Goal: Task Accomplishment & Management: Use online tool/utility

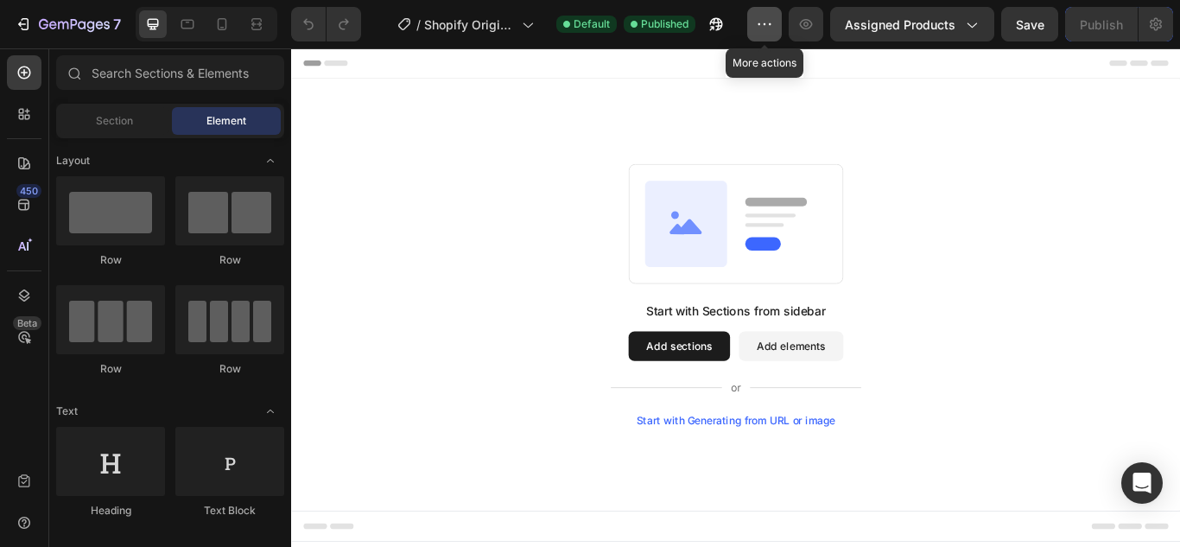
click at [766, 13] on button "button" at bounding box center [764, 24] width 35 height 35
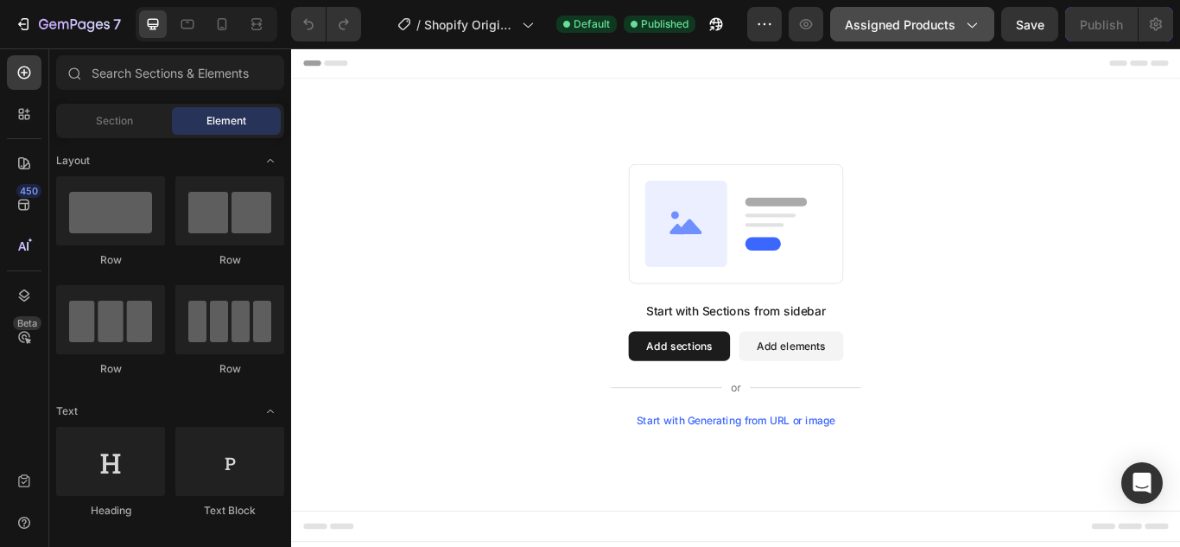
click at [895, 24] on span "Assigned Products" at bounding box center [900, 25] width 111 height 18
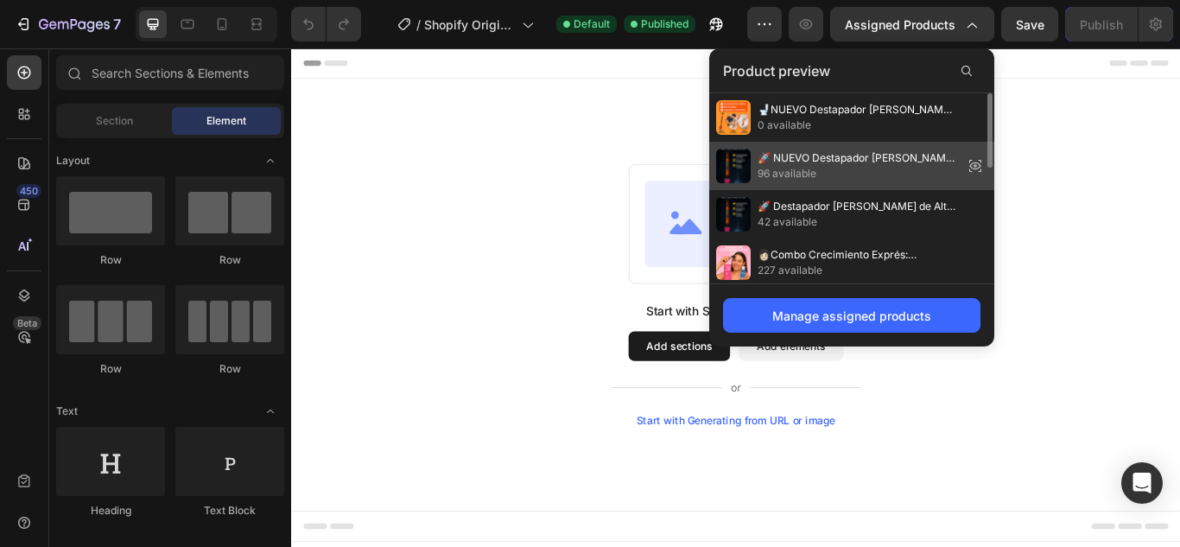
drag, startPoint x: 865, startPoint y: 142, endPoint x: 669, endPoint y: 105, distance: 199.4
click at [865, 238] on div "🚀 NUEVO Destapador de BAÑOS de Alta Presión| Potencia, Rapidez y Eficiencia 96 …" at bounding box center [851, 262] width 285 height 48
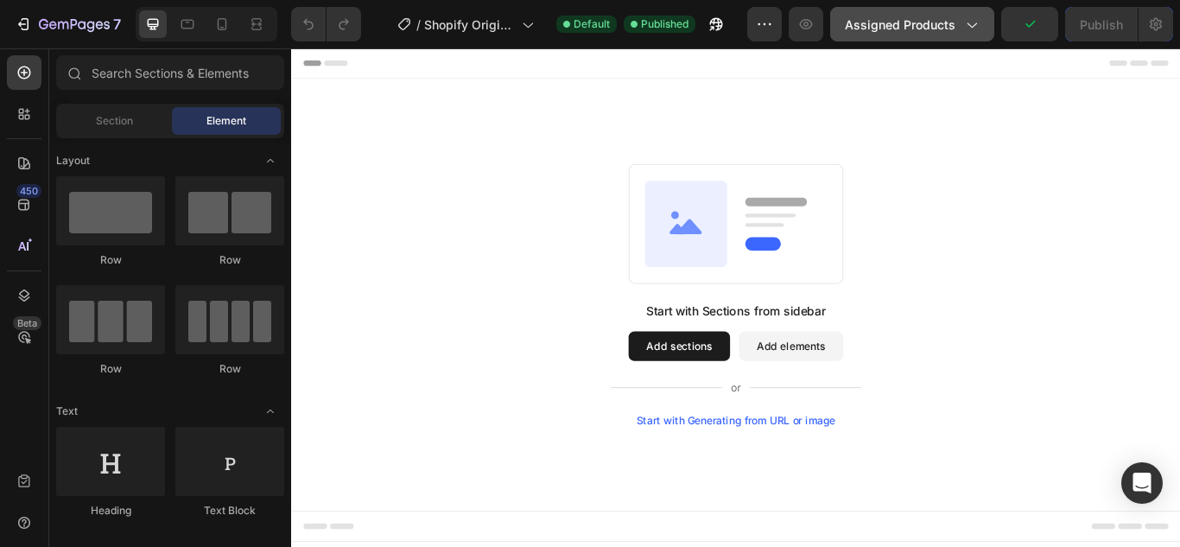
click at [906, 31] on span "Assigned Products" at bounding box center [900, 25] width 111 height 18
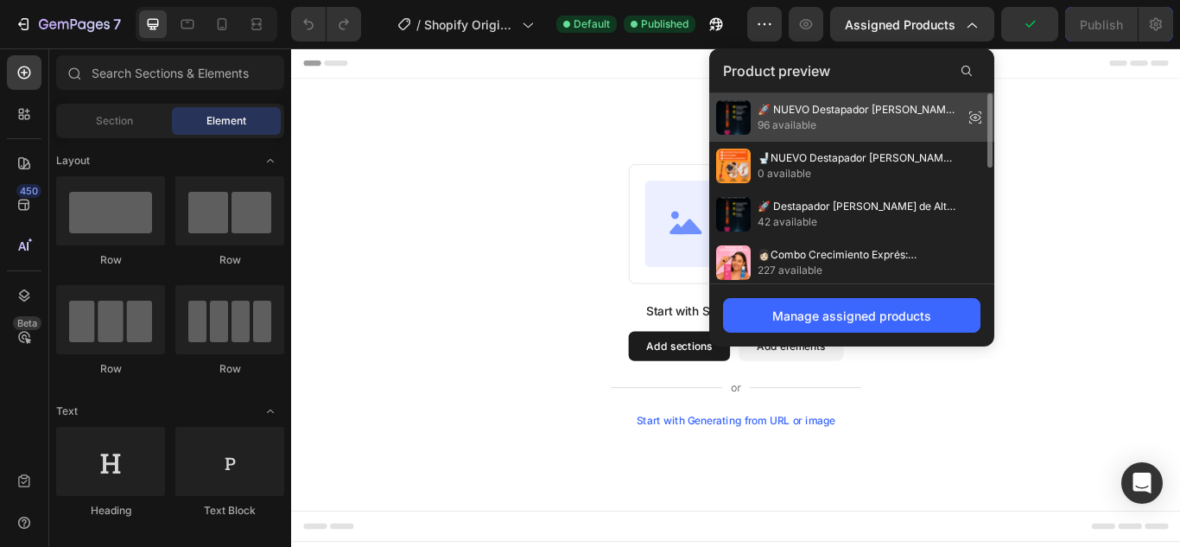
click at [883, 105] on span "🚀 NUEVO Destapador de BAÑOS de Alta Presión| Potencia, Rapidez y Eficiencia" at bounding box center [857, 110] width 199 height 16
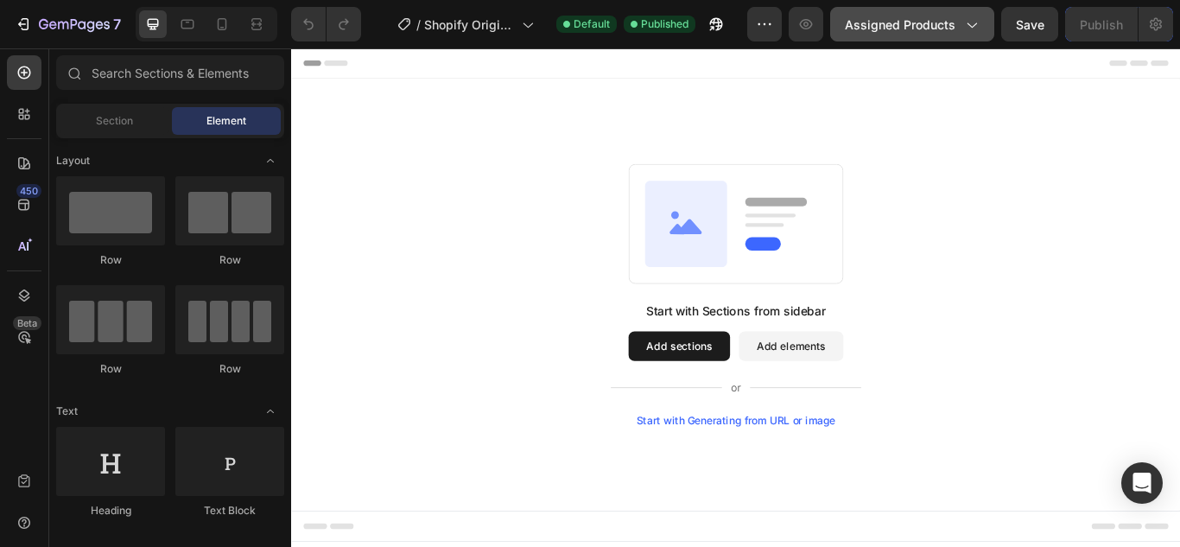
click at [927, 31] on span "Assigned Products" at bounding box center [900, 25] width 111 height 18
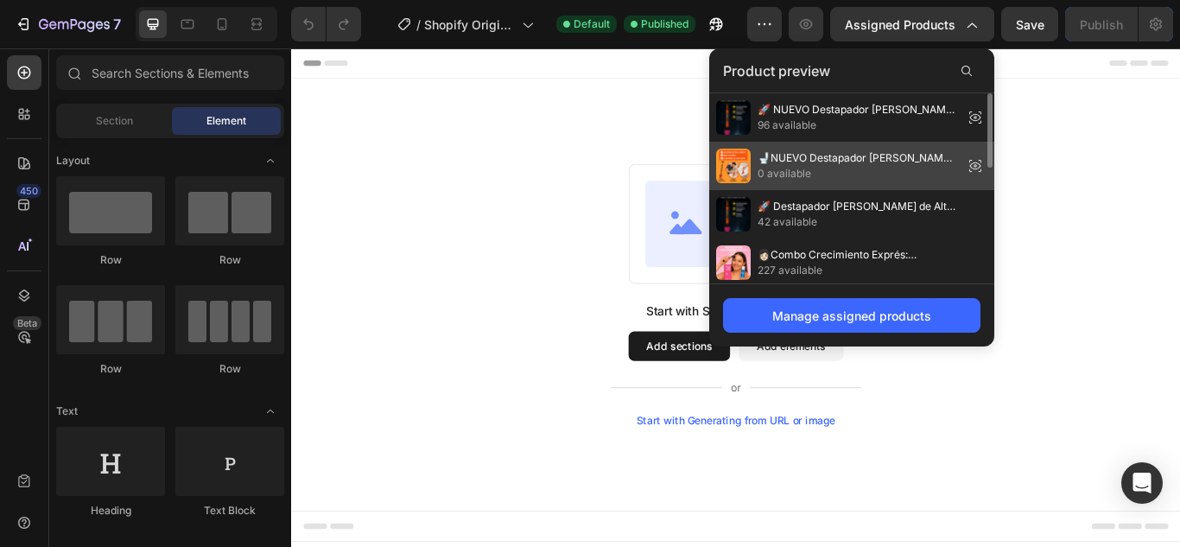
click at [774, 161] on span "🚽NUEVO Destapador de BAÑOS de Alta Presión| Potencia, Rapidez y Eficiencia" at bounding box center [857, 158] width 199 height 16
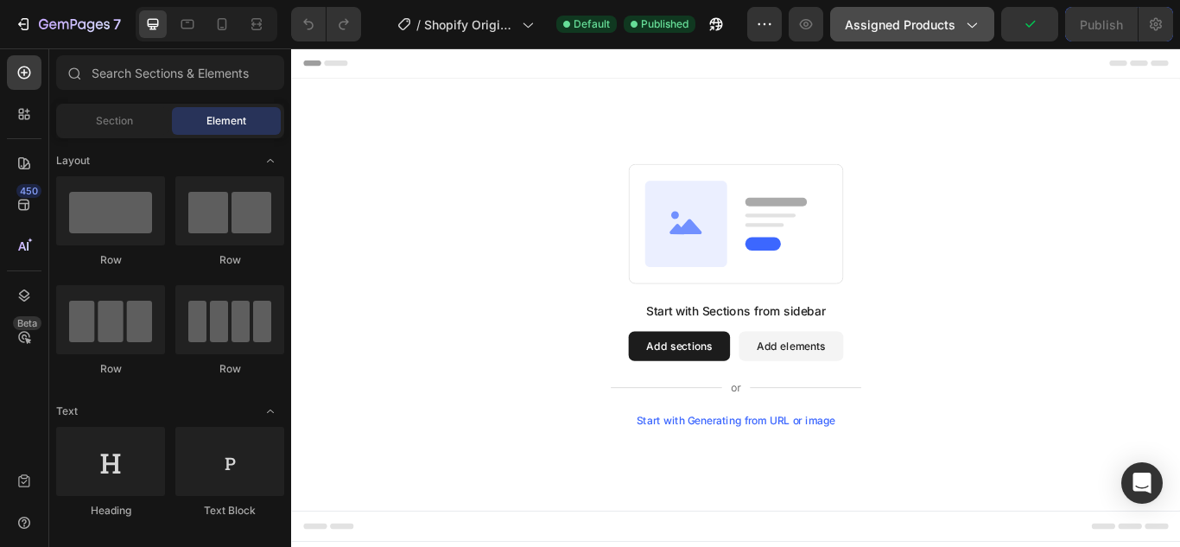
click at [966, 30] on icon "button" at bounding box center [970, 24] width 17 height 17
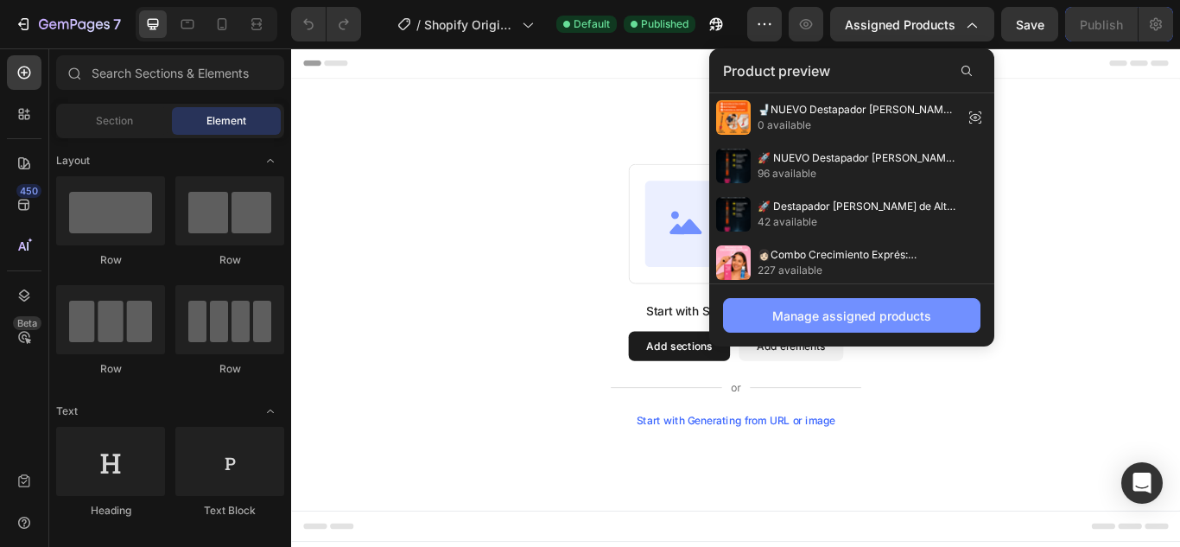
click at [863, 330] on button "Manage assigned products" at bounding box center [851, 315] width 257 height 35
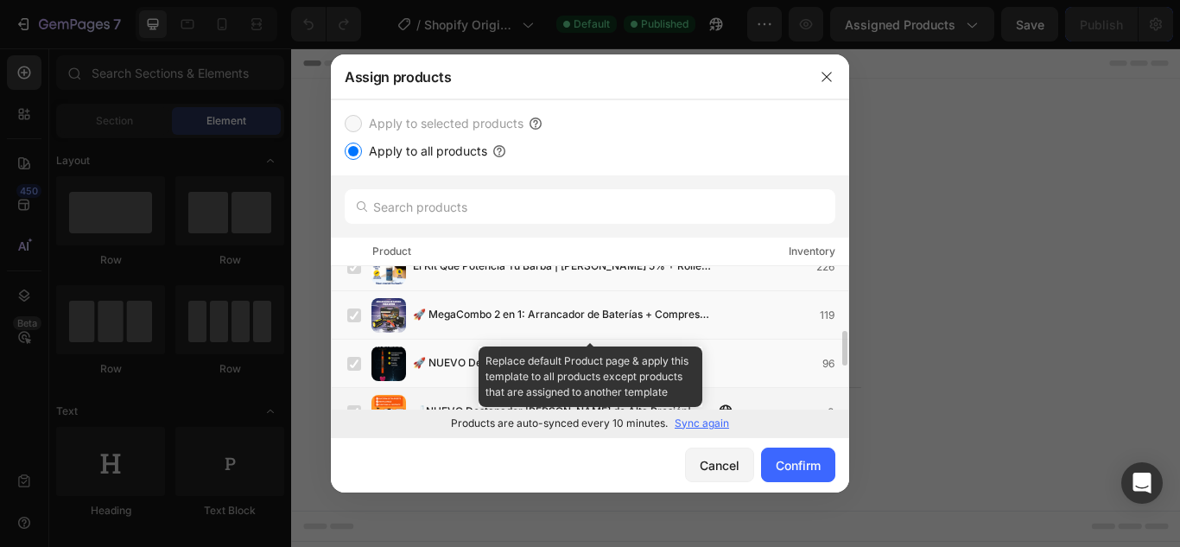
scroll to position [352, 0]
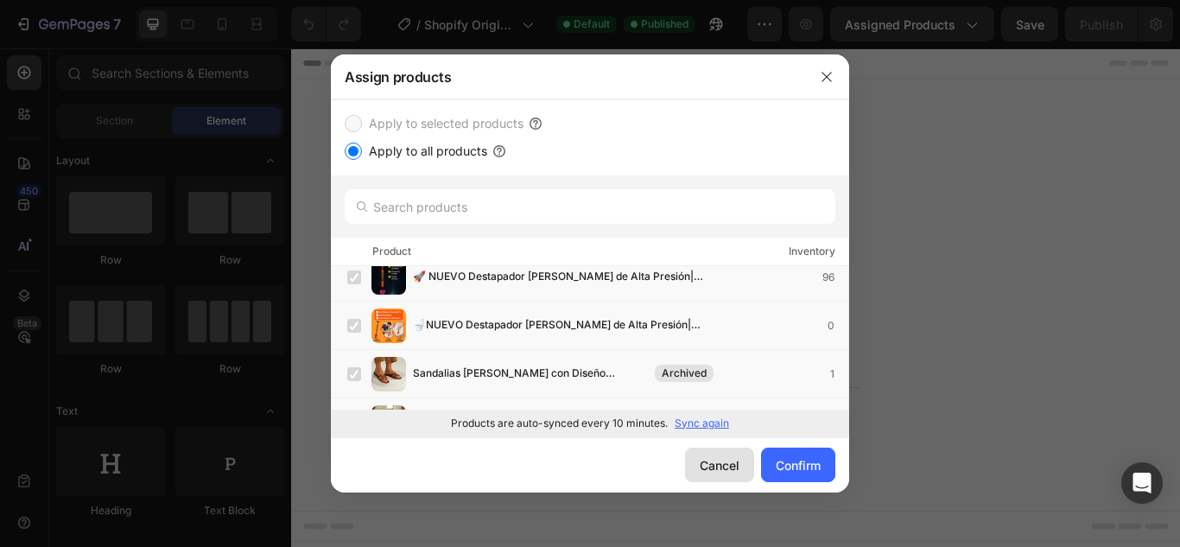
click at [714, 466] on div "Cancel" at bounding box center [720, 465] width 40 height 18
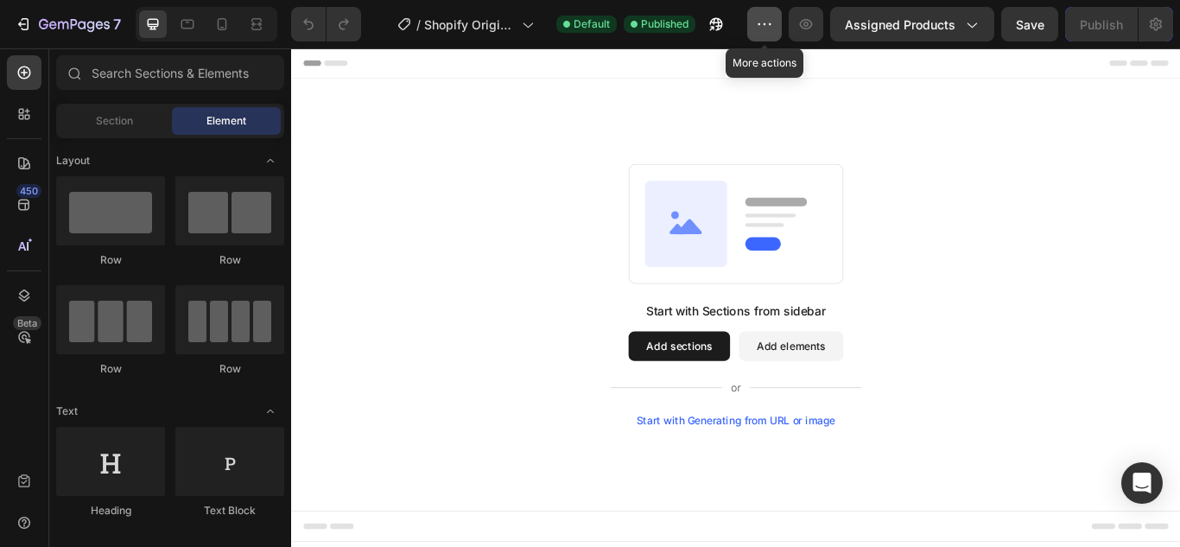
click at [772, 26] on icon "button" at bounding box center [764, 24] width 17 height 17
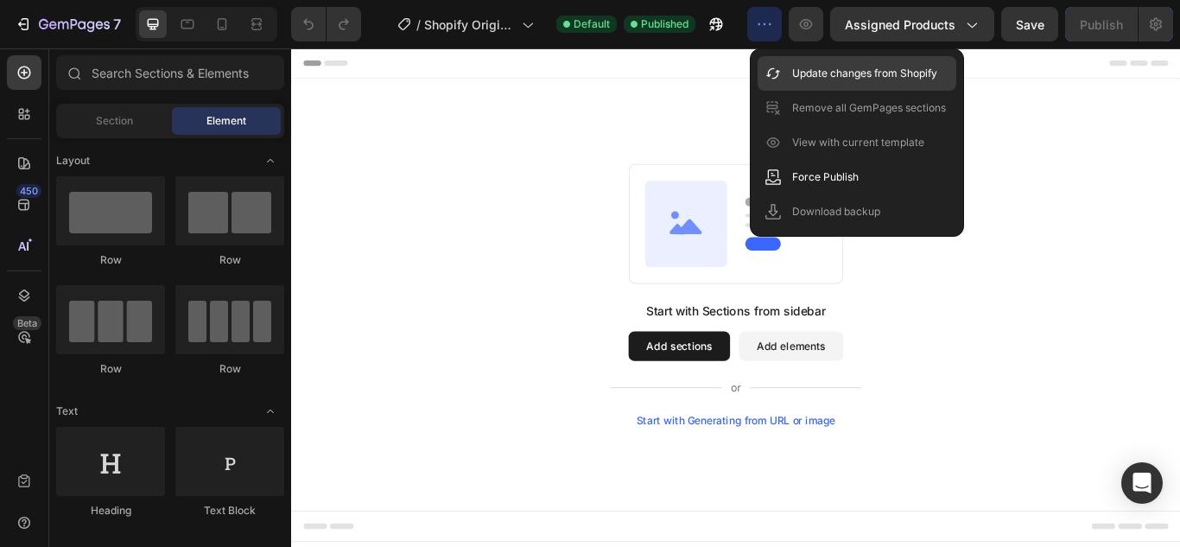
click at [816, 80] on p "Update changes from Shopify" at bounding box center [864, 73] width 145 height 17
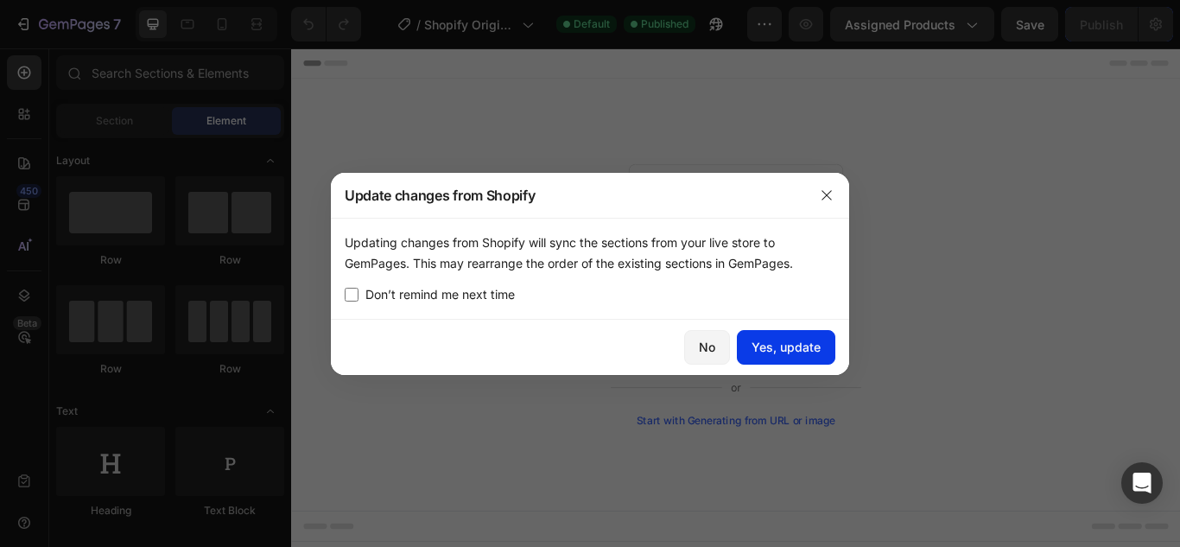
click at [797, 335] on button "Yes, update" at bounding box center [786, 347] width 98 height 35
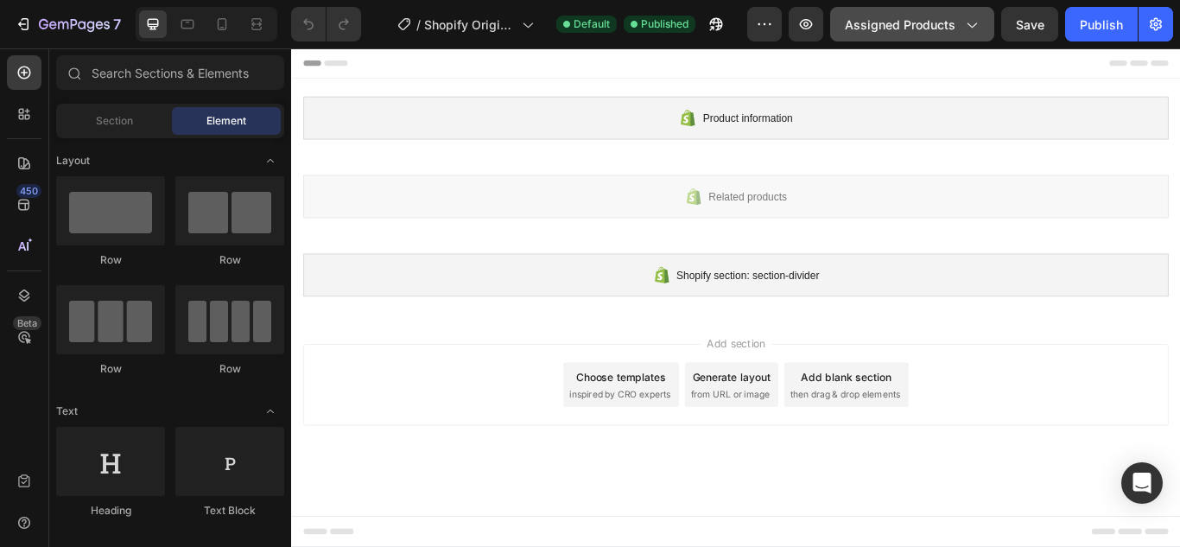
click at [895, 16] on span "Assigned Products" at bounding box center [900, 25] width 111 height 18
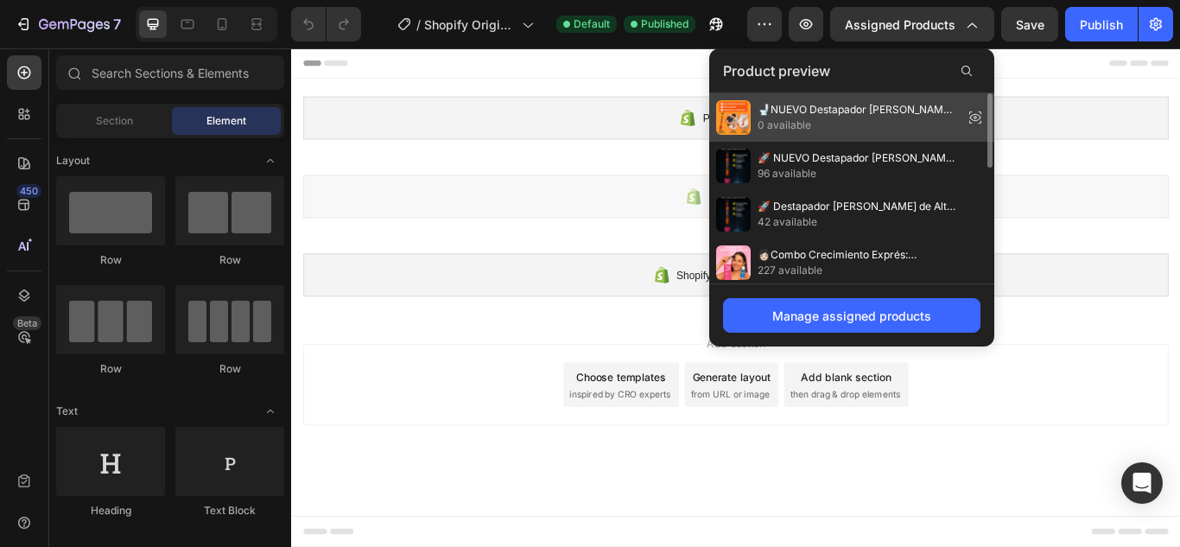
click at [835, 117] on span "0 available" at bounding box center [857, 125] width 199 height 16
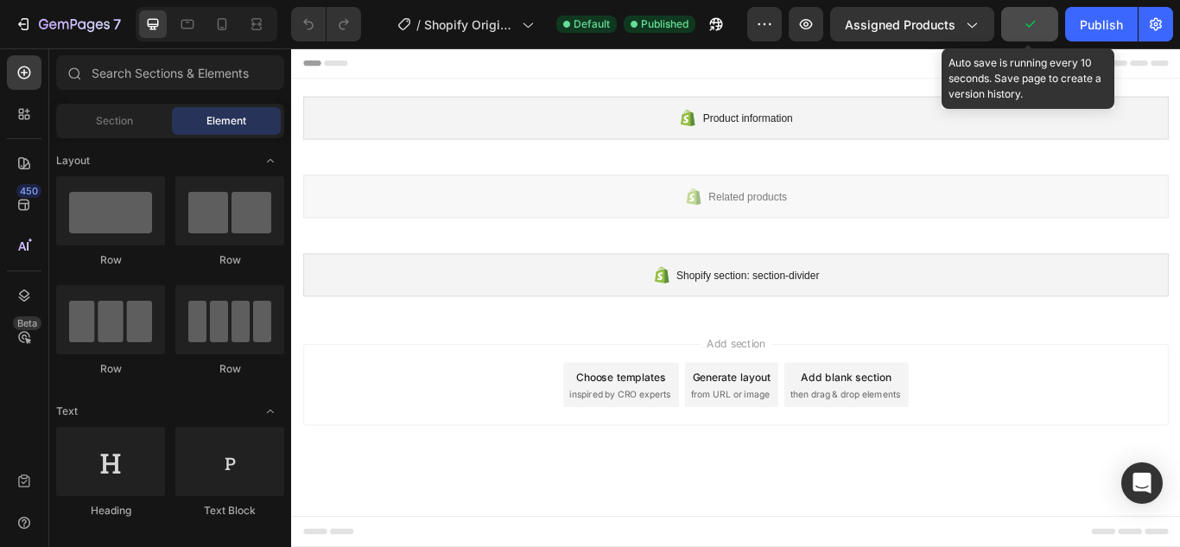
click at [1021, 29] on icon "button" at bounding box center [1029, 24] width 17 height 17
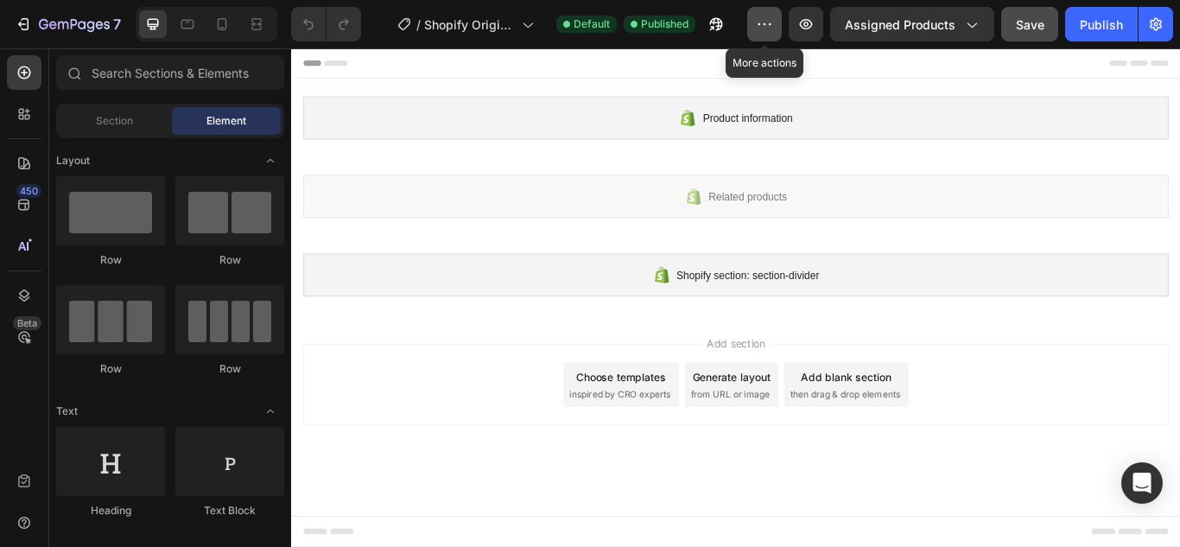
click at [769, 23] on icon "button" at bounding box center [770, 24] width 3 height 2
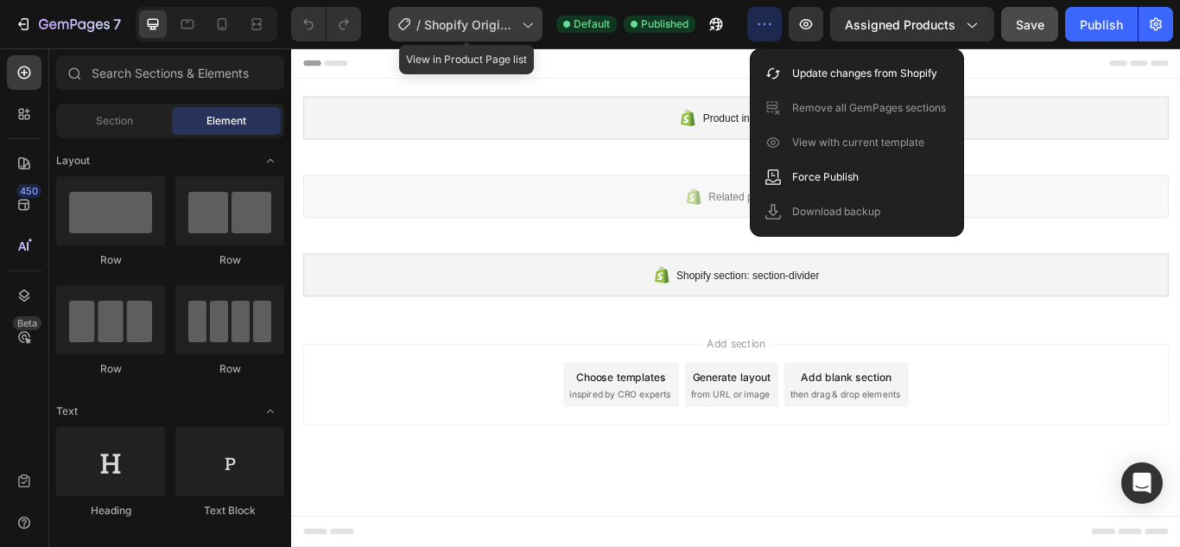
click at [502, 26] on span "Shopify Original Product Template" at bounding box center [469, 25] width 91 height 18
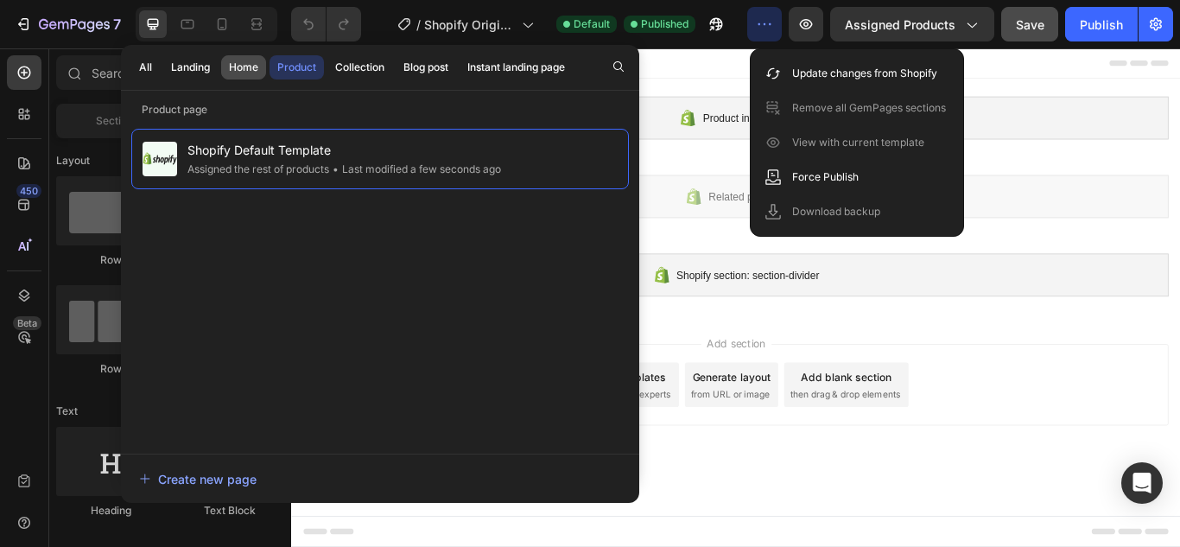
click at [238, 75] on button "Home" at bounding box center [243, 67] width 45 height 24
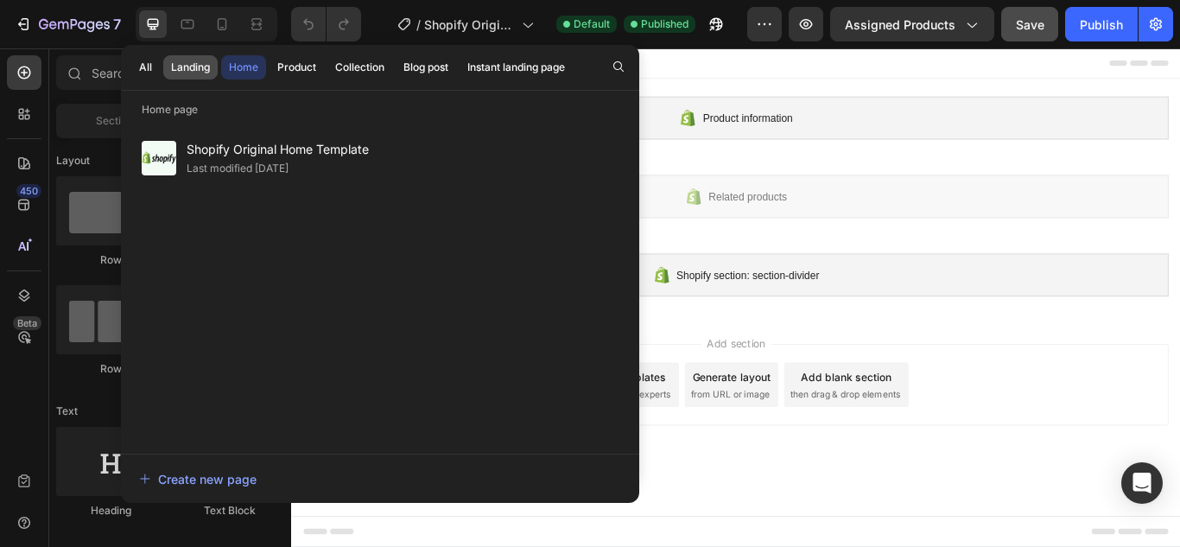
click at [194, 72] on div "Landing" at bounding box center [190, 68] width 39 height 16
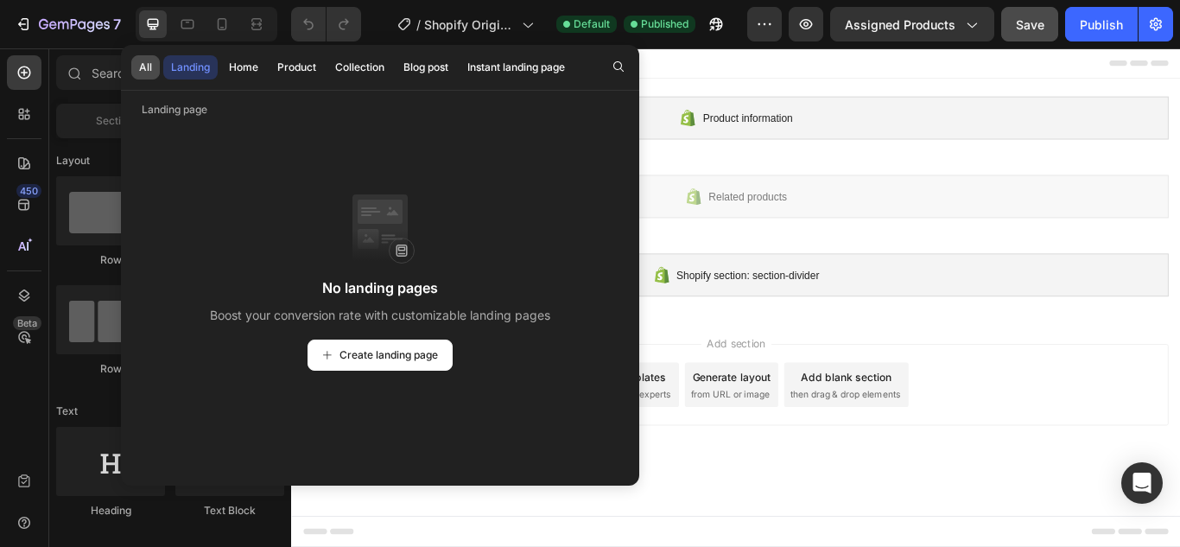
click at [149, 67] on div "All" at bounding box center [145, 68] width 13 height 16
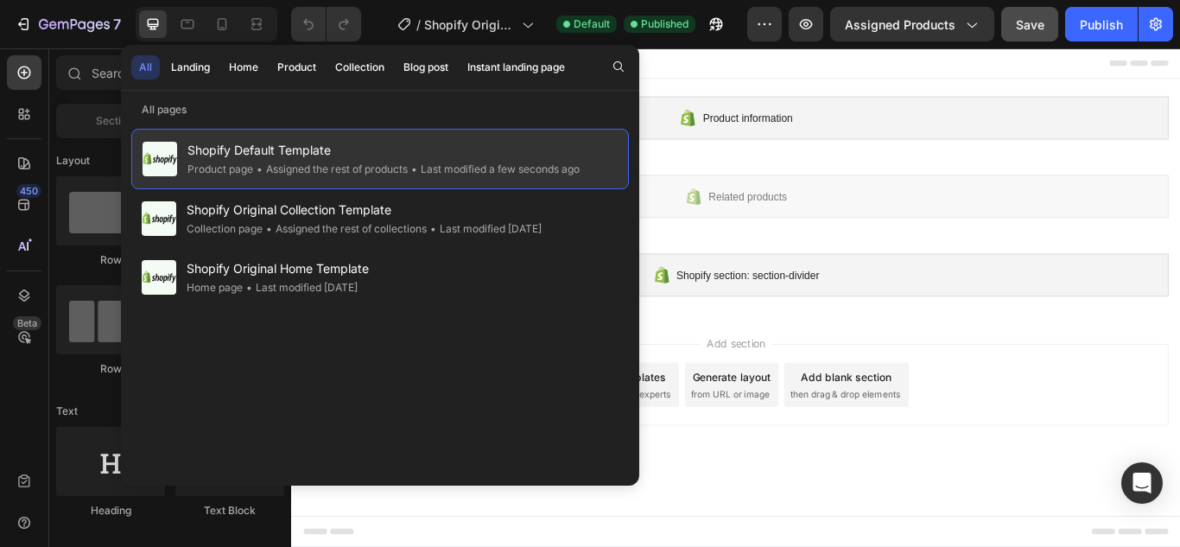
click at [408, 167] on div "• Assigned the rest of products" at bounding box center [494, 169] width 172 height 17
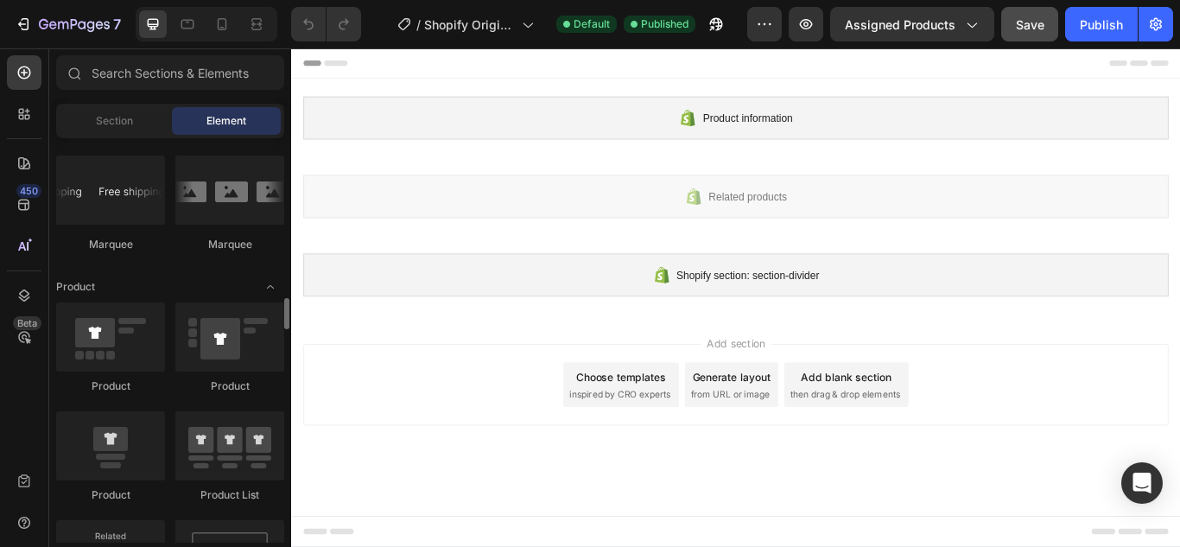
scroll to position [2160, 0]
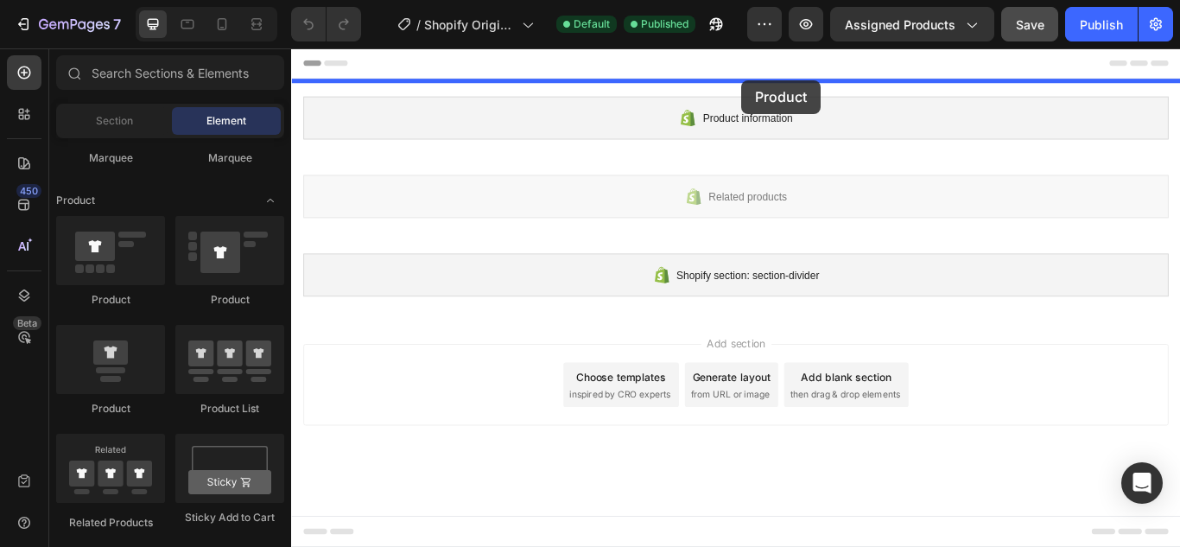
drag, startPoint x: 413, startPoint y: 407, endPoint x: 822, endPoint y: 92, distance: 515.6
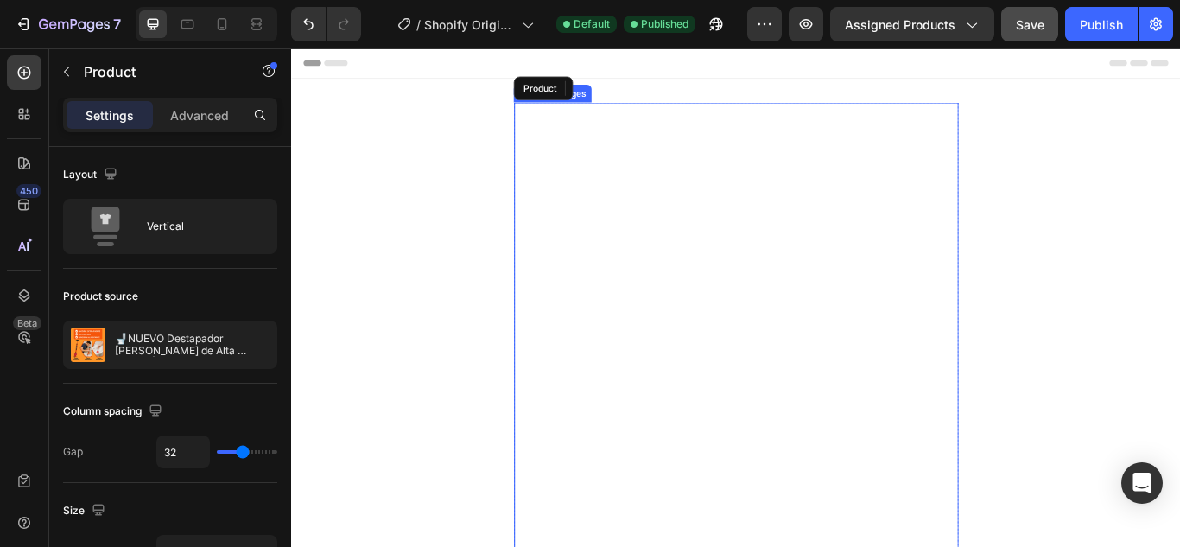
scroll to position [173, 0]
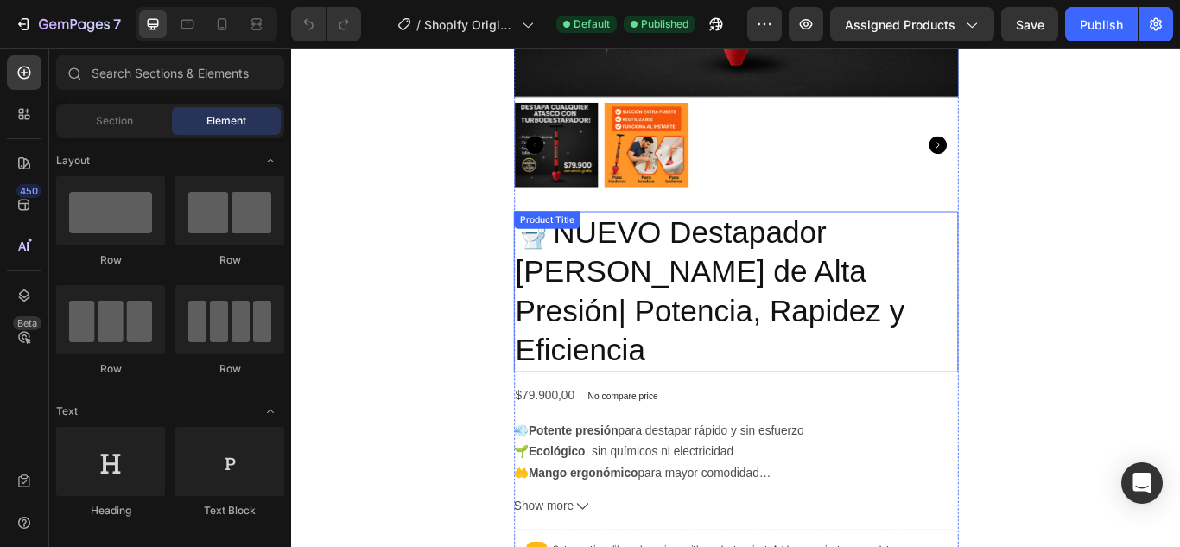
scroll to position [518, 0]
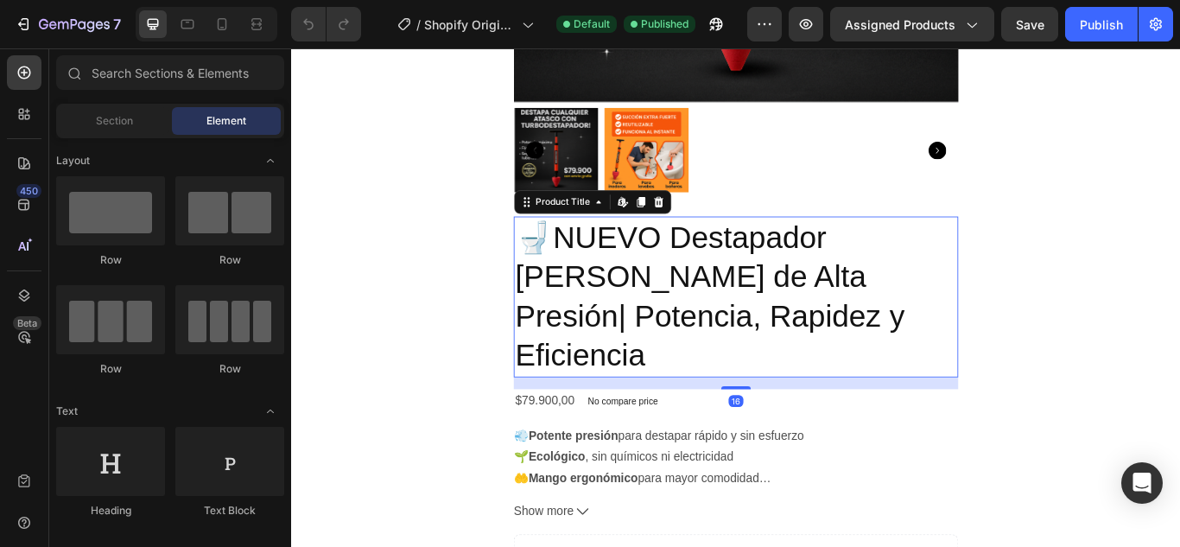
click at [998, 293] on h2 "🚽NUEVO Destapador de BAÑOS de Alta Presión| Potencia, Rapidez y Eficiencia" at bounding box center [809, 337] width 518 height 187
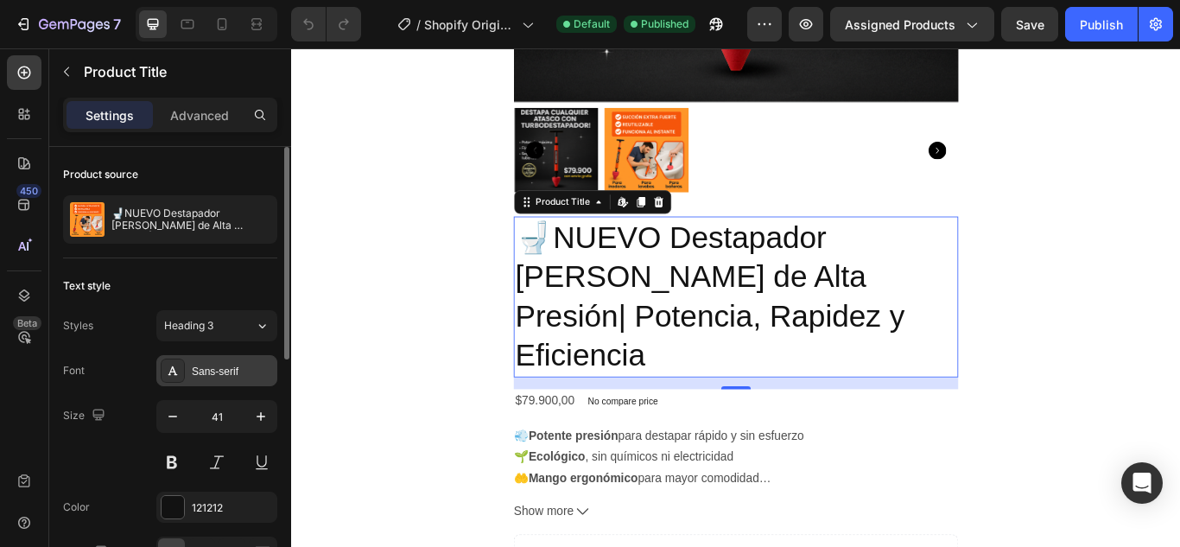
click at [248, 361] on div "Sans-serif" at bounding box center [216, 370] width 121 height 31
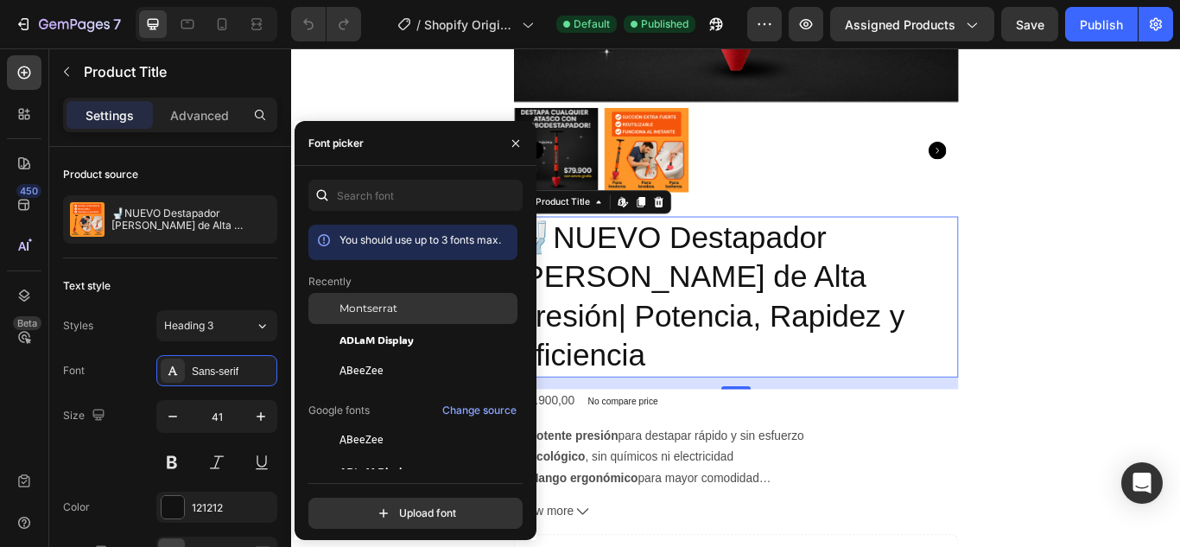
click at [388, 313] on span "Montserrat" at bounding box center [369, 309] width 58 height 16
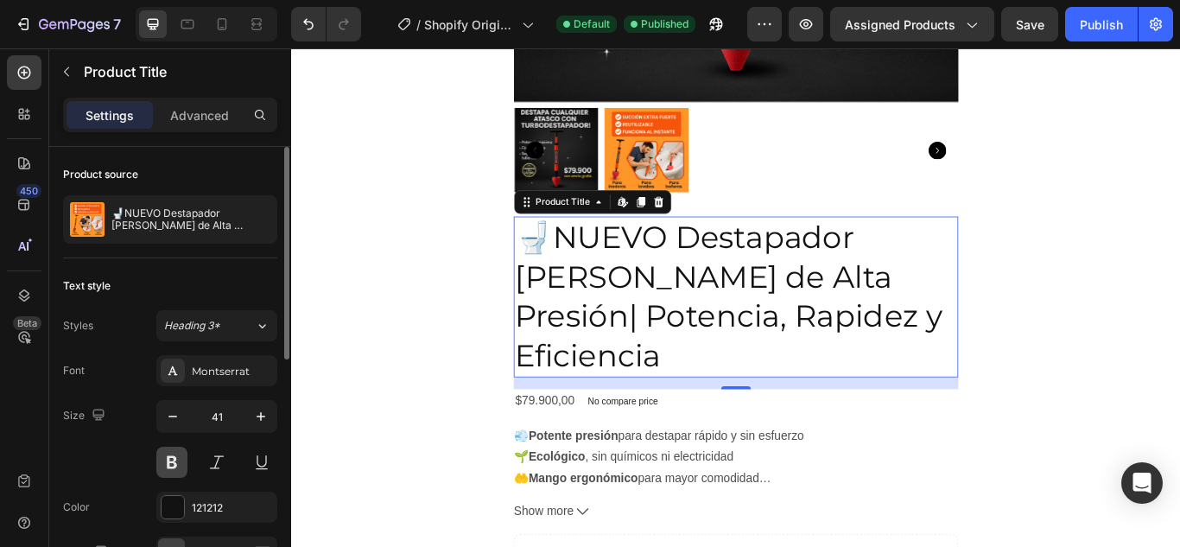
click at [177, 458] on button at bounding box center [171, 462] width 31 height 31
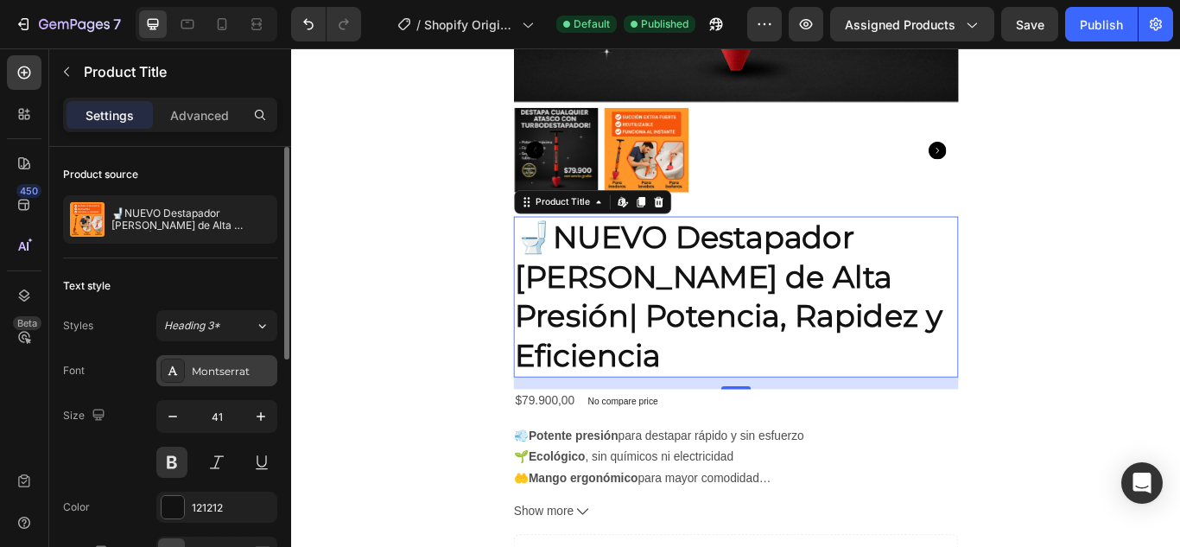
click at [246, 375] on div "Montserrat" at bounding box center [232, 372] width 81 height 16
click at [274, 273] on div "Text style" at bounding box center [170, 286] width 214 height 28
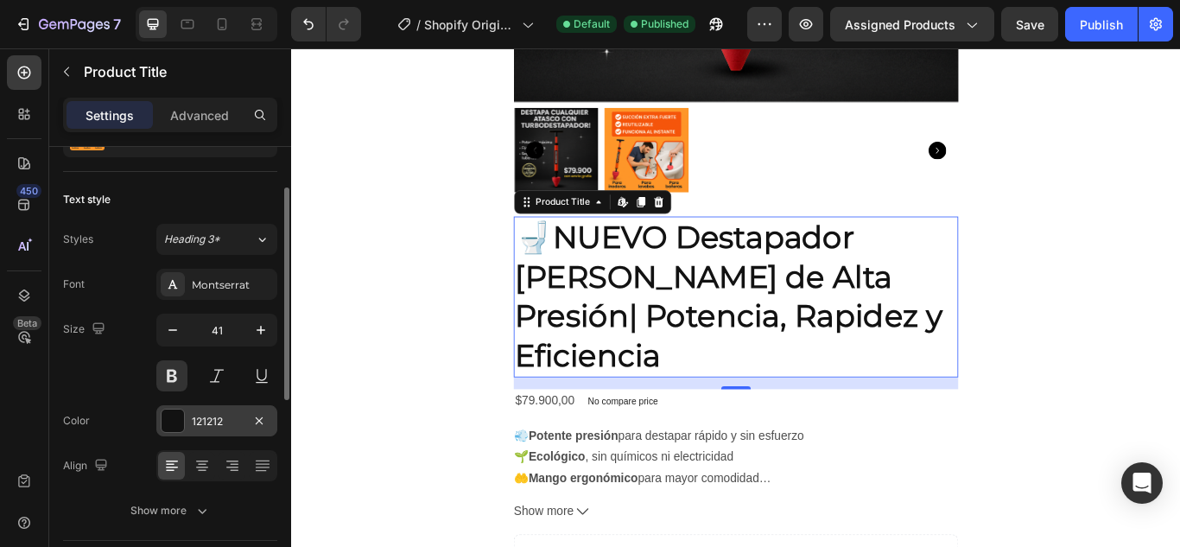
click at [207, 419] on div "121212" at bounding box center [217, 422] width 50 height 16
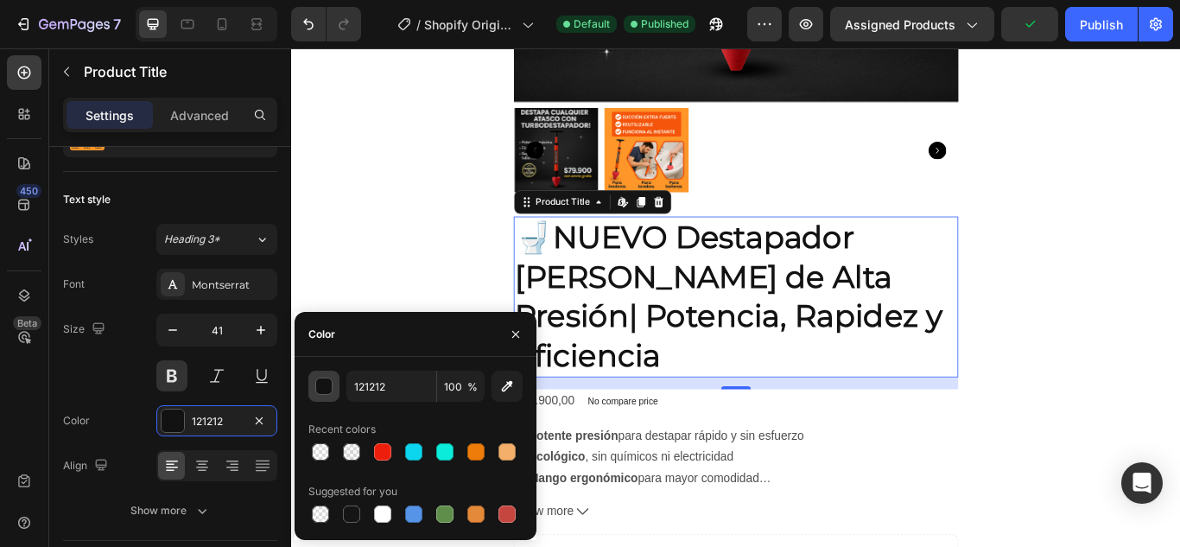
click at [327, 386] on div "button" at bounding box center [324, 386] width 17 height 17
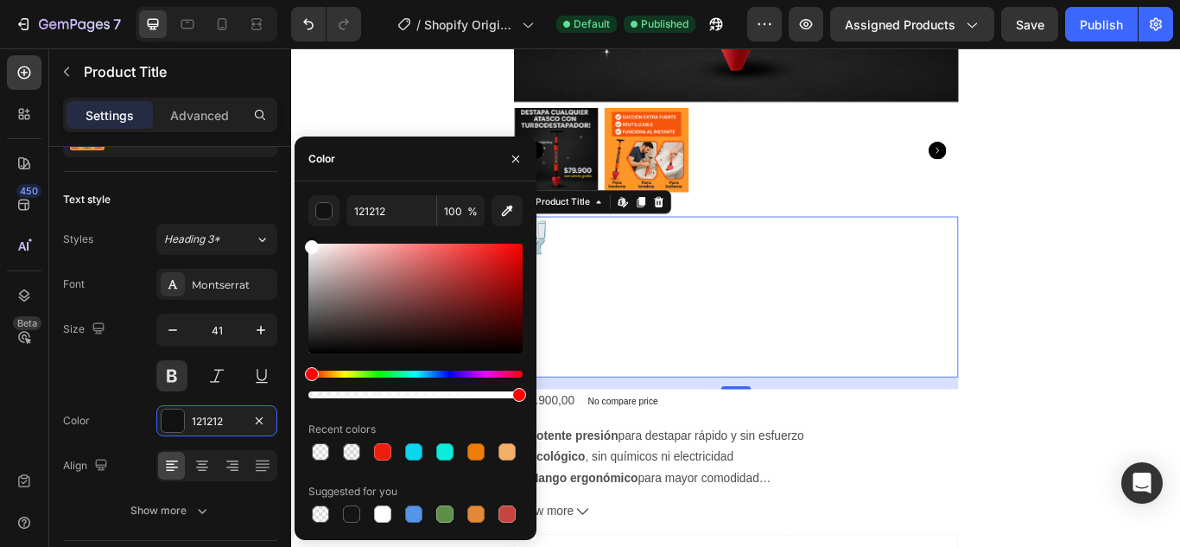
drag, startPoint x: 315, startPoint y: 345, endPoint x: 299, endPoint y: 229, distance: 116.9
click at [299, 229] on div "121212 100 % Recent colors Suggested for you" at bounding box center [416, 360] width 242 height 331
type input "FFFFFF"
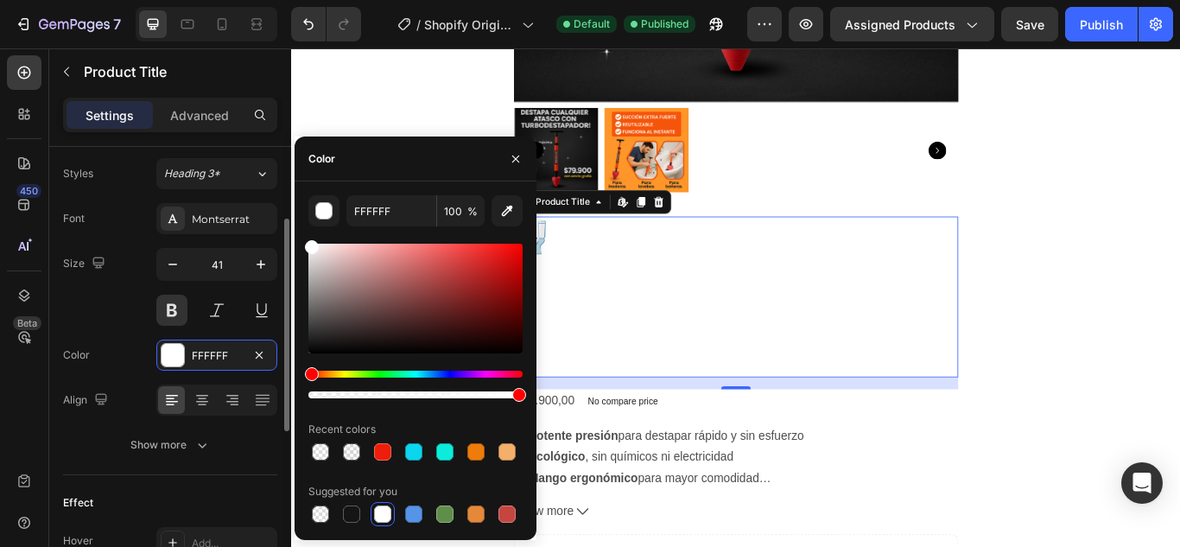
scroll to position [66, 0]
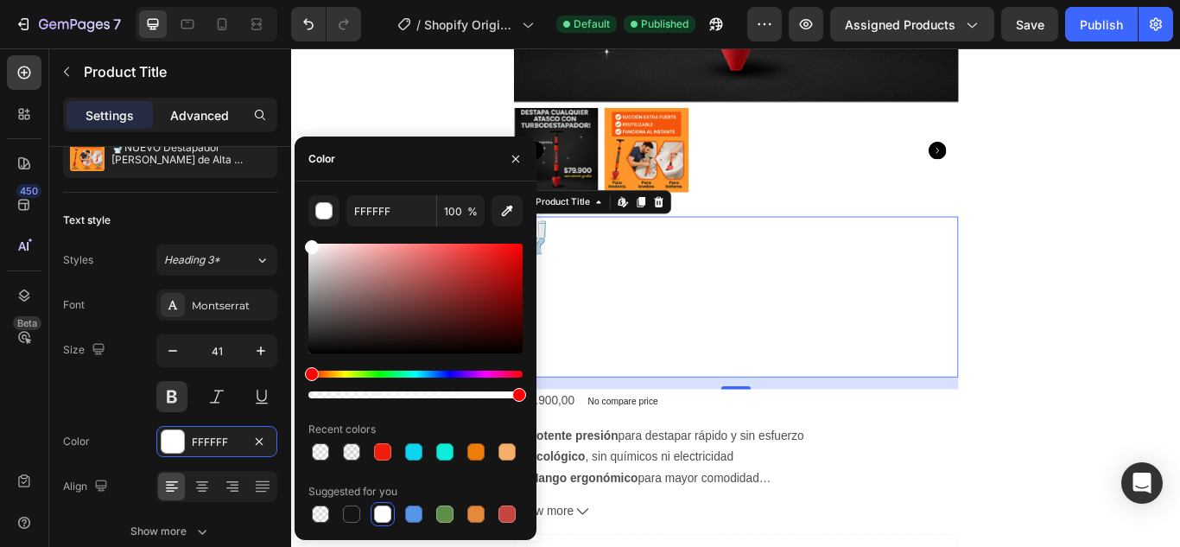
click at [204, 119] on p "Advanced" at bounding box center [199, 115] width 59 height 18
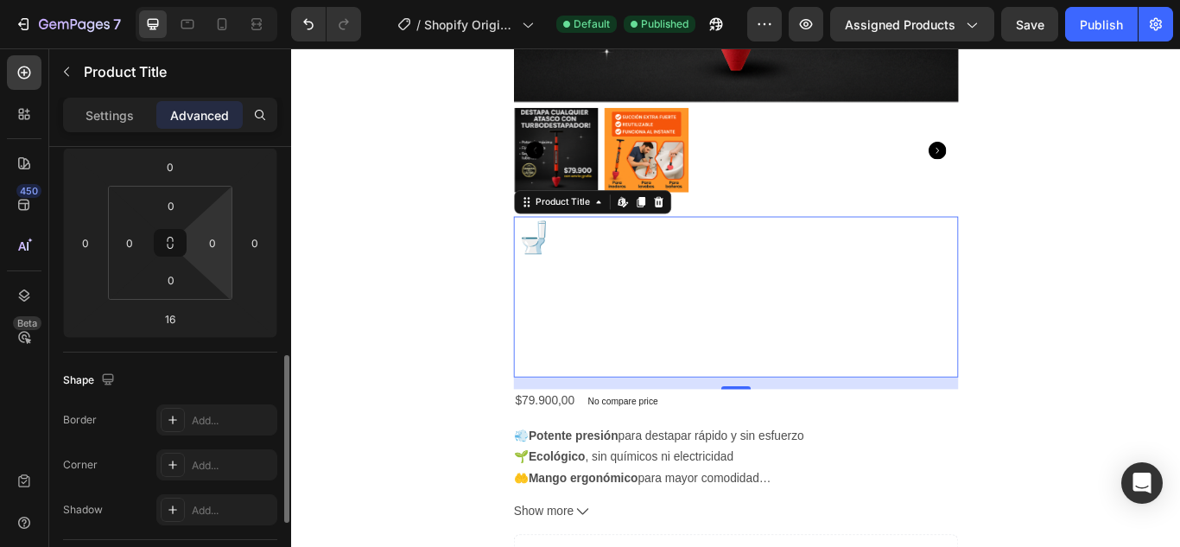
scroll to position [411, 0]
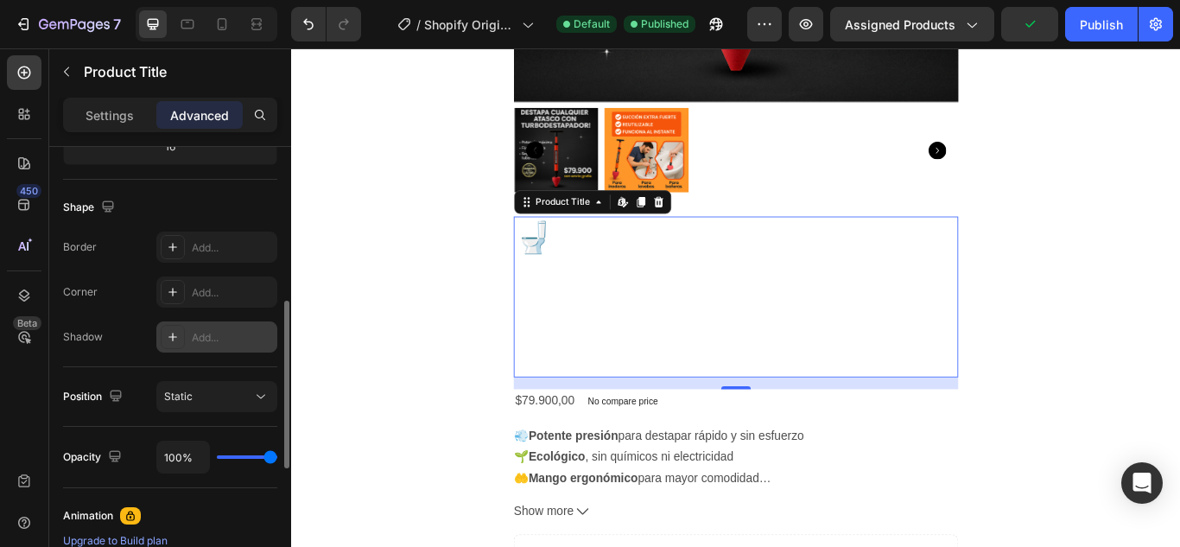
click at [212, 330] on div "Add..." at bounding box center [232, 338] width 81 height 16
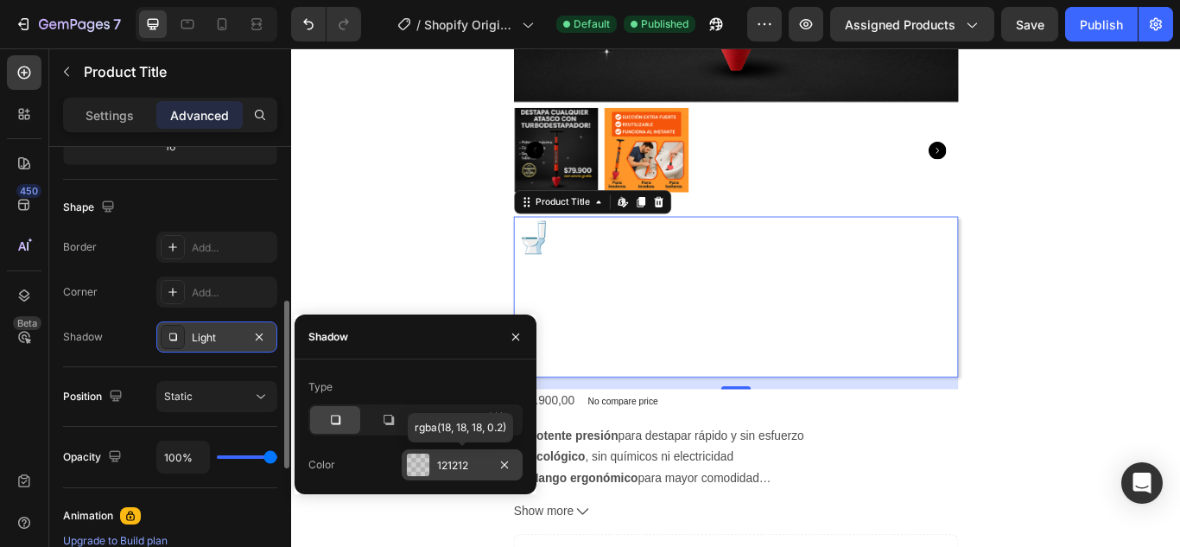
click at [422, 459] on div at bounding box center [418, 465] width 22 height 22
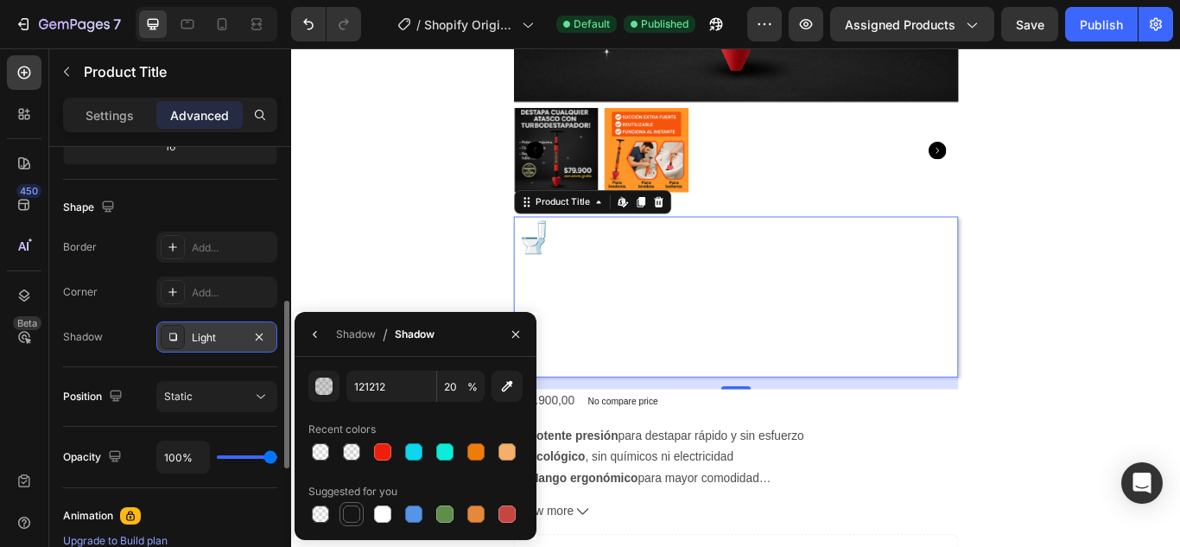
click at [345, 518] on div at bounding box center [351, 513] width 17 height 17
type input "151515"
type input "100"
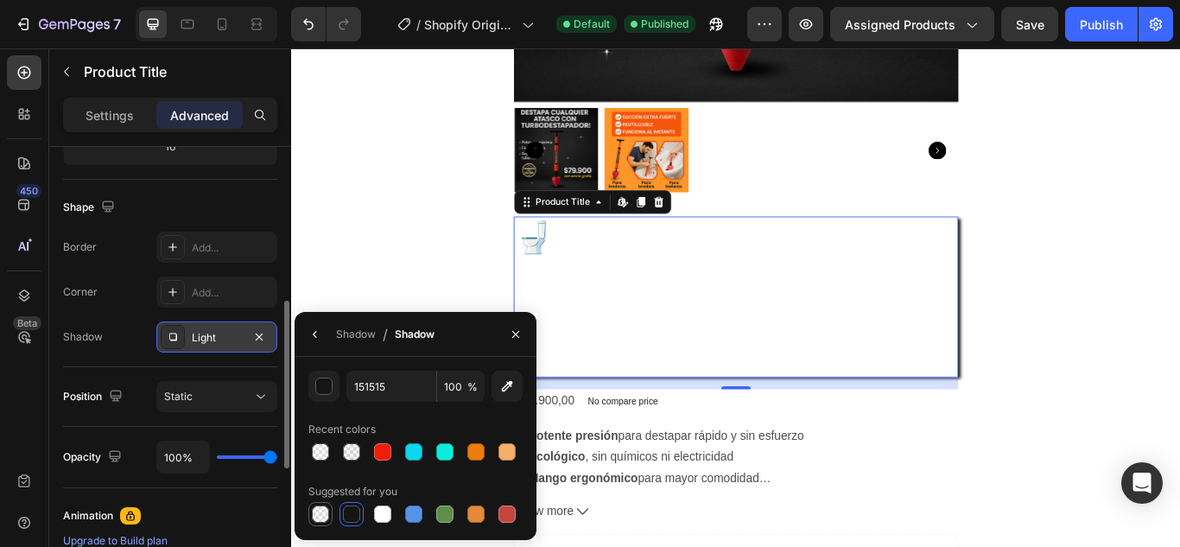
click at [309, 516] on div at bounding box center [320, 514] width 24 height 24
type input "000000"
type input "0"
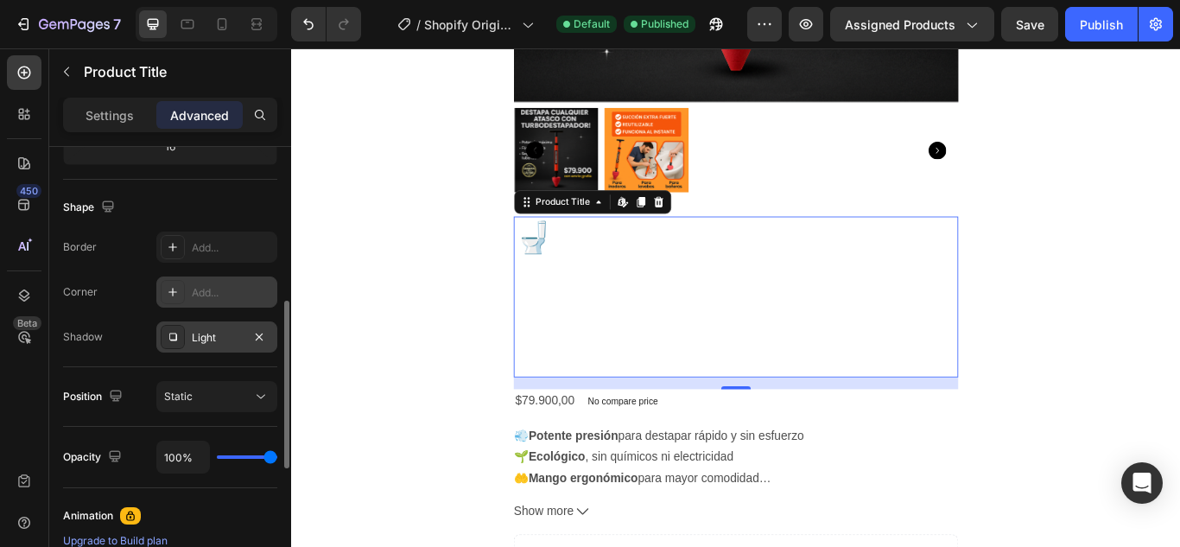
click at [227, 298] on div "Add..." at bounding box center [232, 293] width 81 height 16
click at [219, 250] on div "Add..." at bounding box center [232, 248] width 81 height 16
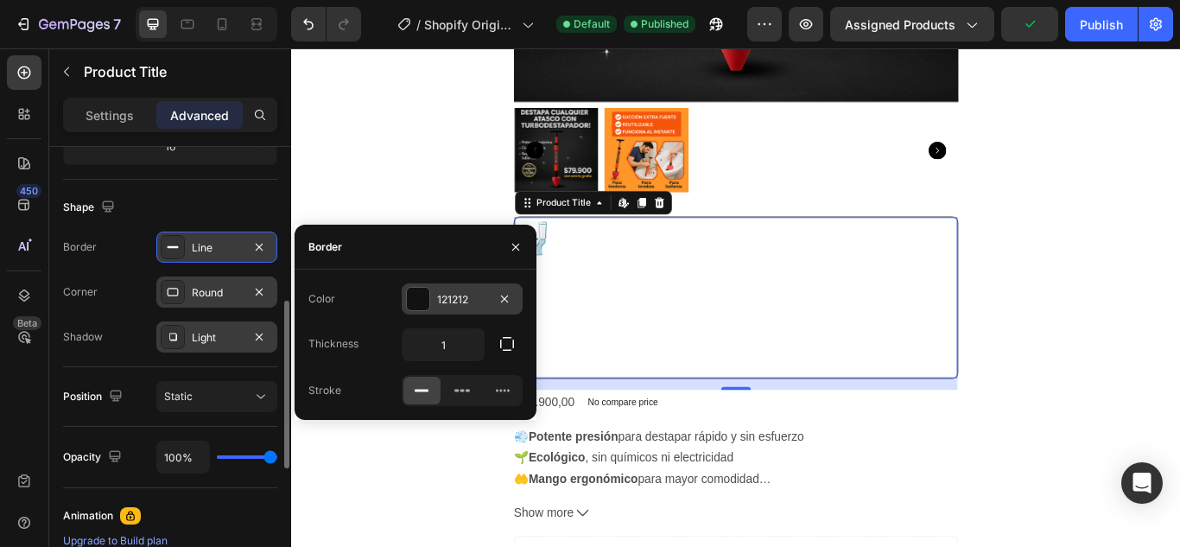
click at [422, 295] on div at bounding box center [418, 299] width 22 height 22
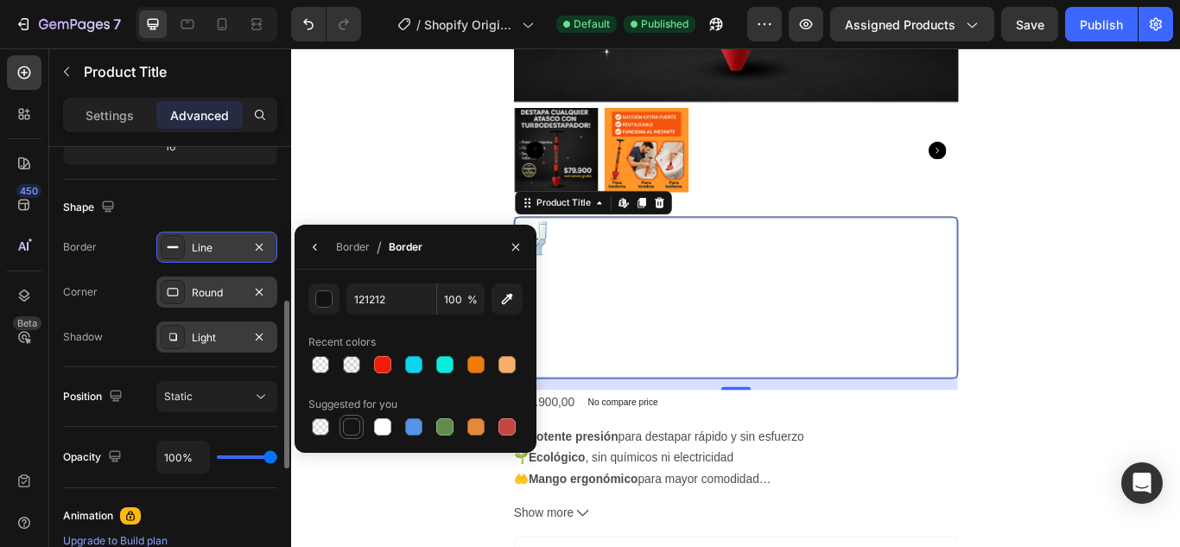
click at [346, 421] on div at bounding box center [351, 426] width 17 height 17
type input "151515"
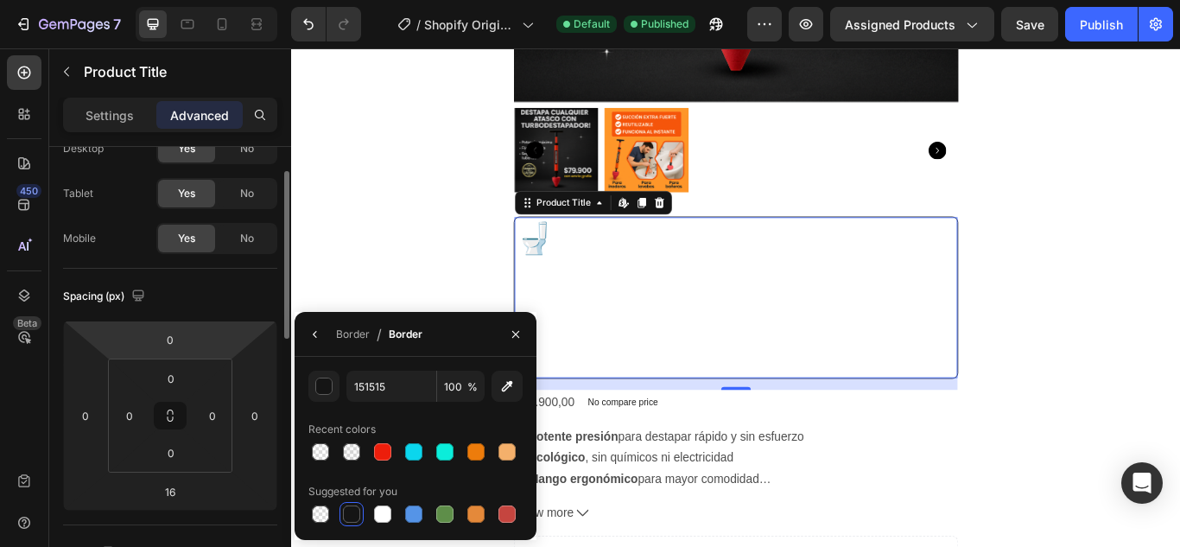
scroll to position [0, 0]
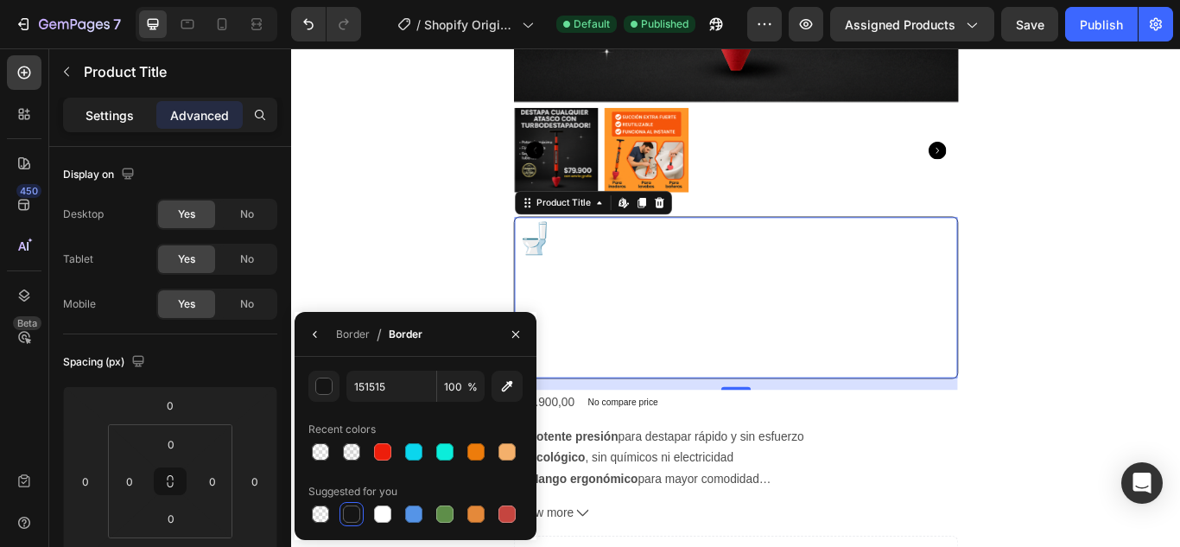
click at [139, 118] on div "Settings" at bounding box center [110, 115] width 86 height 28
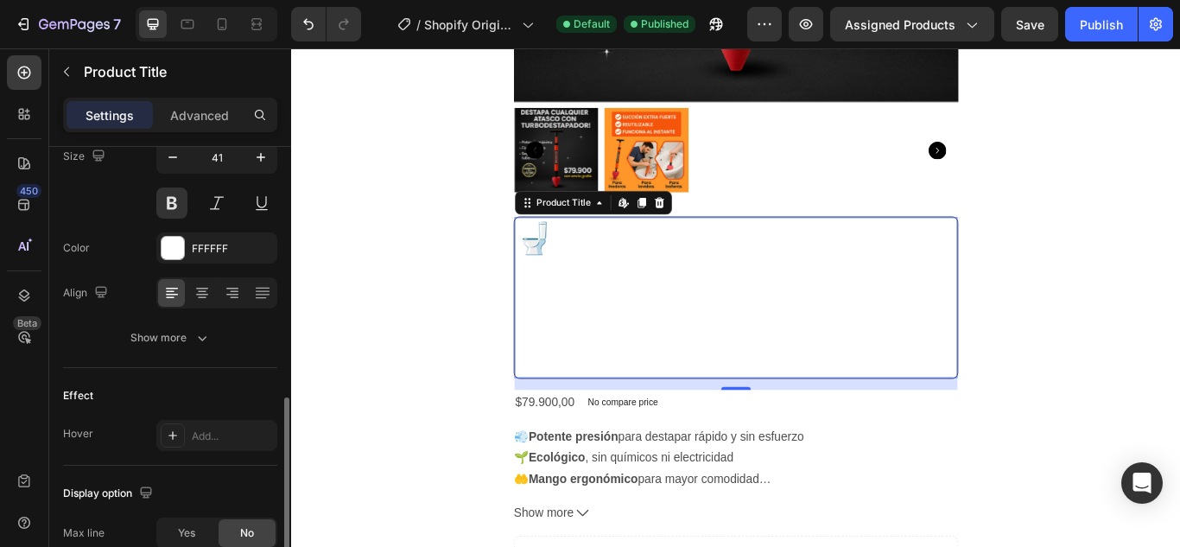
scroll to position [346, 0]
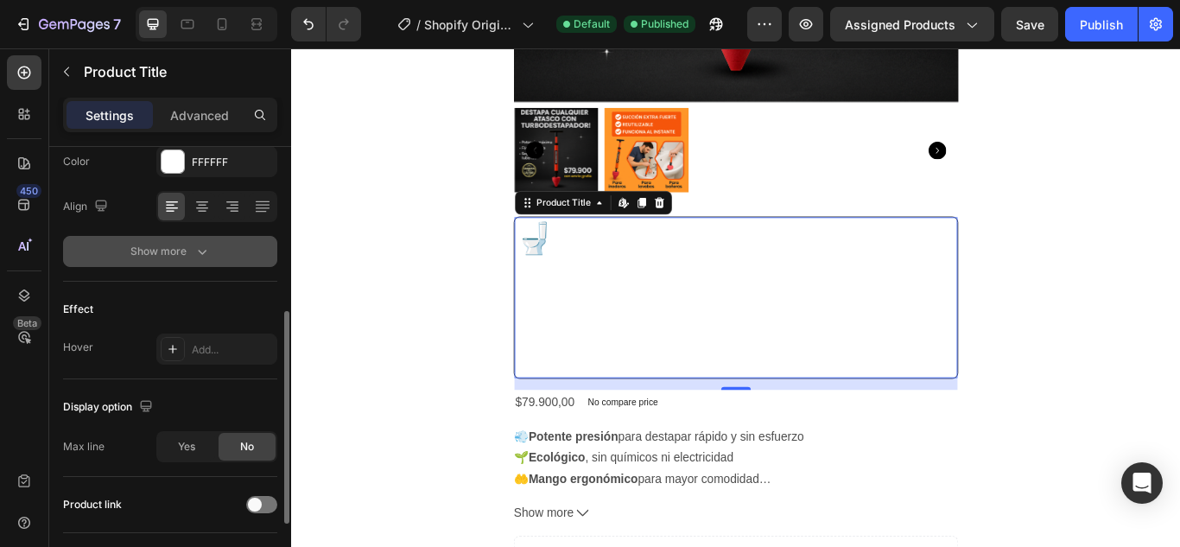
click at [197, 247] on icon "button" at bounding box center [202, 251] width 17 height 17
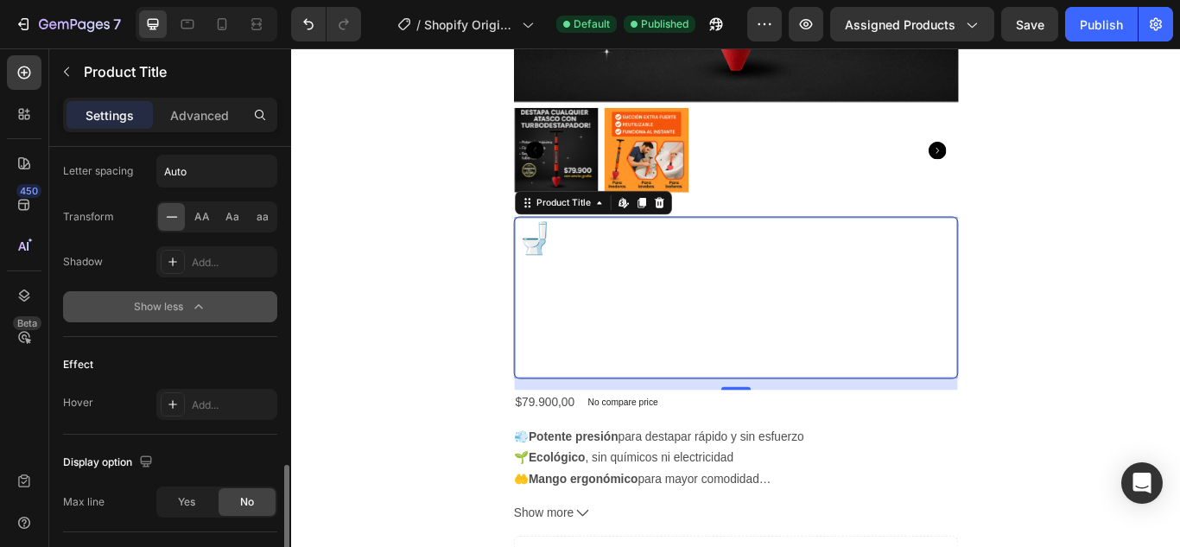
scroll to position [605, 0]
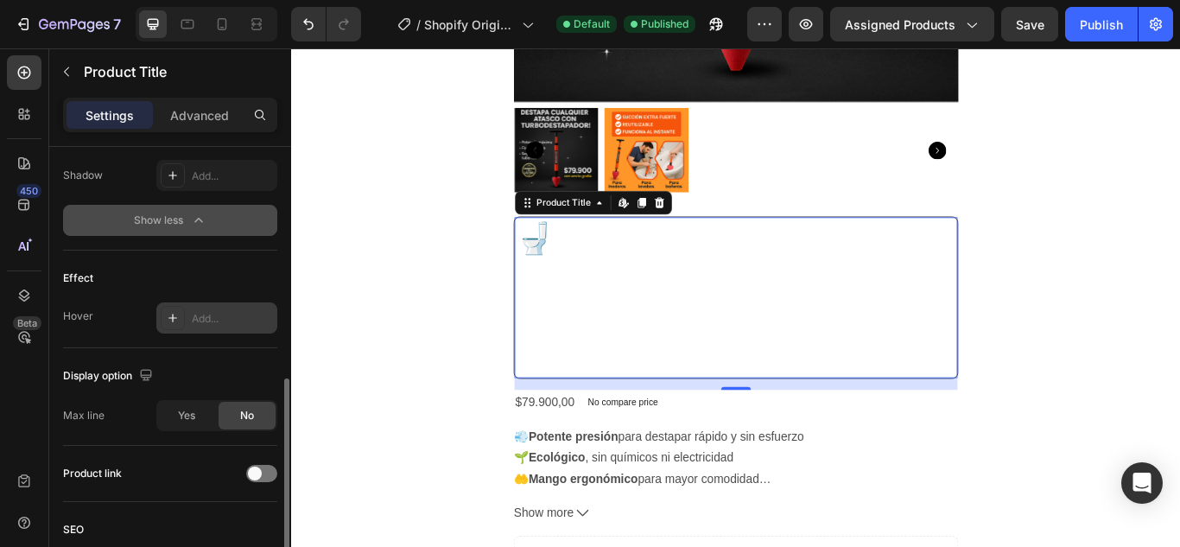
click at [237, 326] on div "Add..." at bounding box center [232, 319] width 81 height 16
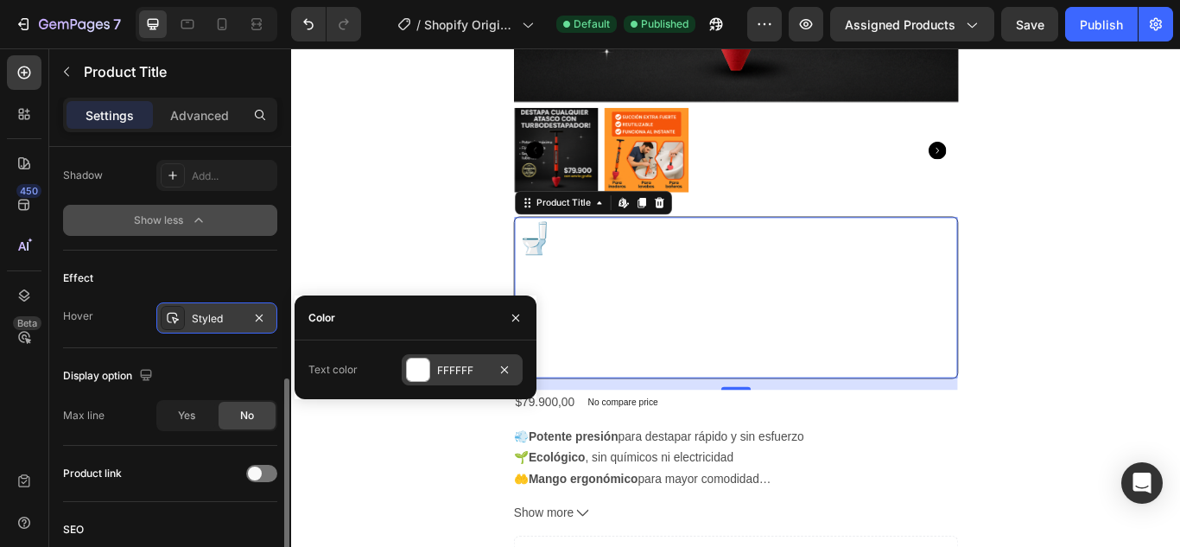
click at [417, 365] on div at bounding box center [418, 370] width 22 height 22
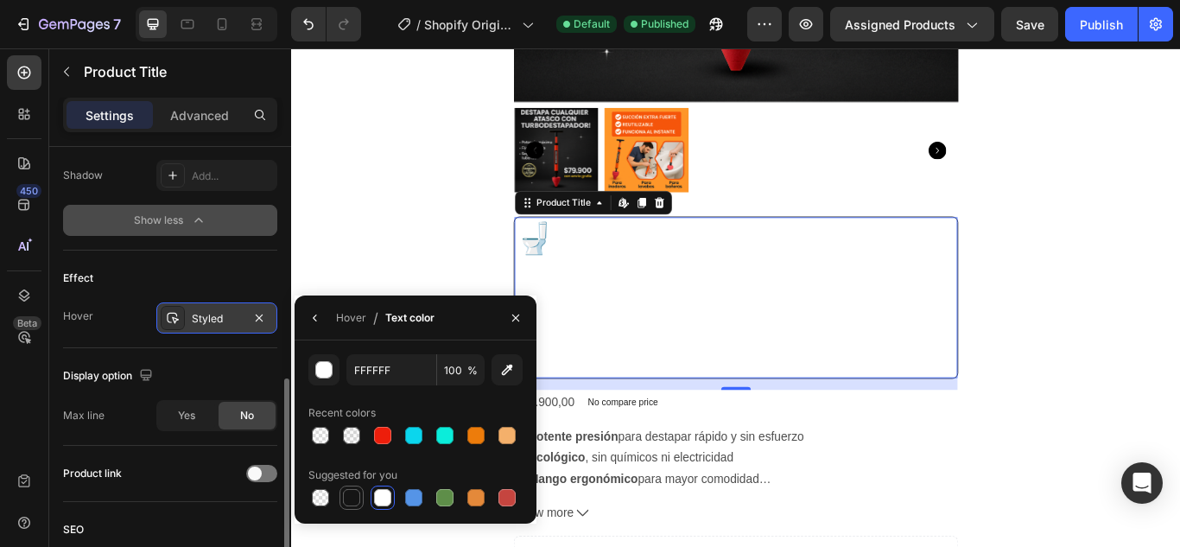
click at [350, 494] on div at bounding box center [351, 497] width 17 height 17
type input "151515"
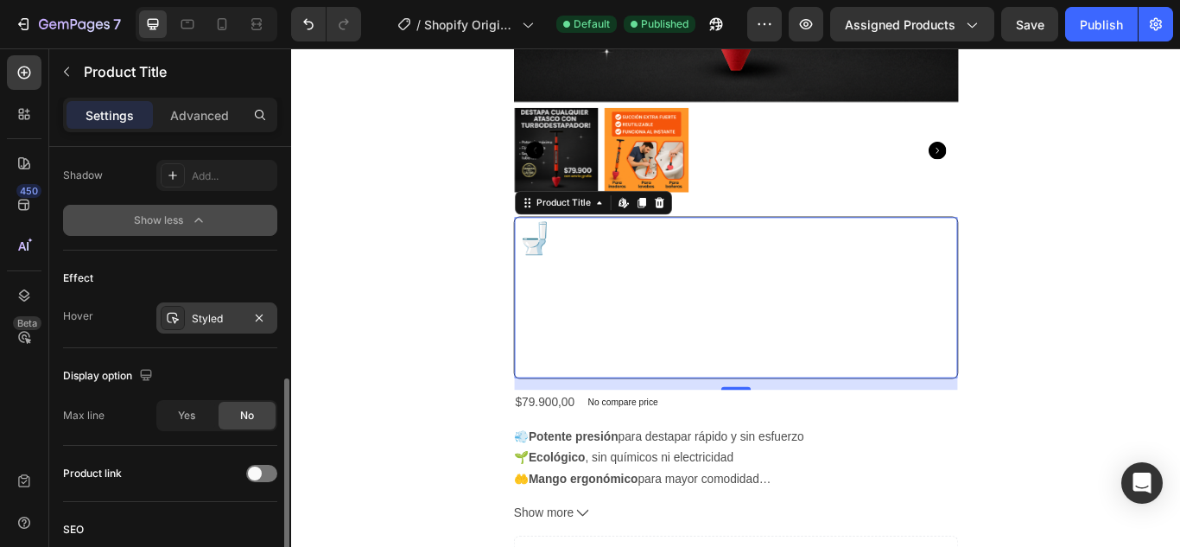
click at [244, 348] on div "Text style Styles Heading 3* Font Montserrat Size 41 Color FFFFFF Align Font we…" at bounding box center [170, 397] width 214 height 98
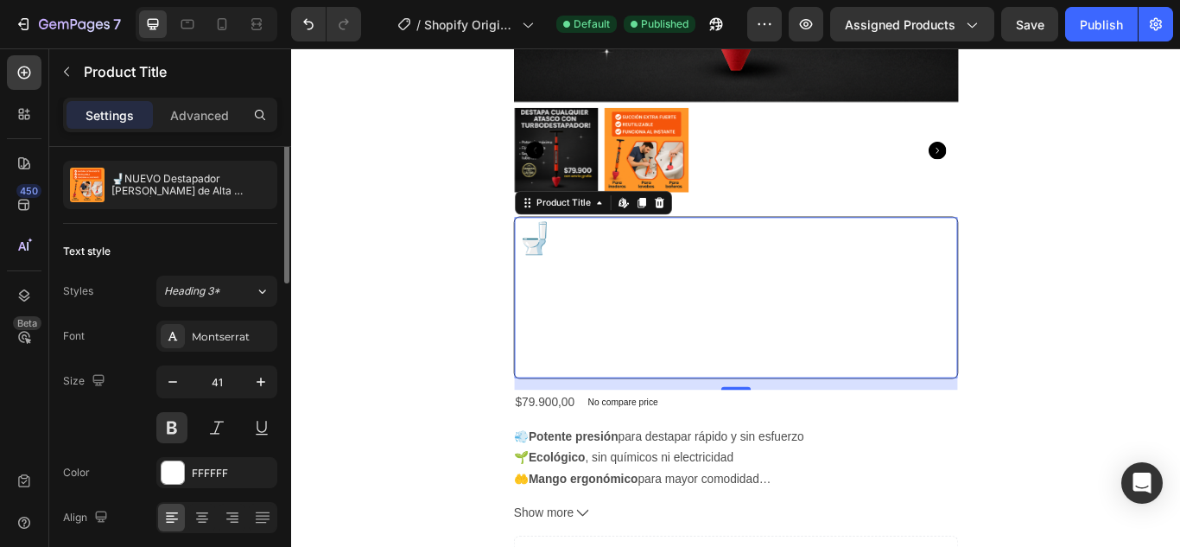
scroll to position [0, 0]
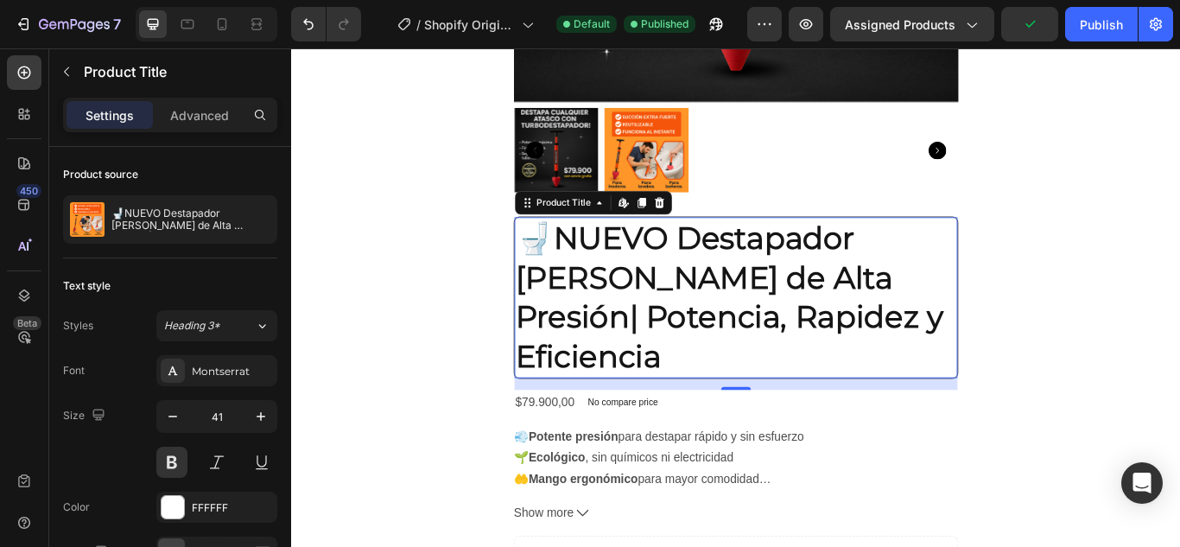
click at [712, 309] on h2 "🚽NUEVO Destapador de BAÑOS de Alta Presión| Potencia, Rapidez y Eficiencia" at bounding box center [809, 338] width 517 height 187
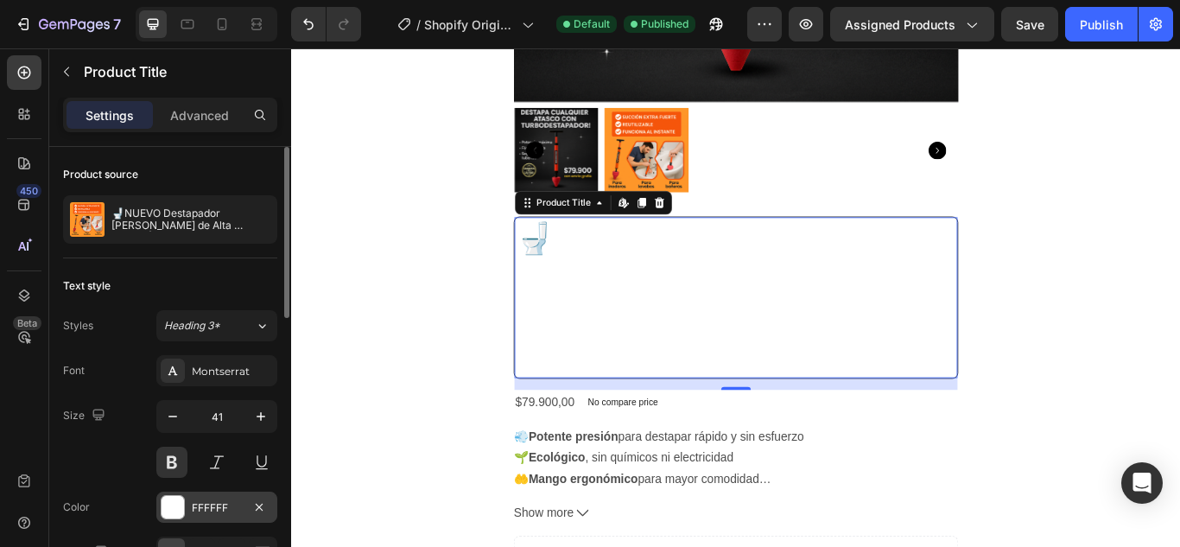
click at [174, 494] on div "FFFFFF" at bounding box center [216, 507] width 121 height 31
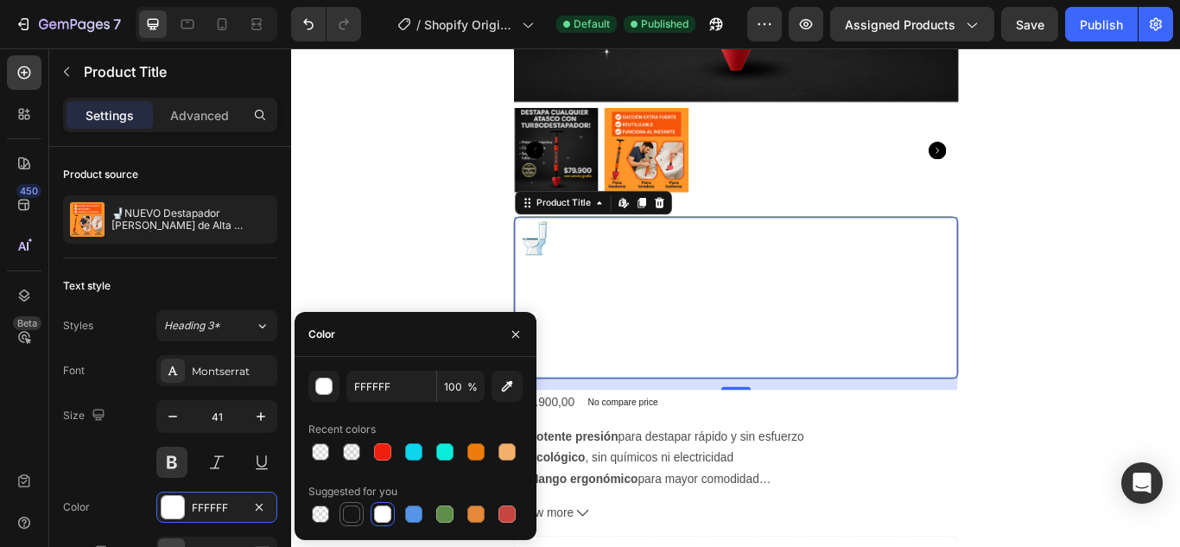
click at [359, 507] on div at bounding box center [351, 513] width 17 height 17
type input "151515"
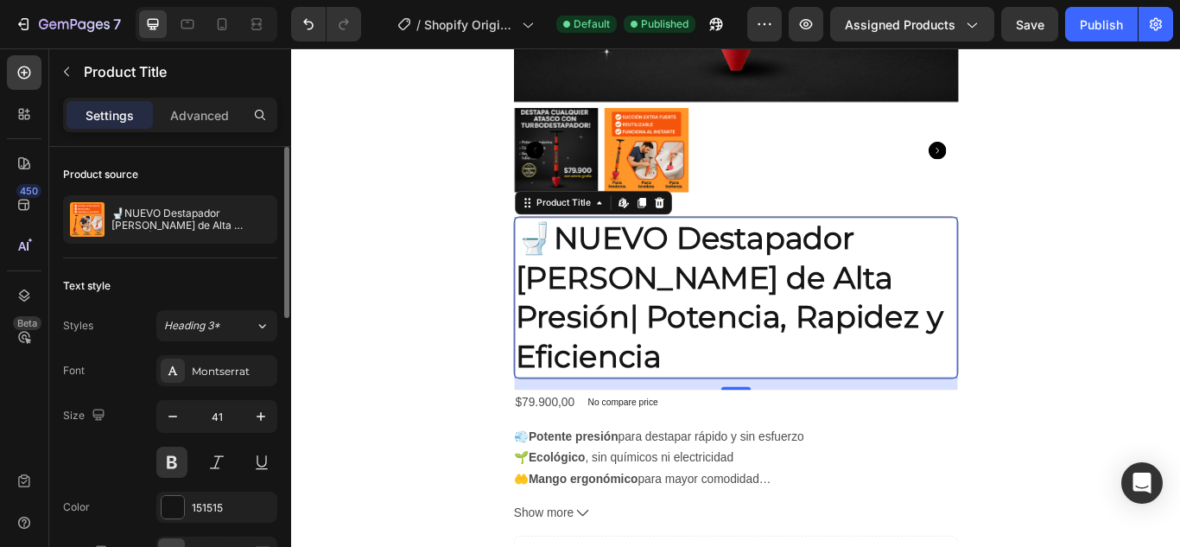
click at [1033, 352] on h2 "🚽NUEVO Destapador de BAÑOS de Alta Presión| Potencia, Rapidez y Eficiencia" at bounding box center [809, 338] width 517 height 187
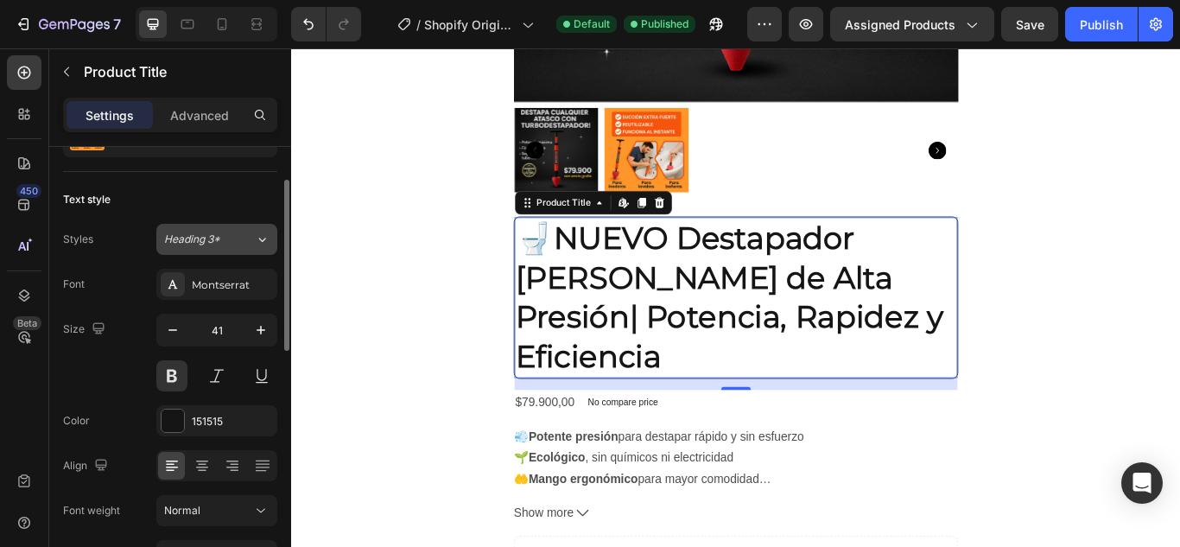
click at [257, 243] on icon at bounding box center [262, 239] width 15 height 17
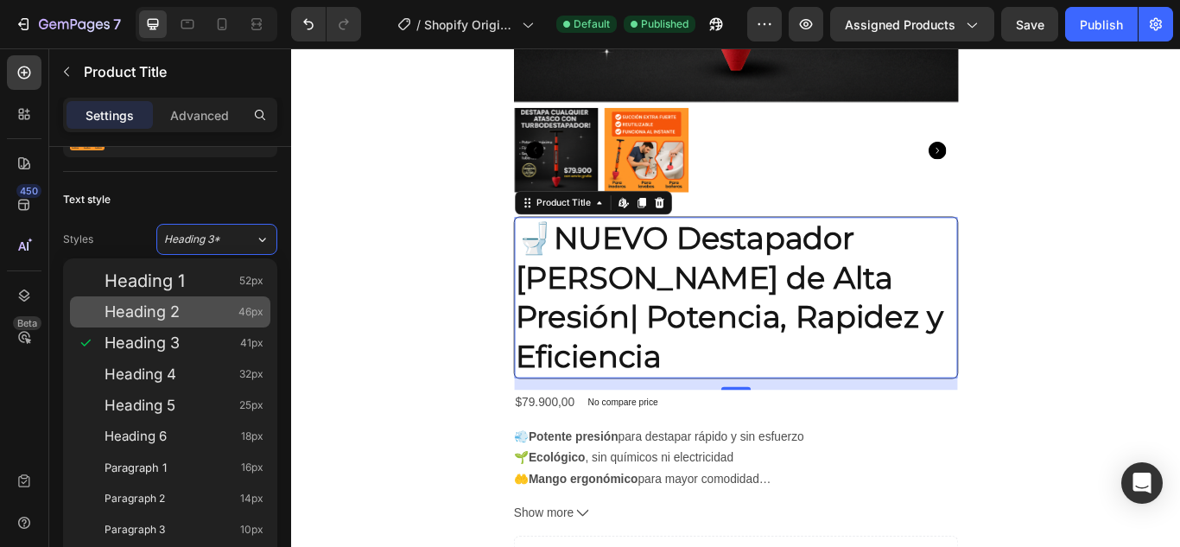
click at [237, 317] on div "Heading 2 46px" at bounding box center [184, 311] width 159 height 17
type input "46"
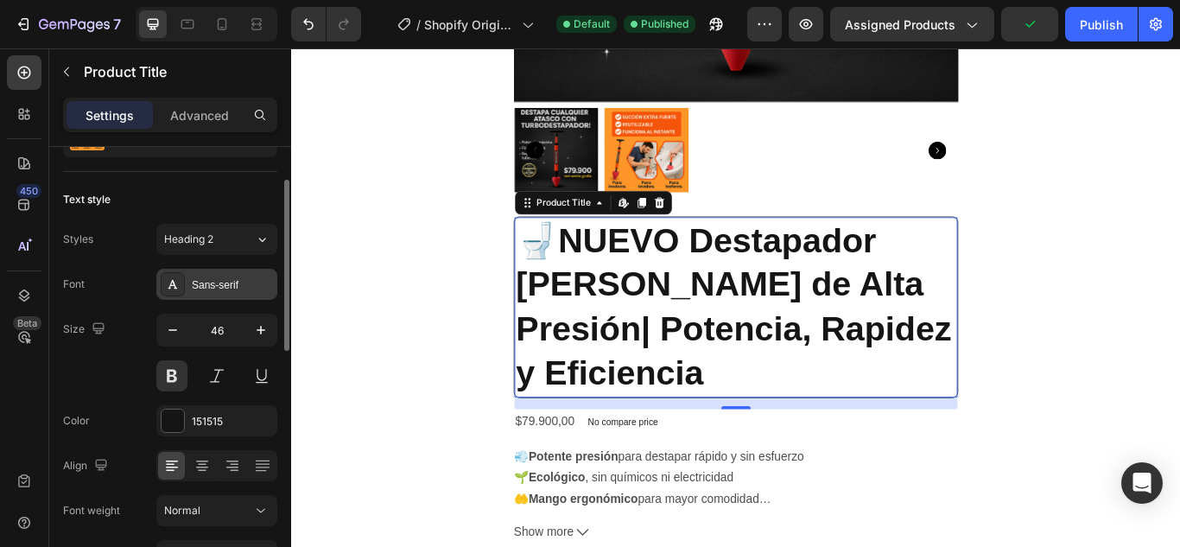
click at [233, 289] on div "Sans-serif" at bounding box center [232, 285] width 81 height 16
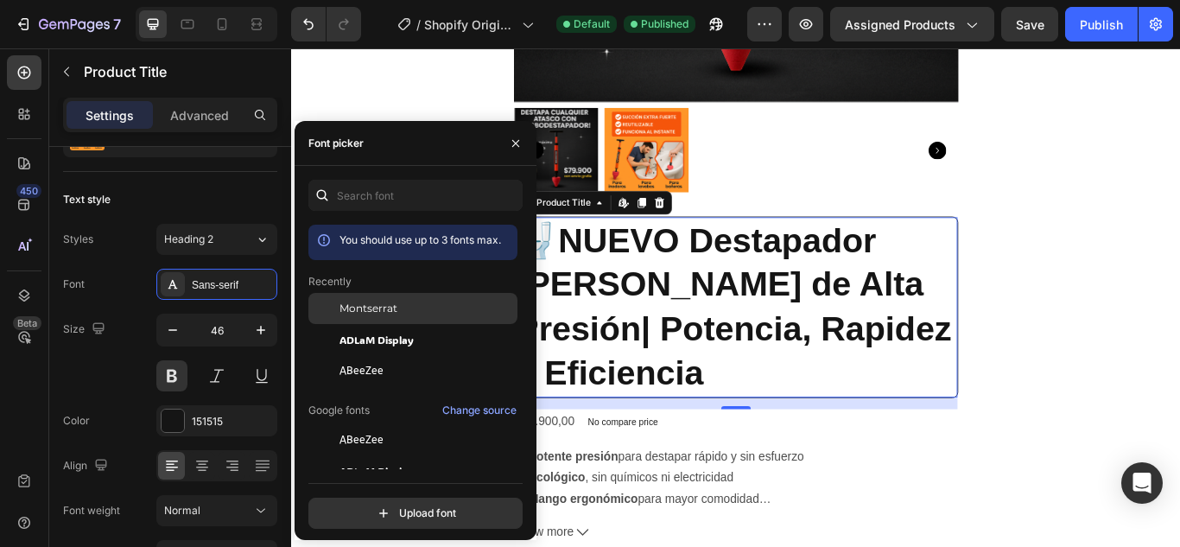
click at [330, 306] on div at bounding box center [323, 308] width 31 height 31
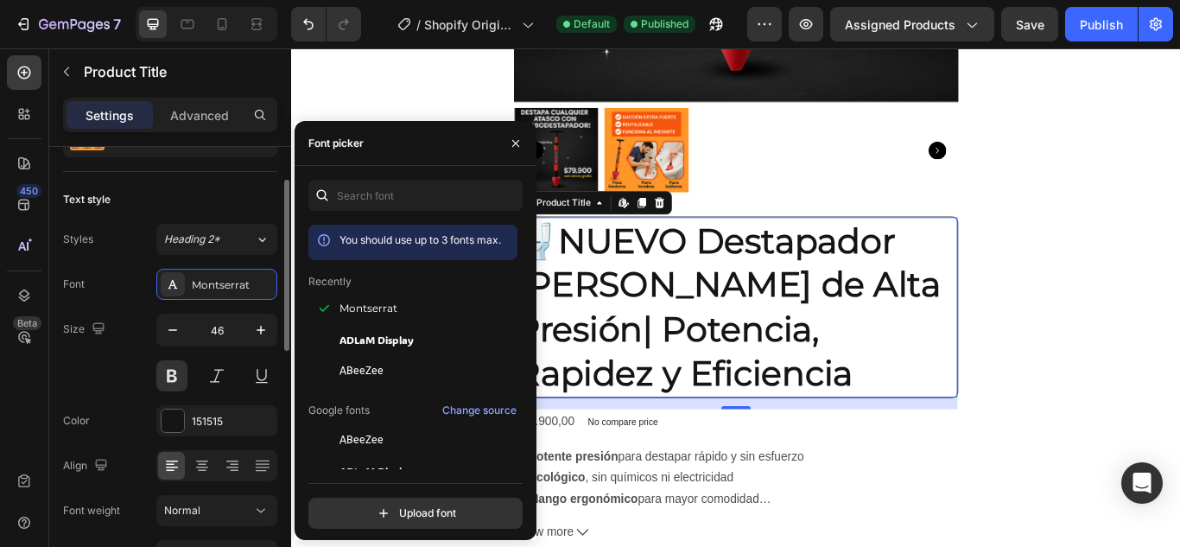
click at [237, 205] on div "Text style" at bounding box center [170, 200] width 214 height 28
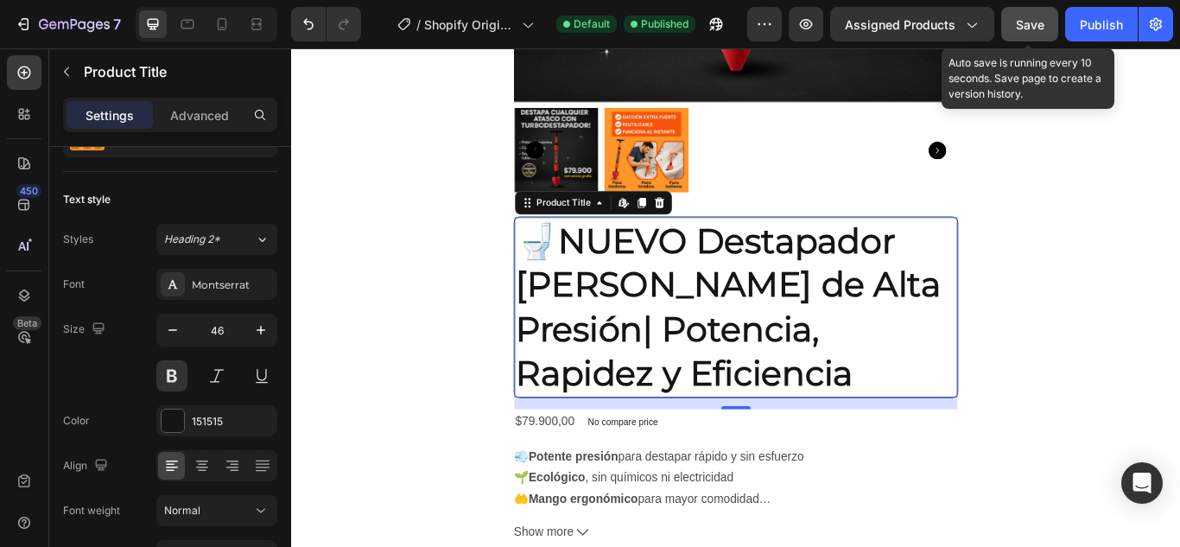
click at [1021, 27] on span "Save" at bounding box center [1030, 24] width 29 height 15
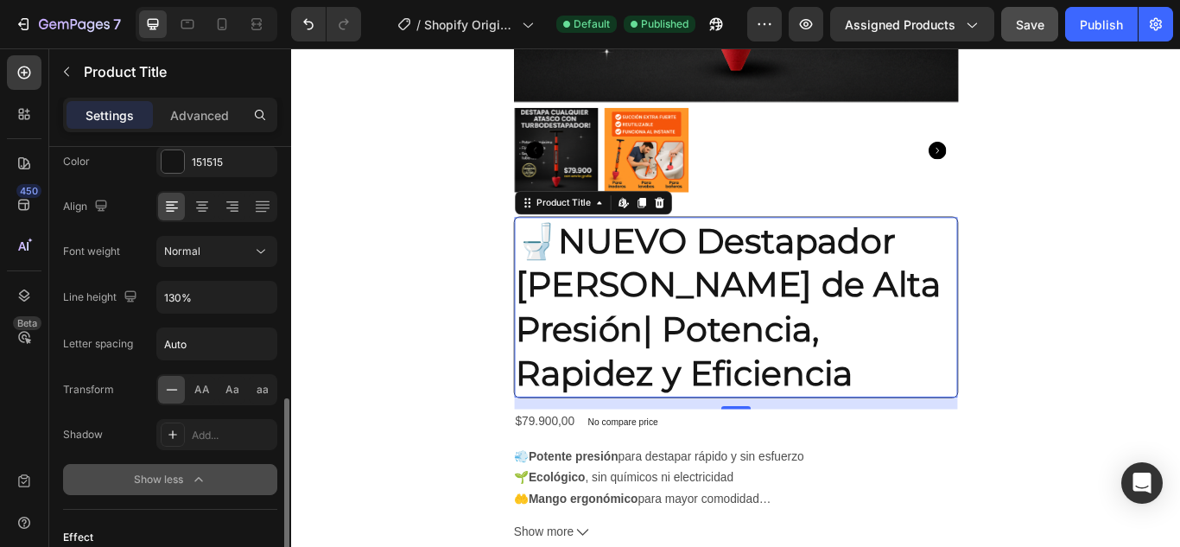
scroll to position [432, 0]
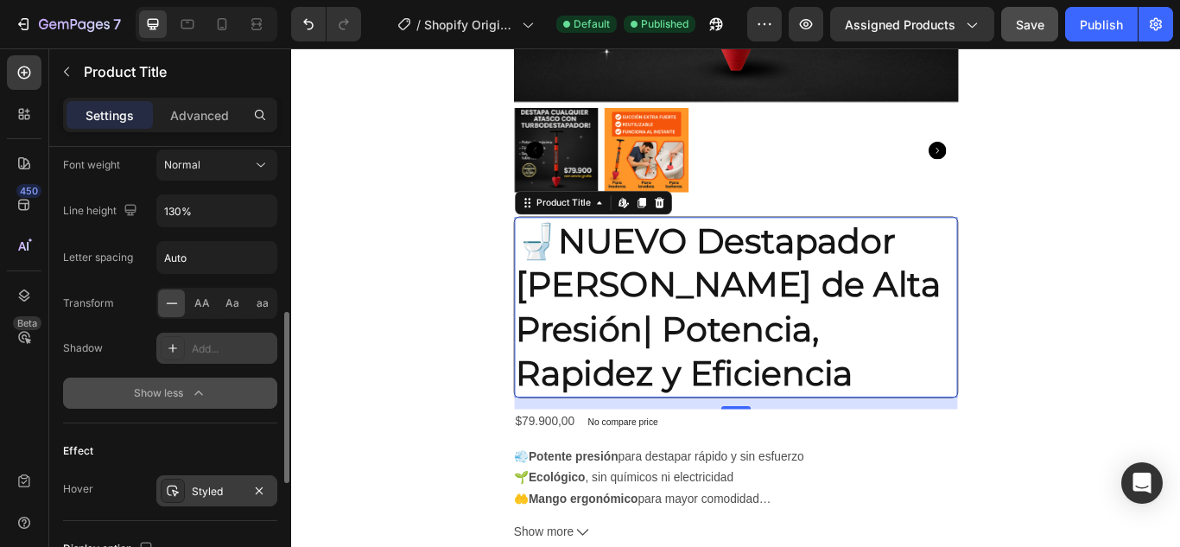
click at [181, 350] on div at bounding box center [173, 348] width 24 height 24
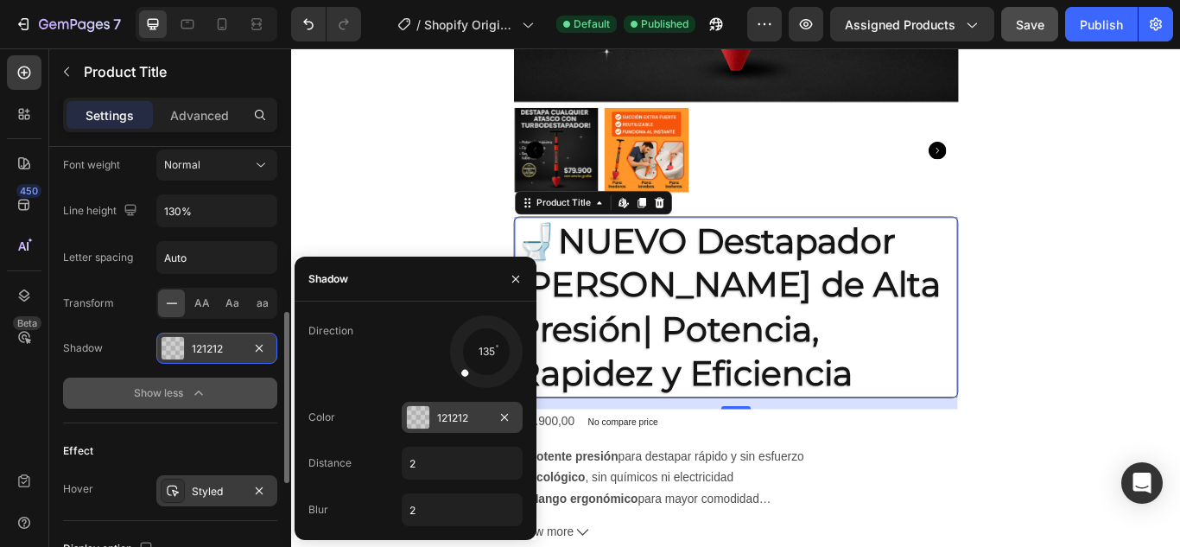
click at [416, 415] on div at bounding box center [418, 417] width 22 height 22
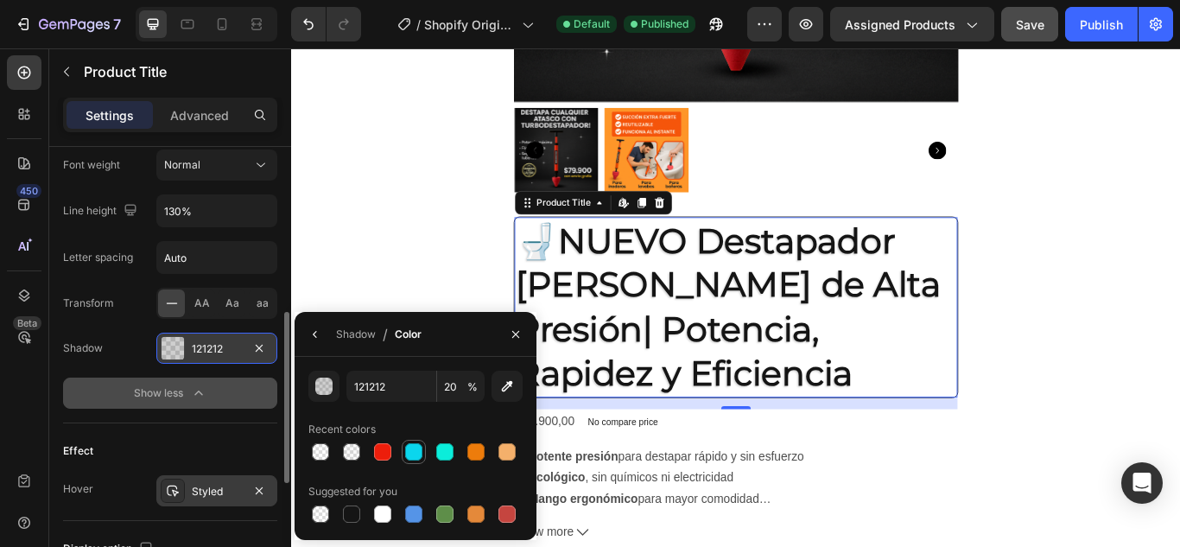
click at [404, 447] on div at bounding box center [413, 451] width 21 height 21
type input "0BD6ED"
type input "100"
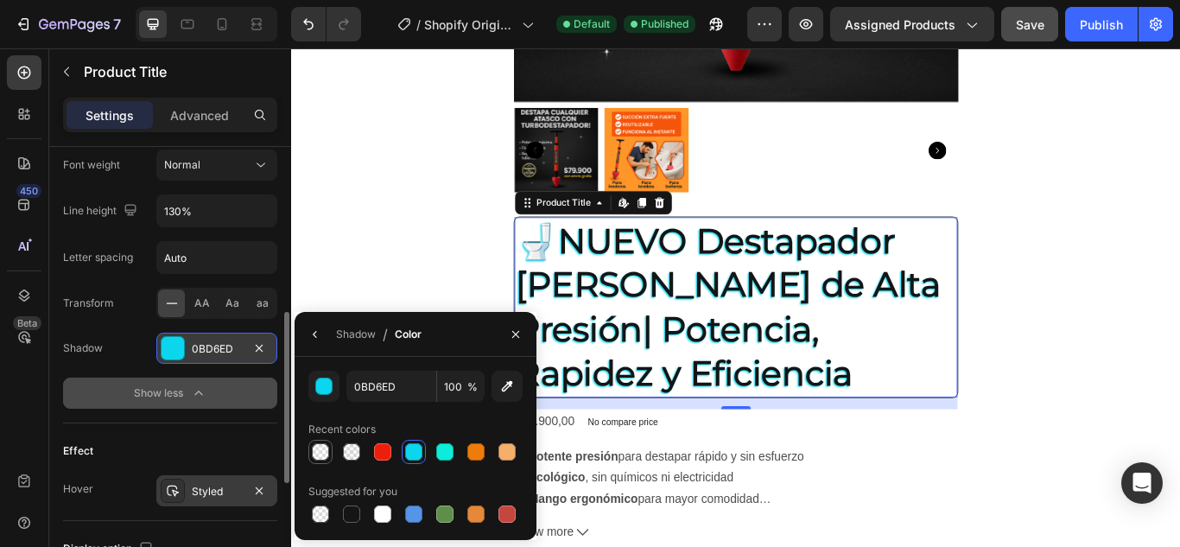
click at [318, 448] on div at bounding box center [320, 451] width 17 height 17
type input "FFFFFF"
type input "2"
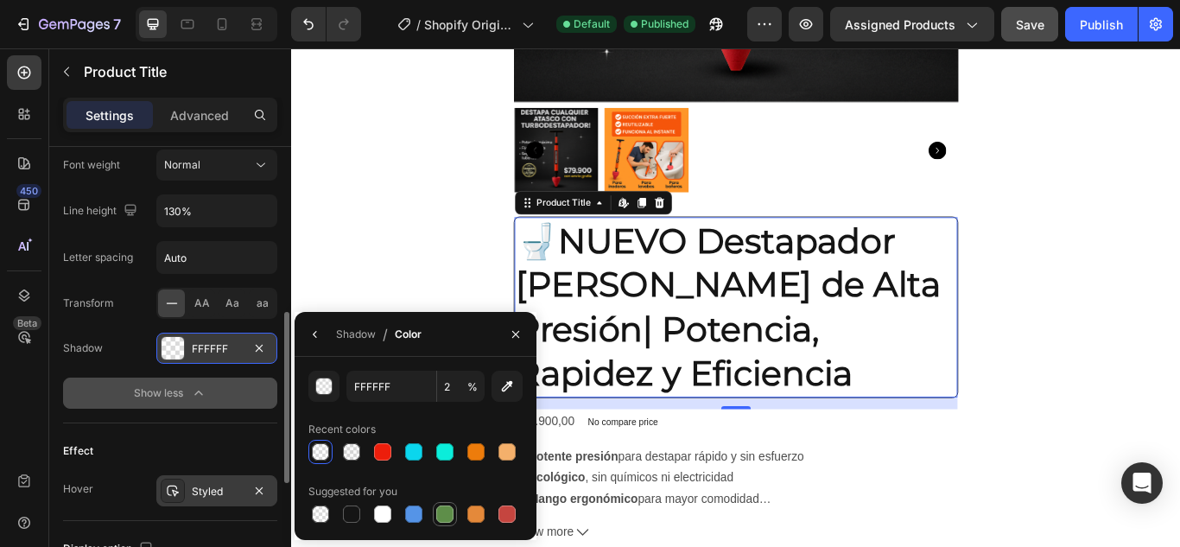
click at [445, 514] on div at bounding box center [444, 513] width 17 height 17
type input "5E8E49"
type input "100"
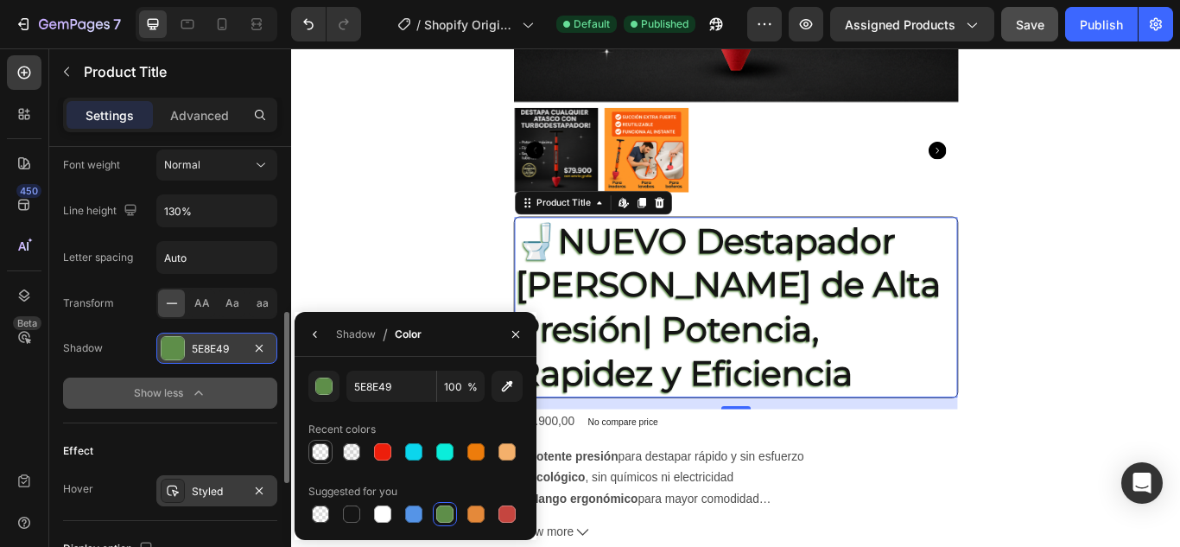
click at [326, 446] on div at bounding box center [320, 451] width 17 height 17
type input "FFFFFF"
type input "2"
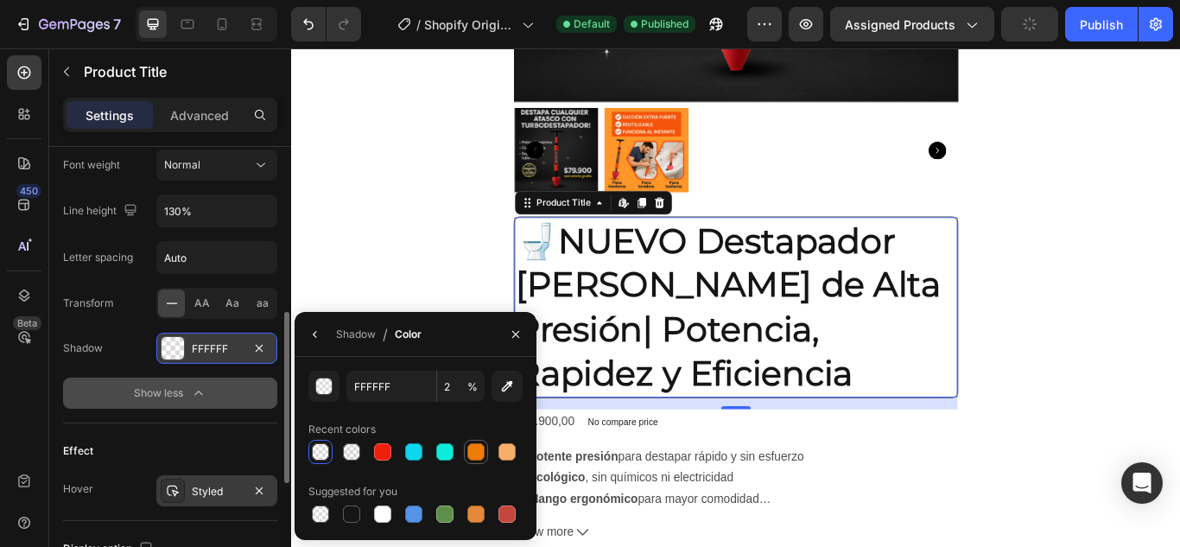
click at [470, 453] on div at bounding box center [475, 451] width 17 height 17
type input "ED7C0B"
type input "100"
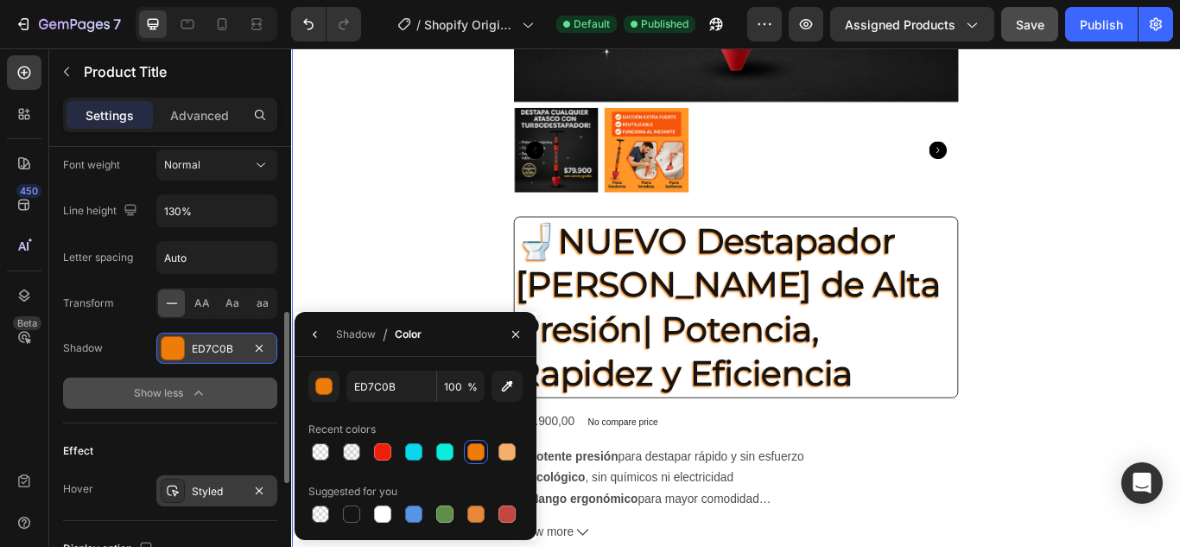
click at [373, 273] on div "Product Images 🚽NUEVO Destapador de BAÑOS de Alta Presión| Potencia, Rapidez y …" at bounding box center [809, 256] width 1037 height 1327
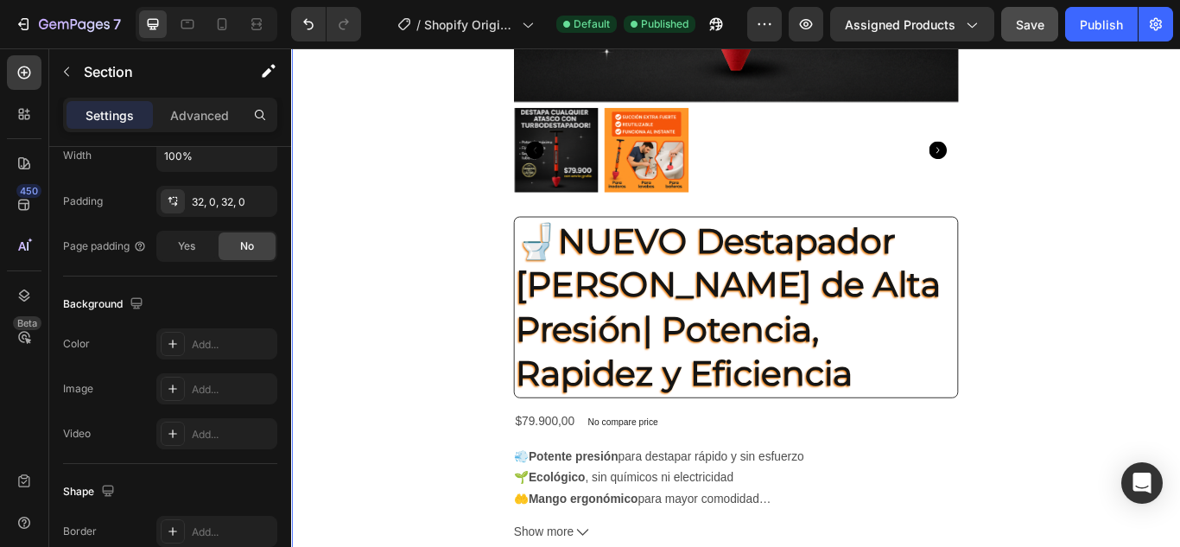
scroll to position [0, 0]
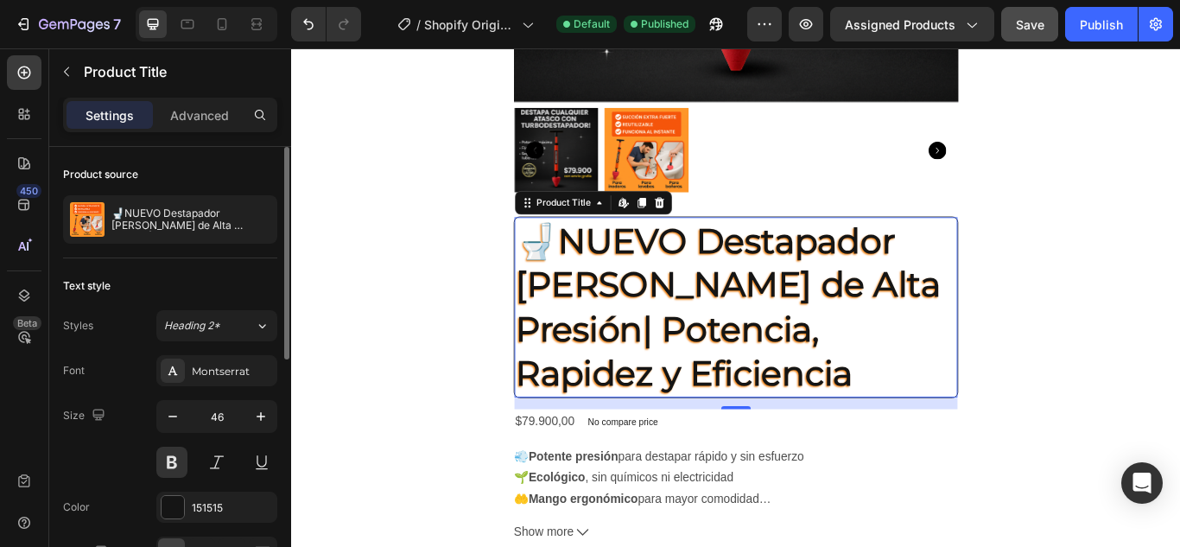
click at [562, 251] on h2 "🚽NUEVO Destapador de BAÑOS de Alta Presión| Potencia, Rapidez y Eficiencia" at bounding box center [809, 350] width 517 height 210
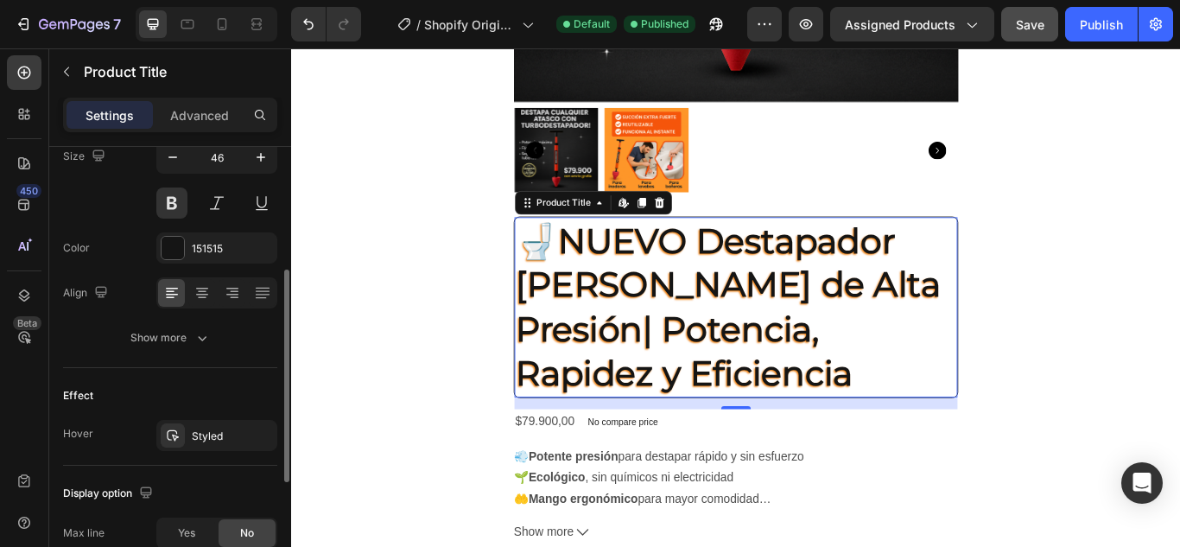
scroll to position [346, 0]
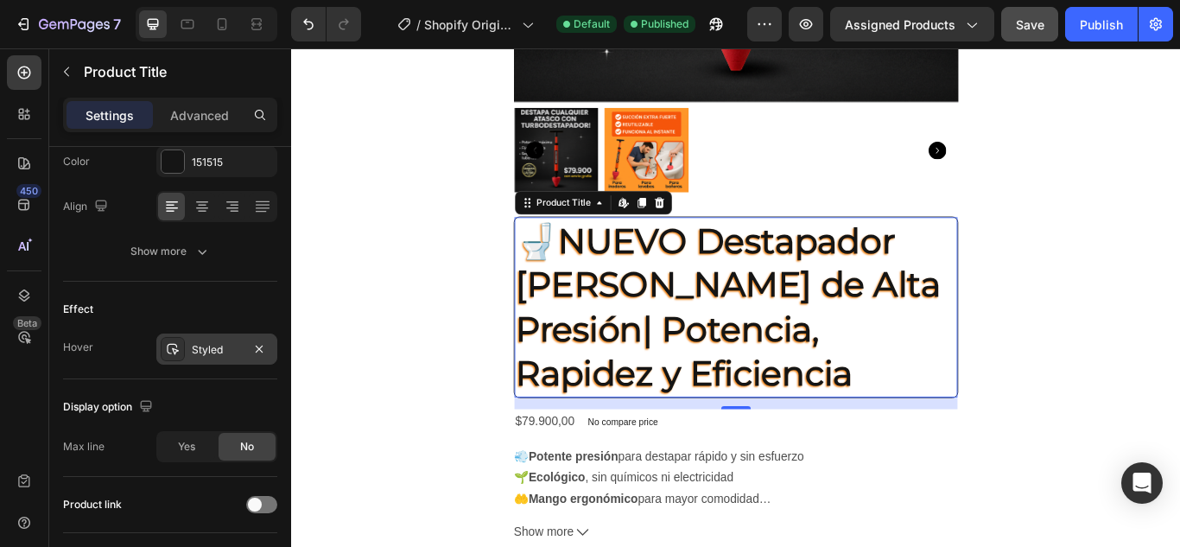
click at [209, 346] on div "Styled" at bounding box center [217, 350] width 50 height 16
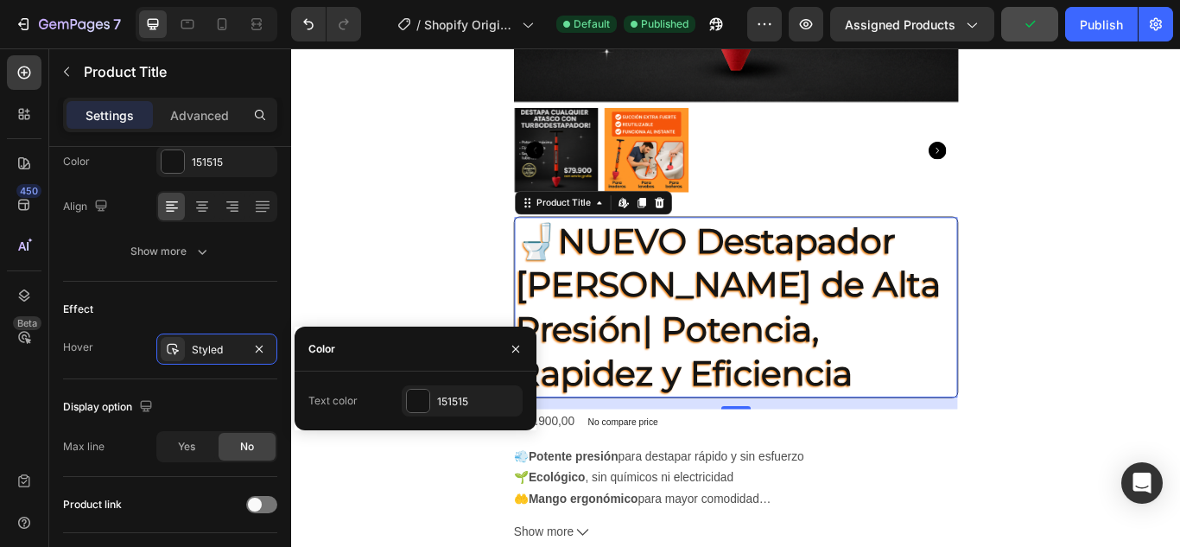
click at [210, 290] on div "Effect Hover Styled" at bounding box center [170, 331] width 214 height 98
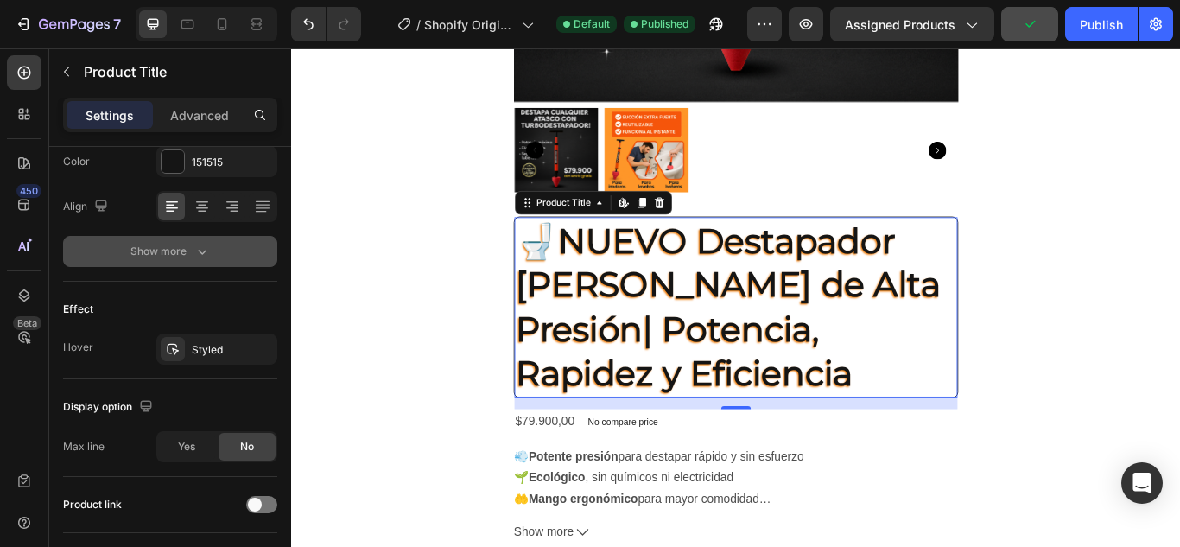
click at [198, 256] on icon "button" at bounding box center [202, 251] width 17 height 17
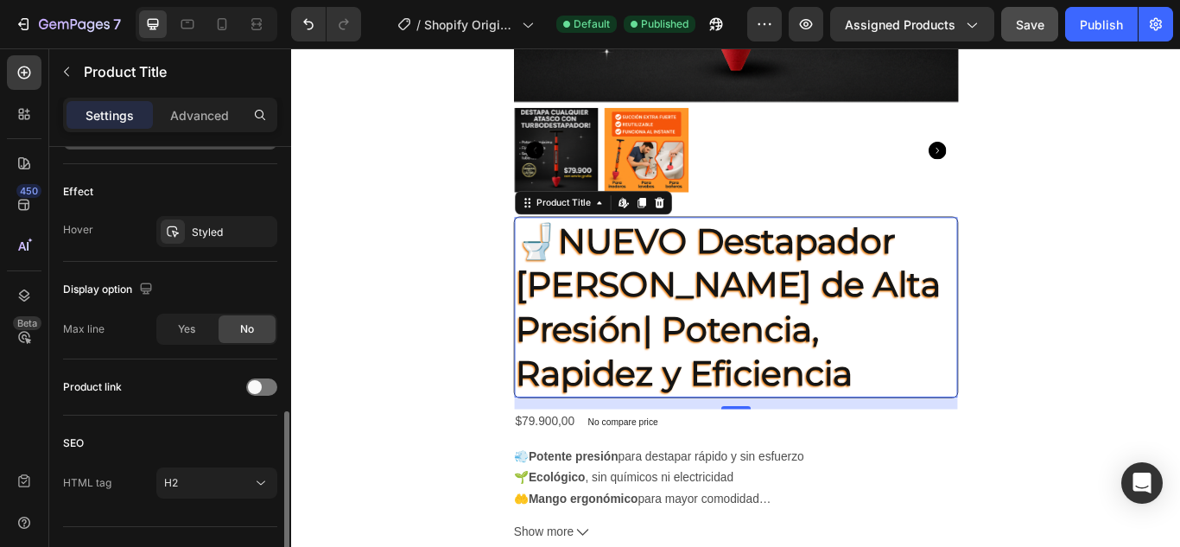
scroll to position [726, 0]
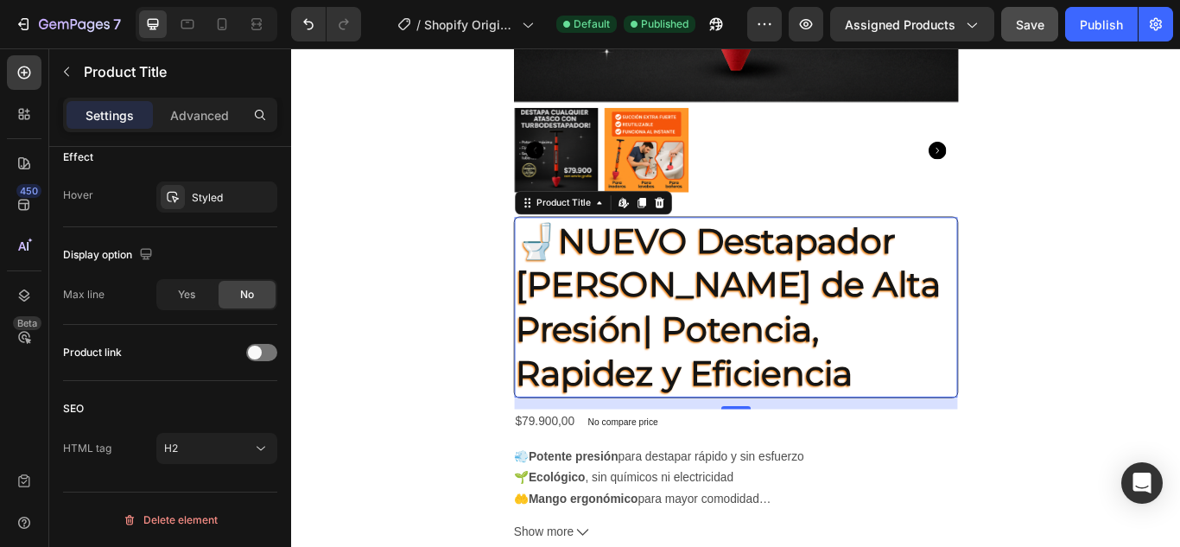
click at [1015, 419] on h2 "🚽NUEVO Destapador de BAÑOS de Alta Presión| Potencia, Rapidez y Eficiencia" at bounding box center [809, 350] width 517 height 210
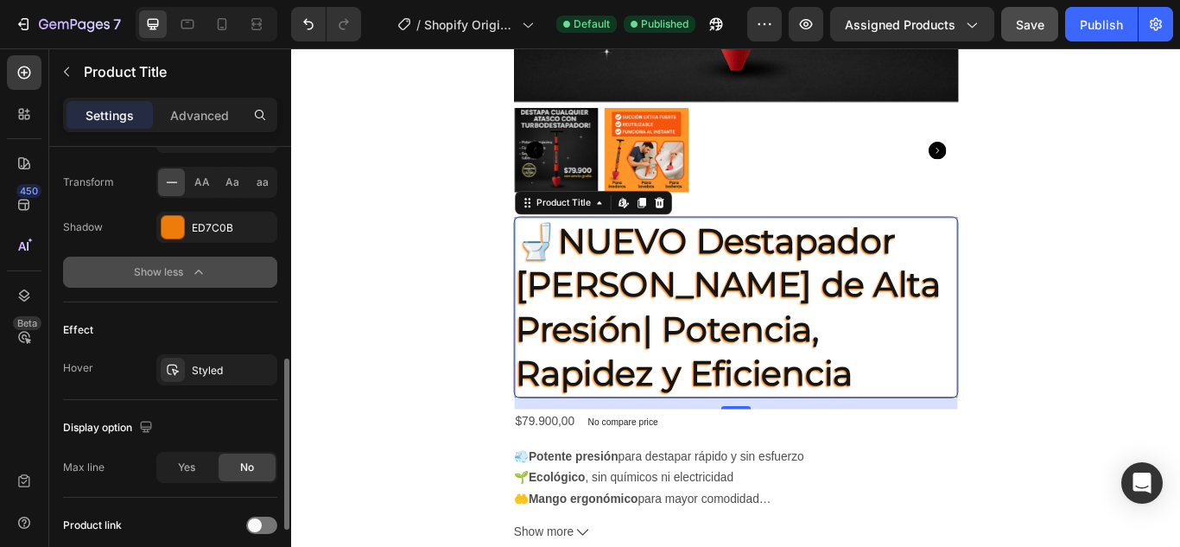
scroll to position [467, 0]
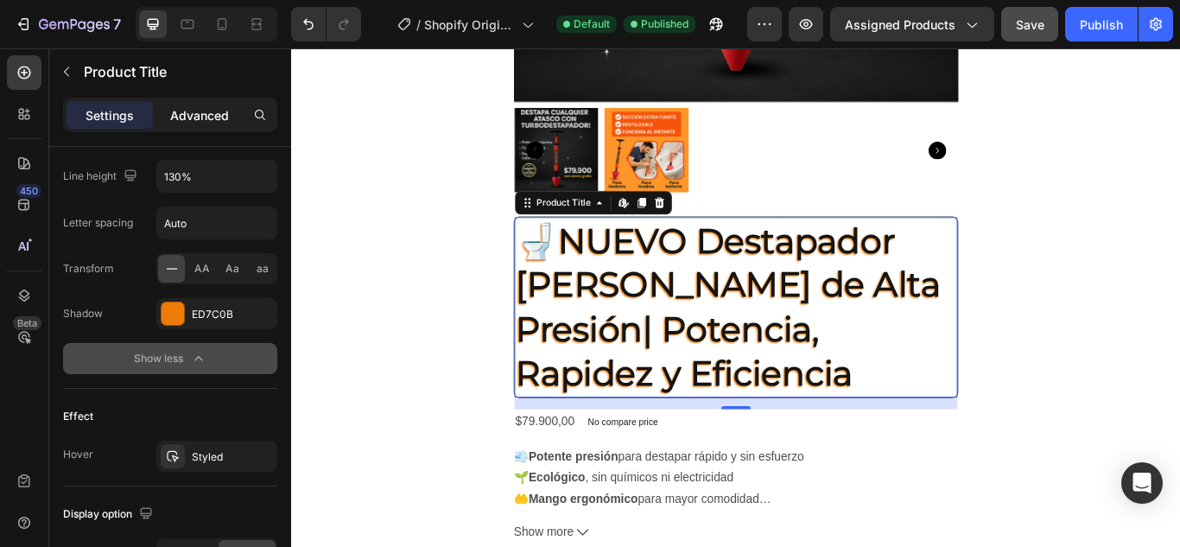
click at [210, 123] on p "Advanced" at bounding box center [199, 115] width 59 height 18
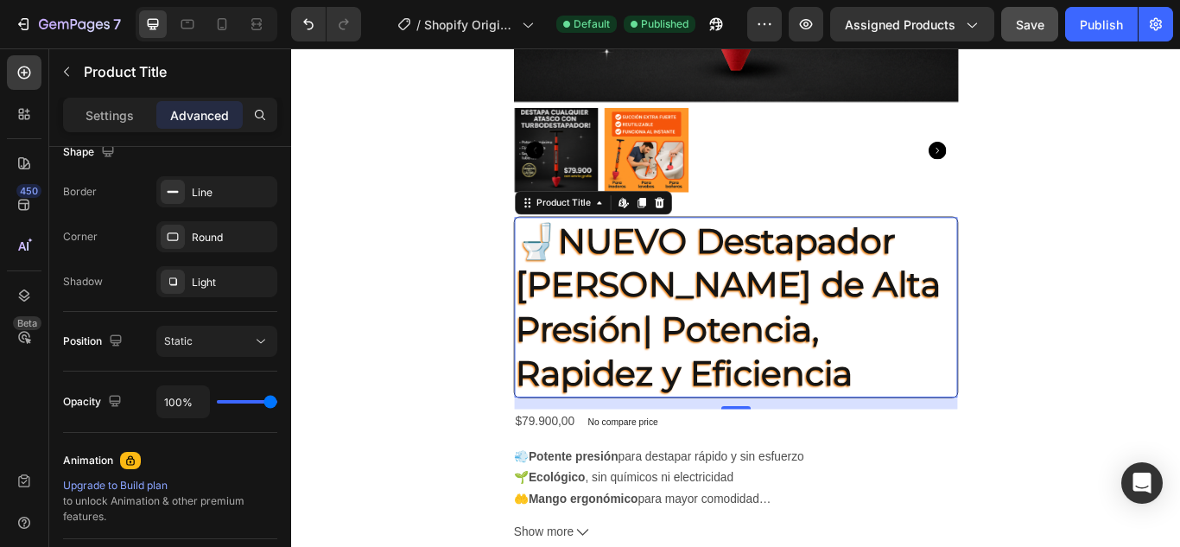
click at [672, 353] on h2 "🚽NUEVO Destapador de BAÑOS de Alta Presión| Potencia, Rapidez y Eficiencia" at bounding box center [809, 350] width 517 height 210
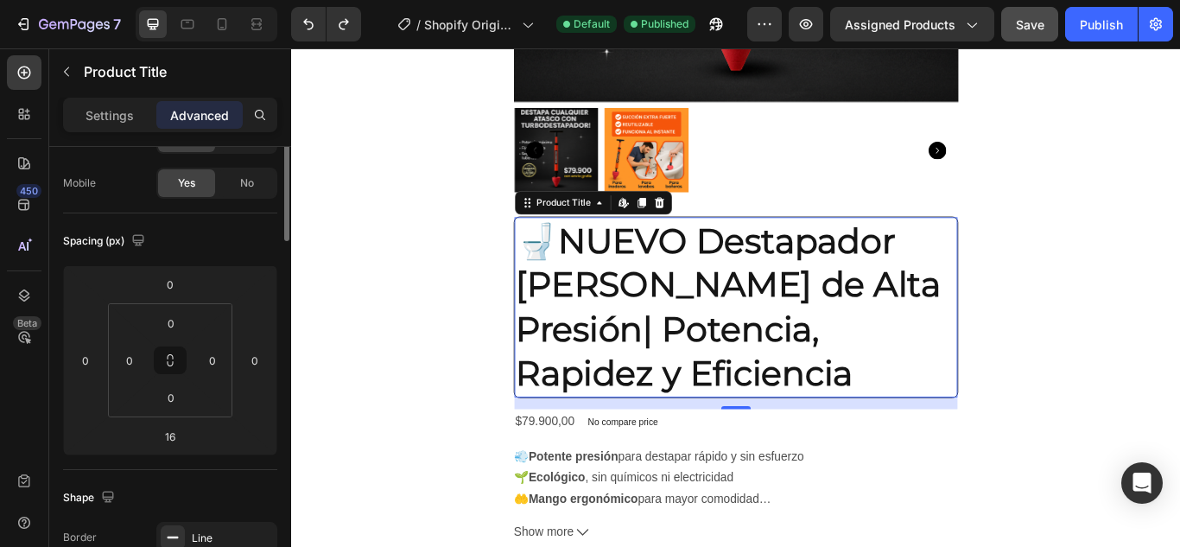
scroll to position [0, 0]
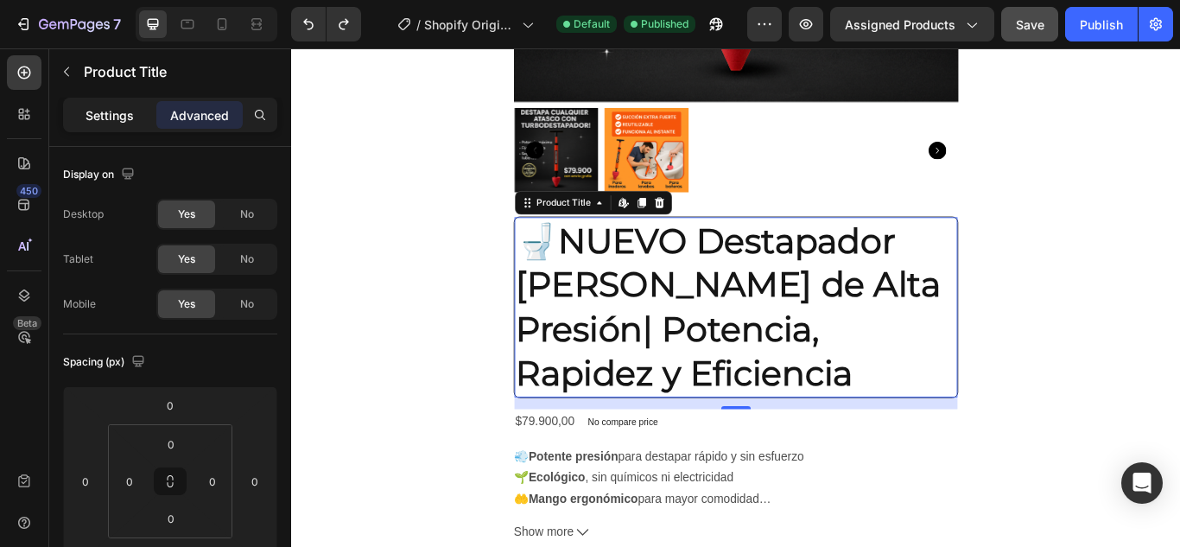
click at [140, 119] on div "Settings" at bounding box center [110, 115] width 86 height 28
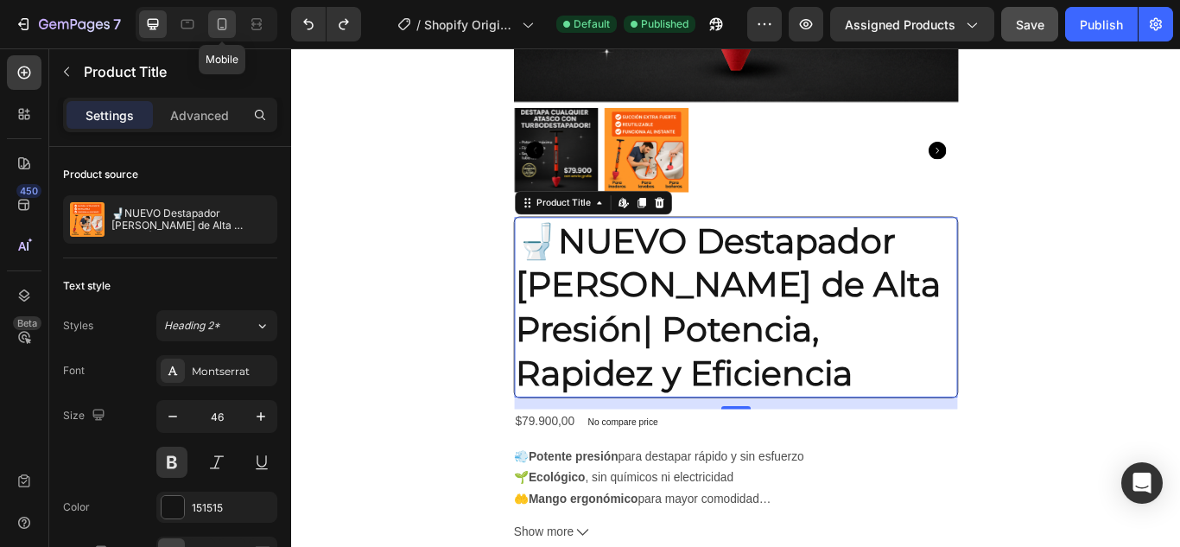
click at [216, 29] on icon at bounding box center [221, 24] width 17 height 17
type input "41"
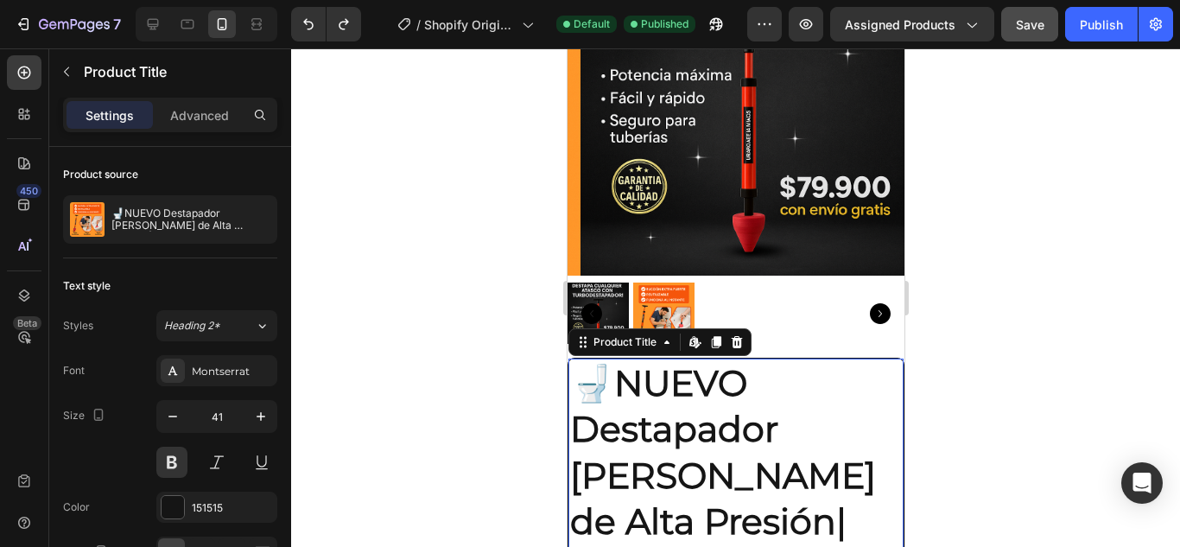
scroll to position [259, 0]
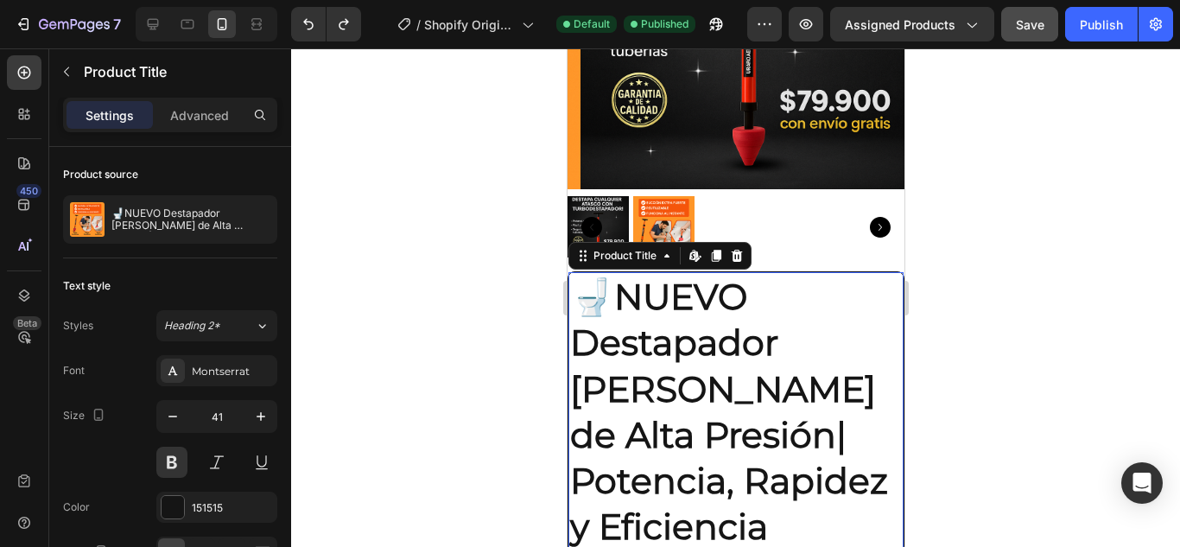
click at [747, 494] on h2 "🚽NUEVO Destapador de BAÑOS de Alta Presión| Potencia, Rapidez y Eficiencia" at bounding box center [735, 412] width 335 height 280
click at [733, 250] on icon at bounding box center [736, 256] width 11 height 12
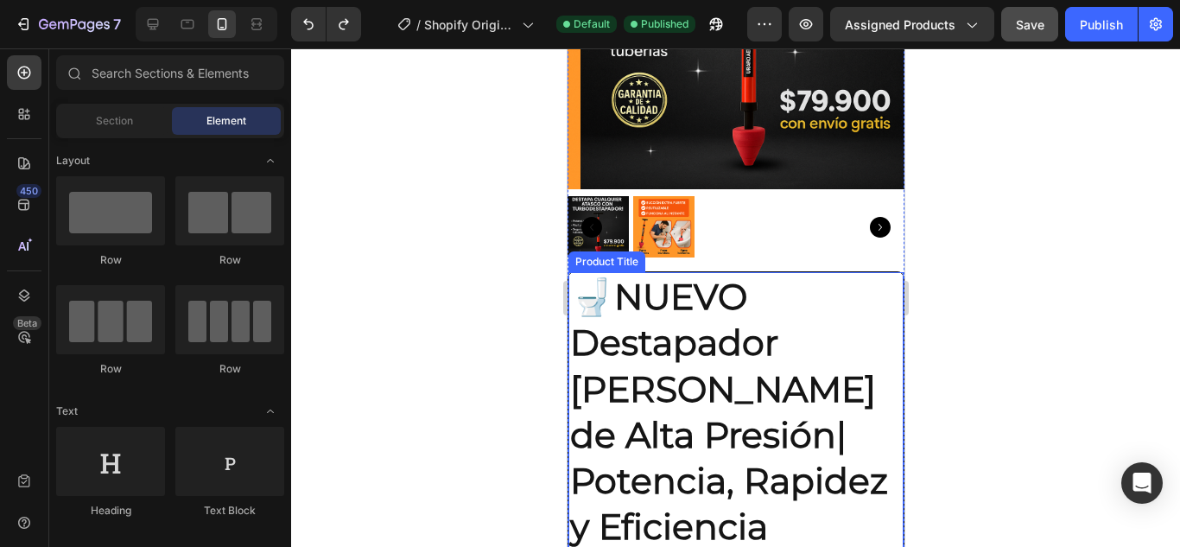
click at [635, 295] on h2 "🚽NUEVO Destapador de BAÑOS de Alta Presión| Potencia, Rapidez y Eficiencia" at bounding box center [735, 412] width 335 height 280
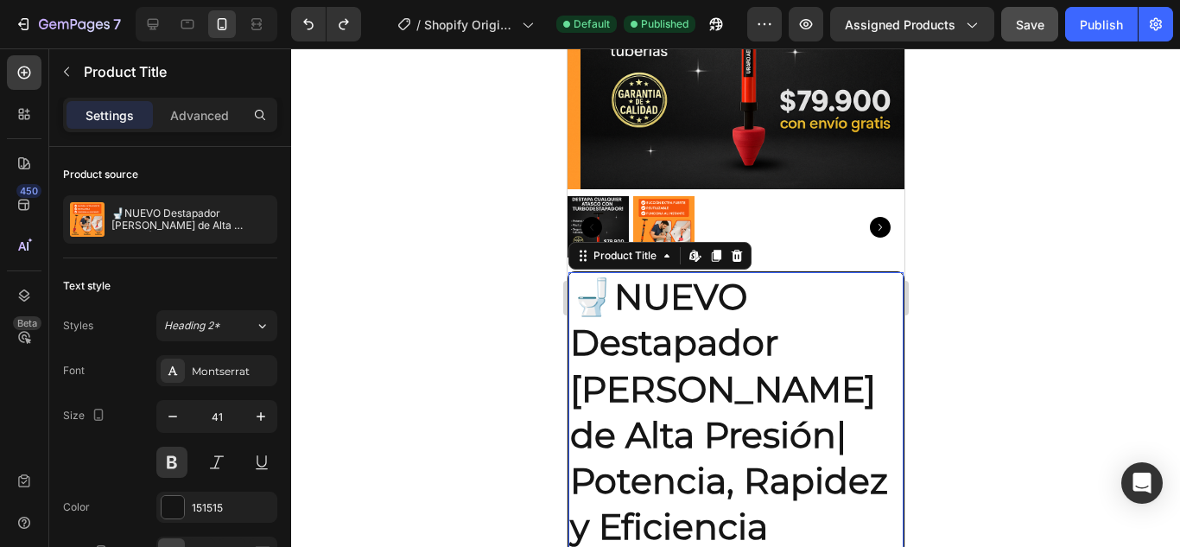
click at [635, 295] on h2 "🚽NUEVO Destapador de BAÑOS de Alta Presión| Potencia, Rapidez y Eficiencia" at bounding box center [735, 412] width 335 height 280
click at [623, 279] on h2 "🚽NUEVO Destapador de BAÑOS de Alta Presión| Potencia, Rapidez y Eficiencia" at bounding box center [735, 412] width 335 height 280
click at [740, 514] on h2 "🚽NUEVO Destapador de BAÑOS de Alta Presión| Potencia, Rapidez y Eficiencia" at bounding box center [735, 412] width 335 height 280
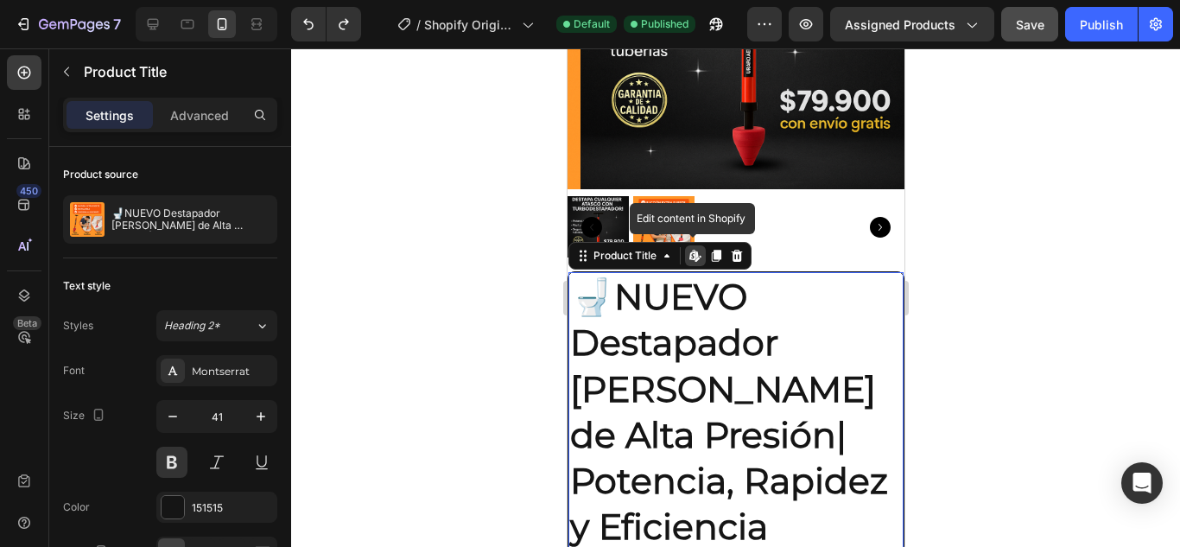
click at [734, 517] on h2 "🚽NUEVO Destapador de BAÑOS de Alta Presión| Potencia, Rapidez y Eficiencia" at bounding box center [735, 412] width 335 height 280
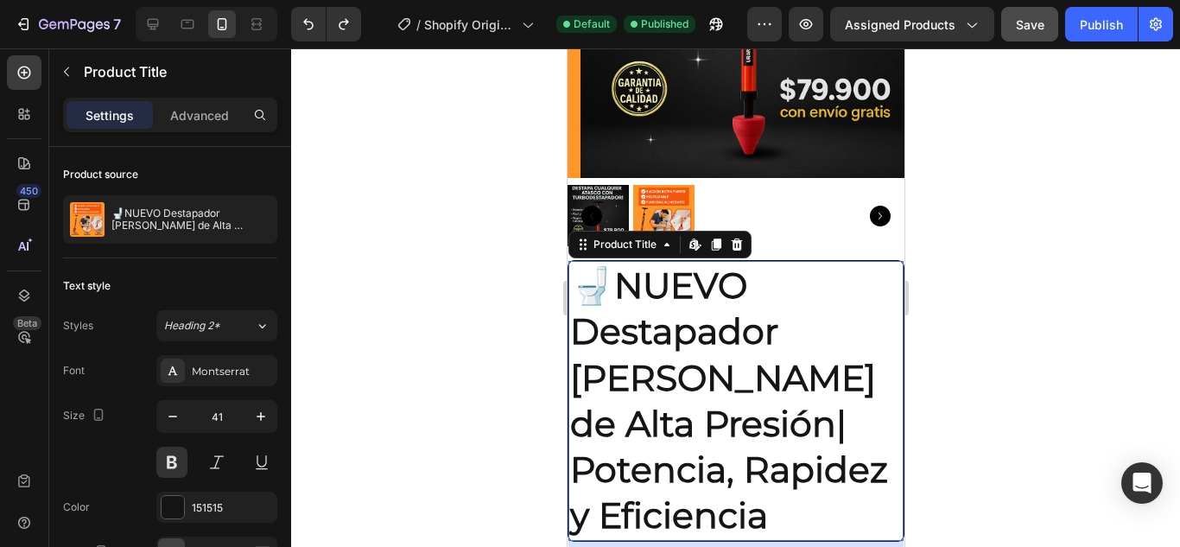
scroll to position [346, 0]
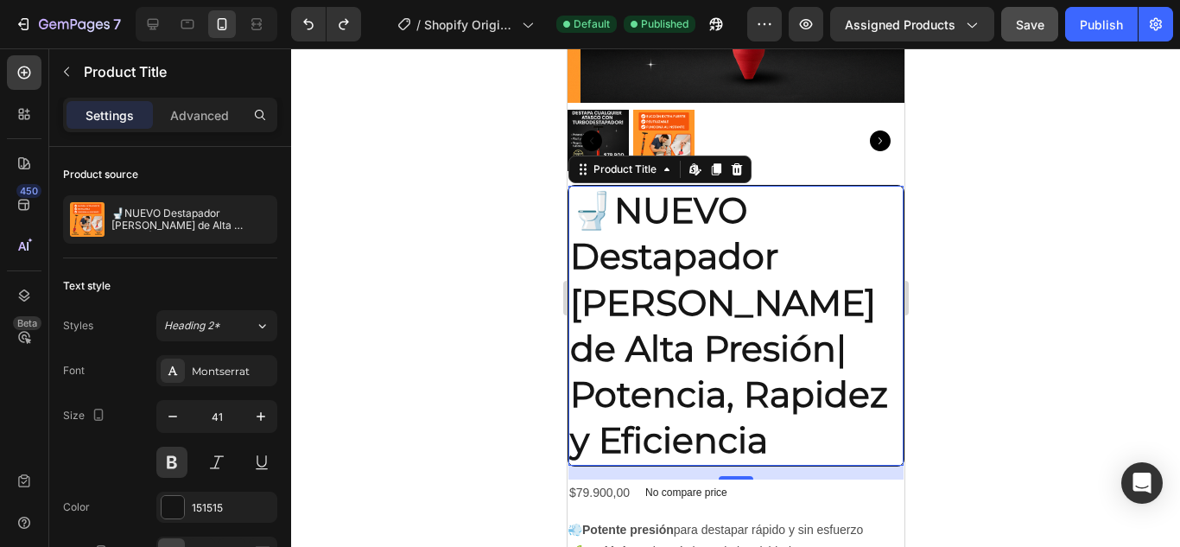
click at [734, 414] on h2 "🚽NUEVO Destapador de BAÑOS de Alta Presión| Potencia, Rapidez y Eficiencia" at bounding box center [735, 326] width 335 height 280
click at [736, 162] on icon at bounding box center [736, 169] width 14 height 14
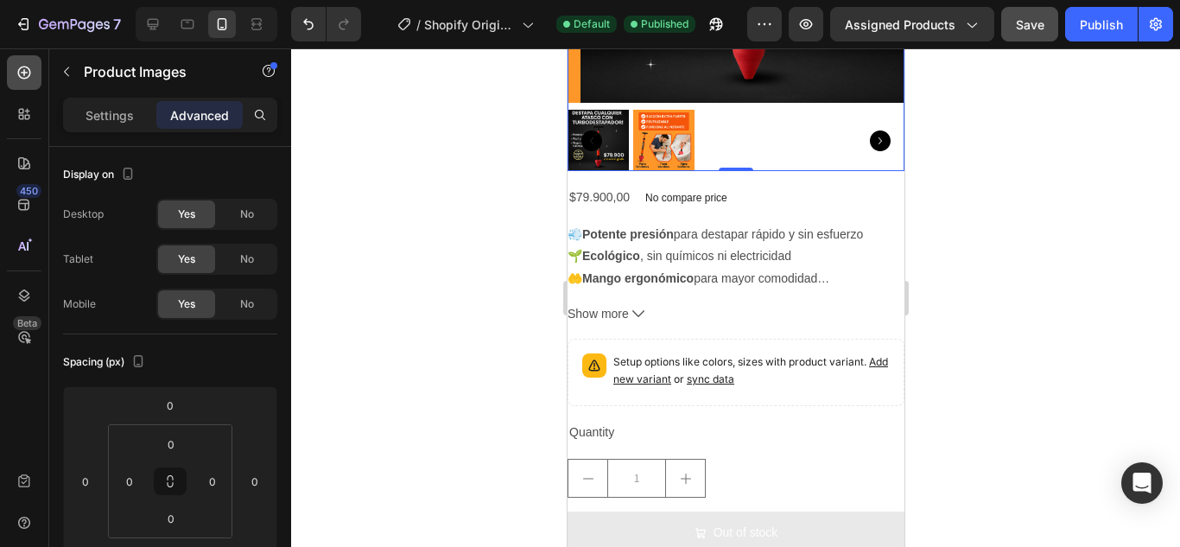
click at [26, 68] on icon at bounding box center [24, 72] width 17 height 17
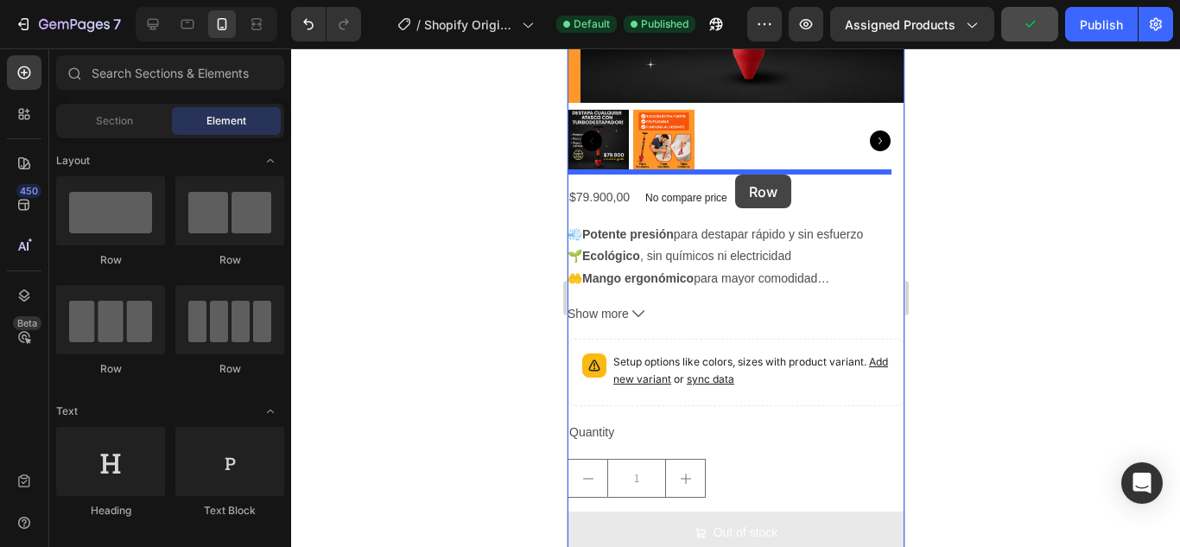
drag, startPoint x: 685, startPoint y: 253, endPoint x: 734, endPoint y: 175, distance: 92.8
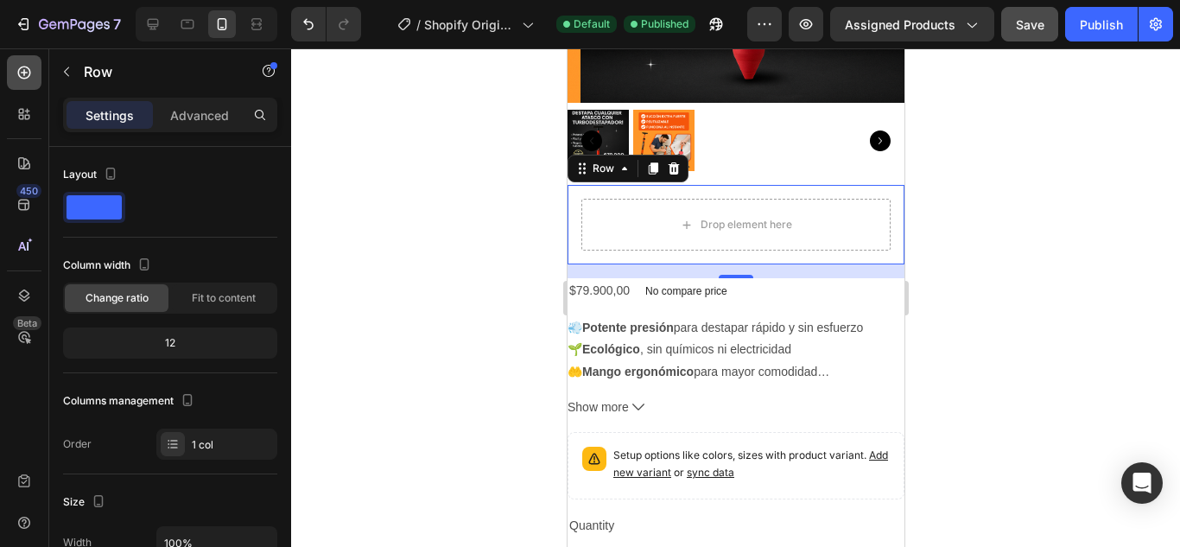
click at [25, 71] on icon at bounding box center [24, 72] width 17 height 17
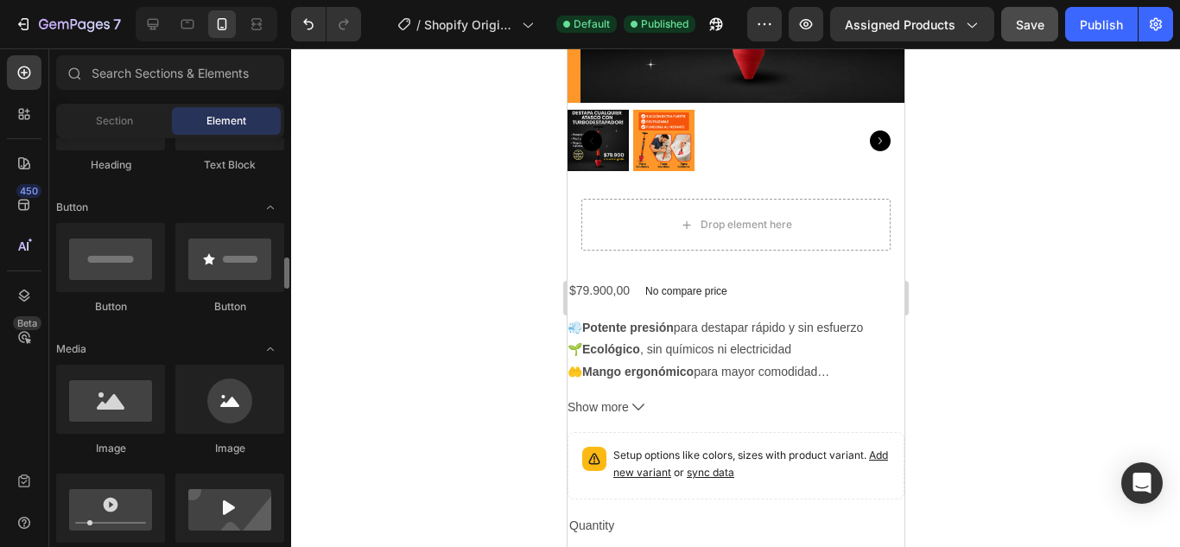
scroll to position [432, 0]
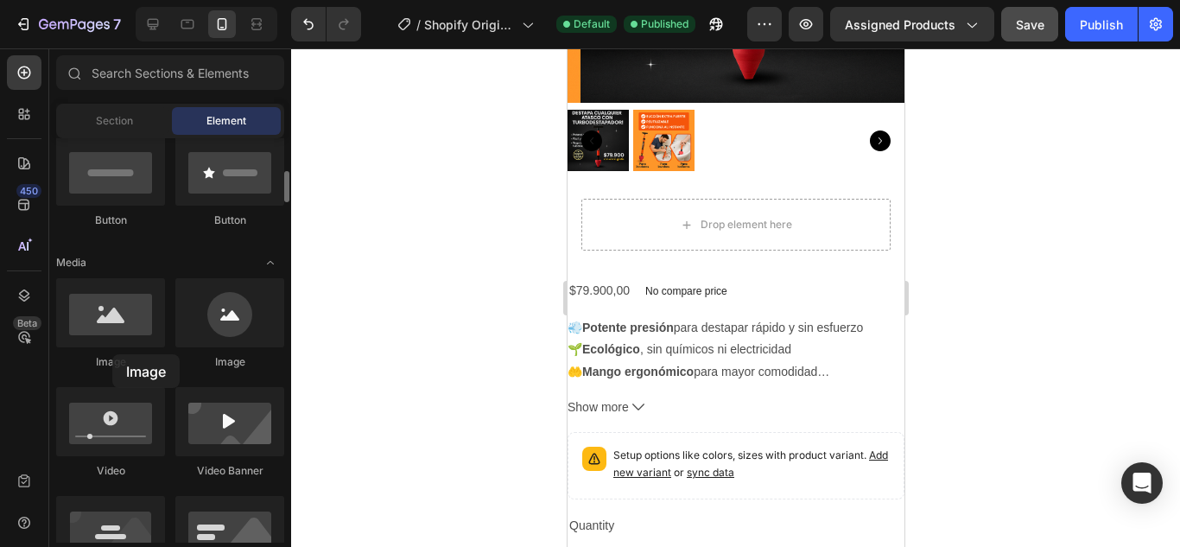
click at [114, 353] on div "Image" at bounding box center [110, 324] width 109 height 92
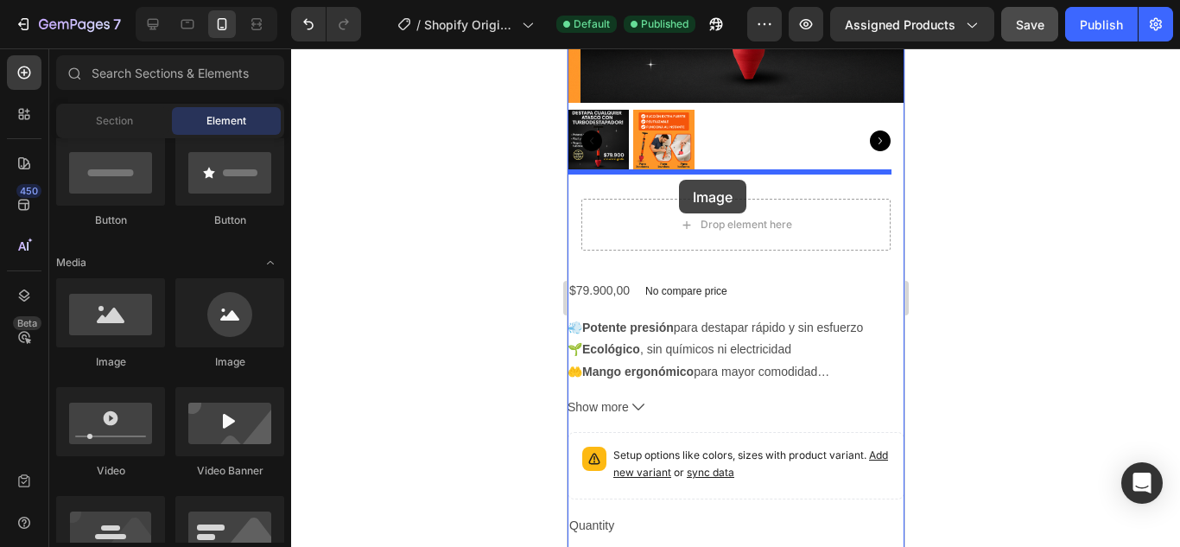
drag, startPoint x: 674, startPoint y: 358, endPoint x: 678, endPoint y: 180, distance: 178.0
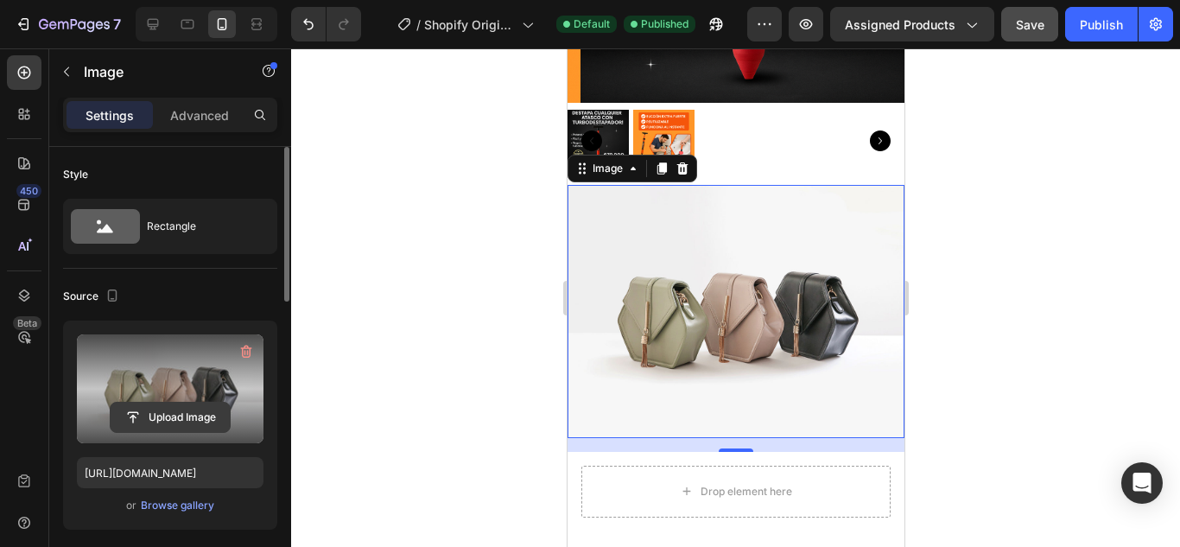
click at [148, 410] on input "file" at bounding box center [170, 417] width 119 height 29
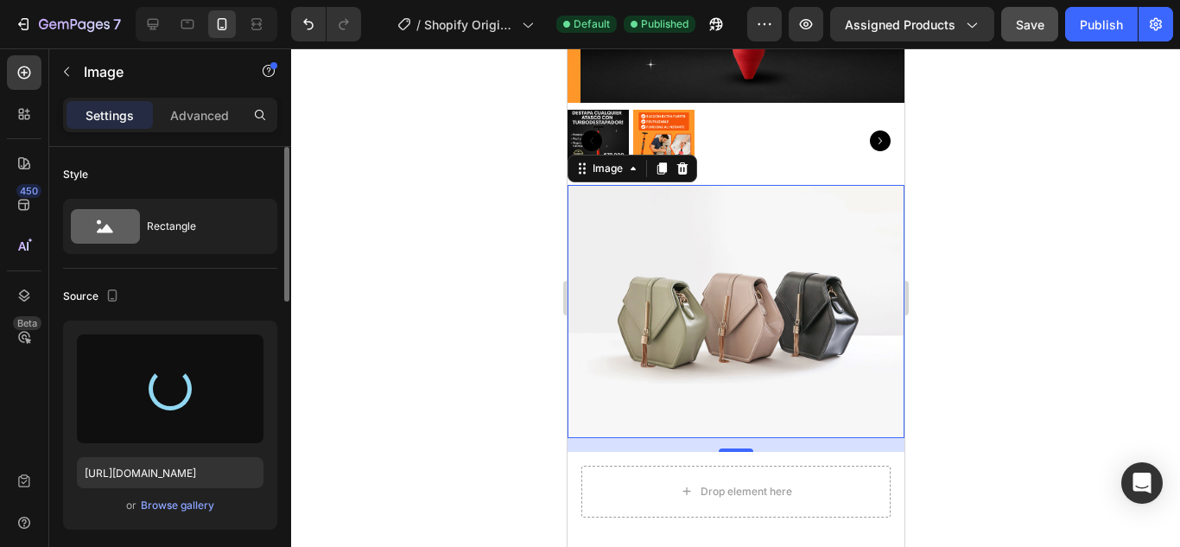
type input "https://cdn.shopify.com/s/files/1/0682/6452/5877/files/gempages_578189827065774…"
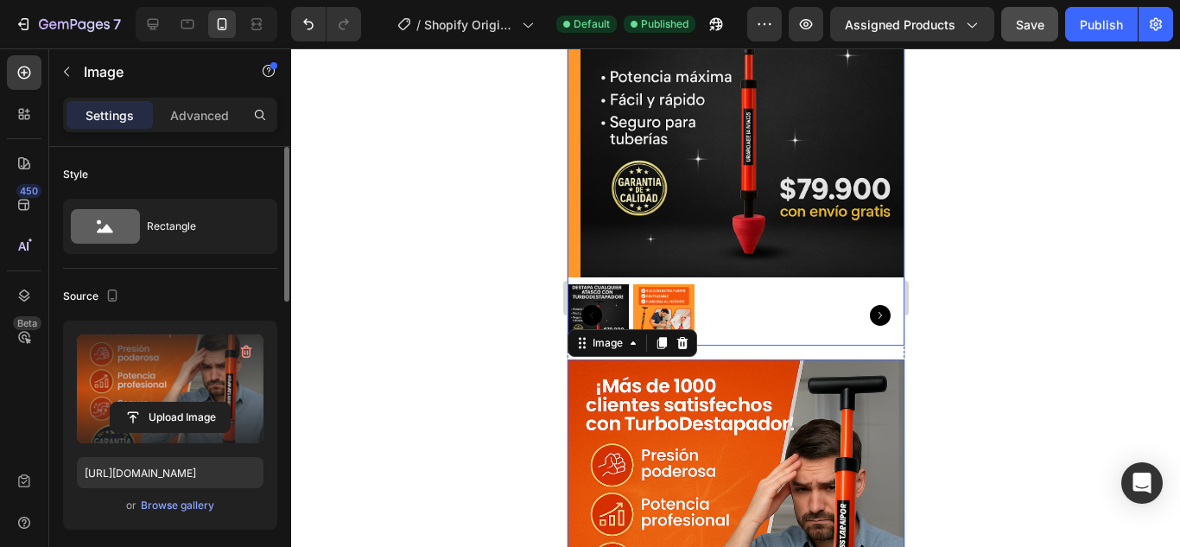
scroll to position [173, 0]
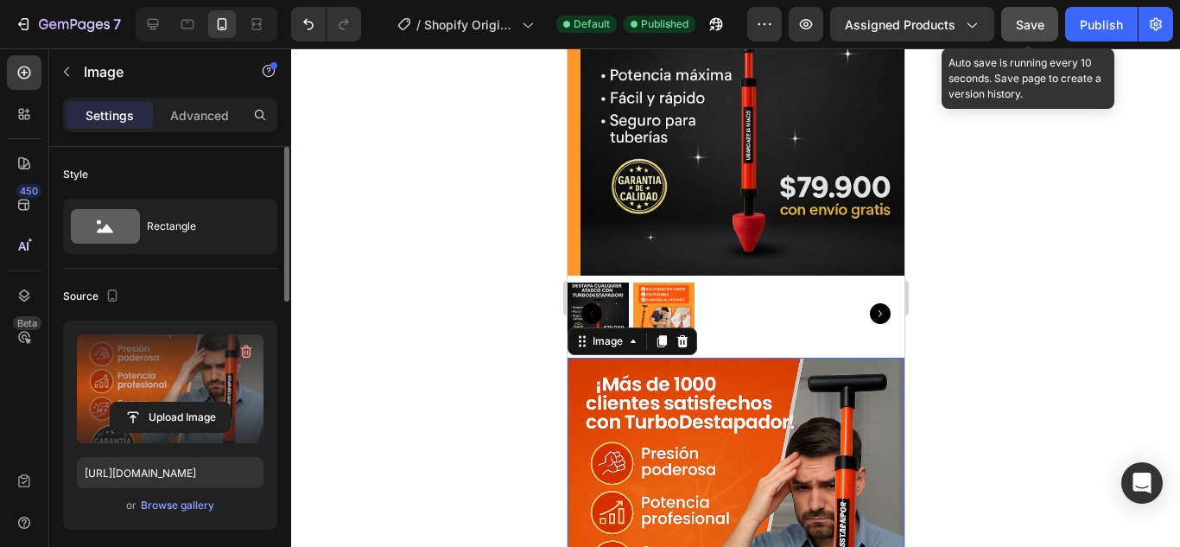
click at [1034, 33] on div "Save" at bounding box center [1030, 25] width 29 height 18
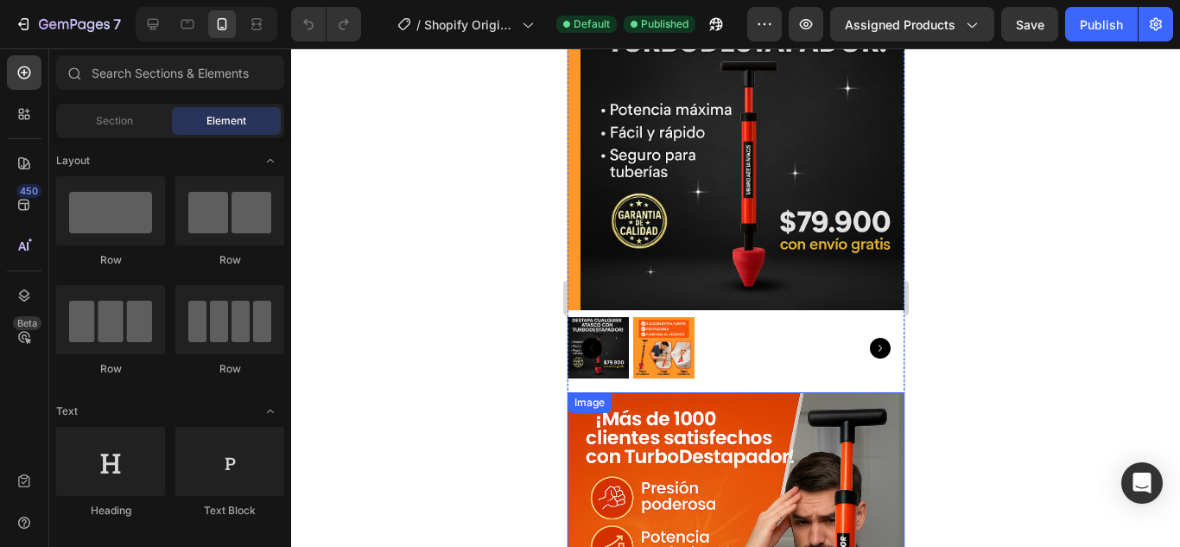
scroll to position [259, 0]
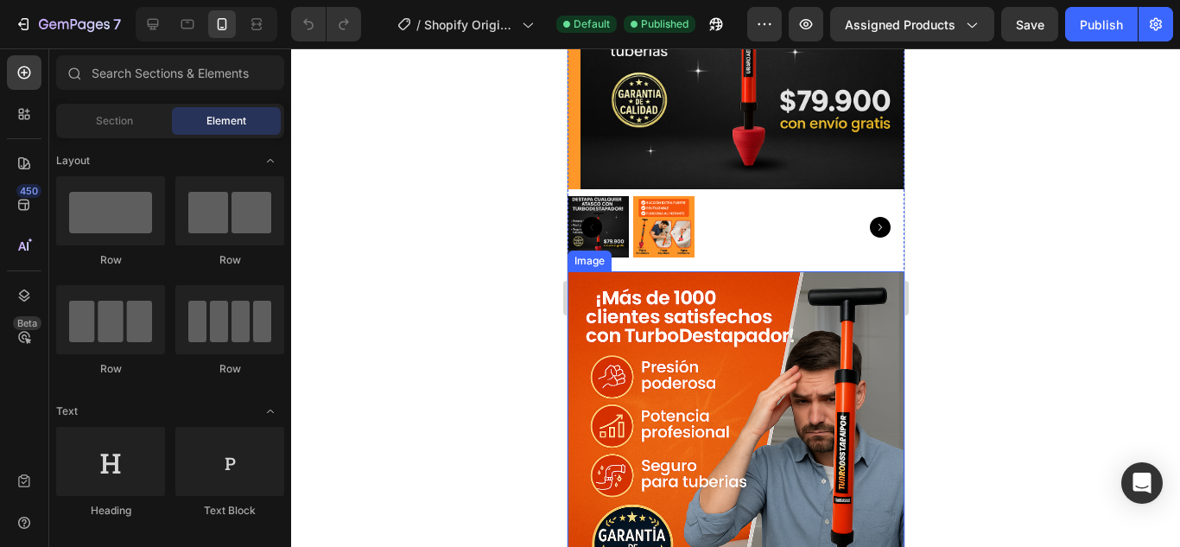
click at [759, 338] on img at bounding box center [735, 439] width 337 height 337
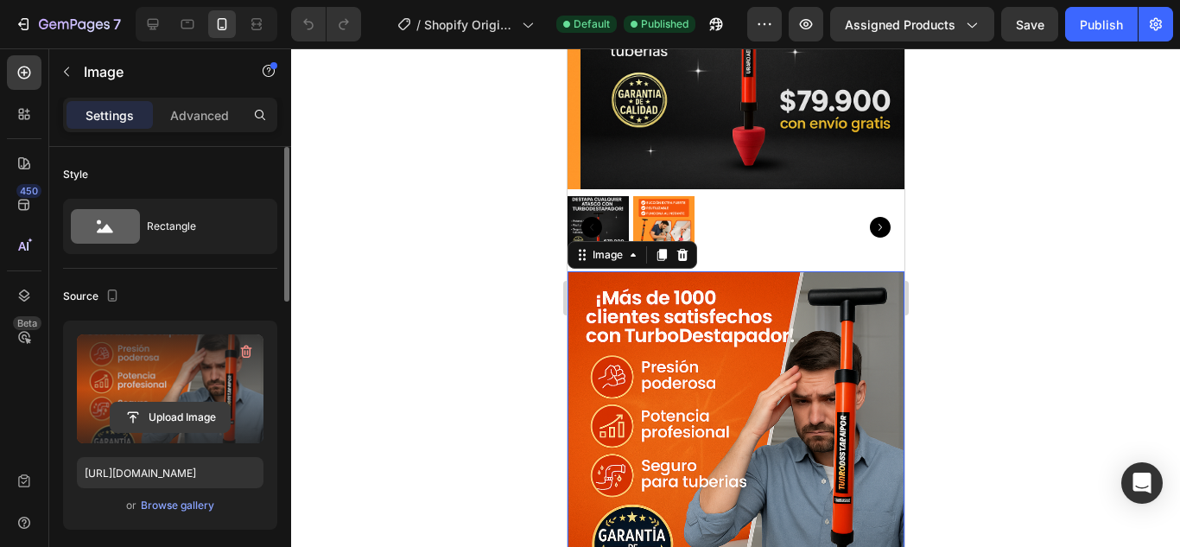
click at [132, 416] on input "file" at bounding box center [170, 417] width 119 height 29
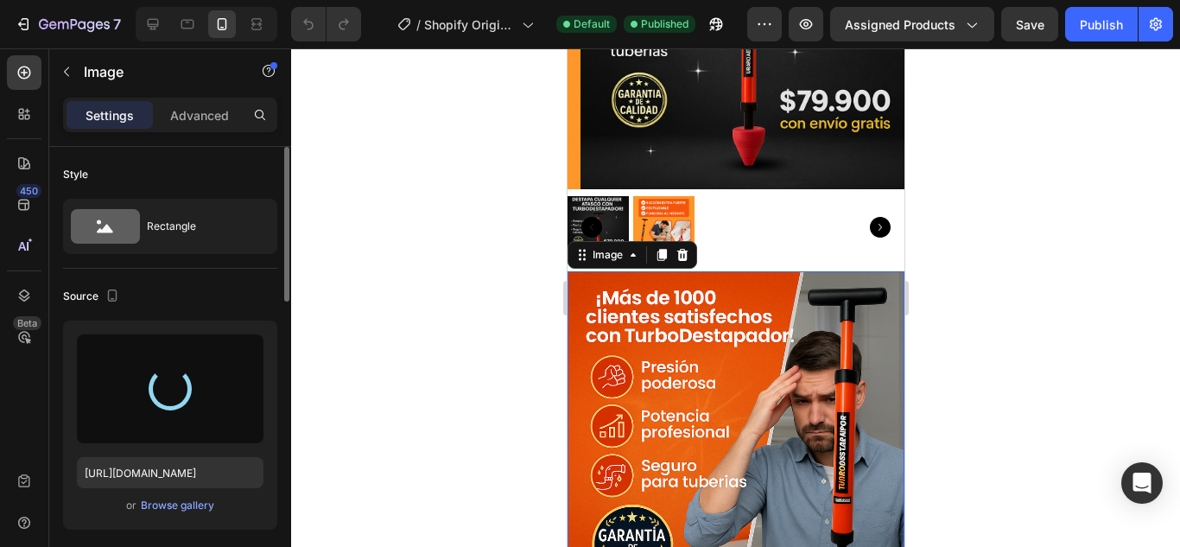
type input "[URL][DOMAIN_NAME]"
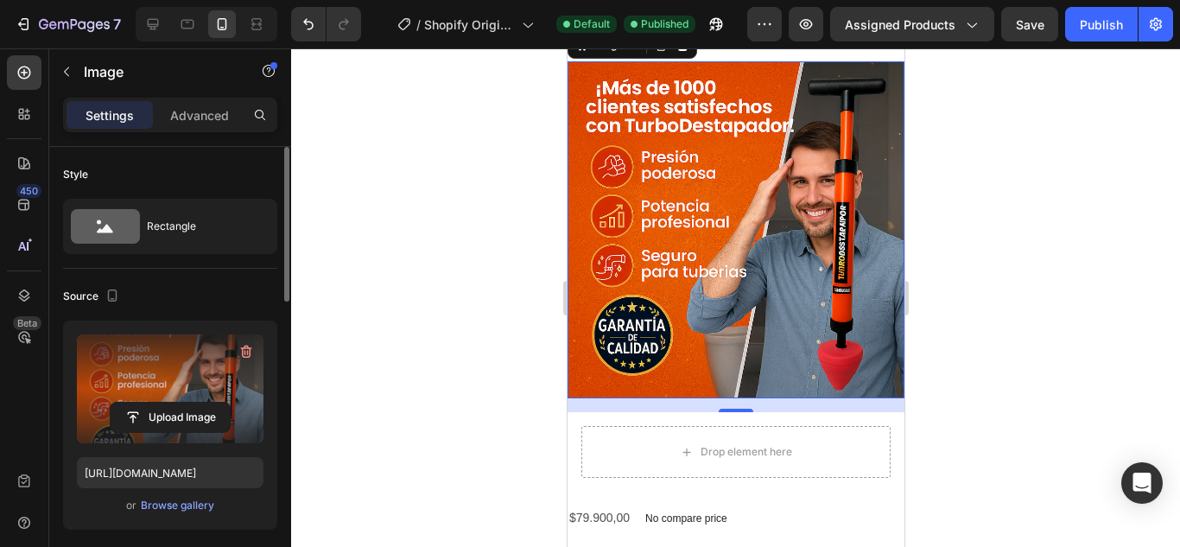
scroll to position [518, 0]
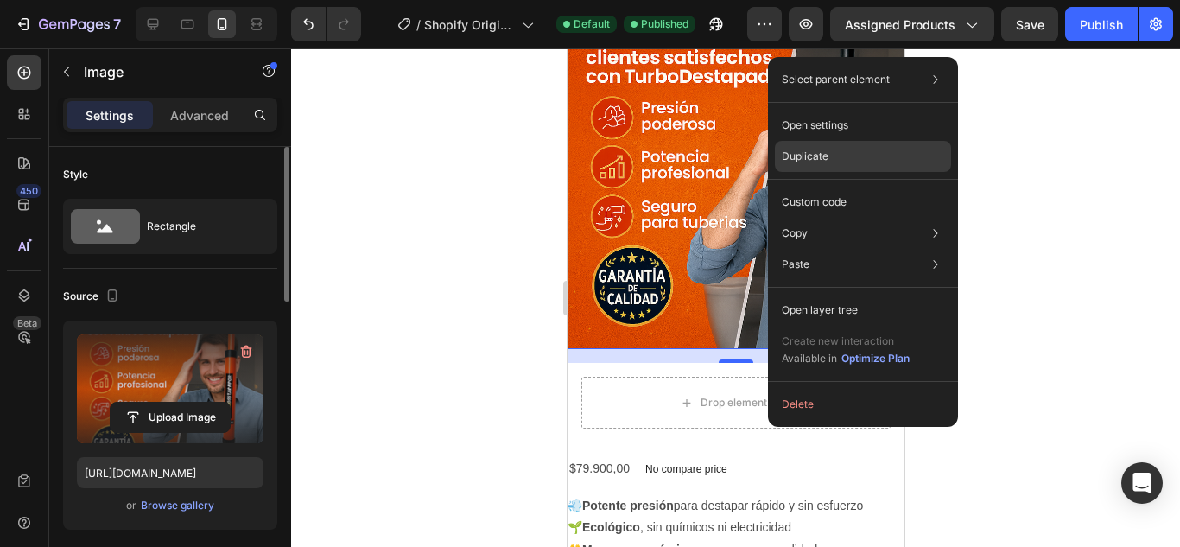
drag, startPoint x: 822, startPoint y: 158, endPoint x: 244, endPoint y: 137, distance: 578.4
click at [822, 158] on p "Duplicate" at bounding box center [805, 157] width 47 height 16
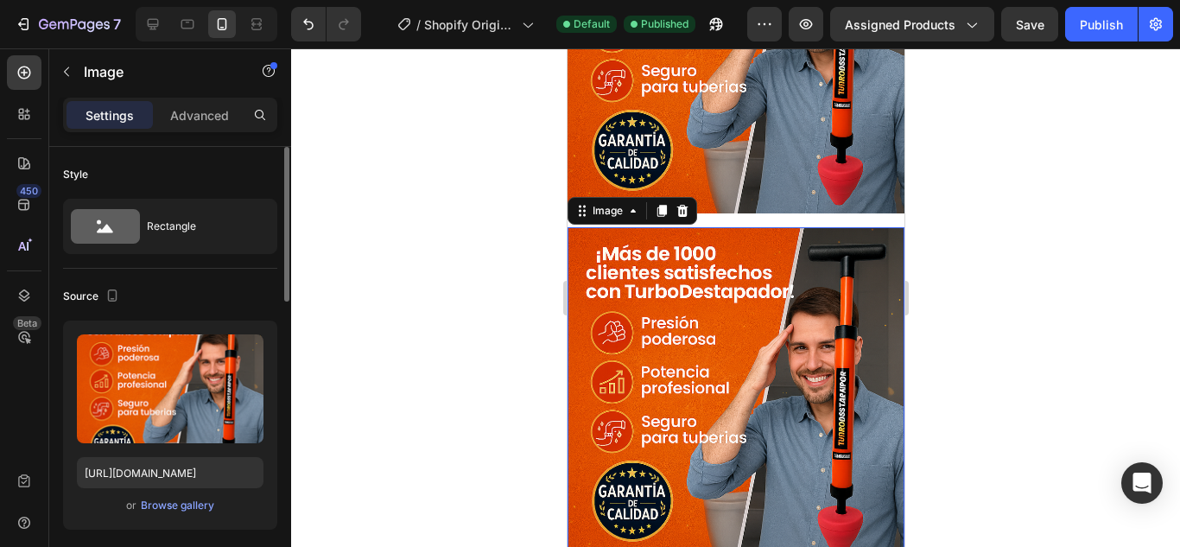
scroll to position [746, 0]
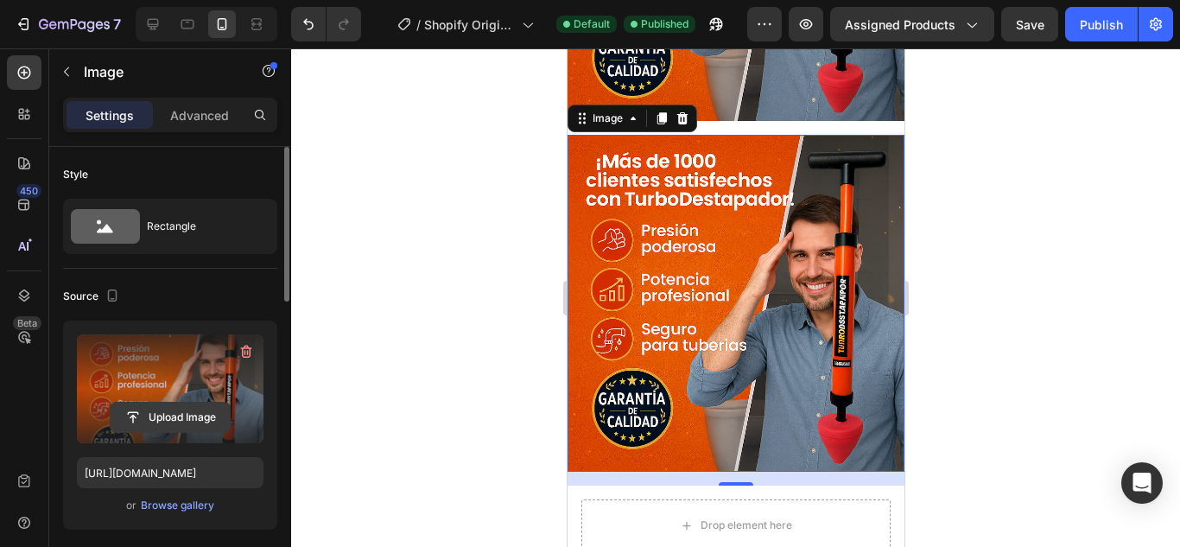
click at [167, 407] on input "file" at bounding box center [170, 417] width 119 height 29
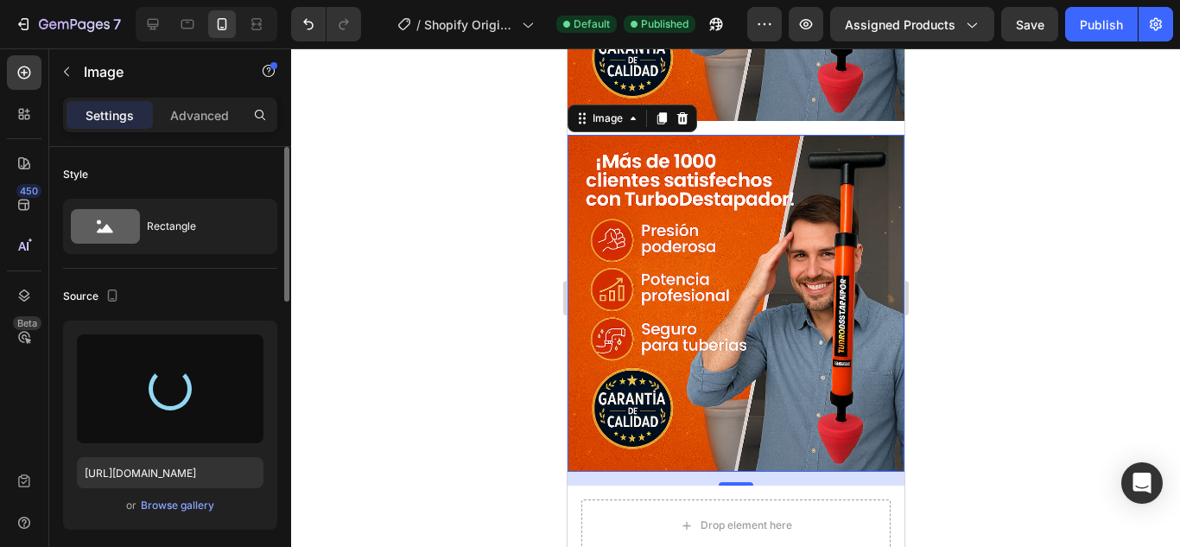
type input "https://cdn.shopify.com/s/files/1/0682/6452/5877/files/gempages_578189827065774…"
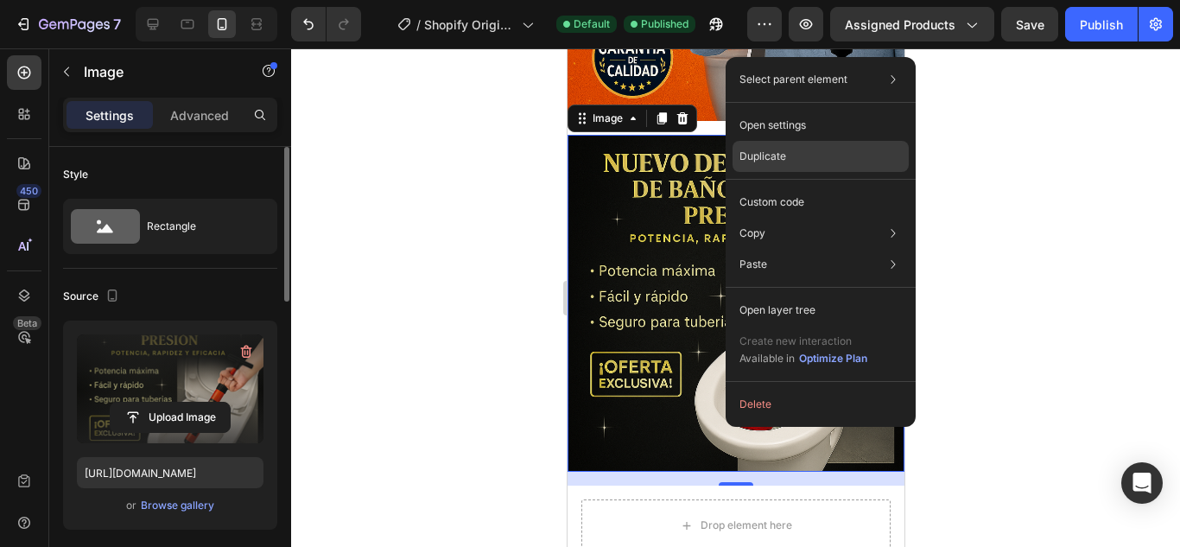
drag, startPoint x: 799, startPoint y: 143, endPoint x: 229, endPoint y: 99, distance: 571.9
click at [799, 187] on div "Duplicate" at bounding box center [821, 202] width 176 height 31
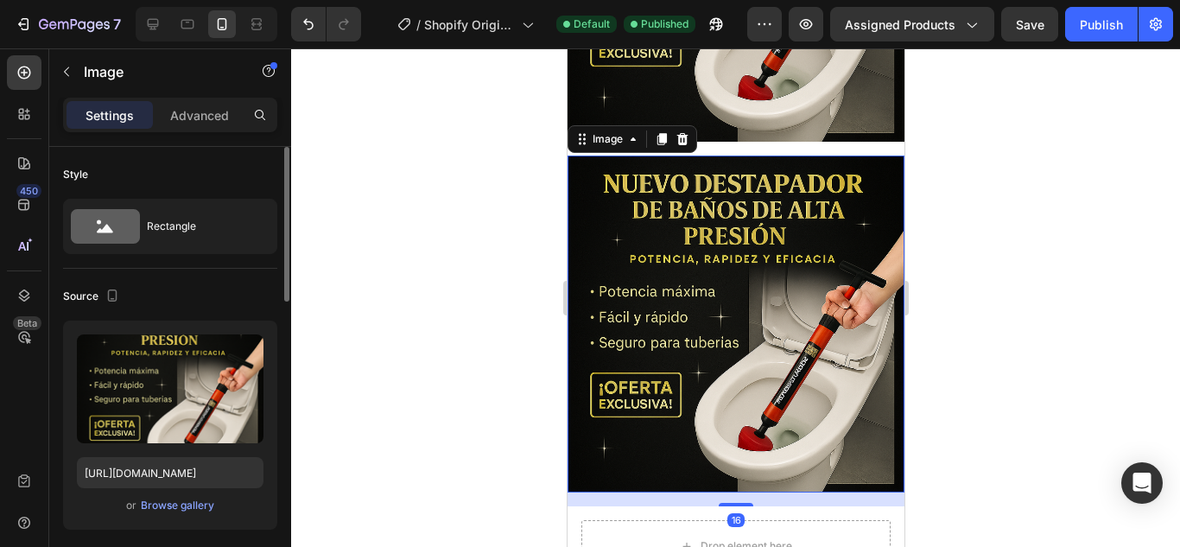
scroll to position [1084, 0]
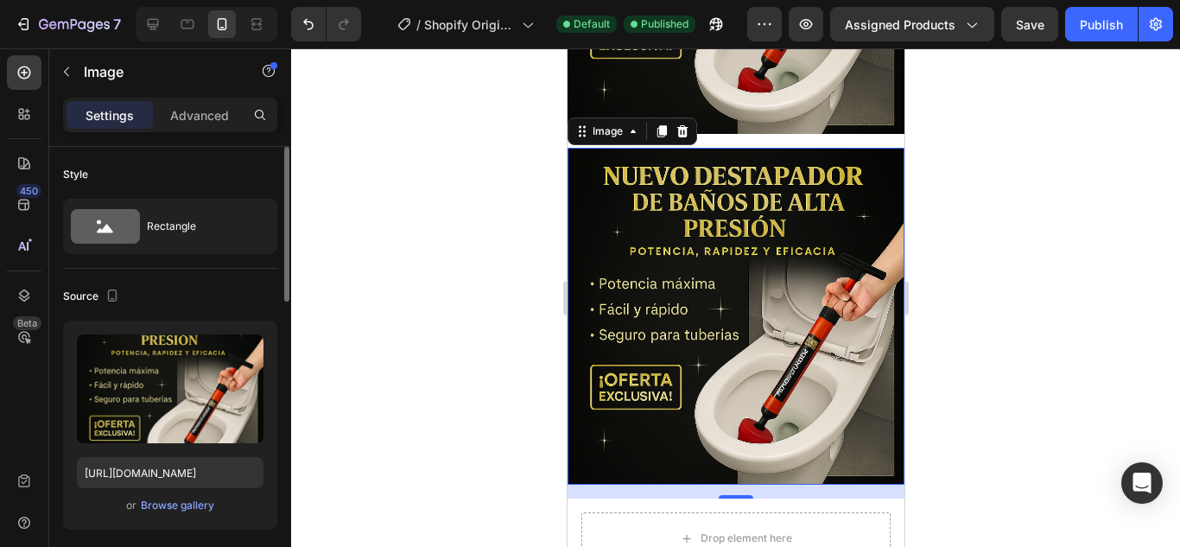
click at [708, 212] on img at bounding box center [735, 316] width 337 height 337
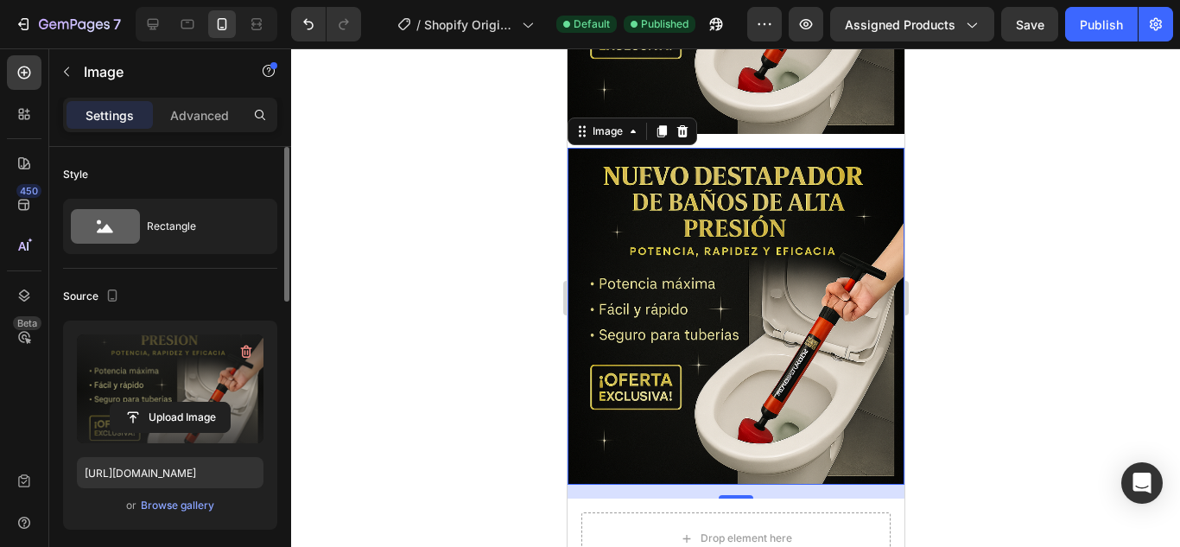
click at [158, 400] on label at bounding box center [170, 388] width 187 height 109
click at [158, 403] on input "file" at bounding box center [170, 417] width 119 height 29
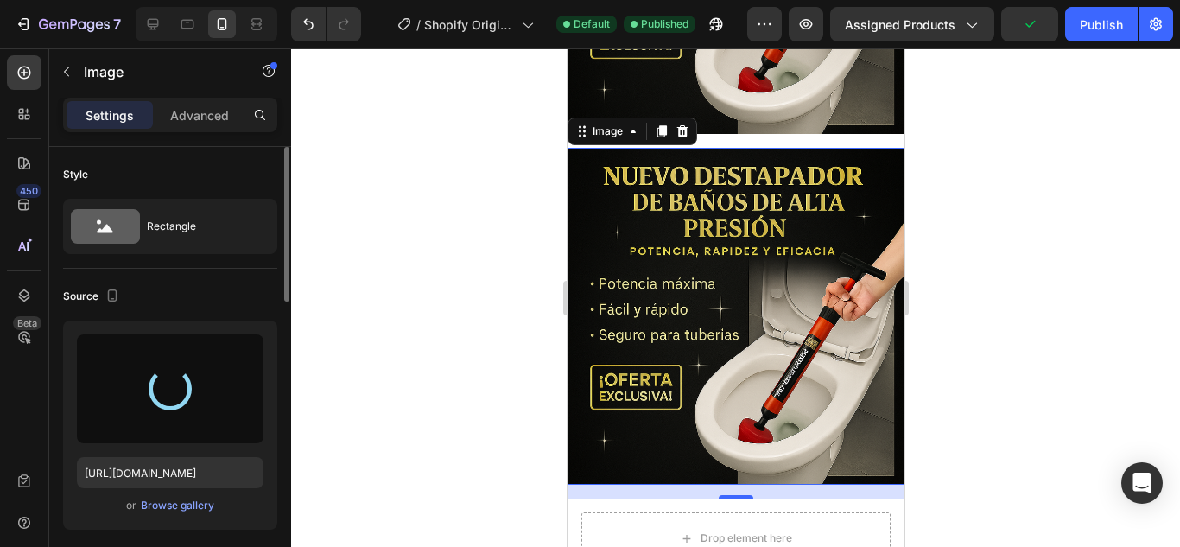
type input "https://cdn.shopify.com/s/files/1/0682/6452/5877/files/gempages_578189827065774…"
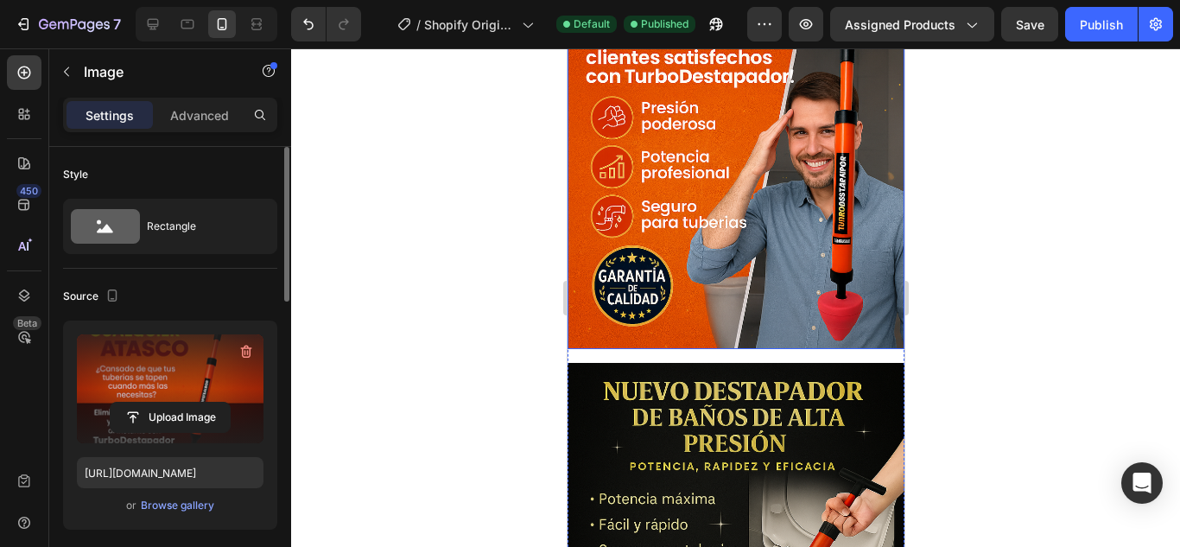
scroll to position [346, 0]
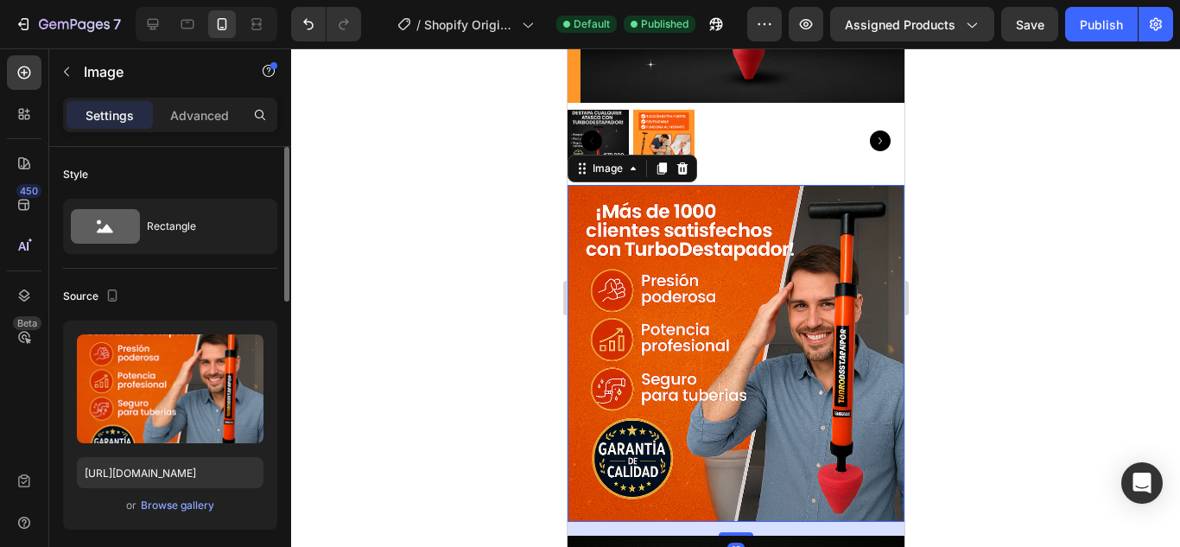
click at [759, 185] on img at bounding box center [735, 353] width 337 height 337
click at [178, 117] on p "Advanced" at bounding box center [199, 115] width 59 height 18
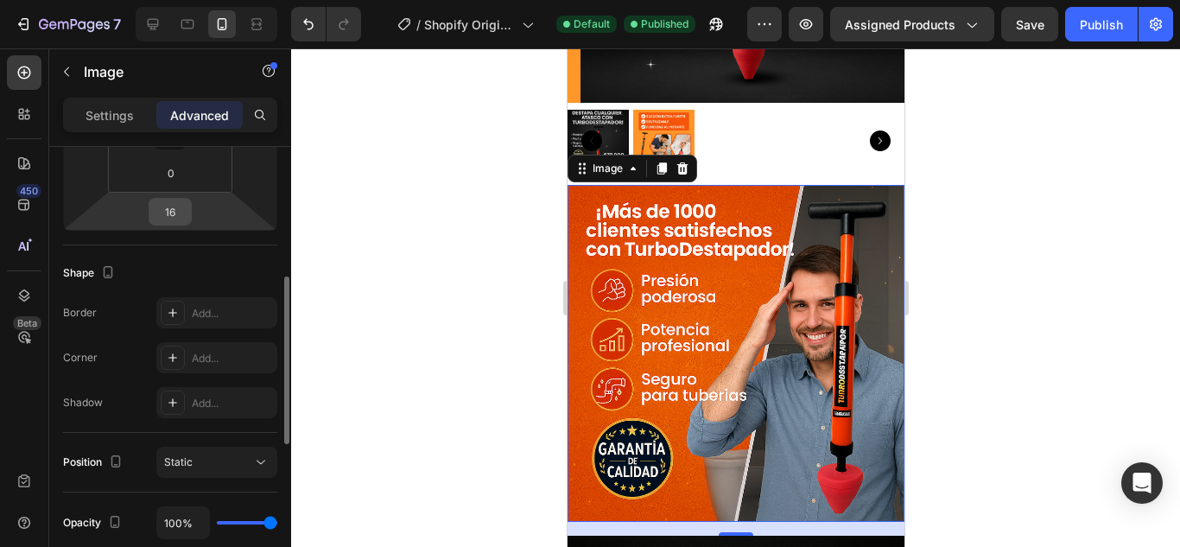
click at [180, 213] on input "16" at bounding box center [170, 212] width 35 height 26
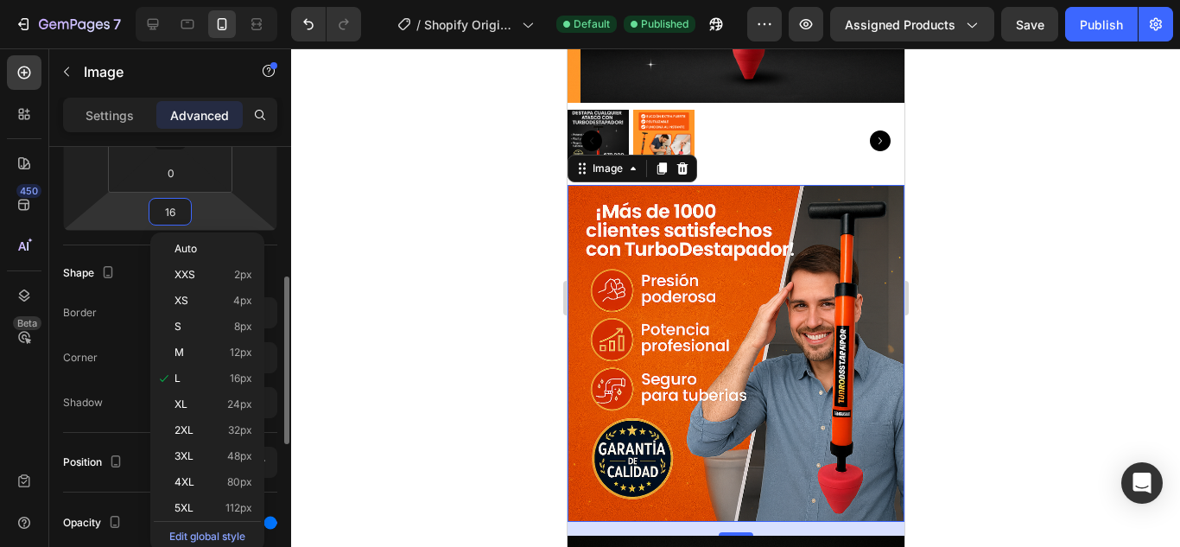
type input "0"
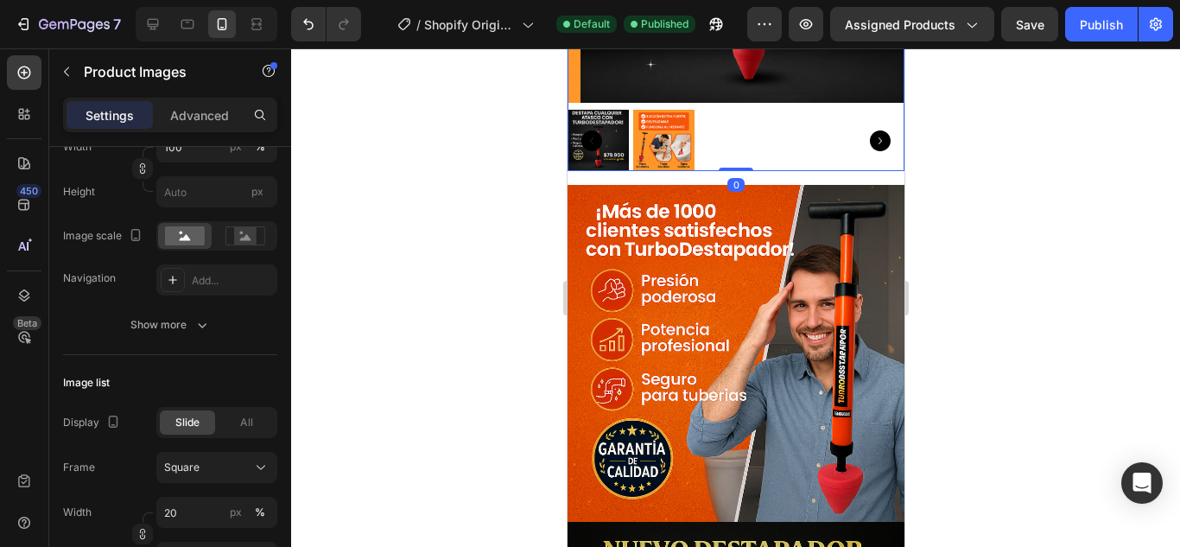
drag, startPoint x: 769, startPoint y: 109, endPoint x: 765, endPoint y: 98, distance: 11.2
click at [765, 110] on div at bounding box center [735, 140] width 337 height 61
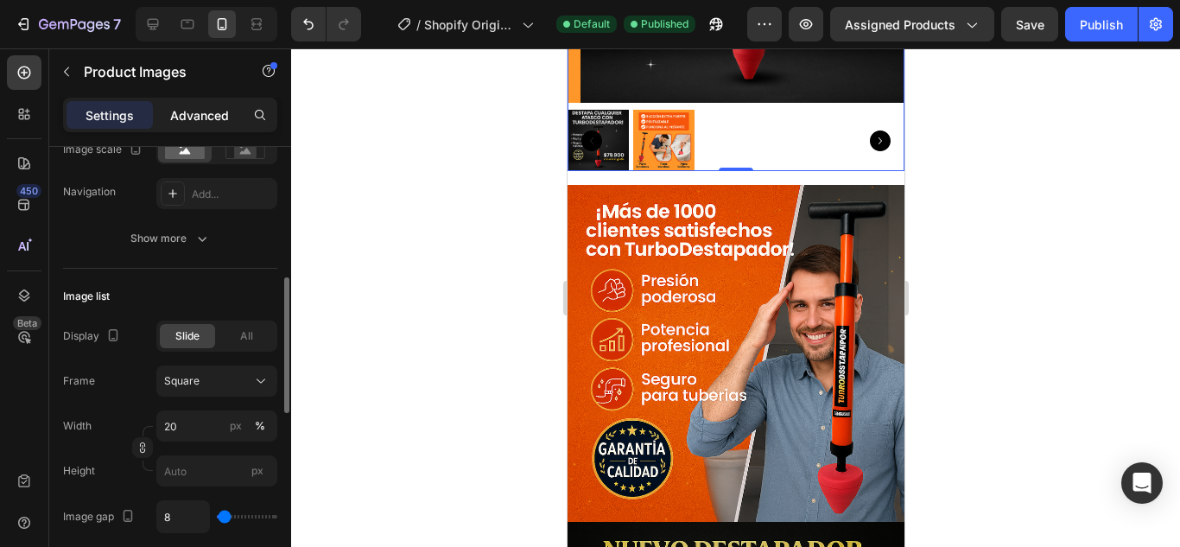
click at [194, 105] on div "Advanced" at bounding box center [199, 115] width 86 height 28
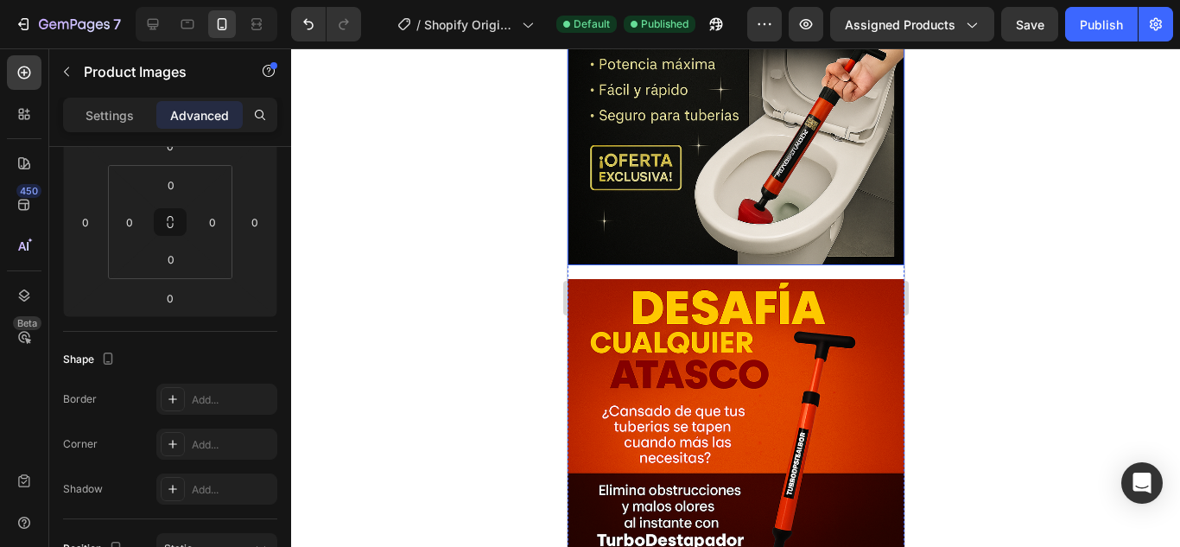
scroll to position [950, 0]
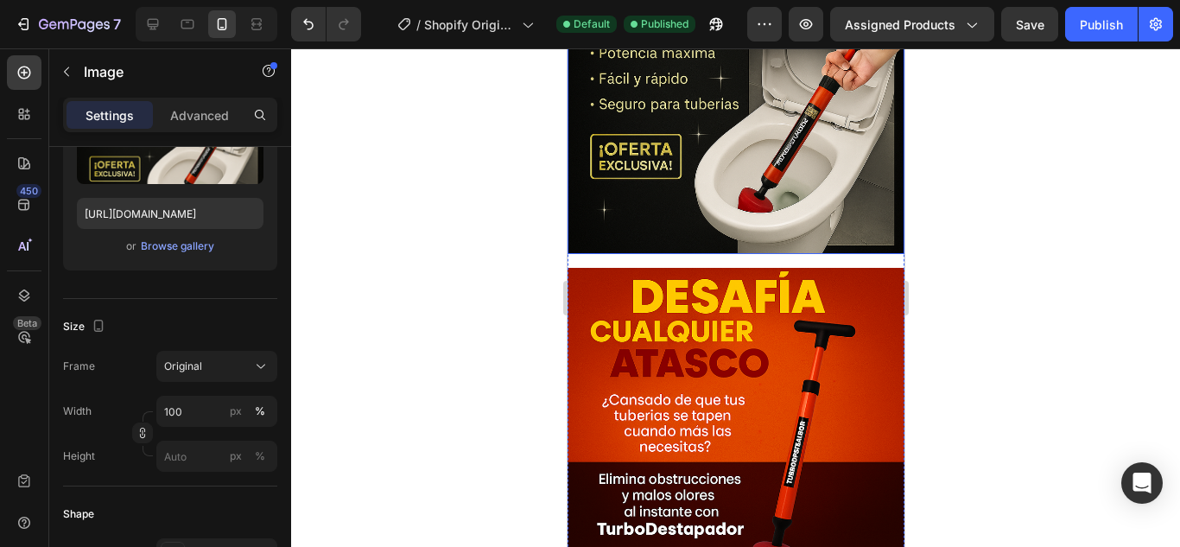
click at [755, 193] on img at bounding box center [735, 85] width 337 height 337
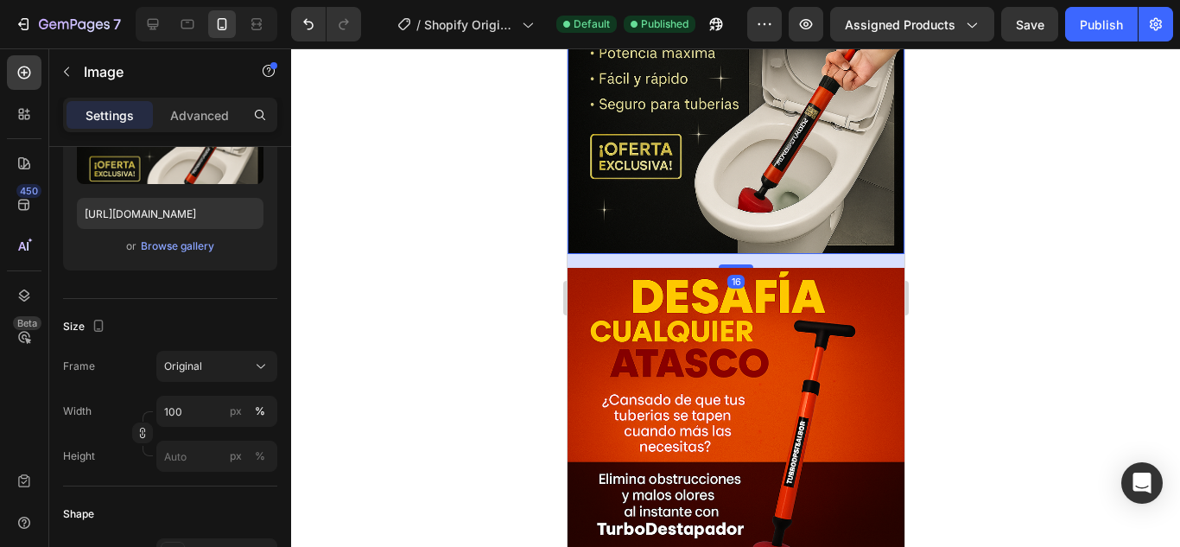
scroll to position [0, 0]
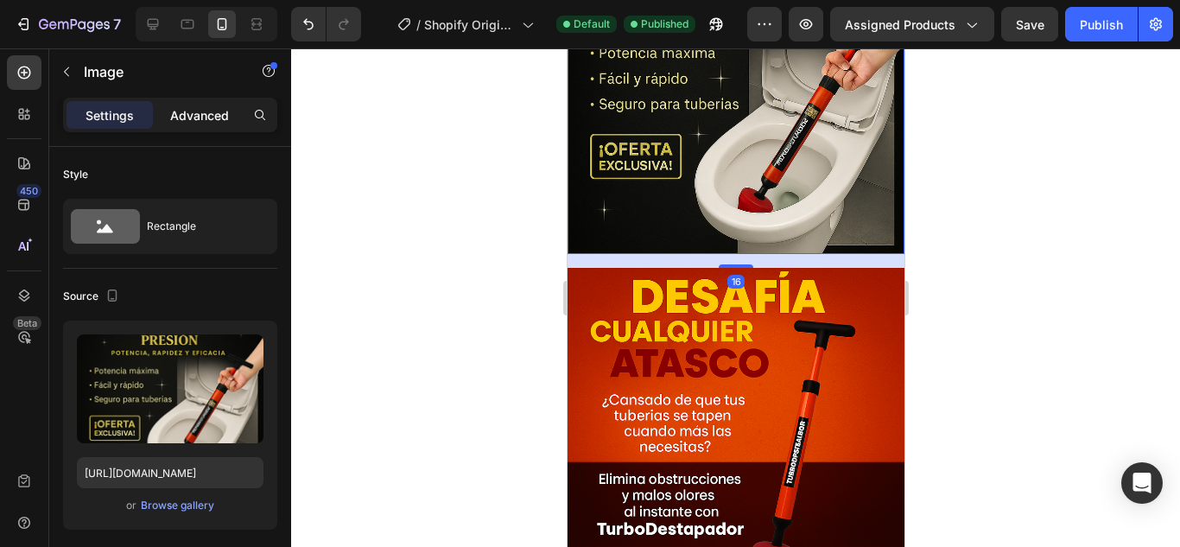
click at [175, 111] on p "Advanced" at bounding box center [199, 115] width 59 height 18
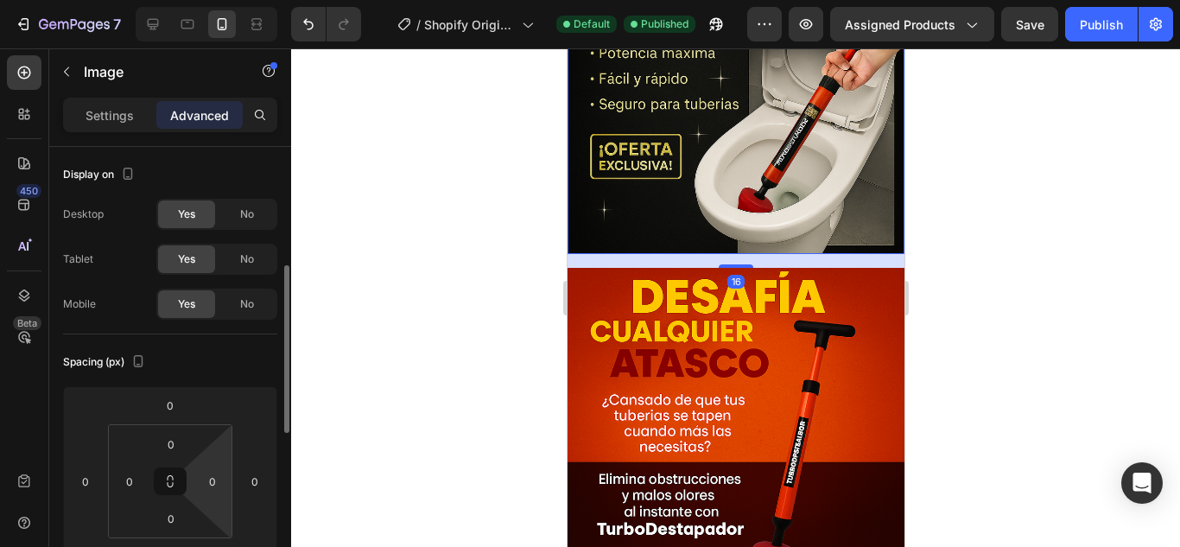
scroll to position [173, 0]
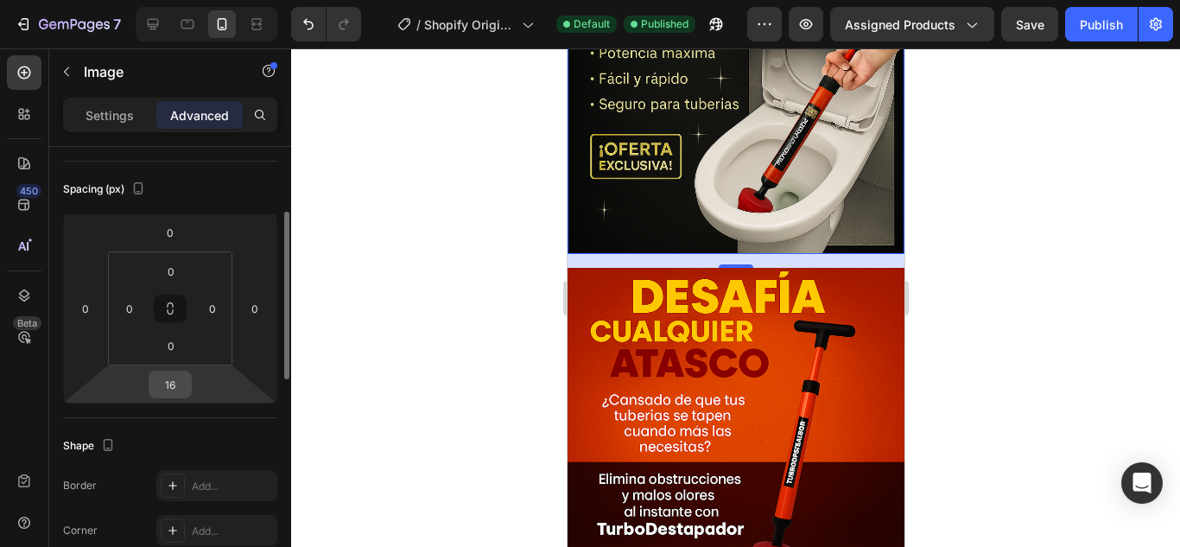
click at [181, 372] on input "16" at bounding box center [170, 384] width 35 height 26
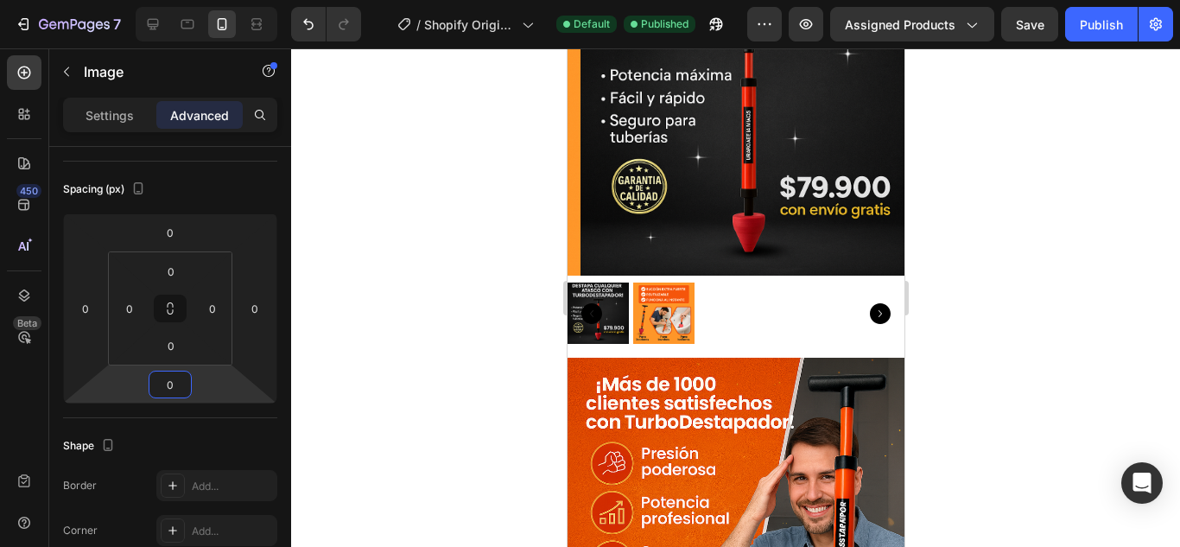
type input "0"
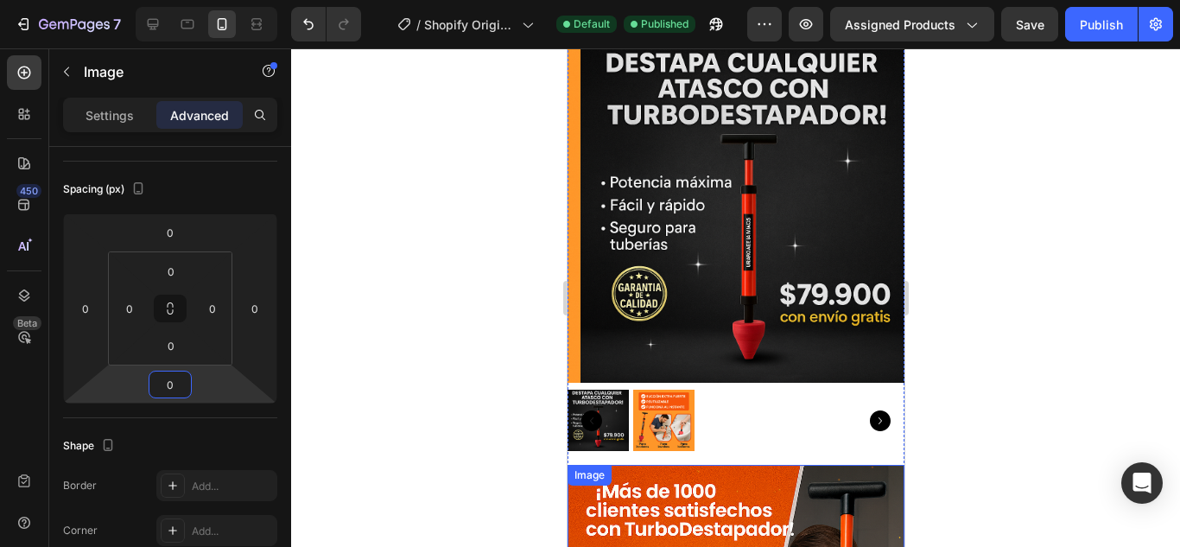
scroll to position [0, 0]
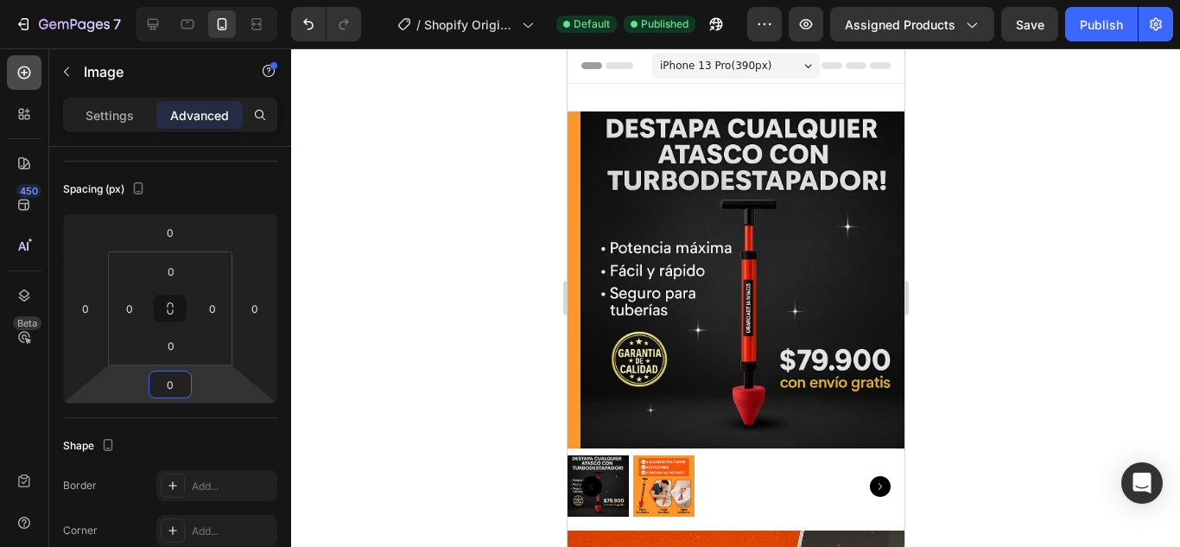
click at [28, 84] on div at bounding box center [24, 72] width 35 height 35
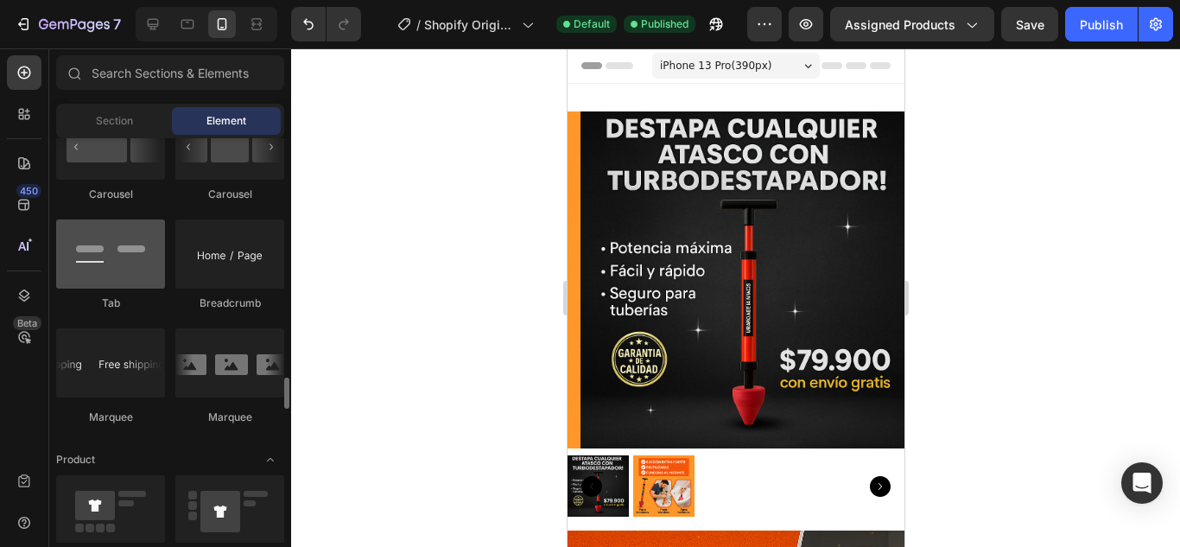
scroll to position [1987, 0]
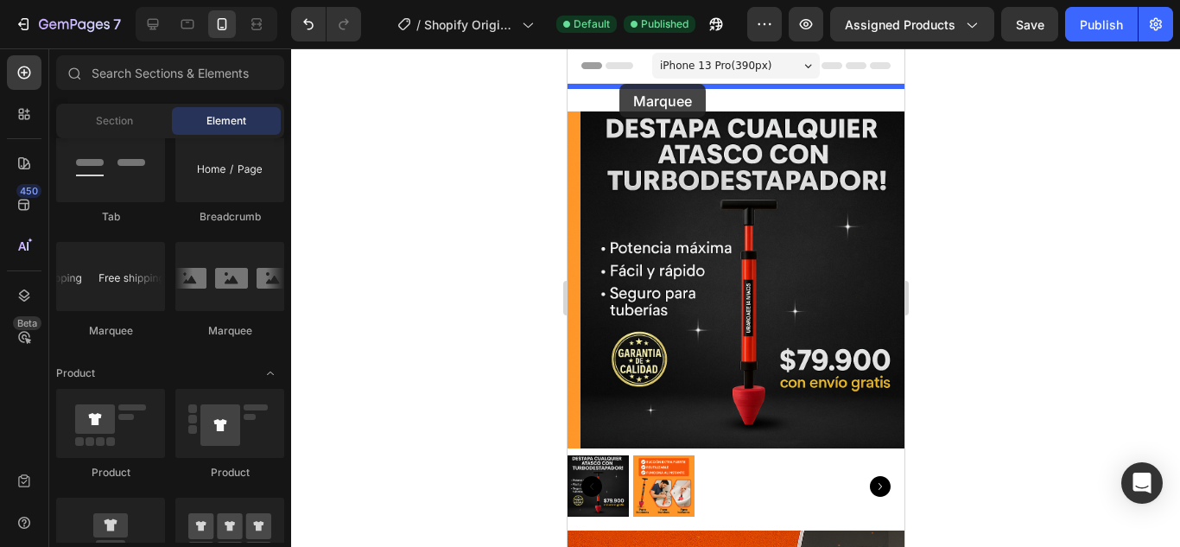
drag, startPoint x: 658, startPoint y: 324, endPoint x: 619, endPoint y: 84, distance: 243.4
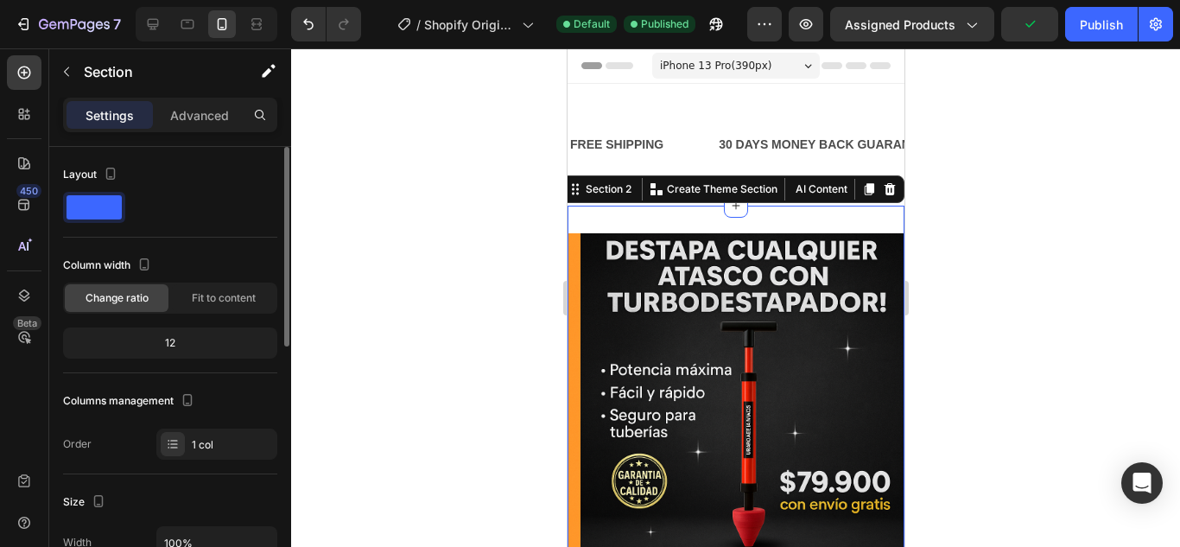
click at [194, 340] on div "12" at bounding box center [170, 343] width 207 height 24
click at [181, 343] on div "12" at bounding box center [170, 343] width 207 height 24
click at [206, 295] on span "Fit to content" at bounding box center [224, 298] width 64 height 16
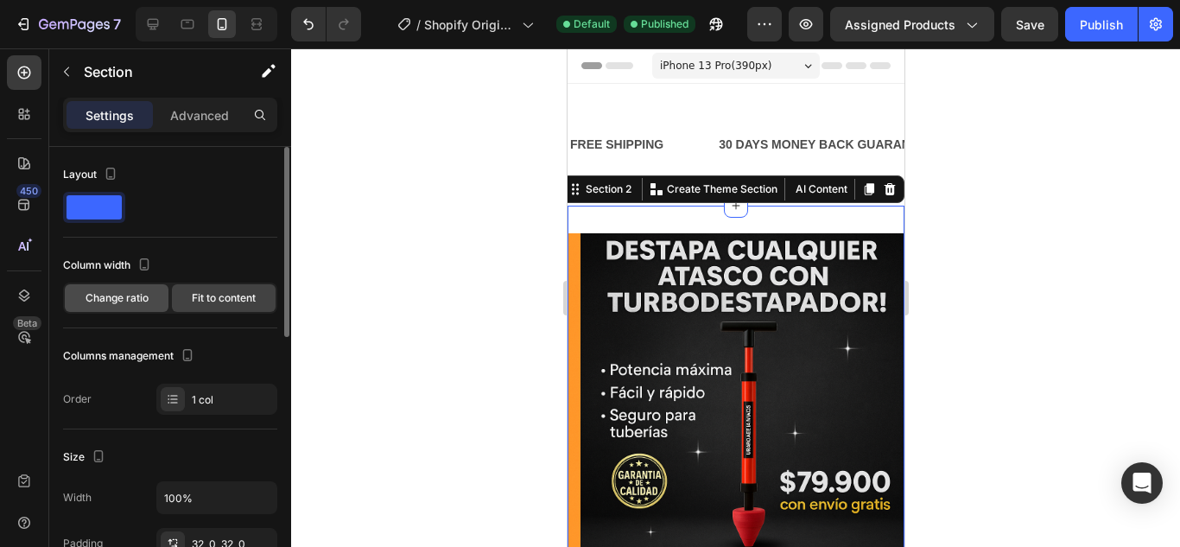
click at [133, 289] on div "Change ratio" at bounding box center [117, 298] width 104 height 28
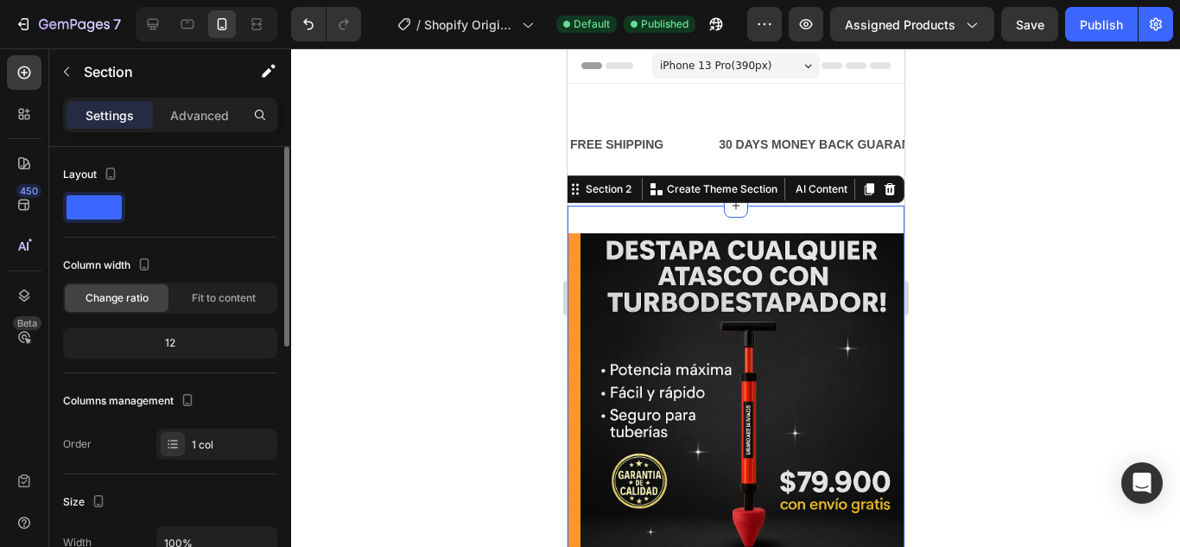
click at [168, 344] on div "12" at bounding box center [170, 343] width 207 height 24
click at [171, 339] on div "12" at bounding box center [170, 343] width 207 height 24
click at [182, 119] on p "Advanced" at bounding box center [199, 115] width 59 height 18
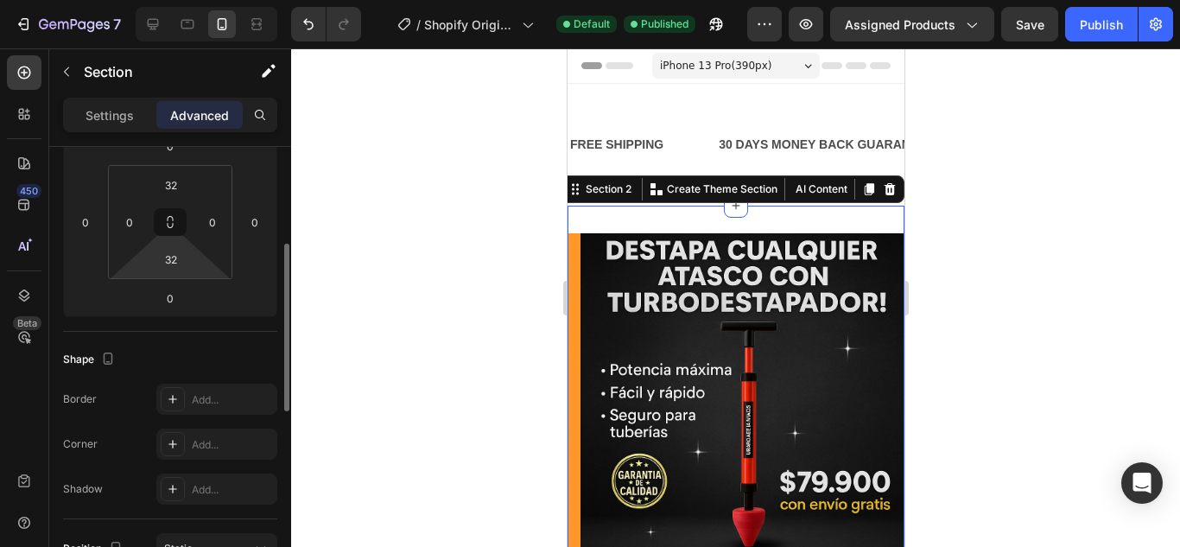
scroll to position [173, 0]
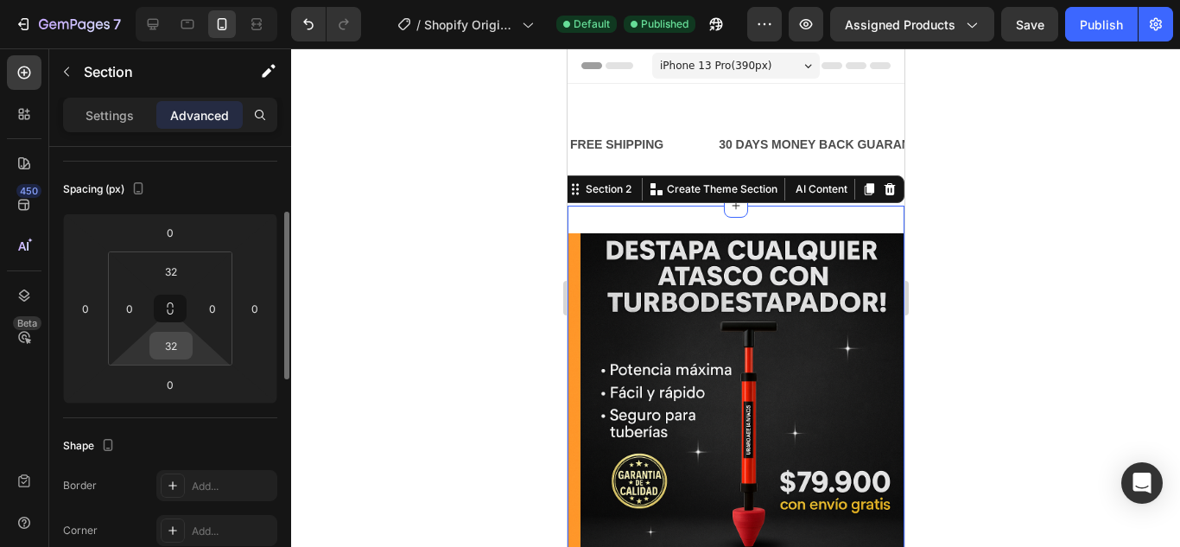
click at [171, 334] on input "32" at bounding box center [171, 346] width 35 height 26
type input "0"
click at [175, 265] on input "32" at bounding box center [171, 271] width 35 height 26
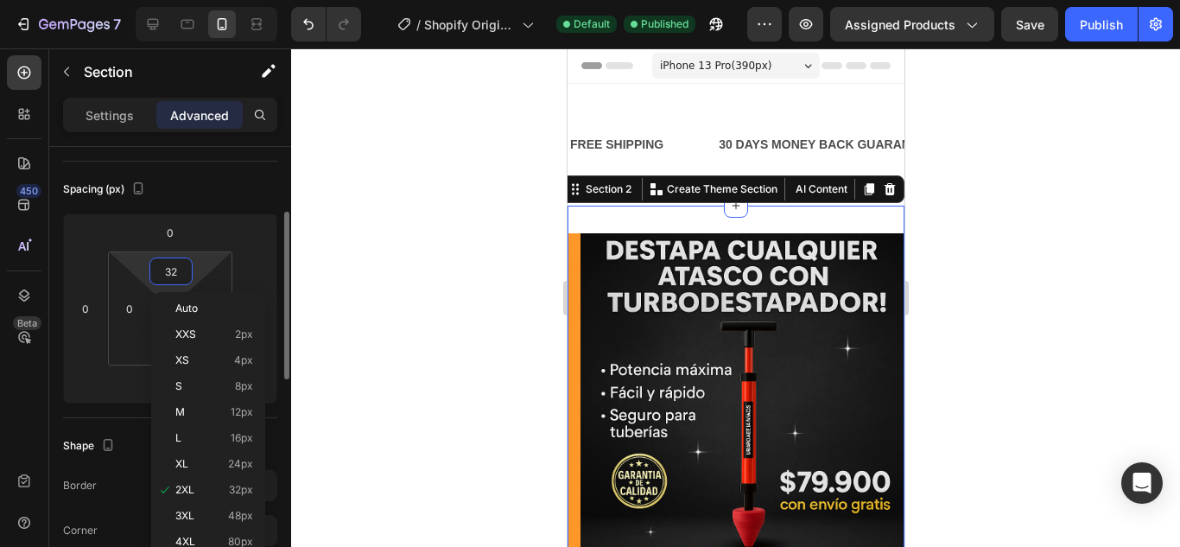
type input "0"
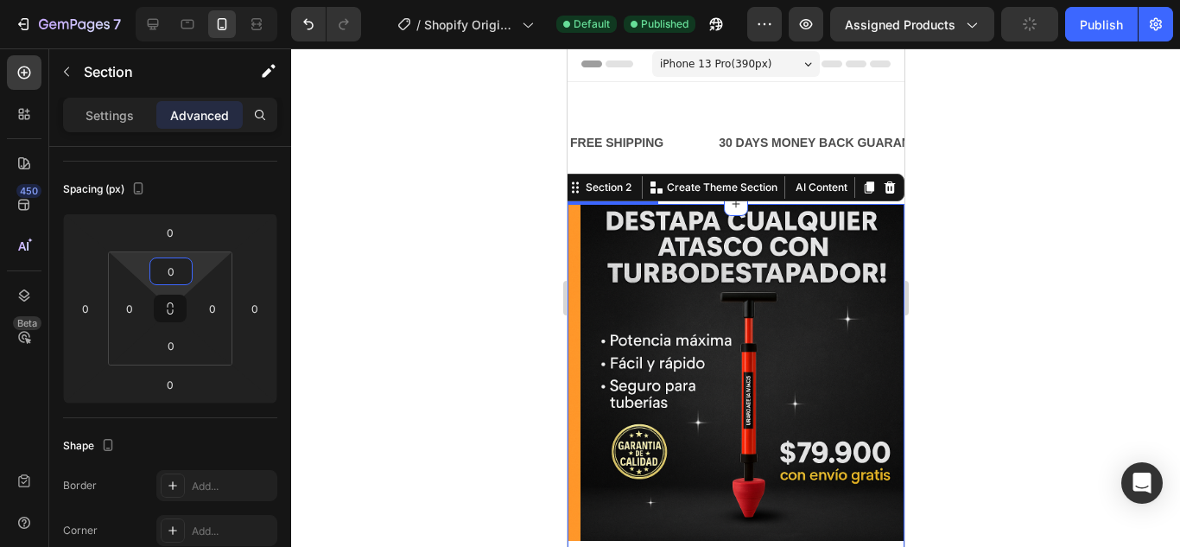
scroll to position [0, 0]
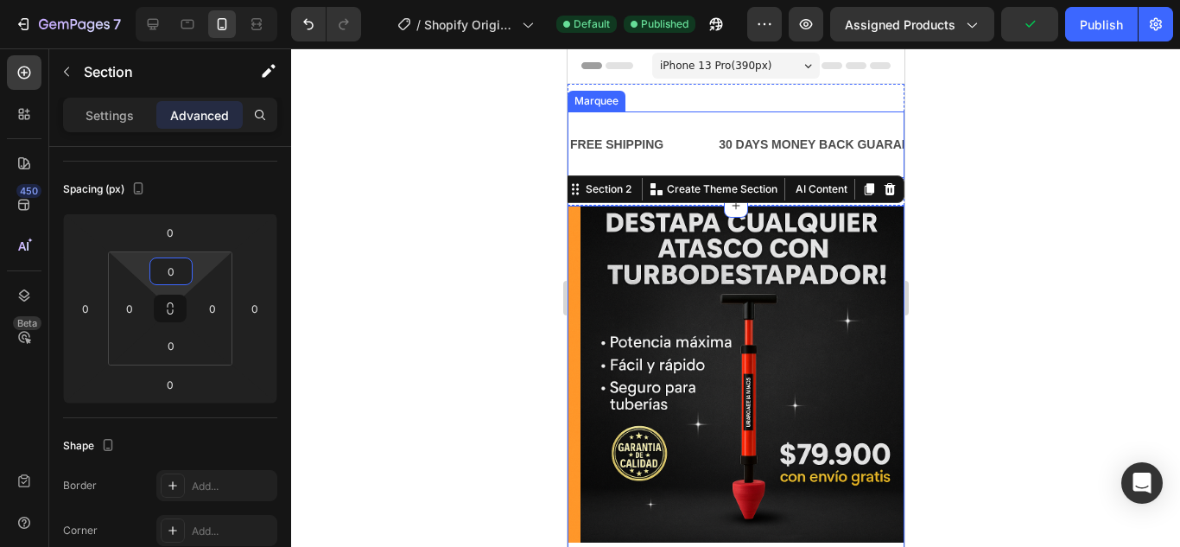
click at [683, 160] on div "FREE SHIPPING Text Block" at bounding box center [642, 144] width 149 height 39
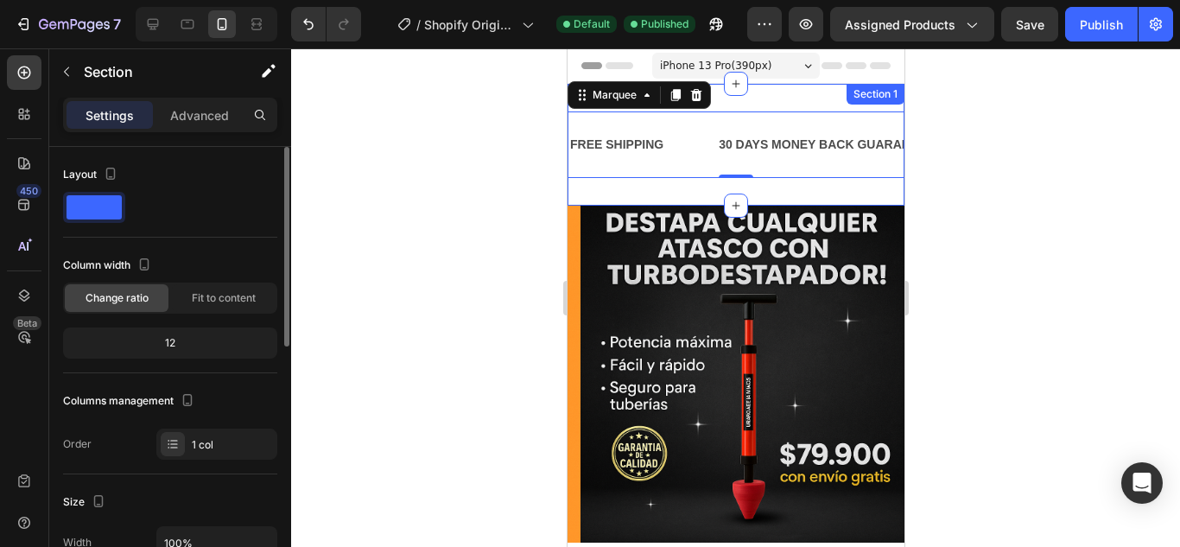
click at [683, 188] on div "FREE SHIPPING Text Block 30 DAYS MONEY BACK GUARANTEE Text Block LIMITED TIME 5…" at bounding box center [735, 145] width 337 height 122
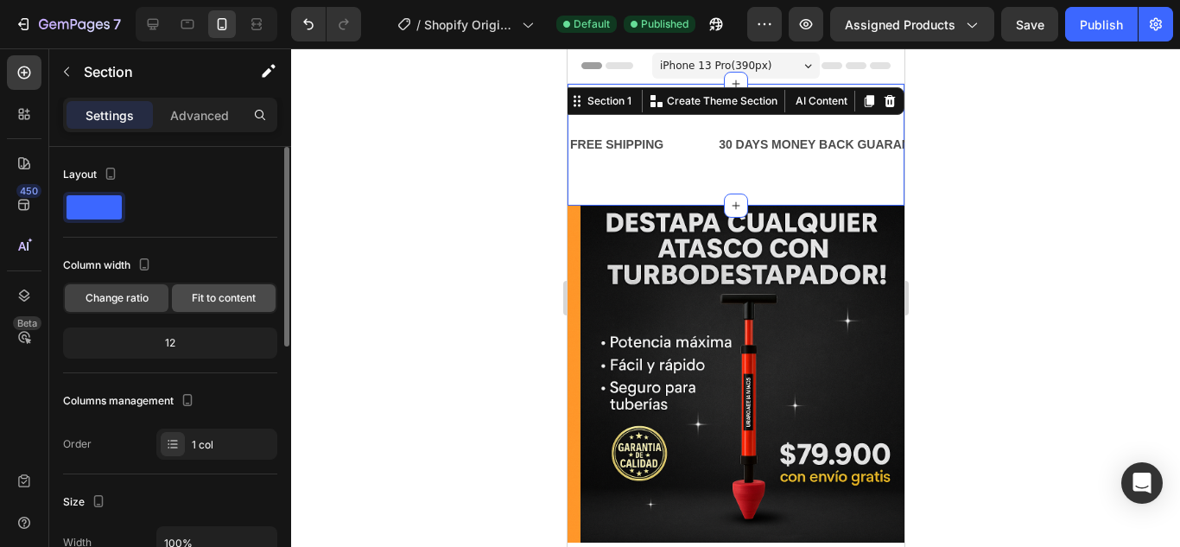
click at [224, 294] on span "Fit to content" at bounding box center [224, 298] width 64 height 16
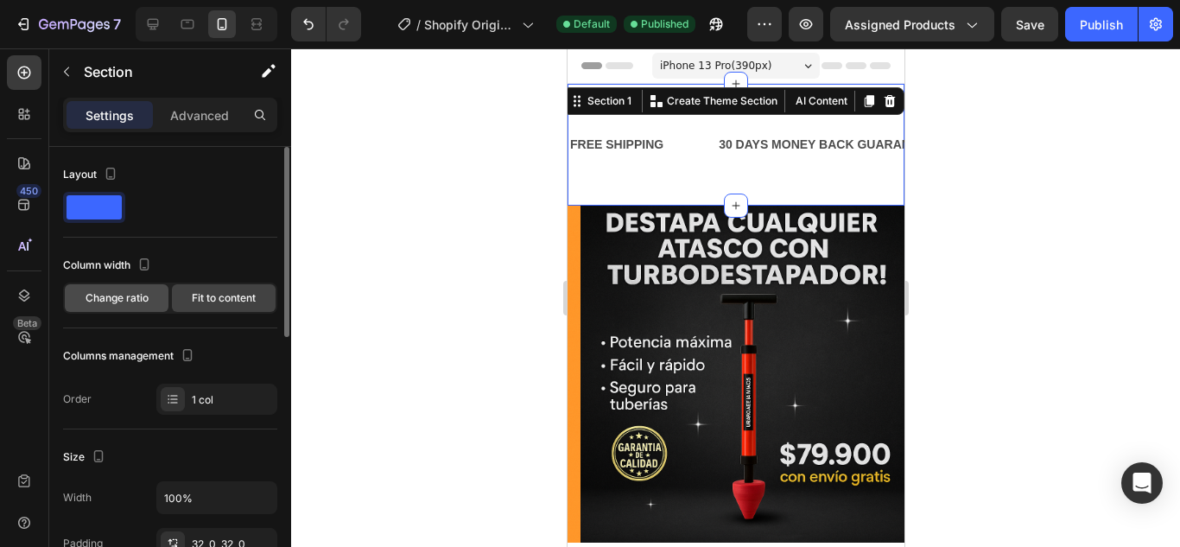
click at [125, 284] on div "Change ratio" at bounding box center [117, 298] width 104 height 28
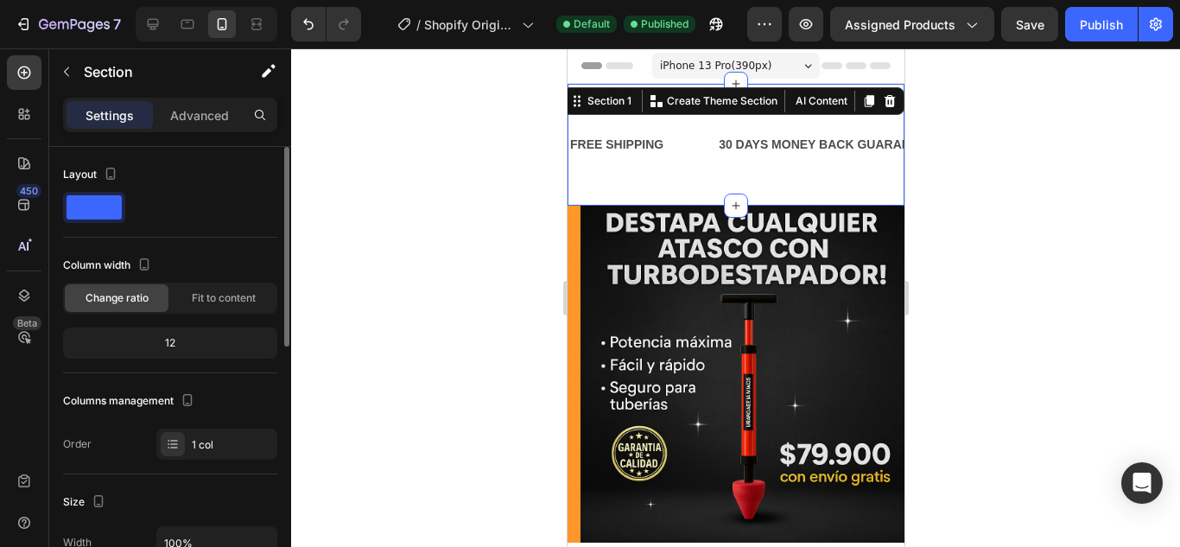
scroll to position [173, 0]
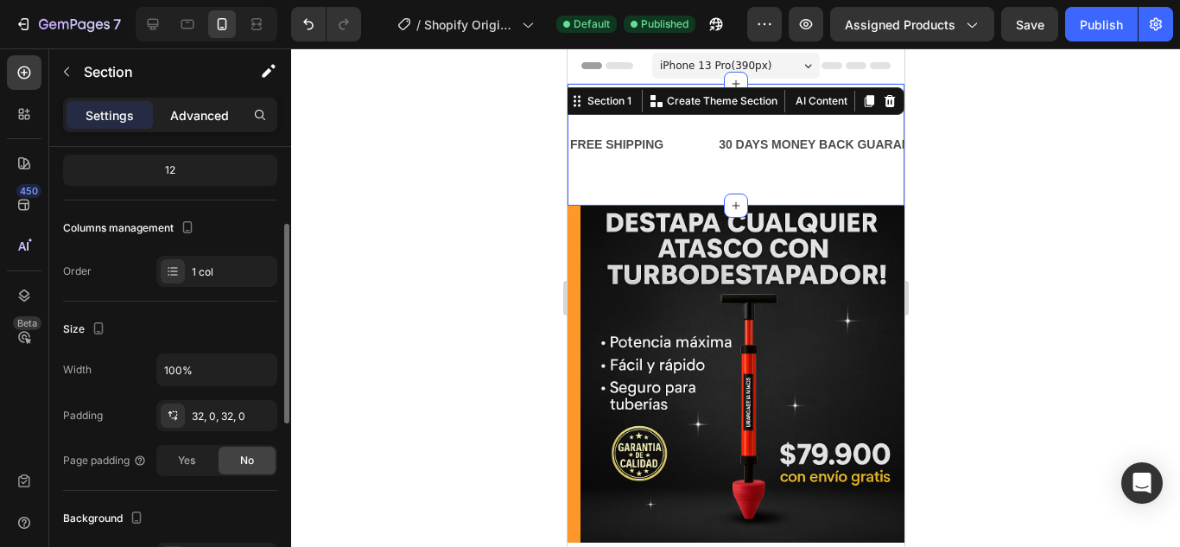
click at [206, 116] on p "Advanced" at bounding box center [199, 115] width 59 height 18
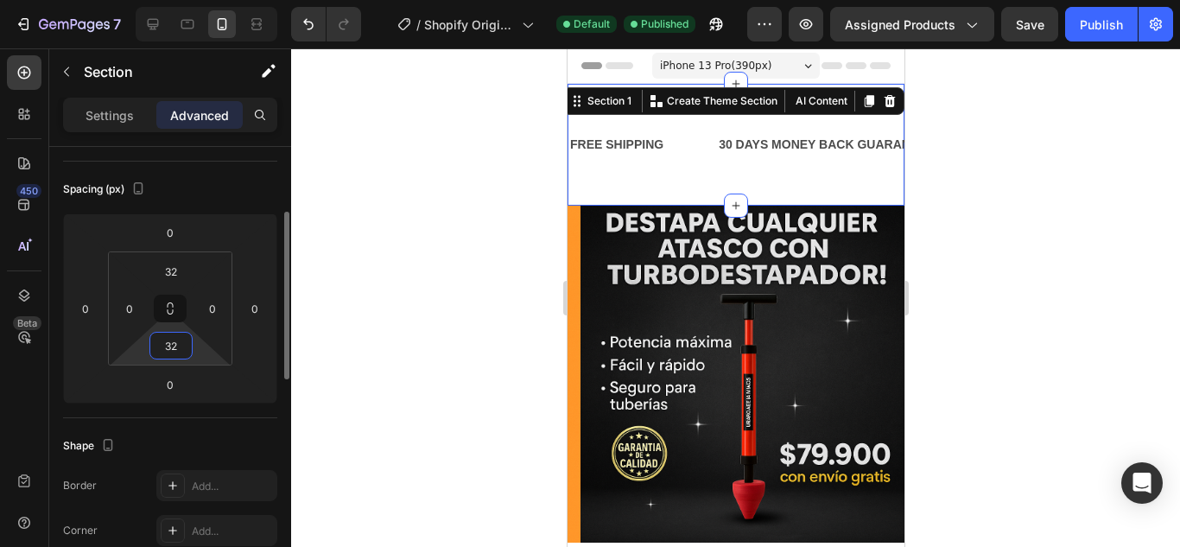
click at [185, 352] on input "32" at bounding box center [171, 346] width 35 height 26
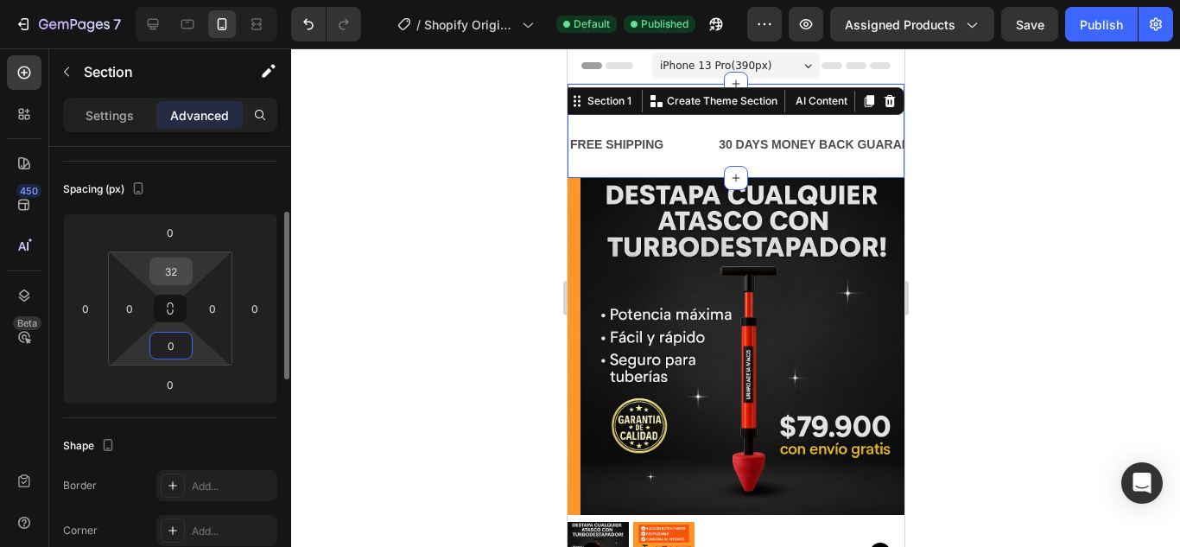
type input "0"
click at [168, 270] on input "32" at bounding box center [171, 271] width 35 height 26
type input "0"
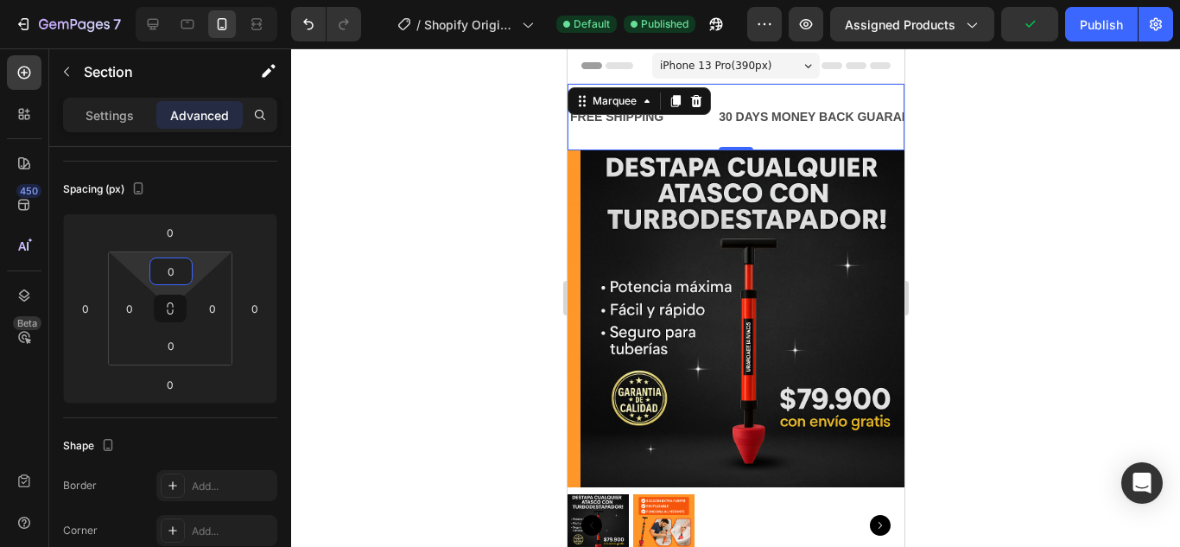
click at [666, 134] on div "FREE SHIPPING Text Block" at bounding box center [642, 117] width 149 height 39
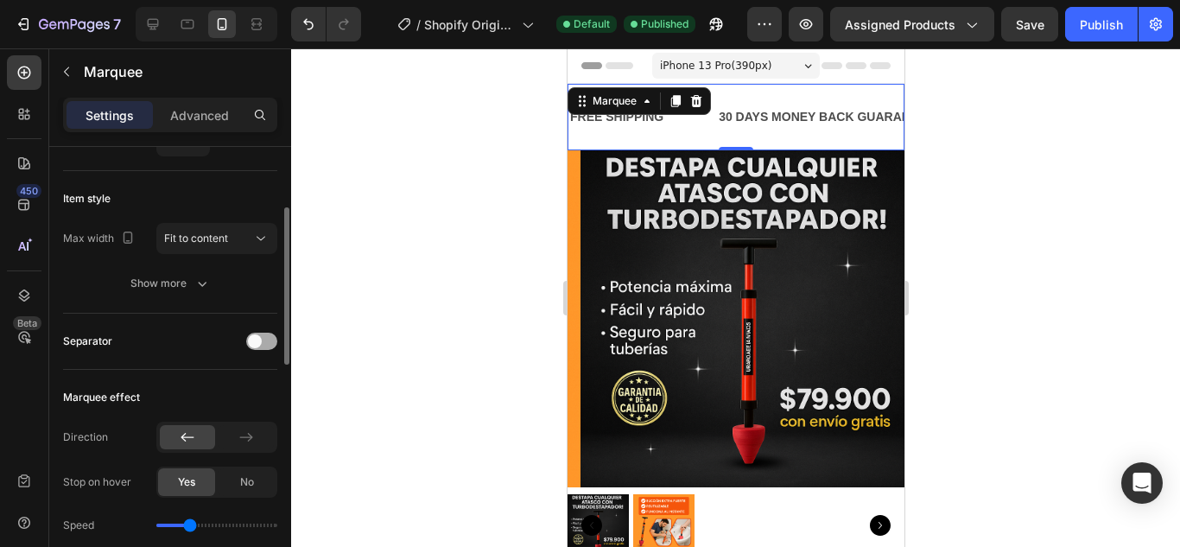
click at [252, 340] on span at bounding box center [255, 341] width 14 height 14
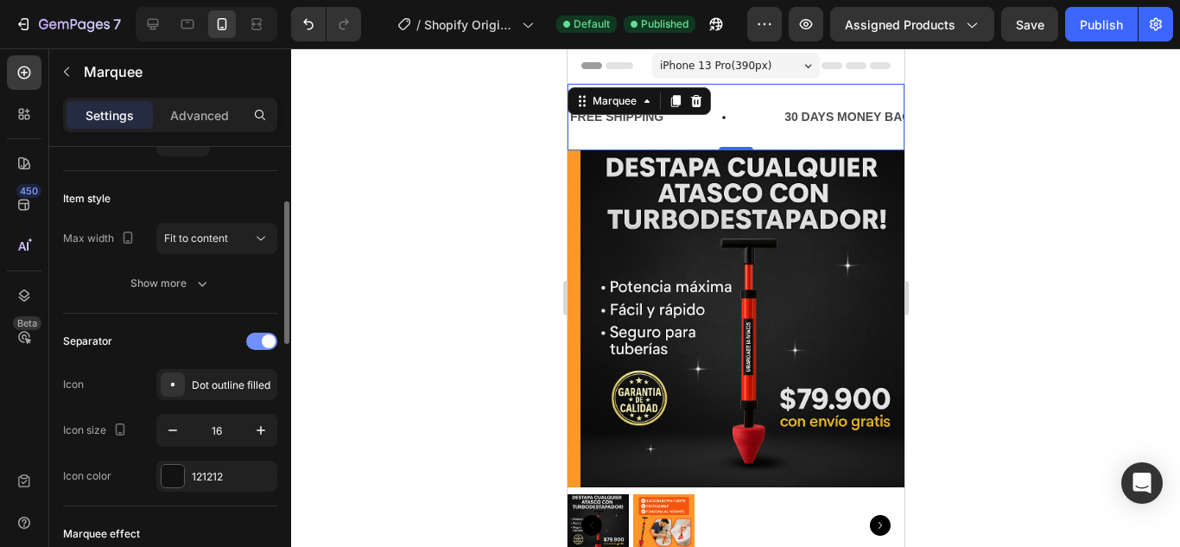
click at [264, 340] on span at bounding box center [269, 341] width 14 height 14
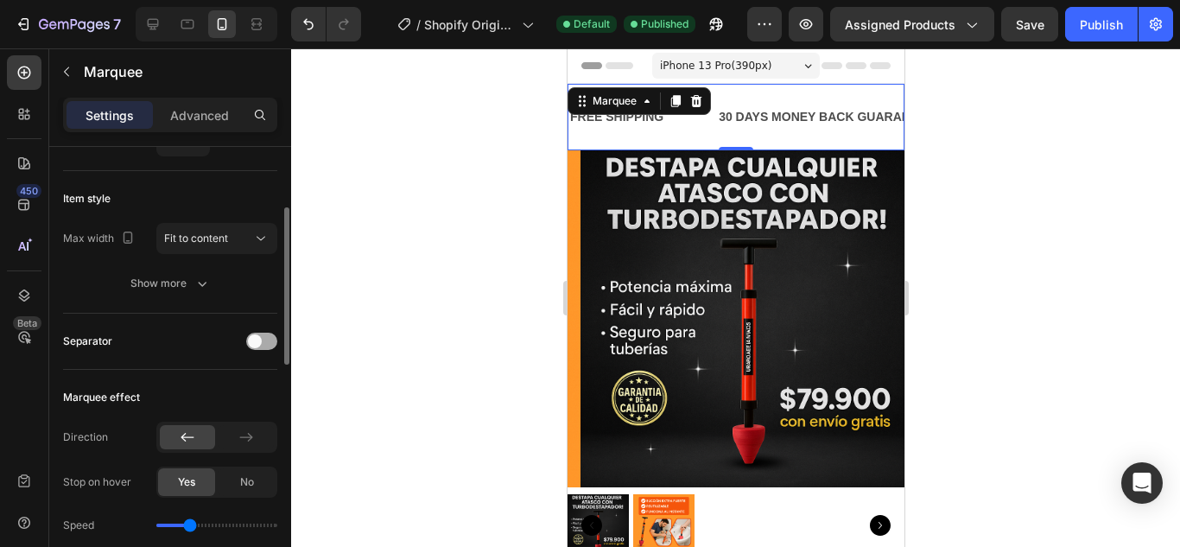
click at [264, 340] on div at bounding box center [261, 341] width 31 height 17
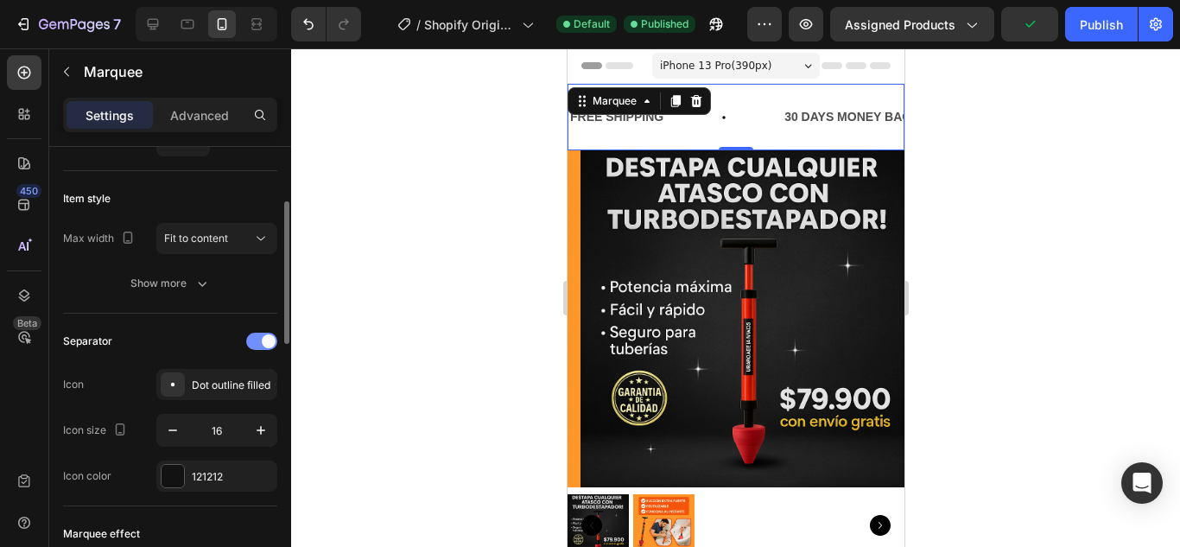
click at [264, 340] on span at bounding box center [269, 341] width 14 height 14
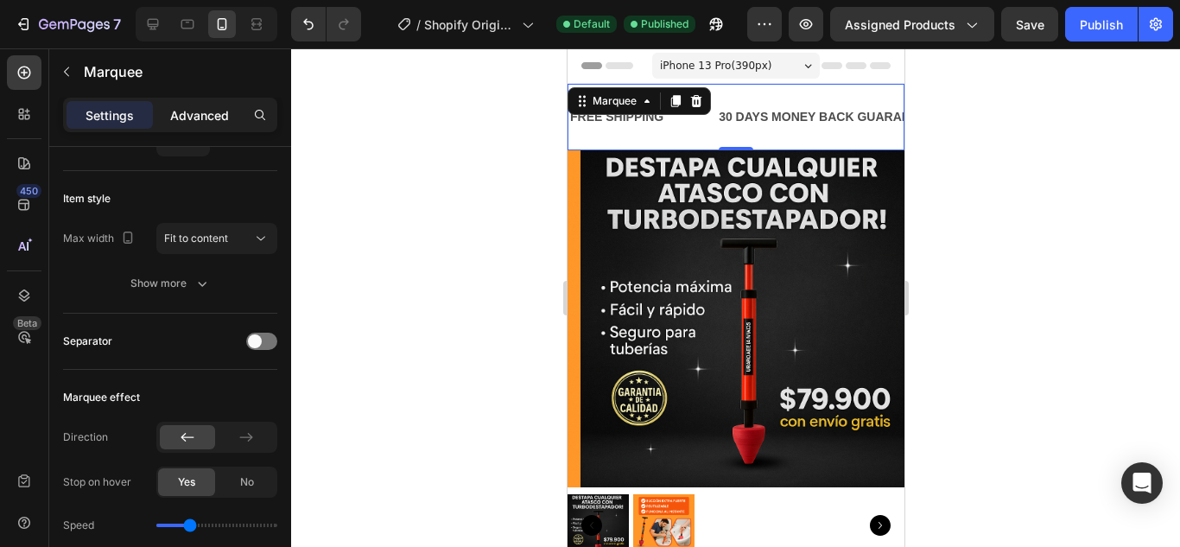
click at [187, 113] on p "Advanced" at bounding box center [199, 115] width 59 height 18
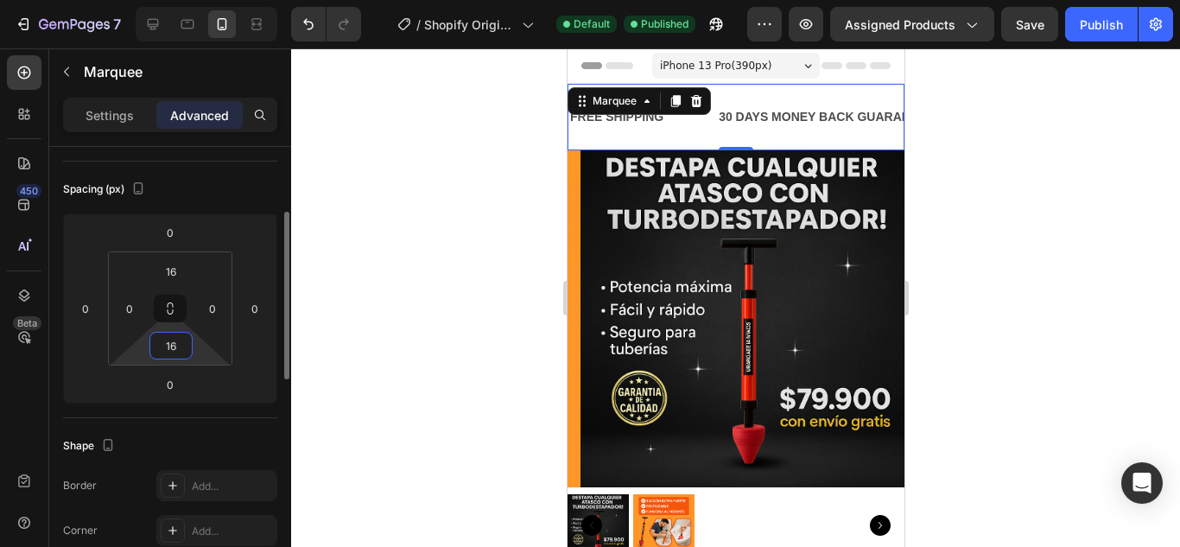
click at [168, 338] on input "16" at bounding box center [171, 346] width 35 height 26
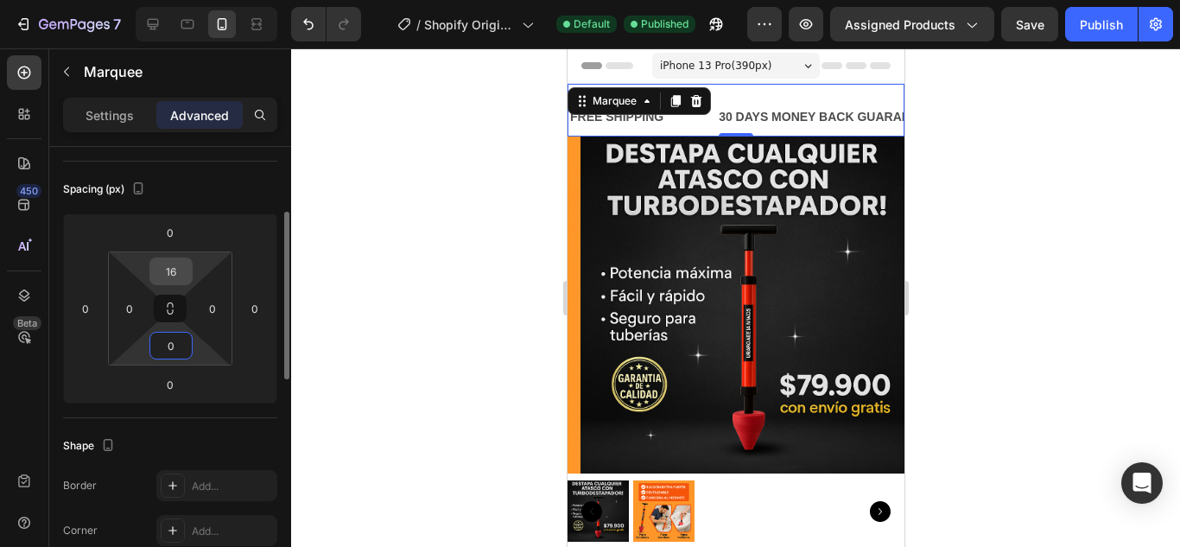
type input "0"
click at [178, 265] on input "16" at bounding box center [171, 271] width 35 height 26
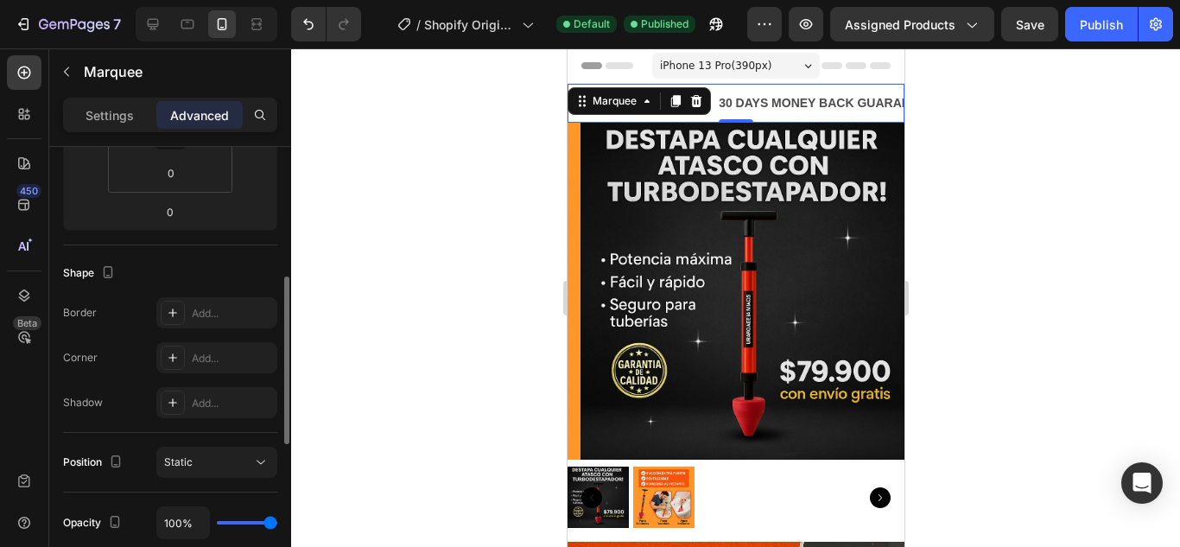
scroll to position [432, 0]
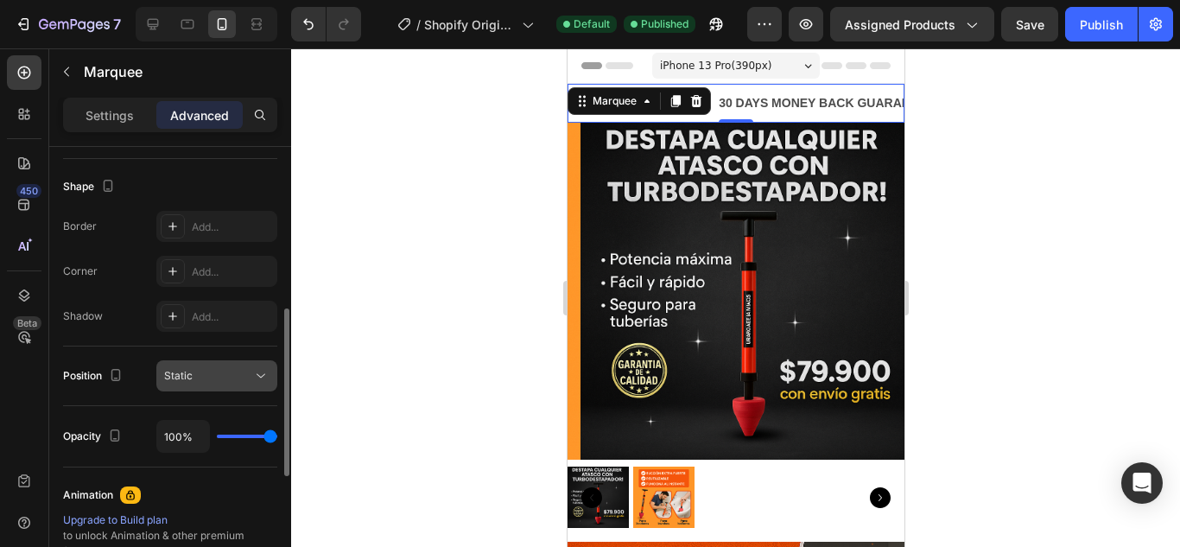
type input "0"
click at [252, 375] on icon at bounding box center [260, 375] width 17 height 17
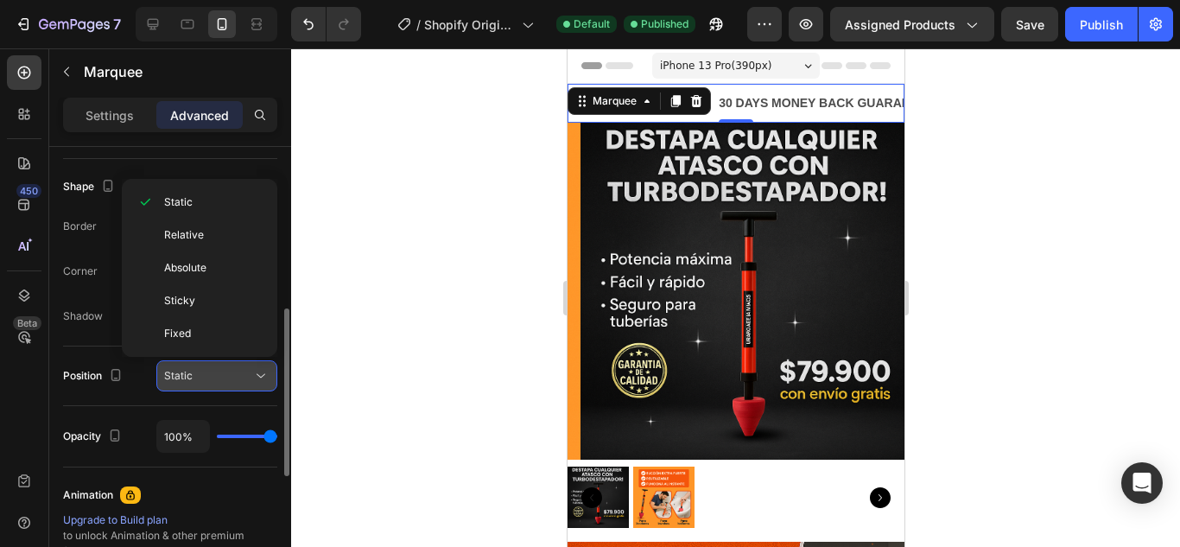
click at [252, 375] on icon at bounding box center [260, 375] width 17 height 17
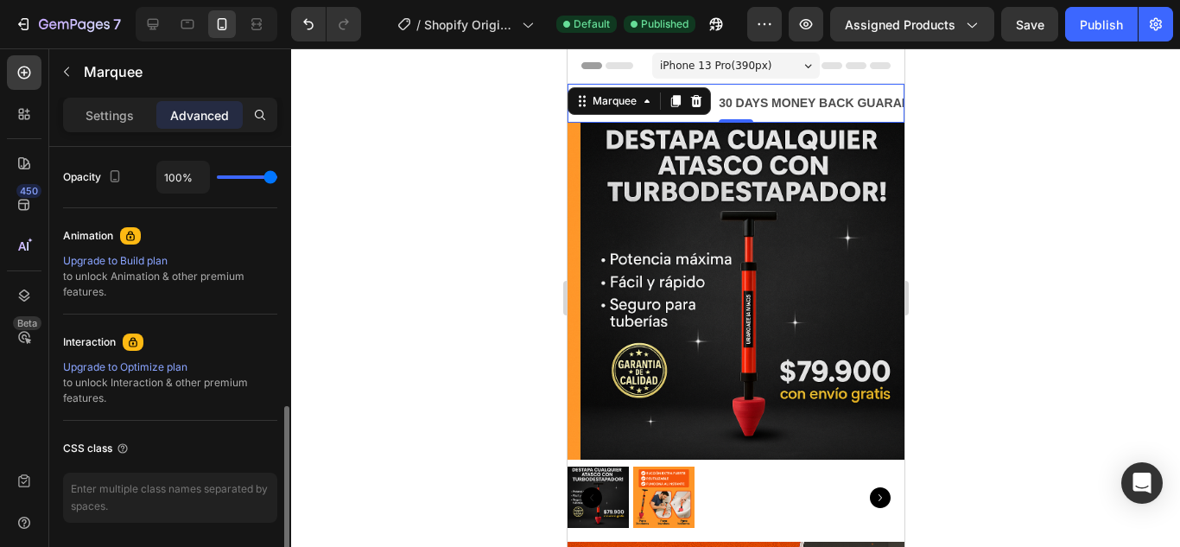
scroll to position [750, 0]
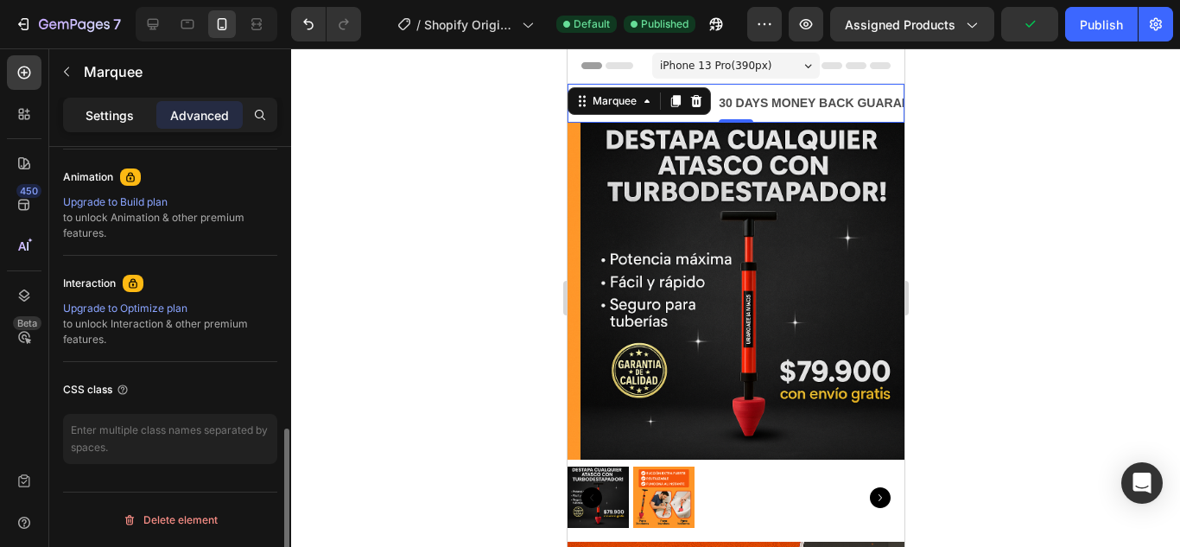
click at [129, 121] on p "Settings" at bounding box center [110, 115] width 48 height 18
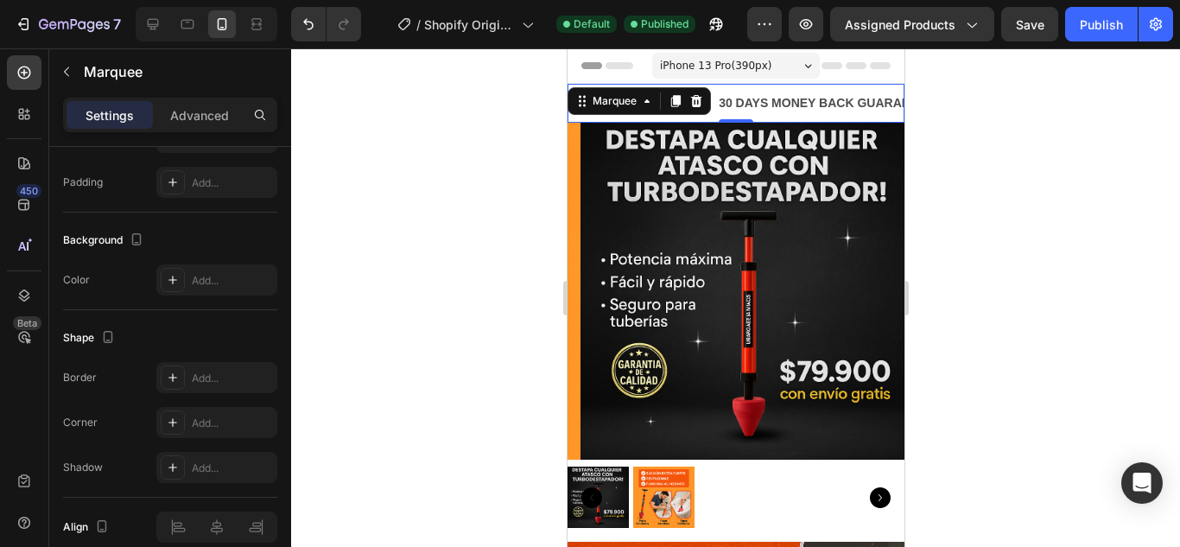
click at [712, 88] on div "FREE SHIPPING Text Block" at bounding box center [642, 103] width 149 height 39
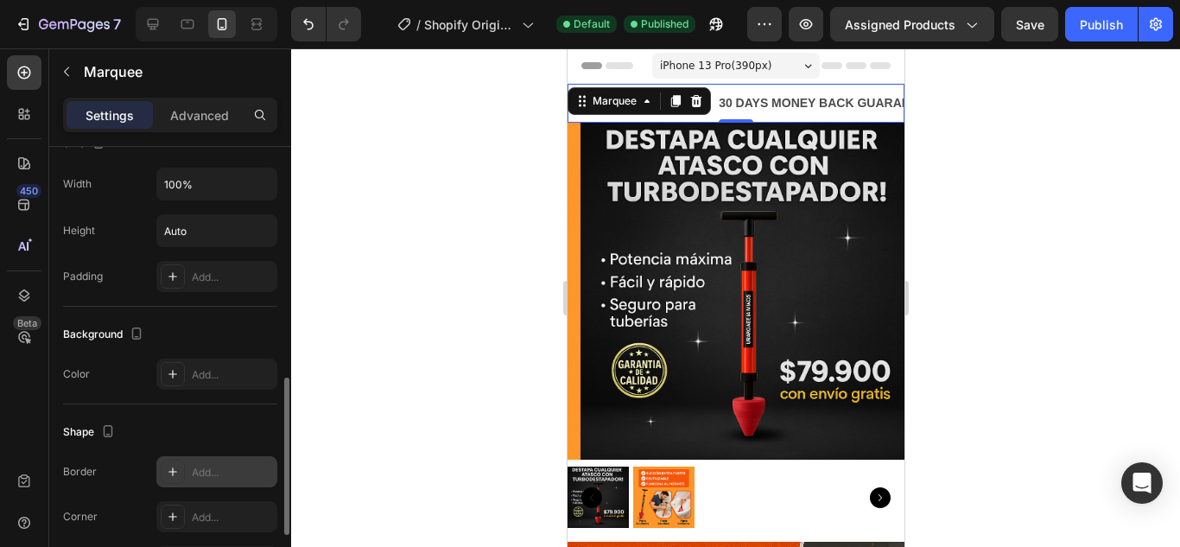
scroll to position [483, 0]
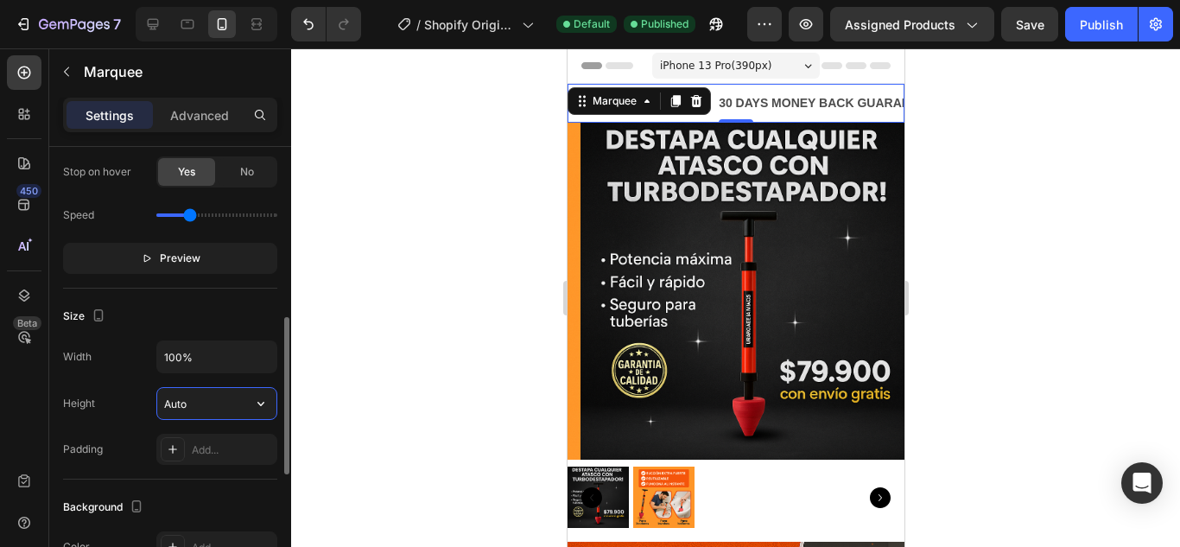
click at [202, 397] on input "Auto" at bounding box center [216, 403] width 119 height 31
click at [271, 410] on button "button" at bounding box center [260, 403] width 31 height 31
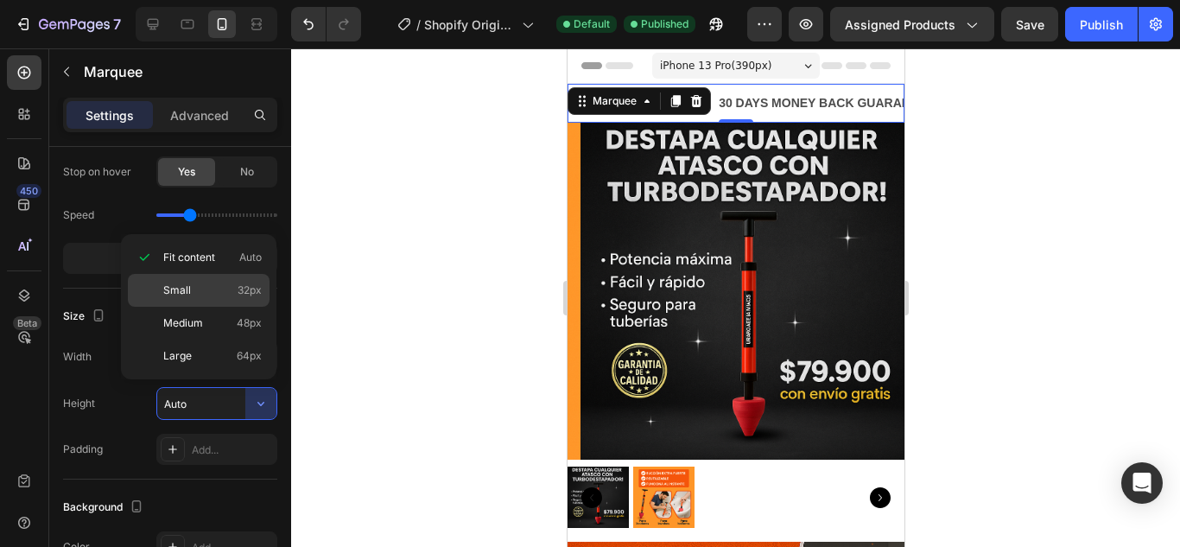
click at [218, 307] on div "Small 32px" at bounding box center [199, 323] width 142 height 33
type input "32"
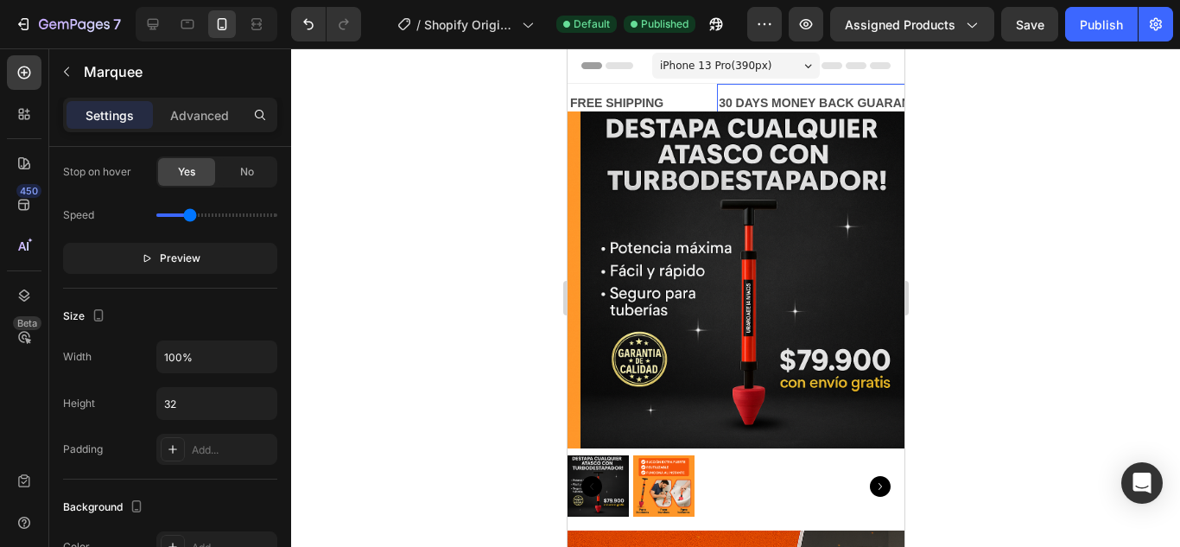
click at [804, 101] on div "30 DAYS MONEY BACK GUARANTEE" at bounding box center [825, 103] width 219 height 25
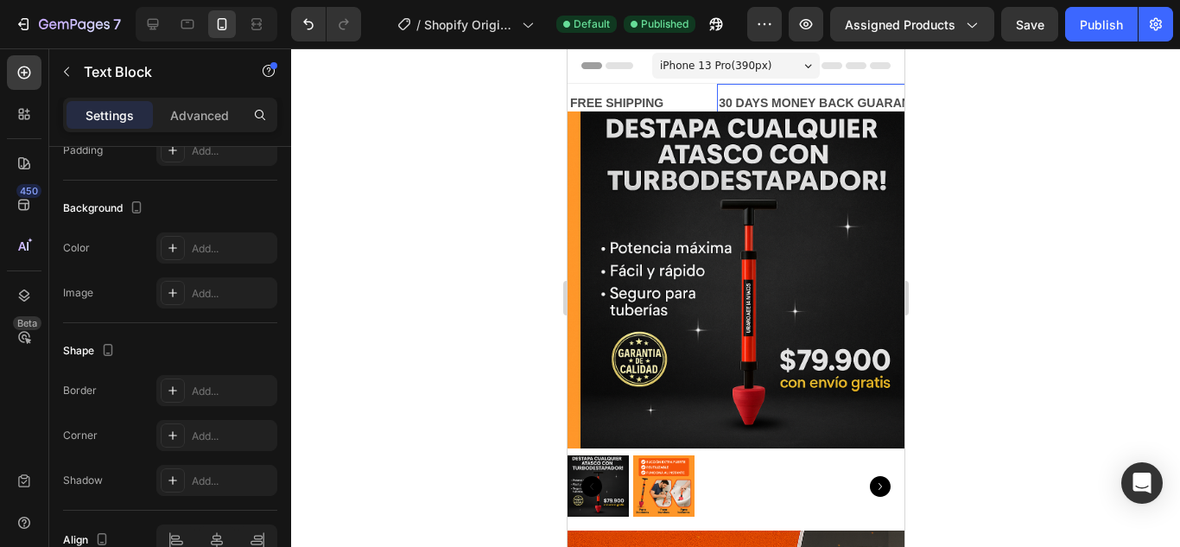
scroll to position [0, 0]
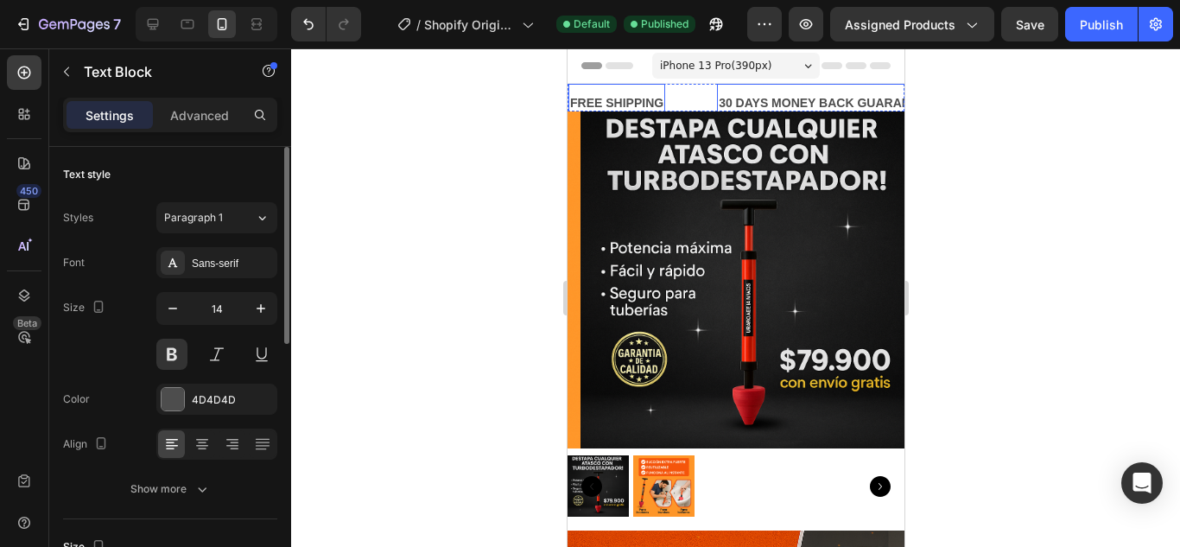
click at [651, 98] on div "FREE SHIPPING" at bounding box center [616, 103] width 97 height 25
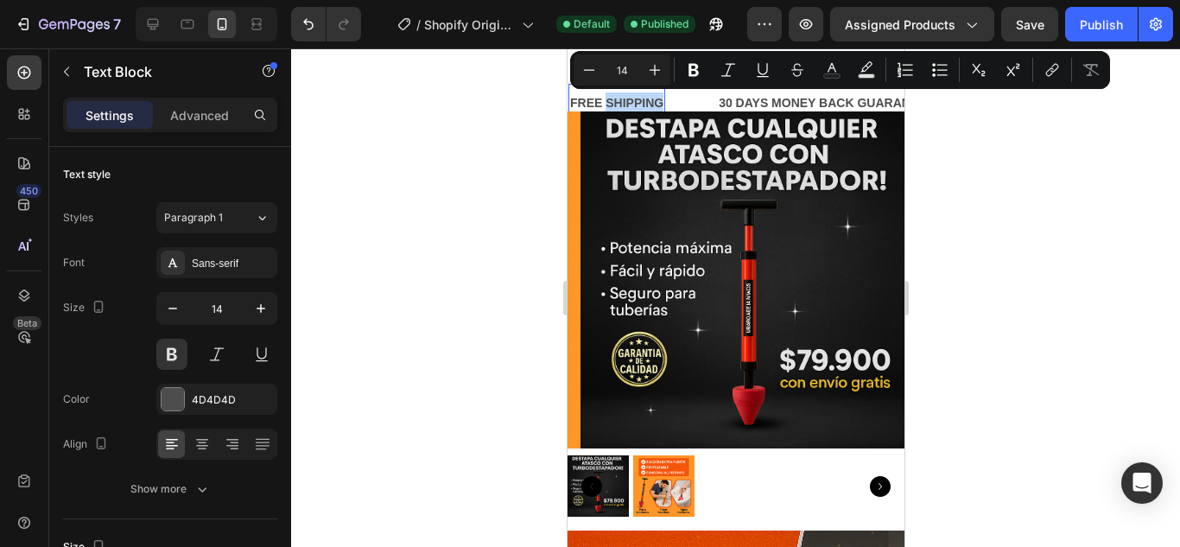
click at [651, 98] on p "FREE SHIPPING" at bounding box center [615, 103] width 93 height 22
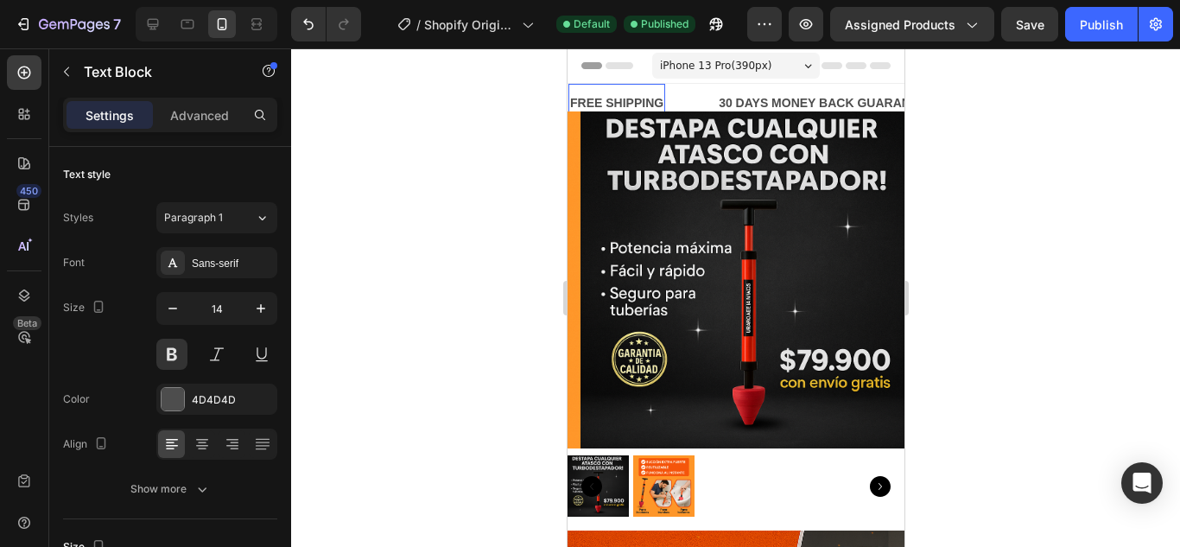
click at [659, 102] on p "FREE SHIPPING" at bounding box center [615, 103] width 93 height 22
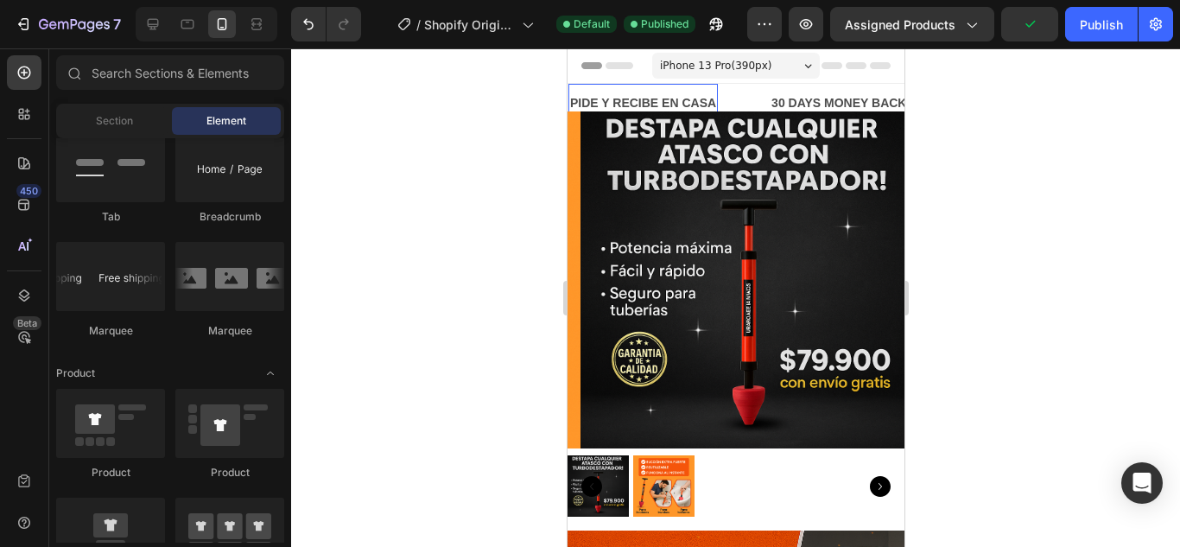
click at [567, 48] on lt-div at bounding box center [567, 48] width 0 height 0
click at [701, 102] on p "PIDE Y RECIBE EN CASA" at bounding box center [642, 103] width 146 height 22
click at [567, 48] on lt-div at bounding box center [567, 48] width 0 height 0
click at [840, 101] on div "30 DAYS MONEY BACK GUARANTEE" at bounding box center [893, 103] width 219 height 25
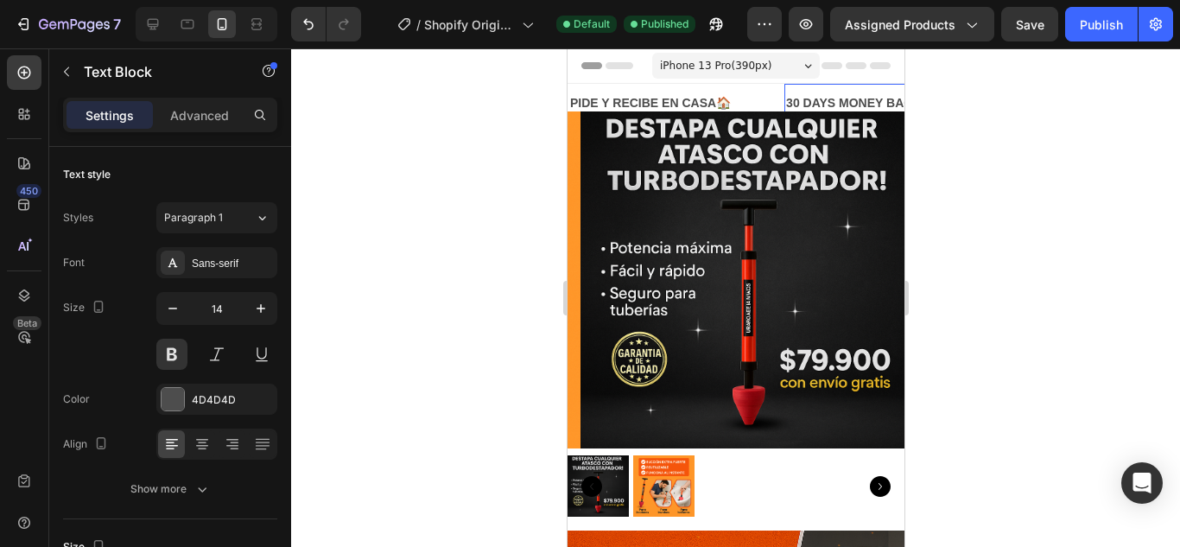
click at [840, 101] on div "30 DAYS MONEY BACK GUARANTEE" at bounding box center [893, 103] width 219 height 25
click at [840, 101] on p "30 DAYS MONEY BACK GUARANTEE" at bounding box center [892, 103] width 215 height 22
click at [881, 103] on p "ENVIO GRATIS A TOFA COLOMBIA" at bounding box center [917, 103] width 264 height 22
click at [818, 91] on div "ENVIO GRATIS A TODA [GEOGRAPHIC_DATA]🚚" at bounding box center [792, 103] width 285 height 25
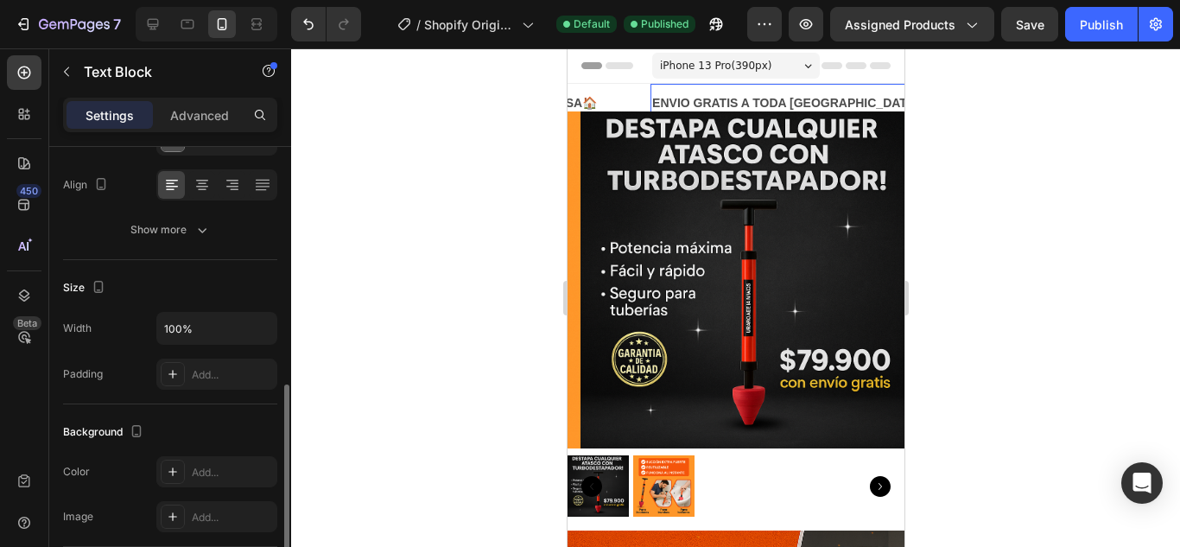
scroll to position [346, 0]
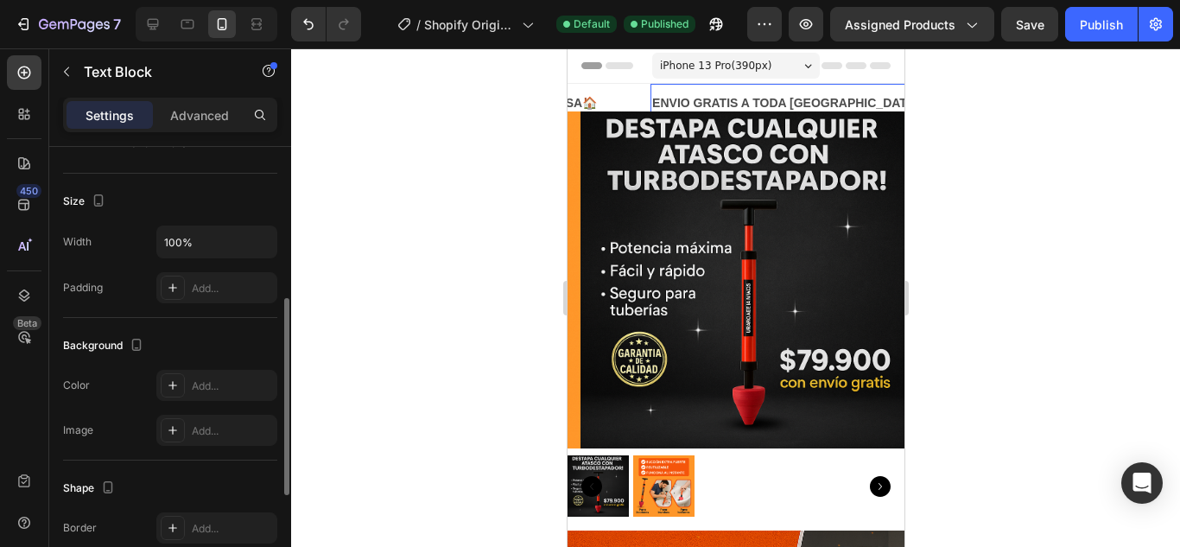
click at [187, 100] on div "Settings Advanced" at bounding box center [170, 115] width 214 height 35
click at [191, 111] on p "Advanced" at bounding box center [199, 115] width 59 height 18
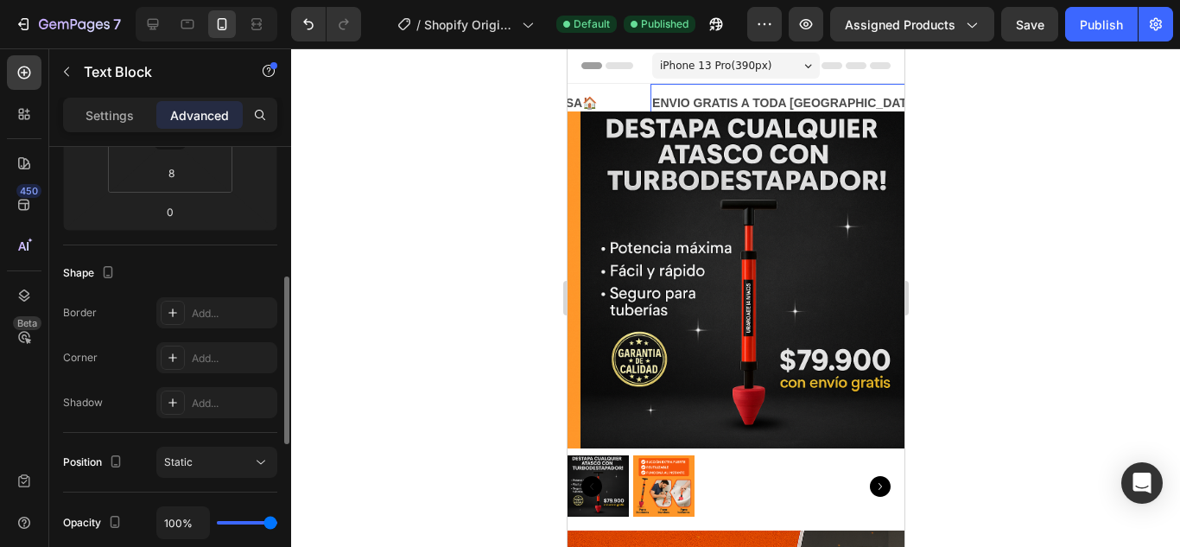
scroll to position [259, 0]
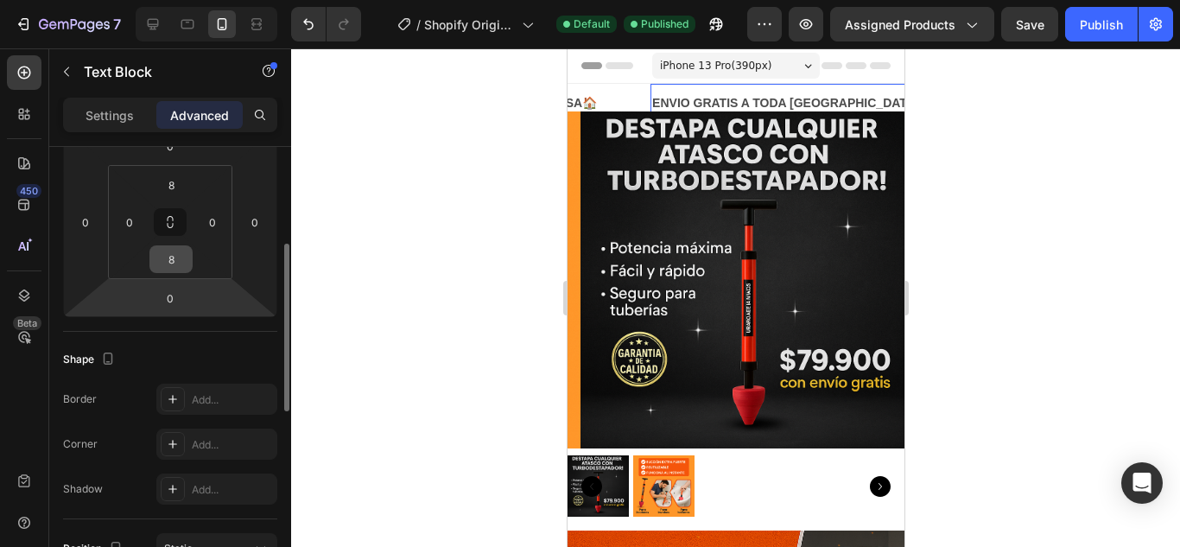
click at [173, 272] on div "8" at bounding box center [170, 259] width 43 height 28
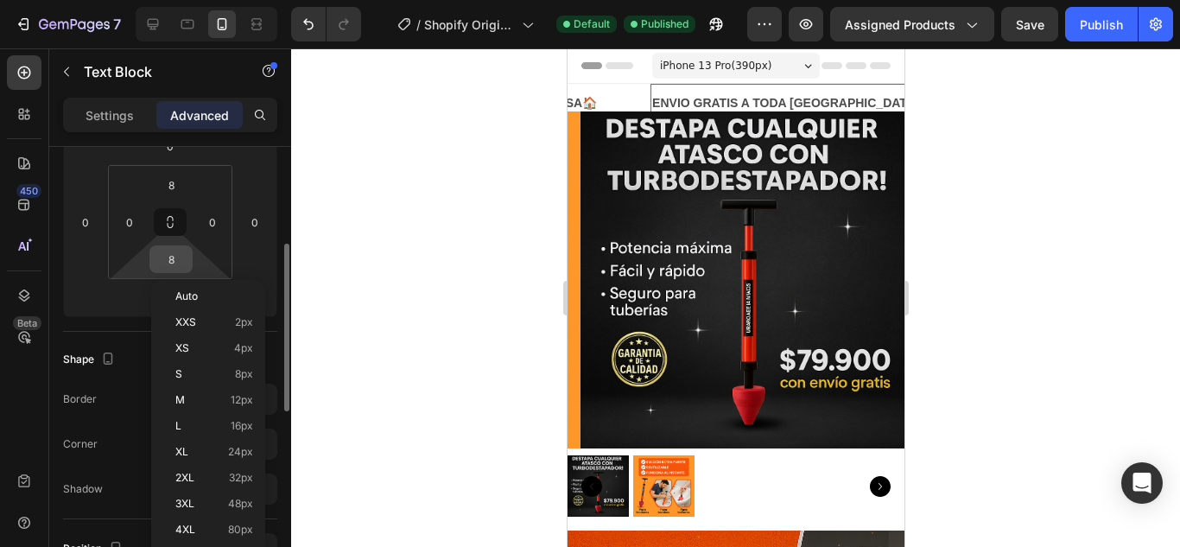
click at [173, 263] on input "8" at bounding box center [171, 259] width 35 height 26
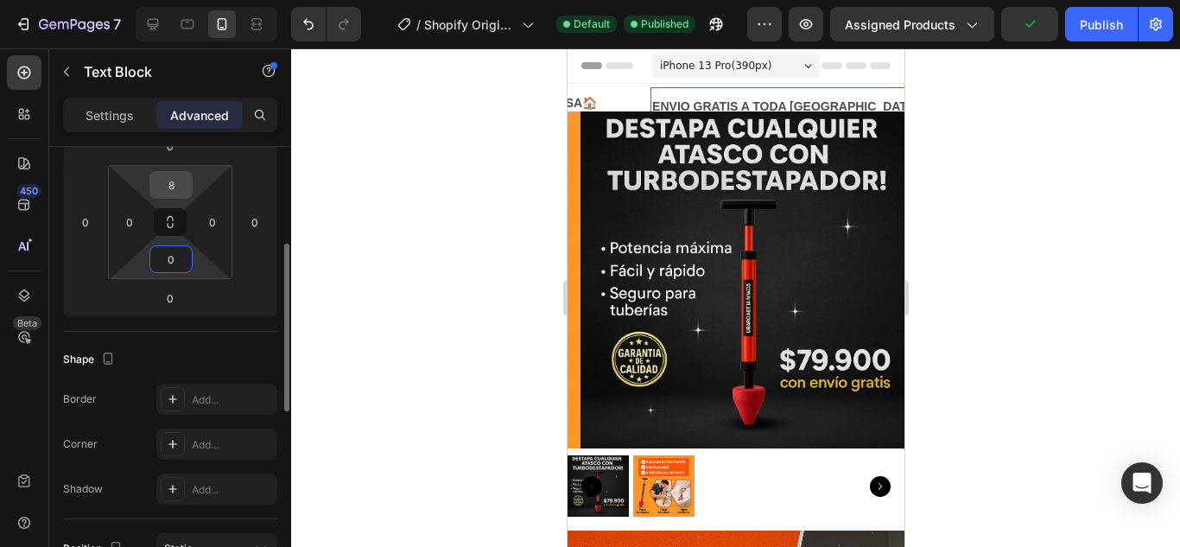
type input "0"
click at [175, 185] on input "8" at bounding box center [171, 185] width 35 height 26
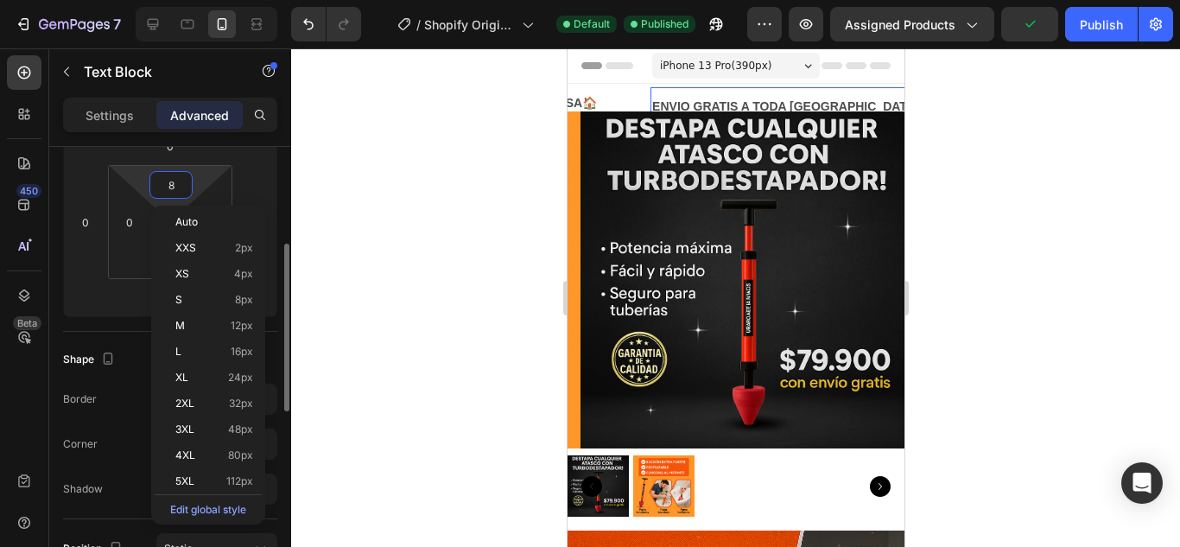
type input "0"
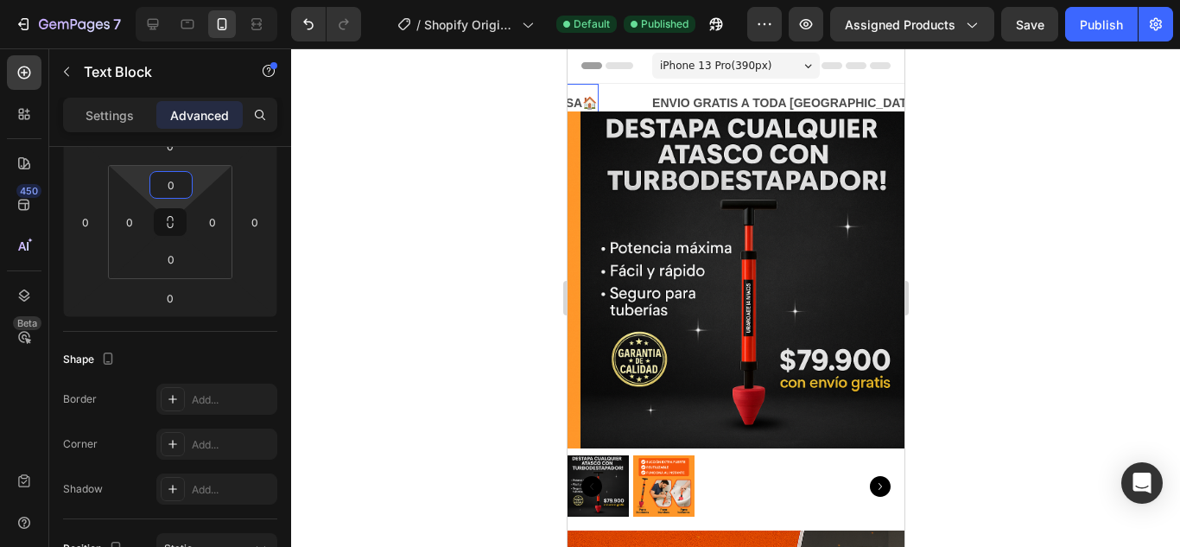
click at [584, 98] on p "PIDE Y RECIBE EN CASA🏠" at bounding box center [515, 103] width 161 height 22
click at [181, 262] on input "8" at bounding box center [171, 259] width 35 height 26
type input "0"
click at [172, 180] on input "8" at bounding box center [171, 185] width 35 height 26
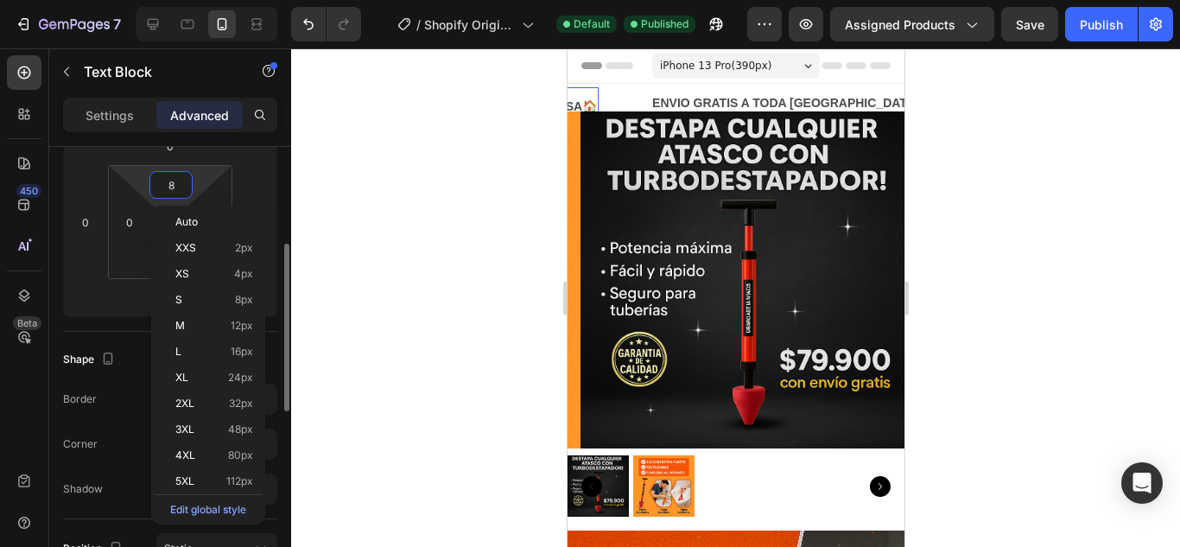
type input "0"
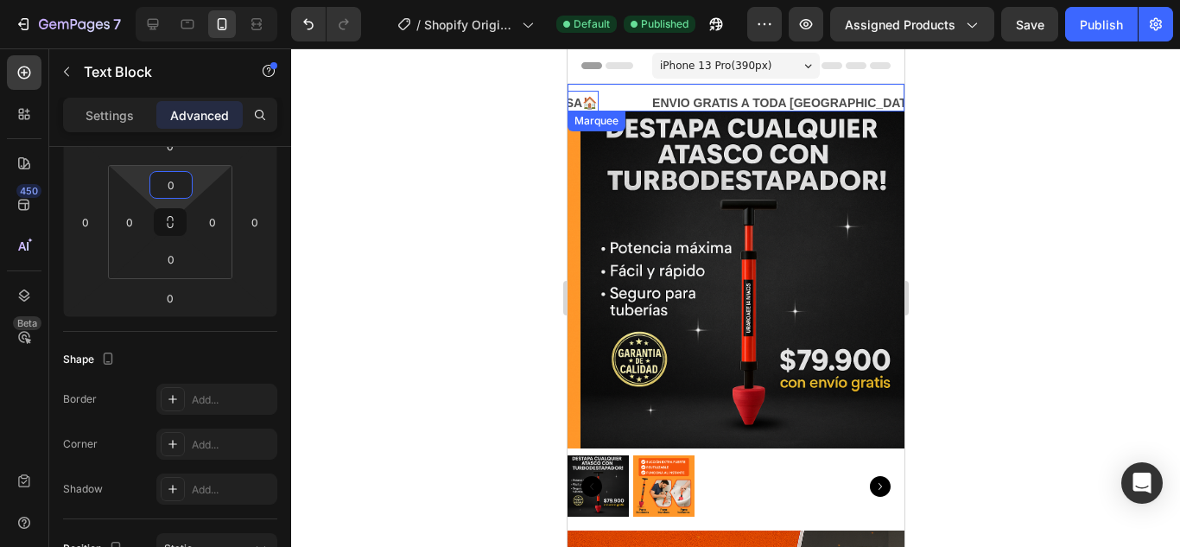
click at [645, 89] on div "PIDE Y RECIBE EN CASA🏠 Text Block 0 ENVIO GRATIS A TODA COLOMBIA🚚 Text Block LI…" at bounding box center [917, 103] width 966 height 39
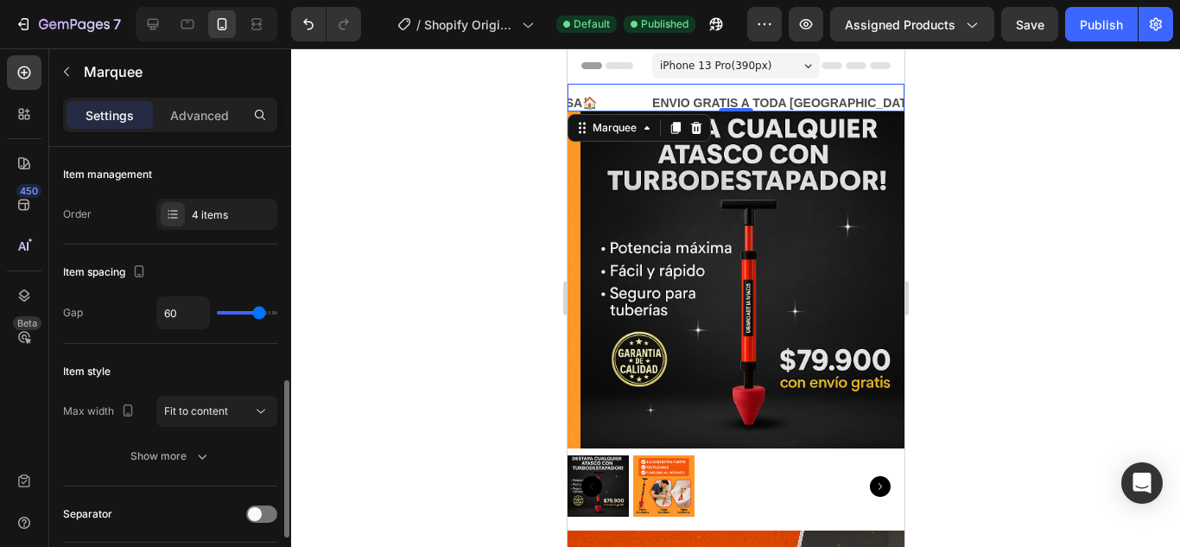
scroll to position [173, 0]
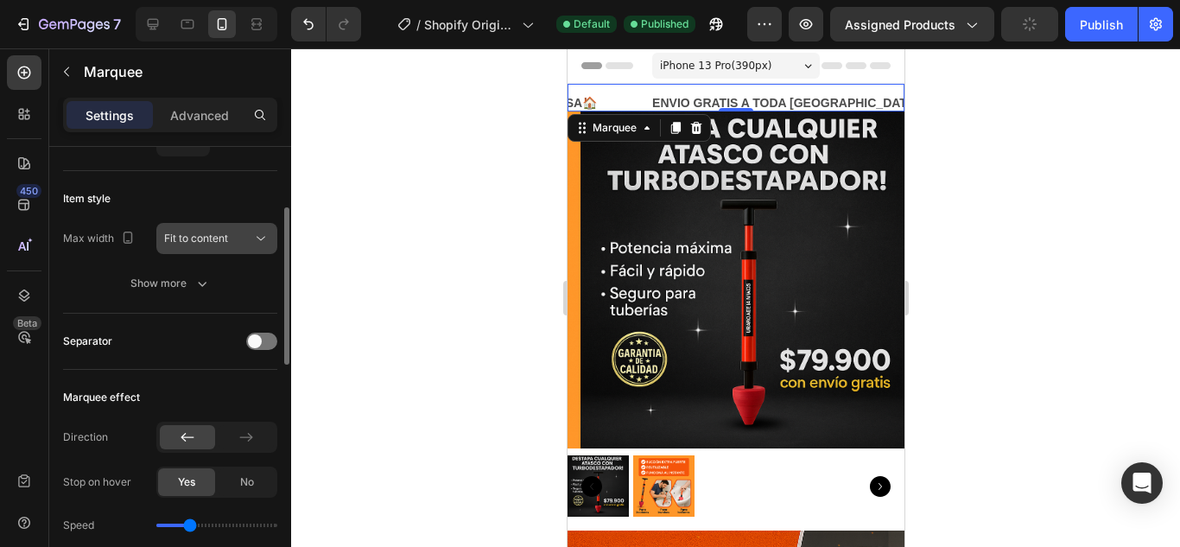
click at [253, 238] on icon at bounding box center [260, 238] width 17 height 17
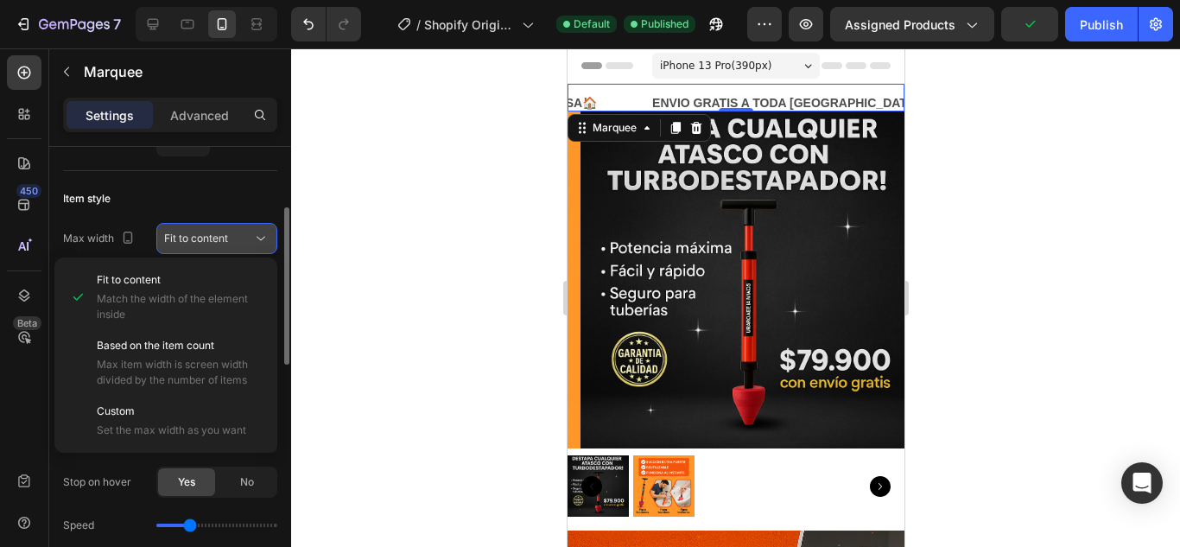
click at [253, 238] on icon at bounding box center [260, 238] width 17 height 17
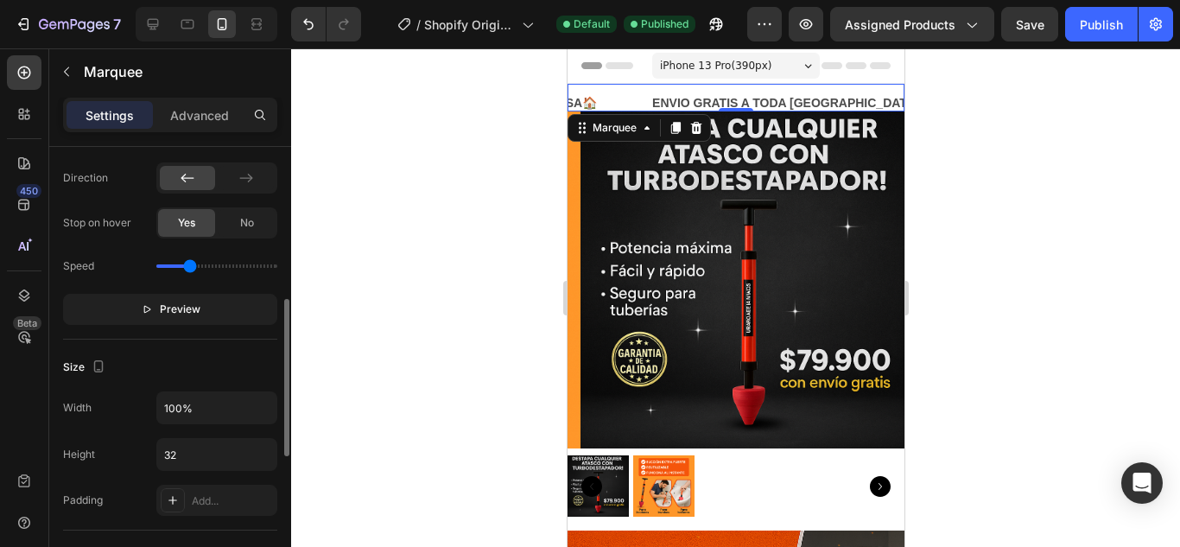
scroll to position [605, 0]
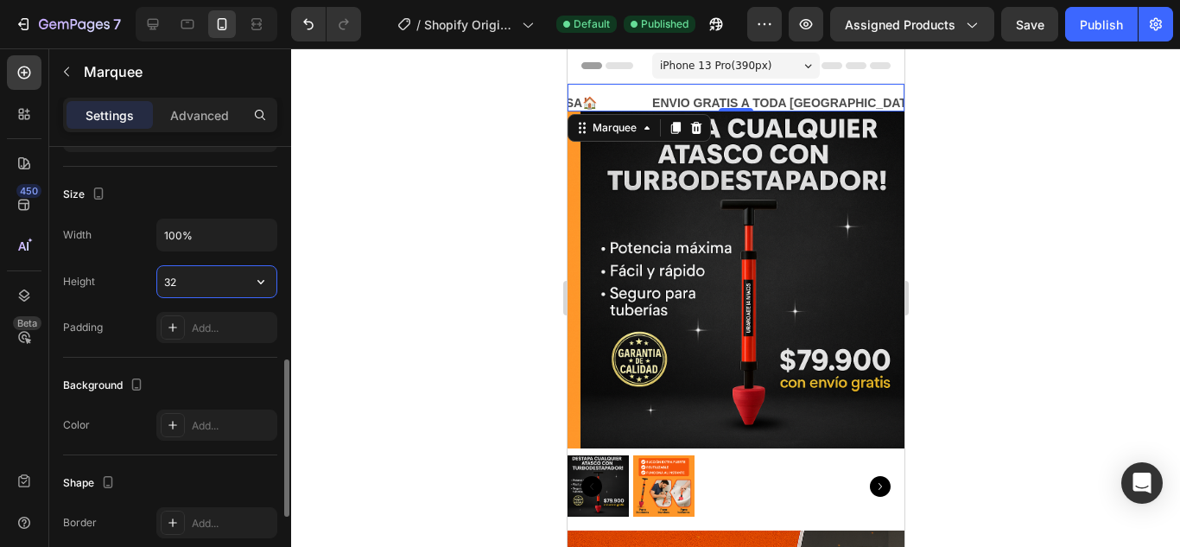
click at [228, 286] on input "32" at bounding box center [216, 281] width 119 height 31
click at [259, 285] on icon "button" at bounding box center [260, 281] width 17 height 17
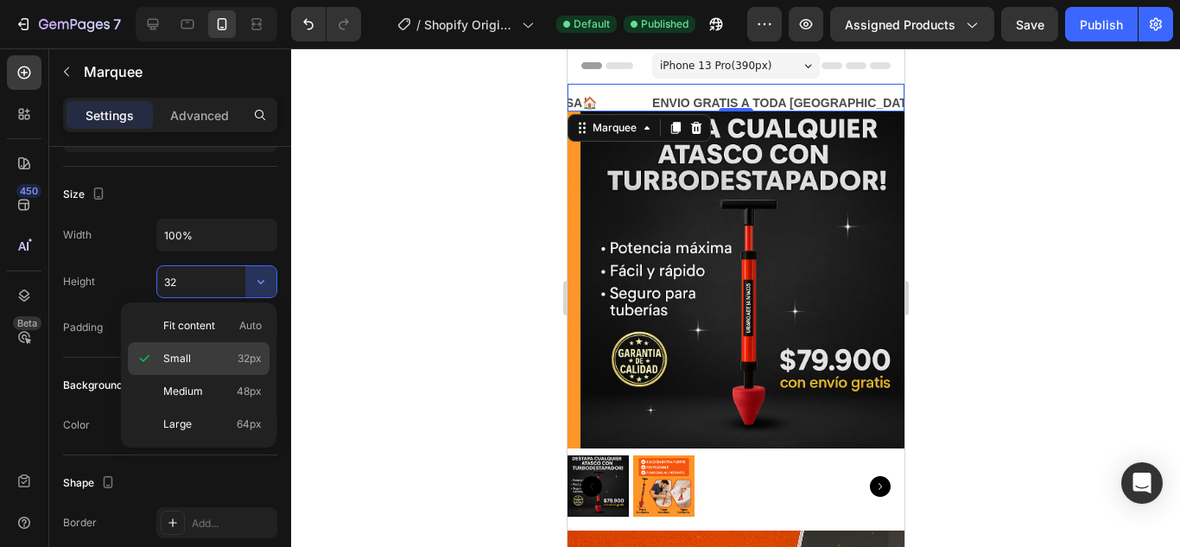
click at [232, 351] on p "Small 32px" at bounding box center [212, 359] width 98 height 16
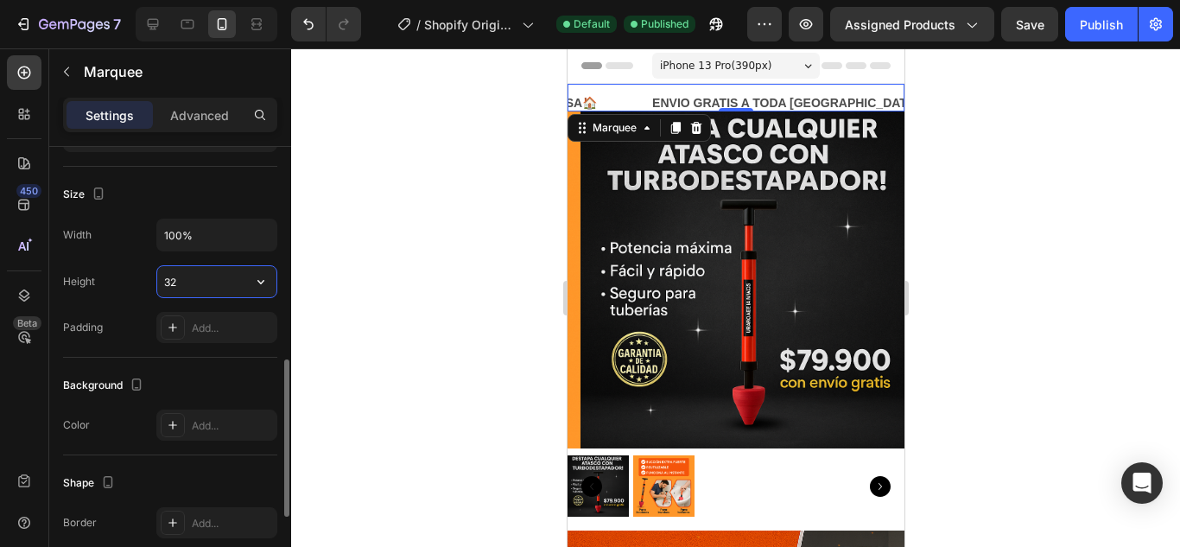
click at [159, 279] on input "32" at bounding box center [216, 281] width 119 height 31
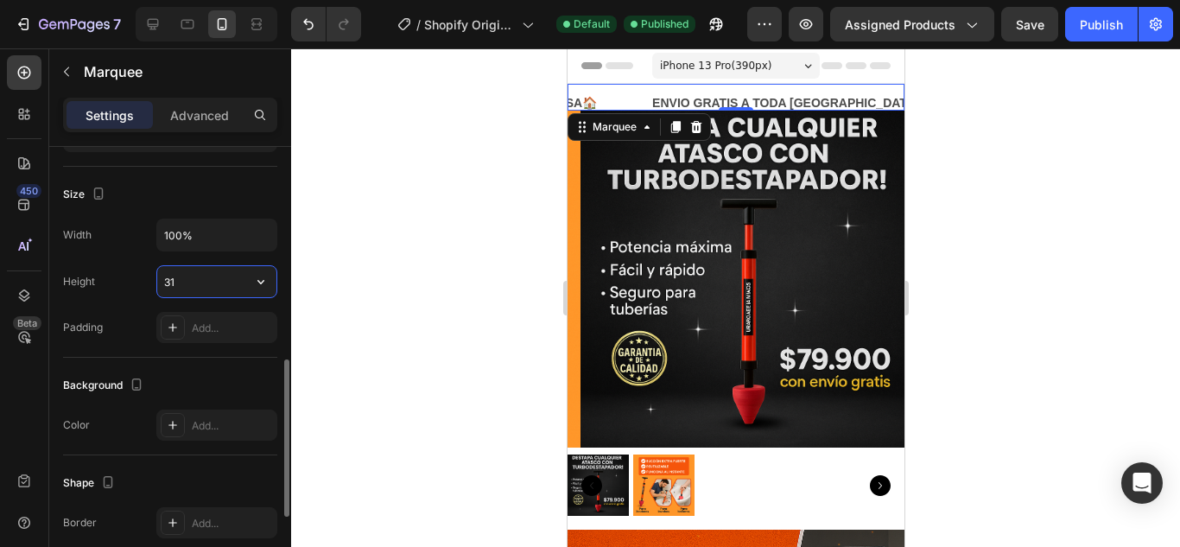
type input "3"
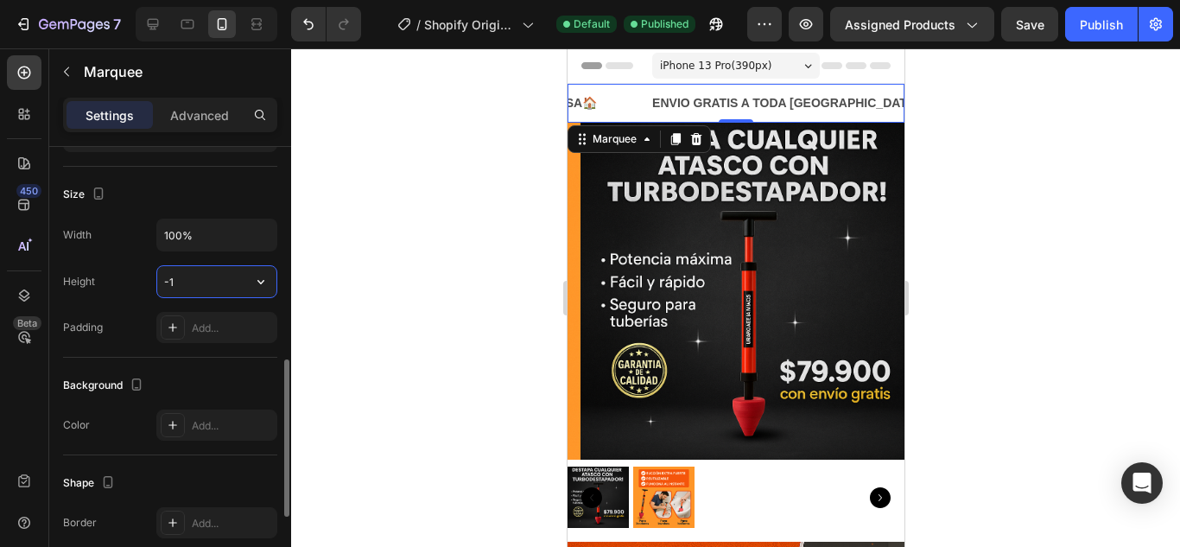
type input "-"
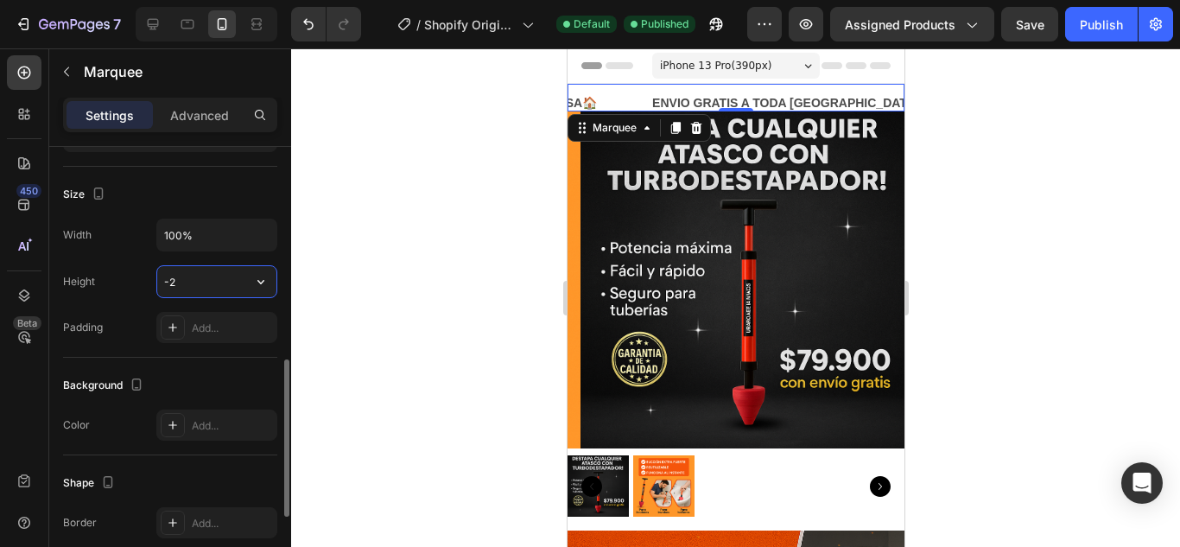
type input "-"
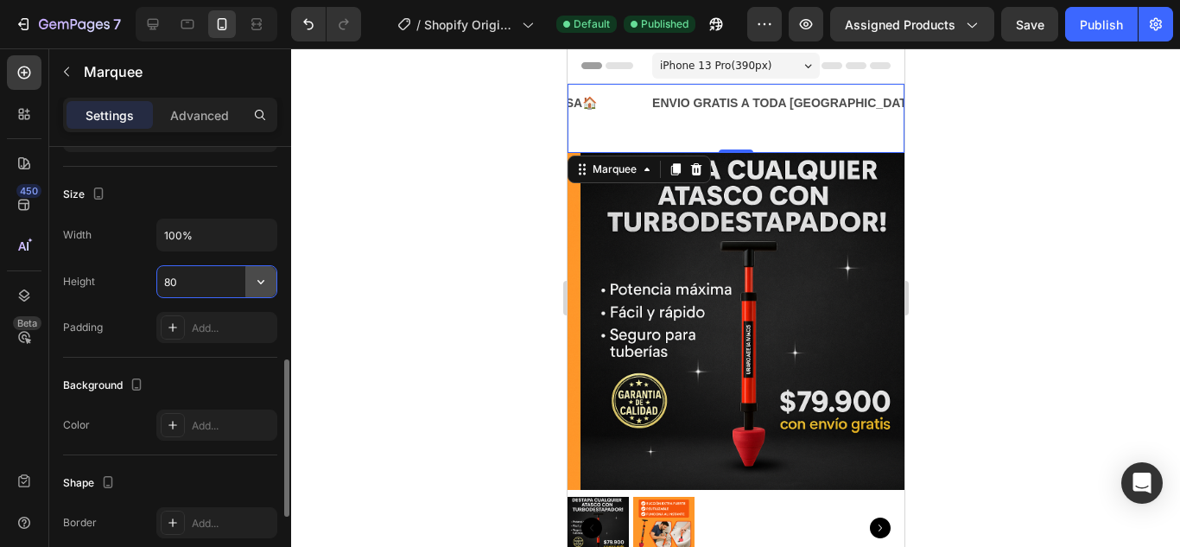
type input "8"
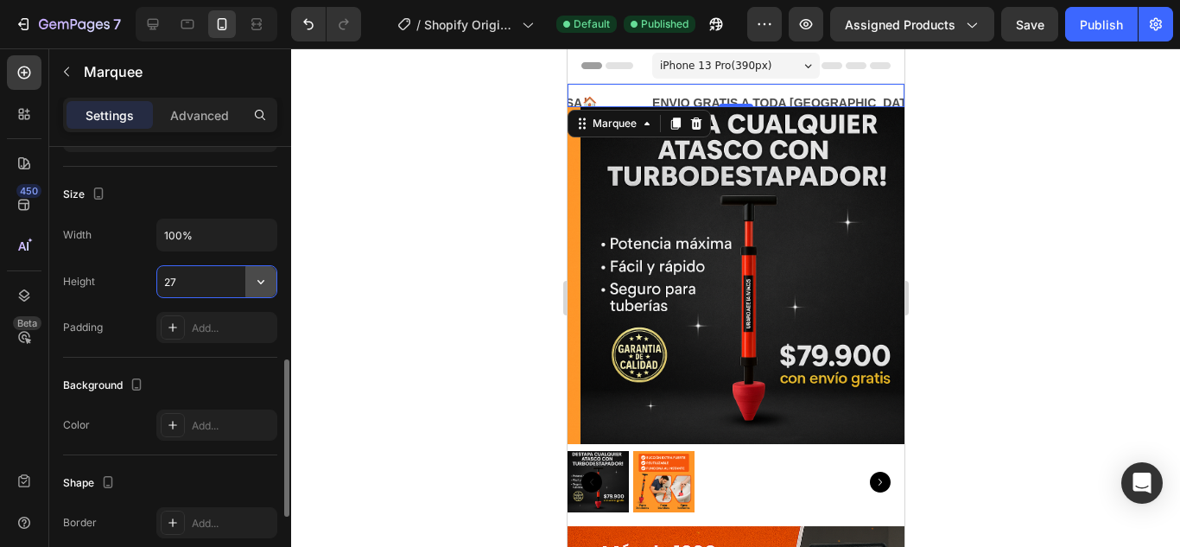
click at [257, 286] on icon "button" at bounding box center [260, 281] width 17 height 17
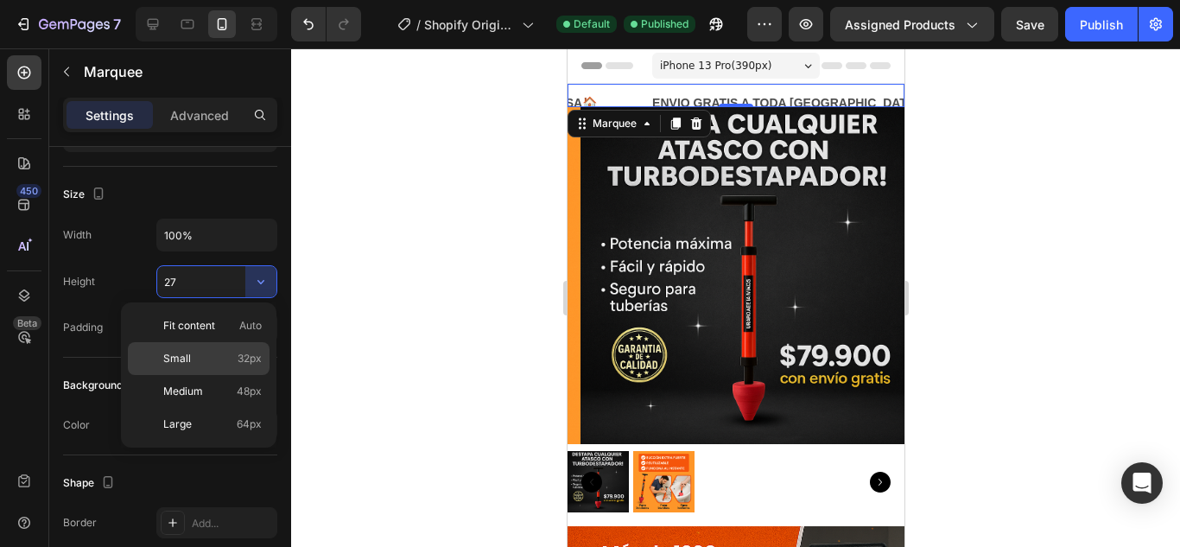
click at [239, 351] on span "32px" at bounding box center [250, 359] width 24 height 16
type input "32"
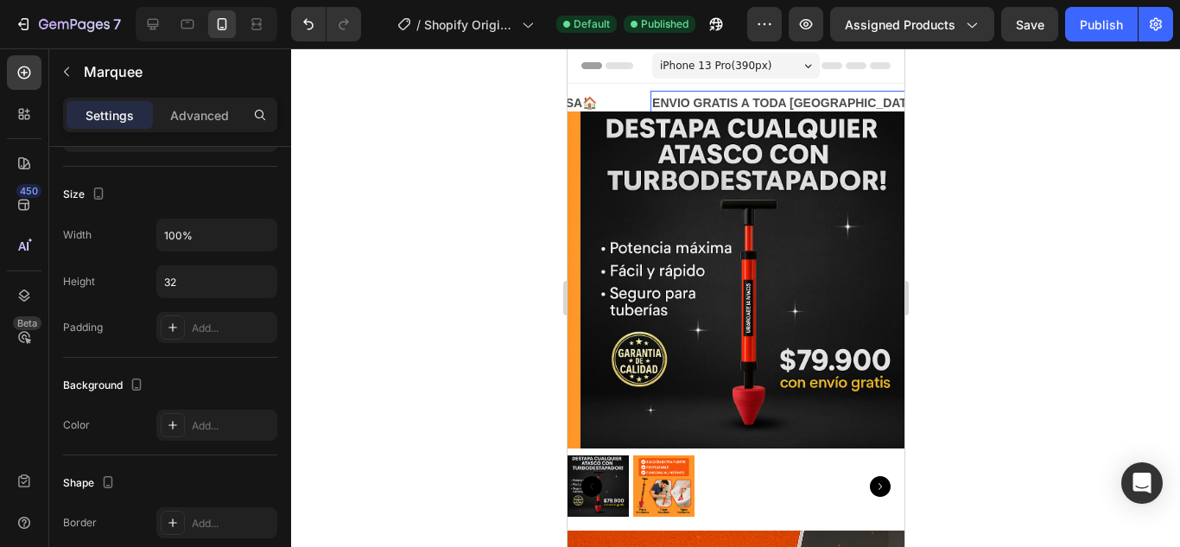
click at [668, 103] on p "ENVIO GRATIS A TODA [GEOGRAPHIC_DATA]🚚" at bounding box center [792, 103] width 282 height 22
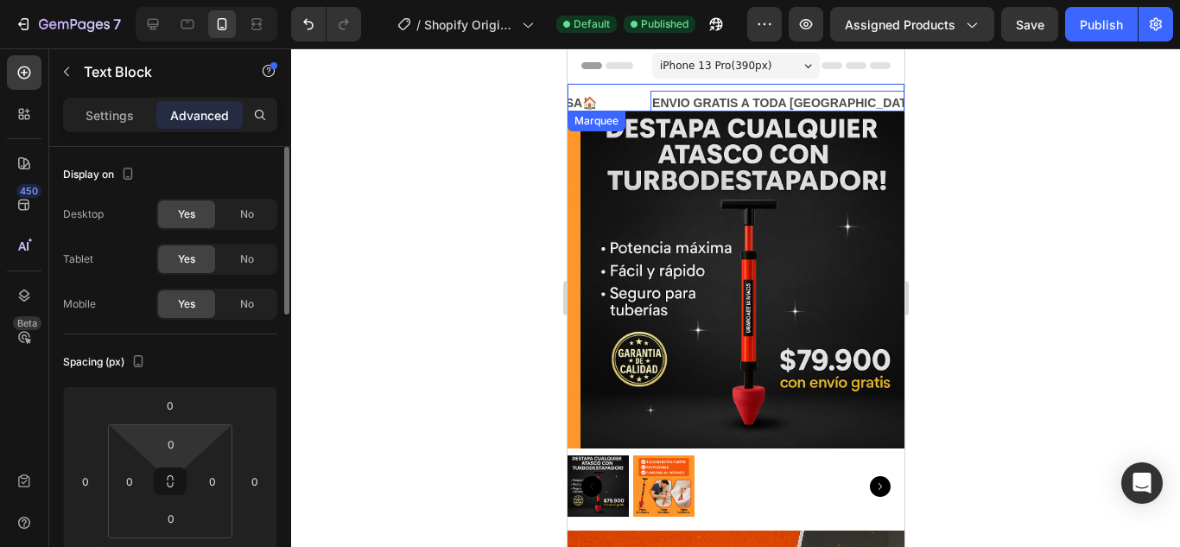
scroll to position [86, 0]
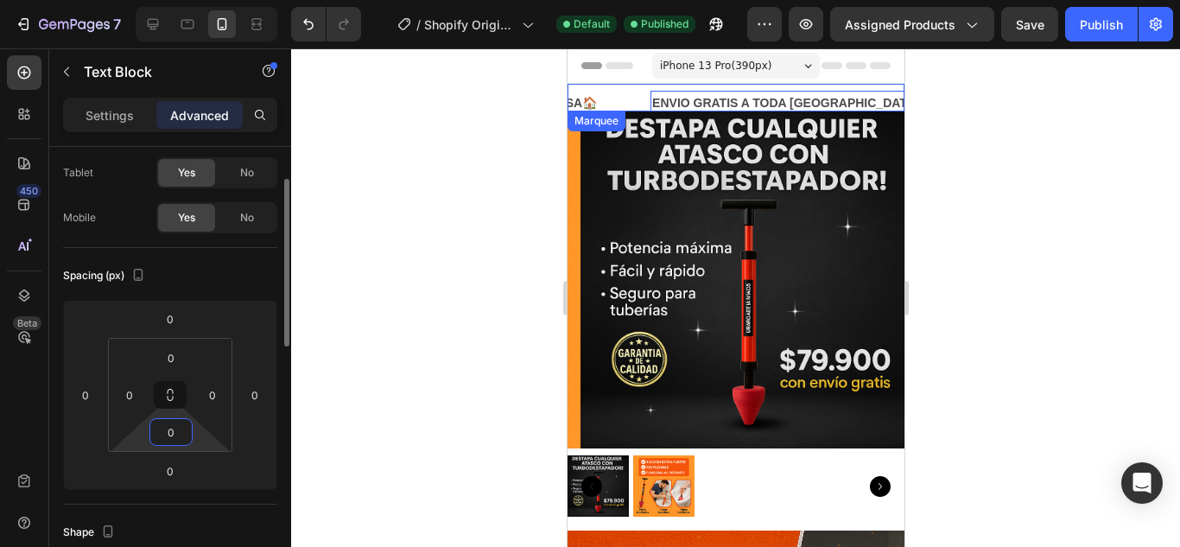
click at [175, 432] on input "0" at bounding box center [171, 432] width 35 height 26
type input "5"
type input "8"
type input "9"
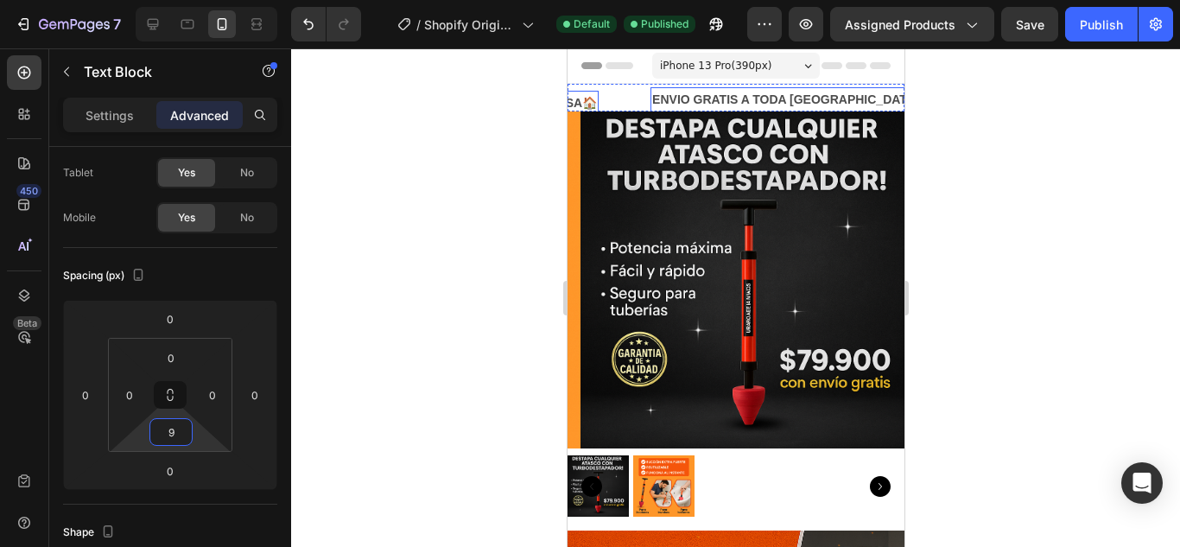
click at [587, 103] on p "PIDE Y RECIBE EN CASA🏠" at bounding box center [515, 103] width 161 height 22
click at [168, 436] on input "0" at bounding box center [171, 432] width 35 height 26
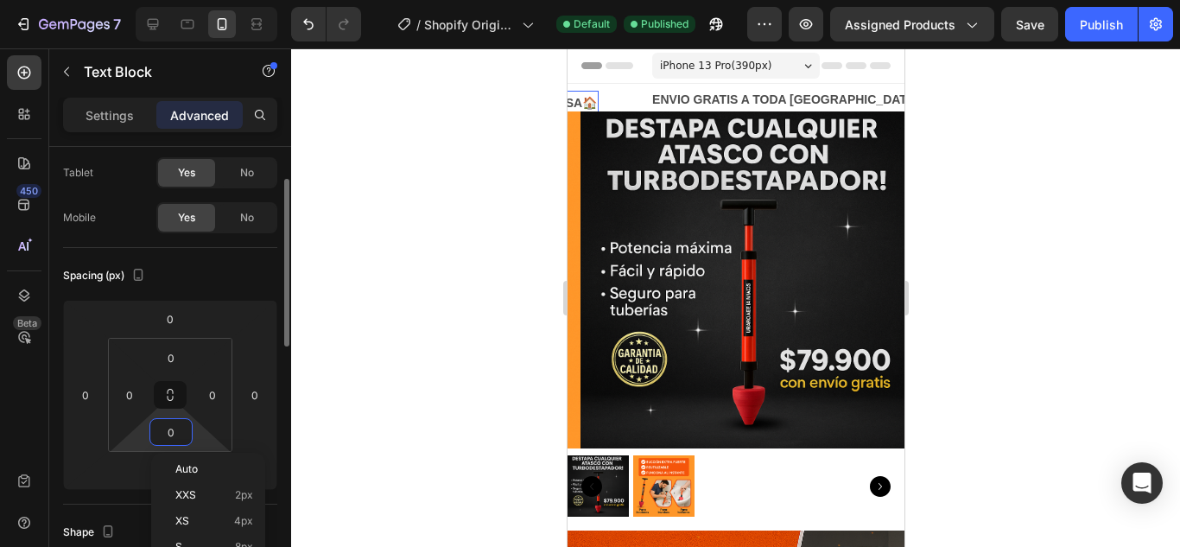
type input "9"
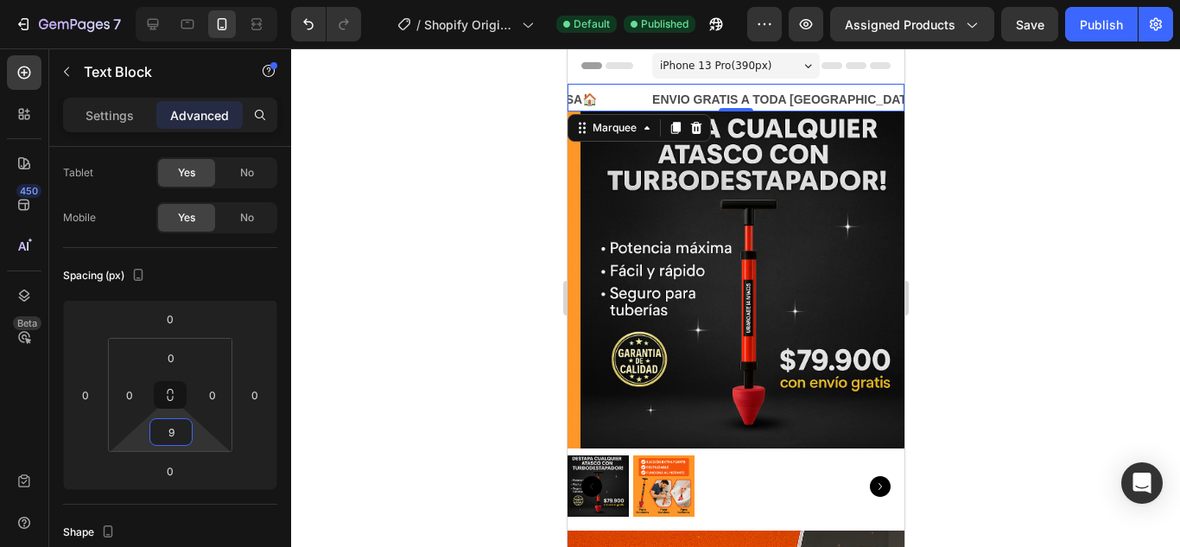
click at [879, 90] on div "ENVIO GRATIS A TODA COLOMBIA🚚 Text Block" at bounding box center [818, 103] width 337 height 33
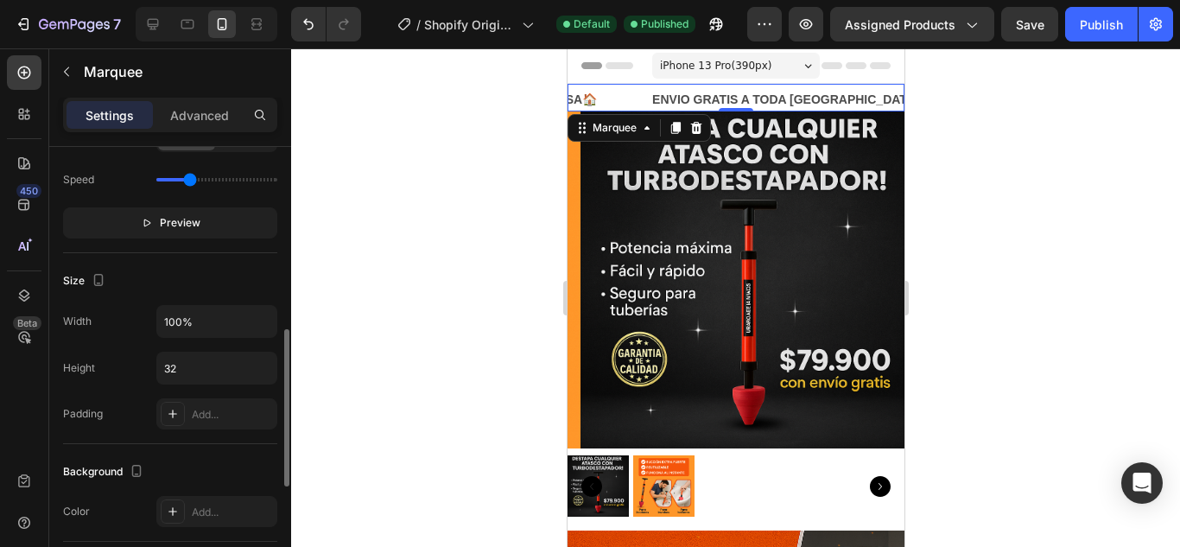
scroll to position [605, 0]
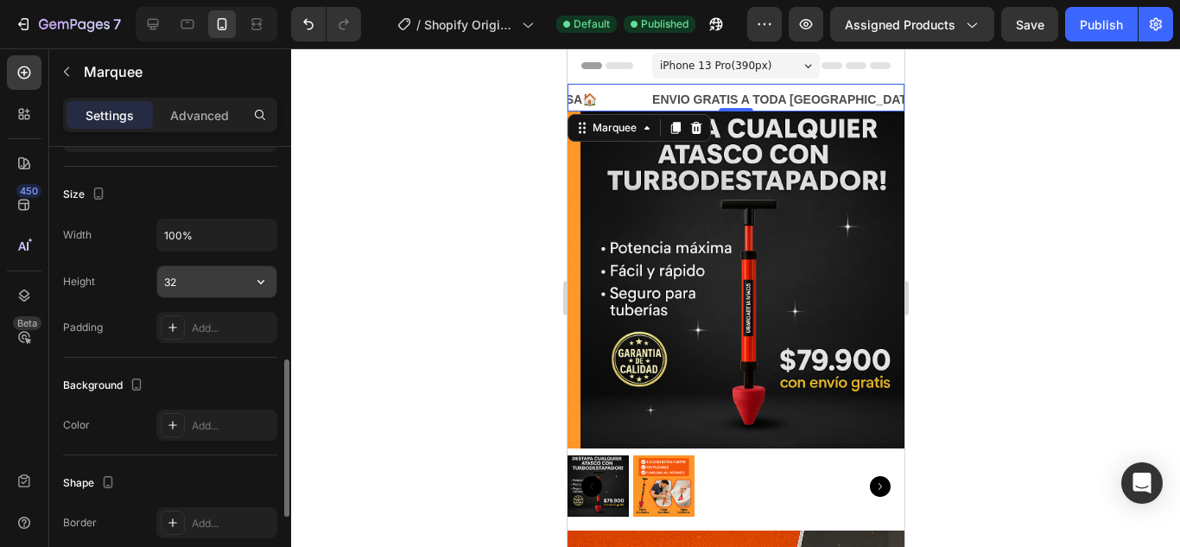
click at [195, 289] on input "32" at bounding box center [216, 281] width 119 height 31
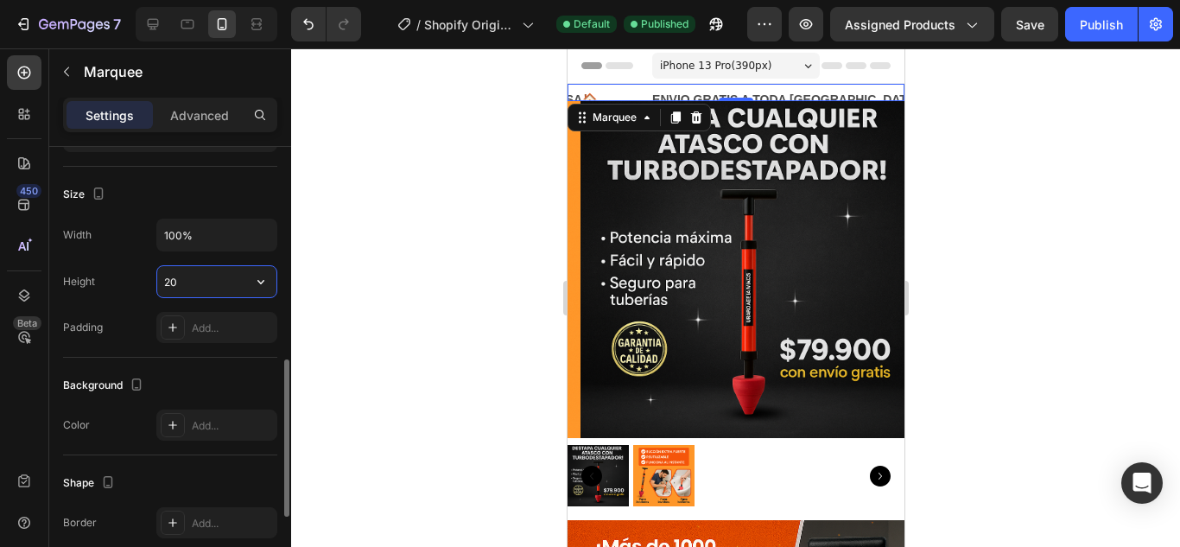
type input "2"
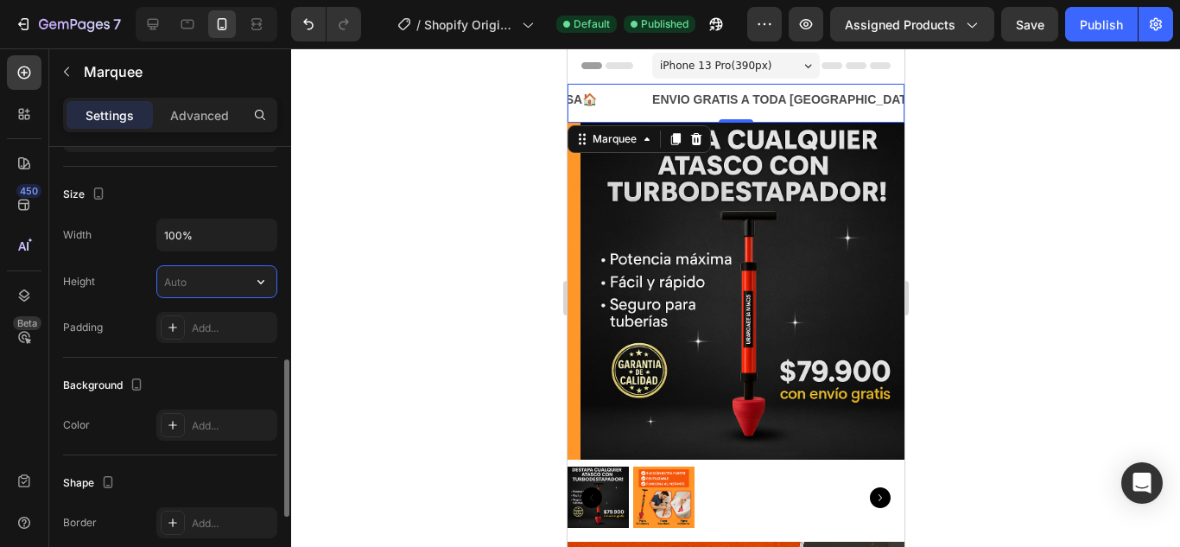
type input "1"
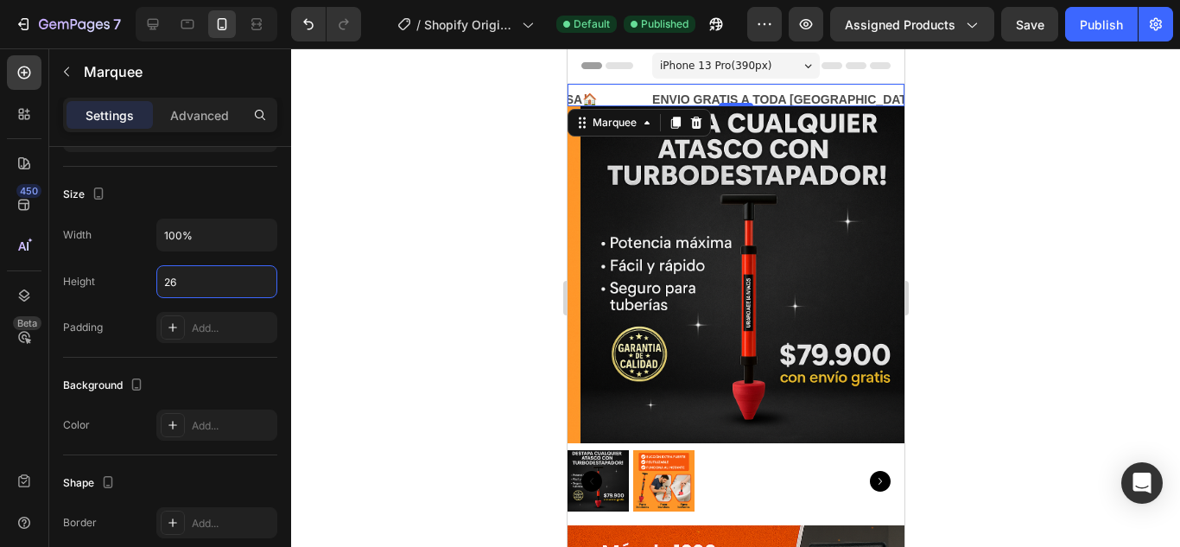
type input "26"
click at [996, 133] on div at bounding box center [735, 297] width 889 height 498
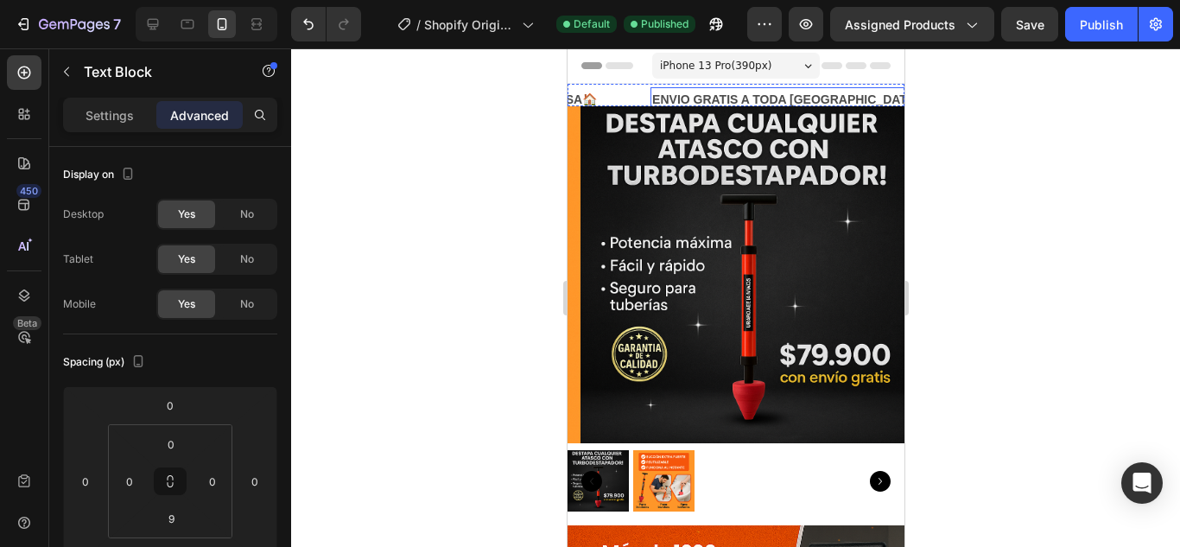
click at [665, 97] on p "ENVIO GRATIS A TODA [GEOGRAPHIC_DATA]🚚" at bounding box center [792, 100] width 282 height 22
click at [177, 514] on input "9" at bounding box center [171, 518] width 35 height 26
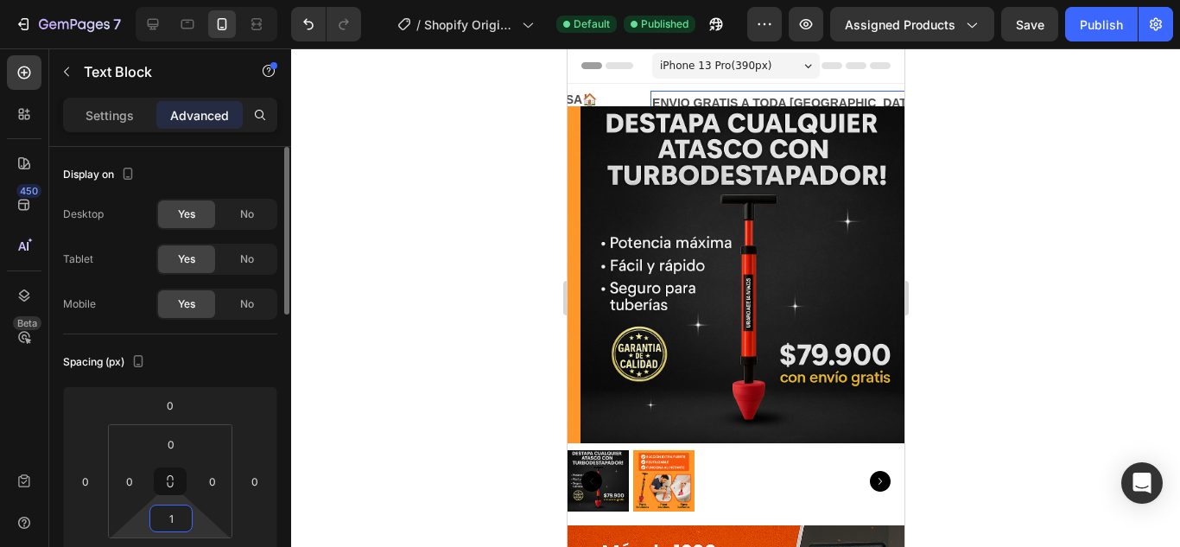
type input "11"
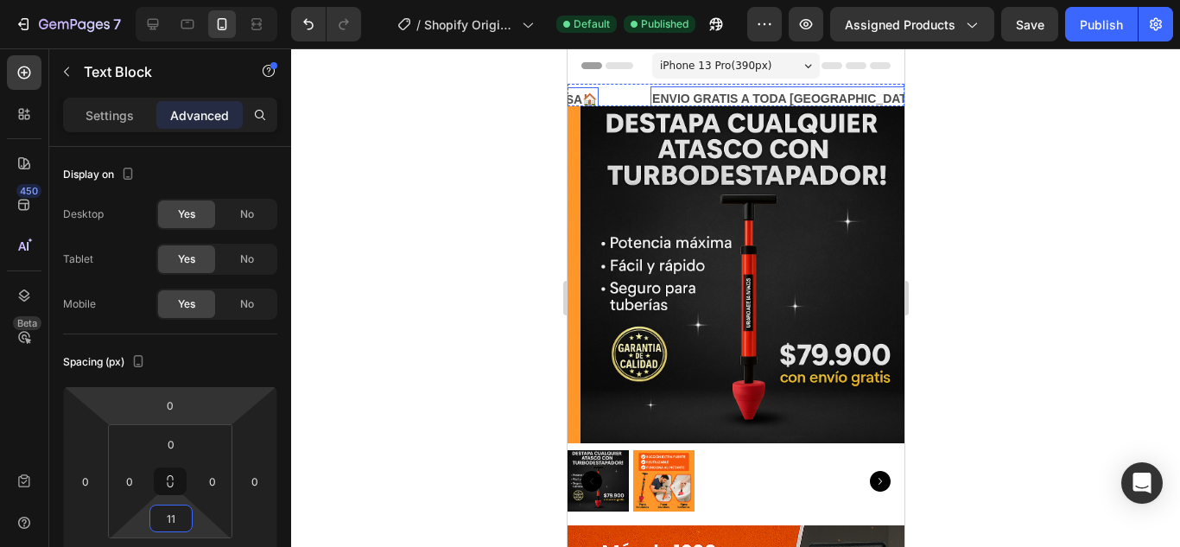
click at [590, 94] on p "PIDE Y RECIBE EN CASA🏠" at bounding box center [515, 100] width 161 height 22
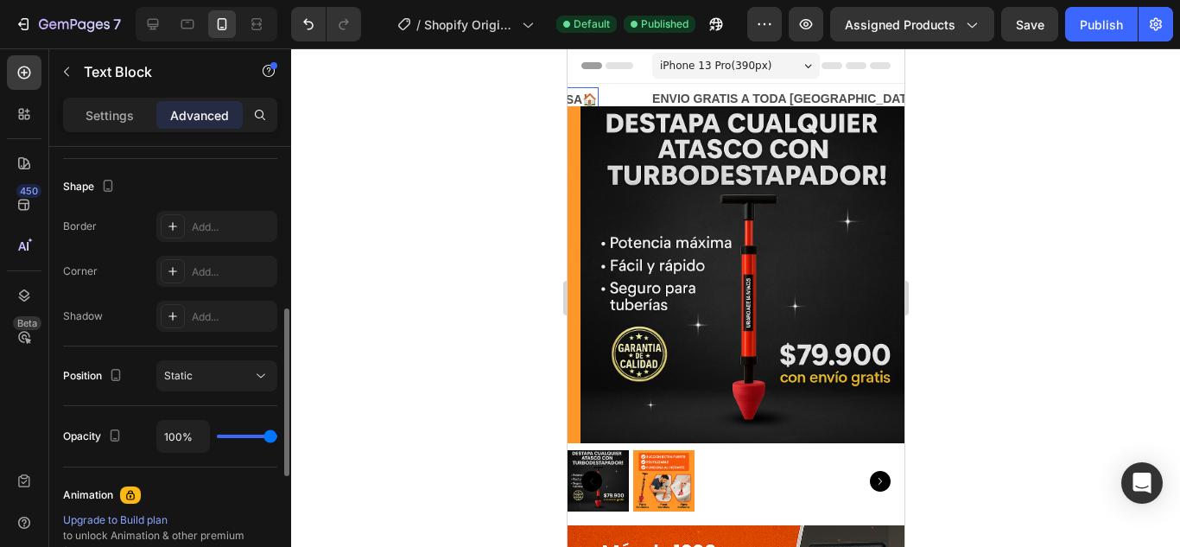
scroll to position [259, 0]
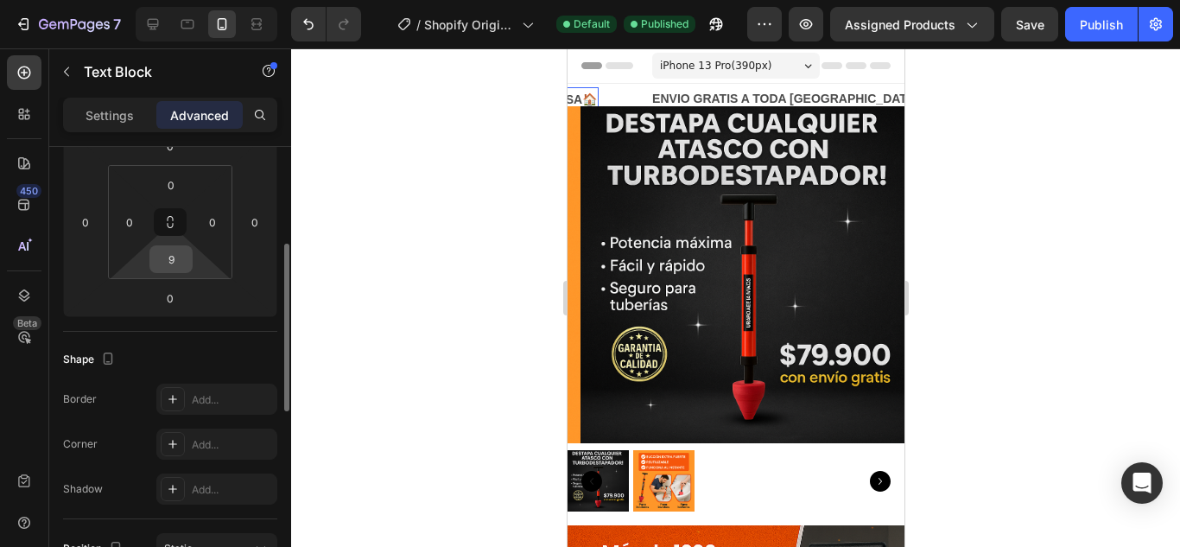
click at [187, 264] on input "9" at bounding box center [171, 259] width 35 height 26
type input "11"
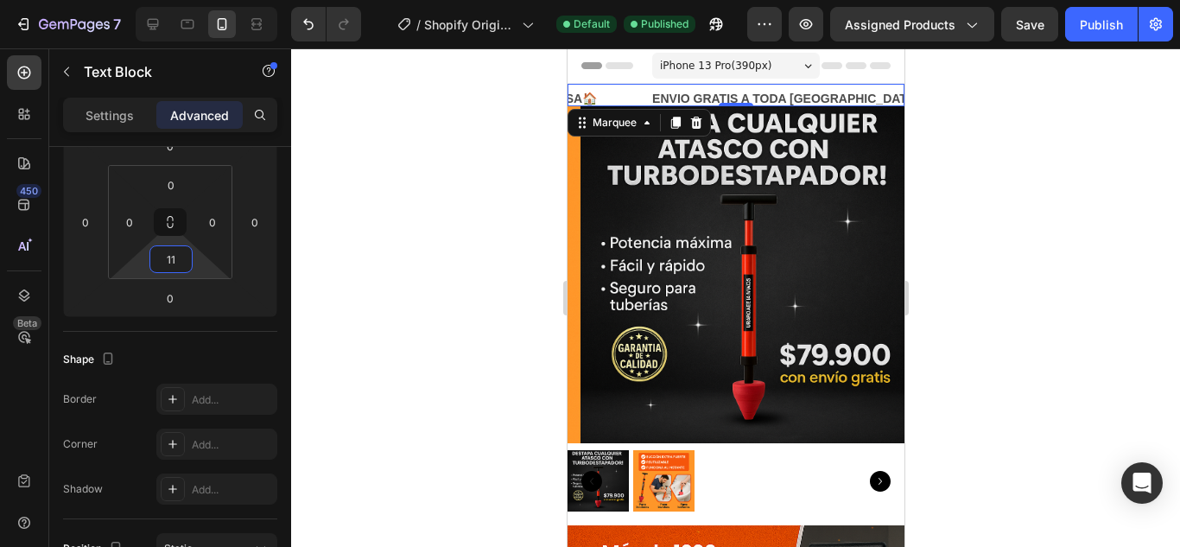
click at [880, 91] on div "ENVIO GRATIS A TODA COLOMBIA🚚 Text Block" at bounding box center [818, 103] width 337 height 35
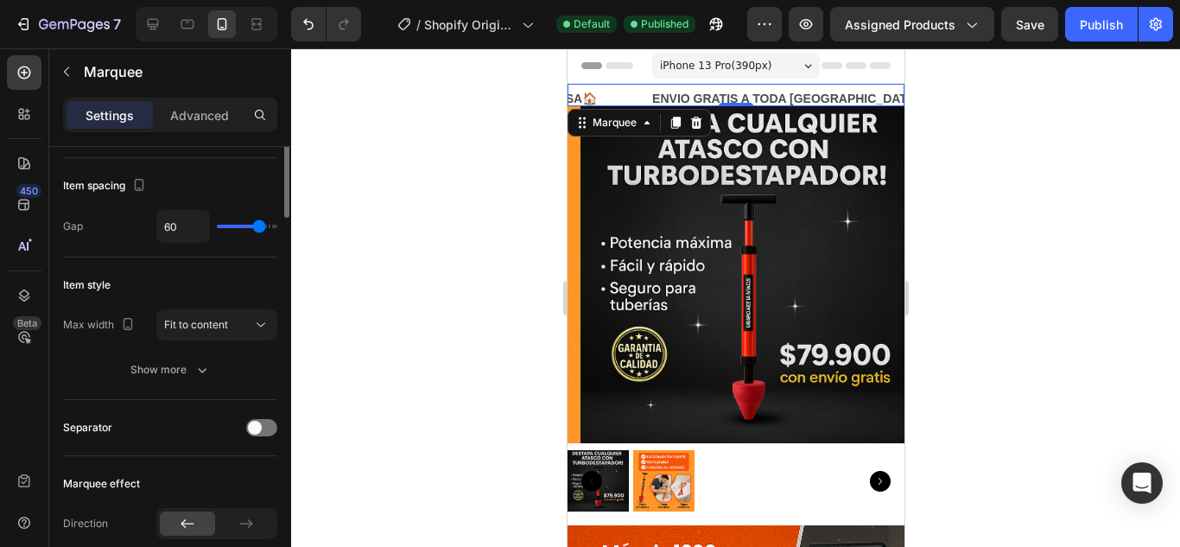
scroll to position [0, 0]
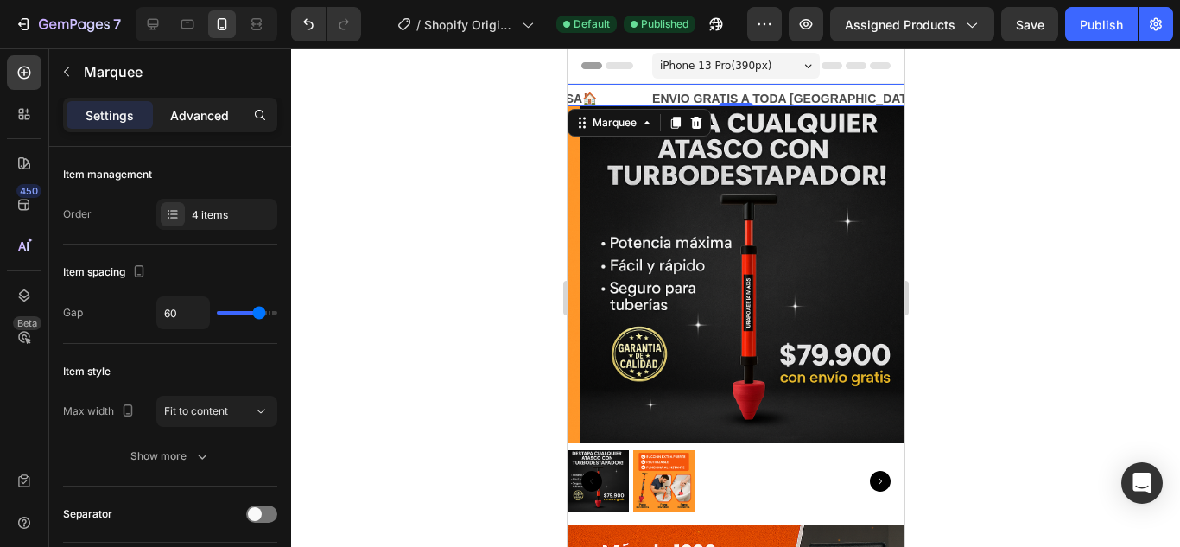
click at [206, 120] on p "Advanced" at bounding box center [199, 115] width 59 height 18
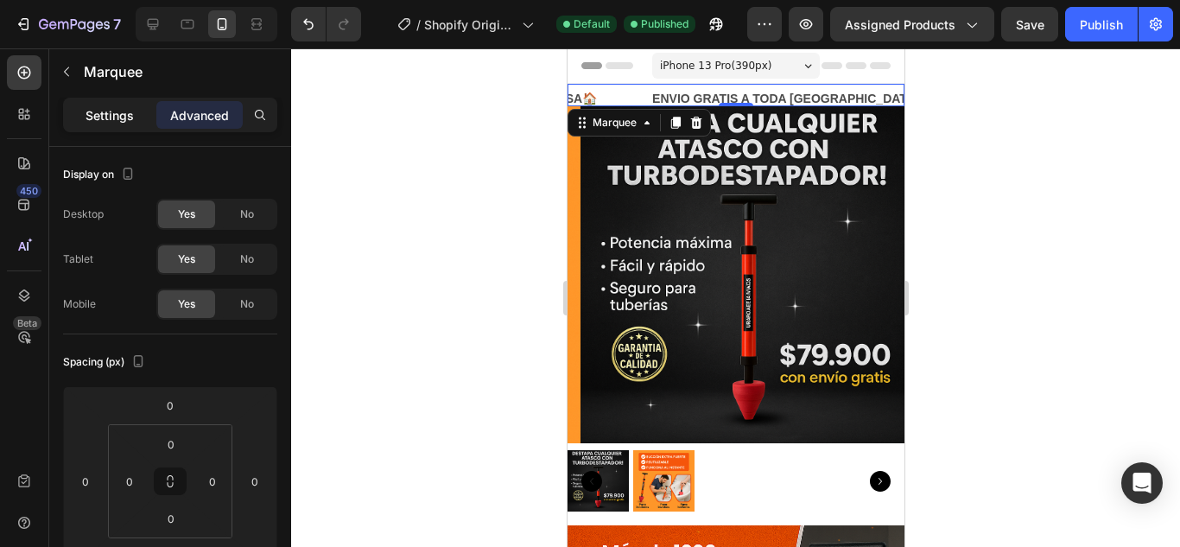
click at [127, 117] on p "Settings" at bounding box center [110, 115] width 48 height 18
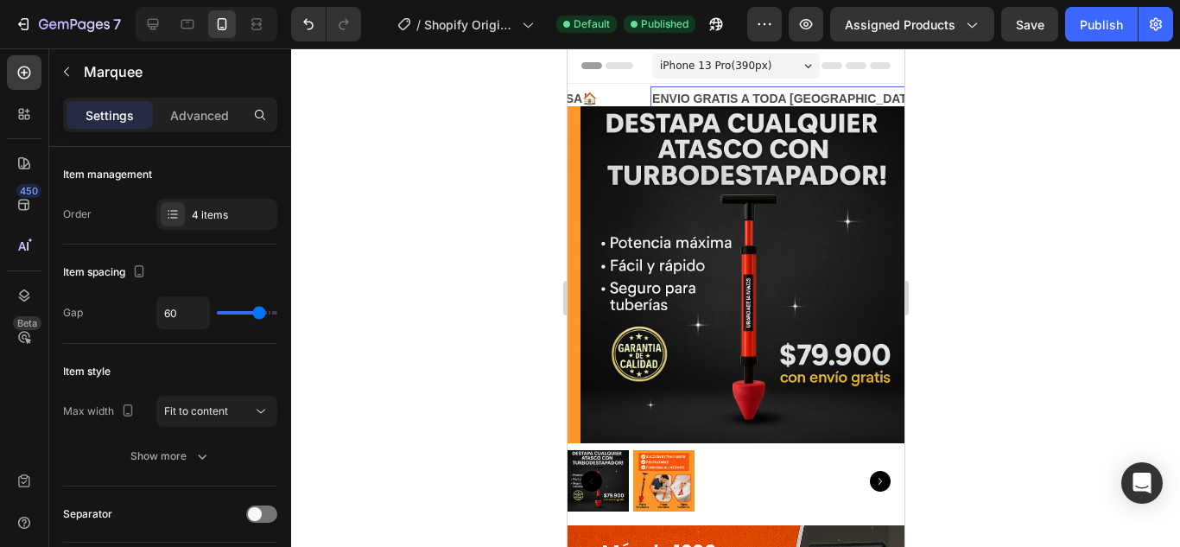
click at [671, 94] on p "ENVIO GRATIS A TODA [GEOGRAPHIC_DATA]🚚" at bounding box center [792, 99] width 282 height 22
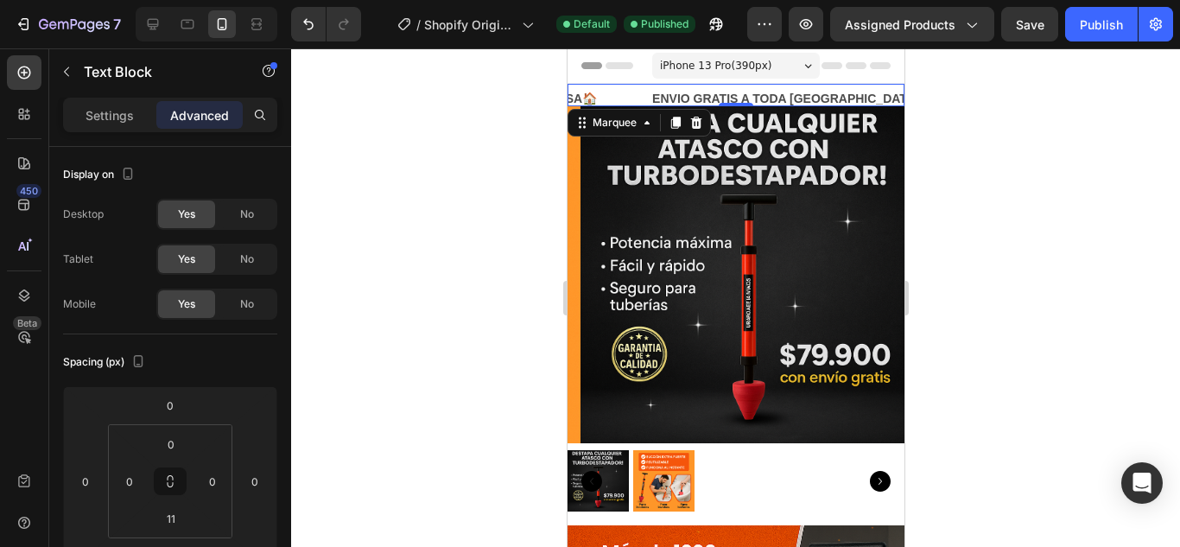
click at [884, 96] on div "ENVIO GRATIS A TODA COLOMBIA🚚 Text Block" at bounding box center [818, 103] width 337 height 35
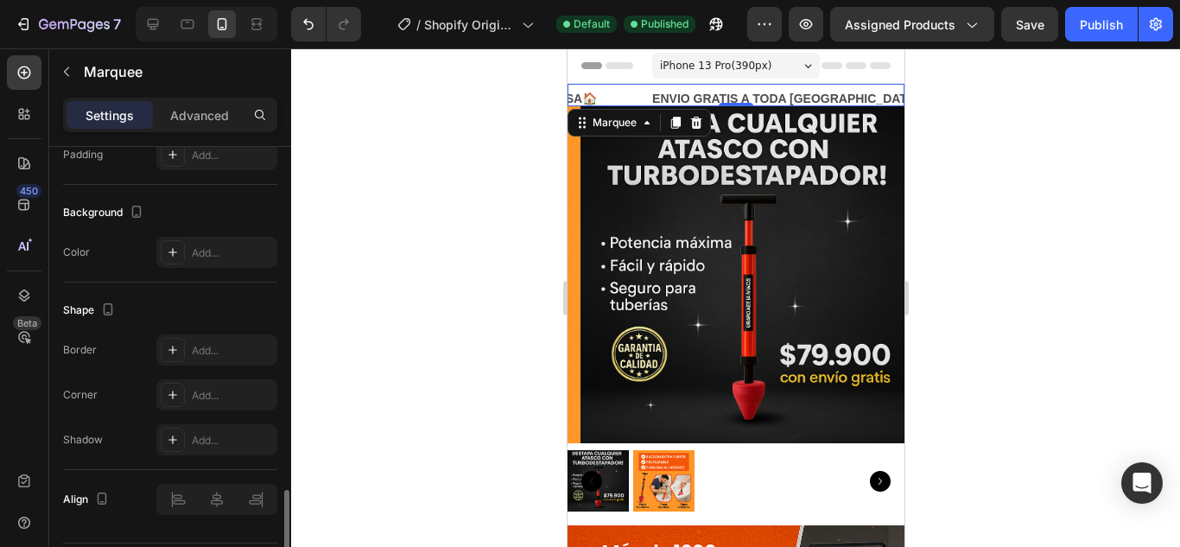
scroll to position [829, 0]
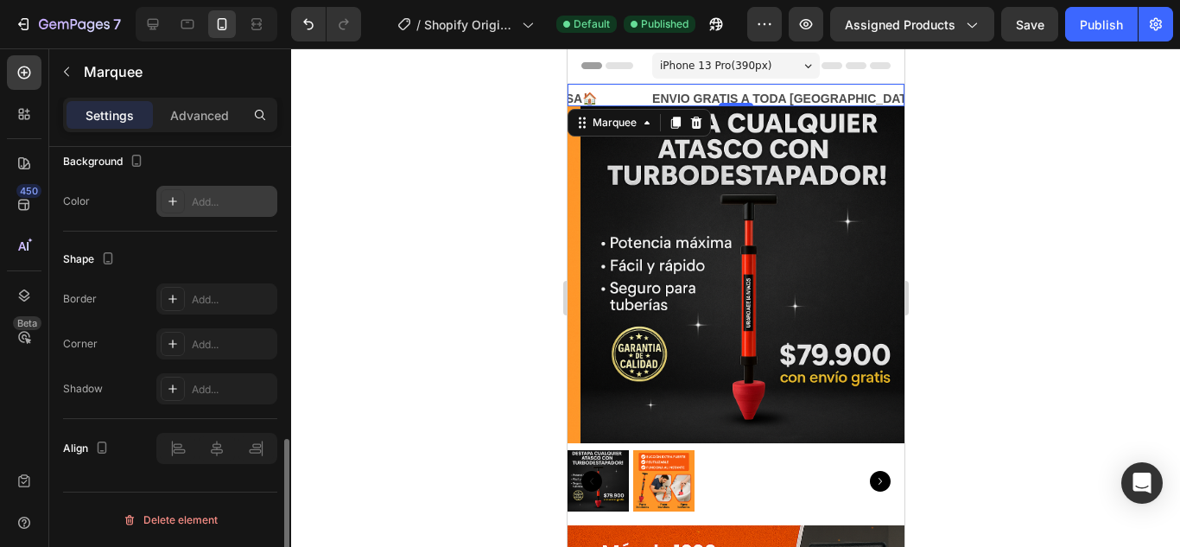
click at [204, 210] on div "Add..." at bounding box center [216, 201] width 121 height 31
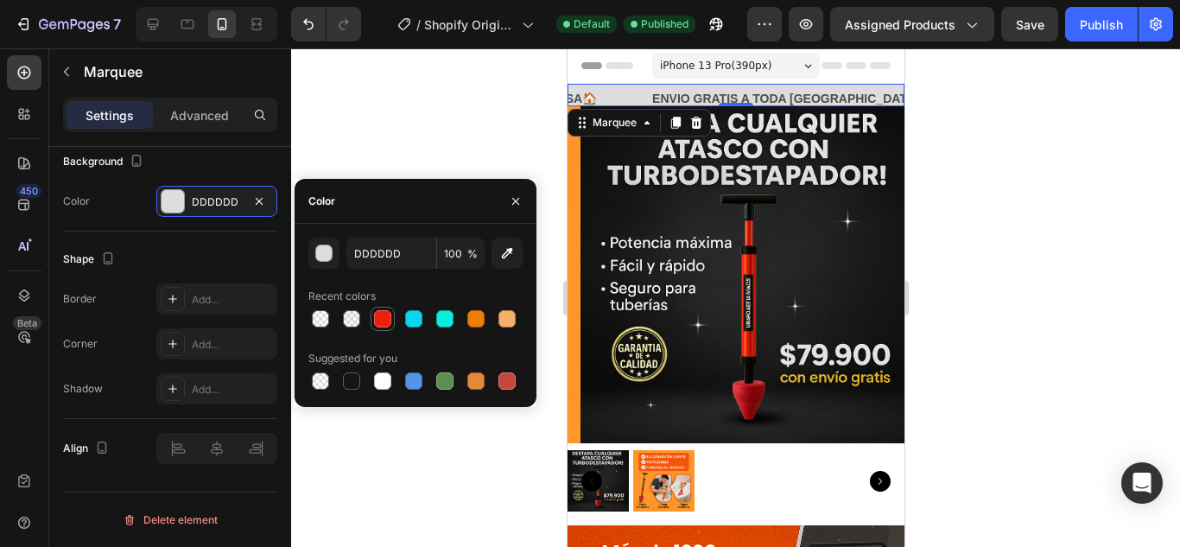
click at [383, 319] on div at bounding box center [382, 318] width 17 height 17
type input "ED1E0B"
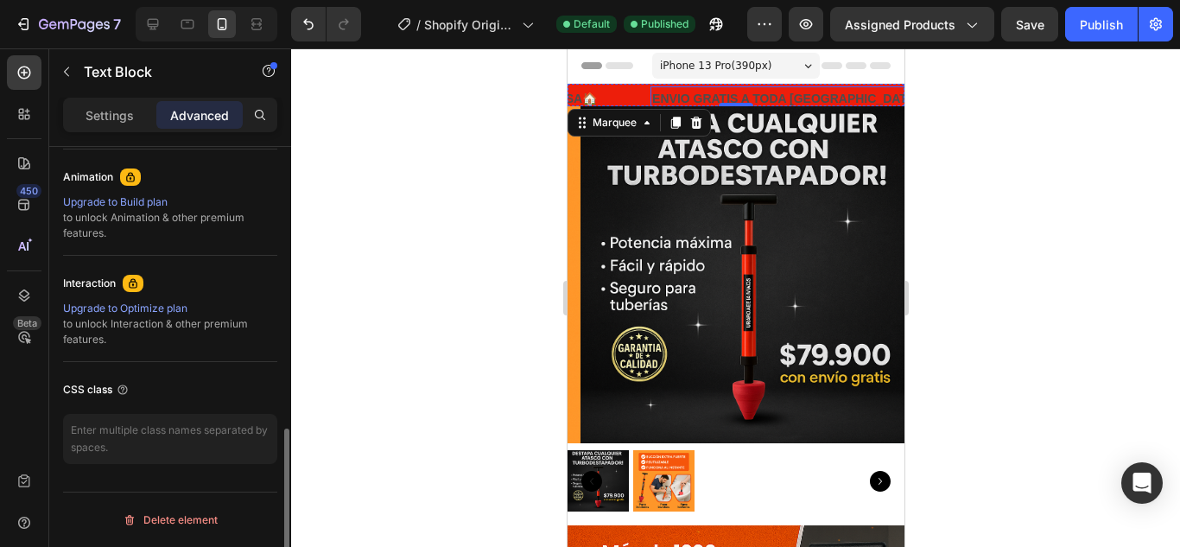
click at [689, 99] on p "ENVIO GRATIS A TODA [GEOGRAPHIC_DATA]🚚" at bounding box center [792, 99] width 282 height 22
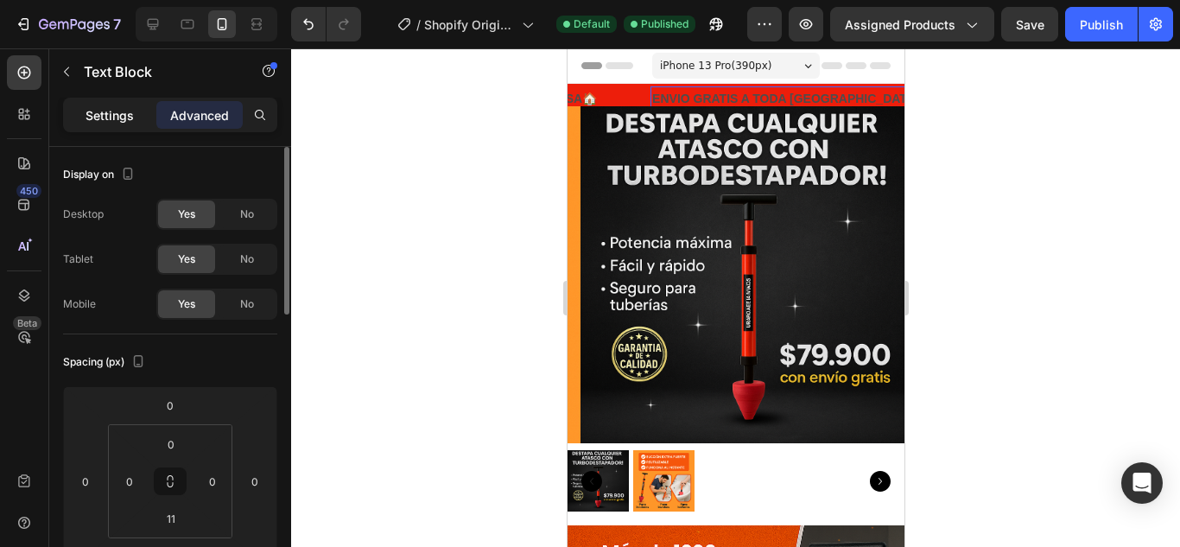
click at [139, 109] on div "Settings" at bounding box center [110, 115] width 86 height 28
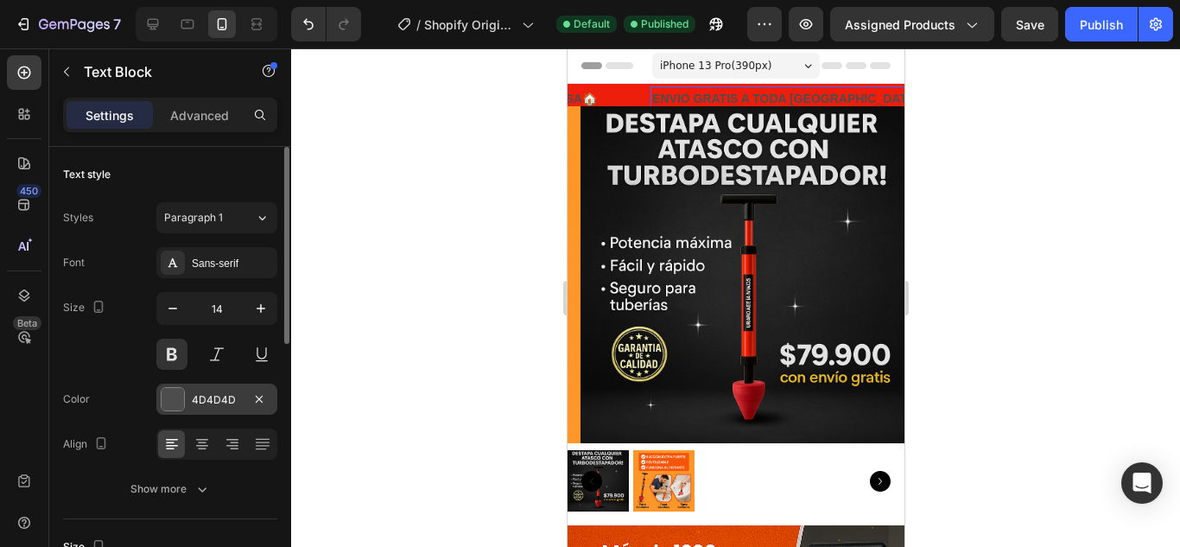
click at [172, 391] on div at bounding box center [173, 399] width 22 height 22
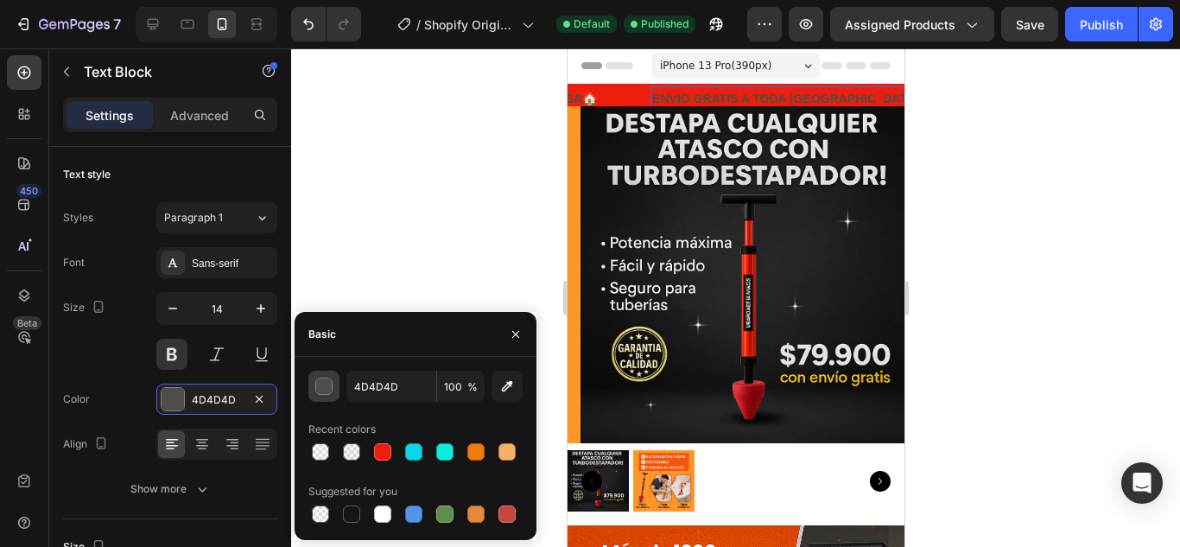
click at [333, 384] on button "button" at bounding box center [323, 386] width 31 height 31
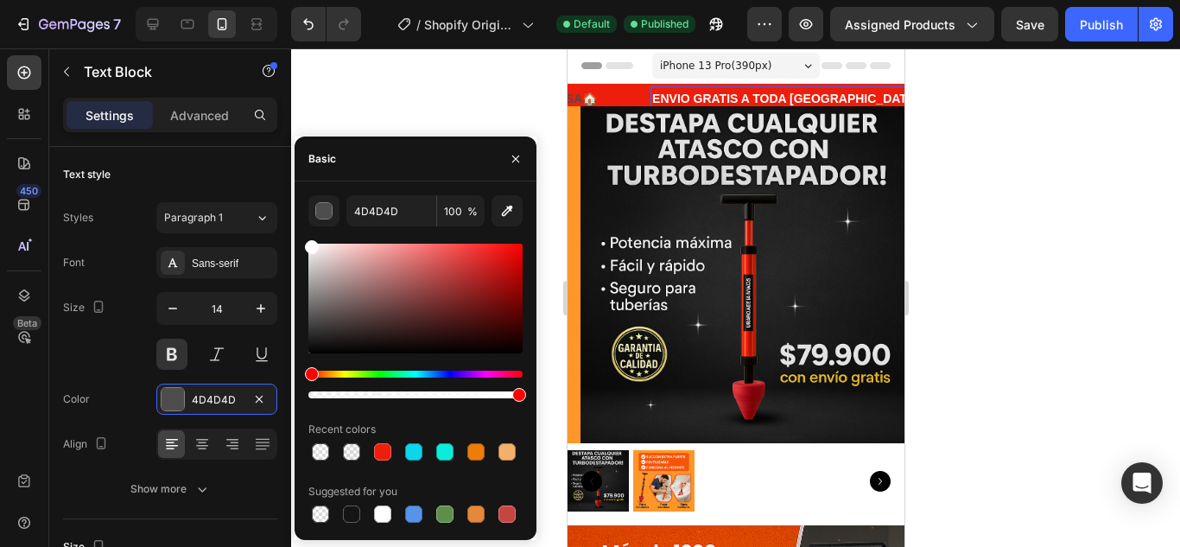
drag, startPoint x: 313, startPoint y: 349, endPoint x: 302, endPoint y: 236, distance: 113.7
click at [302, 236] on div "4D4D4D 100 % Recent colors Suggested for you" at bounding box center [416, 360] width 242 height 331
type input "FFFFFF"
click at [429, 83] on div at bounding box center [735, 297] width 889 height 498
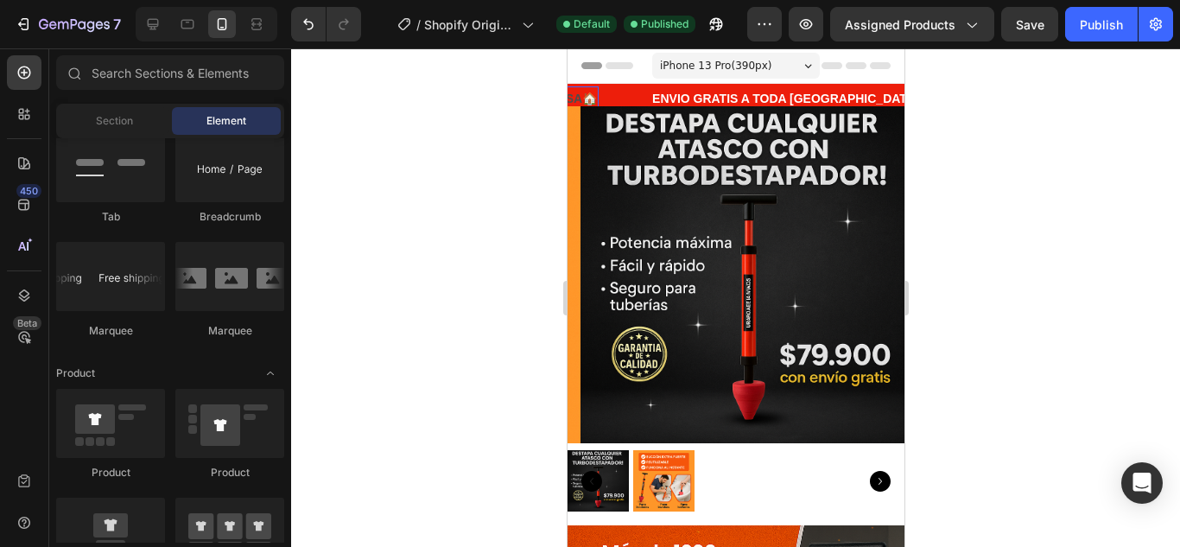
click at [583, 98] on p "PIDE Y RECIBE EN CASA🏠" at bounding box center [515, 99] width 161 height 22
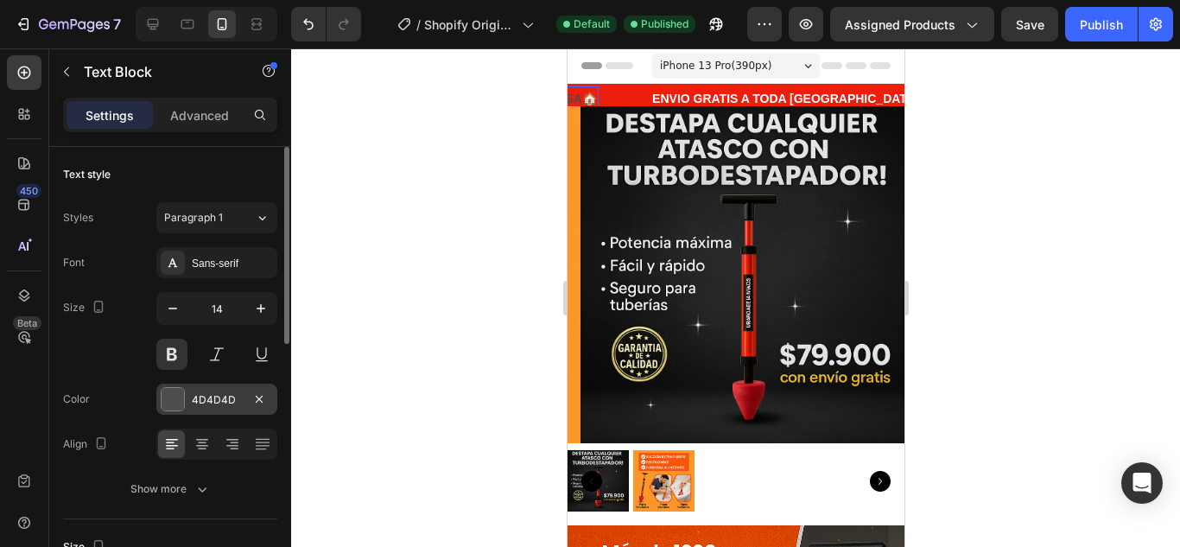
click at [175, 396] on div at bounding box center [173, 399] width 22 height 22
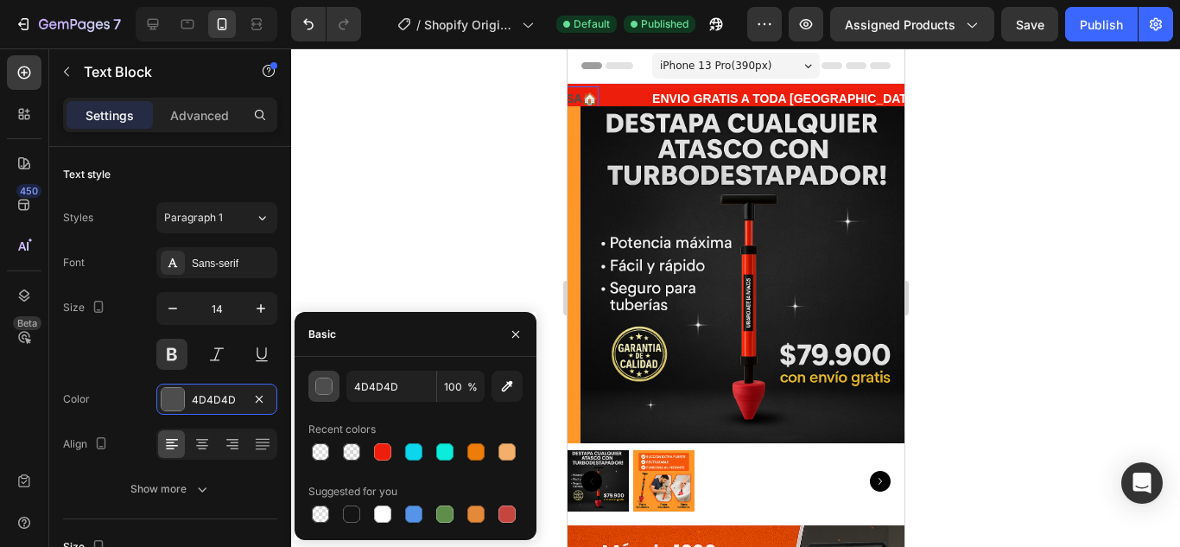
click at [326, 384] on div "button" at bounding box center [324, 386] width 17 height 17
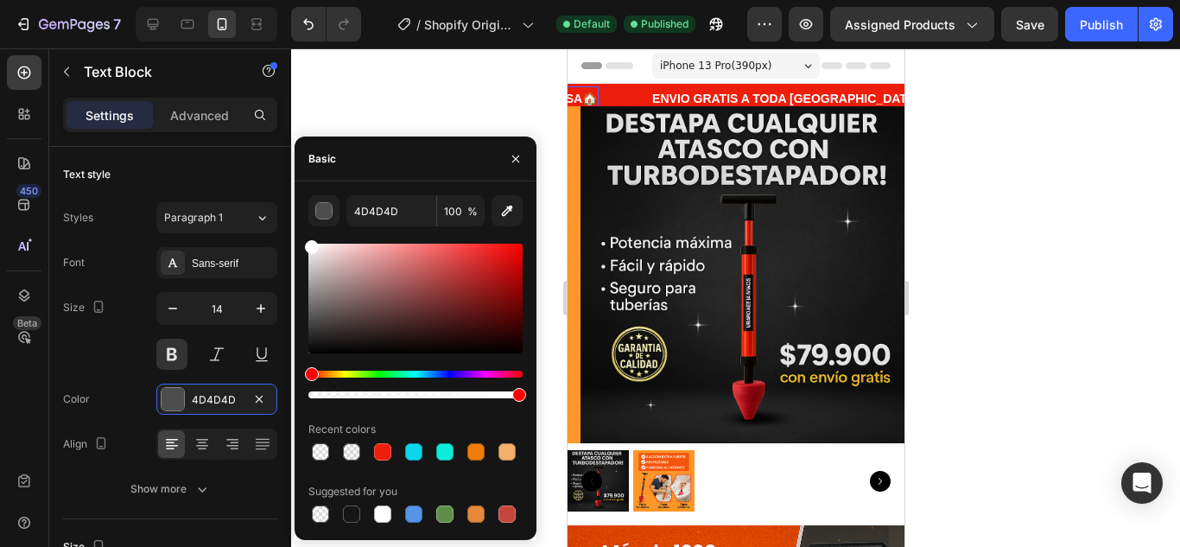
drag, startPoint x: 309, startPoint y: 347, endPoint x: 309, endPoint y: 239, distance: 108.0
click at [309, 239] on div "4D4D4D 100 % Recent colors Suggested for you" at bounding box center [415, 360] width 214 height 331
type input "FFFFFF"
click at [357, 114] on div at bounding box center [735, 297] width 889 height 498
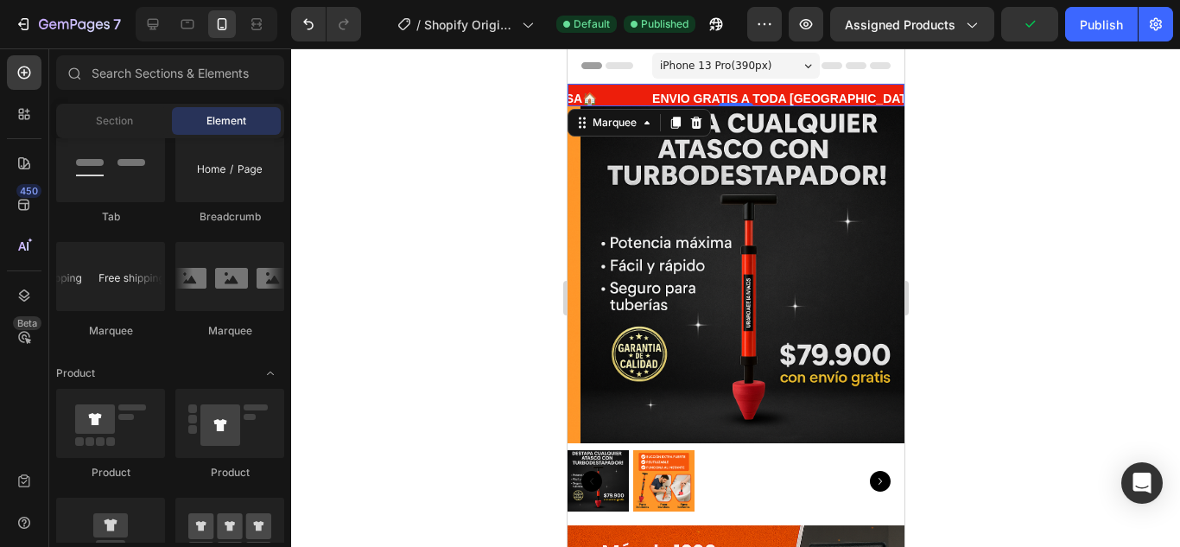
click at [636, 89] on div "PIDE Y RECIBE EN CASA🏠 Text Block" at bounding box center [542, 103] width 216 height 35
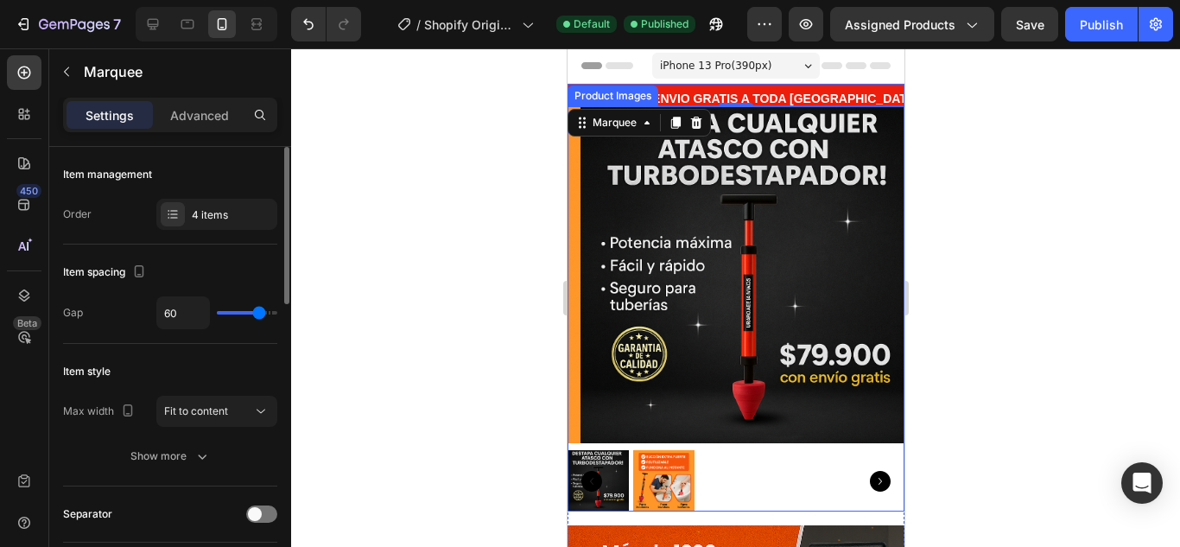
type input "61"
type input "59"
type input "49"
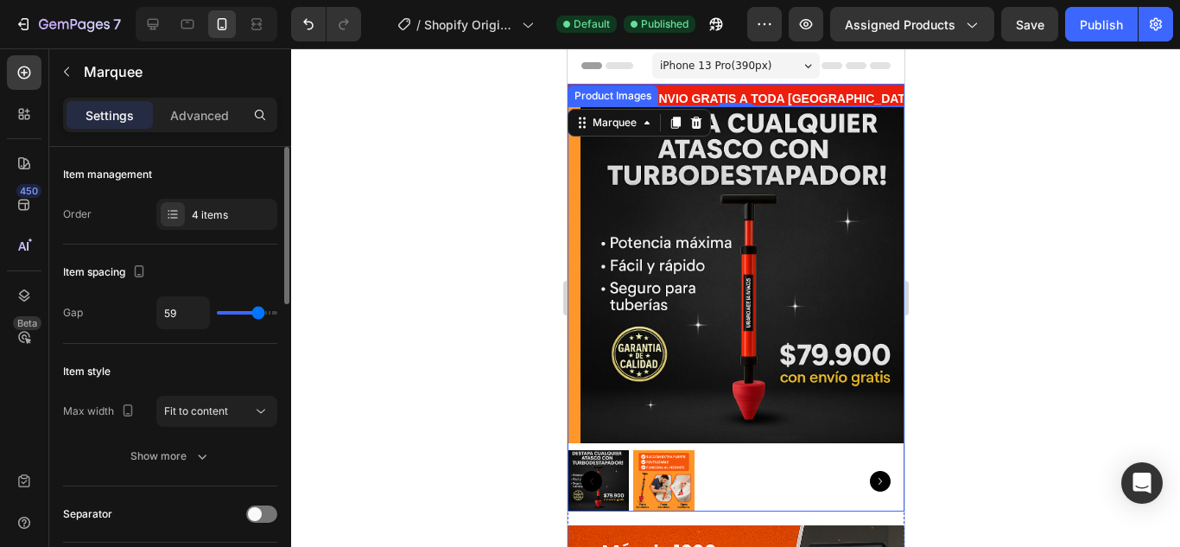
type input "49"
type input "47"
type input "46"
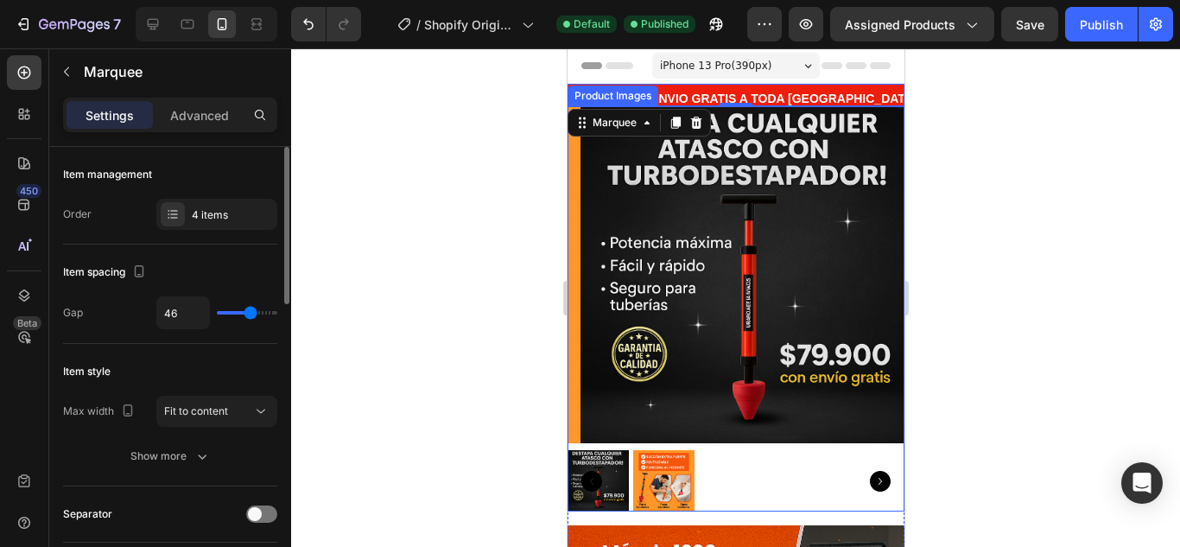
type input "43"
type input "41"
type input "40"
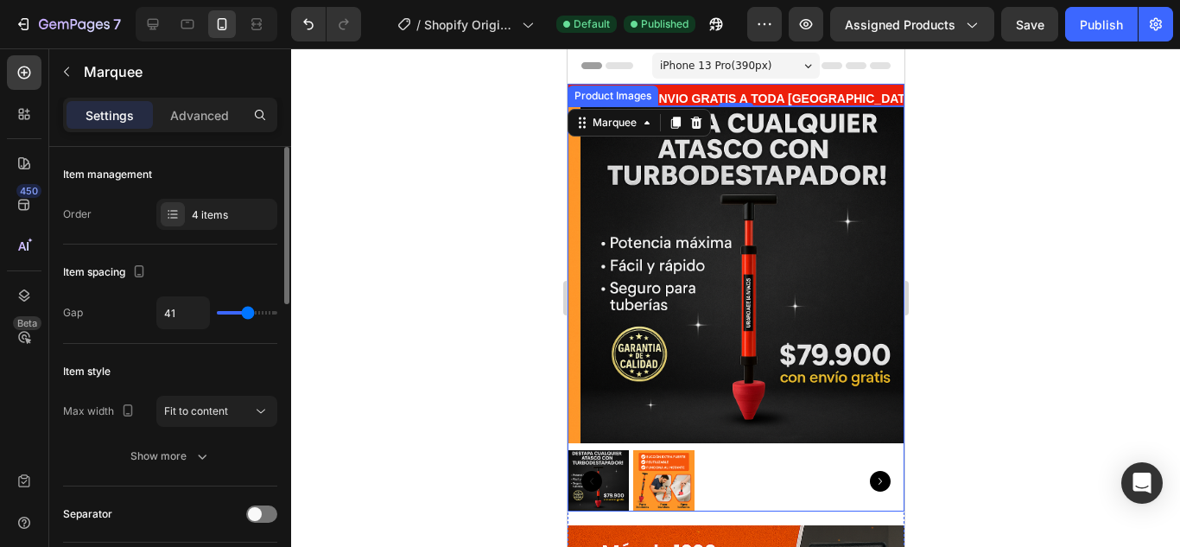
type input "40"
type input "37"
type input "34"
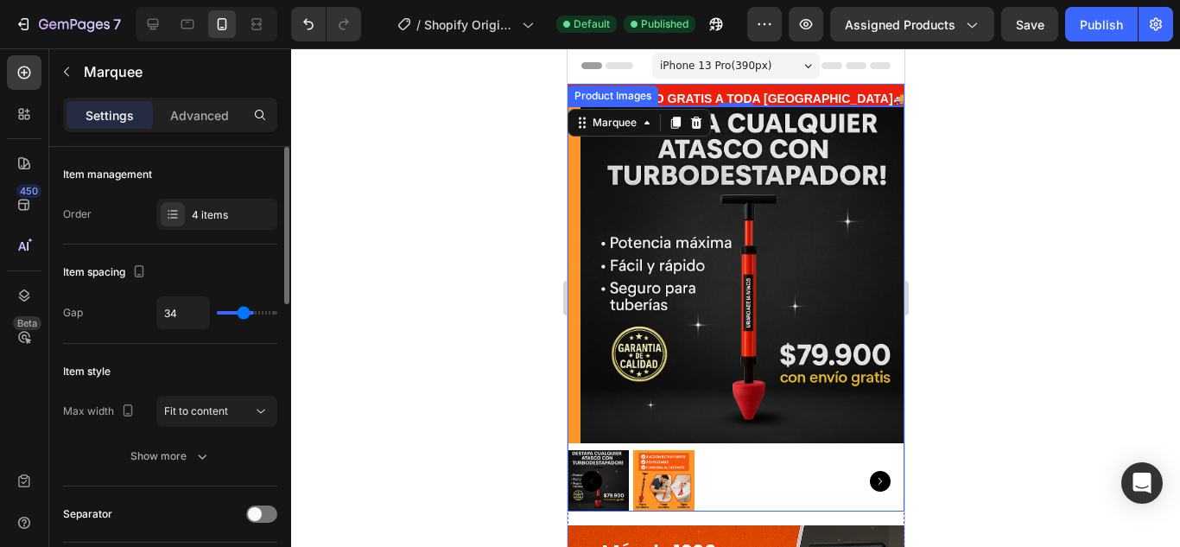
type input "30"
type input "25"
type input "24"
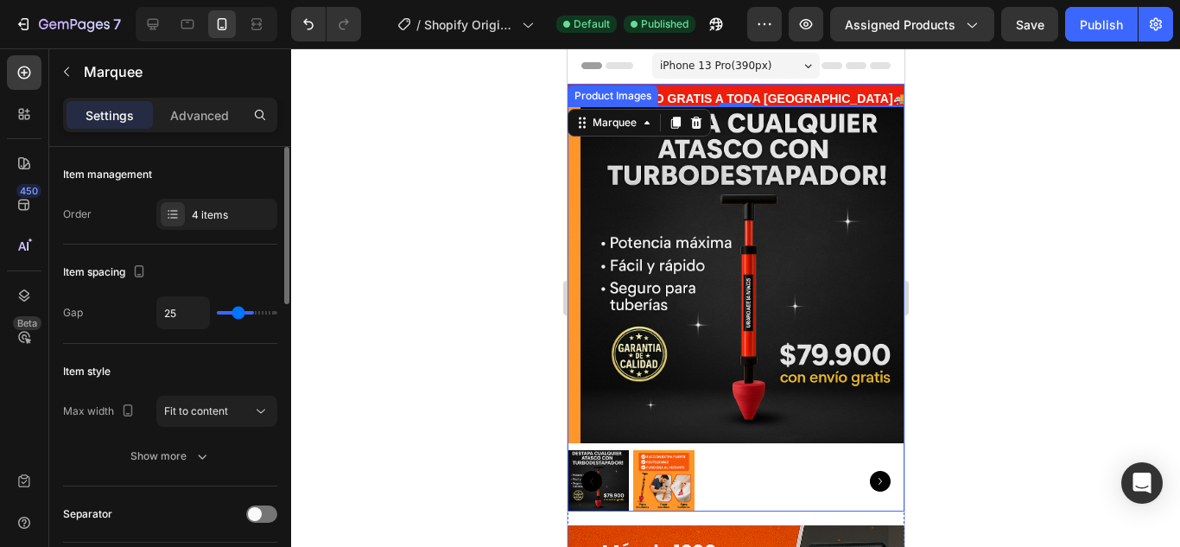
type input "24"
type input "22"
type input "19"
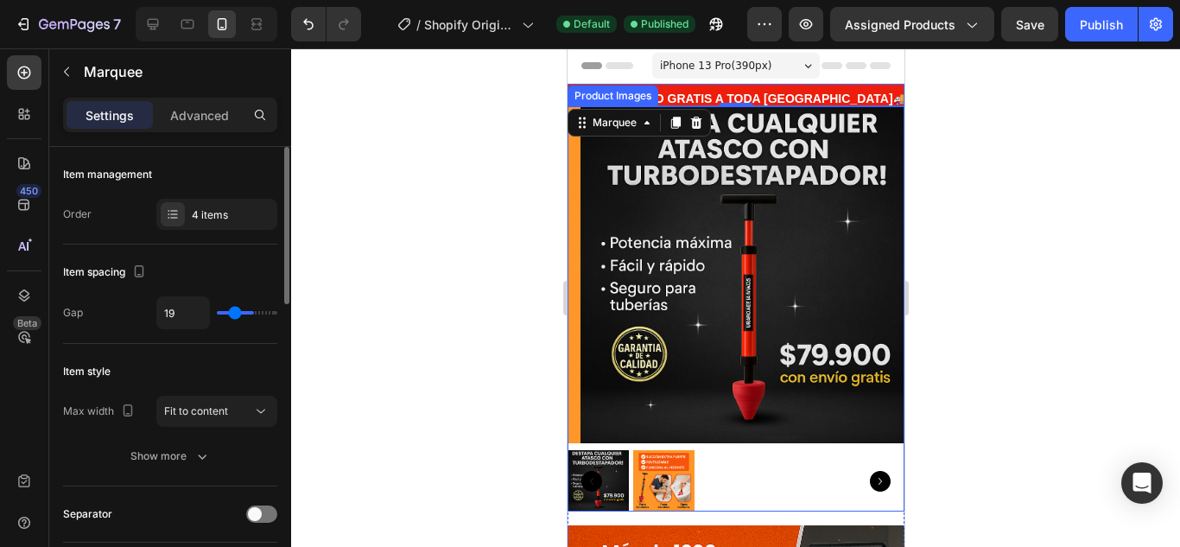
type input "18"
type input "15"
type input "13"
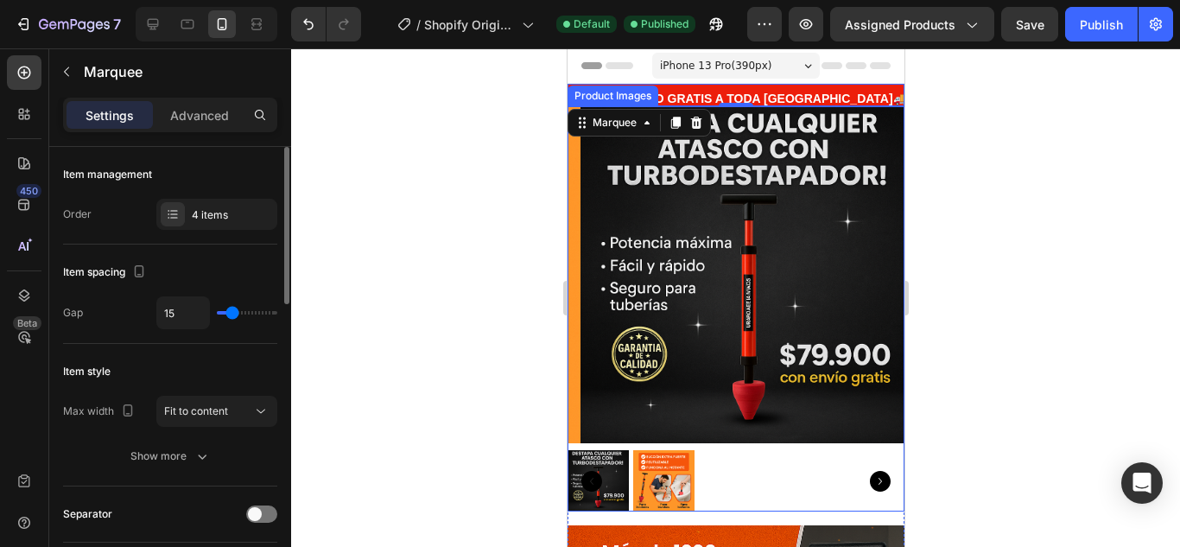
type input "13"
type input "12"
type input "10"
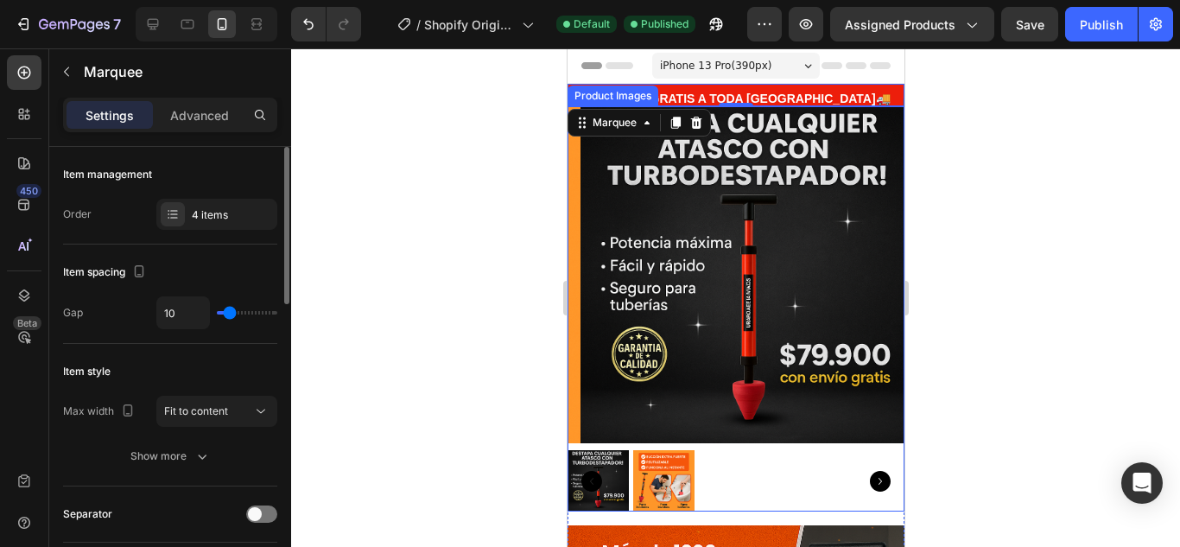
type input "13"
type input "19"
type input "21"
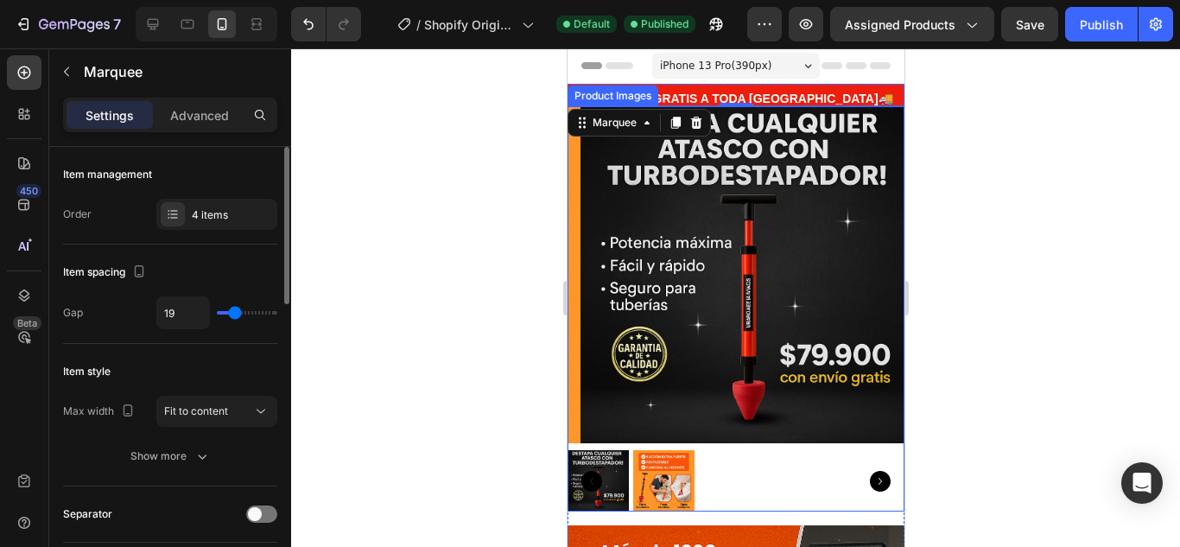
type input "21"
type input "22"
type input "24"
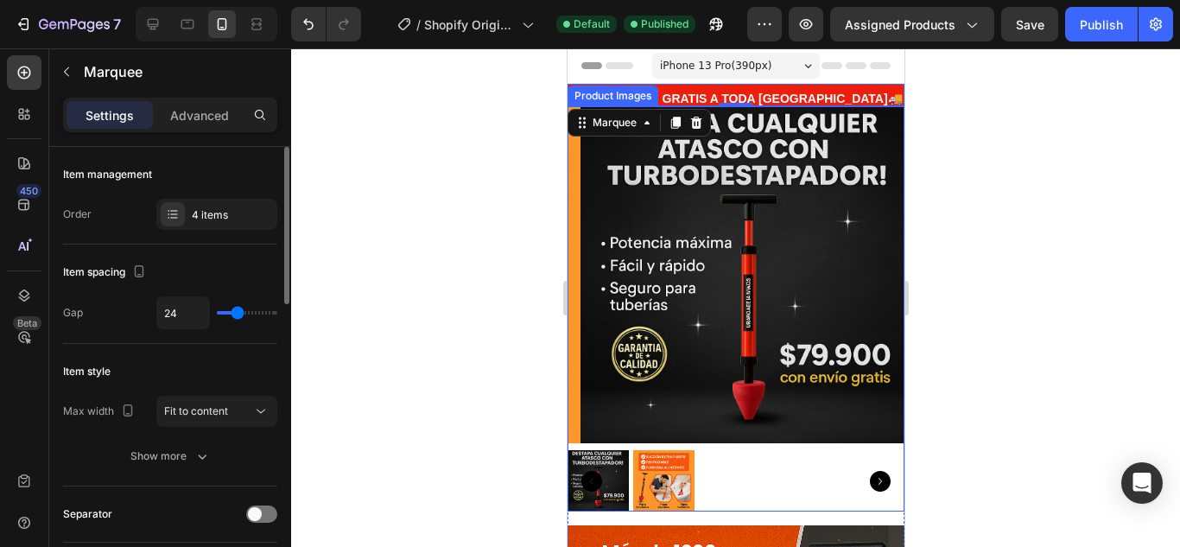
type input "25"
type input "27"
drag, startPoint x: 259, startPoint y: 312, endPoint x: 239, endPoint y: 316, distance: 20.3
type input "27"
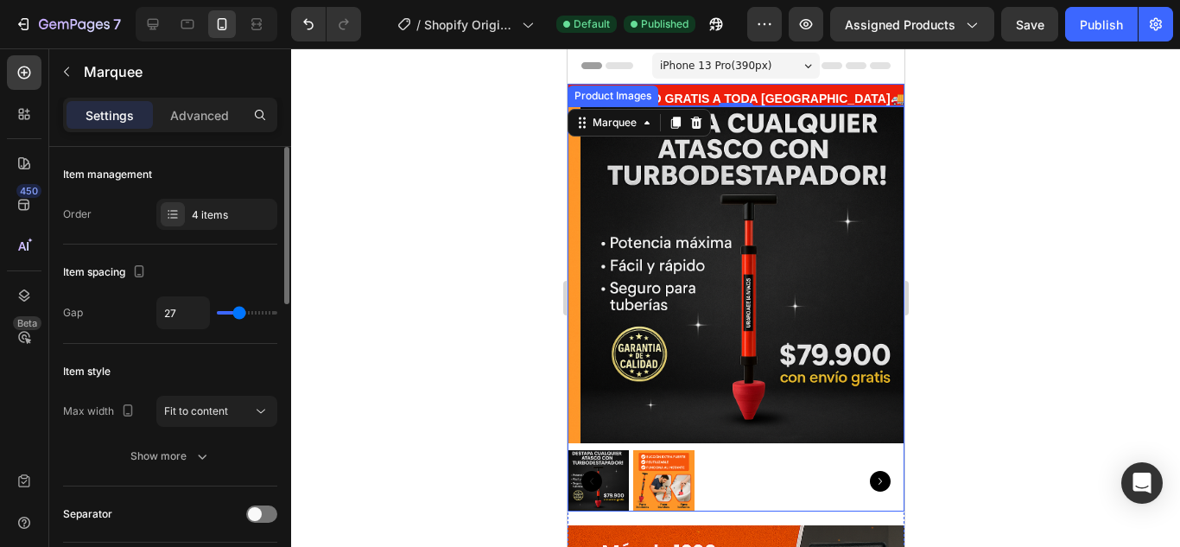
click at [239, 314] on input "range" at bounding box center [247, 312] width 60 height 3
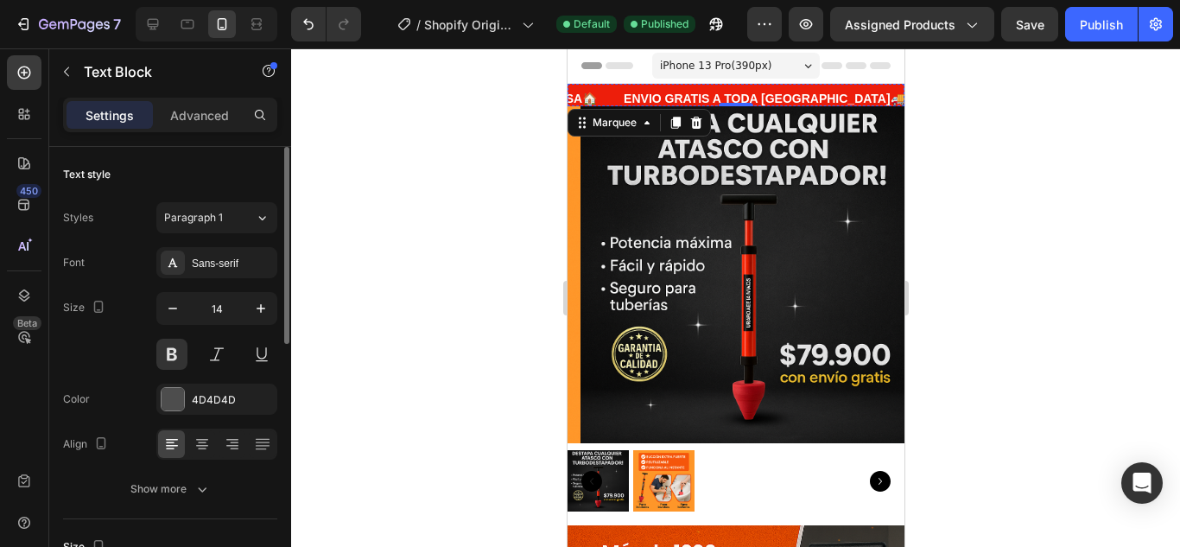
click at [930, 98] on div "LIMITED TIME 50% OFF SALE" at bounding box center [1017, 103] width 175 height 25
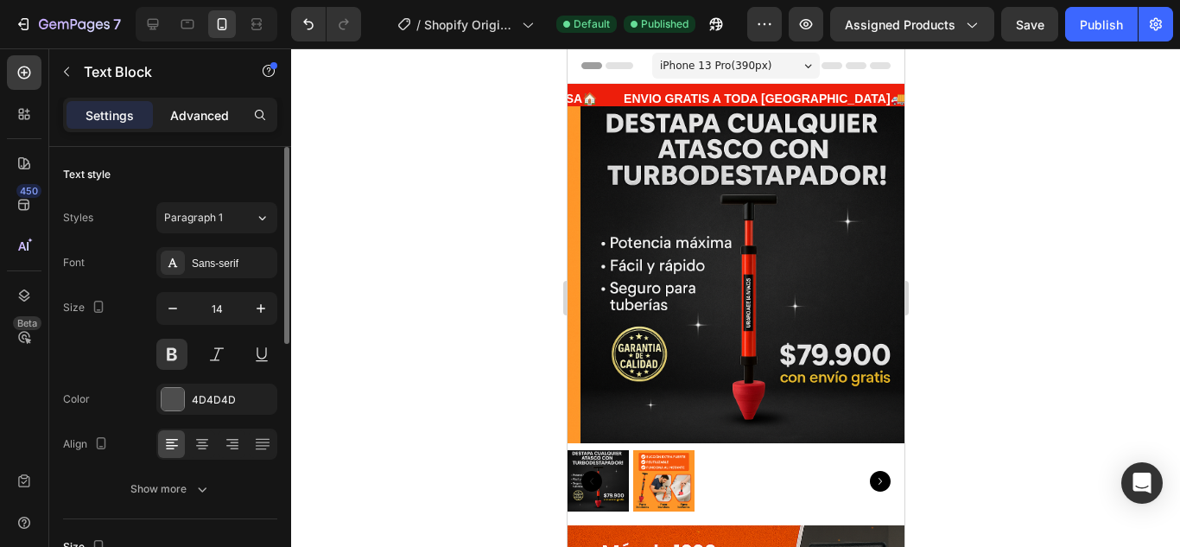
click at [219, 117] on p "Advanced" at bounding box center [199, 115] width 59 height 18
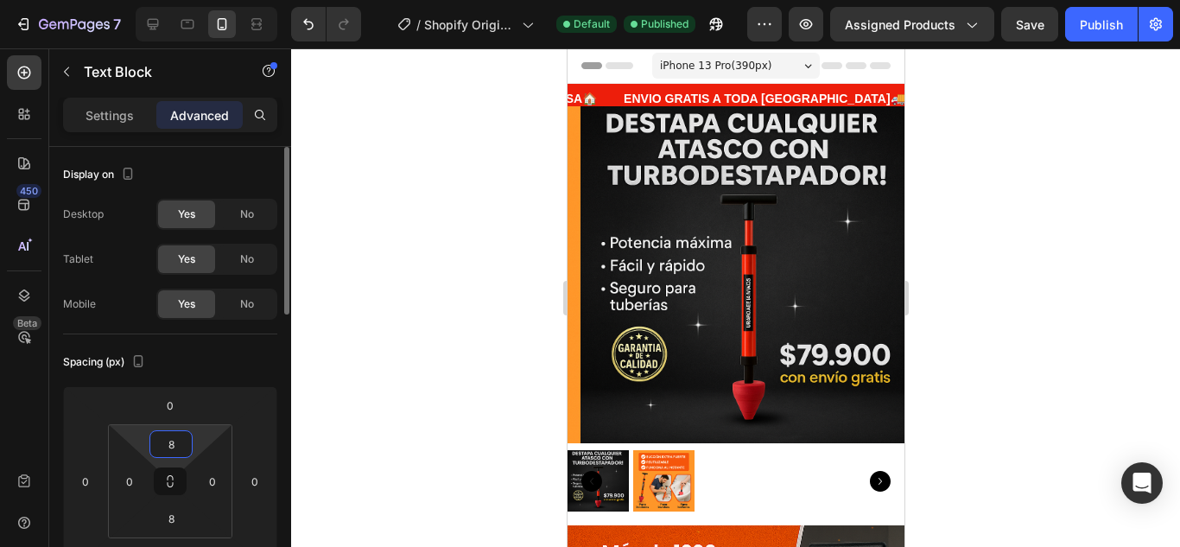
click at [171, 452] on input "8" at bounding box center [171, 444] width 35 height 26
type input "0"
click at [175, 513] on input "8" at bounding box center [171, 518] width 35 height 26
type input "11"
click at [931, 96] on p "LIMITED TIME 50% OFF SALE" at bounding box center [1016, 99] width 171 height 22
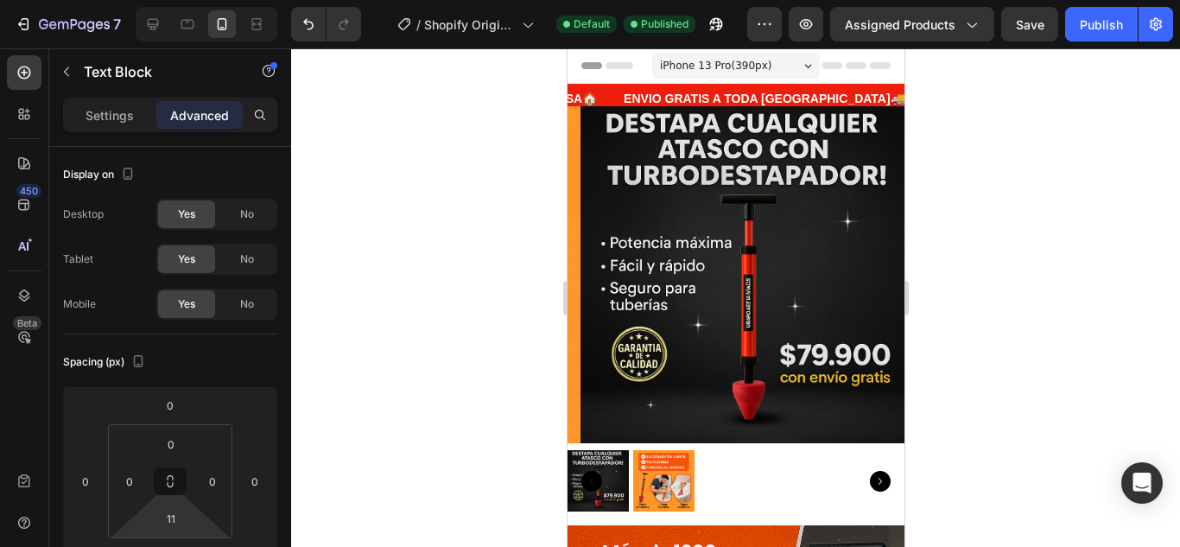
click at [931, 96] on p "LIMITED TIME 50% OFF SALE" at bounding box center [1016, 99] width 171 height 22
click at [931, 95] on p "ULTIMAS UNIDADESTIME 50% OFF SALE" at bounding box center [1050, 99] width 239 height 22
click at [773, 95] on p "ULTIMAS UNIDADESTIME 50% OFF SALE" at bounding box center [831, 99] width 239 height 22
click at [777, 95] on p "ULTIMAS UNIDADESTIME 50% OFF SALE" at bounding box center [831, 99] width 239 height 22
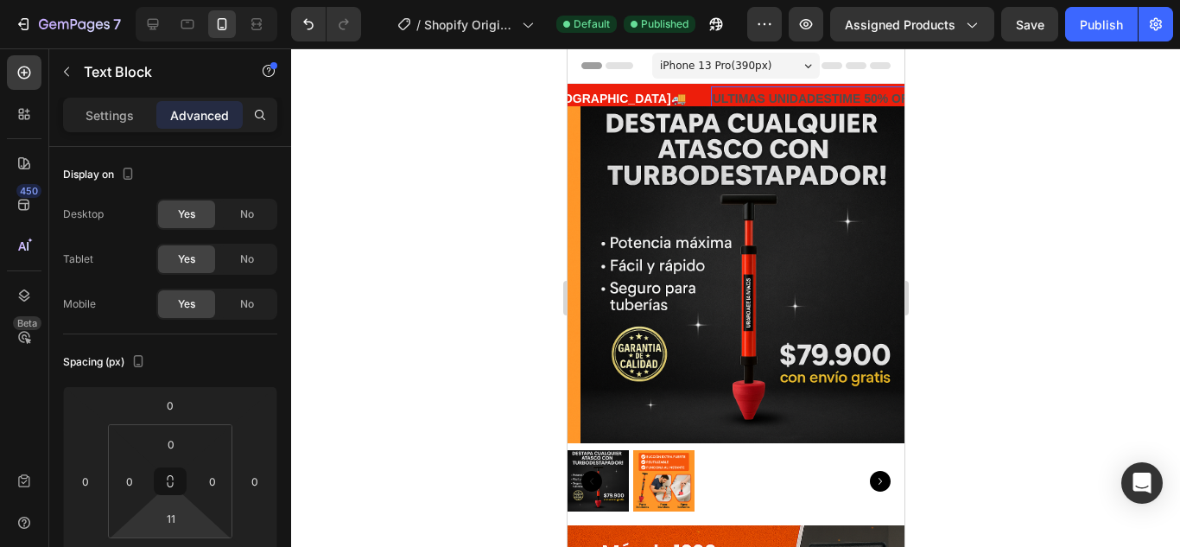
click at [889, 97] on p "ULTIMAS UNIDADESTIME 50% OFF SALE" at bounding box center [831, 99] width 239 height 22
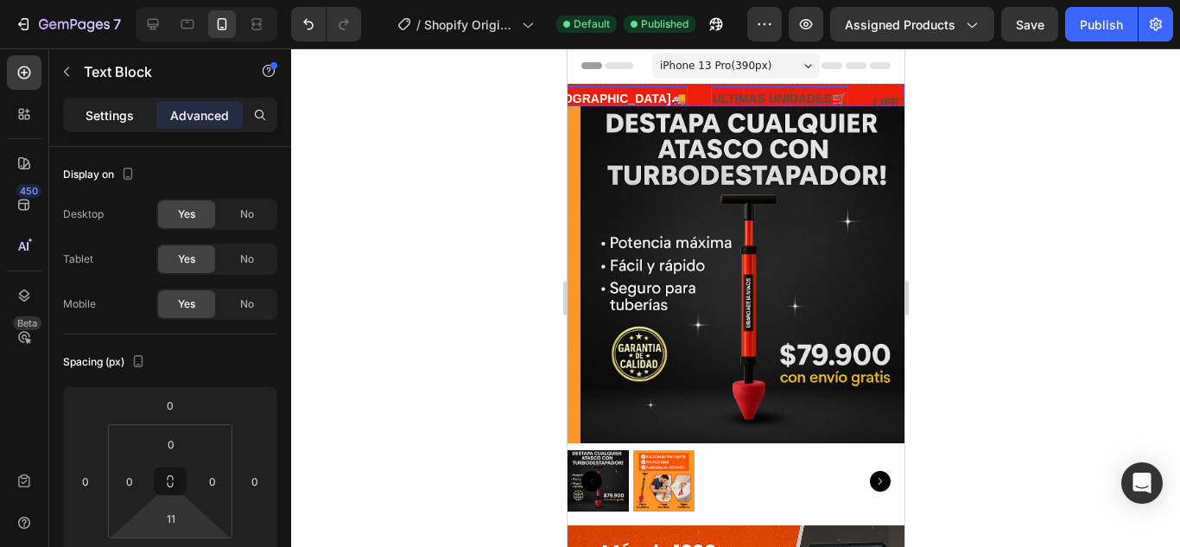
click at [117, 127] on div "Settings" at bounding box center [110, 115] width 86 height 28
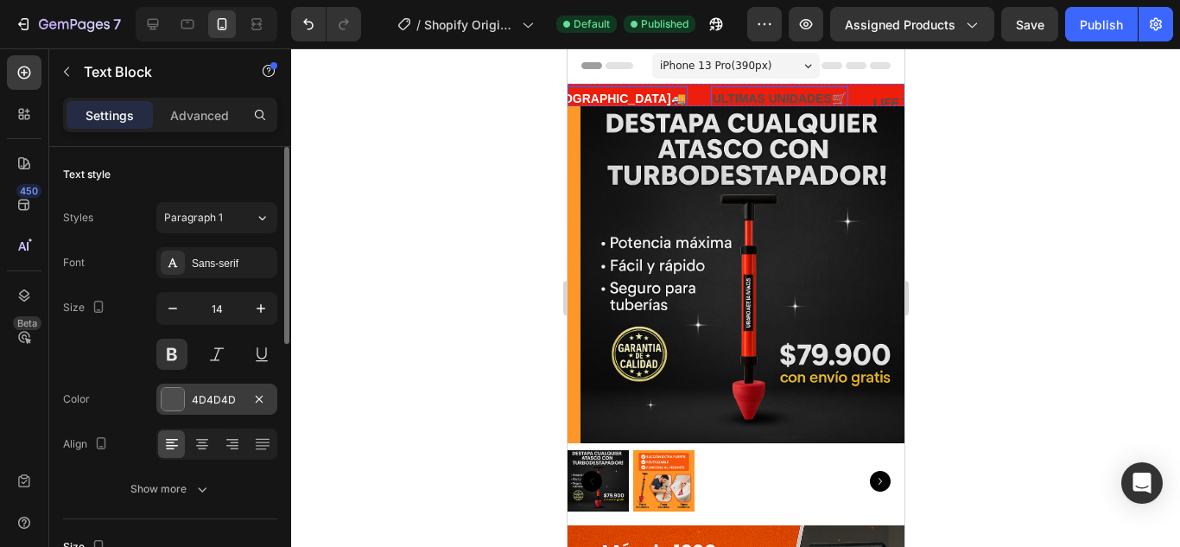
click at [172, 398] on div at bounding box center [173, 399] width 22 height 22
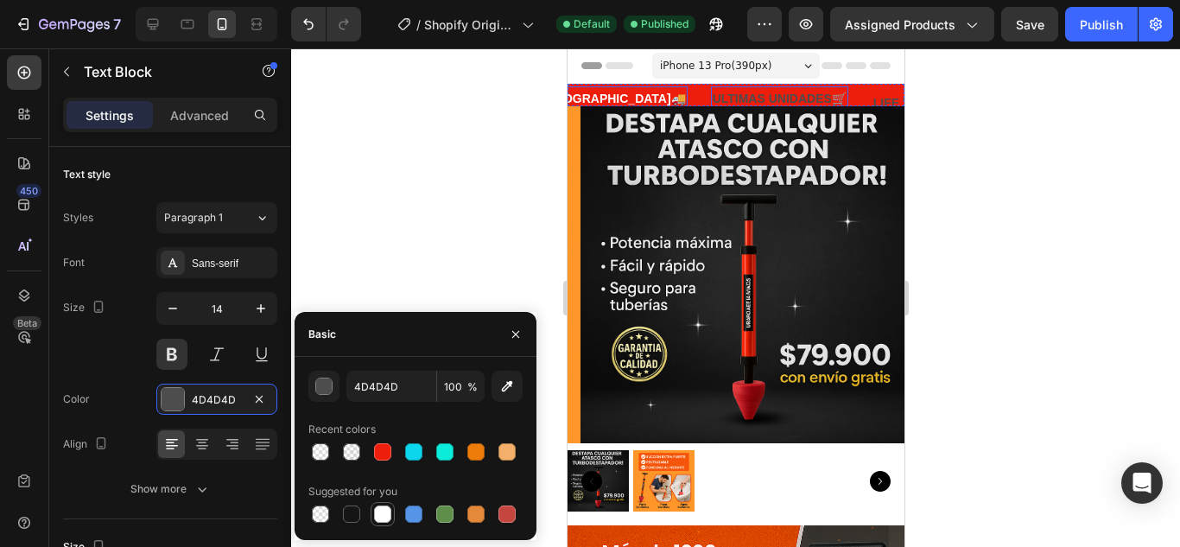
click at [378, 510] on div at bounding box center [382, 513] width 17 height 17
type input "FFFFFF"
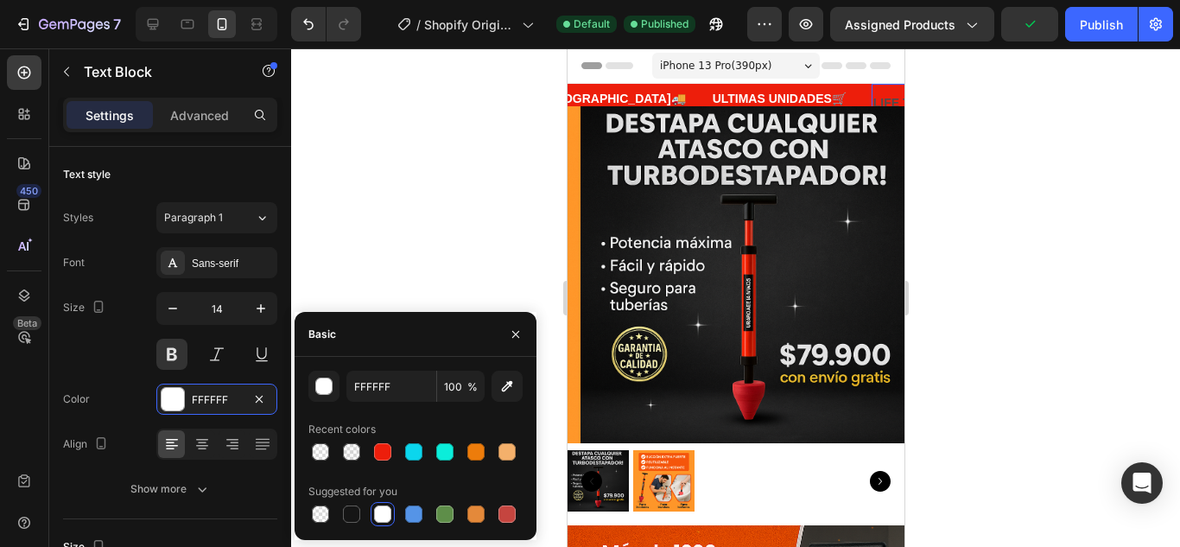
click at [871, 97] on div "LIFE TIME WARRANTY" at bounding box center [938, 103] width 135 height 25
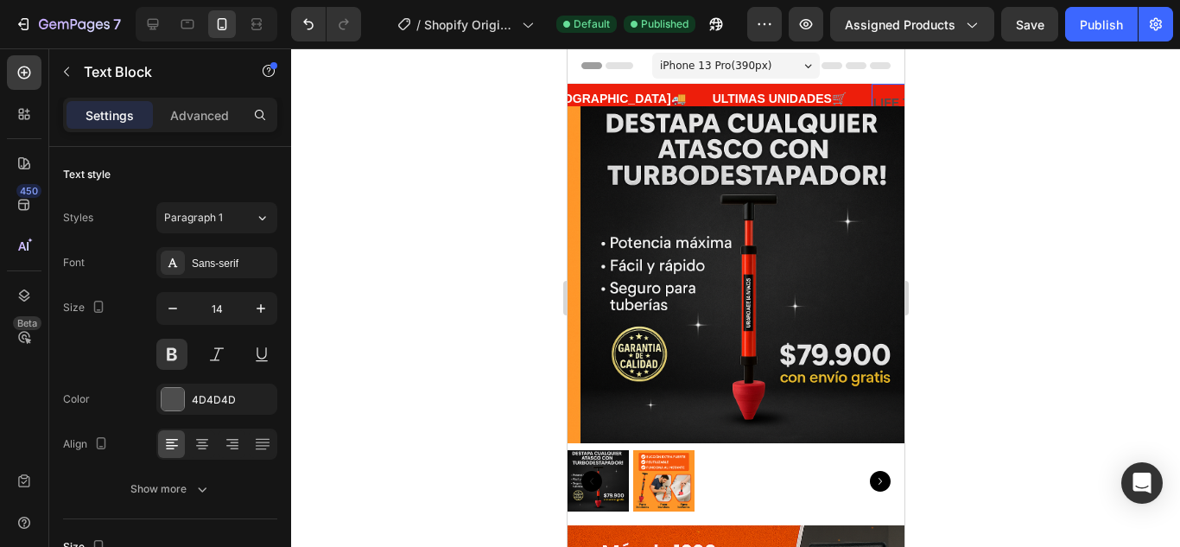
click at [871, 90] on div "LIFE TIME WARRANTY Text Block 0" at bounding box center [938, 103] width 135 height 39
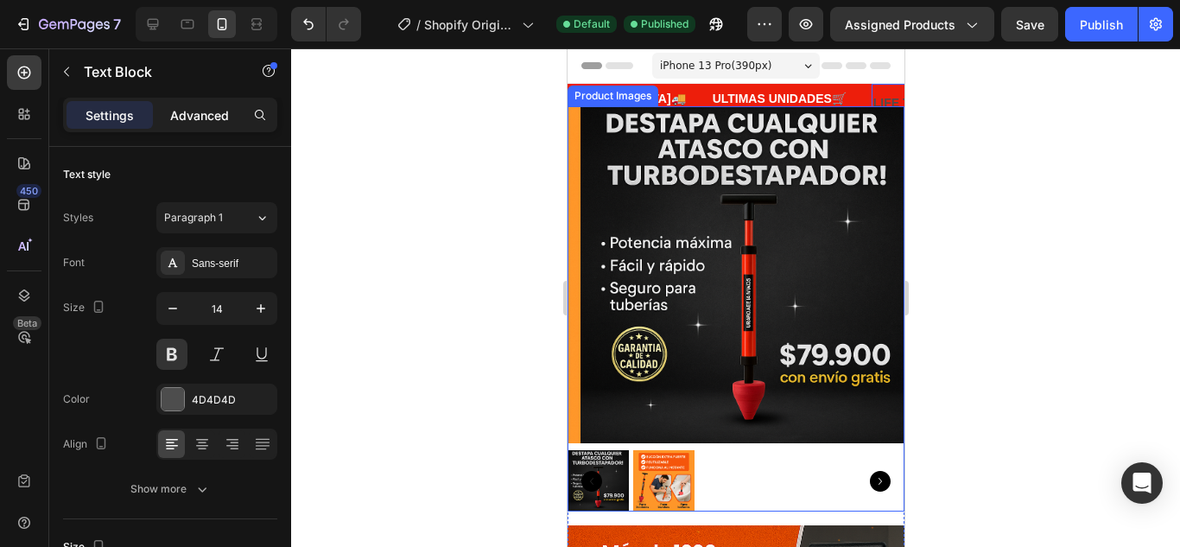
click at [192, 106] on p "Advanced" at bounding box center [199, 115] width 59 height 18
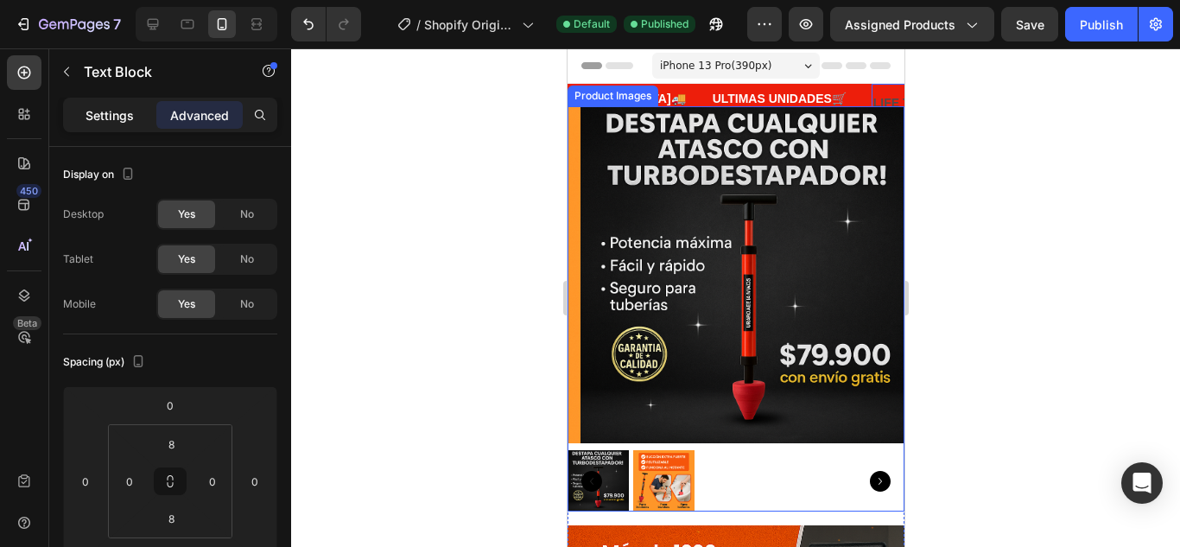
click at [130, 106] on p "Settings" at bounding box center [110, 115] width 48 height 18
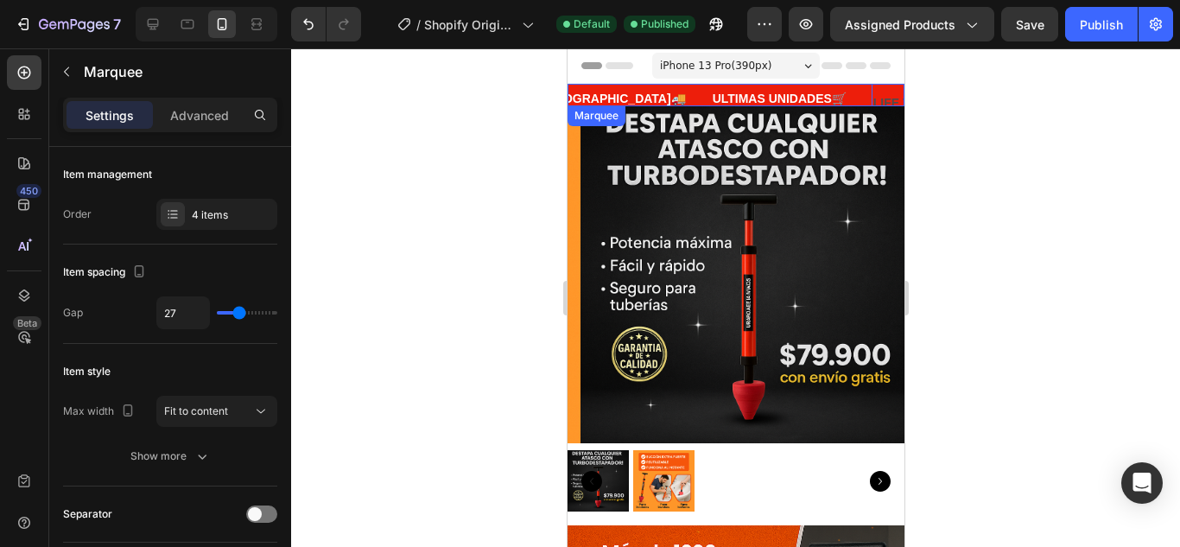
click at [800, 90] on div "ULTIMAS UNIDADES🛒 Text Block" at bounding box center [790, 103] width 161 height 35
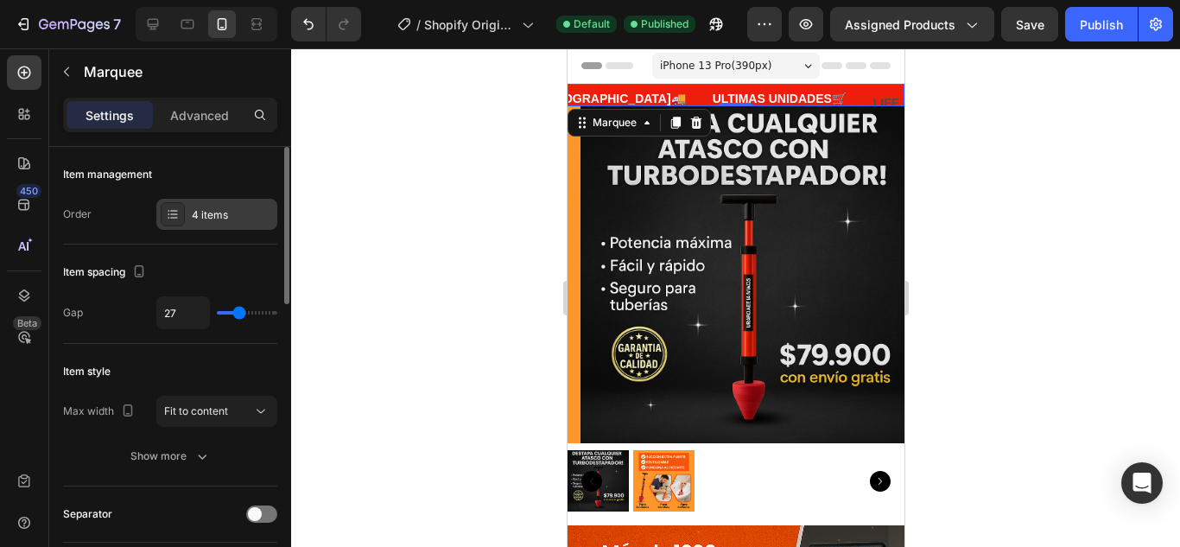
click at [175, 211] on icon at bounding box center [173, 210] width 7 height 1
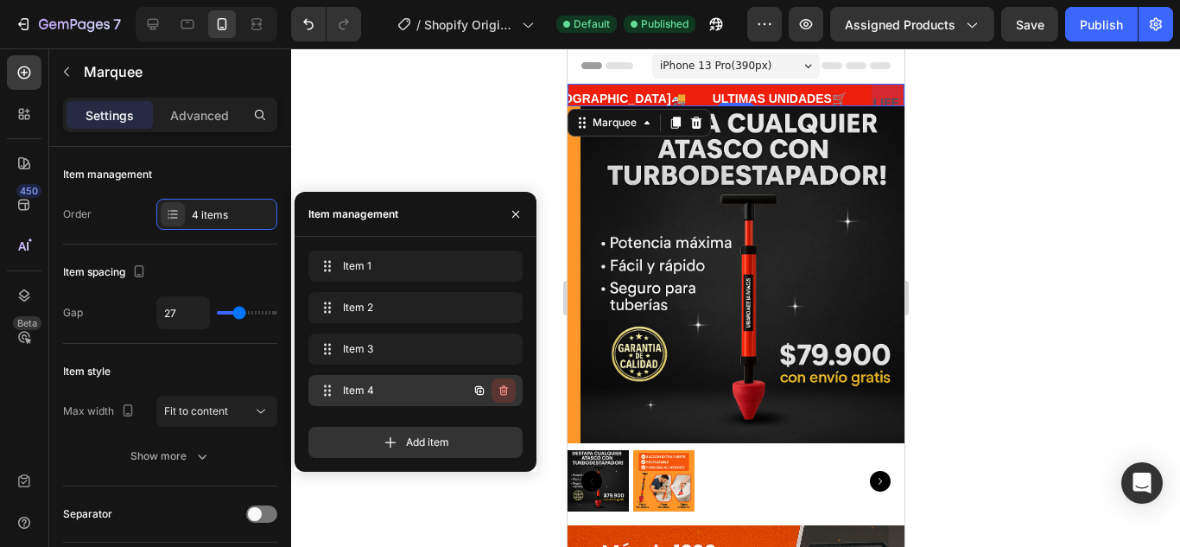
click at [508, 391] on icon "button" at bounding box center [504, 391] width 14 height 14
click at [508, 391] on button "Delete" at bounding box center [492, 390] width 48 height 24
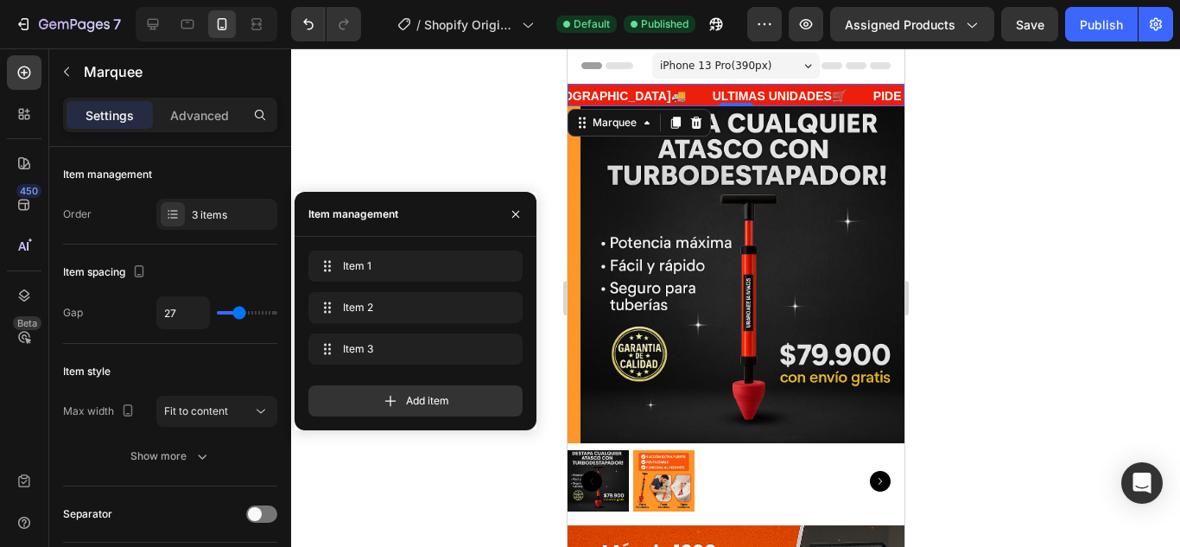
click at [1017, 148] on div at bounding box center [735, 297] width 889 height 498
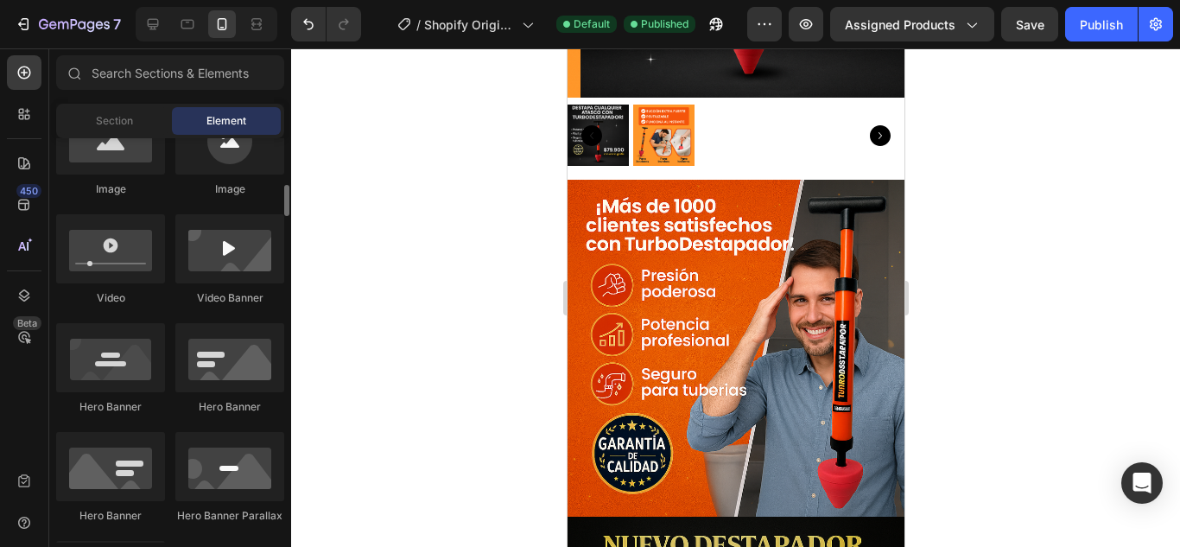
scroll to position [518, 0]
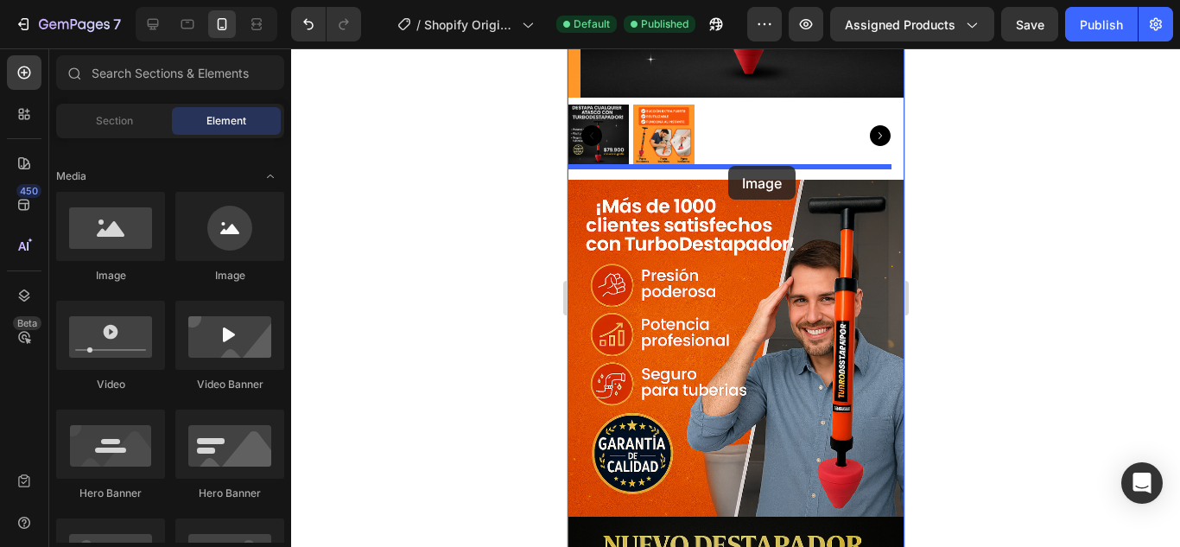
drag, startPoint x: 696, startPoint y: 281, endPoint x: 727, endPoint y: 166, distance: 119.0
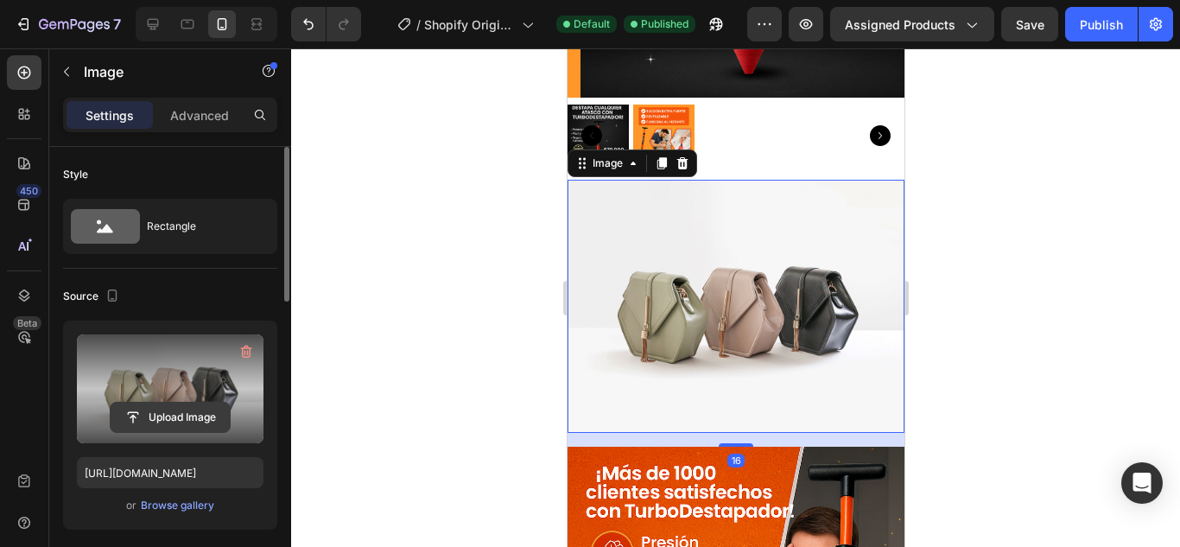
click at [181, 415] on input "file" at bounding box center [170, 417] width 119 height 29
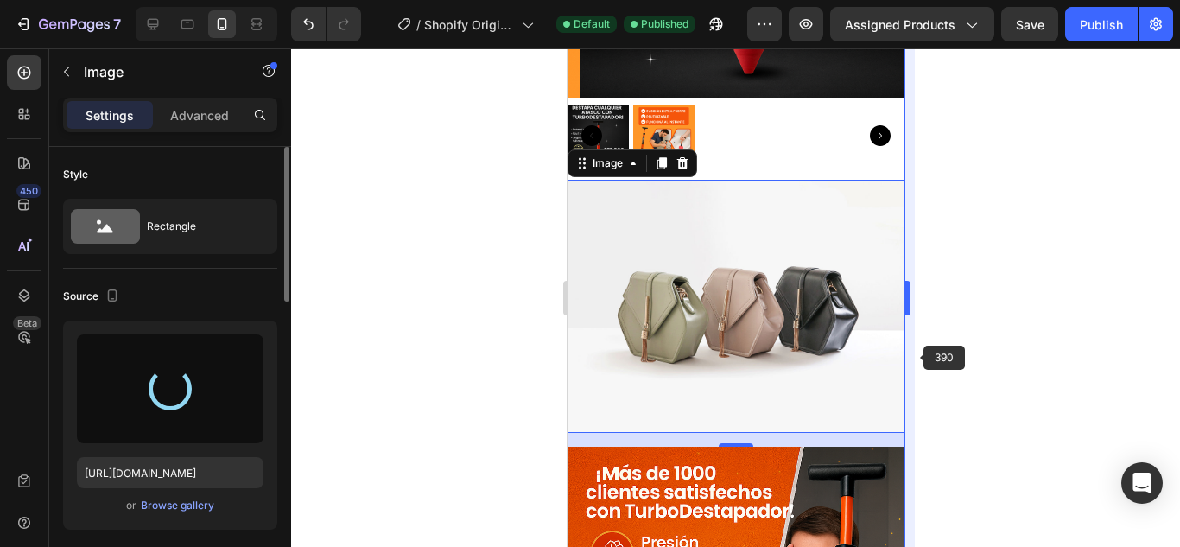
type input "https://cdn.shopify.com/s/files/1/0682/6452/5877/files/gempages_578189827065774…"
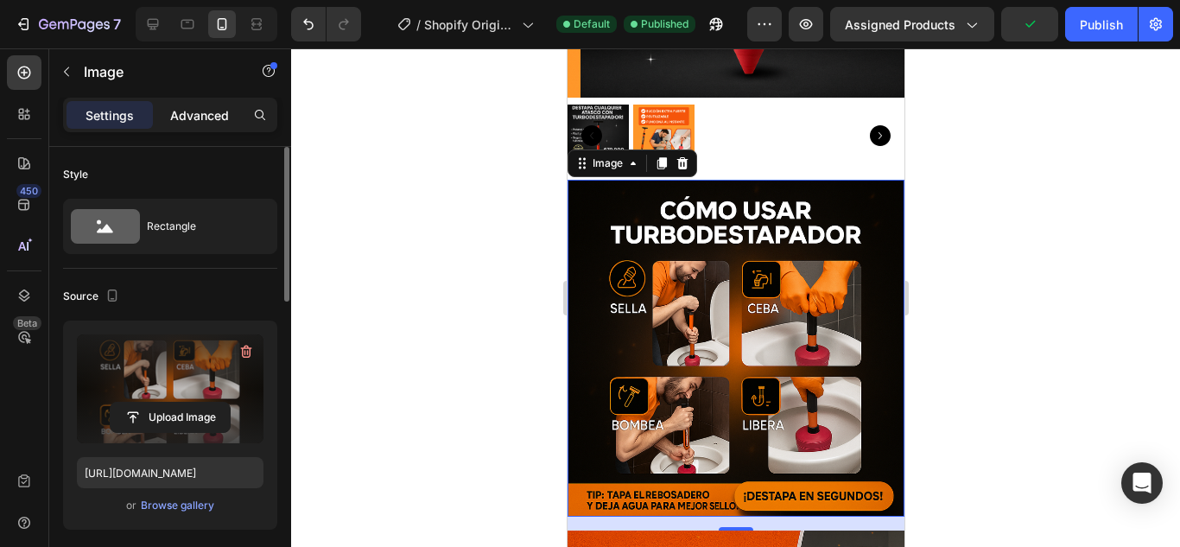
click at [195, 120] on p "Advanced" at bounding box center [199, 115] width 59 height 18
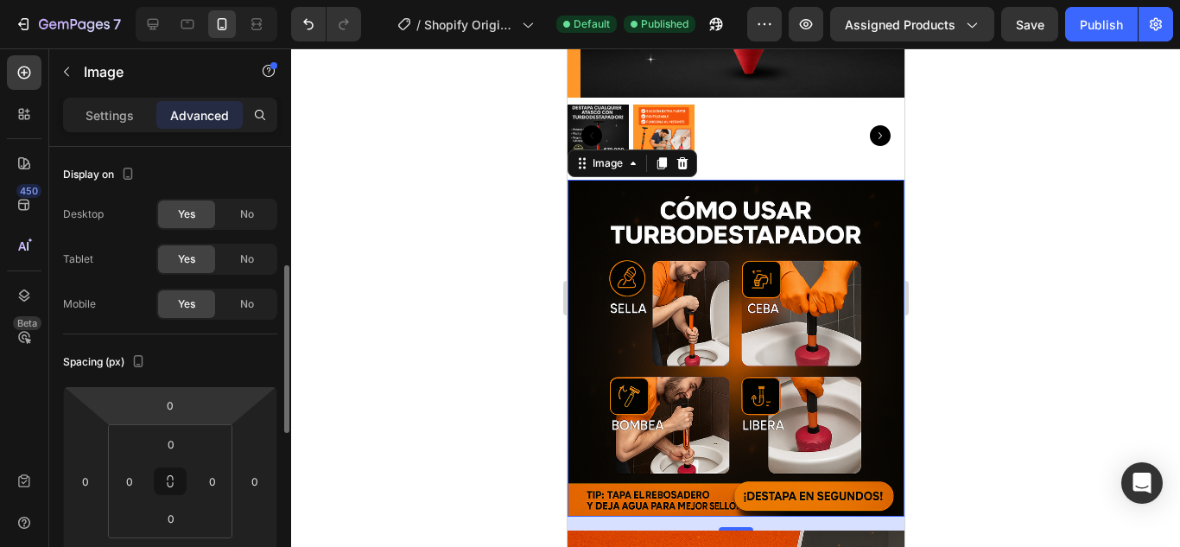
scroll to position [86, 0]
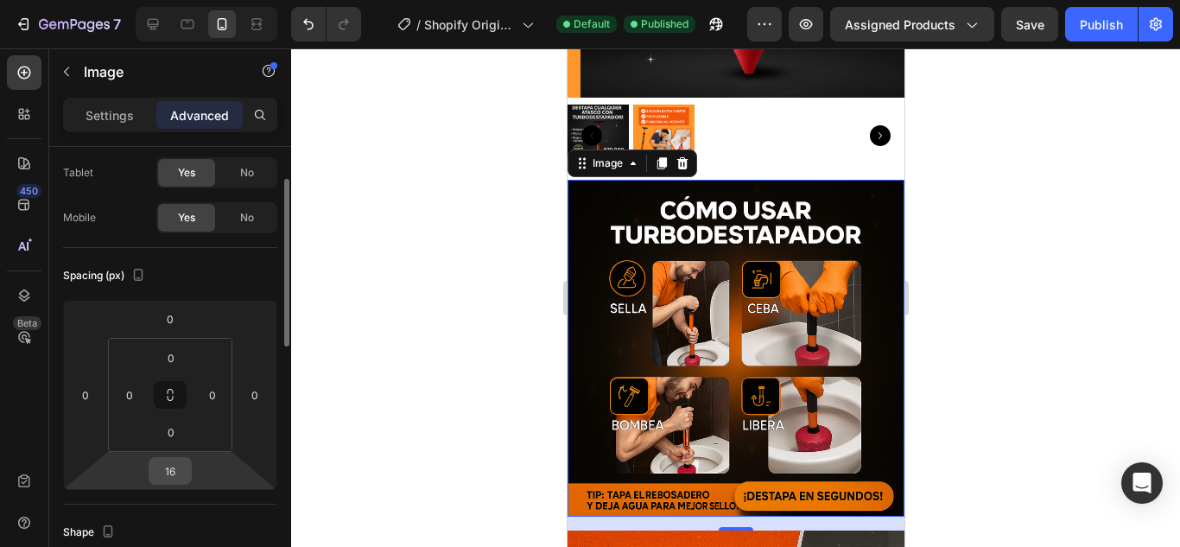
click at [174, 469] on input "16" at bounding box center [170, 471] width 35 height 26
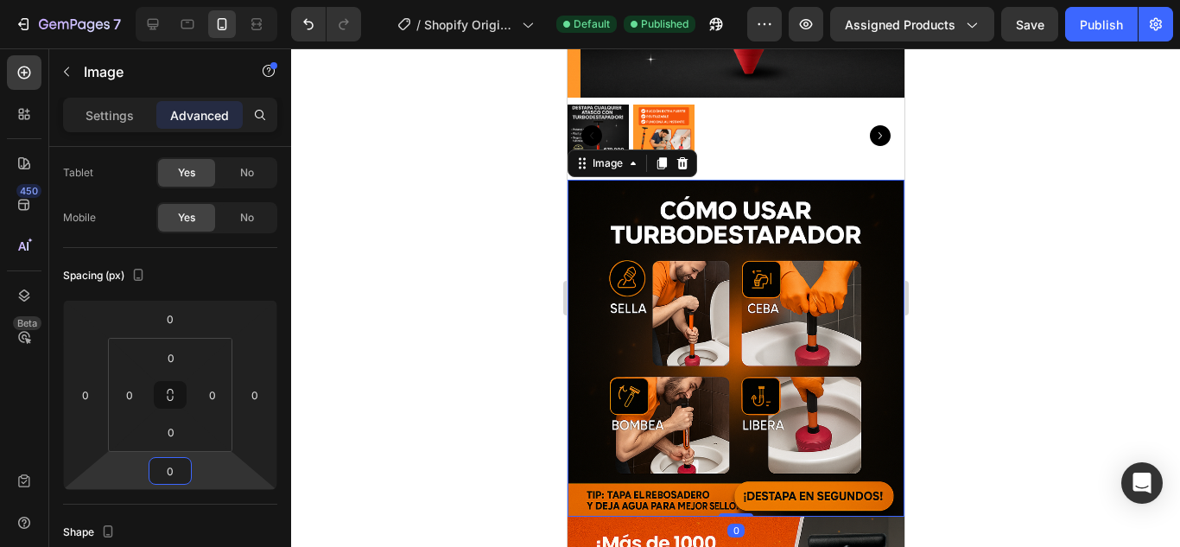
type input "0"
click at [1097, 175] on div at bounding box center [735, 297] width 889 height 498
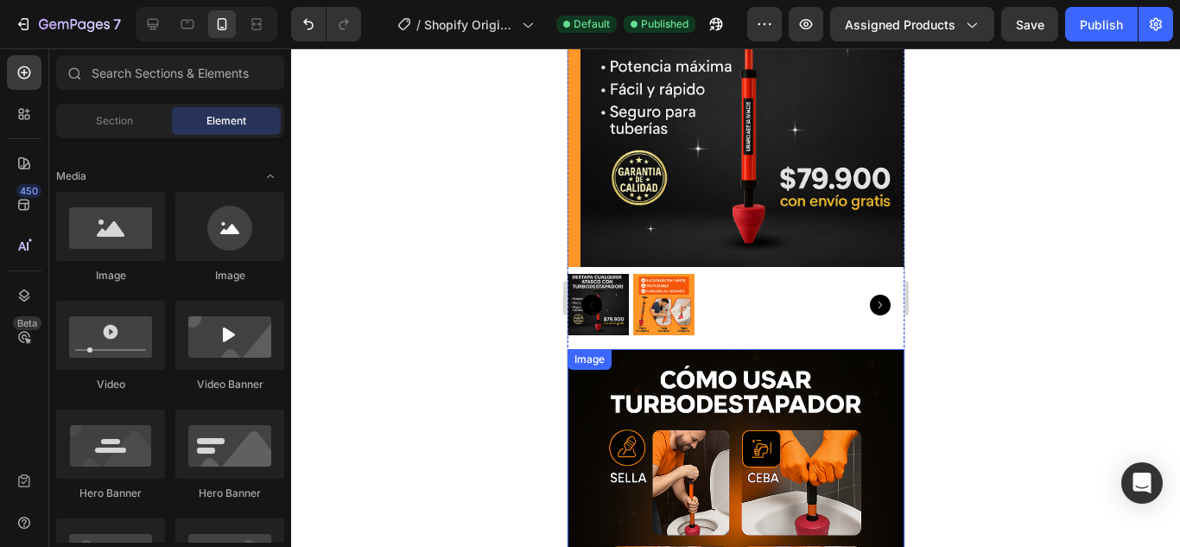
scroll to position [0, 0]
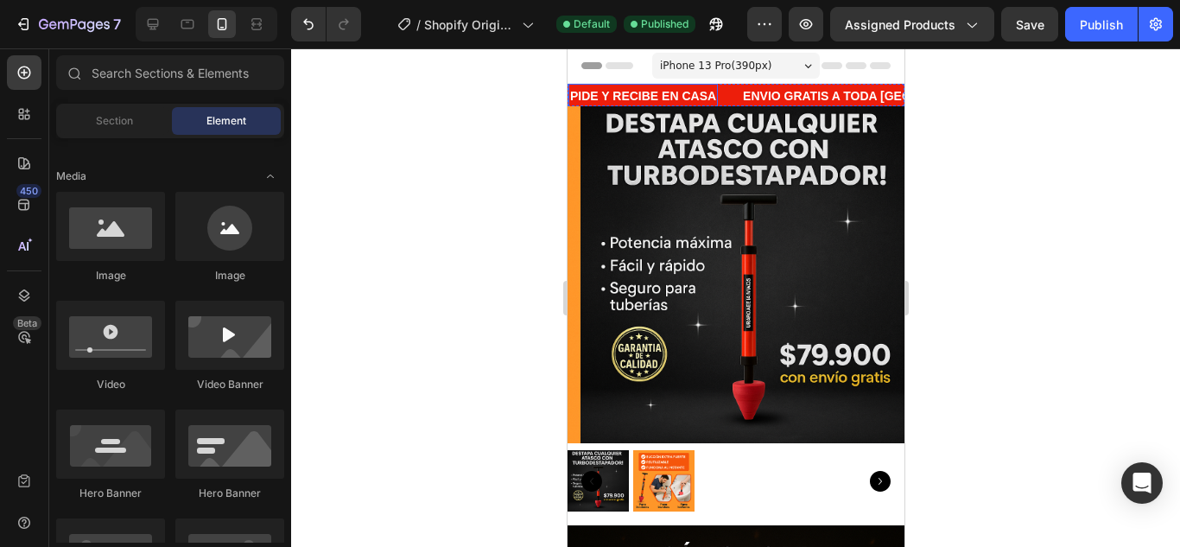
click at [709, 92] on p "PIDE Y RECIBE EN CASA" at bounding box center [642, 97] width 146 height 22
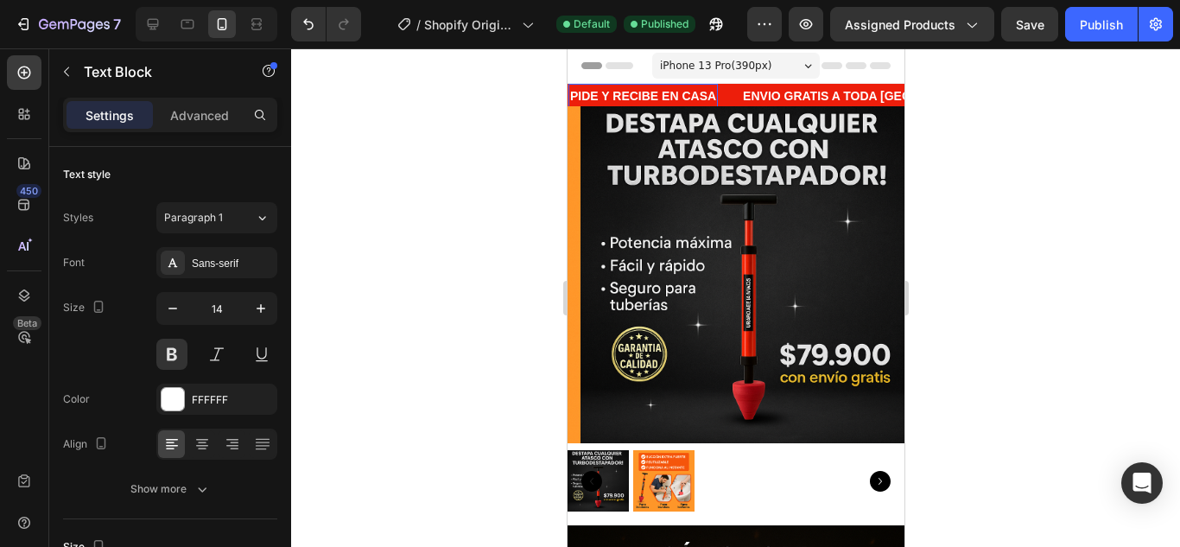
click at [714, 94] on p "PIDE Y RECIBE EN CASA" at bounding box center [642, 97] width 146 height 22
click at [849, 95] on p "ENVIO GRATIS A TODA [GEOGRAPHIC_DATA]🚚" at bounding box center [898, 97] width 282 height 22
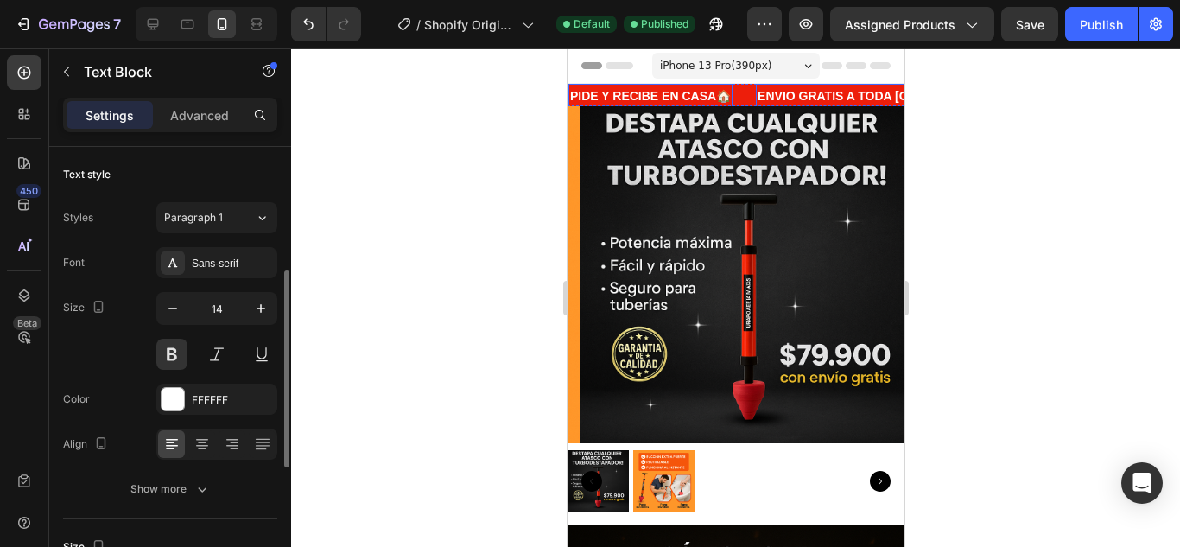
scroll to position [86, 0]
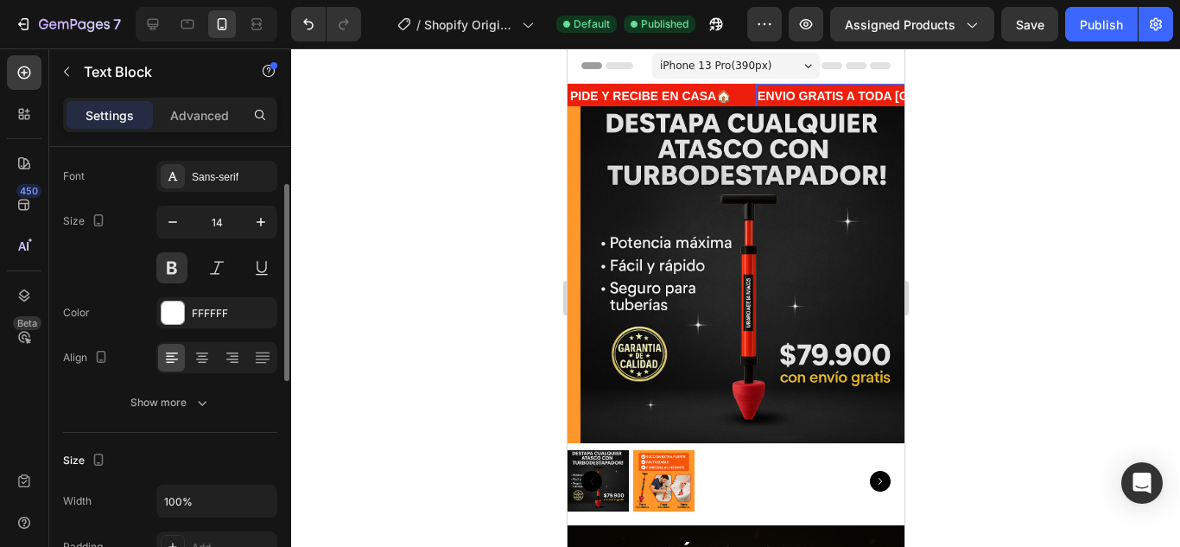
click at [829, 92] on p "ENVIO GRATIS A TODA [GEOGRAPHIC_DATA]🚚" at bounding box center [898, 97] width 282 height 22
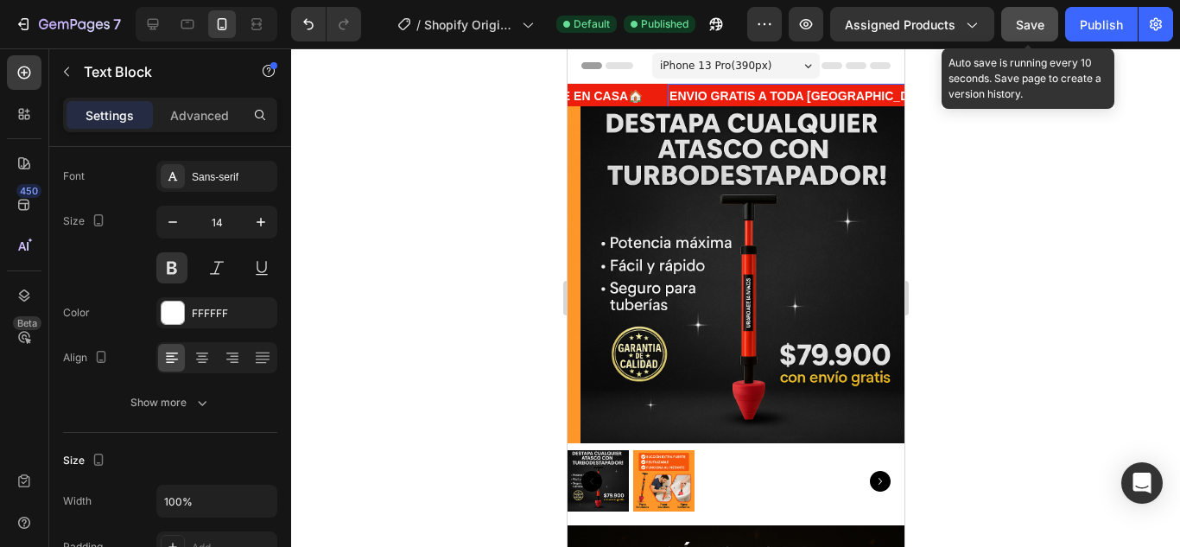
click at [1031, 29] on span "Save" at bounding box center [1030, 24] width 29 height 15
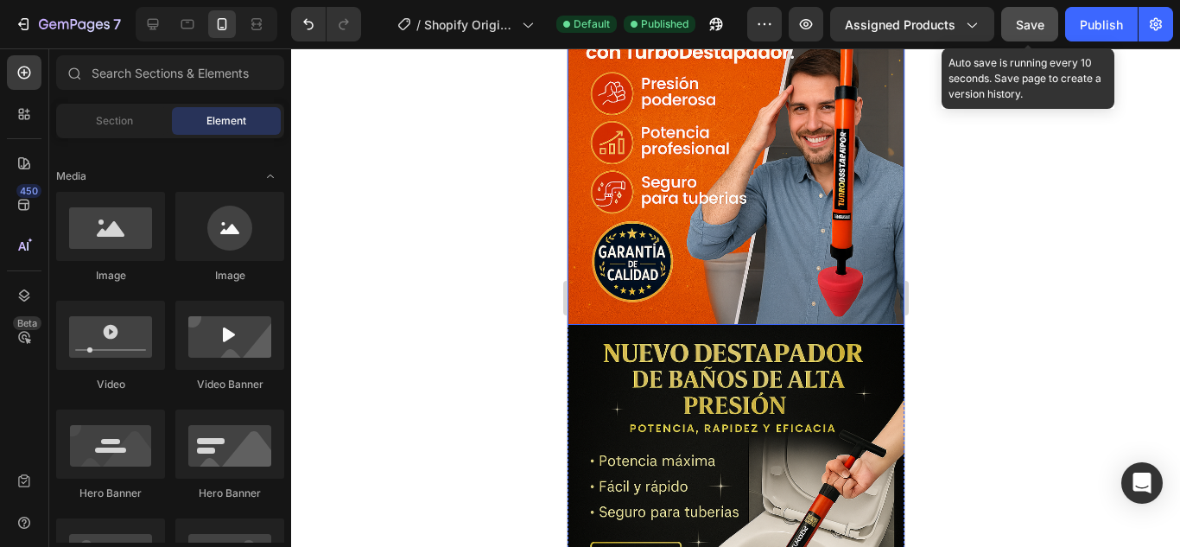
scroll to position [961, 0]
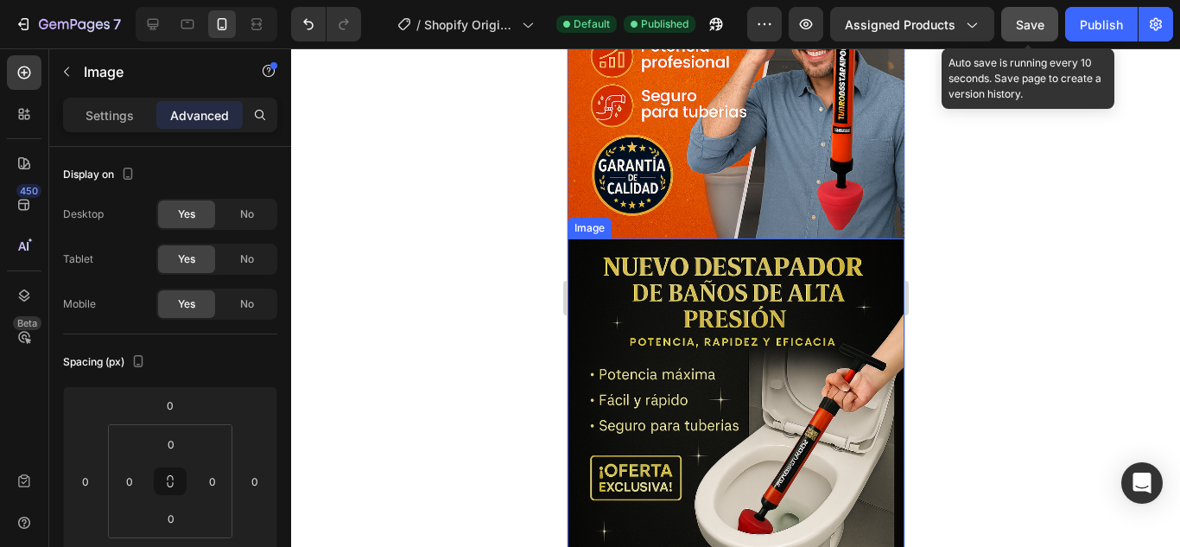
click at [722, 251] on img at bounding box center [735, 406] width 337 height 337
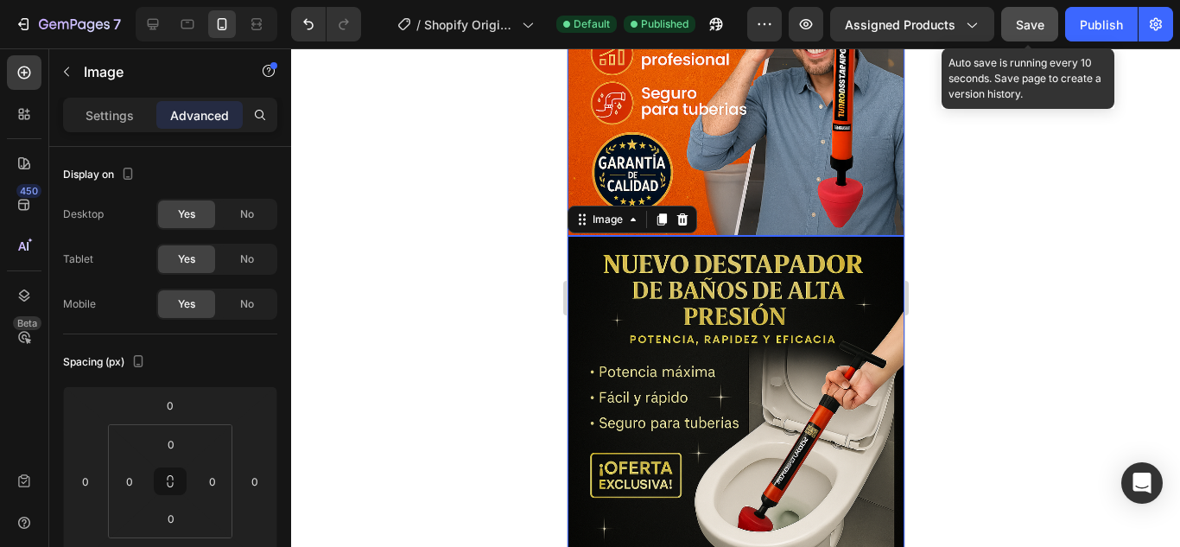
scroll to position [1047, 0]
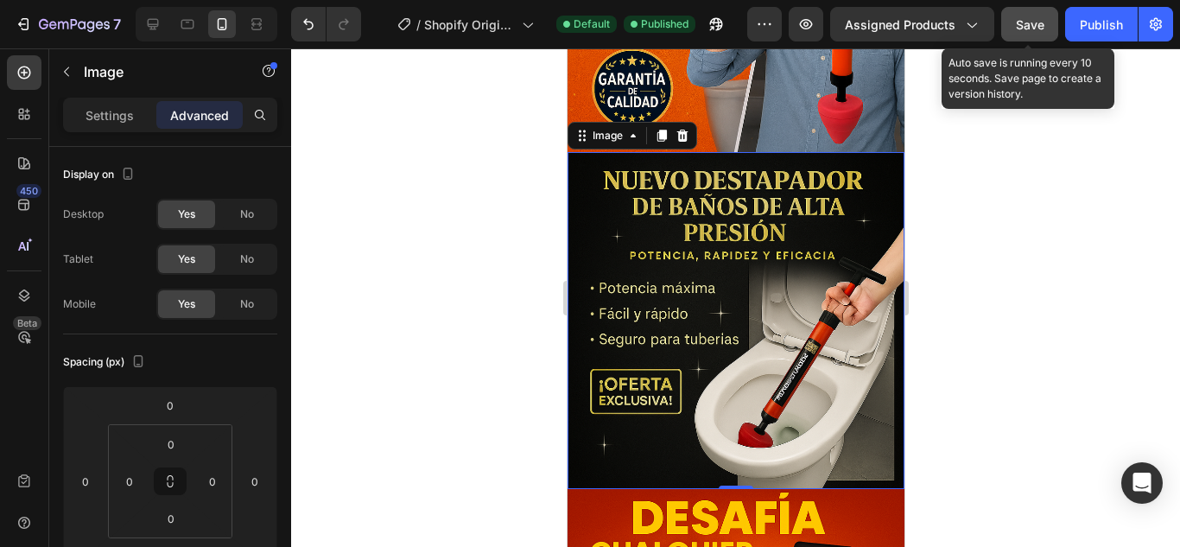
click at [726, 273] on img at bounding box center [735, 320] width 337 height 337
click at [730, 232] on img at bounding box center [735, 320] width 337 height 337
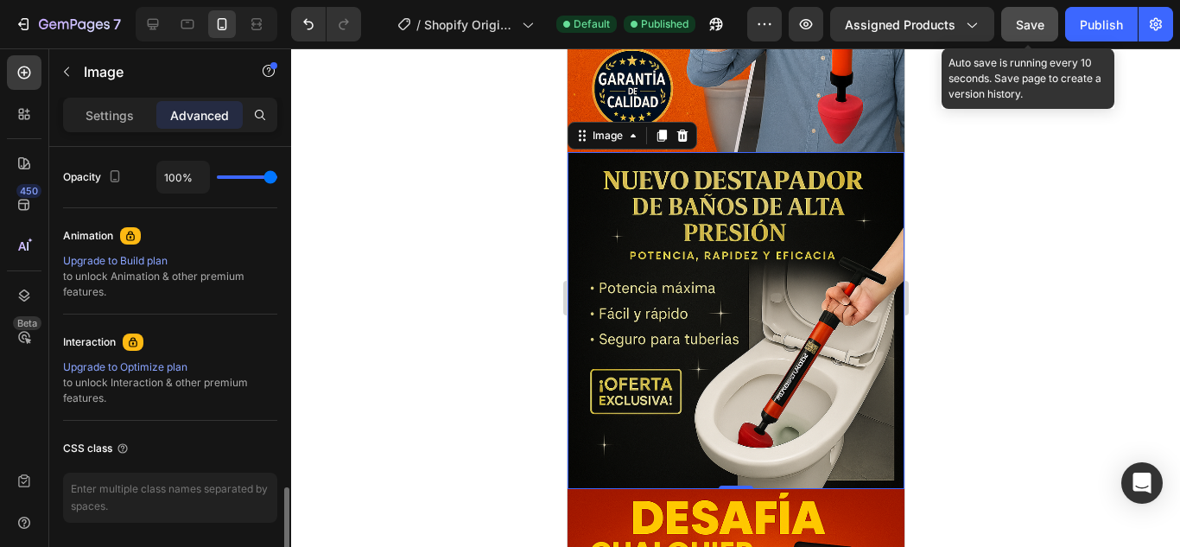
scroll to position [750, 0]
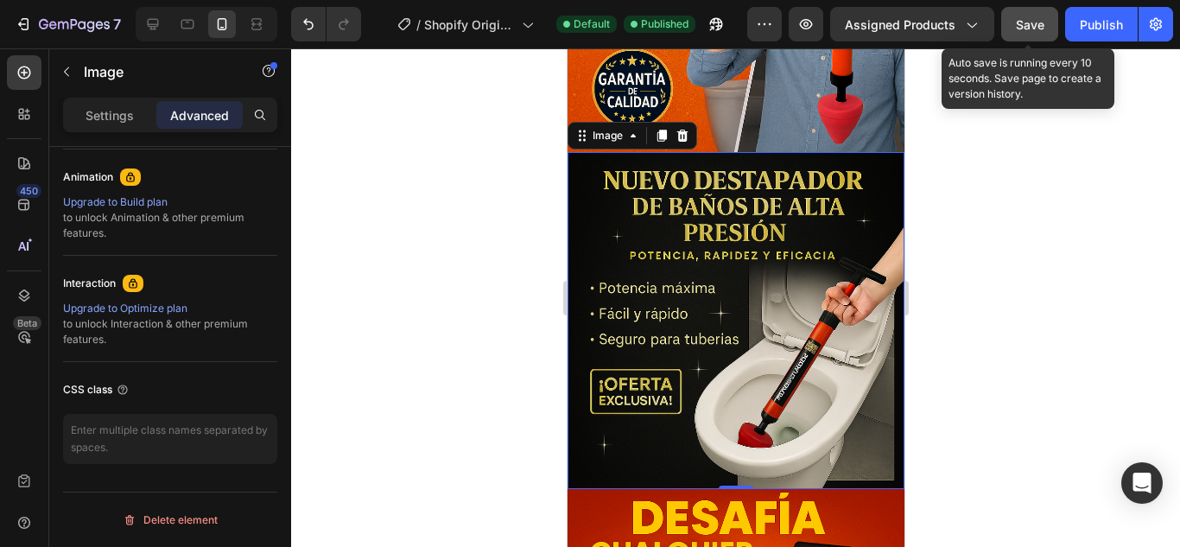
click at [664, 221] on img at bounding box center [735, 320] width 337 height 337
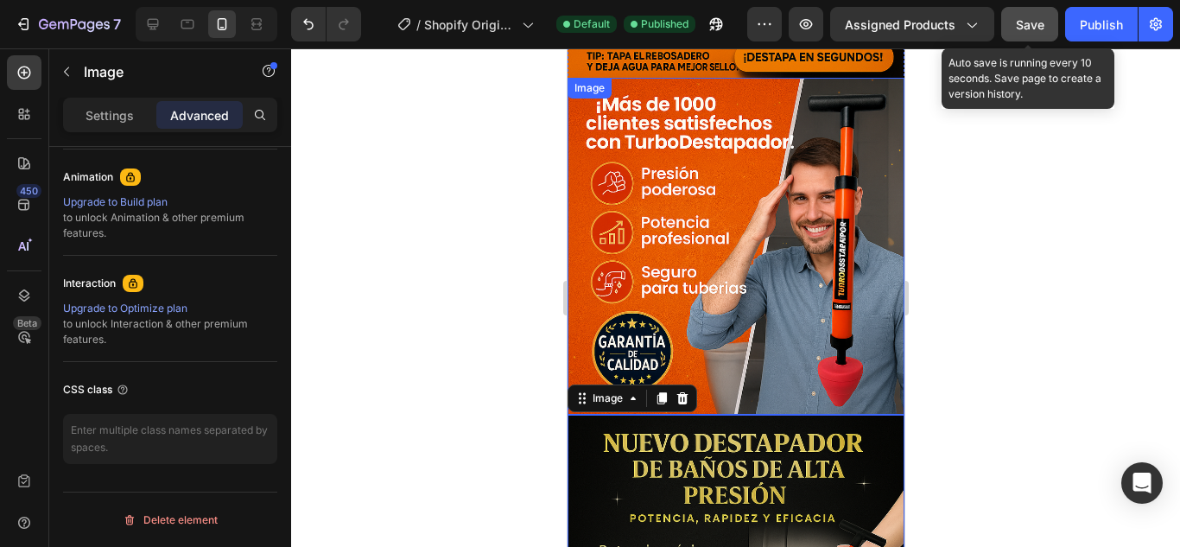
scroll to position [702, 0]
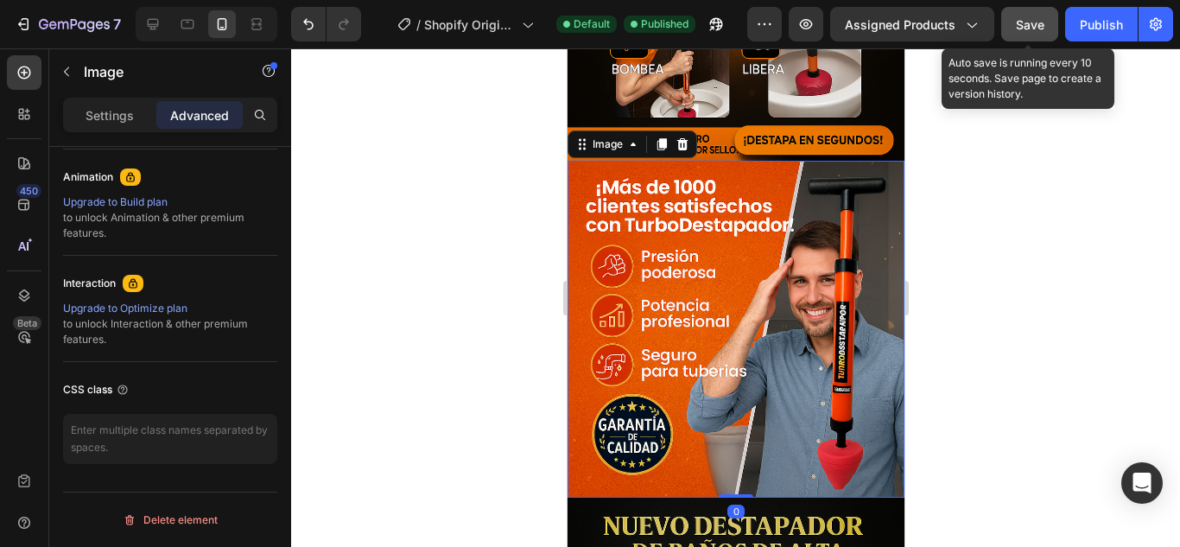
click at [796, 253] on img at bounding box center [735, 329] width 337 height 337
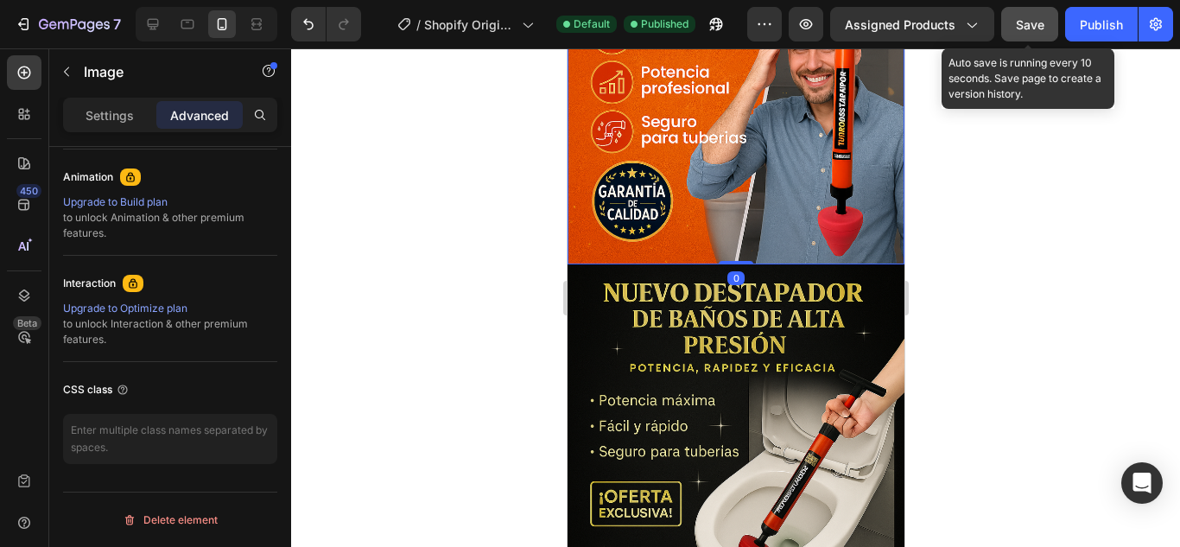
scroll to position [961, 0]
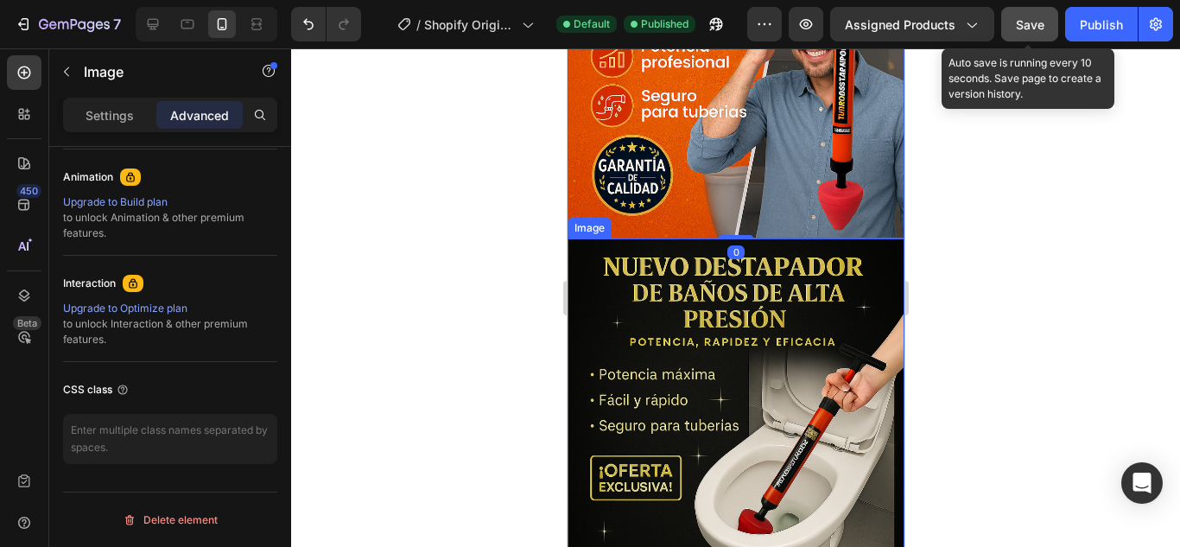
click at [778, 342] on img at bounding box center [735, 406] width 337 height 337
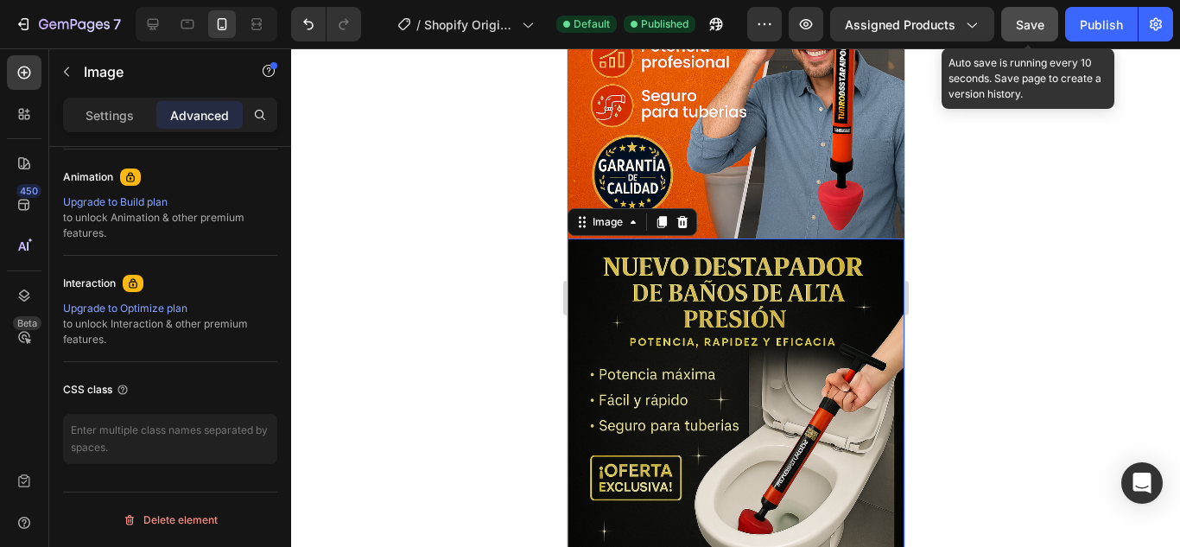
click at [200, 106] on p "Advanced" at bounding box center [199, 115] width 59 height 18
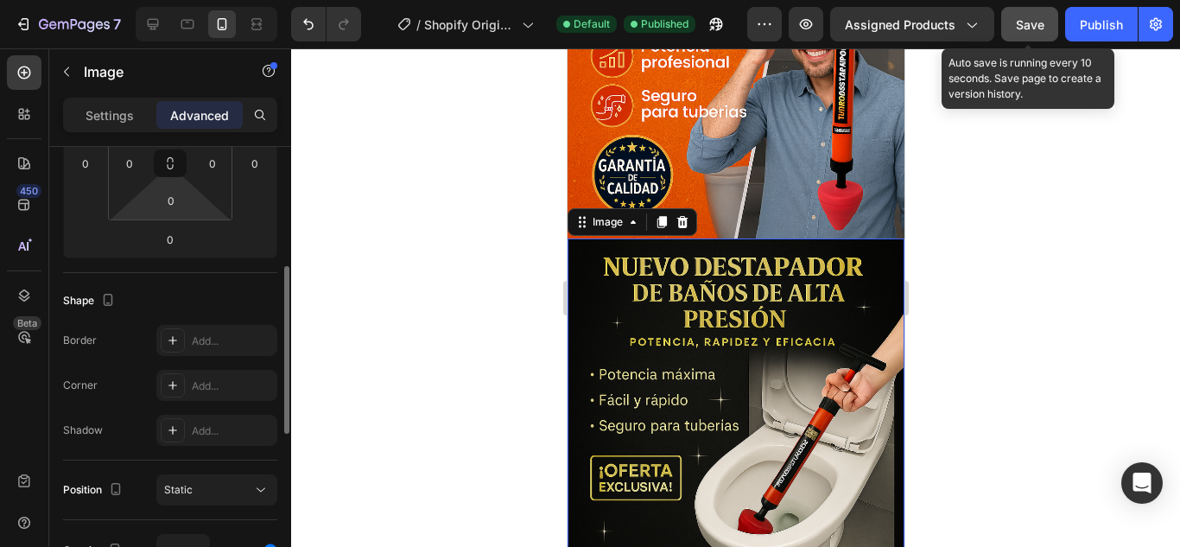
scroll to position [0, 0]
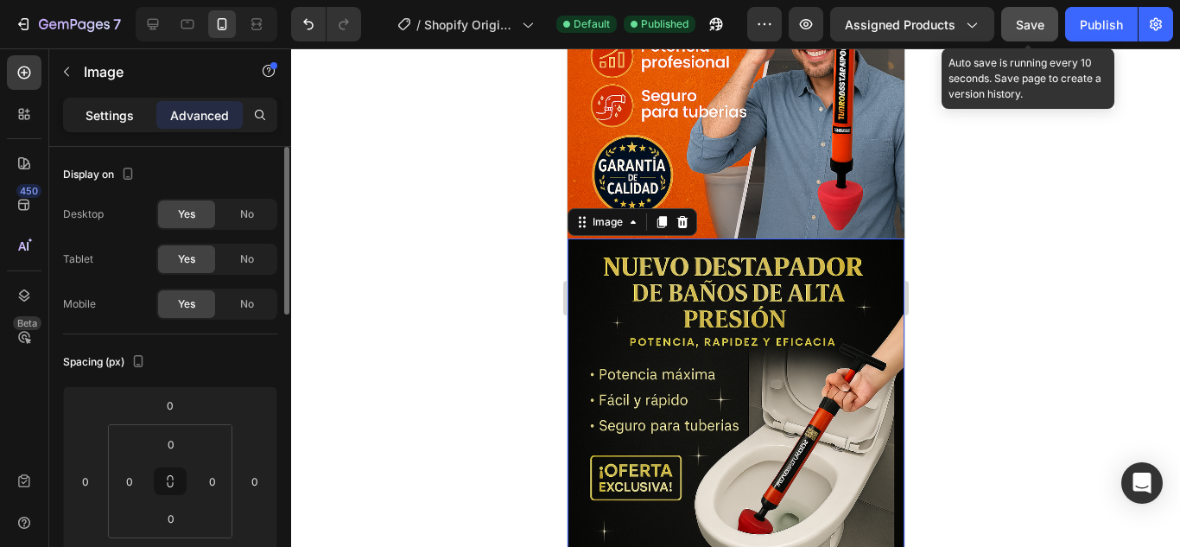
click at [109, 114] on p "Settings" at bounding box center [110, 115] width 48 height 18
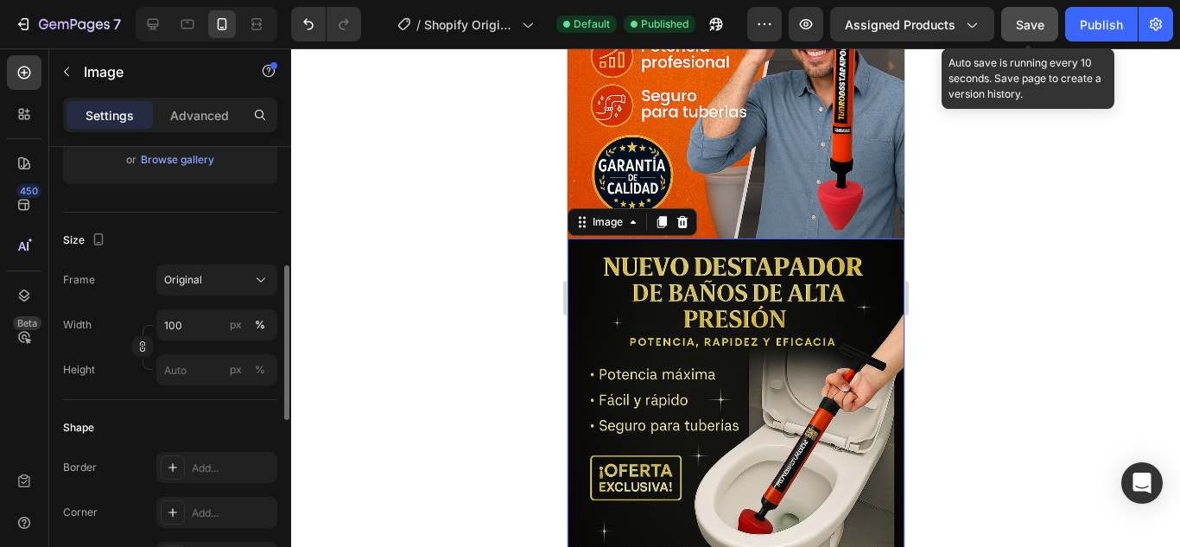
scroll to position [86, 0]
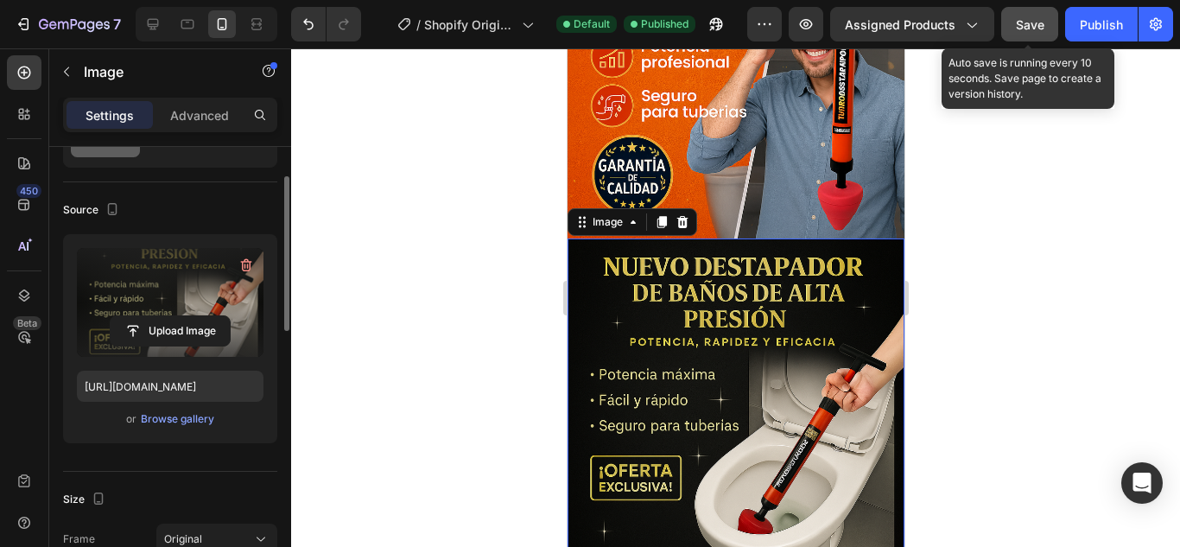
click at [169, 314] on label at bounding box center [170, 302] width 187 height 109
click at [169, 316] on input "file" at bounding box center [170, 330] width 119 height 29
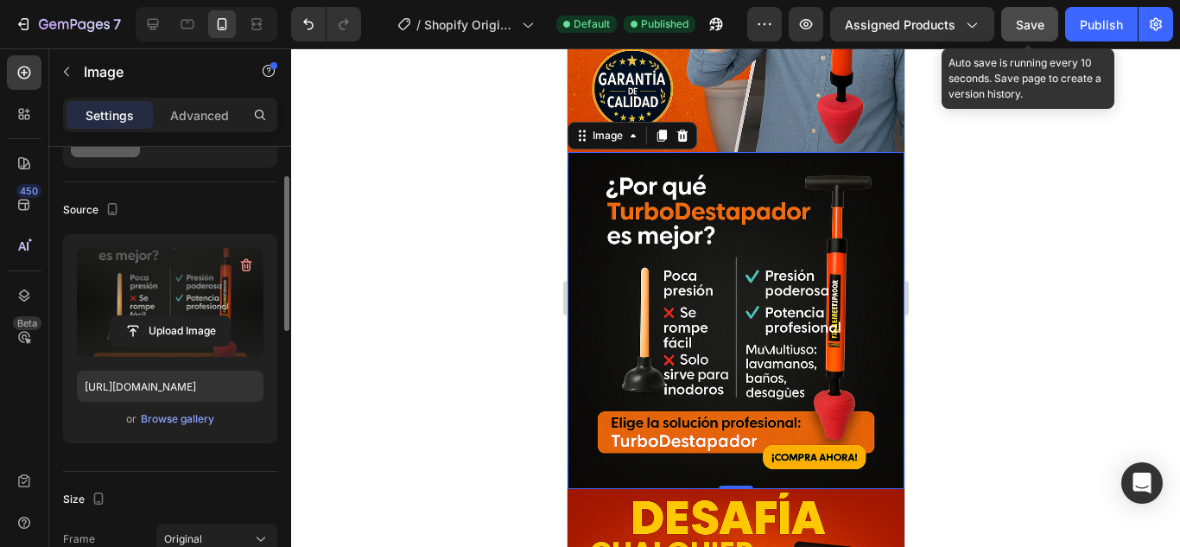
scroll to position [961, 0]
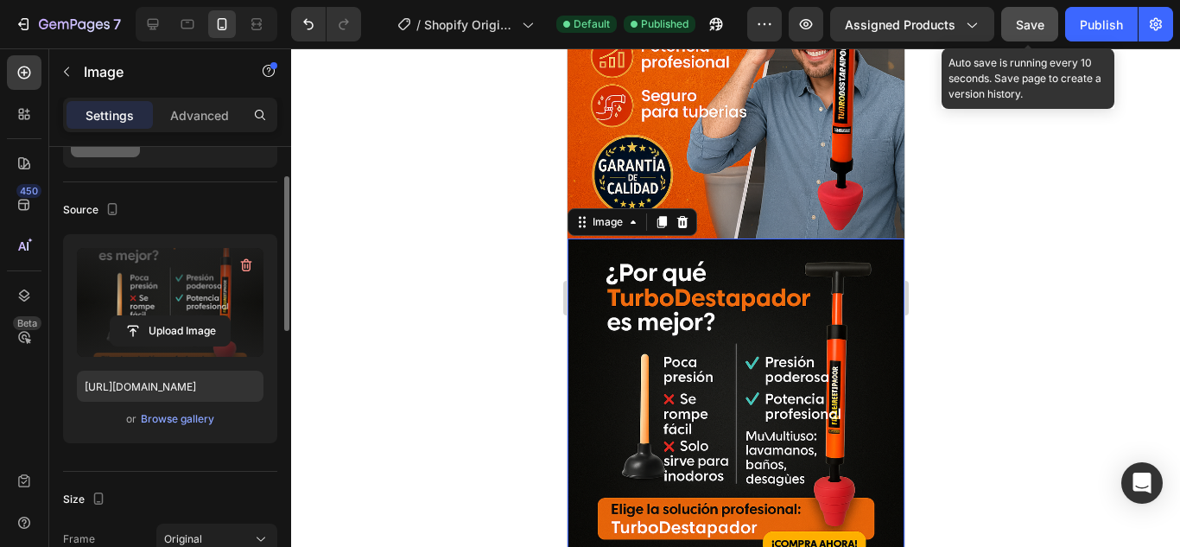
click at [732, 292] on img at bounding box center [735, 406] width 337 height 337
click at [168, 333] on input "file" at bounding box center [170, 330] width 119 height 29
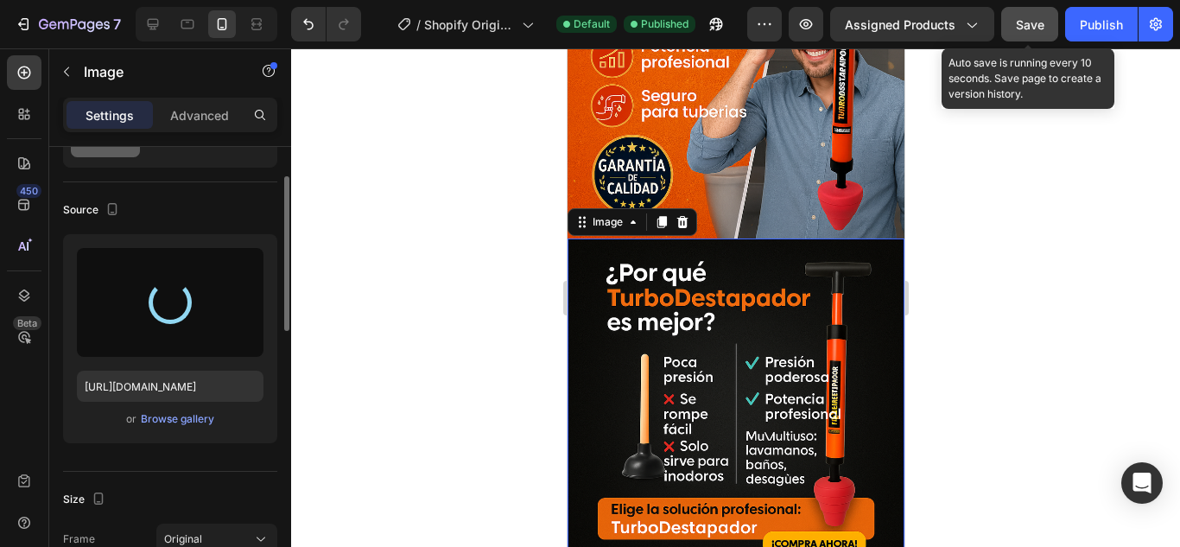
type input "https://cdn.shopify.com/s/files/1/0682/6452/5877/files/gempages_578189827065774…"
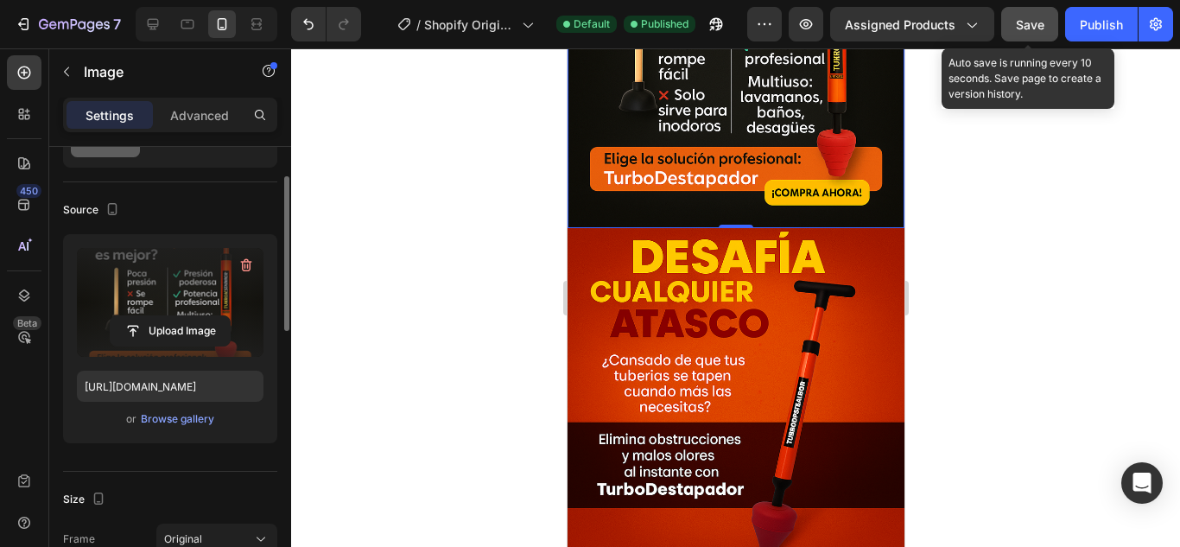
scroll to position [1393, 0]
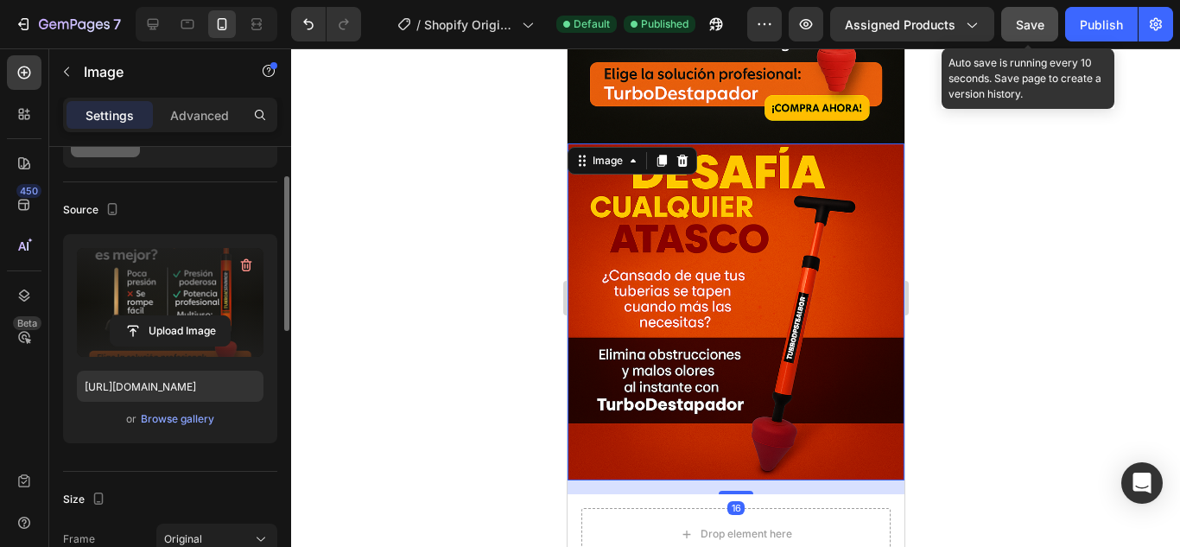
click at [676, 257] on img at bounding box center [735, 311] width 337 height 337
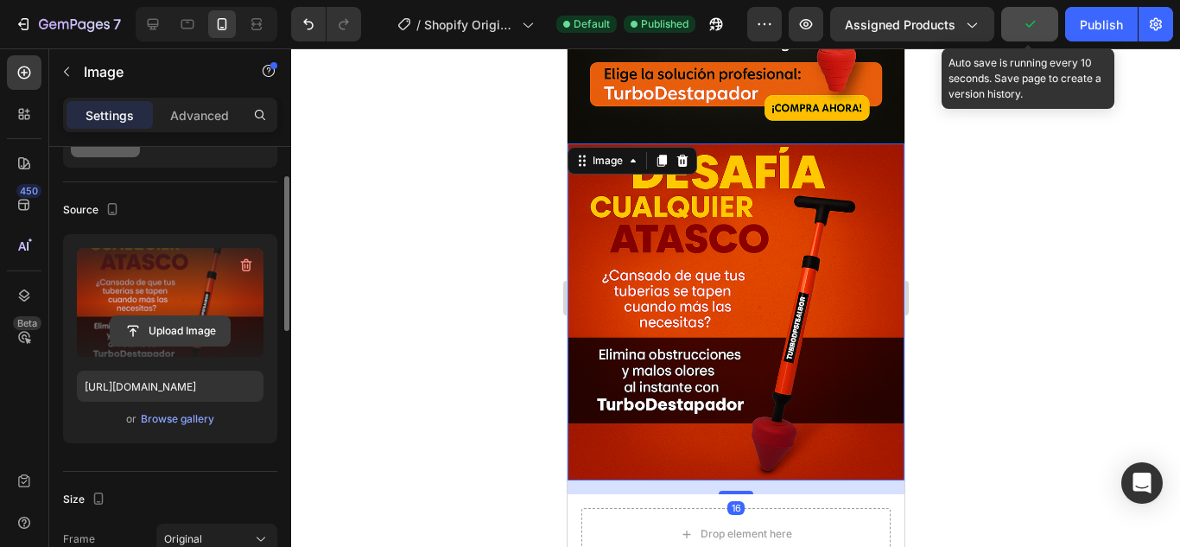
click at [172, 334] on input "file" at bounding box center [170, 330] width 119 height 29
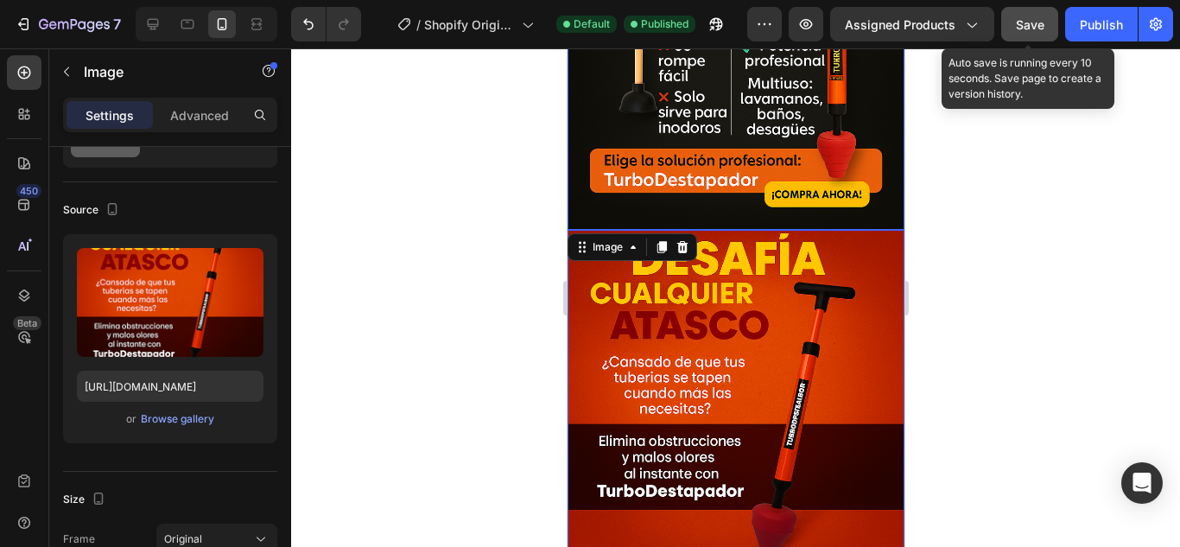
scroll to position [1479, 0]
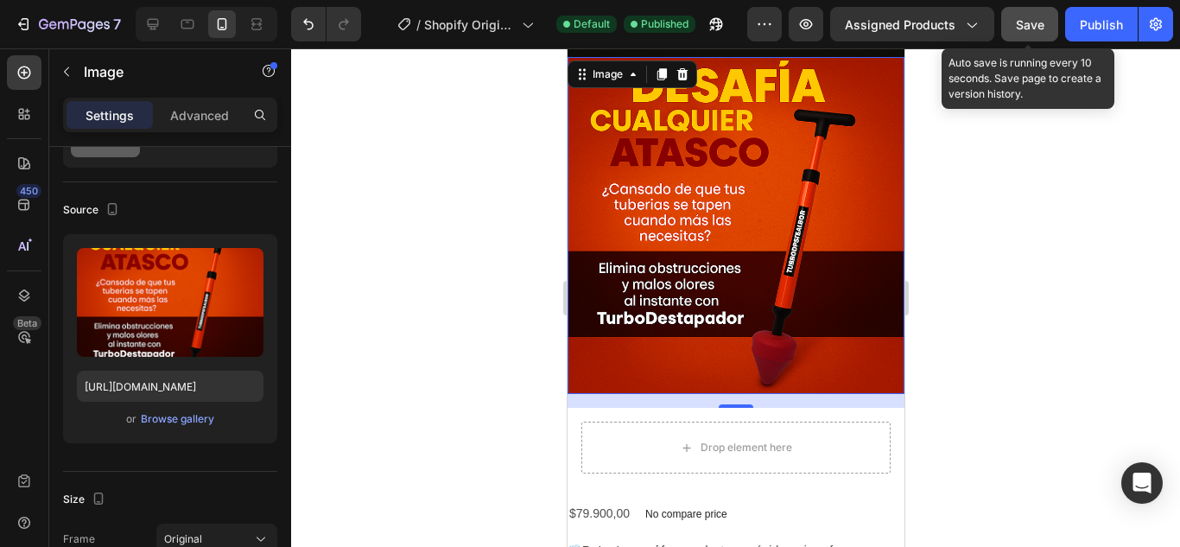
click at [677, 190] on img at bounding box center [735, 225] width 337 height 337
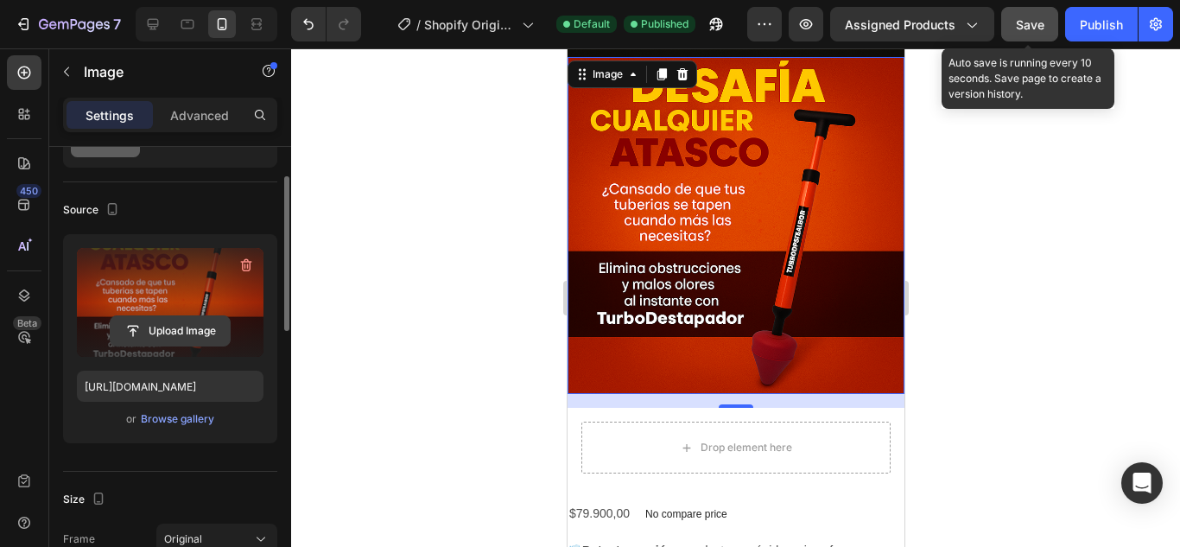
click at [172, 319] on input "file" at bounding box center [170, 330] width 119 height 29
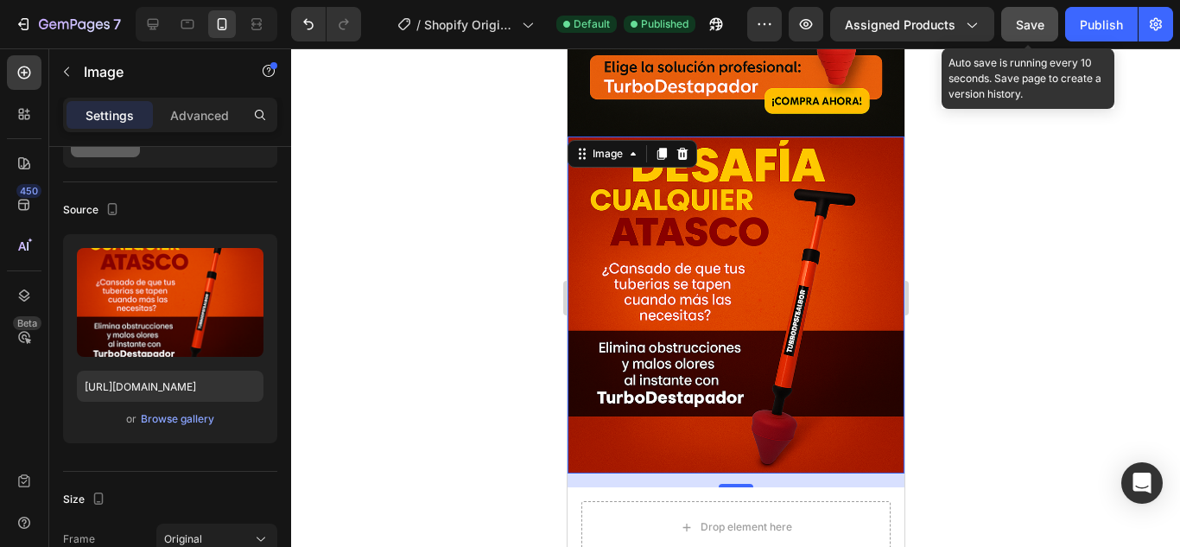
scroll to position [1565, 0]
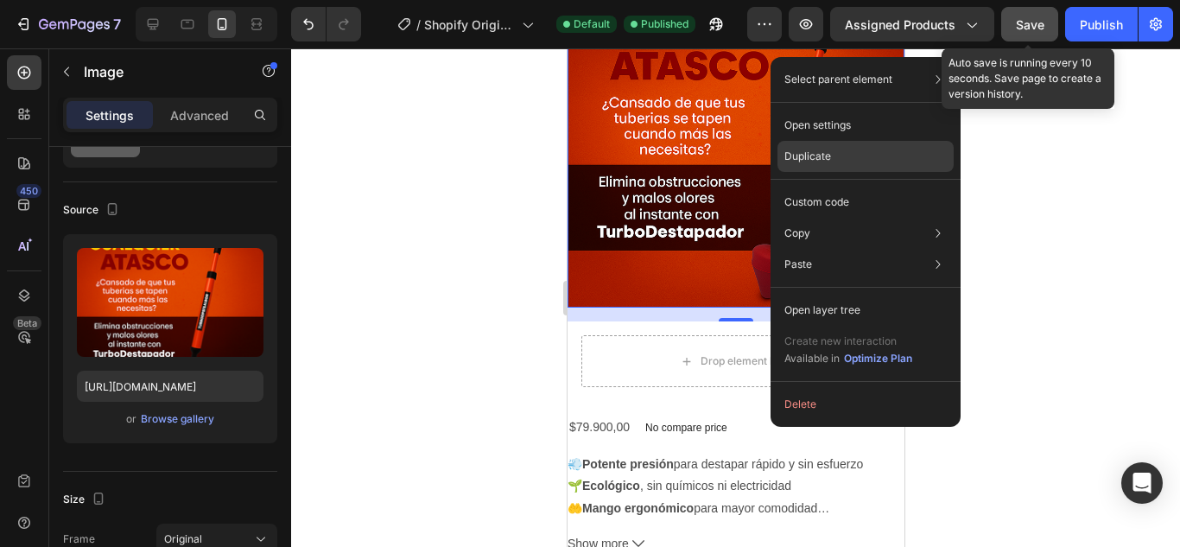
click at [825, 187] on div "Duplicate" at bounding box center [866, 202] width 176 height 31
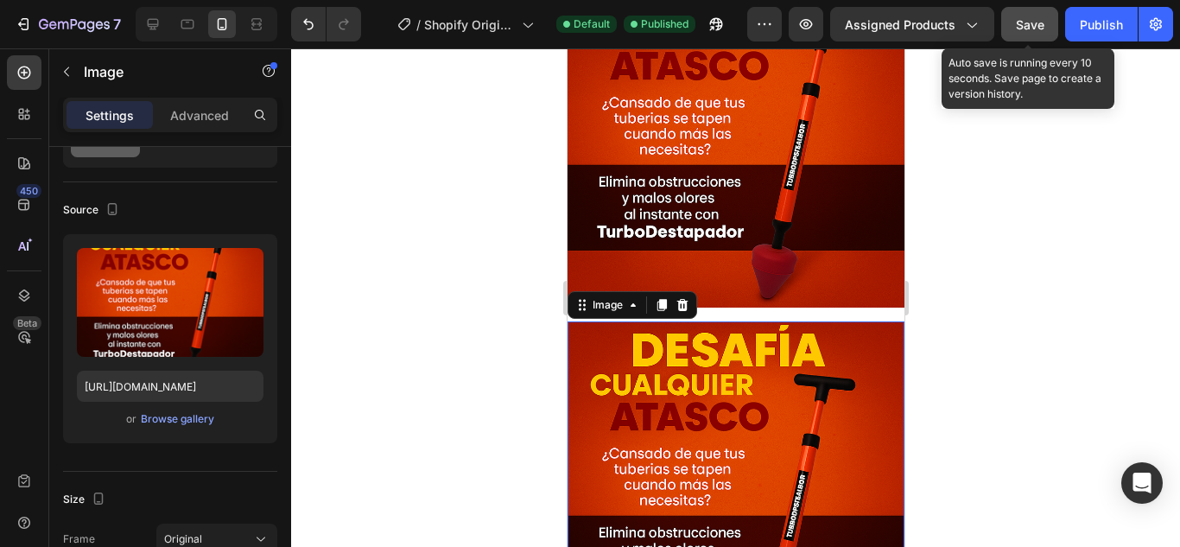
click at [772, 321] on img at bounding box center [735, 489] width 337 height 337
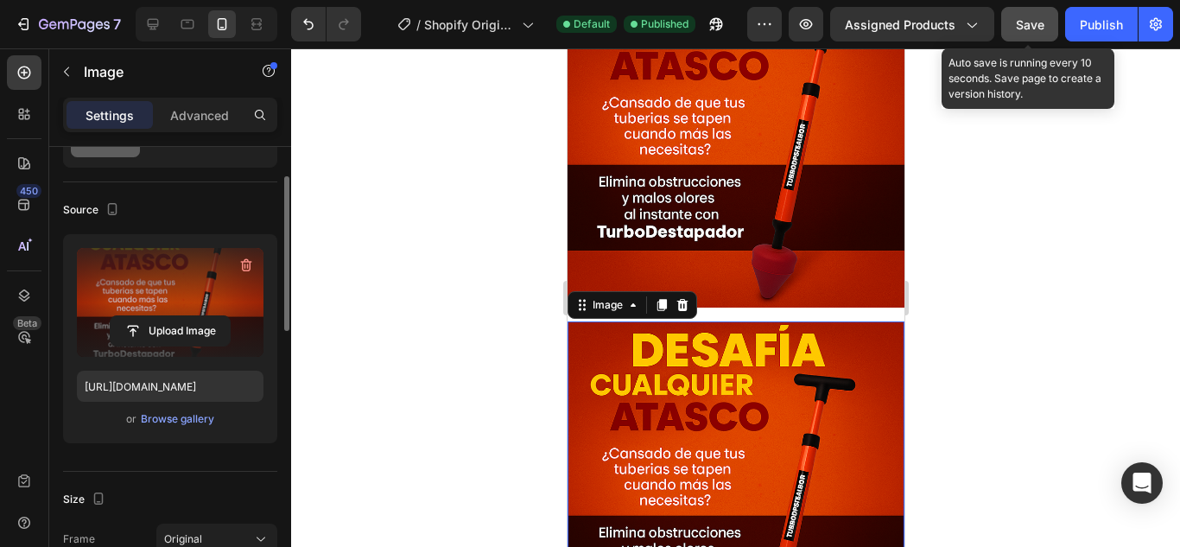
click at [196, 308] on label at bounding box center [170, 302] width 187 height 109
click at [196, 316] on input "file" at bounding box center [170, 330] width 119 height 29
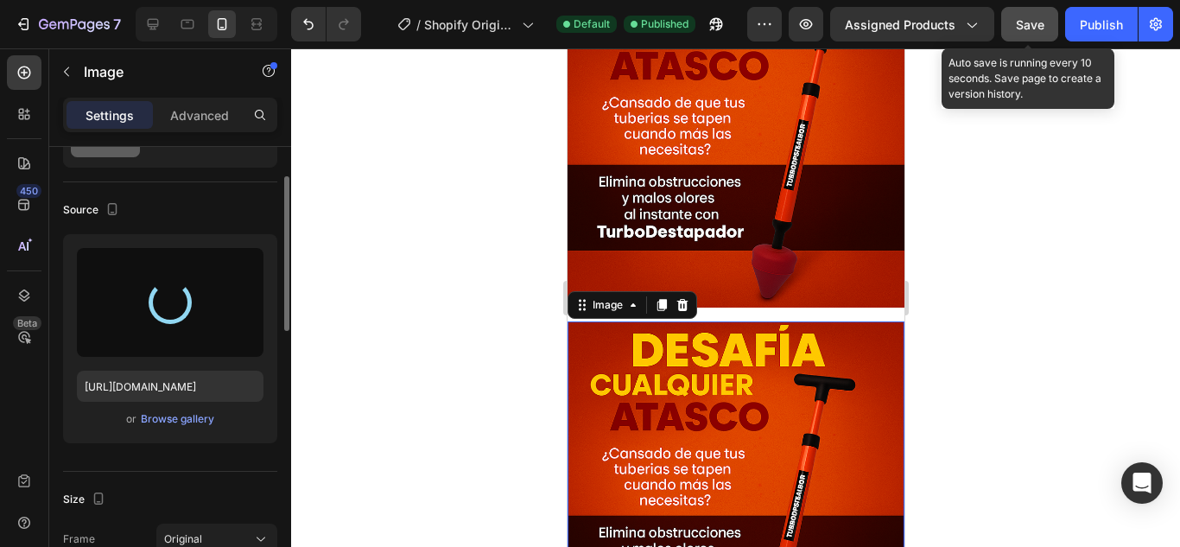
type input "https://cdn.shopify.com/s/files/1/0682/6452/5877/files/gempages_578189827065774…"
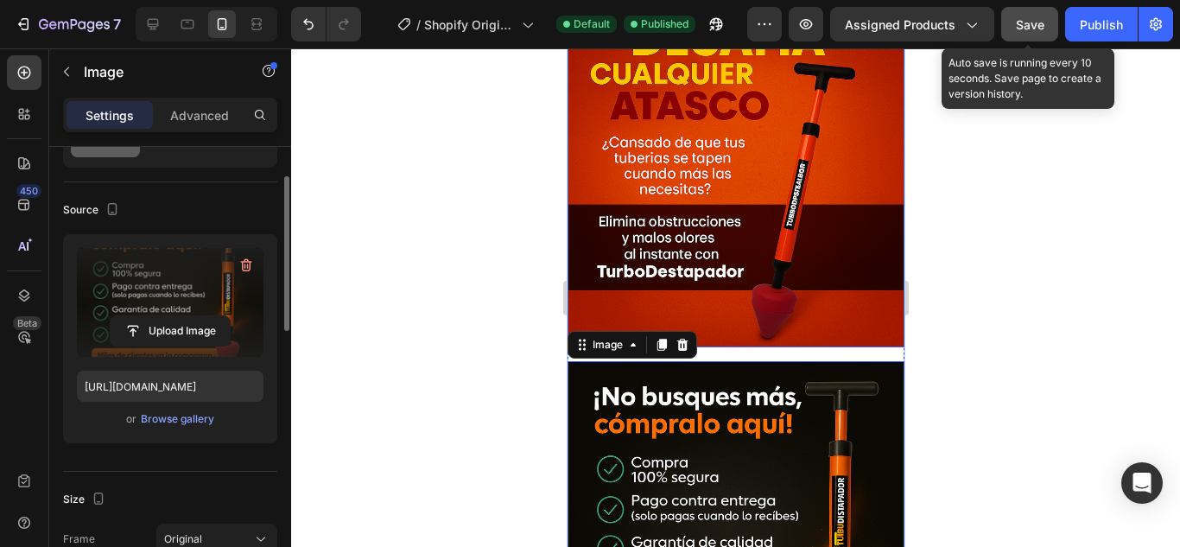
scroll to position [1555, 0]
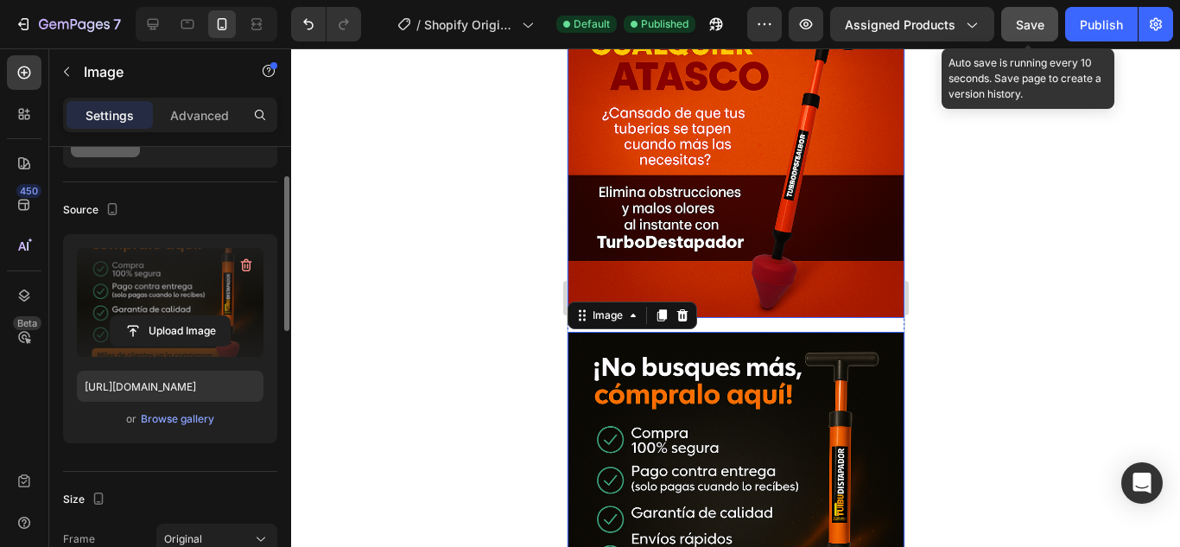
click at [801, 177] on img at bounding box center [735, 149] width 337 height 337
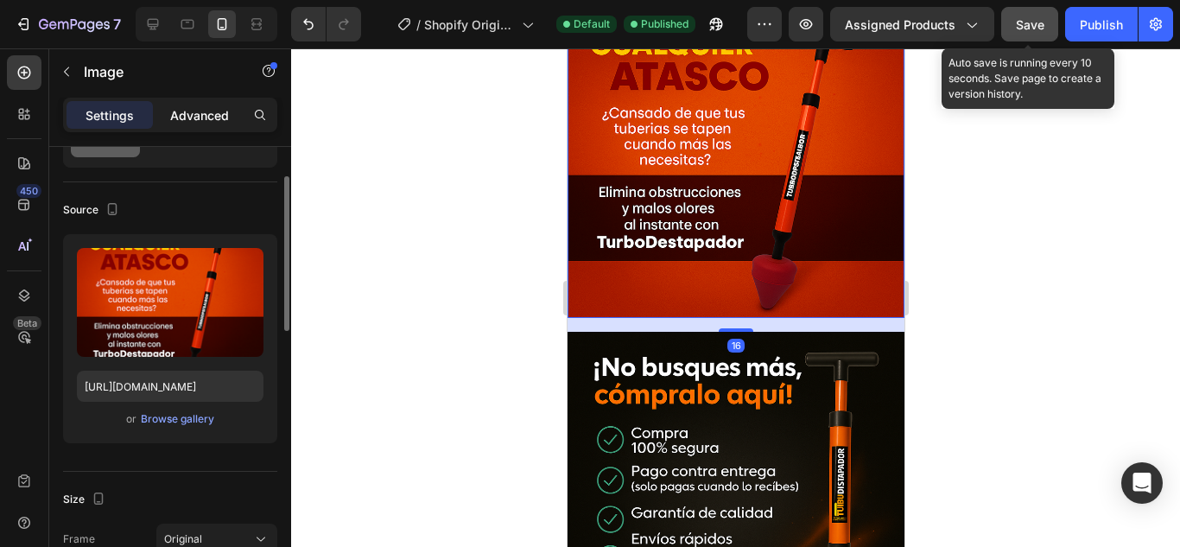
click at [196, 124] on div "Advanced" at bounding box center [199, 115] width 86 height 28
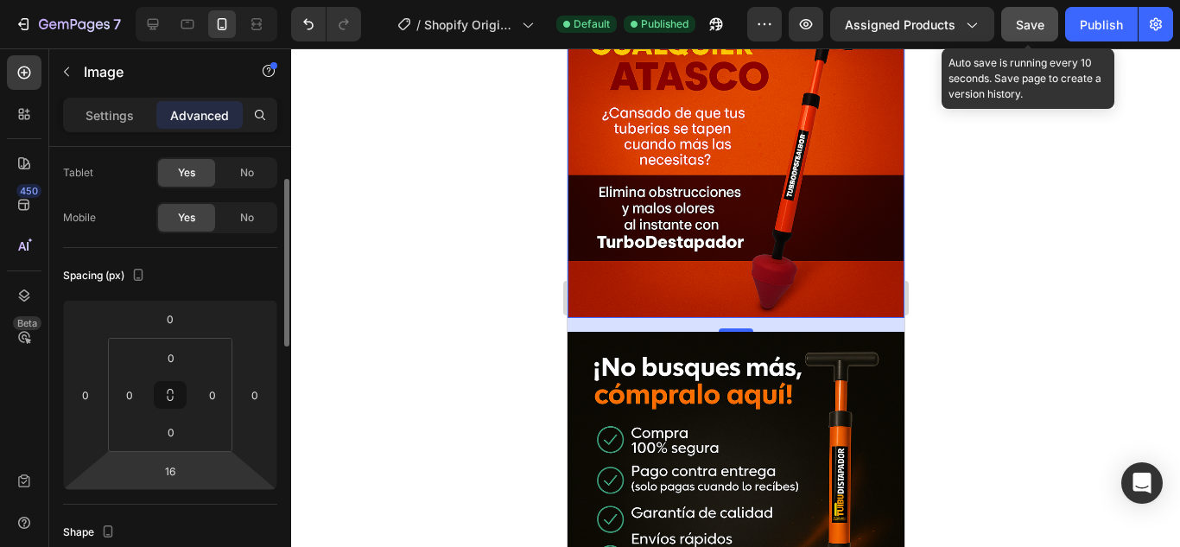
click at [194, 0] on html "7 / Shopify Original Product Template Default Published Preview Assigned Produc…" at bounding box center [590, 0] width 1180 height 0
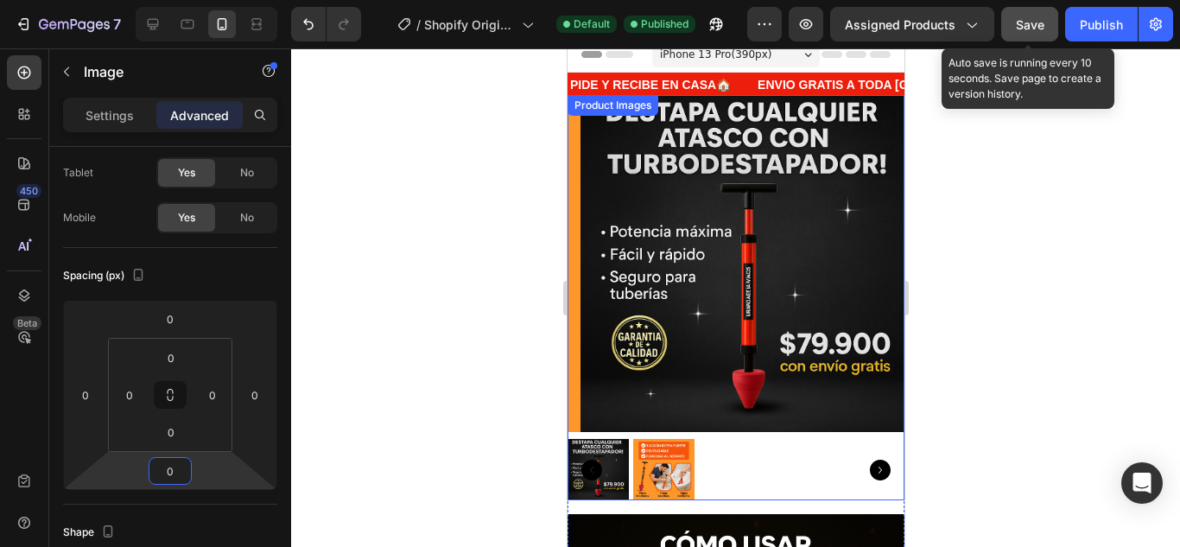
scroll to position [0, 0]
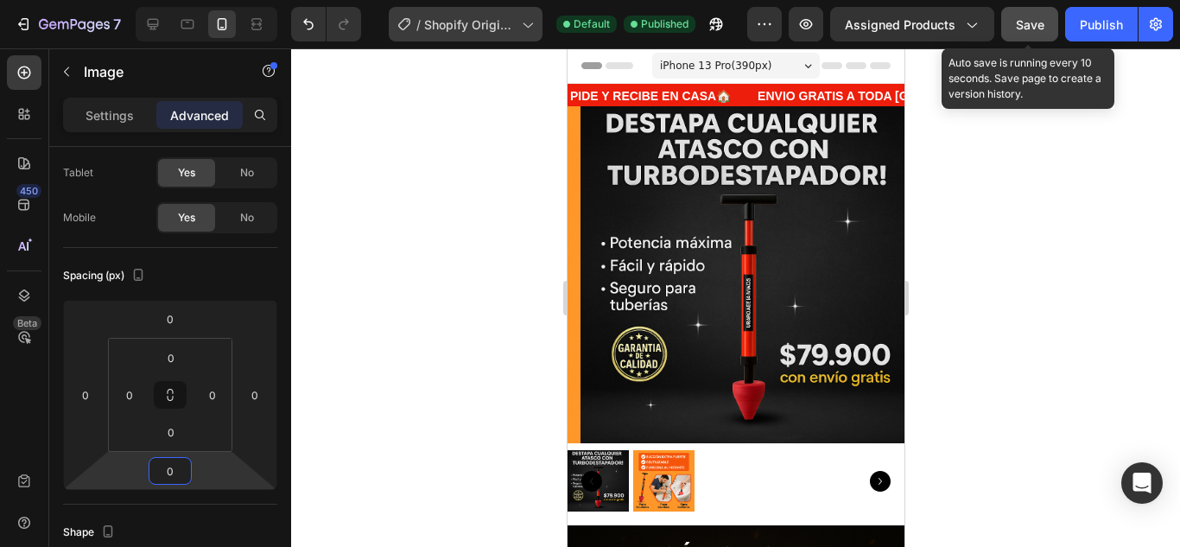
type input "0"
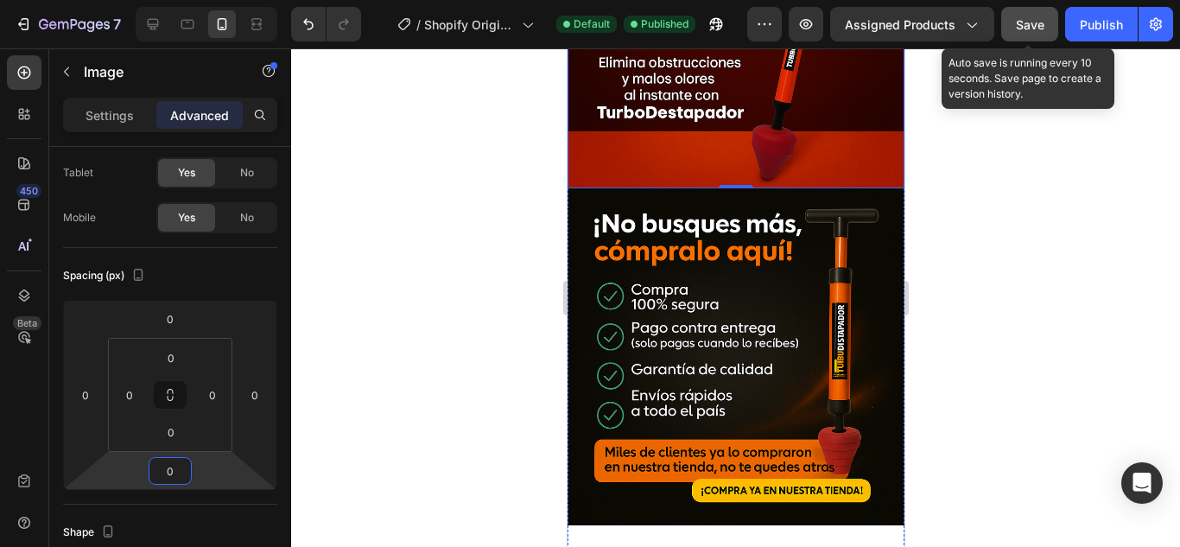
scroll to position [1728, 0]
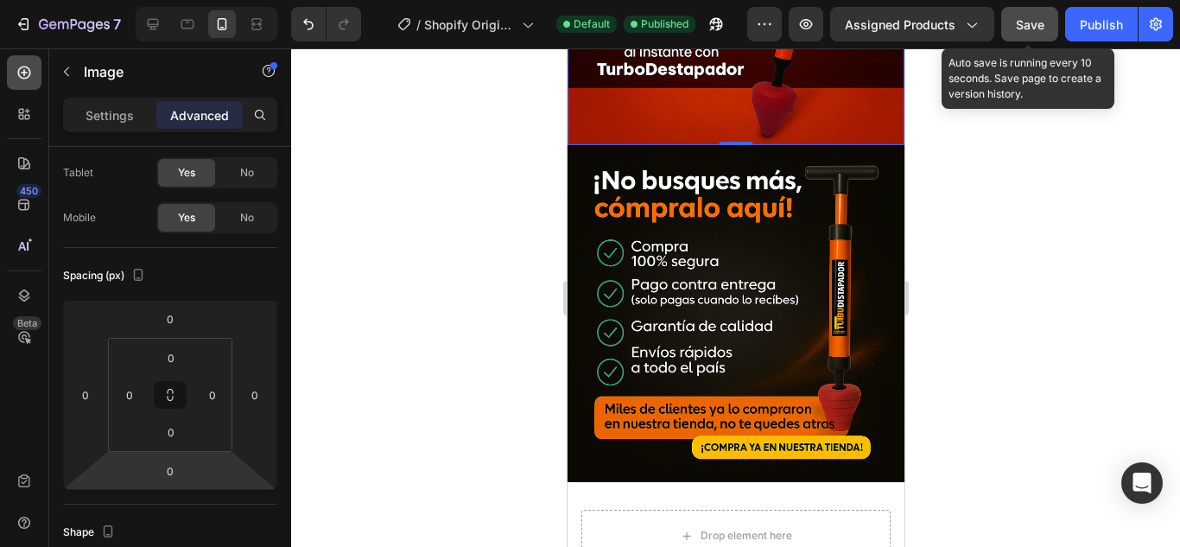
click at [28, 67] on icon at bounding box center [24, 72] width 17 height 17
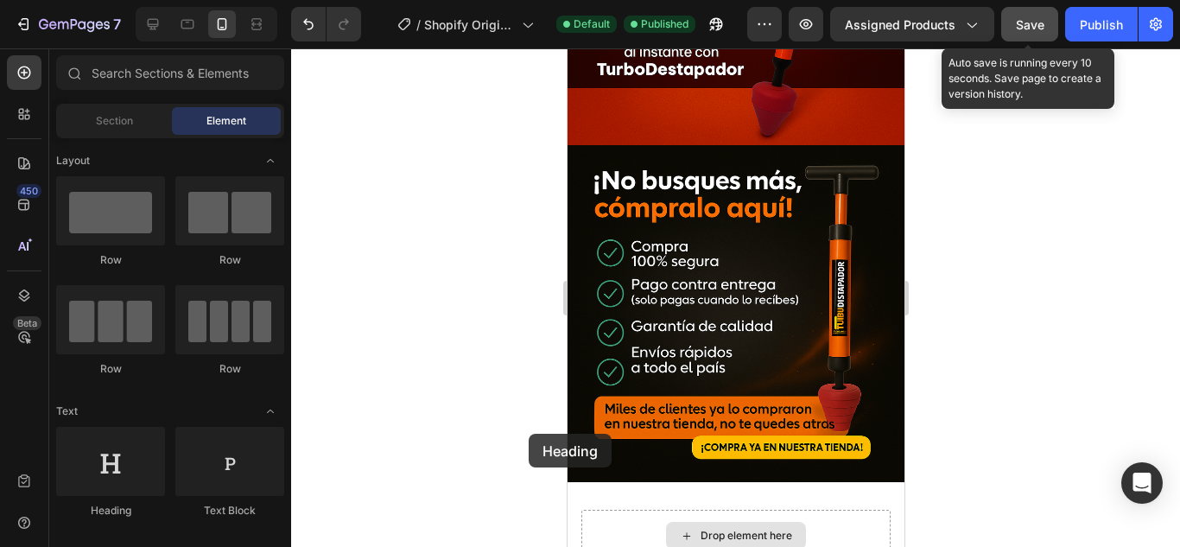
scroll to position [1738, 0]
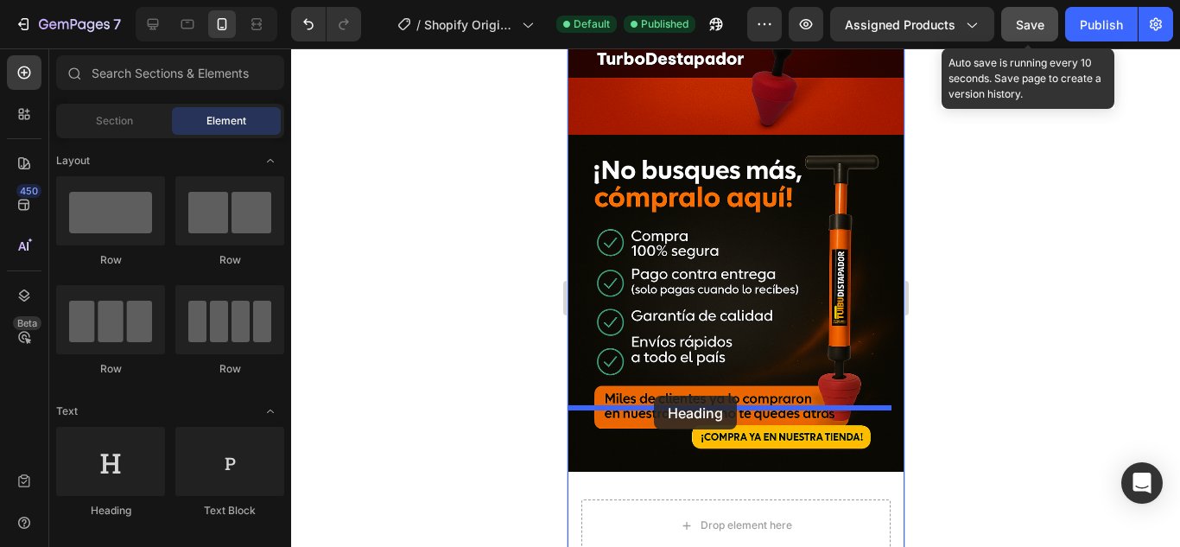
drag, startPoint x: 688, startPoint y: 492, endPoint x: 653, endPoint y: 396, distance: 102.7
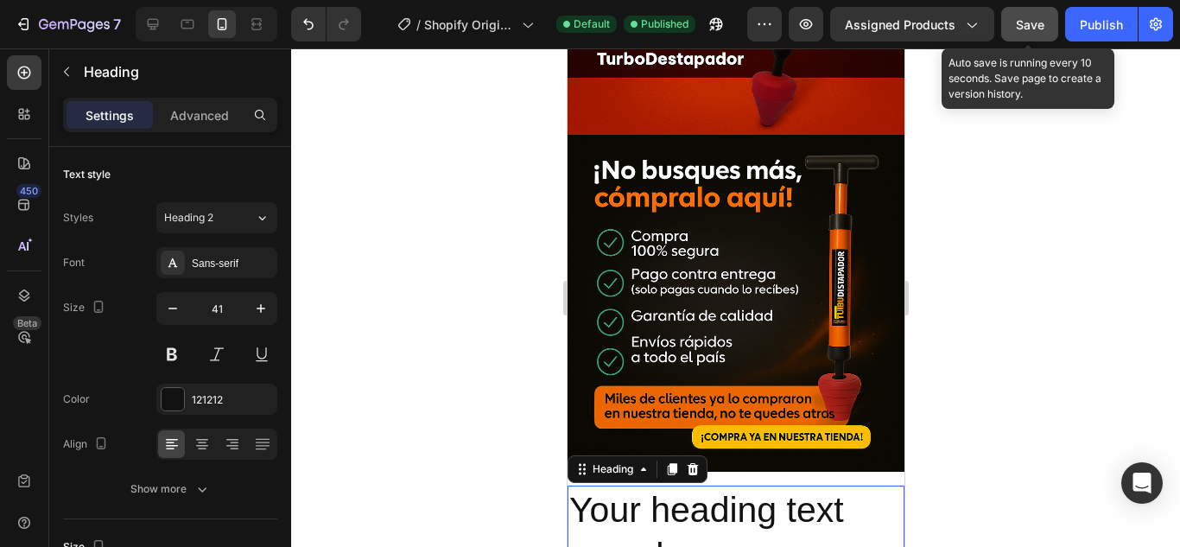
click at [748, 486] on h2 "Your heading text goes here" at bounding box center [735, 534] width 337 height 96
click at [748, 487] on p "Your heading text goes here" at bounding box center [734, 533] width 333 height 92
click at [743, 487] on p "Your heading text goes here" at bounding box center [734, 533] width 333 height 92
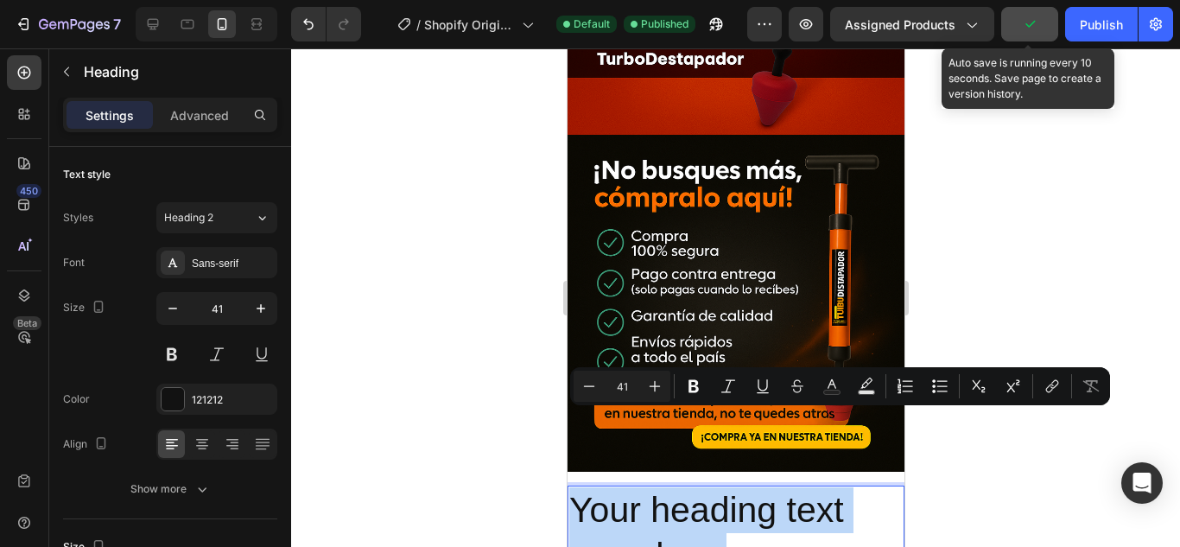
drag, startPoint x: 727, startPoint y: 479, endPoint x: 562, endPoint y: 417, distance: 176.9
click at [567, 417] on html "iPhone 13 Pro ( 390 px) iPhone 13 Mini iPhone 13 Pro iPhone 11 Pro Max iPhone 1…" at bounding box center [735, 18] width 337 height 3417
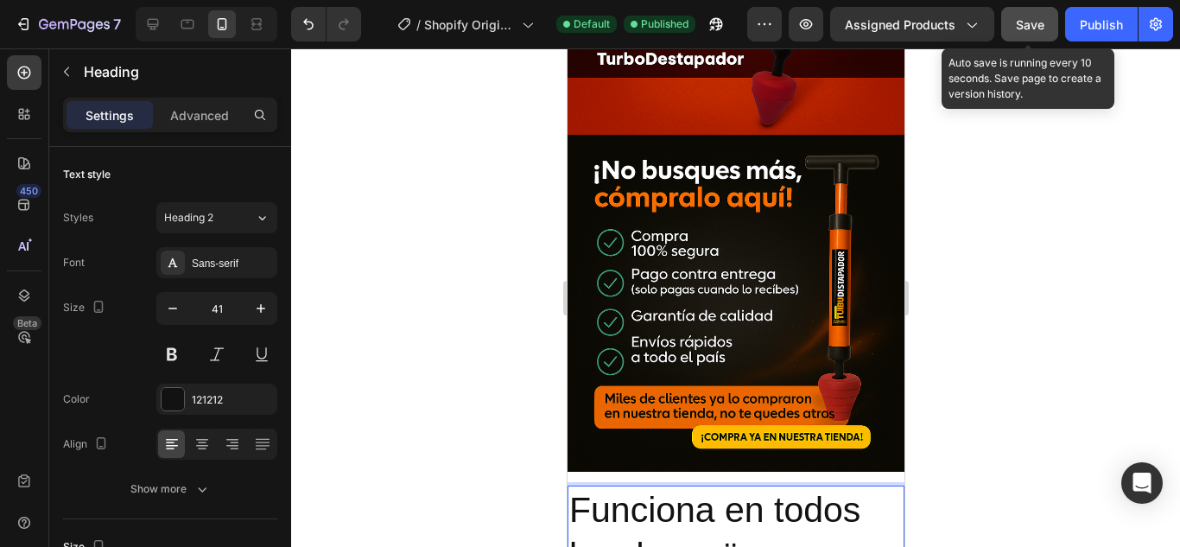
drag, startPoint x: 786, startPoint y: 479, endPoint x: 603, endPoint y: 420, distance: 192.6
click at [574, 487] on p "Funciona en todos los desagües" at bounding box center [734, 533] width 333 height 92
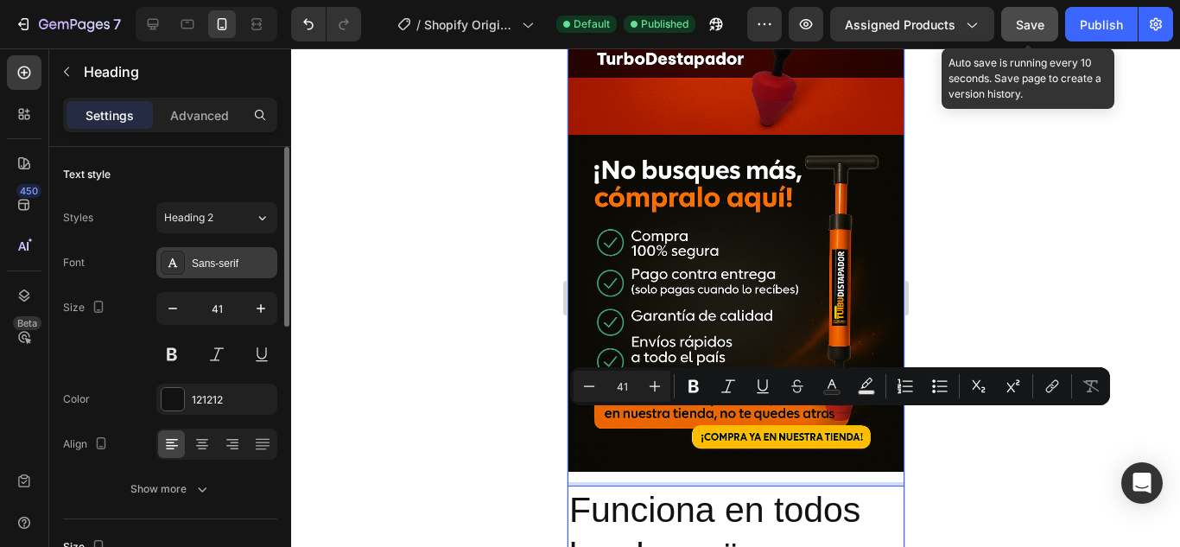
click at [217, 262] on div "Sans-serif" at bounding box center [232, 264] width 81 height 16
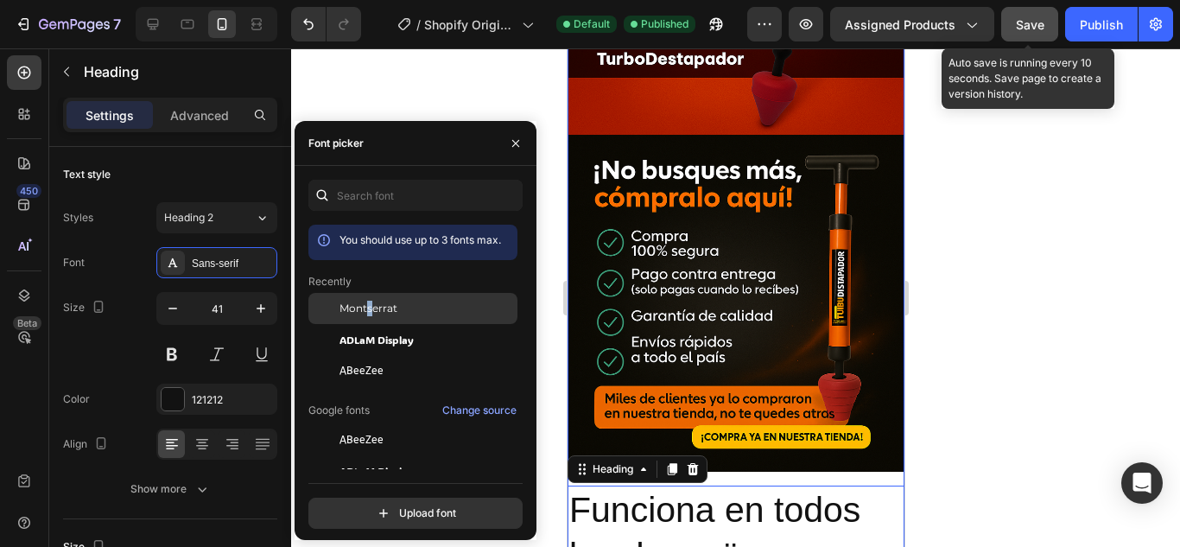
click at [370, 314] on span "Montserrat" at bounding box center [369, 309] width 58 height 16
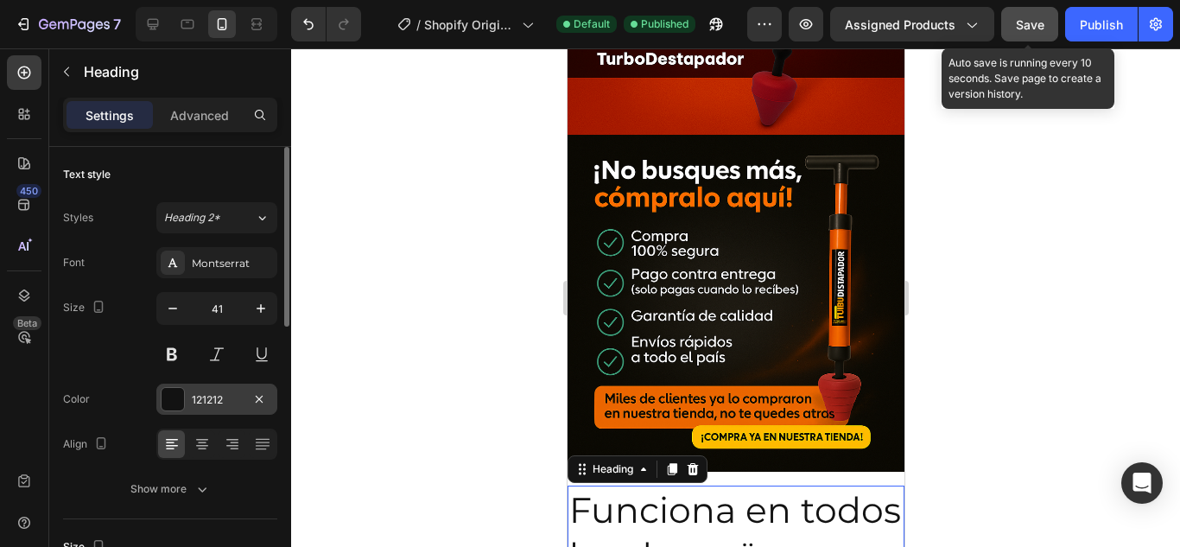
click at [169, 400] on div at bounding box center [173, 399] width 22 height 22
click at [373, 238] on div at bounding box center [735, 297] width 889 height 498
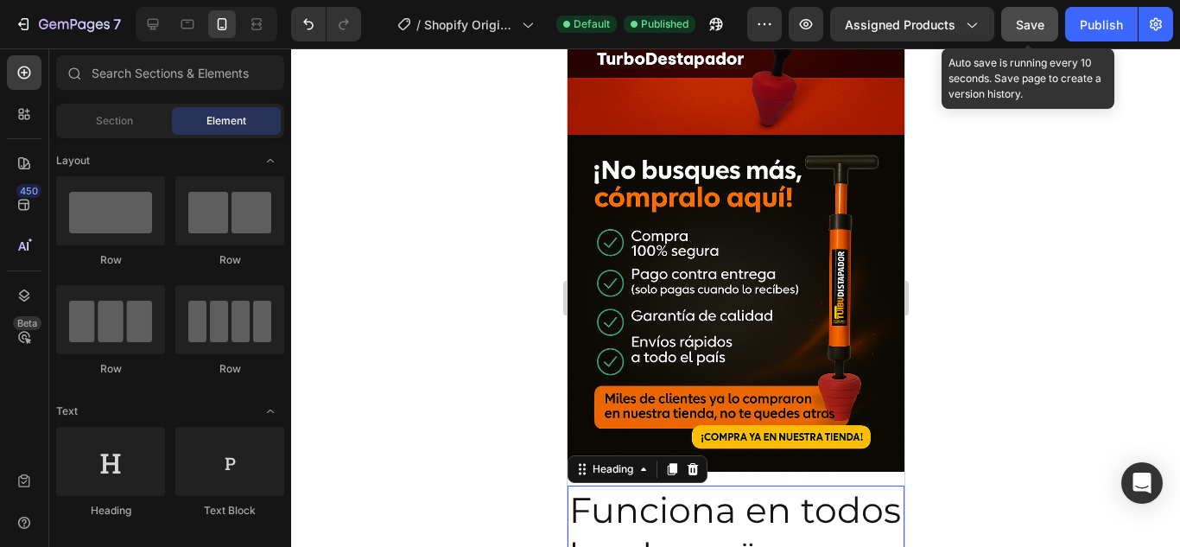
click at [791, 487] on p "Funciona en todos los desagües" at bounding box center [734, 533] width 333 height 92
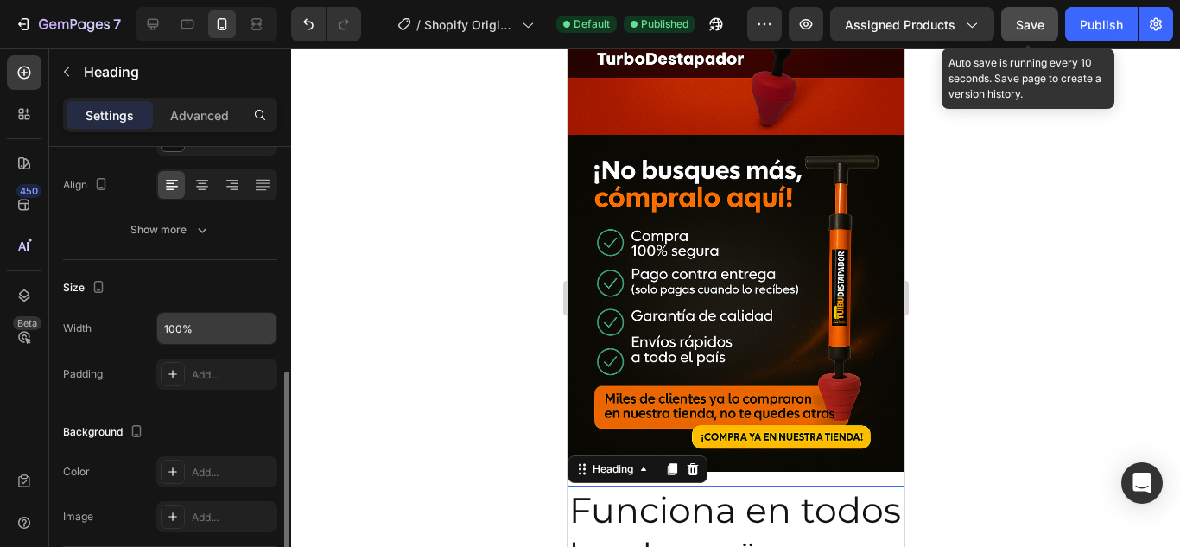
scroll to position [346, 0]
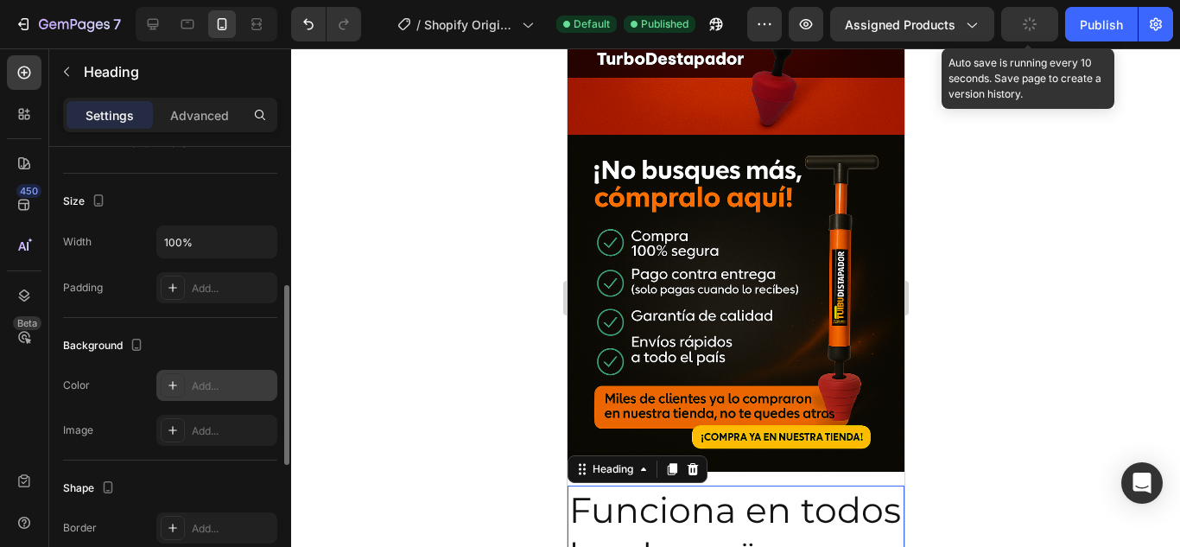
click at [218, 372] on div "Add..." at bounding box center [216, 385] width 121 height 31
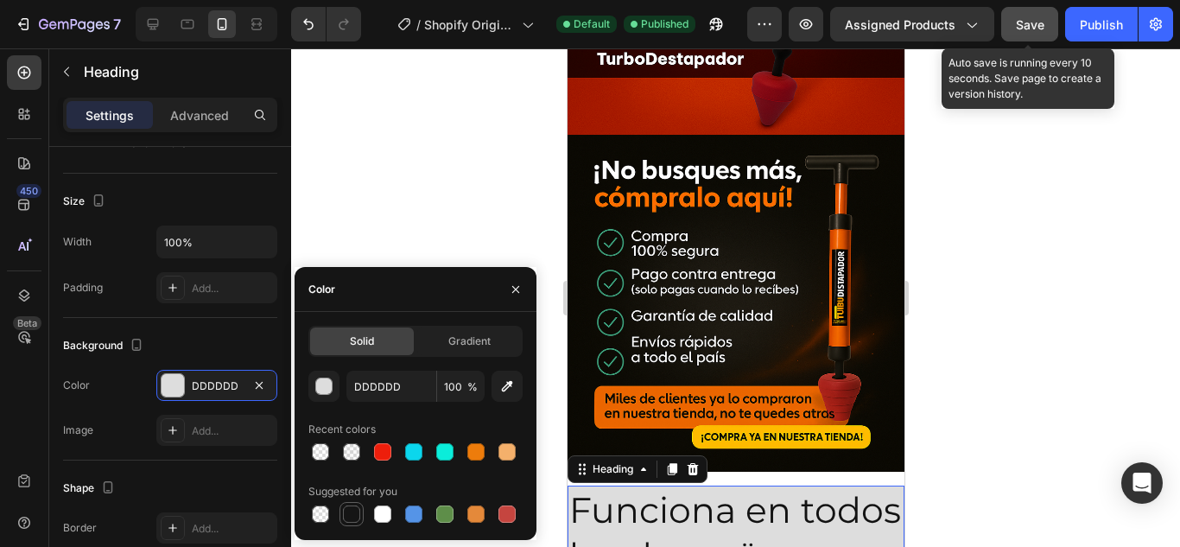
click at [363, 511] on div at bounding box center [352, 514] width 24 height 24
type input "151515"
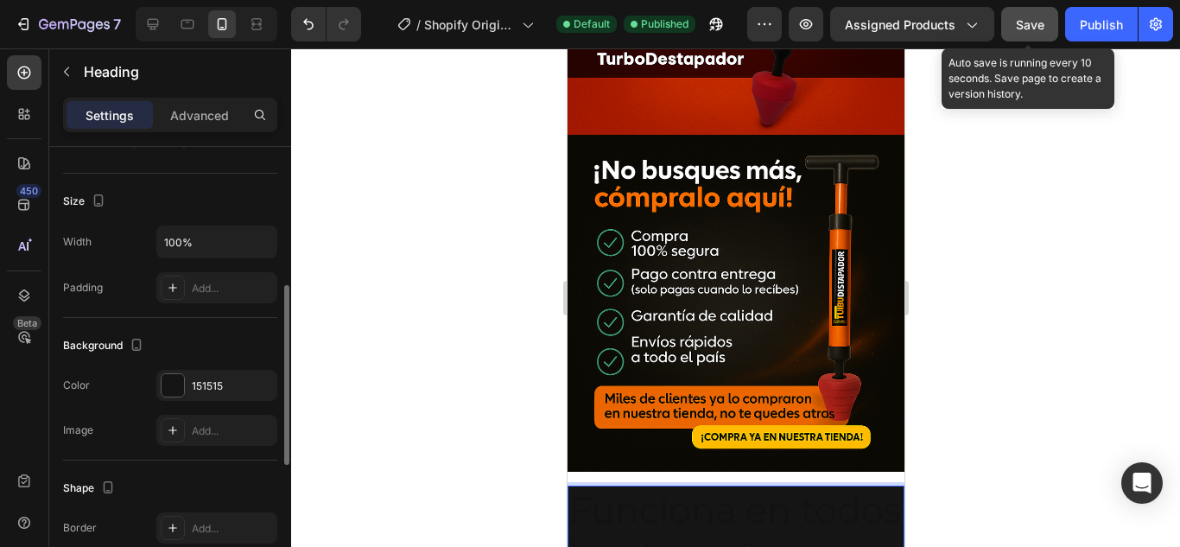
scroll to position [173, 0]
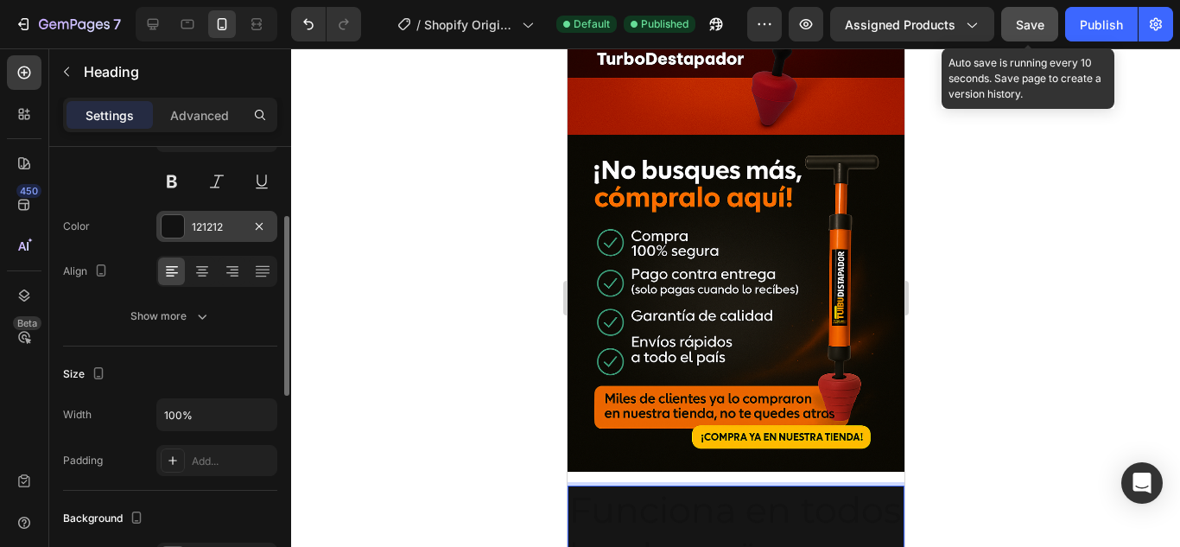
click at [191, 231] on div "121212" at bounding box center [216, 226] width 121 height 31
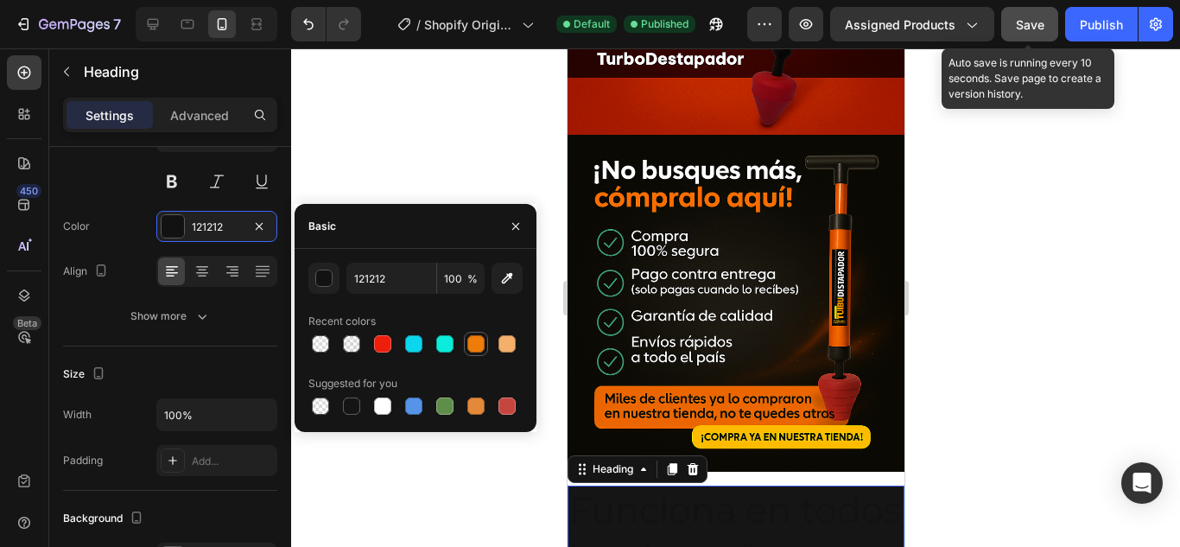
click at [476, 342] on div at bounding box center [475, 343] width 17 height 17
type input "ED7C0B"
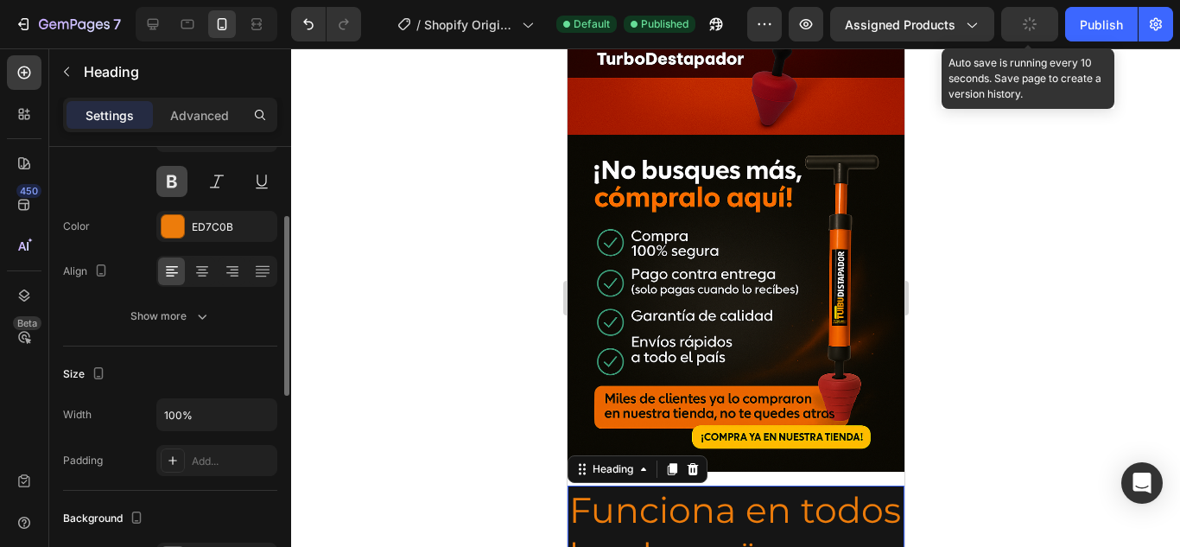
click at [182, 187] on button at bounding box center [171, 181] width 31 height 31
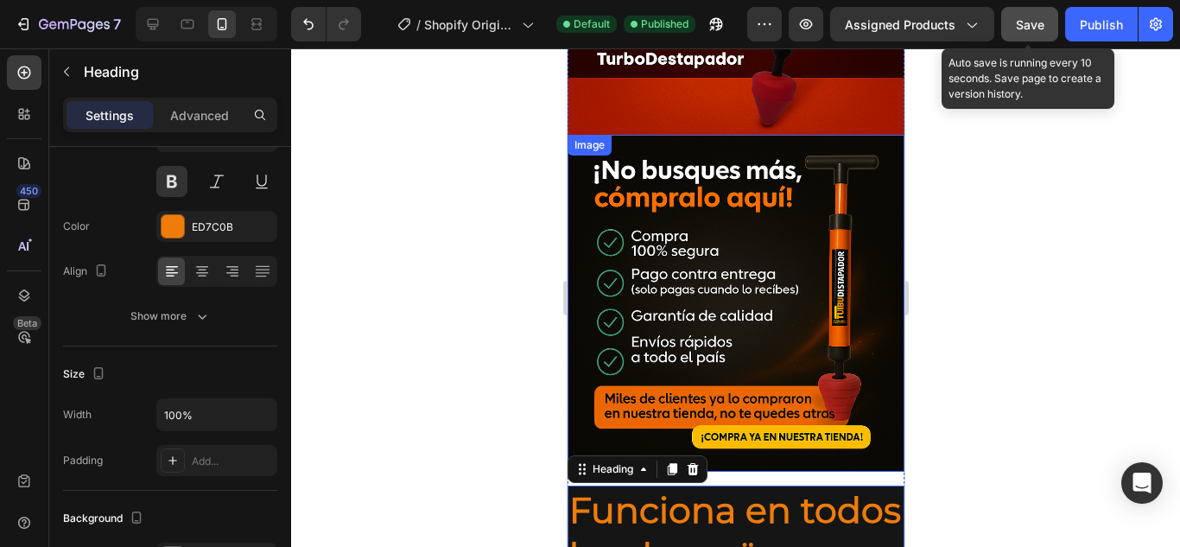
click at [812, 376] on img at bounding box center [735, 303] width 337 height 337
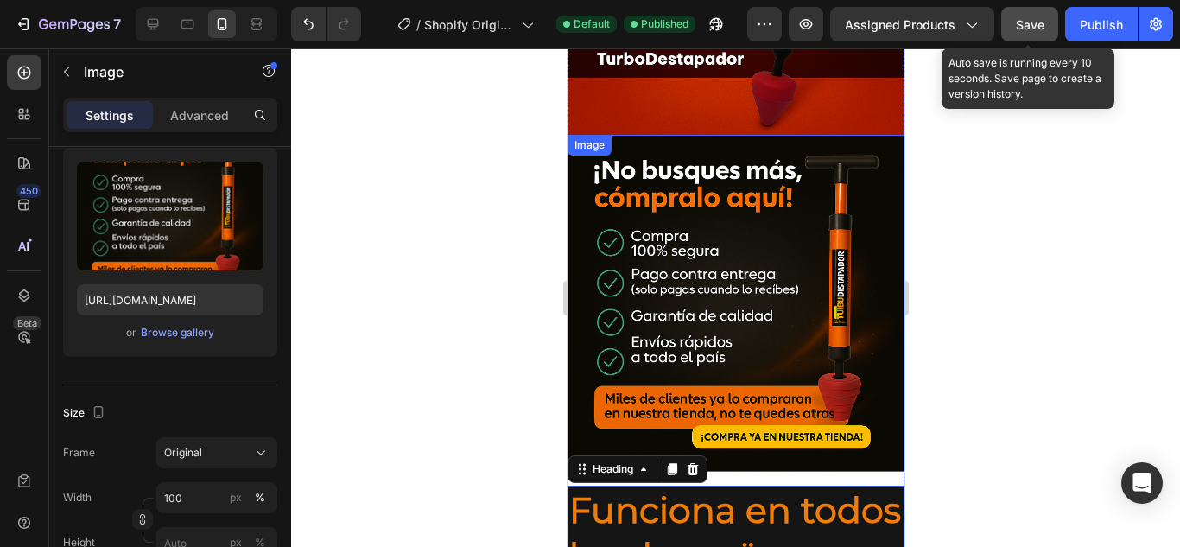
scroll to position [0, 0]
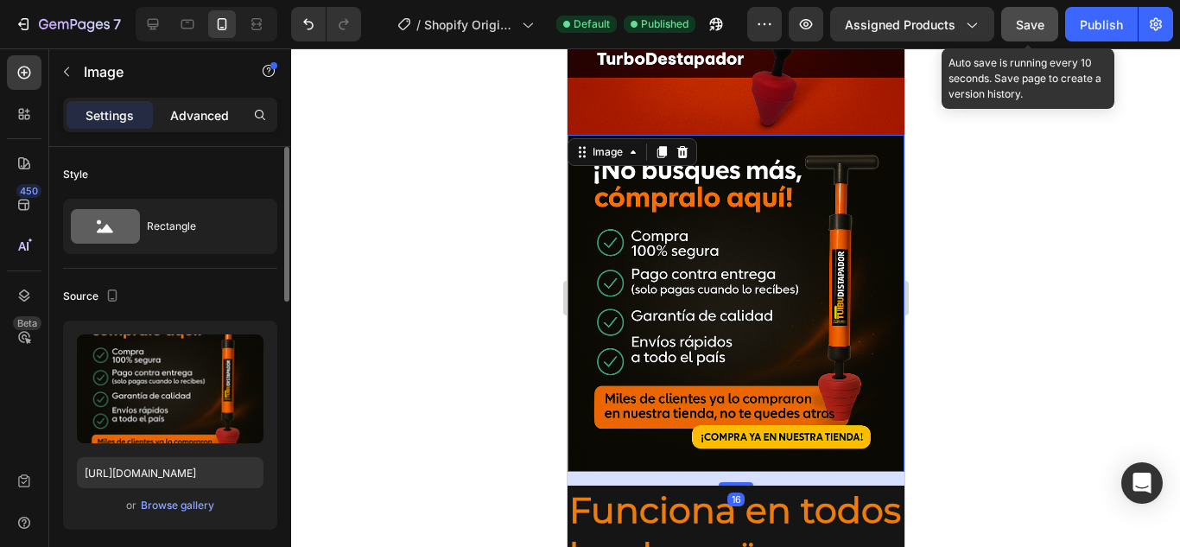
click at [212, 124] on p "Advanced" at bounding box center [199, 115] width 59 height 18
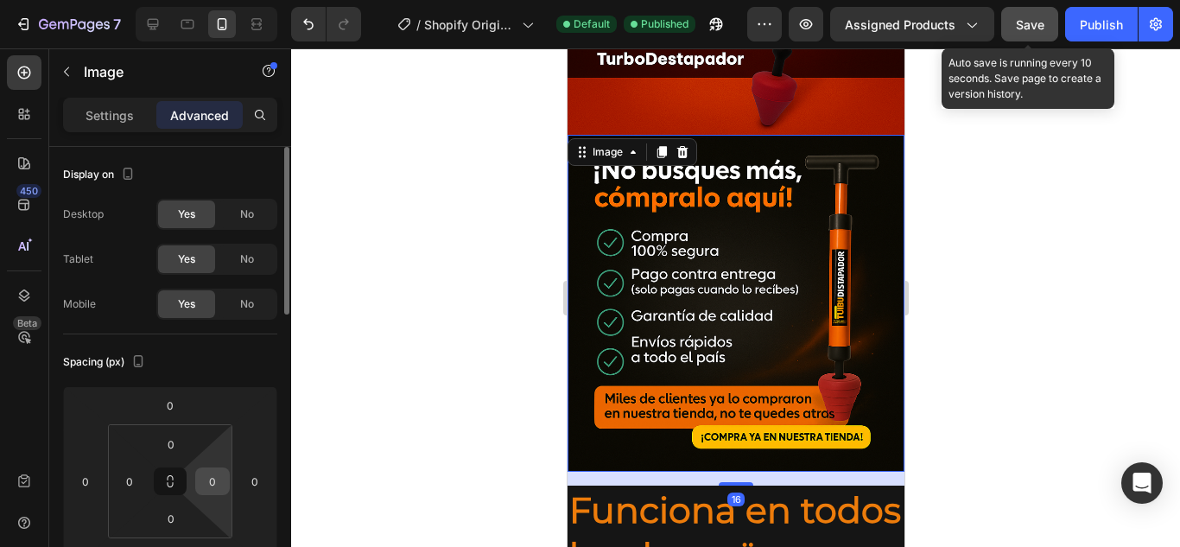
scroll to position [86, 0]
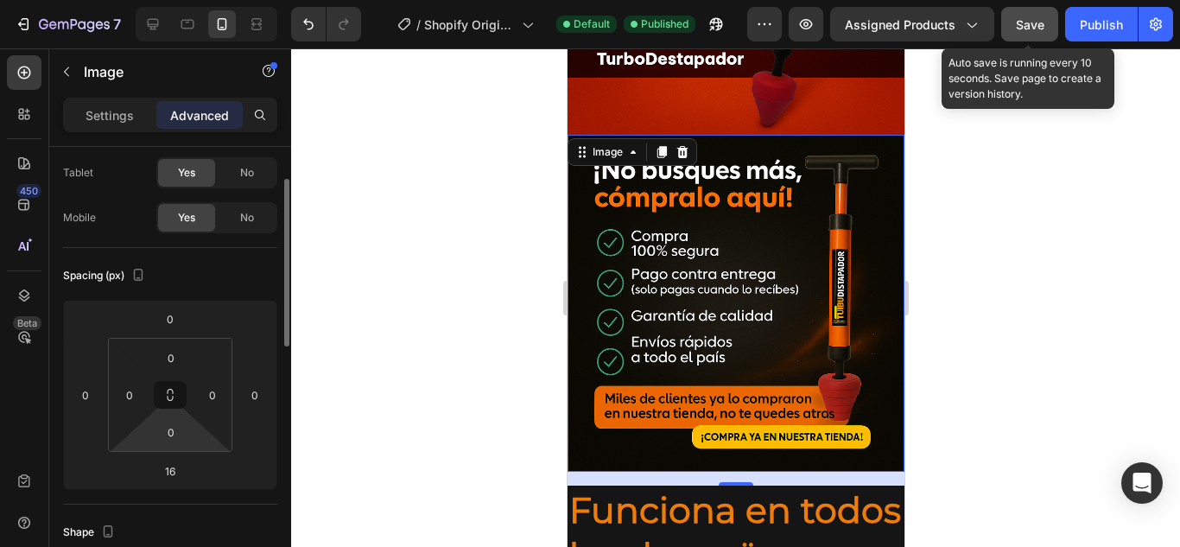
click at [179, 0] on html "7 / Shopify Original Product Template Default Published Preview Assigned Produc…" at bounding box center [590, 0] width 1180 height 0
click at [181, 467] on input "16" at bounding box center [170, 471] width 35 height 26
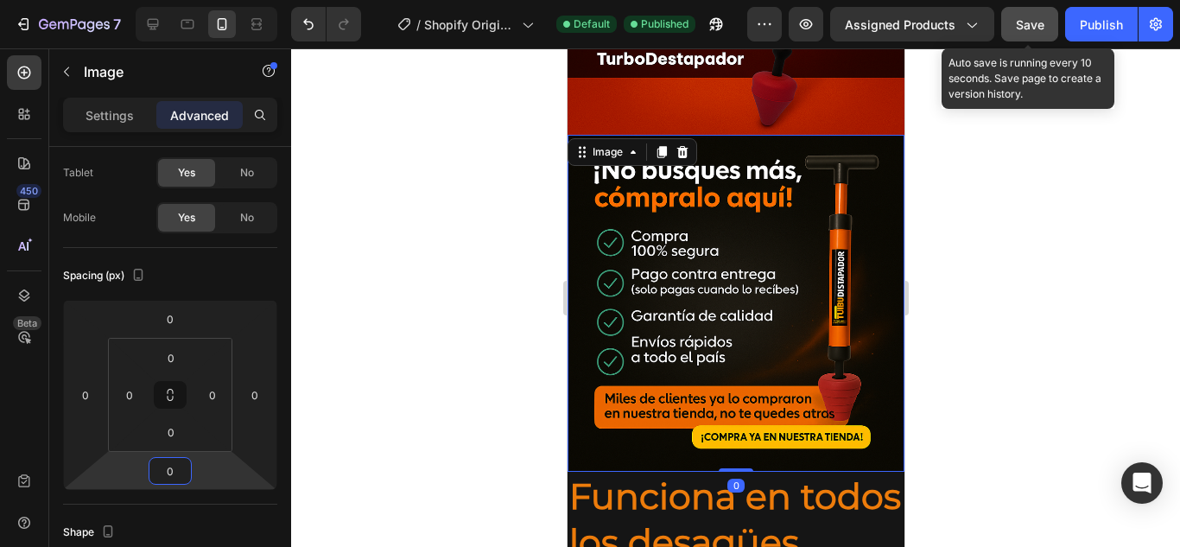
type input "0"
click at [1040, 311] on div at bounding box center [735, 297] width 889 height 498
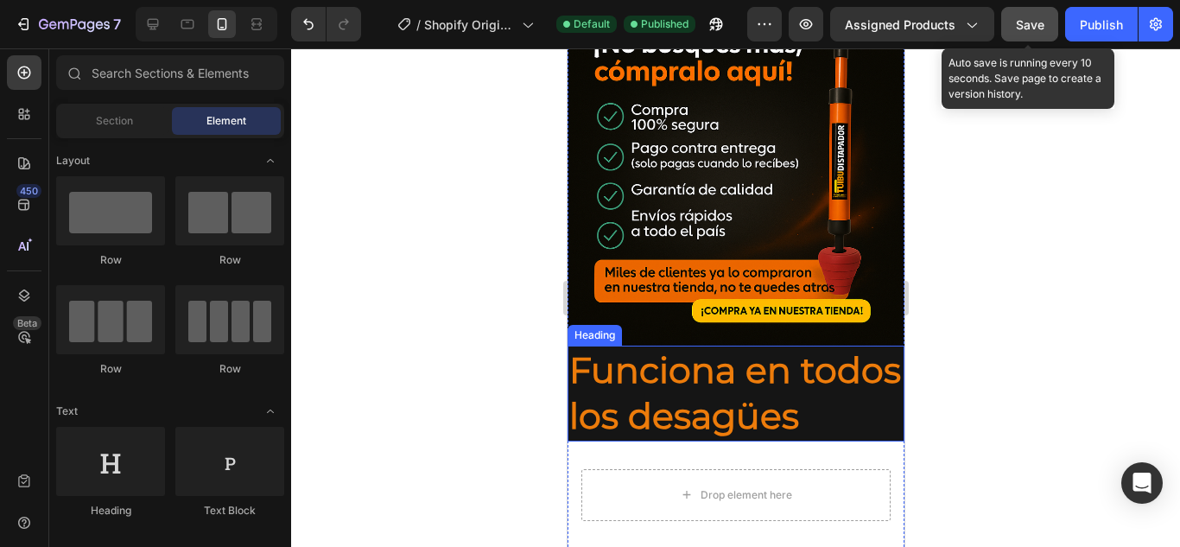
scroll to position [1825, 0]
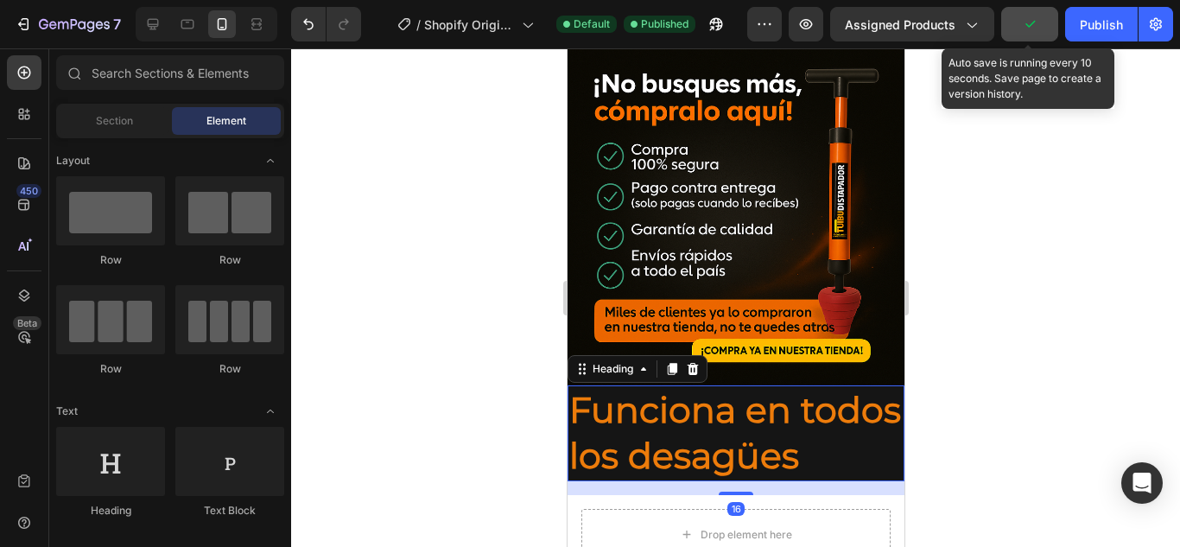
click at [702, 406] on p "Funciona en todos los desagües" at bounding box center [734, 433] width 333 height 92
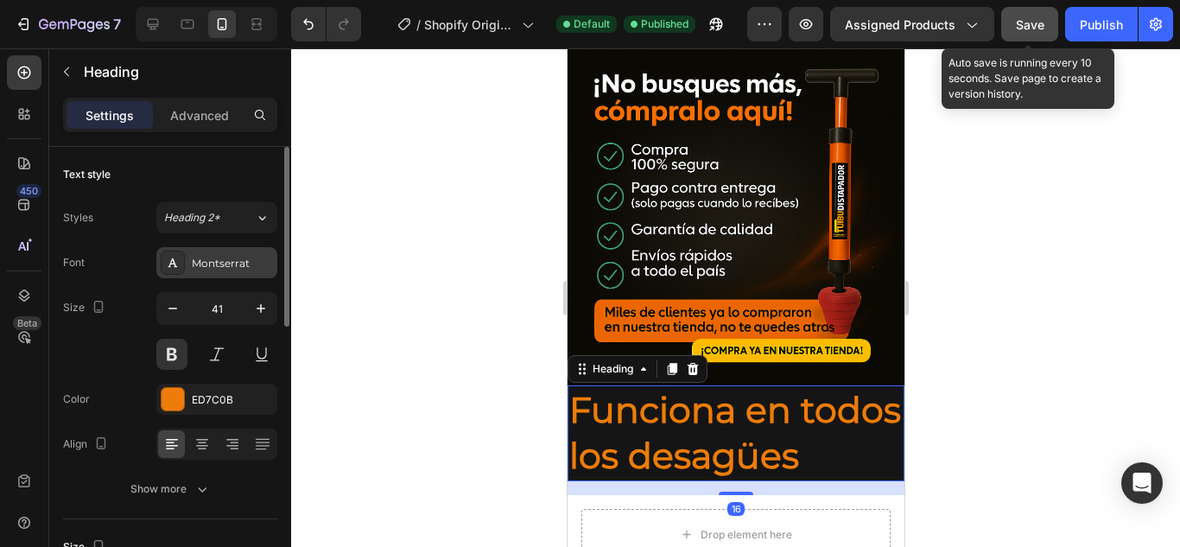
click at [219, 266] on div "Montserrat" at bounding box center [232, 264] width 81 height 16
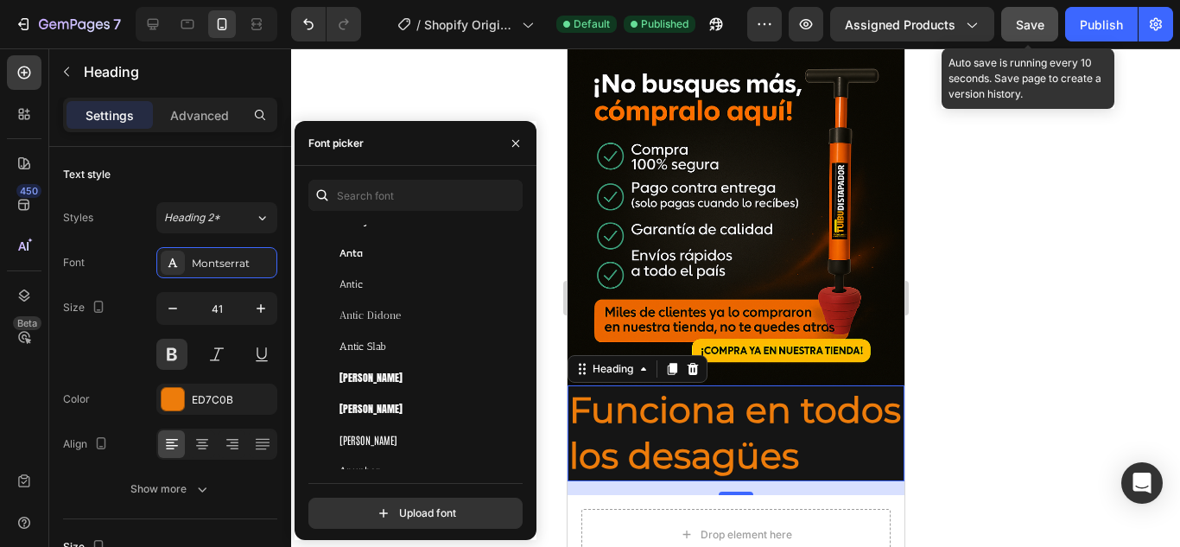
scroll to position [2765, 0]
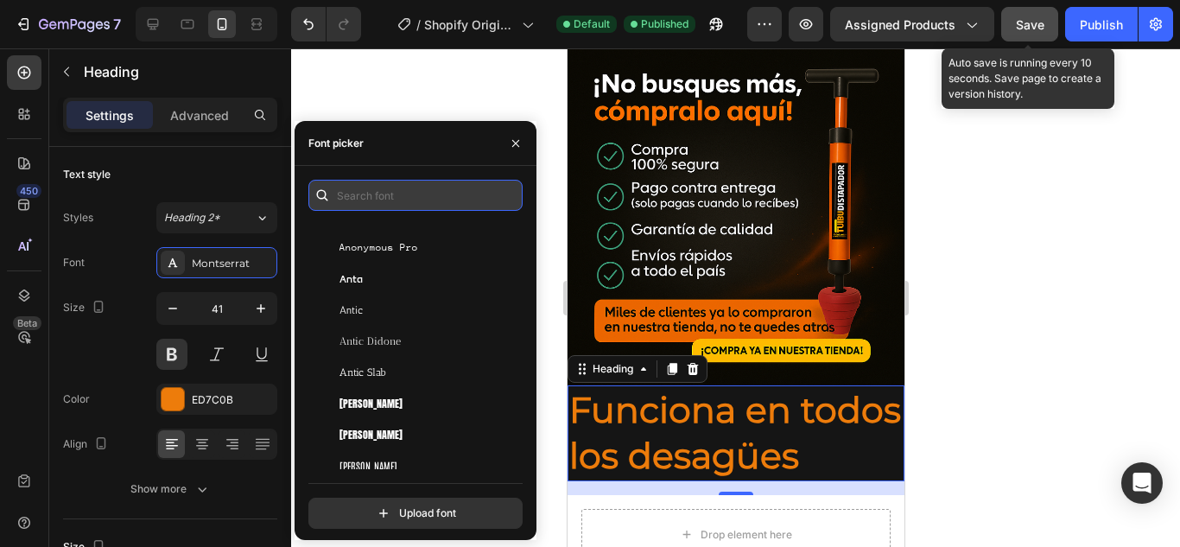
click at [368, 190] on input "text" at bounding box center [415, 195] width 214 height 31
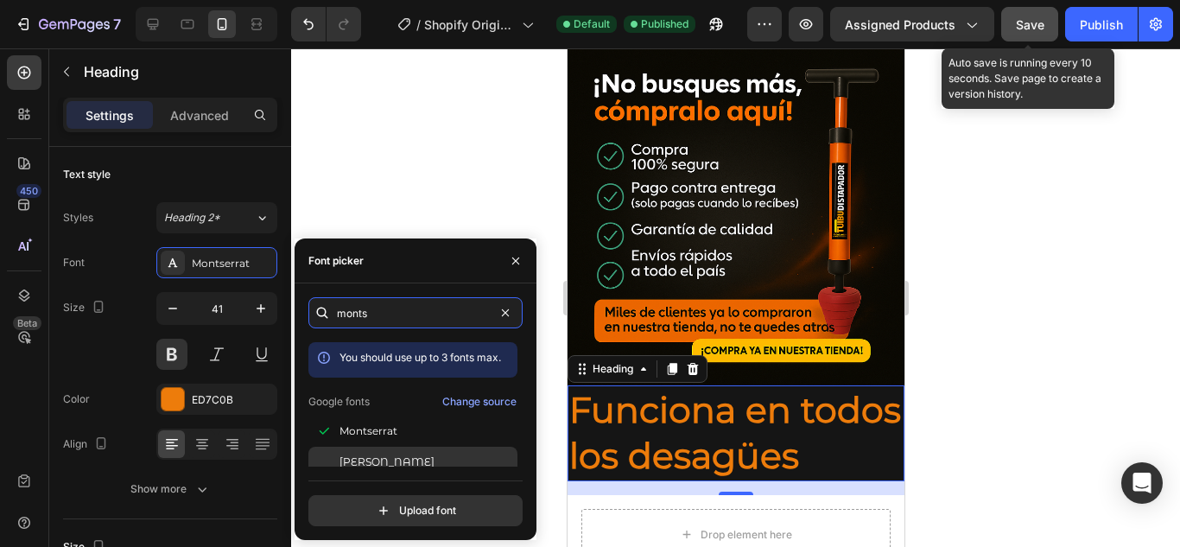
type input "monts"
click at [412, 456] on span "Montserrat Alternates" at bounding box center [387, 462] width 95 height 16
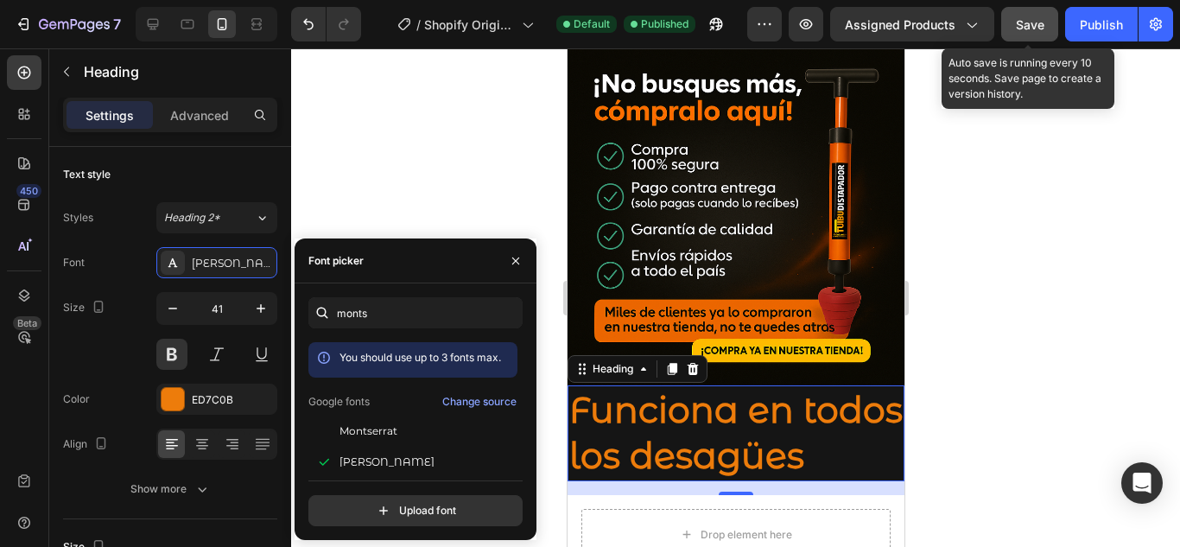
click at [452, 150] on div at bounding box center [735, 297] width 889 height 498
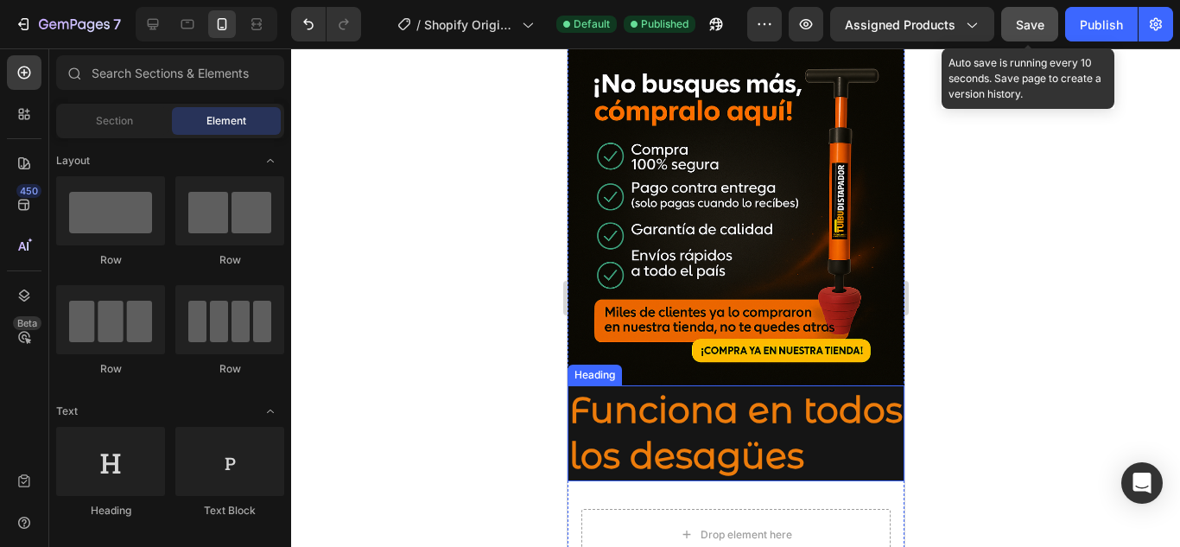
click at [829, 387] on p "Funciona en todos los desagües" at bounding box center [734, 433] width 333 height 92
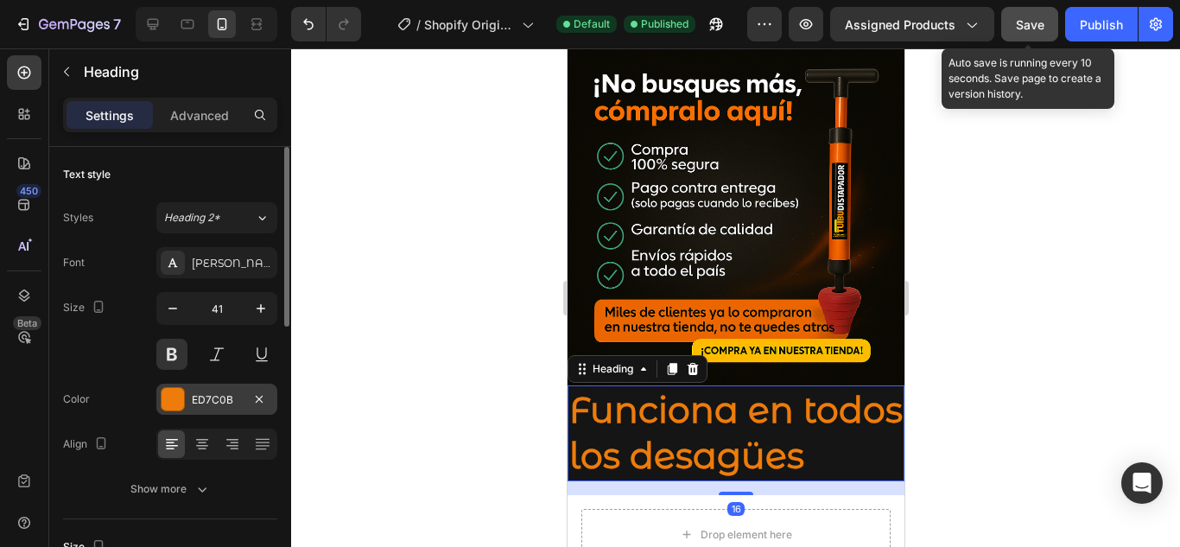
click at [182, 400] on div at bounding box center [173, 399] width 22 height 22
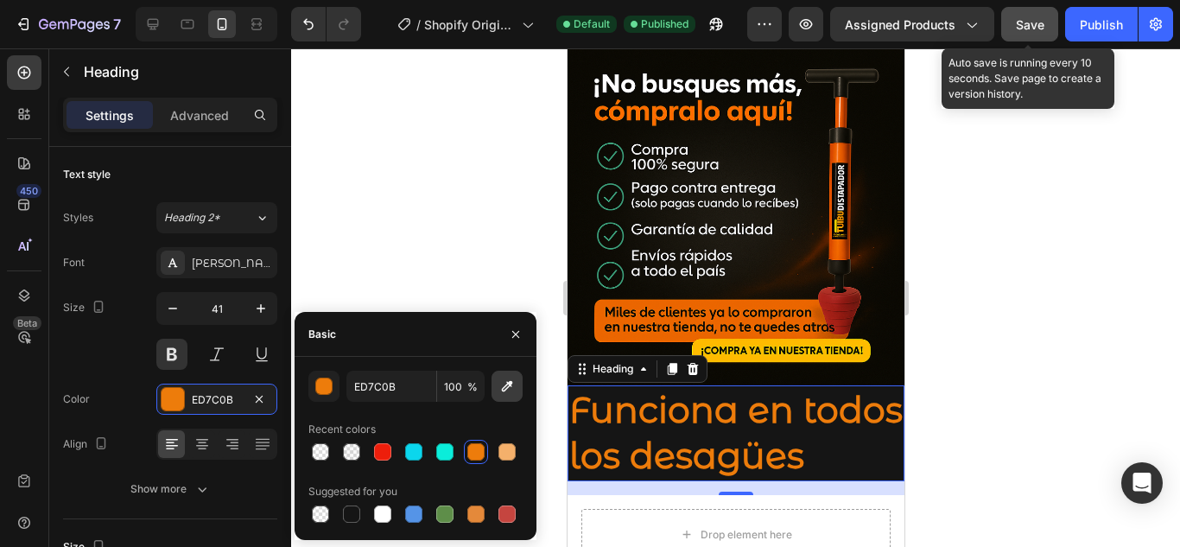
click at [503, 381] on icon "button" at bounding box center [506, 386] width 17 height 17
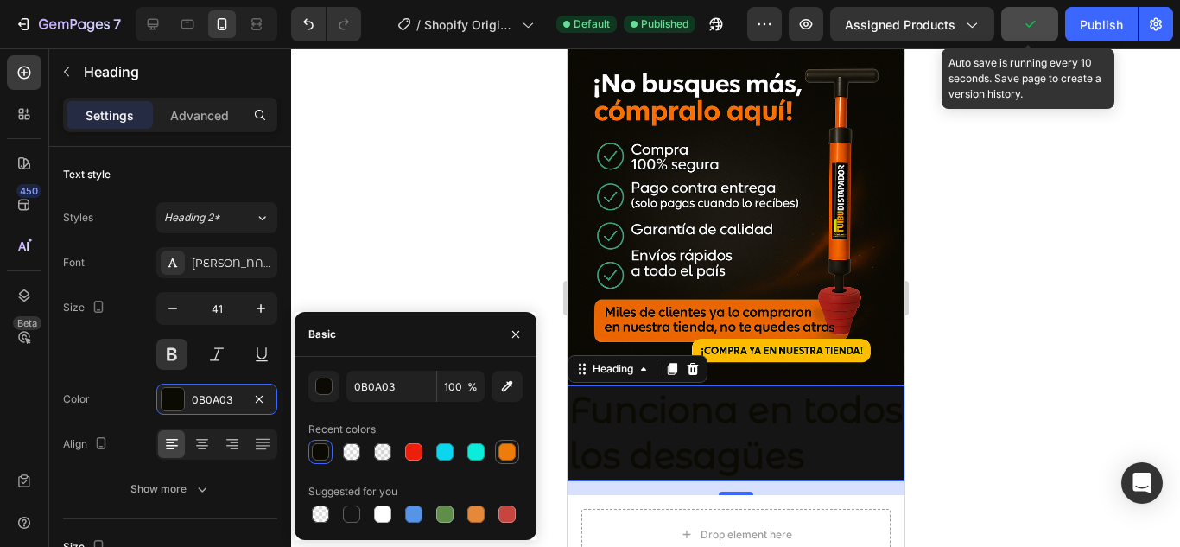
click at [501, 452] on div at bounding box center [506, 451] width 17 height 17
type input "ED7C0B"
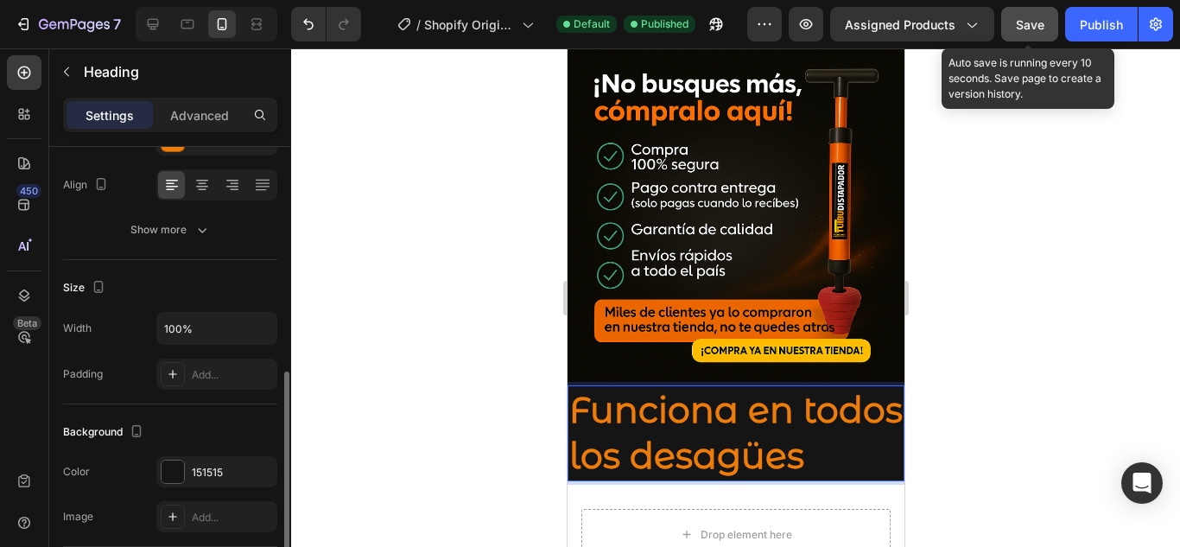
scroll to position [346, 0]
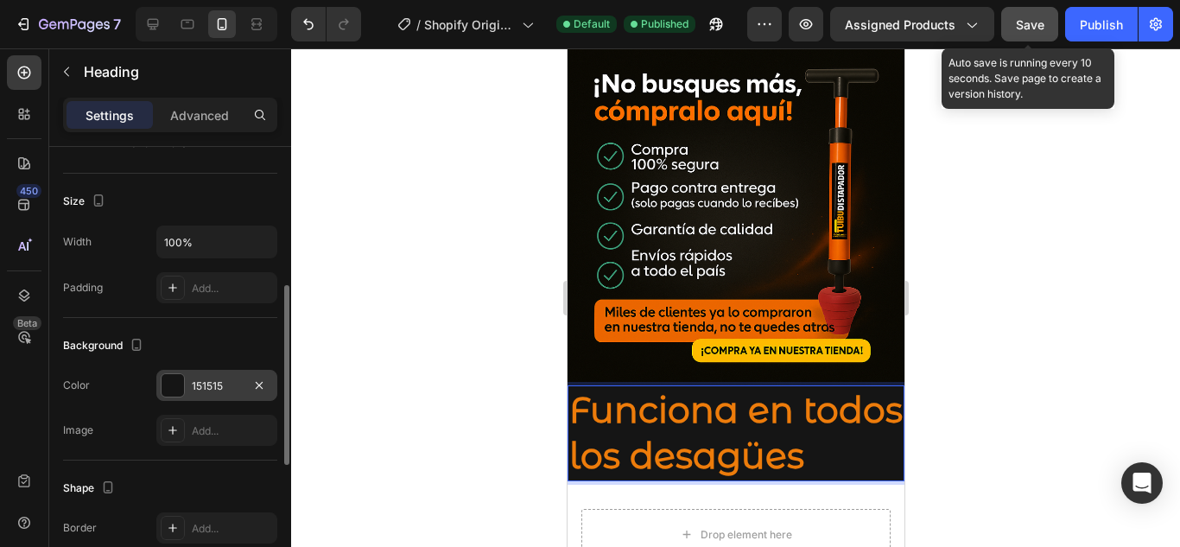
click at [194, 378] on div "151515" at bounding box center [217, 386] width 50 height 16
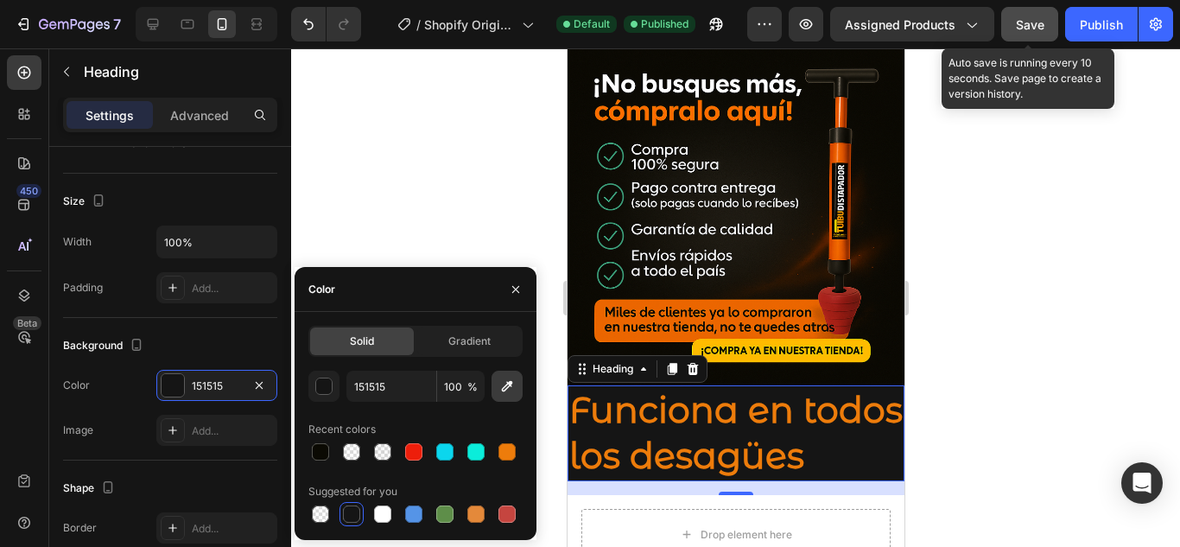
click at [502, 396] on button "button" at bounding box center [507, 386] width 31 height 31
type input "0B0A03"
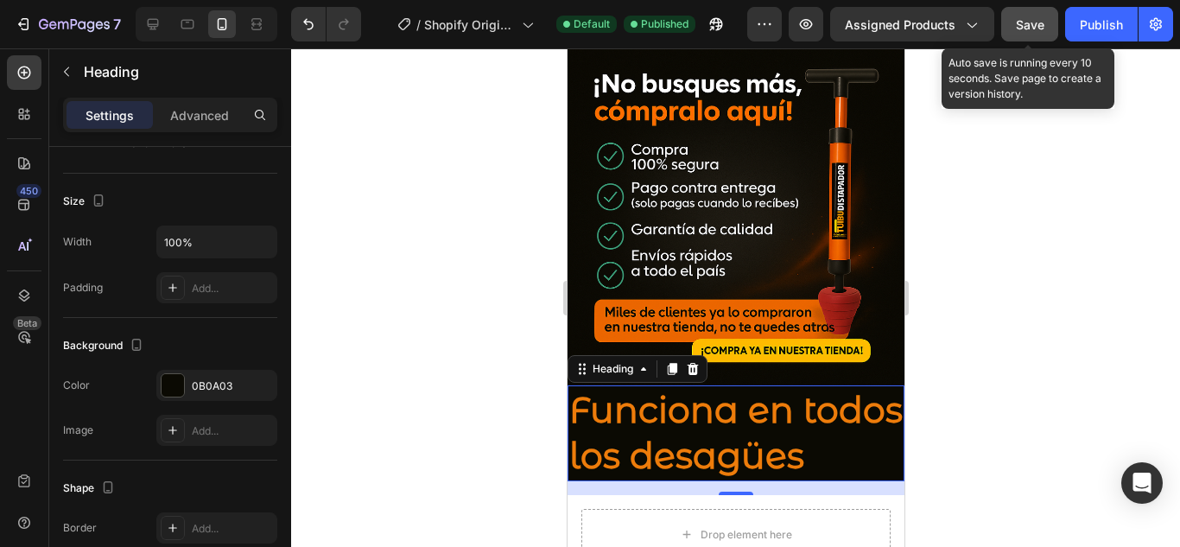
click at [1032, 265] on div at bounding box center [735, 297] width 889 height 498
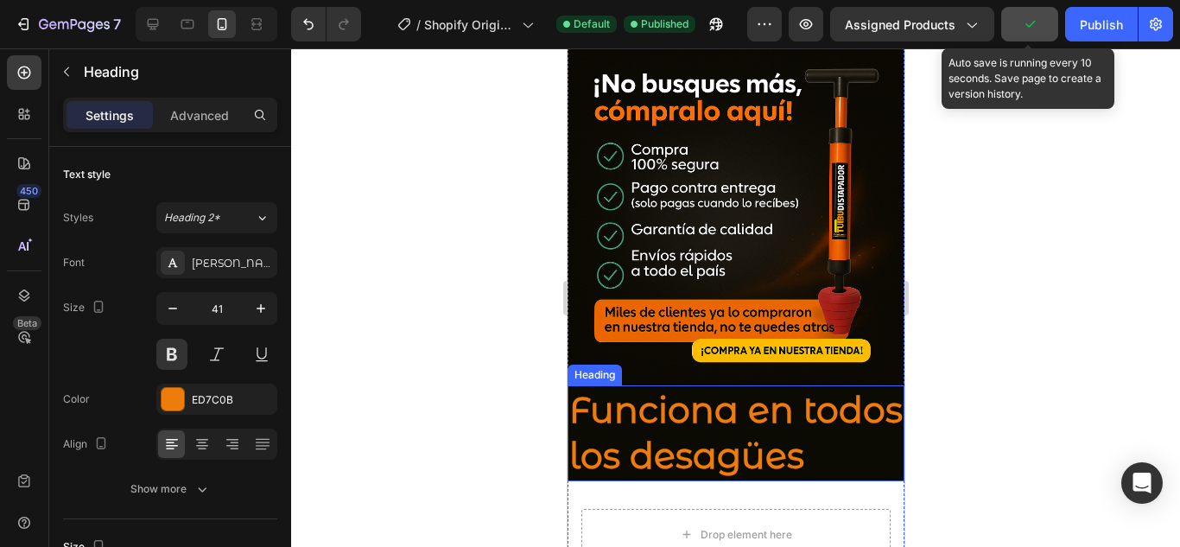
click at [685, 387] on p "Funciona en todos los desagües" at bounding box center [734, 433] width 333 height 92
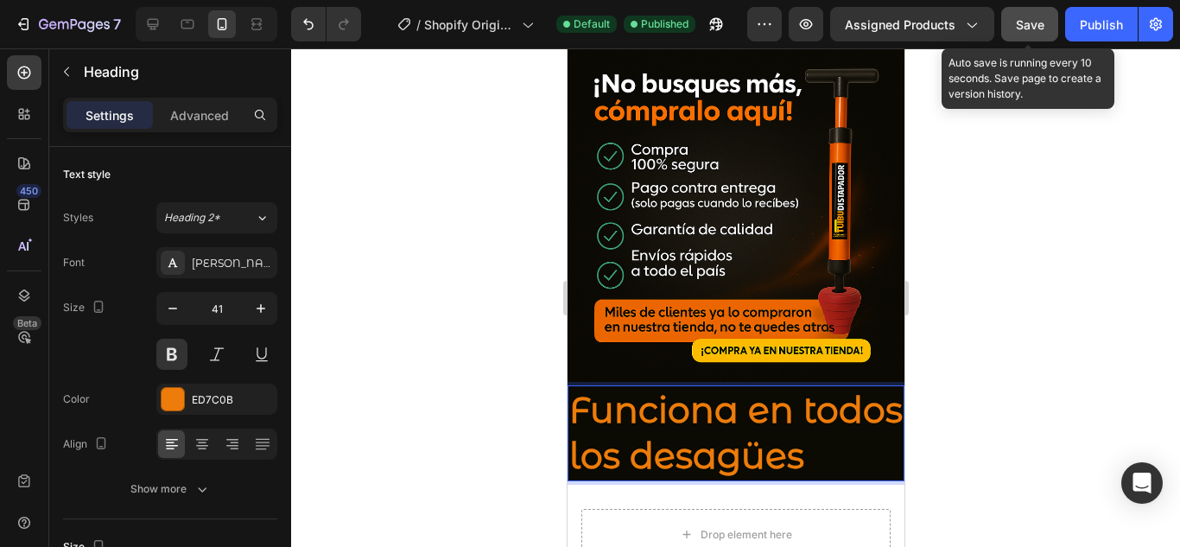
click at [581, 387] on p "Funciona en todos los desagües" at bounding box center [734, 433] width 333 height 92
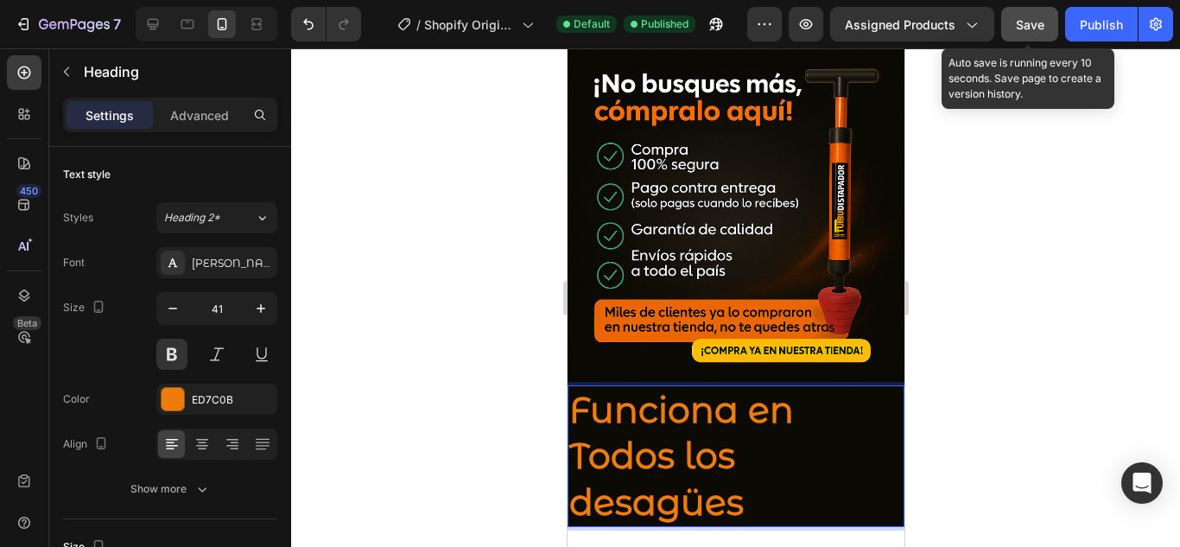
click at [596, 425] on p "Funciona en Todos los desagües" at bounding box center [734, 456] width 333 height 138
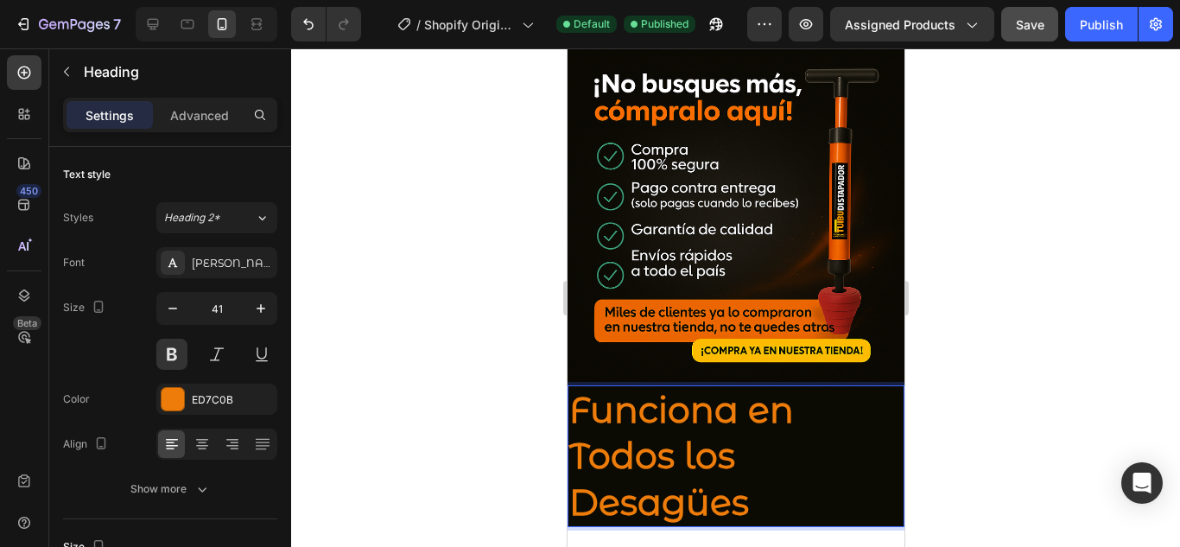
click at [752, 424] on p "Funciona en Todos los Desagües" at bounding box center [734, 456] width 333 height 138
click at [575, 387] on p "Funciona en Todos los Desagües 🛠️" at bounding box center [734, 456] width 333 height 138
click at [631, 387] on p "⚡Funciona en Todos los Desagües 🛠️" at bounding box center [734, 456] width 333 height 138
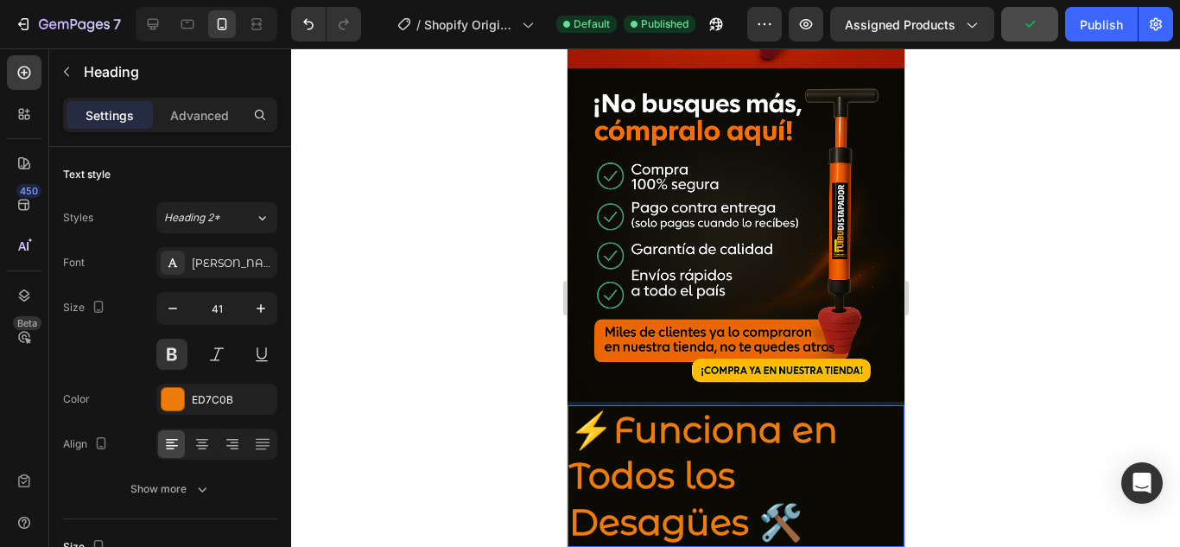
scroll to position [1825, 0]
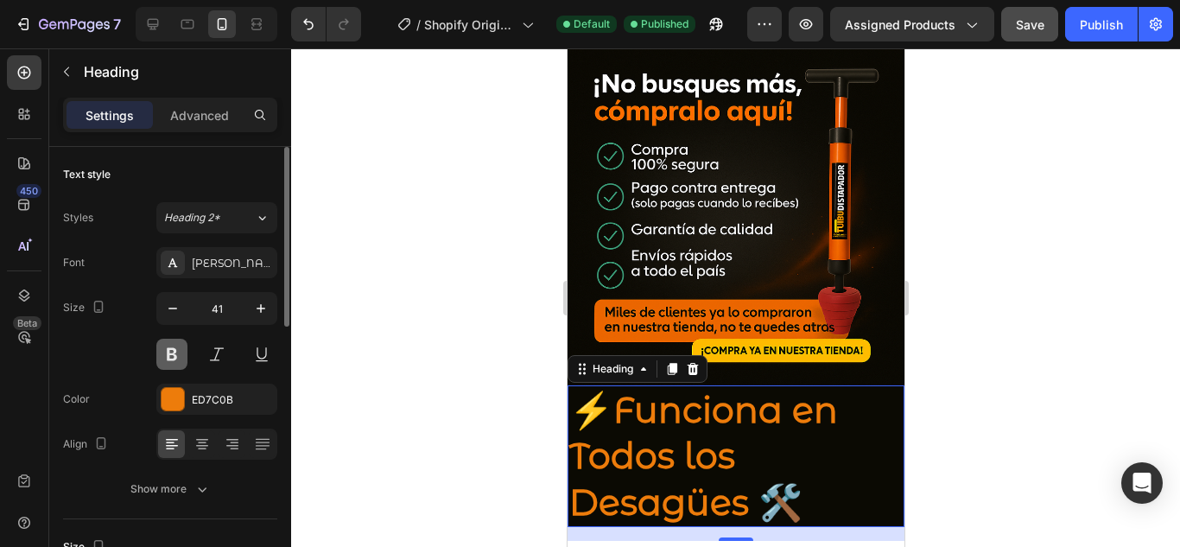
click at [178, 357] on button at bounding box center [171, 354] width 31 height 31
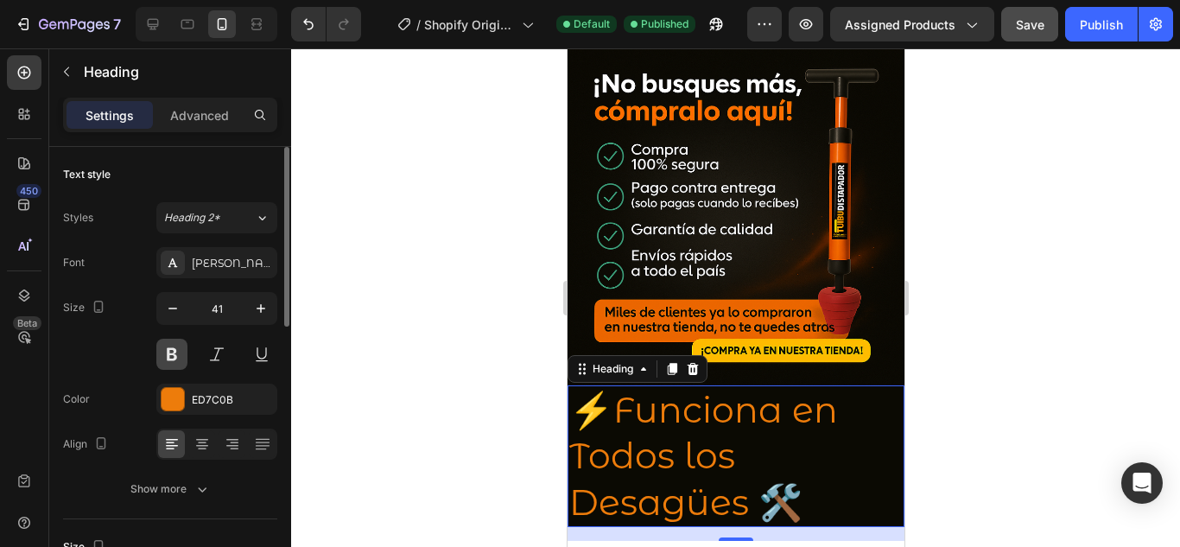
click at [167, 349] on button at bounding box center [171, 354] width 31 height 31
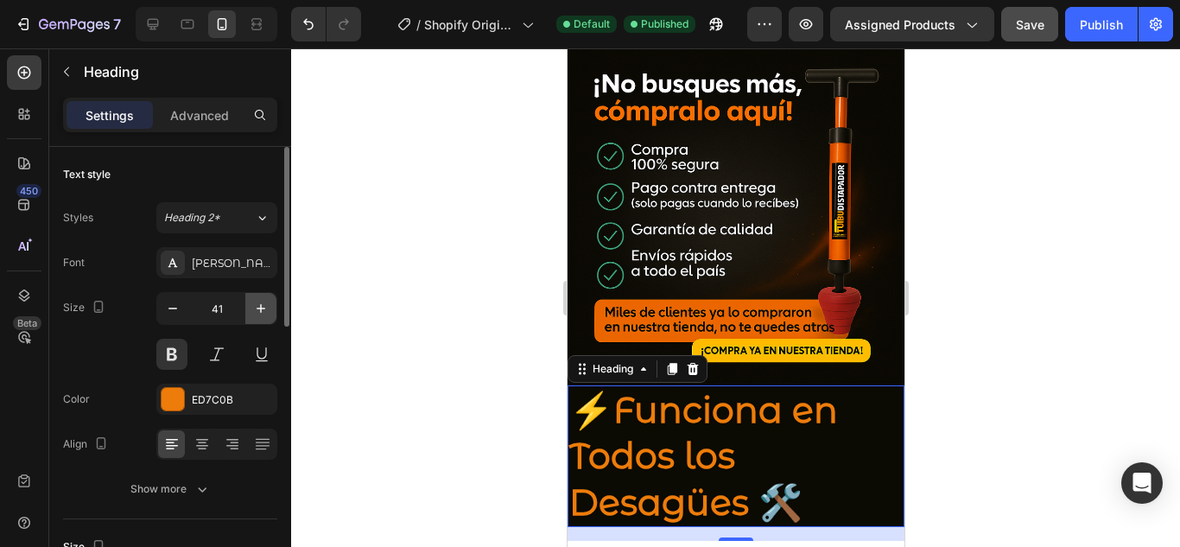
click at [272, 308] on button "button" at bounding box center [260, 308] width 31 height 31
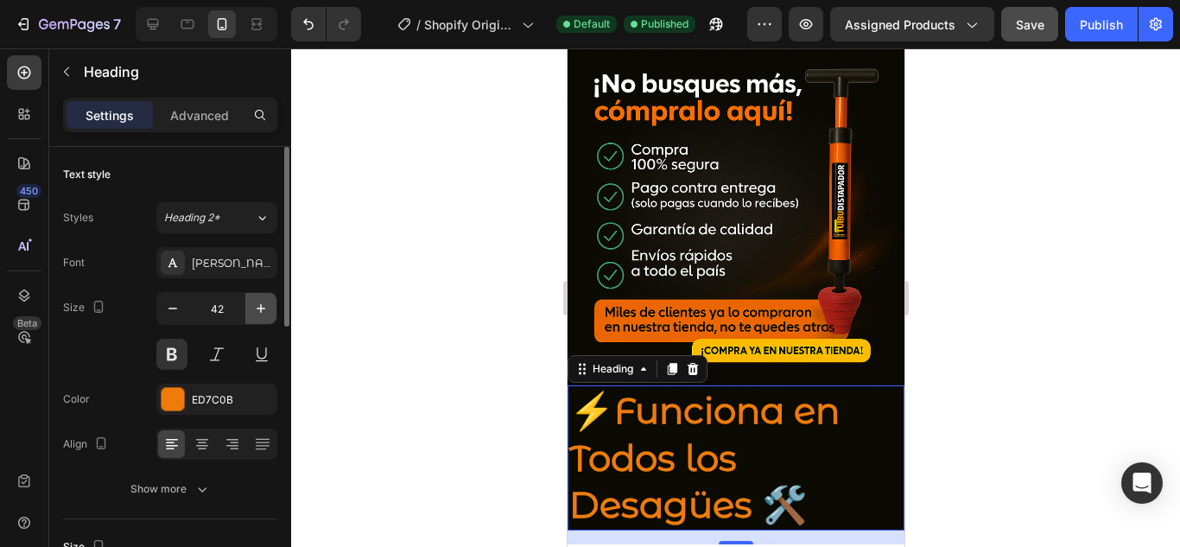
click at [272, 308] on button "button" at bounding box center [260, 308] width 31 height 31
type input "43"
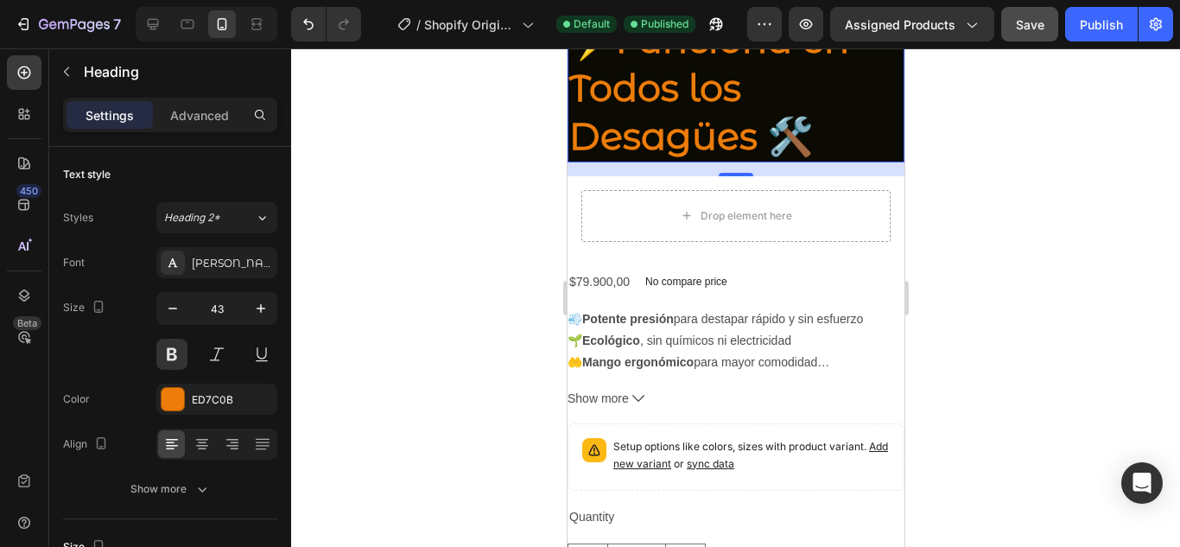
scroll to position [2170, 0]
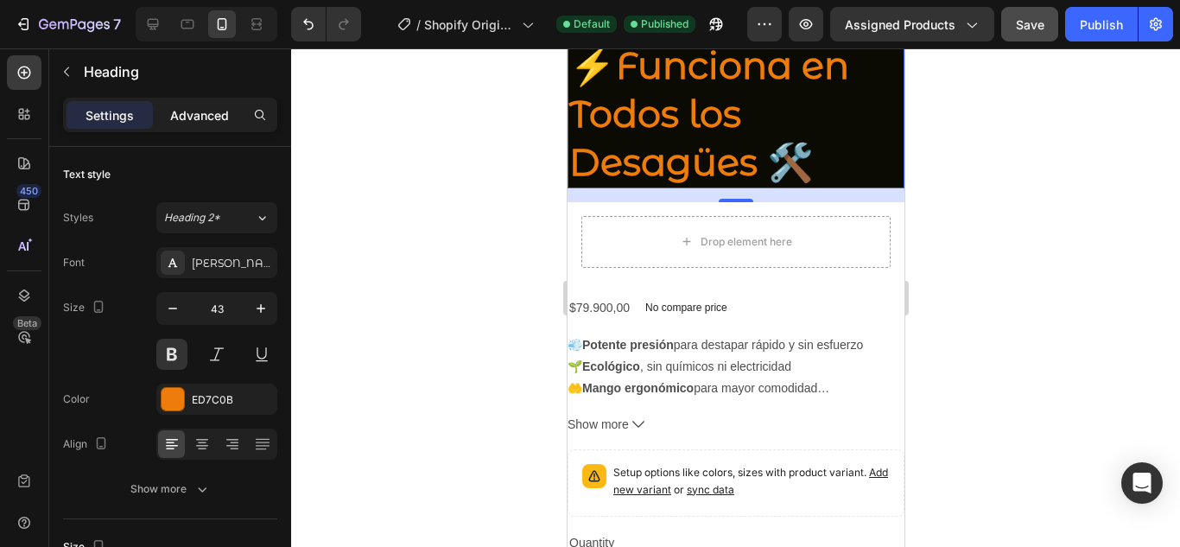
click at [182, 111] on p "Advanced" at bounding box center [199, 115] width 59 height 18
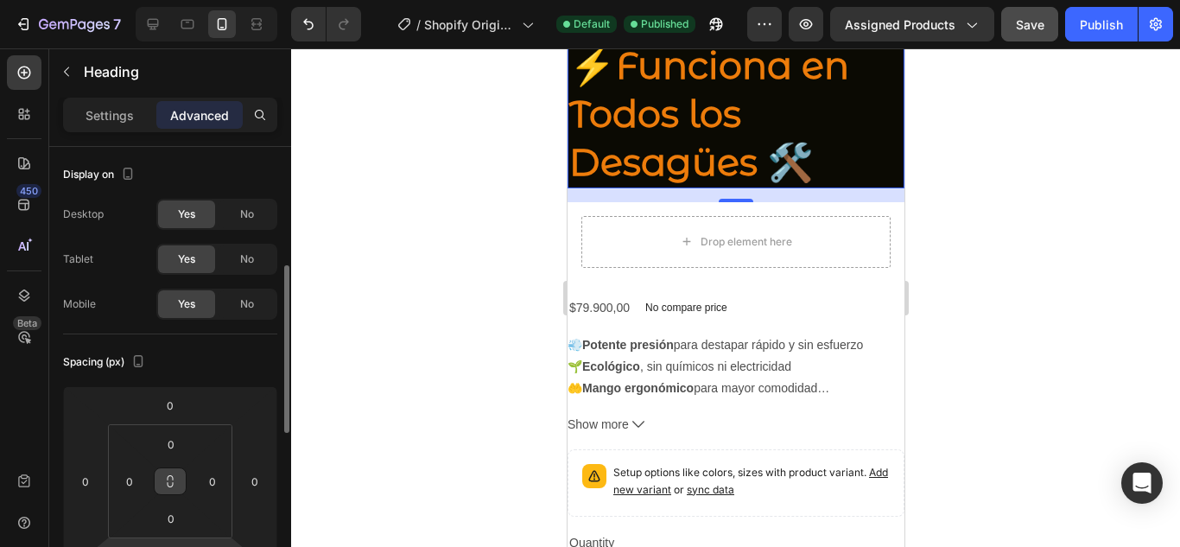
scroll to position [86, 0]
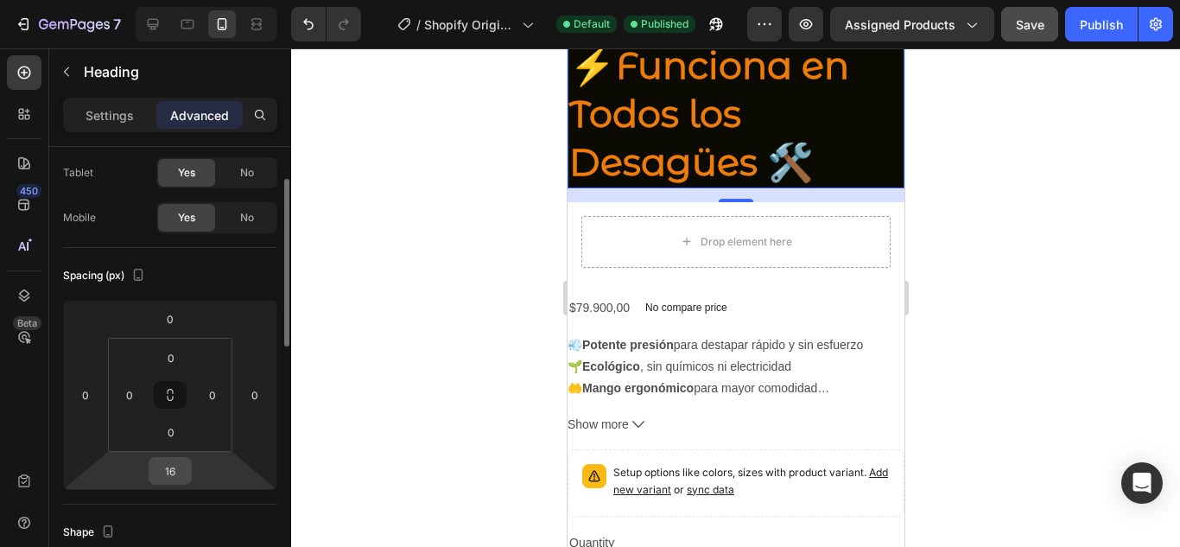
click at [183, 460] on input "16" at bounding box center [170, 471] width 35 height 26
type input "0"
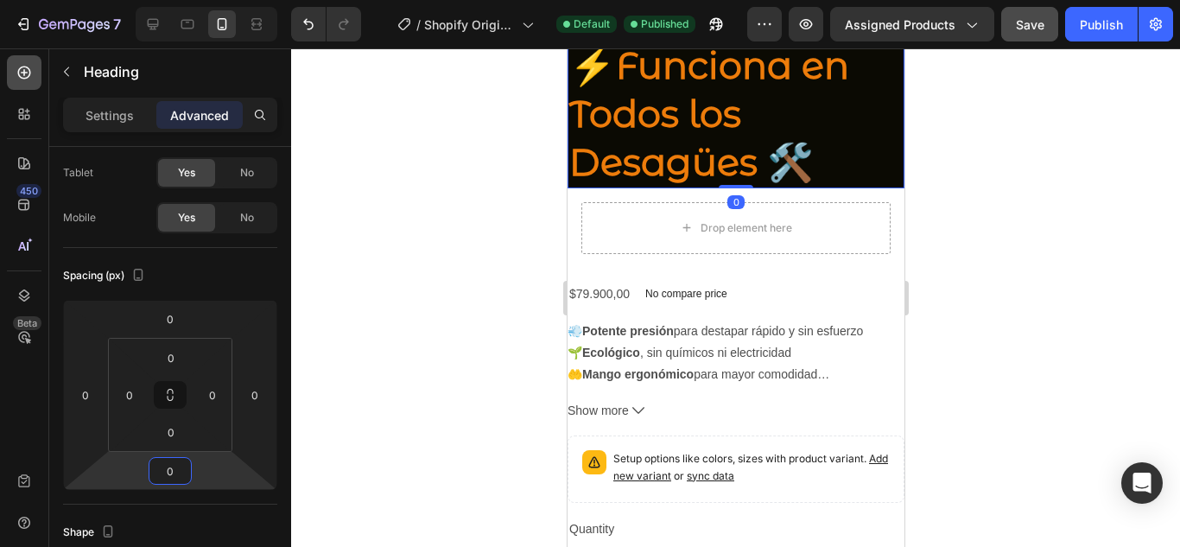
click at [17, 65] on icon at bounding box center [24, 72] width 17 height 17
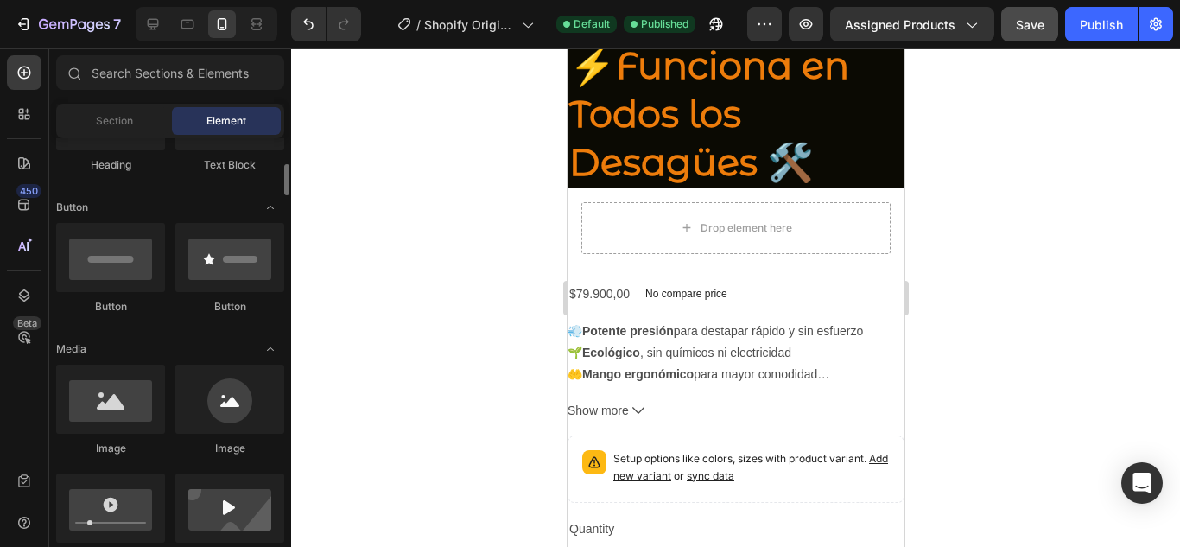
scroll to position [432, 0]
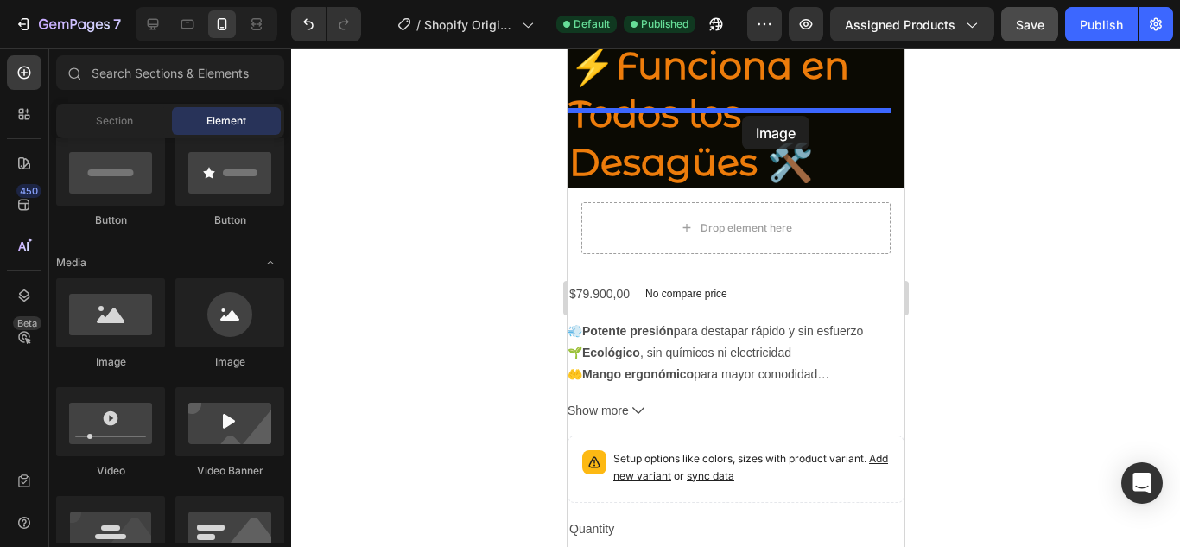
drag, startPoint x: 697, startPoint y: 357, endPoint x: 741, endPoint y: 116, distance: 245.0
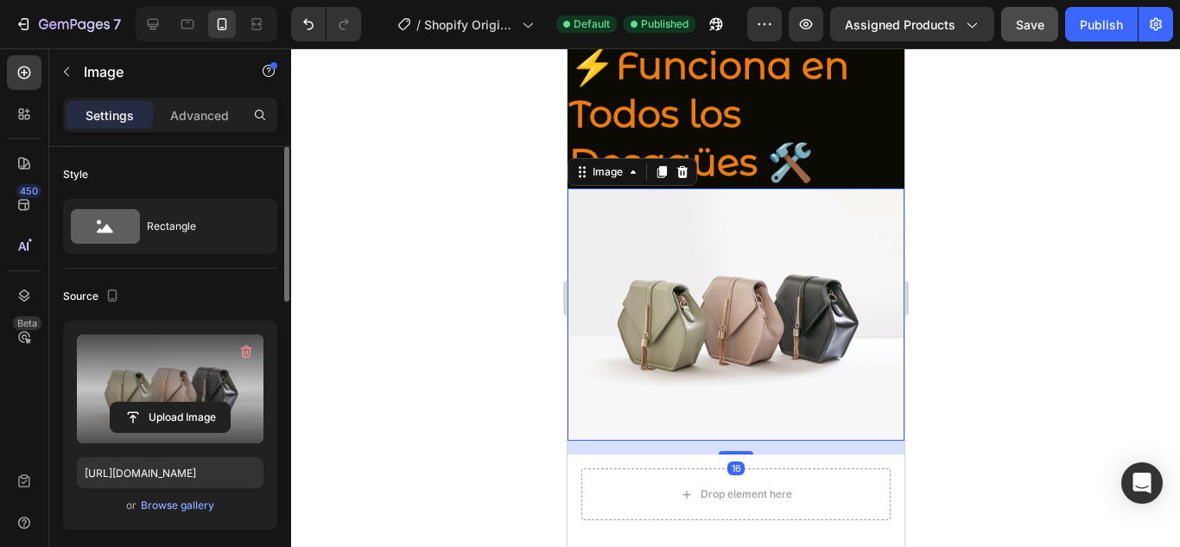
click at [182, 399] on label at bounding box center [170, 388] width 187 height 109
click at [182, 403] on input "file" at bounding box center [170, 417] width 119 height 29
click at [172, 410] on input "file" at bounding box center [170, 417] width 119 height 29
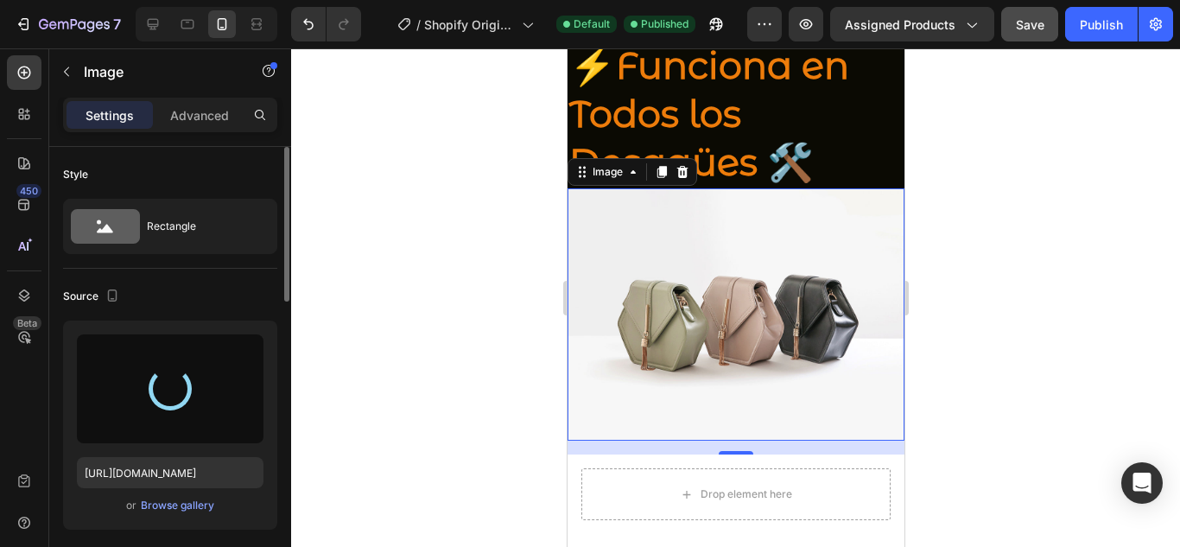
type input "https://cdn.shopify.com/s/files/1/0682/6452/5877/files/gempages_578189827065774…"
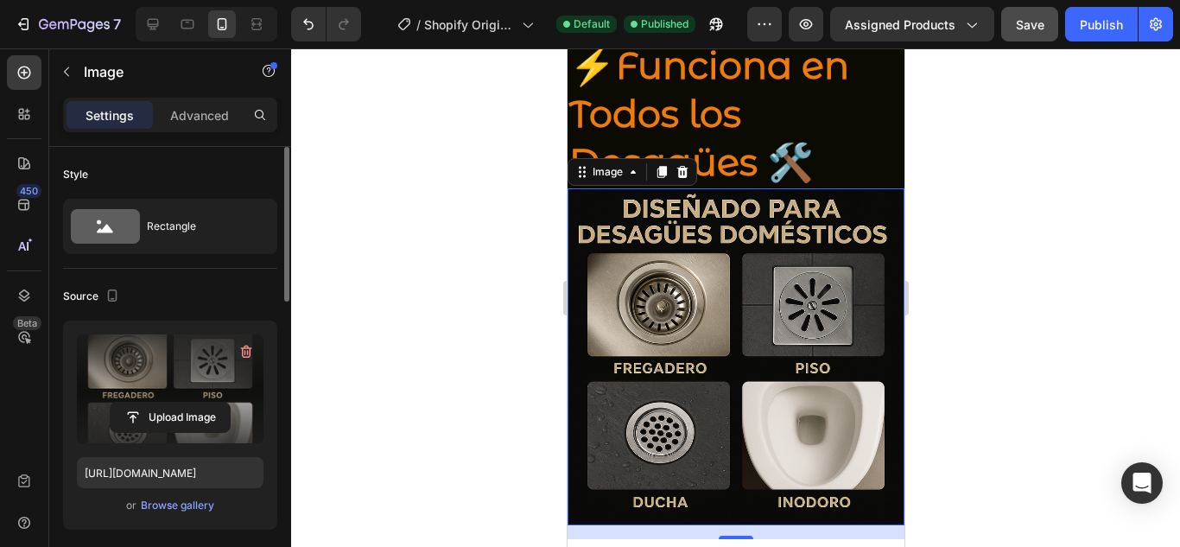
click at [966, 162] on div at bounding box center [735, 297] width 889 height 498
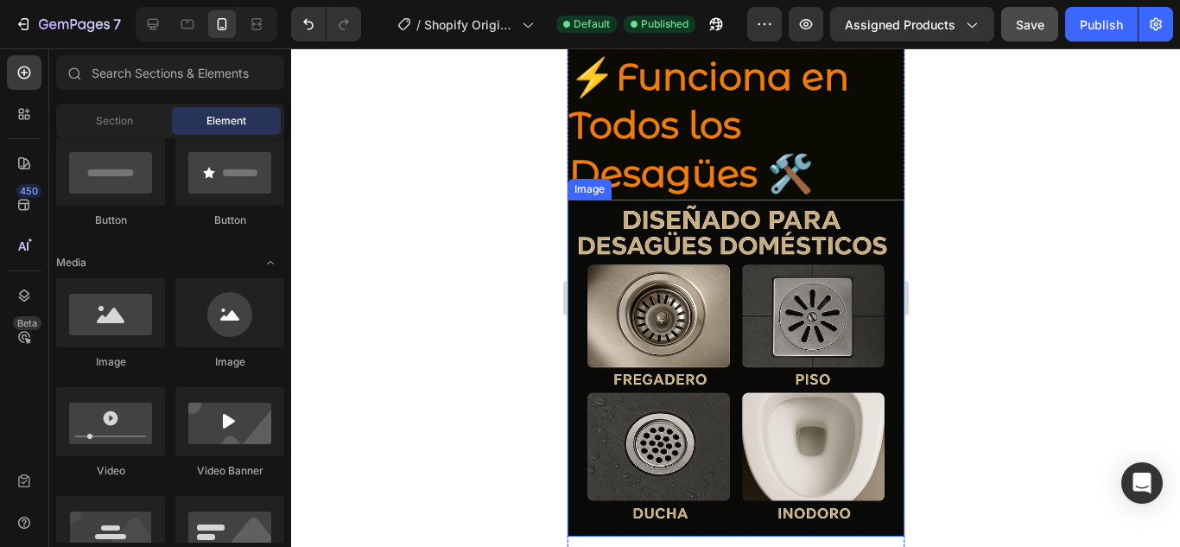
scroll to position [2084, 0]
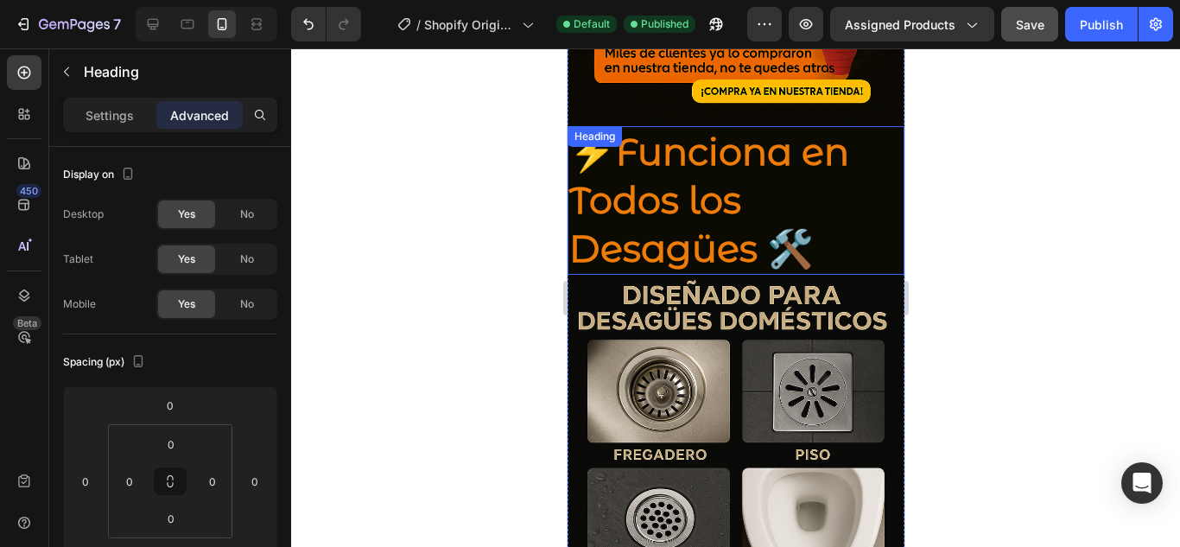
click at [702, 158] on p "⚡Funciona en Todos los Desagües 🛠️" at bounding box center [734, 200] width 333 height 145
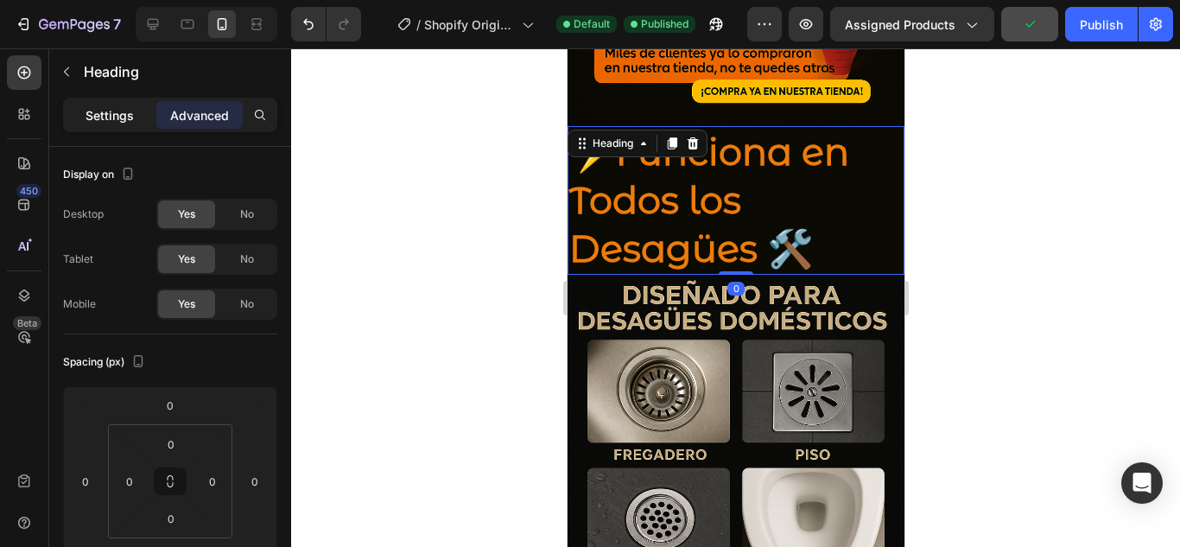
click at [136, 119] on div "Settings" at bounding box center [110, 115] width 86 height 28
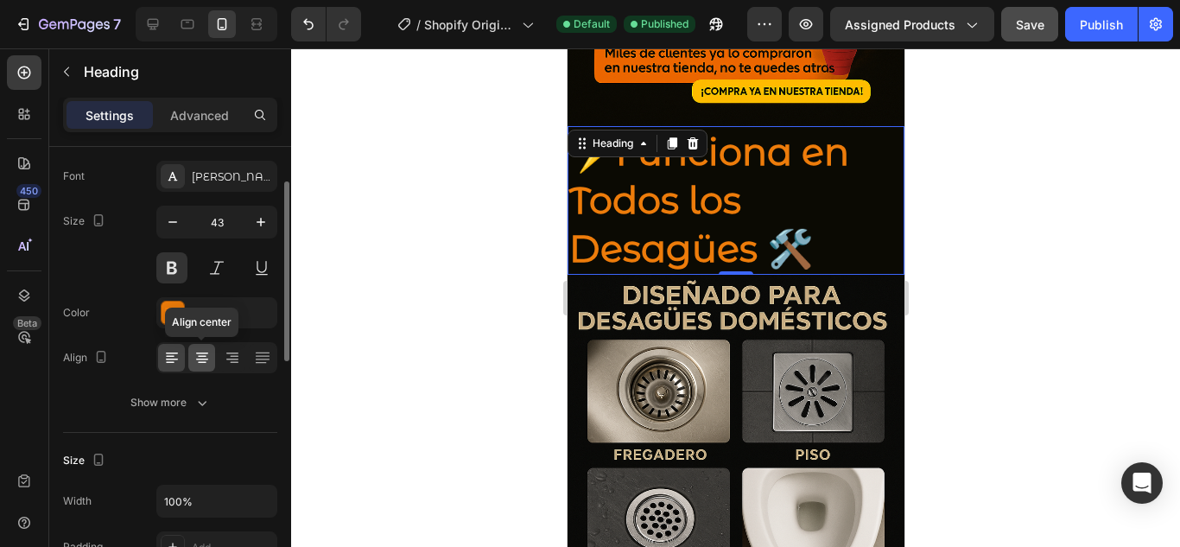
click at [210, 363] on icon at bounding box center [202, 357] width 17 height 17
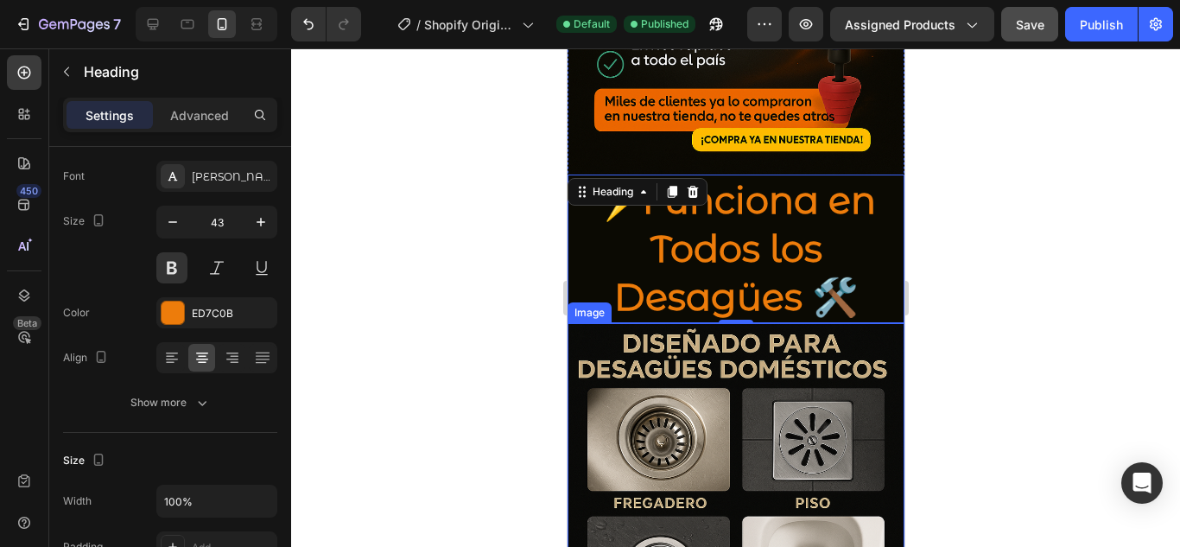
scroll to position [1997, 0]
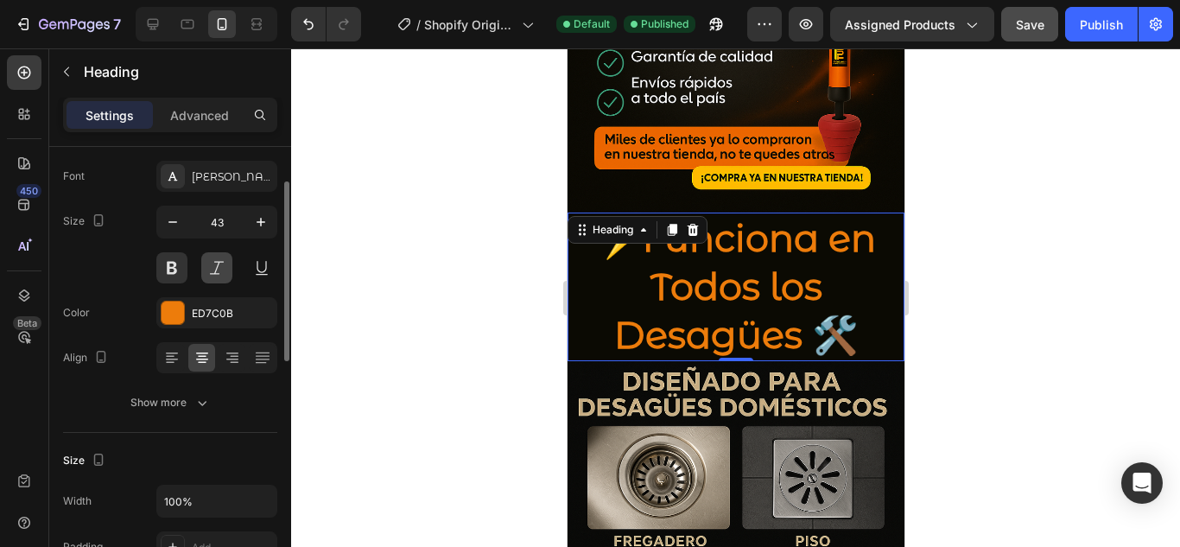
click at [223, 270] on button at bounding box center [216, 267] width 31 height 31
click at [200, 265] on div at bounding box center [216, 267] width 121 height 31
click at [181, 266] on button at bounding box center [171, 267] width 31 height 31
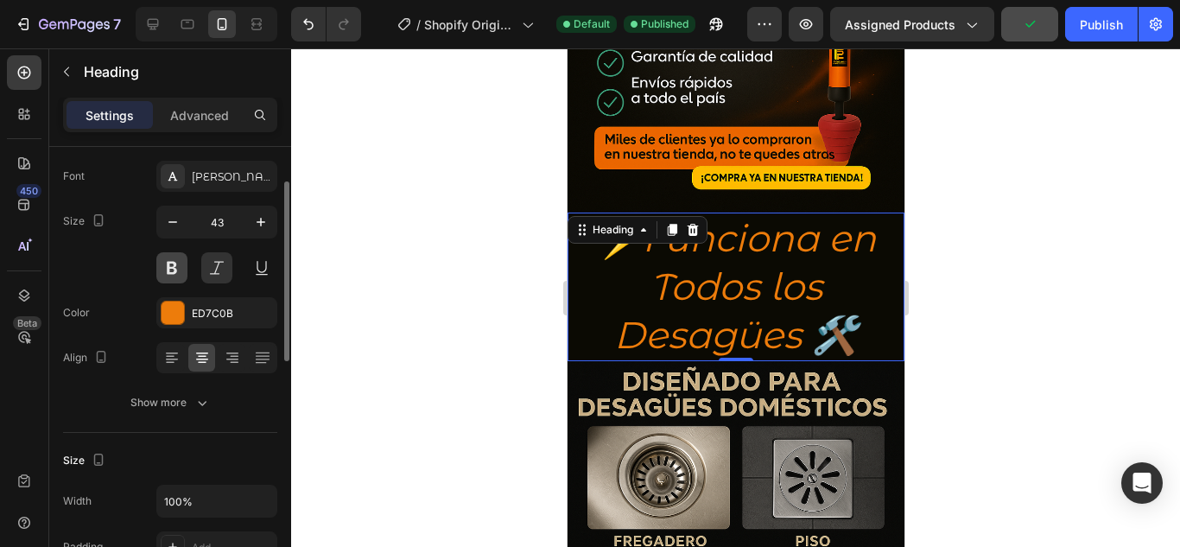
click at [175, 267] on button at bounding box center [171, 267] width 31 height 31
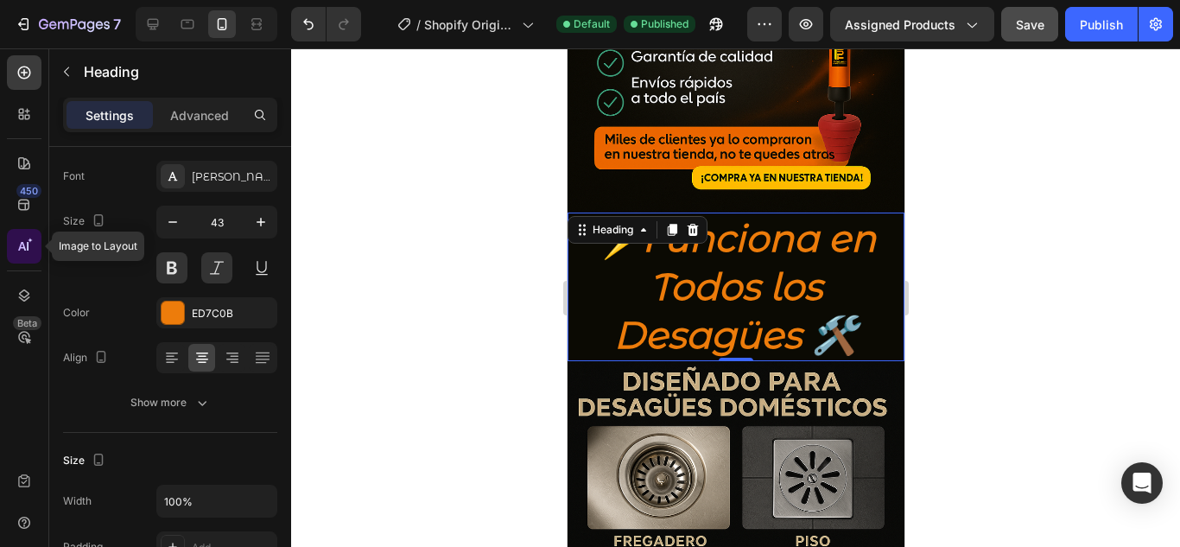
click at [26, 244] on icon at bounding box center [24, 246] width 17 height 17
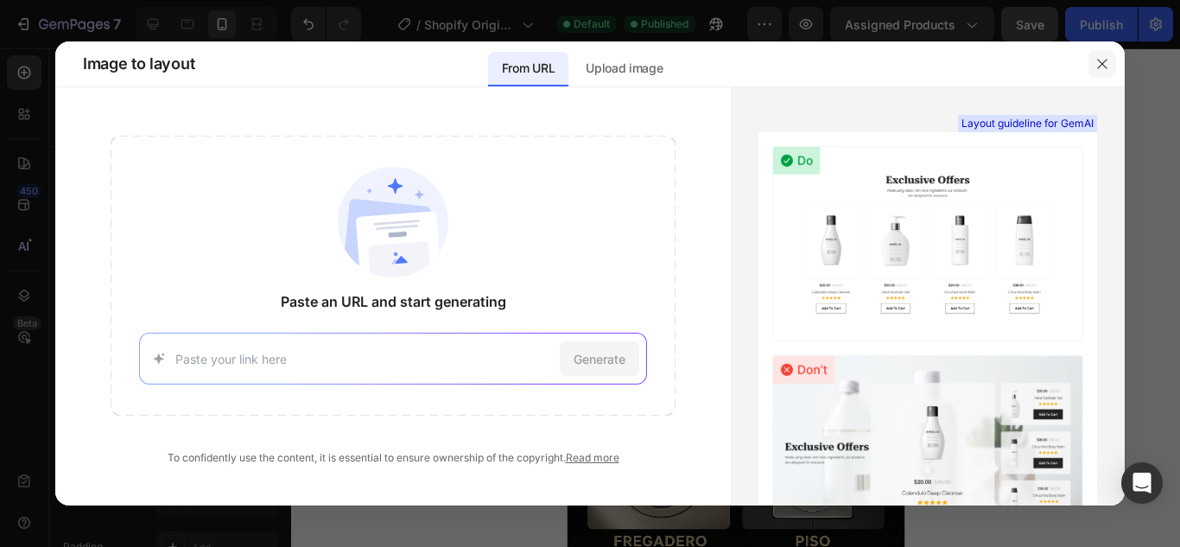
click at [1100, 62] on icon "button" at bounding box center [1102, 64] width 14 height 14
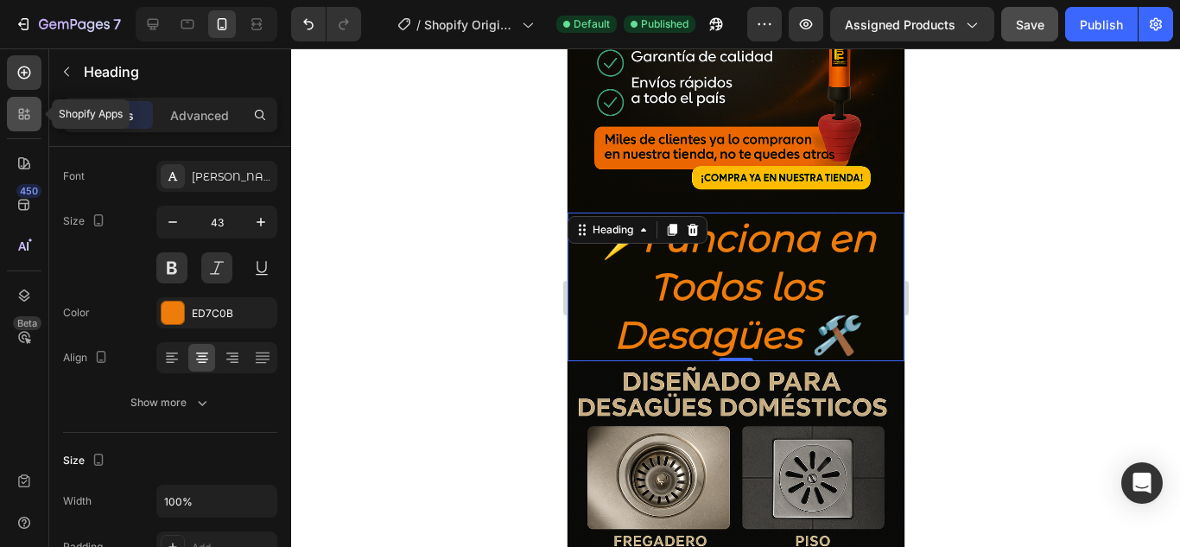
click at [22, 117] on icon at bounding box center [21, 117] width 5 height 5
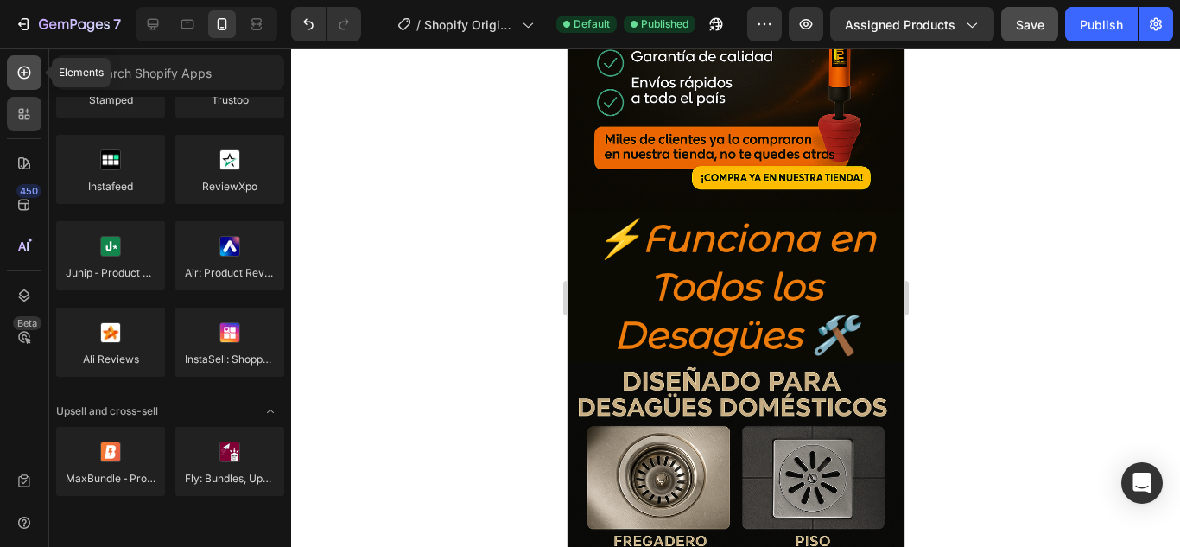
click at [21, 81] on div at bounding box center [24, 72] width 35 height 35
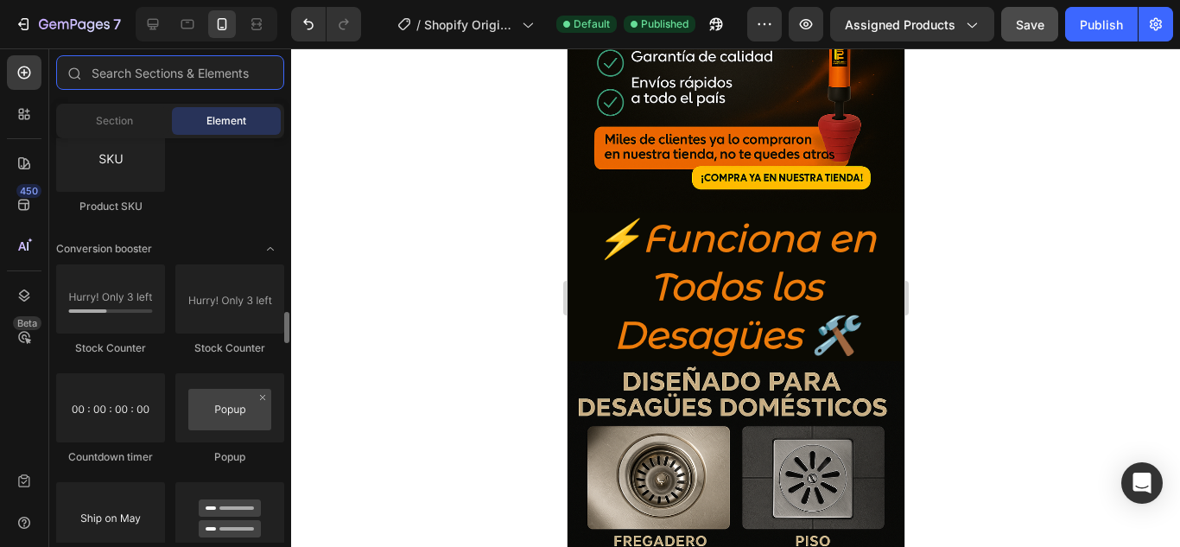
scroll to position [3369, 0]
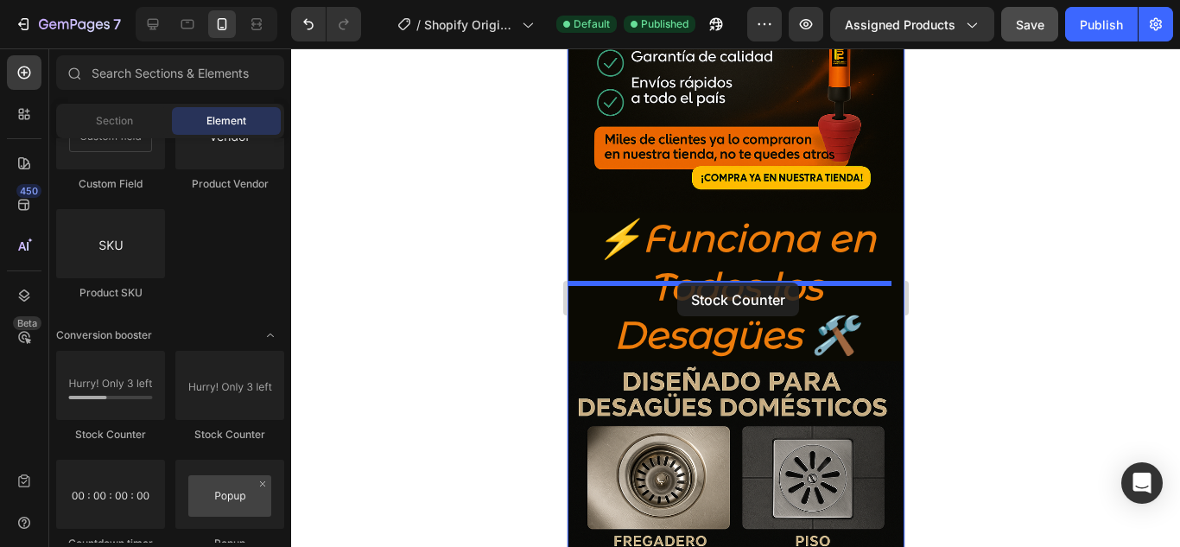
drag, startPoint x: 768, startPoint y: 416, endPoint x: 676, endPoint y: 283, distance: 162.2
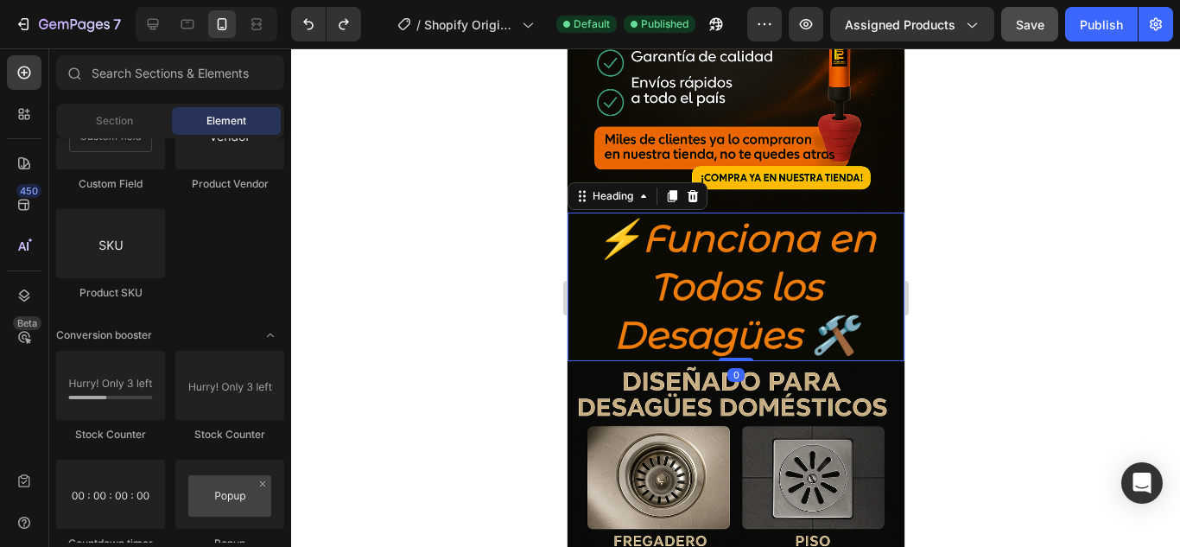
click at [785, 238] on p "⚡Funciona en Todos los Desagües 🛠️" at bounding box center [734, 286] width 333 height 145
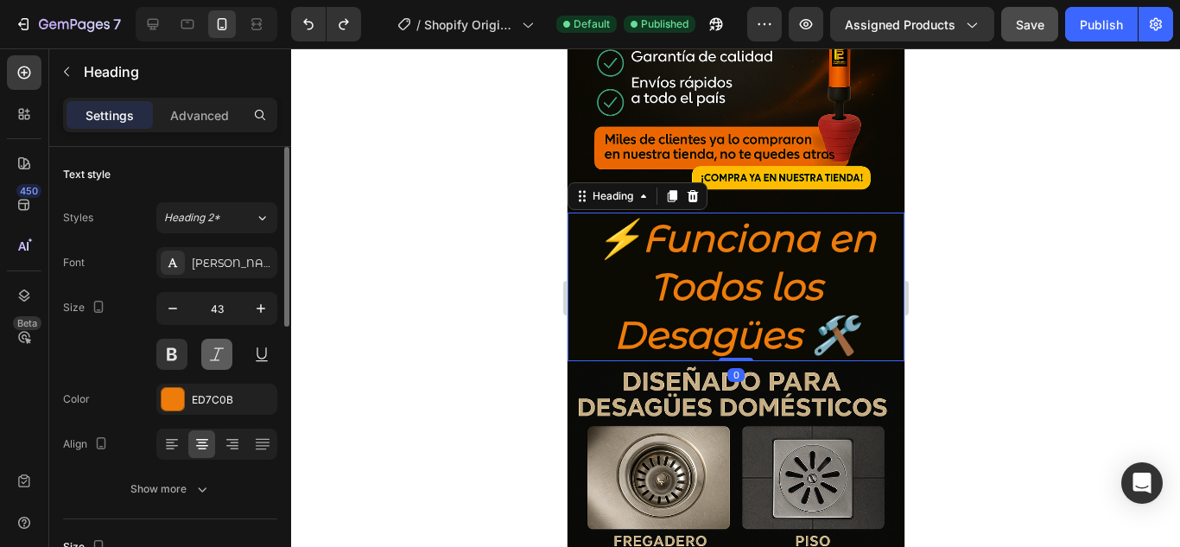
click at [211, 350] on button at bounding box center [216, 354] width 31 height 31
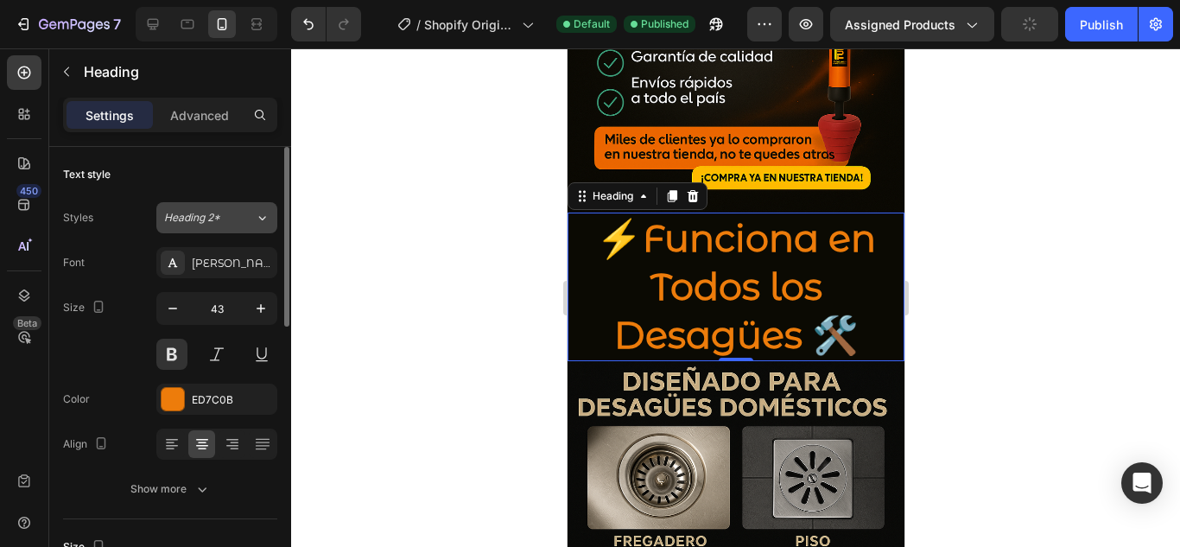
click at [260, 225] on icon at bounding box center [262, 217] width 15 height 17
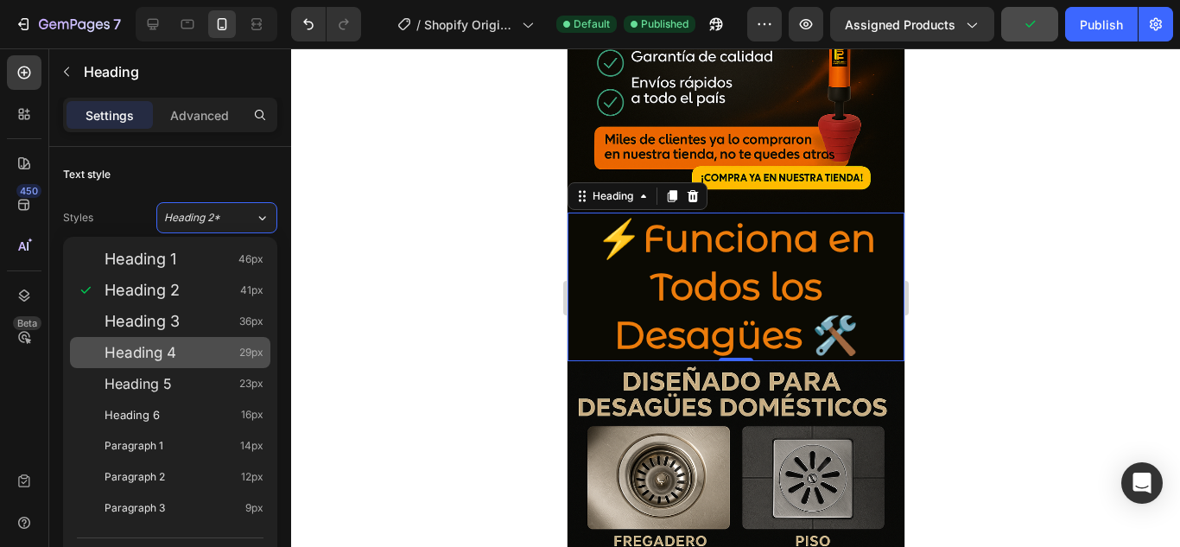
click at [213, 348] on div "Heading 4 29px" at bounding box center [184, 352] width 159 height 17
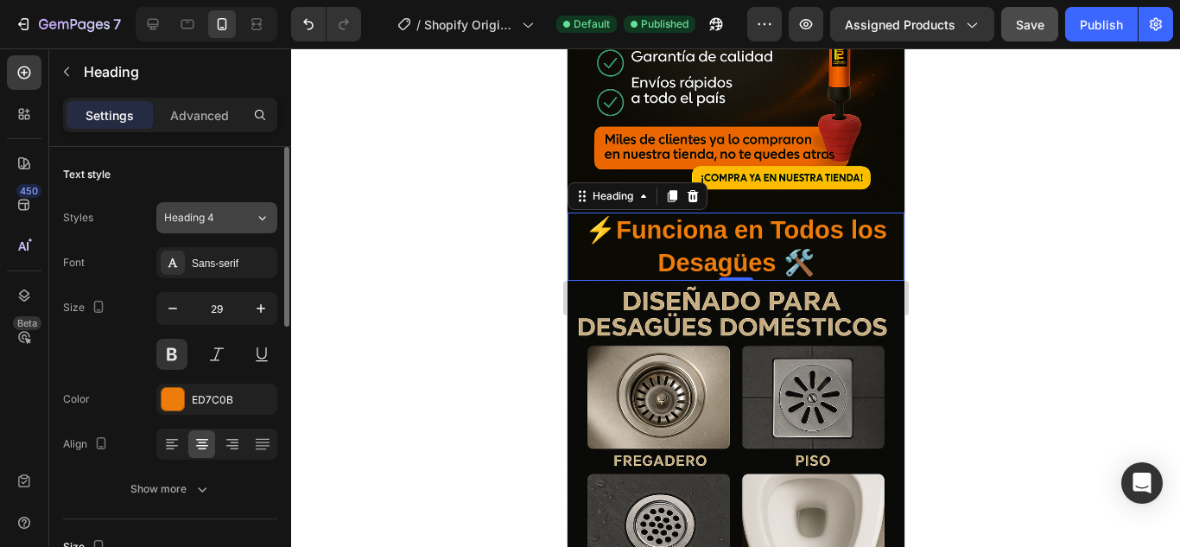
click at [268, 217] on icon at bounding box center [262, 217] width 15 height 17
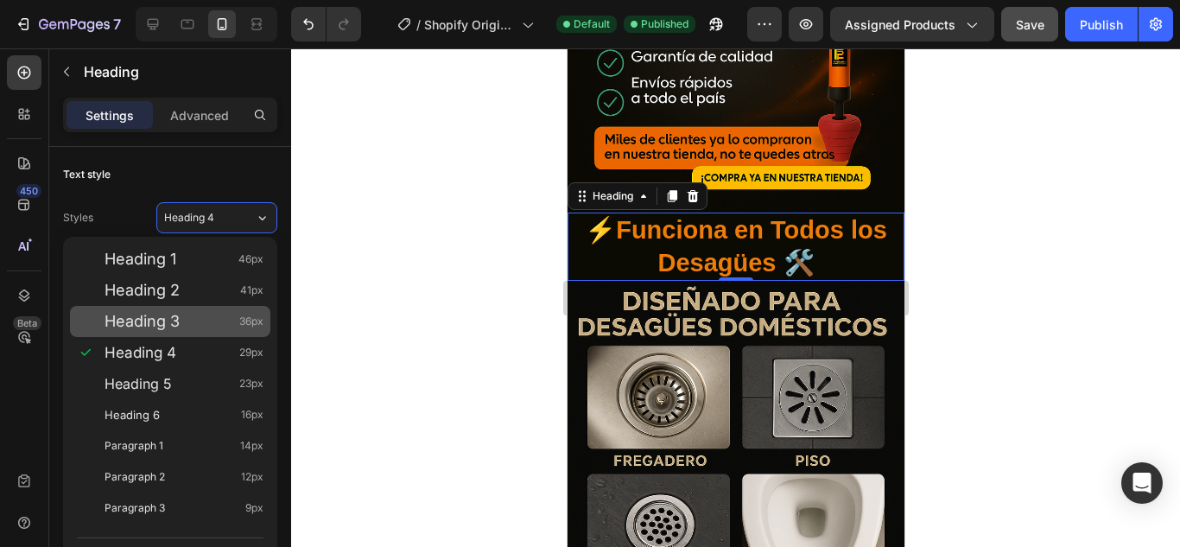
click at [209, 326] on div "Heading 3 36px" at bounding box center [184, 321] width 159 height 17
type input "36"
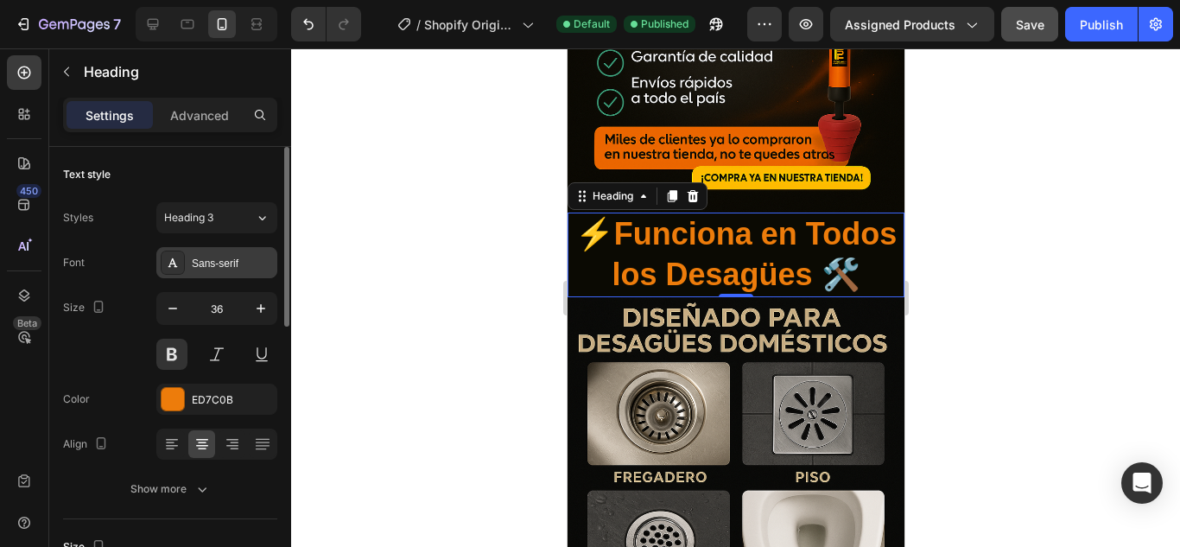
click at [240, 267] on div "Sans-serif" at bounding box center [232, 264] width 81 height 16
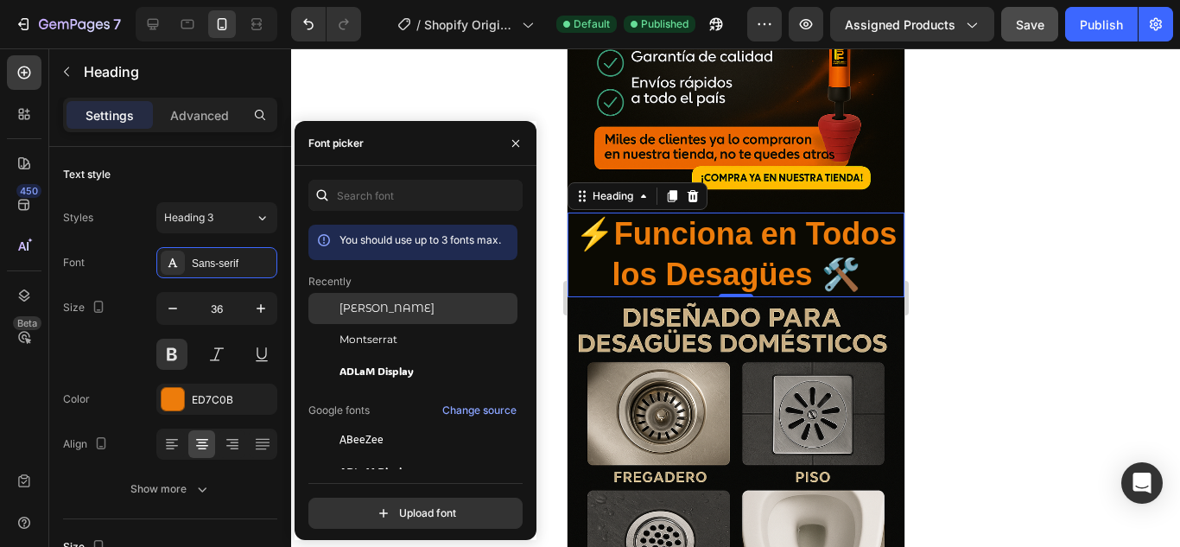
click at [378, 304] on span "Montserrat Alternates" at bounding box center [387, 309] width 95 height 16
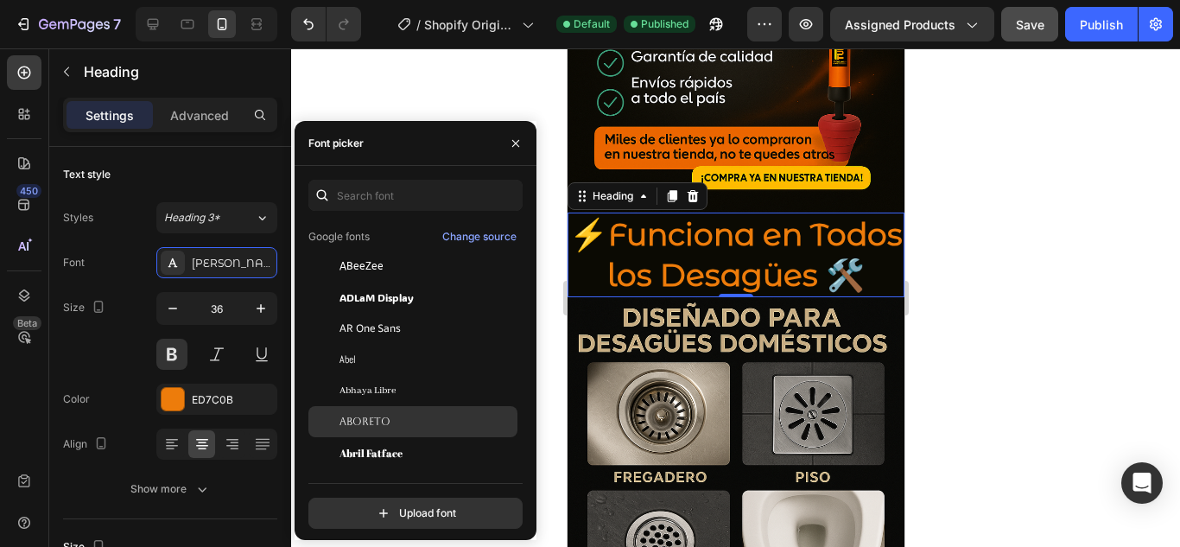
scroll to position [259, 0]
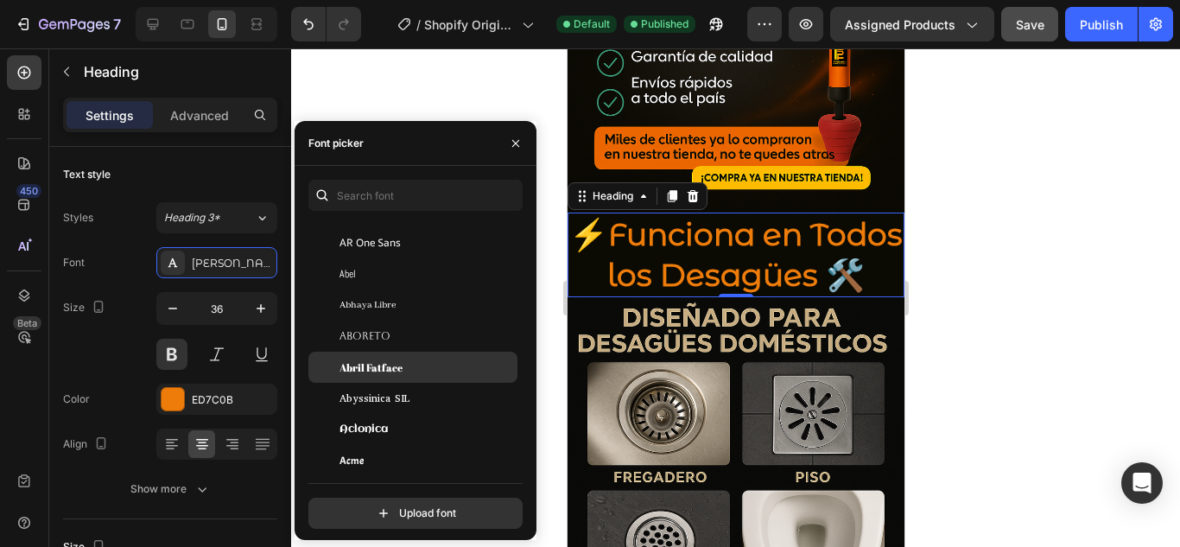
click at [397, 365] on span "Abril Fatface" at bounding box center [371, 367] width 63 height 16
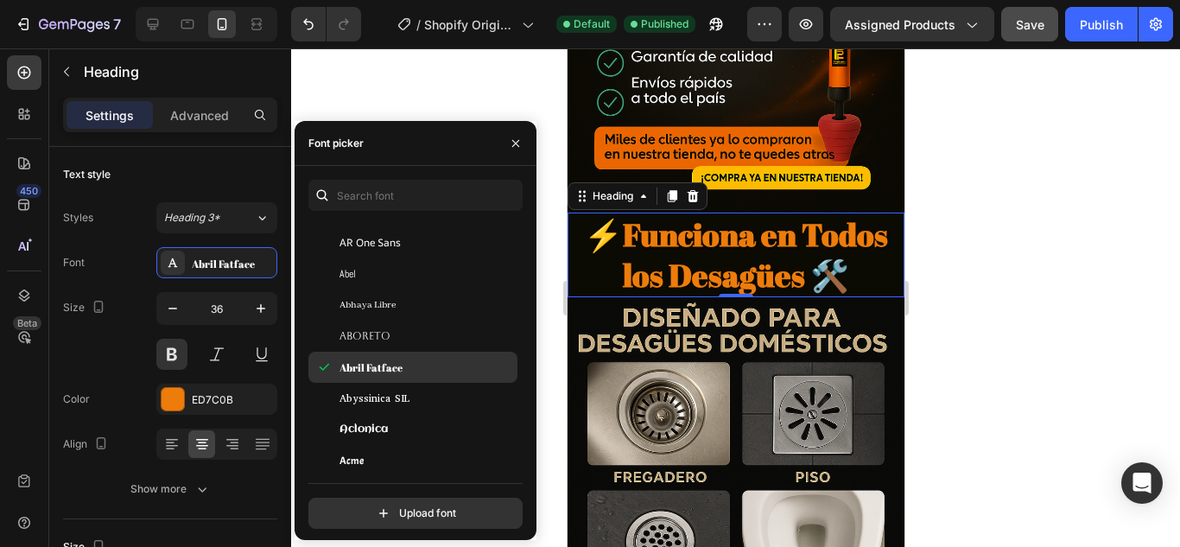
scroll to position [346, 0]
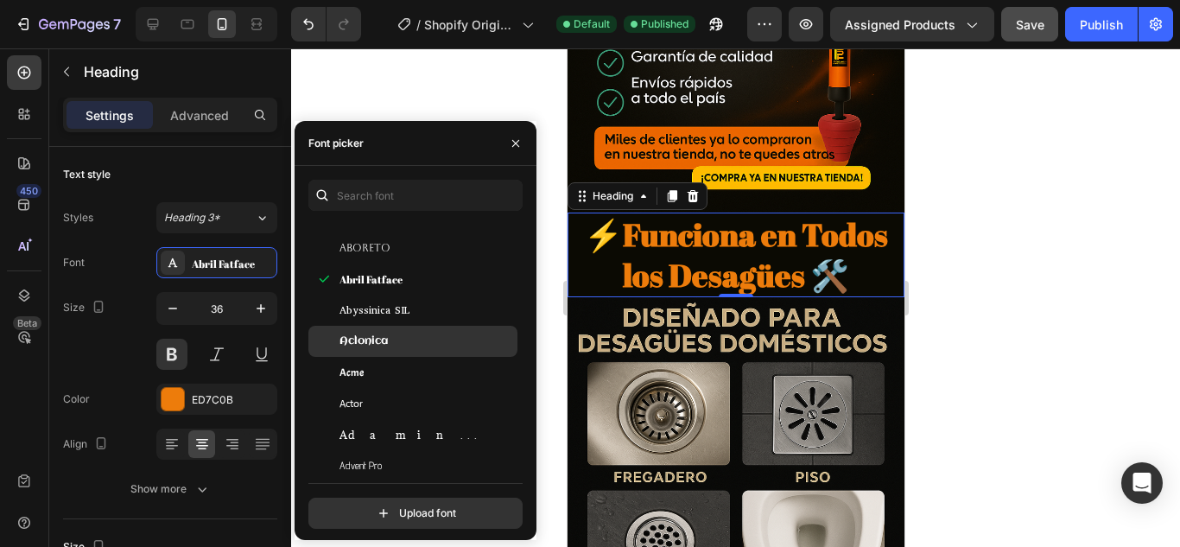
click at [397, 353] on div "Aclonica" at bounding box center [412, 341] width 209 height 31
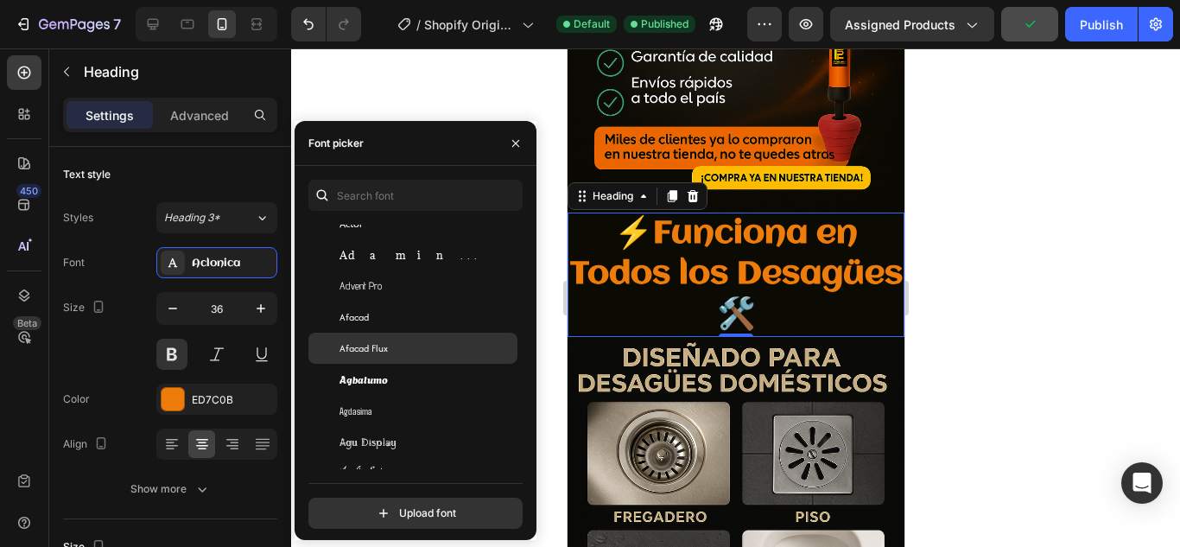
click at [397, 352] on div "Afacad Flux" at bounding box center [427, 348] width 175 height 16
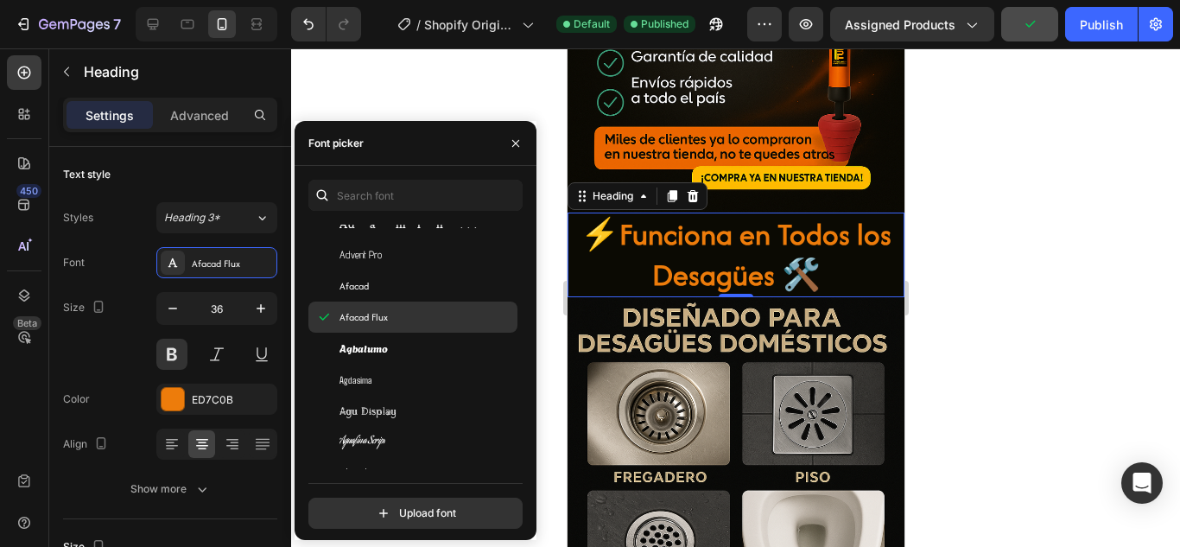
scroll to position [605, 0]
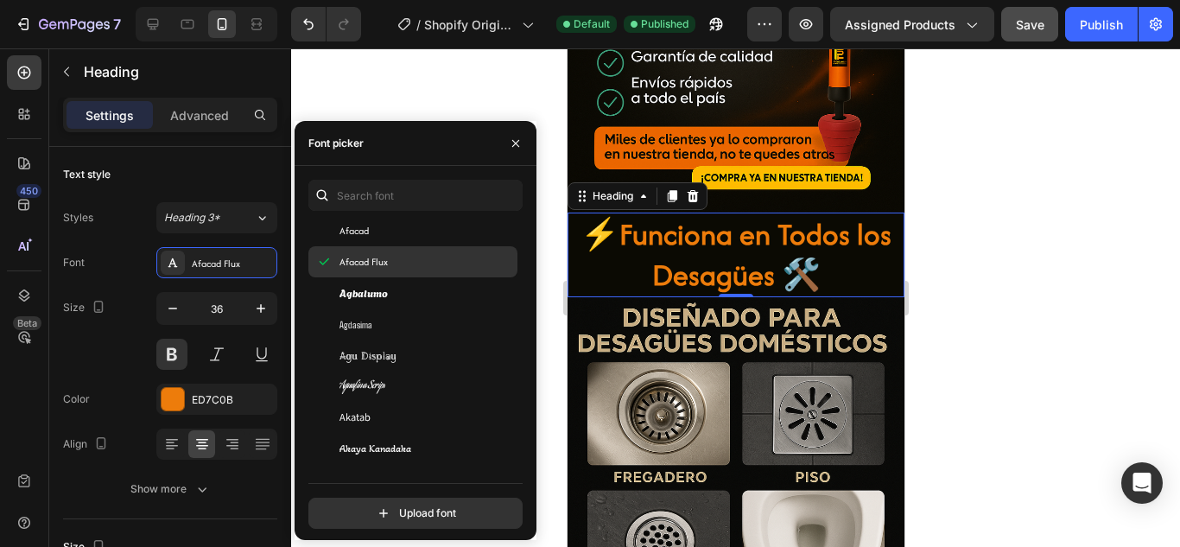
click at [397, 352] on div "Agu Display" at bounding box center [427, 355] width 175 height 16
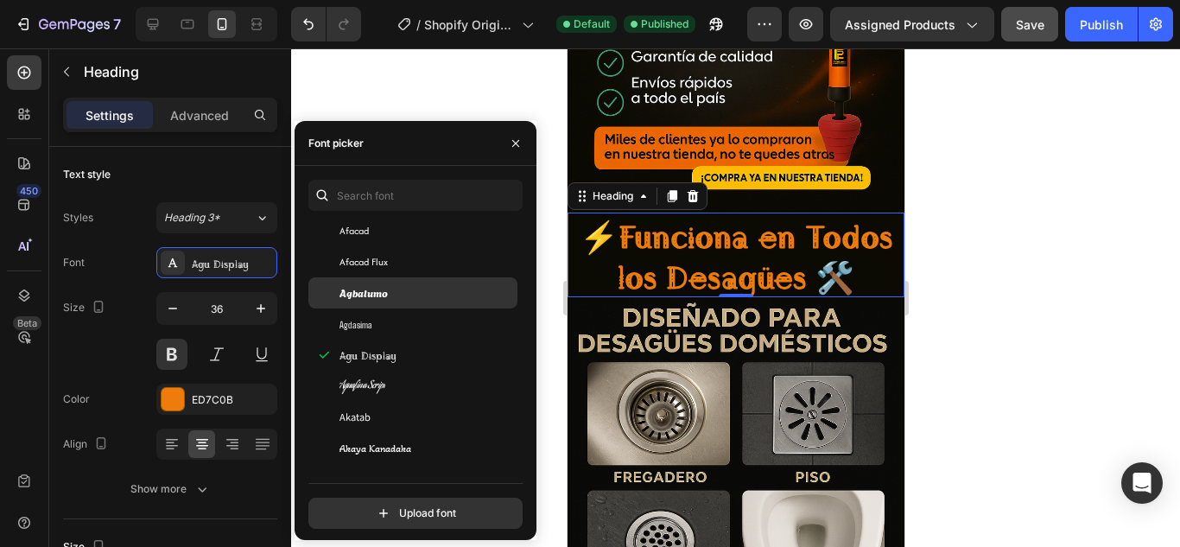
click at [397, 295] on div "Agbalumo" at bounding box center [427, 293] width 175 height 16
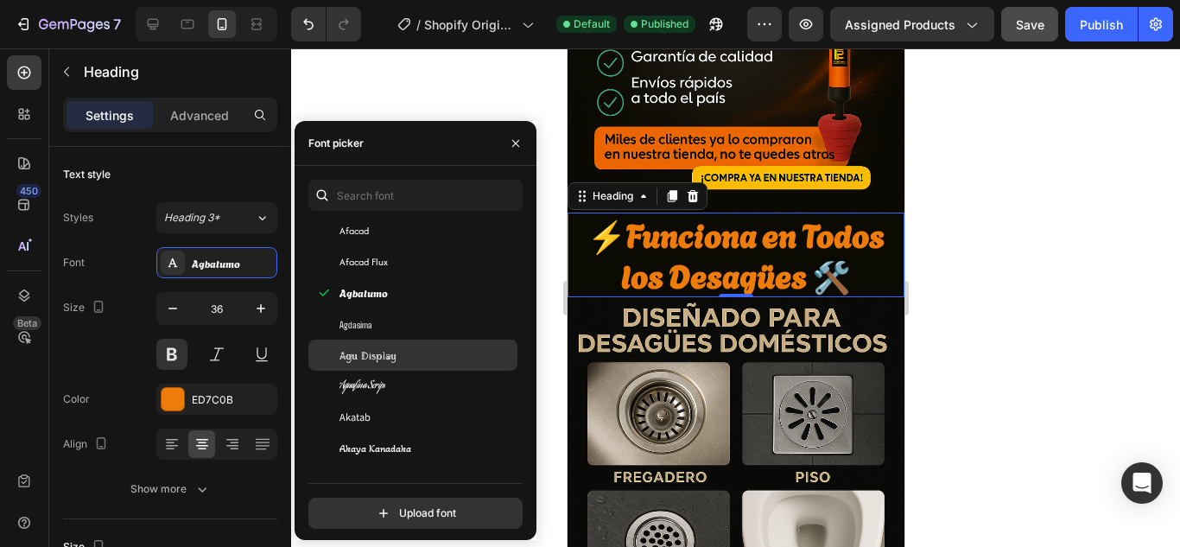
click at [402, 343] on div "Agu Display" at bounding box center [412, 355] width 209 height 31
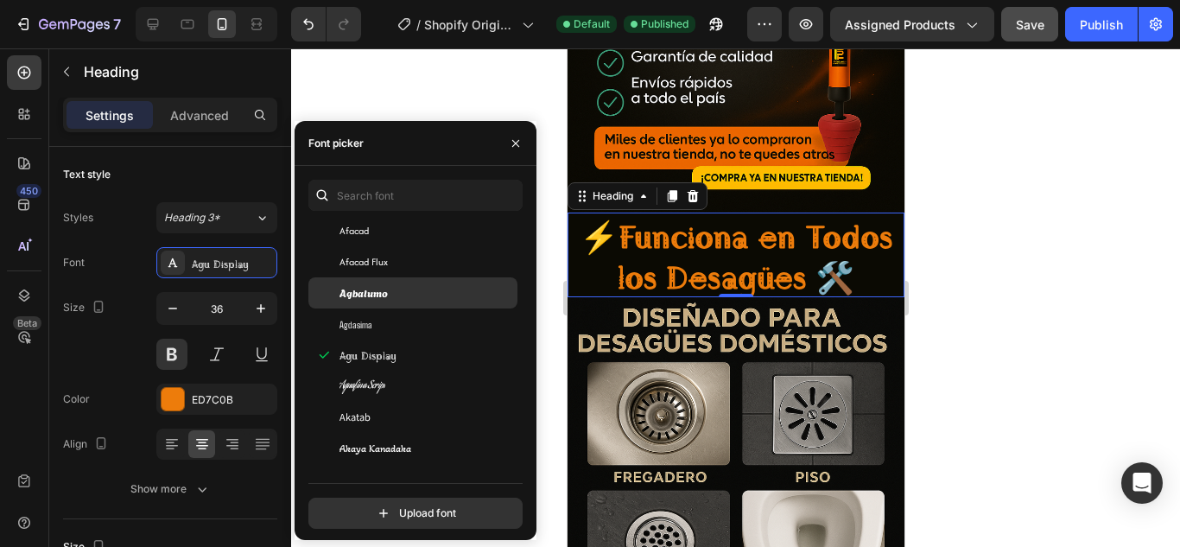
click at [409, 307] on div "Agbalumo" at bounding box center [412, 292] width 209 height 31
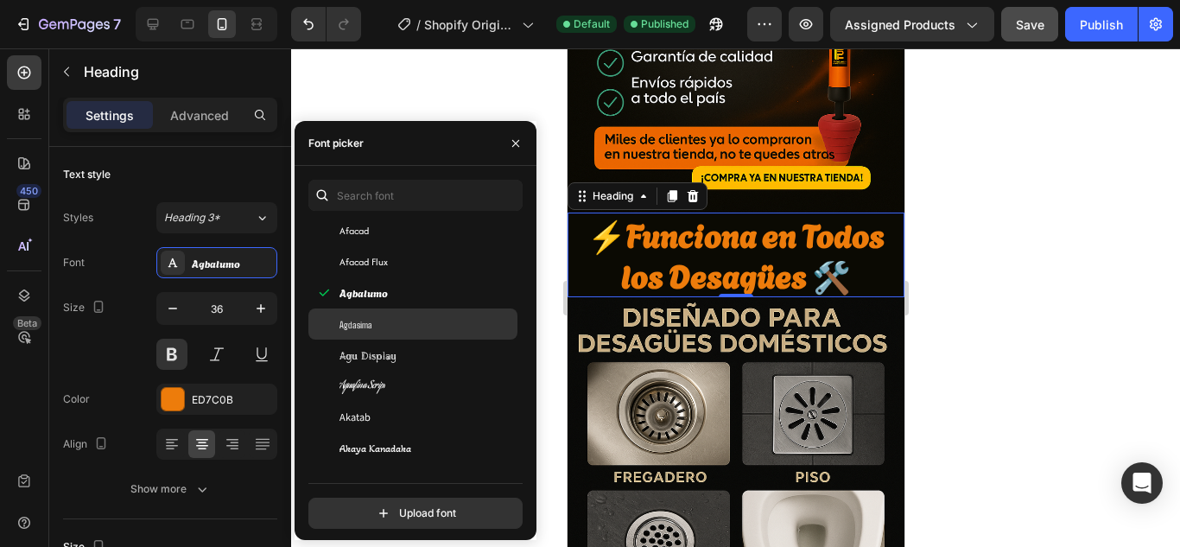
click at [409, 319] on div "Agdasima" at bounding box center [427, 324] width 175 height 16
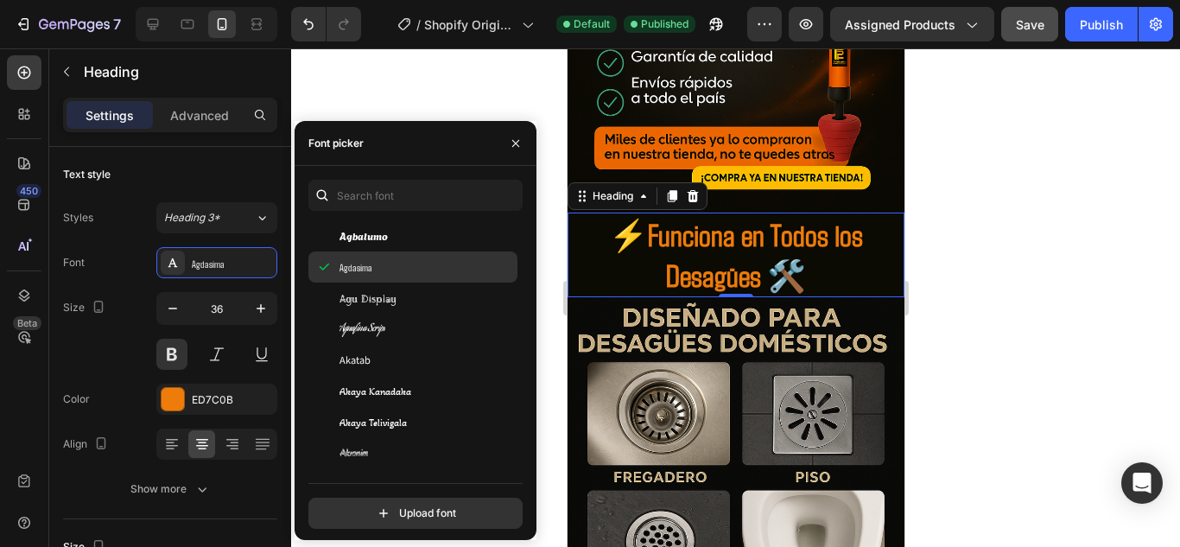
scroll to position [691, 0]
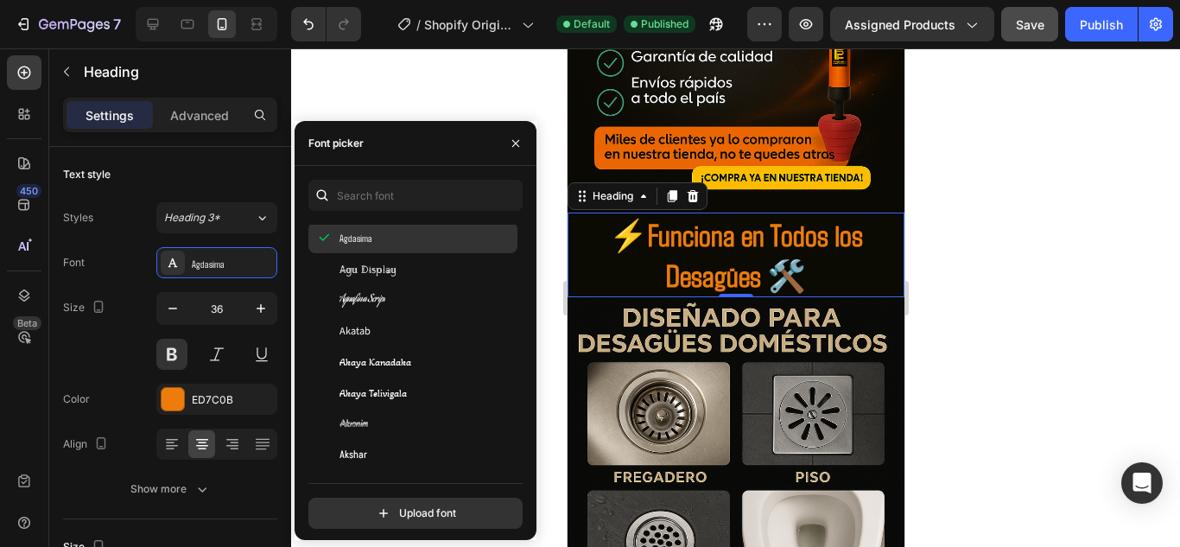
click at [409, 319] on div "Akatab" at bounding box center [412, 330] width 209 height 31
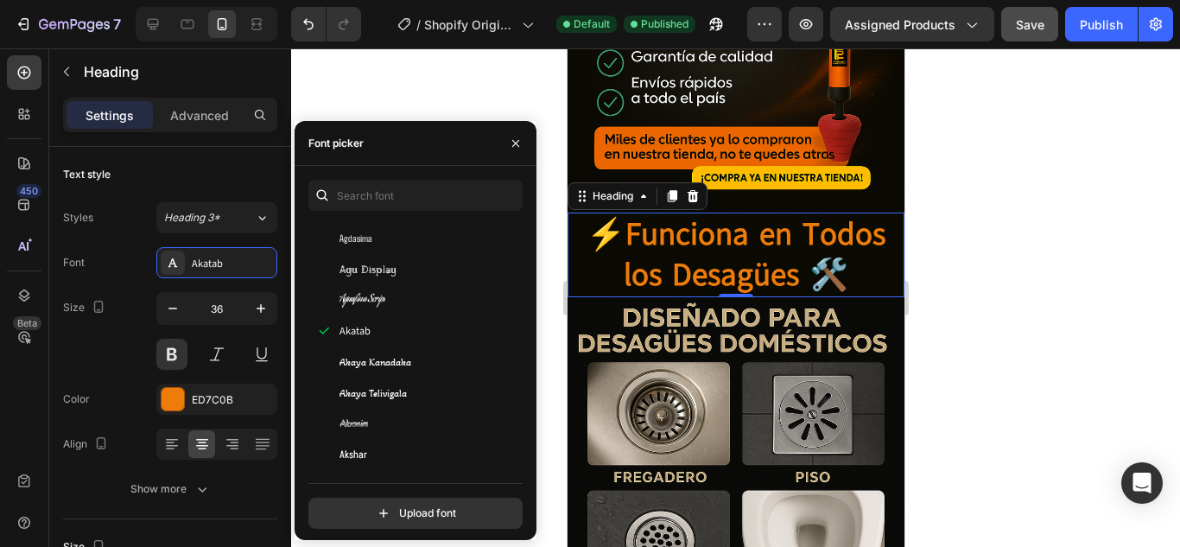
click at [1092, 177] on div at bounding box center [735, 297] width 889 height 498
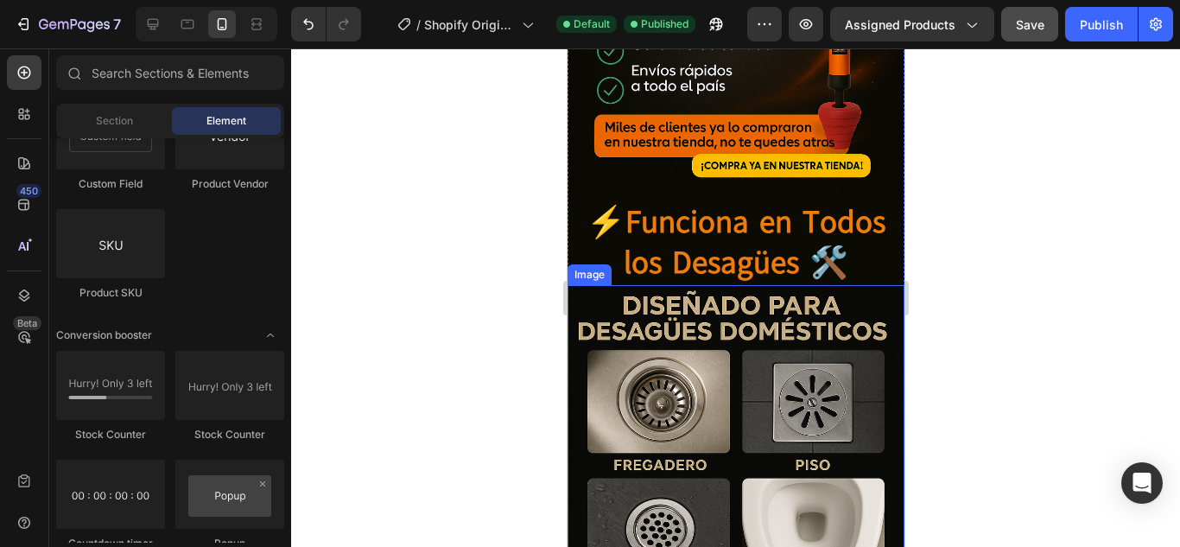
scroll to position [1911, 0]
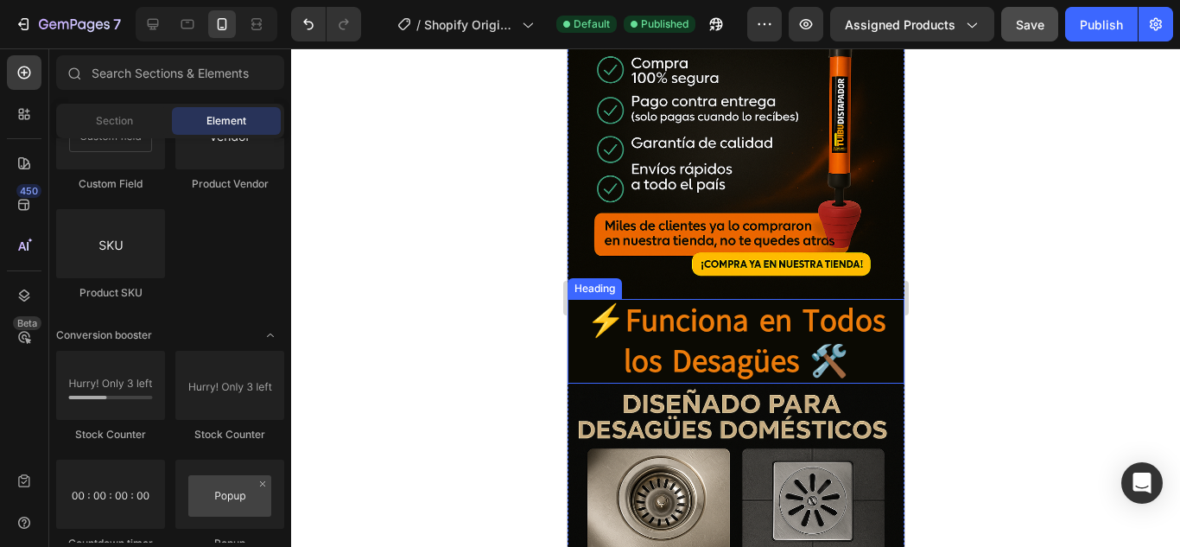
click at [854, 301] on p "⚡Funciona en Todos los Desagües 🛠️" at bounding box center [734, 341] width 333 height 81
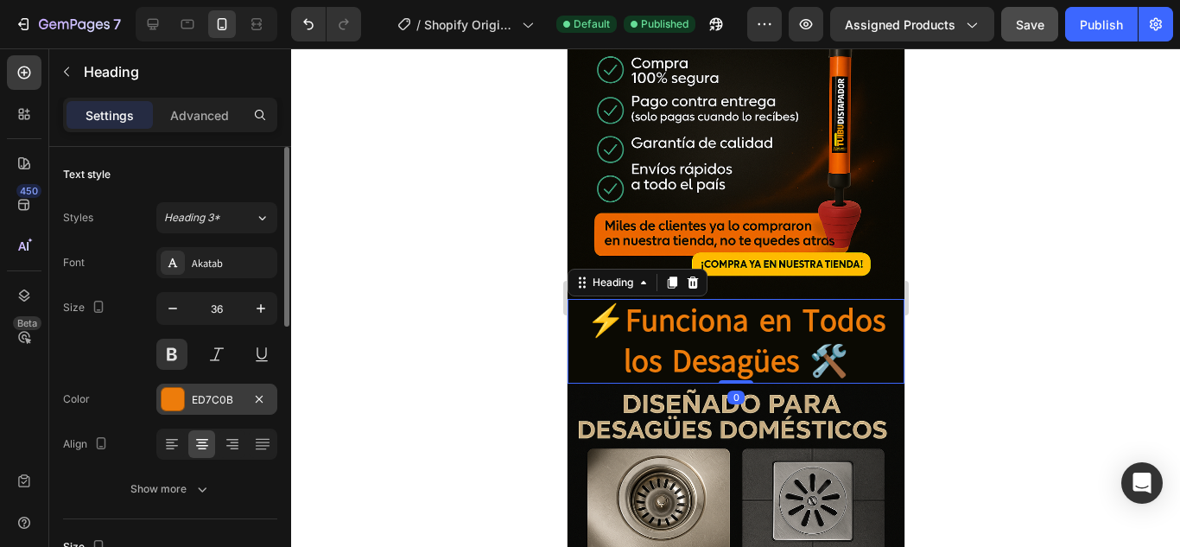
click at [175, 398] on div at bounding box center [173, 399] width 22 height 22
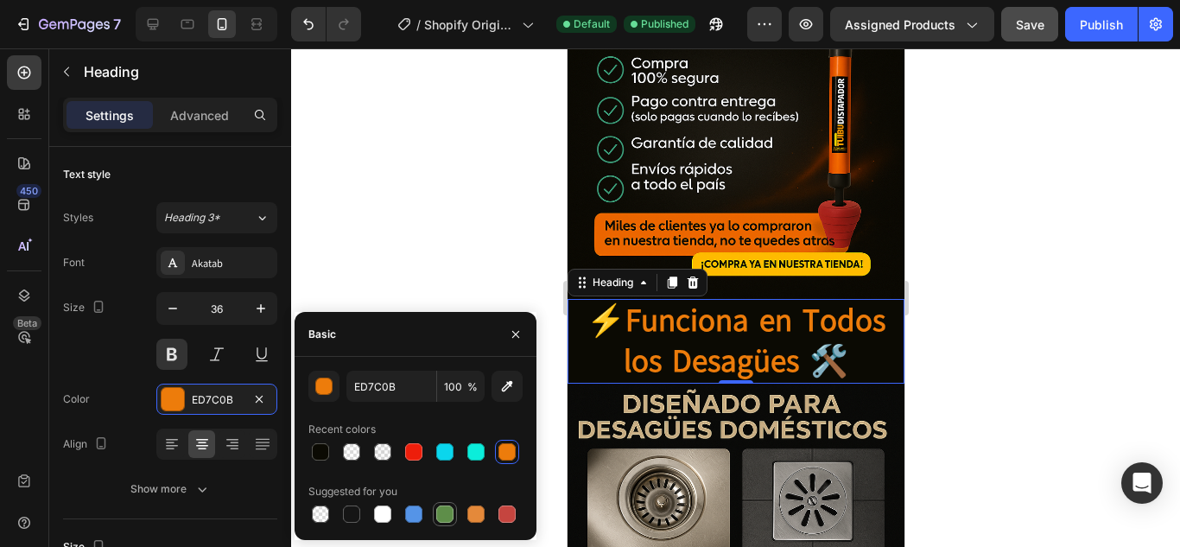
click at [449, 516] on div at bounding box center [444, 513] width 17 height 17
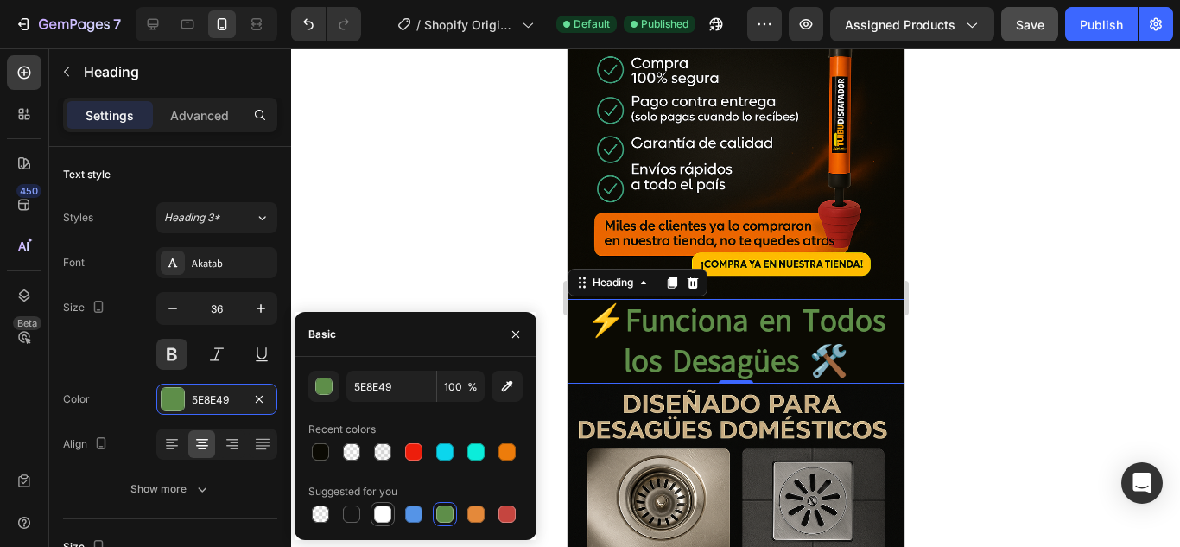
click at [377, 515] on div at bounding box center [382, 513] width 17 height 17
type input "FFFFFF"
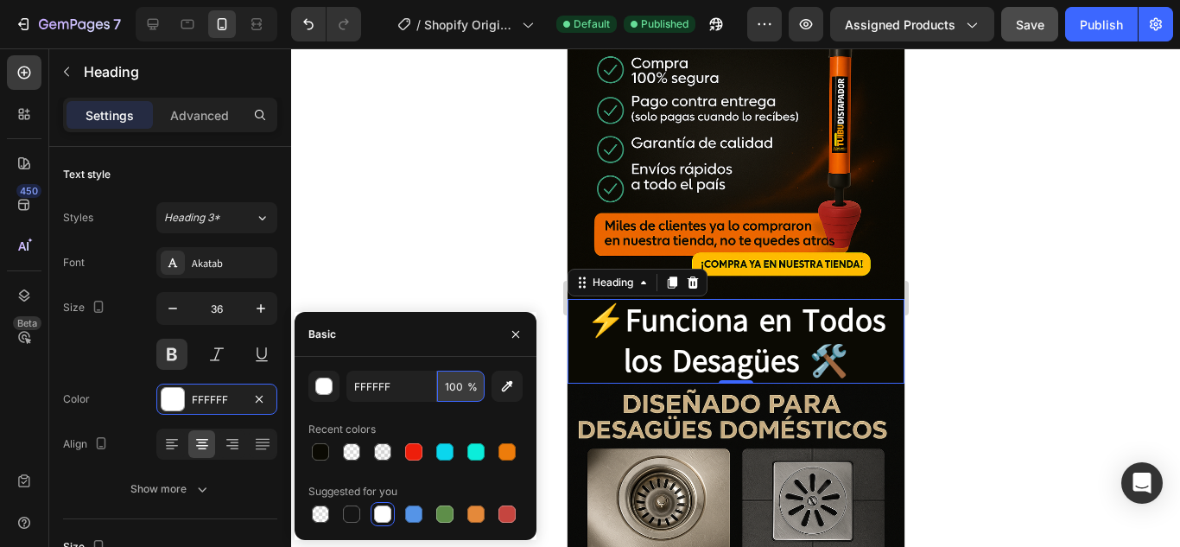
click at [454, 387] on input "100" at bounding box center [461, 386] width 48 height 31
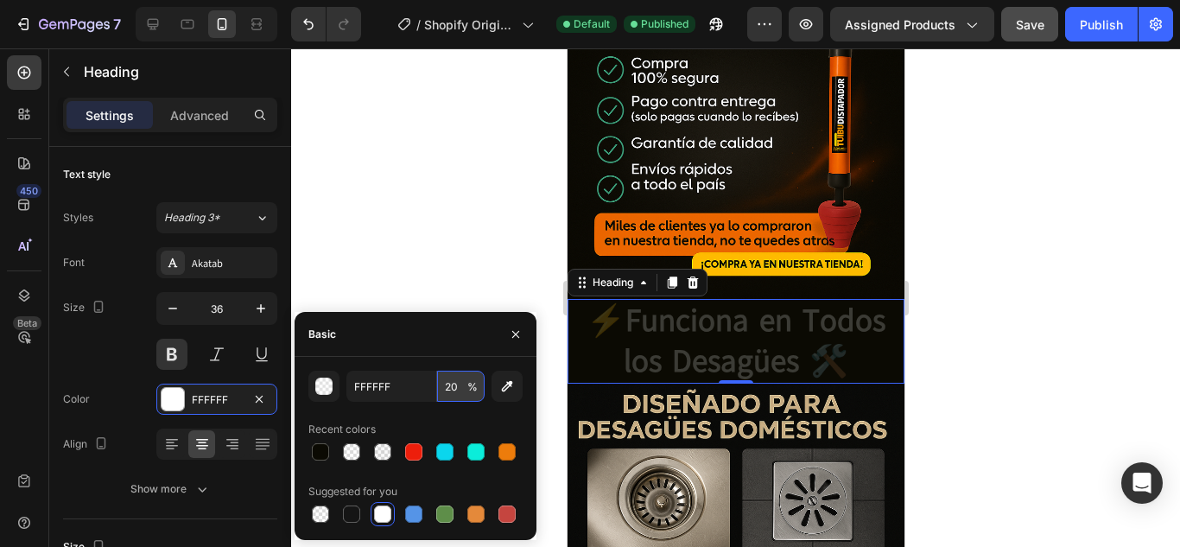
type input "2"
type input "100"
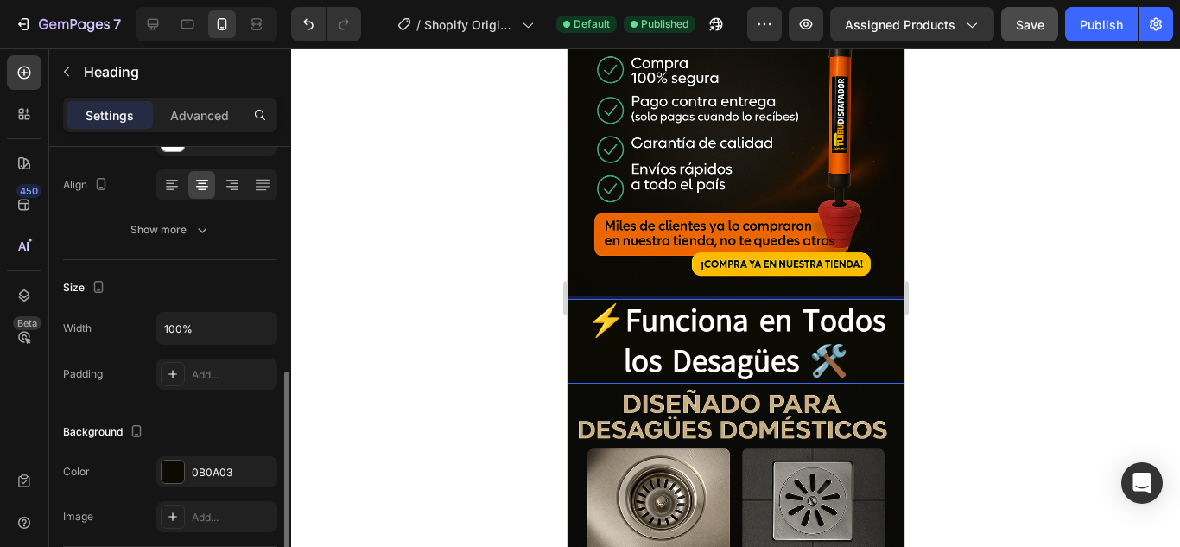
scroll to position [346, 0]
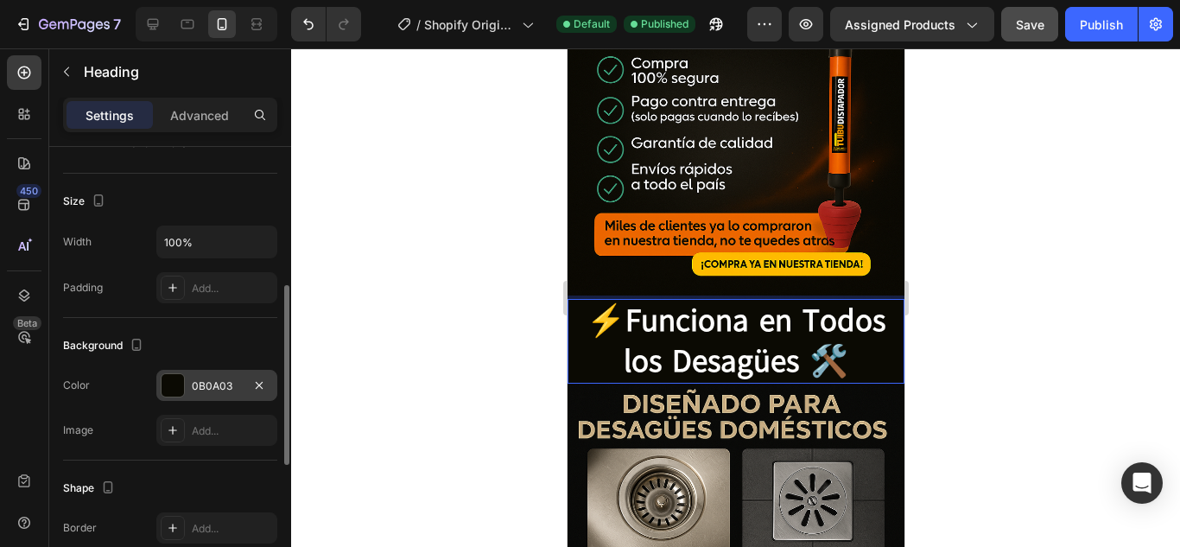
click at [208, 388] on div "0B0A03" at bounding box center [217, 386] width 50 height 16
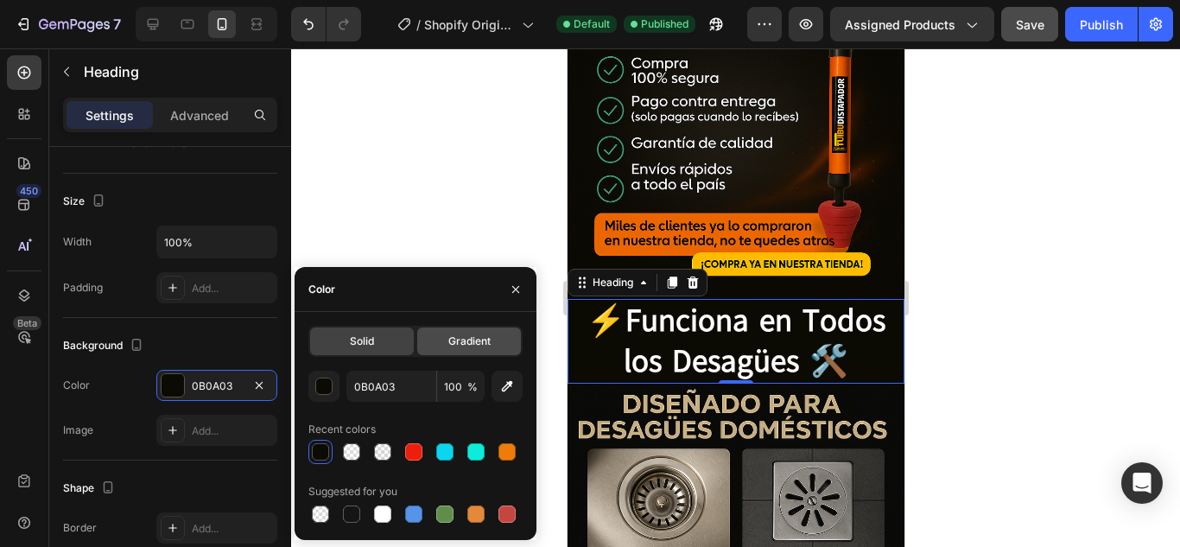
click at [473, 342] on span "Gradient" at bounding box center [469, 341] width 42 height 16
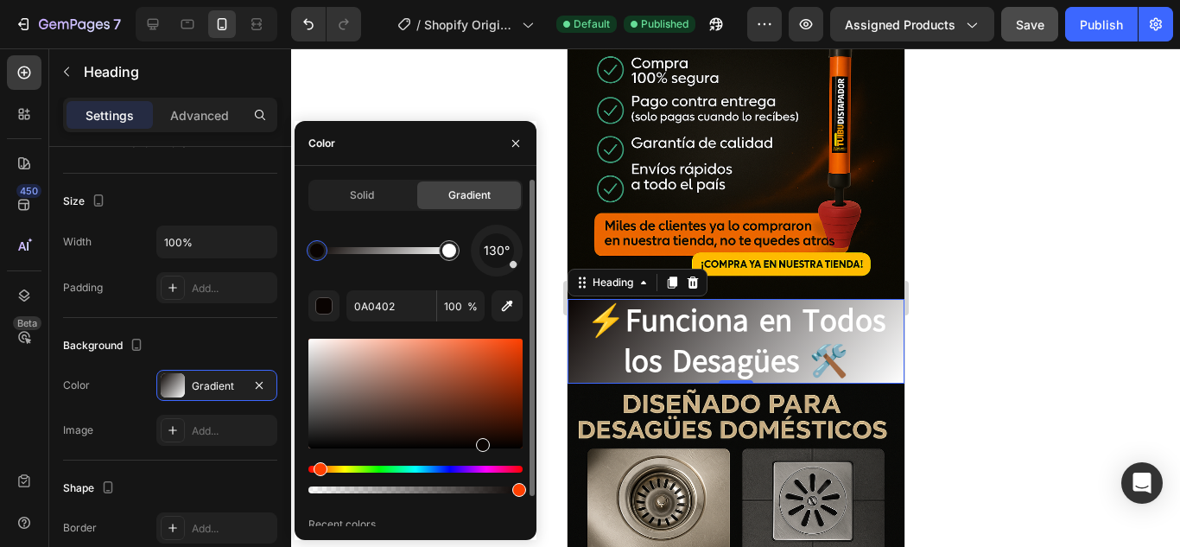
drag, startPoint x: 336, startPoint y: 468, endPoint x: 326, endPoint y: 472, distance: 10.9
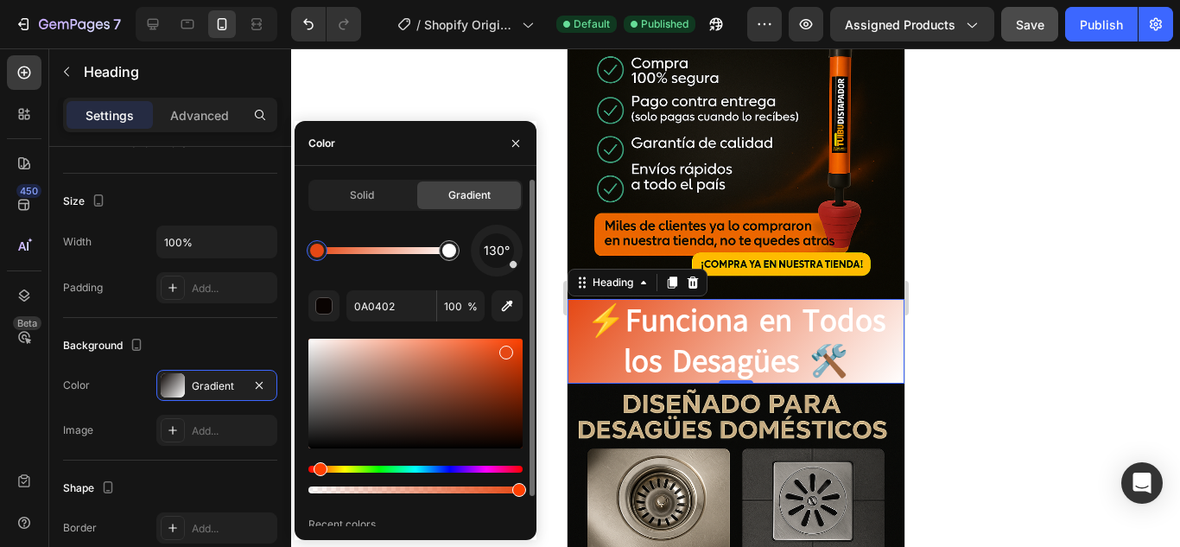
drag, startPoint x: 486, startPoint y: 445, endPoint x: 505, endPoint y: 349, distance: 97.9
click at [505, 349] on div at bounding box center [506, 353] width 14 height 14
click at [506, 308] on icon "button" at bounding box center [507, 306] width 11 height 11
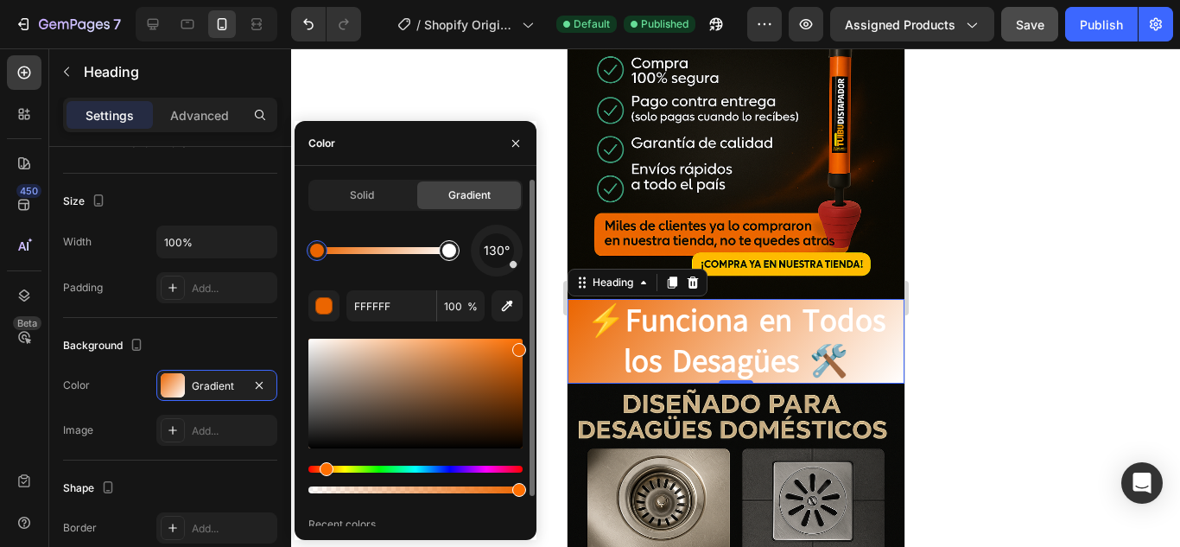
click at [449, 252] on div at bounding box center [449, 251] width 14 height 14
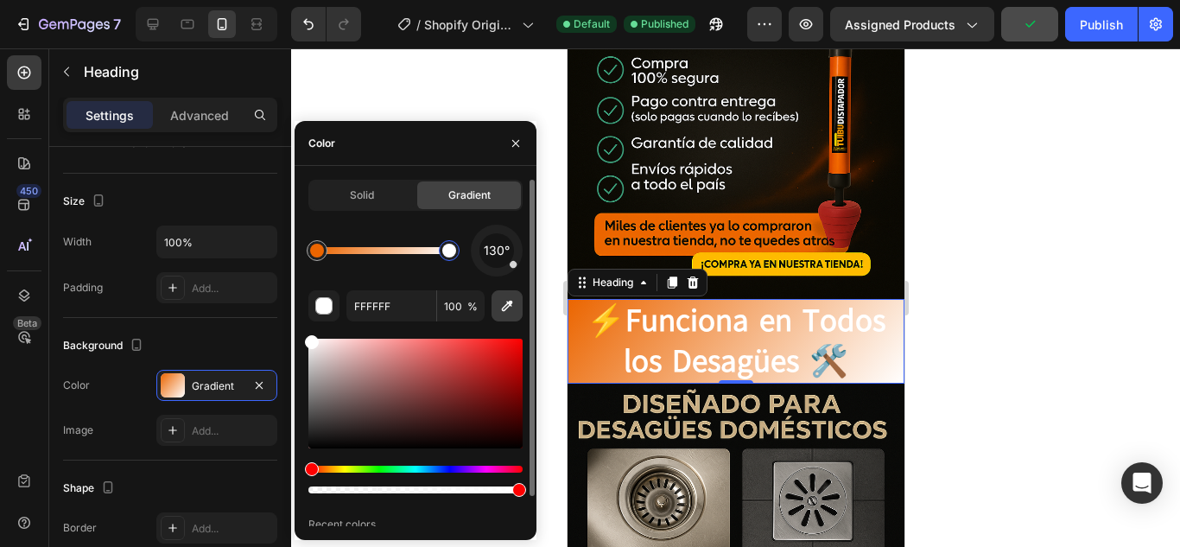
click at [508, 305] on icon "button" at bounding box center [506, 305] width 17 height 17
type input "0B0A03"
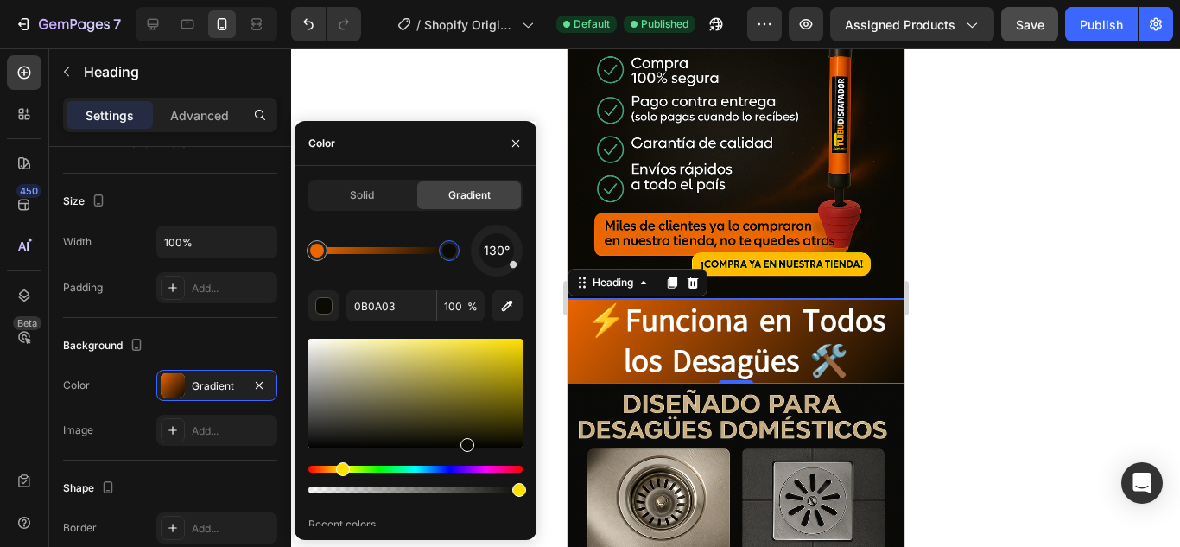
click at [992, 181] on div at bounding box center [735, 297] width 889 height 498
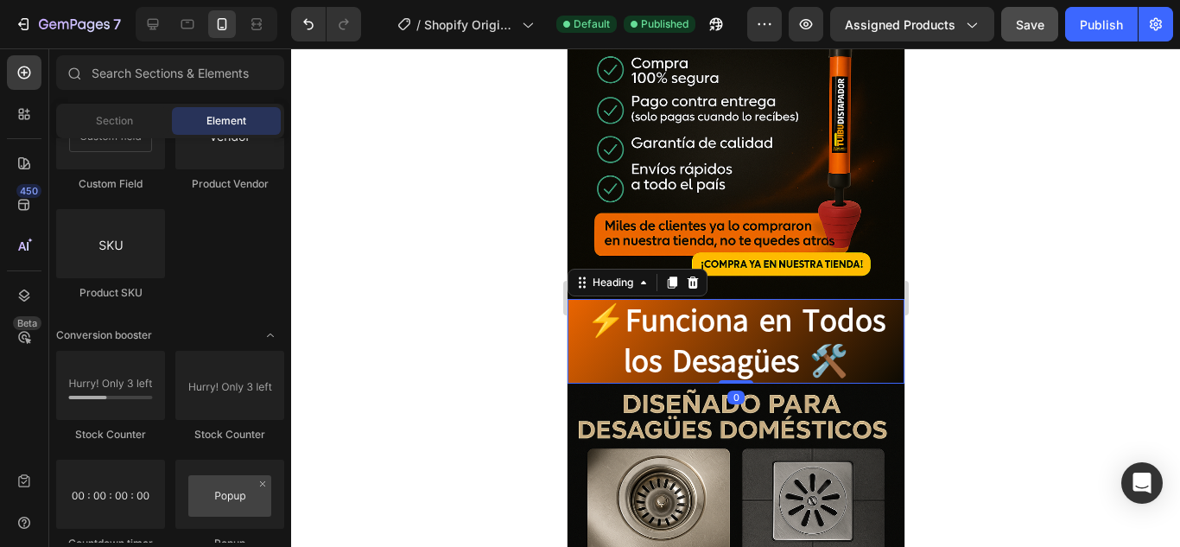
click at [859, 301] on p "⚡Funciona en Todos los Desagües 🛠️" at bounding box center [734, 341] width 333 height 81
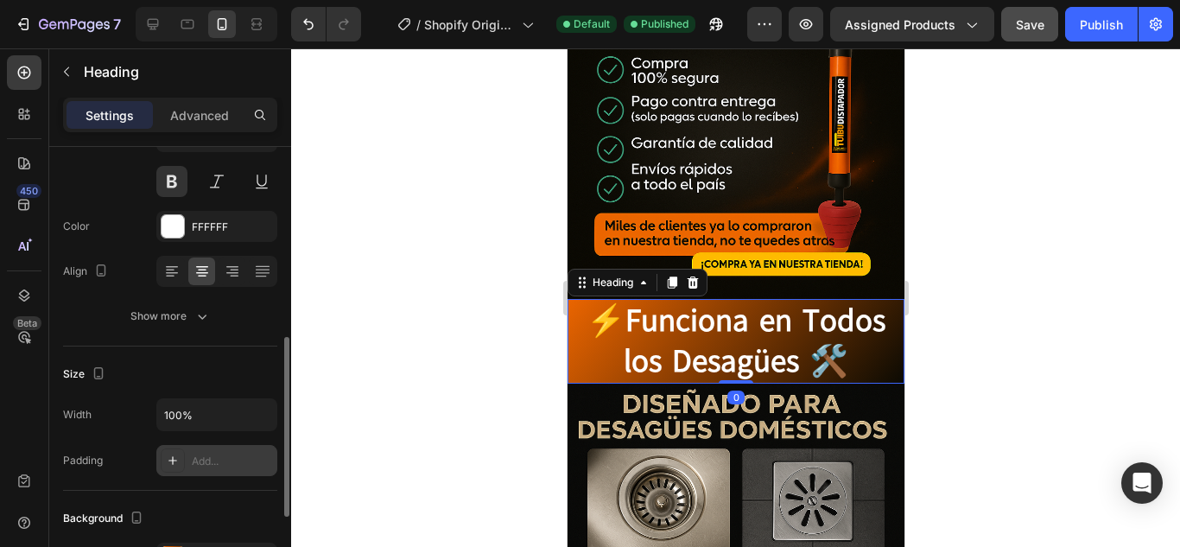
scroll to position [259, 0]
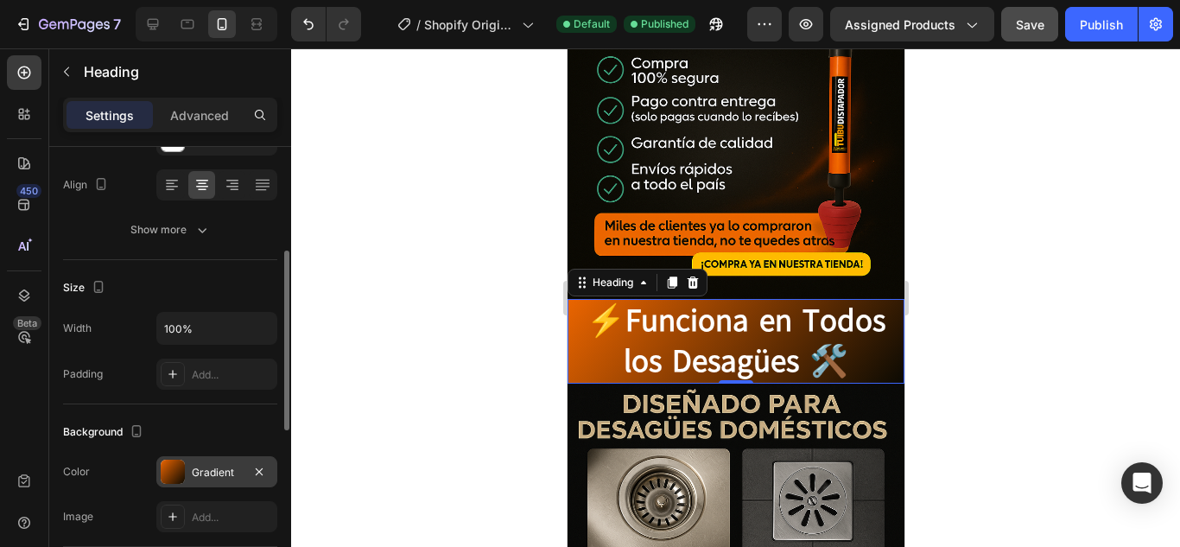
click at [208, 462] on div "Gradient" at bounding box center [216, 471] width 121 height 31
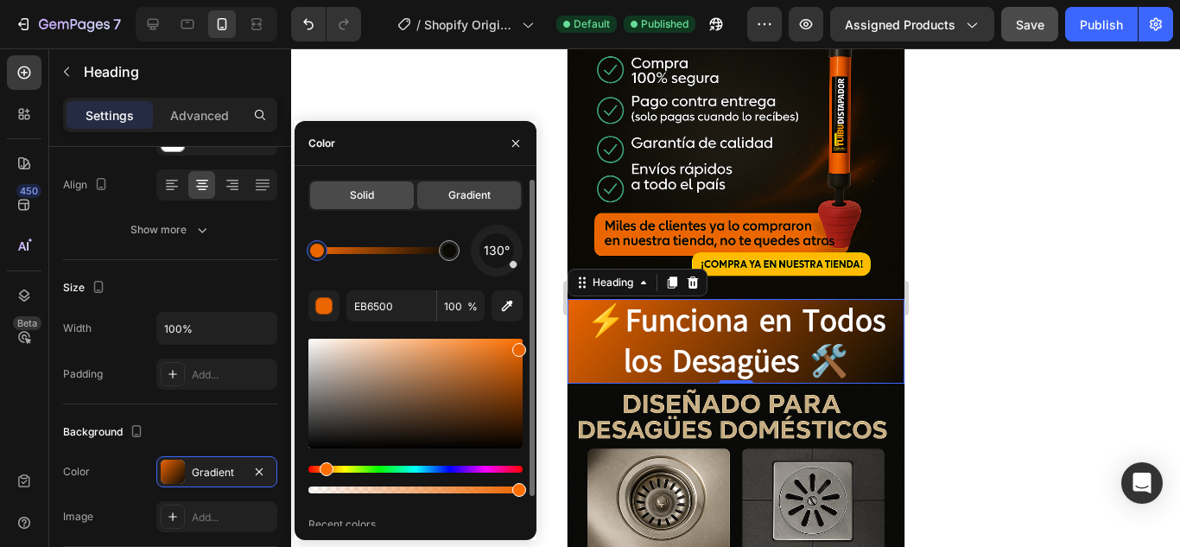
click at [361, 197] on span "Solid" at bounding box center [362, 195] width 24 height 16
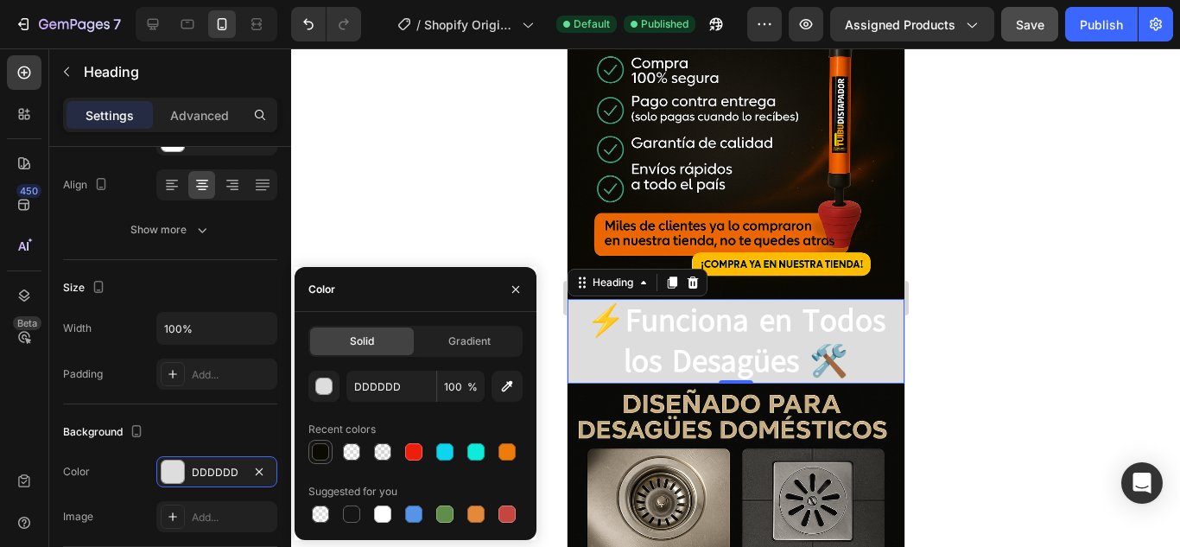
click at [316, 454] on div at bounding box center [320, 451] width 17 height 17
type input "0B0A03"
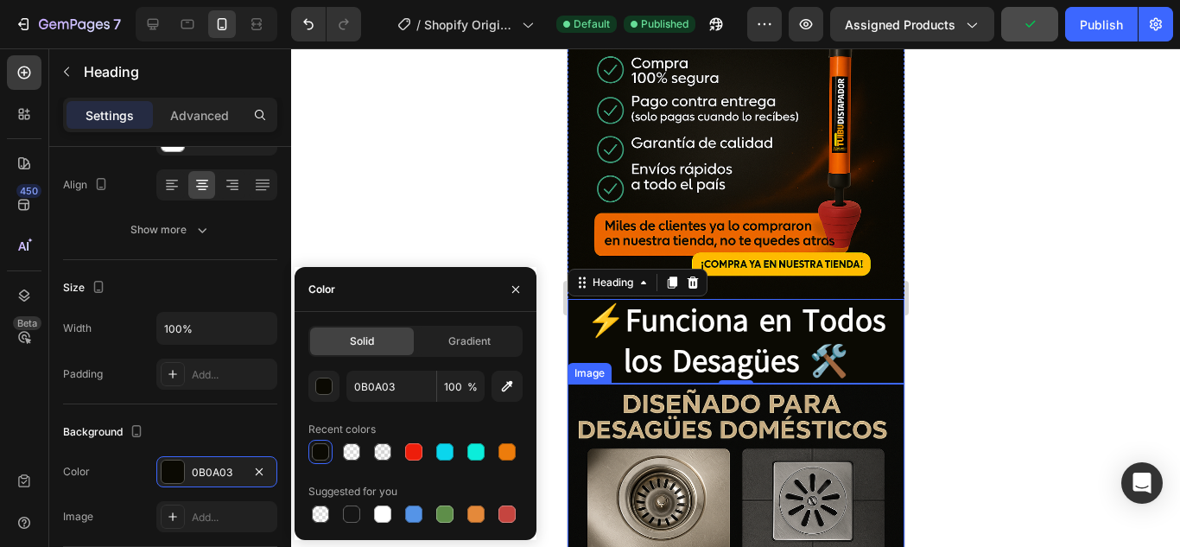
click at [873, 384] on img at bounding box center [735, 552] width 337 height 337
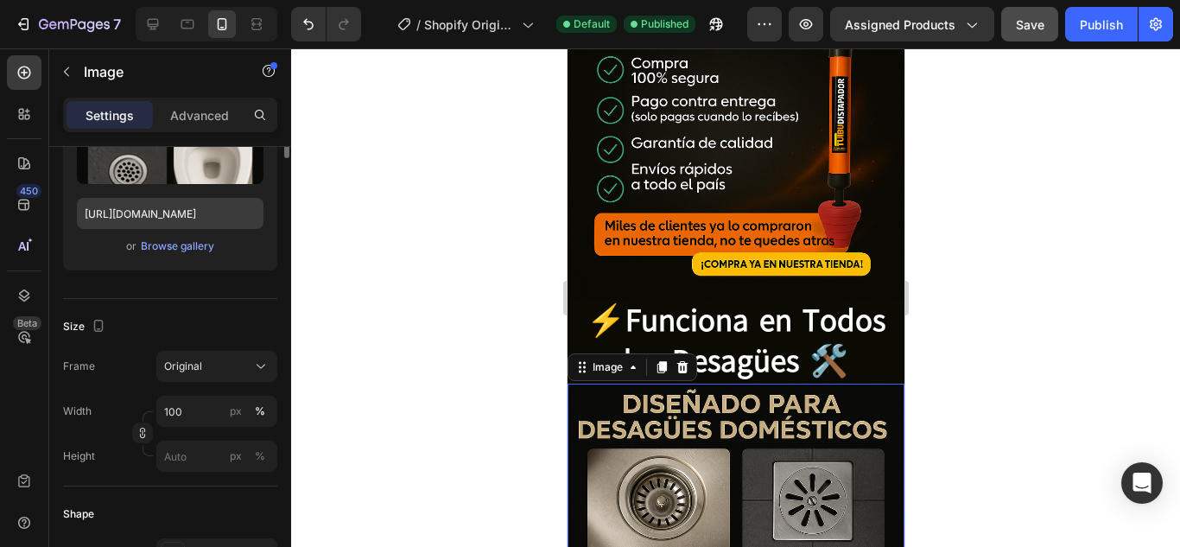
scroll to position [86, 0]
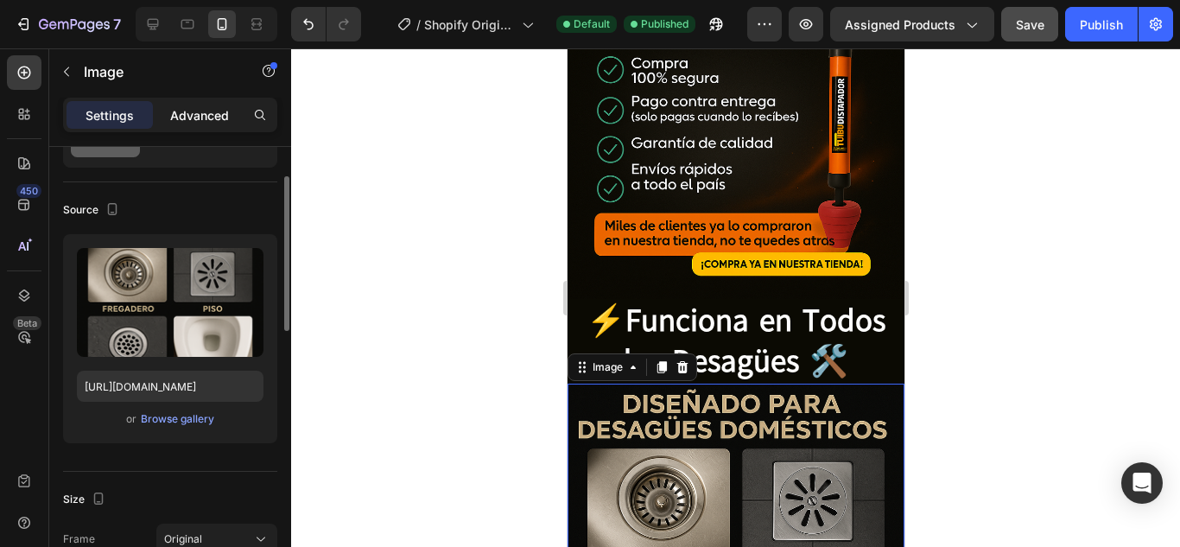
click at [206, 117] on p "Advanced" at bounding box center [199, 115] width 59 height 18
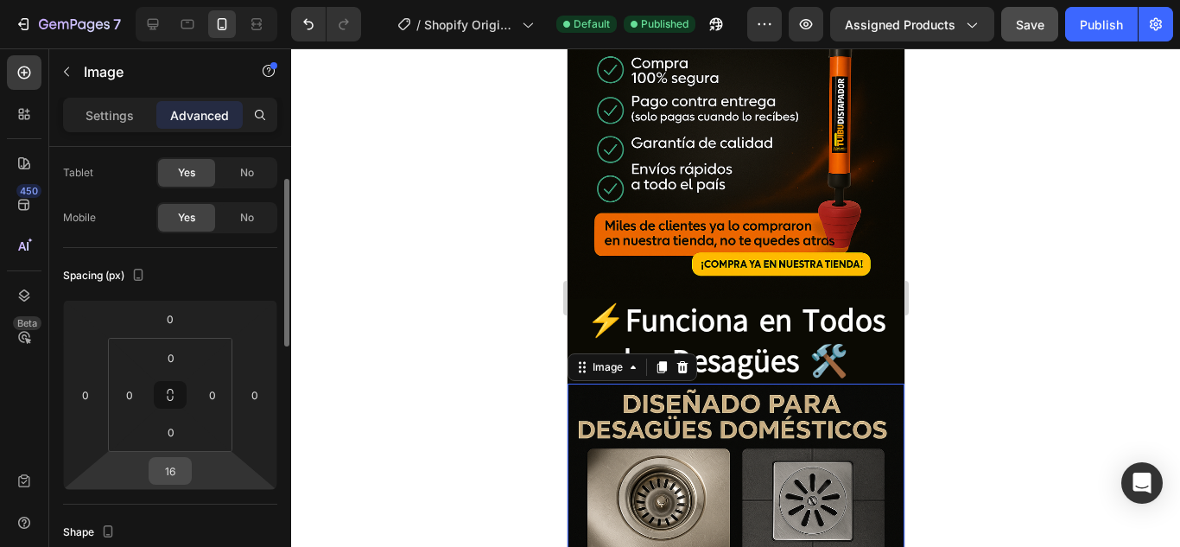
click at [171, 473] on input "16" at bounding box center [170, 471] width 35 height 26
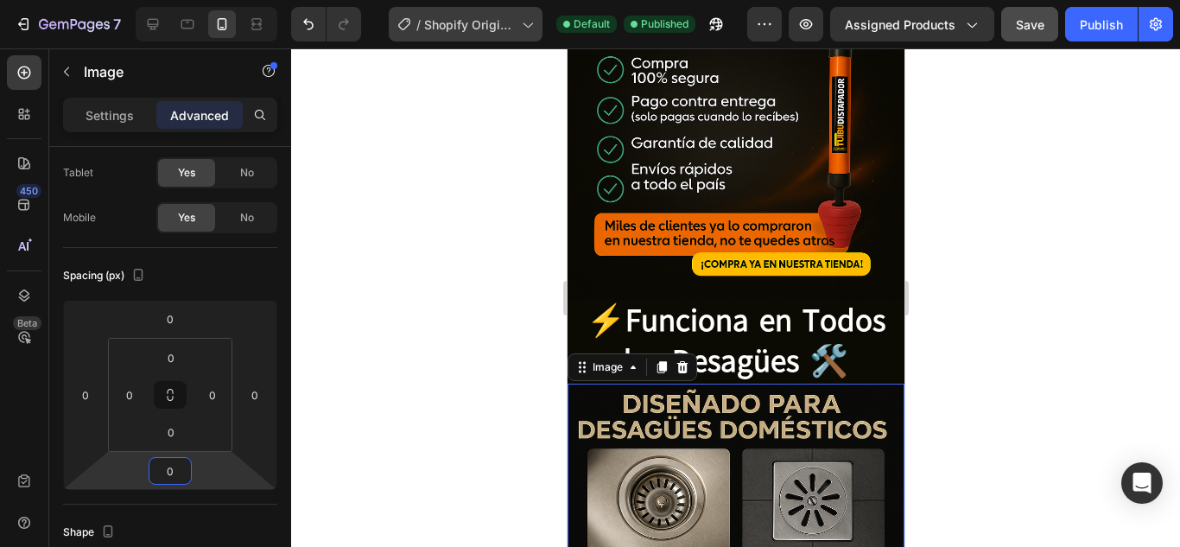
type input "0"
click at [1075, 158] on div at bounding box center [735, 297] width 889 height 498
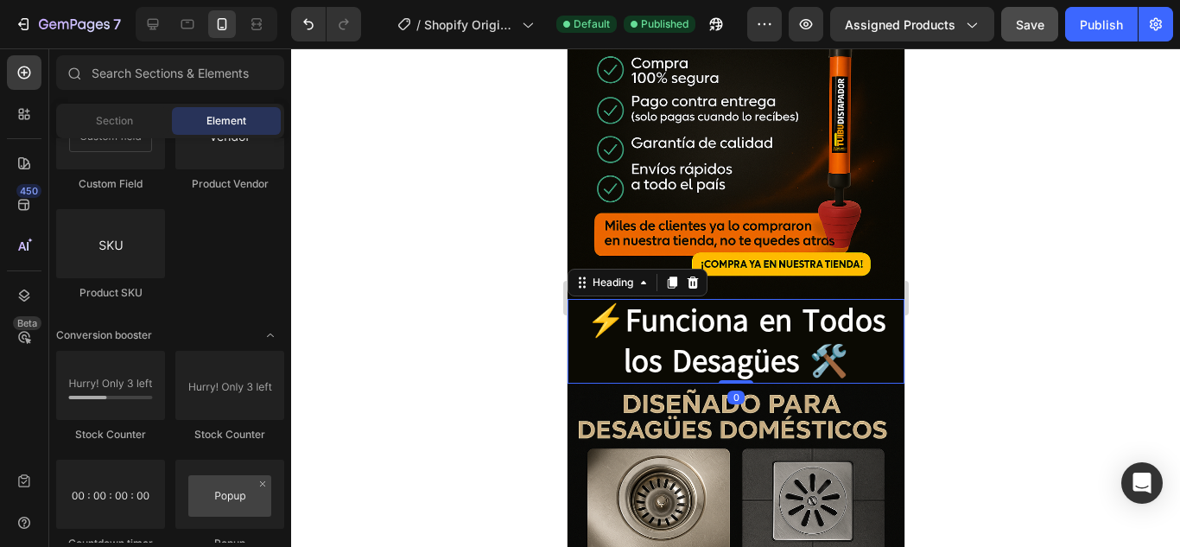
click at [788, 301] on p "⚡Funciona en Todos los Desagües 🛠️" at bounding box center [734, 341] width 333 height 81
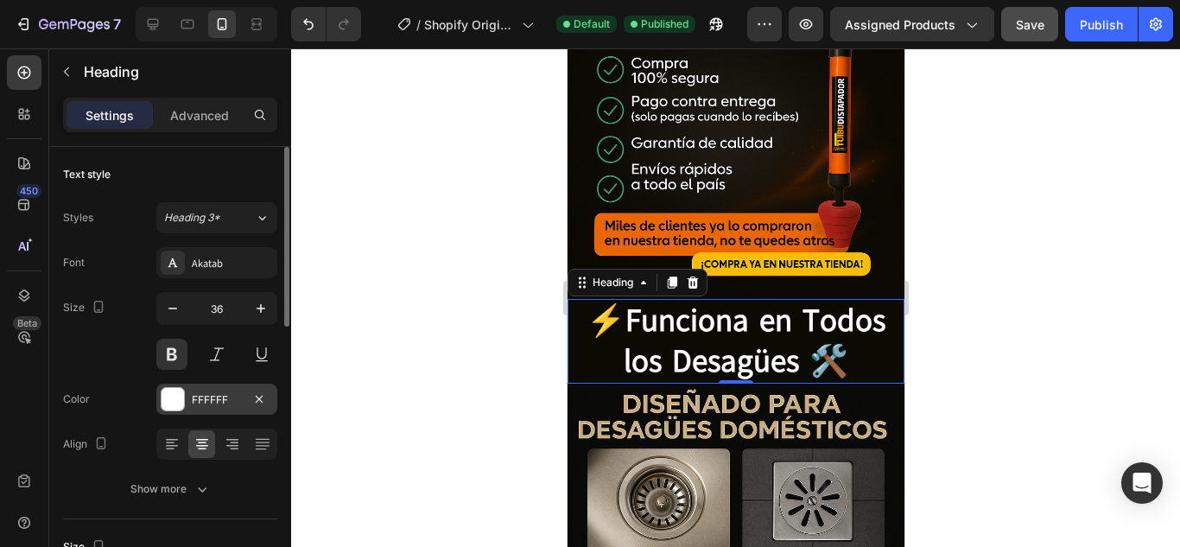
click at [185, 403] on div "FFFFFF" at bounding box center [216, 399] width 121 height 31
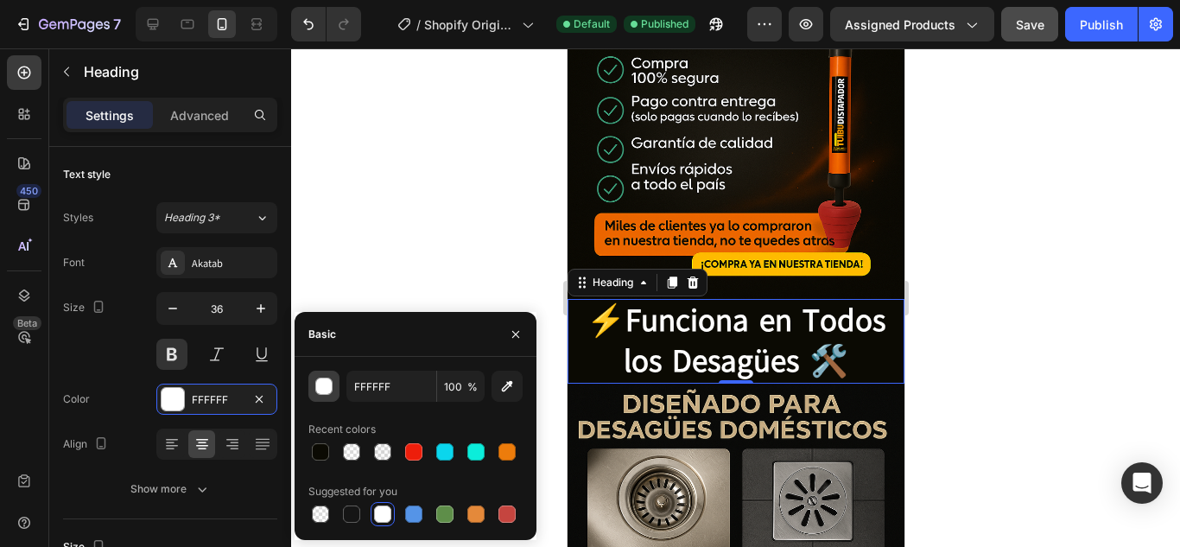
click at [326, 395] on button "button" at bounding box center [323, 386] width 31 height 31
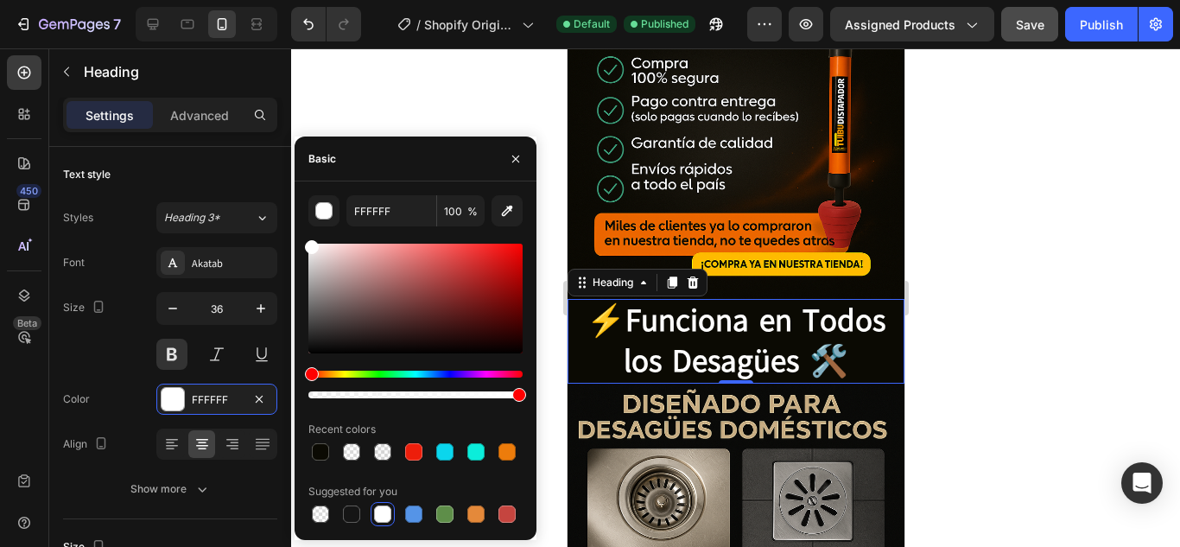
click at [497, 371] on div "Hue" at bounding box center [415, 374] width 214 height 7
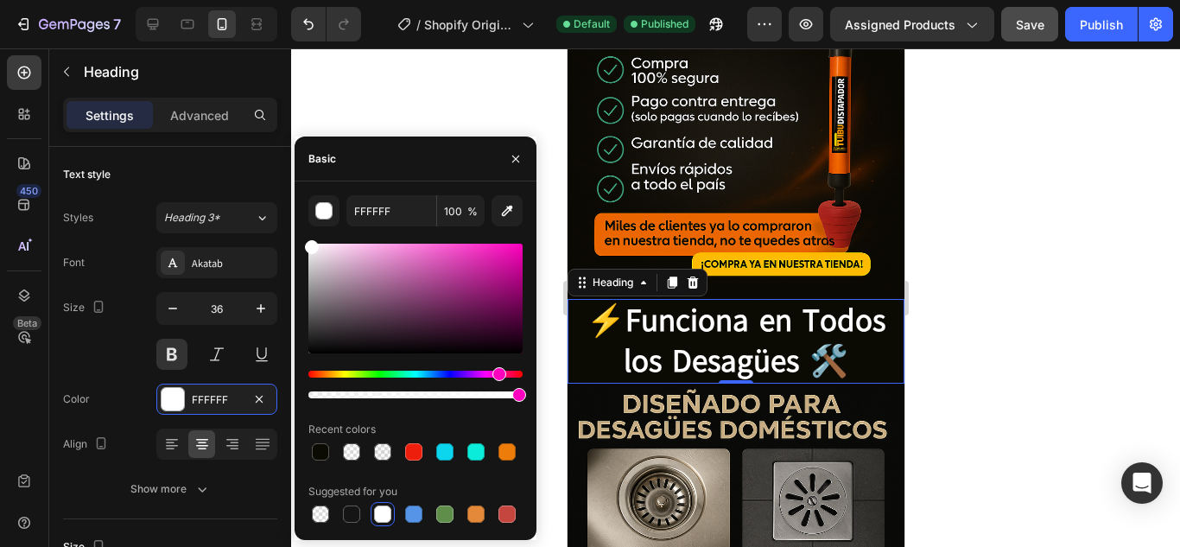
click at [481, 374] on div "Hue" at bounding box center [415, 374] width 214 height 7
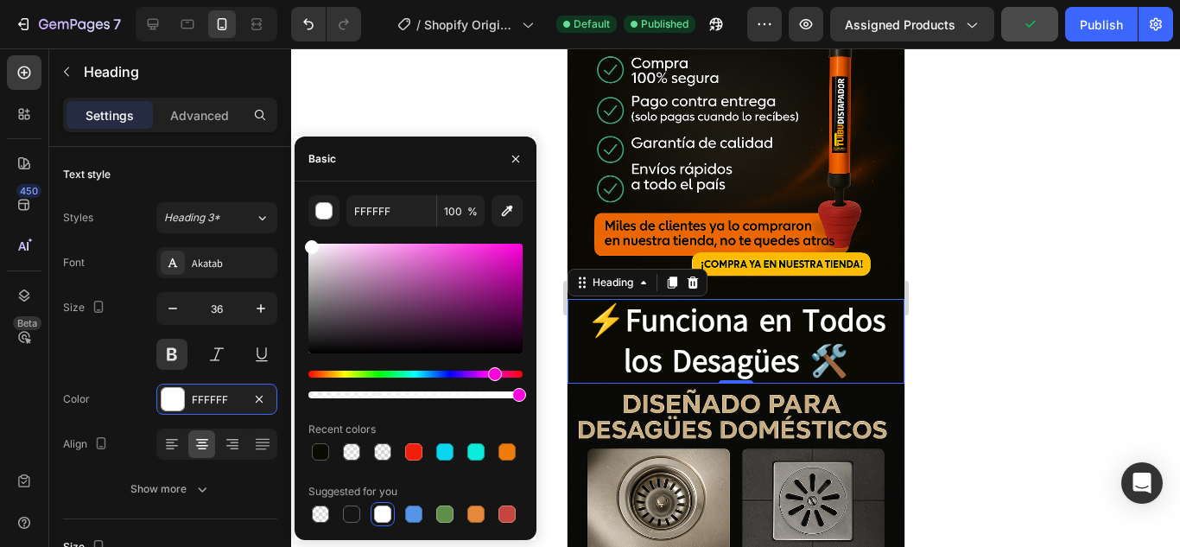
click at [492, 377] on div "Hue" at bounding box center [495, 374] width 14 height 14
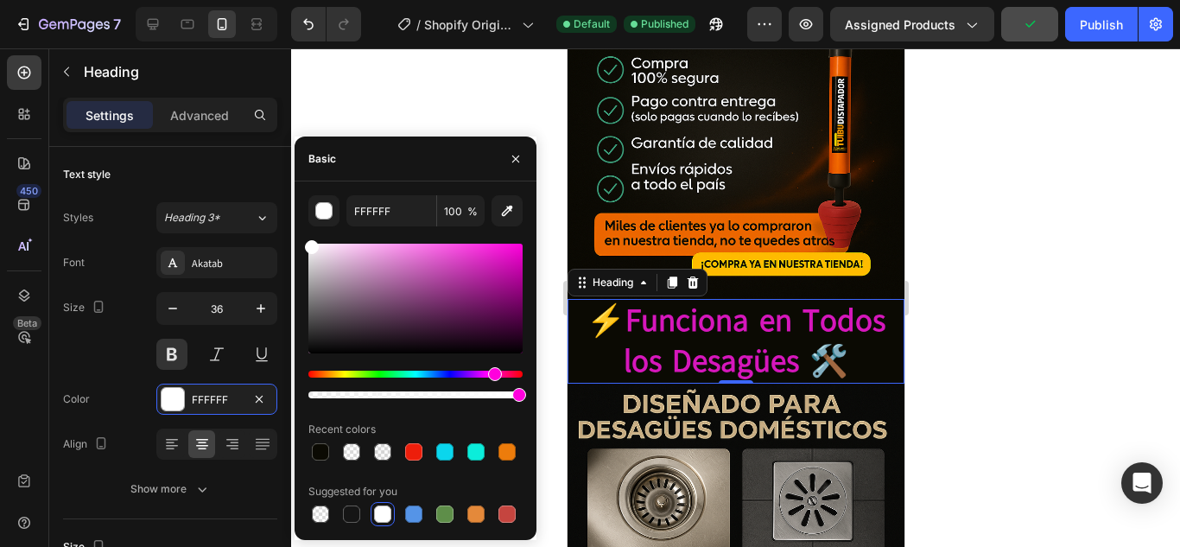
click at [499, 261] on div at bounding box center [415, 299] width 214 height 110
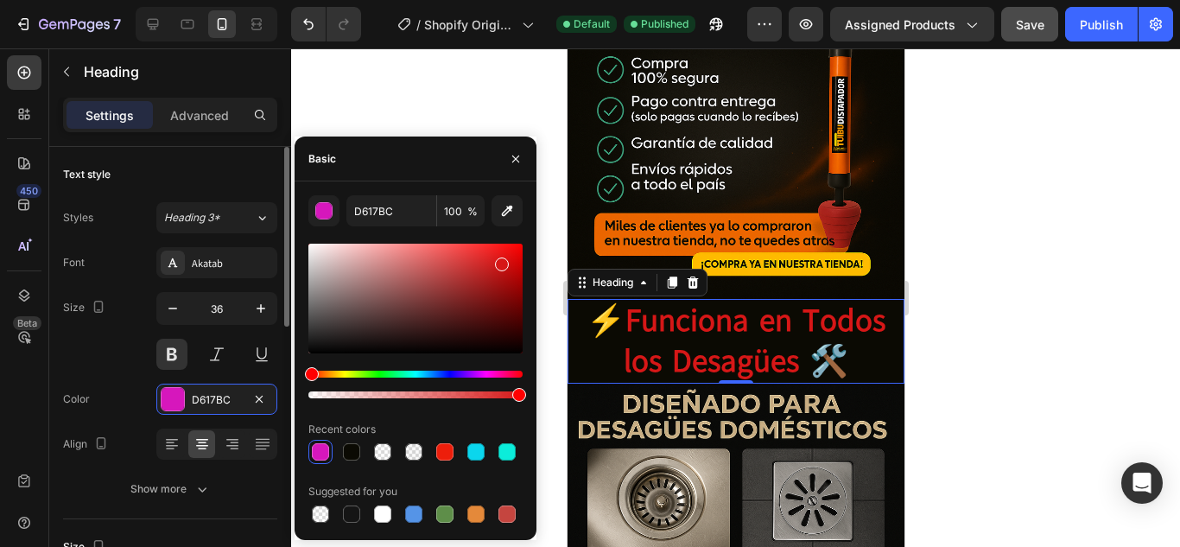
drag, startPoint x: 492, startPoint y: 378, endPoint x: 229, endPoint y: 378, distance: 263.5
click at [229, 378] on div "450 Beta Sections(18) Elements(84) Section Element Hero Section Product Detail …" at bounding box center [145, 297] width 291 height 498
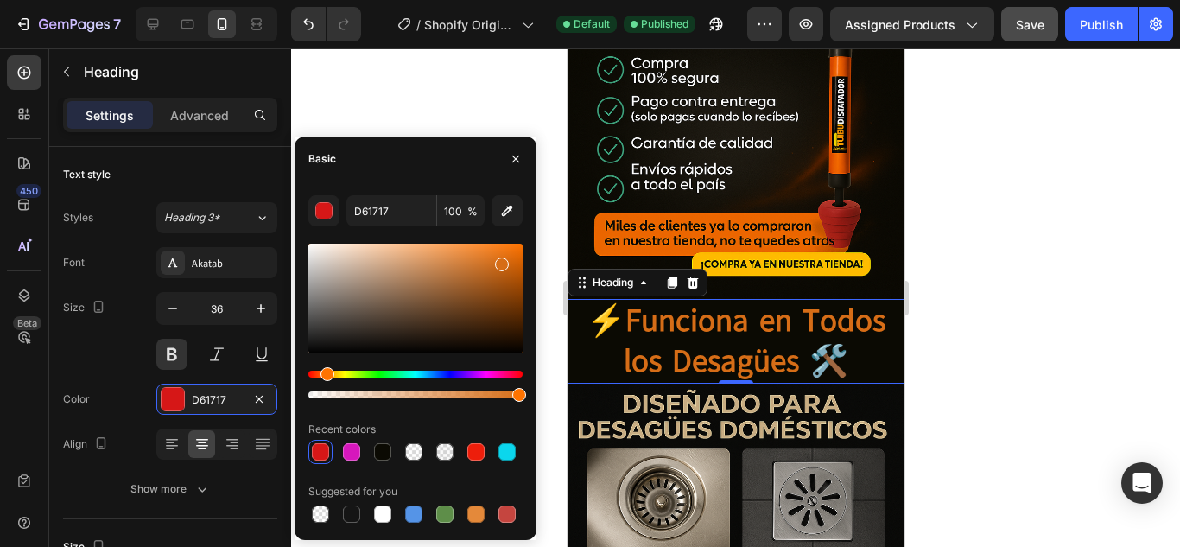
drag, startPoint x: 312, startPoint y: 376, endPoint x: 524, endPoint y: 263, distance: 240.8
click at [325, 379] on div "Hue" at bounding box center [328, 374] width 14 height 14
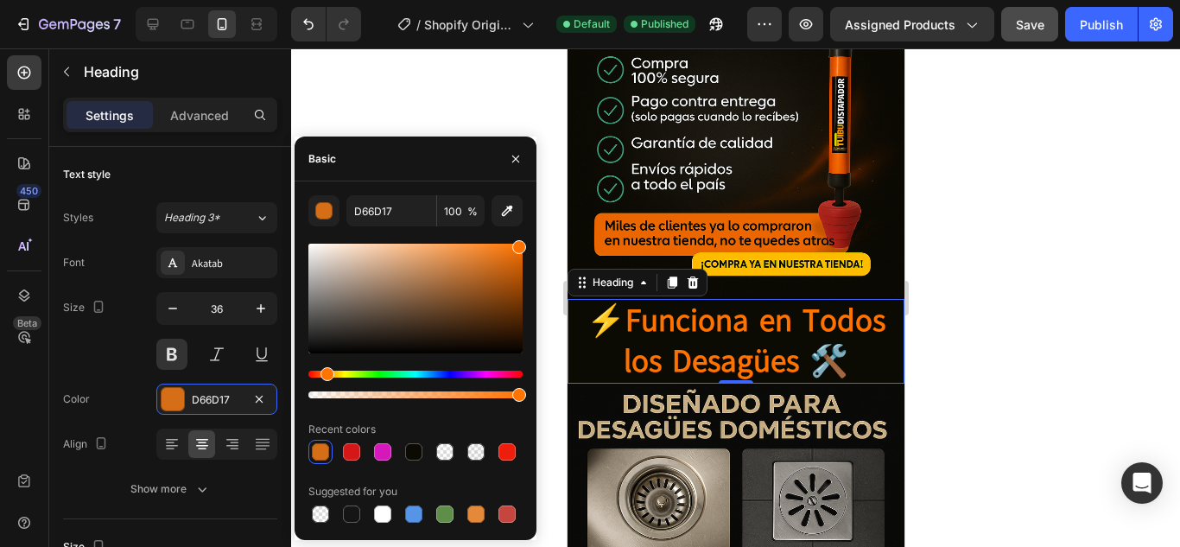
drag, startPoint x: 495, startPoint y: 268, endPoint x: 525, endPoint y: 205, distance: 69.9
click at [525, 205] on div "D66D17 100 % Recent colors Suggested for you" at bounding box center [416, 360] width 242 height 331
click at [513, 208] on icon "button" at bounding box center [506, 210] width 17 height 17
type input "EB6500"
click at [996, 190] on div at bounding box center [735, 297] width 889 height 498
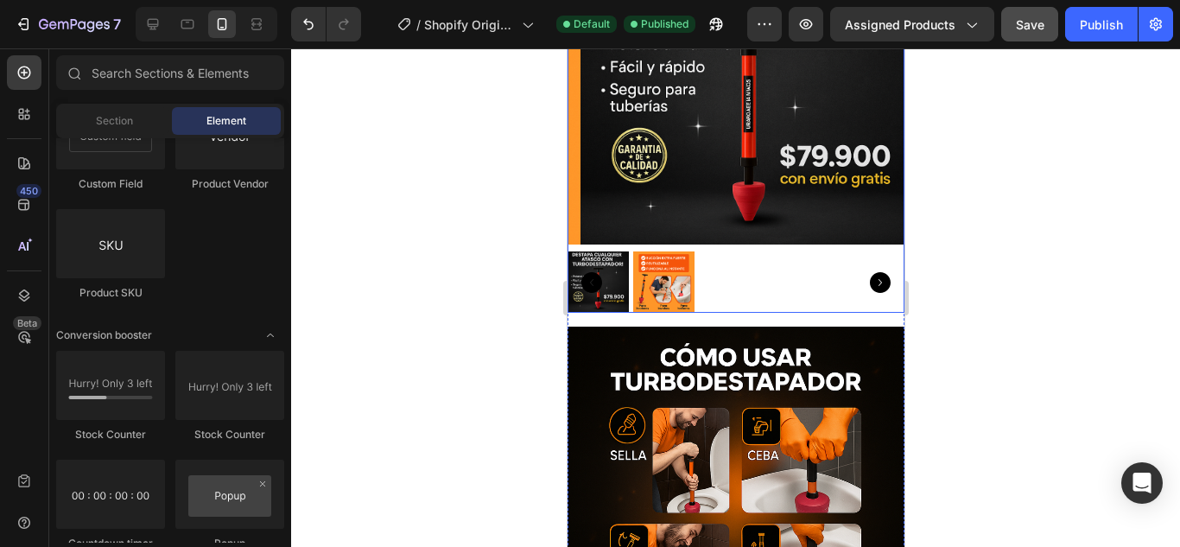
scroll to position [176, 0]
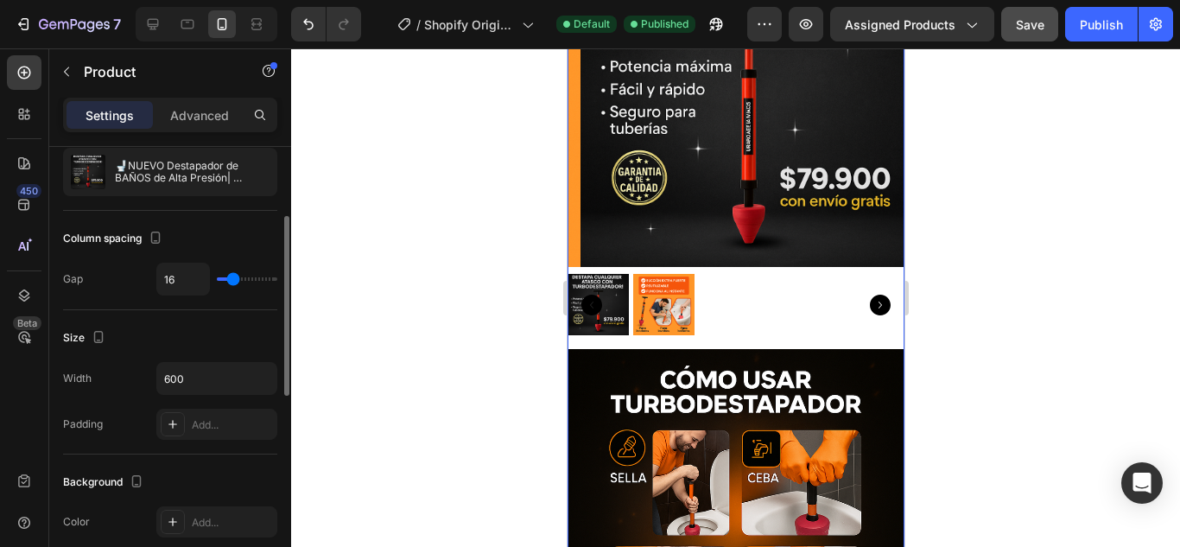
scroll to position [0, 0]
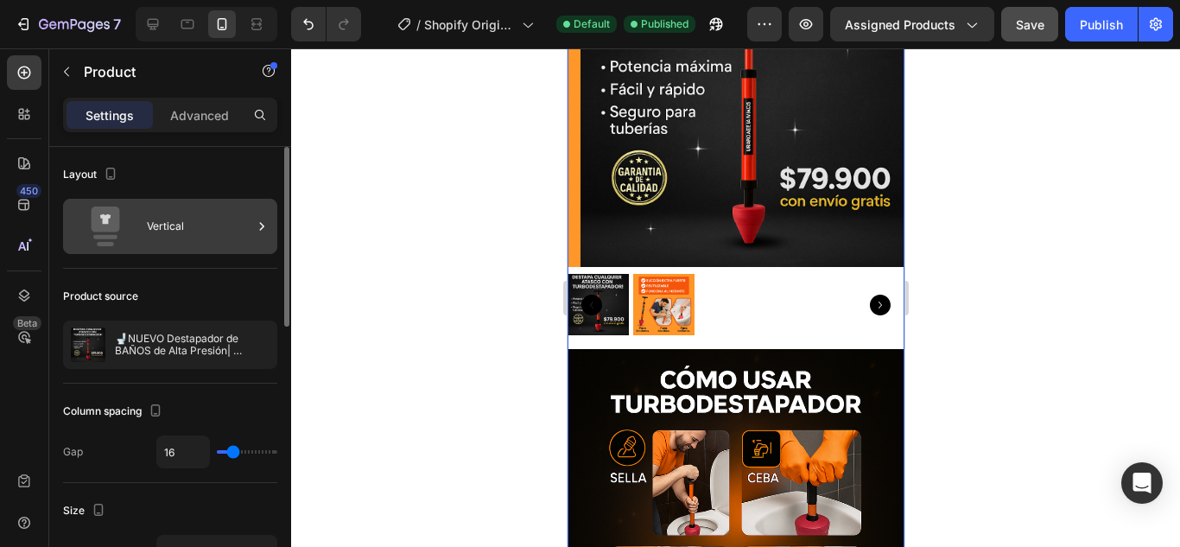
click at [119, 237] on icon at bounding box center [105, 226] width 69 height 40
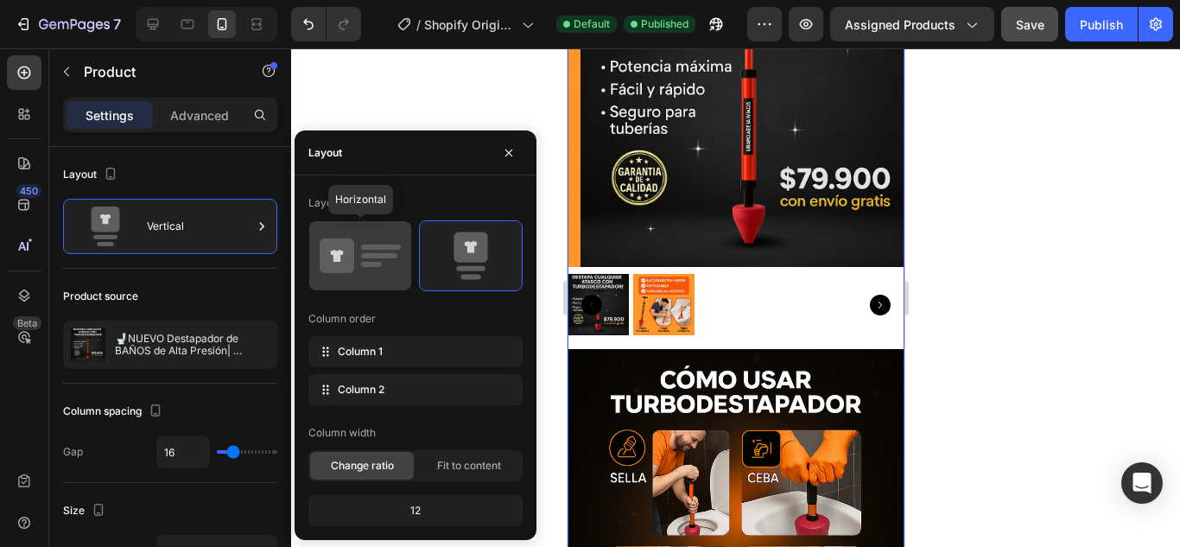
click at [345, 251] on icon at bounding box center [337, 255] width 35 height 35
type input "32"
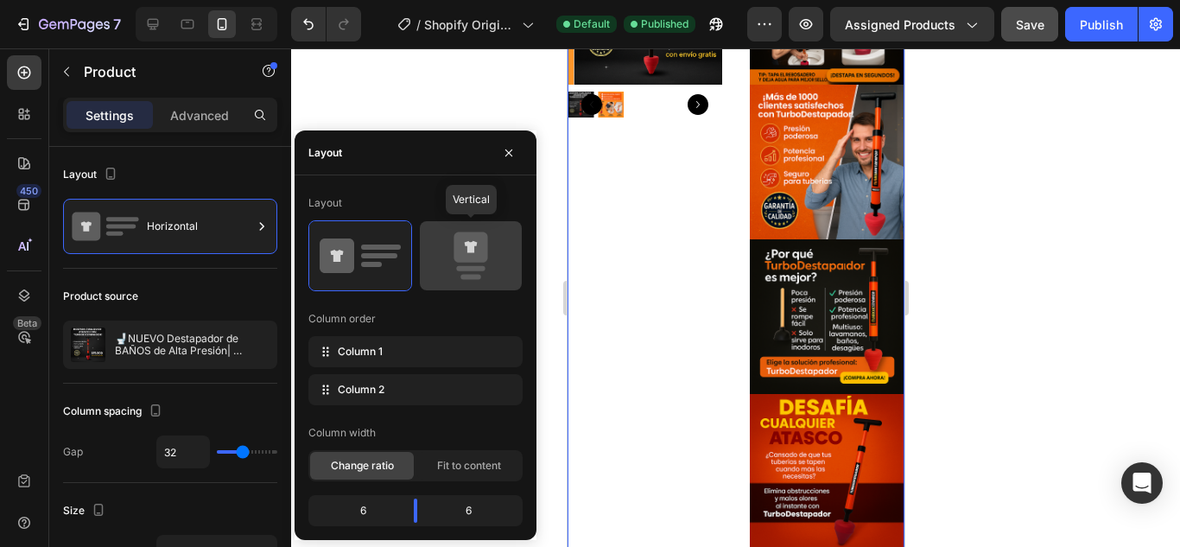
click at [451, 252] on icon at bounding box center [470, 256] width 81 height 48
type input "16"
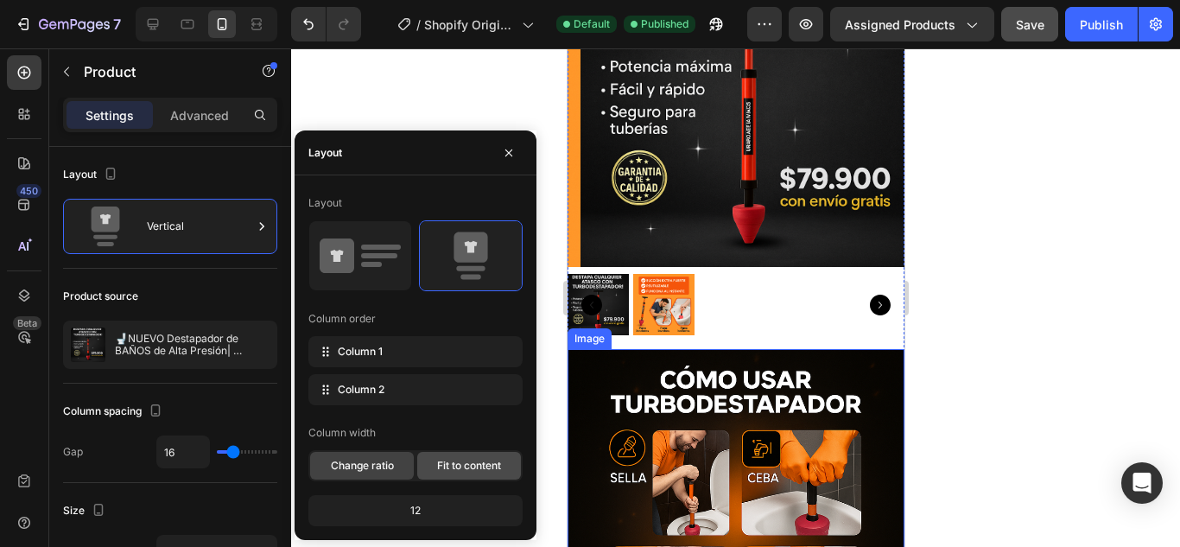
click at [479, 462] on span "Fit to content" at bounding box center [469, 466] width 64 height 16
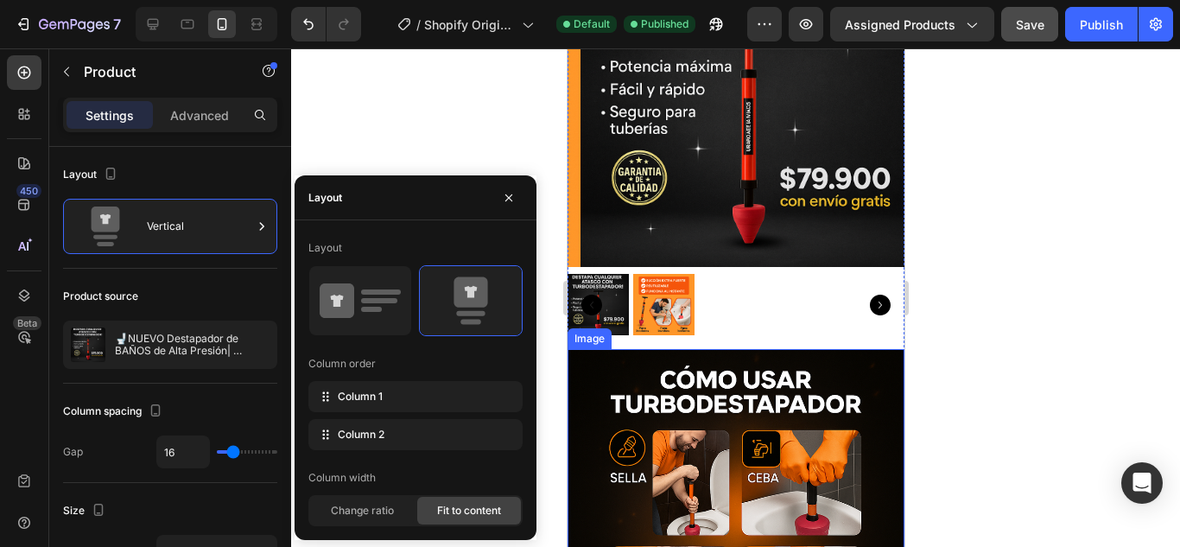
click at [448, 134] on div at bounding box center [735, 297] width 889 height 498
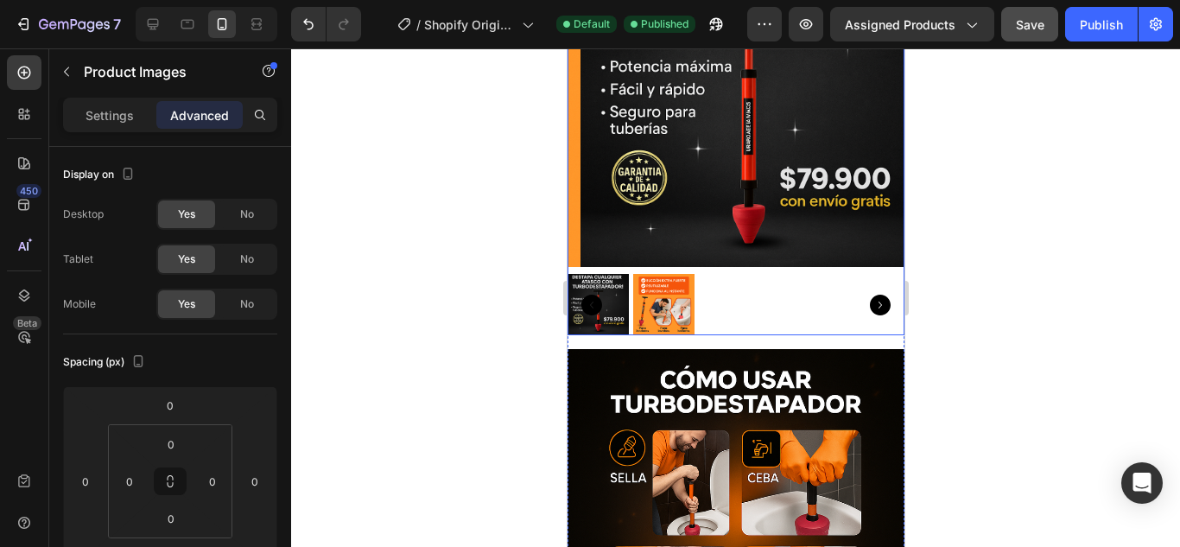
click at [797, 242] on img at bounding box center [748, 98] width 337 height 337
click at [250, 216] on span "No" at bounding box center [247, 214] width 14 height 16
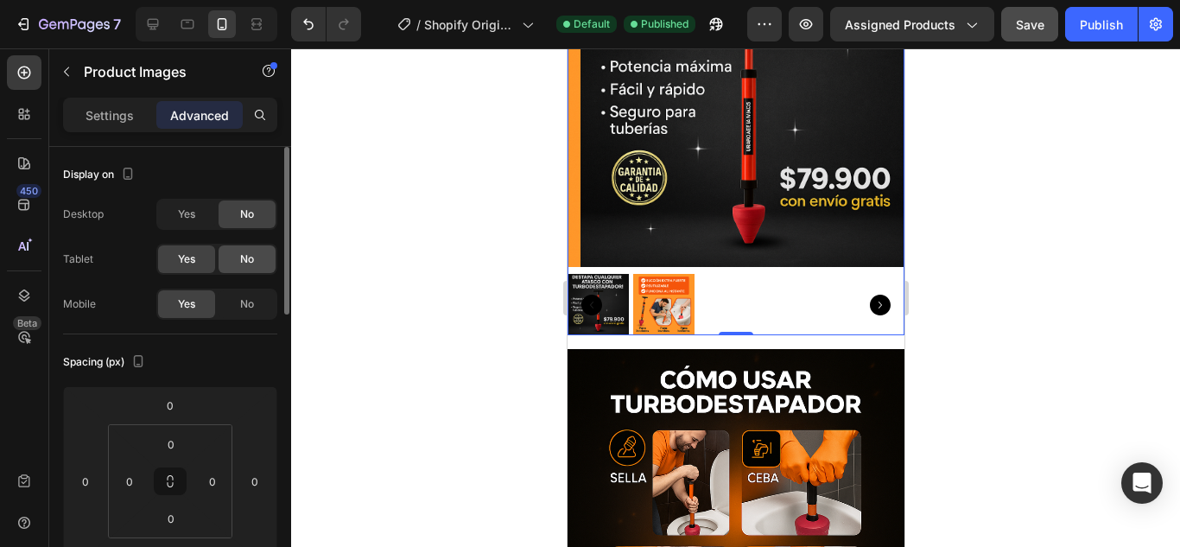
click at [251, 252] on span "No" at bounding box center [247, 259] width 14 height 16
click at [209, 207] on div "Yes" at bounding box center [186, 214] width 57 height 28
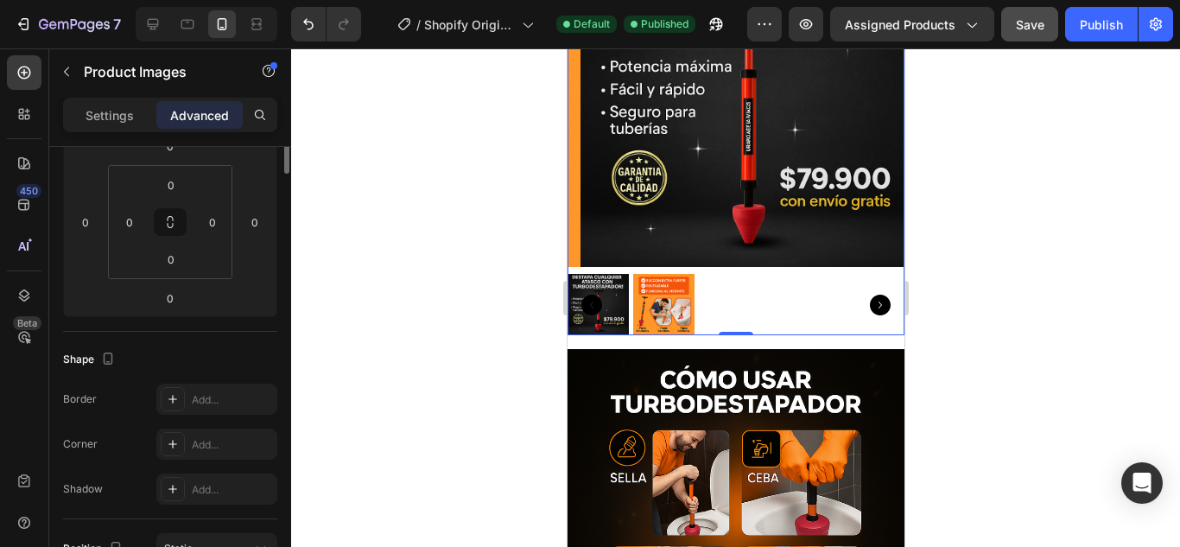
scroll to position [86, 0]
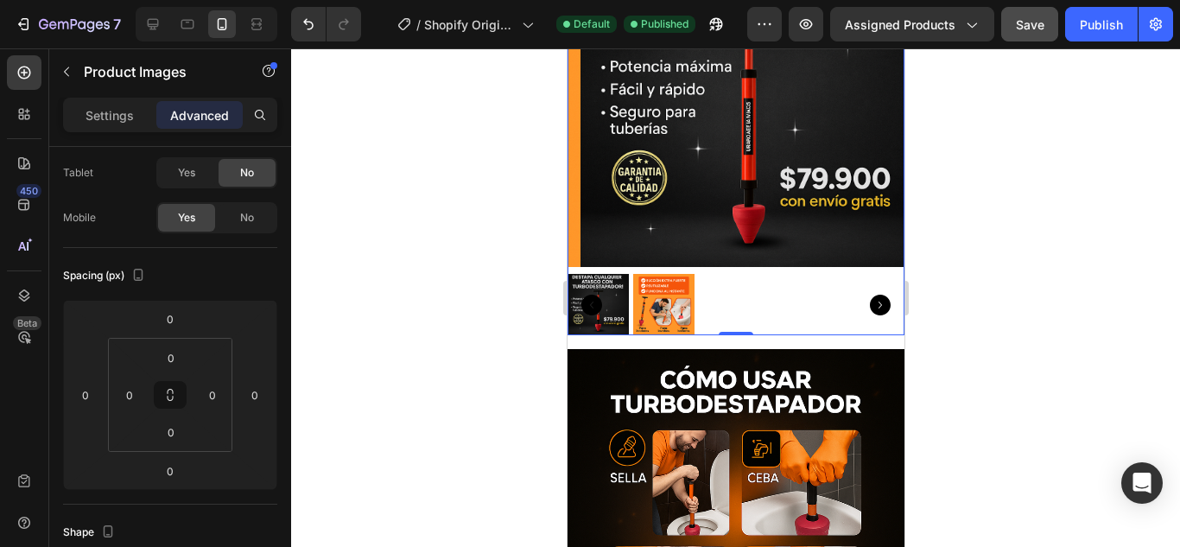
click at [772, 233] on img at bounding box center [748, 98] width 337 height 337
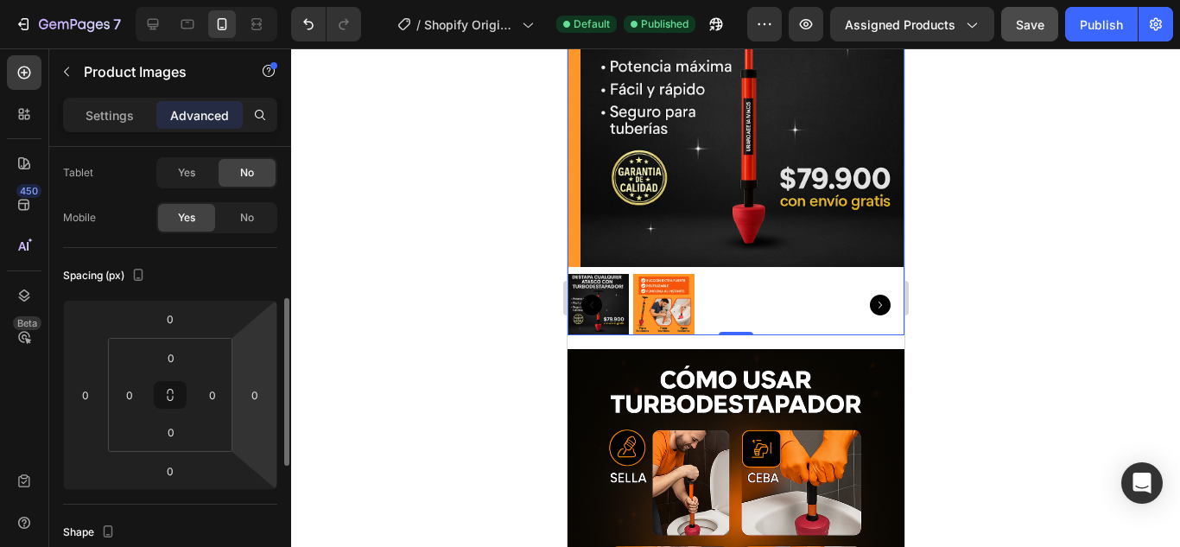
scroll to position [259, 0]
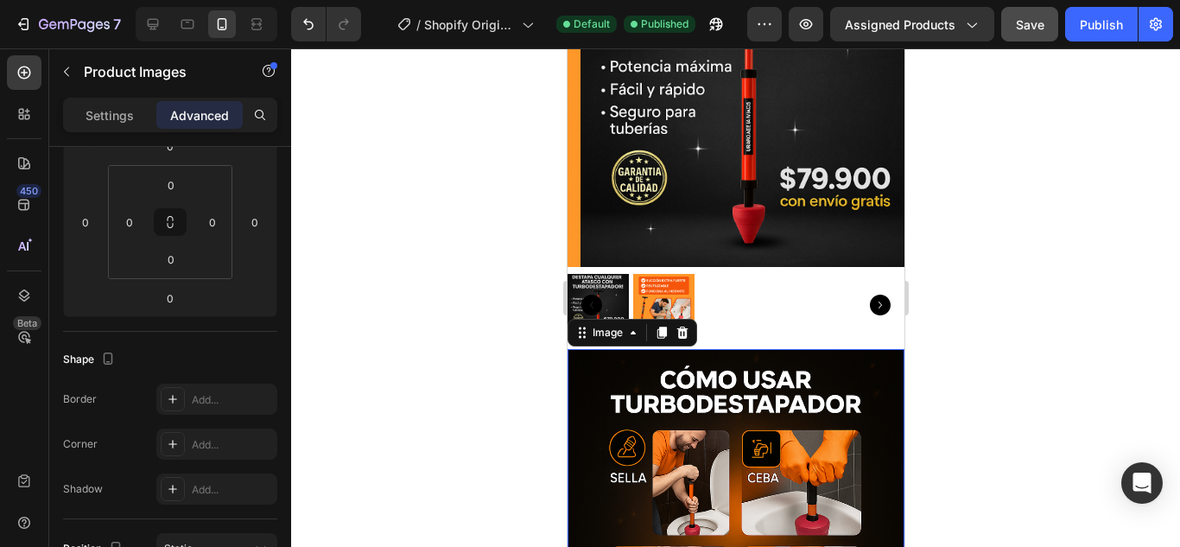
click at [748, 349] on img at bounding box center [735, 517] width 337 height 337
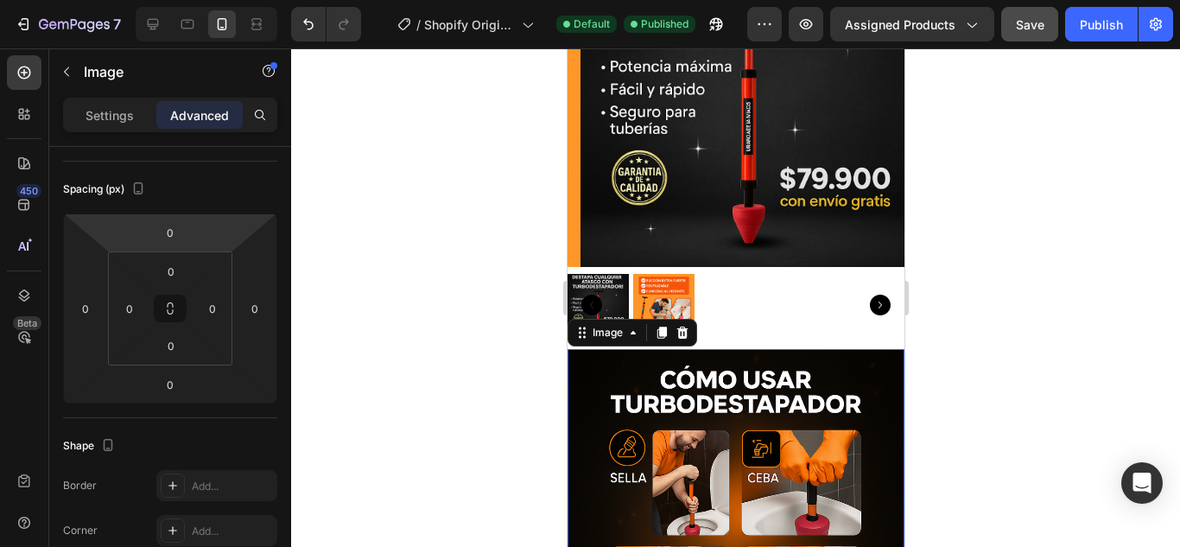
scroll to position [0, 0]
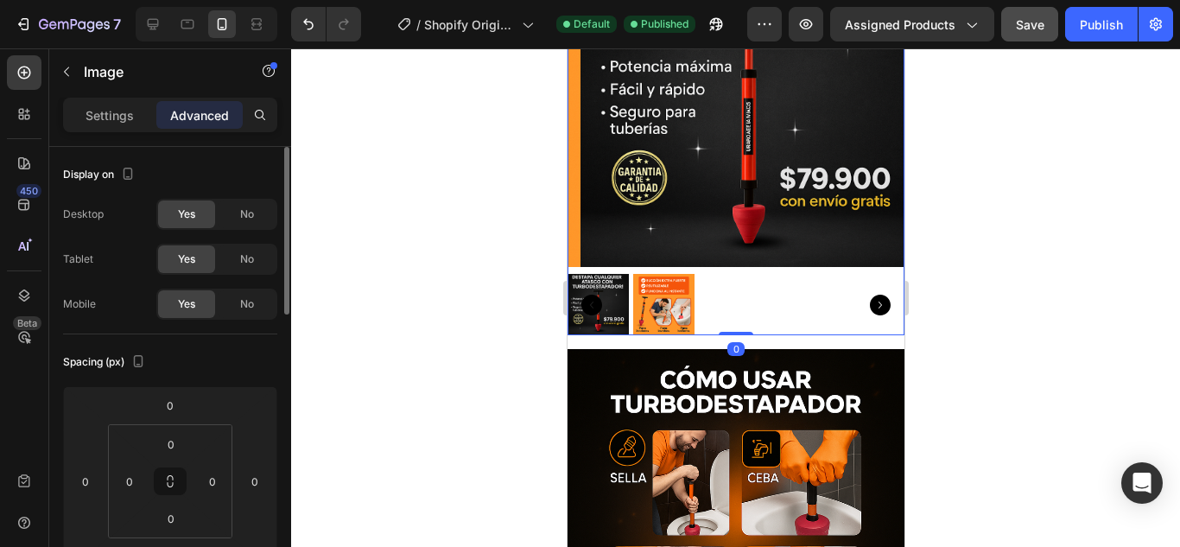
click at [811, 222] on img at bounding box center [748, 98] width 337 height 337
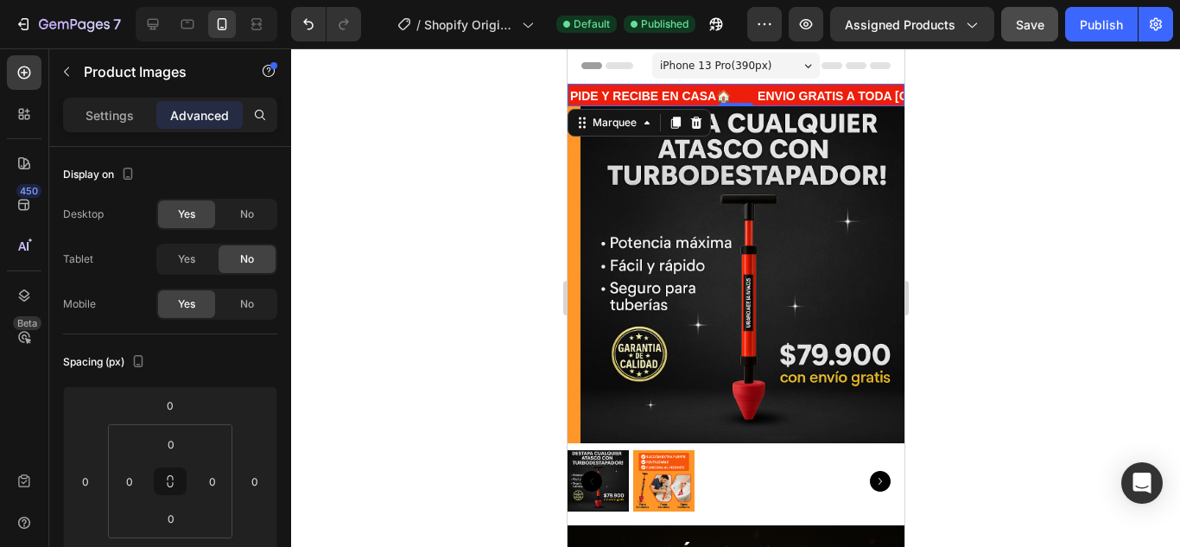
click at [747, 92] on div "PIDE Y RECIBE EN CASA🏠 Text Block" at bounding box center [661, 101] width 187 height 35
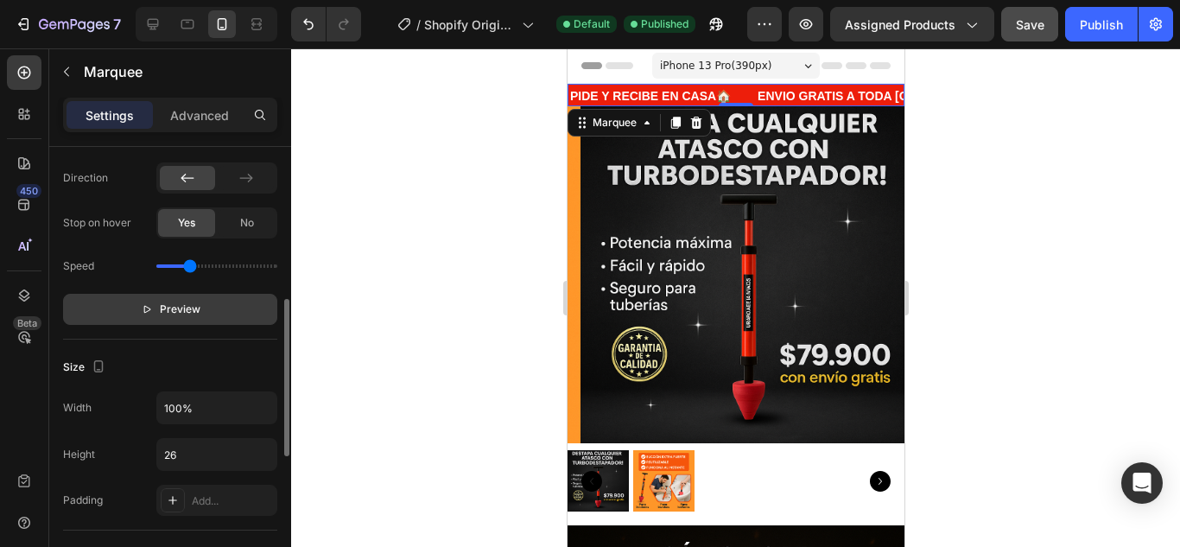
scroll to position [605, 0]
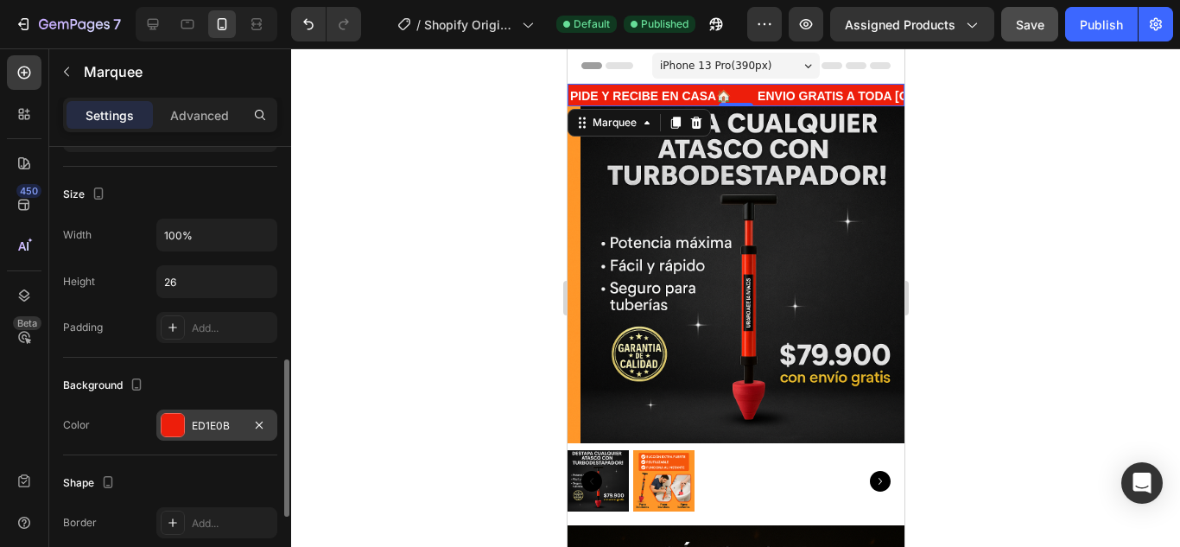
click at [217, 419] on div "ED1E0B" at bounding box center [217, 426] width 50 height 16
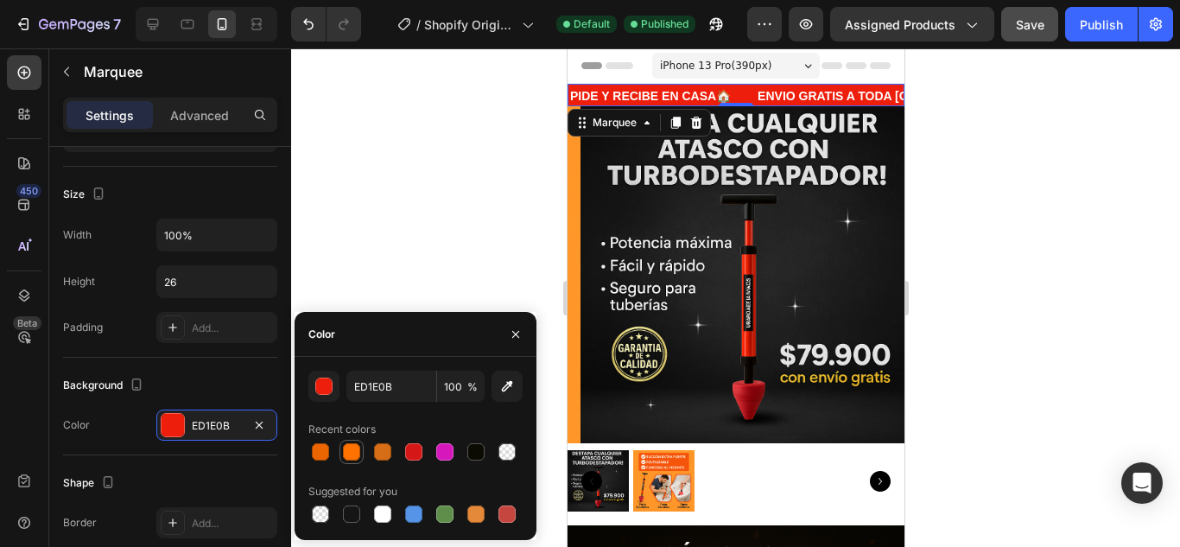
click at [346, 455] on div at bounding box center [351, 451] width 17 height 17
type input "FF7200"
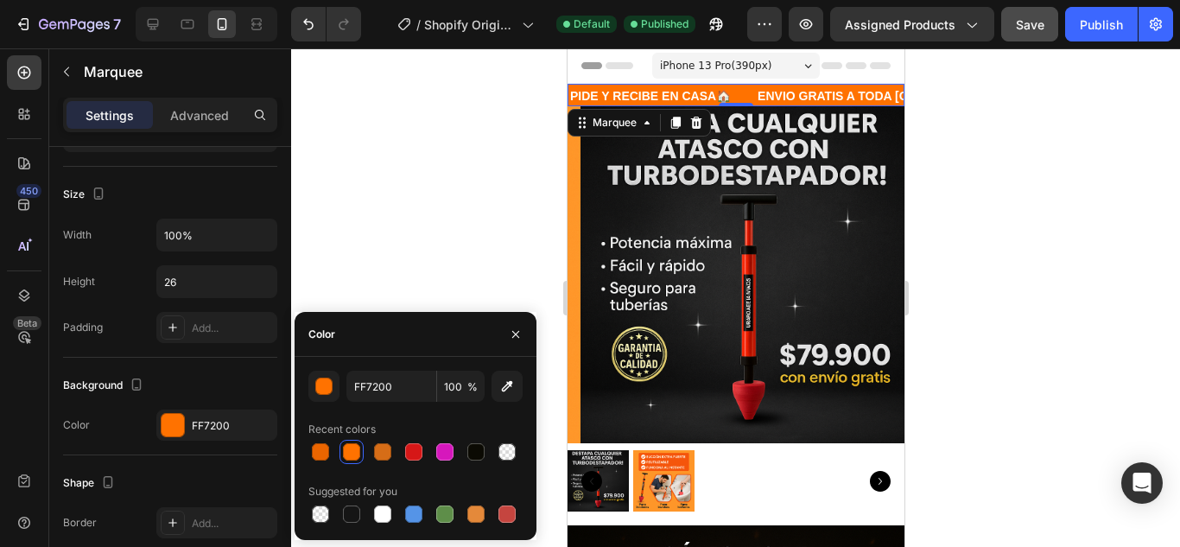
click at [404, 268] on div at bounding box center [735, 297] width 889 height 498
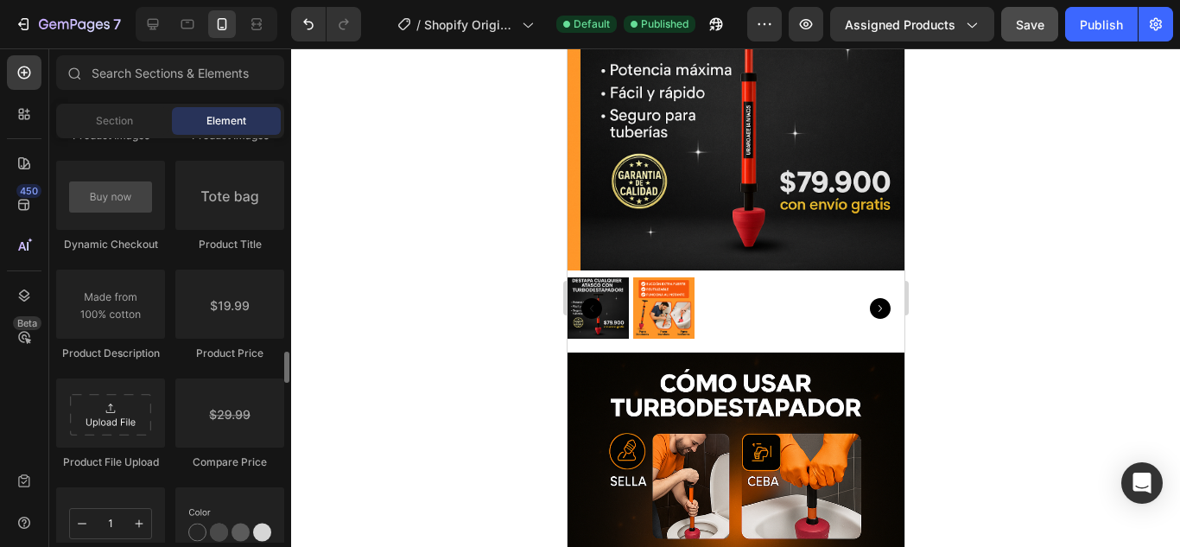
scroll to position [2678, 0]
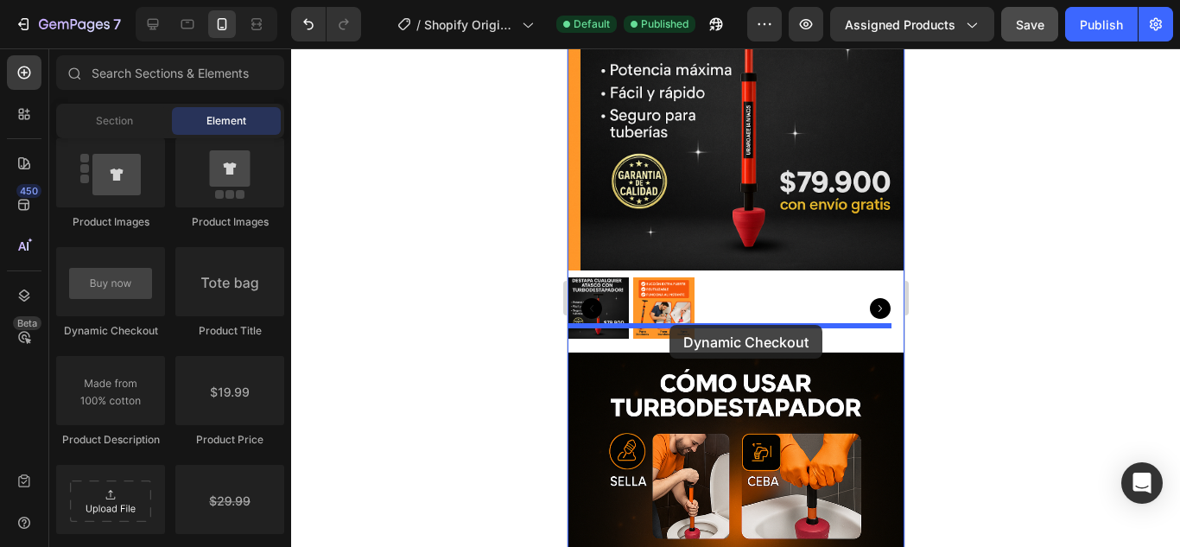
drag, startPoint x: 676, startPoint y: 337, endPoint x: 669, endPoint y: 325, distance: 13.9
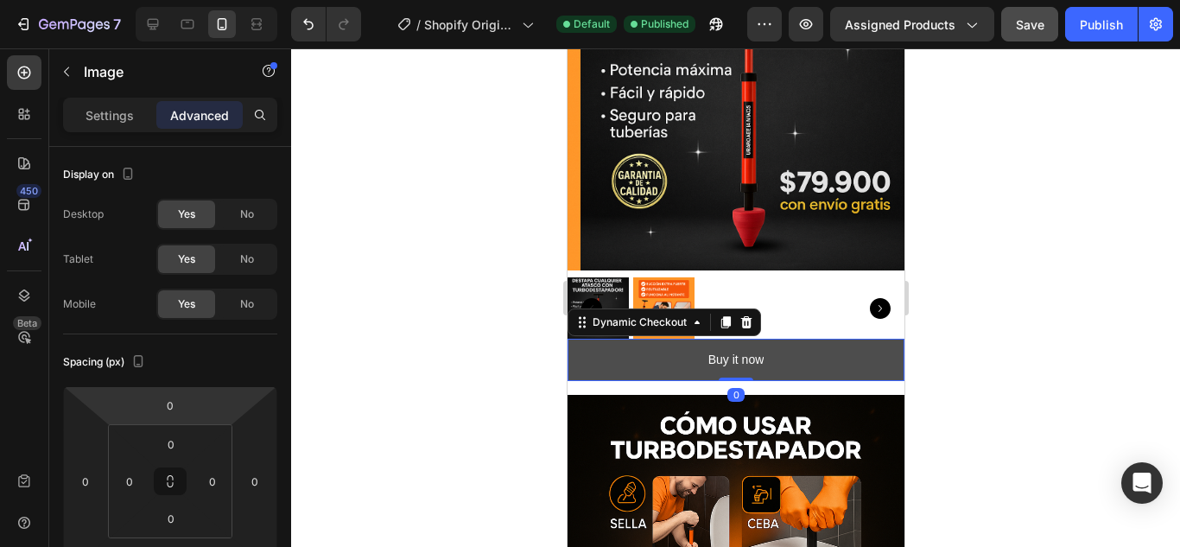
click at [841, 354] on button "Buy it now" at bounding box center [735, 360] width 337 height 42
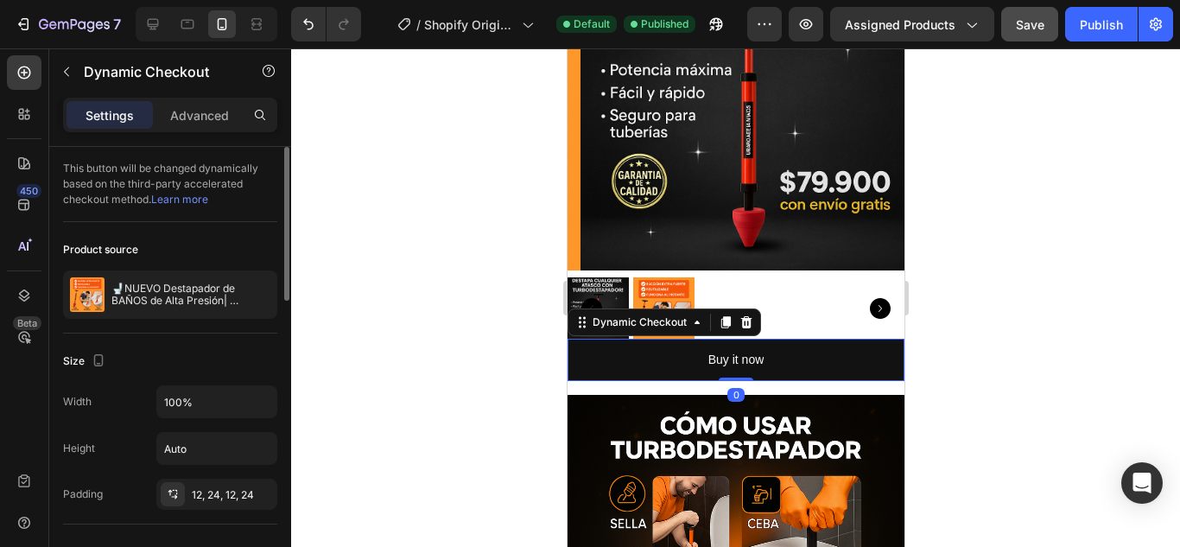
scroll to position [173, 0]
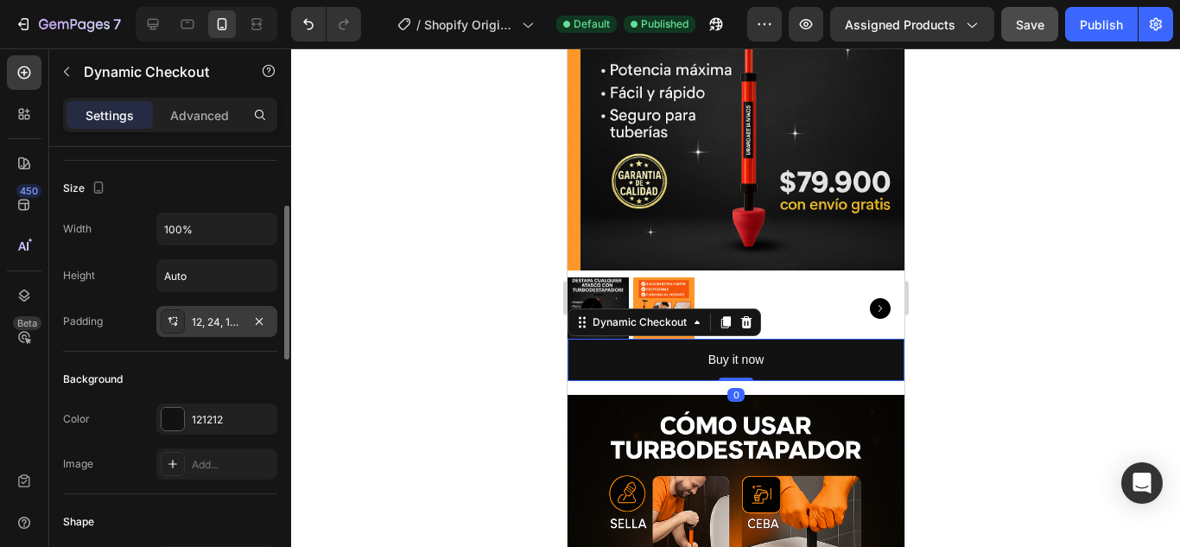
click at [198, 321] on div "12, 24, 12, 24" at bounding box center [217, 322] width 50 height 16
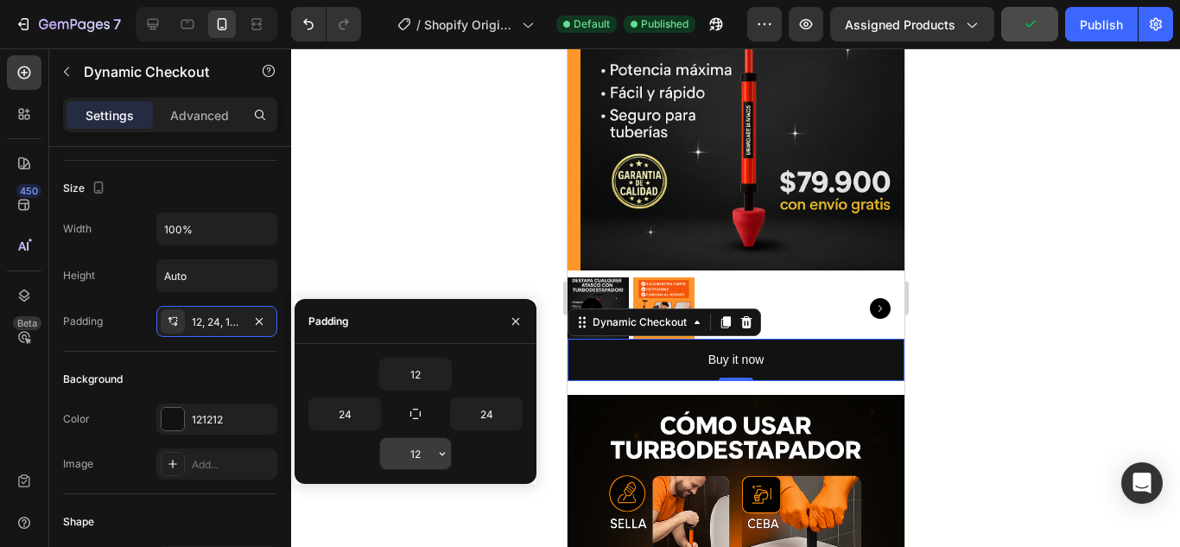
click at [421, 456] on input "12" at bounding box center [415, 453] width 71 height 31
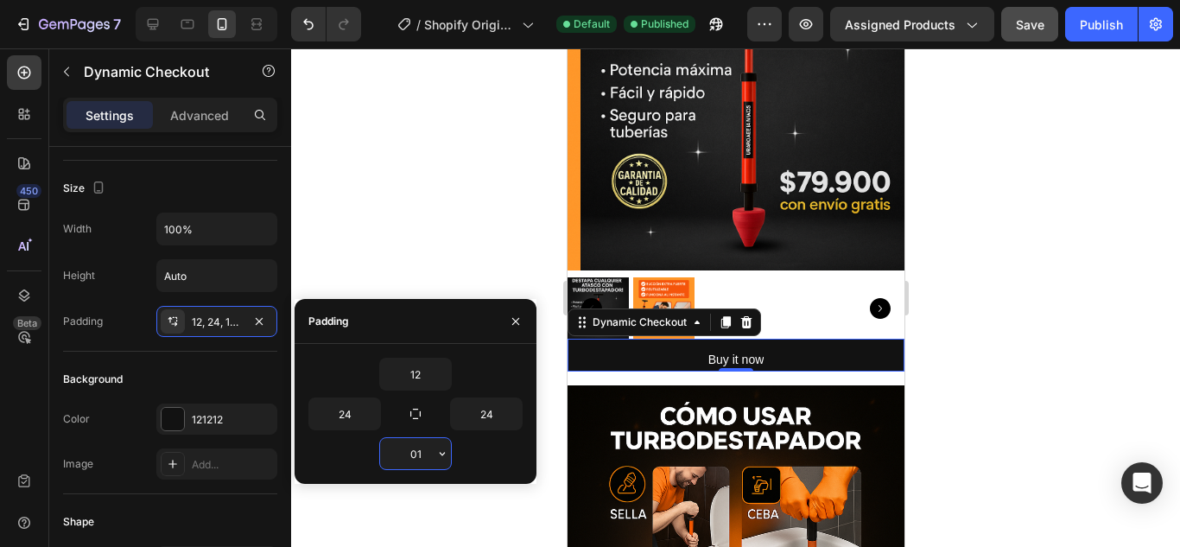
type input "0"
type input "12"
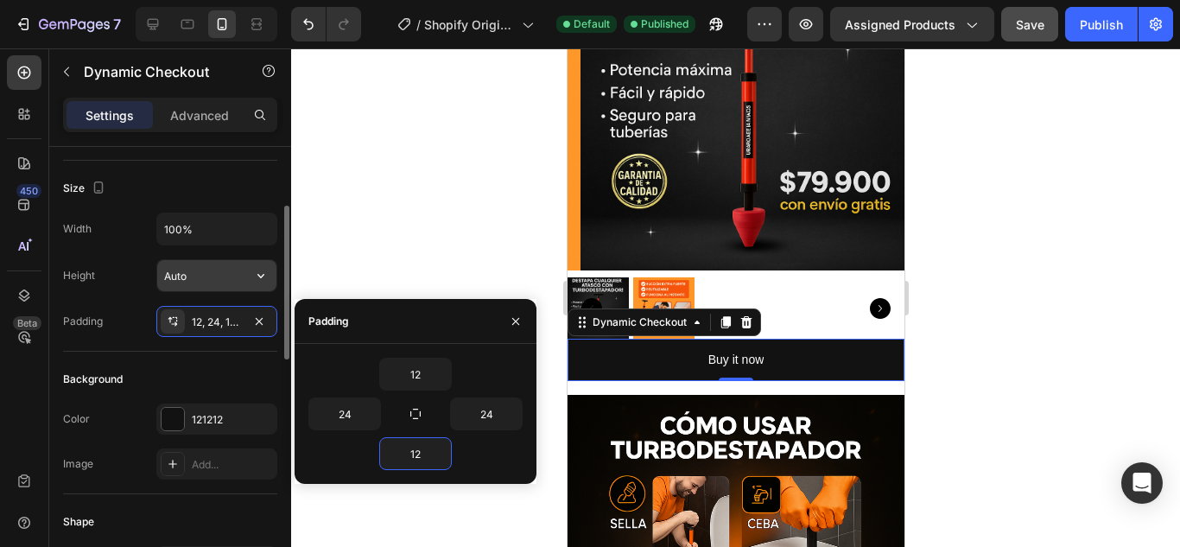
click at [214, 273] on input "Auto" at bounding box center [216, 275] width 119 height 31
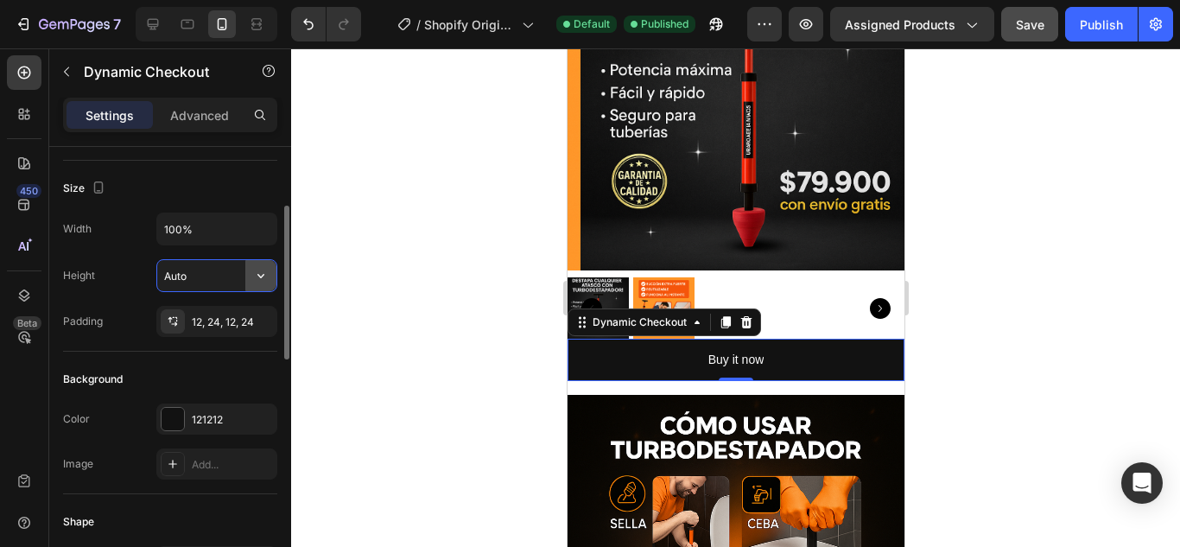
click at [255, 283] on icon "button" at bounding box center [260, 275] width 17 height 17
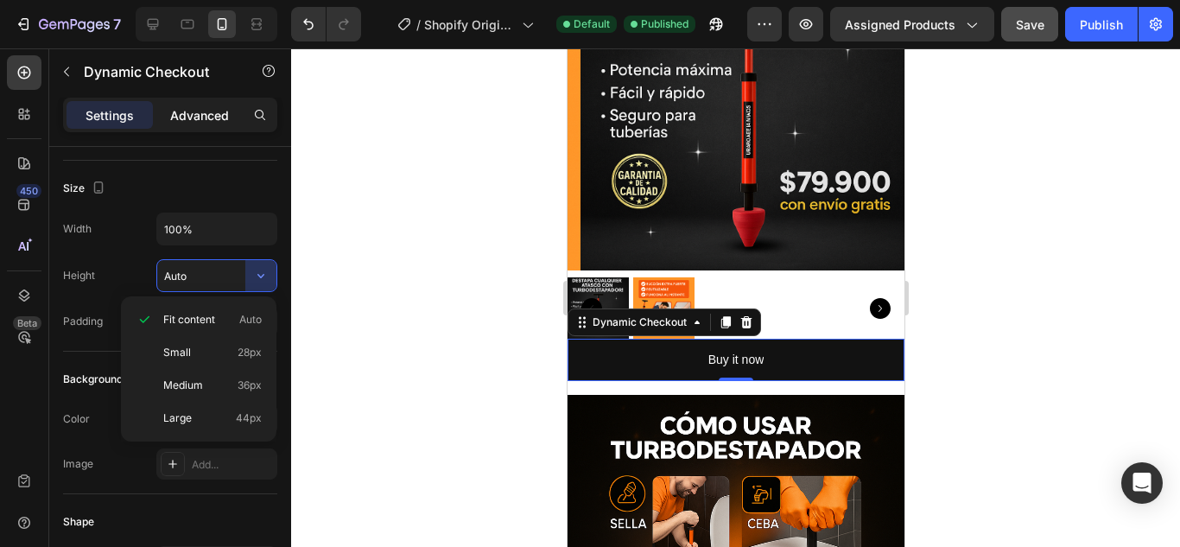
click at [200, 120] on p "Advanced" at bounding box center [199, 115] width 59 height 18
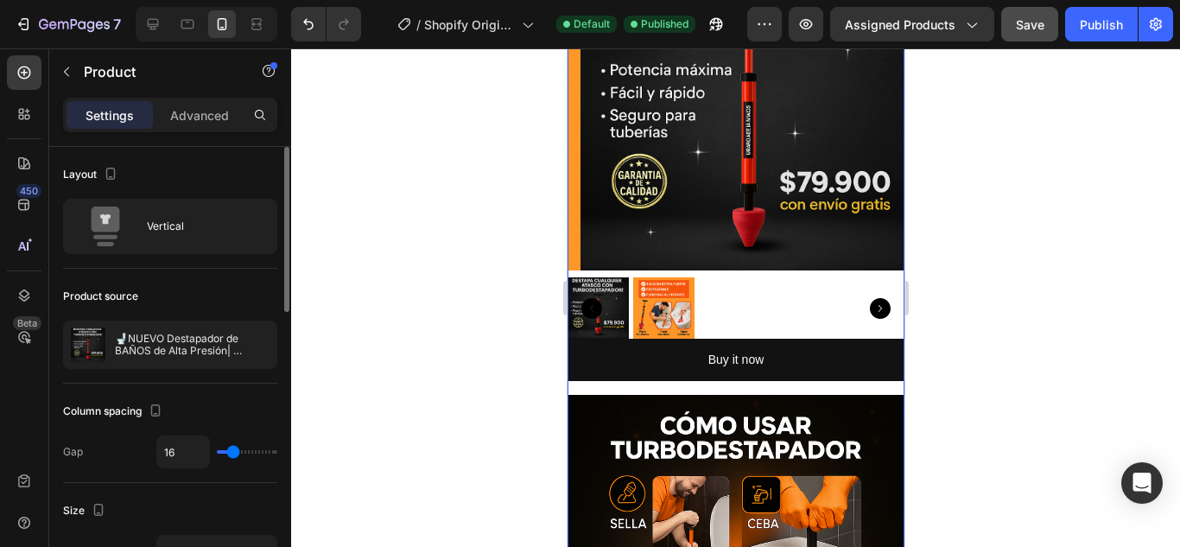
scroll to position [86, 0]
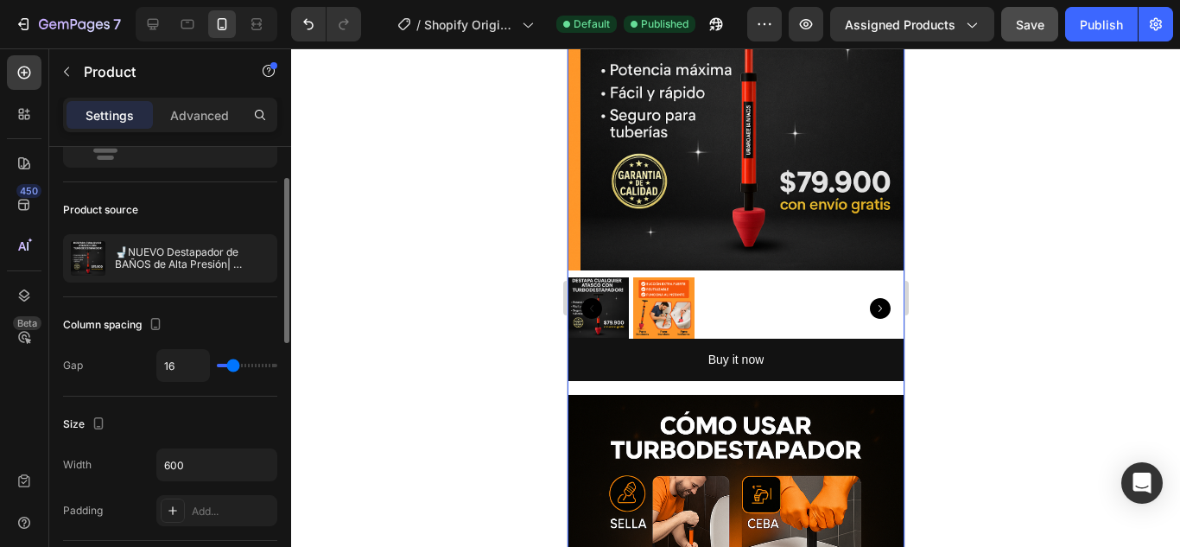
type input "21"
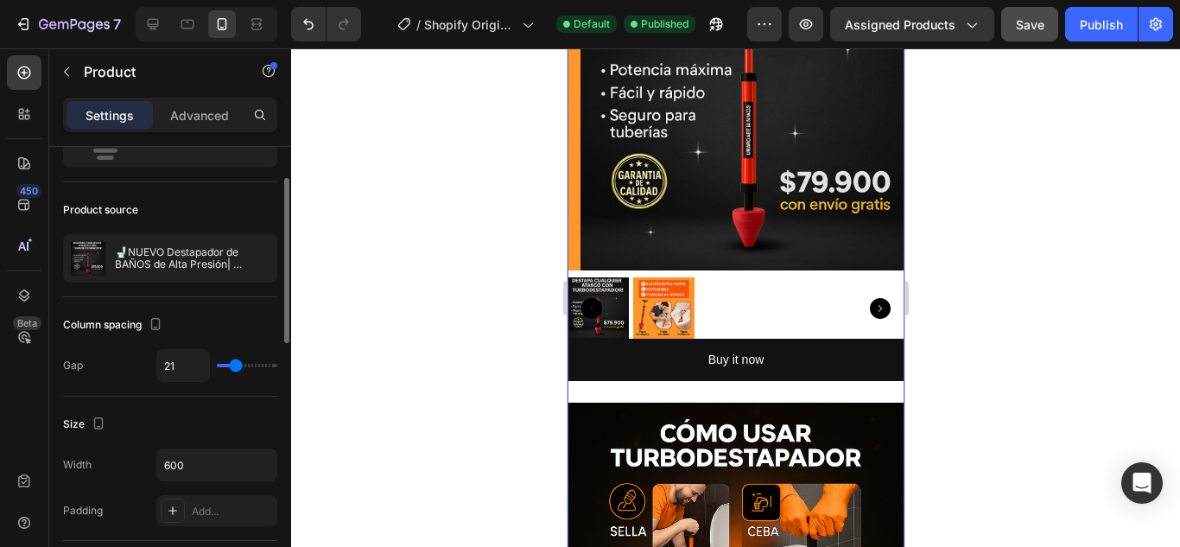
type input "25"
type input "27"
type input "28"
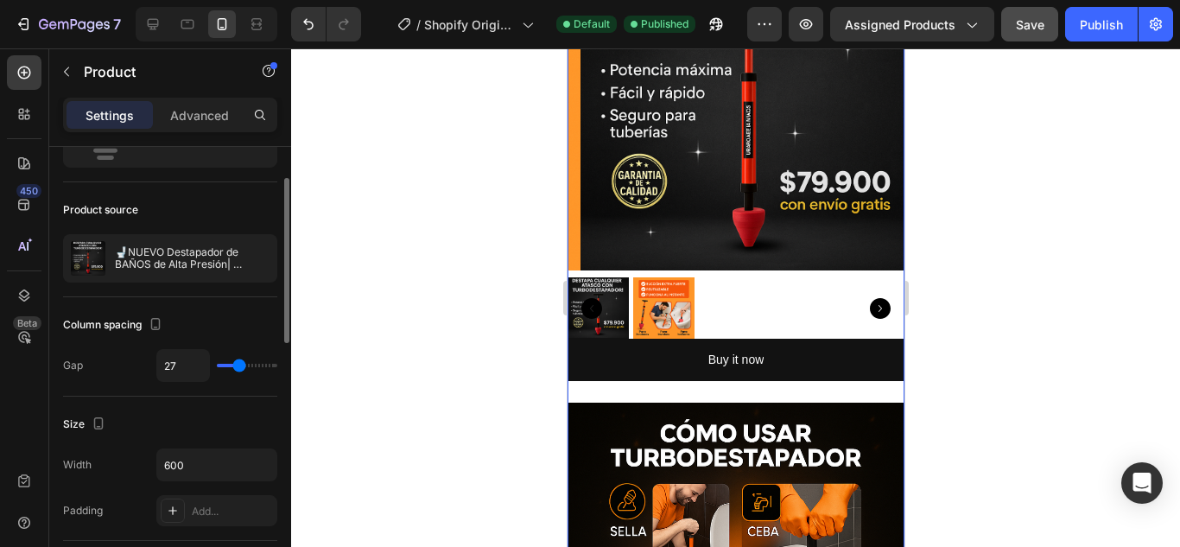
type input "28"
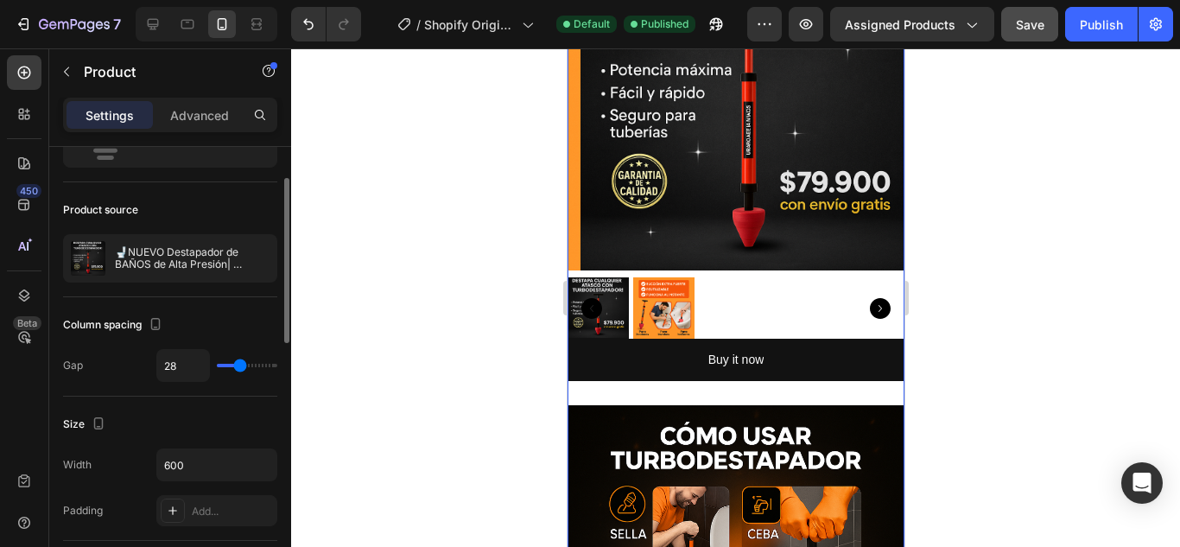
type input "33"
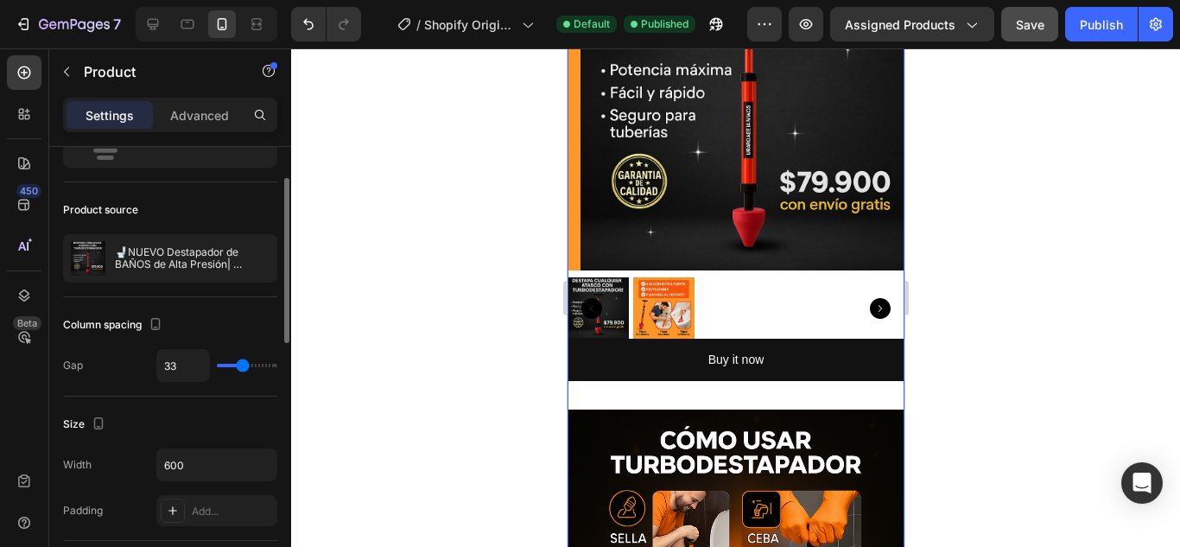
type input "30"
type input "15"
type input "6"
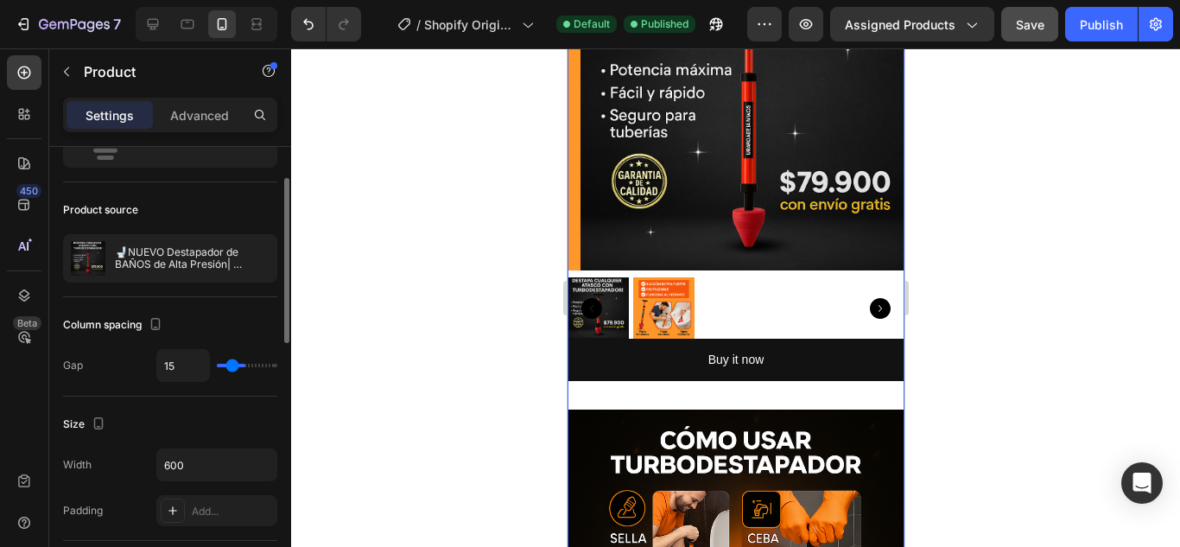
type input "6"
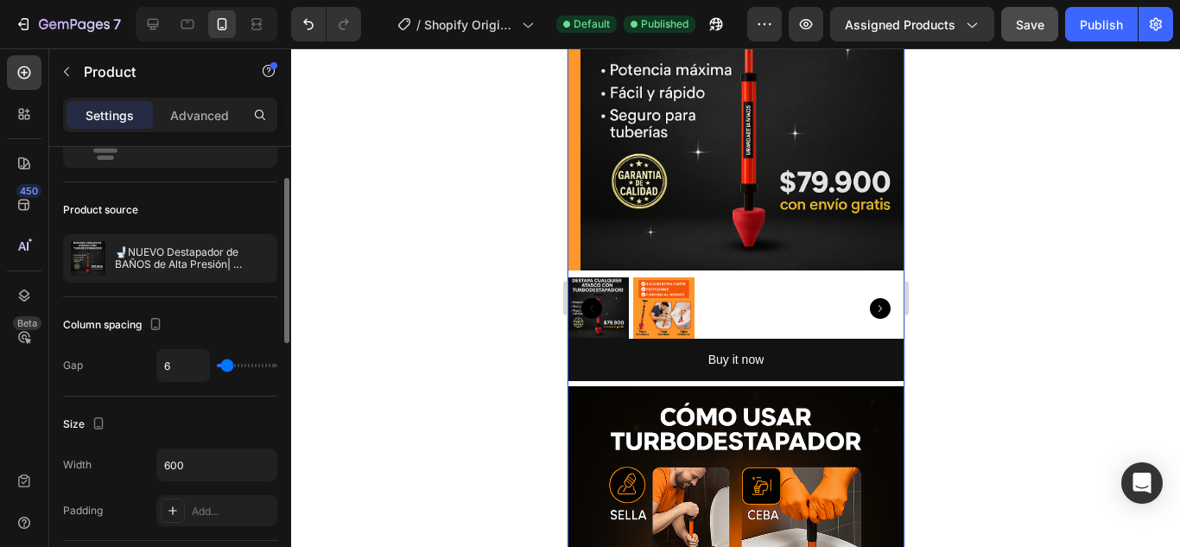
type input "4"
type input "1"
type input "0"
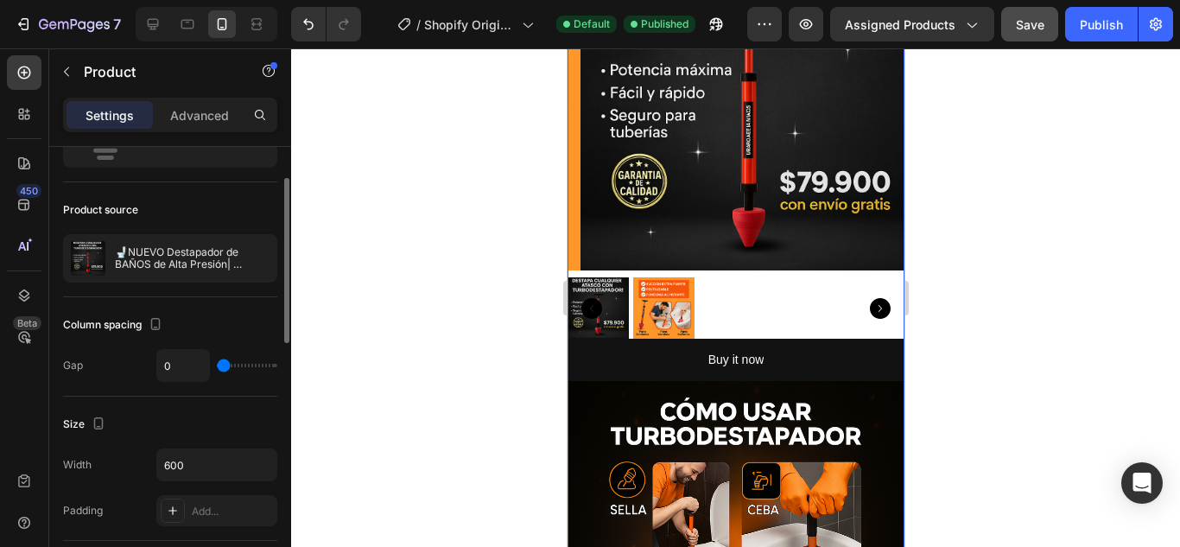
drag, startPoint x: 238, startPoint y: 370, endPoint x: 214, endPoint y: 371, distance: 24.3
type input "0"
click at [217, 367] on input "range" at bounding box center [247, 365] width 60 height 3
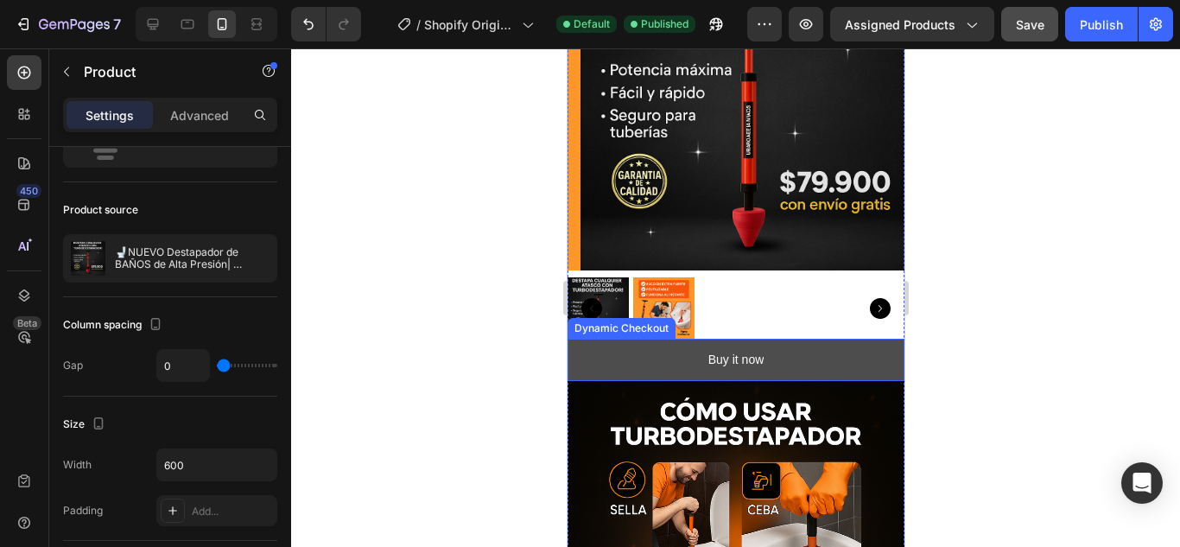
click at [653, 352] on button "Buy it now" at bounding box center [735, 360] width 337 height 42
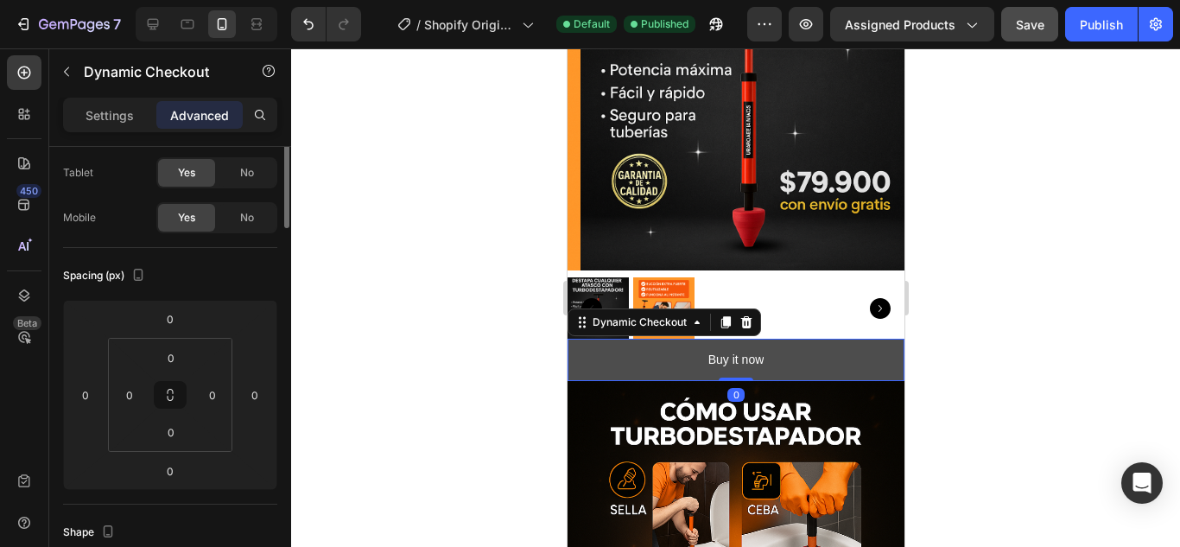
scroll to position [0, 0]
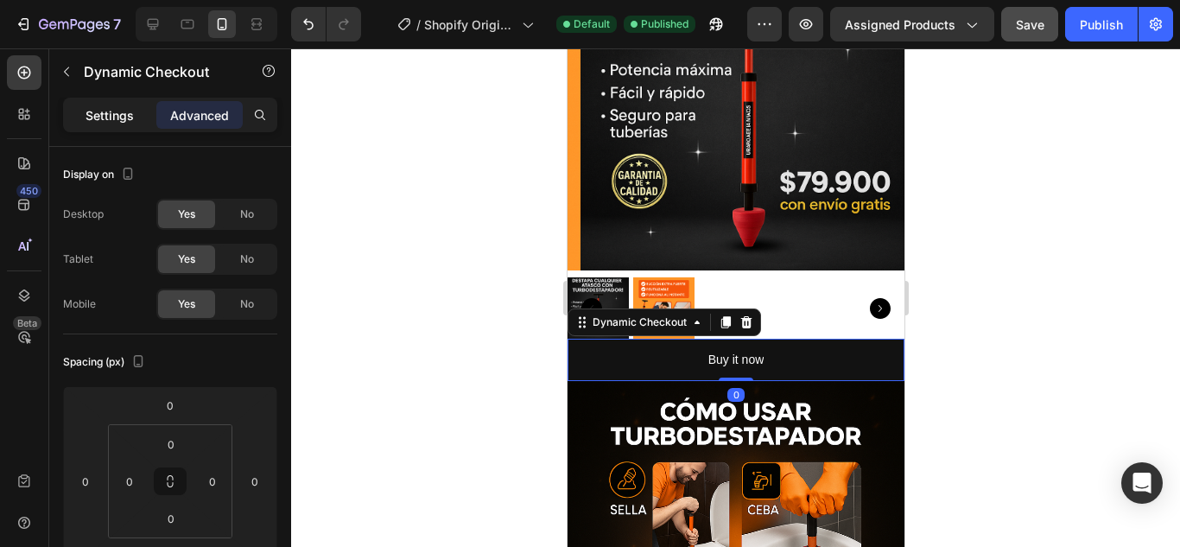
click at [110, 125] on div "Settings" at bounding box center [110, 115] width 86 height 28
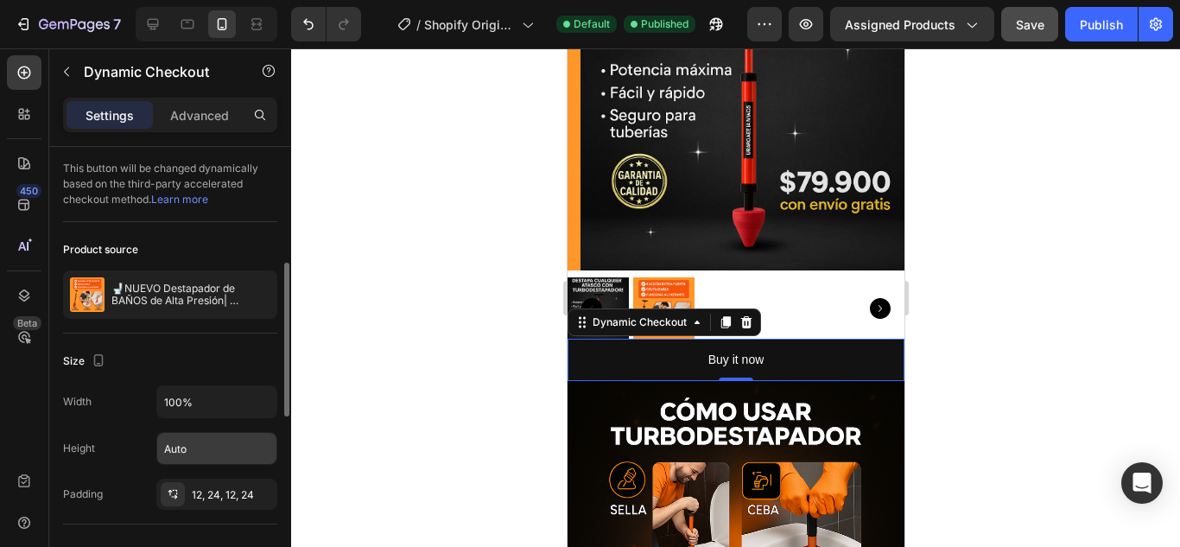
scroll to position [173, 0]
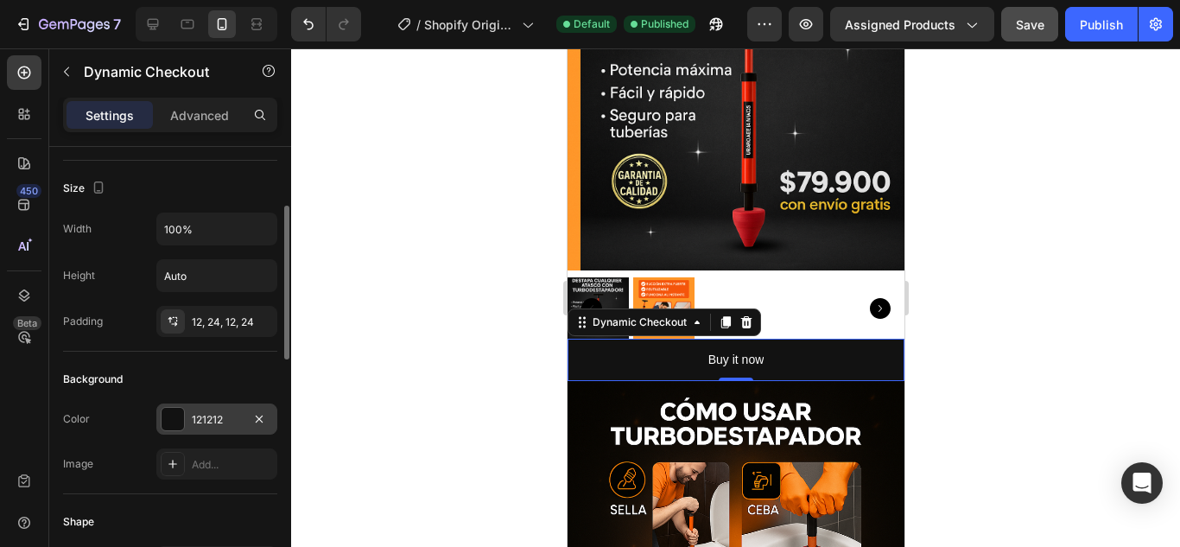
click at [198, 423] on div "121212" at bounding box center [217, 420] width 50 height 16
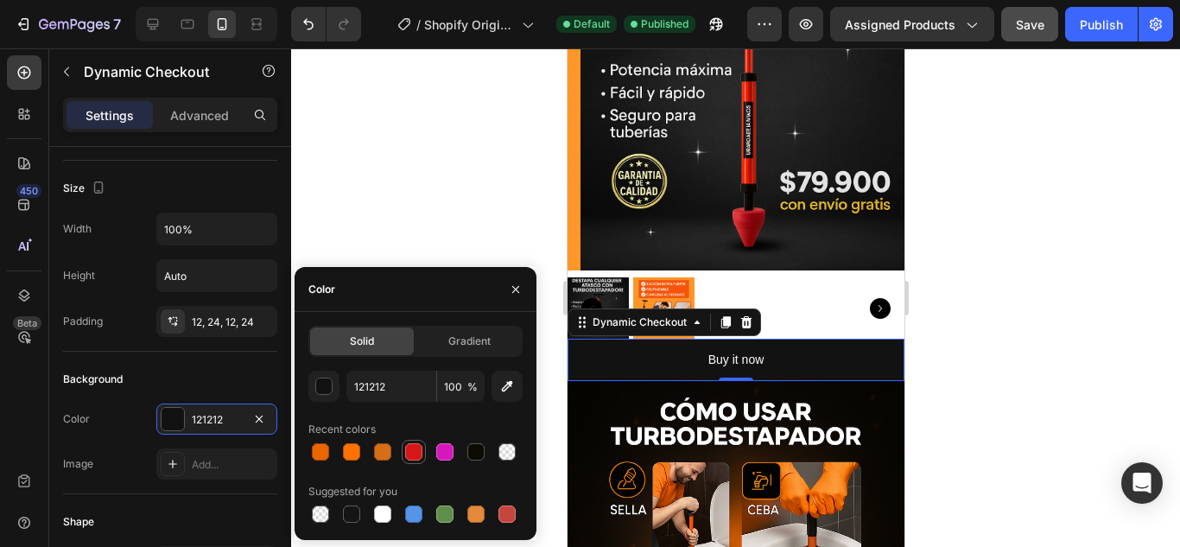
click at [414, 450] on div at bounding box center [413, 451] width 17 height 17
type input "D61717"
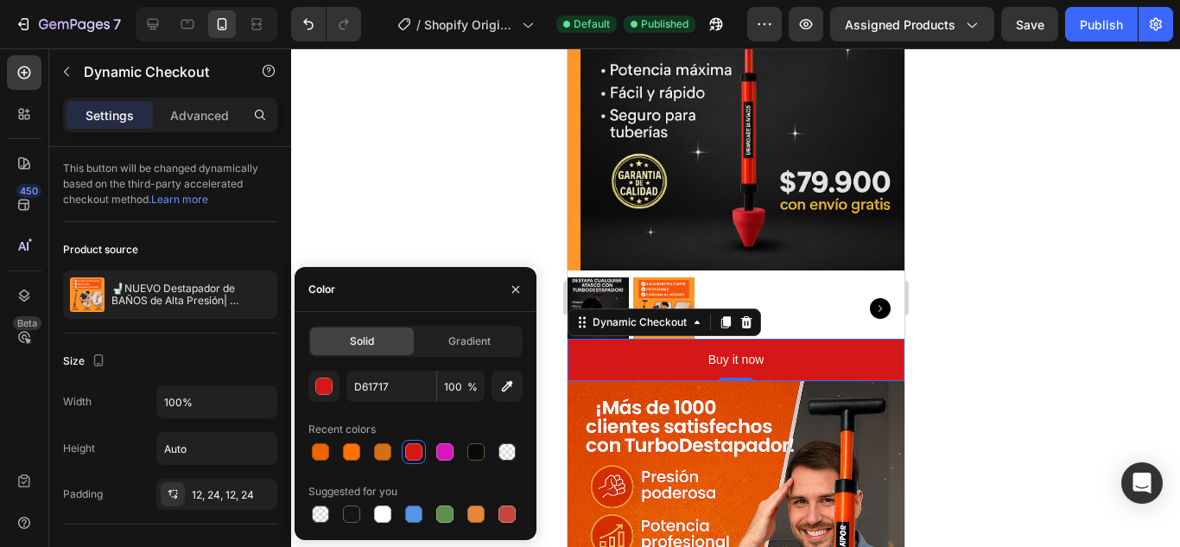
scroll to position [173, 0]
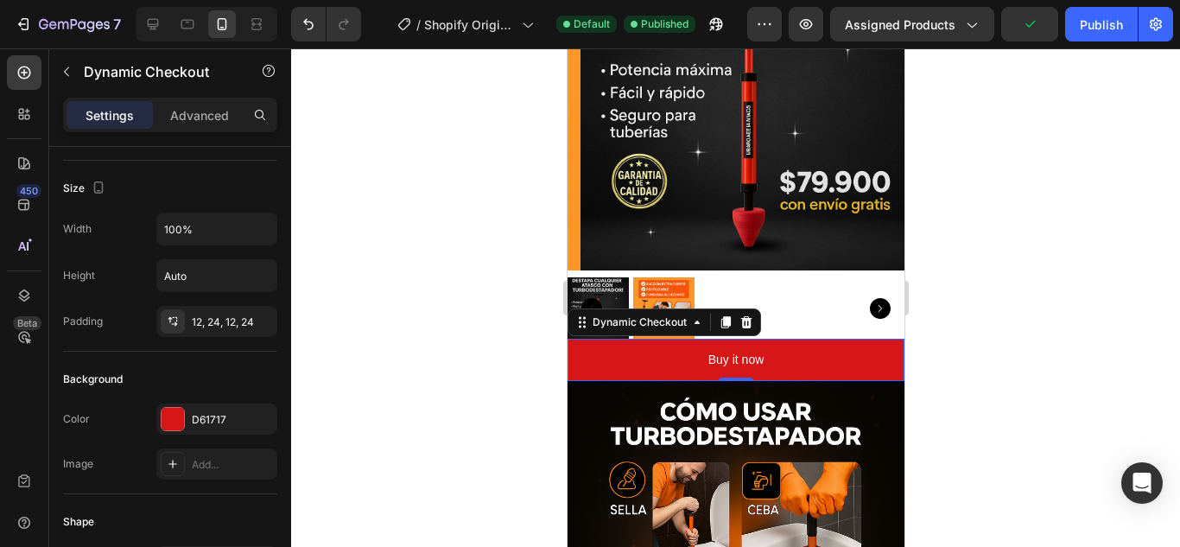
click at [365, 198] on div at bounding box center [735, 297] width 889 height 498
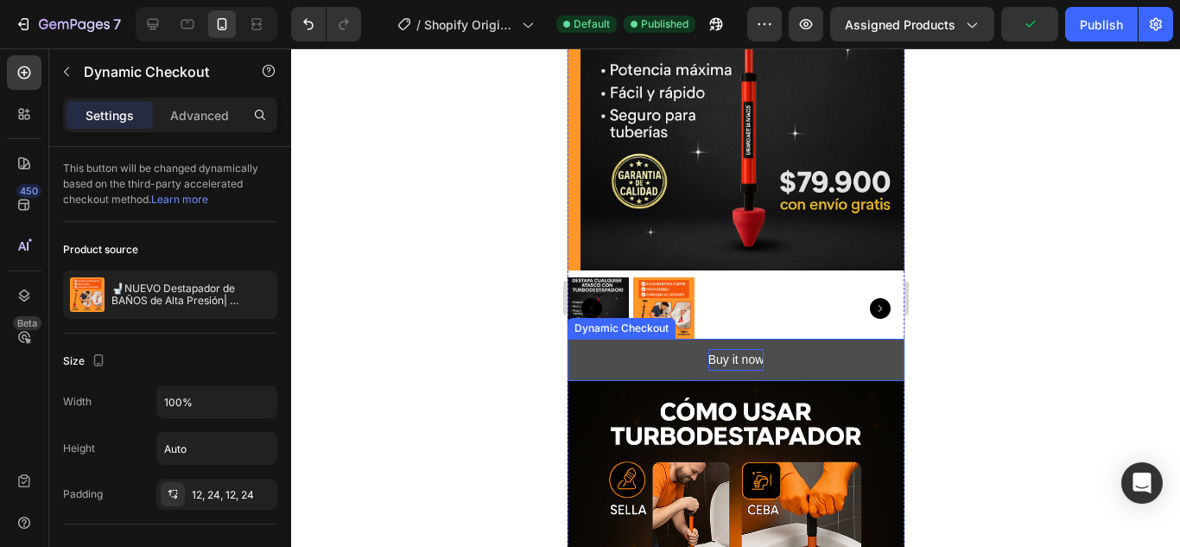
click at [737, 349] on div "Buy it now" at bounding box center [736, 360] width 56 height 22
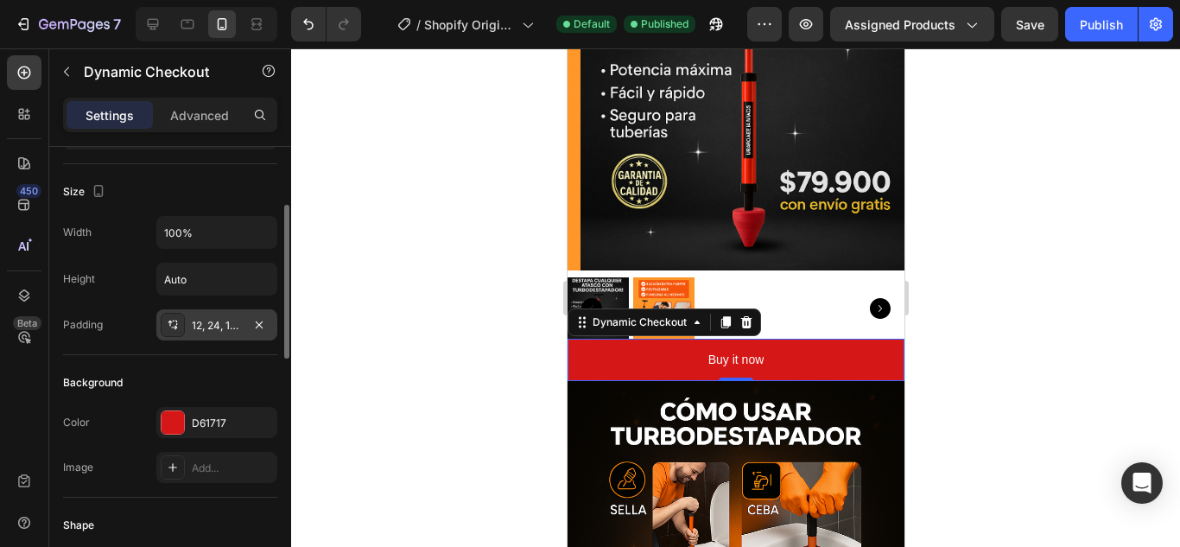
scroll to position [0, 0]
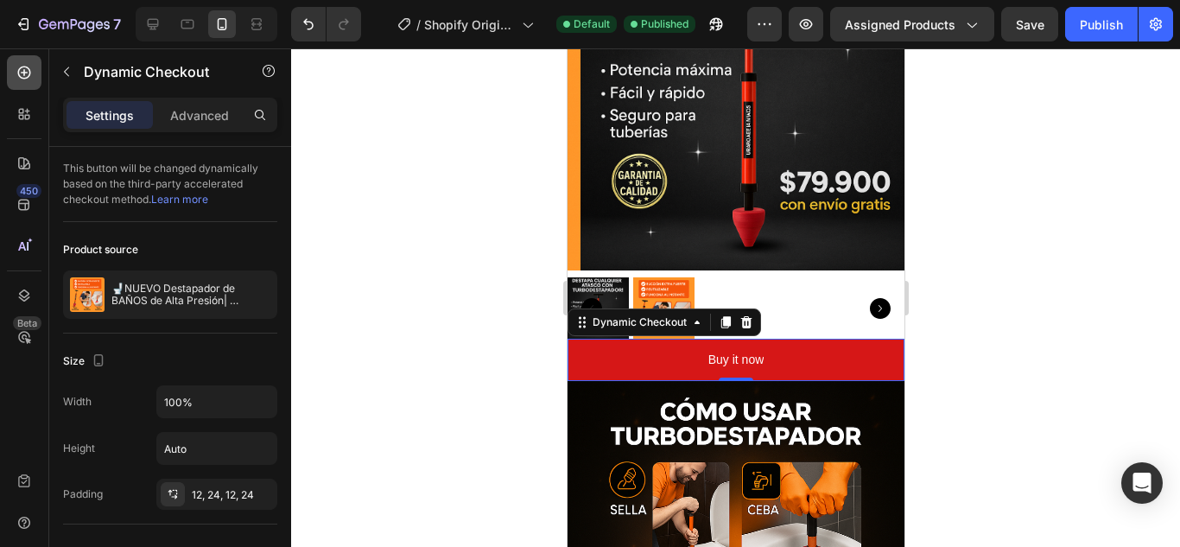
click at [24, 84] on div at bounding box center [24, 72] width 35 height 35
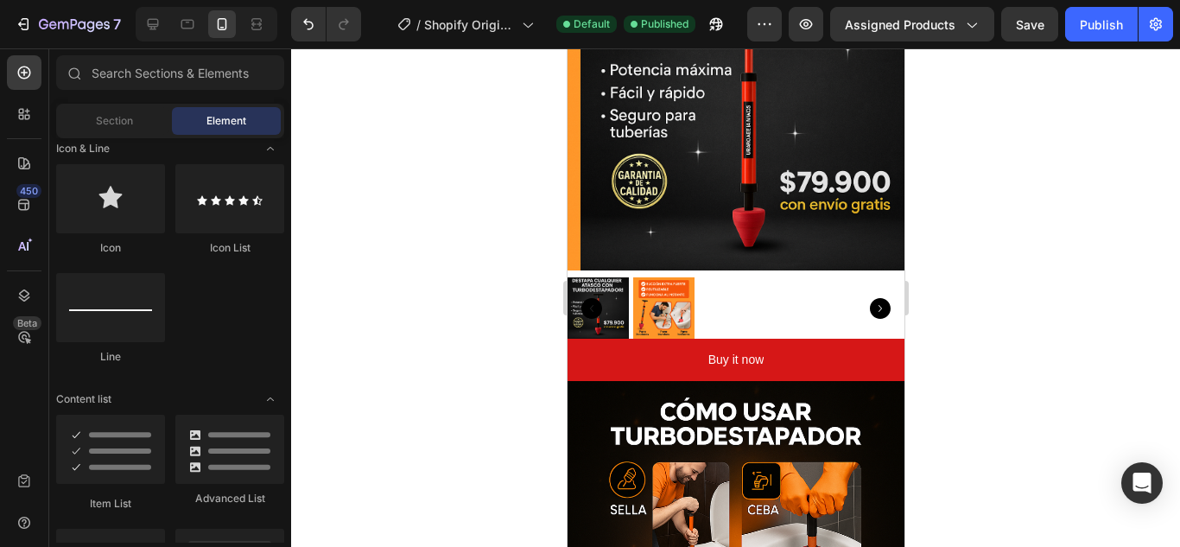
scroll to position [950, 0]
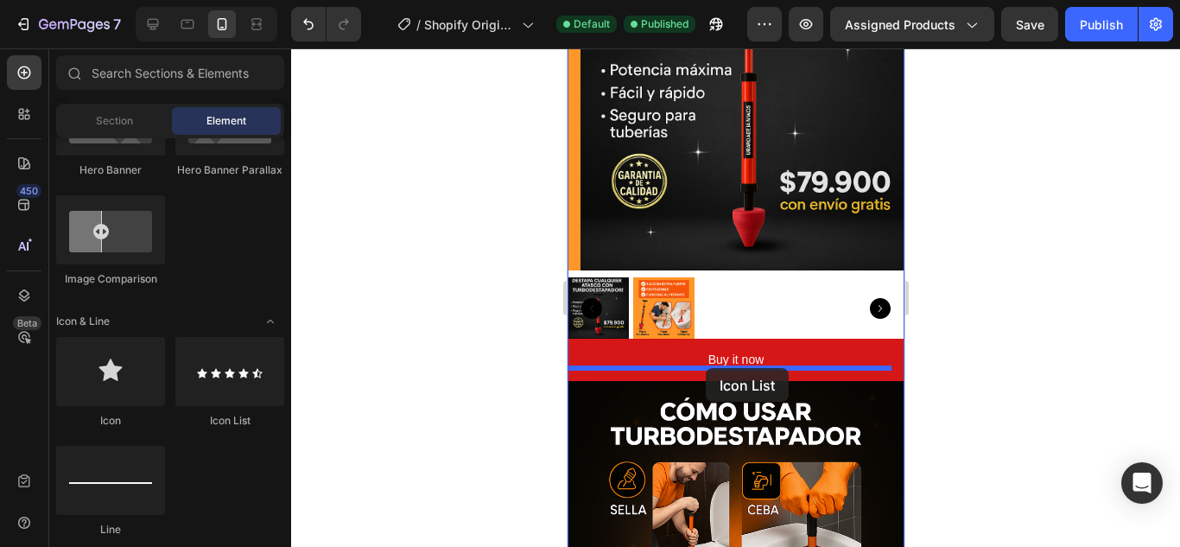
drag, startPoint x: 759, startPoint y: 423, endPoint x: 705, endPoint y: 368, distance: 77.0
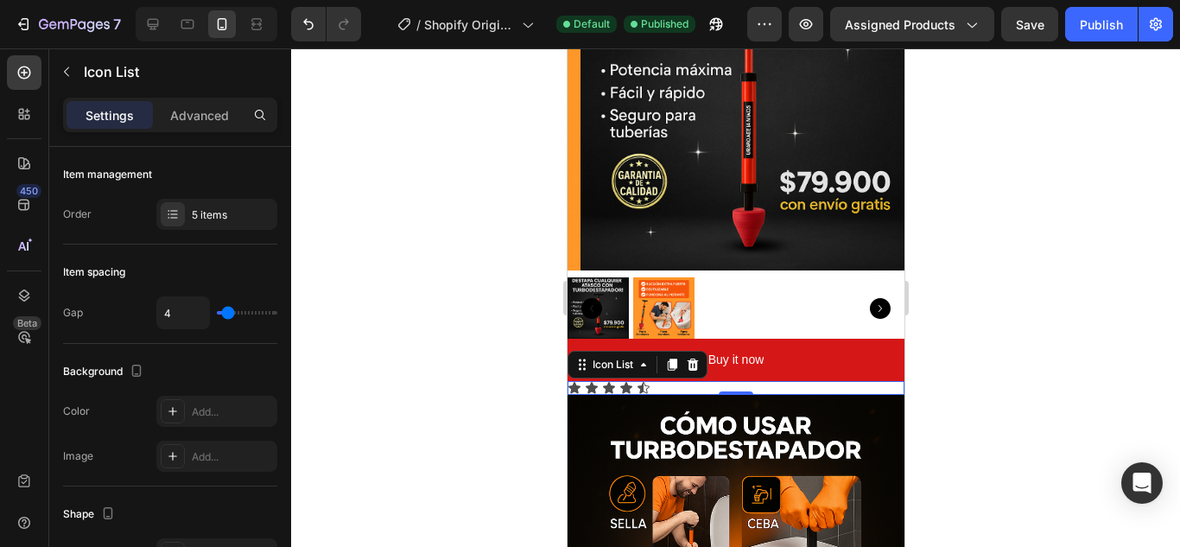
click at [664, 365] on div "Icon List" at bounding box center [637, 365] width 140 height 28
click at [231, 218] on div "5 items" at bounding box center [232, 215] width 81 height 16
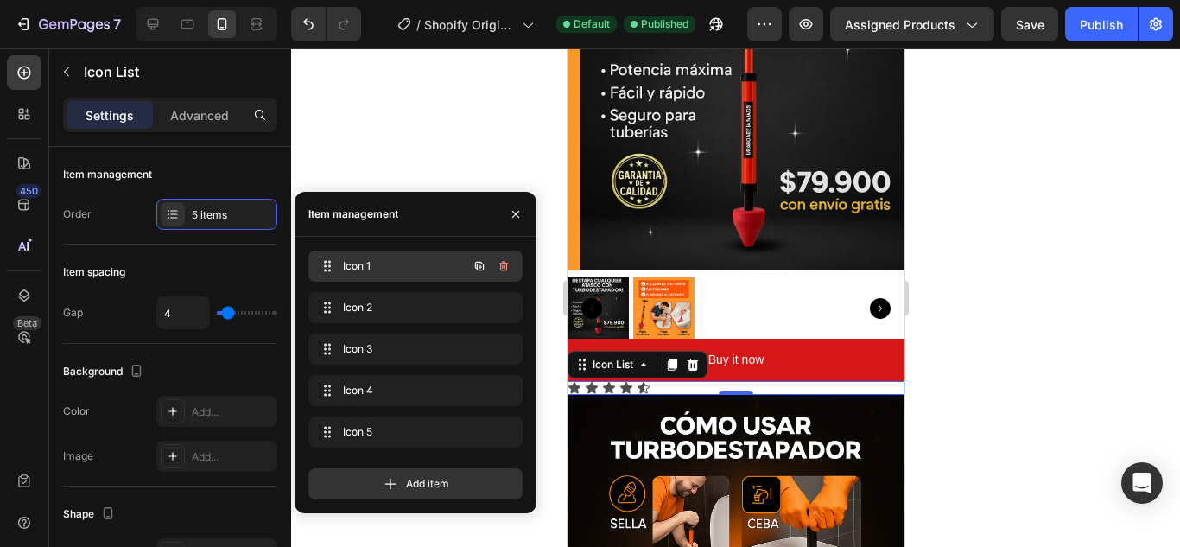
click at [373, 270] on span "Icon 1" at bounding box center [392, 266] width 98 height 16
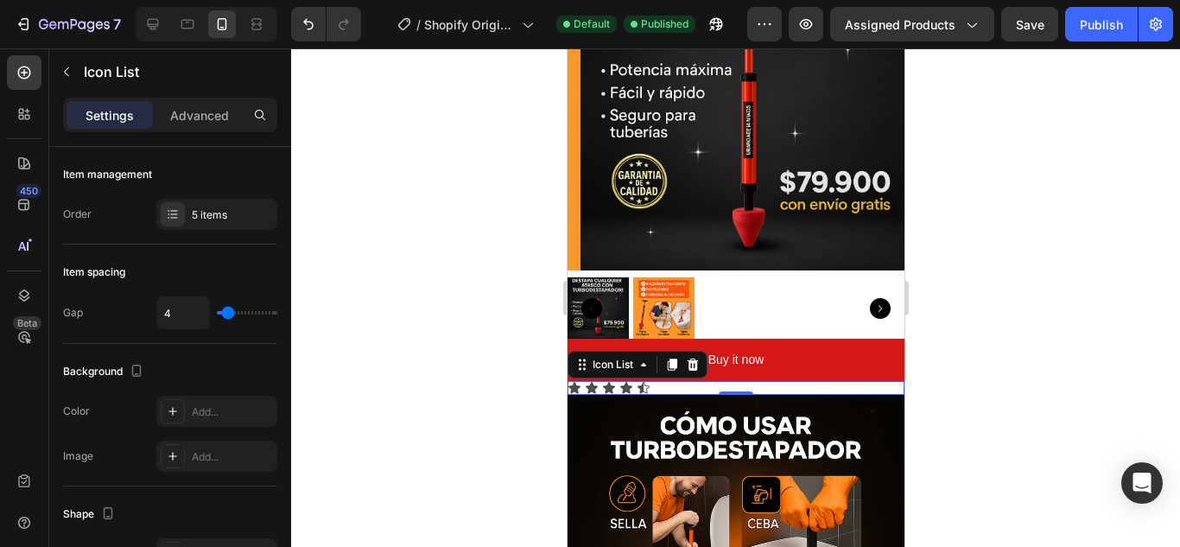
click at [667, 381] on div "Icon Icon Icon Icon Icon" at bounding box center [735, 388] width 337 height 14
click at [656, 381] on div "Icon Icon Icon Icon Icon" at bounding box center [735, 388] width 337 height 14
click at [646, 381] on div "Icon" at bounding box center [643, 388] width 14 height 14
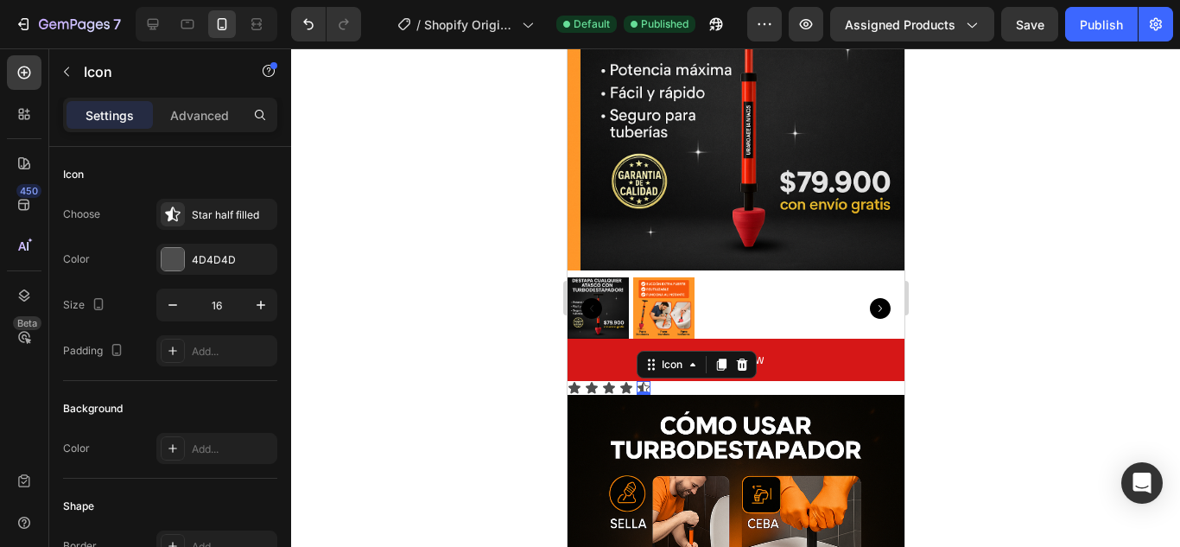
click at [646, 388] on div "0" at bounding box center [642, 395] width 17 height 14
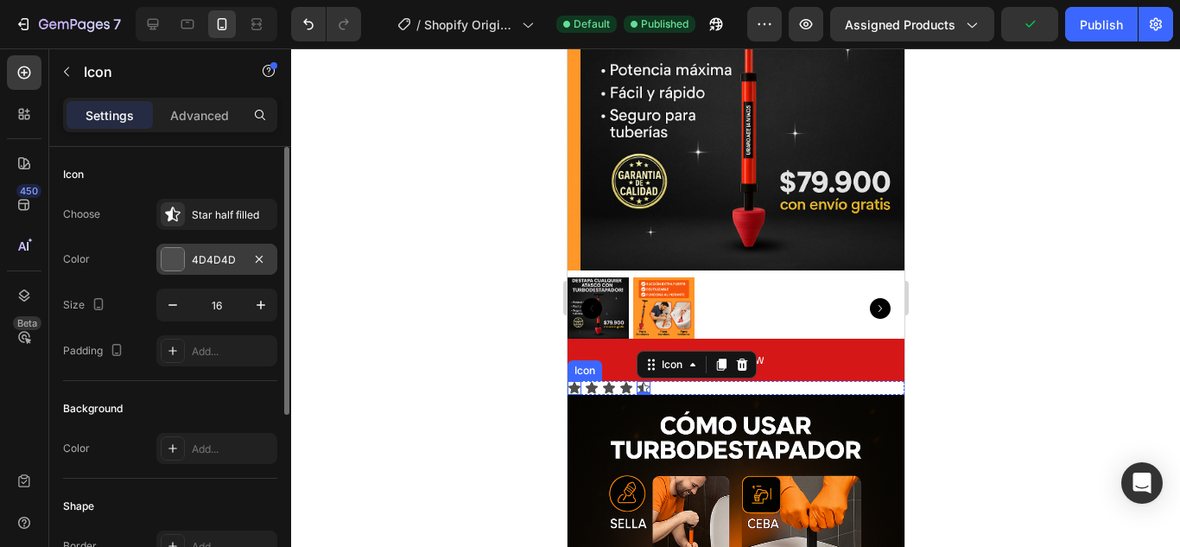
click at [178, 268] on div at bounding box center [173, 259] width 22 height 22
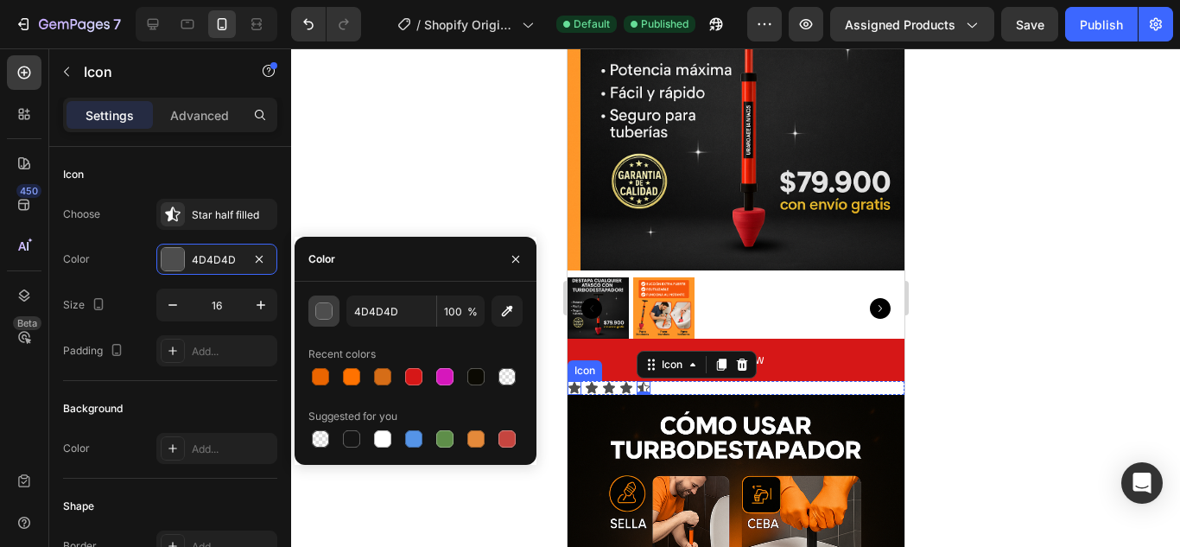
click at [332, 314] on div "button" at bounding box center [324, 311] width 17 height 17
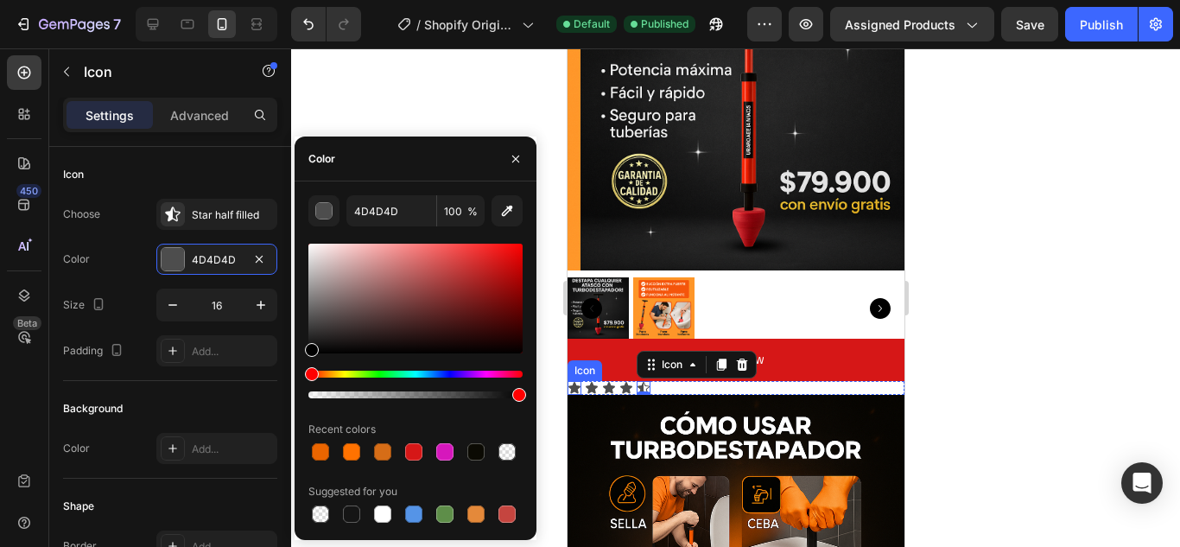
click at [355, 375] on div "Hue" at bounding box center [415, 374] width 214 height 7
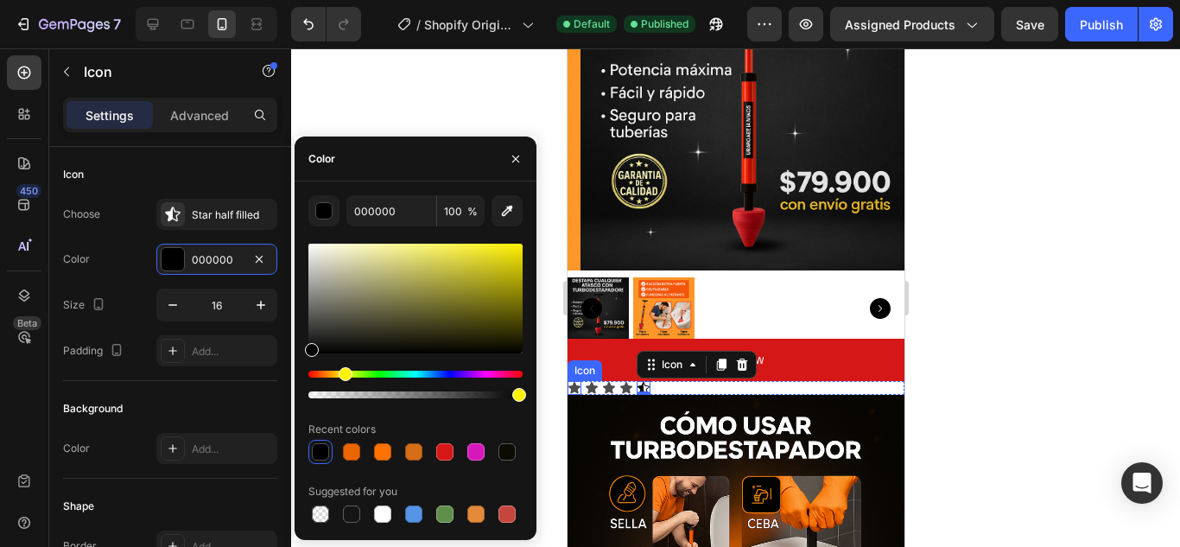
drag, startPoint x: 355, startPoint y: 375, endPoint x: 343, endPoint y: 377, distance: 12.2
click at [343, 377] on div "Hue" at bounding box center [346, 374] width 14 height 14
click at [503, 260] on div at bounding box center [415, 299] width 214 height 110
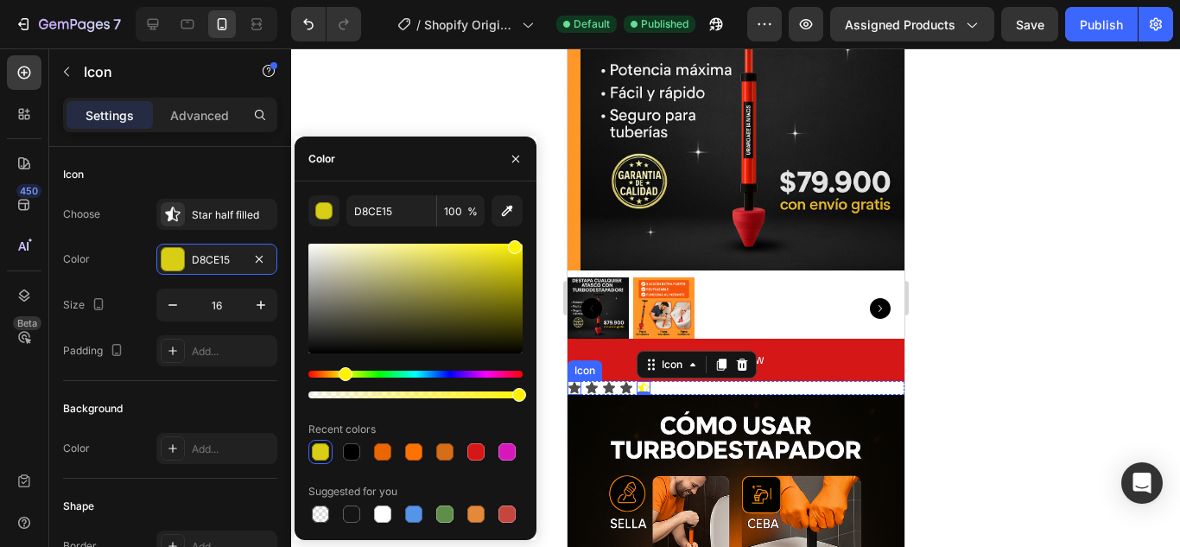
drag, startPoint x: 505, startPoint y: 263, endPoint x: 512, endPoint y: 244, distance: 20.5
click at [512, 244] on div at bounding box center [515, 247] width 14 height 14
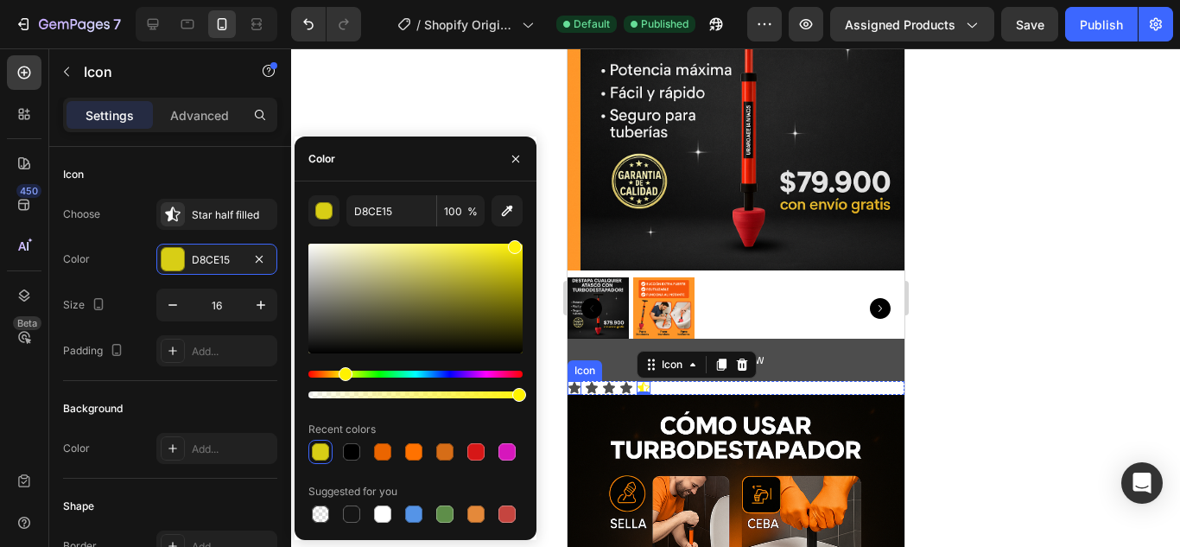
type input "FFF20C"
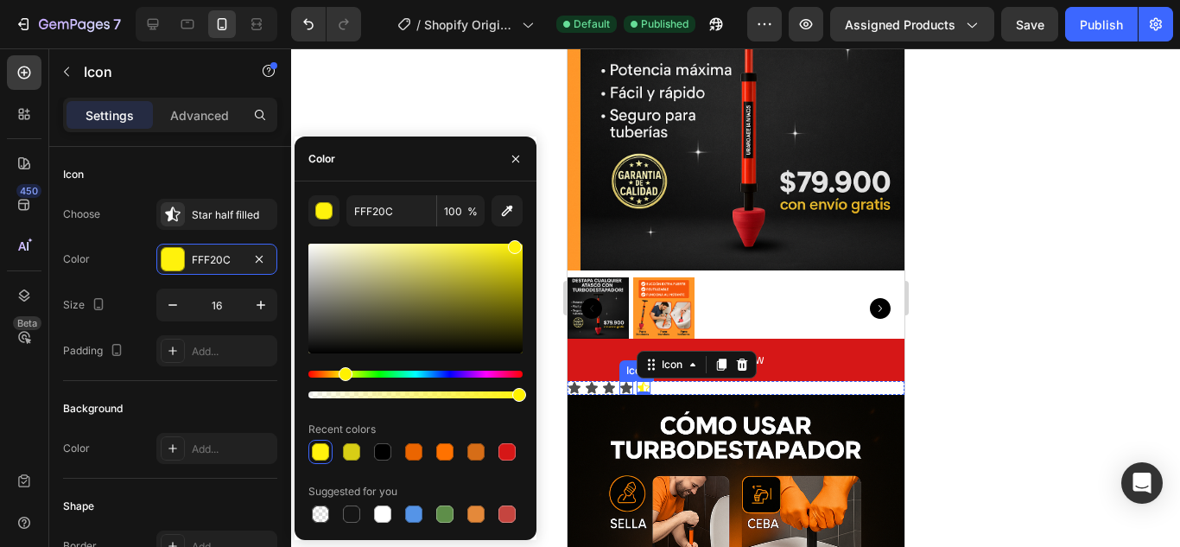
click at [624, 381] on div "Icon" at bounding box center [626, 388] width 14 height 14
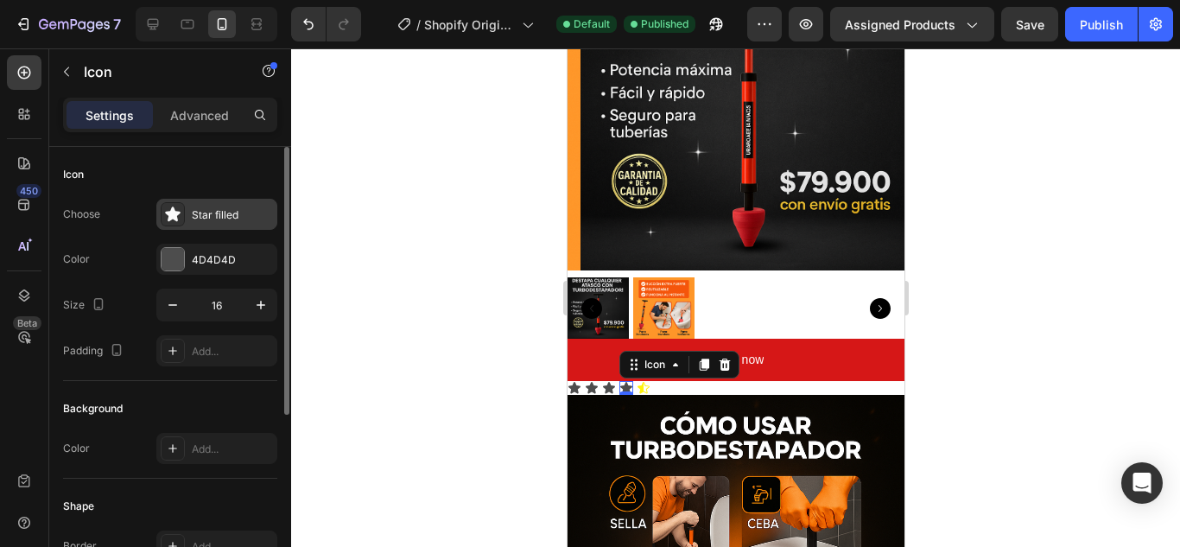
click at [211, 223] on div "Star filled" at bounding box center [216, 214] width 121 height 31
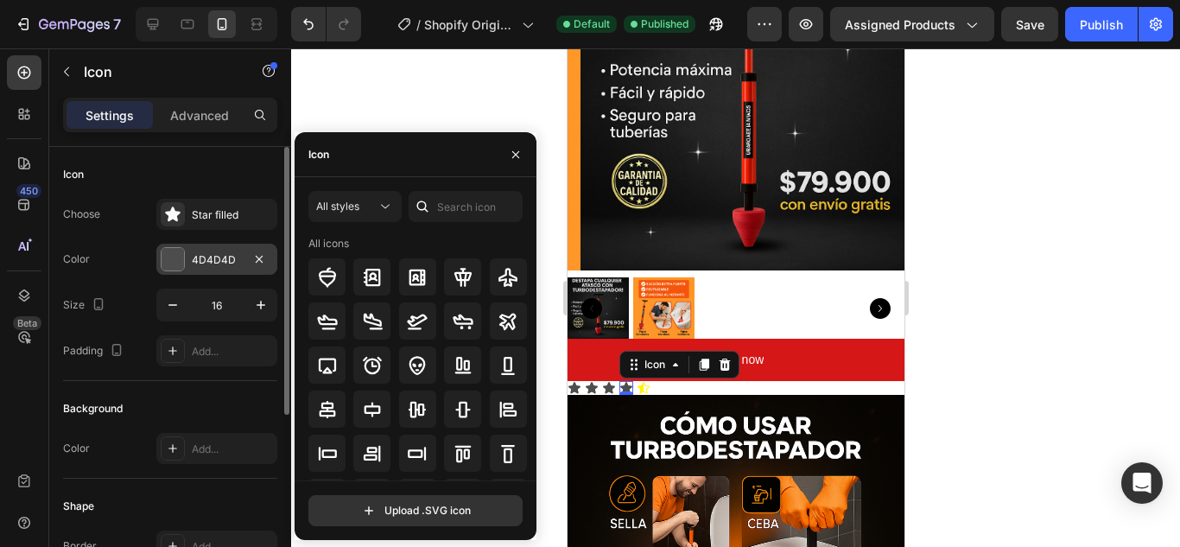
click at [179, 258] on div at bounding box center [173, 259] width 22 height 22
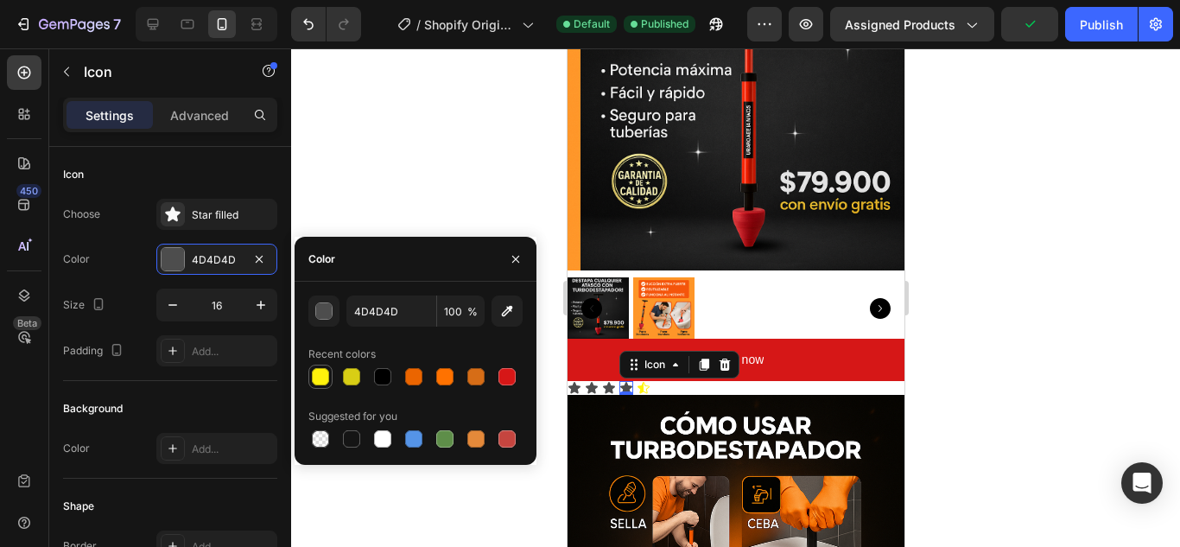
click at [324, 373] on div at bounding box center [320, 376] width 17 height 17
type input "FFF20C"
click at [611, 381] on div "Icon" at bounding box center [608, 388] width 14 height 14
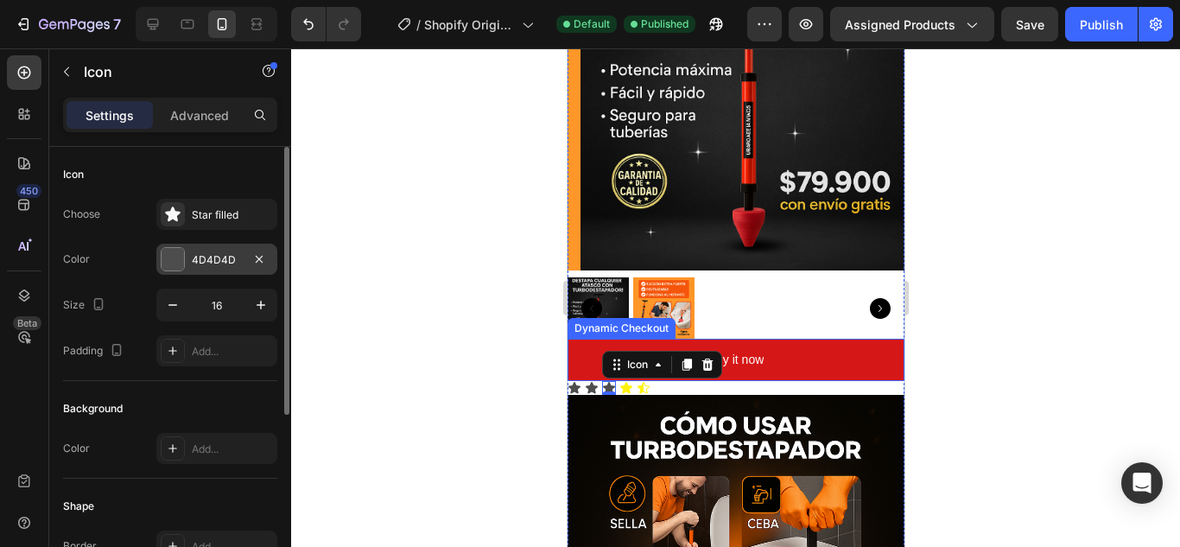
click at [194, 257] on div "4D4D4D" at bounding box center [217, 260] width 50 height 16
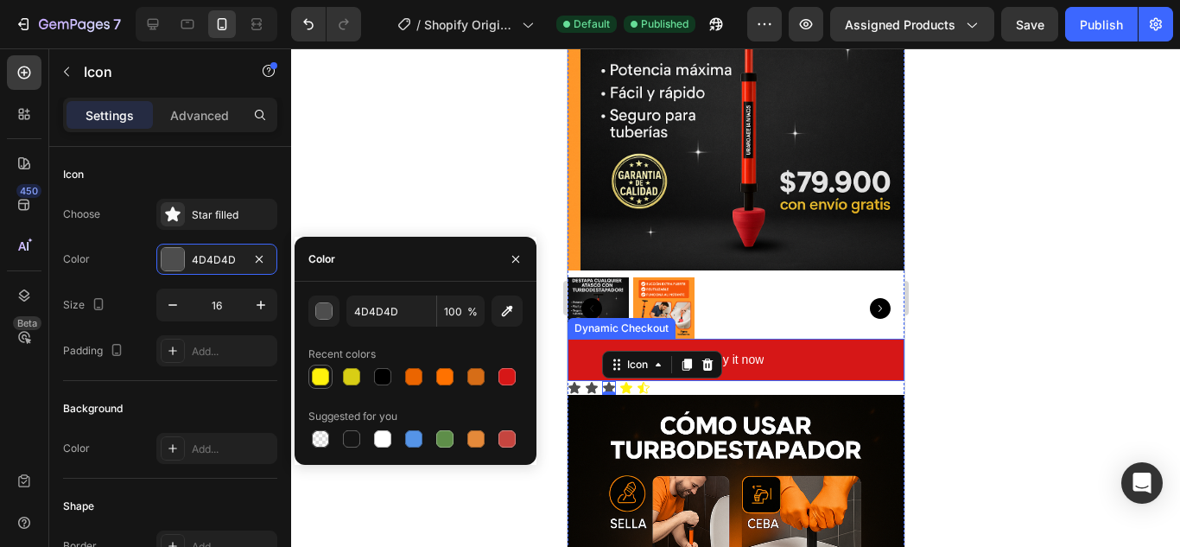
click at [328, 378] on div at bounding box center [320, 376] width 17 height 17
type input "FFF20C"
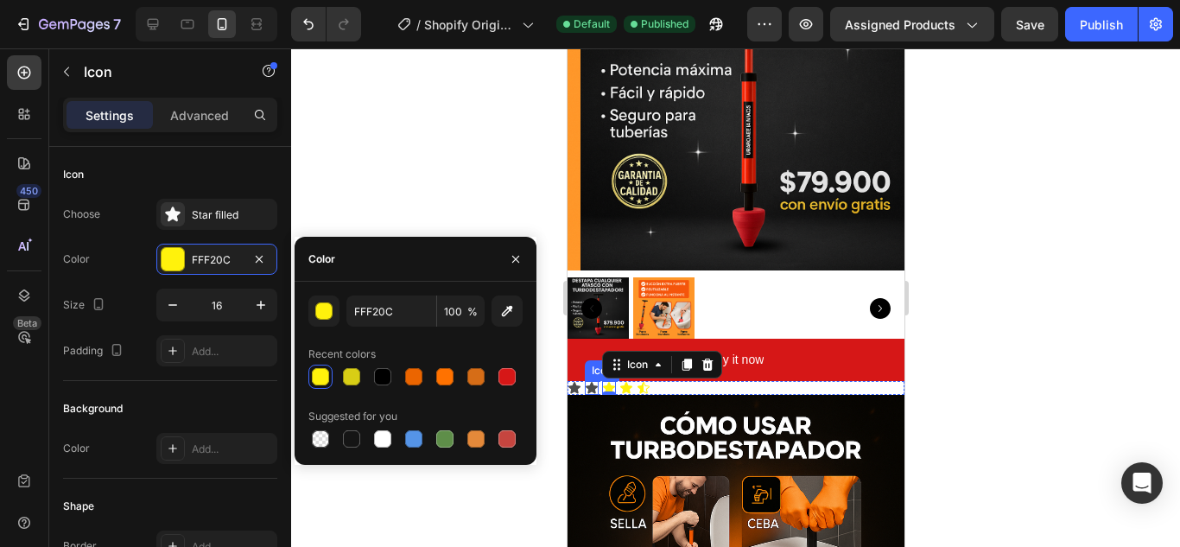
click at [594, 381] on icon at bounding box center [591, 388] width 14 height 14
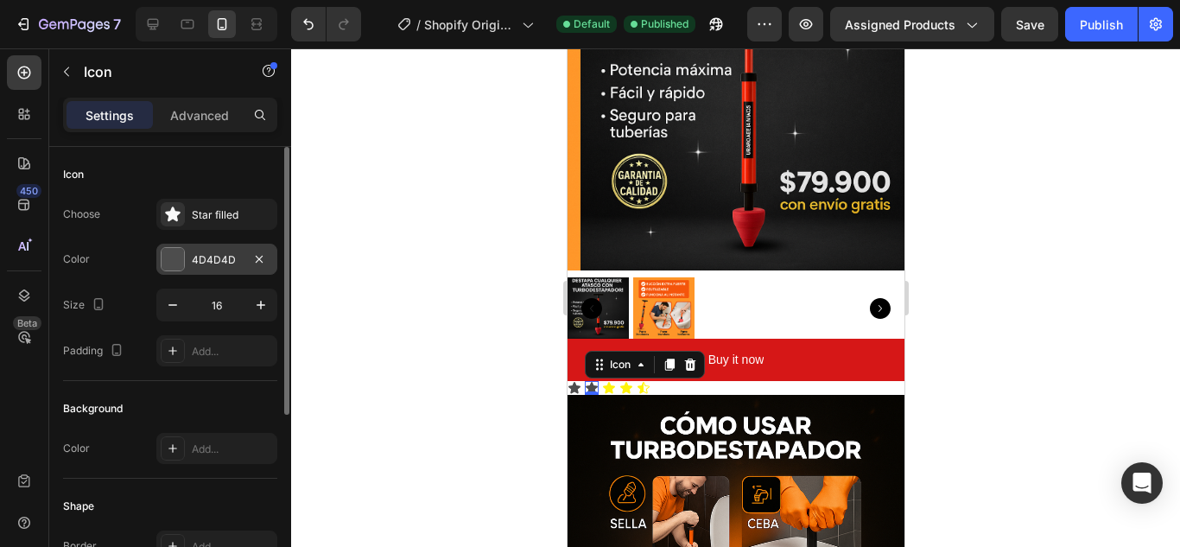
click at [185, 256] on div "4D4D4D" at bounding box center [216, 259] width 121 height 31
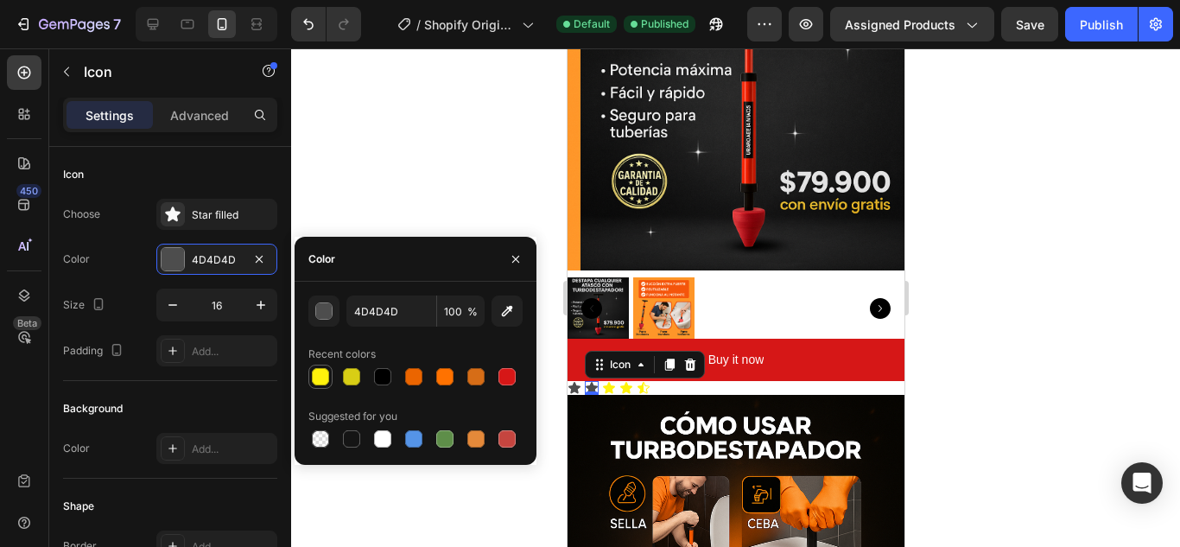
click at [328, 371] on div at bounding box center [320, 376] width 17 height 17
type input "FFF20C"
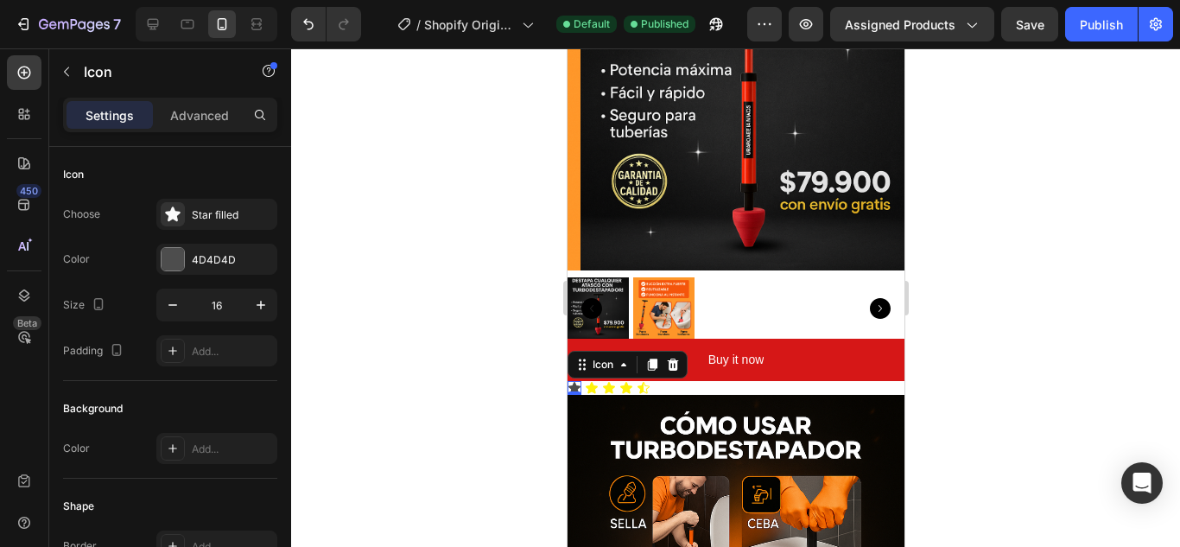
click at [577, 382] on icon at bounding box center [574, 387] width 12 height 11
click at [202, 249] on div "4D4D4D" at bounding box center [216, 259] width 121 height 31
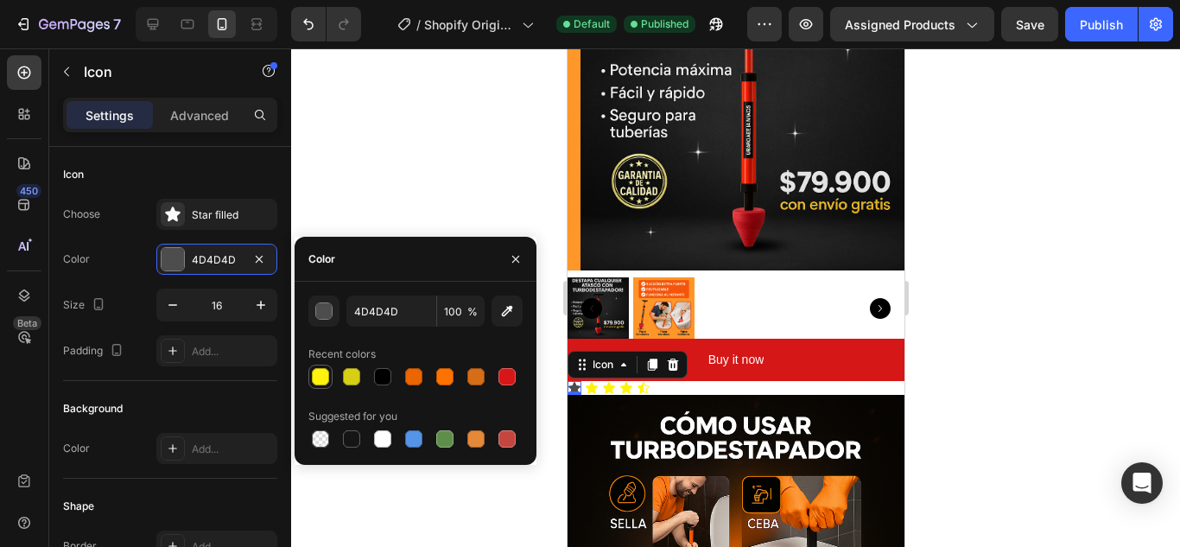
click at [321, 376] on div at bounding box center [320, 376] width 17 height 17
type input "FFF20C"
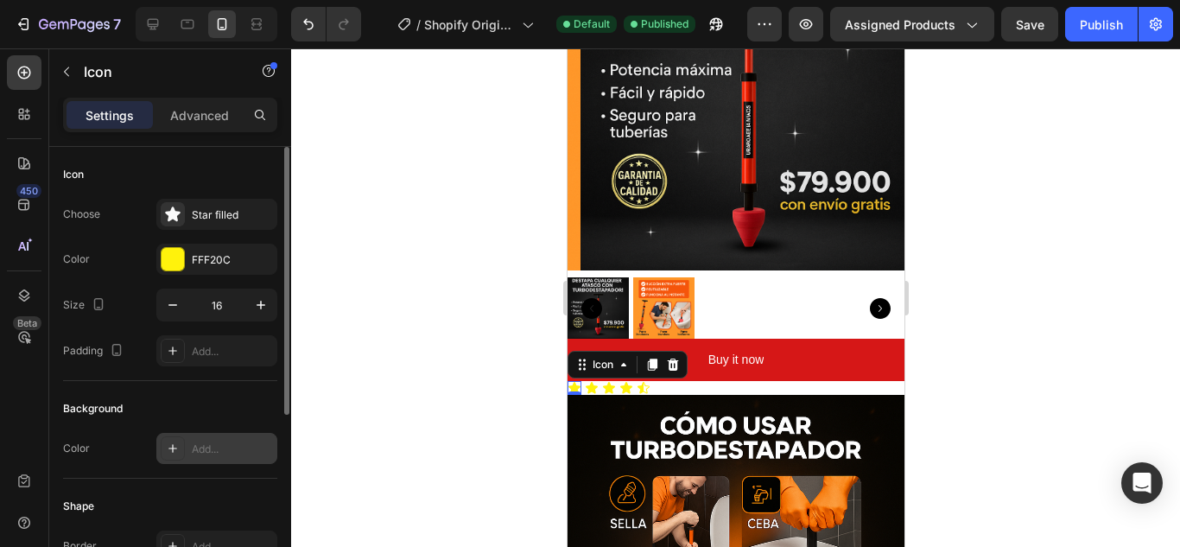
click at [256, 445] on div "Add..." at bounding box center [232, 449] width 81 height 16
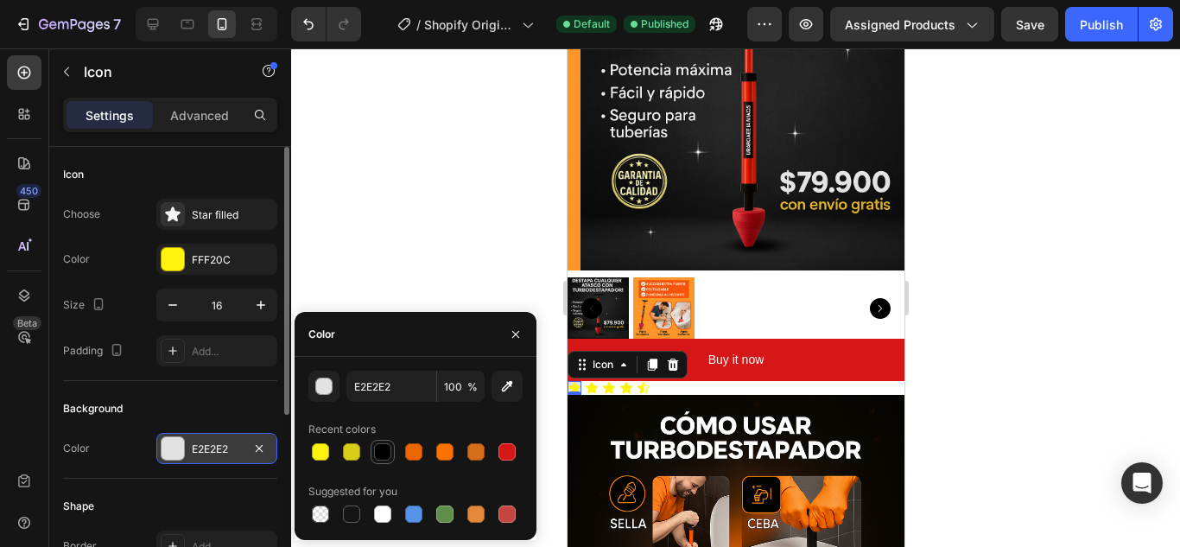
click at [374, 456] on div at bounding box center [382, 451] width 17 height 17
type input "E2E2E2"
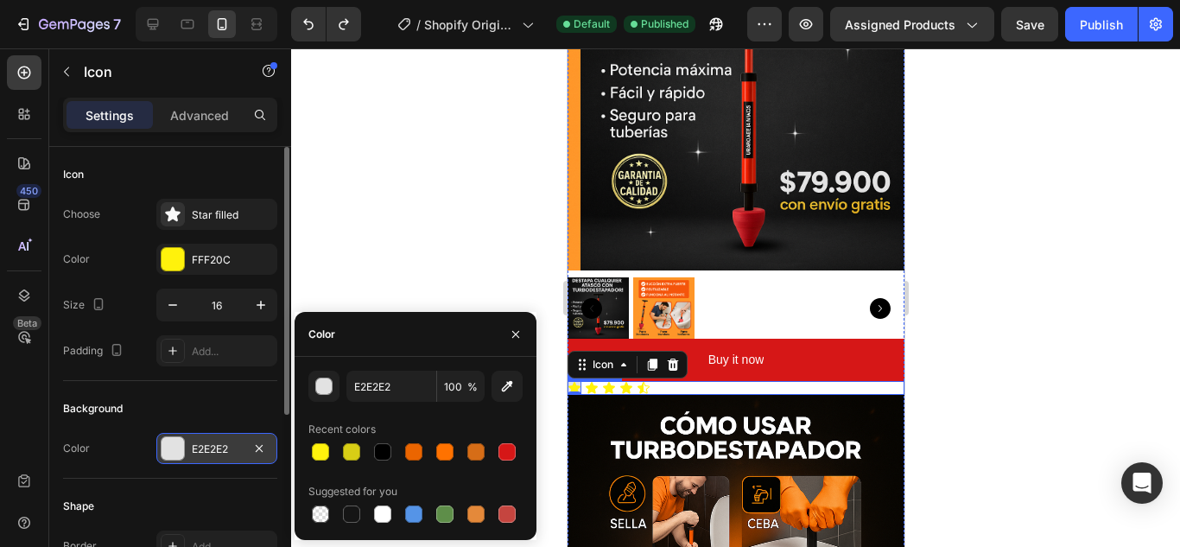
click at [679, 381] on div "Icon 0 Icon Icon Icon Icon" at bounding box center [735, 388] width 337 height 14
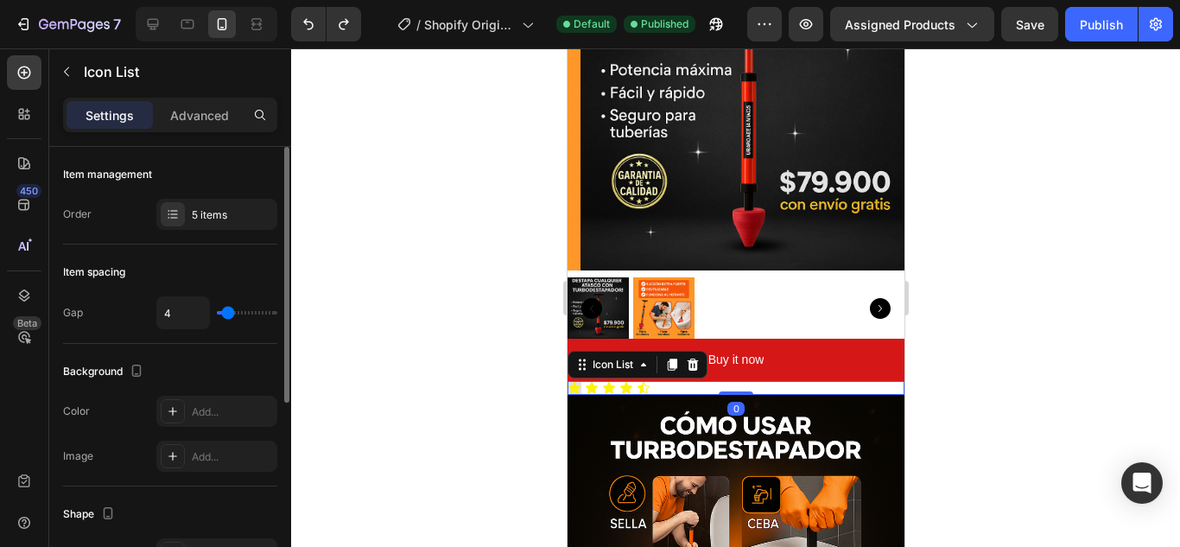
click at [683, 365] on div "Icon List" at bounding box center [637, 365] width 140 height 28
click at [683, 381] on div "Icon Icon Icon Icon Icon" at bounding box center [735, 388] width 337 height 14
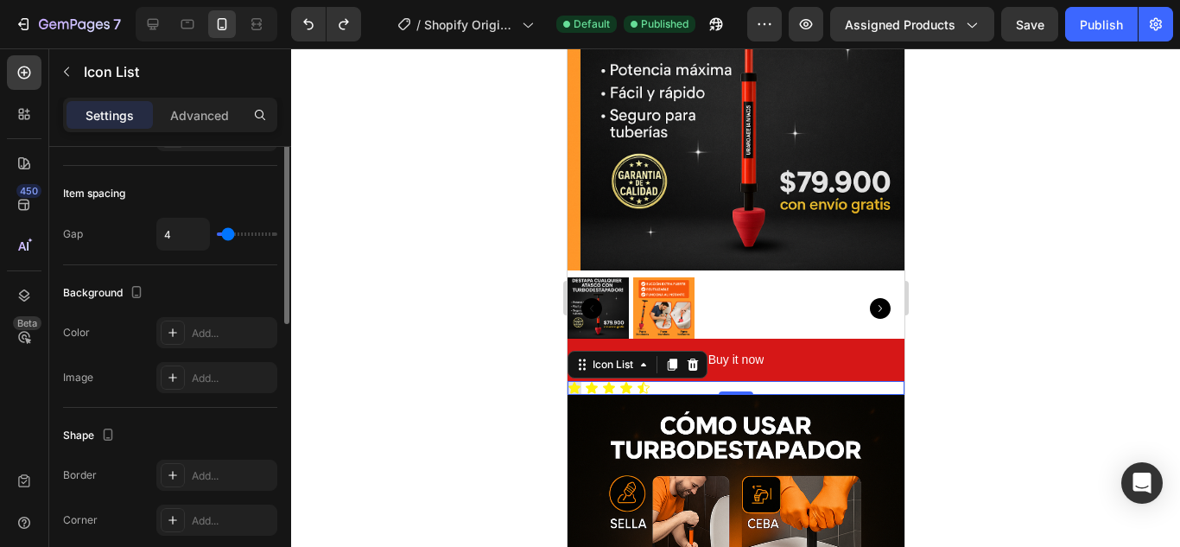
scroll to position [0, 0]
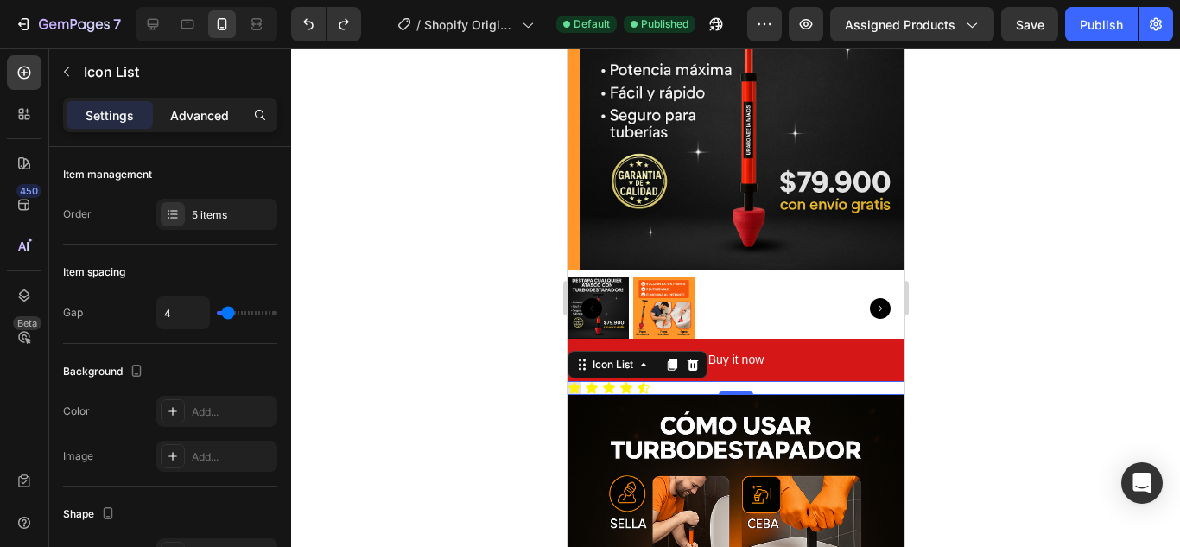
click at [200, 106] on p "Advanced" at bounding box center [199, 115] width 59 height 18
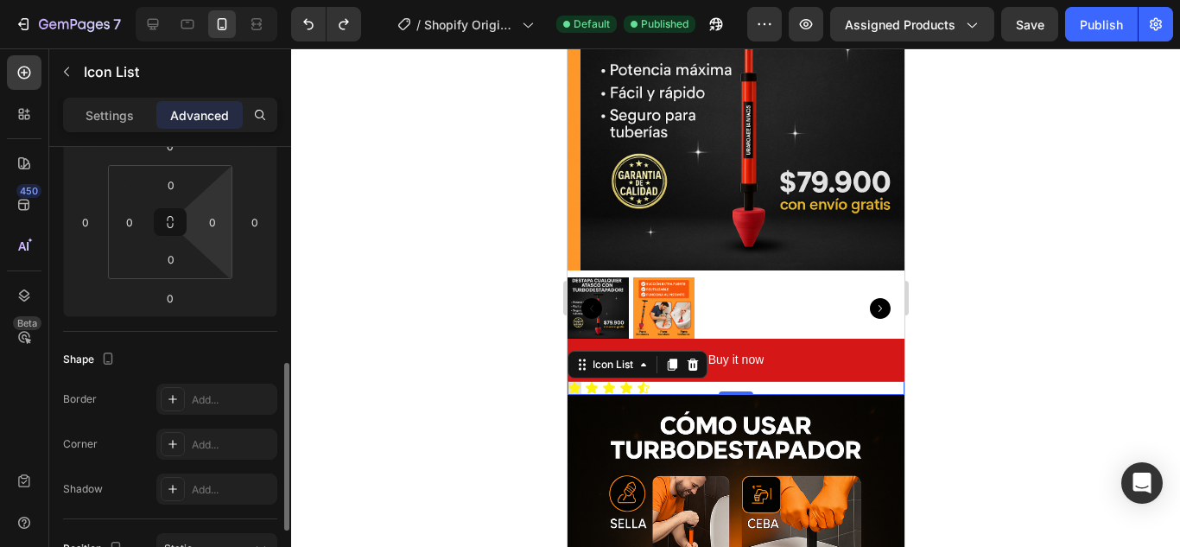
scroll to position [432, 0]
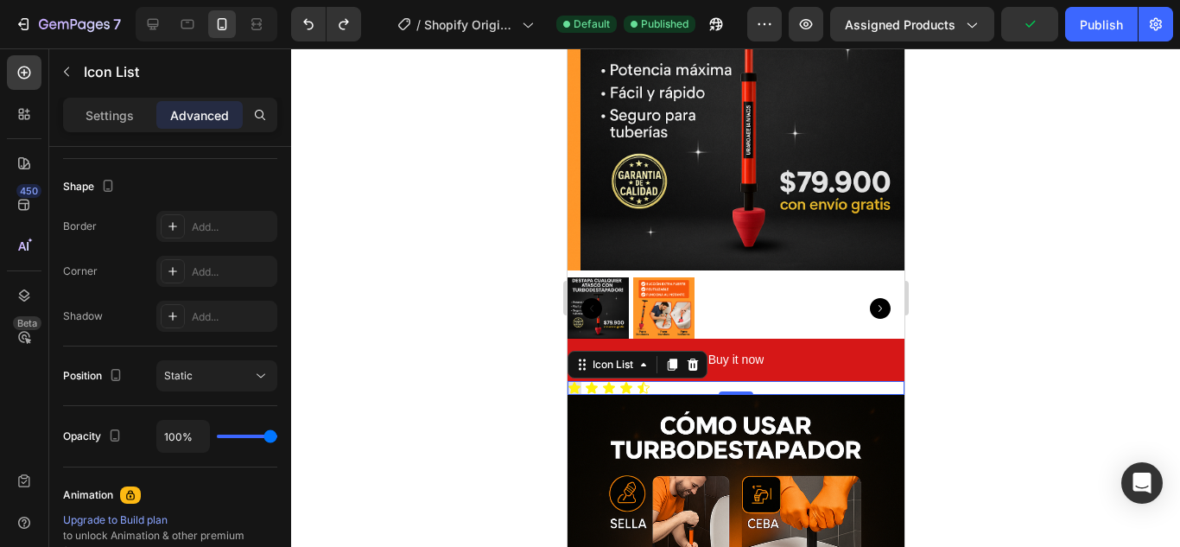
click at [812, 381] on div "Icon Icon Icon Icon Icon" at bounding box center [735, 388] width 337 height 14
click at [261, 382] on icon at bounding box center [260, 375] width 17 height 17
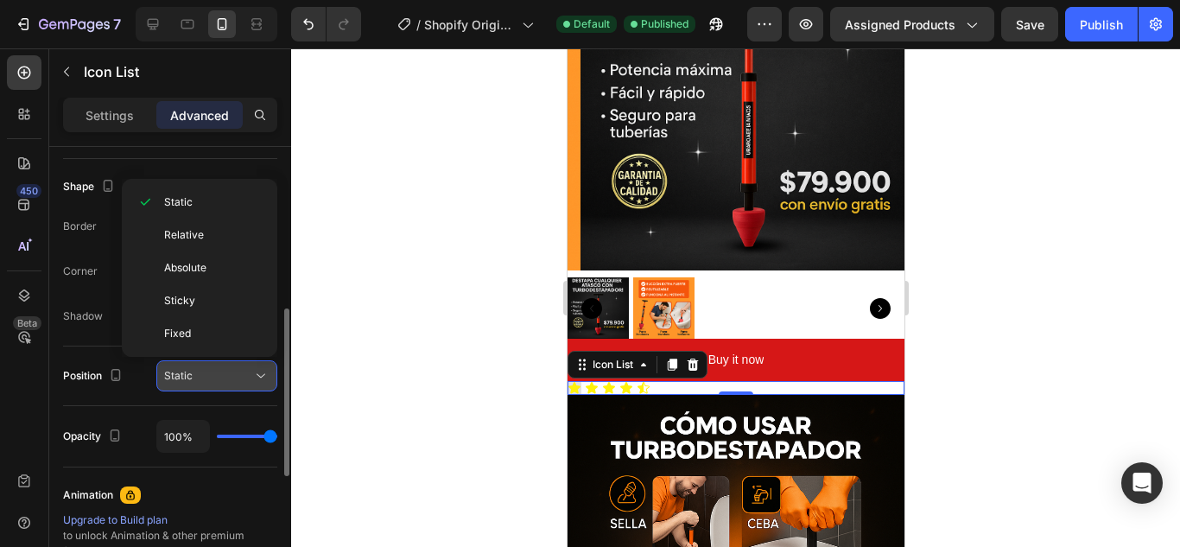
click at [261, 382] on icon at bounding box center [260, 375] width 17 height 17
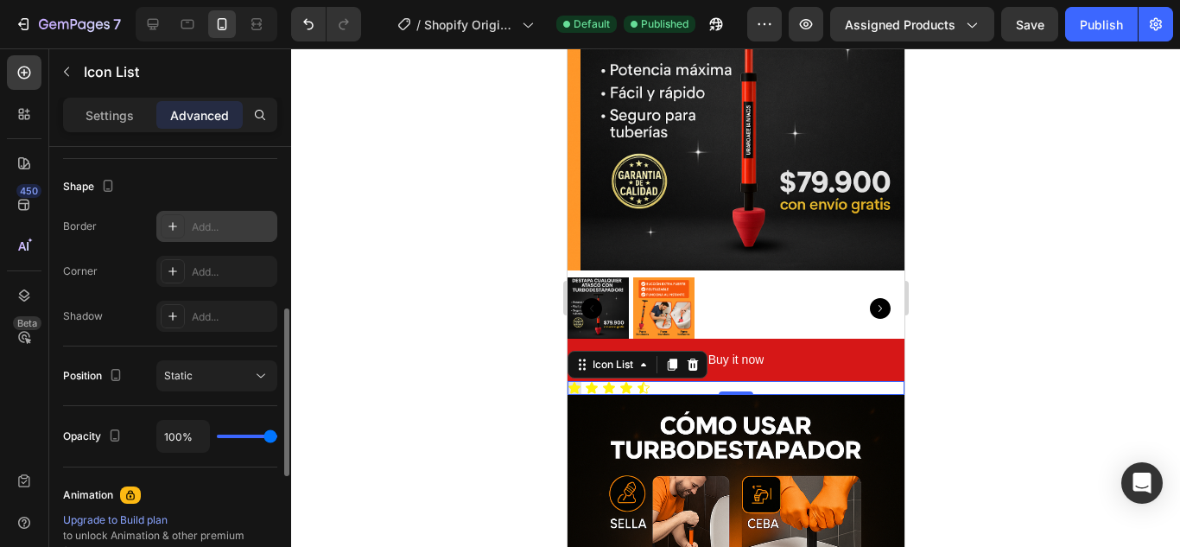
click at [213, 230] on div "Add..." at bounding box center [232, 227] width 81 height 16
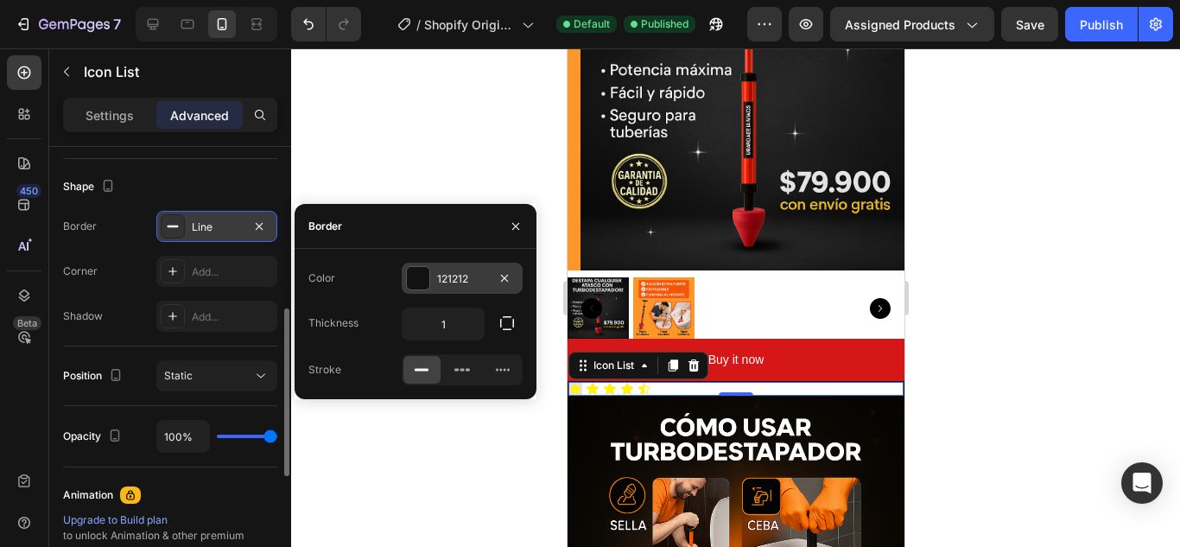
click at [409, 283] on div at bounding box center [418, 278] width 22 height 22
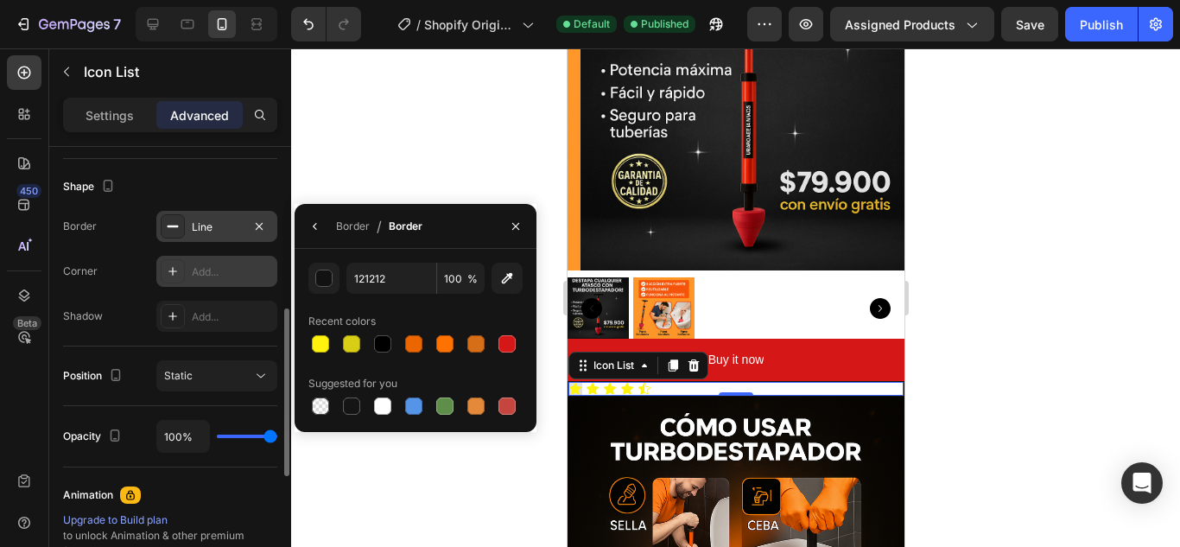
click at [216, 269] on div "Add..." at bounding box center [232, 272] width 81 height 16
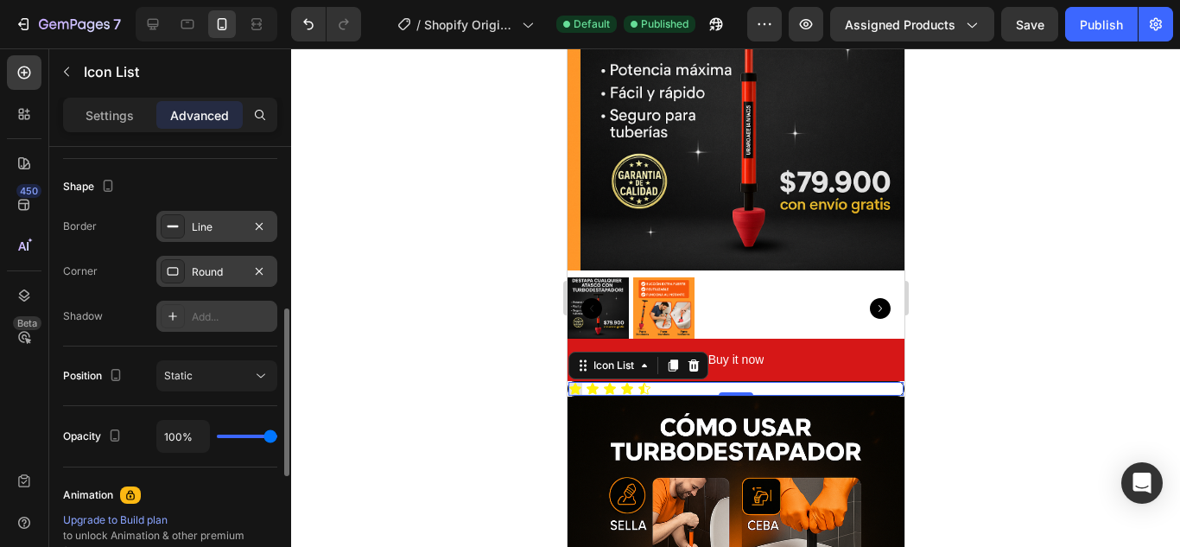
click at [247, 308] on div "Add..." at bounding box center [216, 316] width 121 height 31
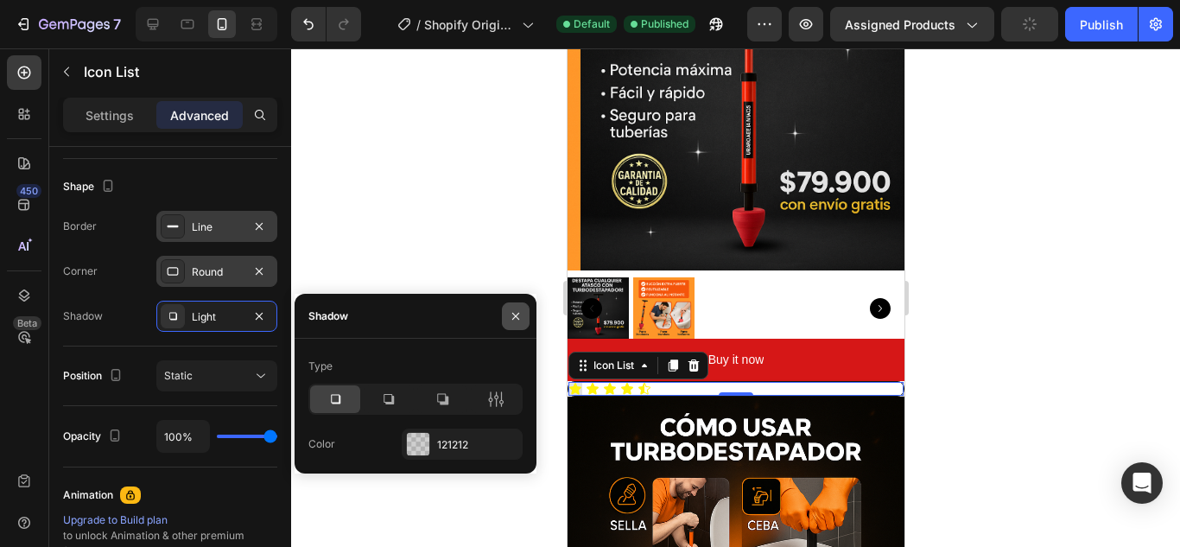
click at [523, 314] on button "button" at bounding box center [516, 316] width 28 height 28
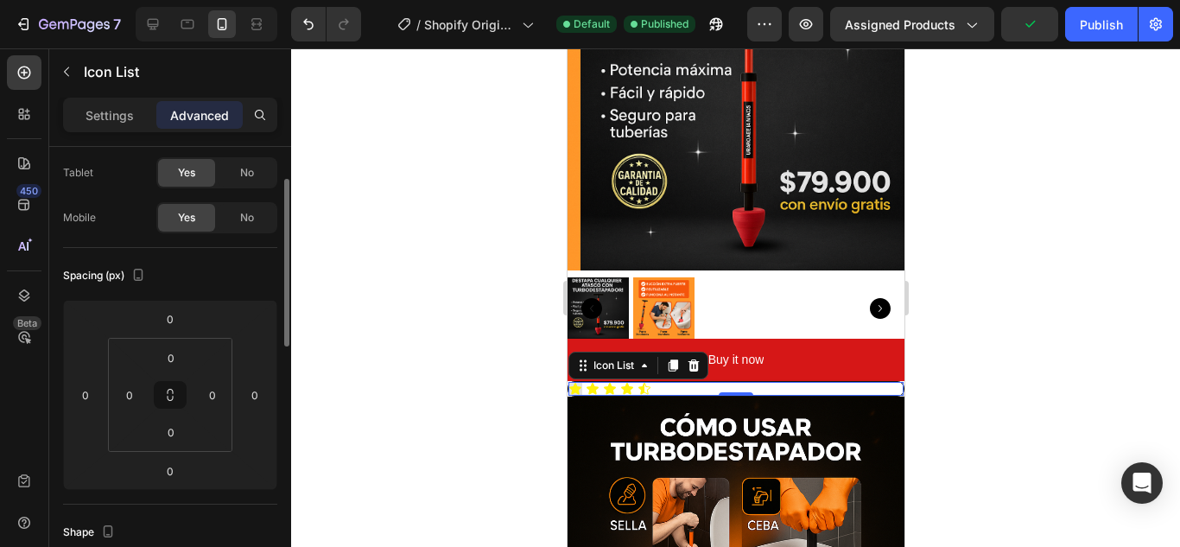
scroll to position [0, 0]
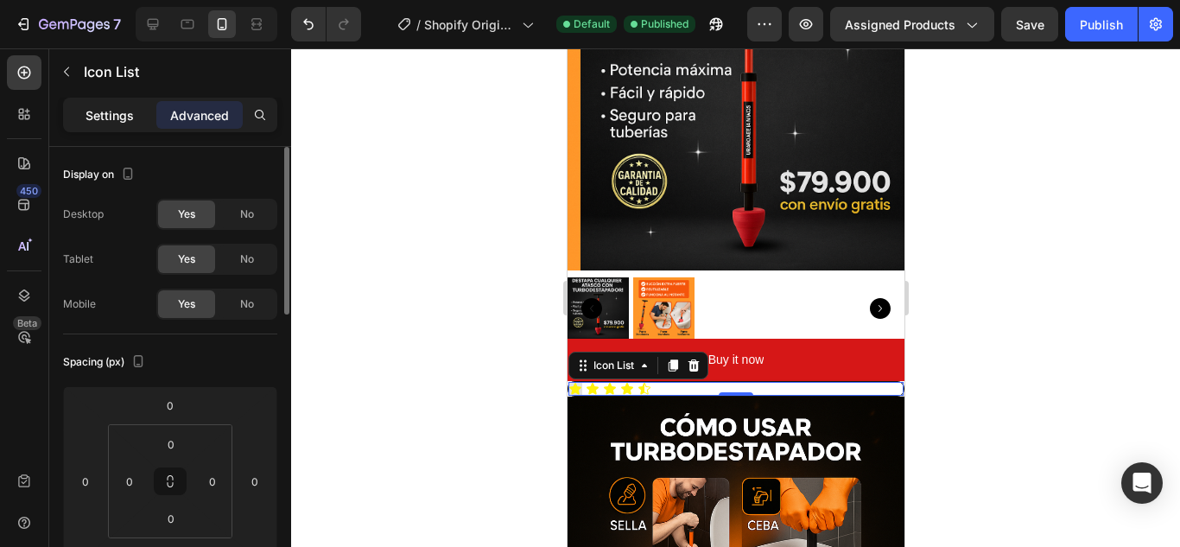
click at [128, 106] on p "Settings" at bounding box center [110, 115] width 48 height 18
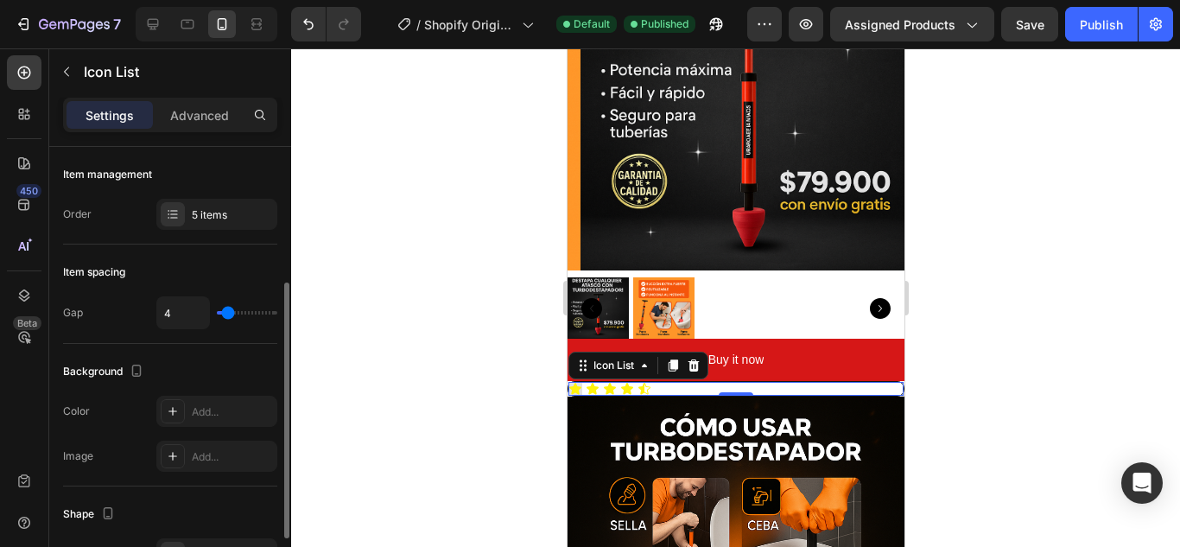
scroll to position [86, 0]
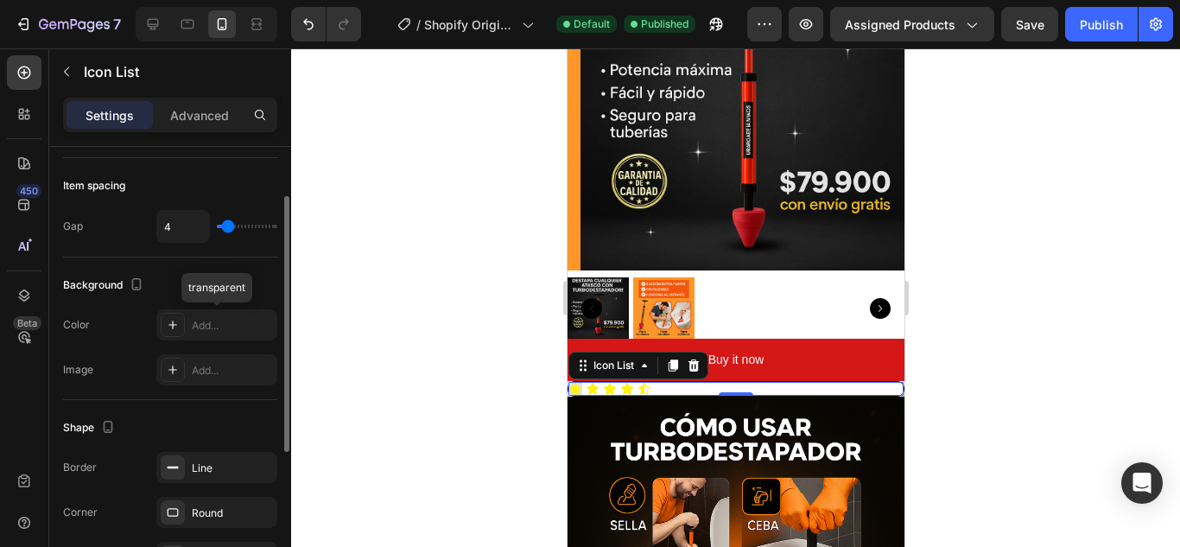
click at [225, 333] on div "Add..." at bounding box center [216, 324] width 121 height 31
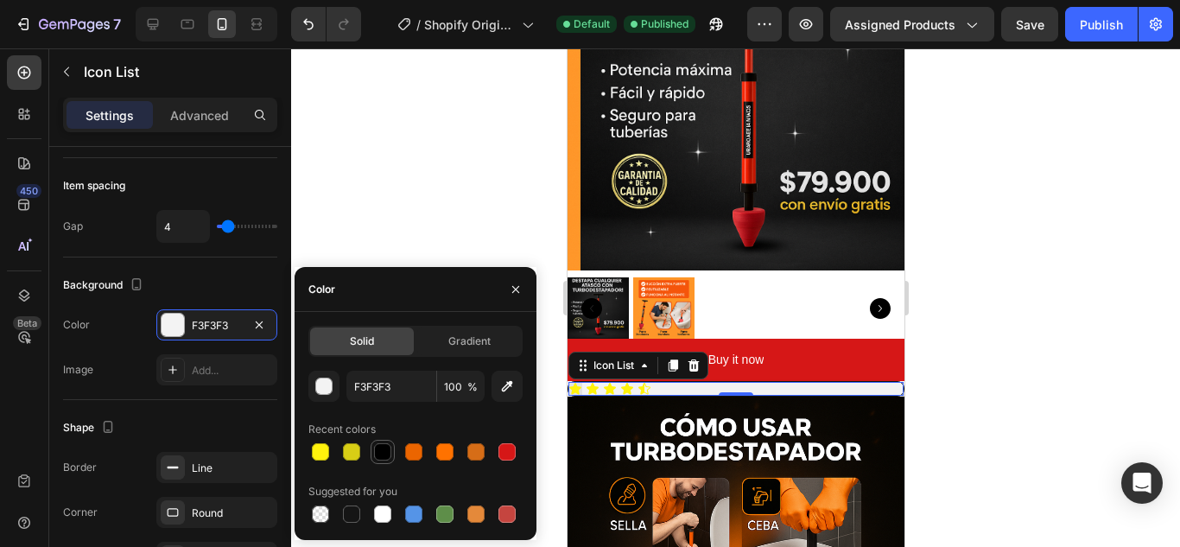
click at [384, 450] on div at bounding box center [382, 451] width 17 height 17
type input "000000"
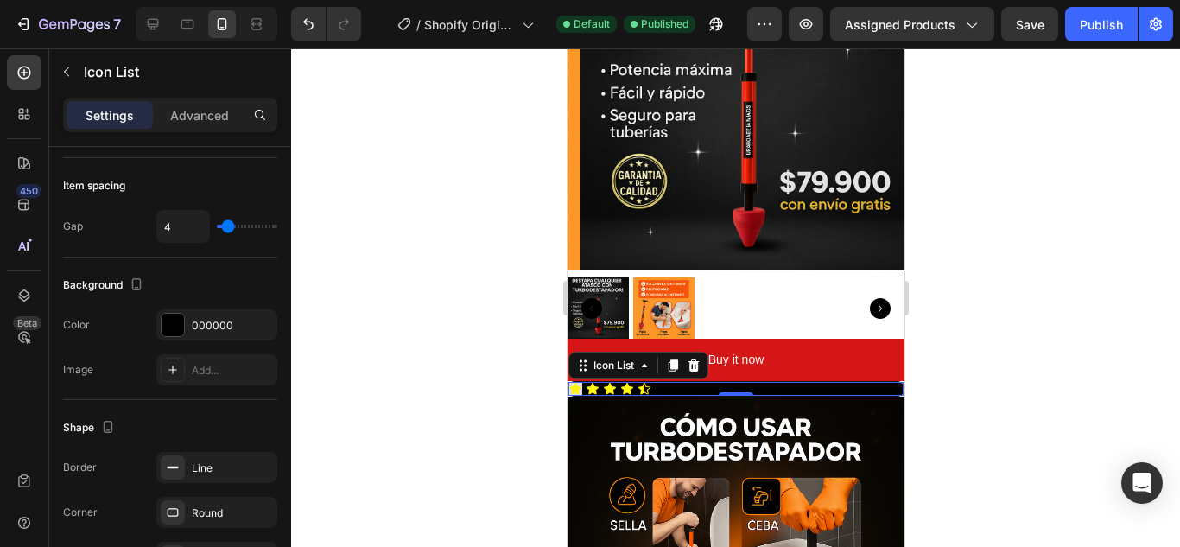
click at [399, 225] on div at bounding box center [735, 297] width 889 height 498
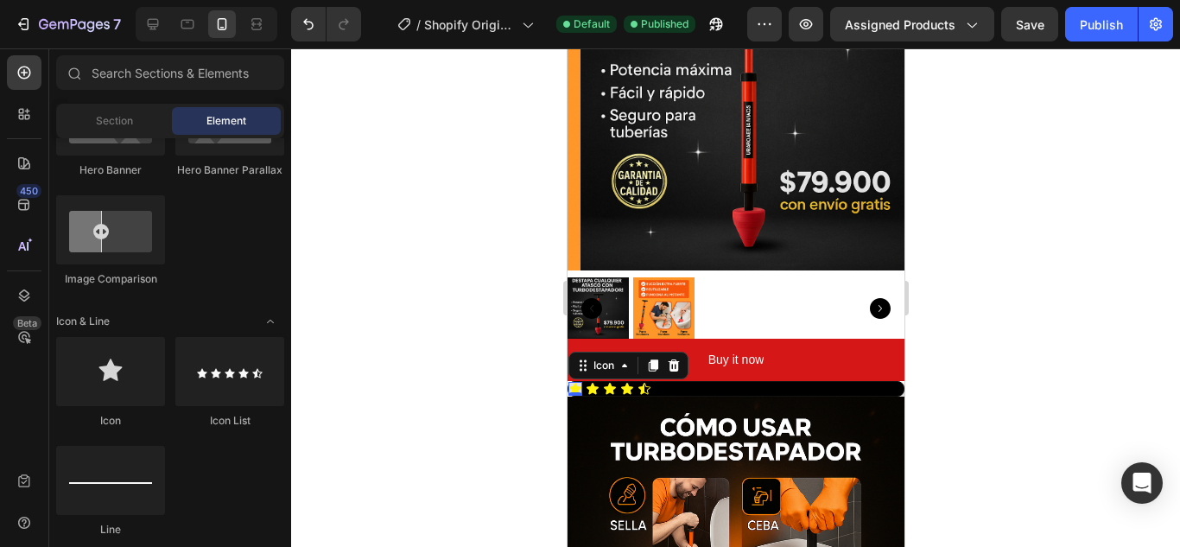
click at [574, 383] on icon at bounding box center [574, 388] width 12 height 11
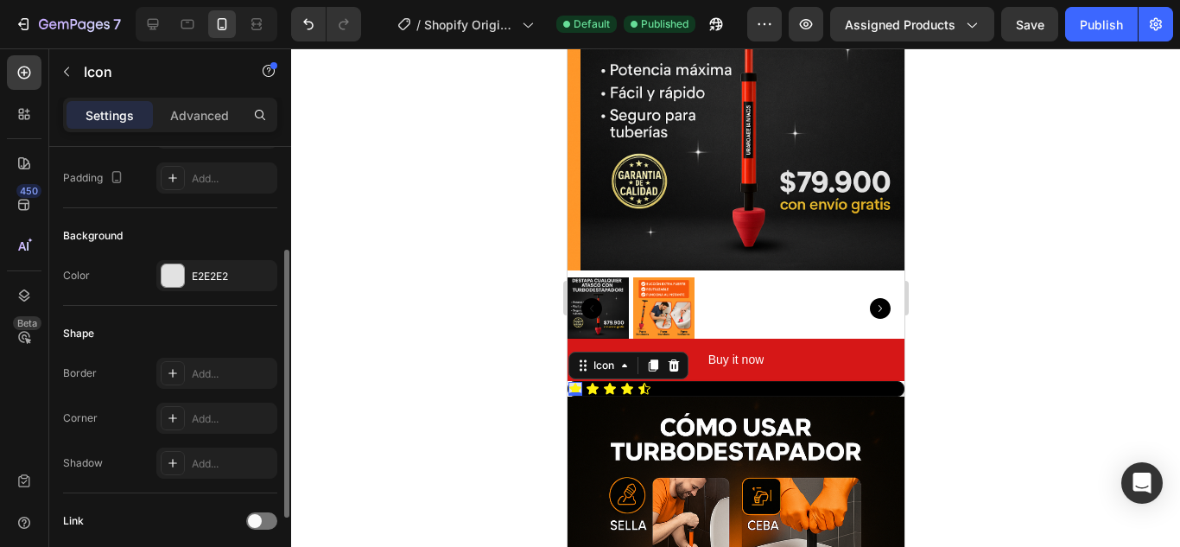
scroll to position [259, 0]
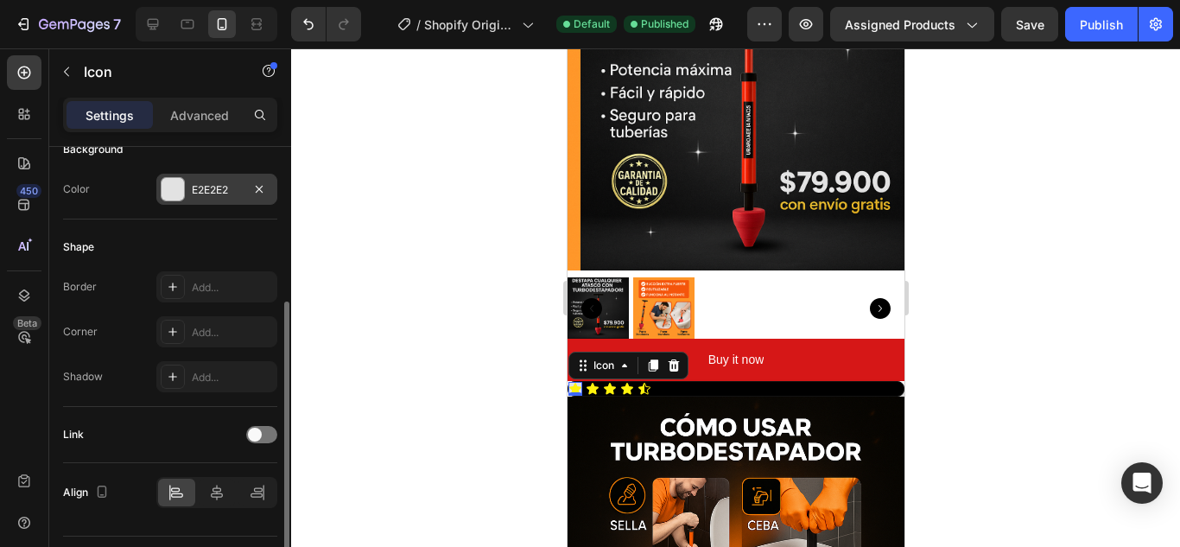
click at [204, 191] on div "E2E2E2" at bounding box center [217, 190] width 50 height 16
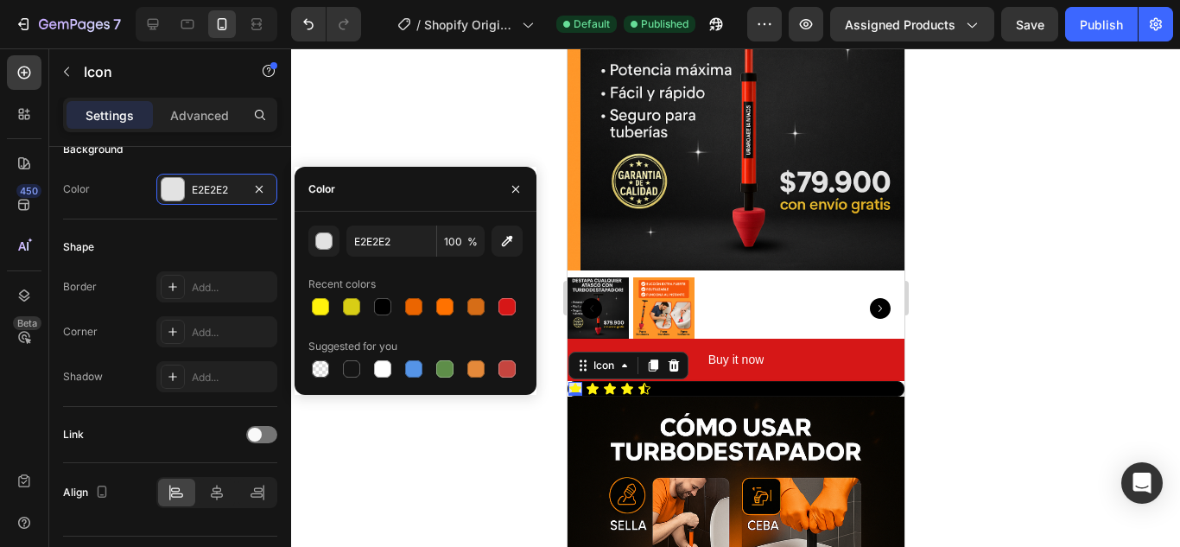
click at [370, 299] on div at bounding box center [415, 307] width 214 height 24
click at [379, 303] on div at bounding box center [382, 306] width 17 height 17
type input "000000"
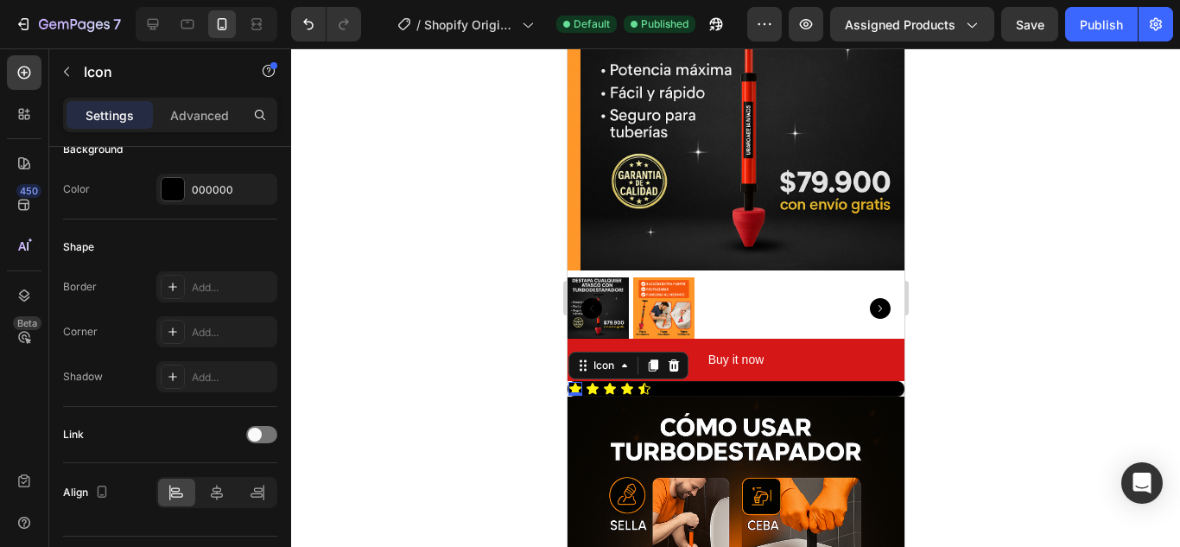
click at [429, 151] on div at bounding box center [735, 297] width 889 height 498
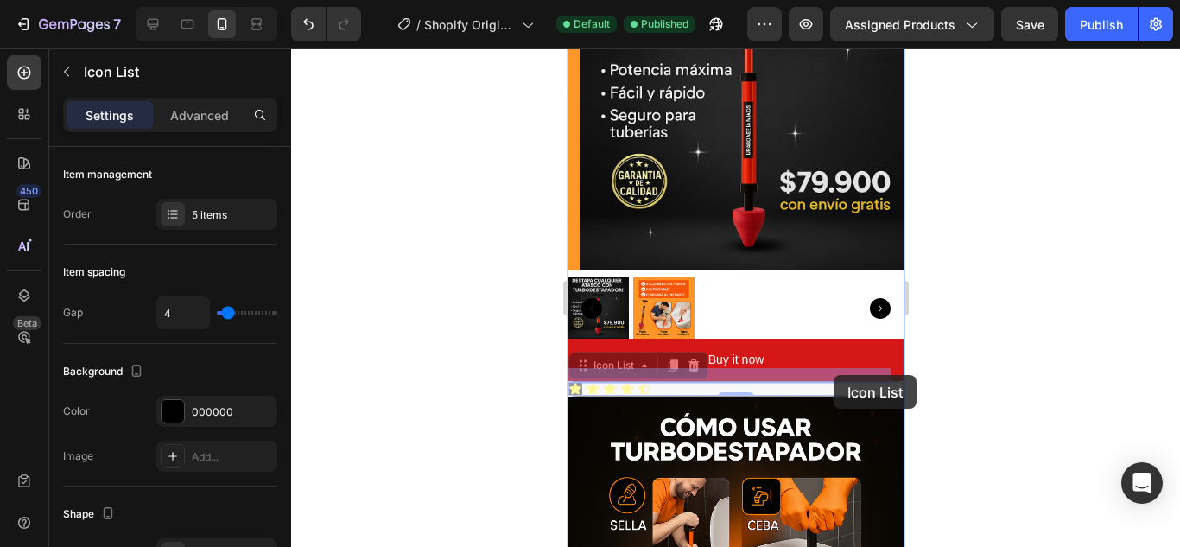
drag, startPoint x: 888, startPoint y: 375, endPoint x: 833, endPoint y: 375, distance: 55.3
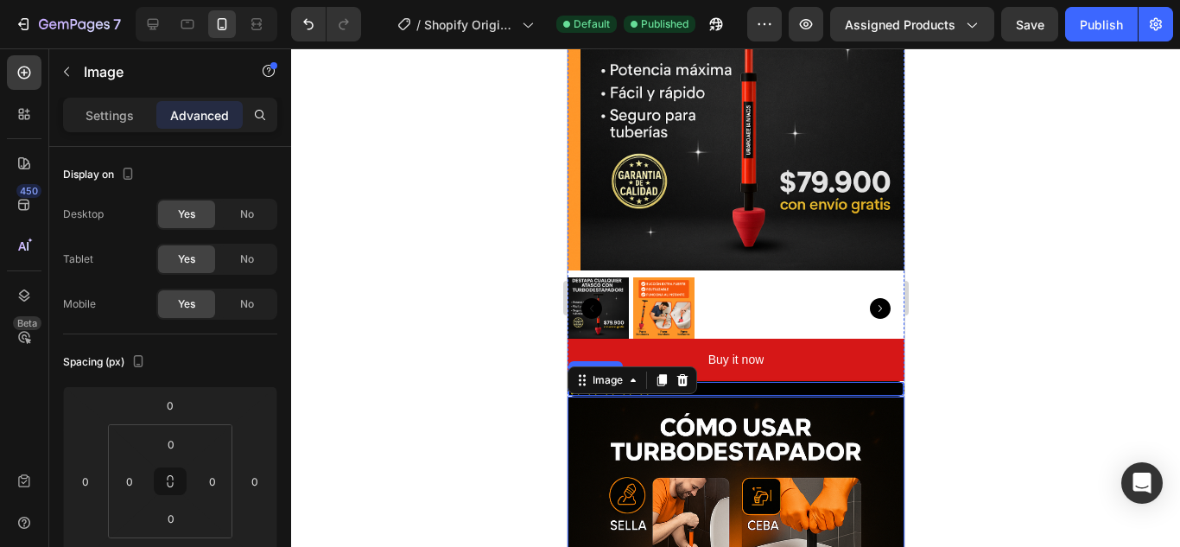
click at [873, 382] on div "Icon Icon Icon Icon Icon" at bounding box center [735, 389] width 335 height 14
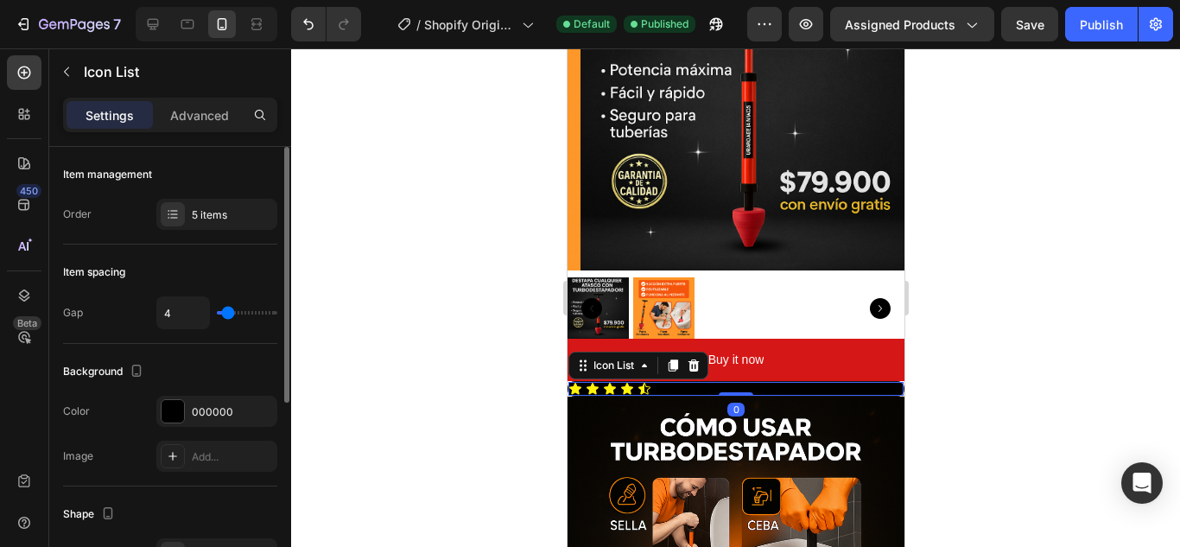
type input "6"
type input "19"
type input "24"
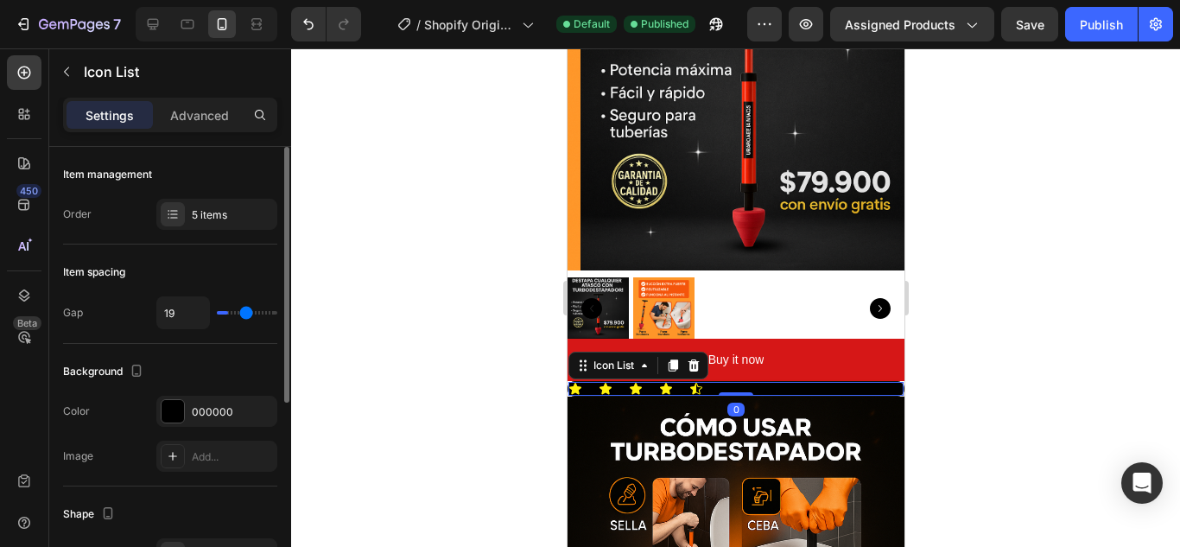
type input "24"
type input "28"
type input "33"
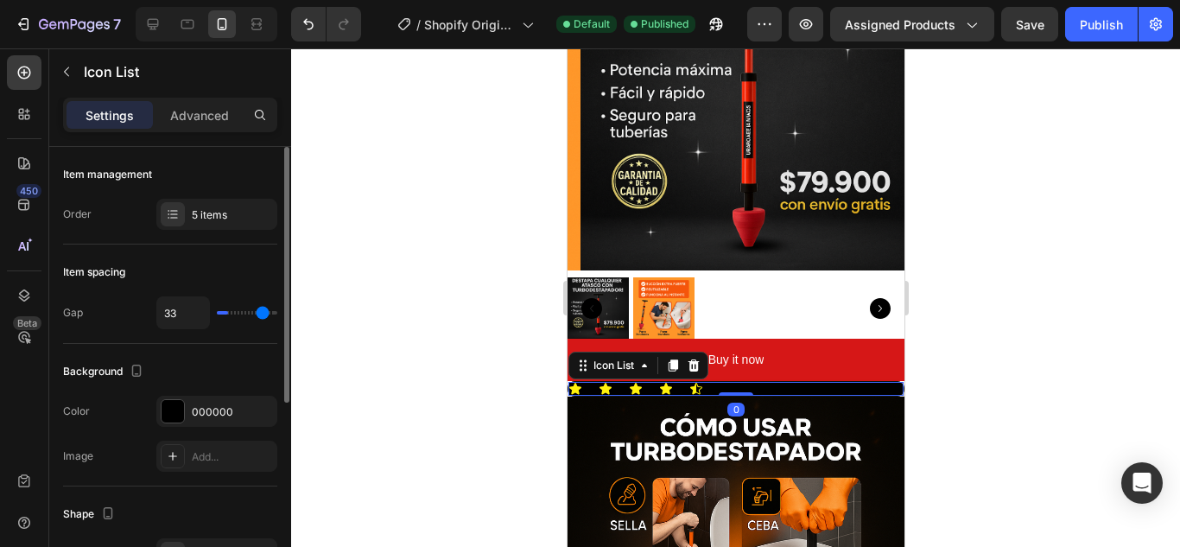
type input "39"
type input "40"
type input "39"
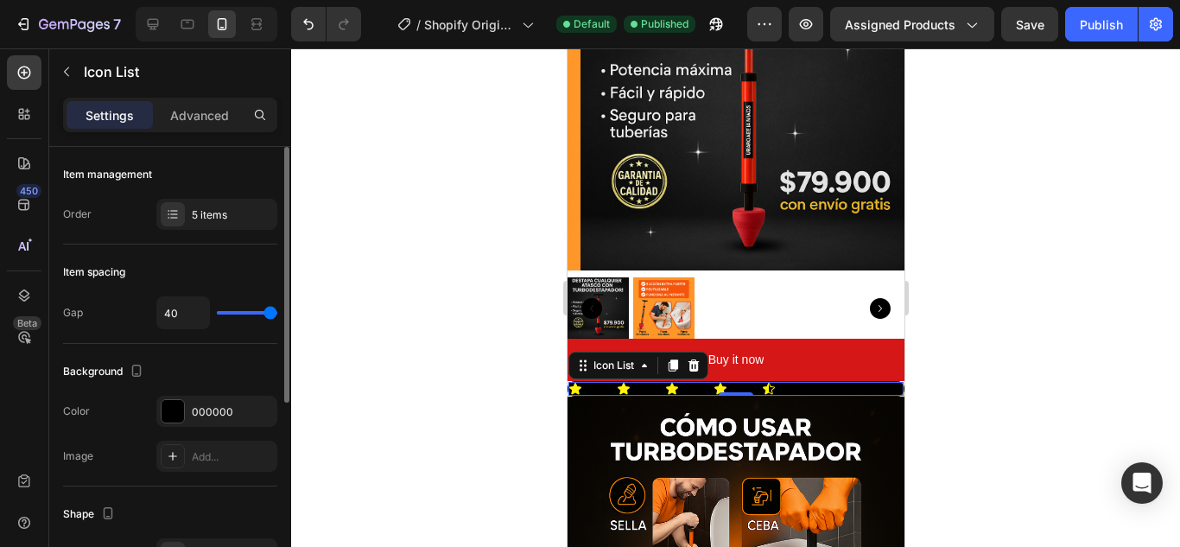
type input "39"
type input "38"
type input "36"
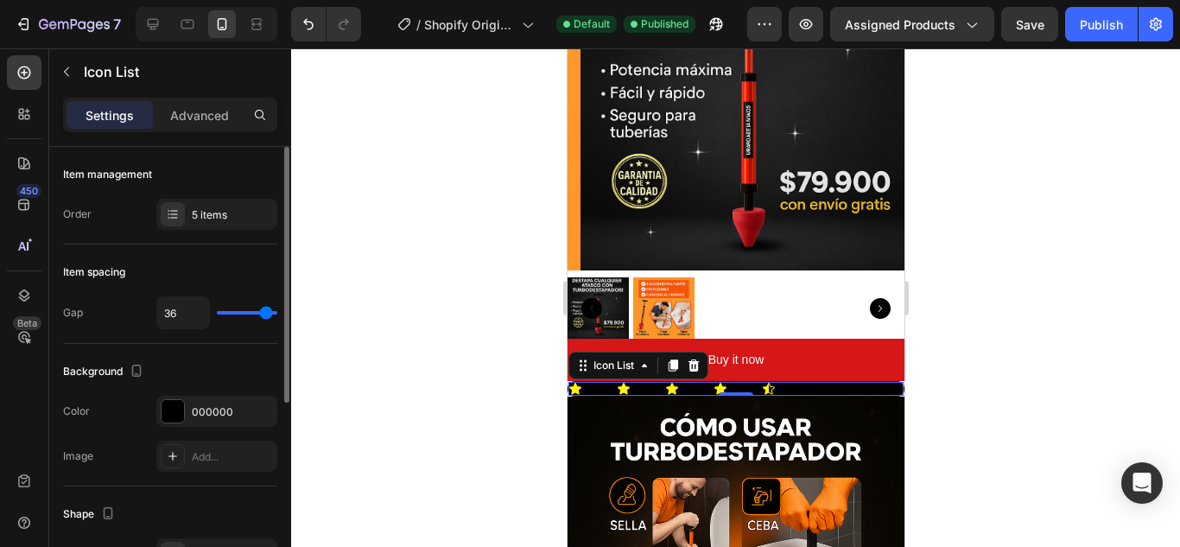
type input "33"
type input "31"
type input "28"
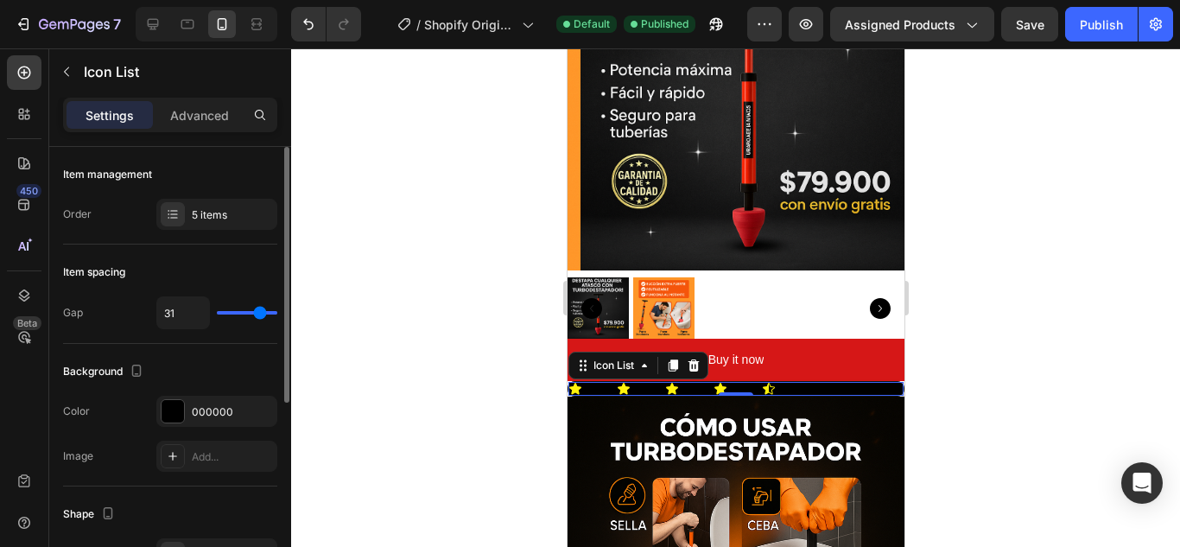
type input "28"
type input "27"
type input "25"
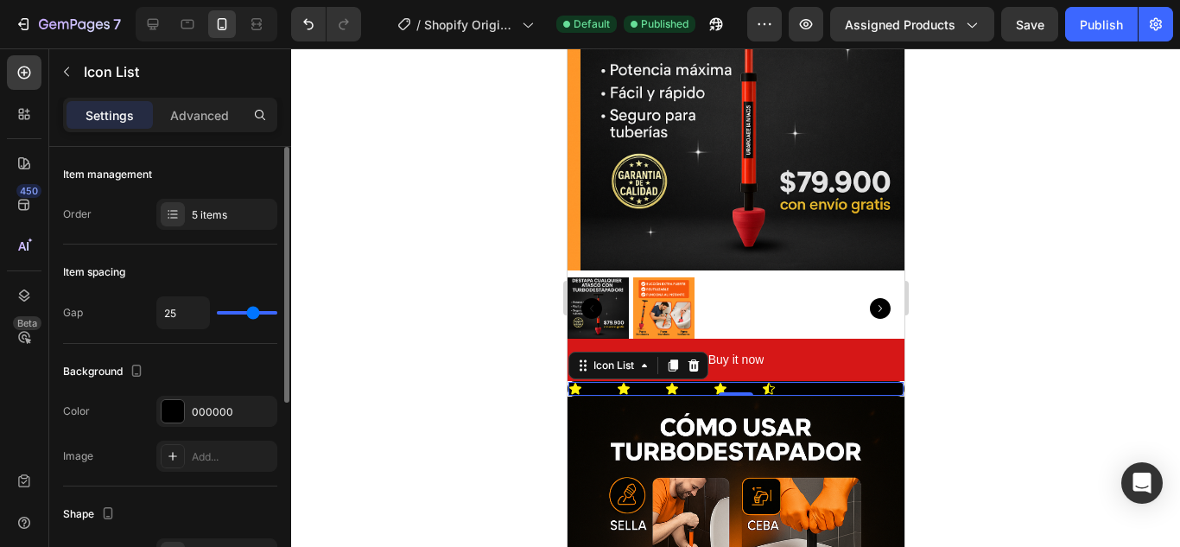
type input "24"
type input "21"
type input "19"
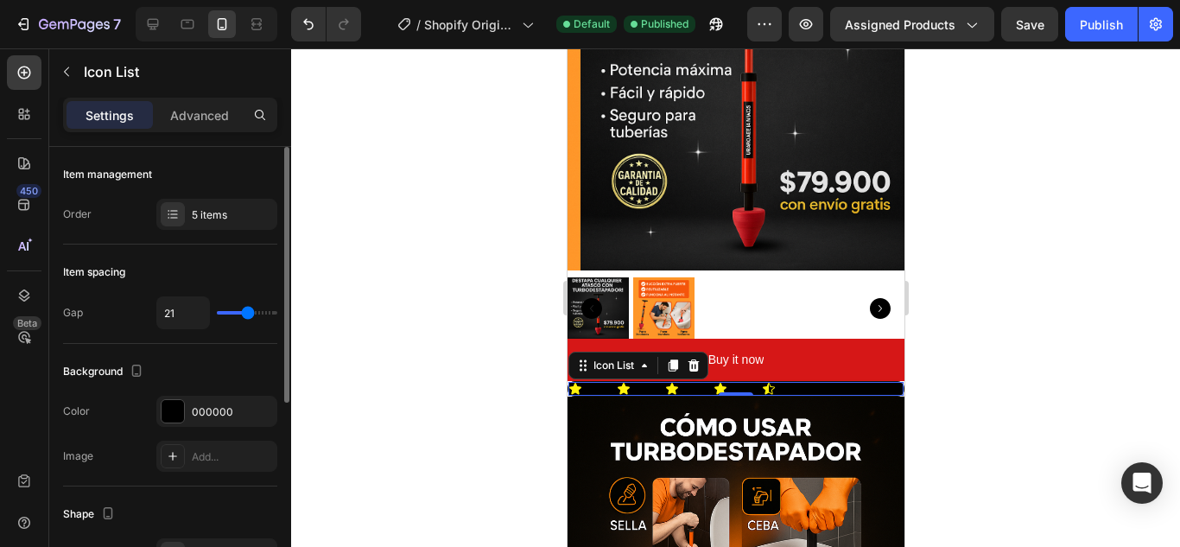
type input "19"
type input "17"
type input "16"
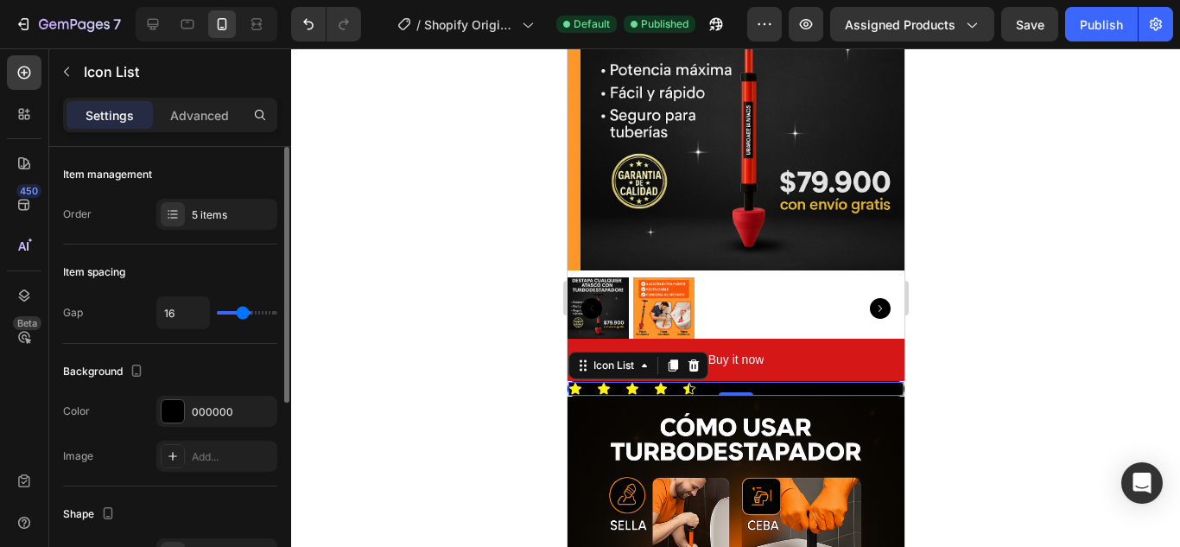
type input "14"
type input "13"
type input "12"
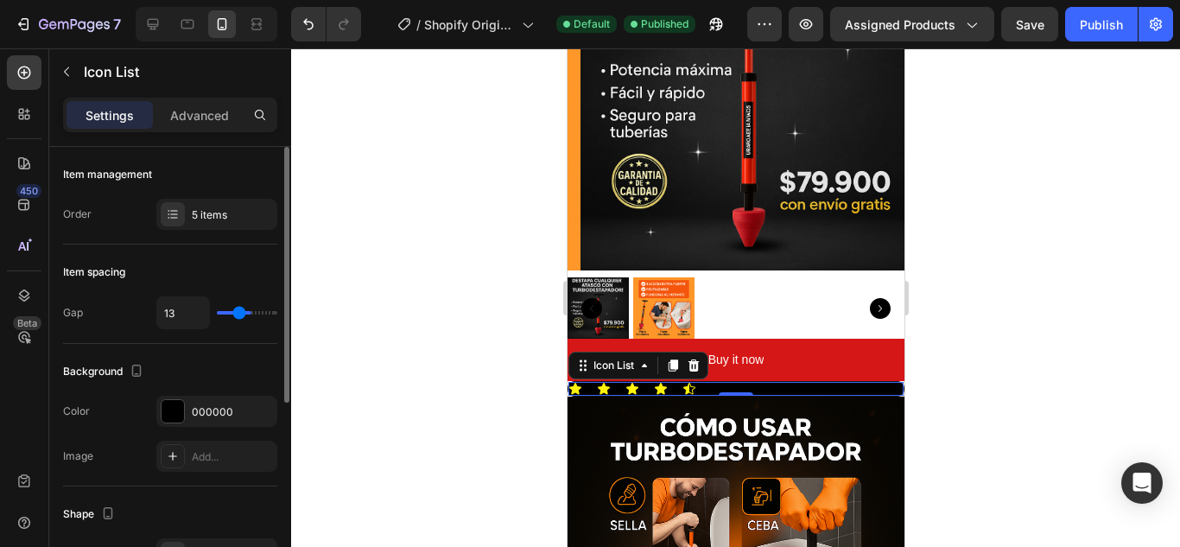
type input "12"
type input "11"
type input "10"
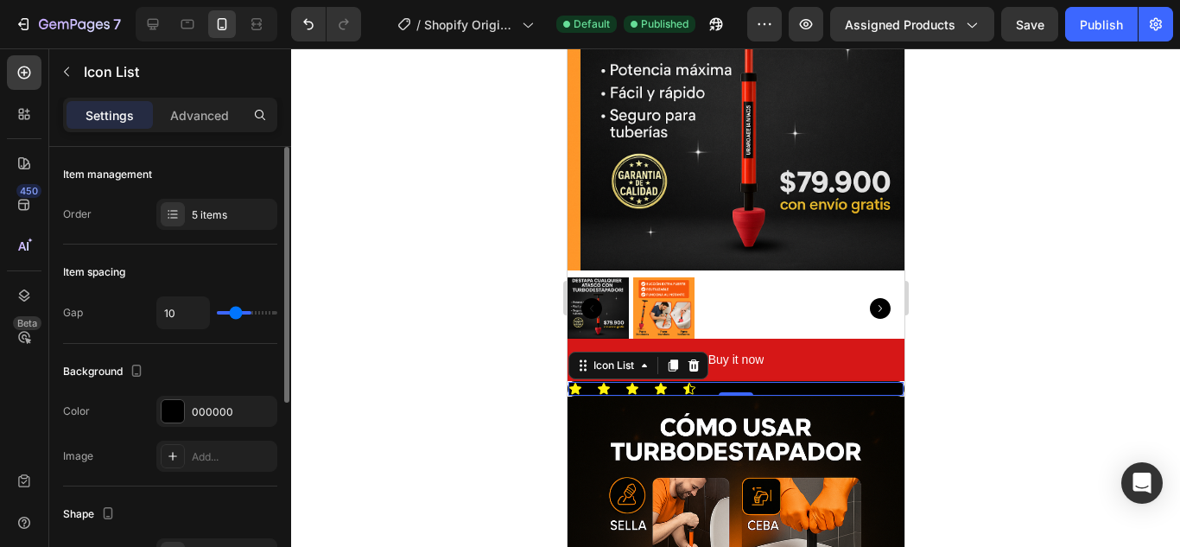
type input "9"
type input "8"
type input "7"
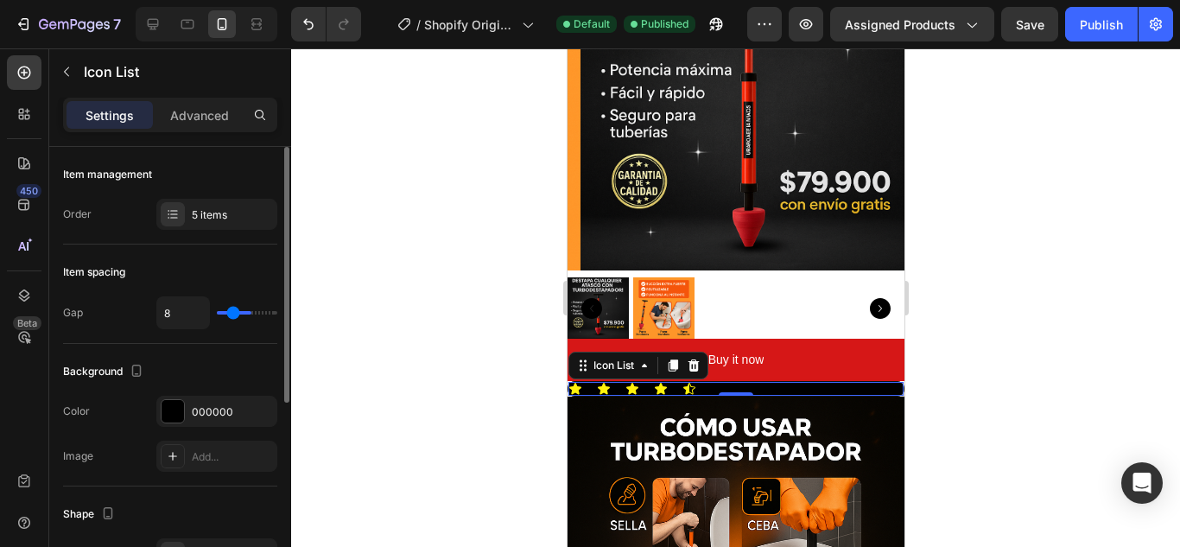
type input "7"
type input "6"
type input "4"
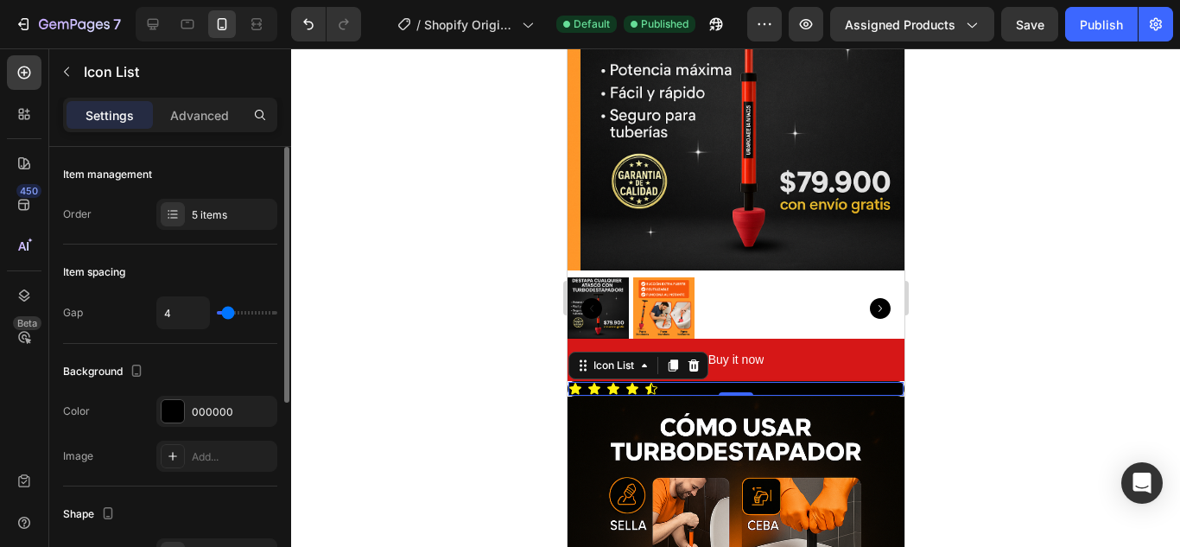
type input "1"
type input "0"
type input "1"
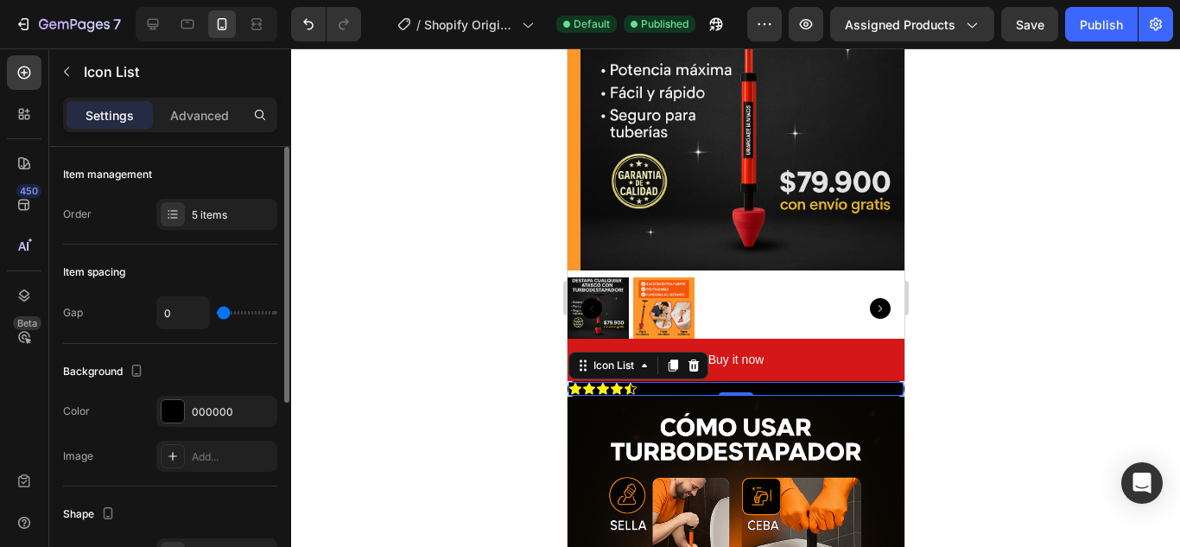
type input "1"
type input "2"
type input "3"
drag, startPoint x: 227, startPoint y: 312, endPoint x: 227, endPoint y: 334, distance: 22.5
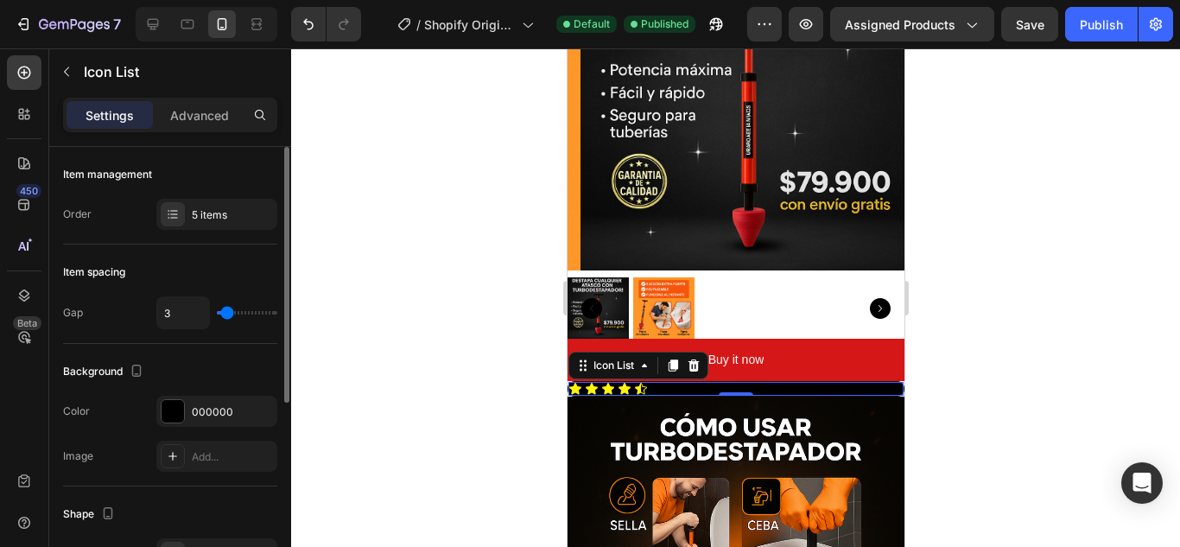
type input "3"
click at [227, 314] on input "range" at bounding box center [247, 312] width 60 height 3
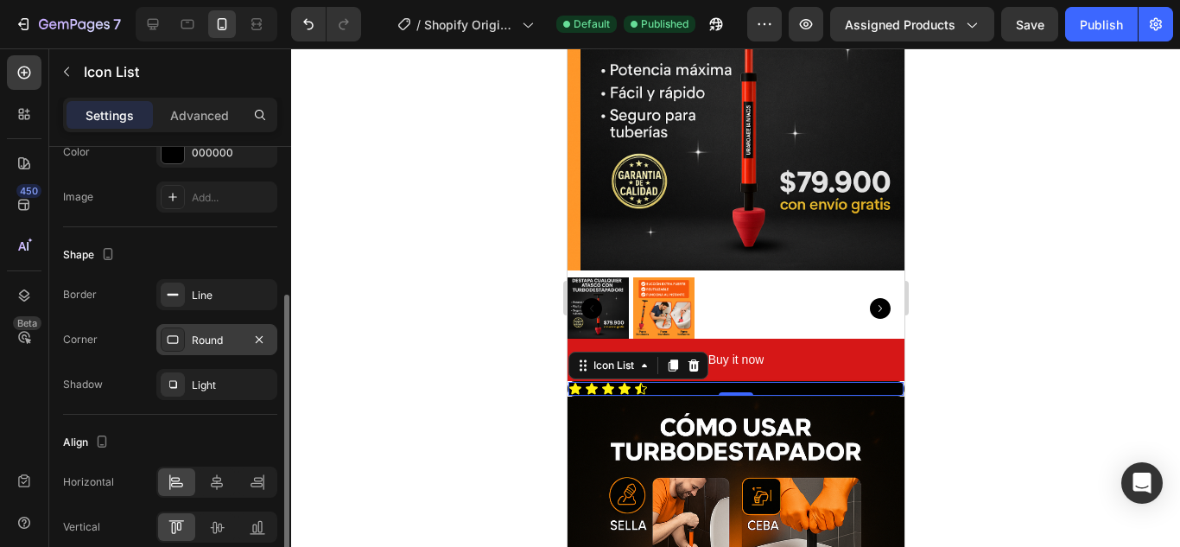
click at [229, 342] on div "Round" at bounding box center [217, 341] width 50 height 16
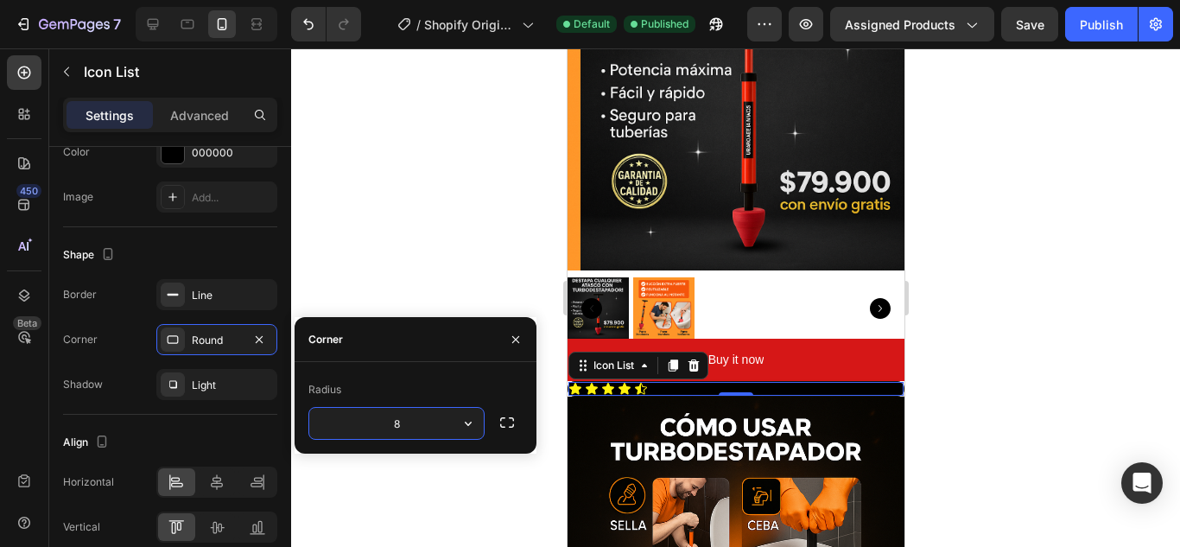
click at [414, 424] on input "8" at bounding box center [396, 423] width 175 height 31
type input "0"
click at [396, 212] on div at bounding box center [735, 297] width 889 height 498
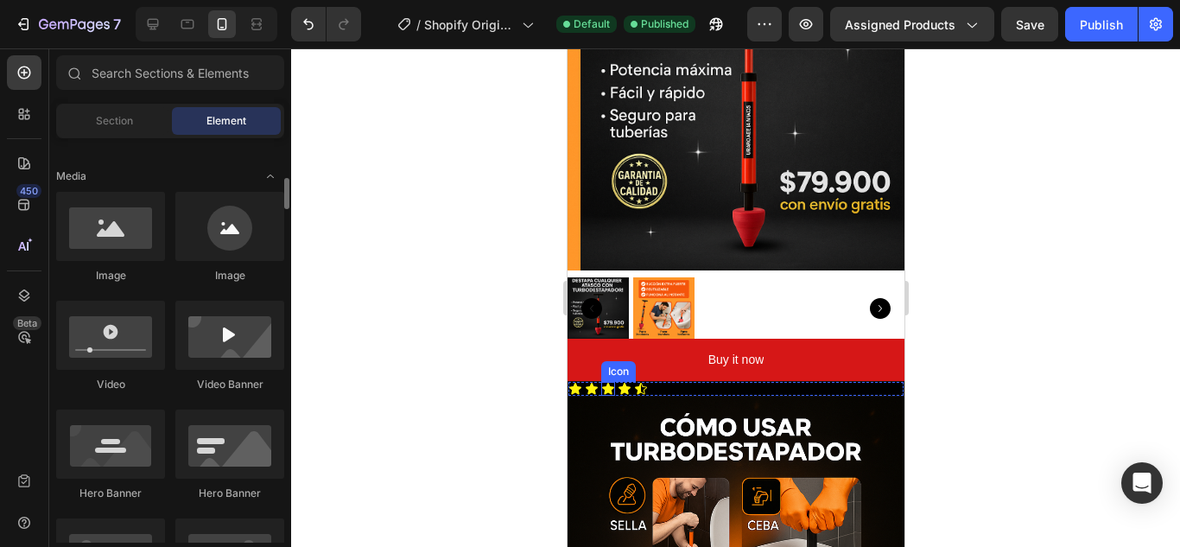
scroll to position [432, 0]
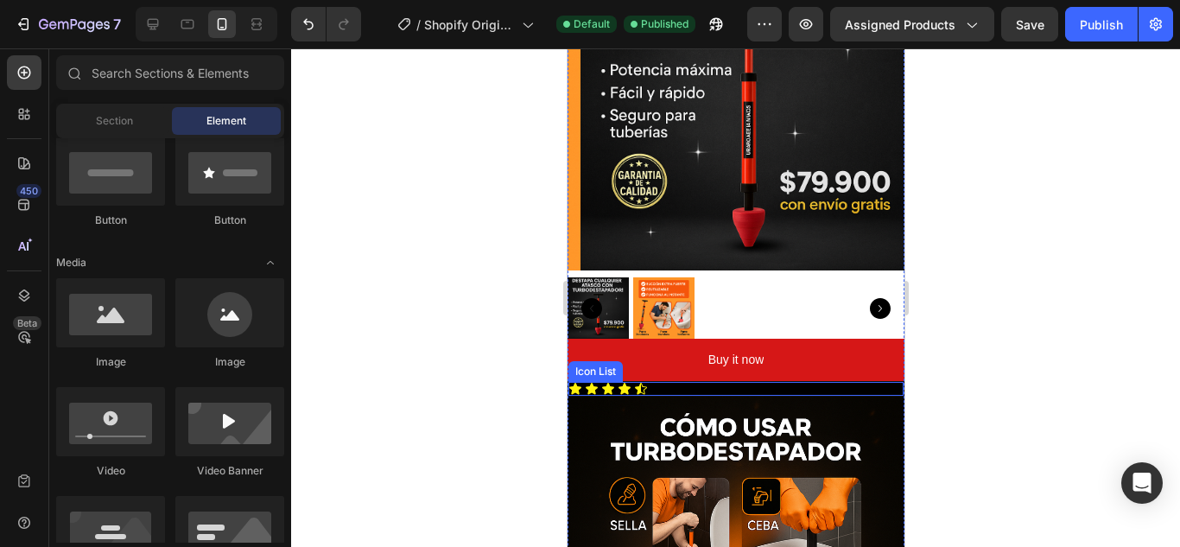
click at [666, 382] on div "Icon Icon Icon Icon Icon" at bounding box center [735, 389] width 335 height 14
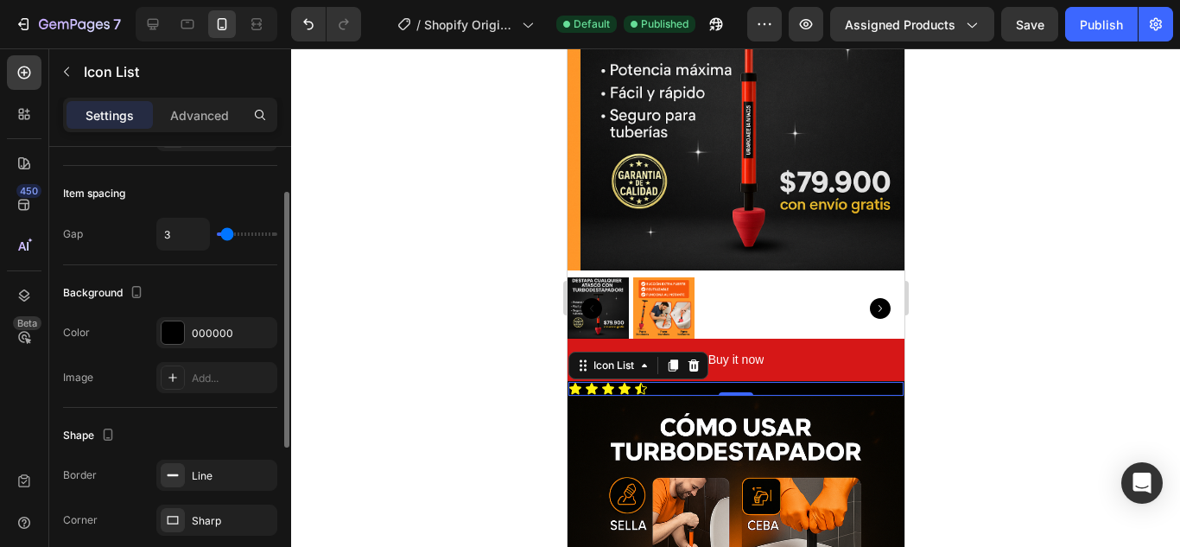
scroll to position [0, 0]
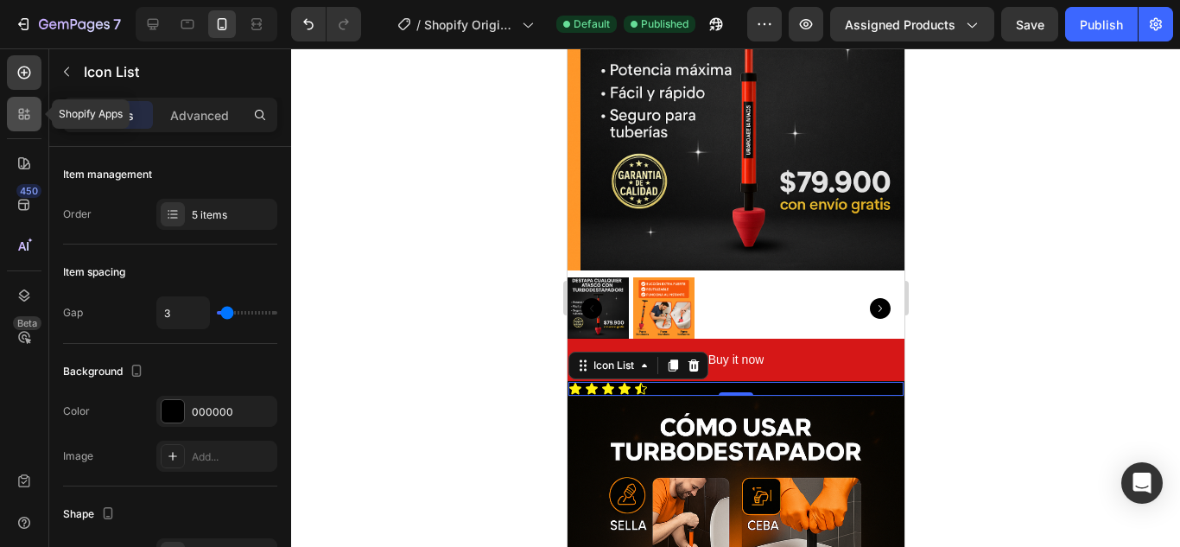
click at [29, 126] on div at bounding box center [24, 114] width 35 height 35
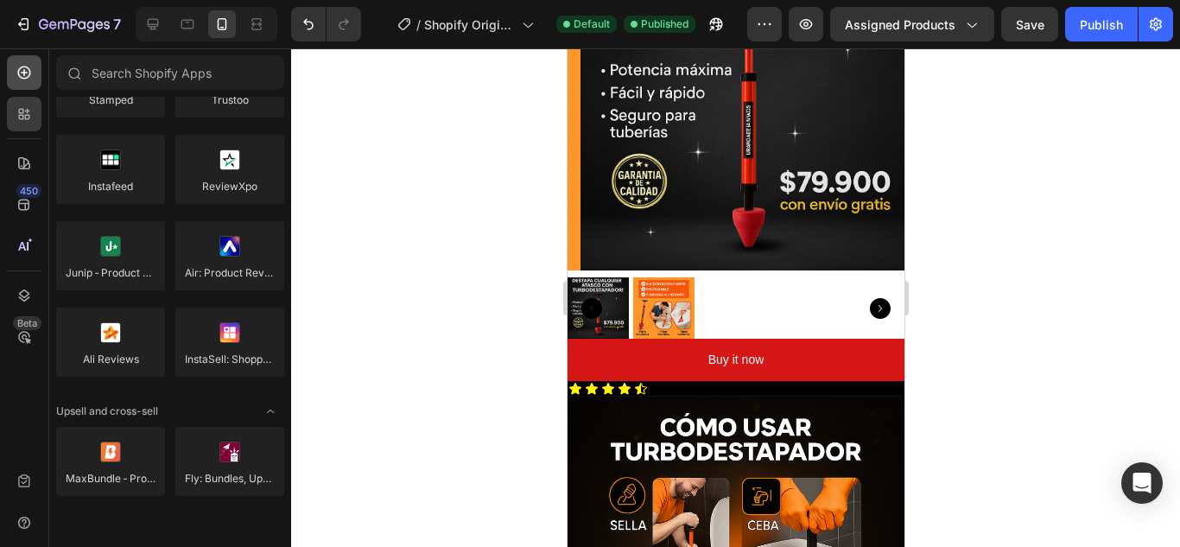
click at [28, 78] on icon at bounding box center [24, 73] width 13 height 13
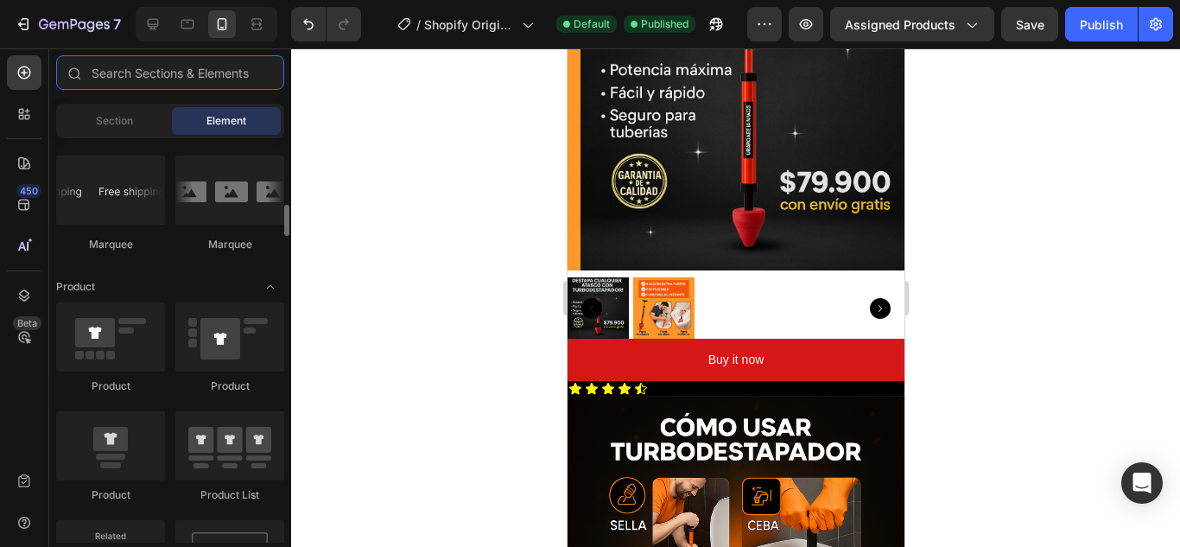
scroll to position [1987, 0]
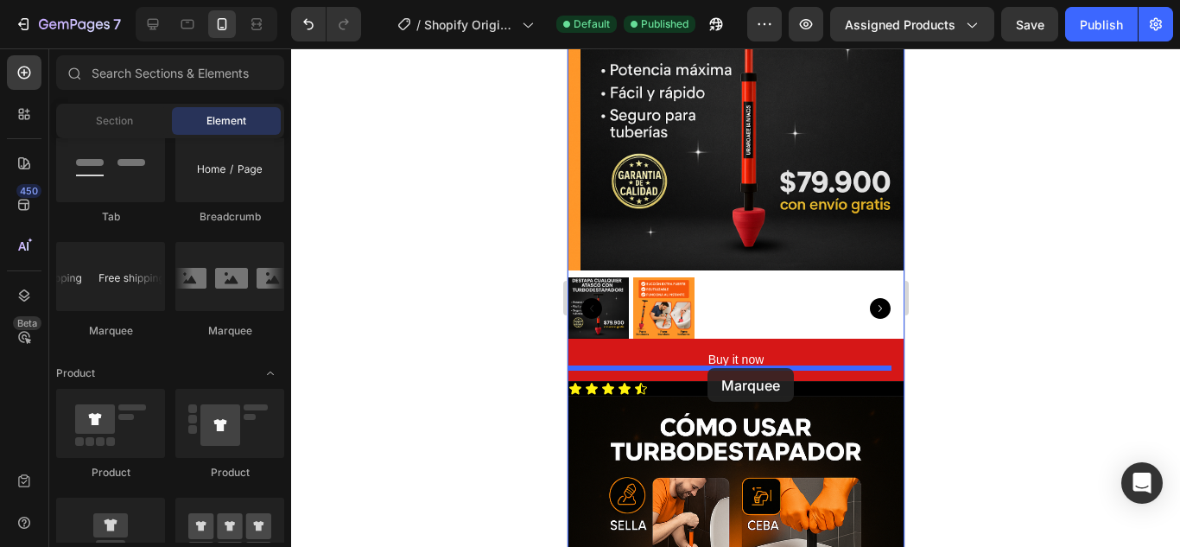
drag, startPoint x: 702, startPoint y: 336, endPoint x: 707, endPoint y: 368, distance: 32.3
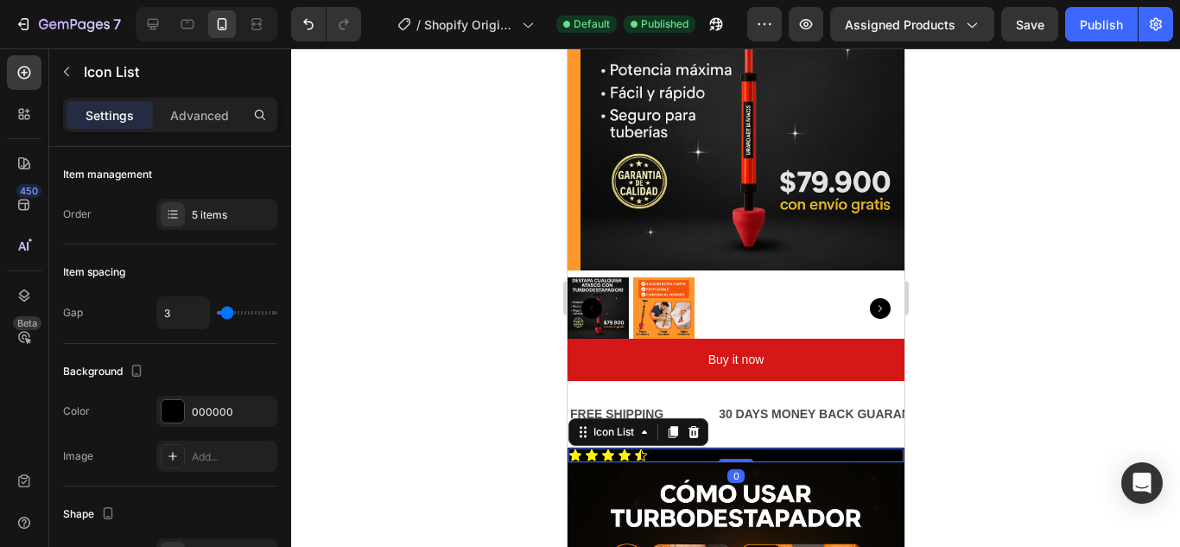
click at [648, 448] on div "Icon Icon Icon Icon Icon" at bounding box center [735, 455] width 335 height 14
click at [699, 425] on icon at bounding box center [693, 432] width 14 height 14
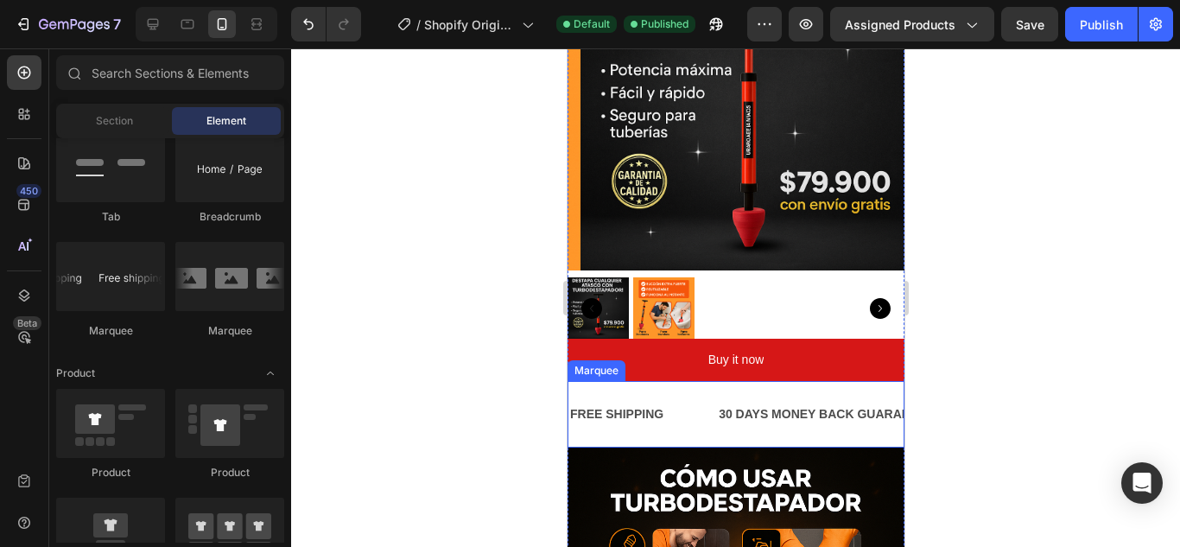
click at [703, 416] on div "FREE SHIPPING Text Block" at bounding box center [642, 414] width 149 height 39
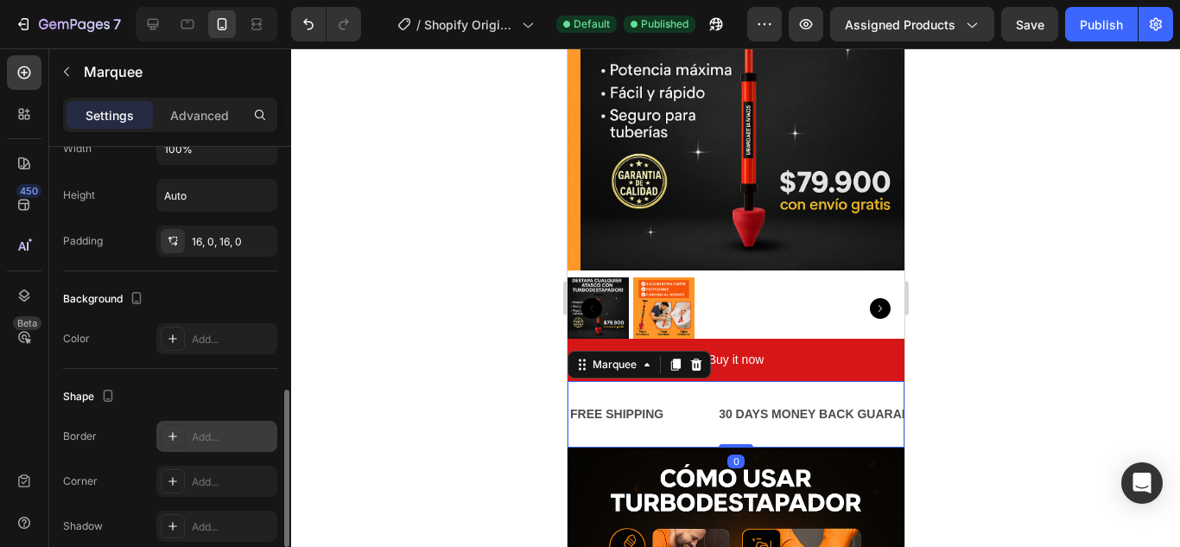
scroll to position [778, 0]
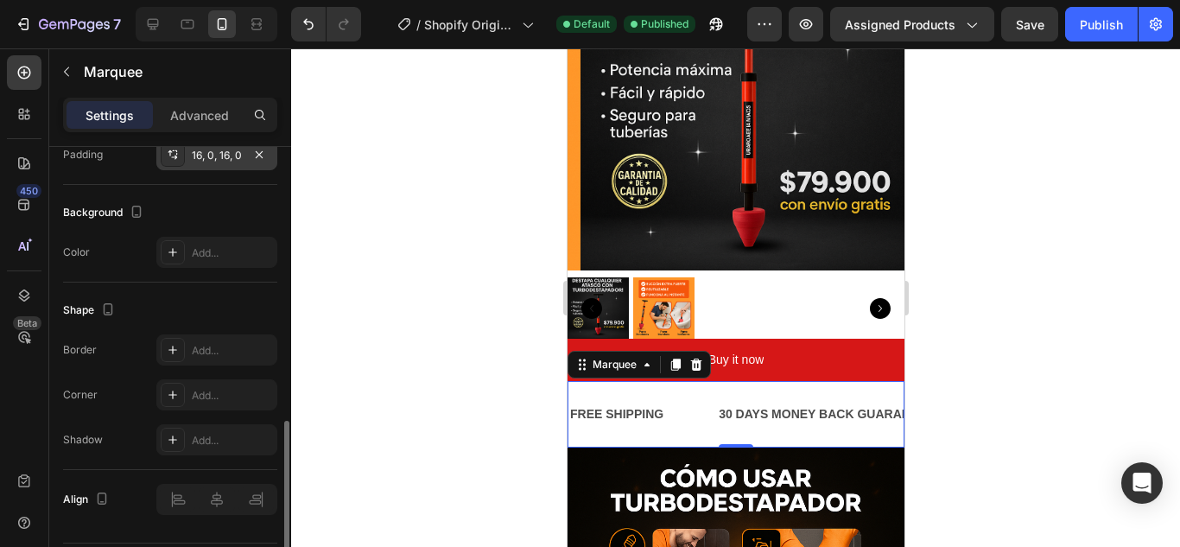
click at [190, 161] on div "16, 0, 16, 0" at bounding box center [216, 154] width 121 height 31
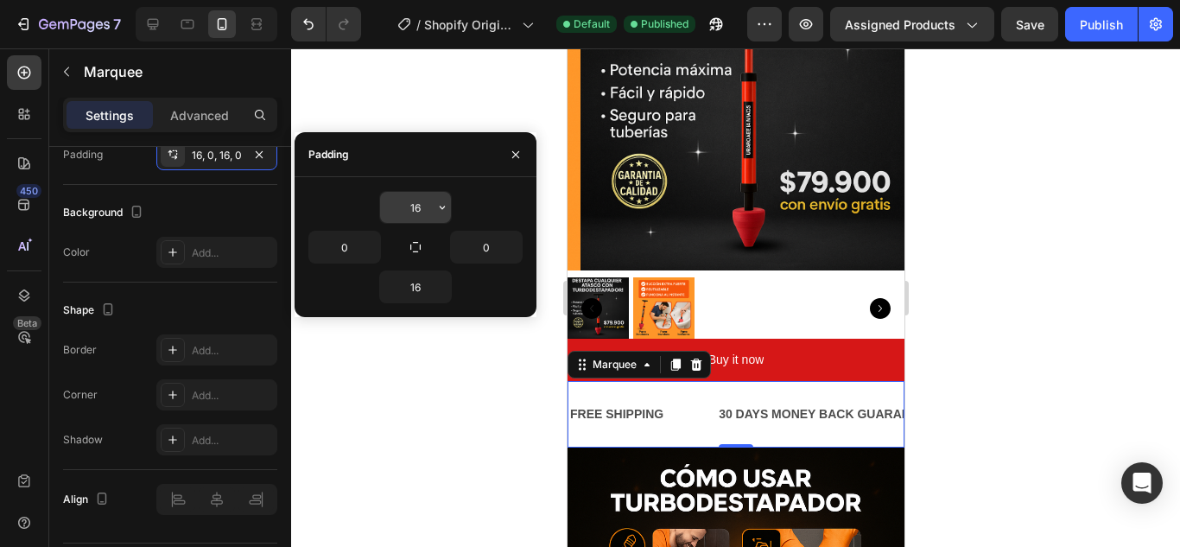
click at [419, 213] on input "16" at bounding box center [415, 207] width 71 height 31
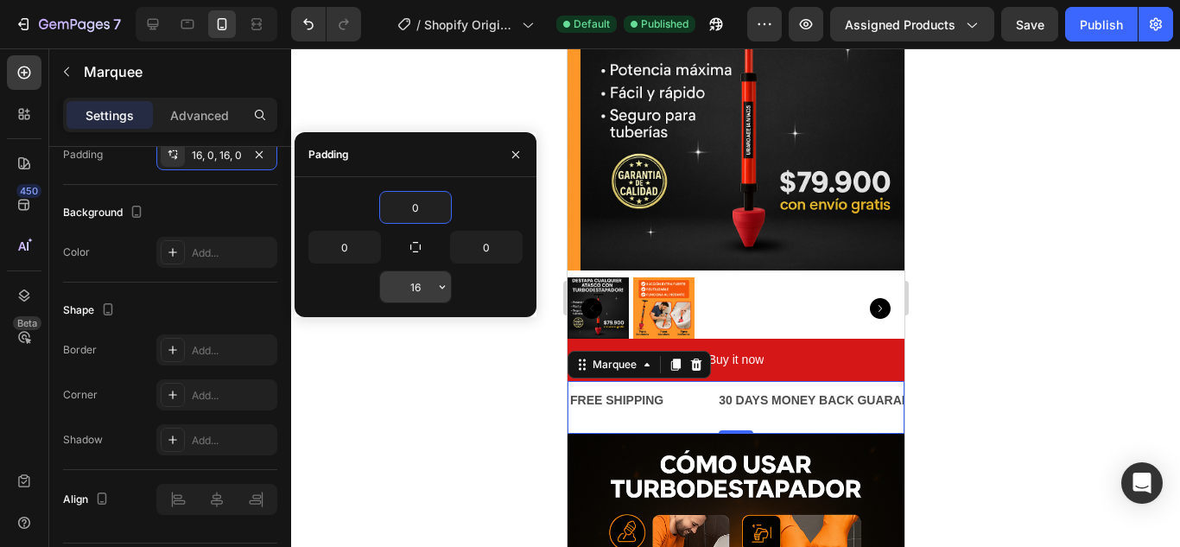
type input "0"
click at [427, 283] on input "16" at bounding box center [415, 286] width 71 height 31
type input "0"
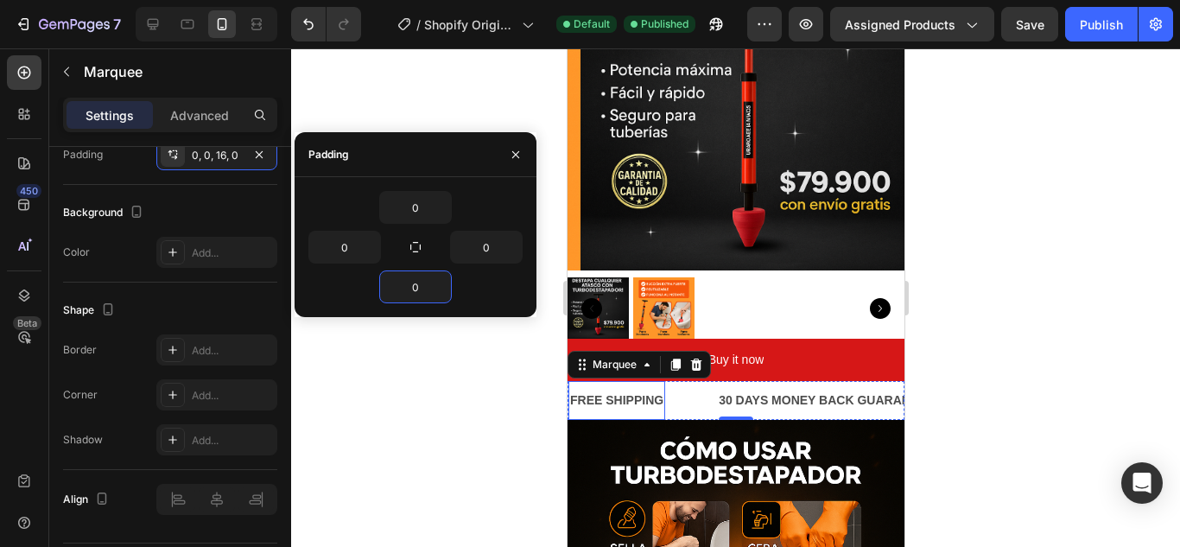
click at [654, 388] on div "FREE SHIPPING" at bounding box center [616, 400] width 97 height 25
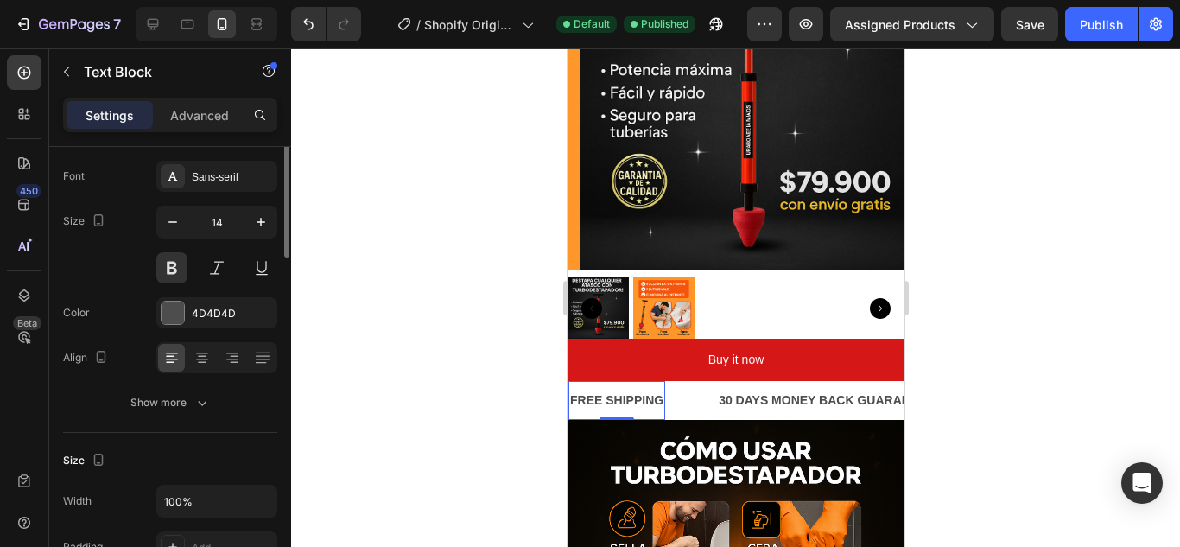
scroll to position [0, 0]
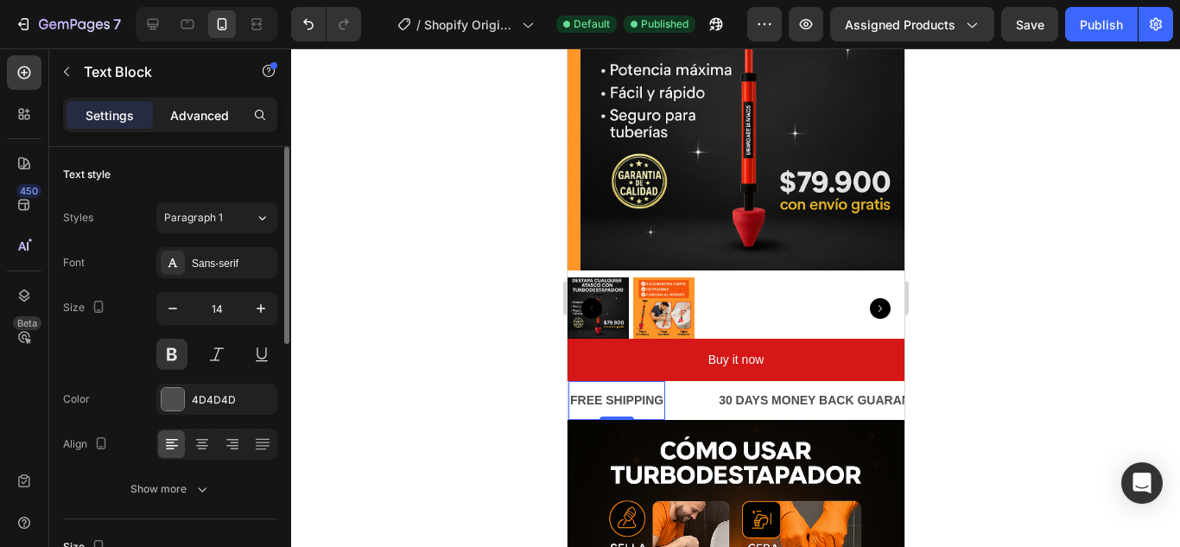
click at [183, 126] on div "Advanced" at bounding box center [199, 115] width 86 height 28
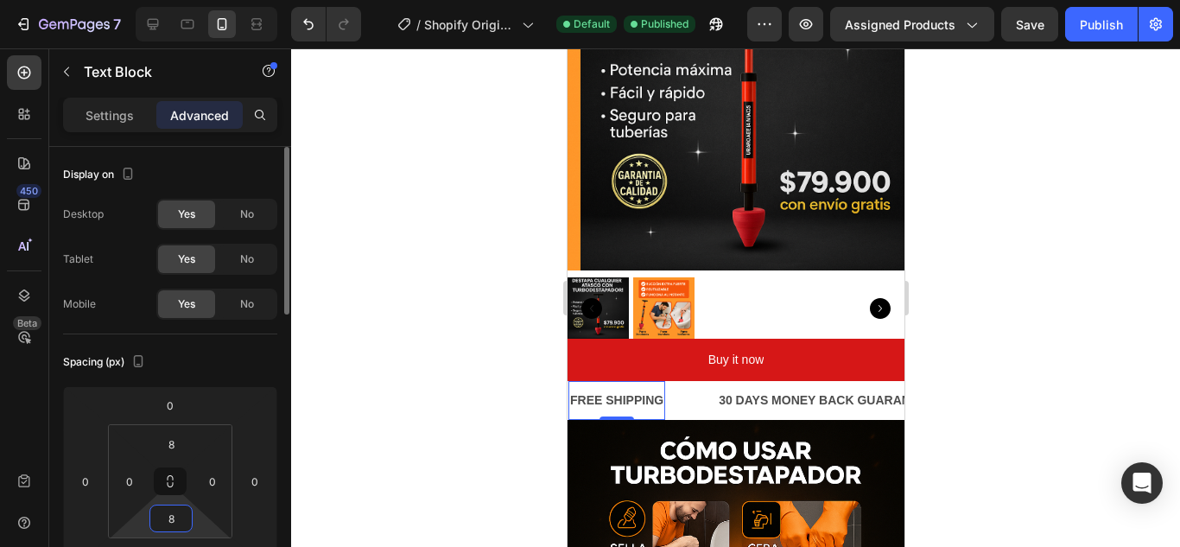
click at [168, 523] on input "8" at bounding box center [171, 518] width 35 height 26
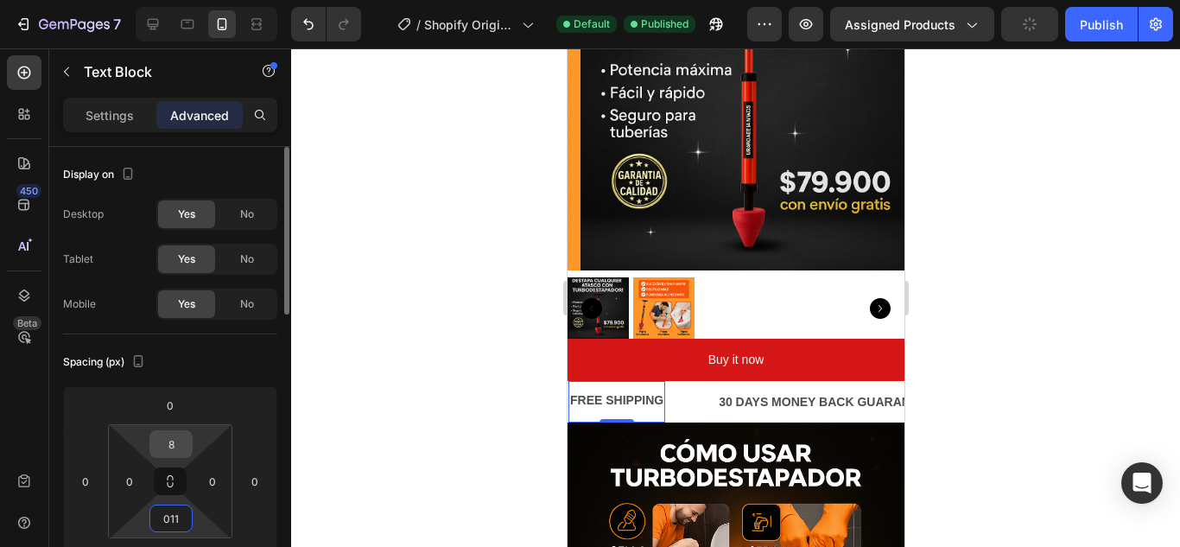
type input "11"
click at [176, 438] on input "8" at bounding box center [171, 444] width 35 height 26
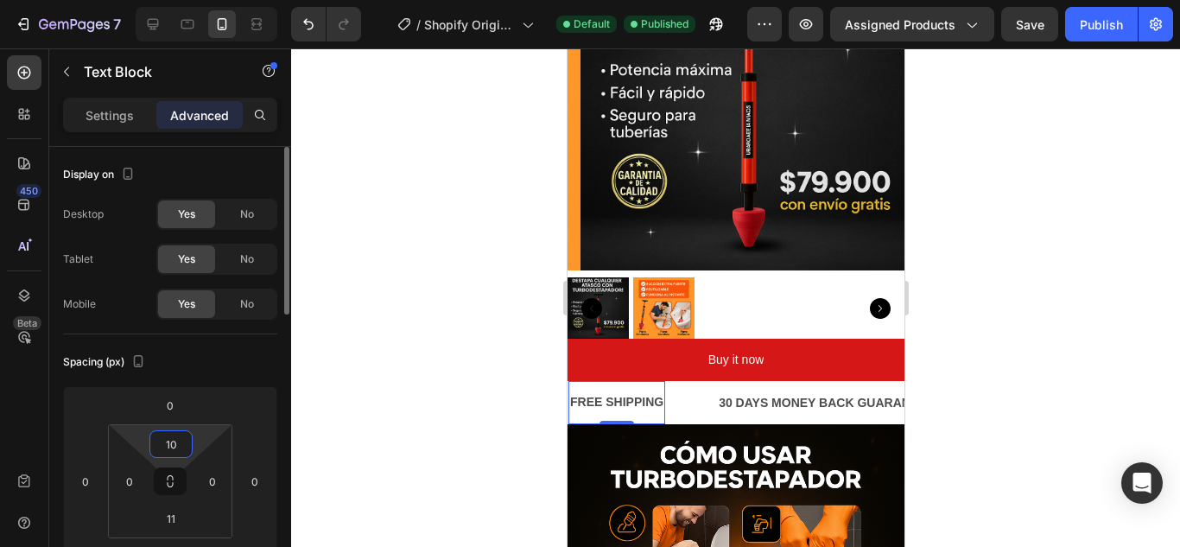
type input "1"
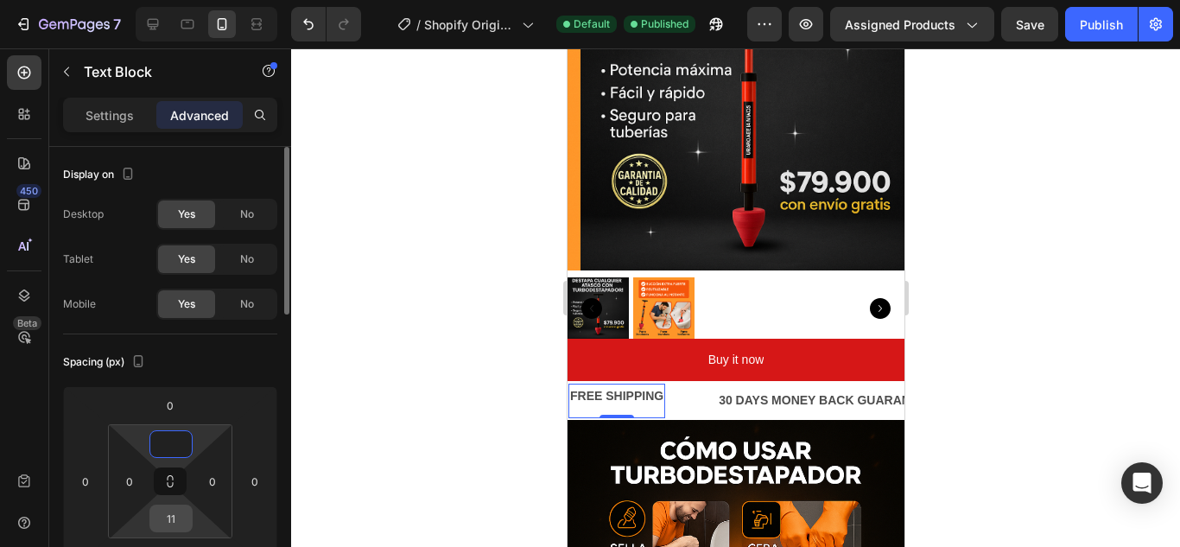
type input "0"
click at [178, 522] on input "11" at bounding box center [171, 518] width 35 height 26
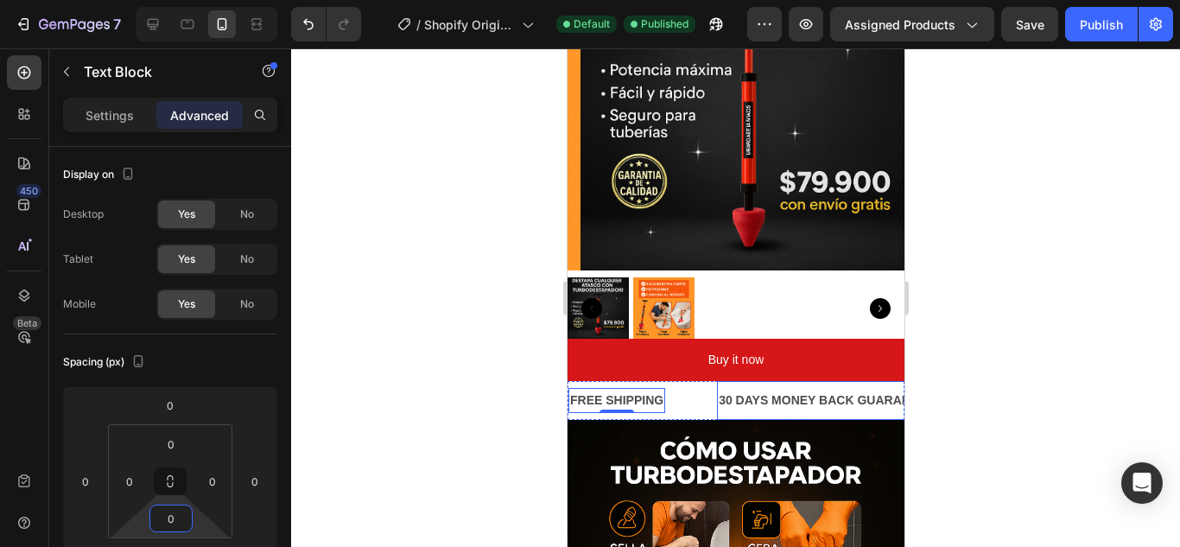
click at [768, 391] on div "30 DAYS MONEY BACK GUARANTEE" at bounding box center [825, 400] width 219 height 25
click at [181, 520] on input "8" at bounding box center [171, 518] width 35 height 26
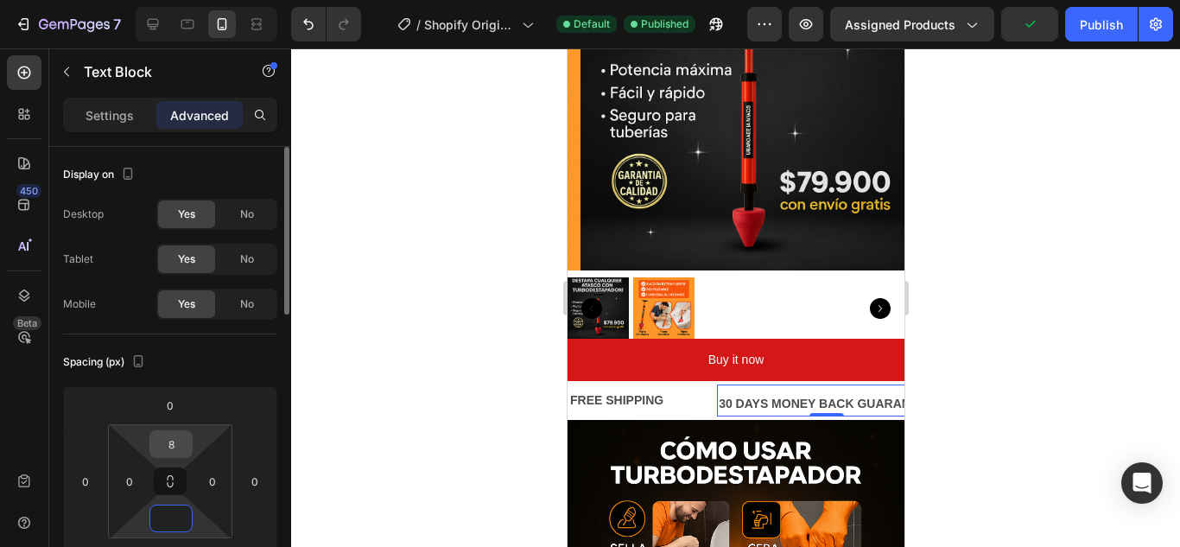
type input "0"
click at [176, 452] on input "8" at bounding box center [171, 444] width 35 height 26
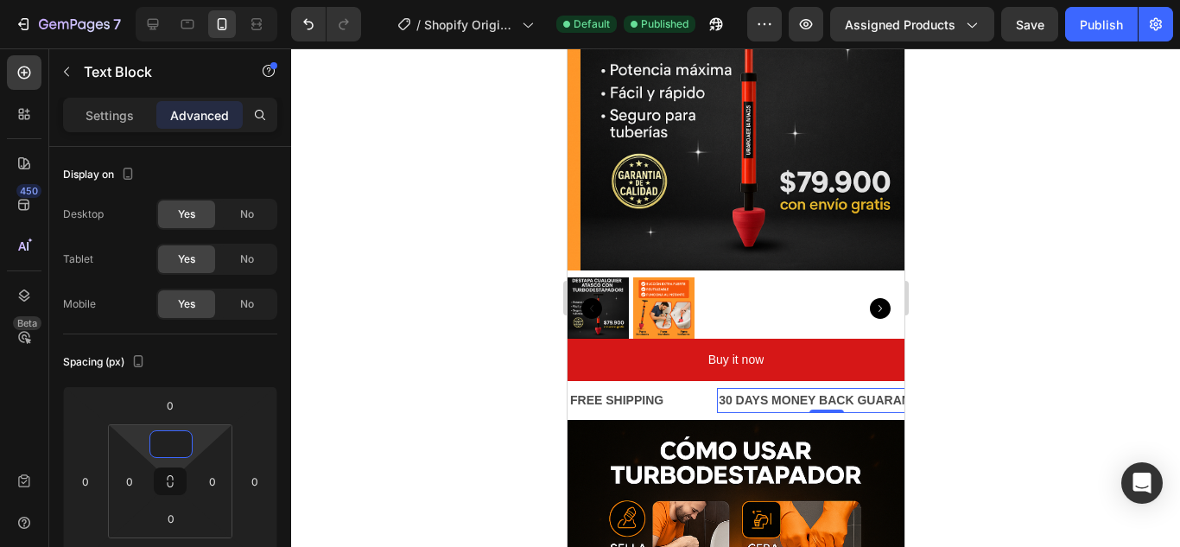
type input "0"
click at [757, 388] on div "30 DAYS MONEY BACK GUARANTEE" at bounding box center [825, 400] width 219 height 25
click at [119, 116] on p "Settings" at bounding box center [110, 115] width 48 height 18
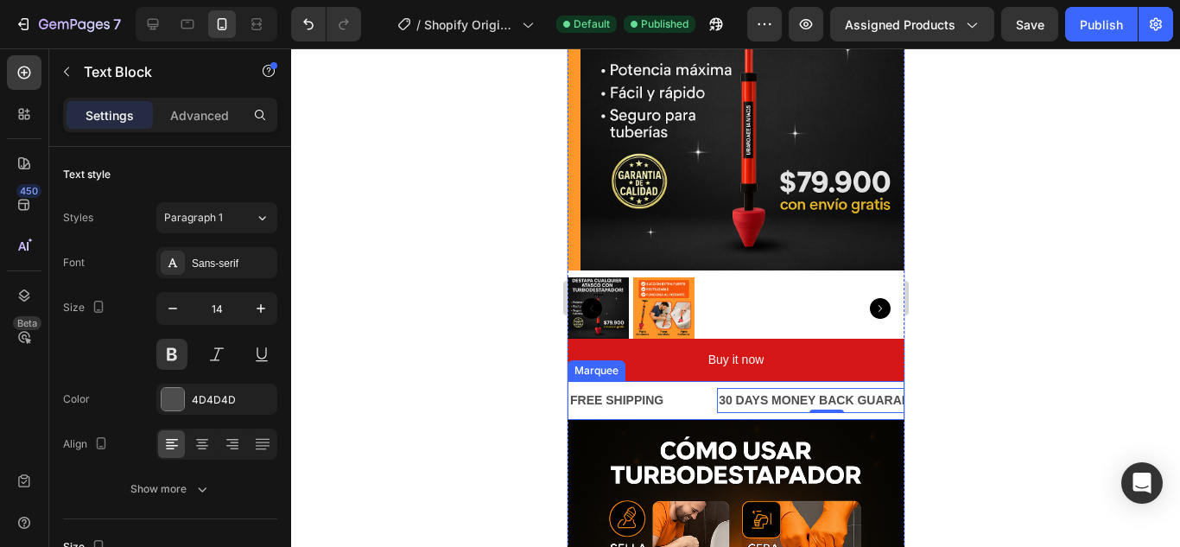
click at [702, 395] on div "FREE SHIPPING Text Block" at bounding box center [642, 400] width 149 height 25
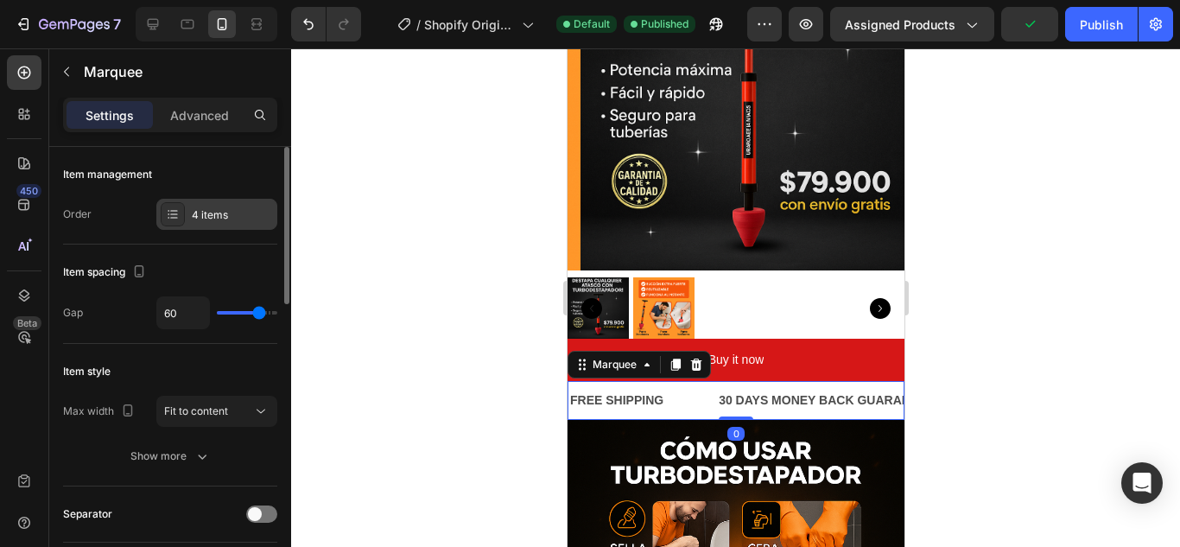
click at [190, 217] on div "4 items" at bounding box center [216, 214] width 121 height 31
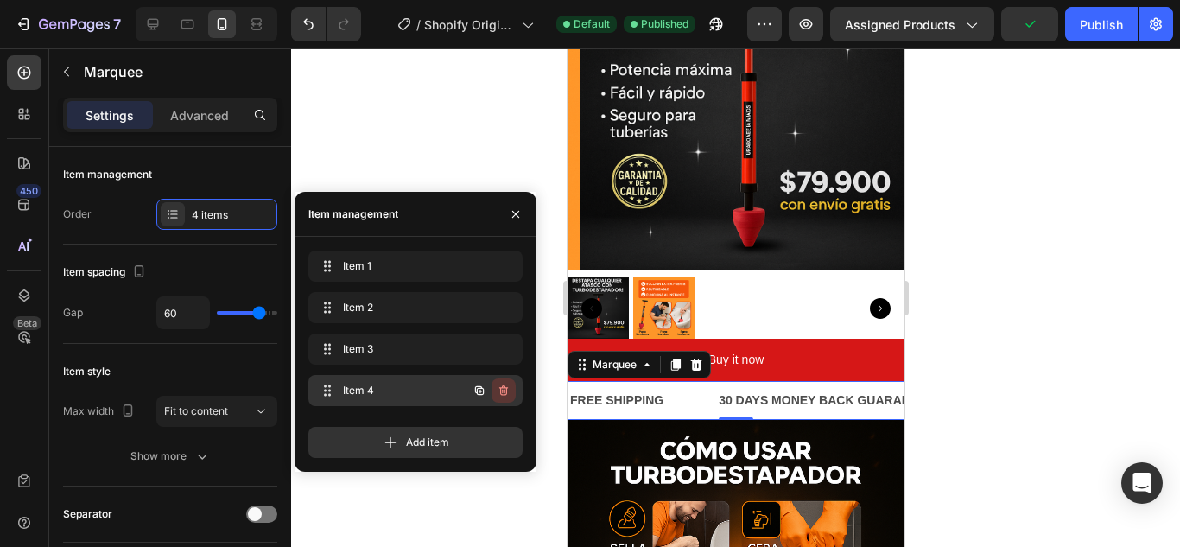
click at [508, 389] on icon "button" at bounding box center [504, 391] width 14 height 14
click at [508, 389] on button "Delete" at bounding box center [492, 390] width 48 height 24
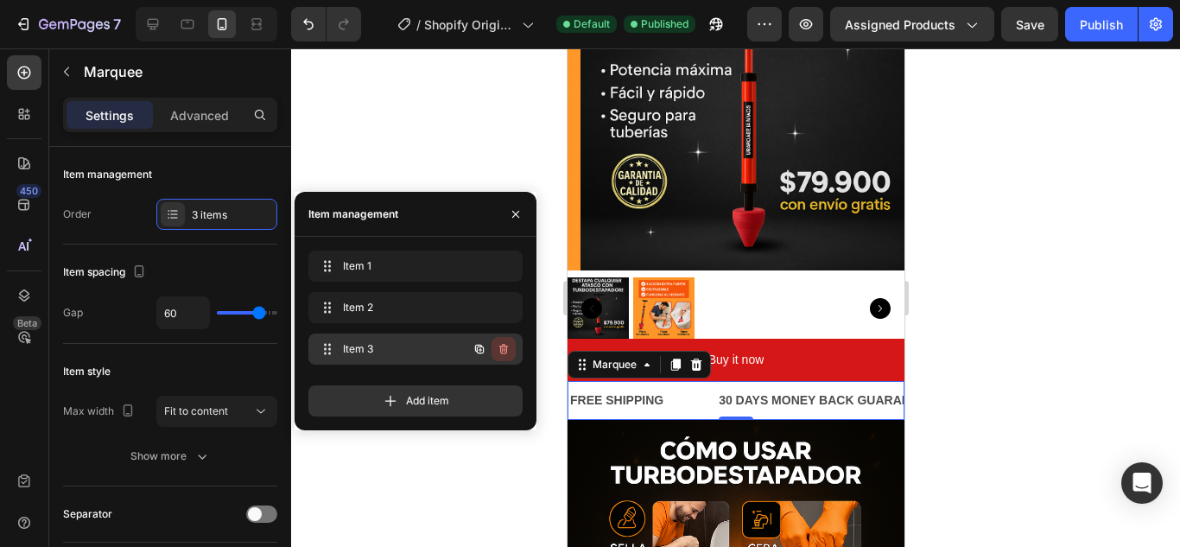
click at [511, 347] on button "button" at bounding box center [504, 349] width 24 height 24
click at [506, 351] on div "Delete" at bounding box center [492, 349] width 32 height 16
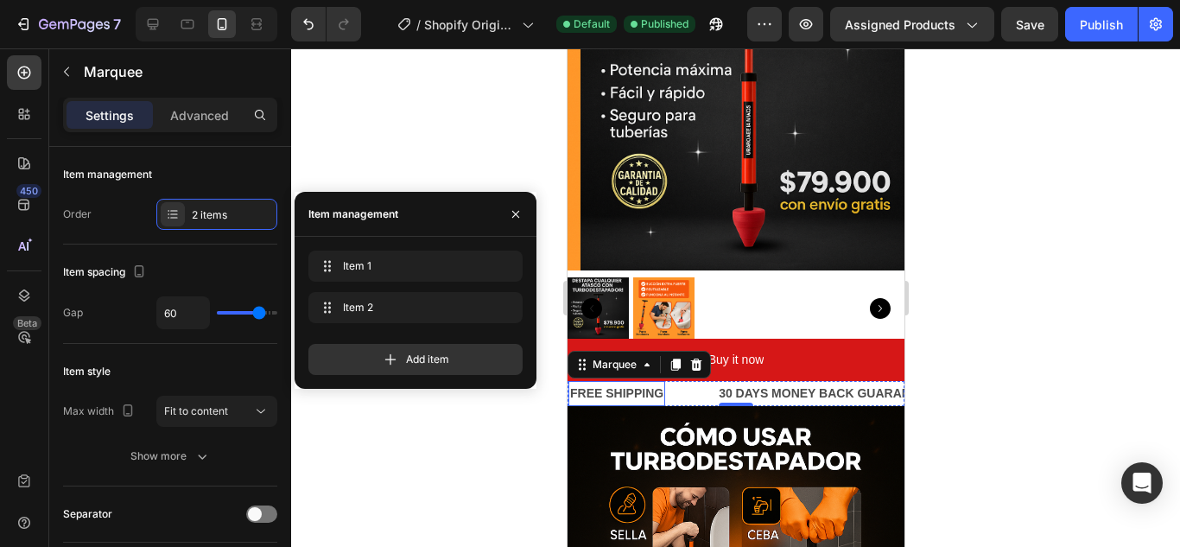
click at [622, 382] on div "FREE SHIPPING" at bounding box center [616, 393] width 97 height 25
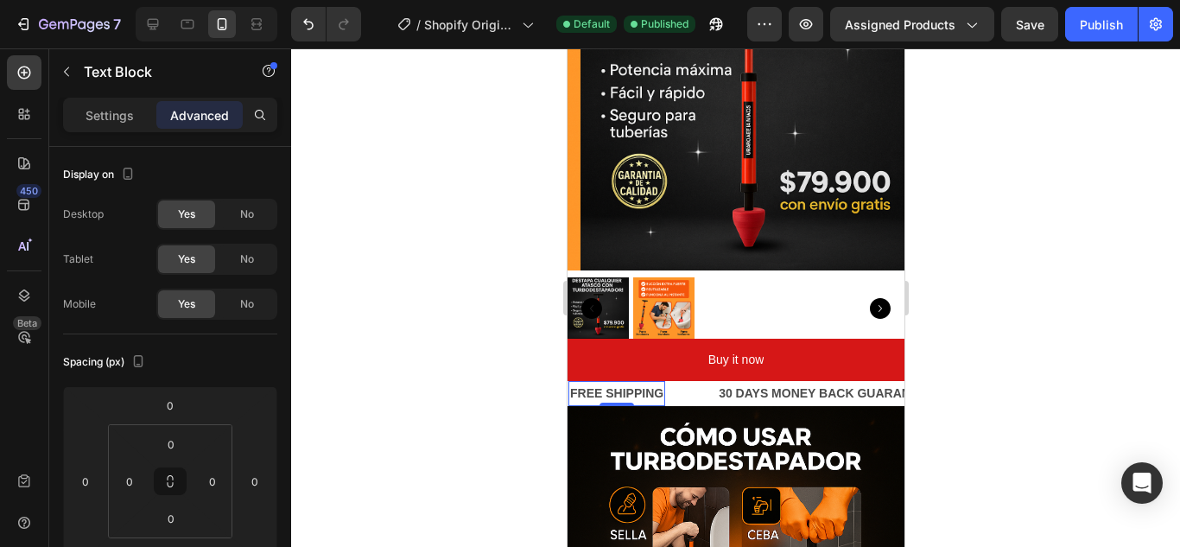
click at [628, 381] on div "FREE SHIPPING" at bounding box center [616, 393] width 97 height 25
click at [628, 383] on p "FREE SHIPPING" at bounding box center [615, 394] width 93 height 22
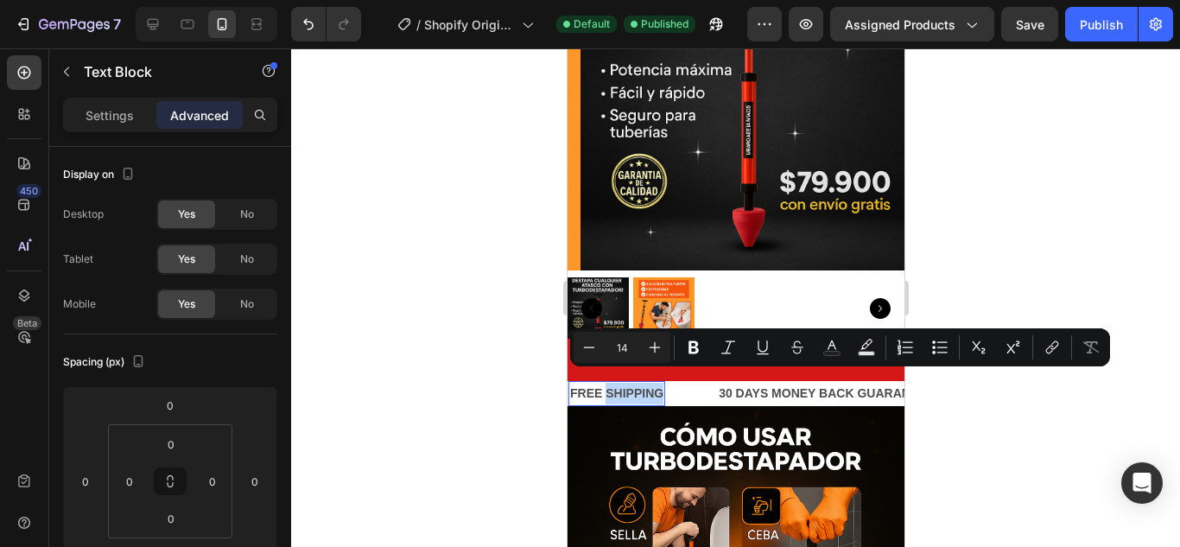
click at [634, 383] on p "FREE SHIPPING" at bounding box center [615, 394] width 93 height 22
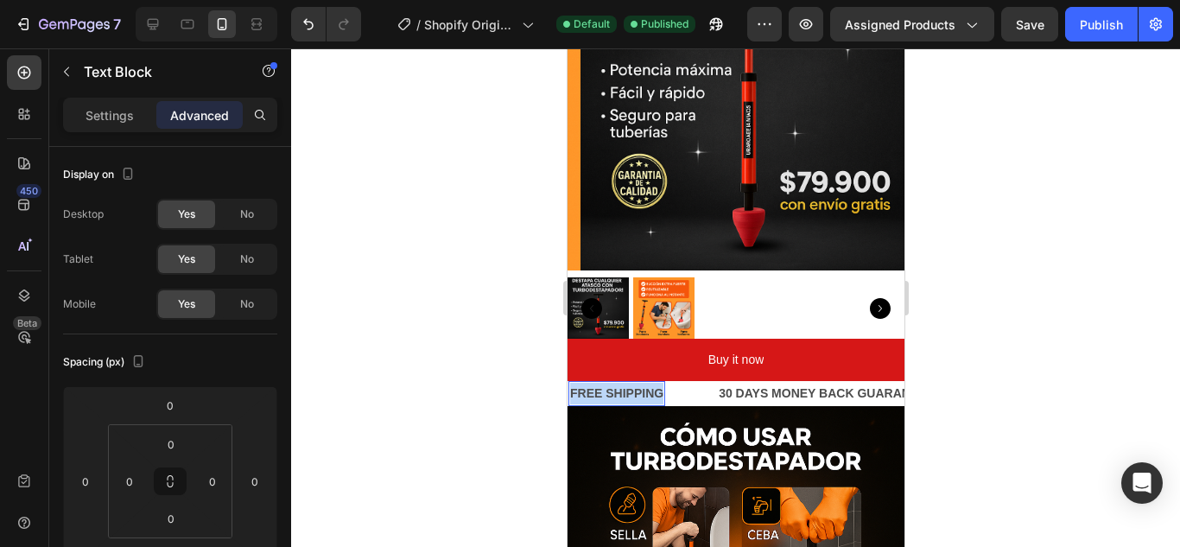
drag, startPoint x: 570, startPoint y: 378, endPoint x: 660, endPoint y: 384, distance: 90.1
click at [660, 384] on p "FREE SHIPPING" at bounding box center [615, 394] width 93 height 22
click at [828, 383] on p "30 DAYS MONEY BACK GUARANTEE" at bounding box center [732, 394] width 215 height 22
click at [567, 48] on lt-span at bounding box center [567, 48] width 0 height 0
click at [567, 48] on lt-div "Deshabilitar solo hasta la próxima visita Deshabilitar en este sitio web" at bounding box center [567, 48] width 0 height 0
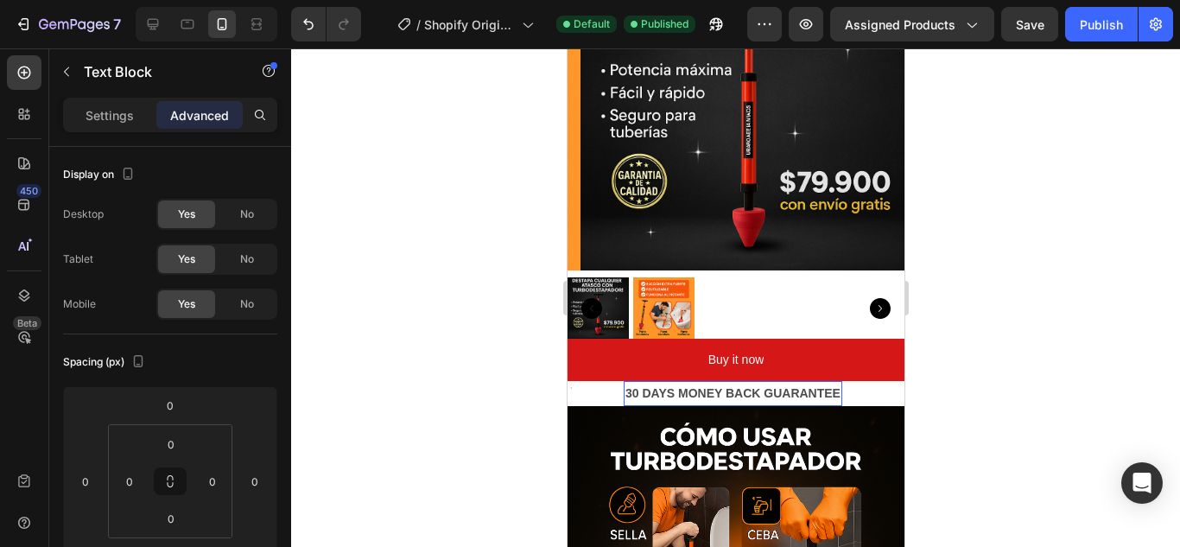
select select "en-us"
click at [729, 383] on p "30 DAYS MONEY BACK GUARANTEE" at bounding box center [732, 394] width 215 height 22
click at [617, 386] on strong "4.9/5 basado en +1500 baños destapados con éxito" at bounding box center [722, 393] width 294 height 14
click at [716, 386] on strong "4.9/5 Basado en +1500 baños destapados con éxito" at bounding box center [722, 393] width 295 height 14
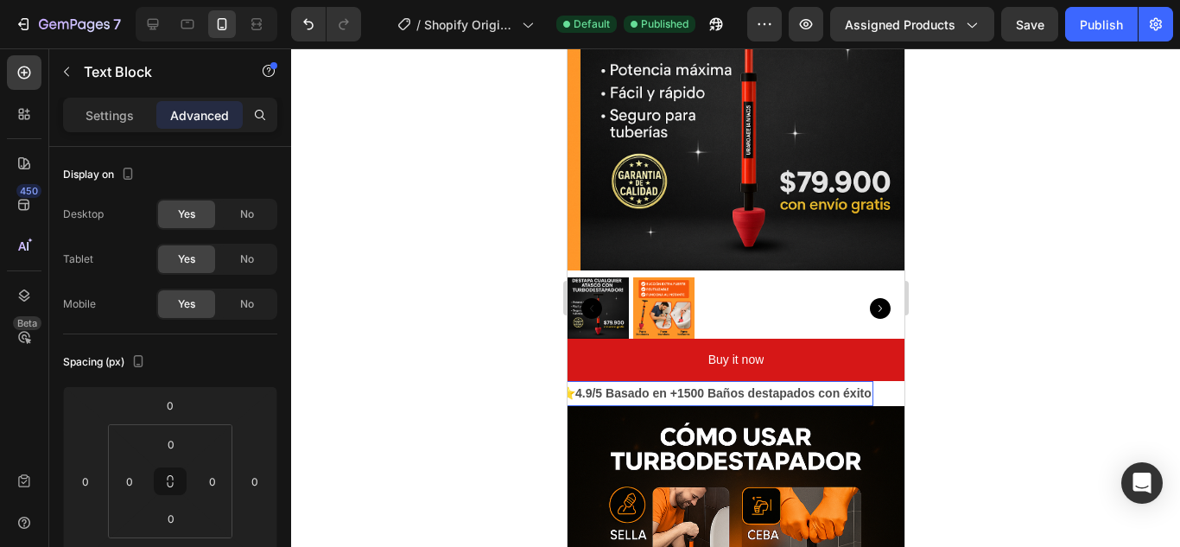
click at [761, 386] on strong "4.9/5 Basado en +1500 Baños destapados con éxito" at bounding box center [723, 393] width 296 height 14
click at [854, 386] on strong "4.9/5 Basado en +1500 Baños Destapados con éxito" at bounding box center [723, 393] width 297 height 14
click at [115, 117] on p "Settings" at bounding box center [110, 115] width 48 height 18
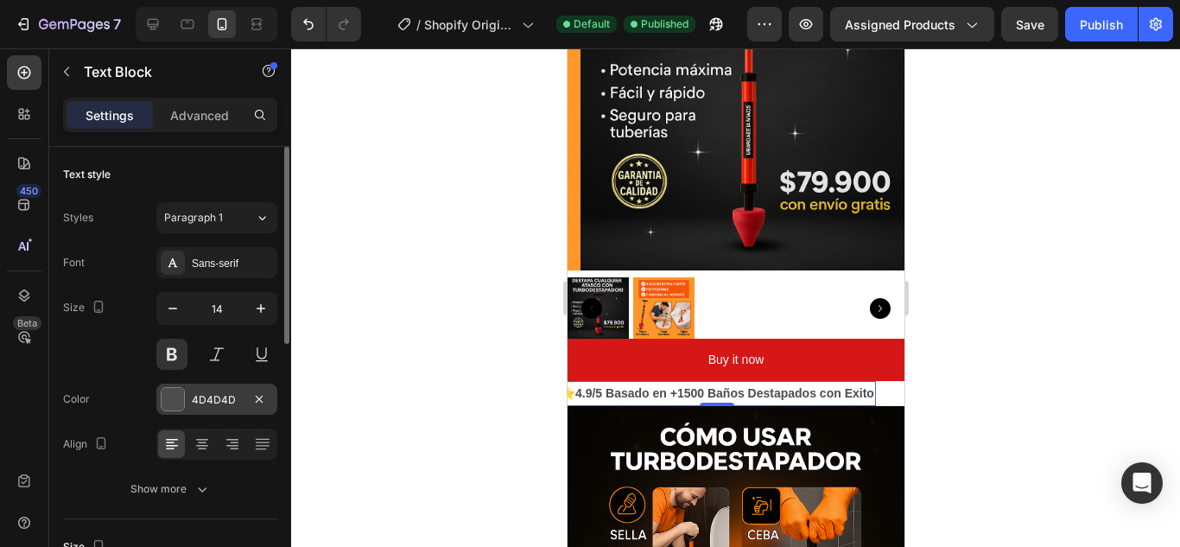
click at [188, 388] on div "4D4D4D" at bounding box center [216, 399] width 121 height 31
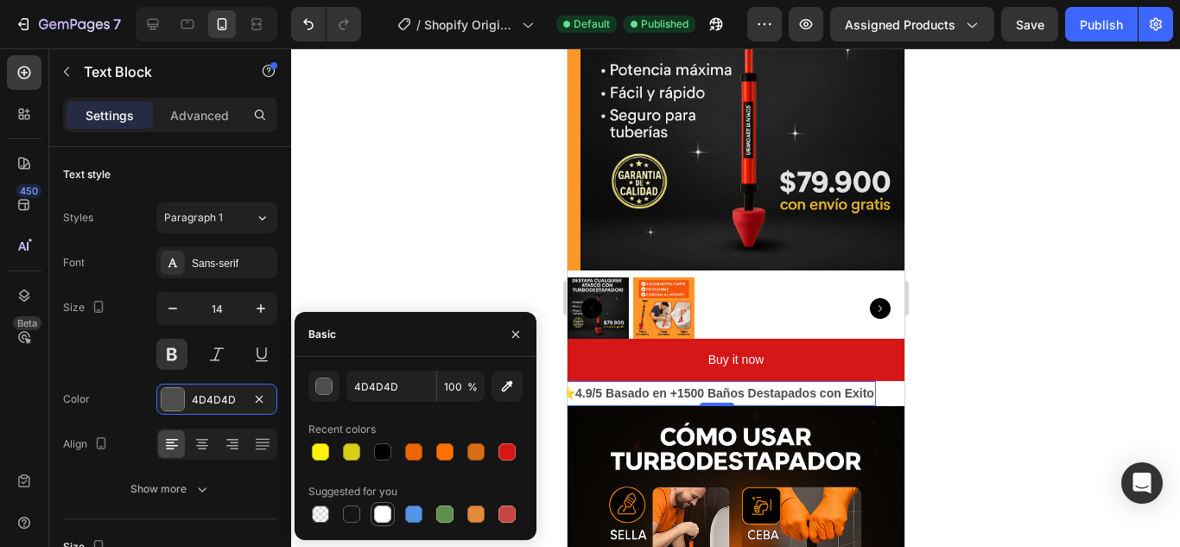
click at [378, 514] on div at bounding box center [382, 513] width 17 height 17
type input "FFFFFF"
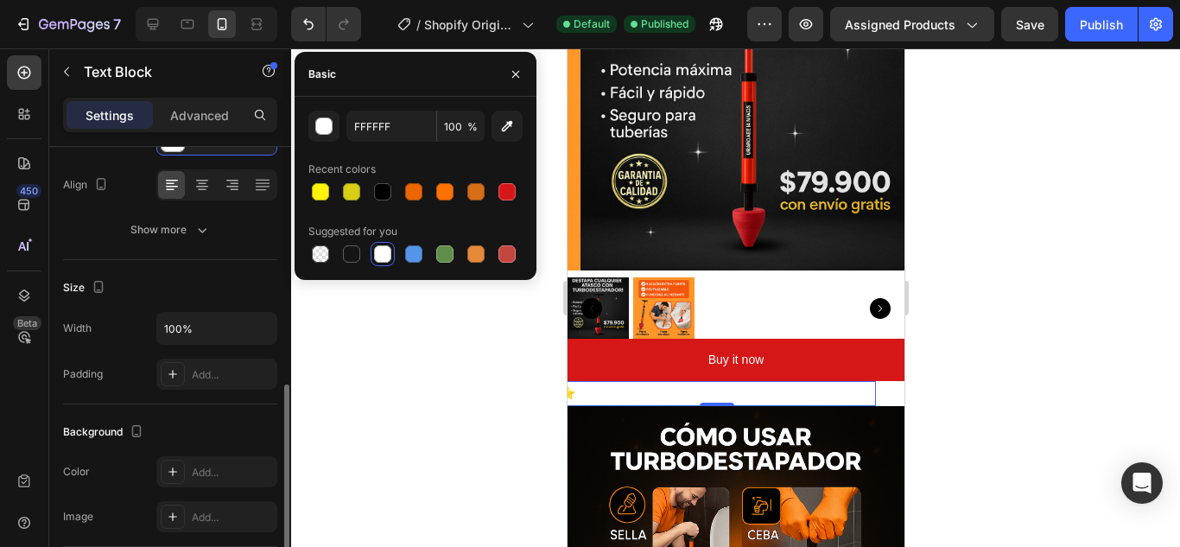
scroll to position [346, 0]
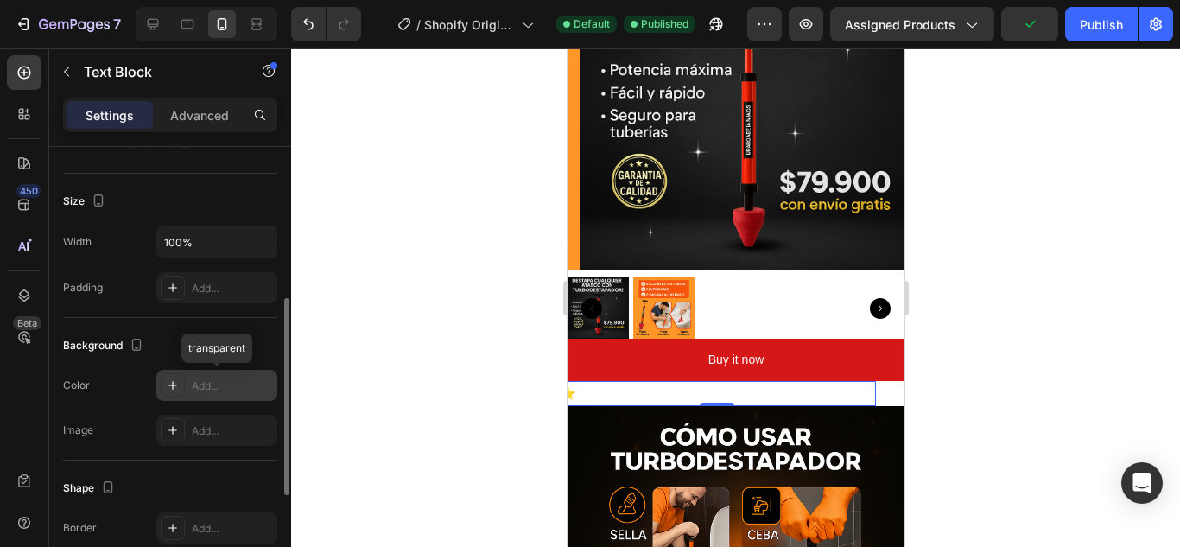
click at [232, 378] on div "Add..." at bounding box center [232, 386] width 81 height 16
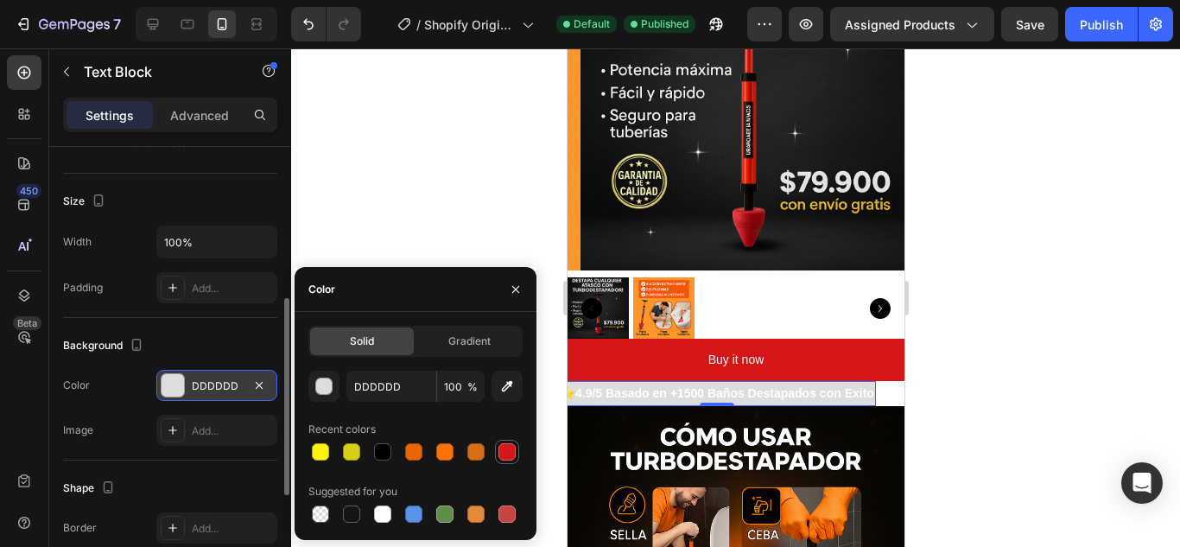
click at [505, 450] on div at bounding box center [506, 451] width 17 height 17
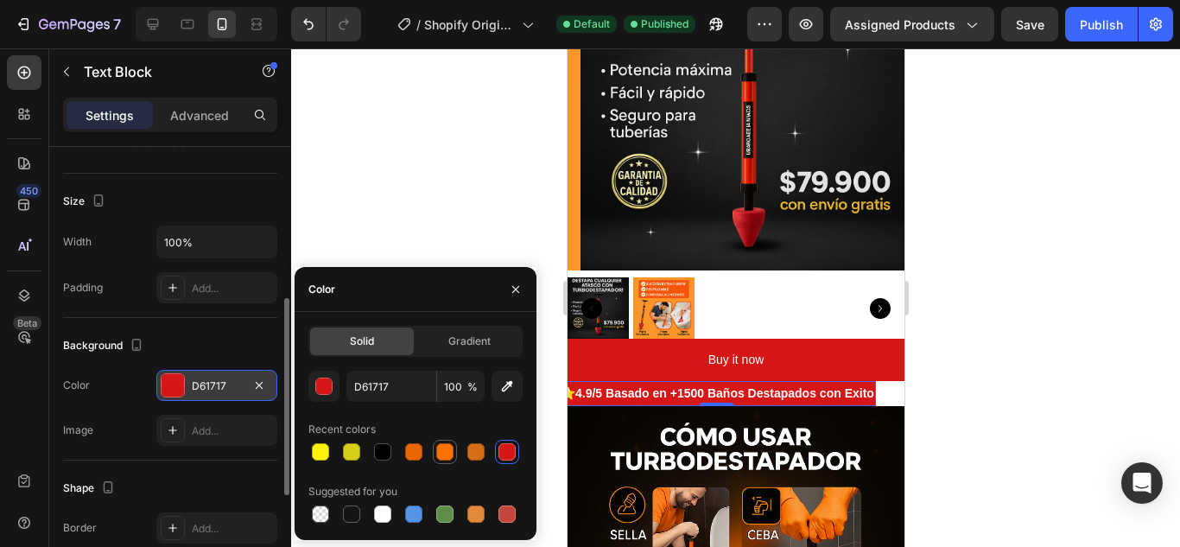
click at [450, 456] on div at bounding box center [444, 451] width 17 height 17
type input "FF7200"
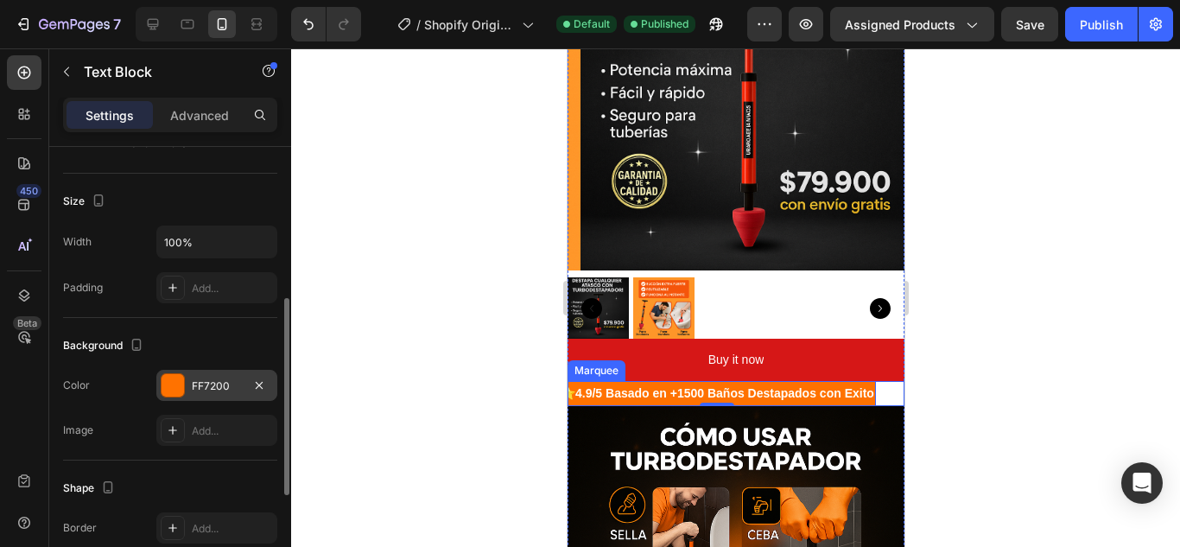
click at [1023, 335] on div at bounding box center [735, 297] width 889 height 498
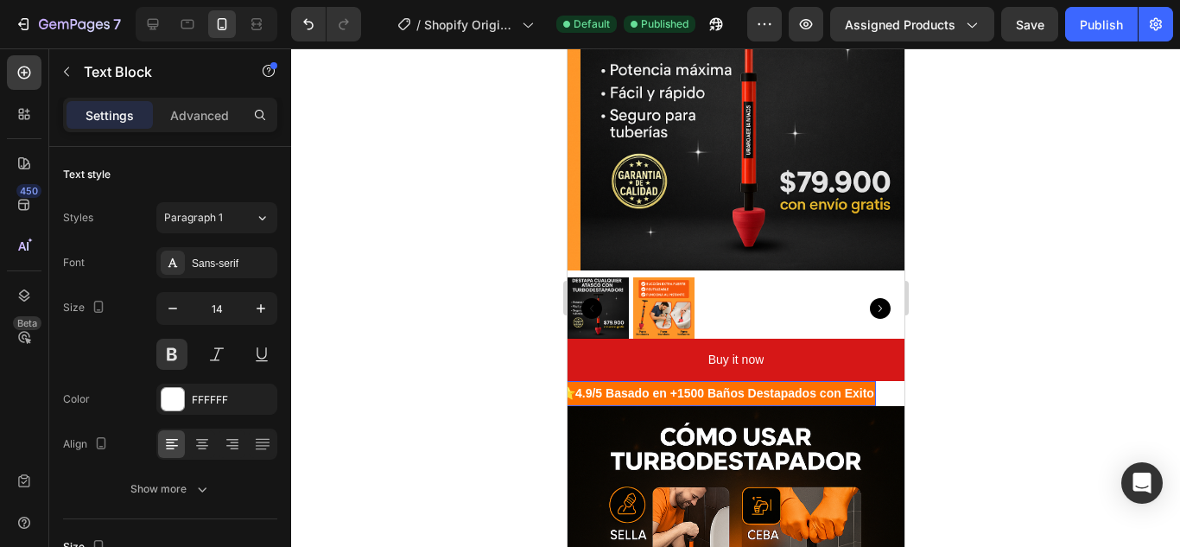
click at [873, 386] on strong "4.9/5 Basado en +1500 Baños Destapados con Exito" at bounding box center [724, 393] width 299 height 14
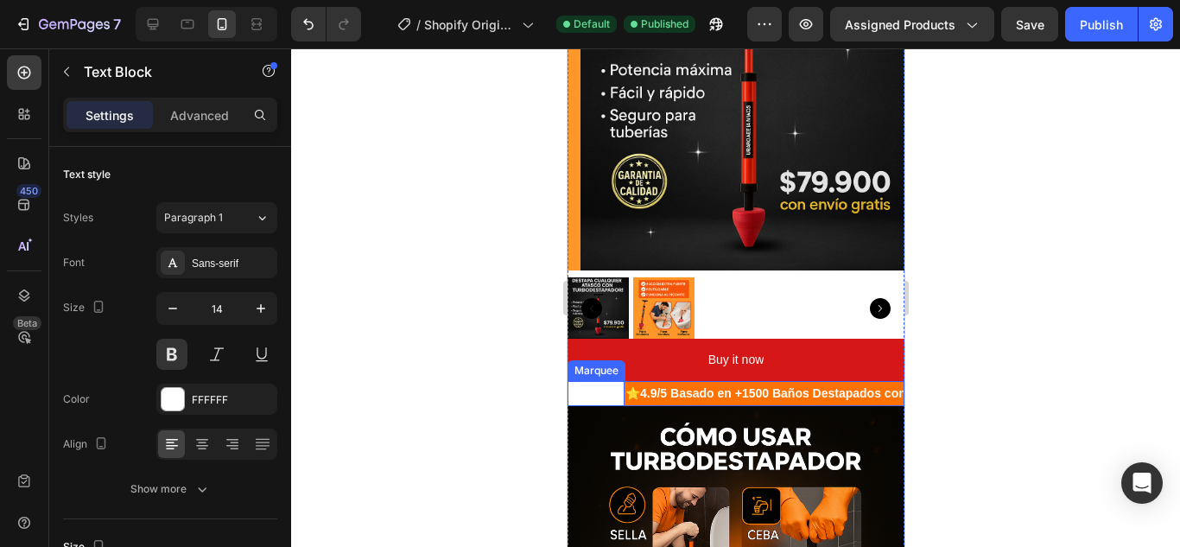
click at [609, 383] on div "Text Block" at bounding box center [595, 393] width 55 height 25
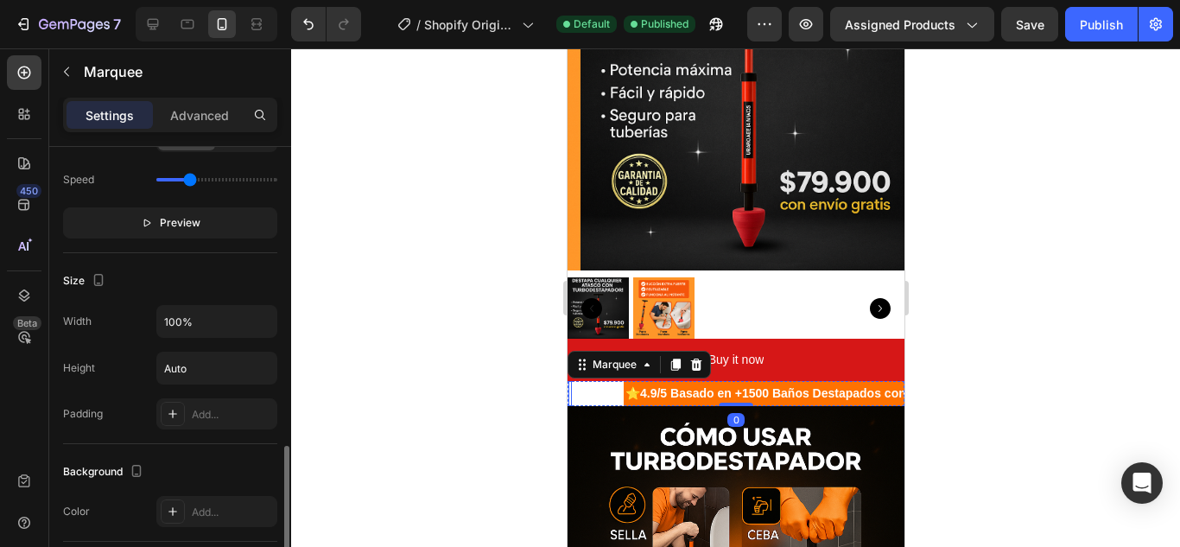
scroll to position [605, 0]
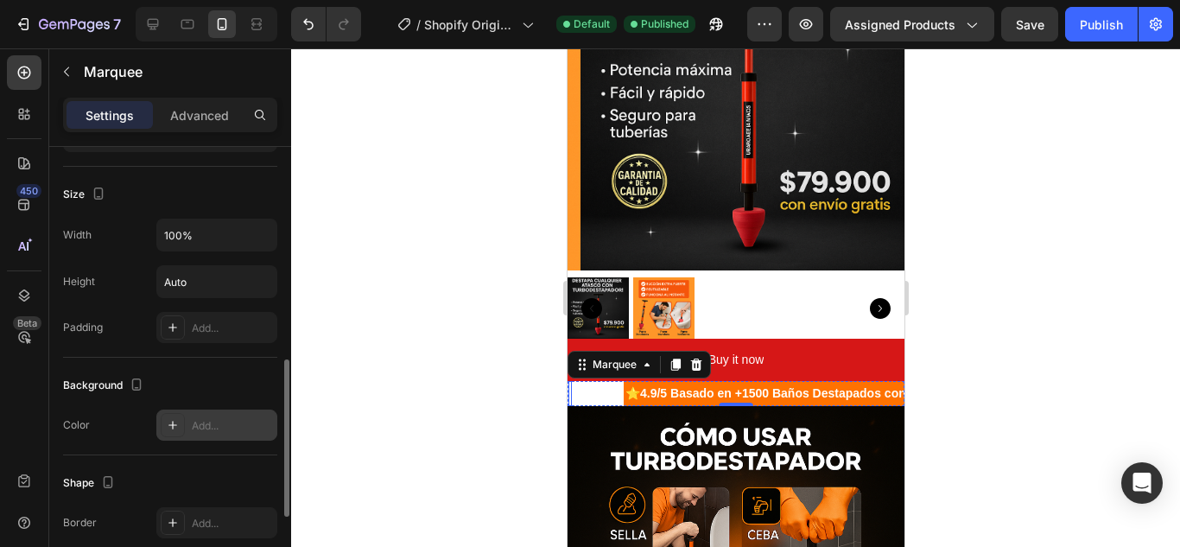
click at [230, 415] on div "Add..." at bounding box center [216, 425] width 121 height 31
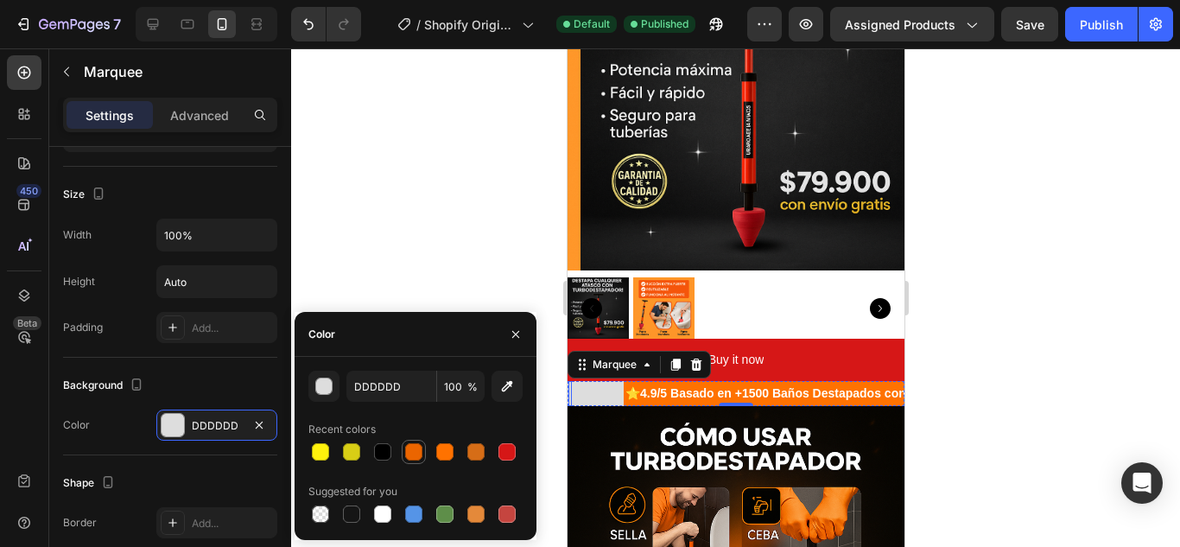
click at [406, 447] on div at bounding box center [413, 451] width 17 height 17
click at [436, 447] on div at bounding box center [444, 451] width 17 height 17
type input "FF7200"
click at [1075, 249] on div at bounding box center [735, 297] width 889 height 498
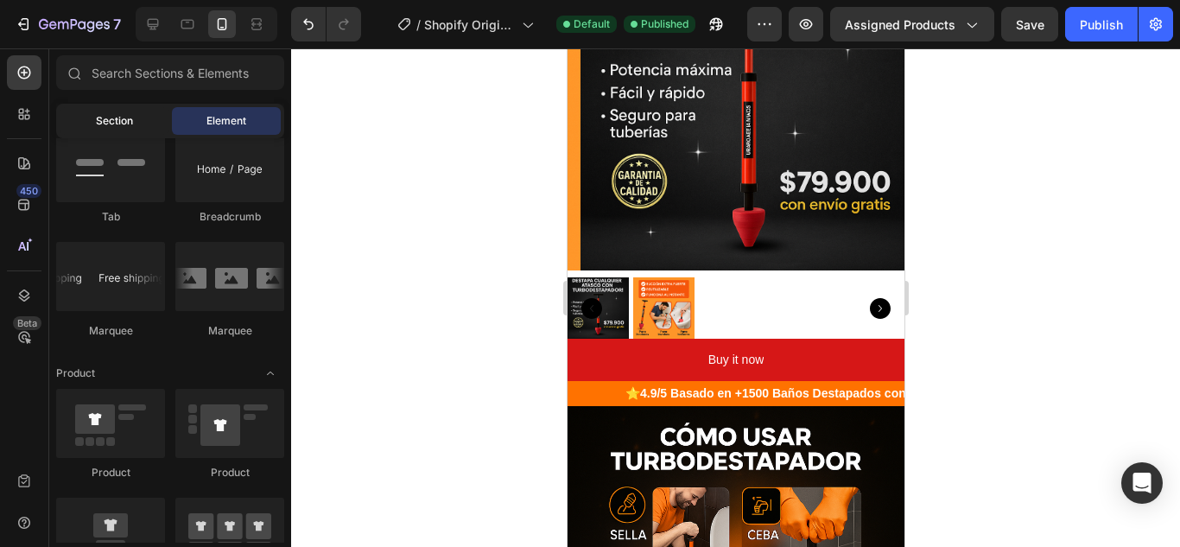
click at [123, 113] on span "Section" at bounding box center [114, 121] width 37 height 16
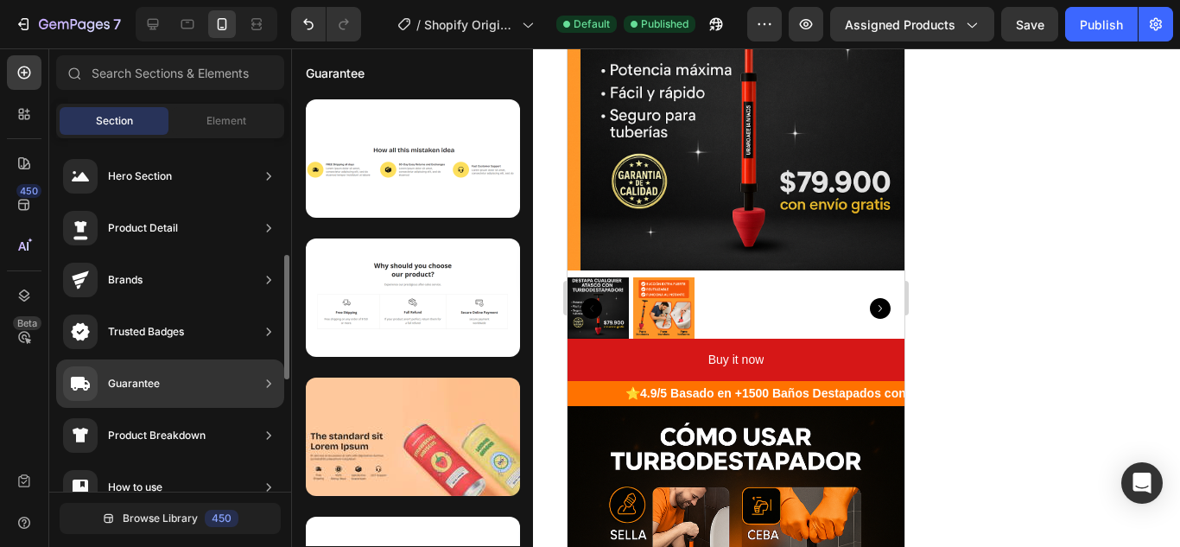
scroll to position [86, 0]
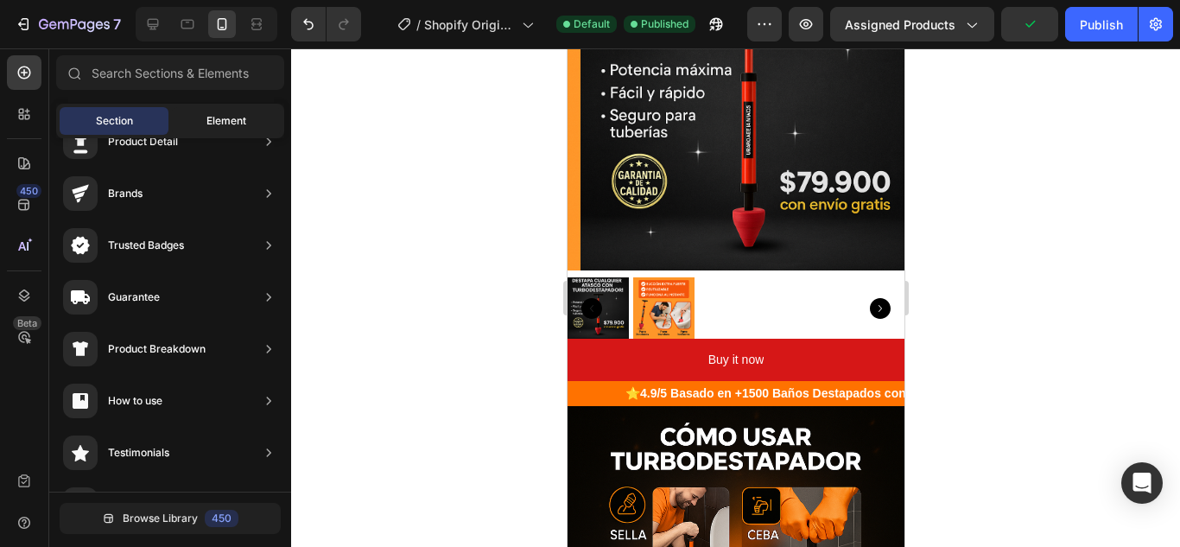
click at [214, 117] on span "Element" at bounding box center [226, 121] width 40 height 16
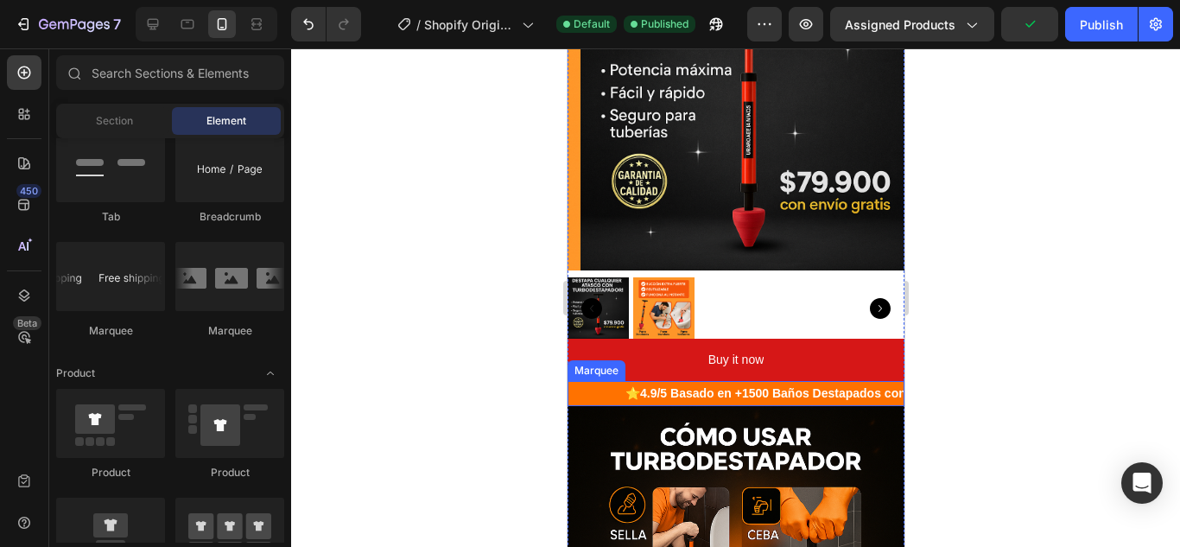
click at [611, 381] on div "Text Block" at bounding box center [595, 393] width 55 height 25
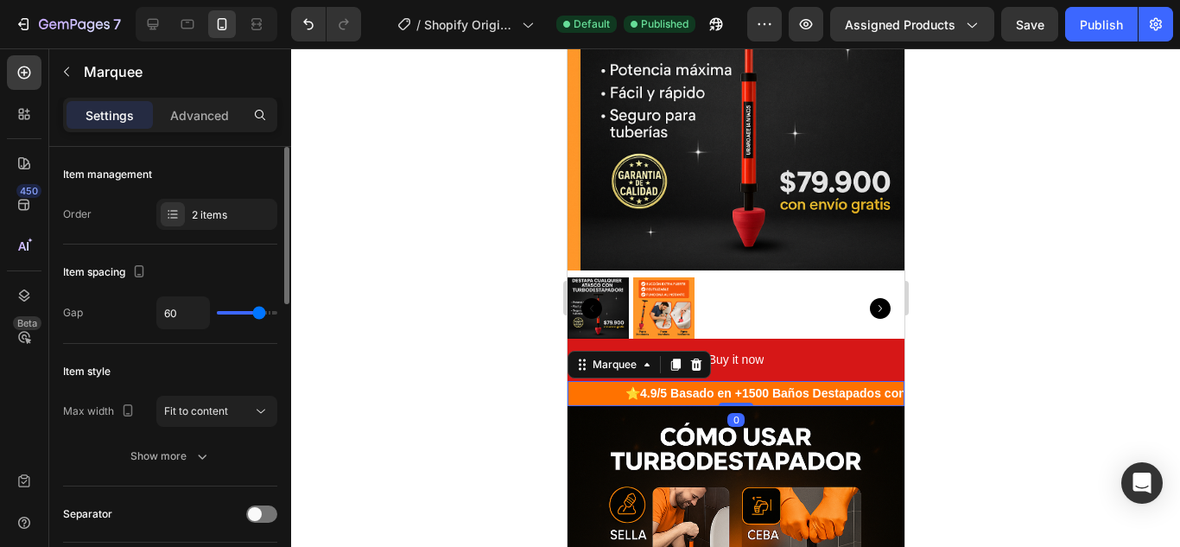
type input "65"
type input "64"
type input "62"
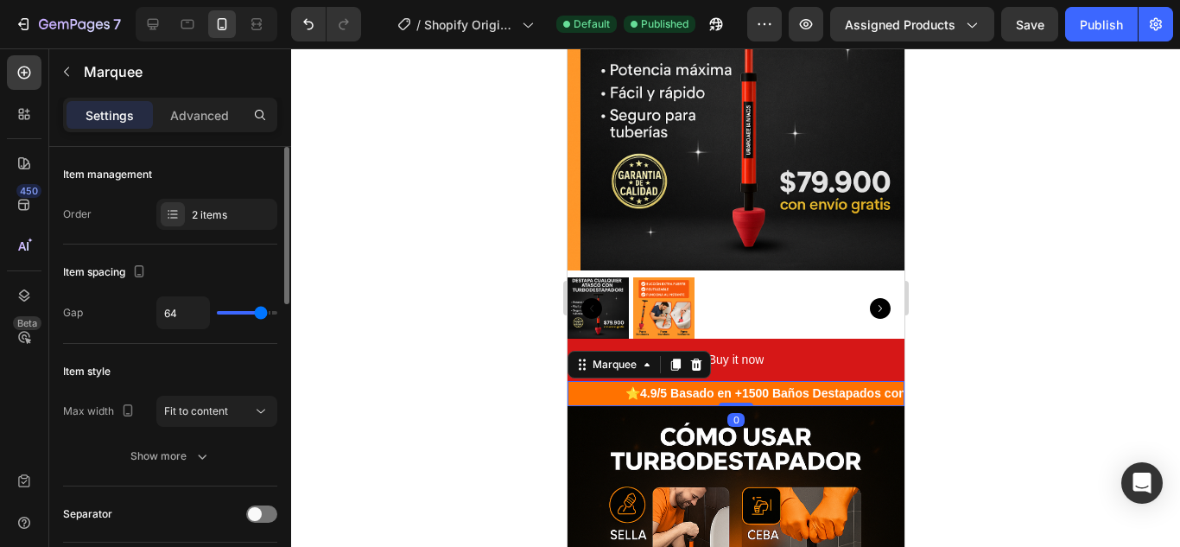
type input "62"
type input "55"
type input "53"
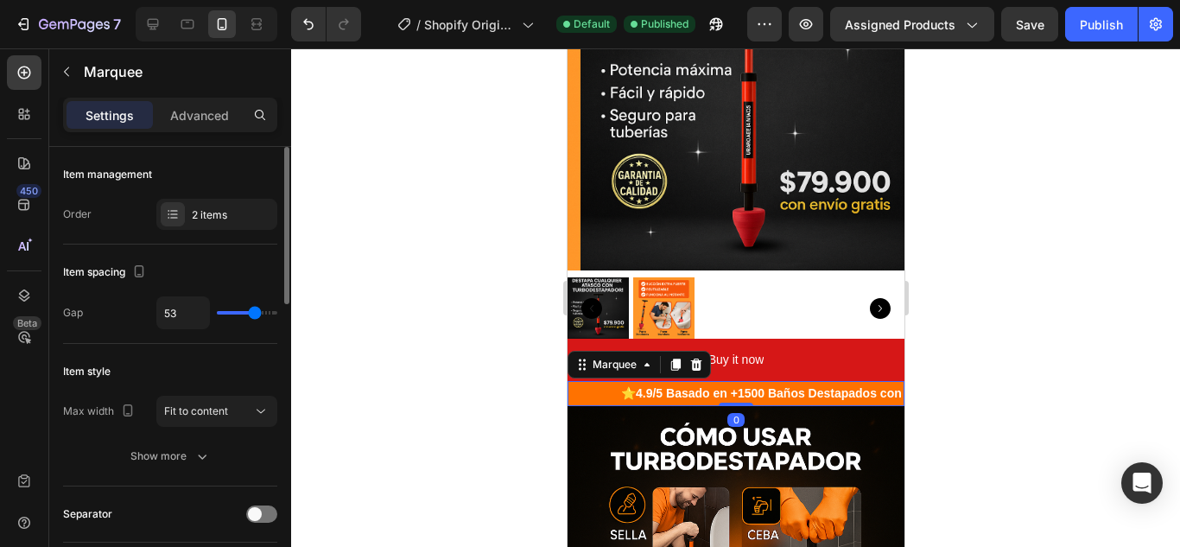
type input "52"
type input "50"
type input "49"
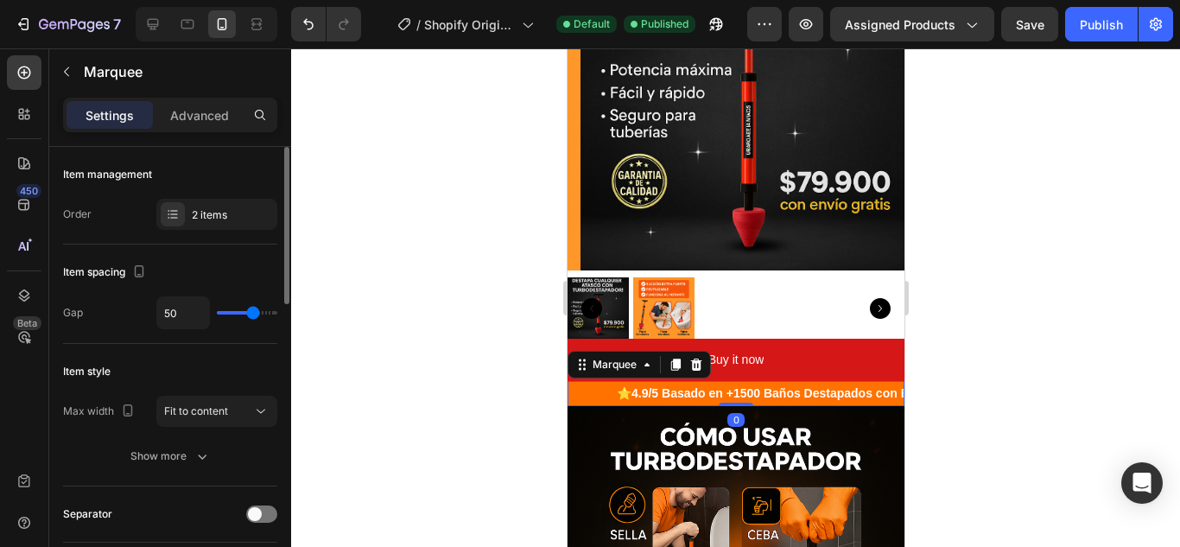
type input "49"
type input "47"
type input "46"
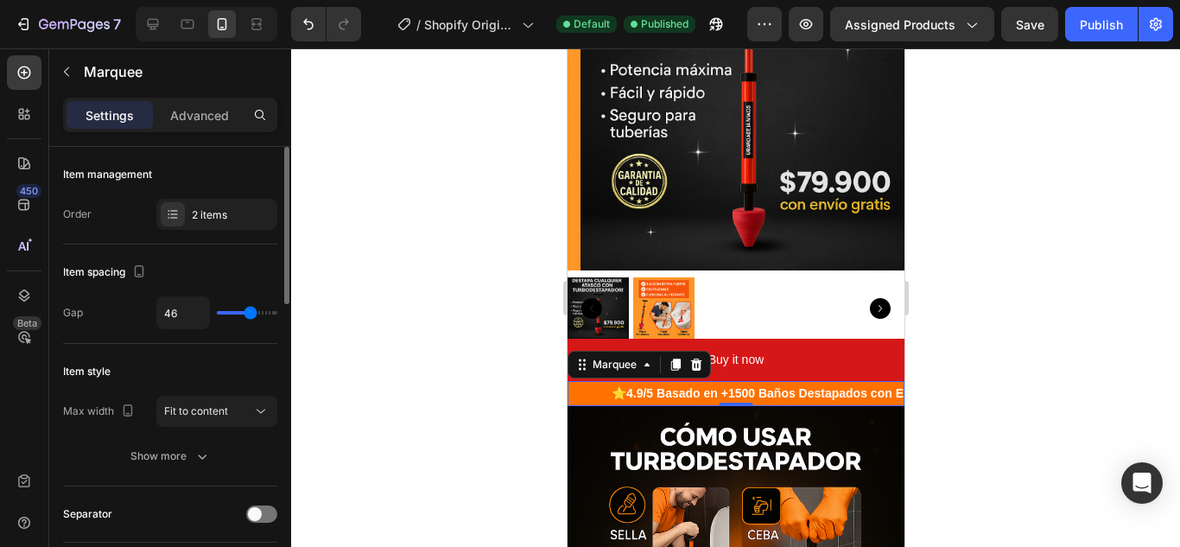
type input "44"
type input "37"
type input "36"
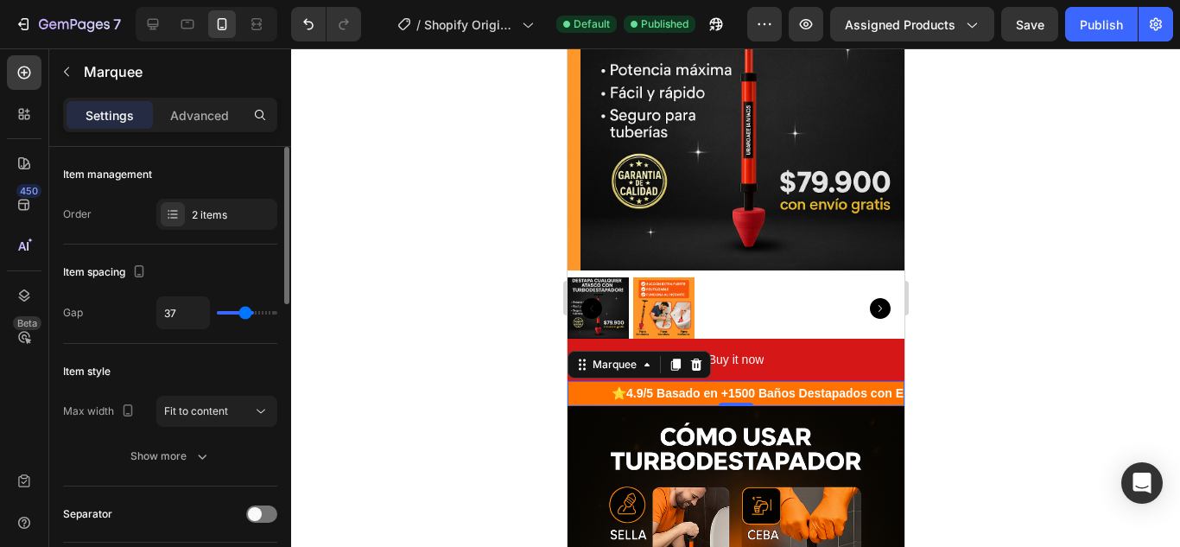
type input "36"
type input "34"
type input "33"
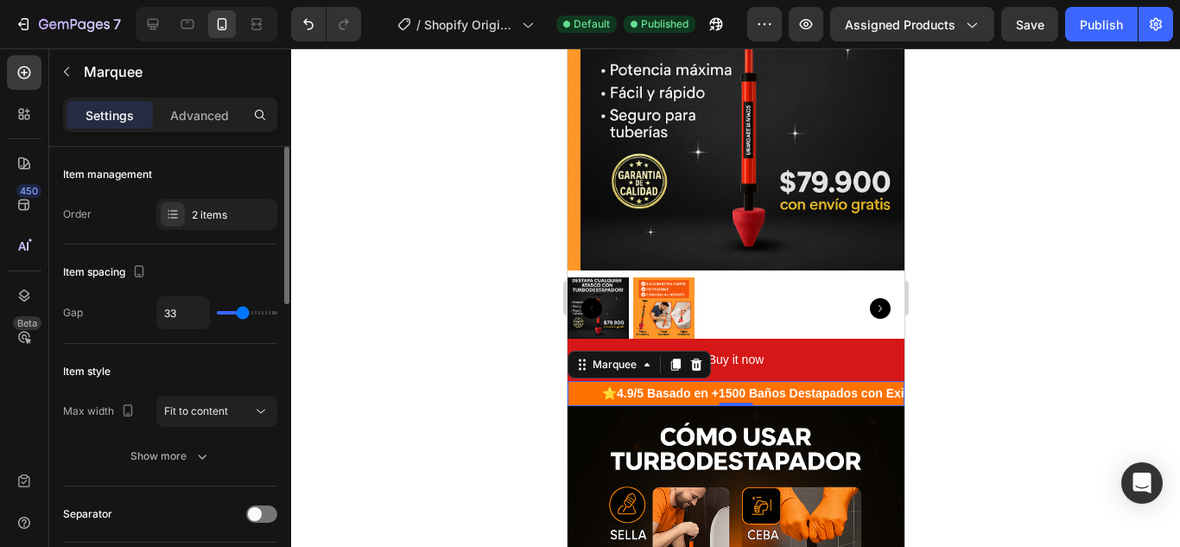
type input "31"
type input "30"
type input "28"
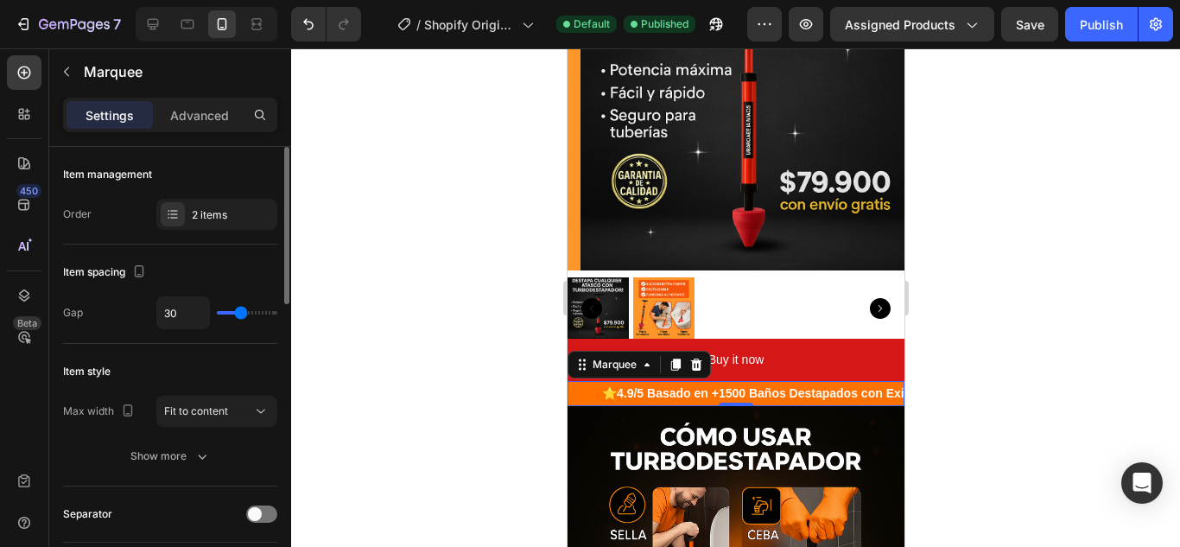
type input "28"
type input "27"
type input "22"
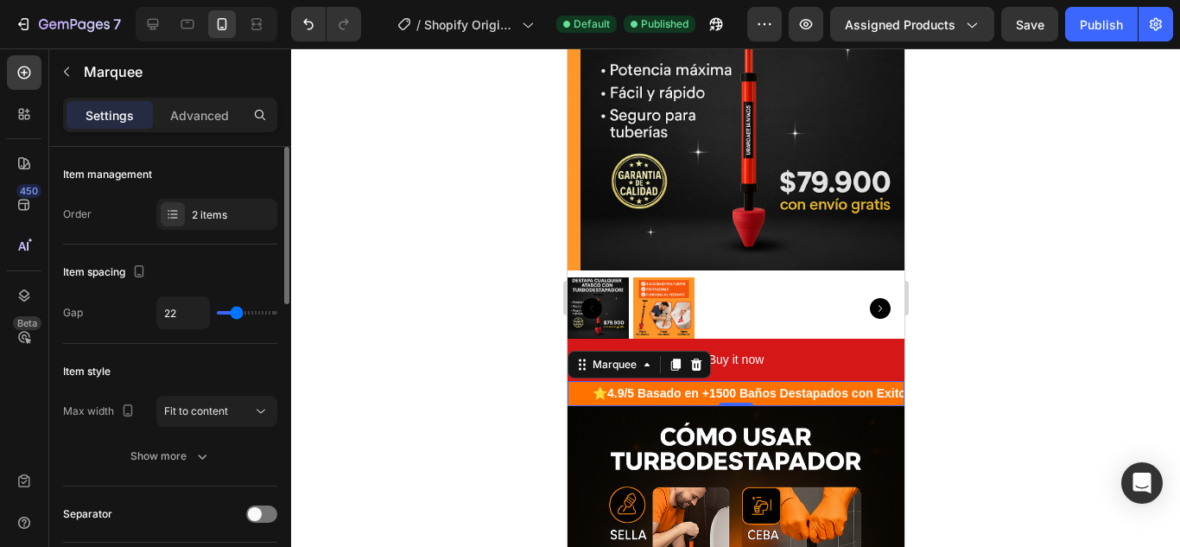
type input "21"
type input "18"
type input "12"
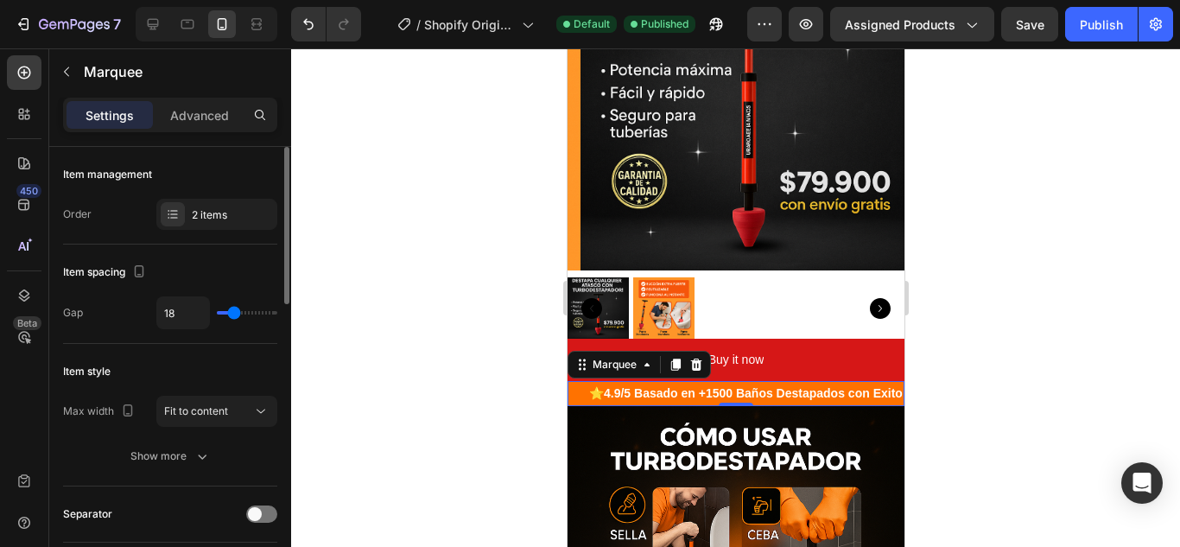
type input "12"
type input "10"
type input "9"
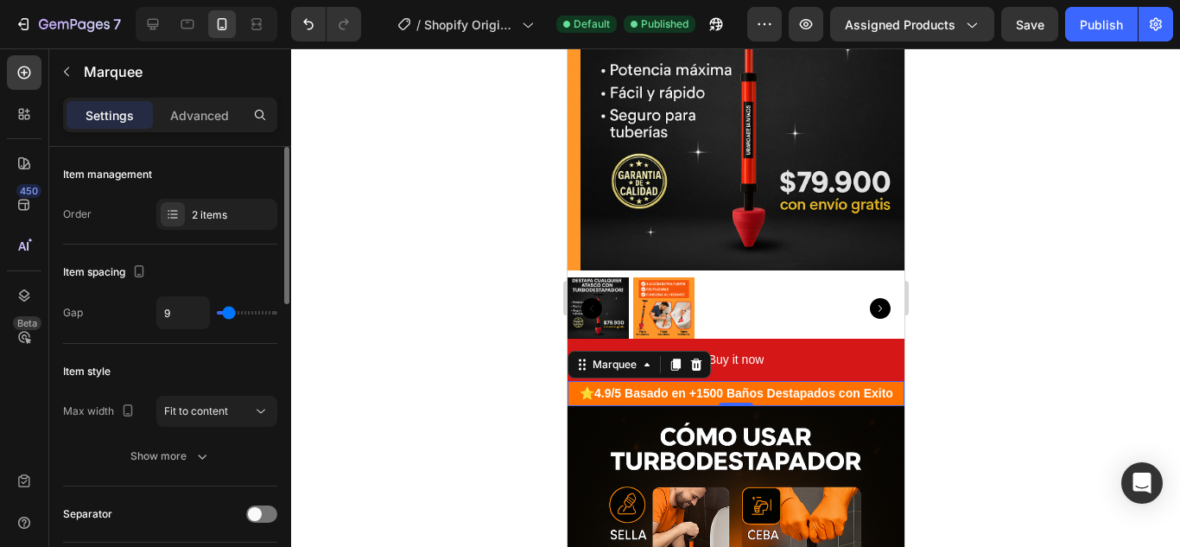
type input "7"
type input "6"
type input "4"
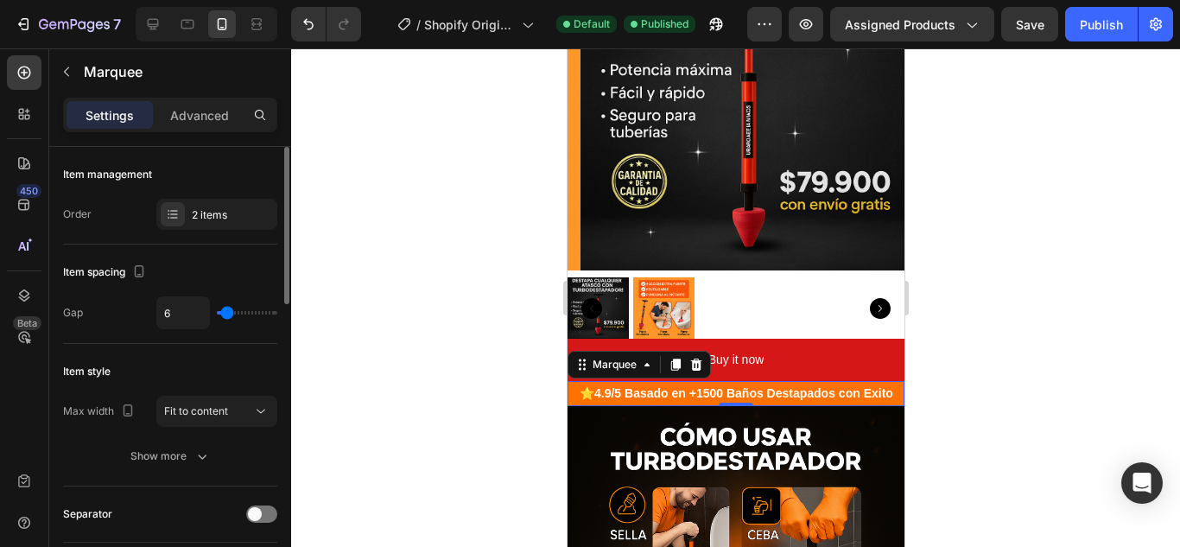
type input "4"
type input "3"
type input "1"
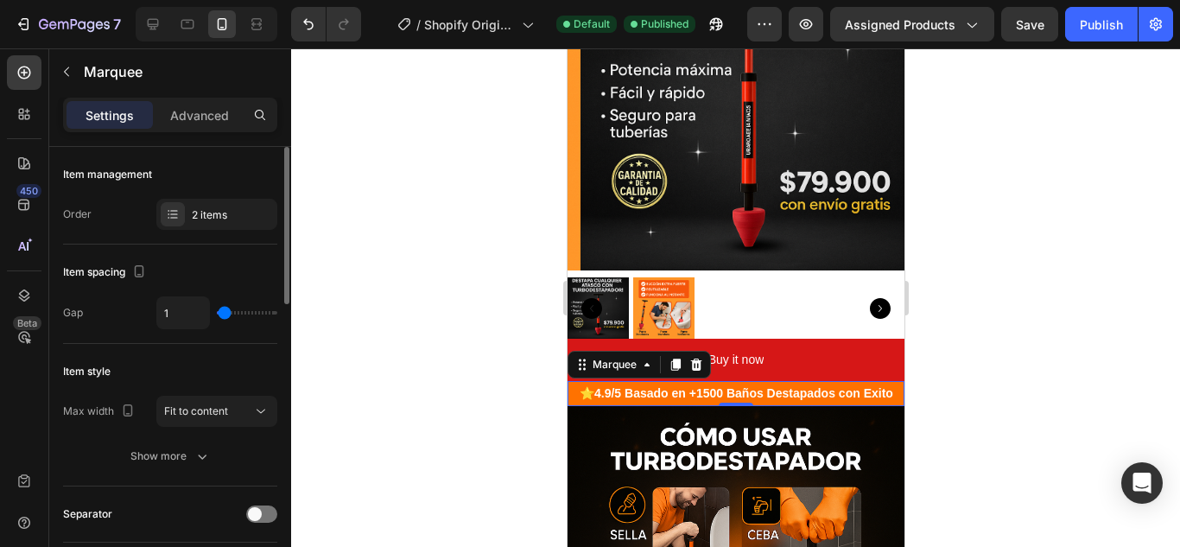
type input "0"
drag, startPoint x: 264, startPoint y: 313, endPoint x: 218, endPoint y: 314, distance: 45.8
type input "0"
click at [218, 314] on input "range" at bounding box center [247, 312] width 60 height 3
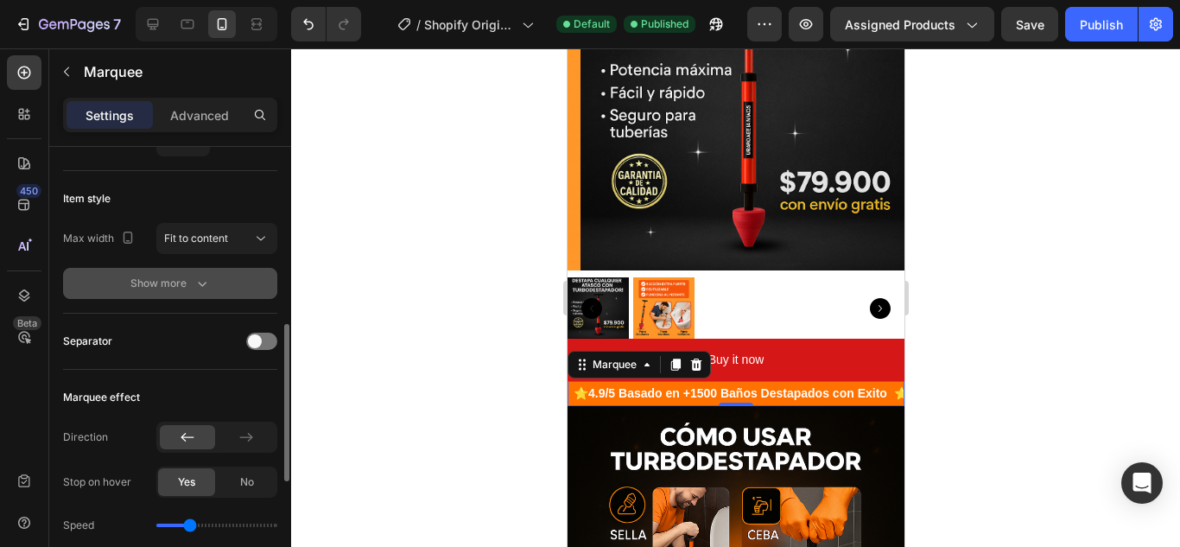
scroll to position [259, 0]
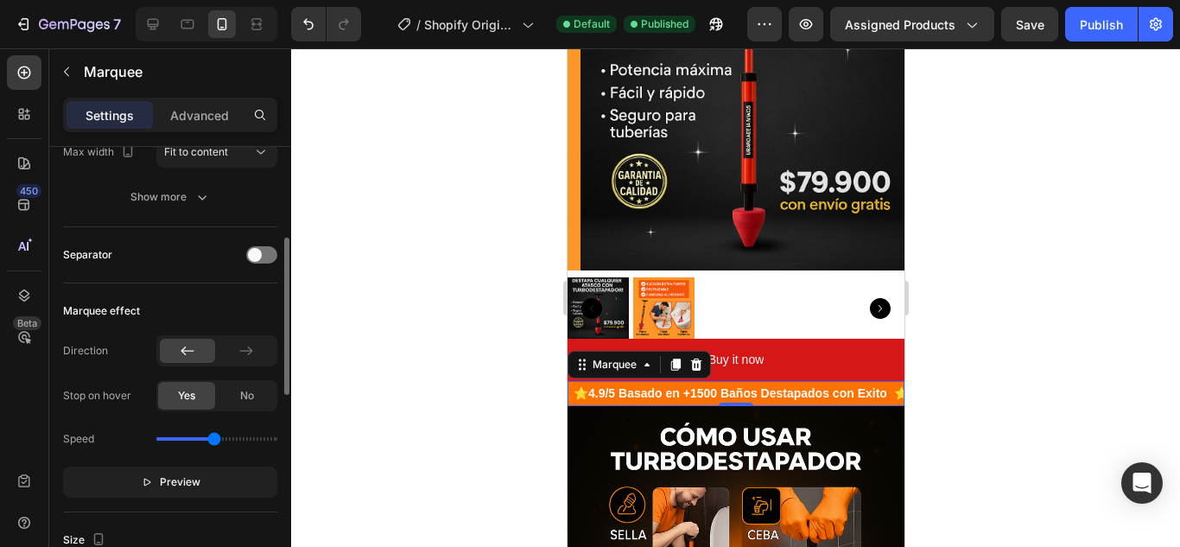
drag, startPoint x: 195, startPoint y: 436, endPoint x: 215, endPoint y: 437, distance: 19.9
click at [215, 437] on input "range" at bounding box center [216, 438] width 121 height 3
drag, startPoint x: 215, startPoint y: 437, endPoint x: 146, endPoint y: 439, distance: 69.1
click at [156, 439] on input "range" at bounding box center [216, 438] width 121 height 3
type input "0.2"
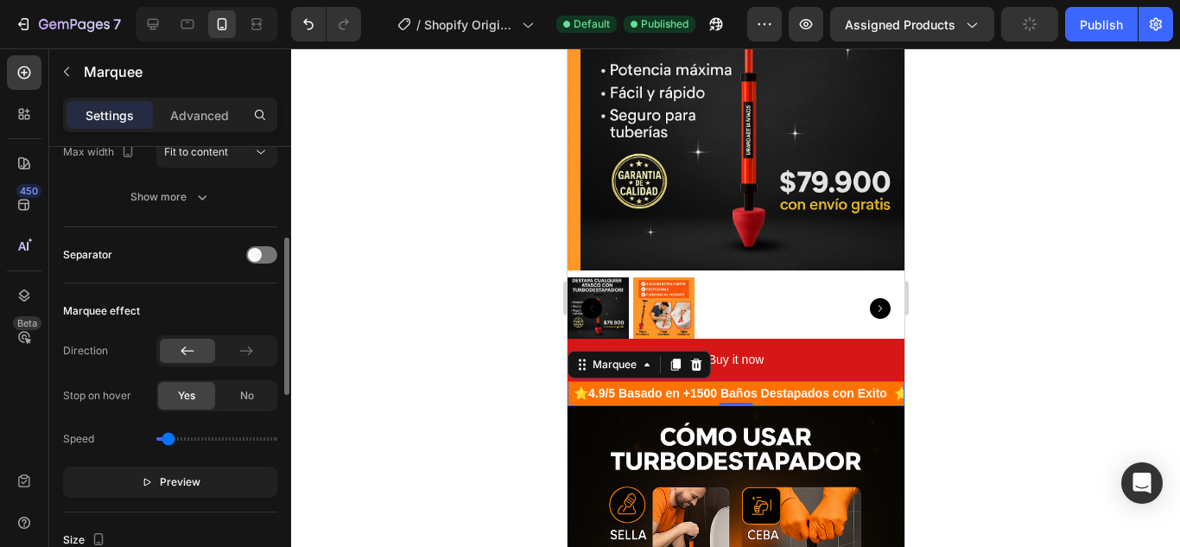
click at [168, 440] on input "range" at bounding box center [216, 438] width 121 height 3
click at [621, 387] on strong "4.9/5 Basado en +1500 Baños Destapados con Exito" at bounding box center [736, 393] width 299 height 14
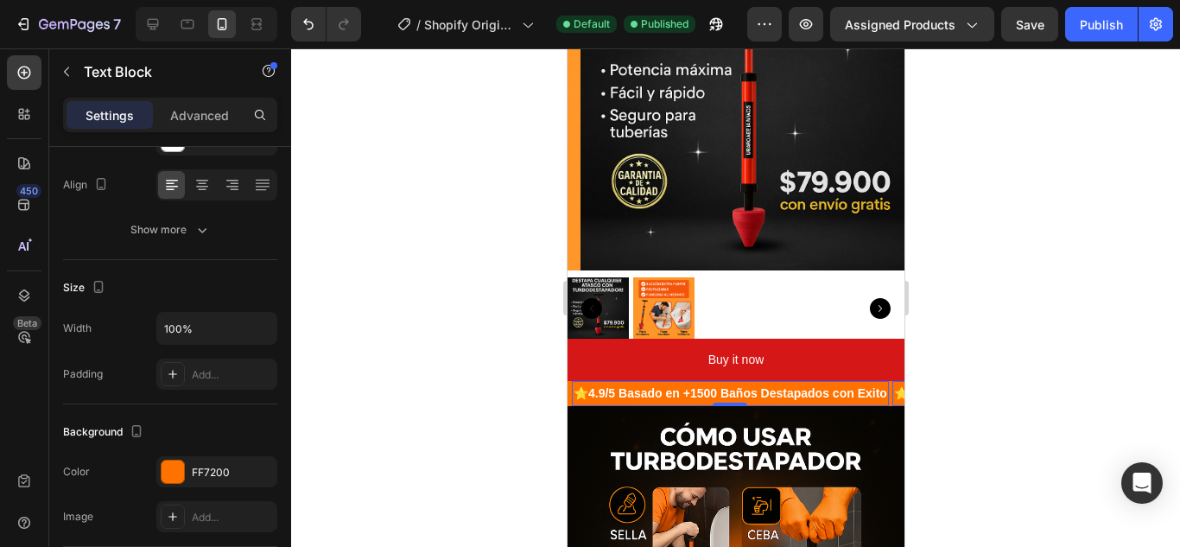
scroll to position [0, 0]
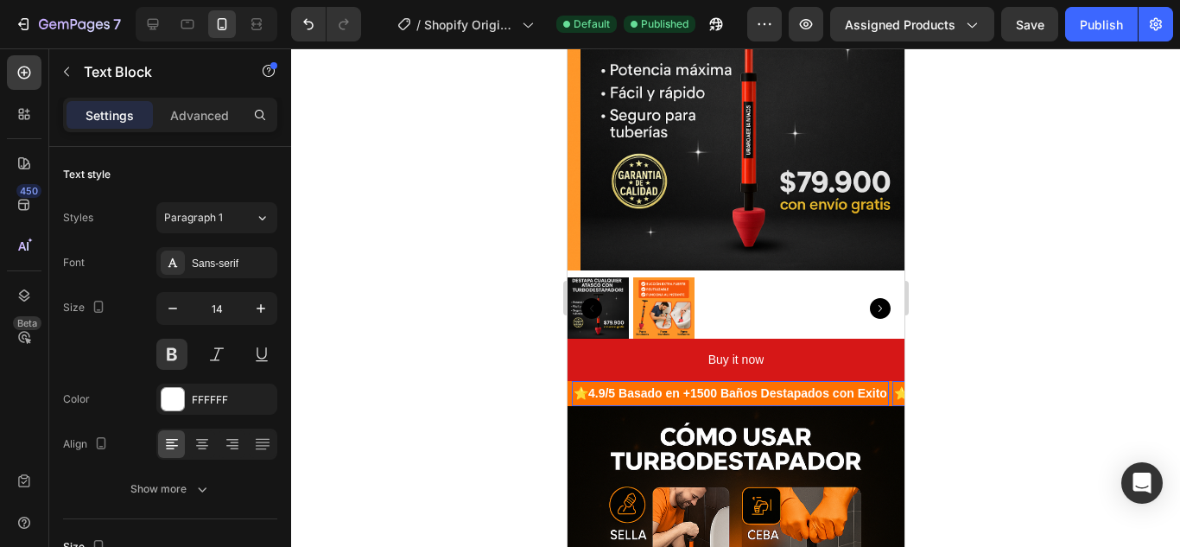
click at [606, 386] on strong "4.9/5 Basado en +1500 Baños Destapados con Exito" at bounding box center [736, 393] width 299 height 14
click at [607, 386] on strong "4.9/5 Basado en +1500 Baños Destapados con Exito" at bounding box center [736, 393] width 299 height 14
click at [994, 245] on div at bounding box center [735, 297] width 889 height 498
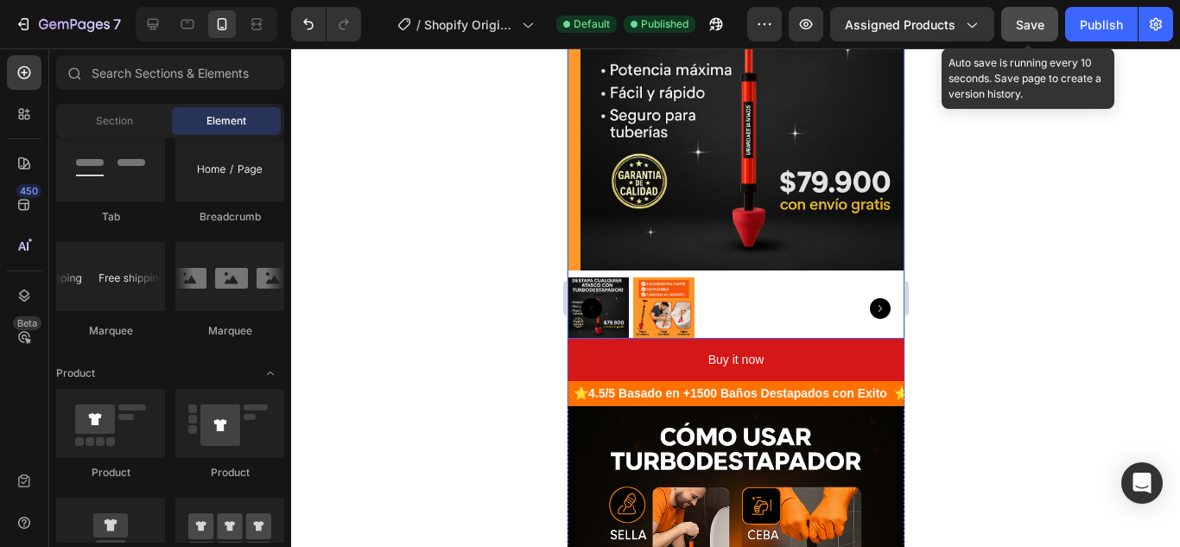
click at [1051, 20] on button "Save" at bounding box center [1029, 24] width 57 height 35
click at [1038, 22] on span "Save" at bounding box center [1030, 24] width 29 height 15
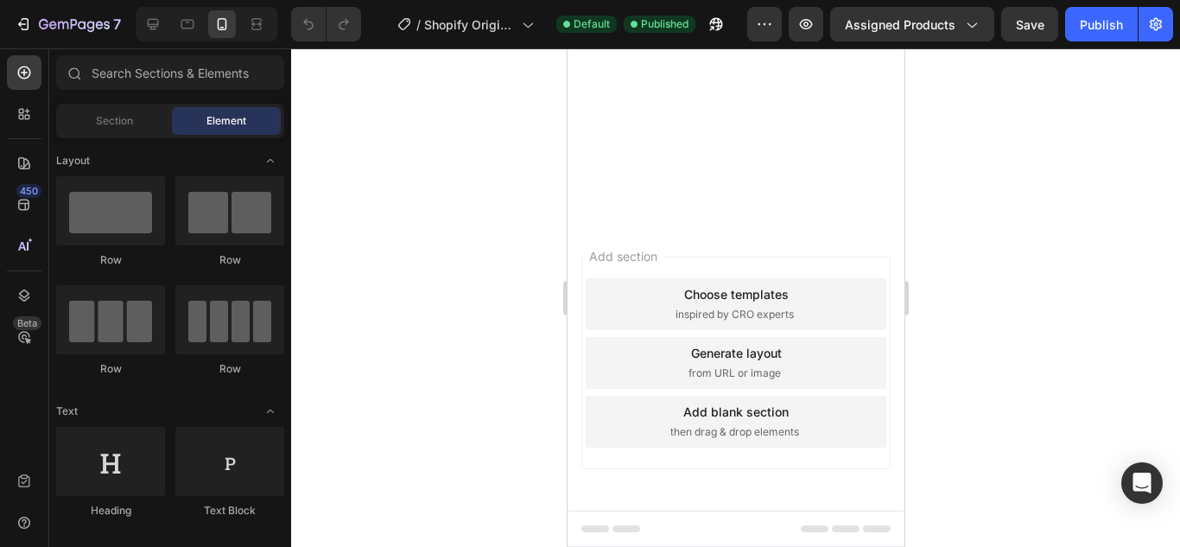
scroll to position [2419, 0]
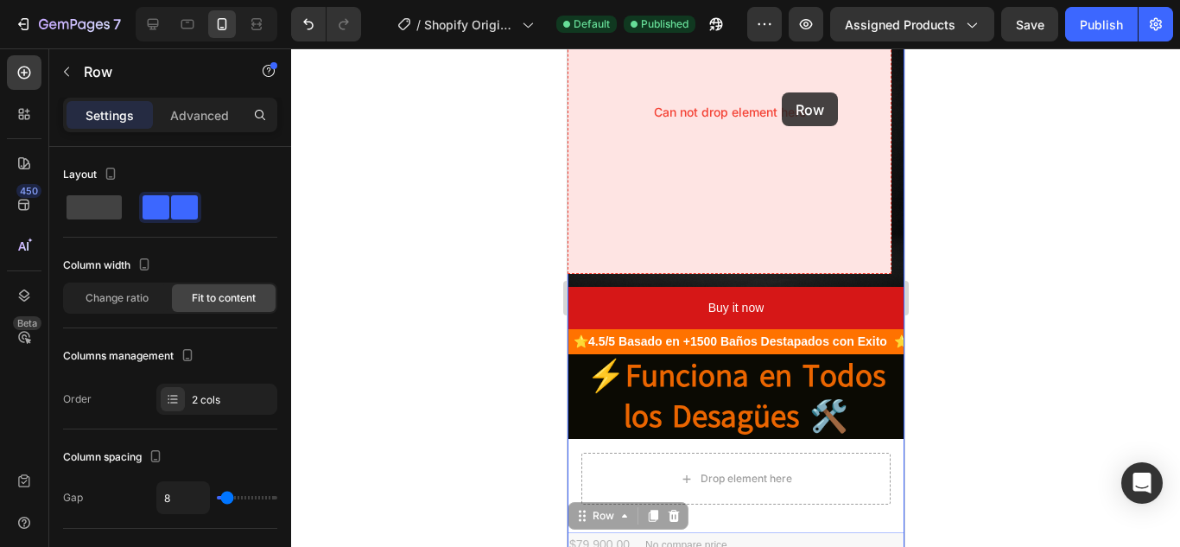
scroll to position [111, 0]
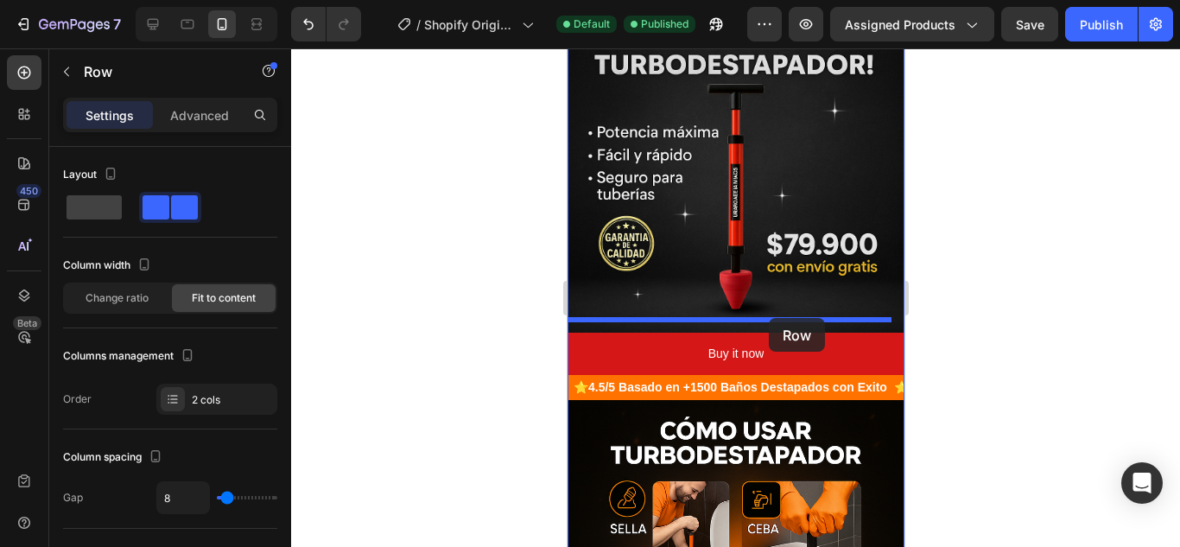
drag, startPoint x: 761, startPoint y: 214, endPoint x: 768, endPoint y: 318, distance: 103.9
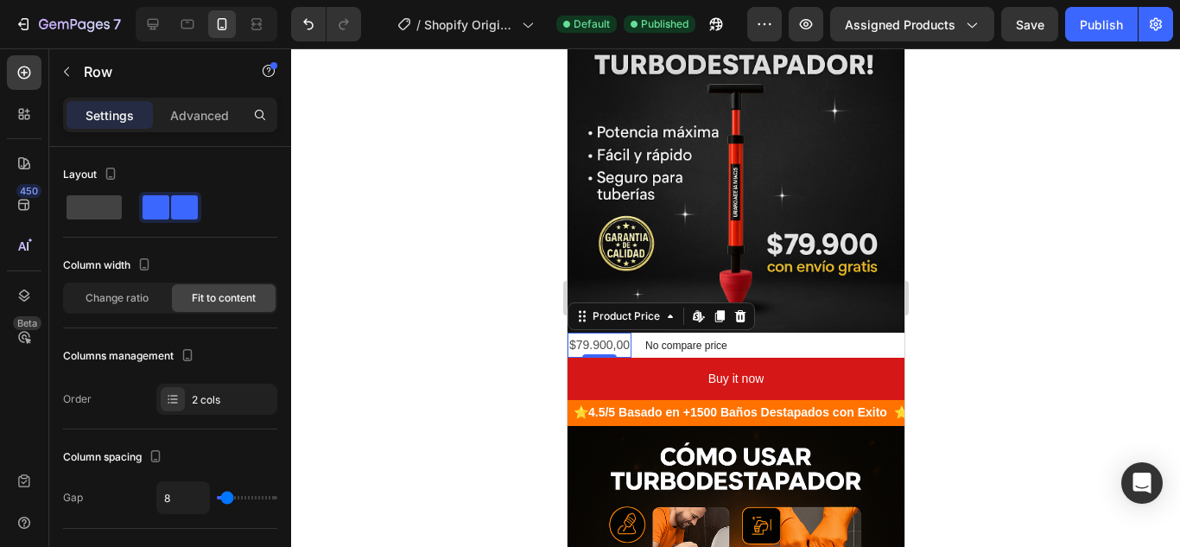
click at [620, 333] on div "$79.900,00" at bounding box center [599, 345] width 64 height 25
click at [814, 333] on div "$79.900,00 Product Price Edit content in Shopify 0 Product Price Edit content i…" at bounding box center [735, 345] width 337 height 25
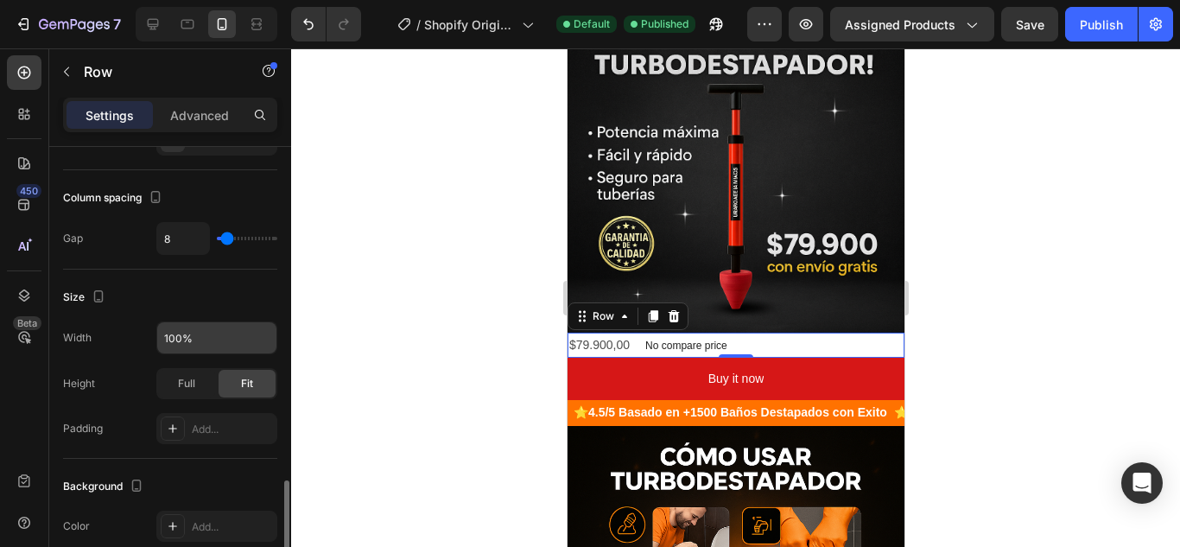
scroll to position [432, 0]
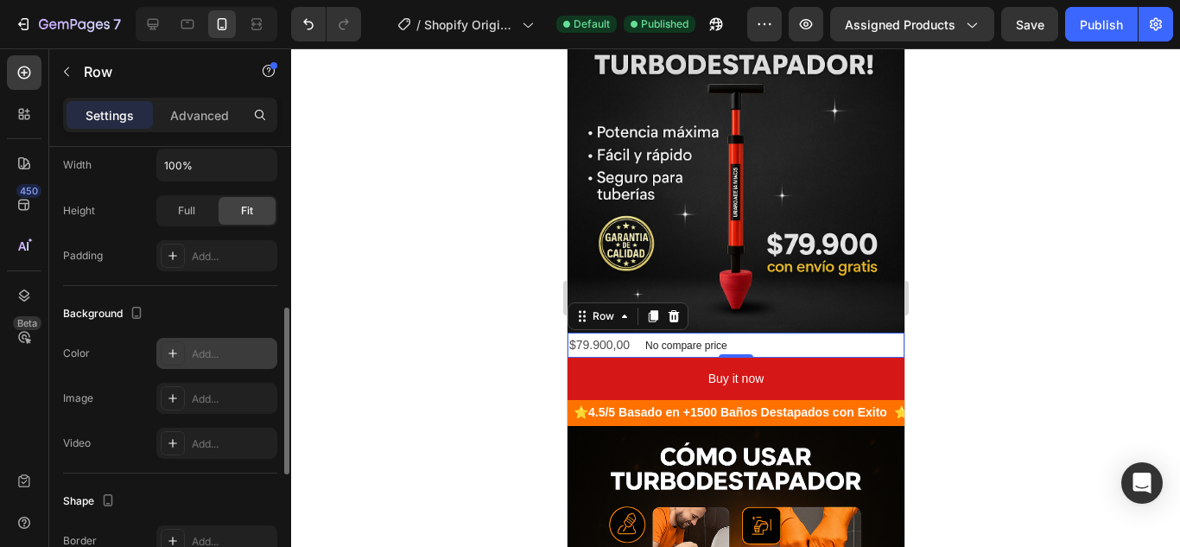
click at [207, 350] on div "Add..." at bounding box center [232, 354] width 81 height 16
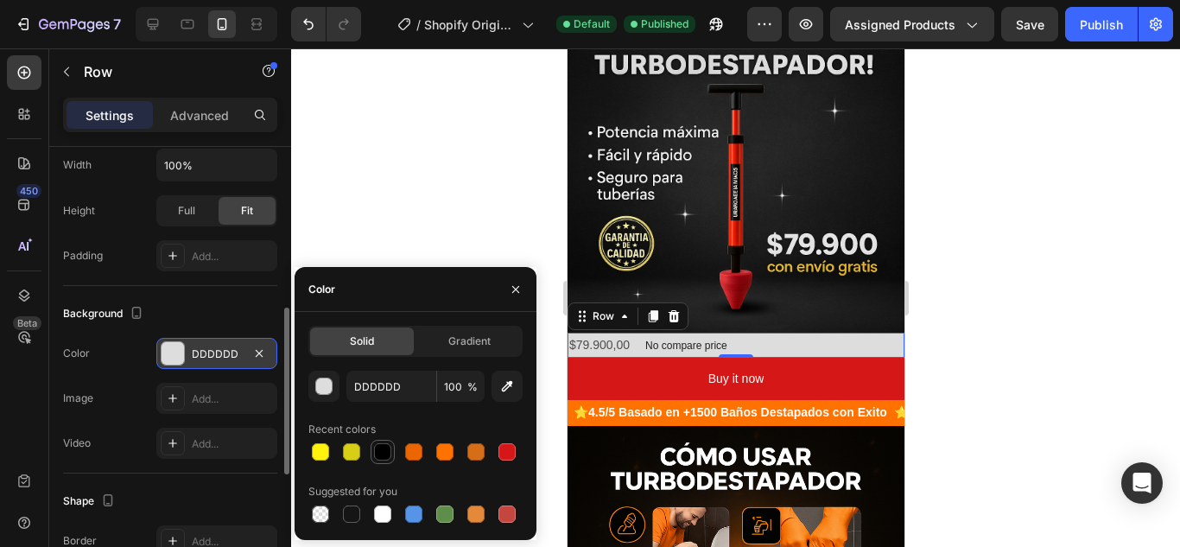
click at [384, 455] on div at bounding box center [382, 451] width 17 height 17
type input "000000"
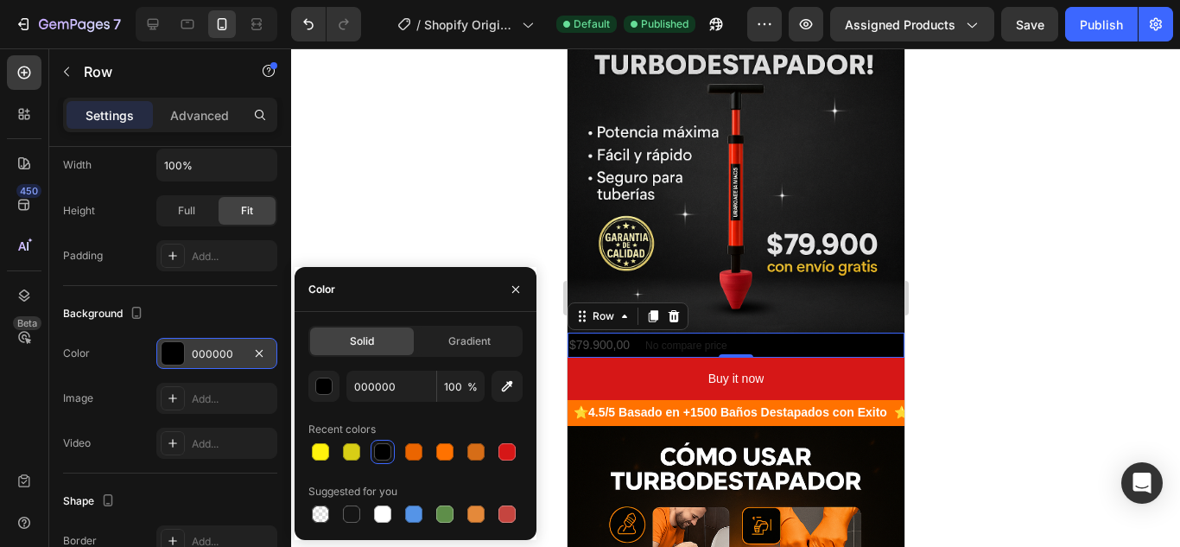
click at [413, 227] on div at bounding box center [735, 297] width 889 height 498
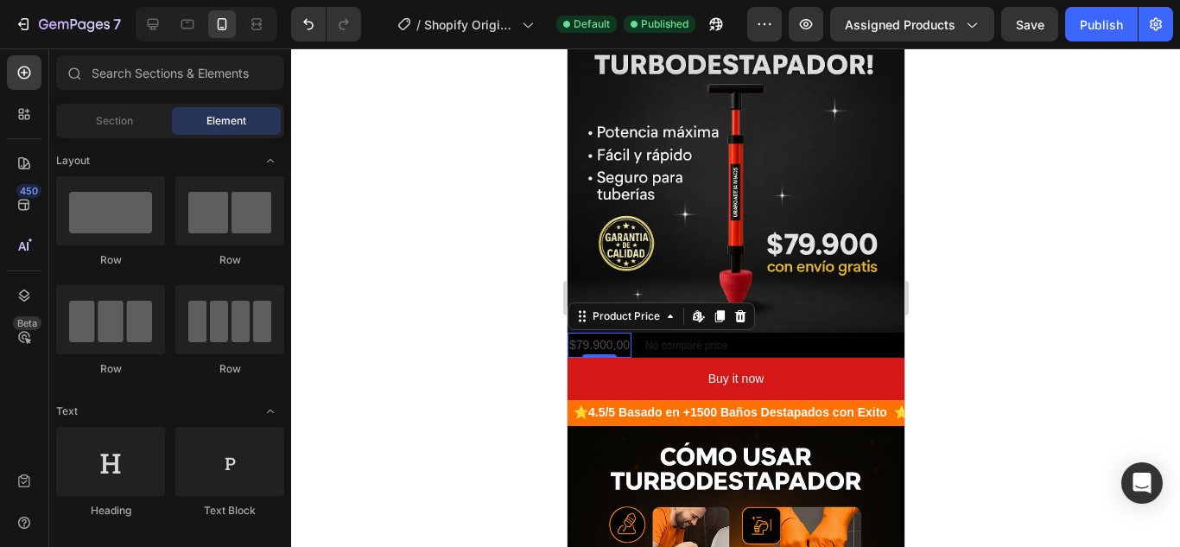
click at [596, 333] on div "$79.900,00" at bounding box center [599, 345] width 64 height 25
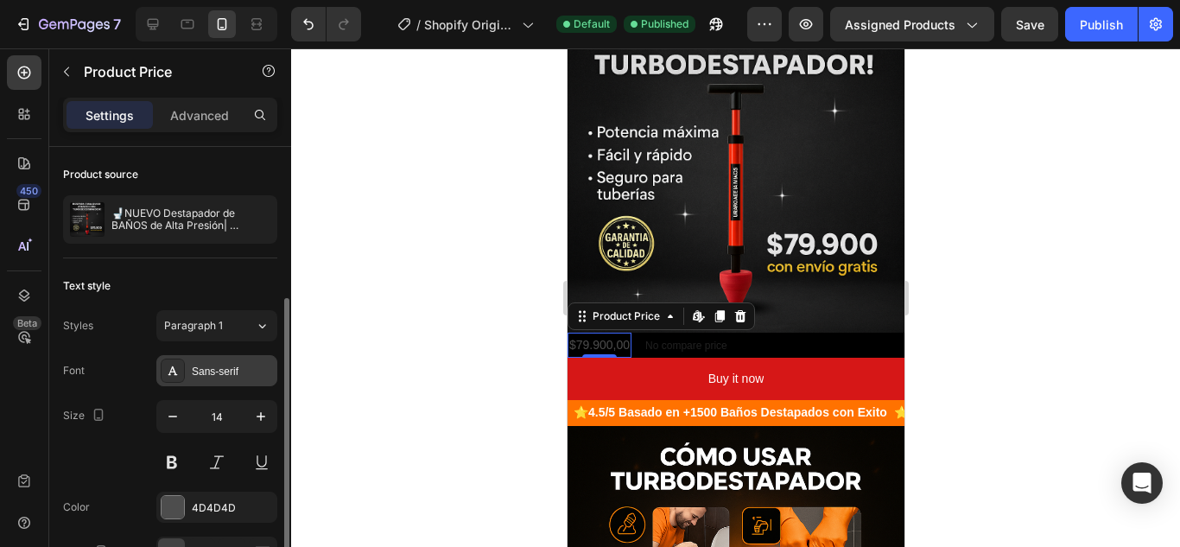
scroll to position [86, 0]
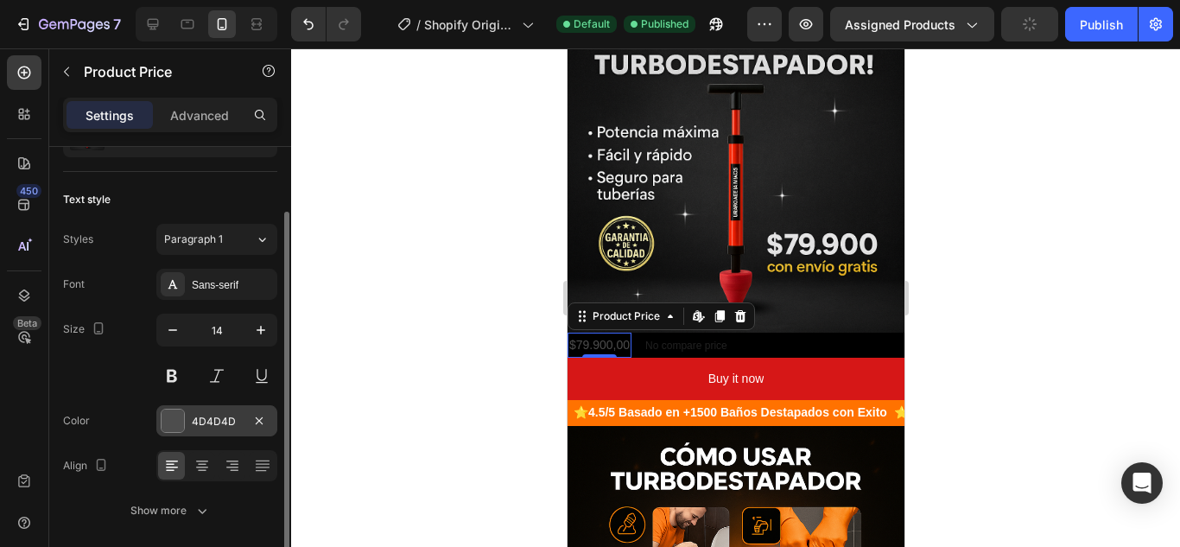
click at [189, 419] on div "4D4D4D" at bounding box center [216, 420] width 121 height 31
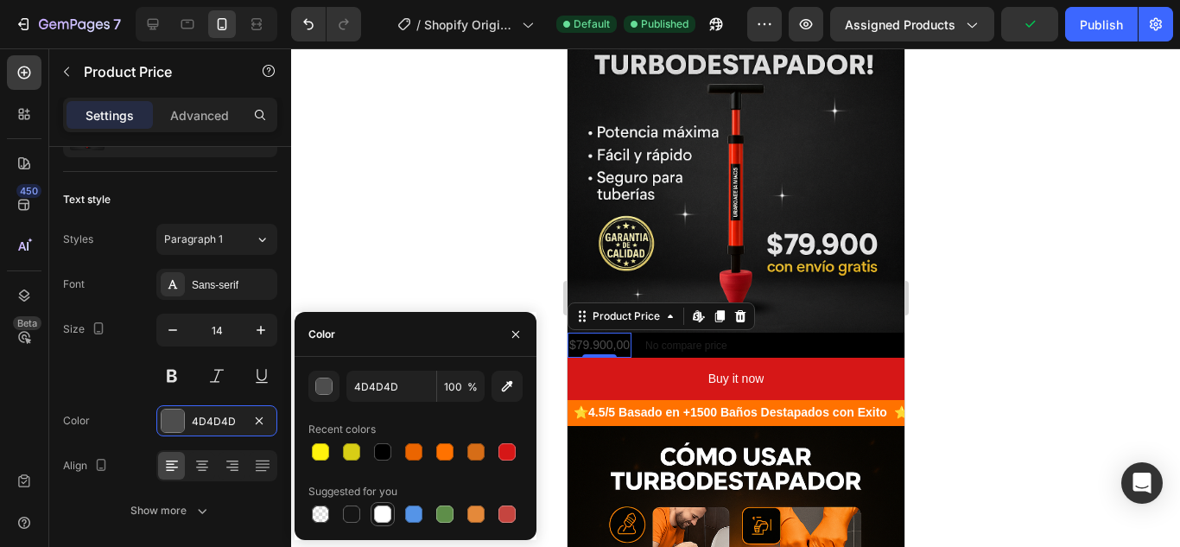
click at [377, 508] on div at bounding box center [382, 513] width 17 height 17
type input "FFFFFF"
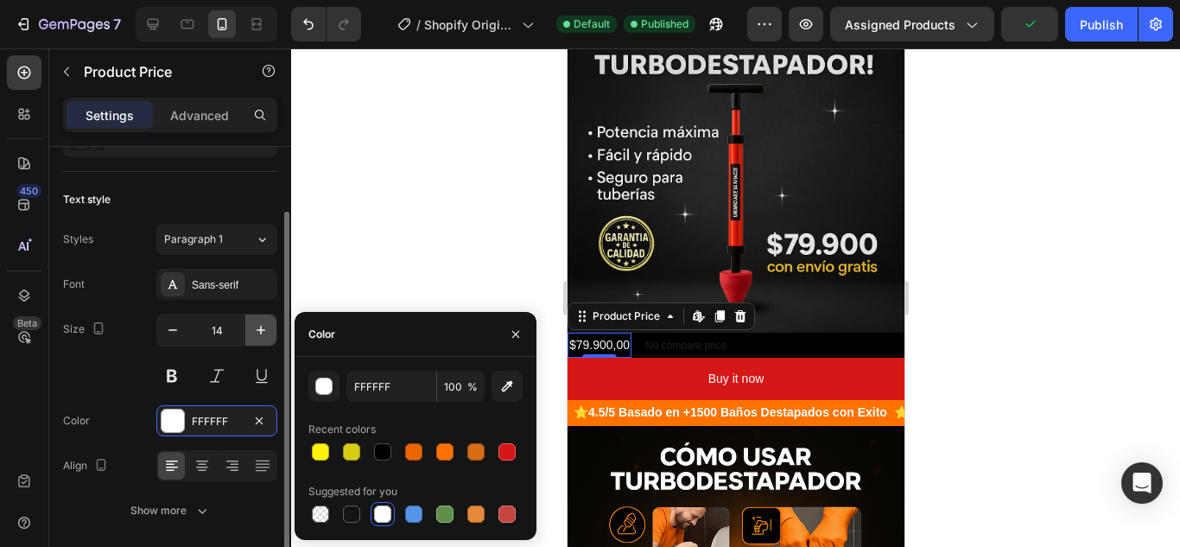
click at [253, 337] on icon "button" at bounding box center [260, 329] width 17 height 17
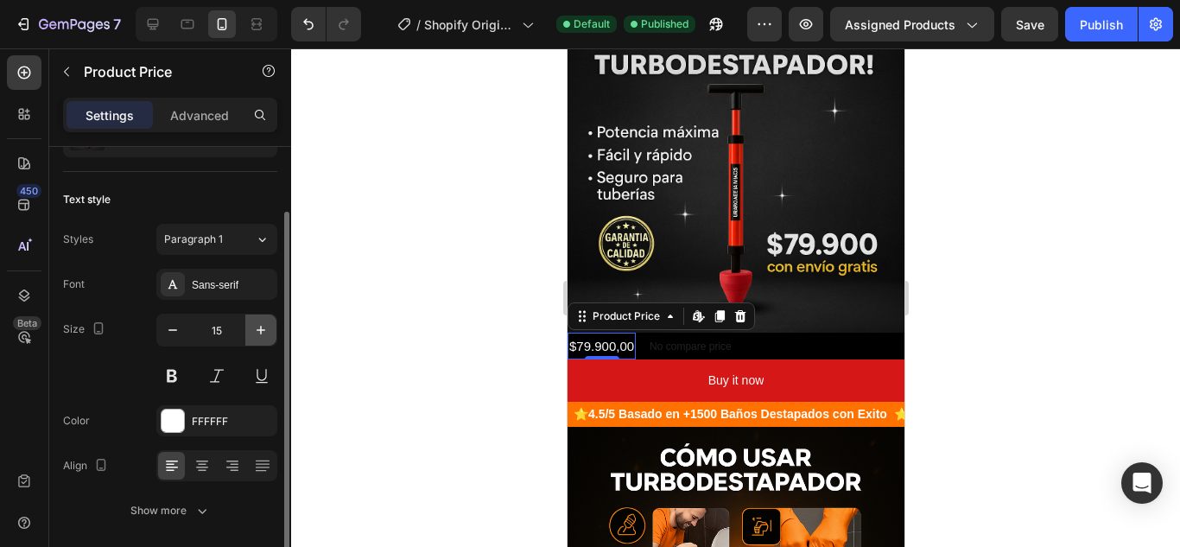
click at [253, 337] on icon "button" at bounding box center [260, 329] width 17 height 17
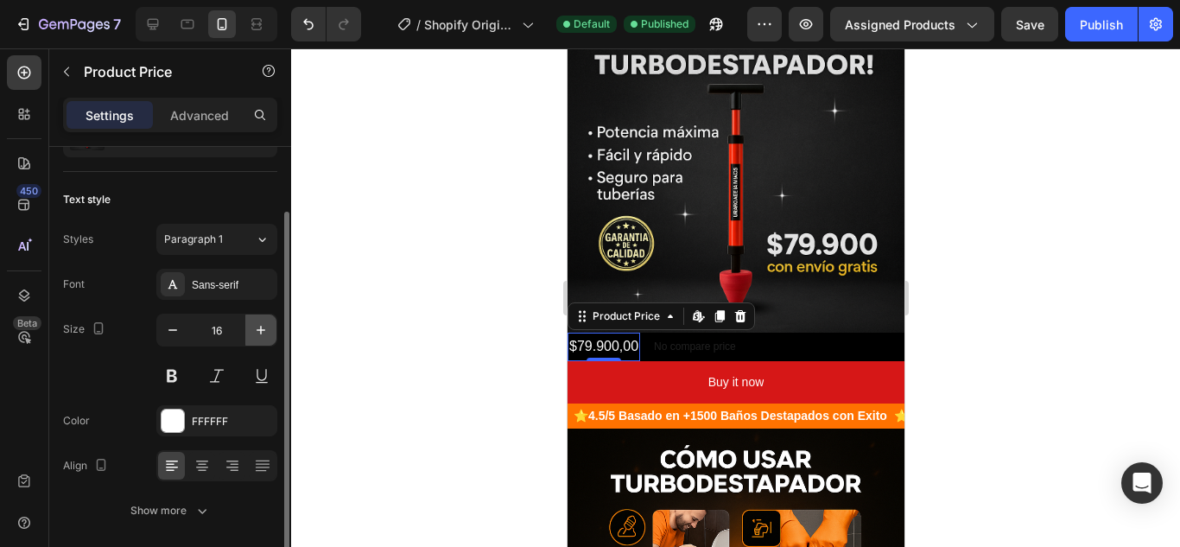
click at [255, 337] on icon "button" at bounding box center [260, 329] width 17 height 17
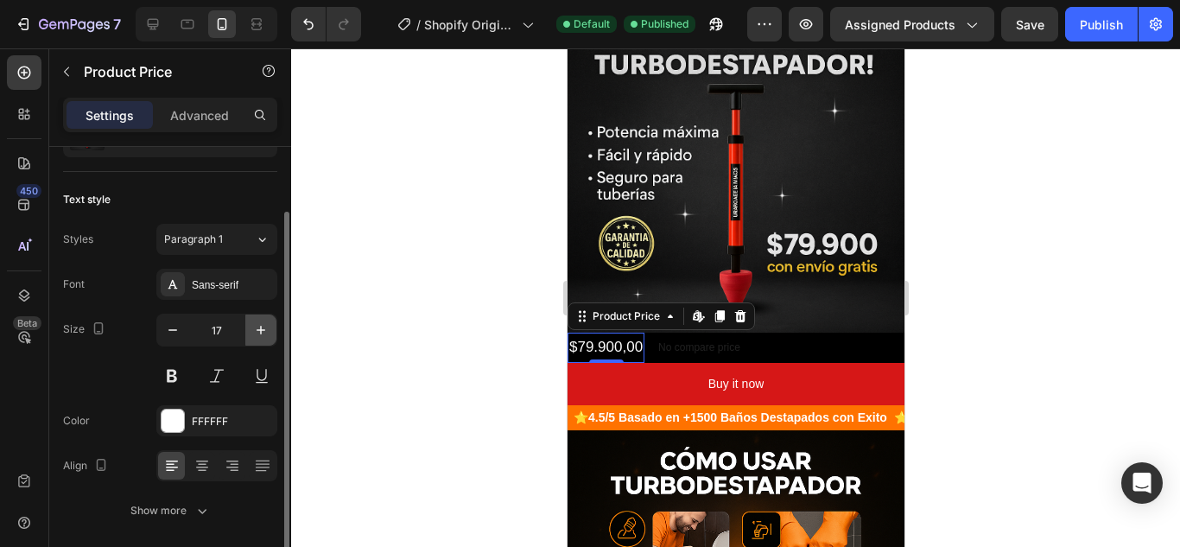
click at [257, 329] on icon "button" at bounding box center [260, 329] width 17 height 17
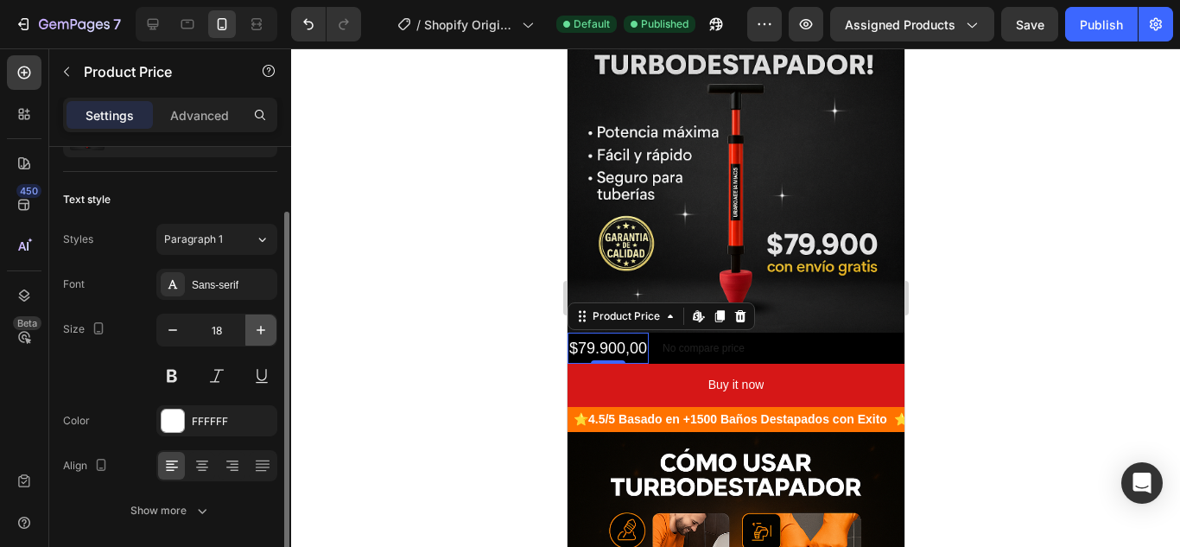
click at [257, 329] on icon "button" at bounding box center [260, 329] width 17 height 17
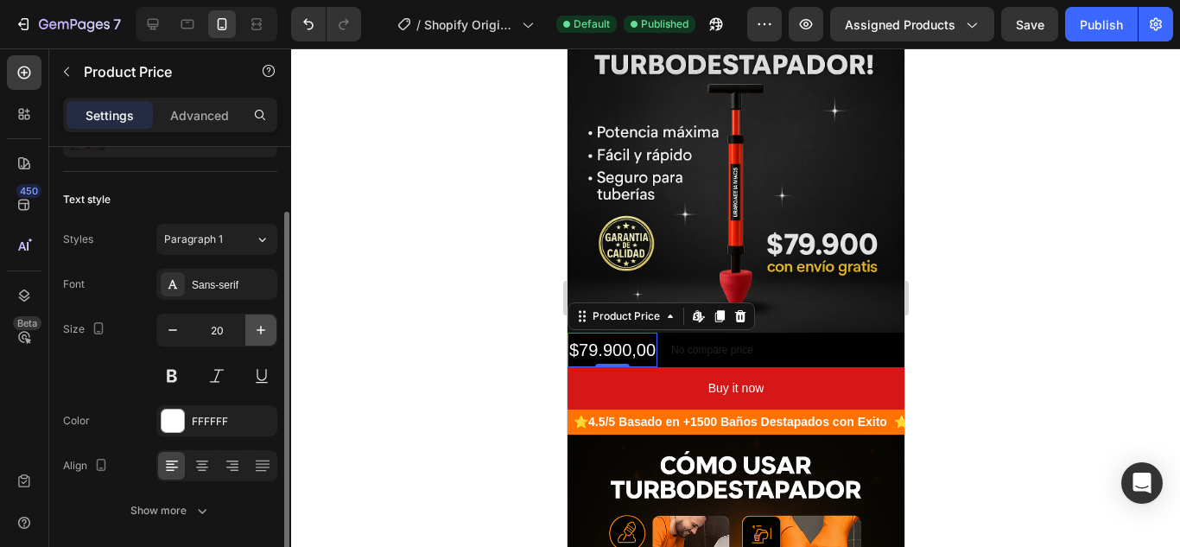
click at [257, 329] on icon "button" at bounding box center [260, 329] width 17 height 17
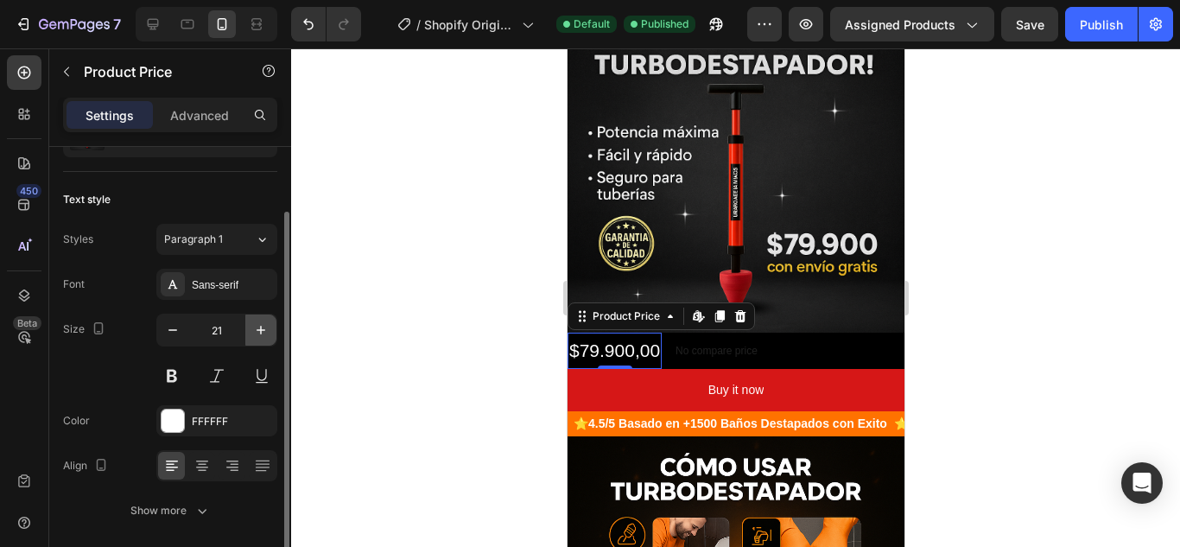
click at [257, 329] on icon "button" at bounding box center [260, 329] width 17 height 17
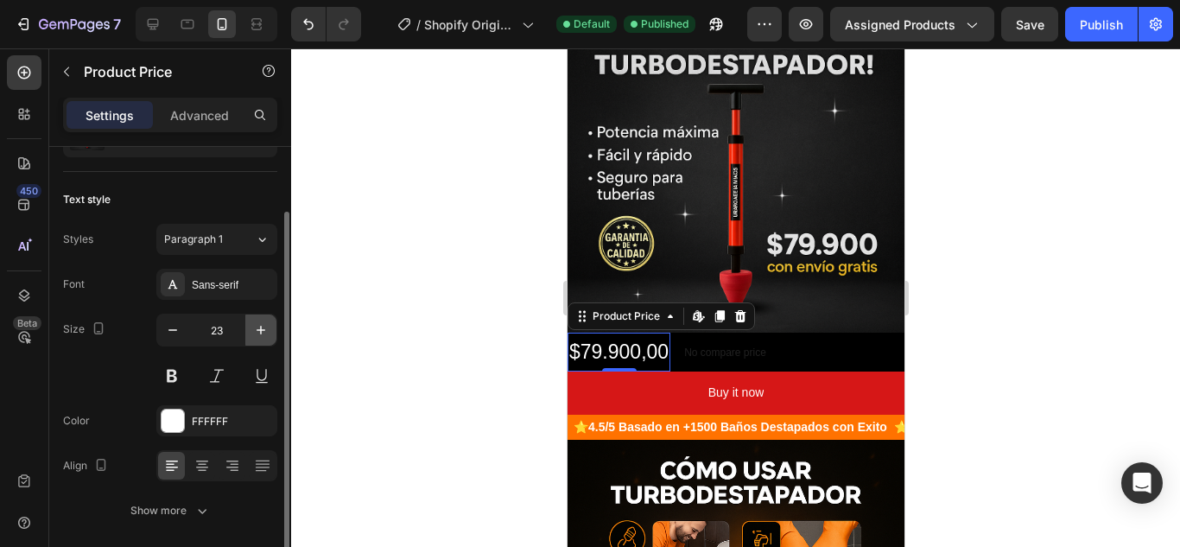
click at [257, 329] on icon "button" at bounding box center [260, 329] width 17 height 17
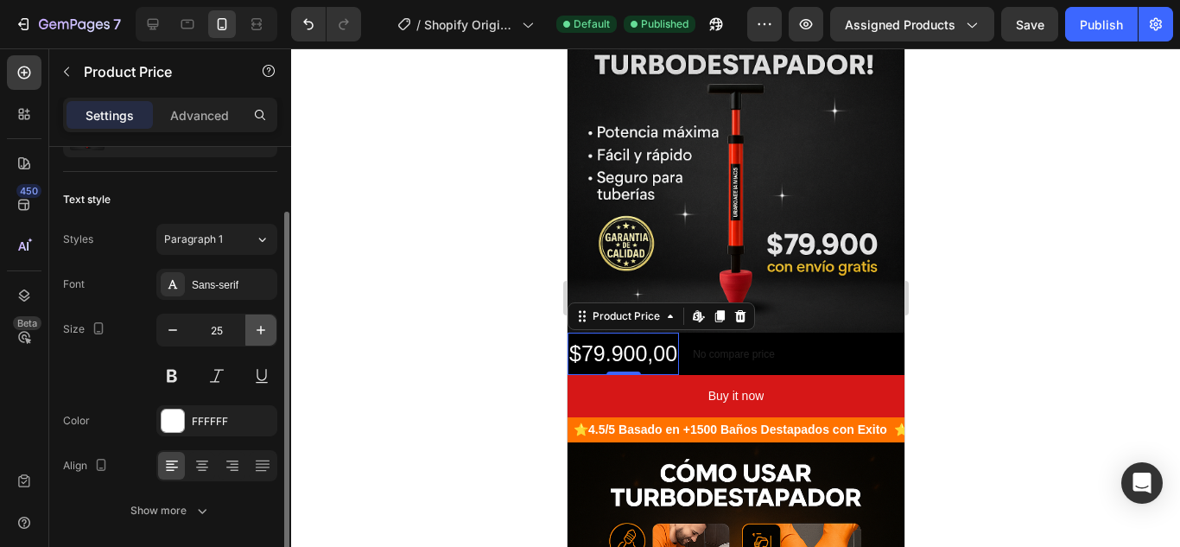
click at [257, 329] on icon "button" at bounding box center [260, 329] width 17 height 17
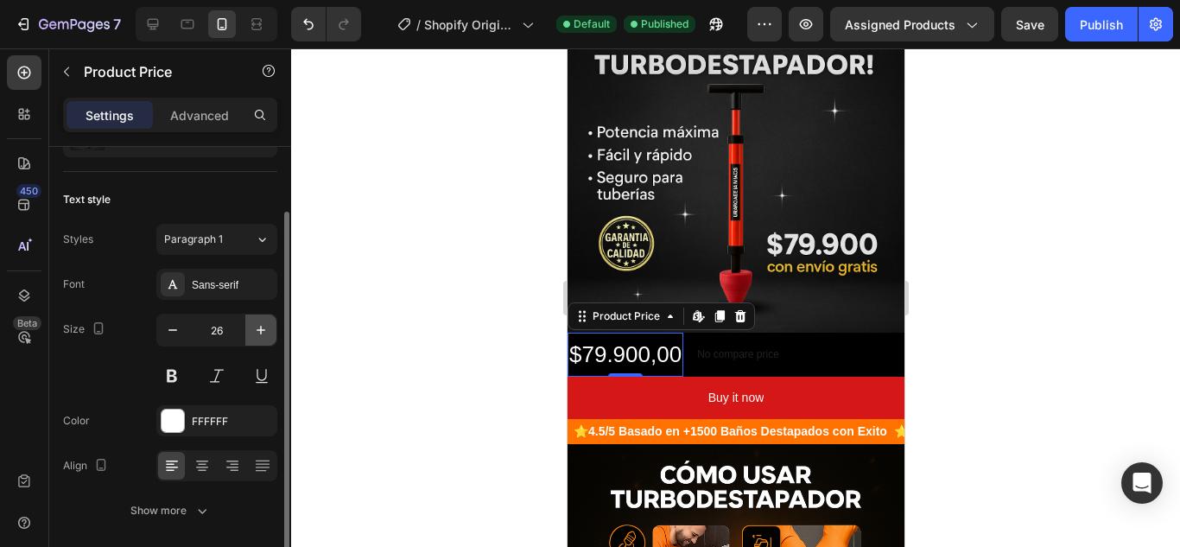
click at [257, 329] on icon "button" at bounding box center [260, 329] width 17 height 17
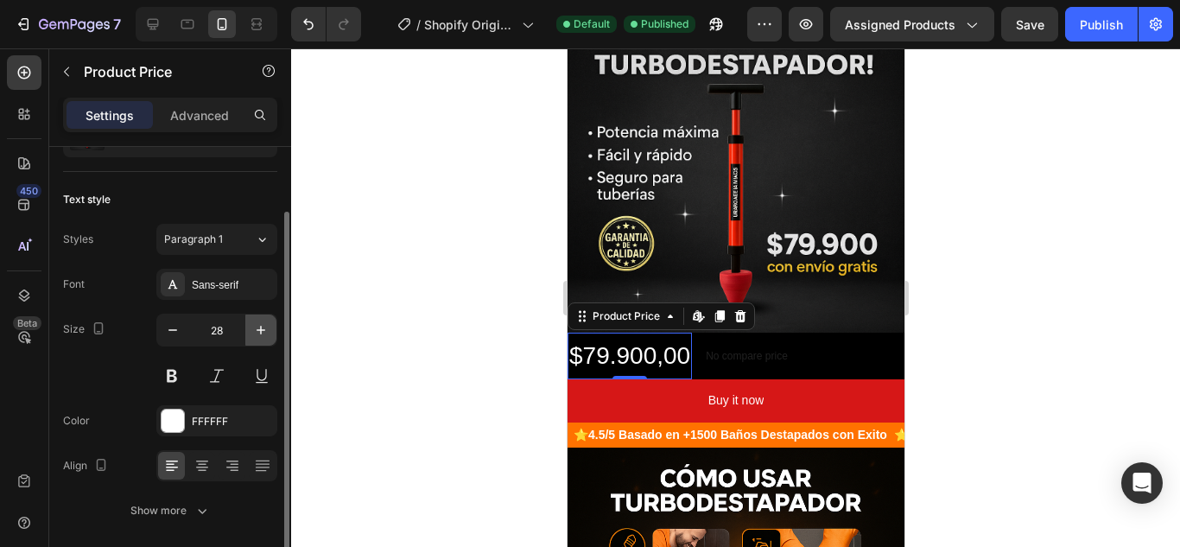
click at [257, 329] on icon "button" at bounding box center [260, 329] width 17 height 17
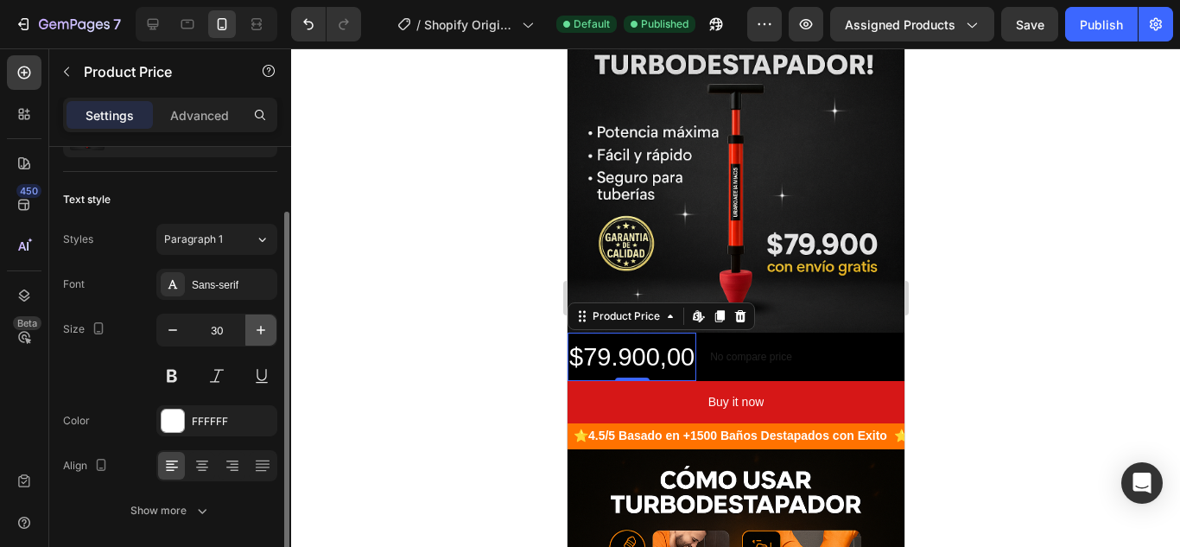
click at [257, 329] on icon "button" at bounding box center [260, 329] width 17 height 17
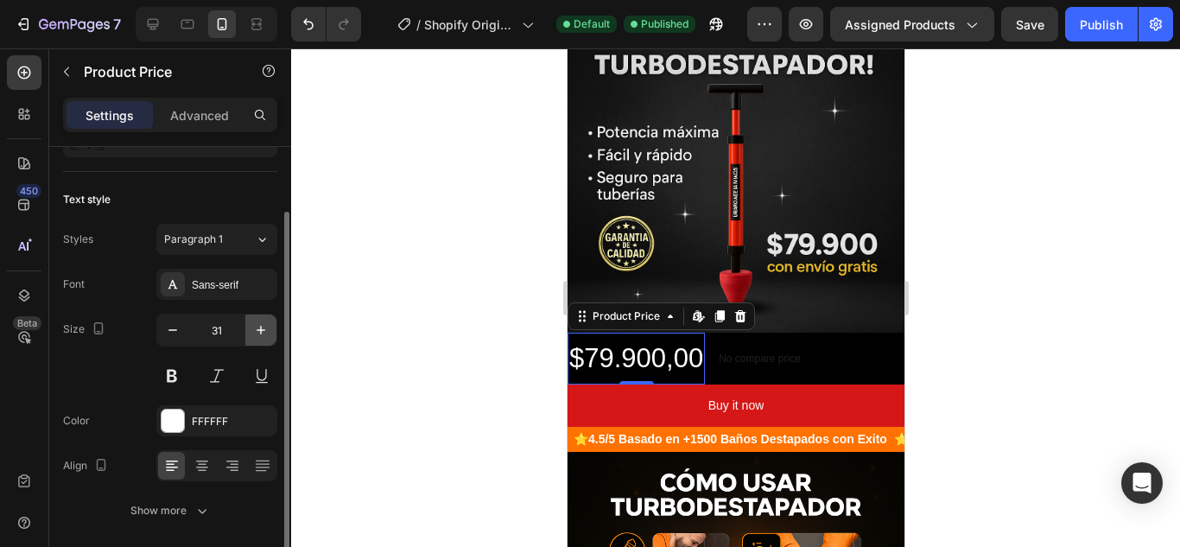
click at [257, 329] on icon "button" at bounding box center [260, 329] width 17 height 17
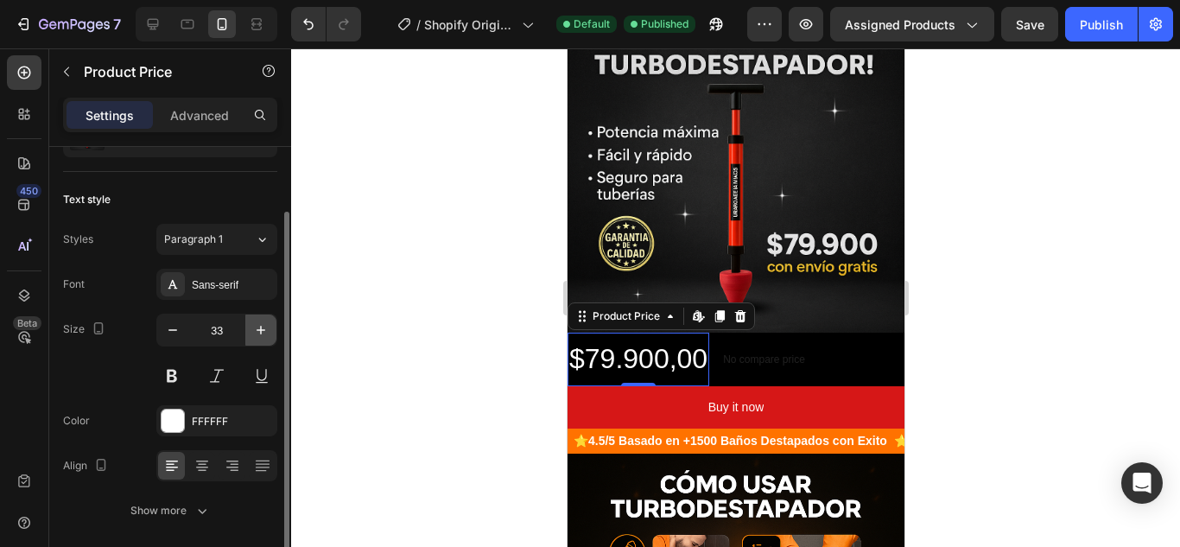
click at [257, 329] on icon "button" at bounding box center [260, 329] width 17 height 17
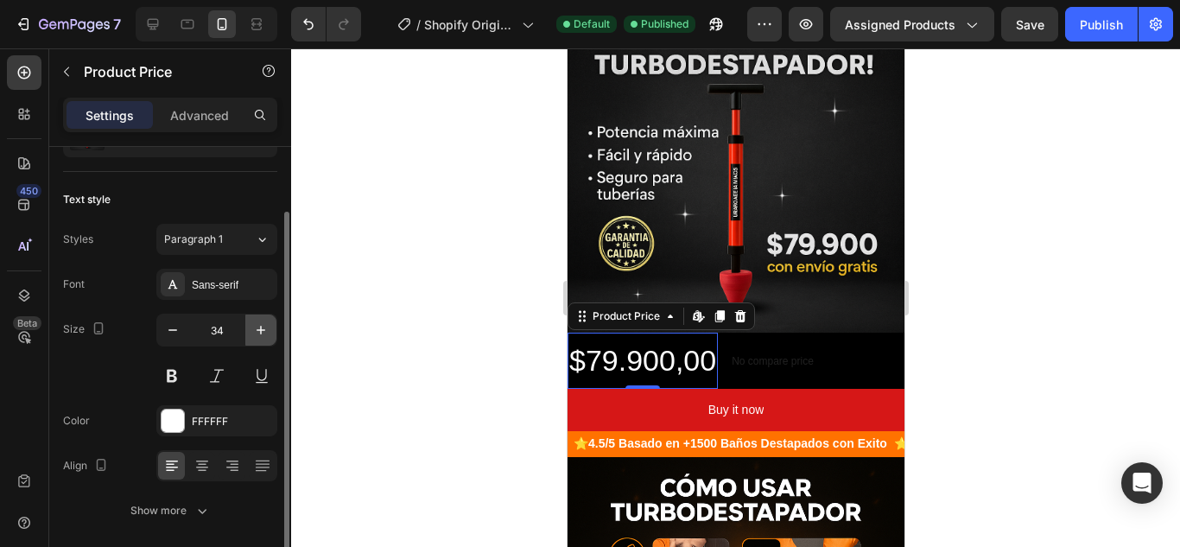
click at [257, 329] on icon "button" at bounding box center [260, 329] width 17 height 17
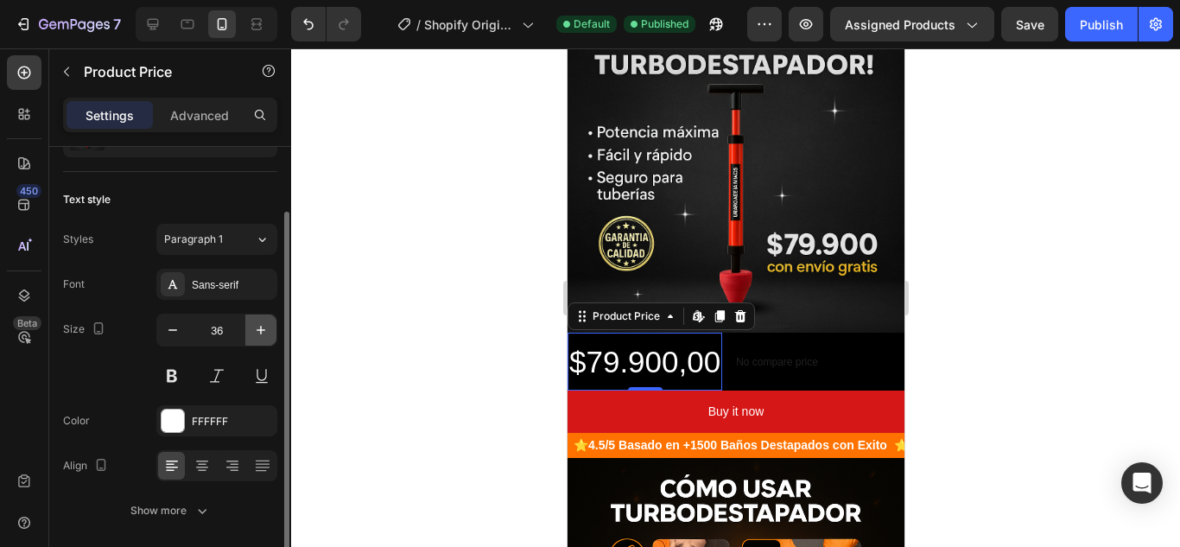
click at [257, 329] on icon "button" at bounding box center [260, 329] width 17 height 17
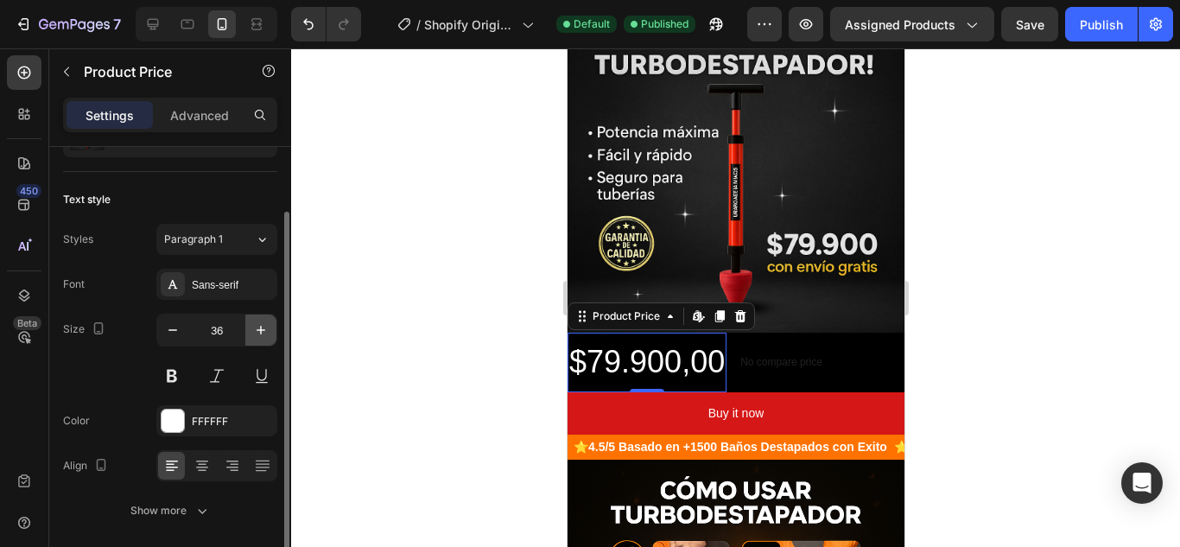
type input "37"
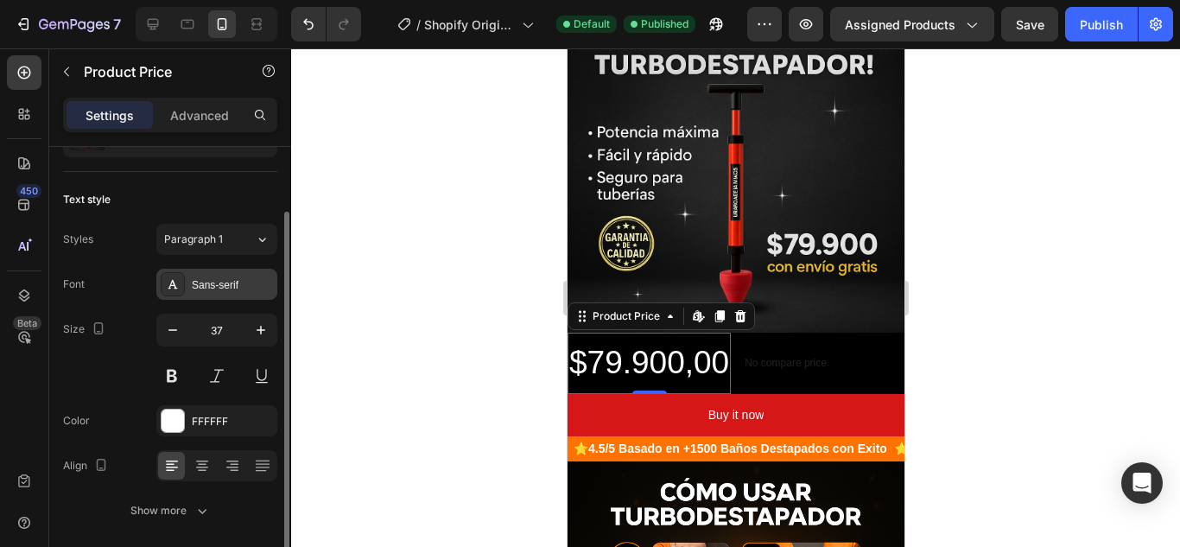
click at [233, 285] on div "Sans-serif" at bounding box center [232, 285] width 81 height 16
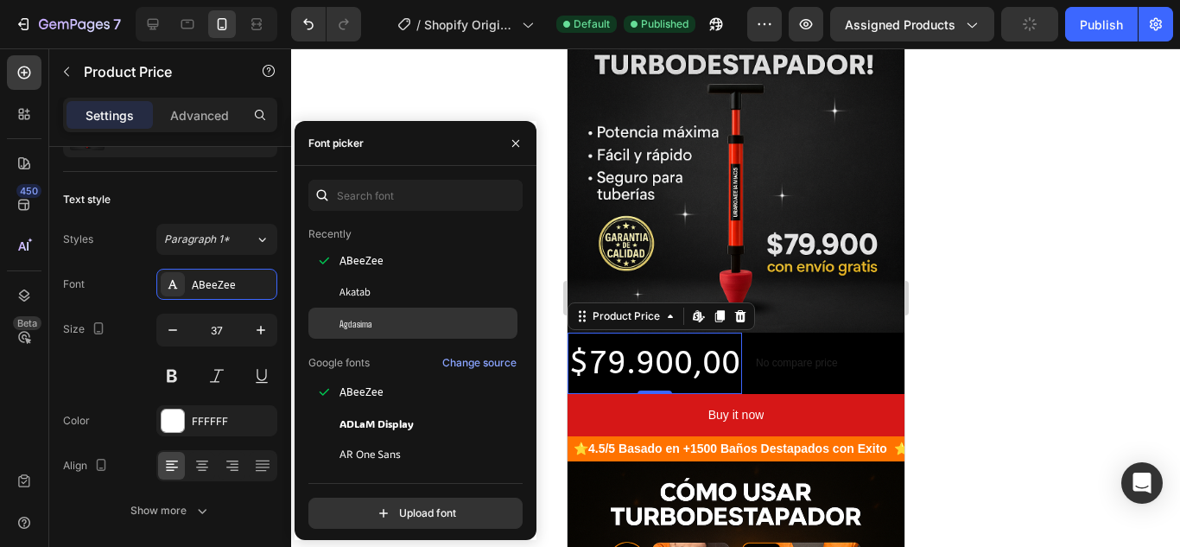
scroll to position [173, 0]
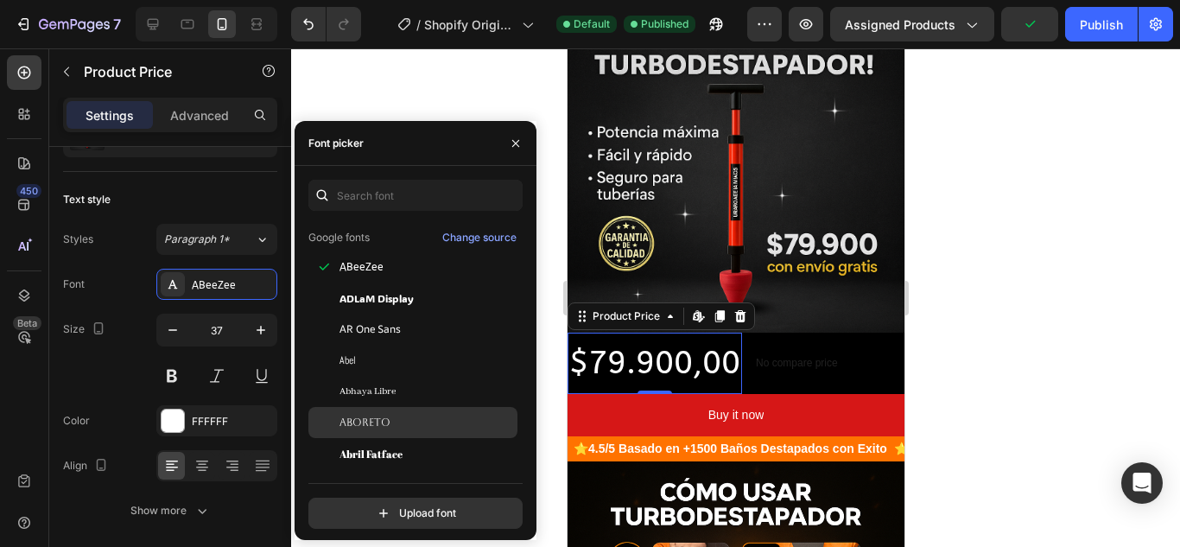
click at [393, 416] on div "Aboreto" at bounding box center [427, 423] width 175 height 16
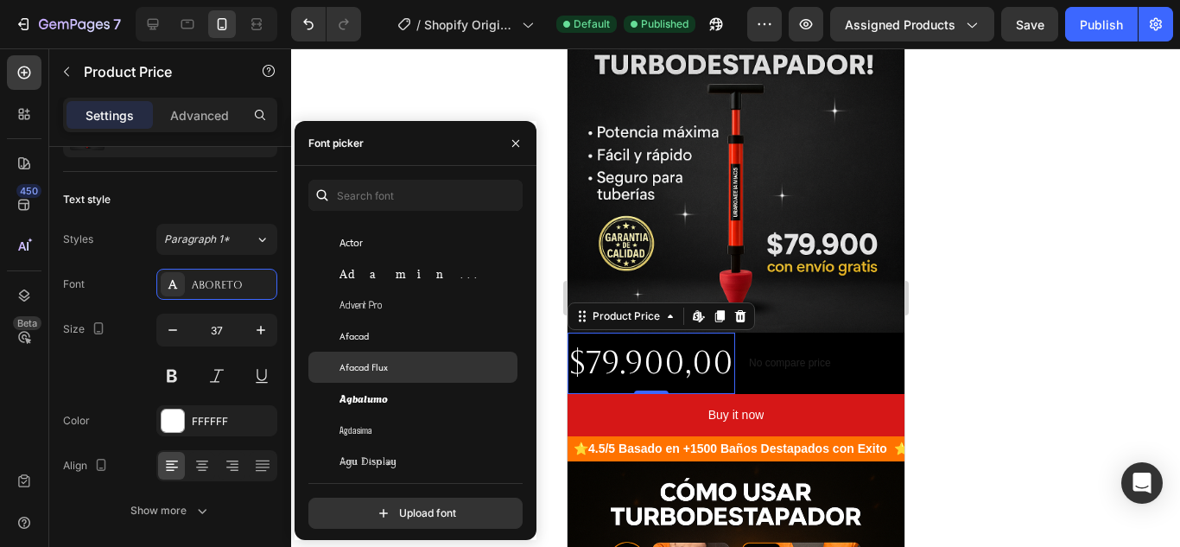
scroll to position [518, 0]
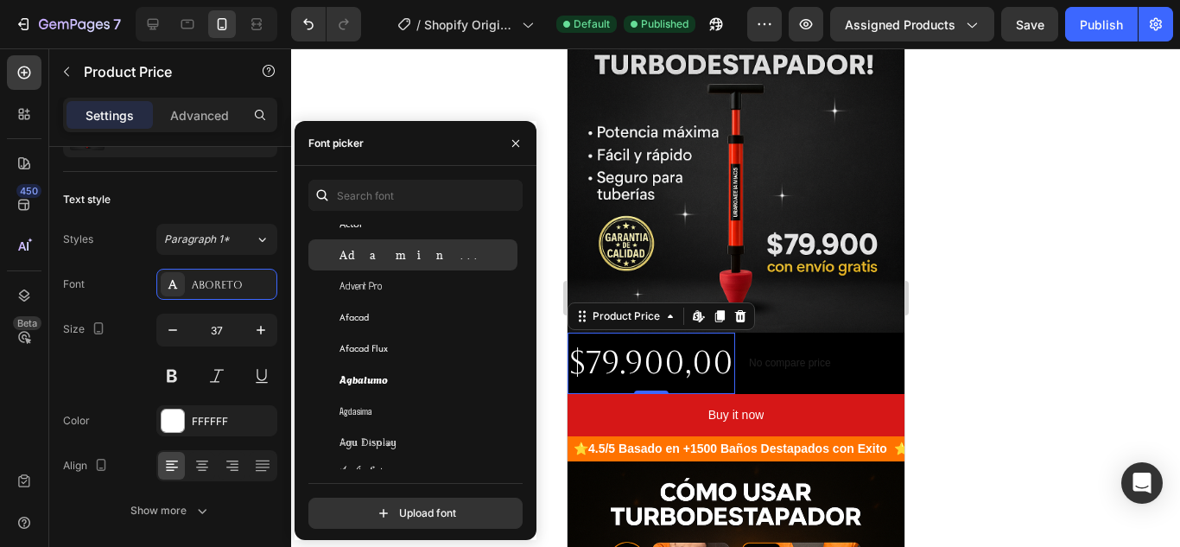
click at [380, 251] on span "Adamina" at bounding box center [411, 255] width 143 height 16
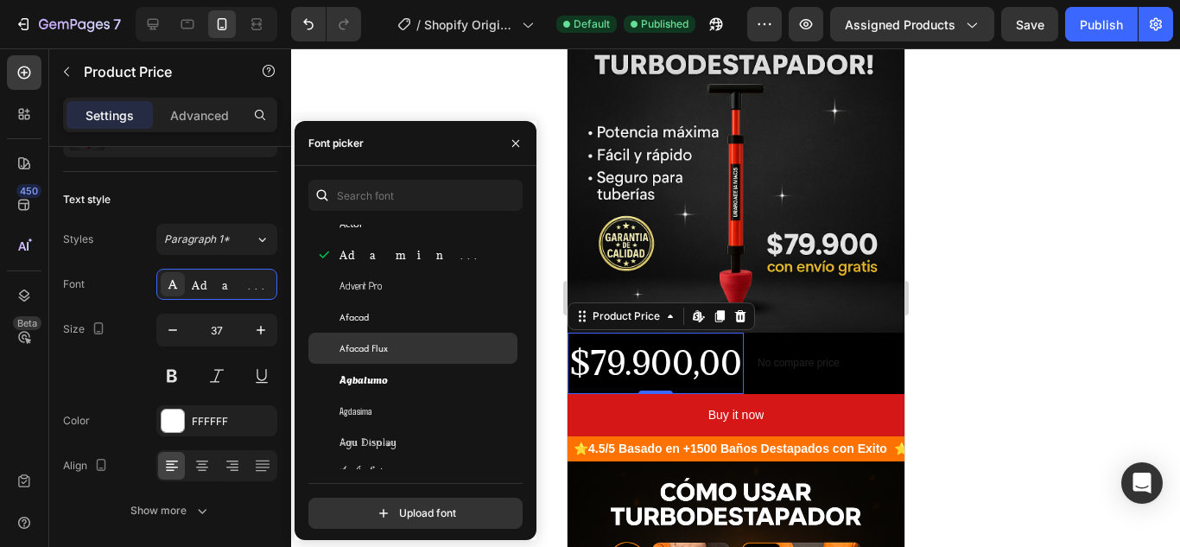
scroll to position [605, 0]
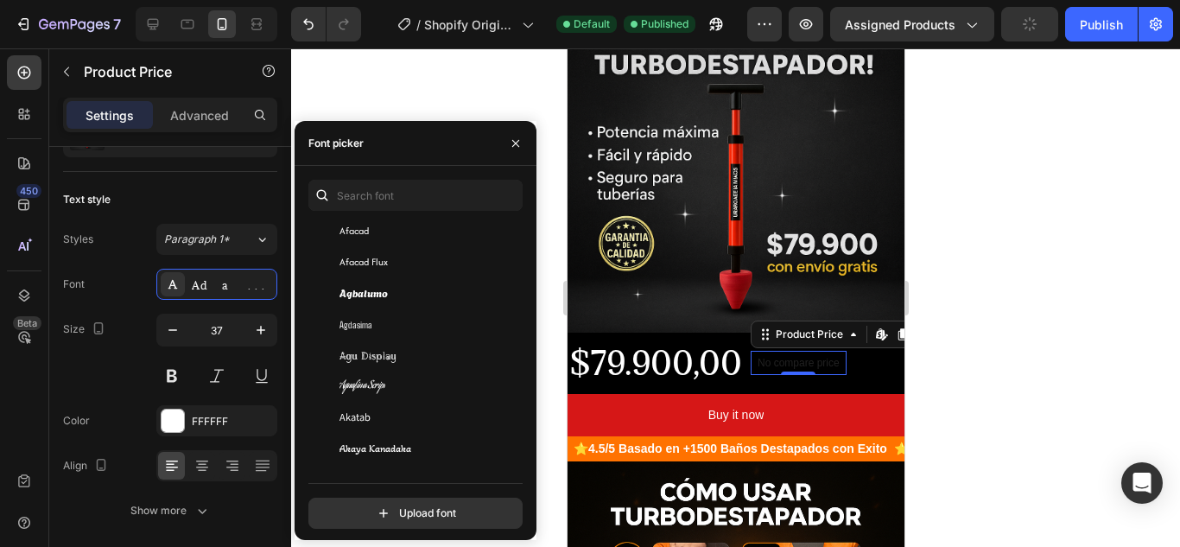
click at [791, 358] on p "No compare price" at bounding box center [798, 363] width 82 height 10
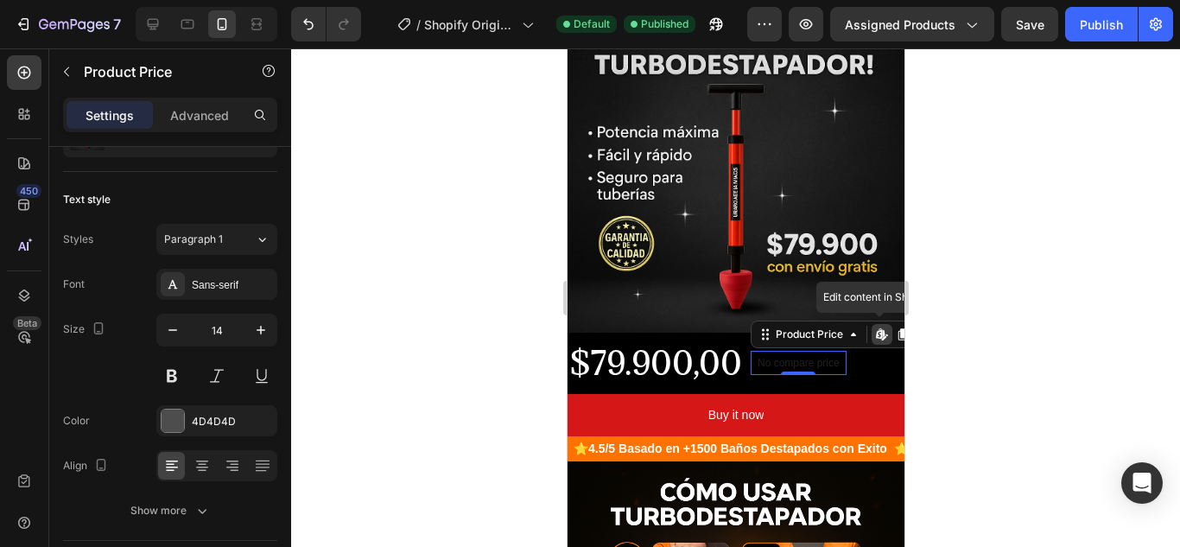
click at [878, 327] on icon at bounding box center [881, 334] width 14 height 14
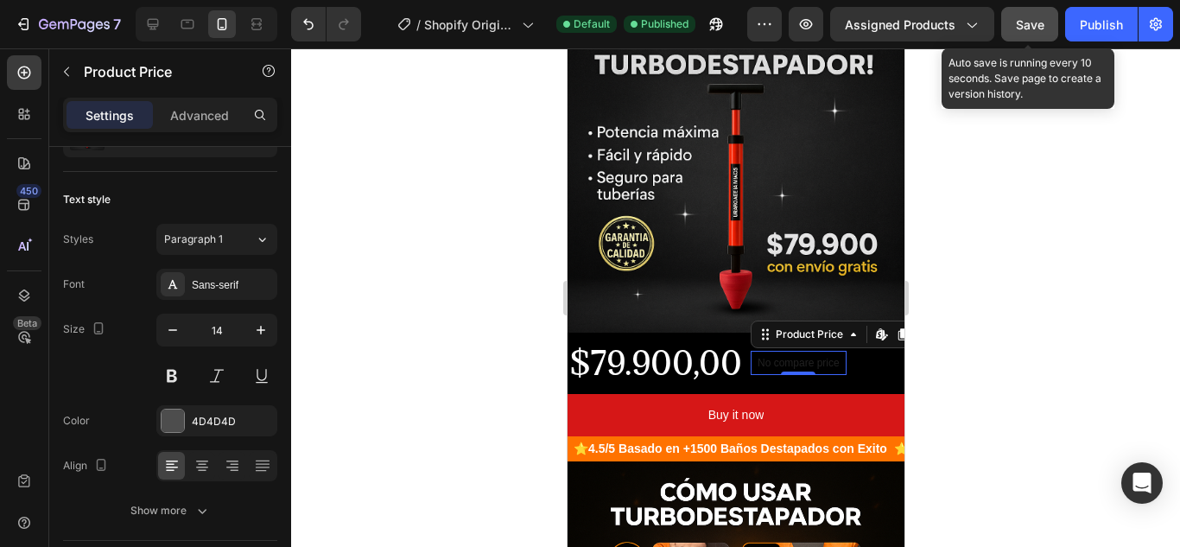
click at [1032, 20] on span "Save" at bounding box center [1030, 24] width 29 height 15
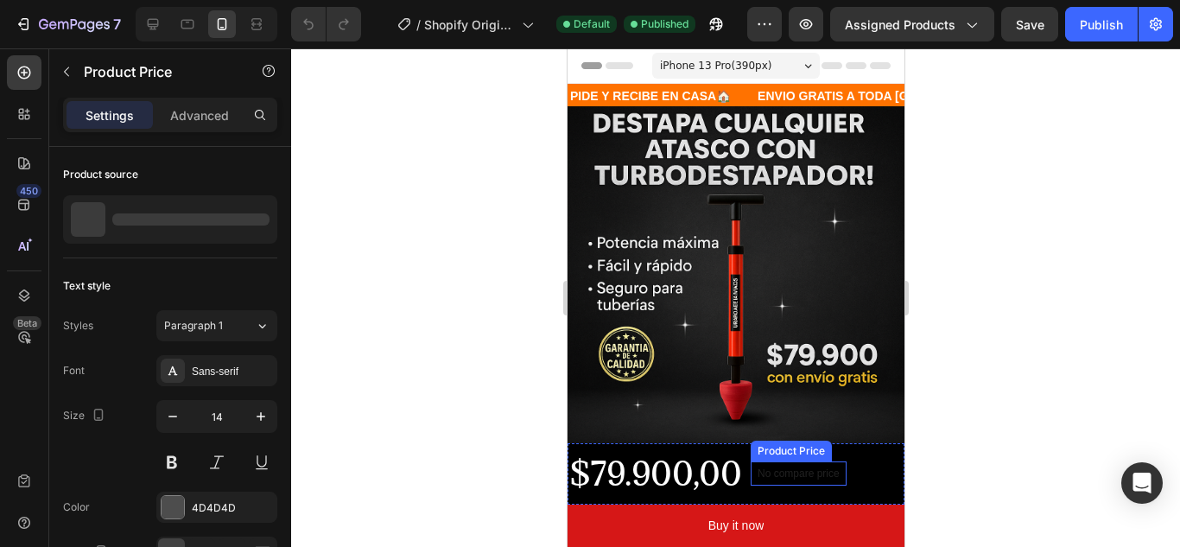
click at [816, 468] on p "No compare price" at bounding box center [798, 473] width 82 height 10
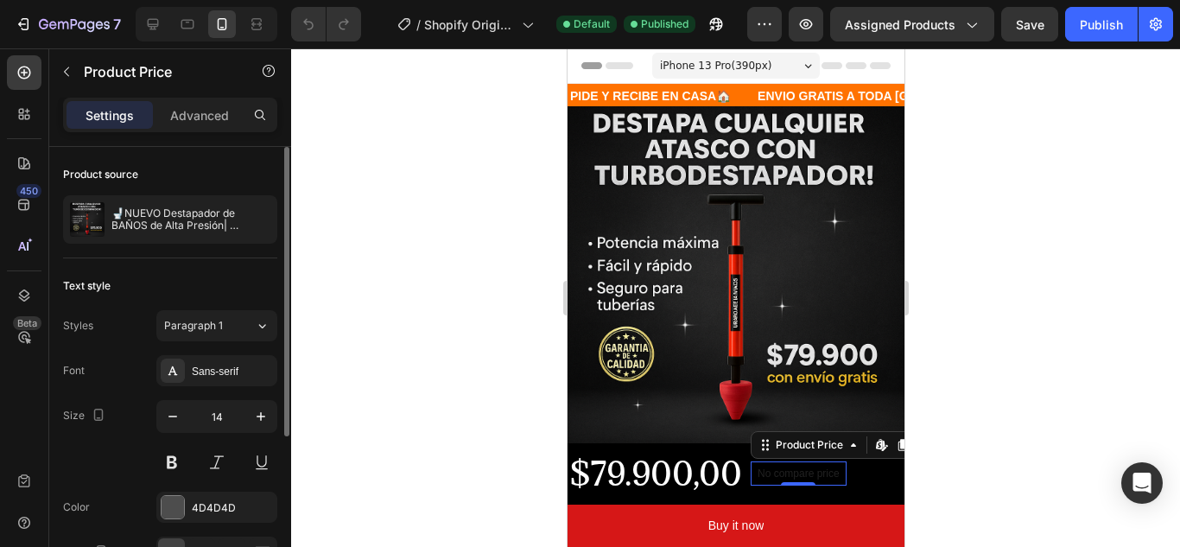
scroll to position [86, 0]
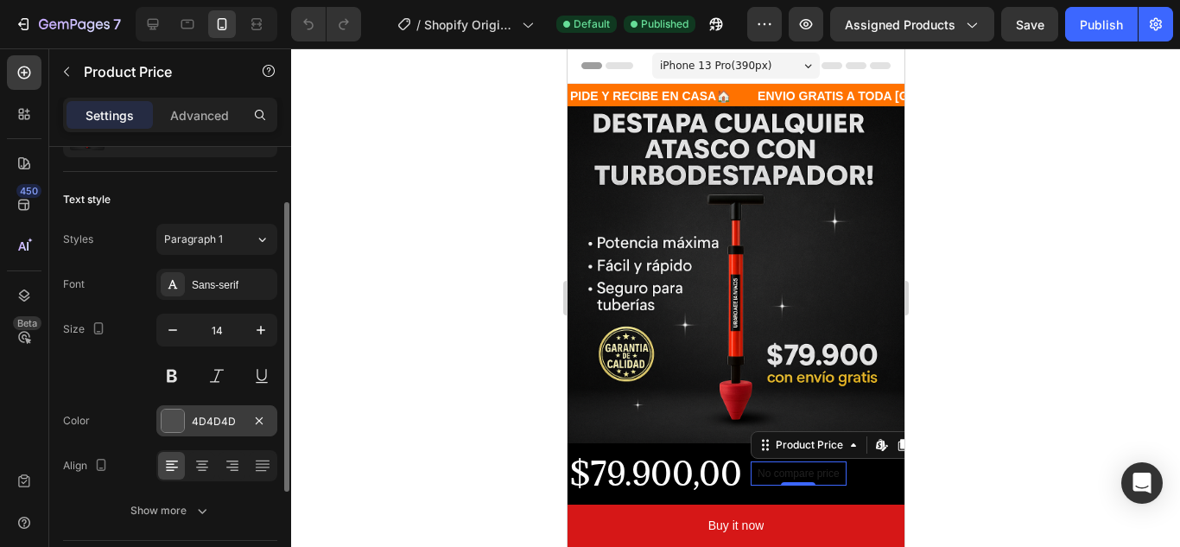
click at [195, 417] on div "4D4D4D" at bounding box center [217, 422] width 50 height 16
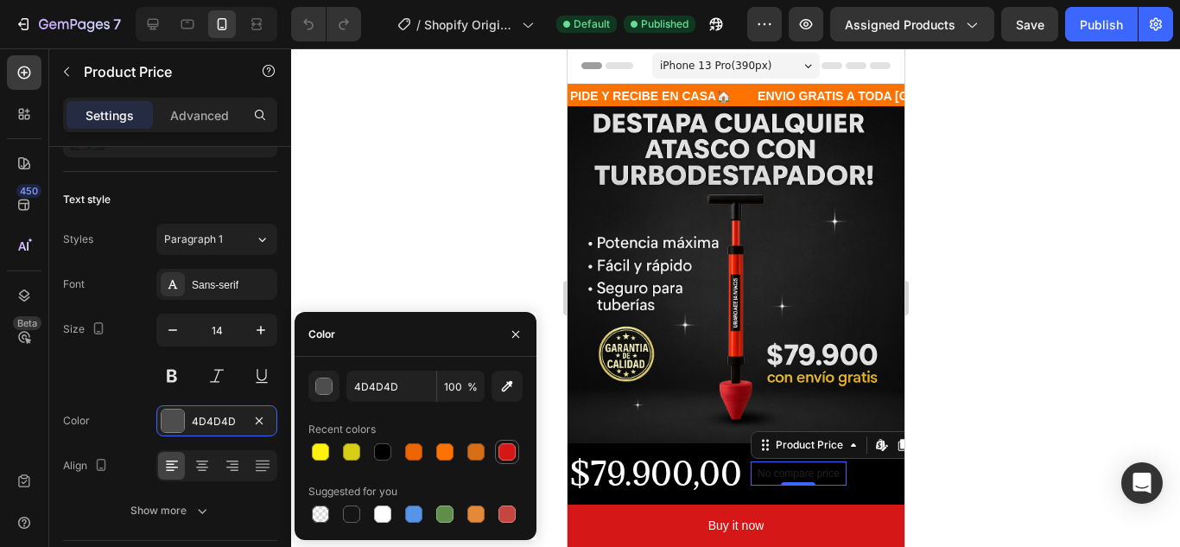
click at [501, 448] on div at bounding box center [506, 451] width 17 height 17
type input "D61717"
click at [257, 320] on button "button" at bounding box center [260, 329] width 31 height 31
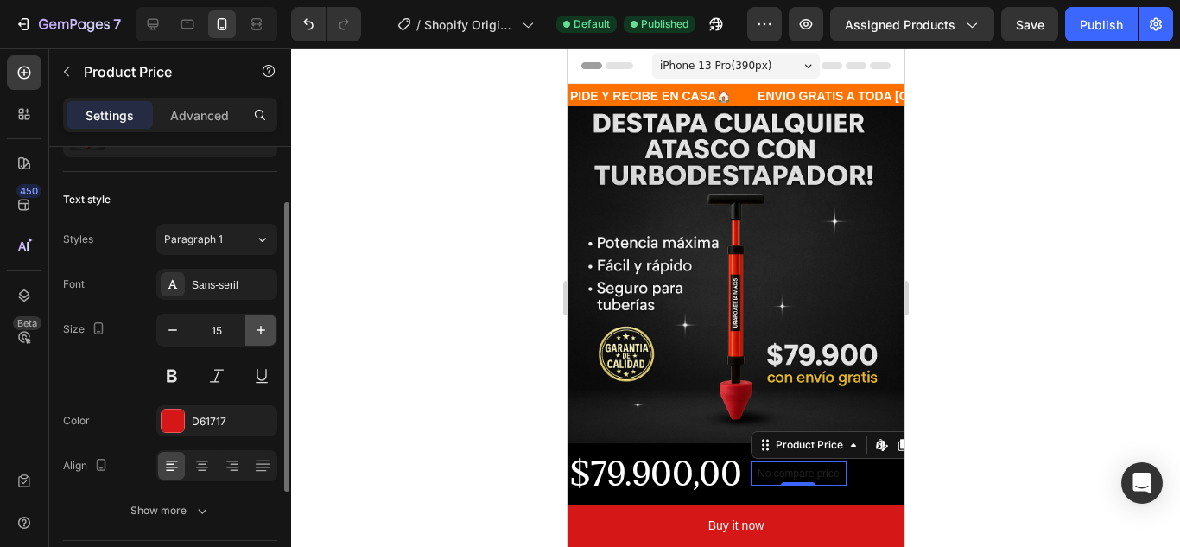
click at [257, 320] on button "button" at bounding box center [260, 329] width 31 height 31
click at [257, 321] on button "button" at bounding box center [260, 329] width 31 height 31
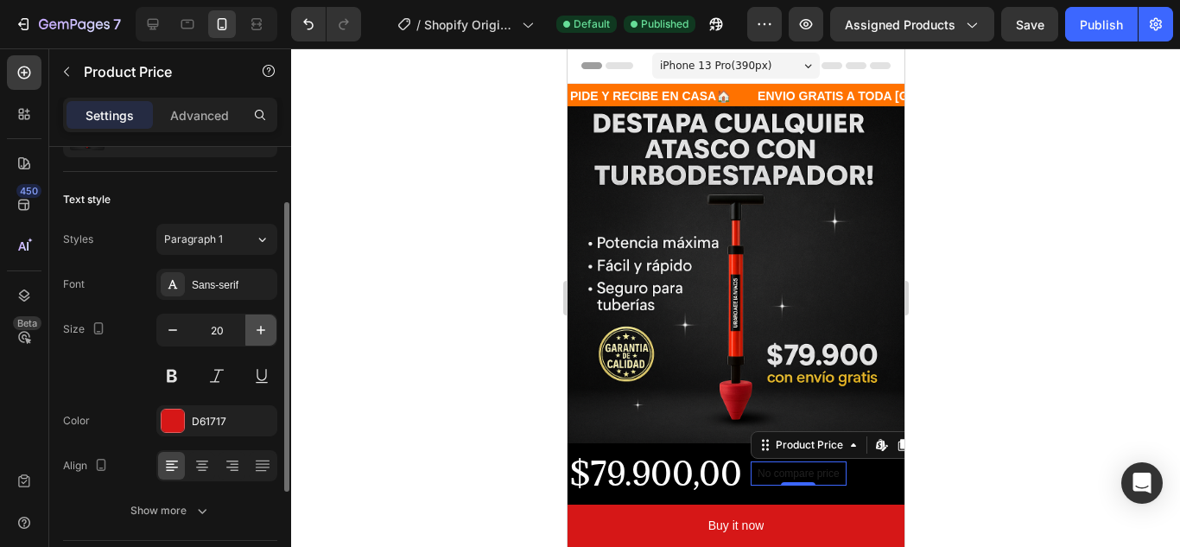
click at [257, 321] on button "button" at bounding box center [260, 329] width 31 height 31
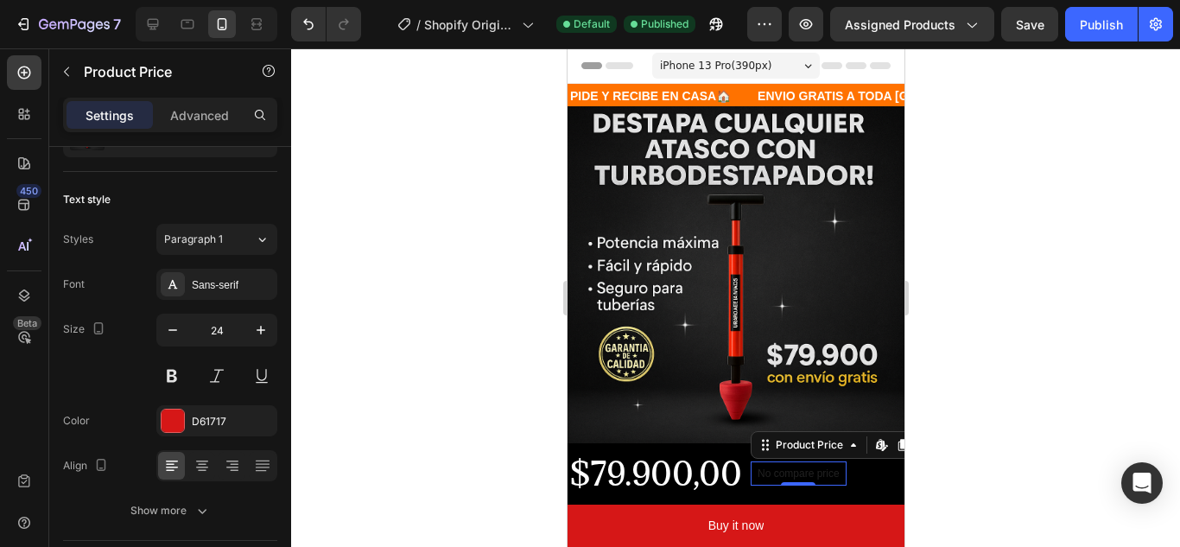
type input "25"
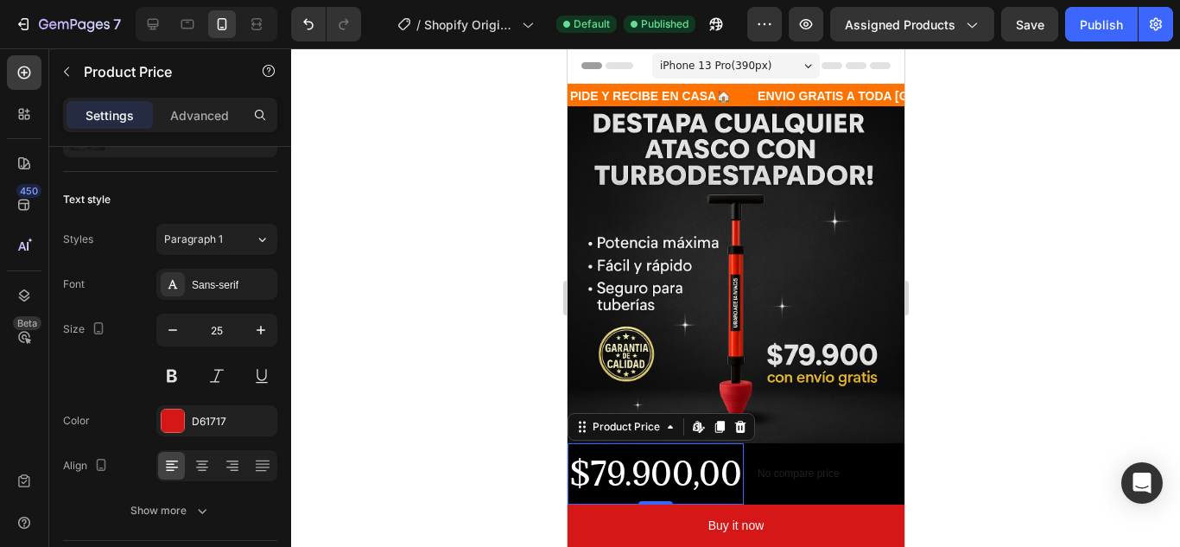
click at [712, 471] on div "$79.900,00" at bounding box center [655, 473] width 176 height 61
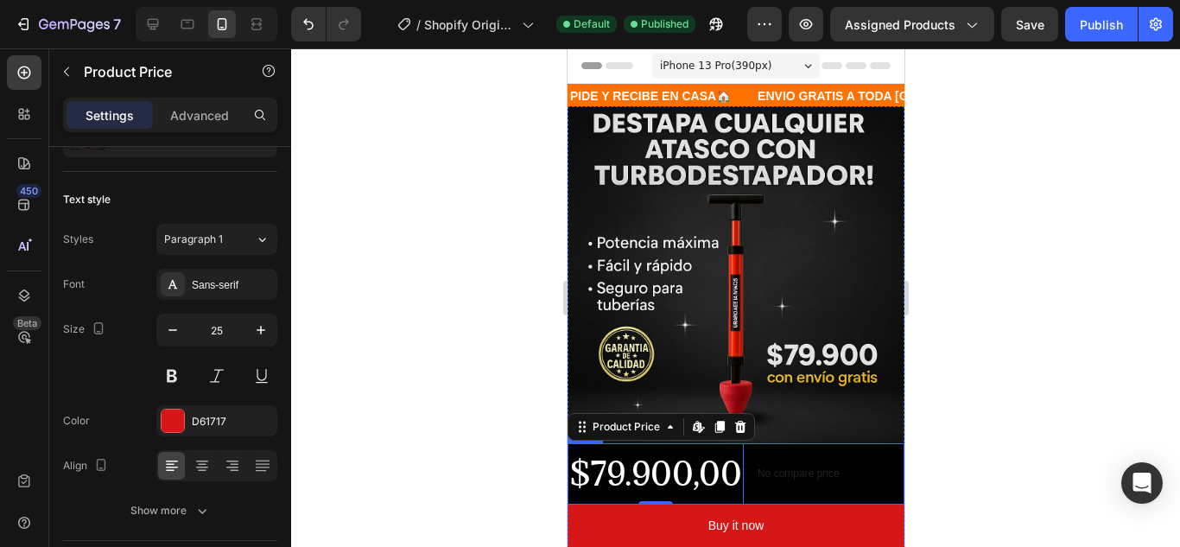
click at [804, 473] on div "No compare price Product Price" at bounding box center [798, 473] width 96 height 24
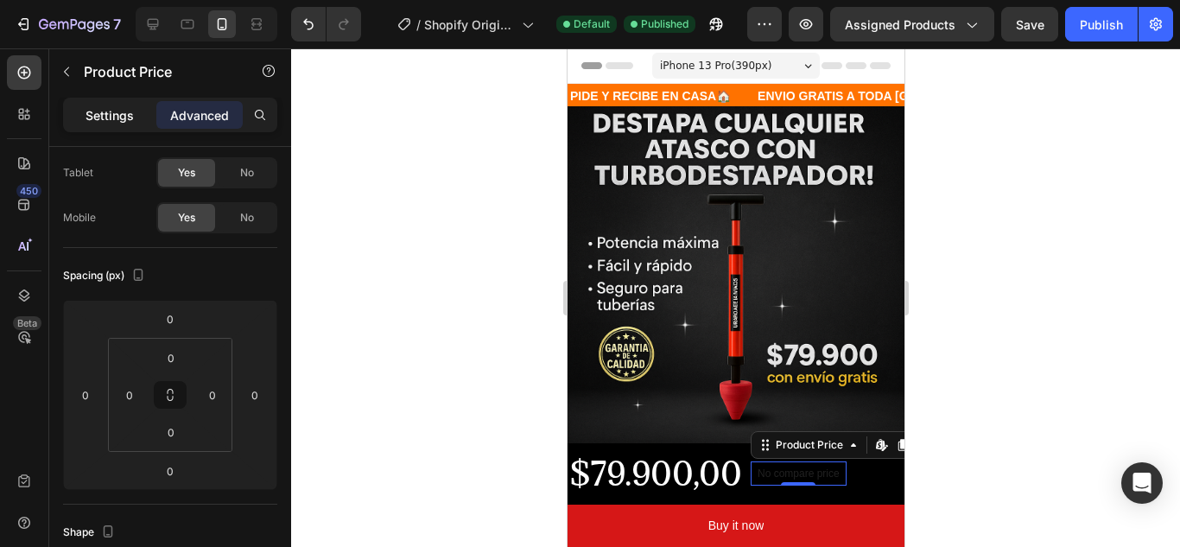
click at [130, 115] on p "Settings" at bounding box center [110, 115] width 48 height 18
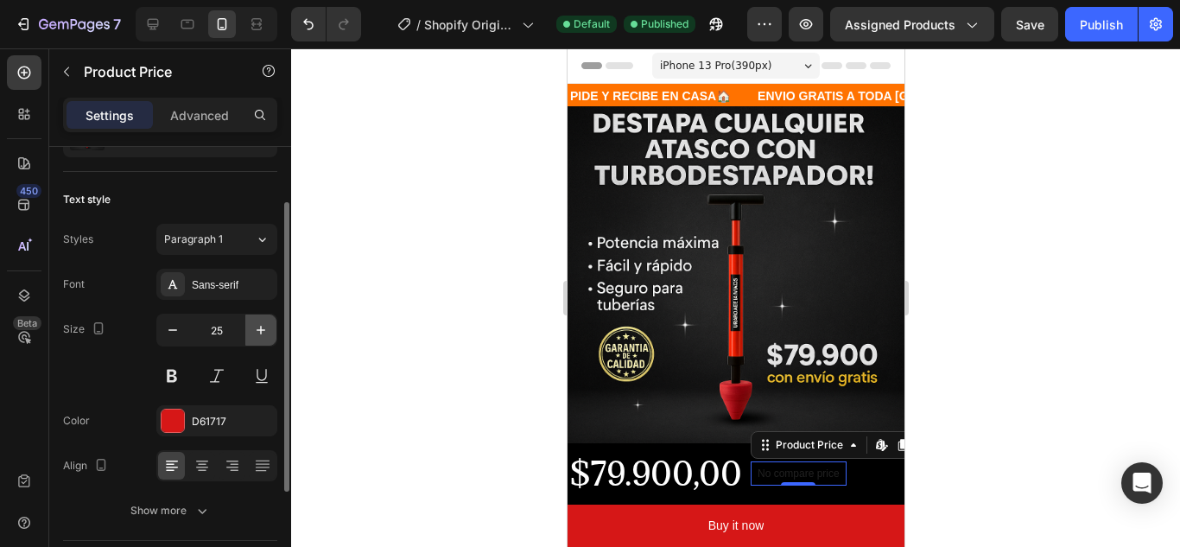
click at [267, 335] on icon "button" at bounding box center [260, 329] width 17 height 17
click at [266, 335] on icon "button" at bounding box center [260, 329] width 17 height 17
click at [265, 334] on icon "button" at bounding box center [260, 329] width 17 height 17
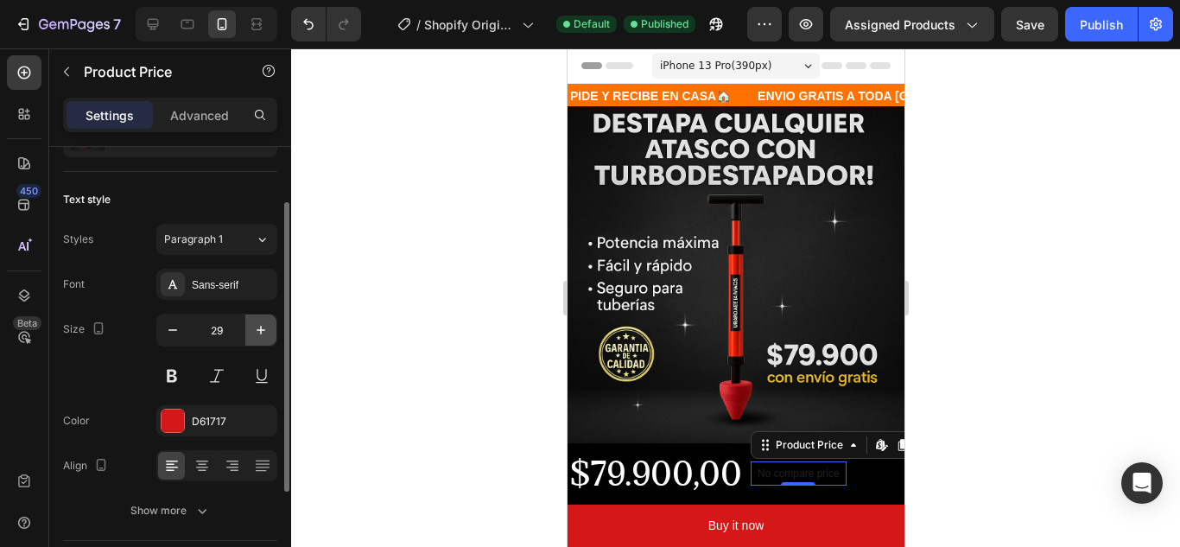
click at [265, 334] on icon "button" at bounding box center [260, 329] width 17 height 17
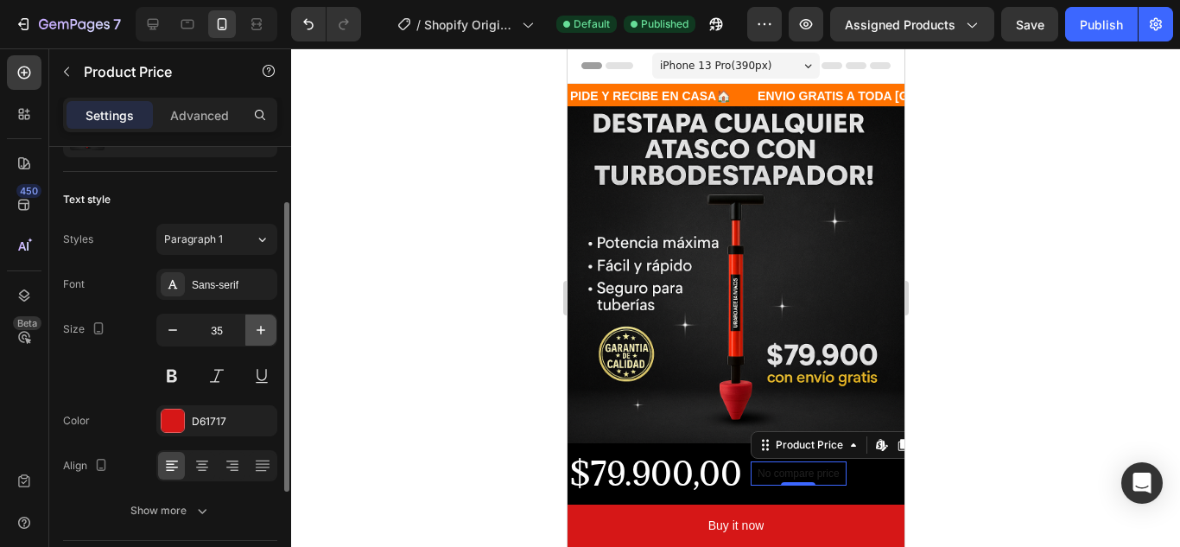
click at [265, 334] on icon "button" at bounding box center [260, 329] width 17 height 17
click at [165, 328] on icon "button" at bounding box center [172, 329] width 17 height 17
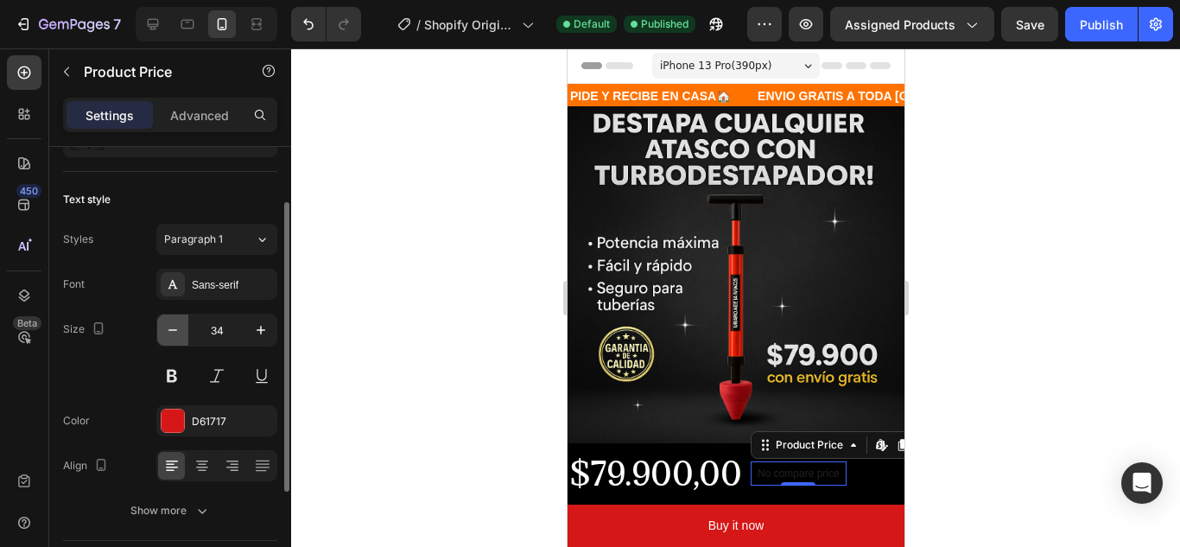
click at [165, 328] on icon "button" at bounding box center [172, 329] width 17 height 17
type input "31"
click at [815, 438] on div "Product Price" at bounding box center [809, 445] width 74 height 16
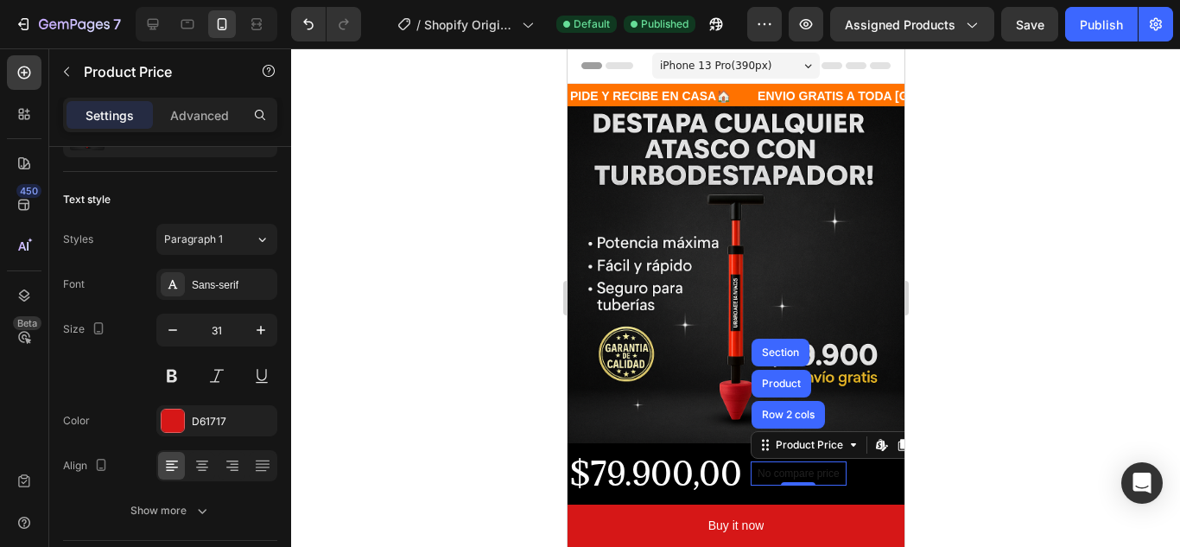
click at [998, 370] on div at bounding box center [735, 297] width 889 height 498
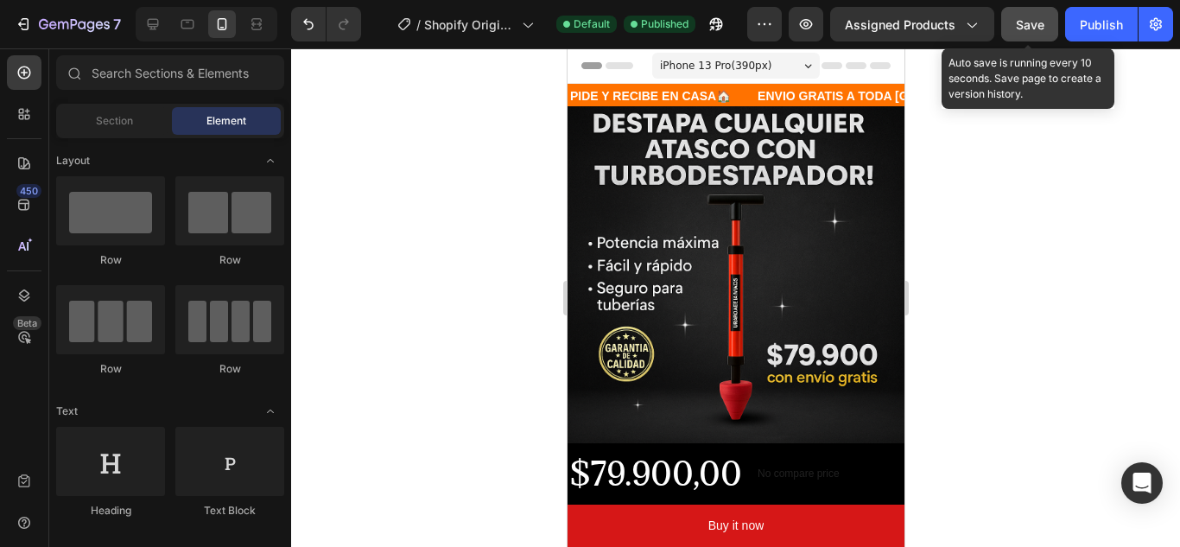
click at [1031, 17] on span "Save" at bounding box center [1030, 24] width 29 height 15
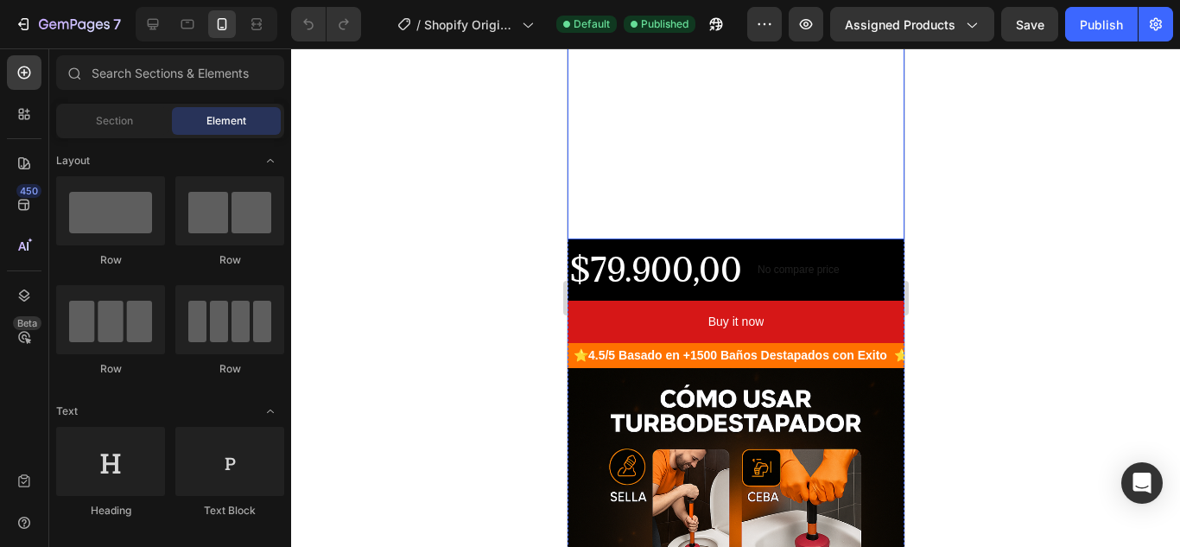
scroll to position [259, 0]
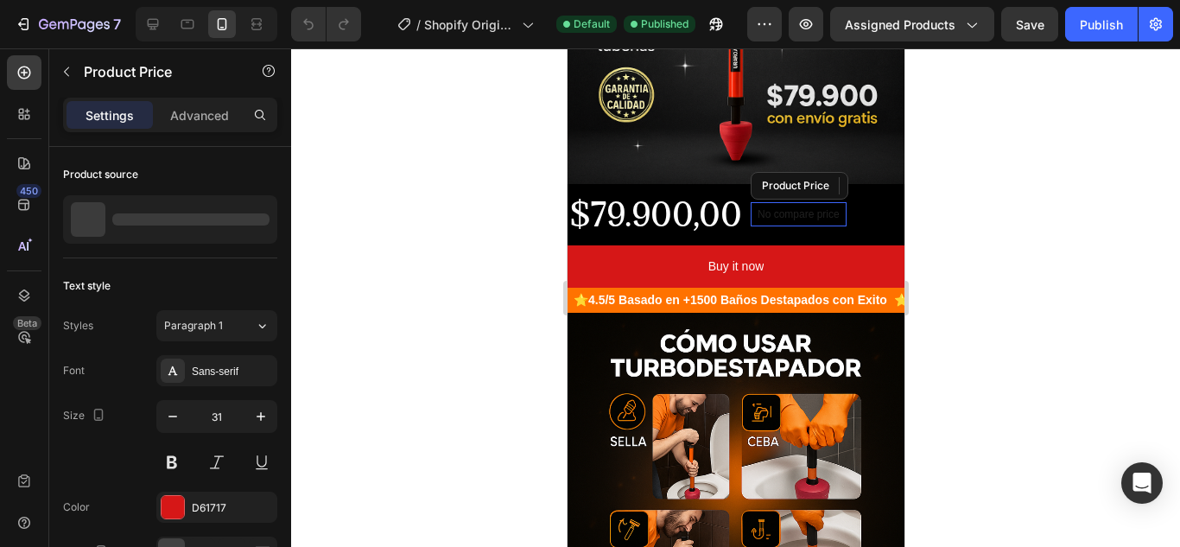
click at [787, 209] on p "No compare price" at bounding box center [798, 214] width 82 height 10
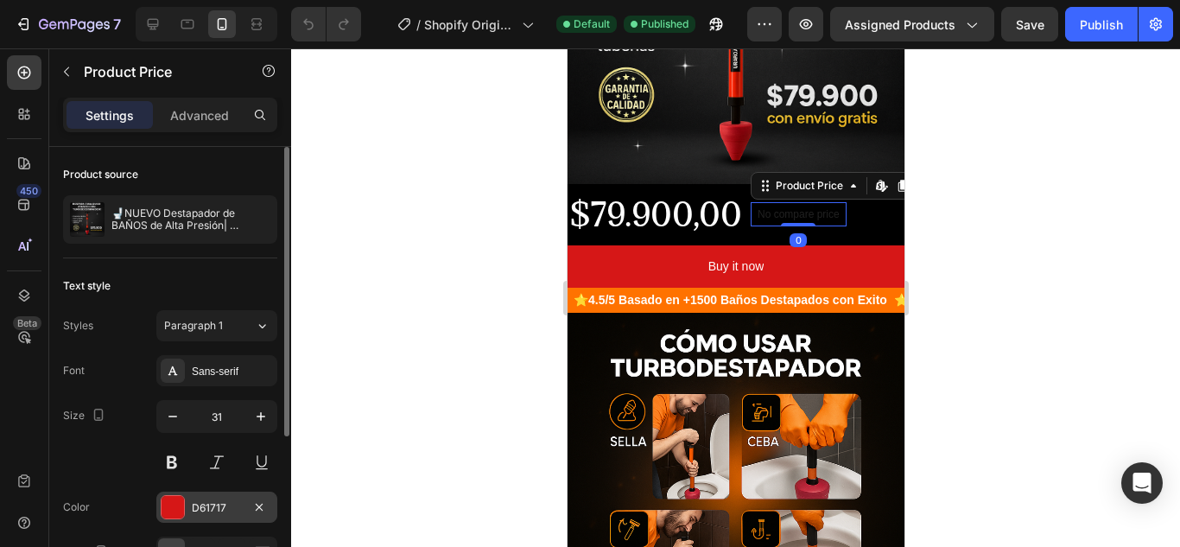
click at [195, 505] on div "D61717" at bounding box center [217, 508] width 50 height 16
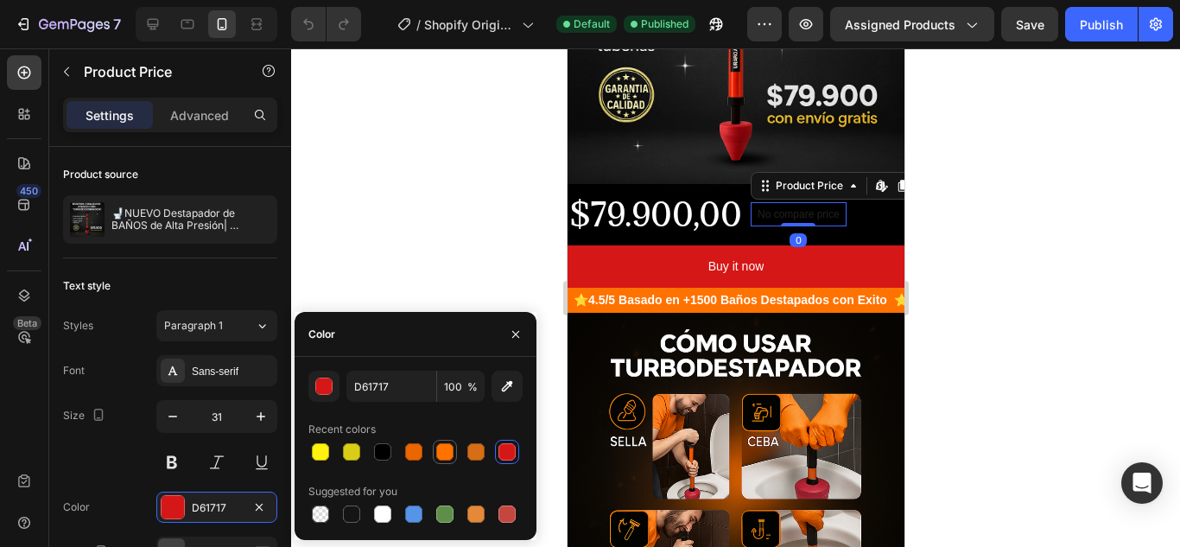
click at [439, 449] on div at bounding box center [444, 451] width 17 height 17
type input "FF7200"
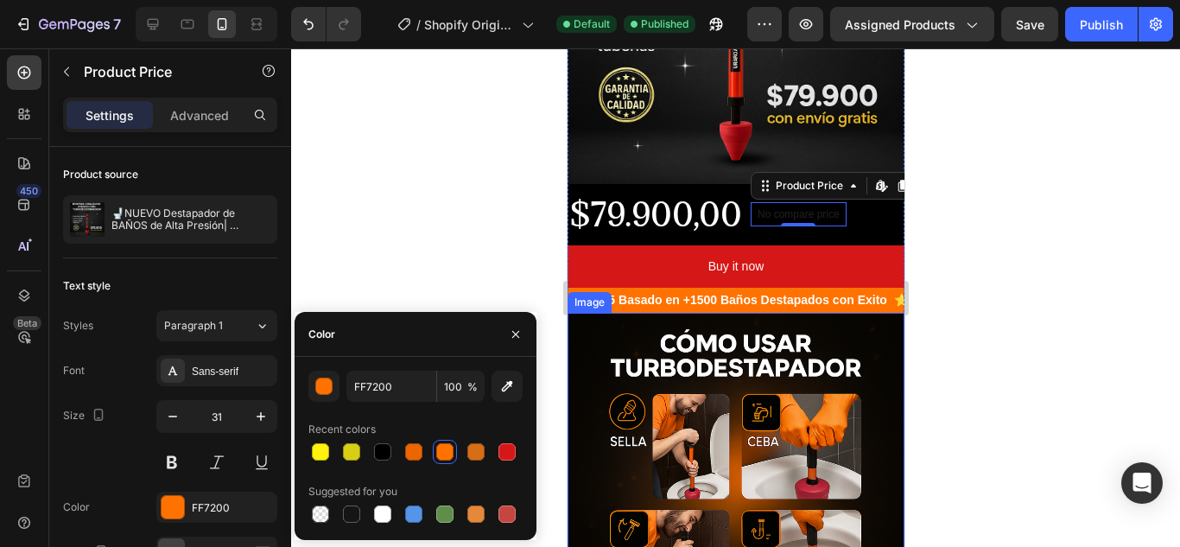
click at [1023, 302] on div at bounding box center [735, 297] width 889 height 498
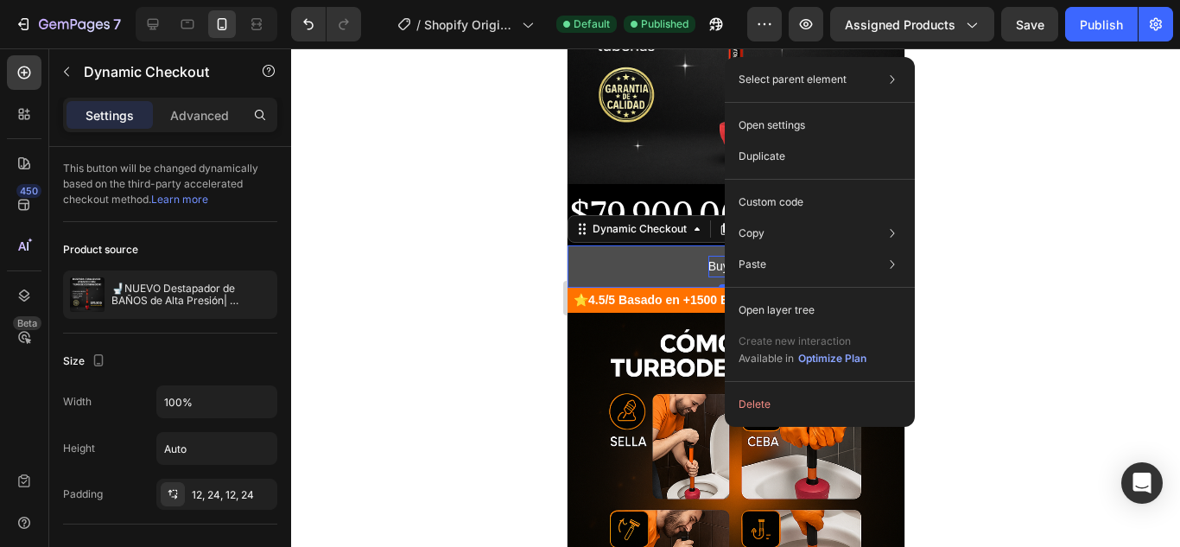
click at [708, 256] on div "Buy it now" at bounding box center [736, 267] width 56 height 22
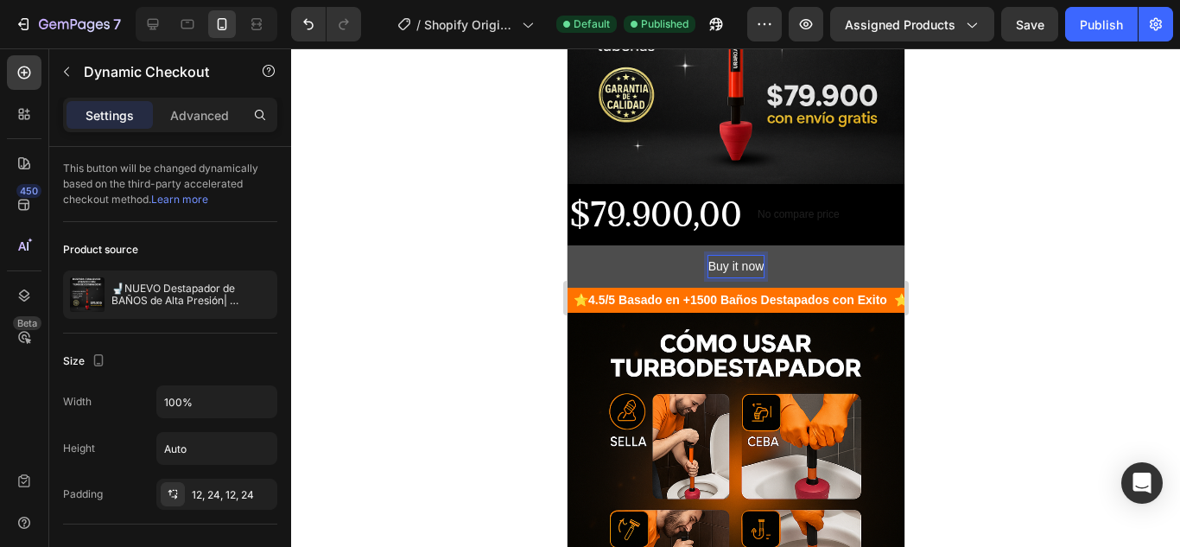
click at [680, 247] on button "Buy it now" at bounding box center [735, 266] width 337 height 42
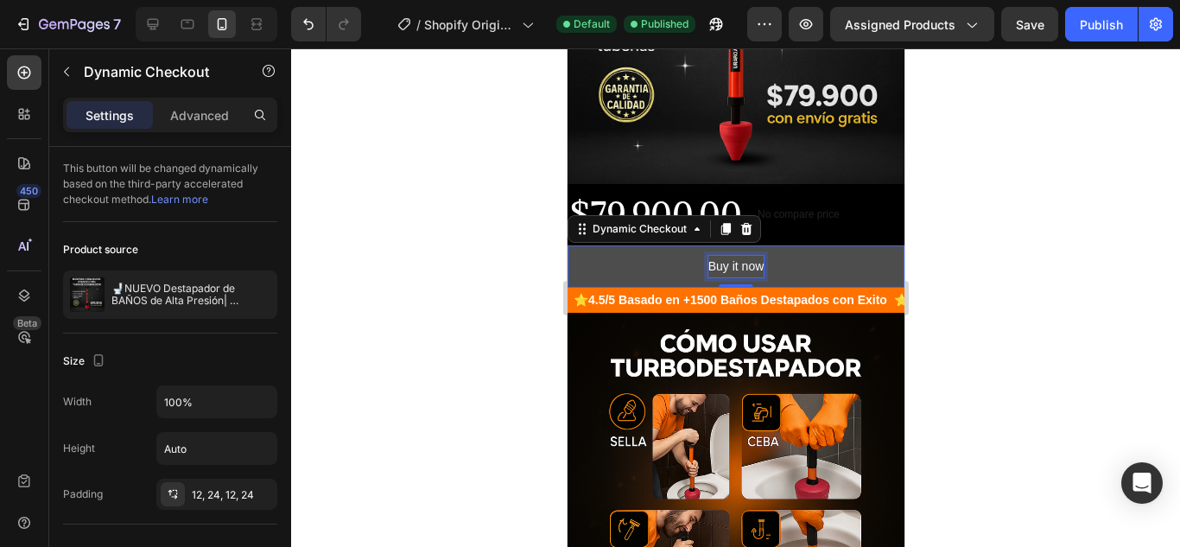
click at [727, 256] on p "Buy it now" at bounding box center [736, 267] width 56 height 22
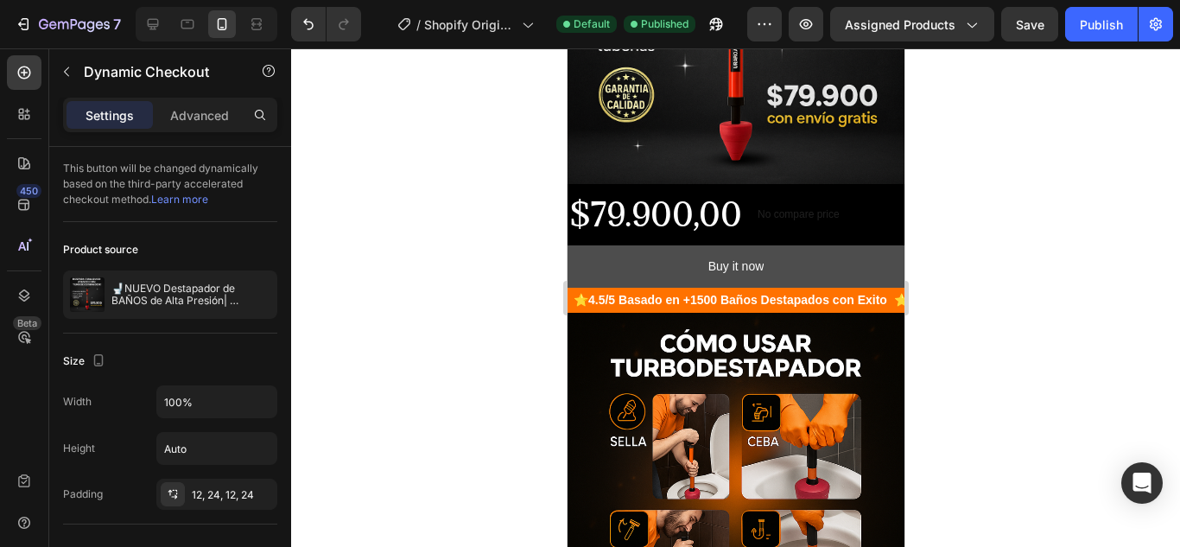
click at [667, 253] on button "Buy it now" at bounding box center [735, 266] width 337 height 42
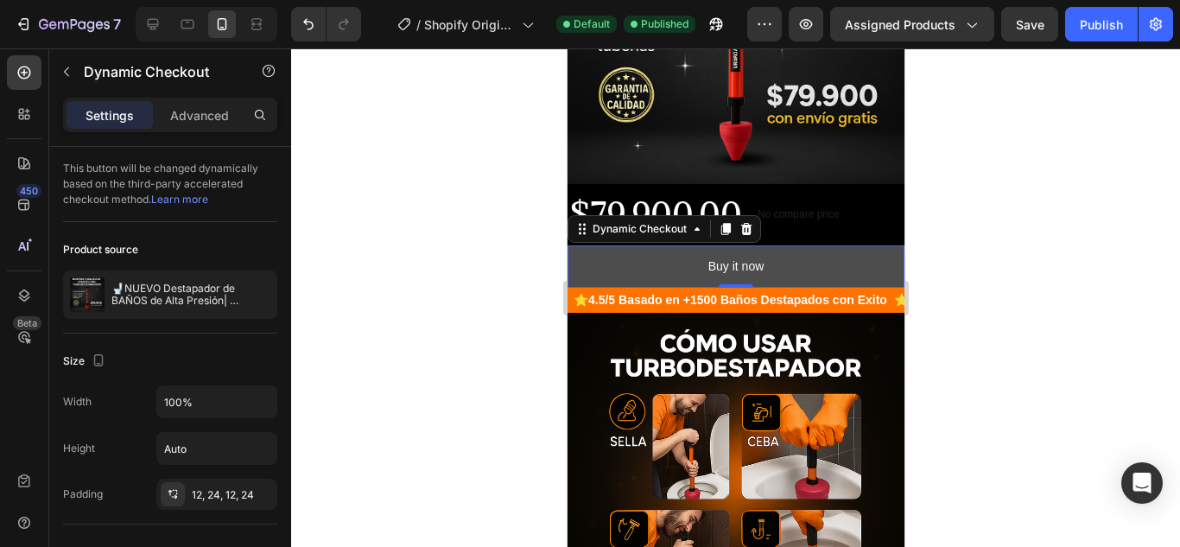
click at [786, 257] on button "Buy it now" at bounding box center [735, 266] width 337 height 42
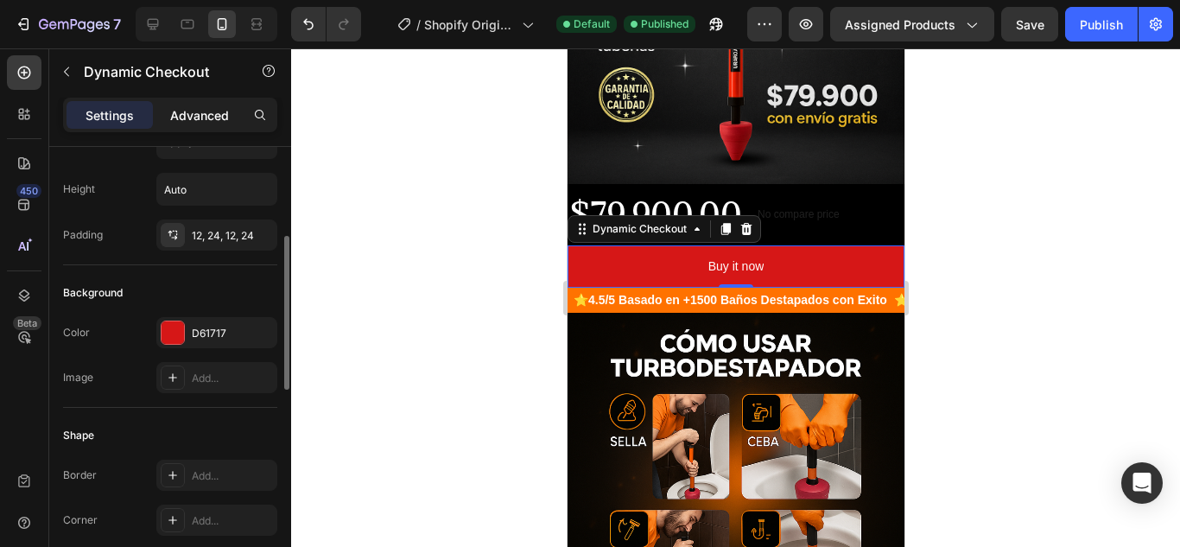
click at [165, 120] on div "Advanced" at bounding box center [199, 115] width 86 height 28
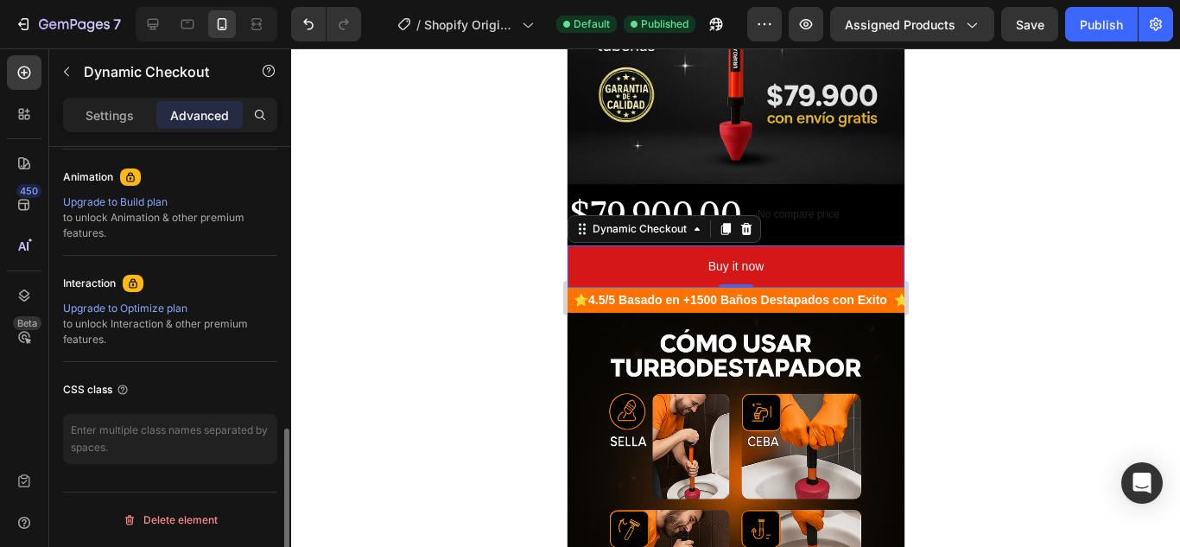
scroll to position [577, 0]
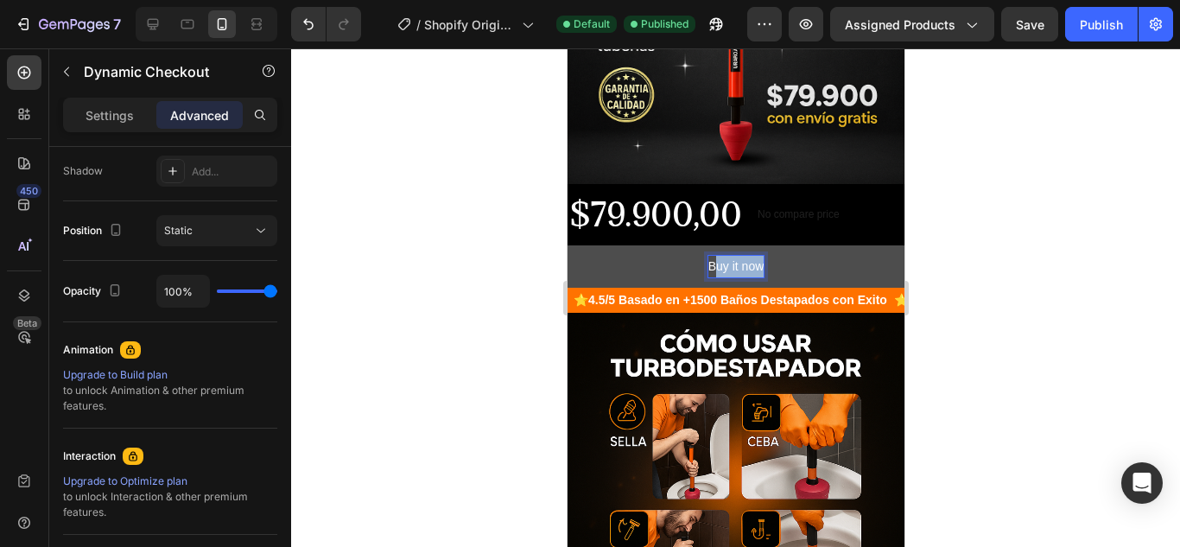
drag, startPoint x: 704, startPoint y: 250, endPoint x: 752, endPoint y: 251, distance: 48.4
click at [752, 256] on p "Buy it now" at bounding box center [736, 267] width 56 height 22
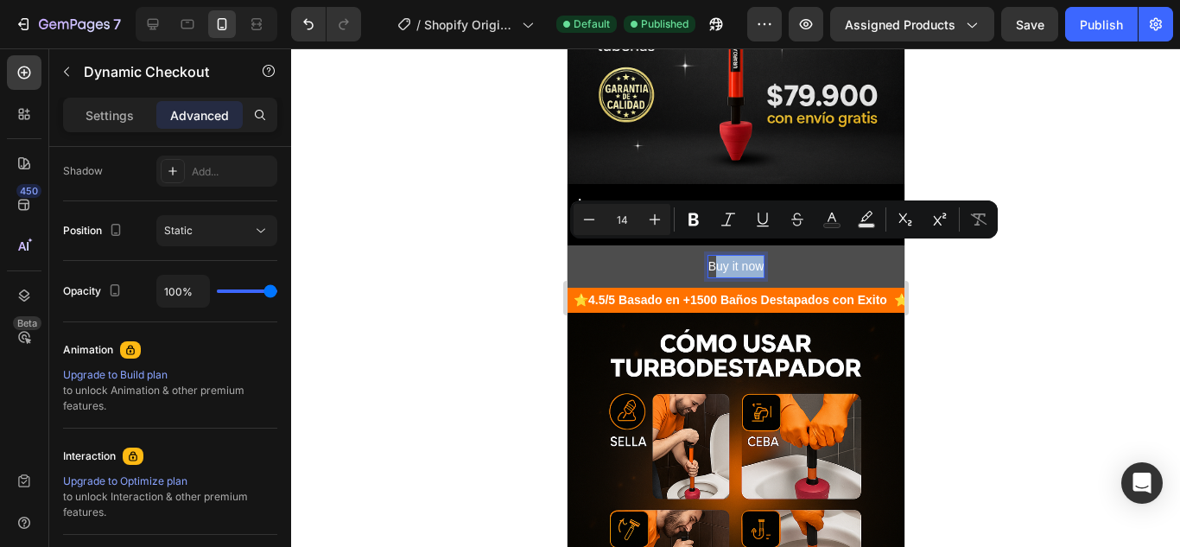
click at [752, 256] on p "Buy it now" at bounding box center [736, 267] width 56 height 22
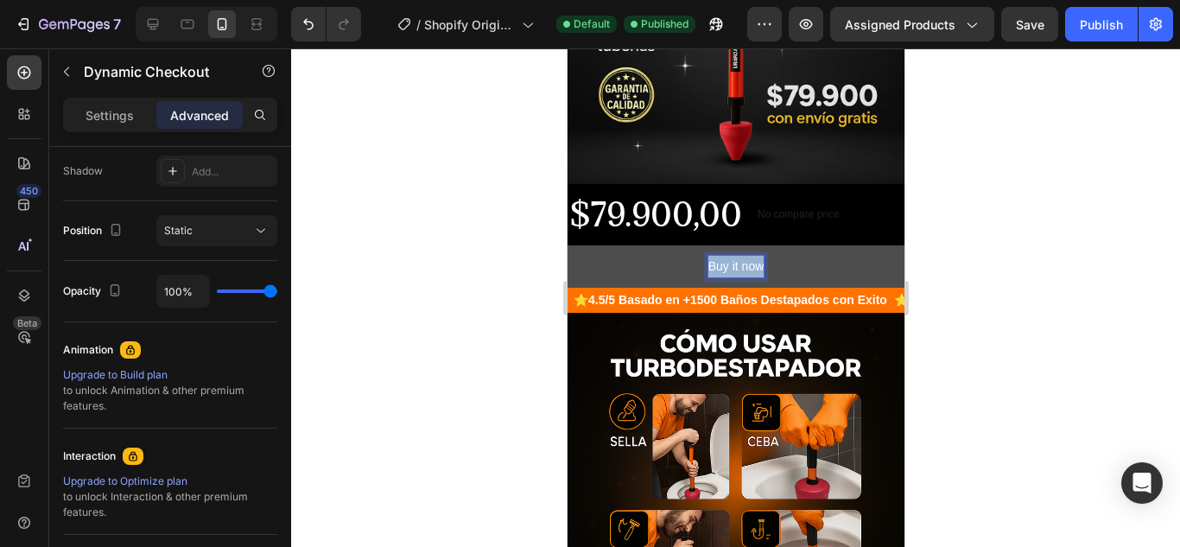
drag, startPoint x: 754, startPoint y: 252, endPoint x: 682, endPoint y: 252, distance: 72.6
click at [682, 252] on button "Buy it now" at bounding box center [735, 266] width 337 height 42
click at [567, 245] on button "COMPRA" at bounding box center [735, 266] width 337 height 42
click at [567, 245] on button "COMPRA AHORA" at bounding box center [735, 266] width 337 height 42
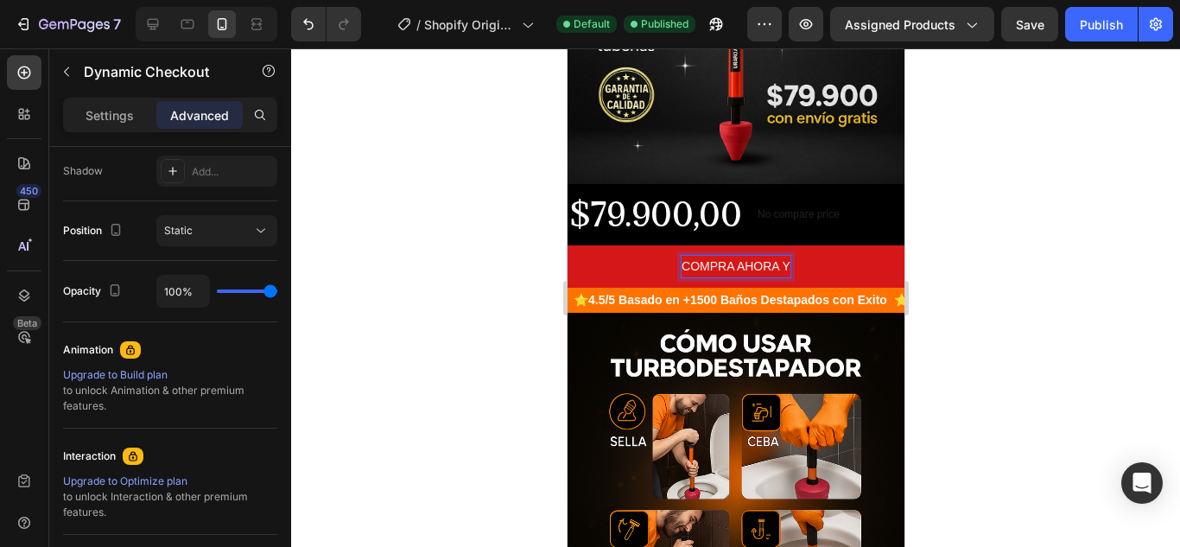
click at [567, 245] on button "COMPRA AHORA Y" at bounding box center [735, 266] width 337 height 42
click at [567, 245] on button "COMPRA AHORA Y PAGA" at bounding box center [735, 266] width 337 height 42
click at [567, 245] on button "COMPRA AHORA Y PAGA EN" at bounding box center [735, 266] width 337 height 42
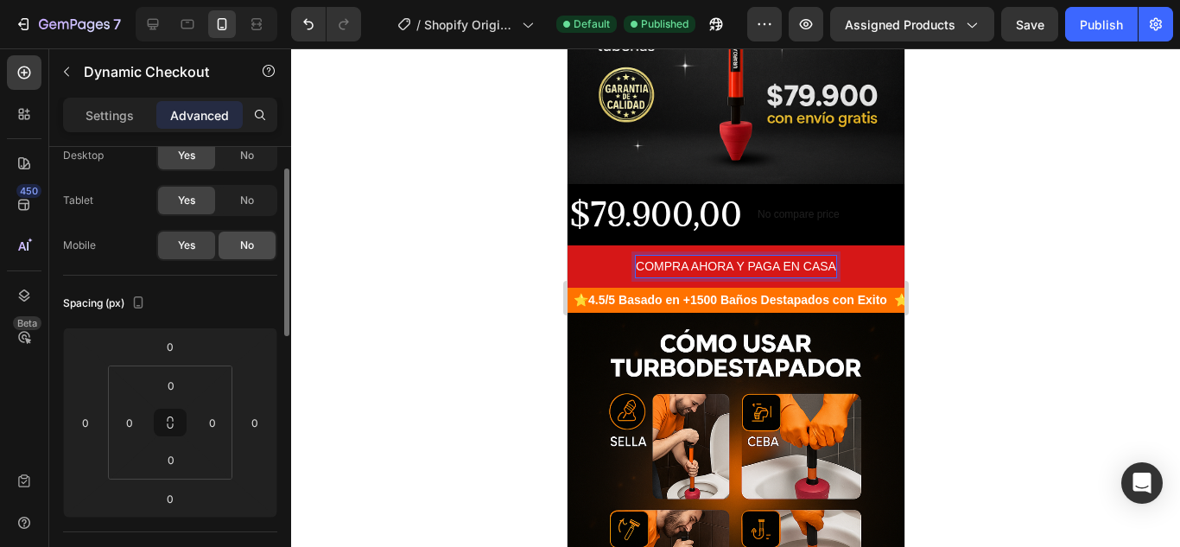
scroll to position [0, 0]
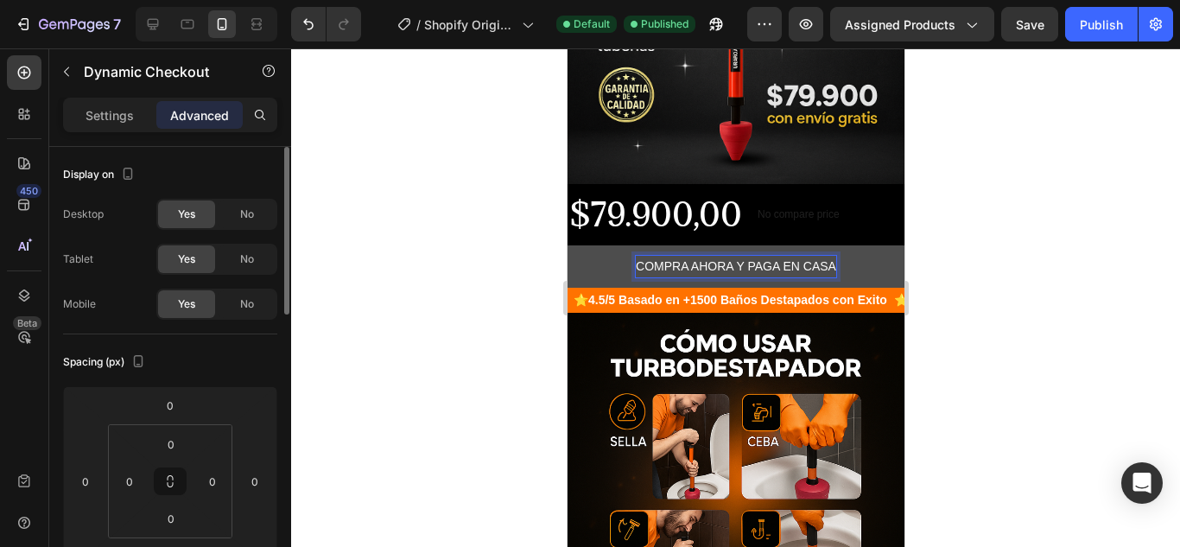
click at [594, 245] on button "COMPRA AHORA Y PAGA EN CASA" at bounding box center [735, 266] width 337 height 42
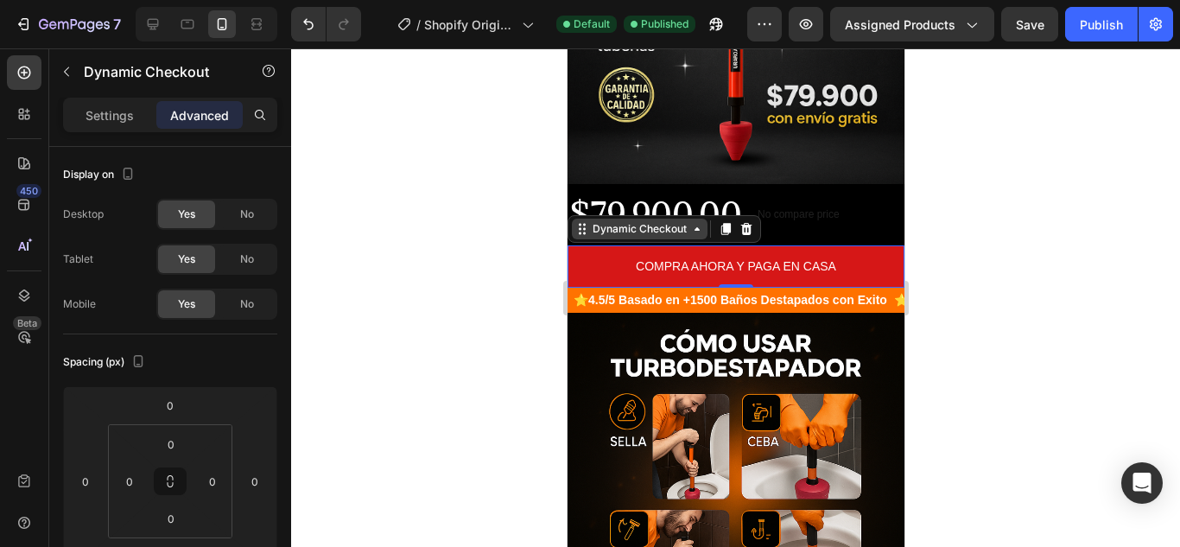
click at [638, 221] on div "Dynamic Checkout" at bounding box center [638, 229] width 101 height 16
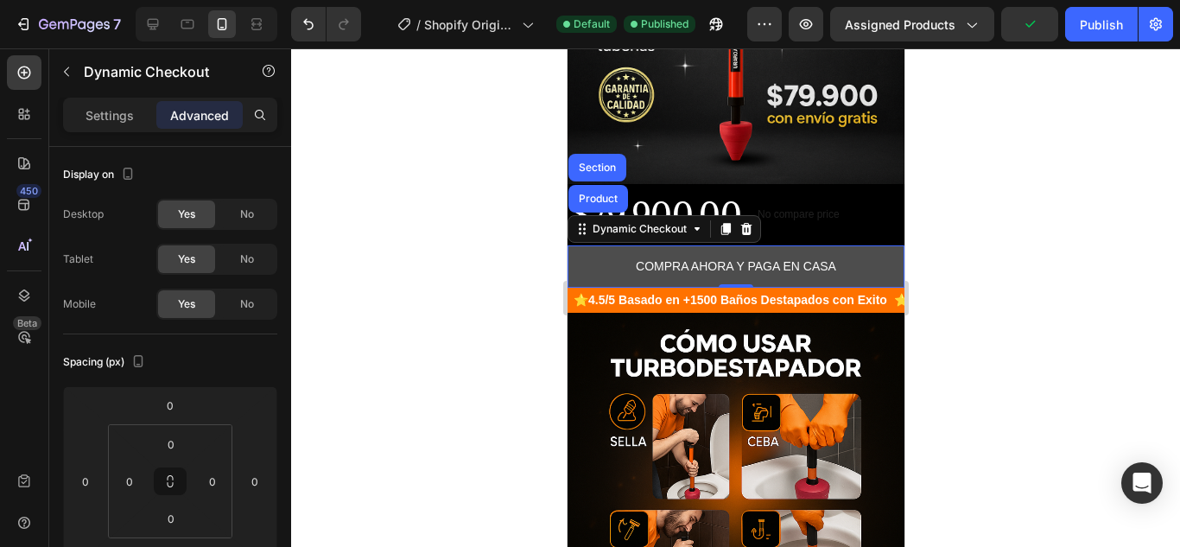
click at [856, 257] on button "COMPRA AHORA Y PAGA EN CASA" at bounding box center [735, 266] width 337 height 42
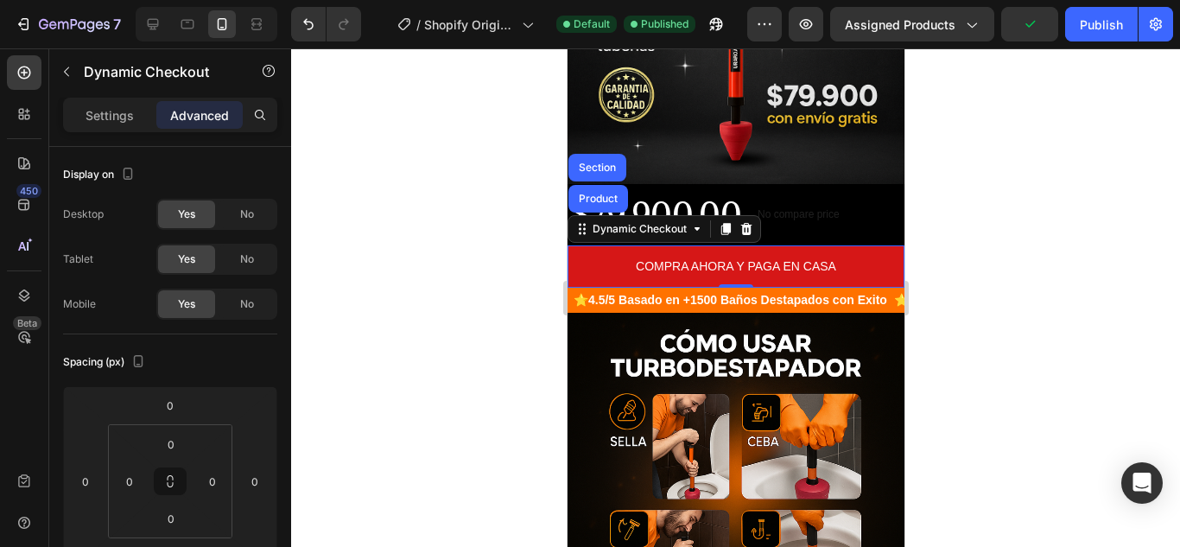
click at [567, 48] on lt-div at bounding box center [567, 48] width 0 height 0
click at [1118, 287] on div at bounding box center [735, 297] width 889 height 498
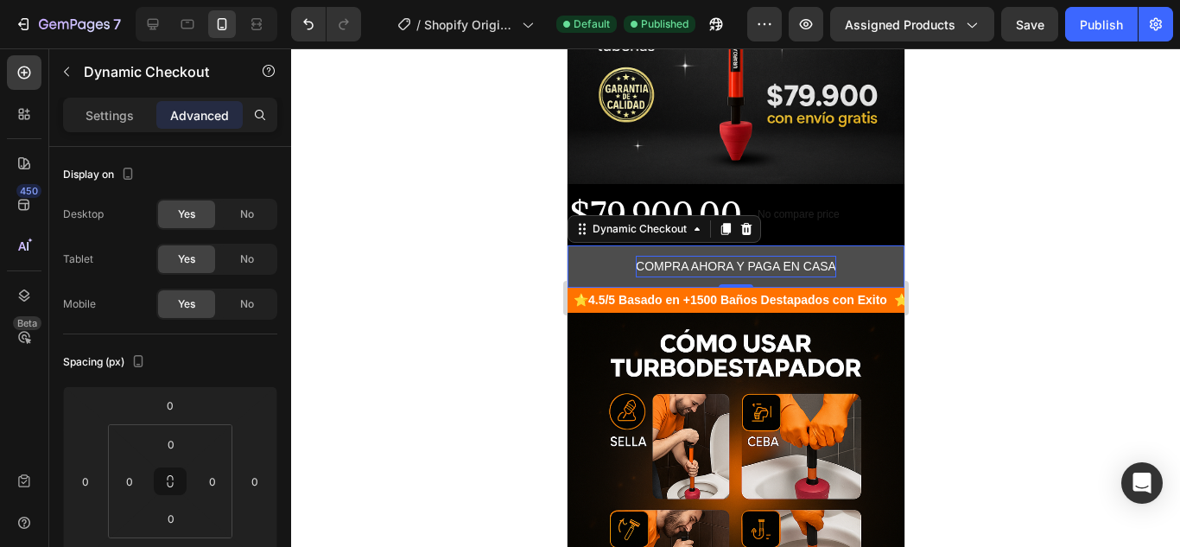
click at [762, 256] on p "COMPRA AHORA Y PAGA EN CASA" at bounding box center [735, 267] width 200 height 22
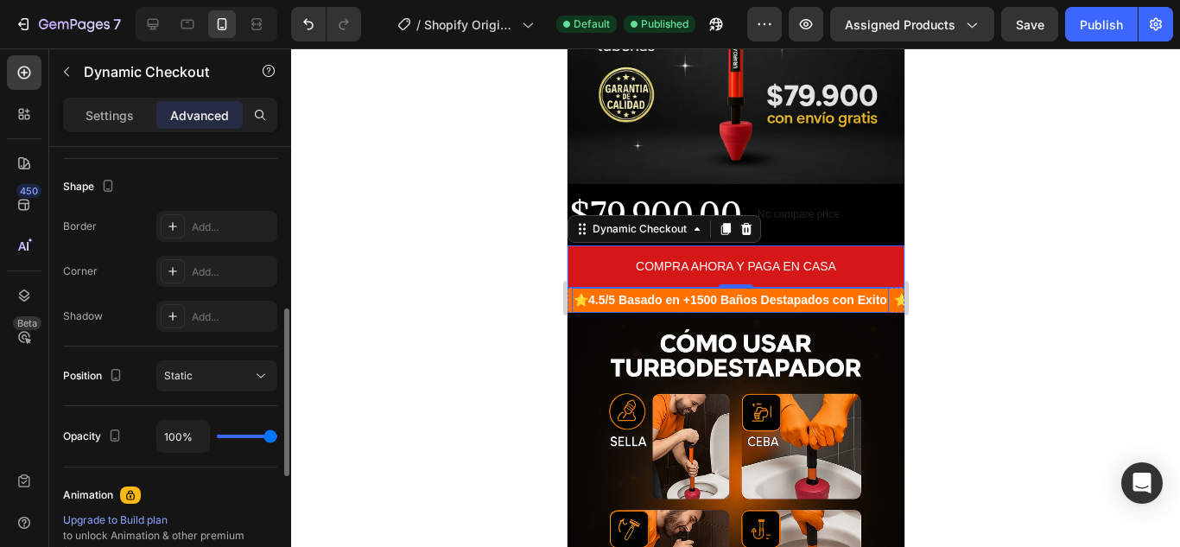
scroll to position [346, 0]
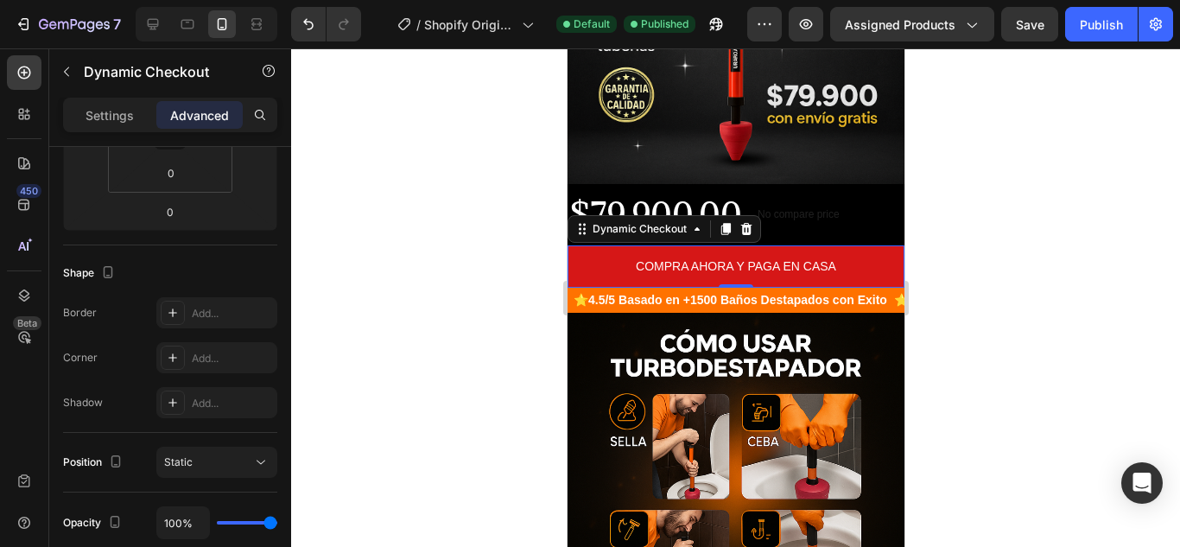
click at [746, 222] on icon at bounding box center [746, 229] width 14 height 14
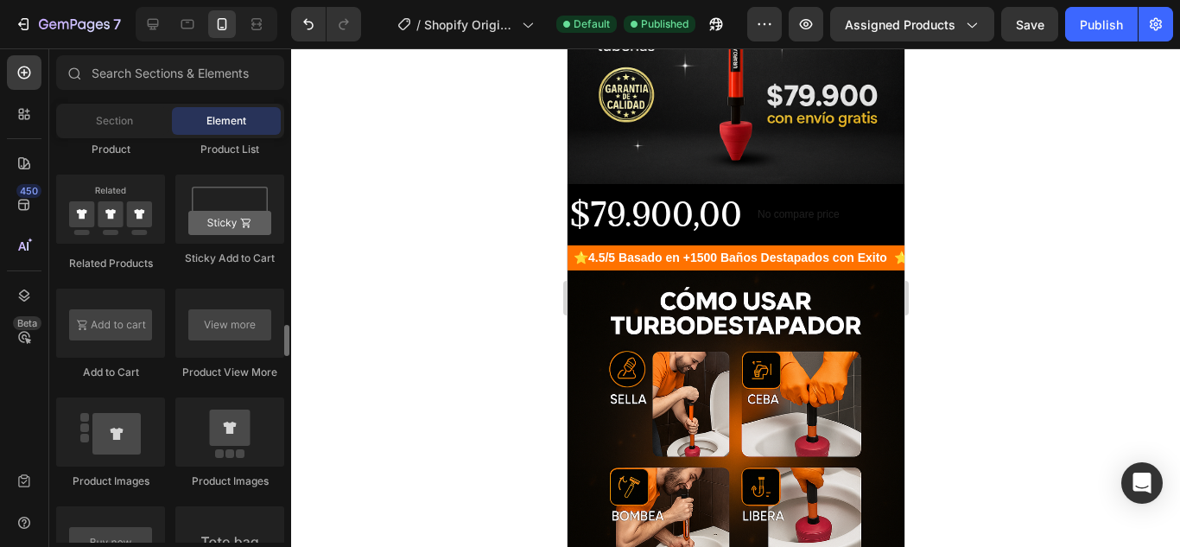
scroll to position [2333, 0]
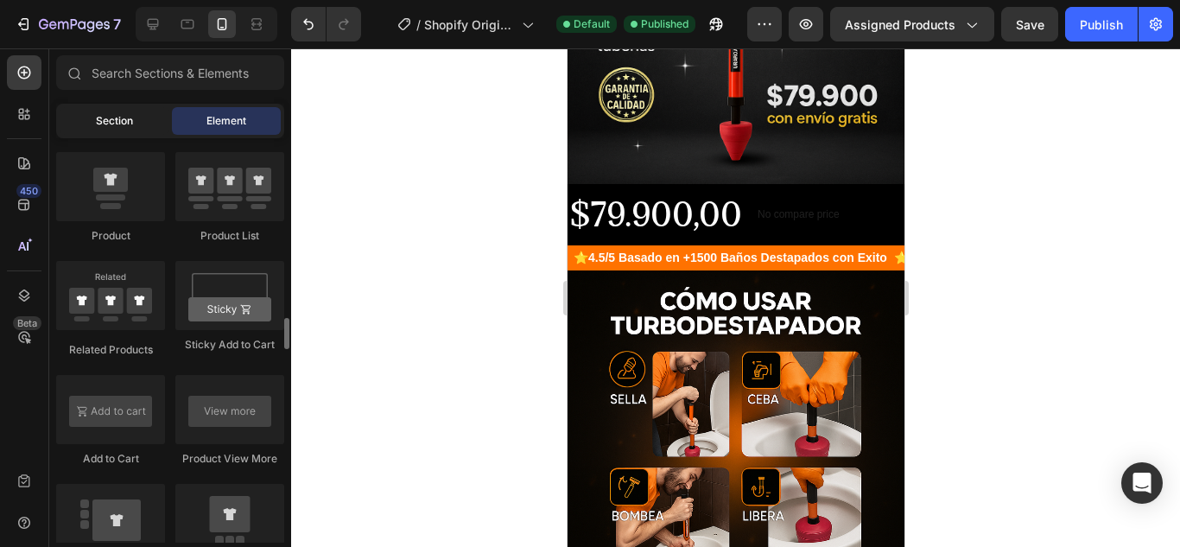
click at [130, 130] on div "Section" at bounding box center [114, 121] width 109 height 28
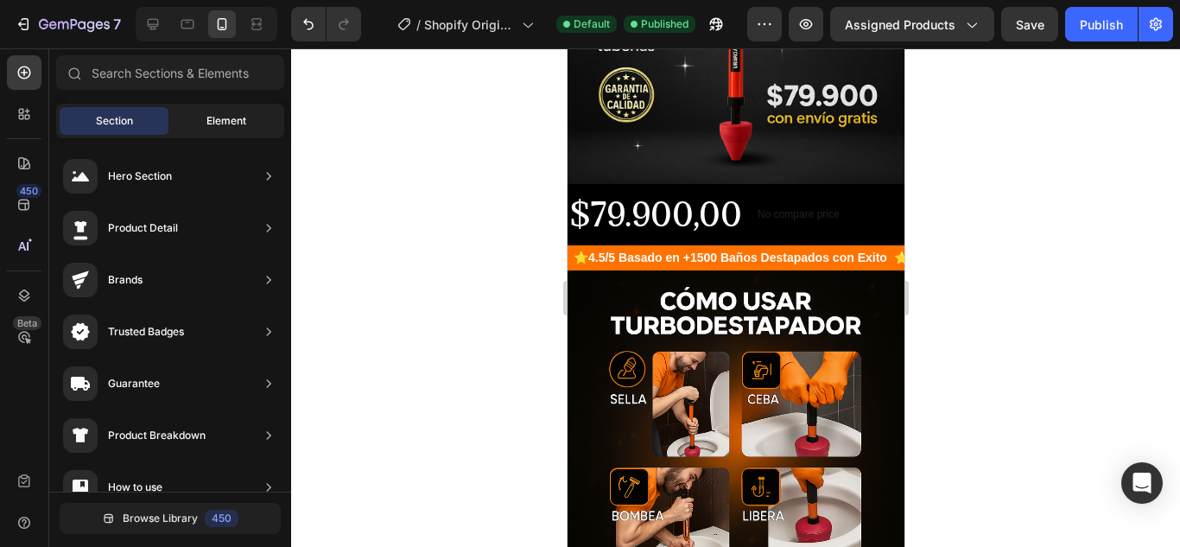
click at [192, 127] on div "Element" at bounding box center [226, 121] width 109 height 28
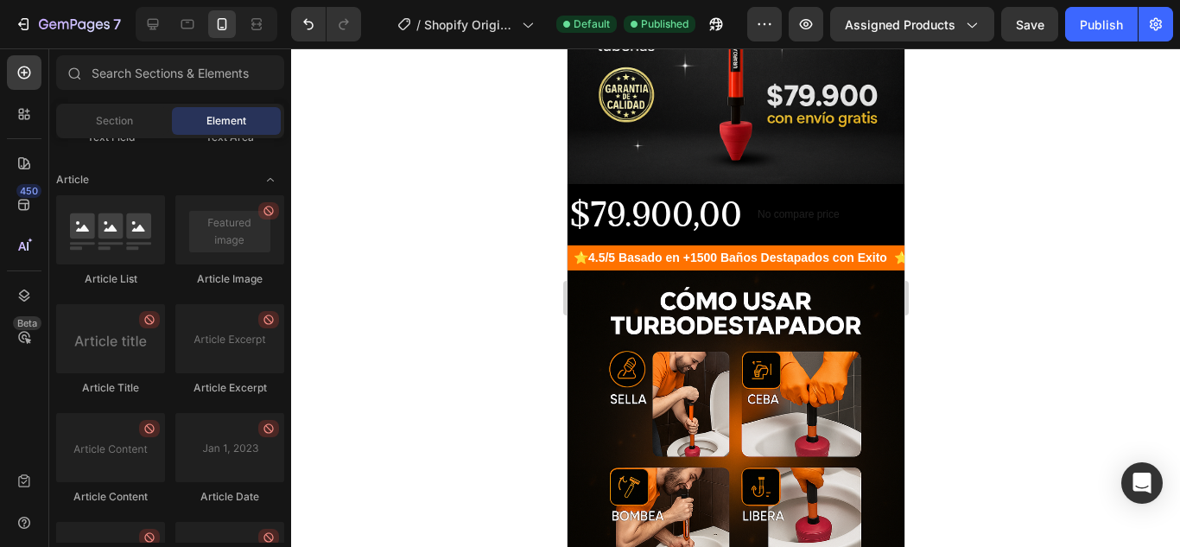
scroll to position [4829, 0]
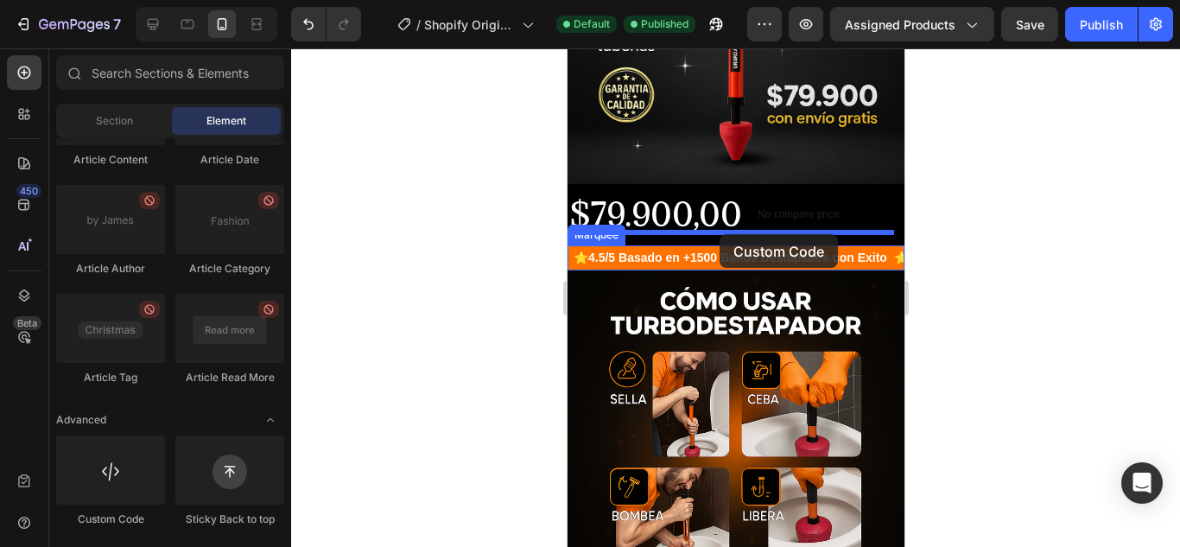
drag, startPoint x: 684, startPoint y: 518, endPoint x: 719, endPoint y: 234, distance: 286.3
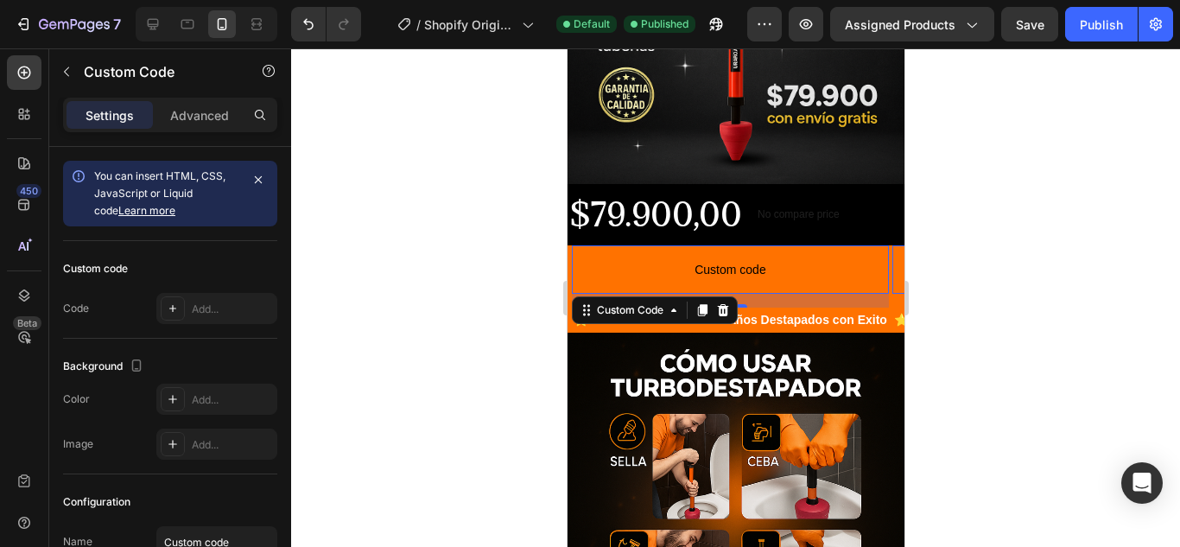
click at [721, 259] on span "Custom code" at bounding box center [729, 269] width 317 height 21
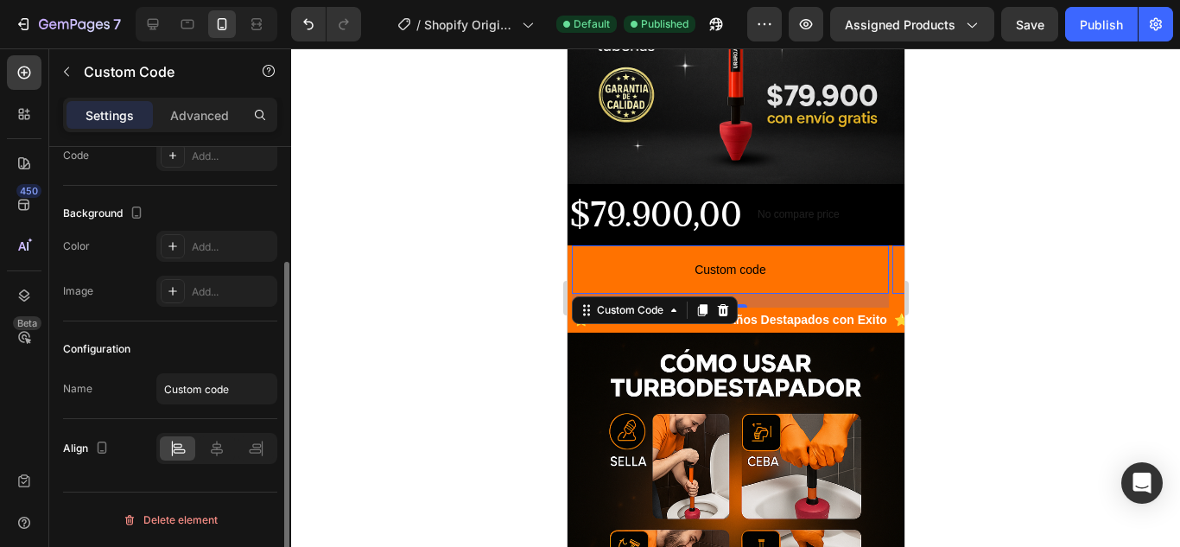
scroll to position [0, 0]
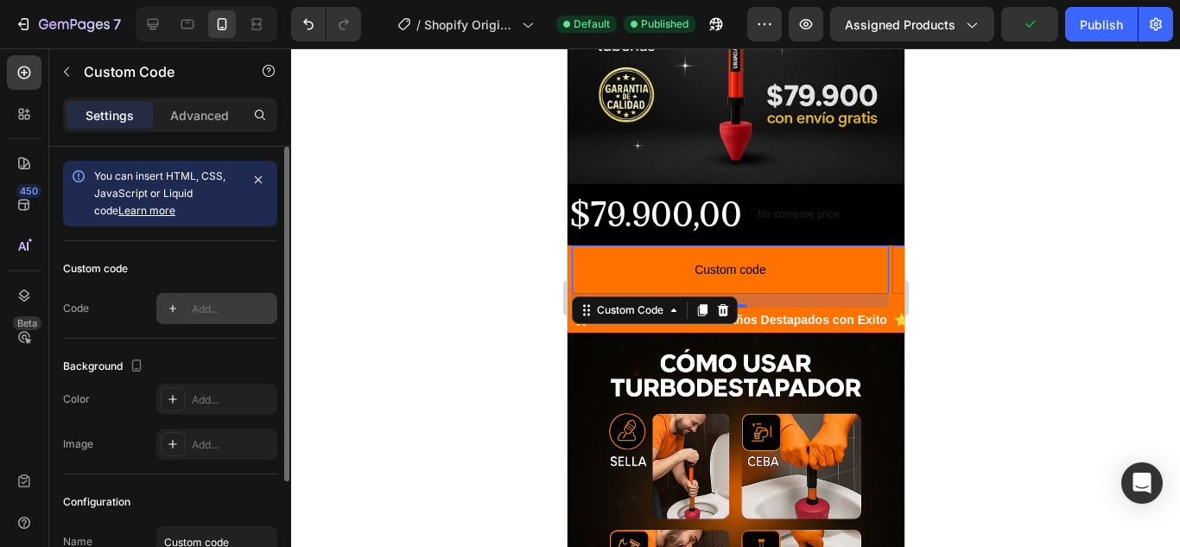
click at [211, 308] on div "Add..." at bounding box center [232, 310] width 81 height 16
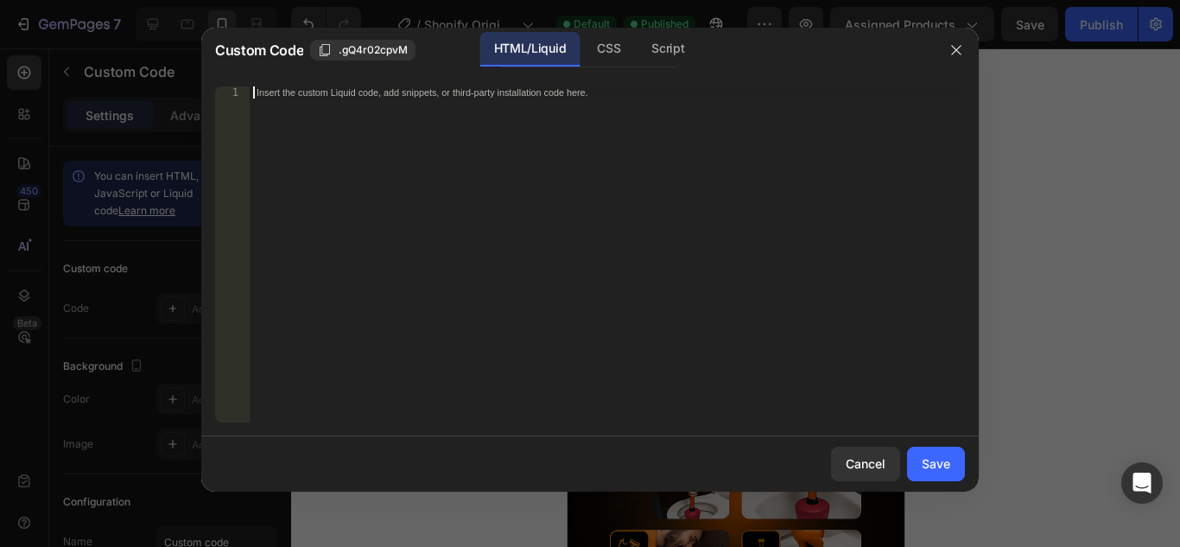
click at [427, 142] on div "Insert the custom Liquid code, add snippets, or third-party installation code h…" at bounding box center [607, 266] width 715 height 360
paste textarea "<div id="_rsi-cod-form-embed-custom-hook"></div>"
type textarea "<div id="_rsi-cod-form-embed-custom-hook"></div>"
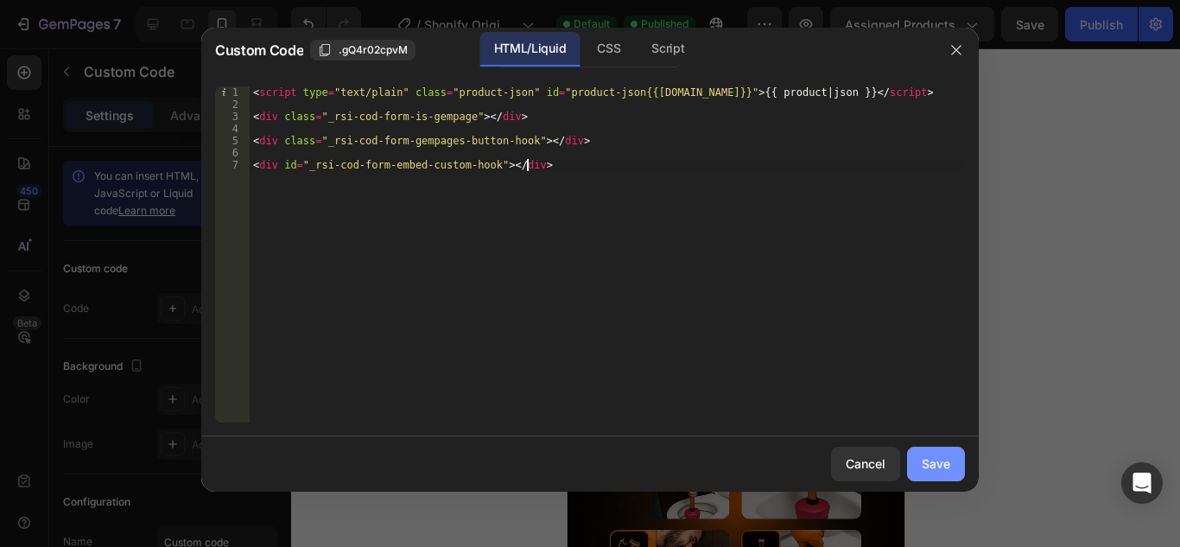
click at [925, 454] on button "Save" at bounding box center [936, 464] width 58 height 35
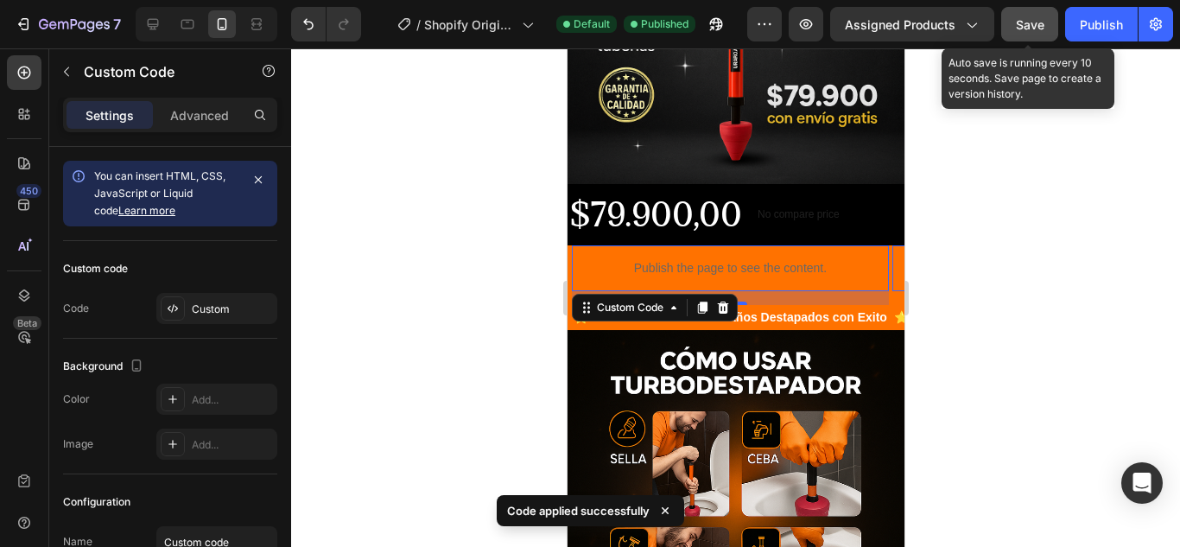
click at [1029, 14] on button "Save" at bounding box center [1029, 24] width 57 height 35
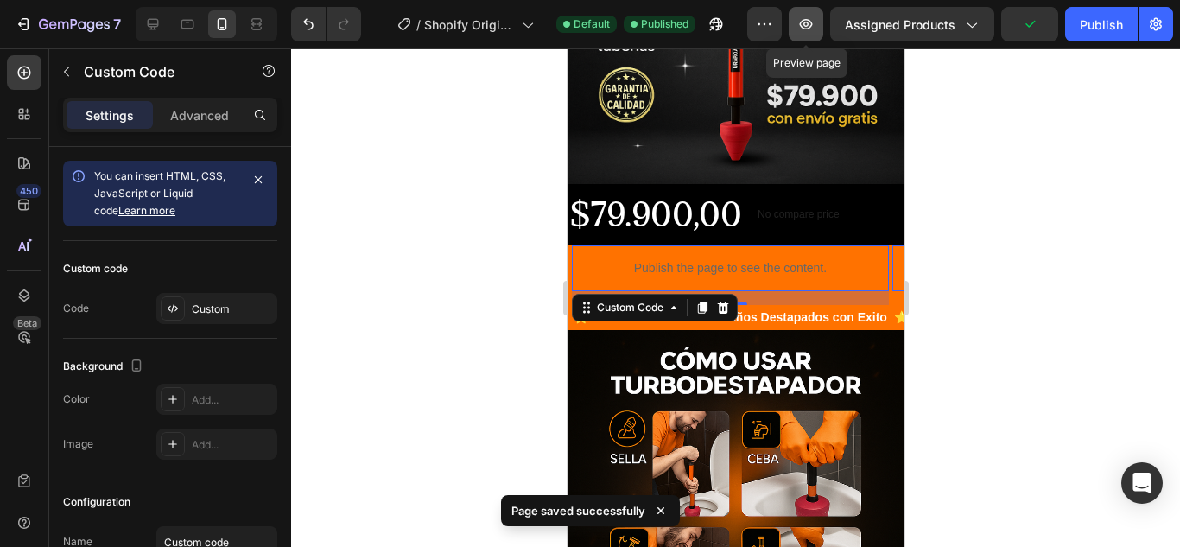
click at [808, 22] on icon "button" at bounding box center [806, 24] width 13 height 10
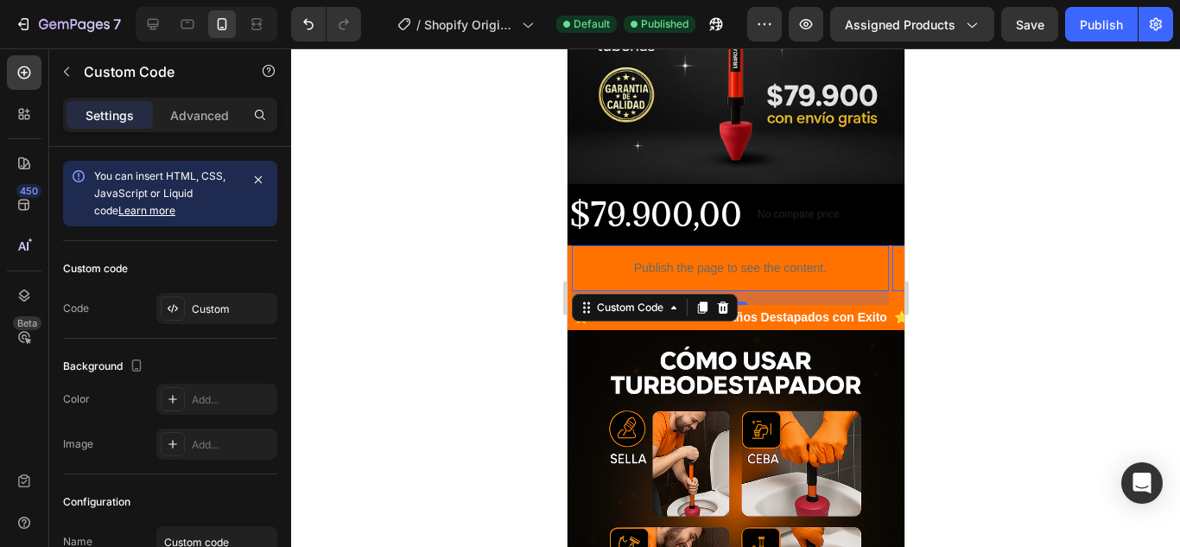
click at [874, 259] on p "Publish the page to see the content." at bounding box center [729, 268] width 317 height 18
click at [640, 314] on p "⭐ 4.5/5 Basado en +1500 Baños Destapados con Exito" at bounding box center [730, 318] width 314 height 22
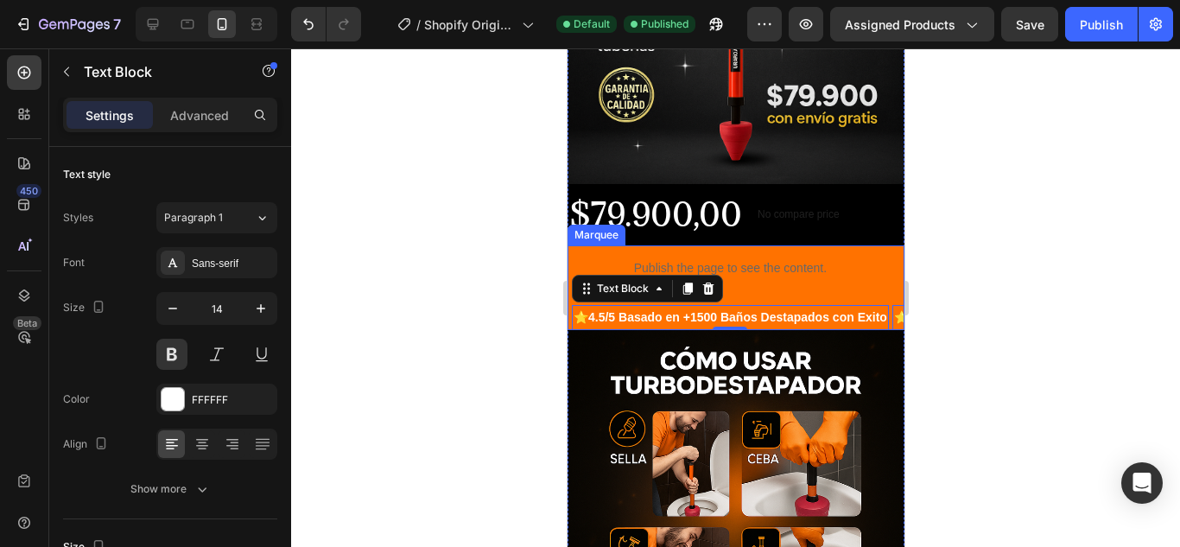
click at [837, 280] on div "Publish the page to see the content. Custom Code ⭐ 4.5/5 Basado en +1500 Baños …" at bounding box center [729, 287] width 317 height 85
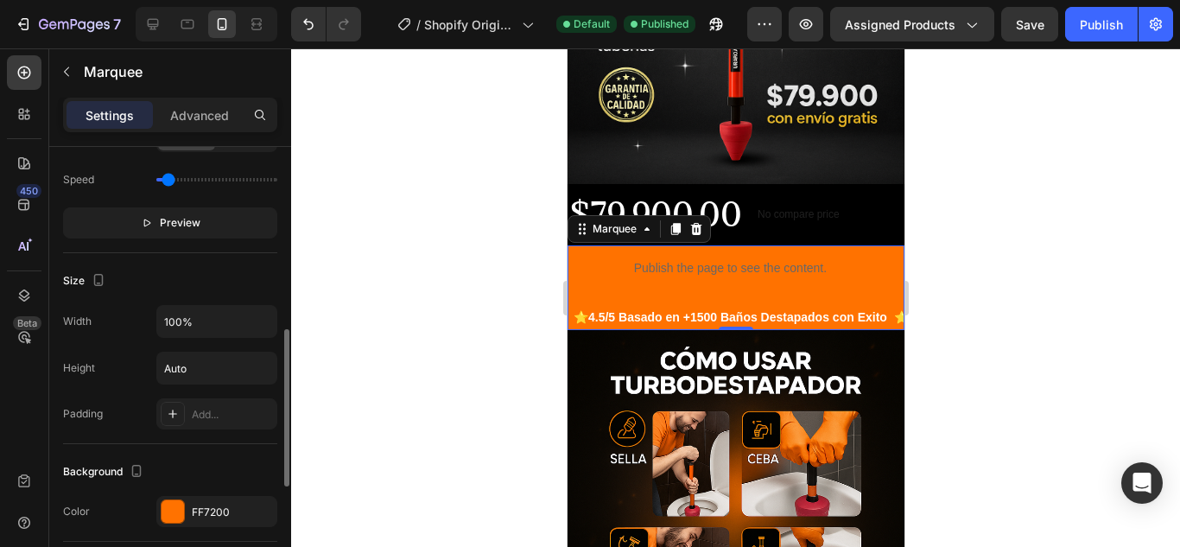
scroll to position [691, 0]
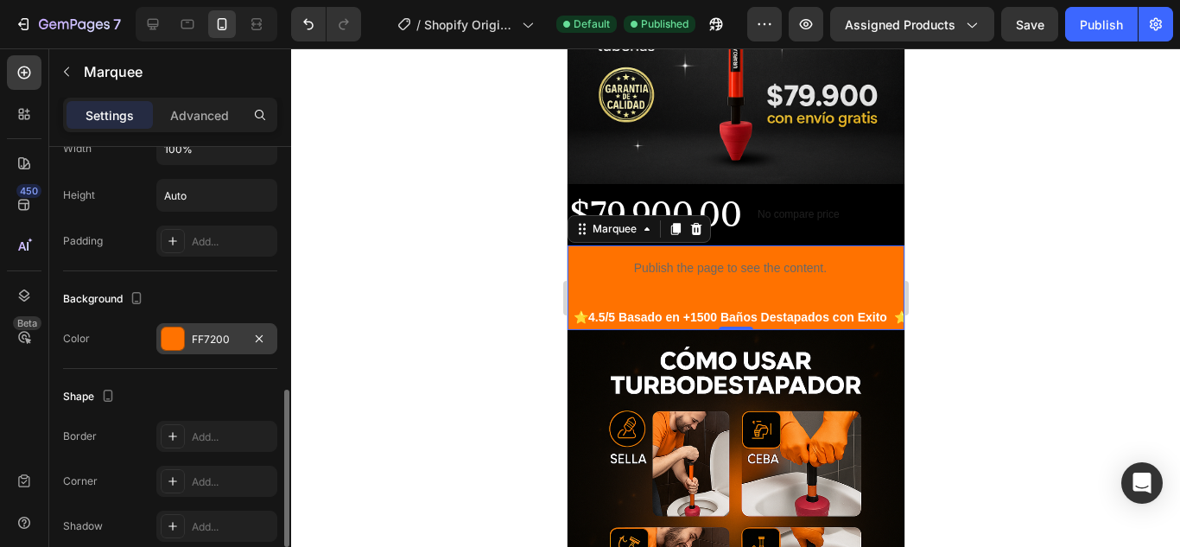
click at [185, 346] on div "FF7200" at bounding box center [216, 338] width 121 height 31
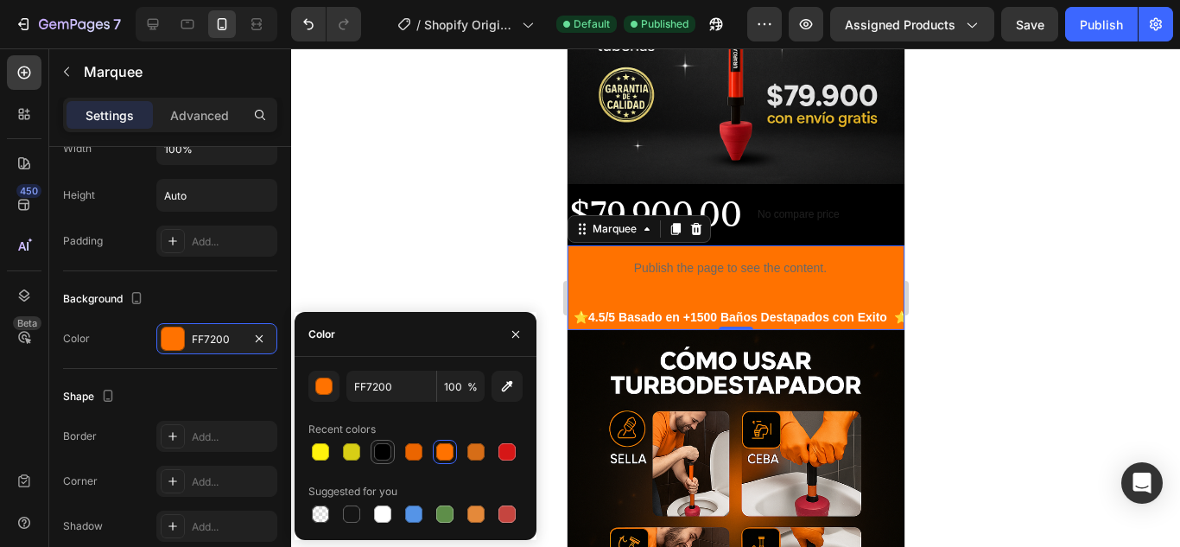
click at [389, 448] on div at bounding box center [382, 451] width 17 height 17
type input "000000"
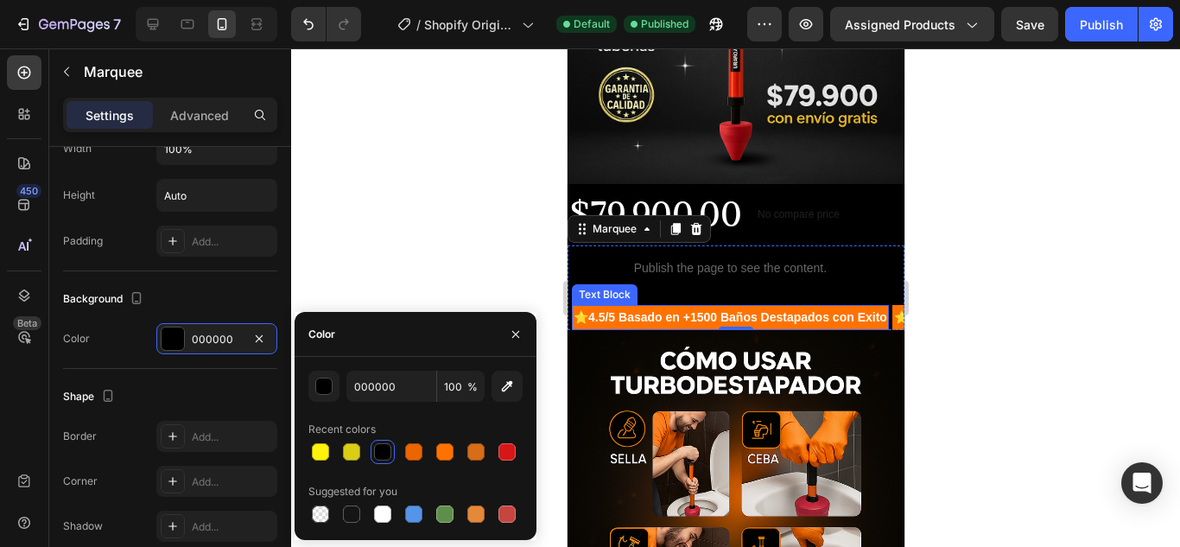
click at [788, 311] on p "⭐ 4.5/5 Basado en +1500 Baños Destapados con Exito" at bounding box center [730, 318] width 314 height 22
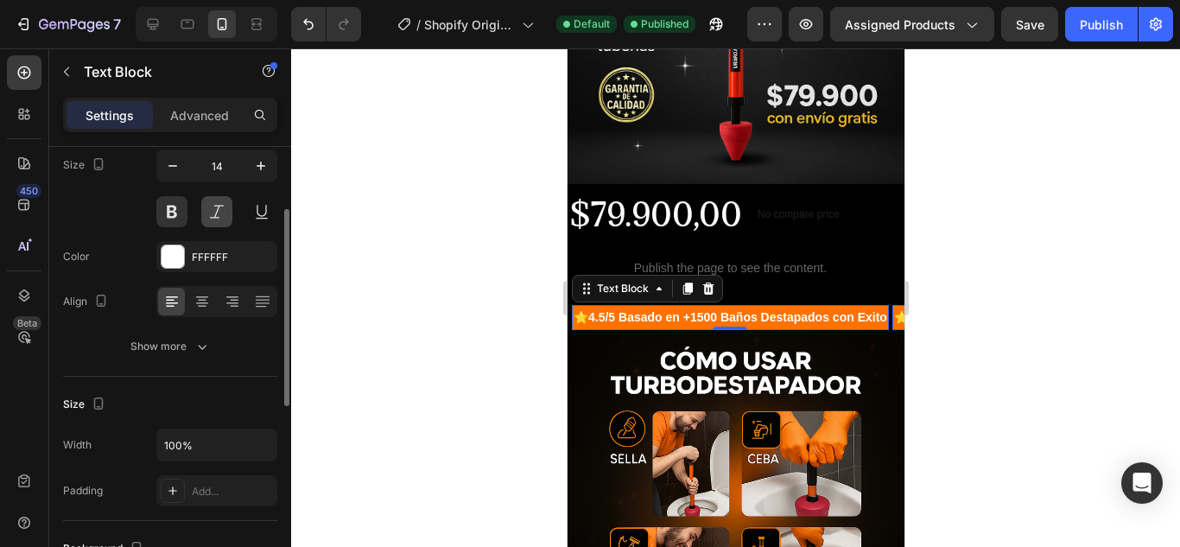
scroll to position [0, 0]
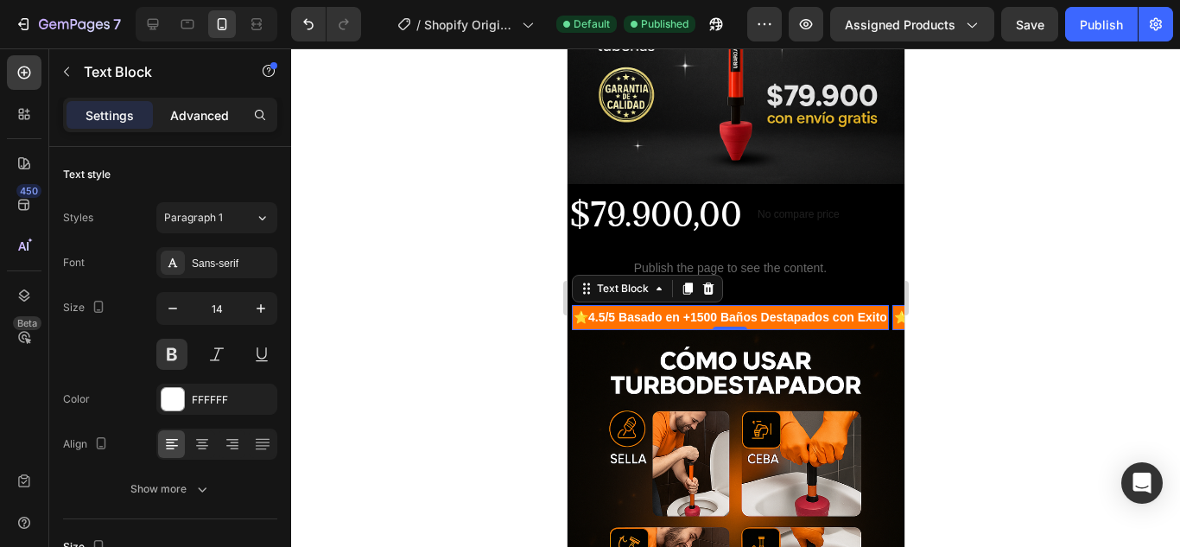
click at [194, 117] on p "Advanced" at bounding box center [199, 115] width 59 height 18
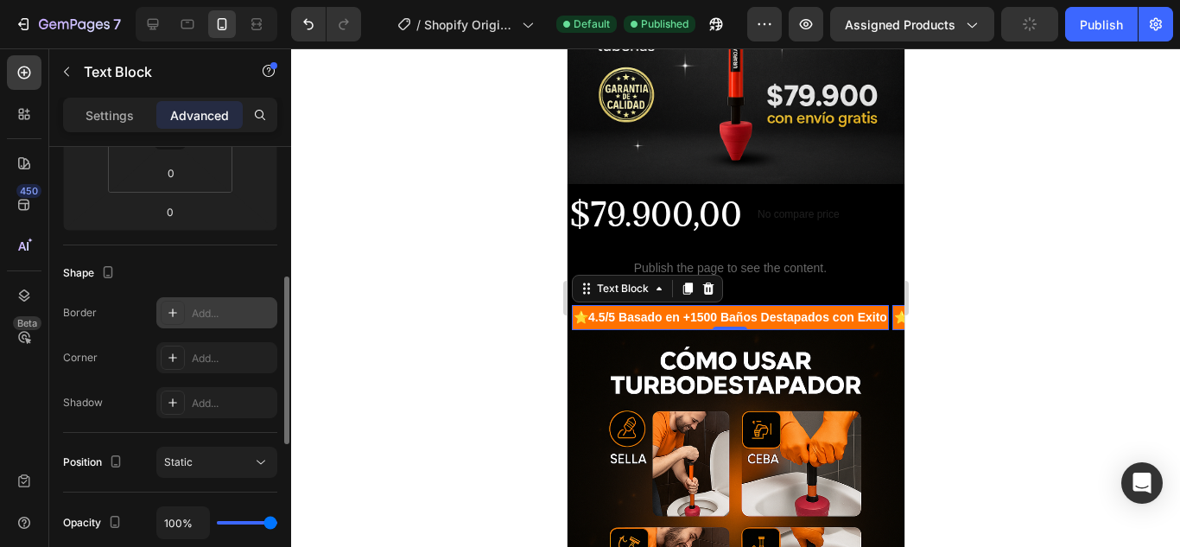
scroll to position [605, 0]
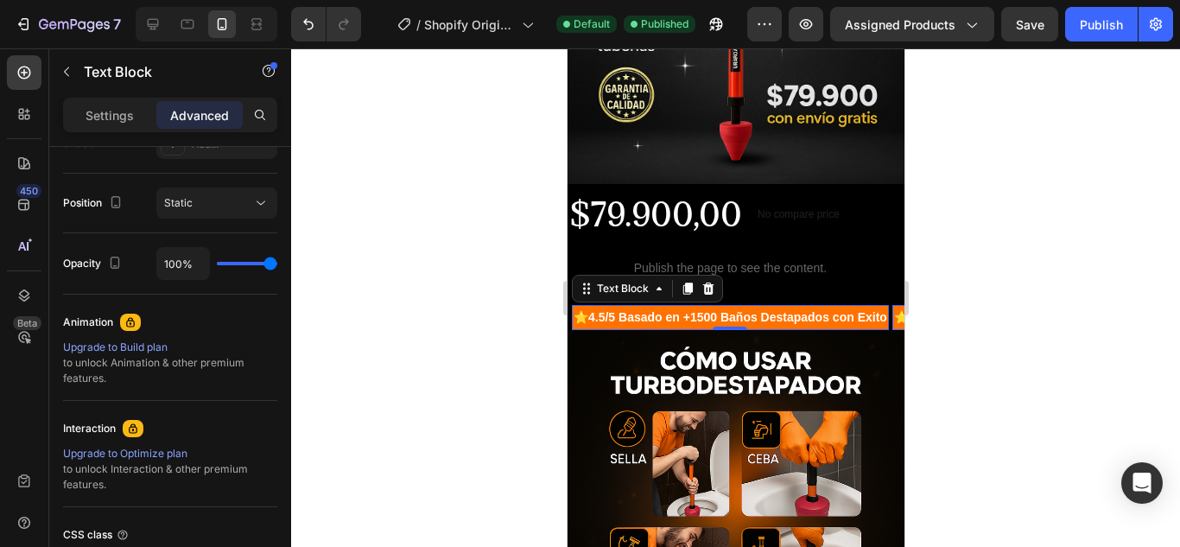
click at [587, 311] on p "⭐ 4.5/5 Basado en +1500 Baños Destapados con Exito" at bounding box center [730, 318] width 314 height 22
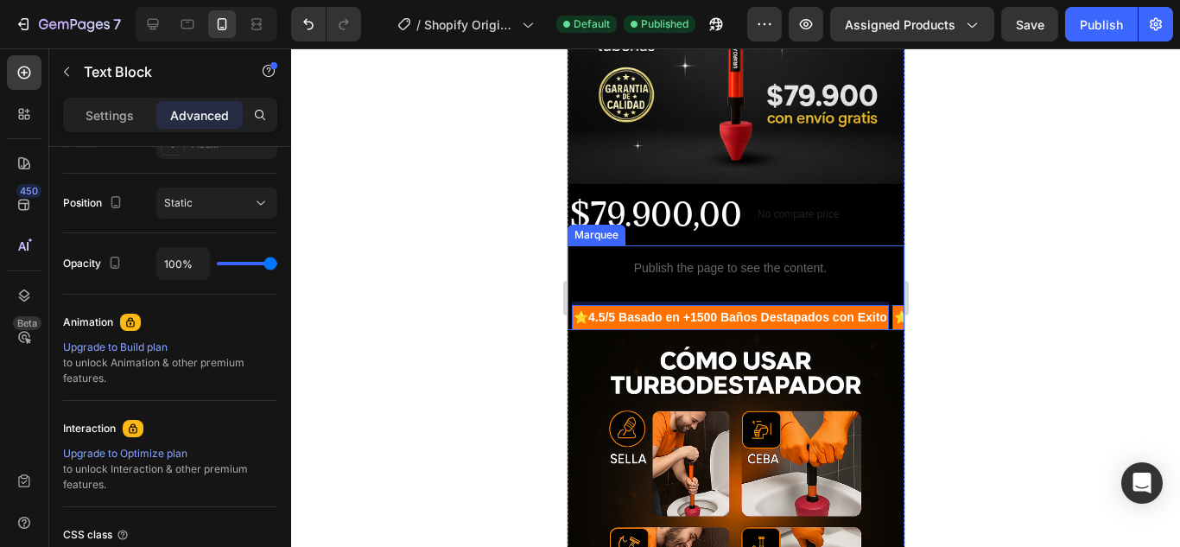
click at [733, 283] on div "Publish the page to see the content. Custom Code ⭐ 4.5/5 Basado en +1500 Baños …" at bounding box center [729, 287] width 317 height 85
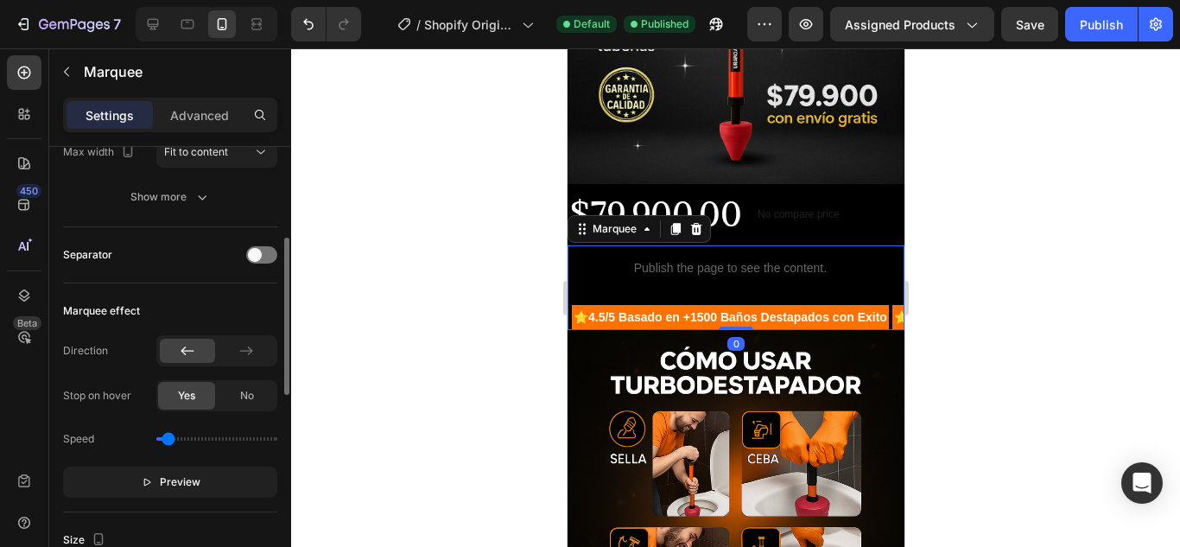
scroll to position [346, 0]
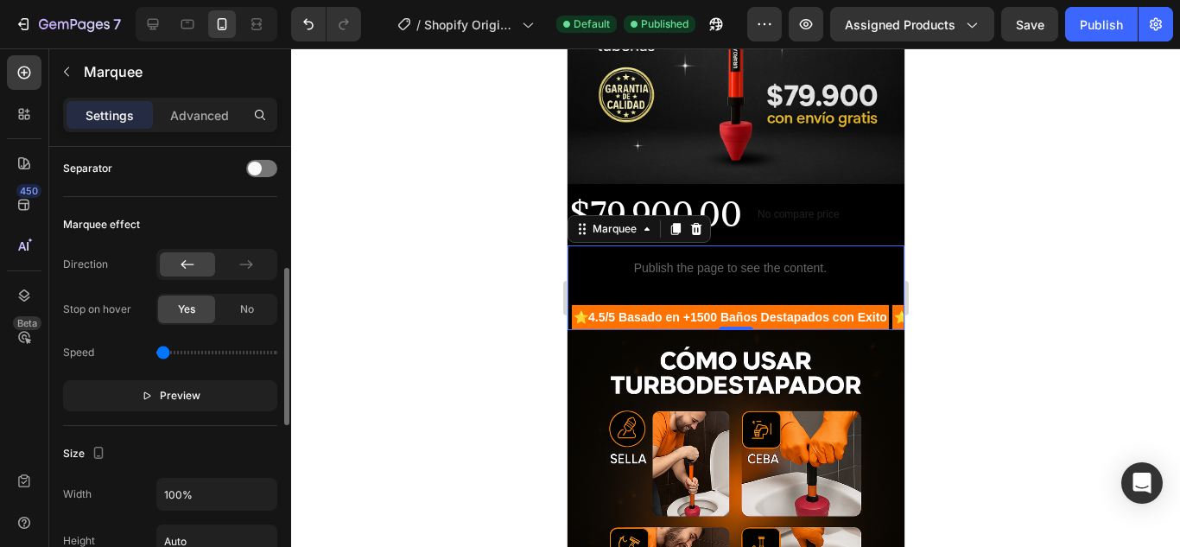
drag, startPoint x: 171, startPoint y: 349, endPoint x: 108, endPoint y: 349, distance: 63.1
type input "0"
click at [156, 351] on input "range" at bounding box center [216, 352] width 121 height 3
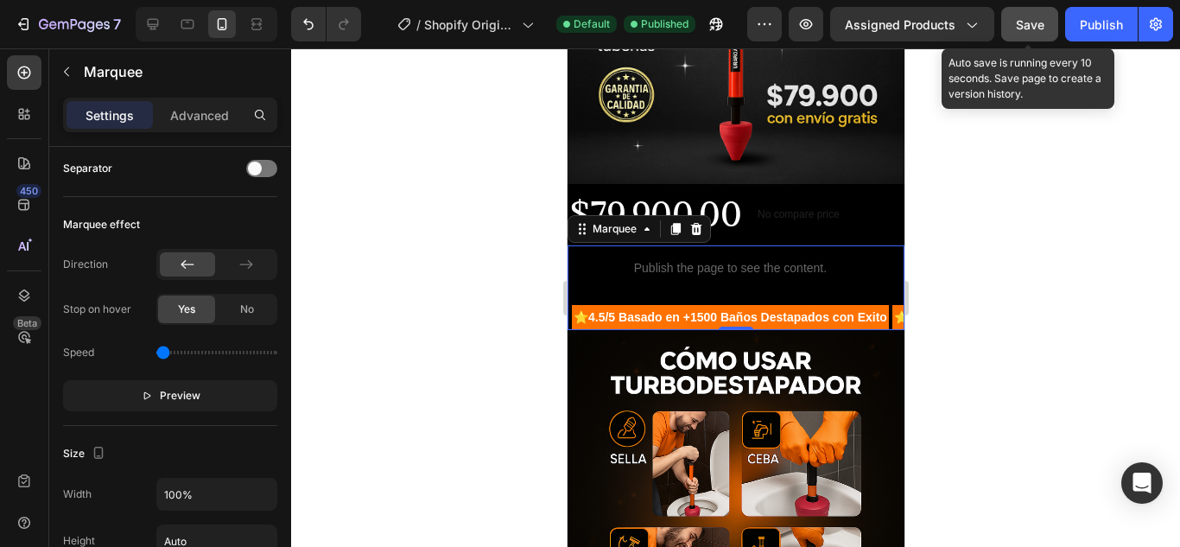
click at [1025, 26] on span "Save" at bounding box center [1030, 24] width 29 height 15
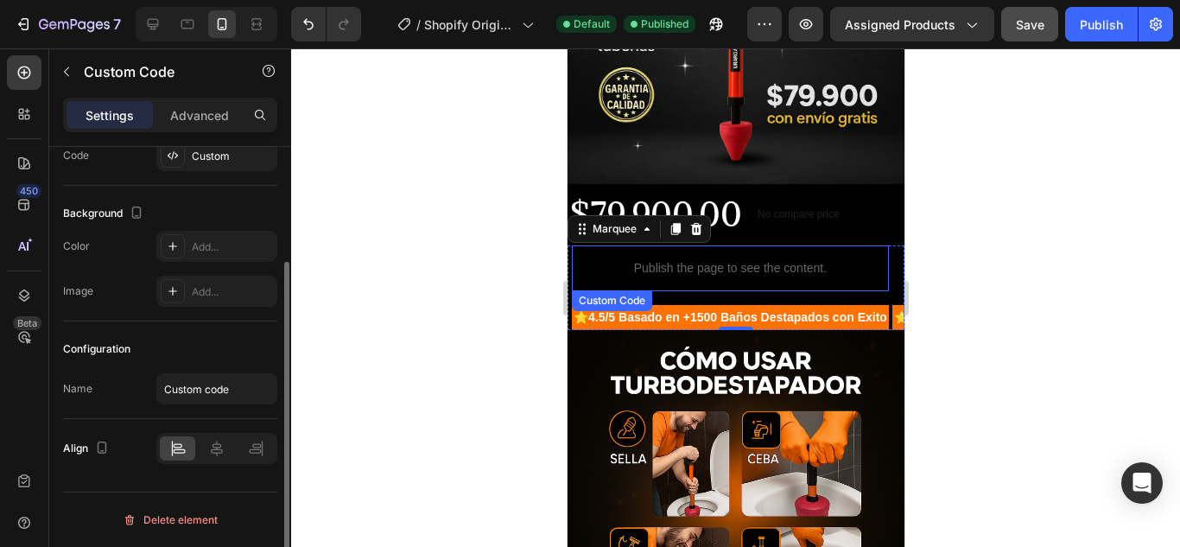
click at [696, 264] on p "Publish the page to see the content." at bounding box center [729, 268] width 317 height 18
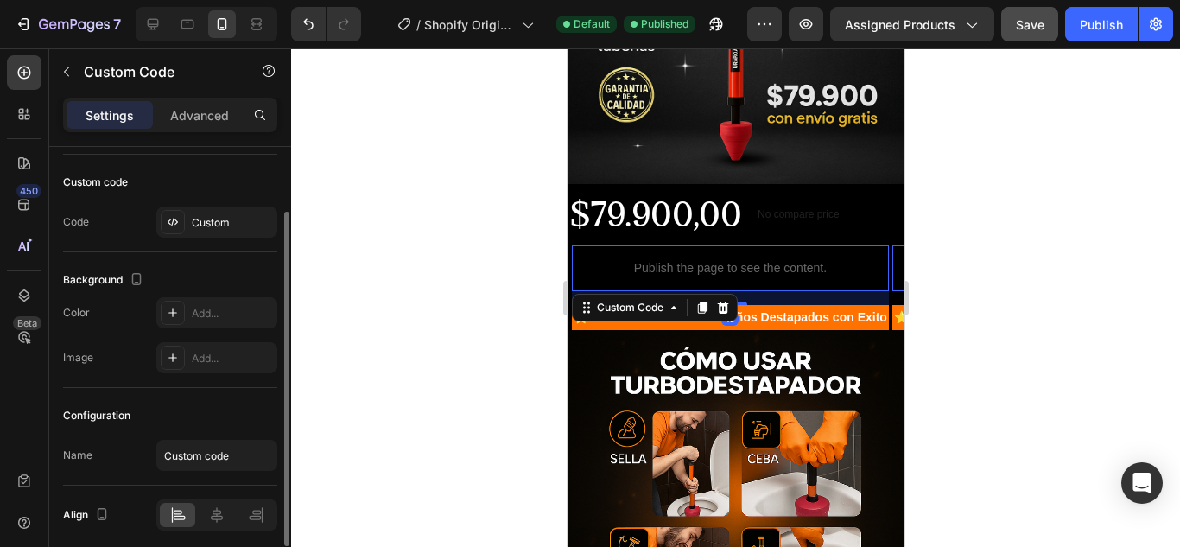
scroll to position [153, 0]
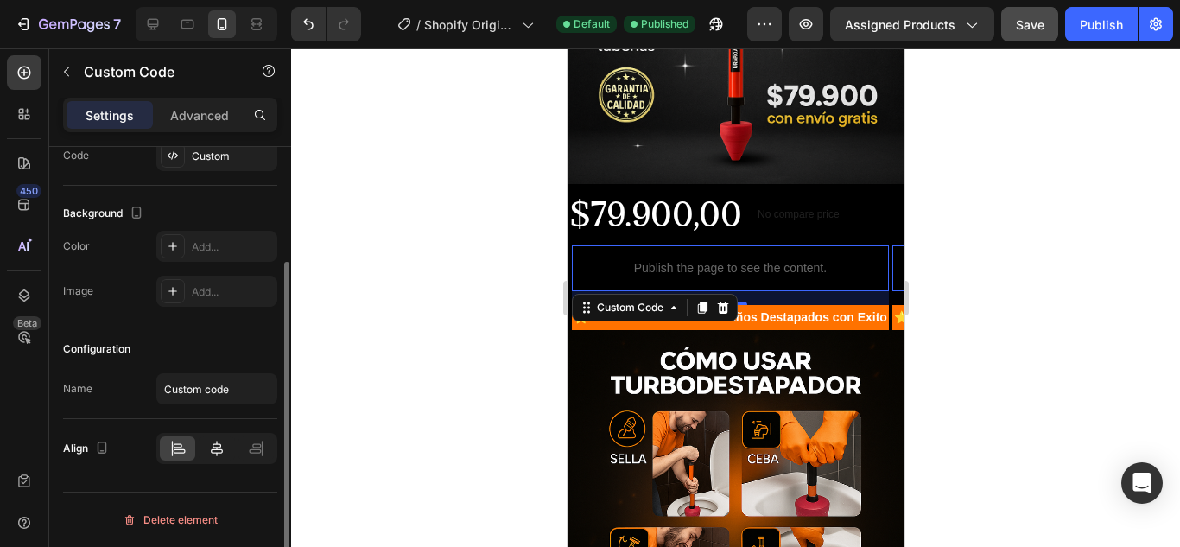
click at [221, 454] on icon at bounding box center [216, 448] width 17 height 17
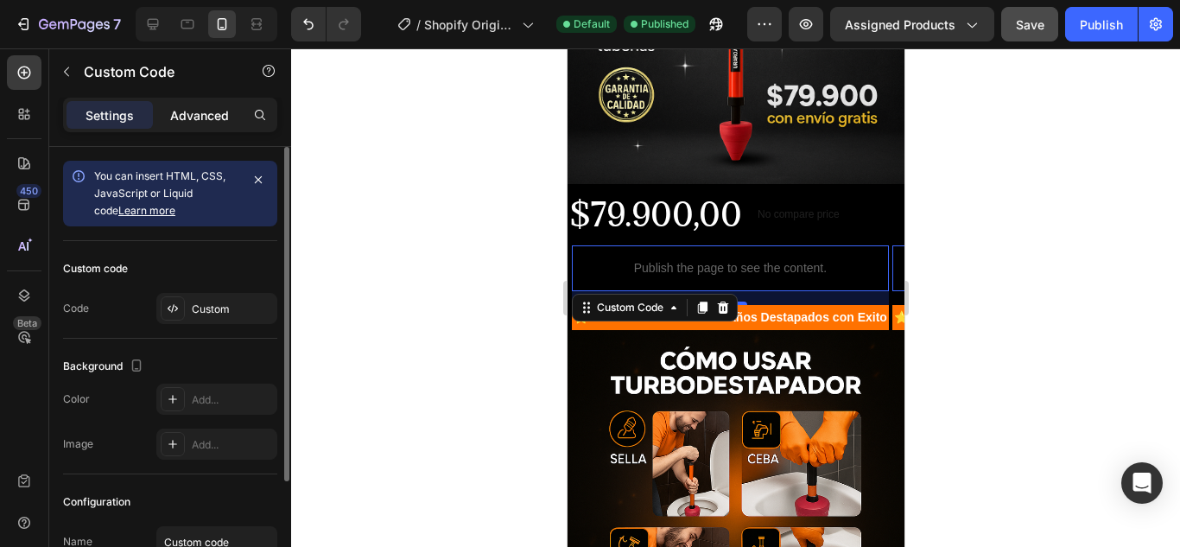
click at [195, 124] on div "Advanced" at bounding box center [199, 115] width 86 height 28
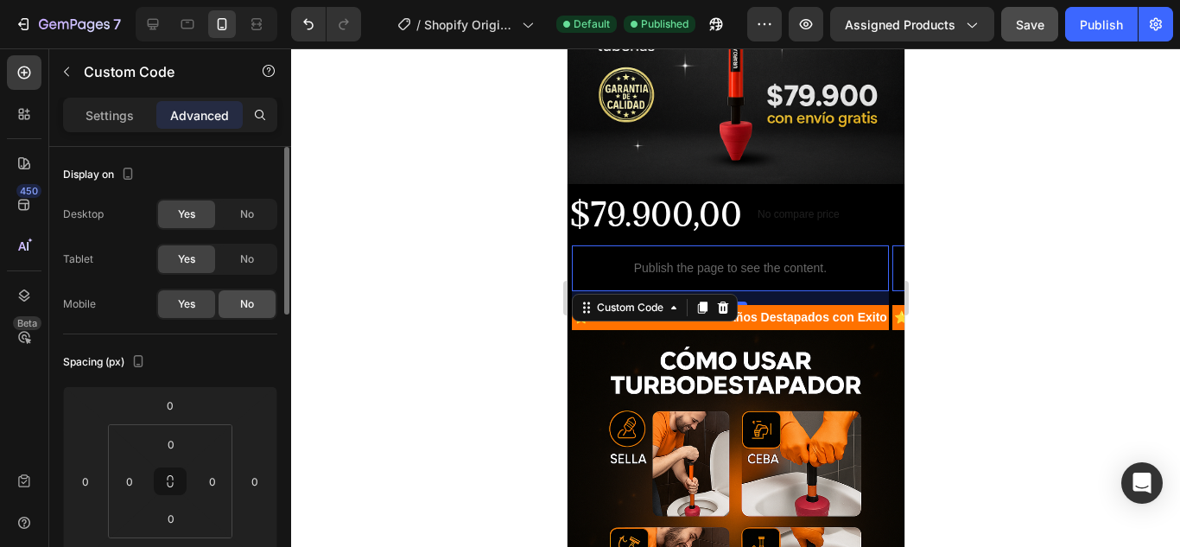
scroll to position [86, 0]
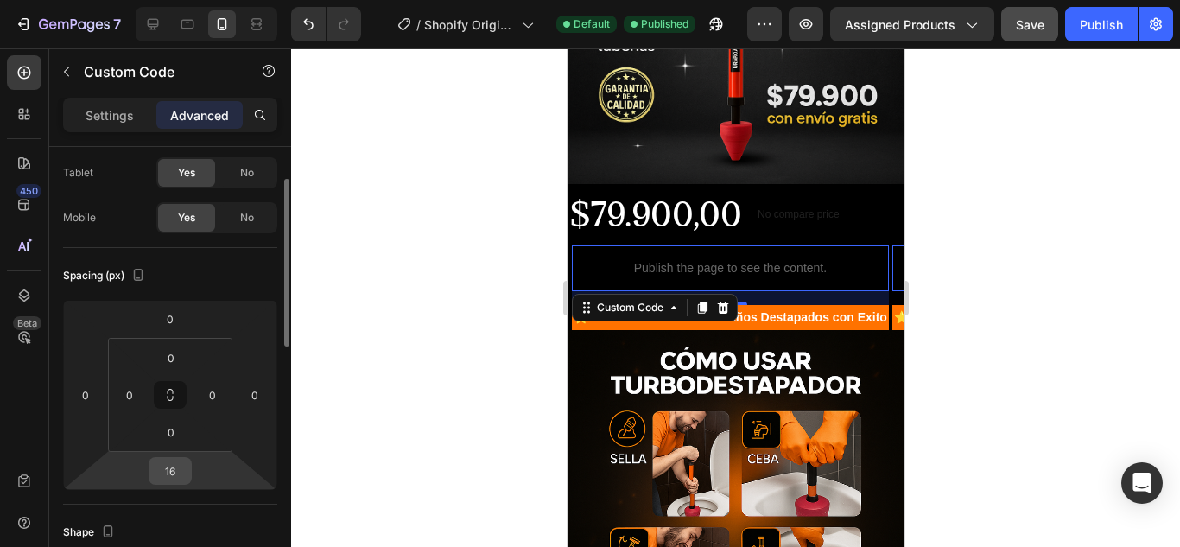
click at [178, 472] on input "16" at bounding box center [170, 471] width 35 height 26
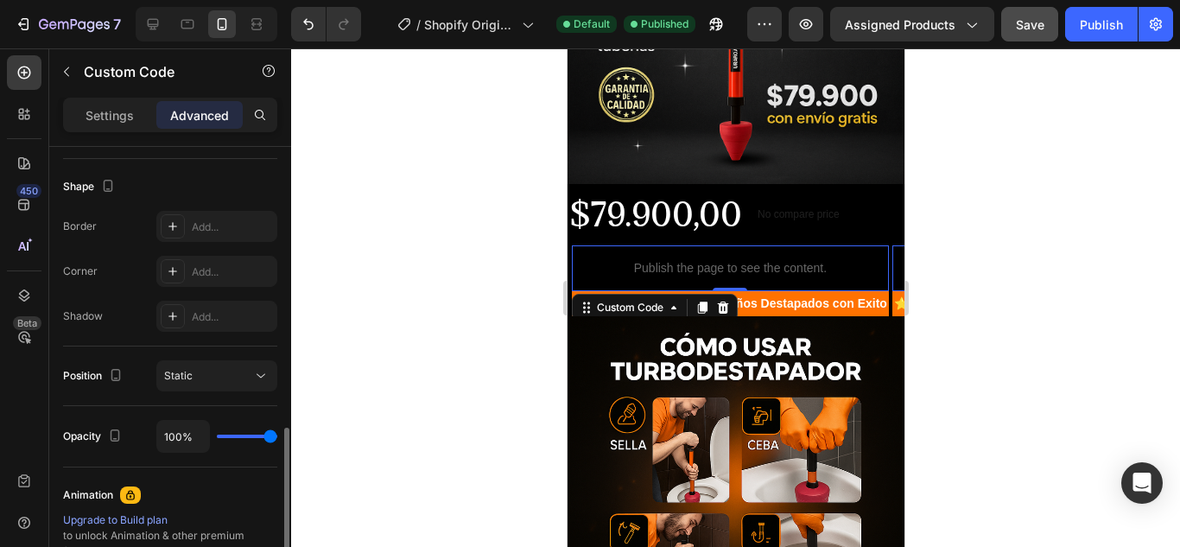
scroll to position [605, 0]
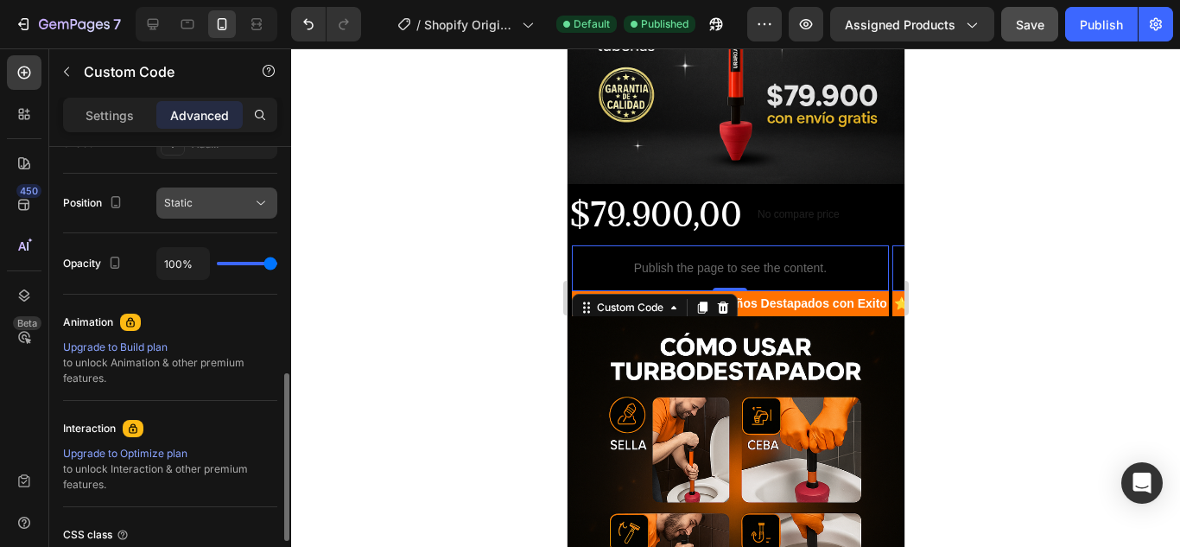
type input "0"
click at [238, 212] on button "Static" at bounding box center [216, 202] width 121 height 31
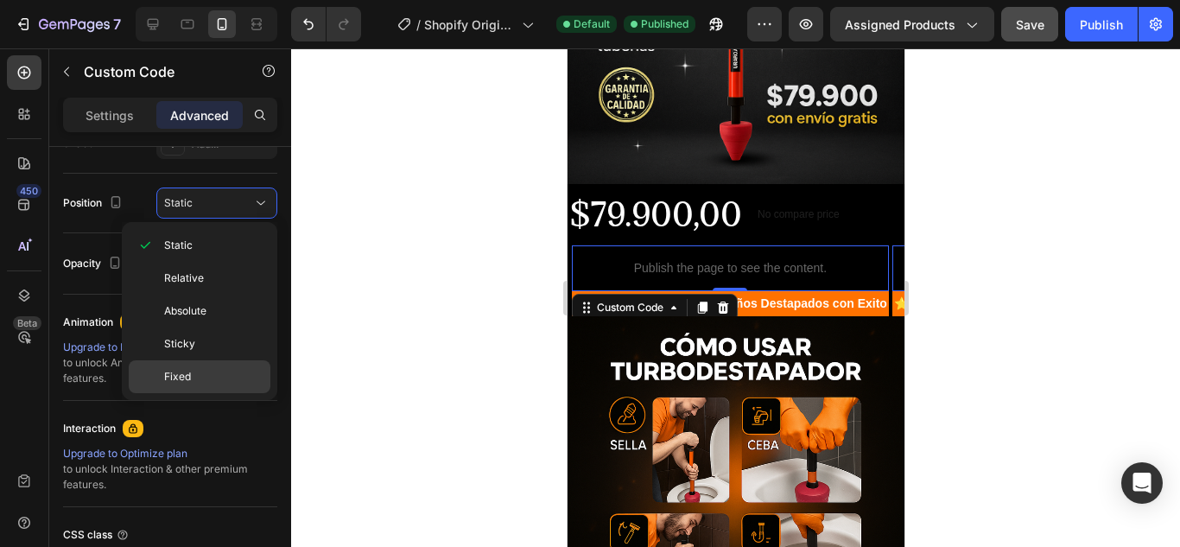
click at [208, 372] on p "Fixed" at bounding box center [213, 377] width 98 height 16
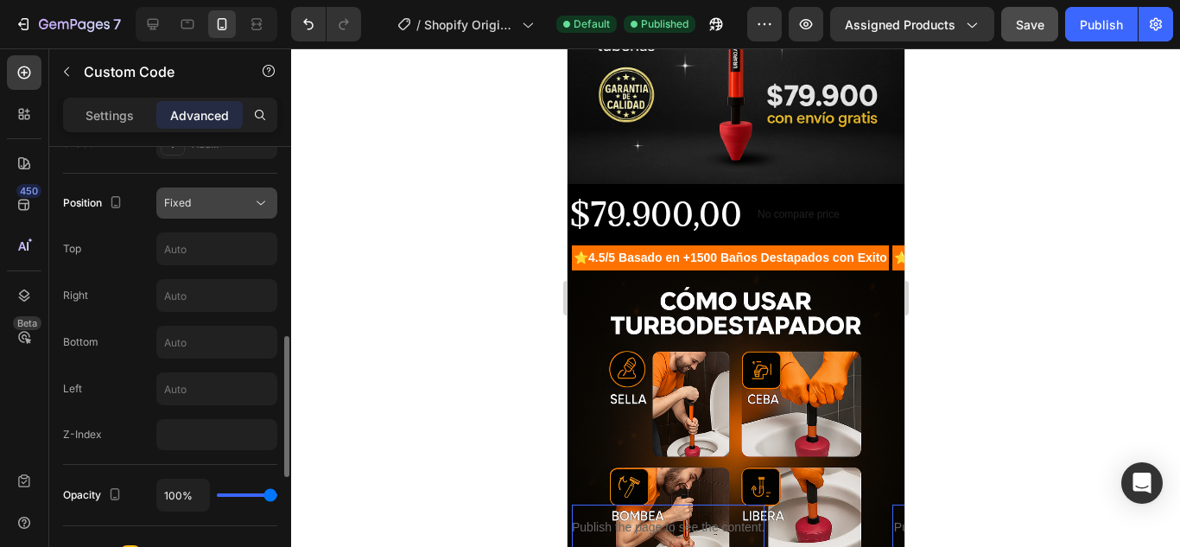
click at [247, 192] on button "Fixed" at bounding box center [216, 202] width 121 height 31
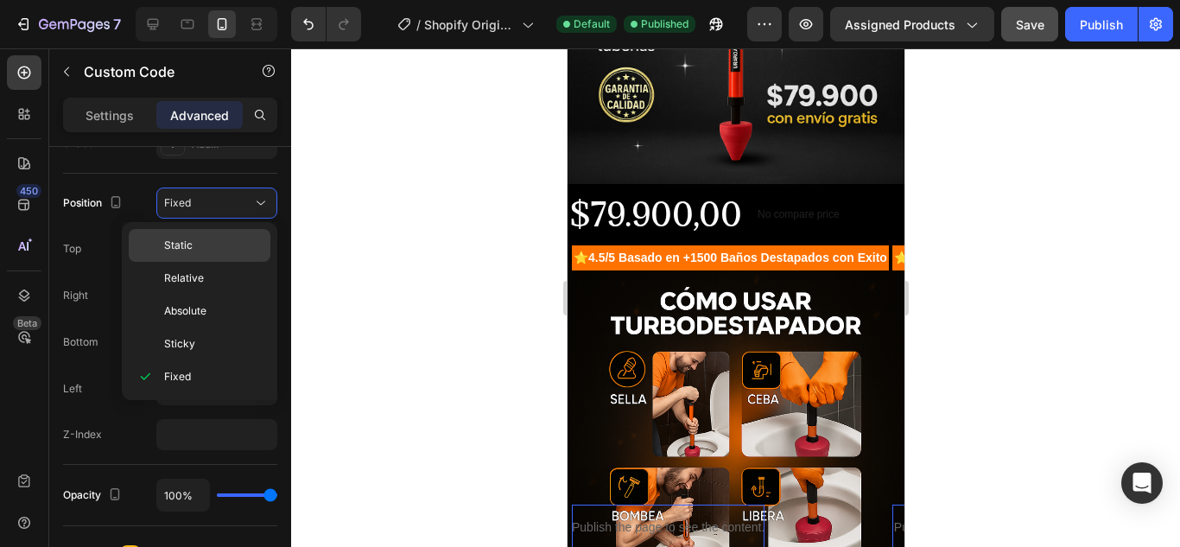
click at [244, 262] on div "Static" at bounding box center [200, 278] width 142 height 33
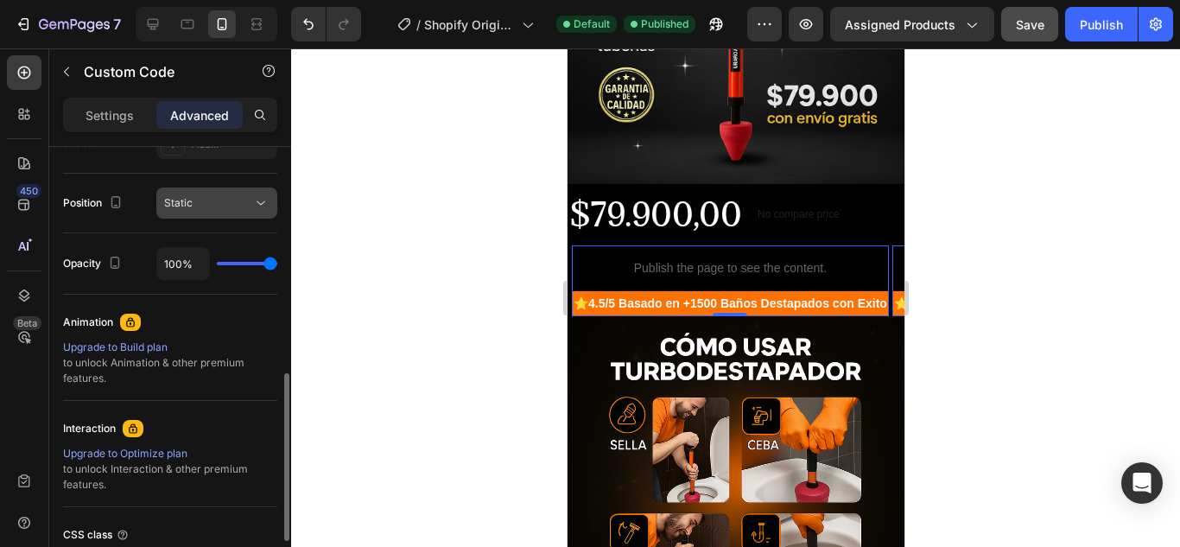
click at [249, 206] on div "Static" at bounding box center [208, 203] width 88 height 16
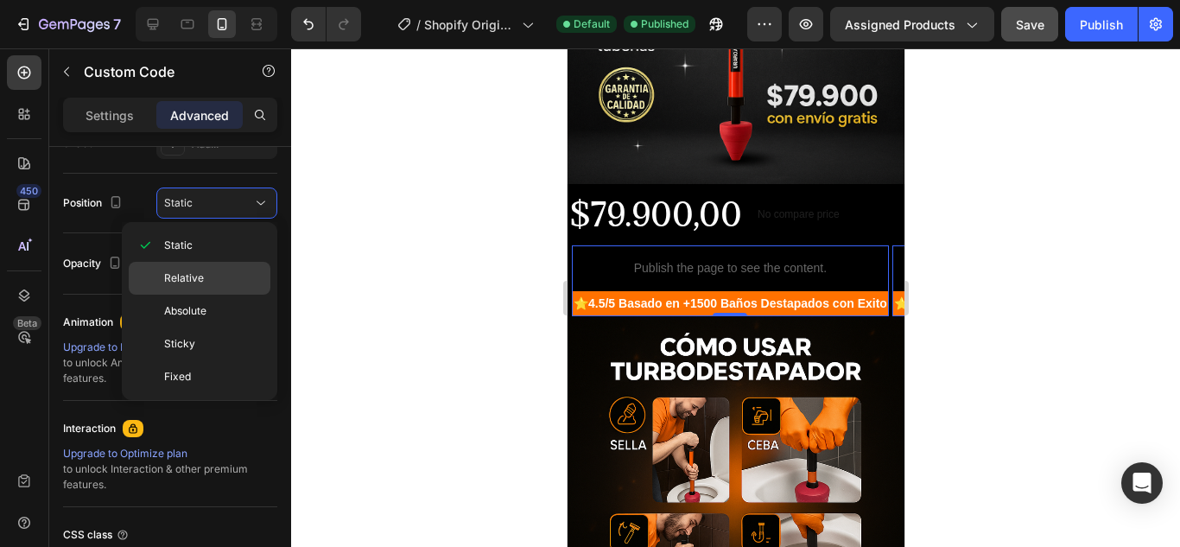
click at [225, 295] on div "Relative" at bounding box center [200, 311] width 142 height 33
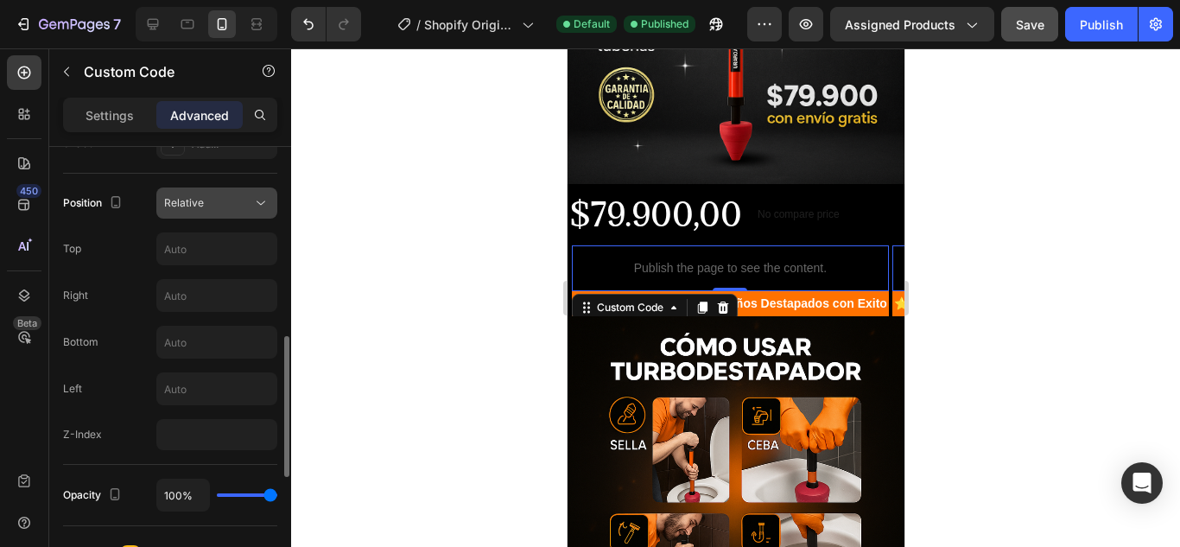
click at [263, 207] on icon at bounding box center [260, 202] width 17 height 17
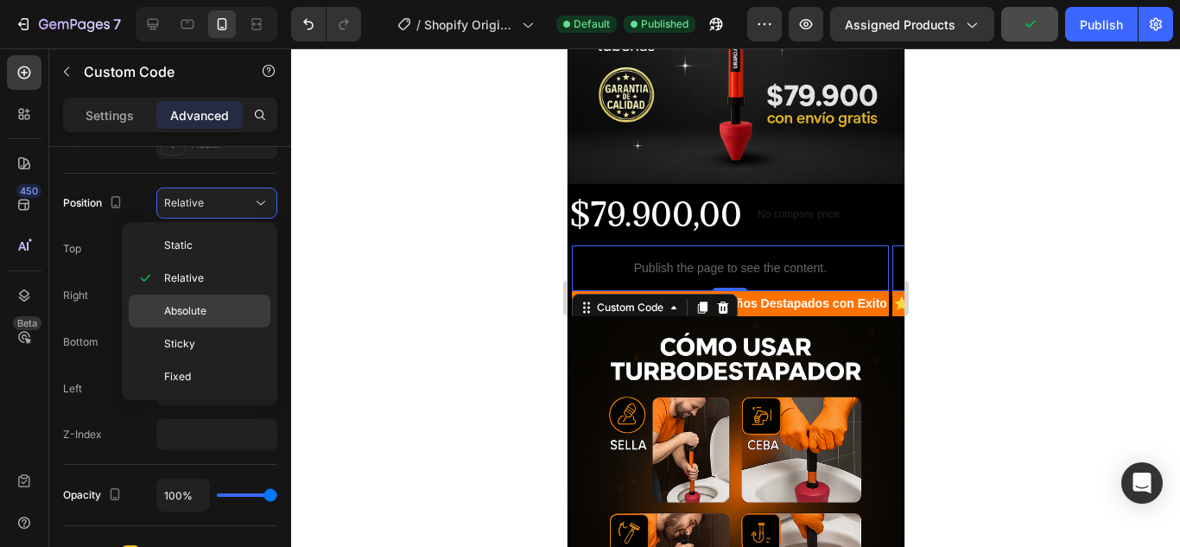
click at [228, 309] on p "Absolute" at bounding box center [213, 311] width 98 height 16
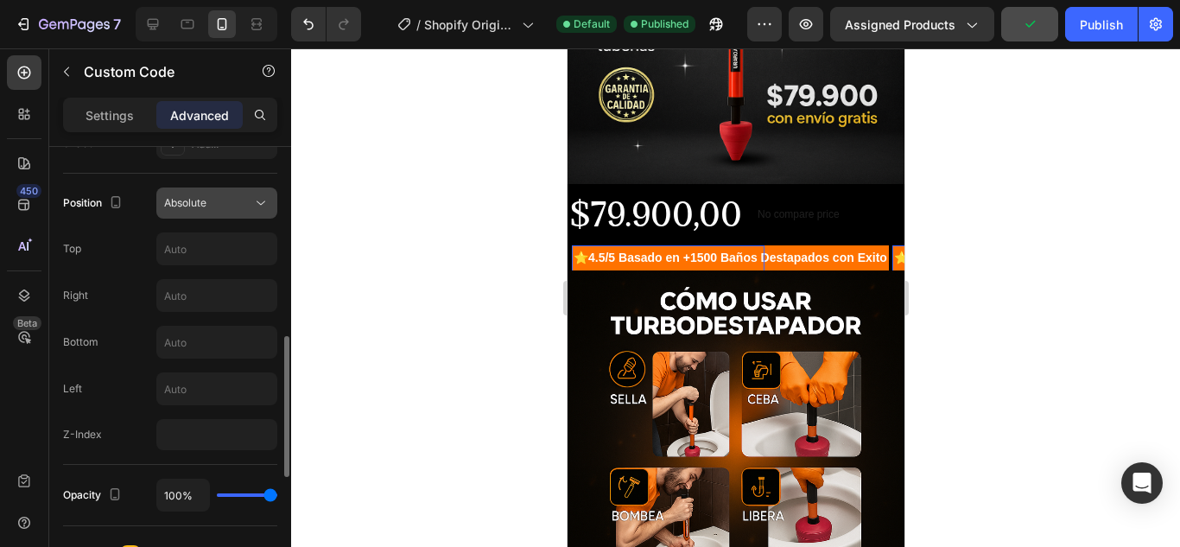
click at [251, 209] on div "Absolute" at bounding box center [208, 203] width 88 height 16
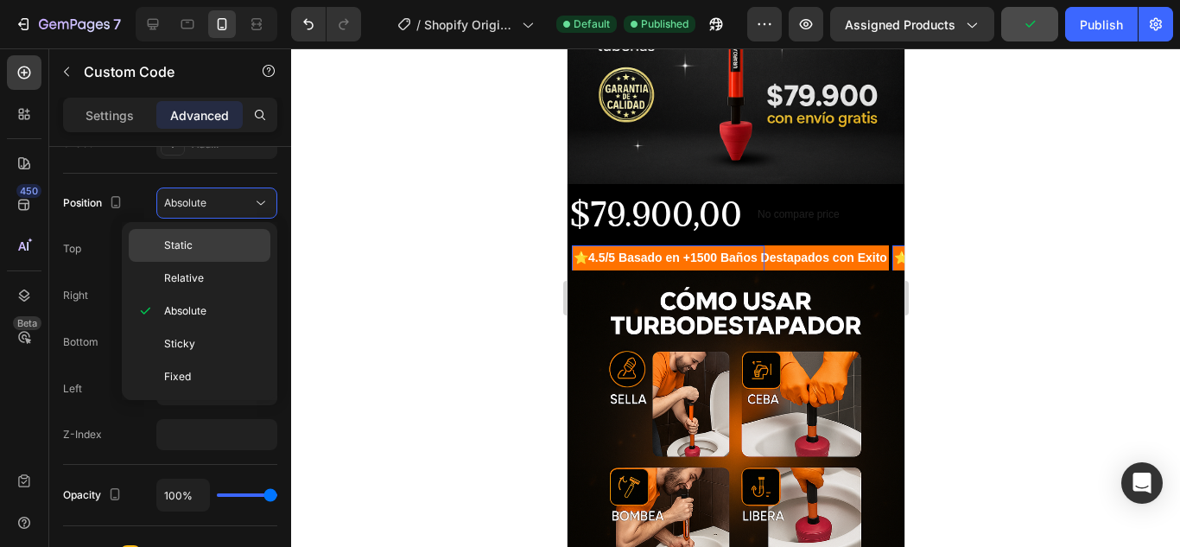
click at [236, 251] on p "Static" at bounding box center [213, 246] width 98 height 16
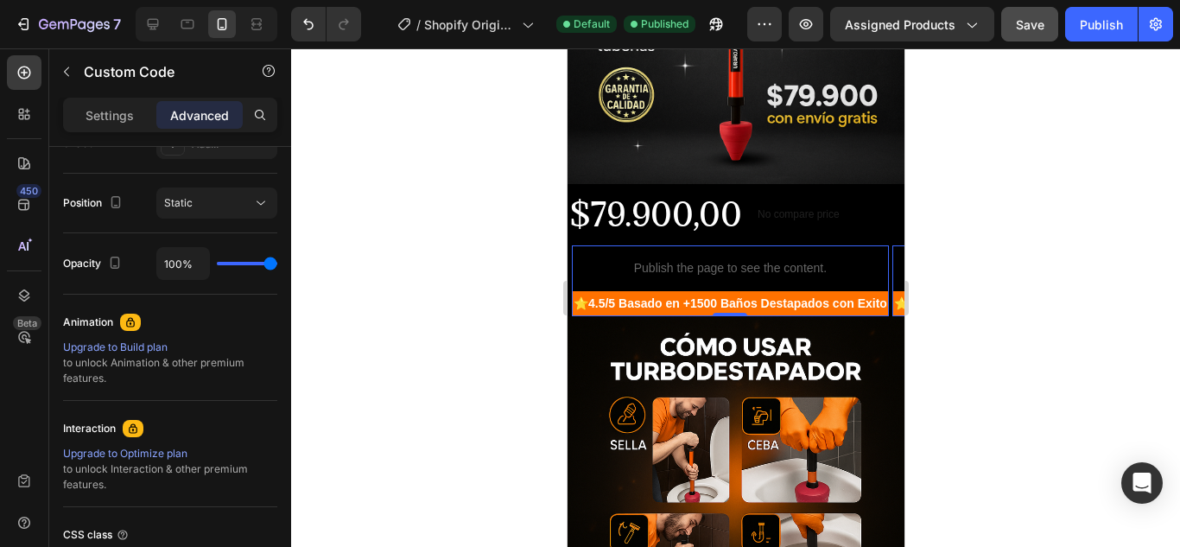
click at [583, 261] on p "Publish the page to see the content." at bounding box center [729, 268] width 317 height 18
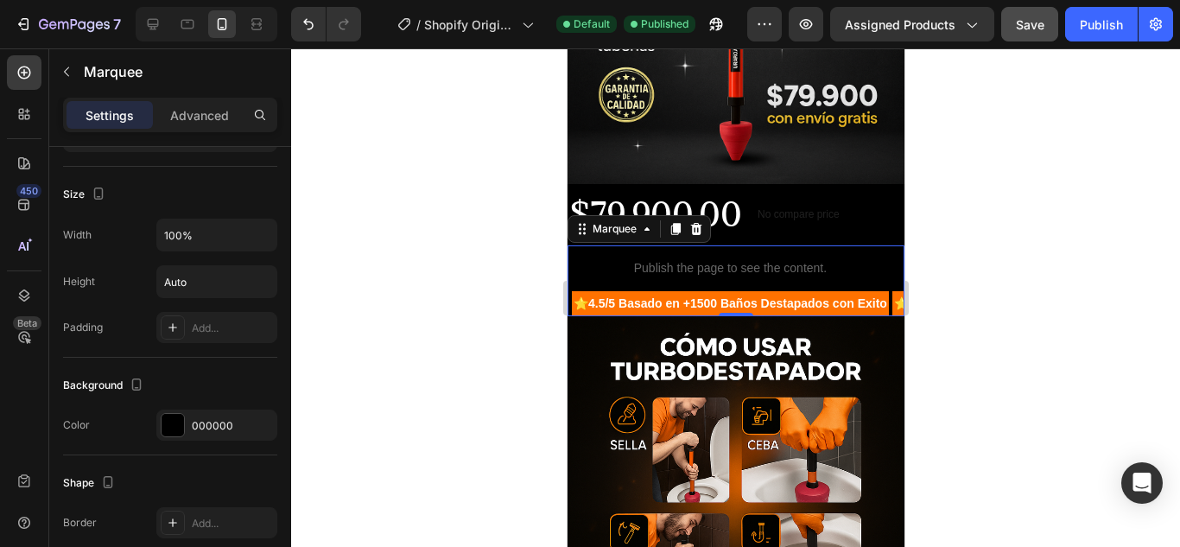
click at [568, 261] on div "Text Block Publish the page to see the content. Custom Code ⭐ 4.5/5 Basado en +…" at bounding box center [728, 280] width 321 height 71
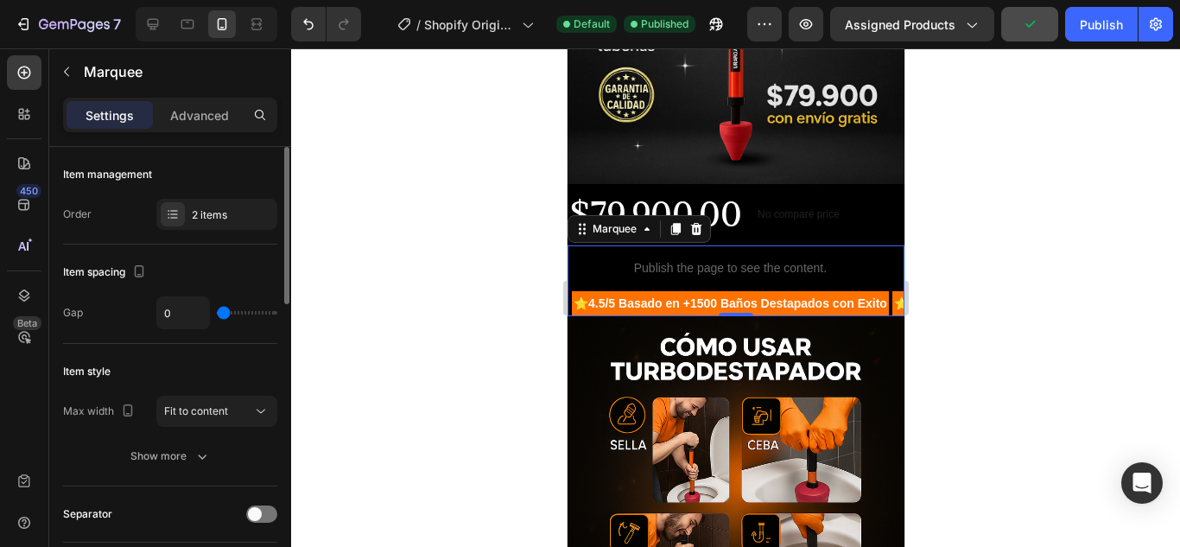
type input "19"
type input "21"
type input "24"
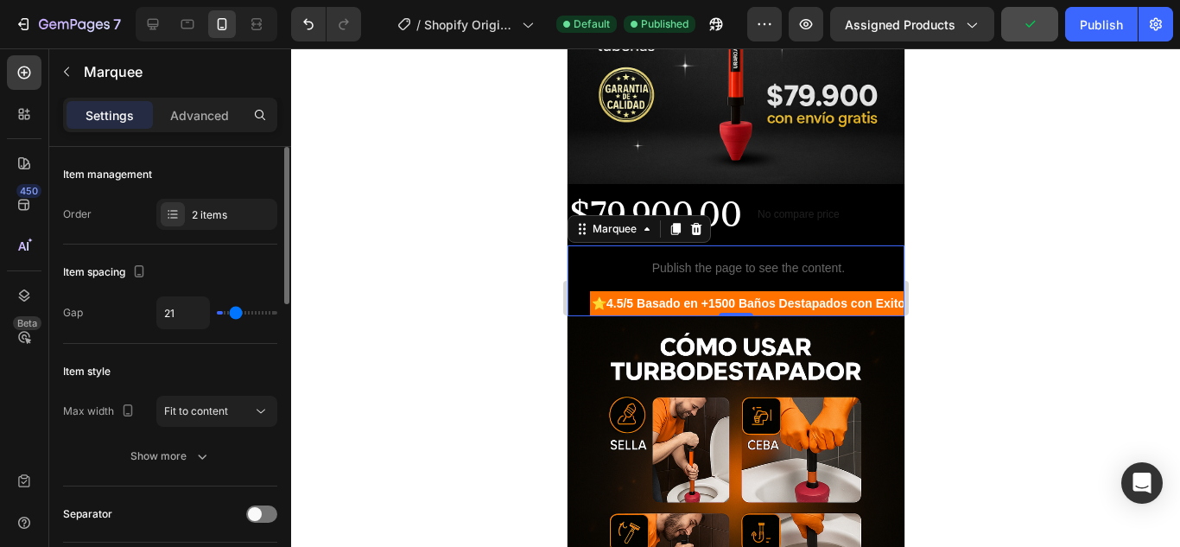
type input "24"
type input "25"
type input "28"
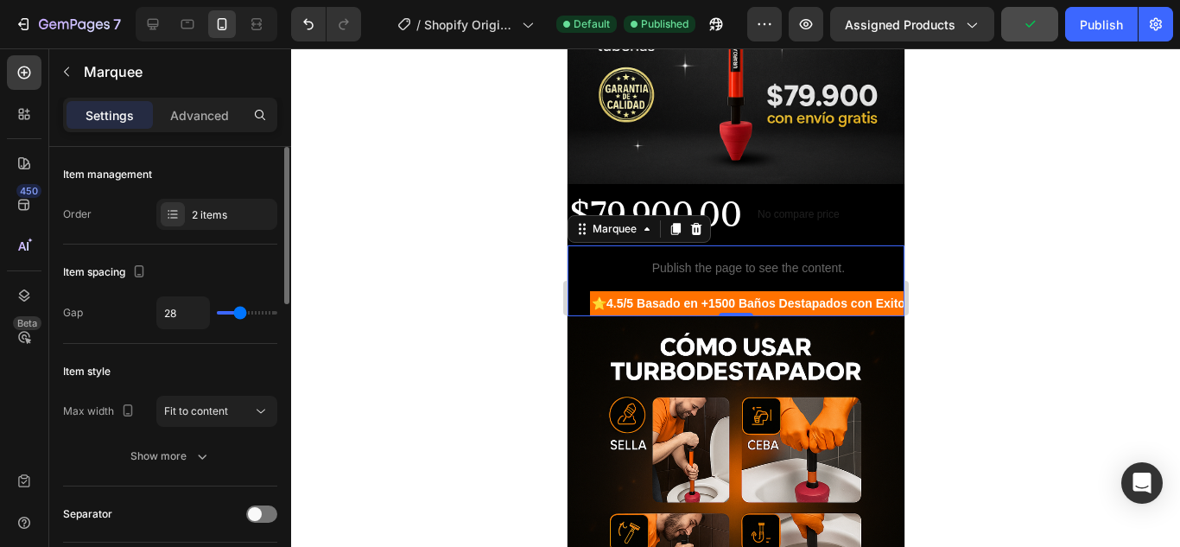
type input "30"
type input "31"
type input "33"
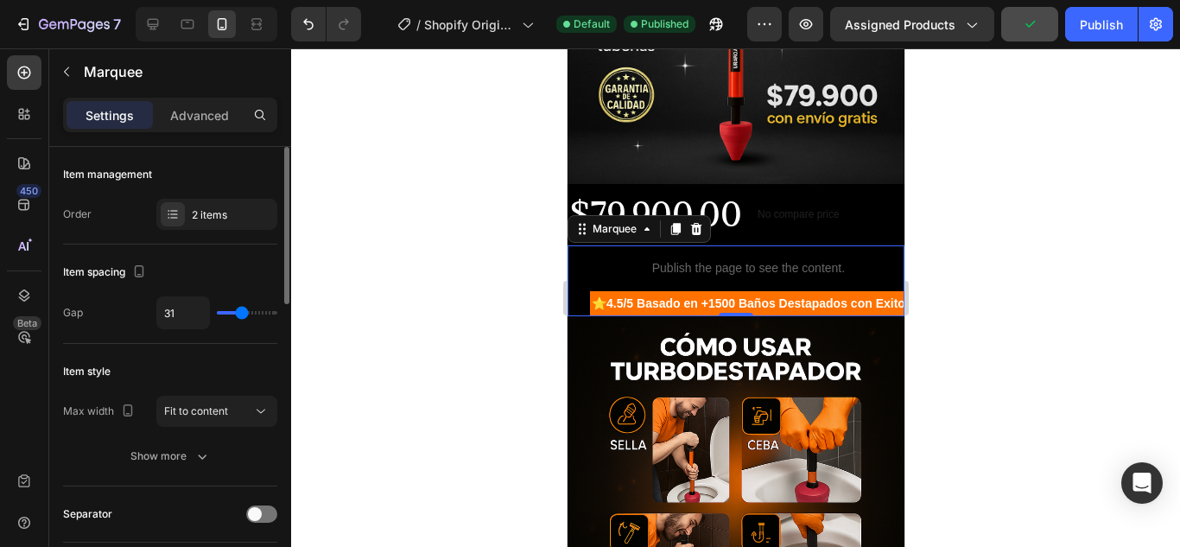
type input "33"
type input "34"
type input "36"
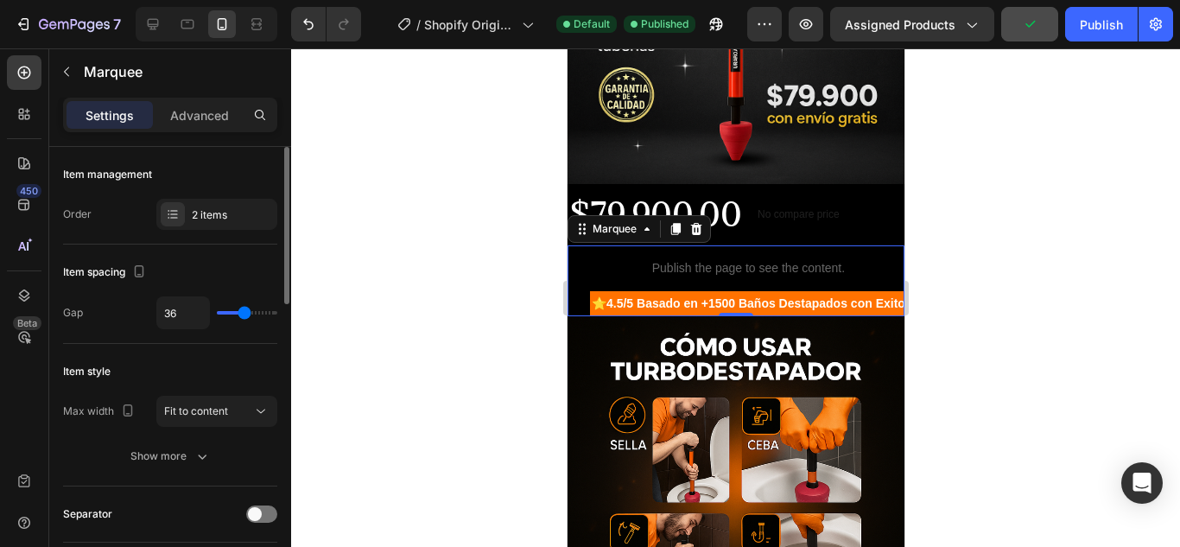
type input "37"
type input "16"
type input "0"
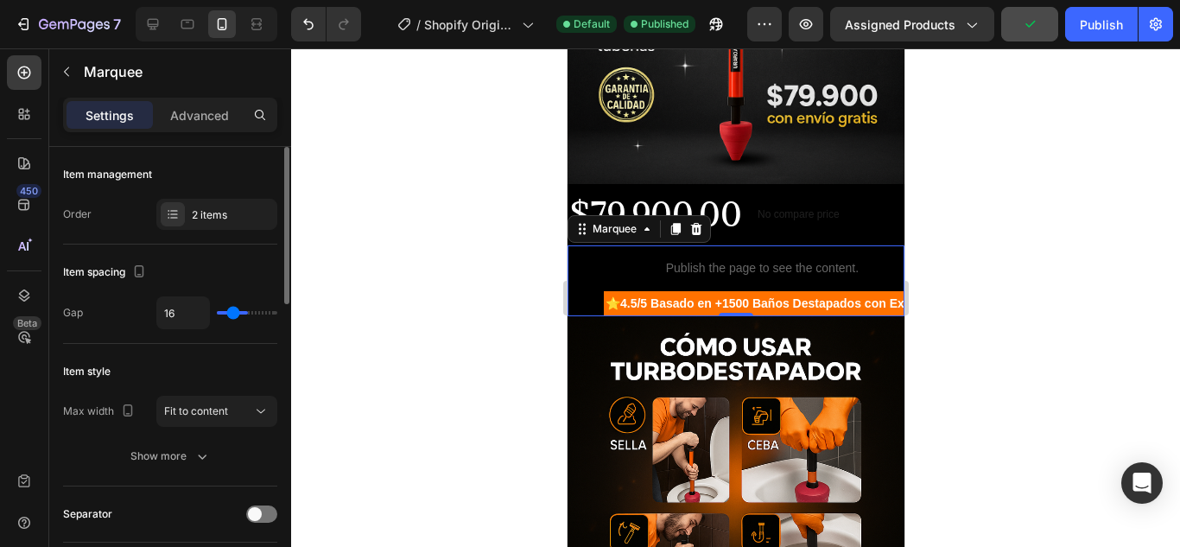
type input "0"
drag, startPoint x: 219, startPoint y: 308, endPoint x: 156, endPoint y: 311, distance: 64.0
click at [217, 311] on input "range" at bounding box center [247, 312] width 60 height 3
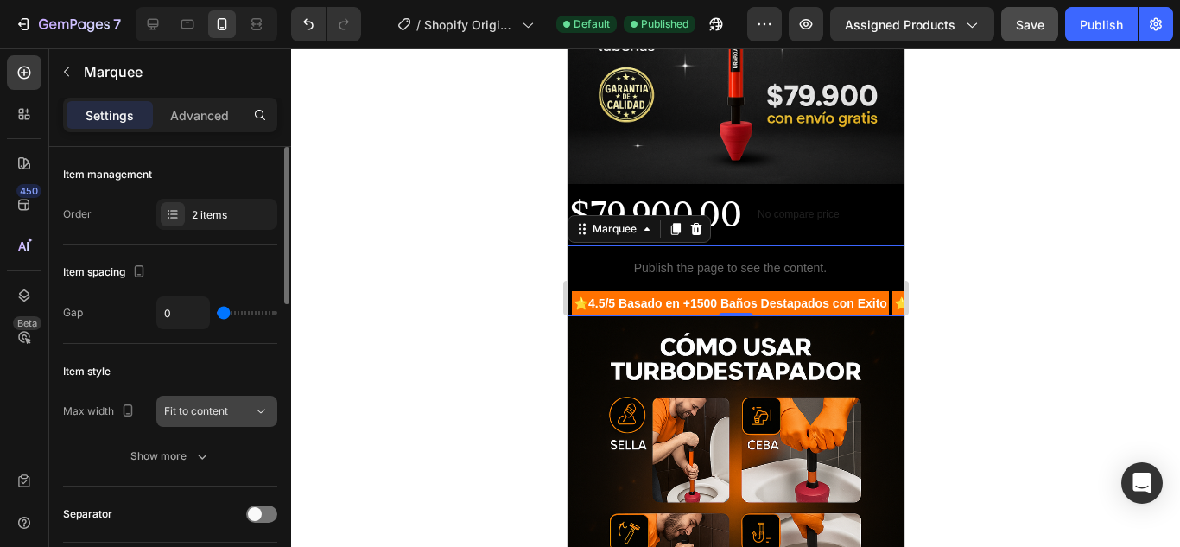
click at [257, 408] on icon at bounding box center [260, 411] width 17 height 17
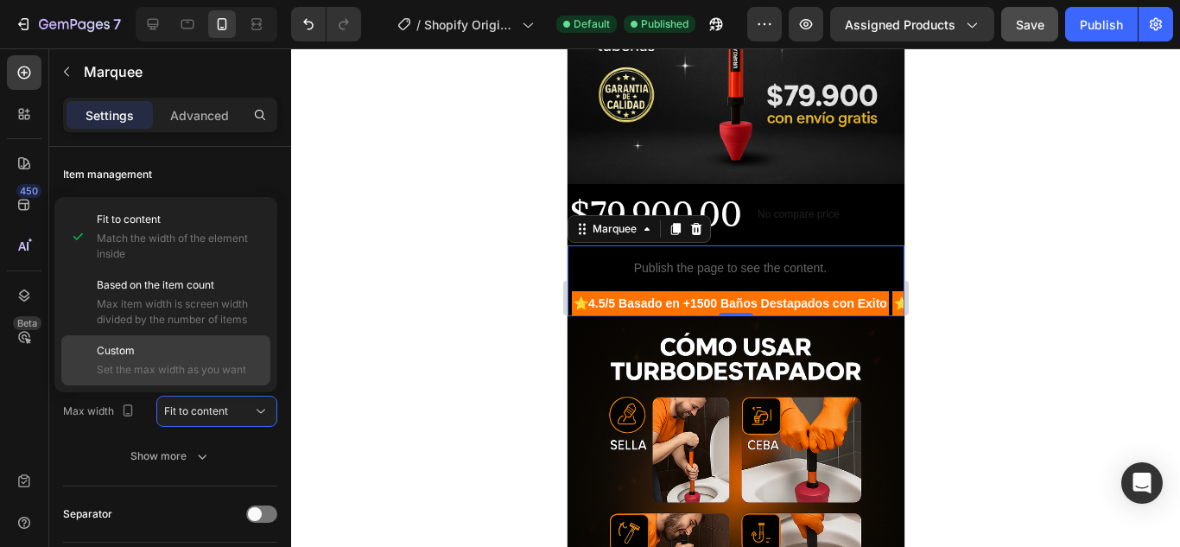
click at [234, 346] on p "Custom" at bounding box center [180, 351] width 166 height 16
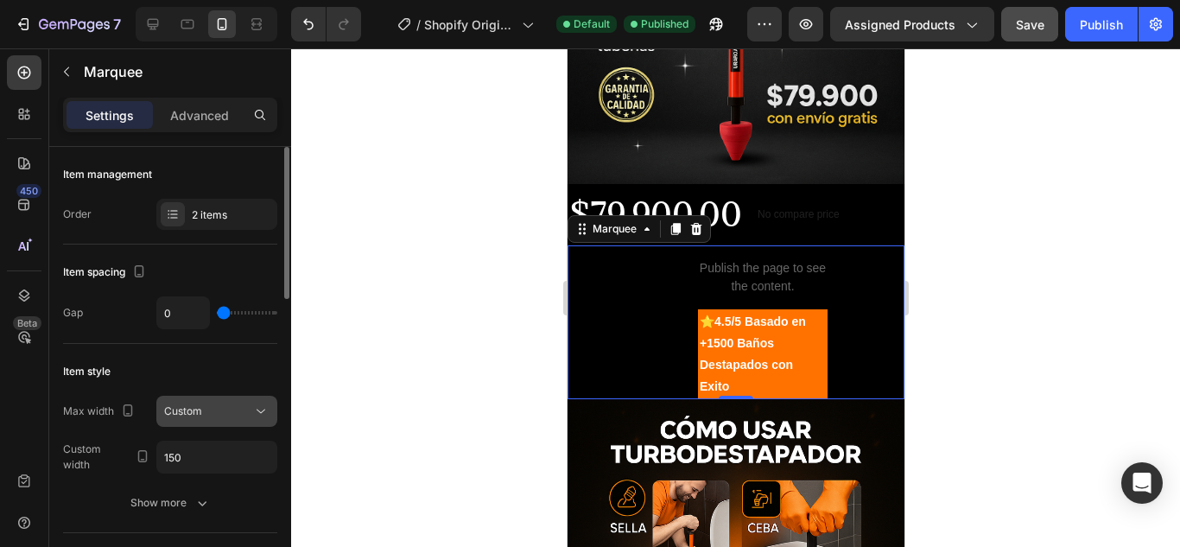
click at [264, 400] on button "Custom" at bounding box center [216, 411] width 121 height 31
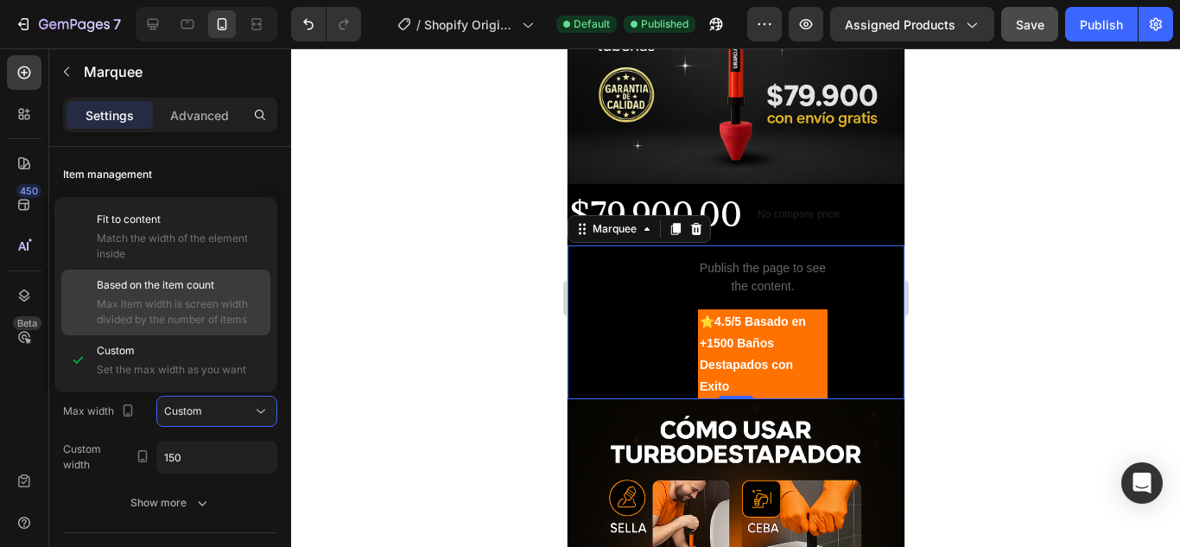
click at [206, 301] on span "Max item width is screen width divided by the number of items" at bounding box center [180, 311] width 166 height 31
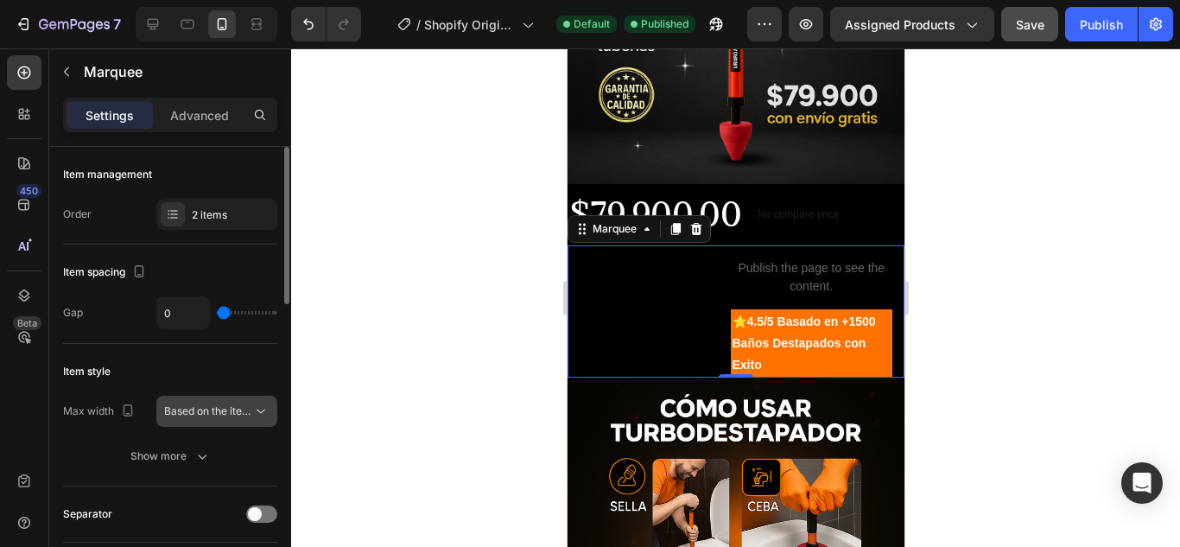
click at [260, 413] on icon at bounding box center [260, 411] width 17 height 17
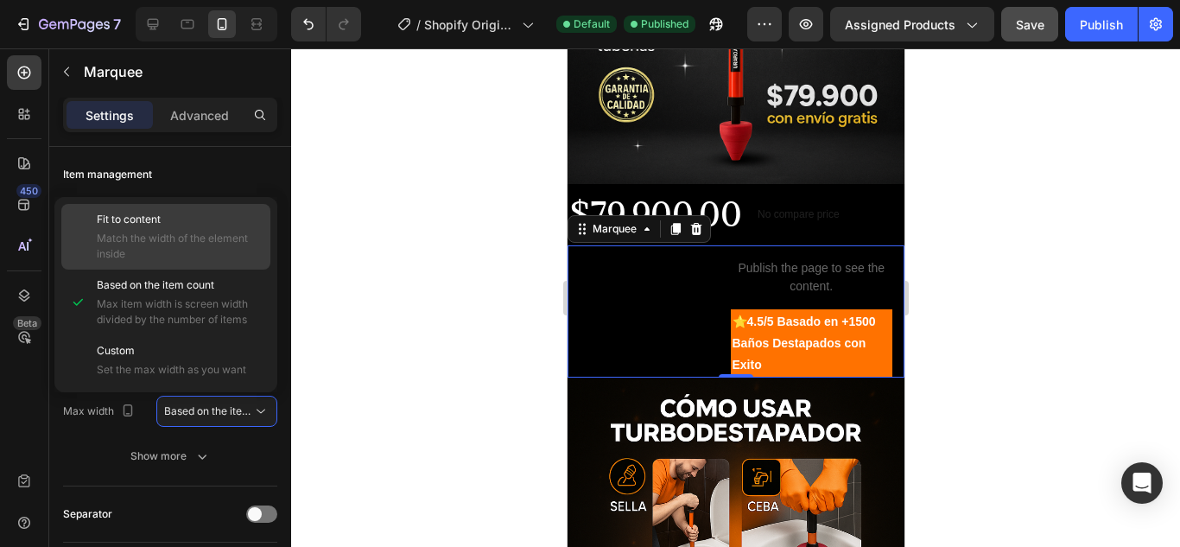
click at [204, 250] on span "Match the width of the element inside" at bounding box center [180, 246] width 166 height 31
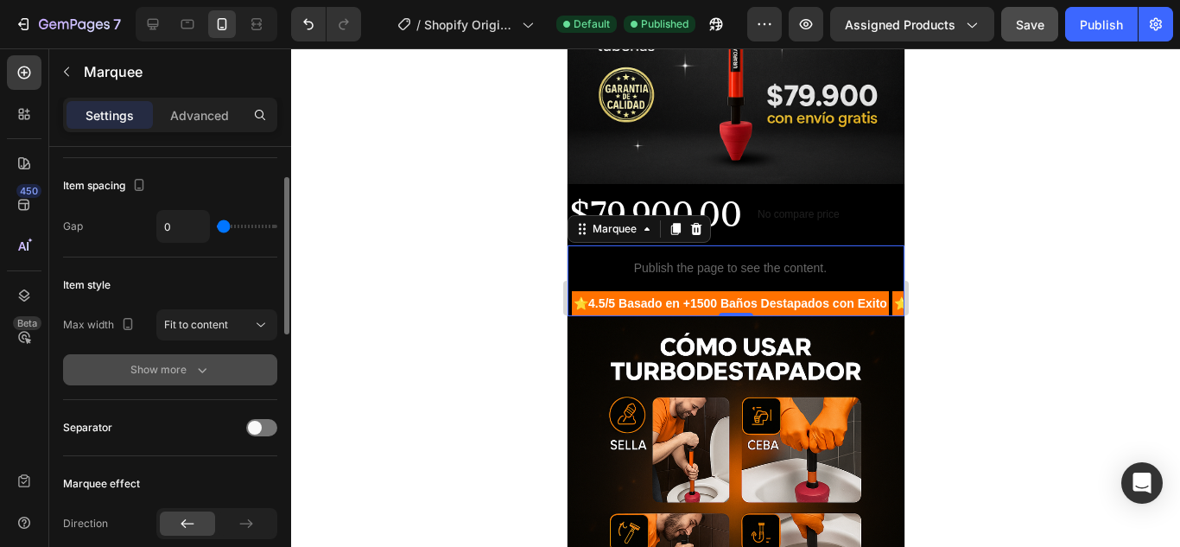
scroll to position [173, 0]
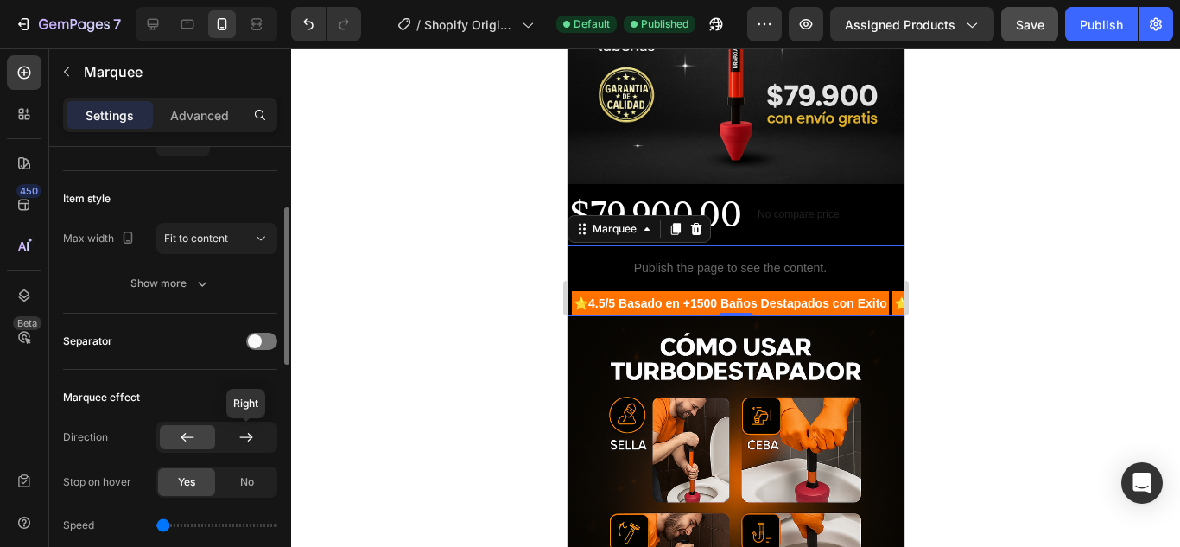
click at [229, 440] on div at bounding box center [246, 437] width 55 height 24
click at [205, 439] on div at bounding box center [187, 437] width 55 height 24
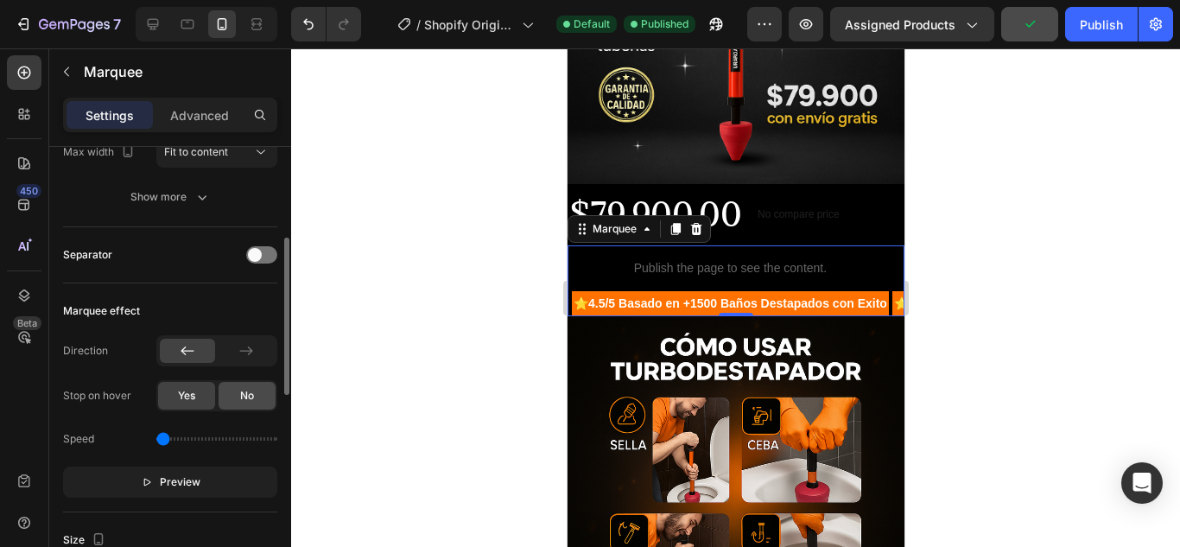
click at [275, 396] on div "No" at bounding box center [247, 396] width 57 height 28
click at [206, 397] on div "Yes" at bounding box center [186, 396] width 57 height 28
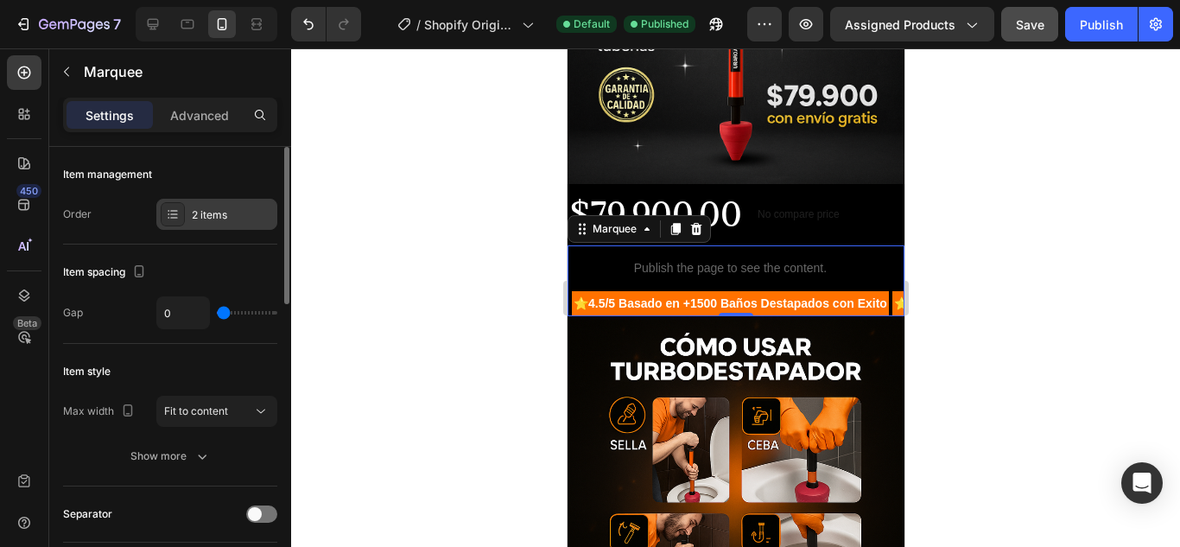
click at [232, 207] on div "2 items" at bounding box center [232, 215] width 81 height 16
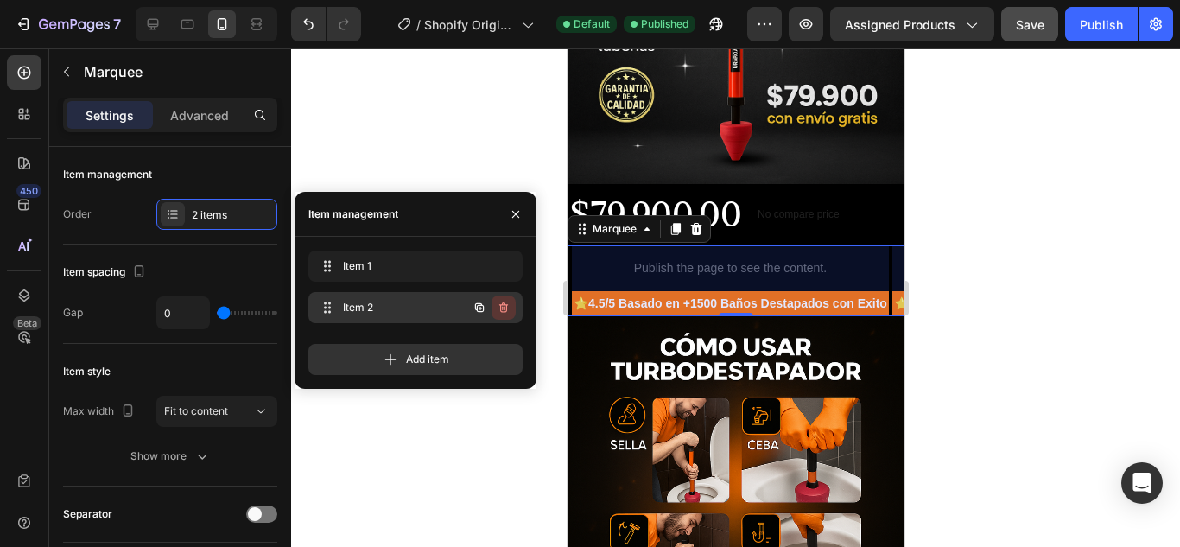
click at [512, 303] on button "button" at bounding box center [504, 307] width 24 height 24
click at [509, 304] on button "Delete" at bounding box center [492, 307] width 48 height 24
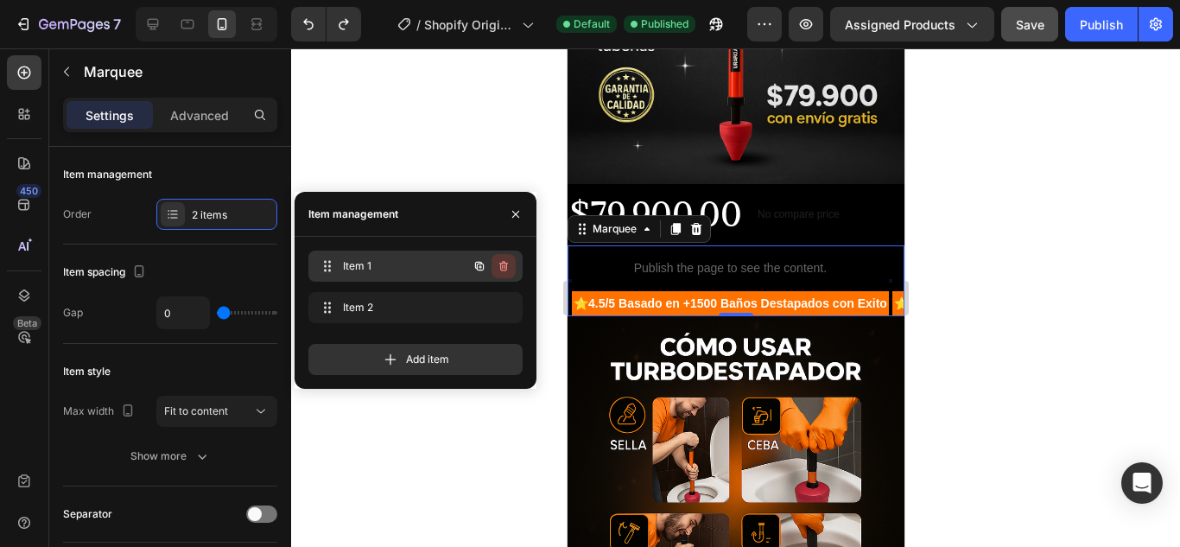
click at [501, 258] on button "button" at bounding box center [504, 266] width 24 height 24
click at [501, 258] on div "Delete" at bounding box center [492, 266] width 32 height 16
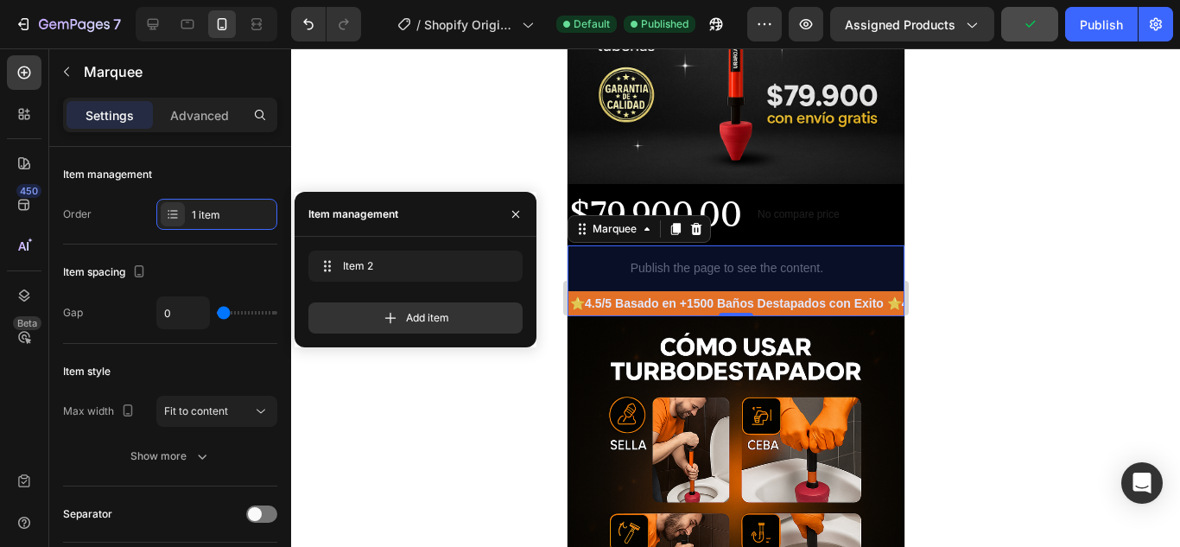
click at [1032, 257] on div at bounding box center [735, 297] width 889 height 498
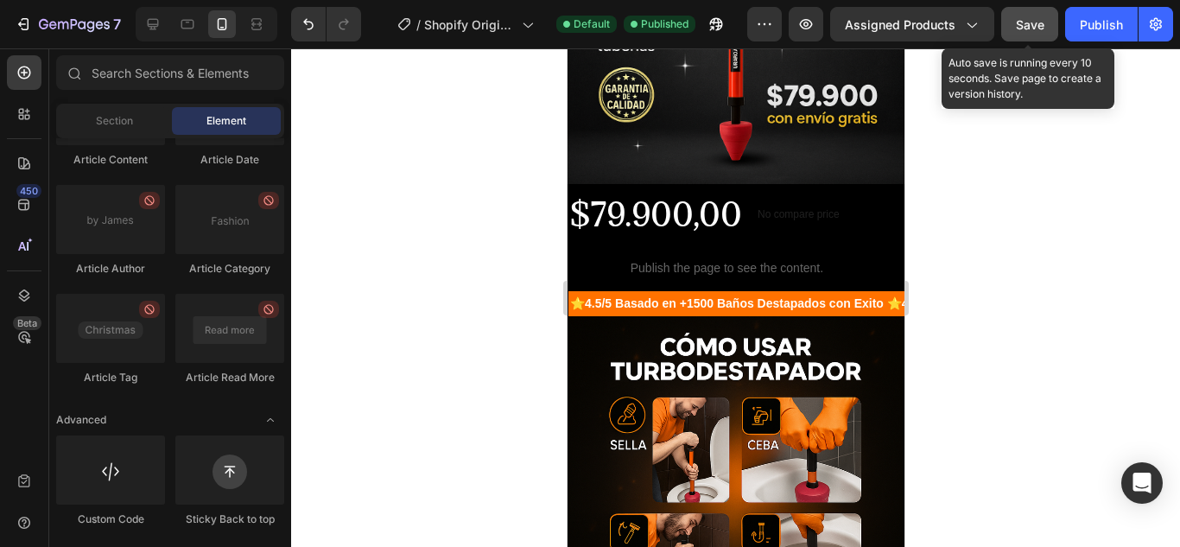
click at [1033, 29] on span "Save" at bounding box center [1030, 24] width 29 height 15
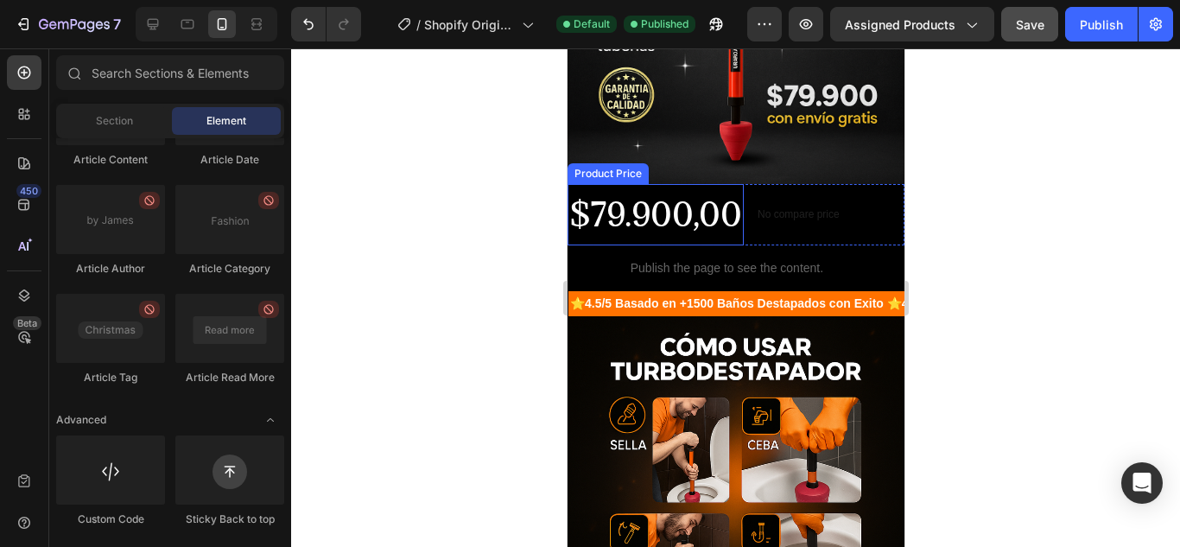
click at [695, 209] on div "$79.900,00" at bounding box center [655, 214] width 176 height 61
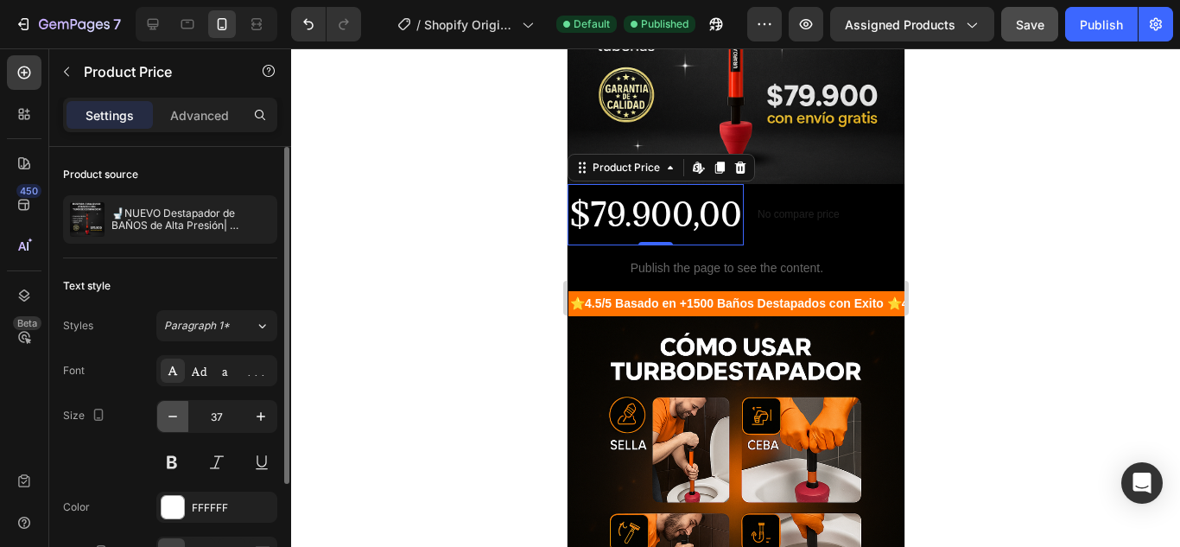
click at [181, 412] on button "button" at bounding box center [172, 416] width 31 height 31
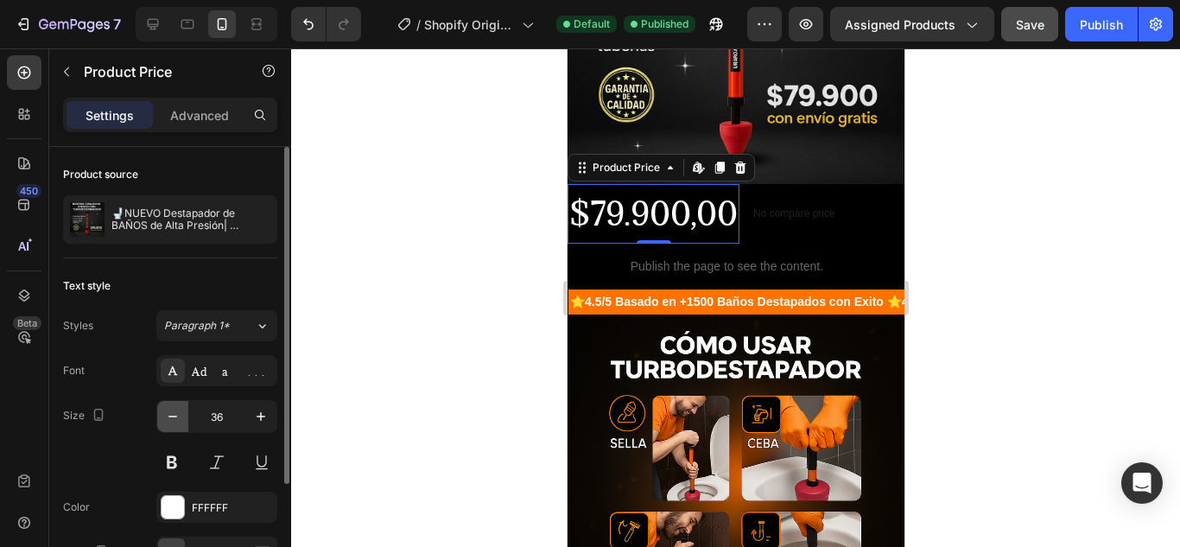
click at [181, 411] on button "button" at bounding box center [172, 416] width 31 height 31
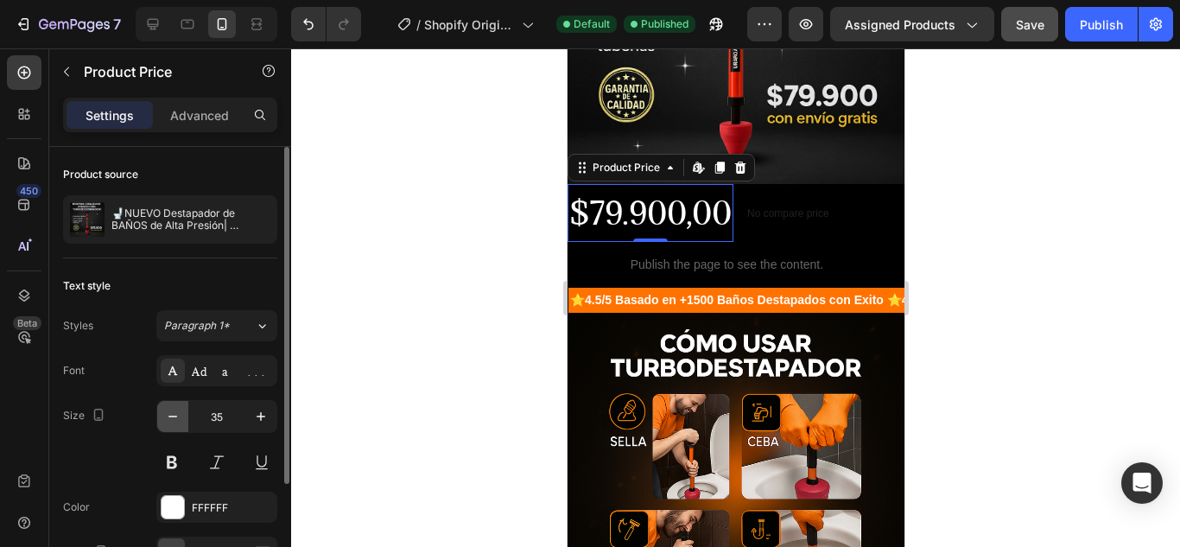
click at [181, 411] on icon "button" at bounding box center [172, 416] width 17 height 17
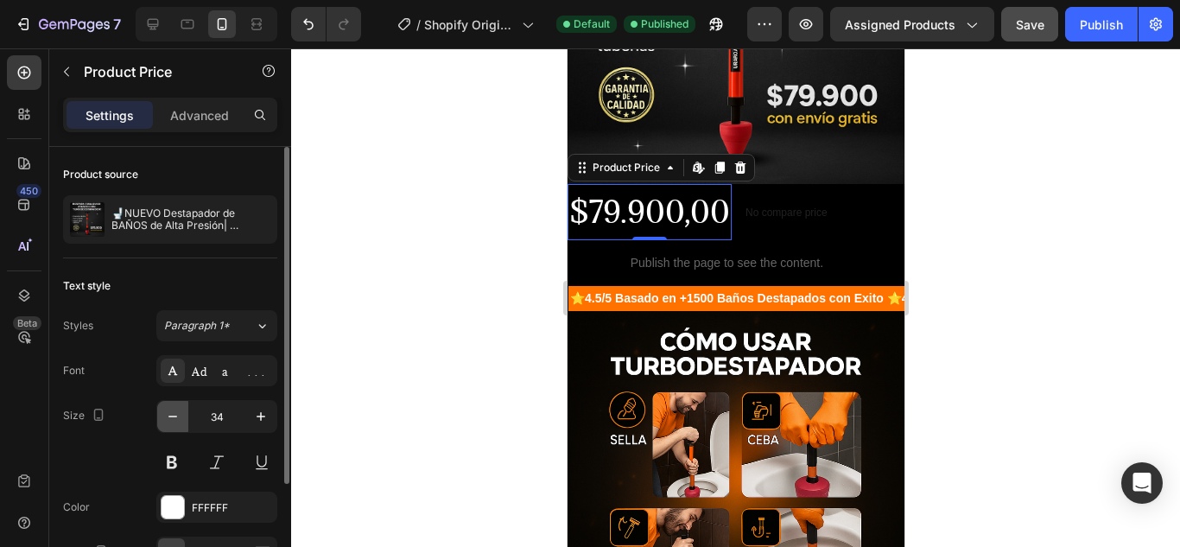
click at [181, 411] on icon "button" at bounding box center [172, 416] width 17 height 17
type input "33"
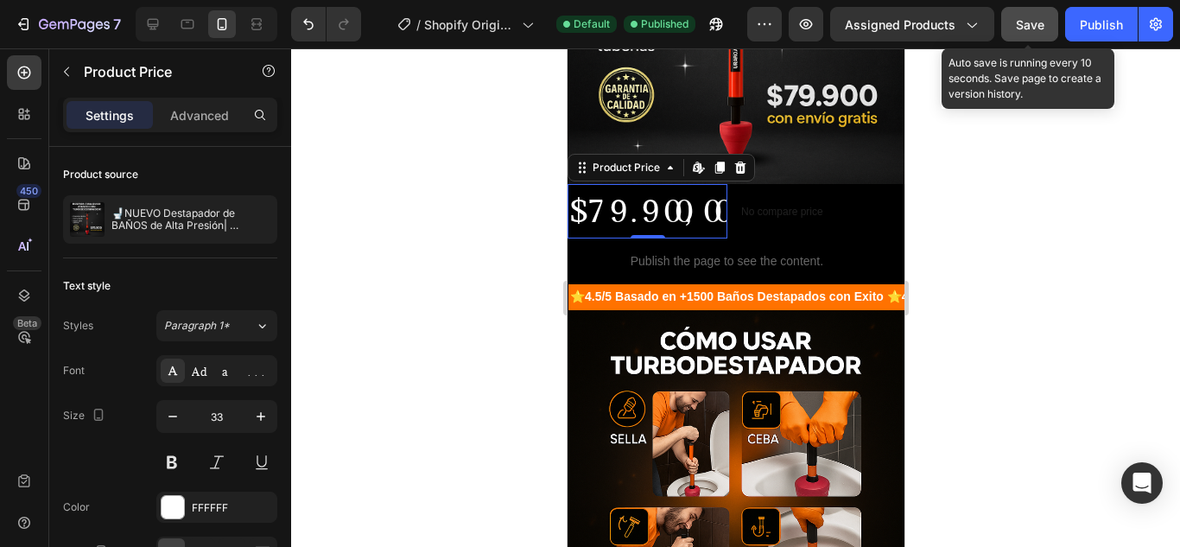
click at [1019, 35] on button "Save" at bounding box center [1029, 24] width 57 height 35
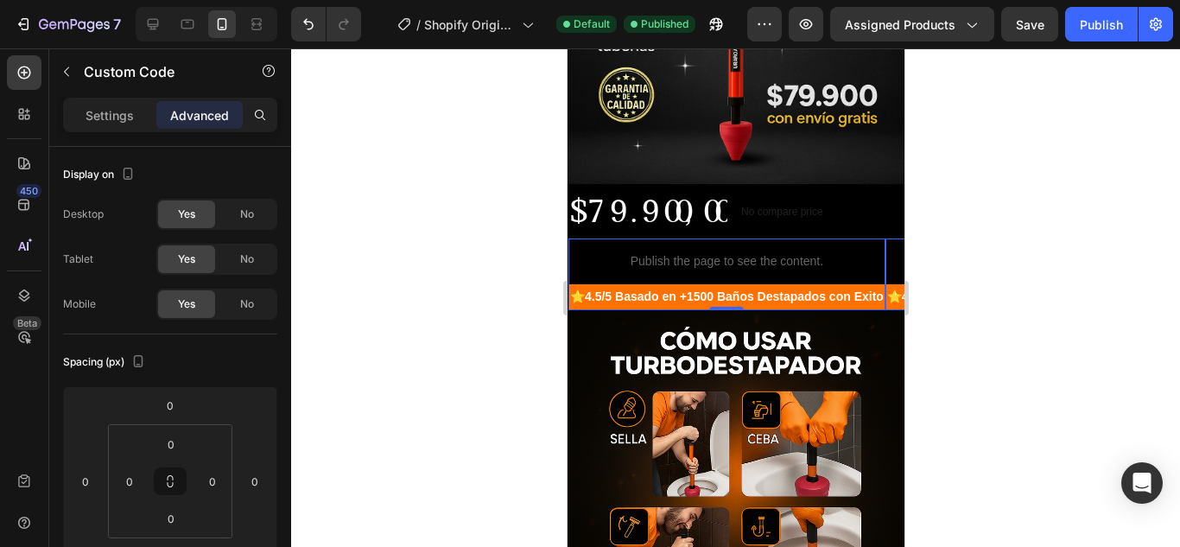
click at [797, 252] on p "Publish the page to see the content." at bounding box center [726, 261] width 317 height 18
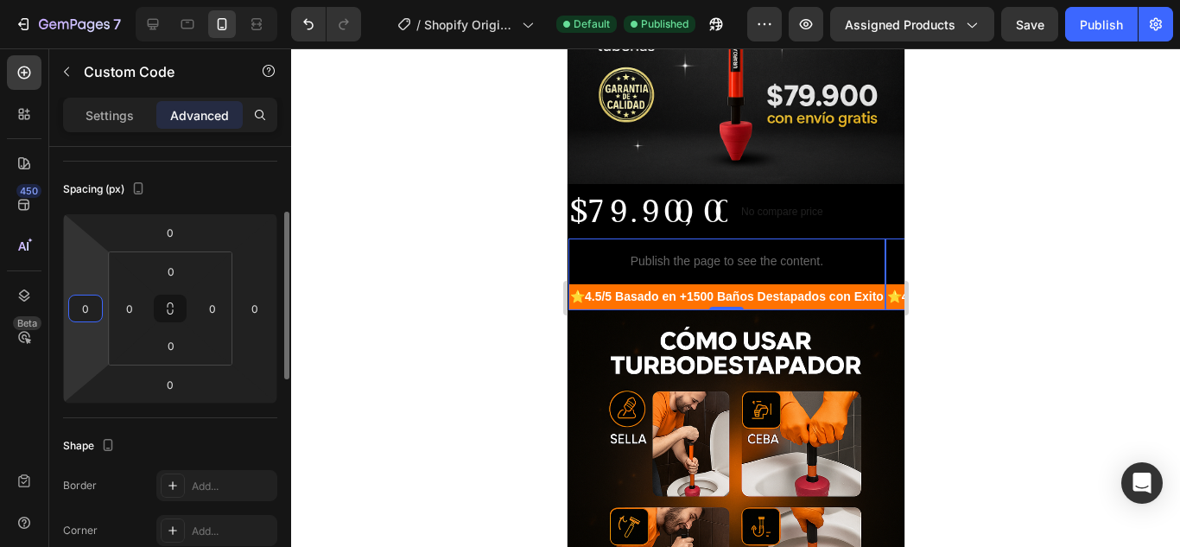
click at [88, 313] on input "0" at bounding box center [86, 308] width 26 height 26
type input "2"
click at [250, 310] on input "0" at bounding box center [255, 308] width 26 height 26
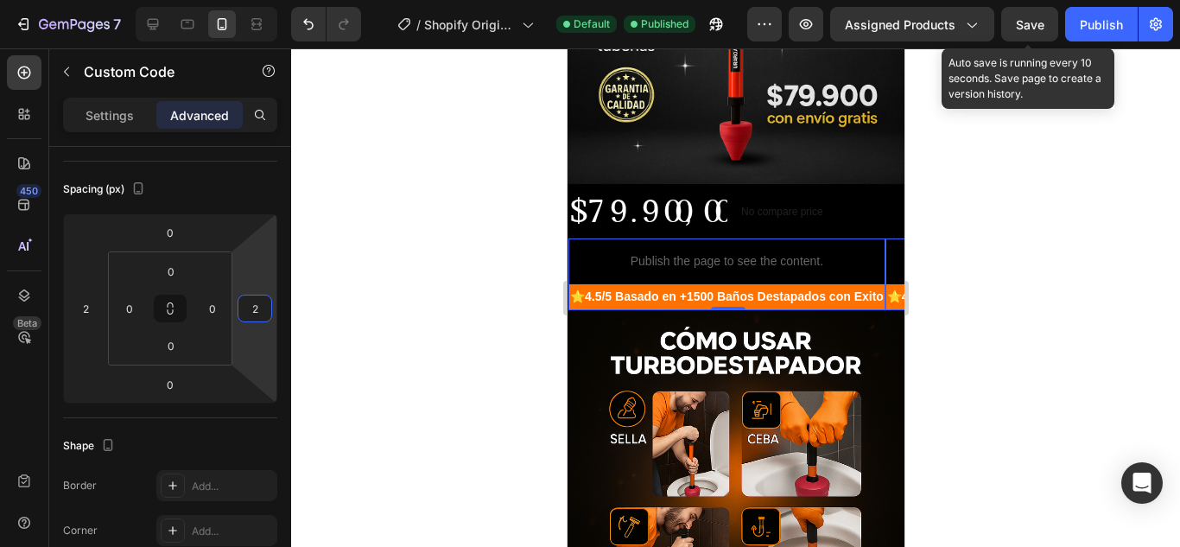
click at [1019, 23] on span "Save" at bounding box center [1030, 24] width 29 height 15
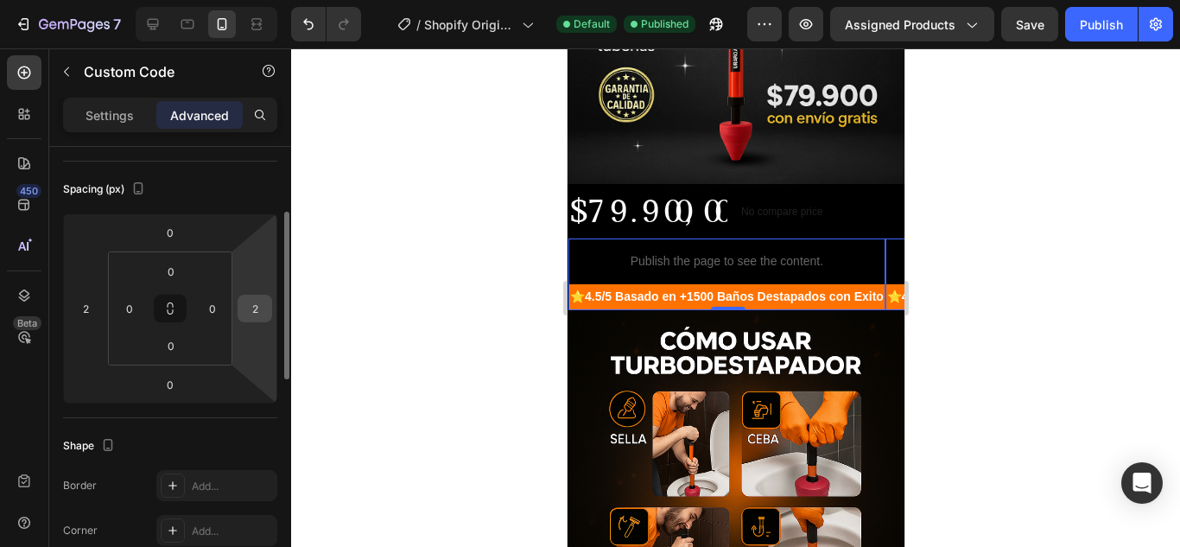
click at [253, 308] on input "2" at bounding box center [255, 308] width 26 height 26
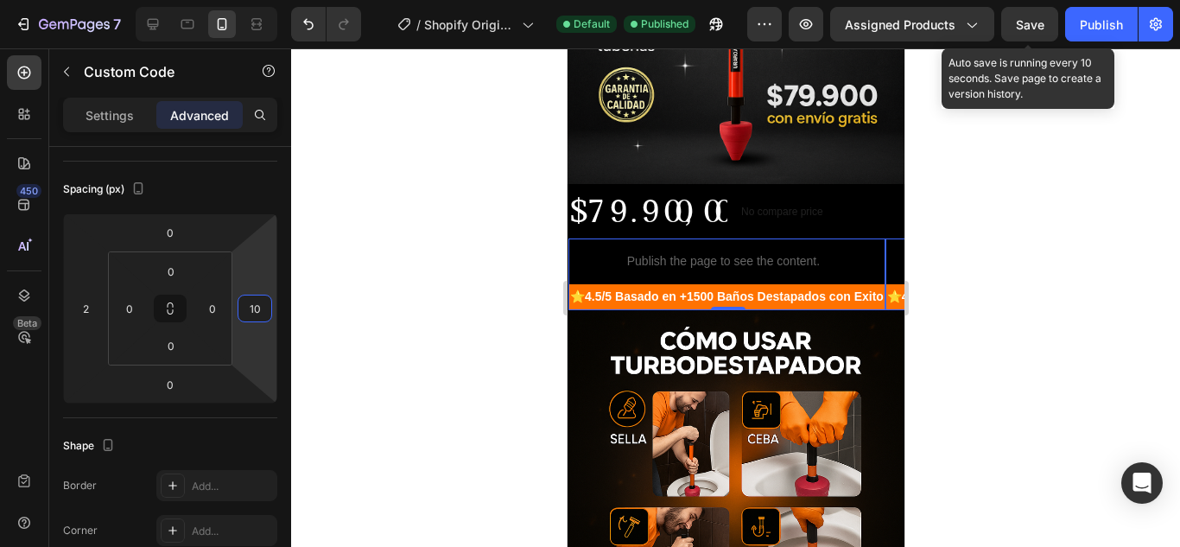
click at [1025, 16] on div "Save" at bounding box center [1030, 25] width 29 height 18
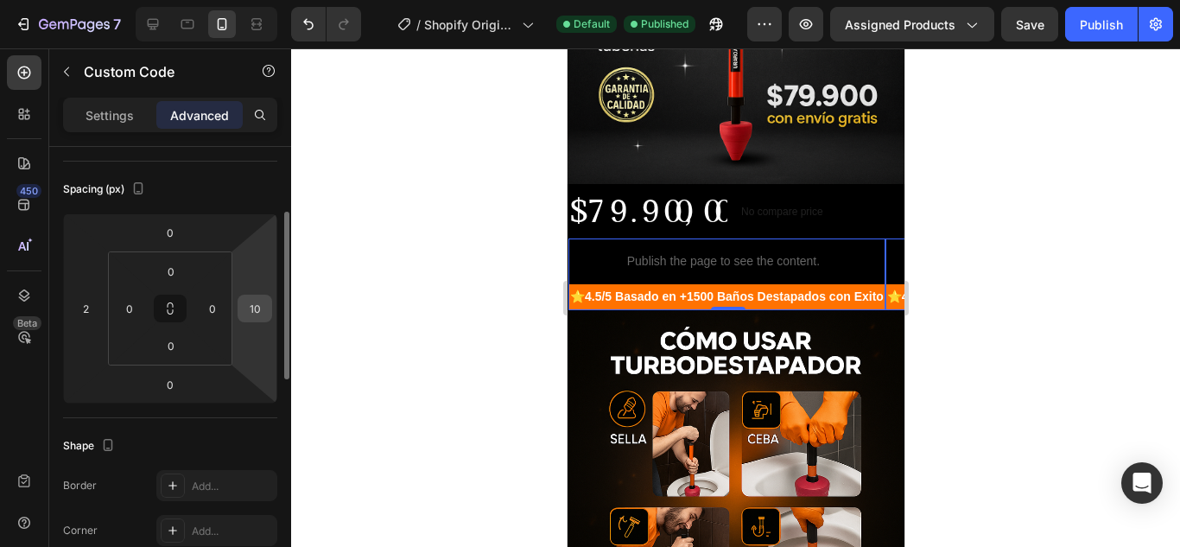
click at [263, 311] on input "10" at bounding box center [255, 308] width 26 height 26
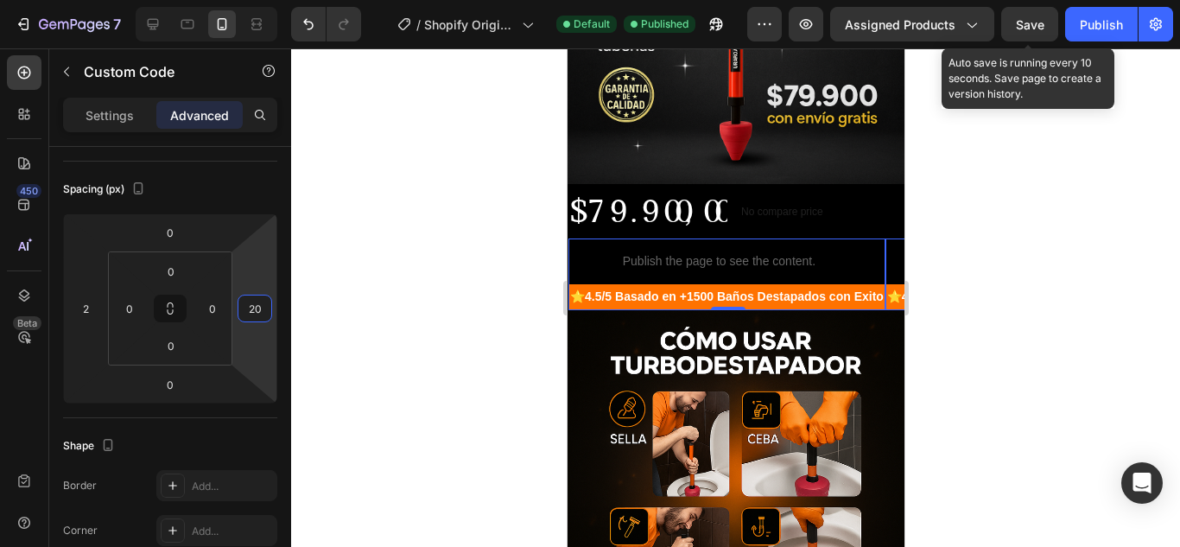
click at [1032, 30] on span "Save" at bounding box center [1030, 24] width 29 height 15
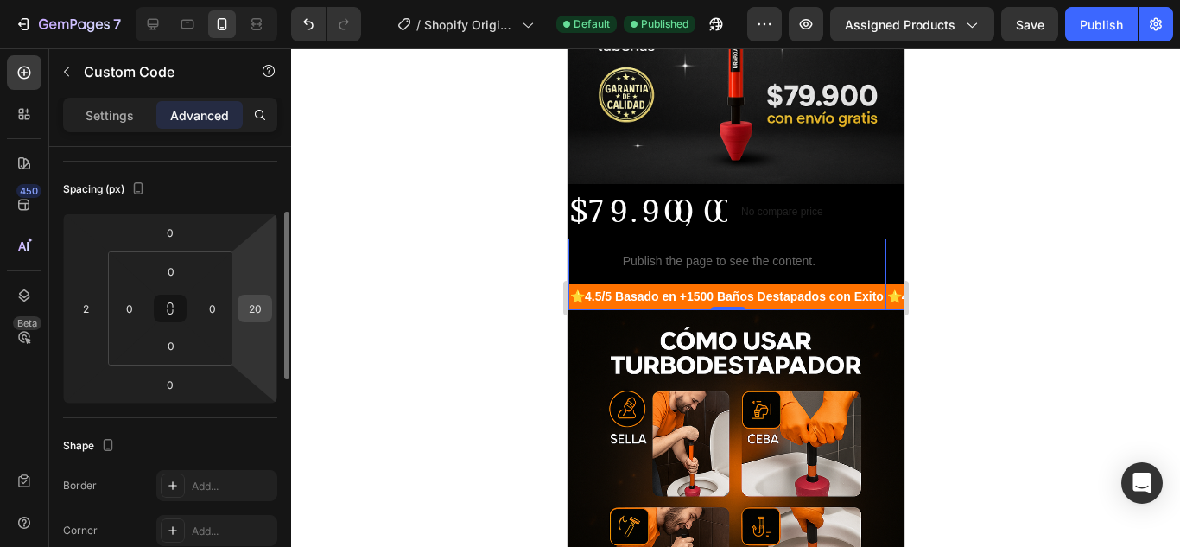
click at [269, 305] on div "20" at bounding box center [255, 309] width 35 height 28
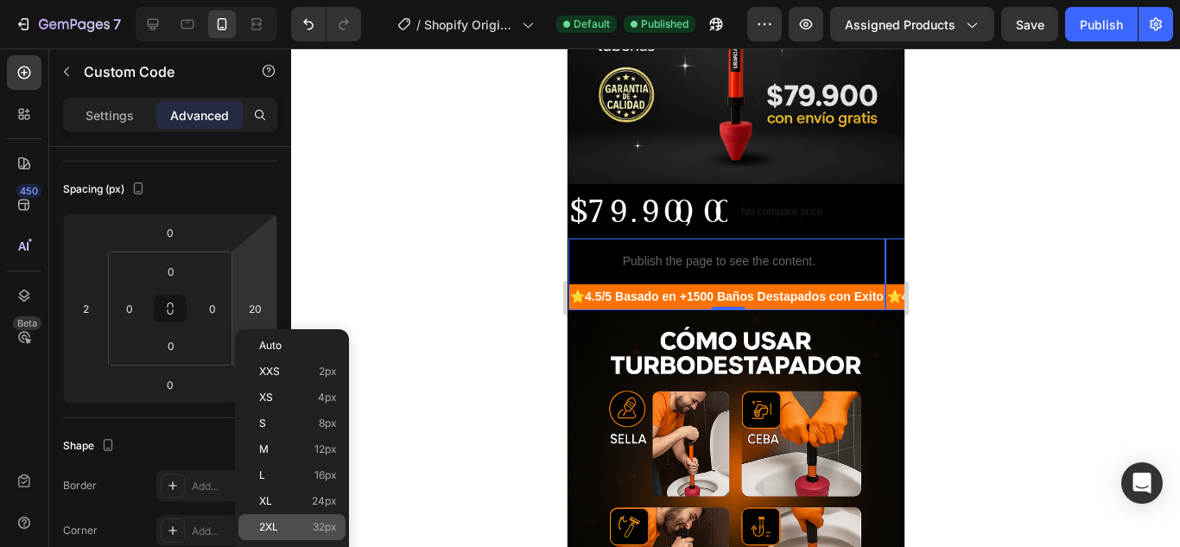
click at [326, 518] on div "2XL 32px" at bounding box center [291, 527] width 107 height 26
type input "32"
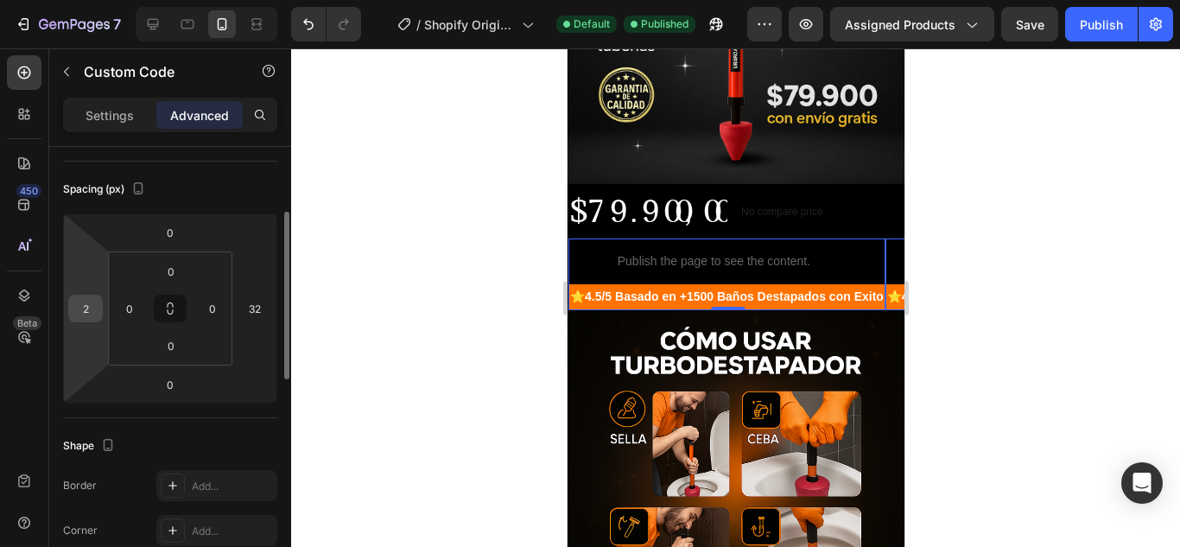
click at [84, 312] on input "2" at bounding box center [86, 308] width 26 height 26
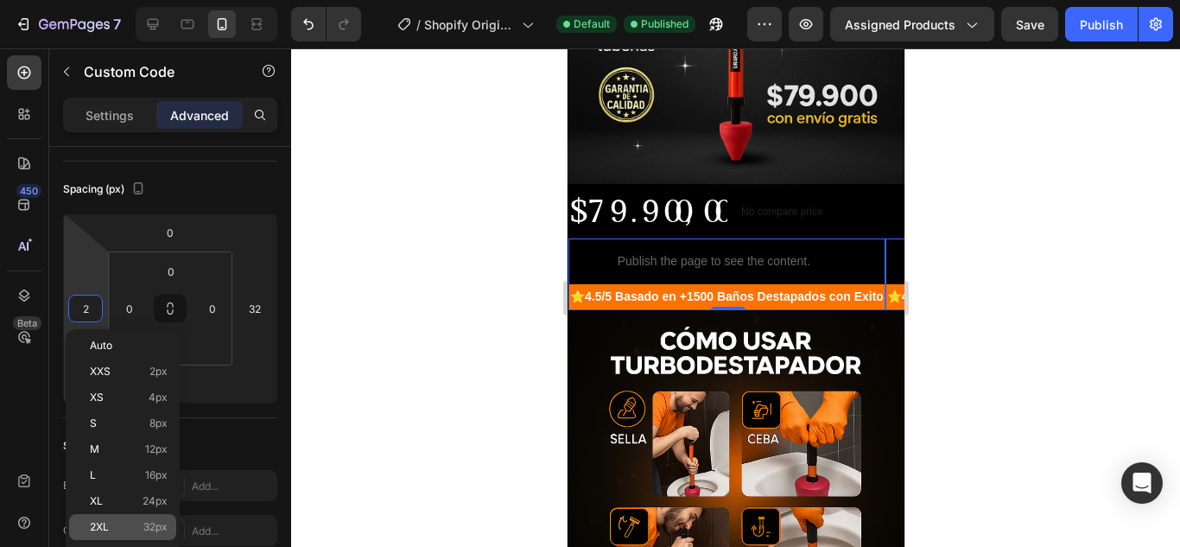
click at [120, 518] on div "2XL 32px" at bounding box center [122, 527] width 107 height 26
type input "32"
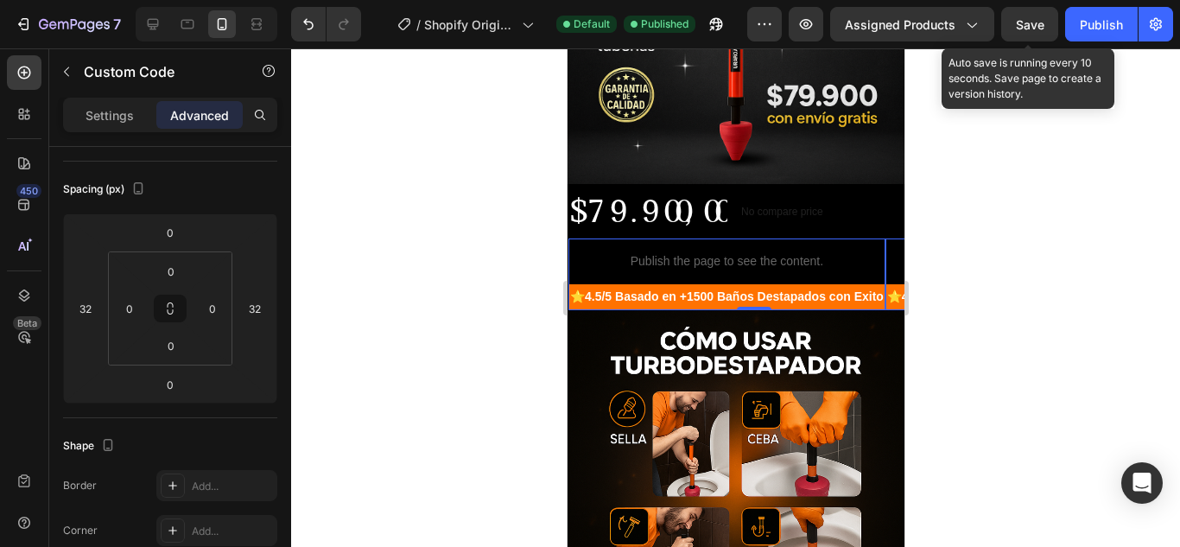
click at [1016, 22] on span "Save" at bounding box center [1030, 24] width 29 height 15
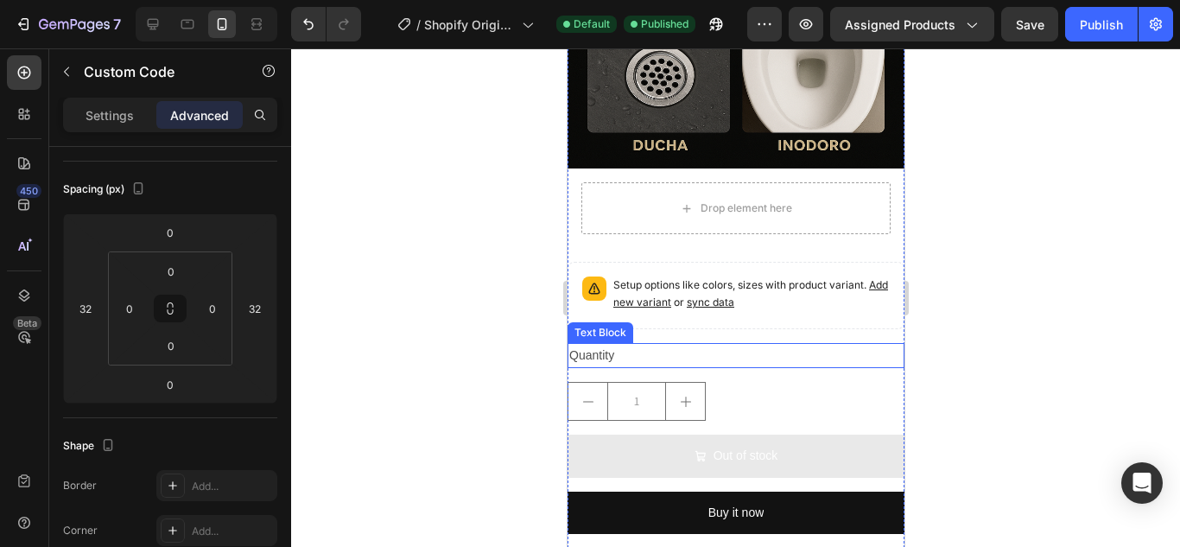
scroll to position [2505, 0]
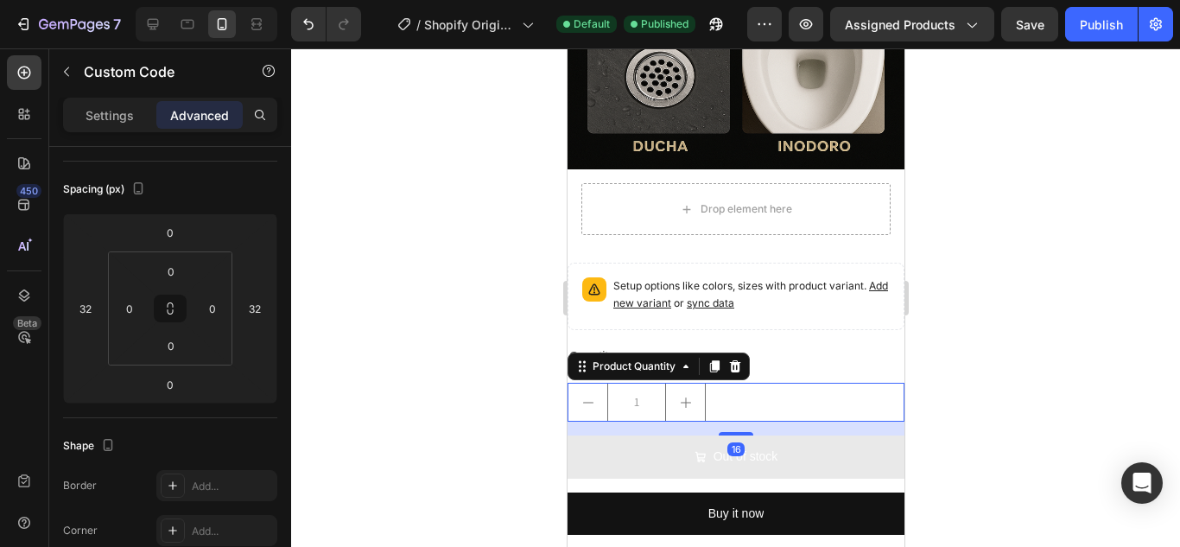
click at [740, 383] on div "1" at bounding box center [735, 402] width 337 height 39
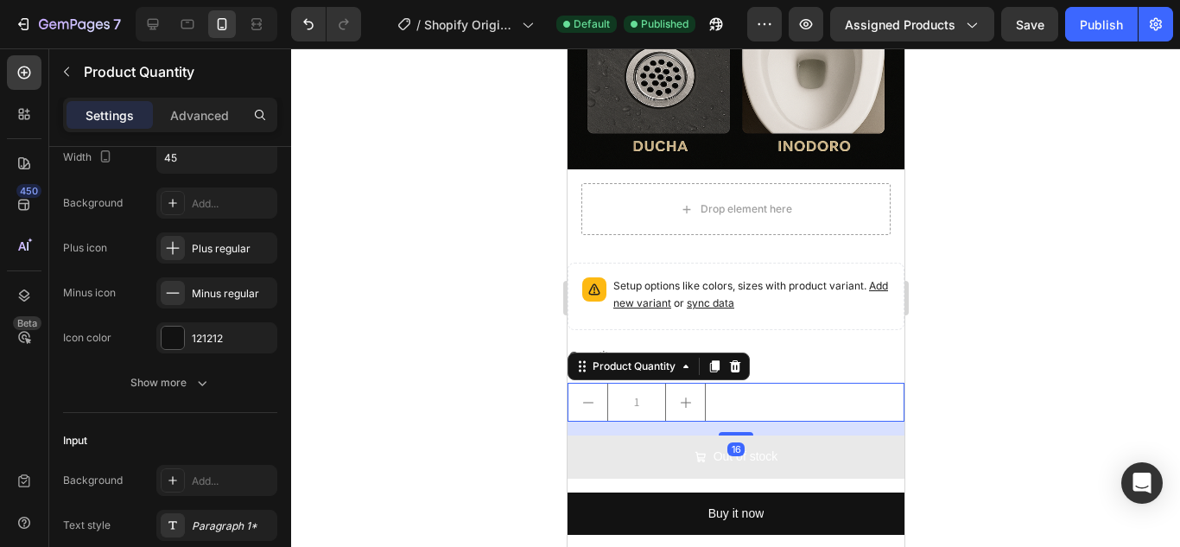
scroll to position [0, 0]
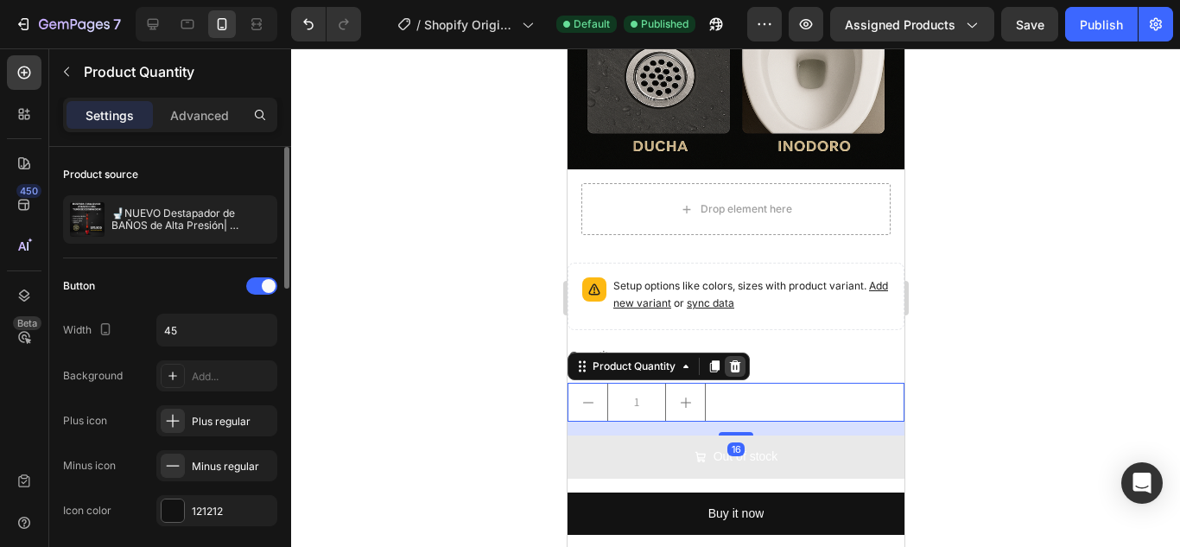
click at [738, 360] on icon at bounding box center [734, 366] width 11 height 12
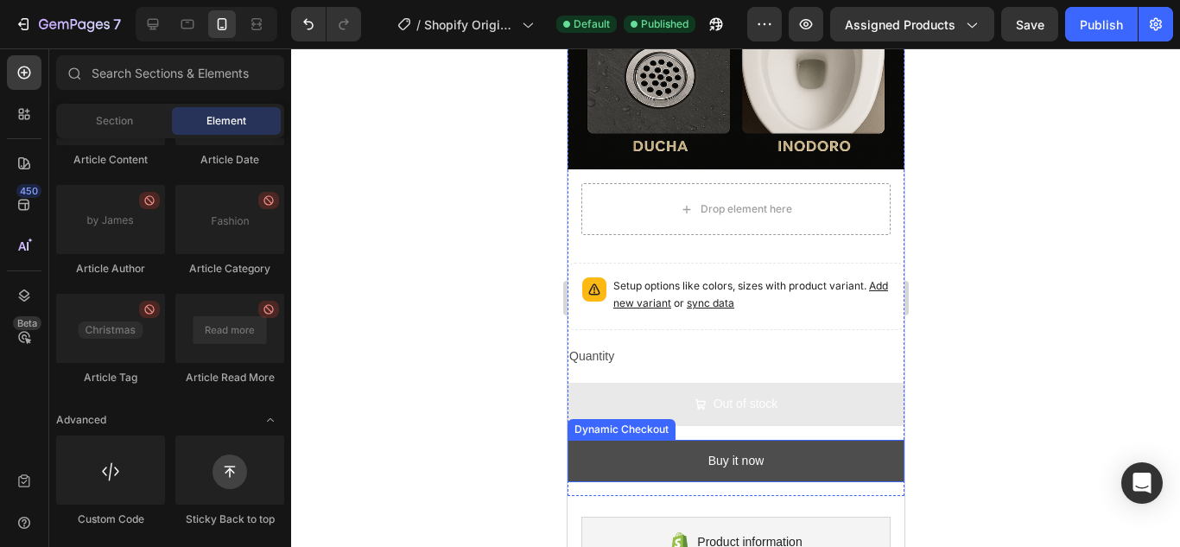
click at [789, 440] on button "Buy it now" at bounding box center [735, 461] width 337 height 42
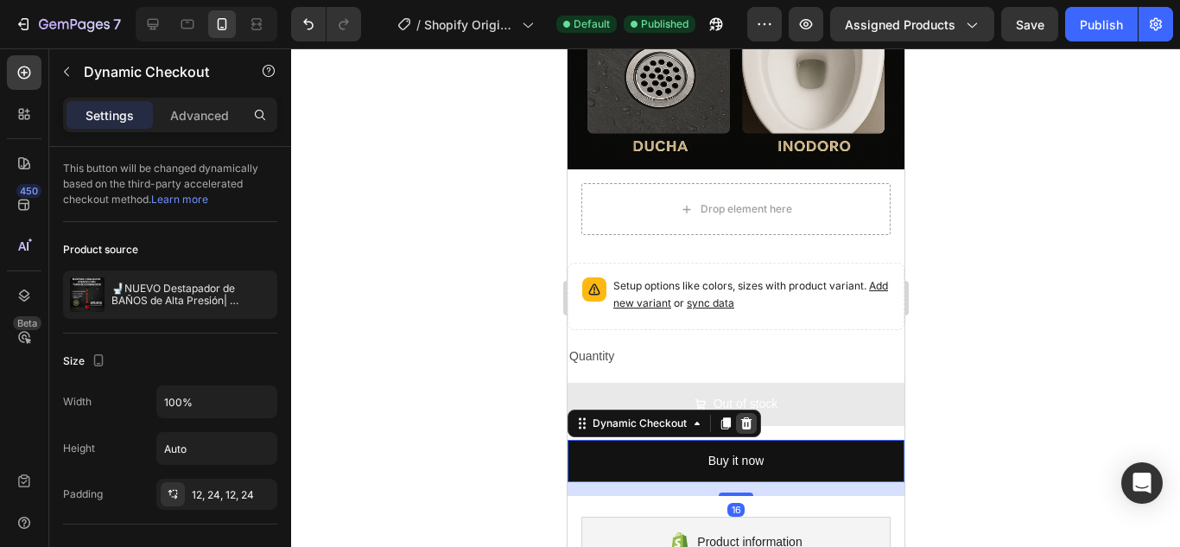
click at [753, 413] on div at bounding box center [745, 423] width 21 height 21
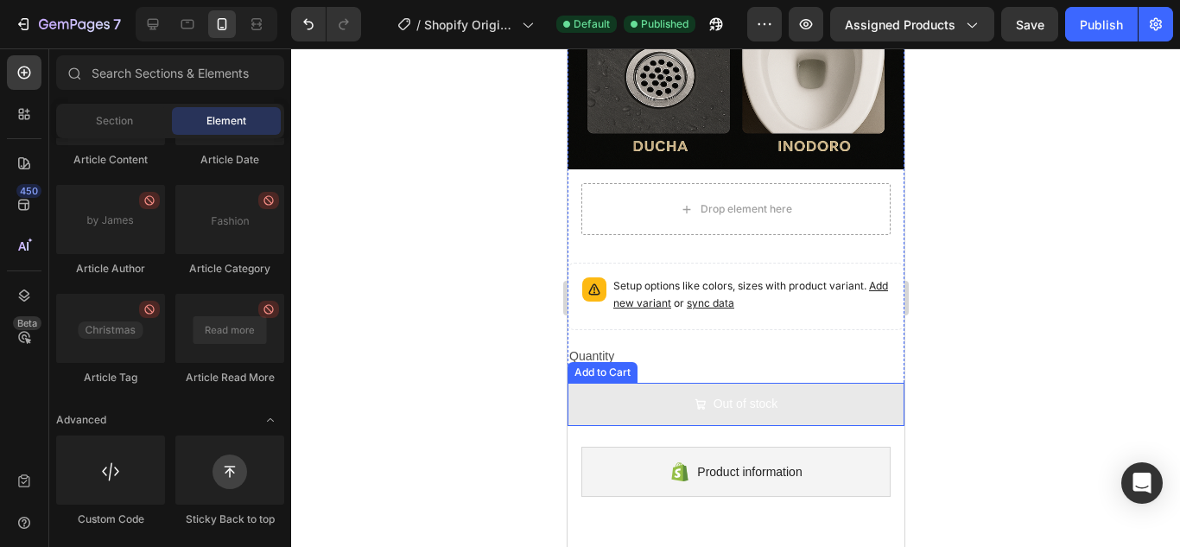
click at [789, 383] on button "Out of stock" at bounding box center [735, 404] width 337 height 42
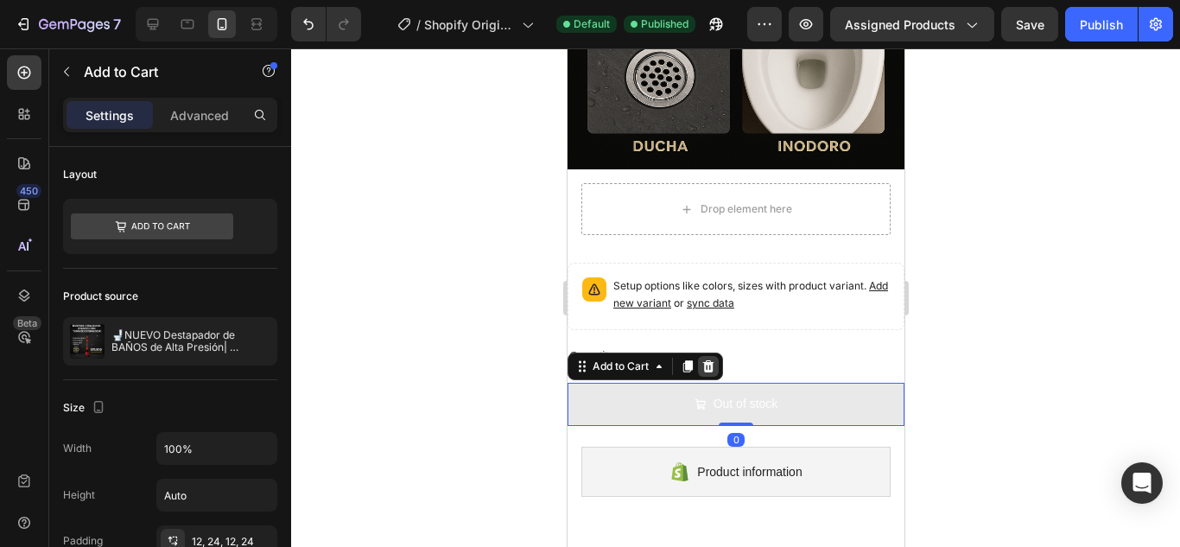
click at [710, 359] on icon at bounding box center [708, 366] width 14 height 14
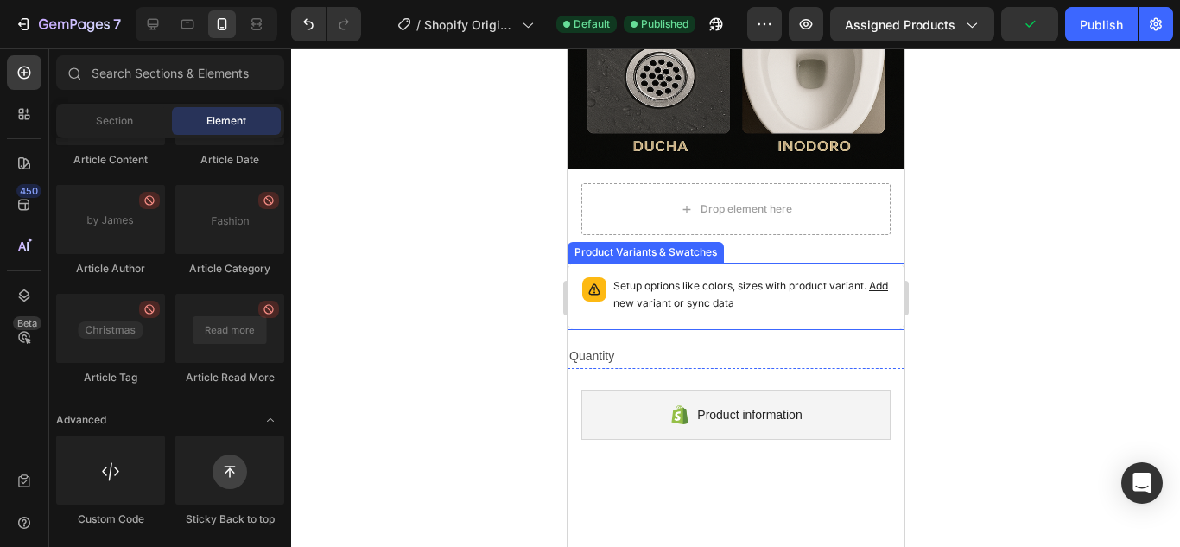
click at [756, 277] on div "Setup options like colors, sizes with product variant. Add new variant or sync …" at bounding box center [751, 296] width 276 height 38
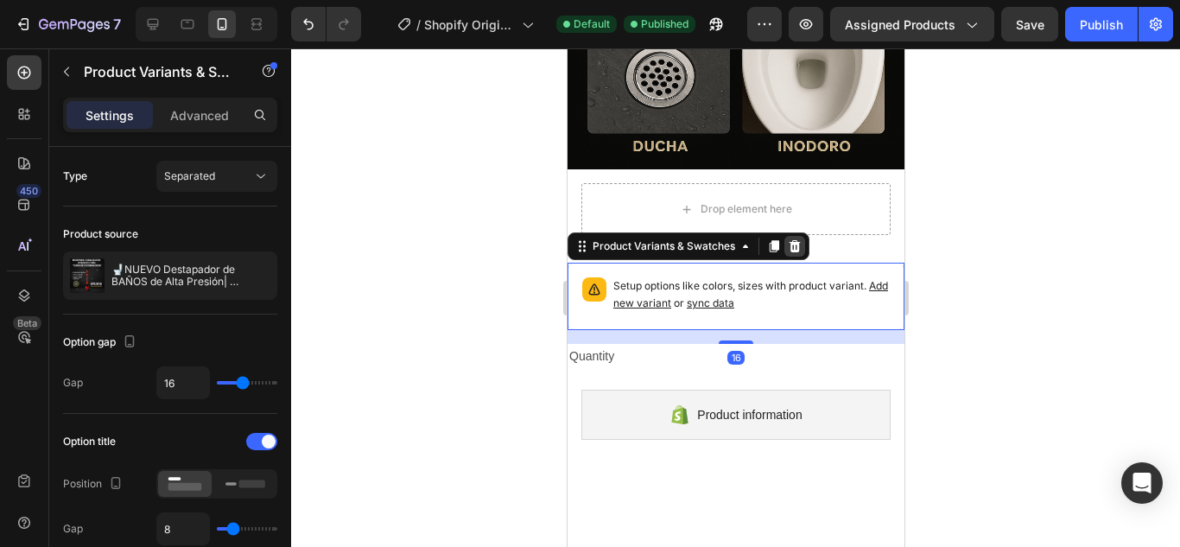
click at [799, 239] on icon at bounding box center [794, 246] width 14 height 14
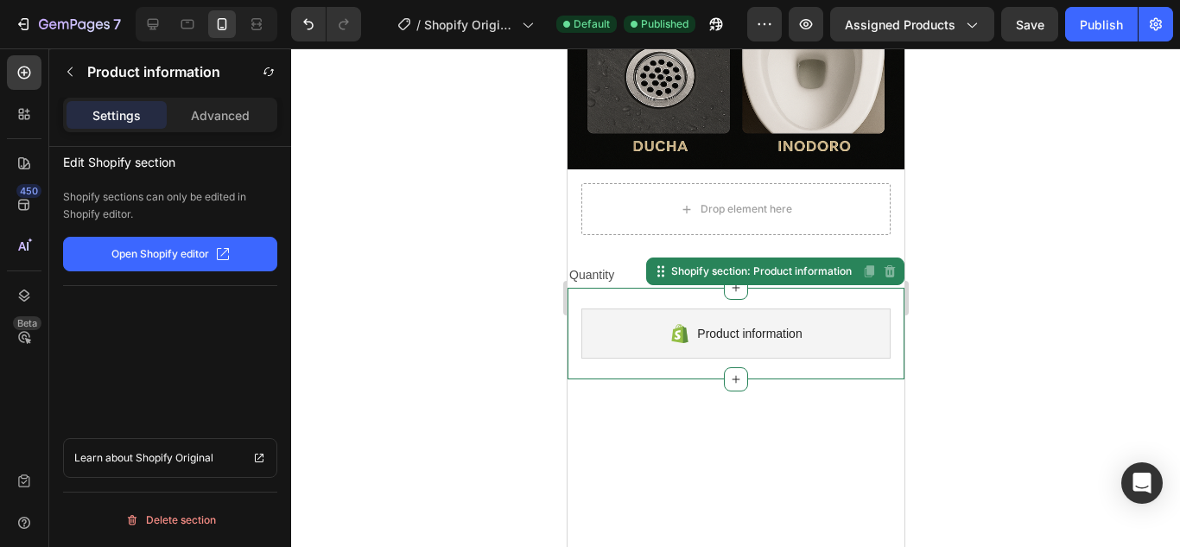
click at [784, 288] on div "Product information Shopify section: Product information Disabled. Please edit …" at bounding box center [735, 334] width 337 height 92
click at [152, 518] on div "Delete section" at bounding box center [170, 520] width 91 height 21
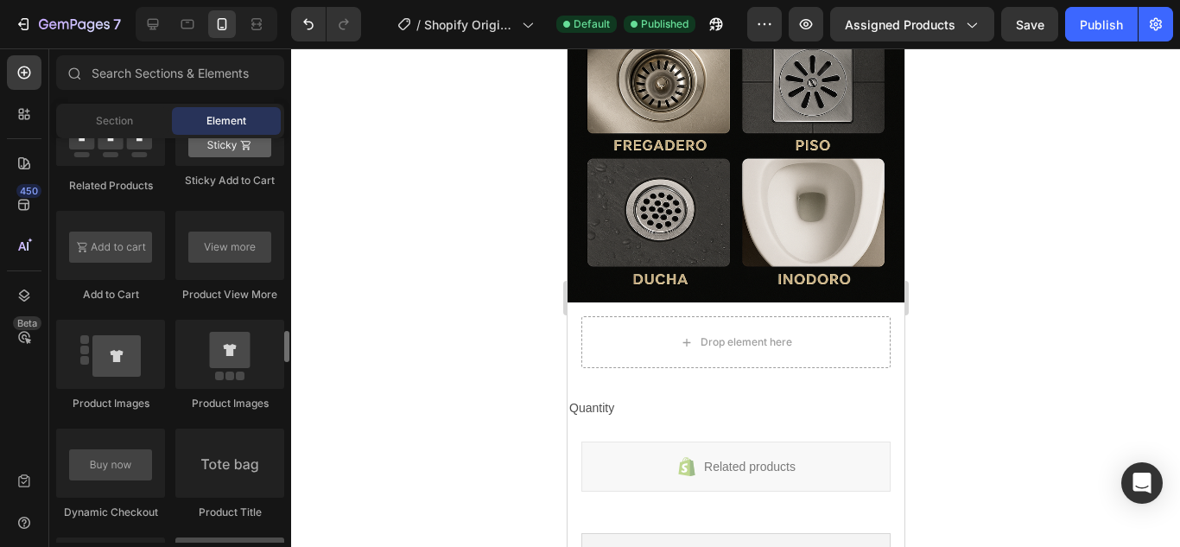
scroll to position [2324, 0]
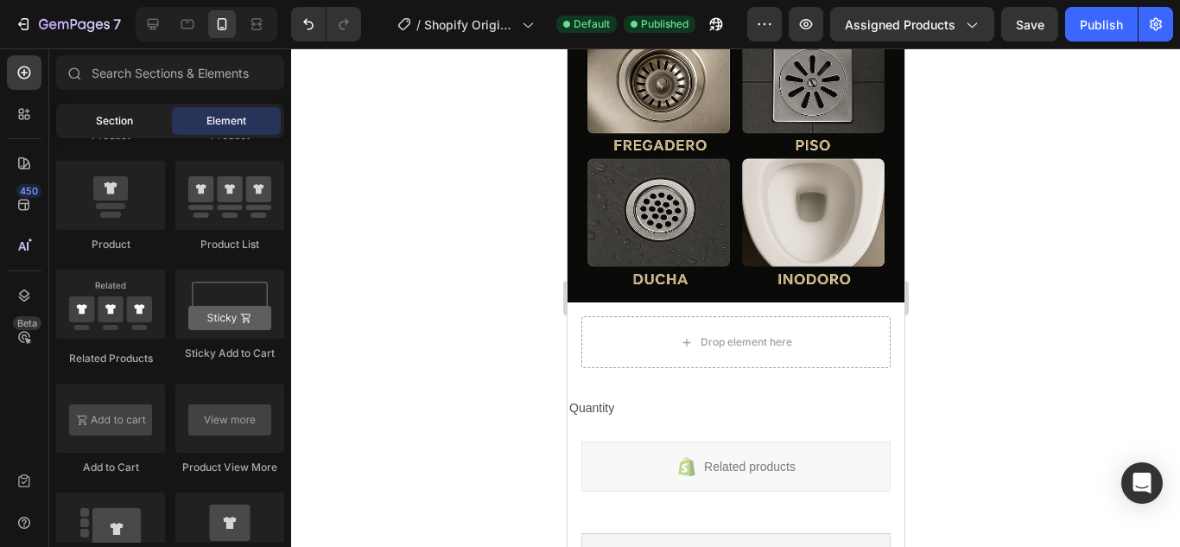
click at [130, 127] on span "Section" at bounding box center [114, 121] width 37 height 16
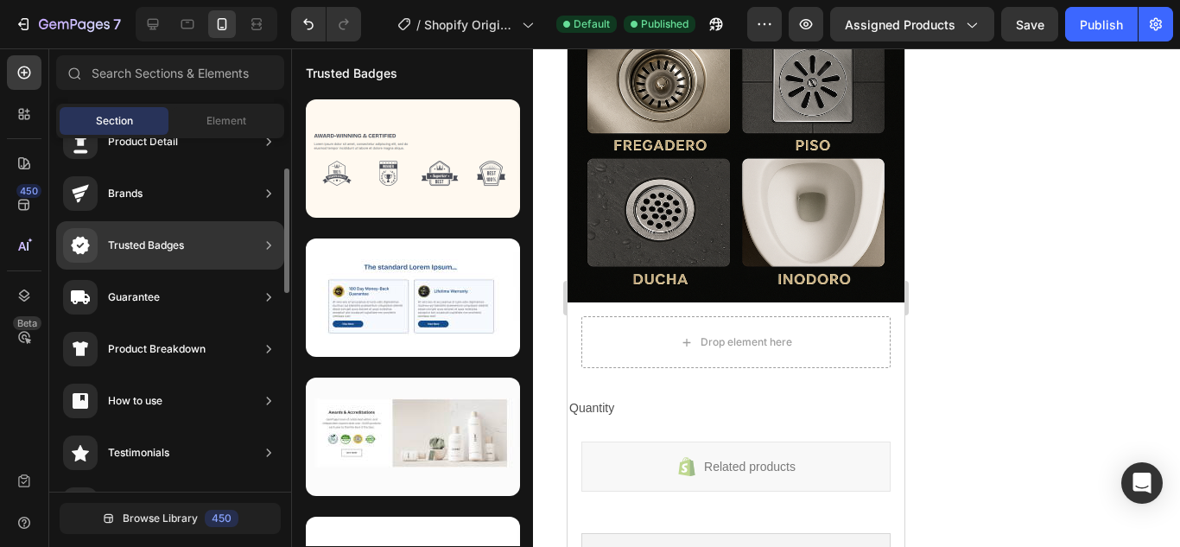
scroll to position [173, 0]
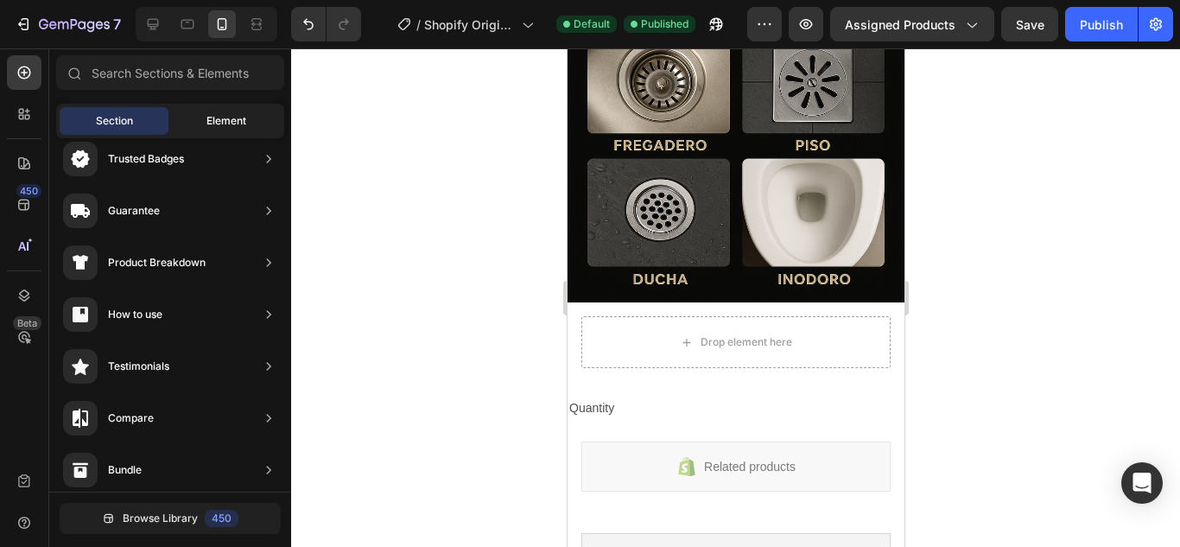
click at [206, 122] on span "Element" at bounding box center [226, 121] width 40 height 16
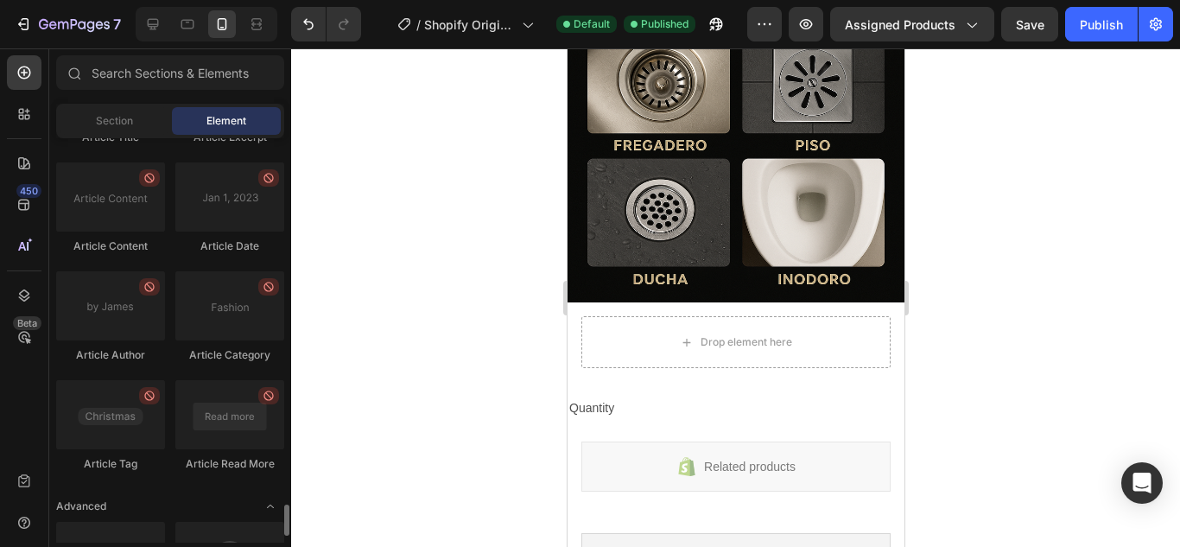
scroll to position [4829, 0]
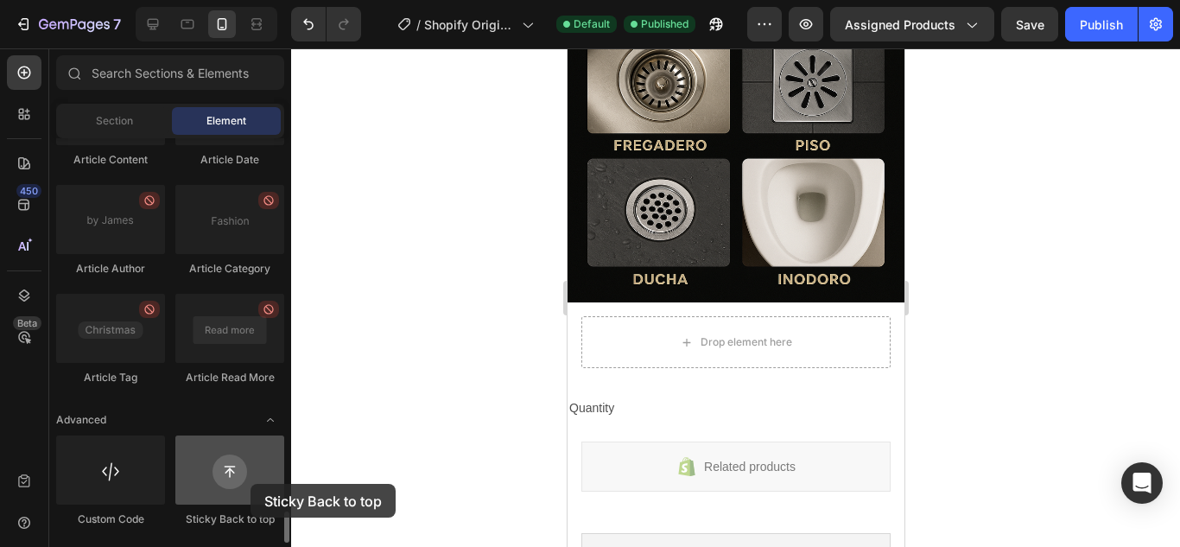
click at [251, 484] on div at bounding box center [229, 469] width 109 height 69
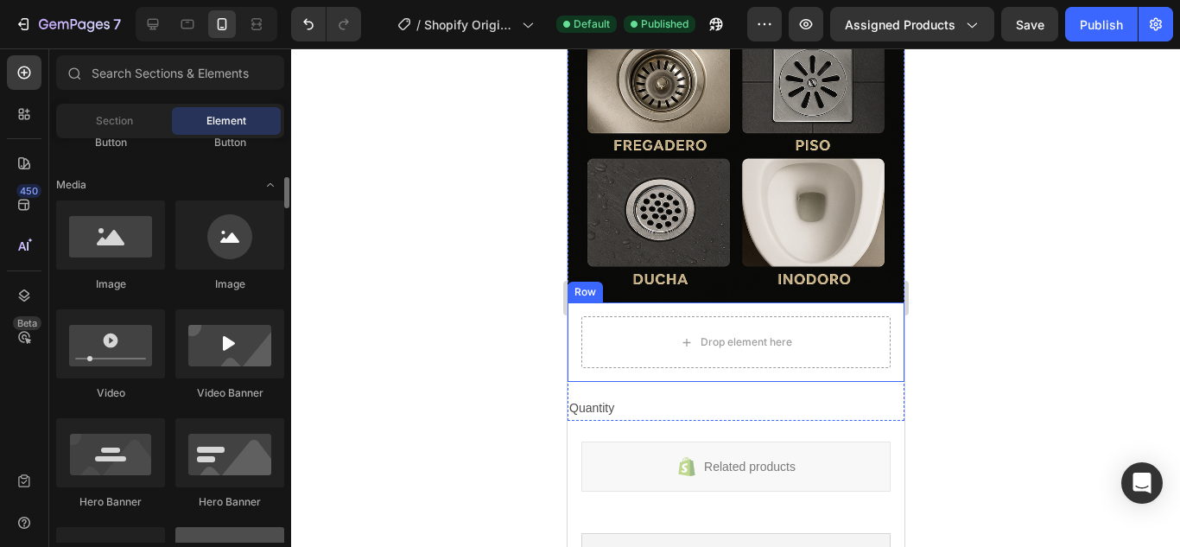
scroll to position [423, 0]
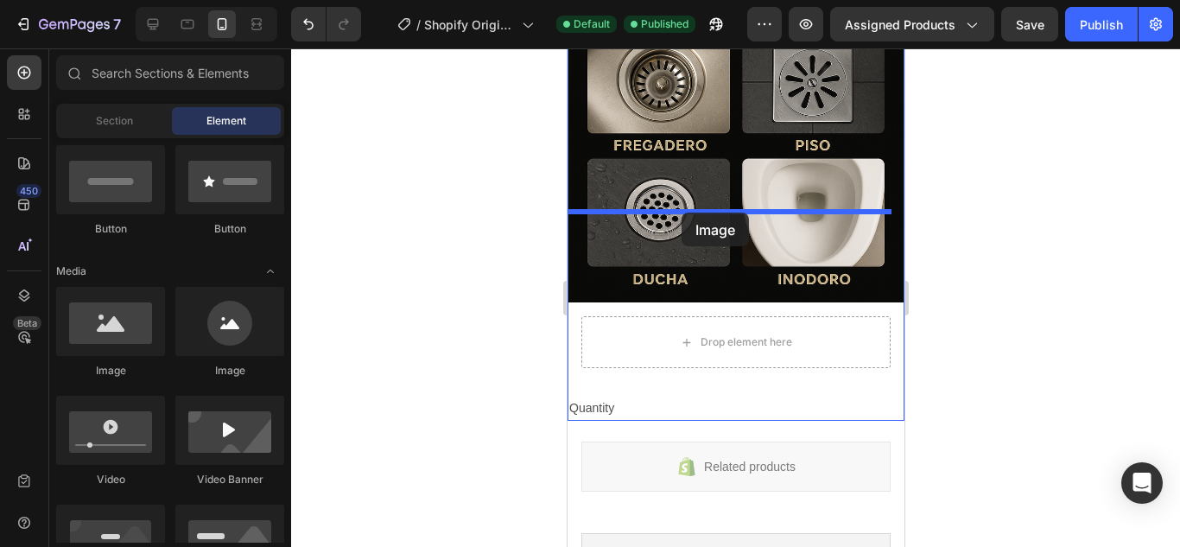
drag, startPoint x: 798, startPoint y: 368, endPoint x: 681, endPoint y: 213, distance: 194.9
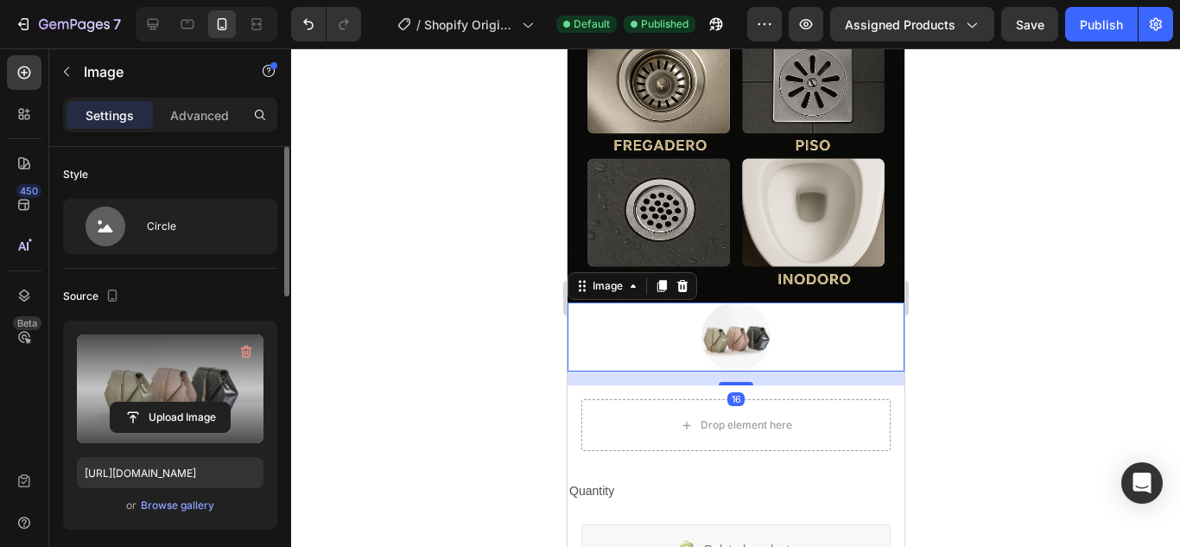
click at [159, 397] on label at bounding box center [170, 388] width 187 height 109
click at [159, 403] on input "file" at bounding box center [170, 417] width 119 height 29
click at [163, 384] on label at bounding box center [170, 388] width 187 height 109
click at [163, 403] on input "file" at bounding box center [170, 417] width 119 height 29
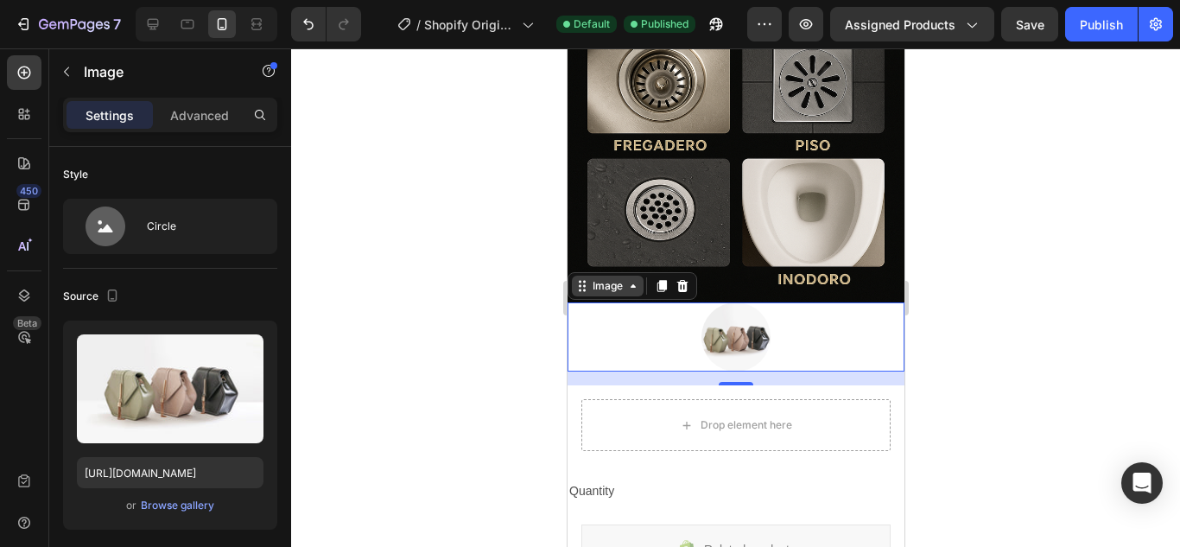
click at [625, 279] on icon at bounding box center [632, 286] width 14 height 14
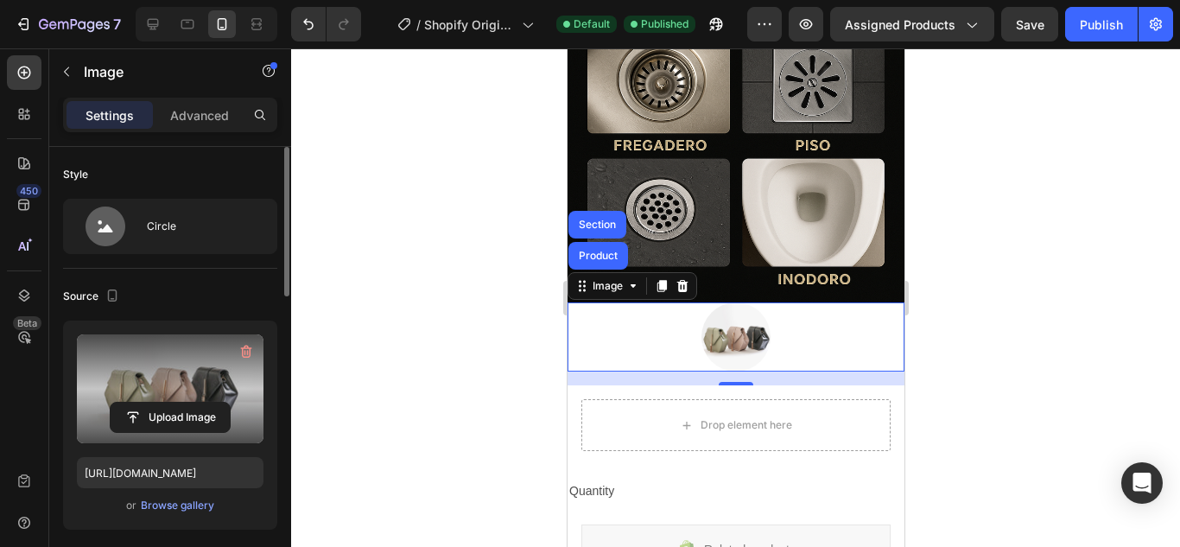
click at [149, 386] on label at bounding box center [170, 388] width 187 height 109
click at [149, 403] on input "file" at bounding box center [170, 417] width 119 height 29
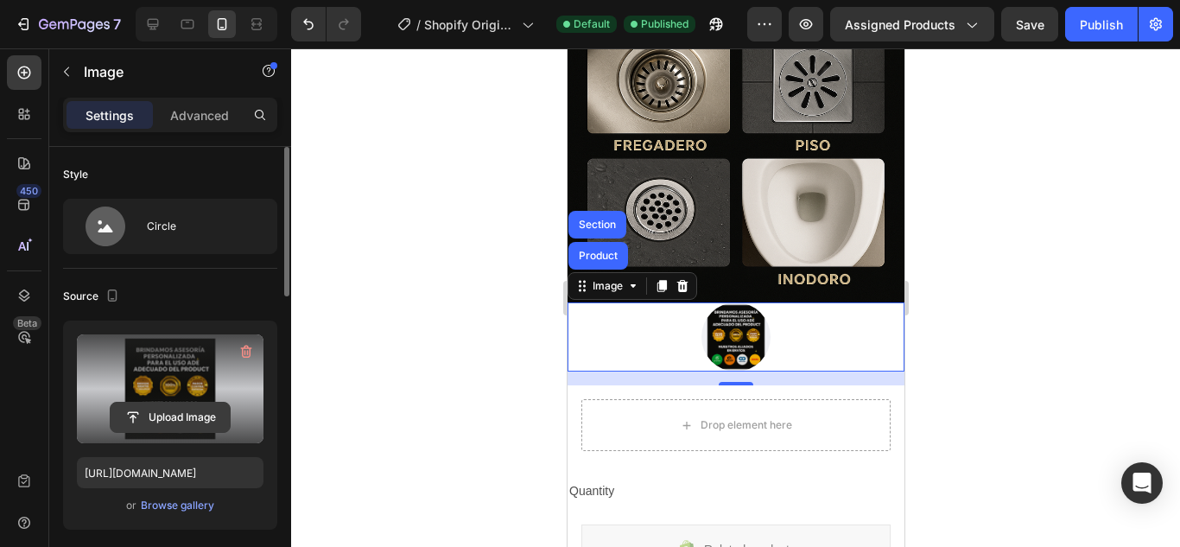
click at [157, 402] on button "Upload Image" at bounding box center [170, 417] width 121 height 31
click at [172, 419] on input "file" at bounding box center [170, 417] width 119 height 29
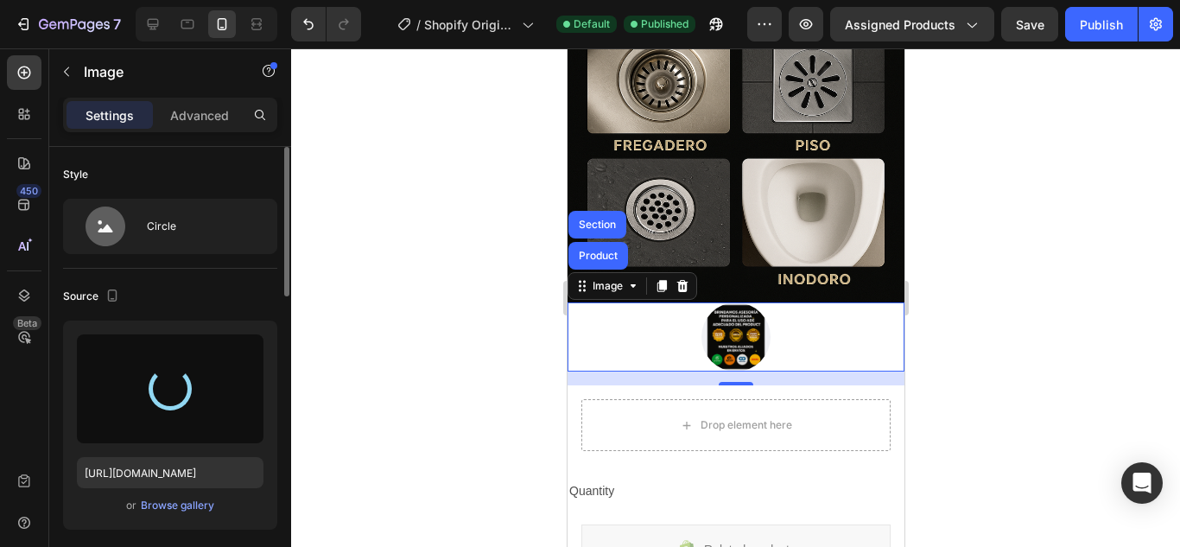
type input "https://cdn.shopify.com/s/files/1/0682/6452/5877/files/gempages_578189827065774…"
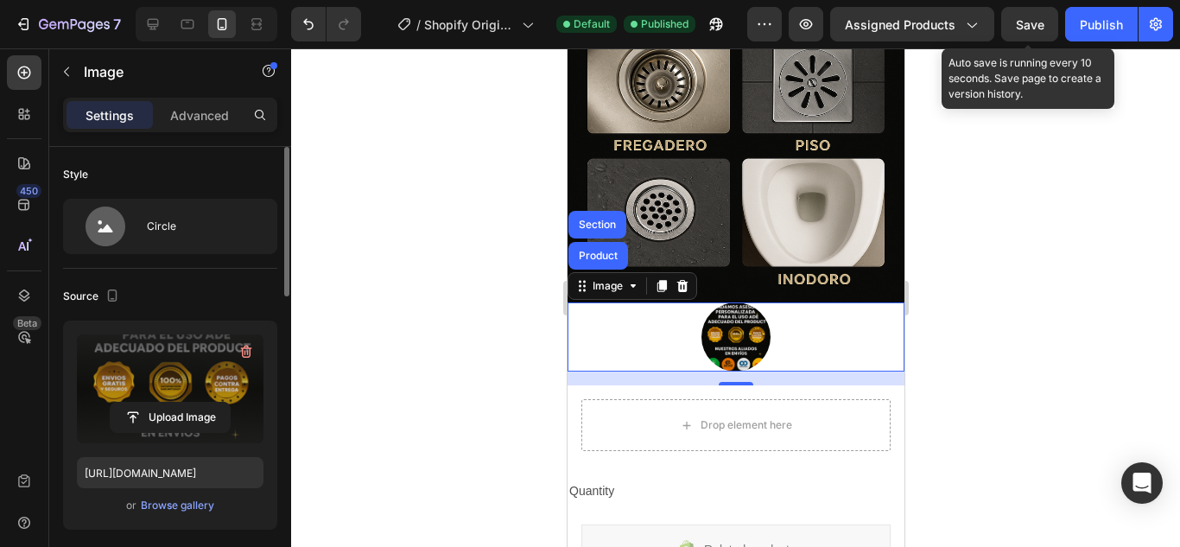
click at [1019, 24] on span "Save" at bounding box center [1030, 24] width 29 height 15
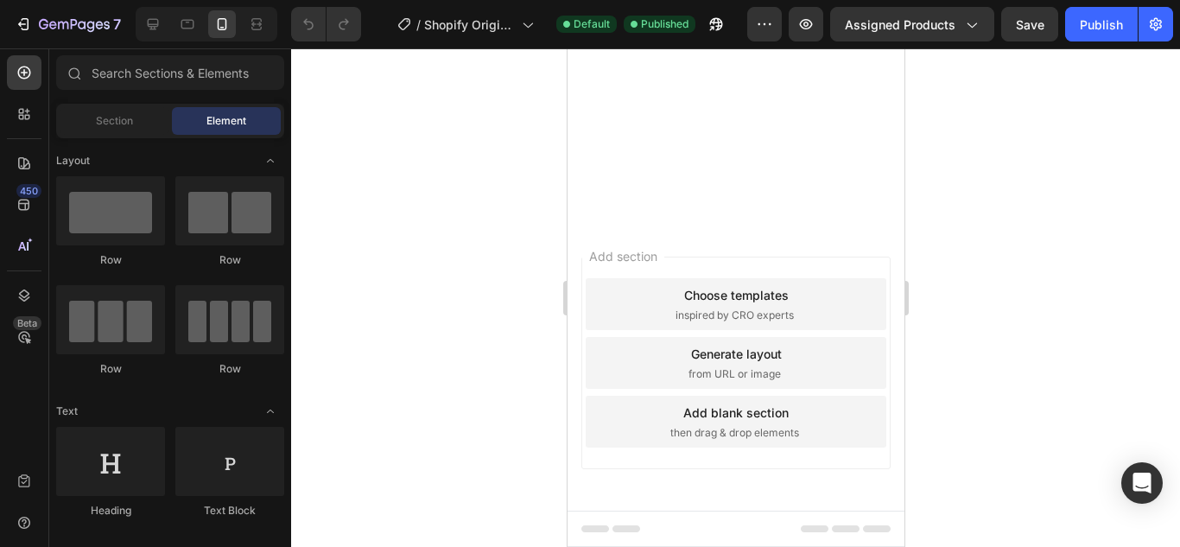
scroll to position [2160, 0]
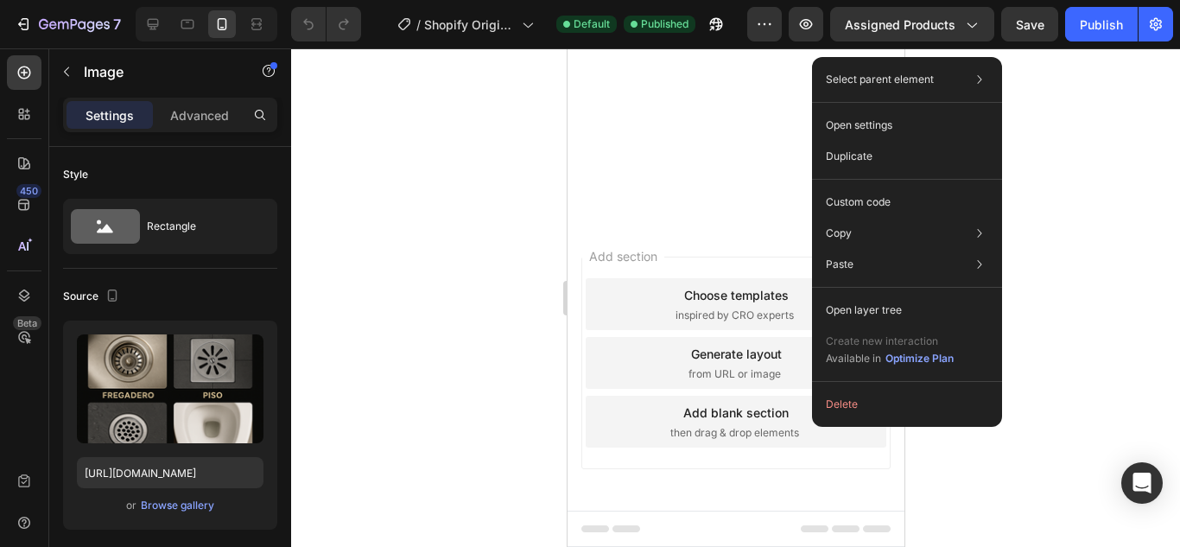
click at [1074, 210] on div at bounding box center [735, 297] width 889 height 498
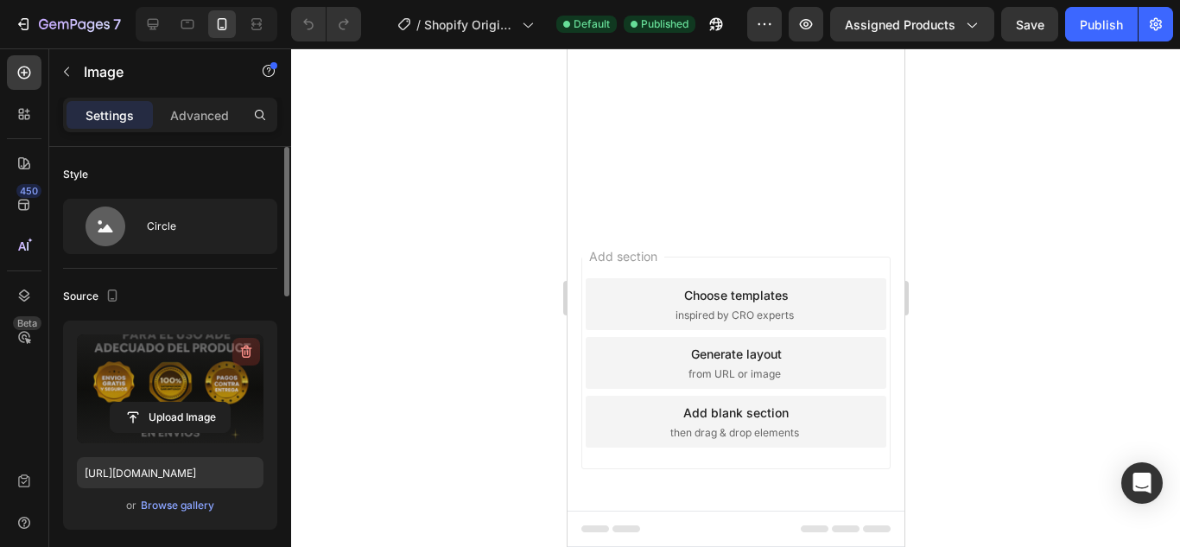
click at [245, 348] on icon "button" at bounding box center [246, 352] width 11 height 13
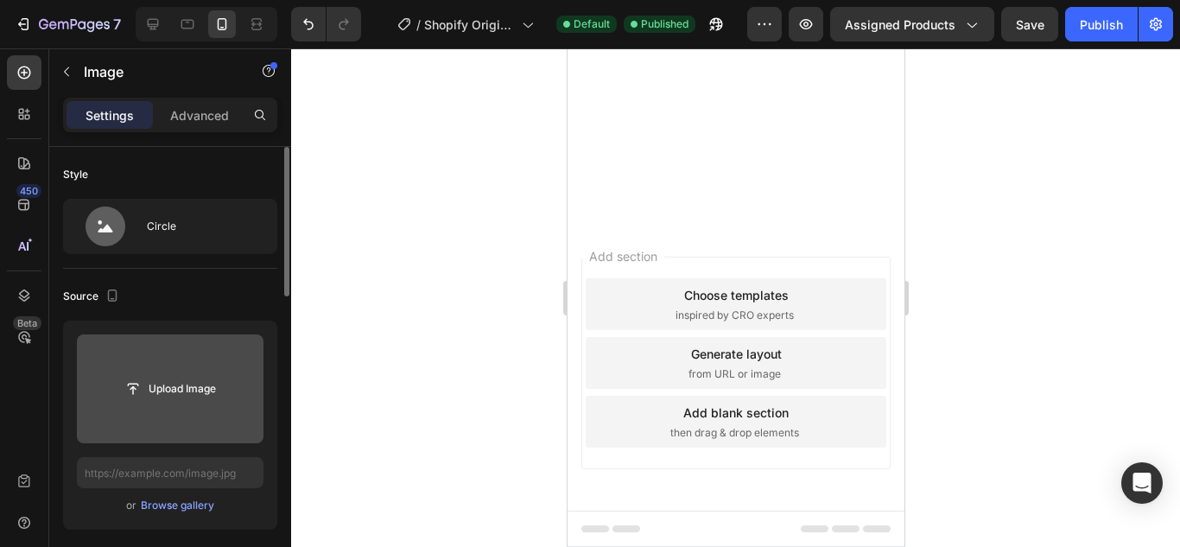
click at [175, 400] on input "file" at bounding box center [170, 388] width 119 height 29
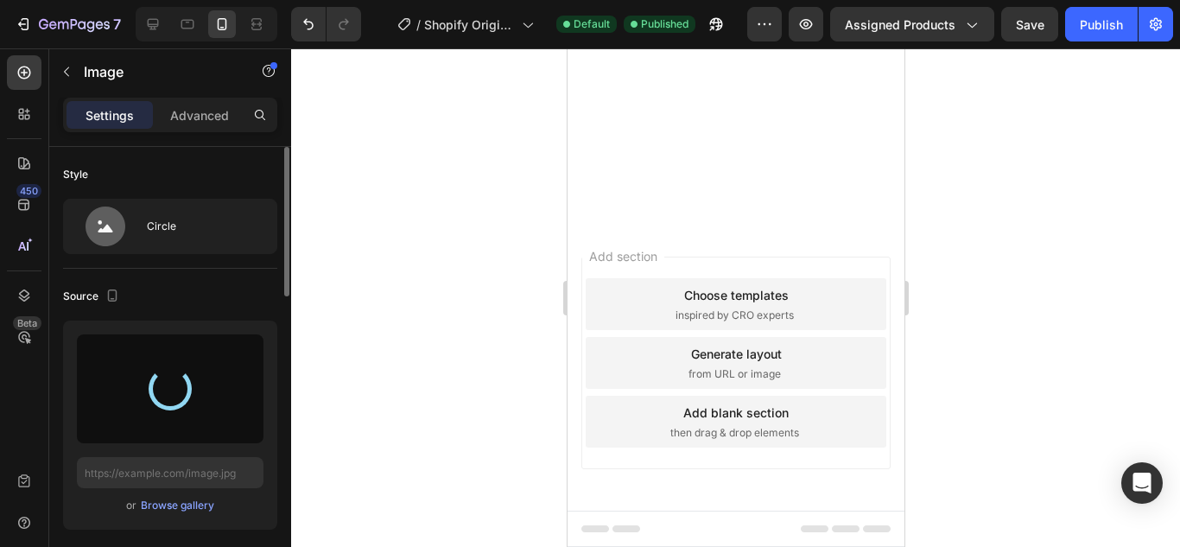
type input "[URL][DOMAIN_NAME]"
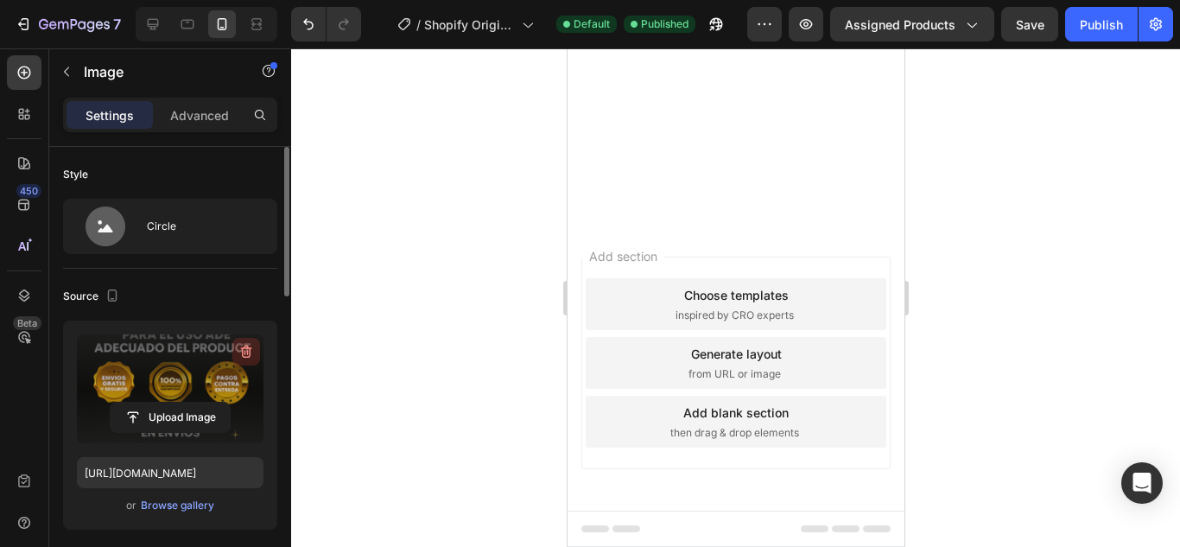
click at [242, 346] on icon "button" at bounding box center [246, 351] width 17 height 17
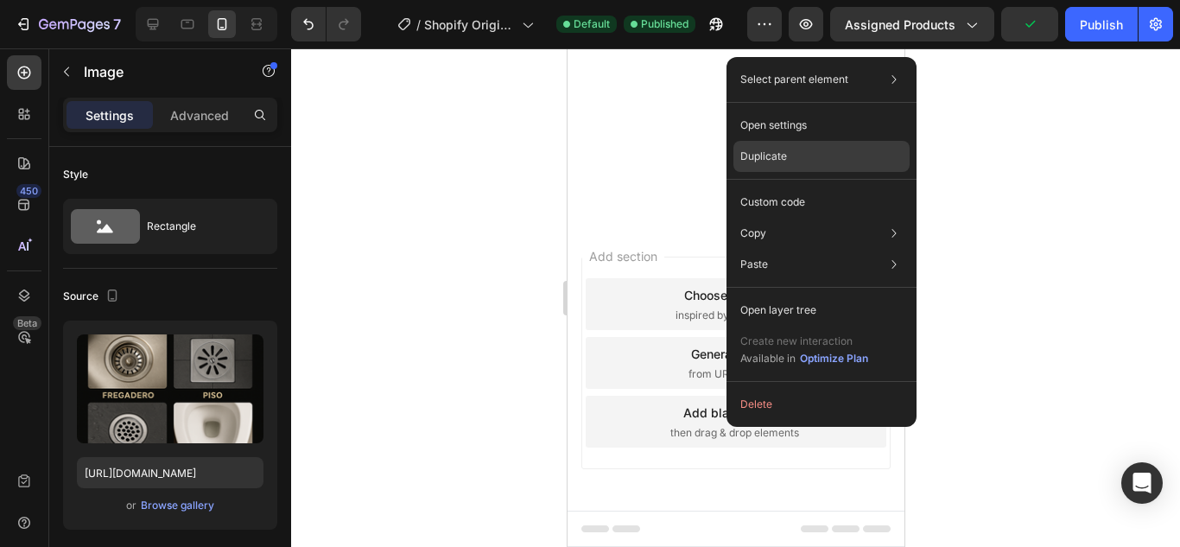
click at [766, 156] on p "Duplicate" at bounding box center [763, 157] width 47 height 16
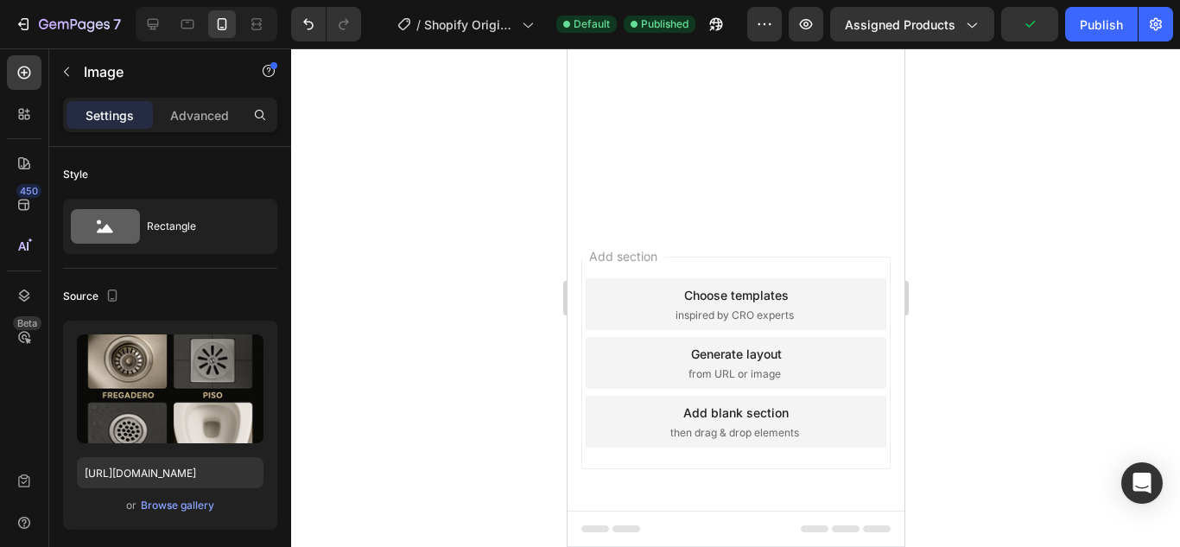
scroll to position [2475, 0]
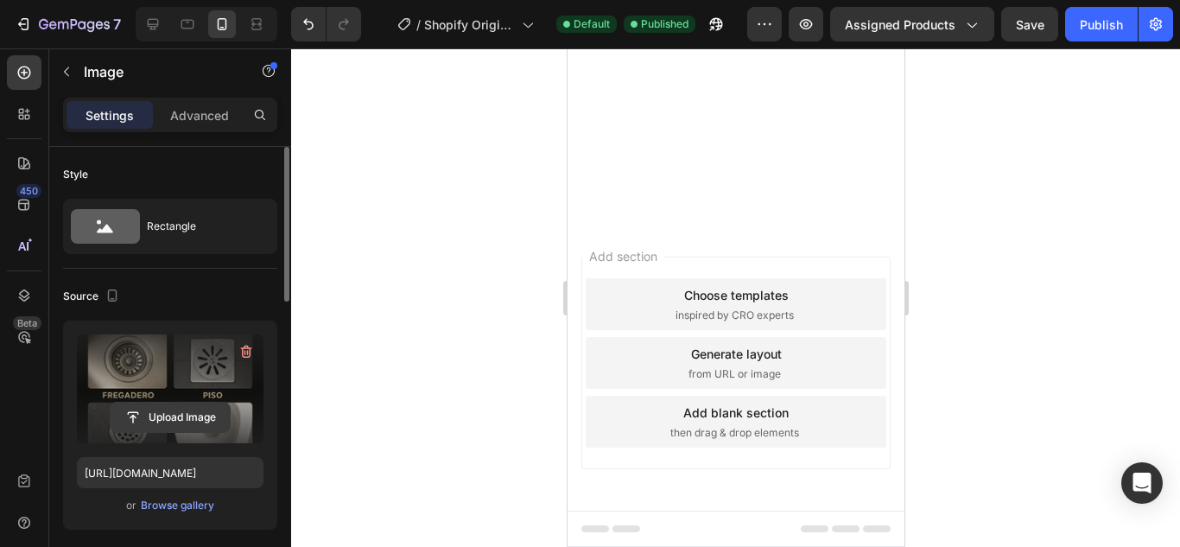
click at [166, 411] on input "file" at bounding box center [170, 417] width 119 height 29
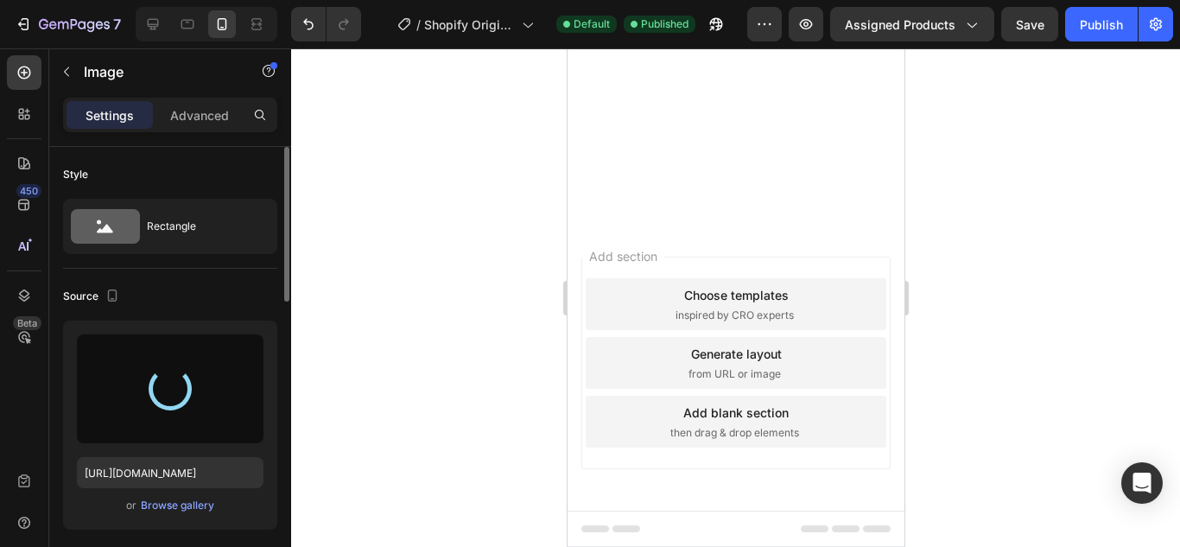
type input "[URL][DOMAIN_NAME]"
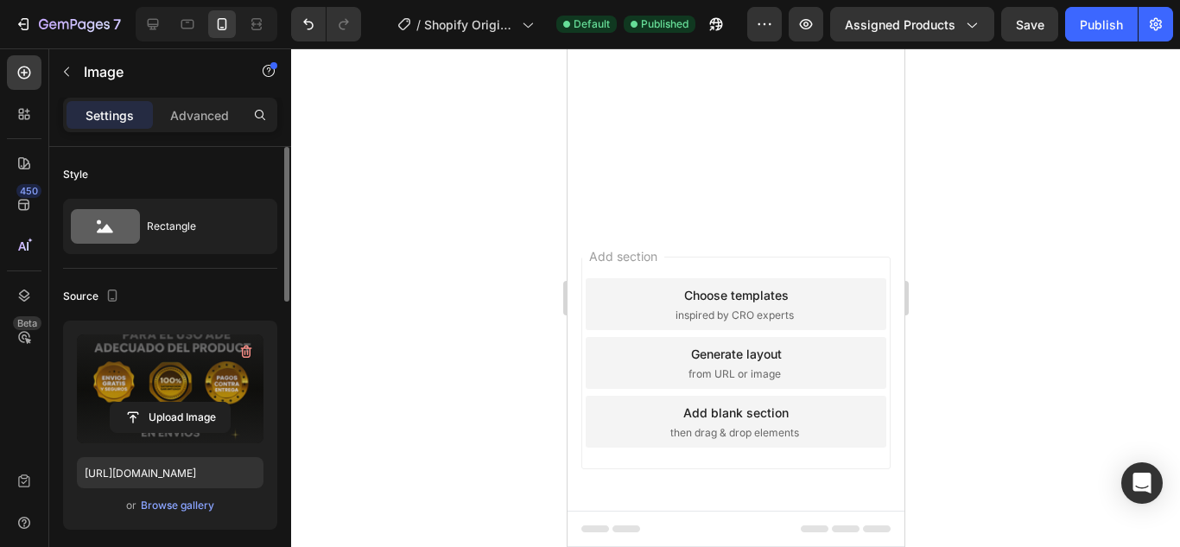
click at [964, 222] on div at bounding box center [735, 297] width 889 height 498
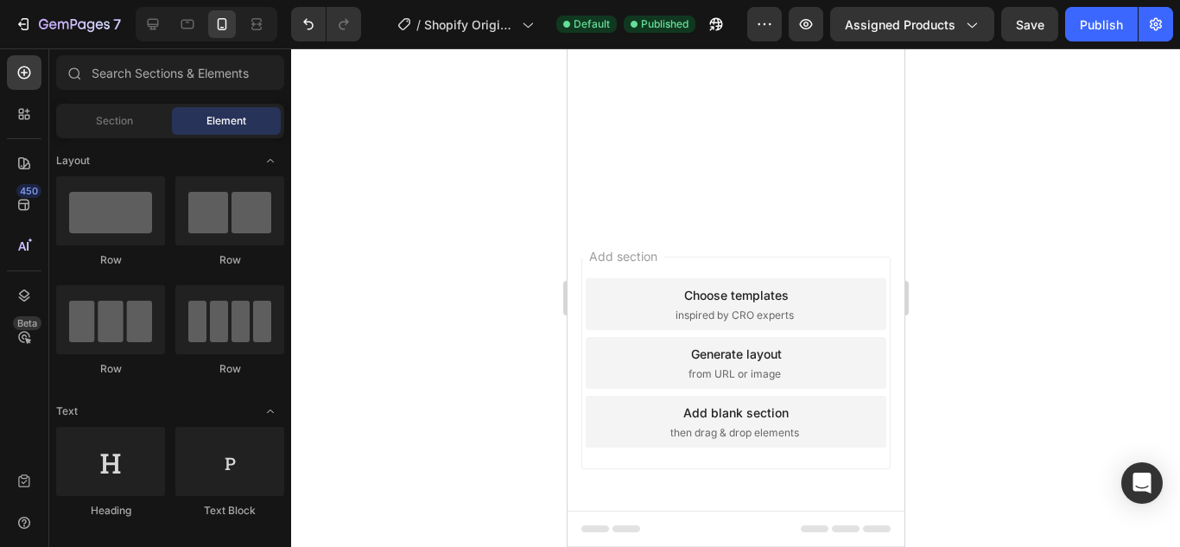
click at [1003, 194] on div at bounding box center [735, 297] width 889 height 498
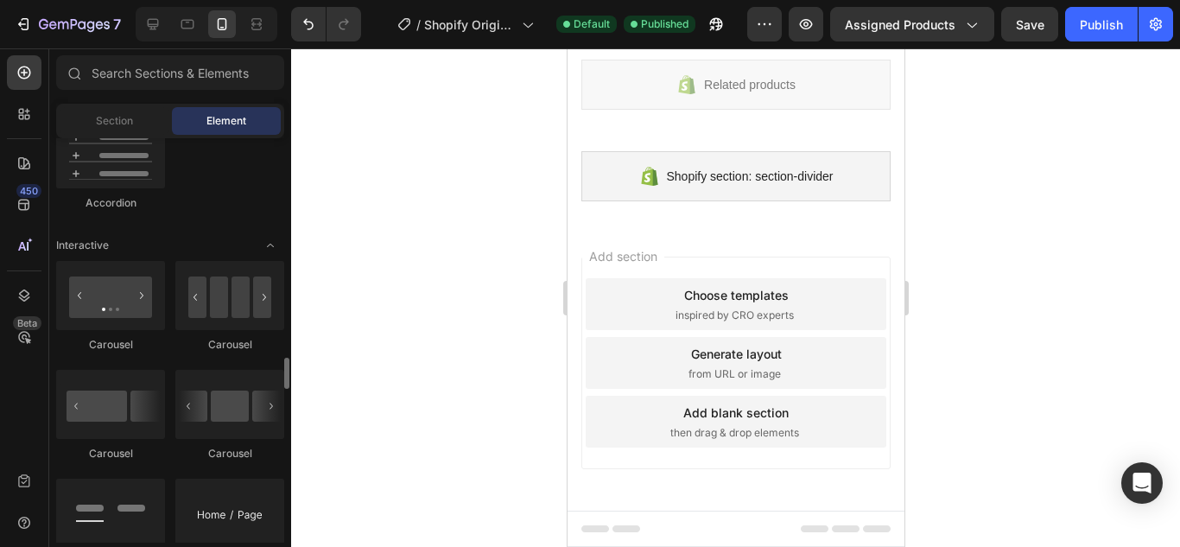
scroll to position [1728, 0]
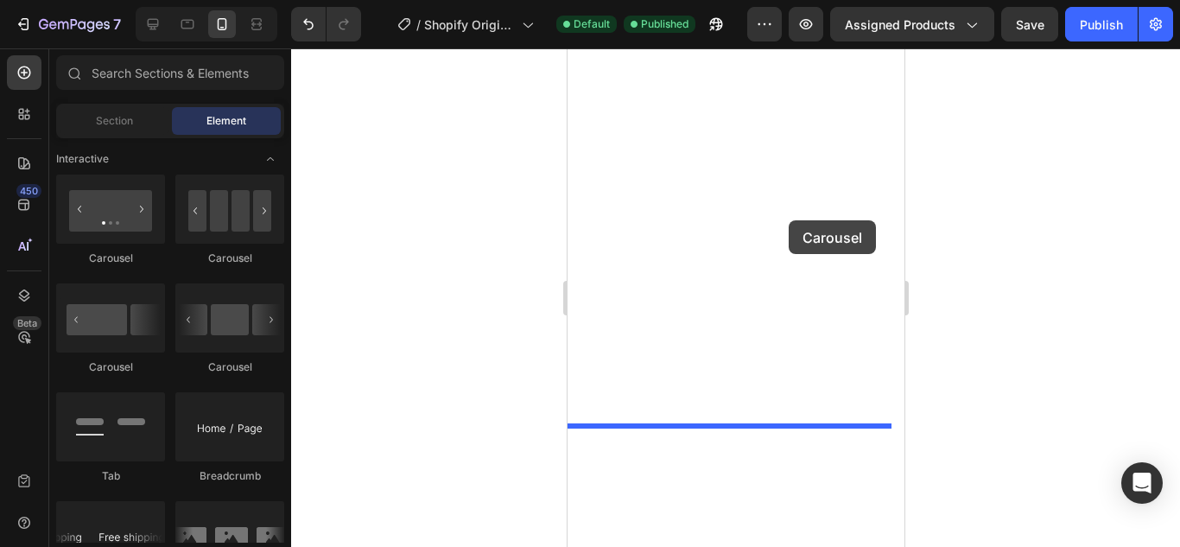
drag, startPoint x: 865, startPoint y: 364, endPoint x: 788, endPoint y: 220, distance: 162.7
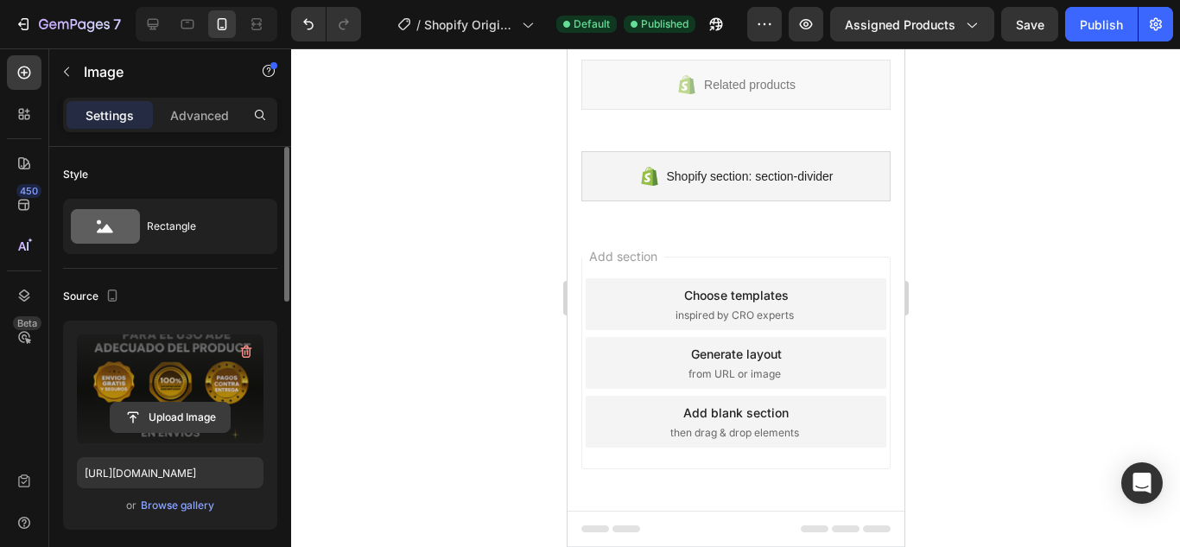
click at [177, 416] on input "file" at bounding box center [170, 417] width 119 height 29
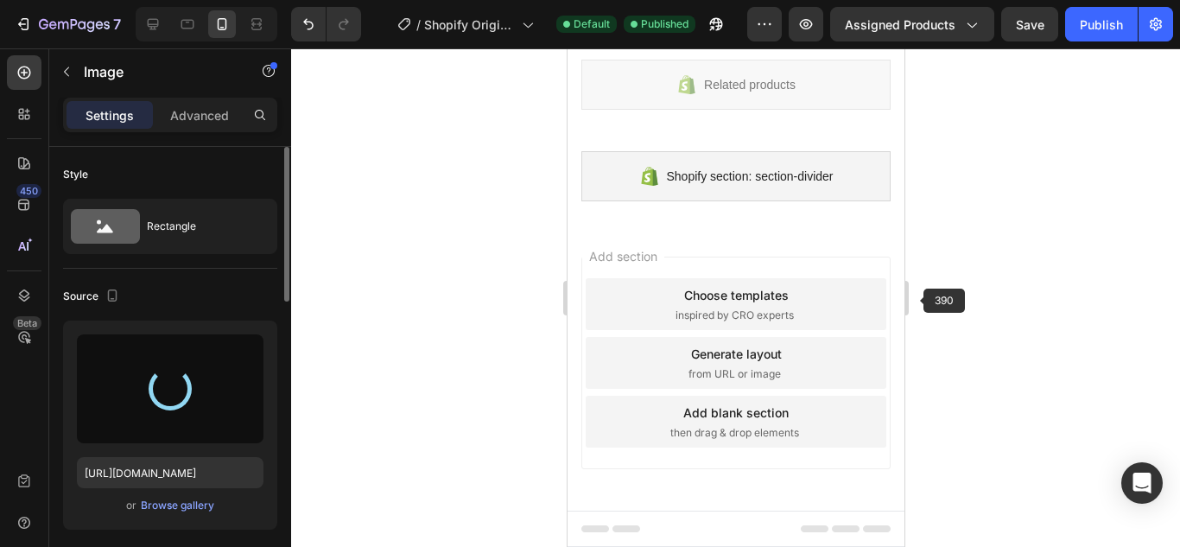
type input "[URL][DOMAIN_NAME]"
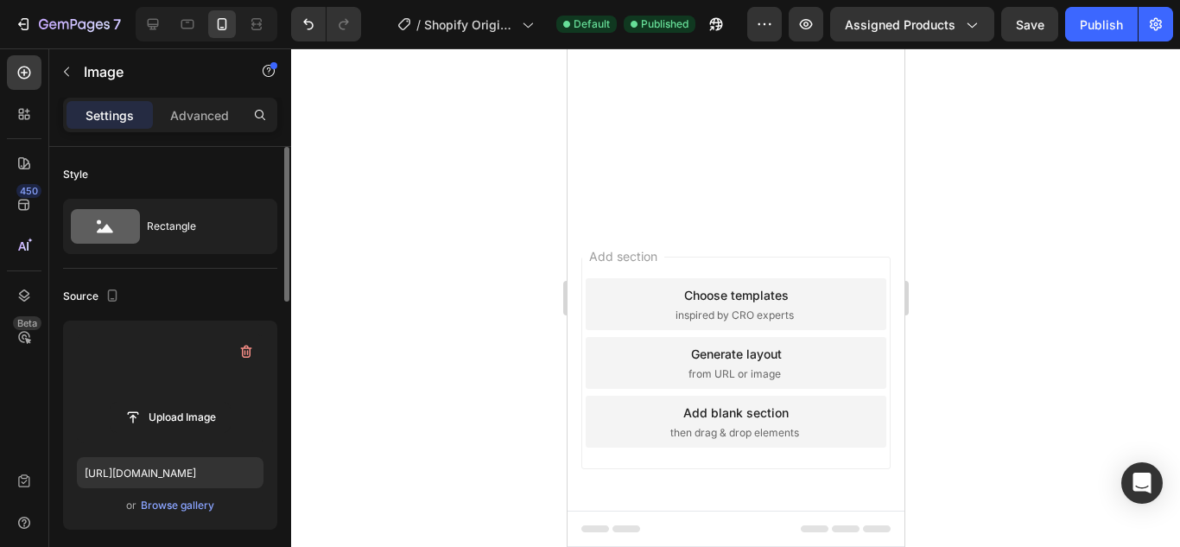
scroll to position [2475, 0]
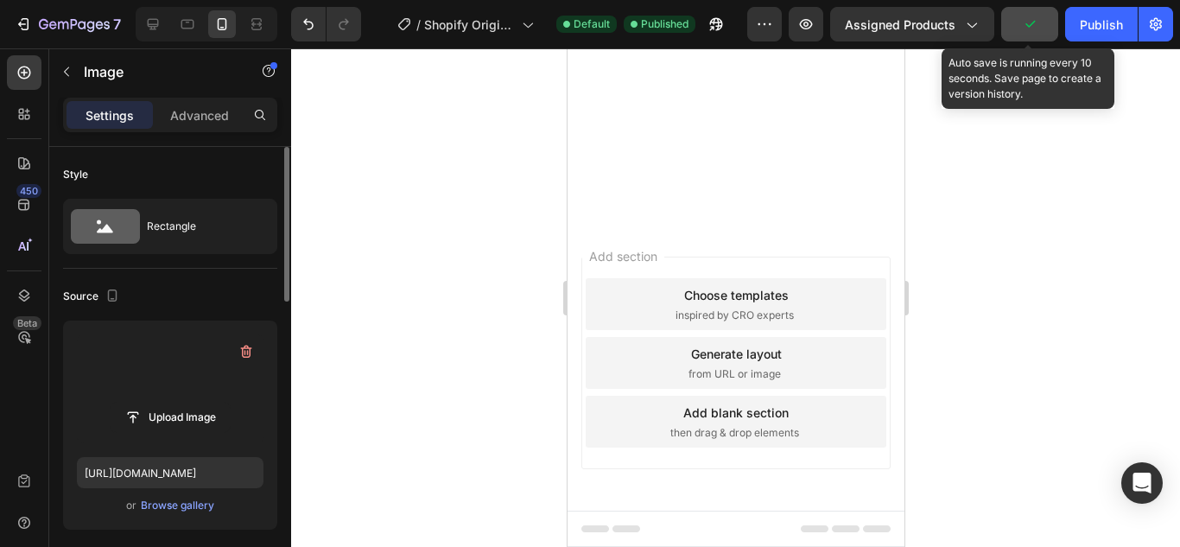
click at [1023, 29] on icon "button" at bounding box center [1029, 24] width 17 height 17
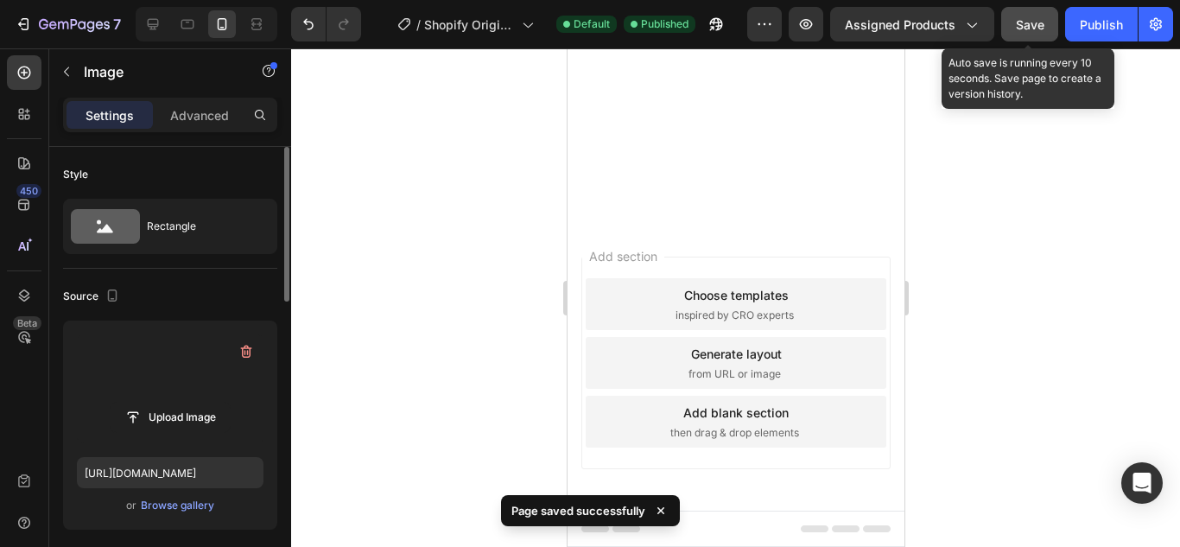
click at [1027, 22] on span "Save" at bounding box center [1030, 24] width 29 height 15
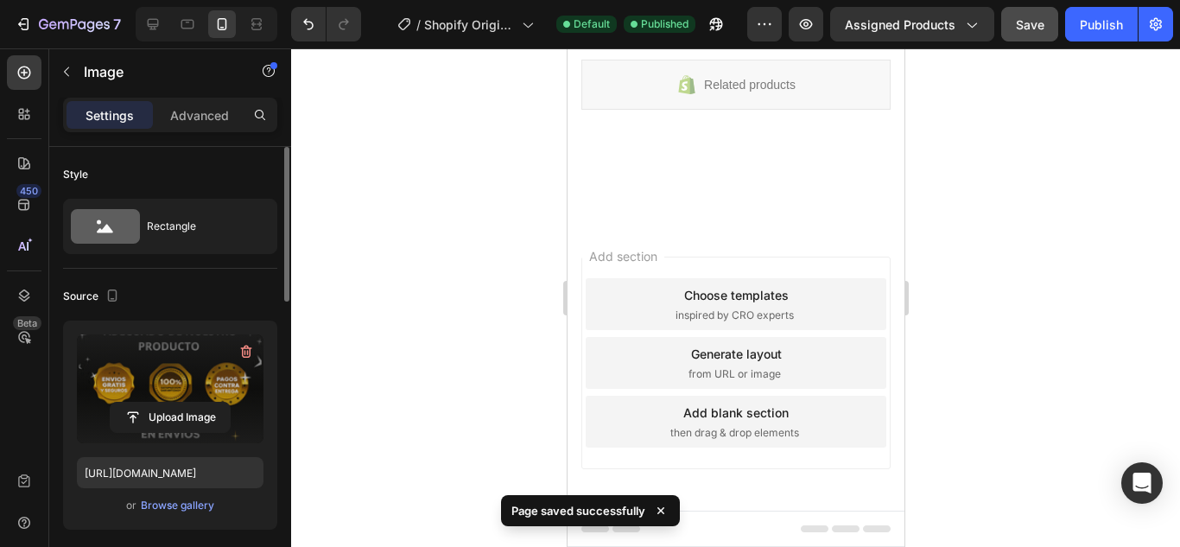
scroll to position [2648, 0]
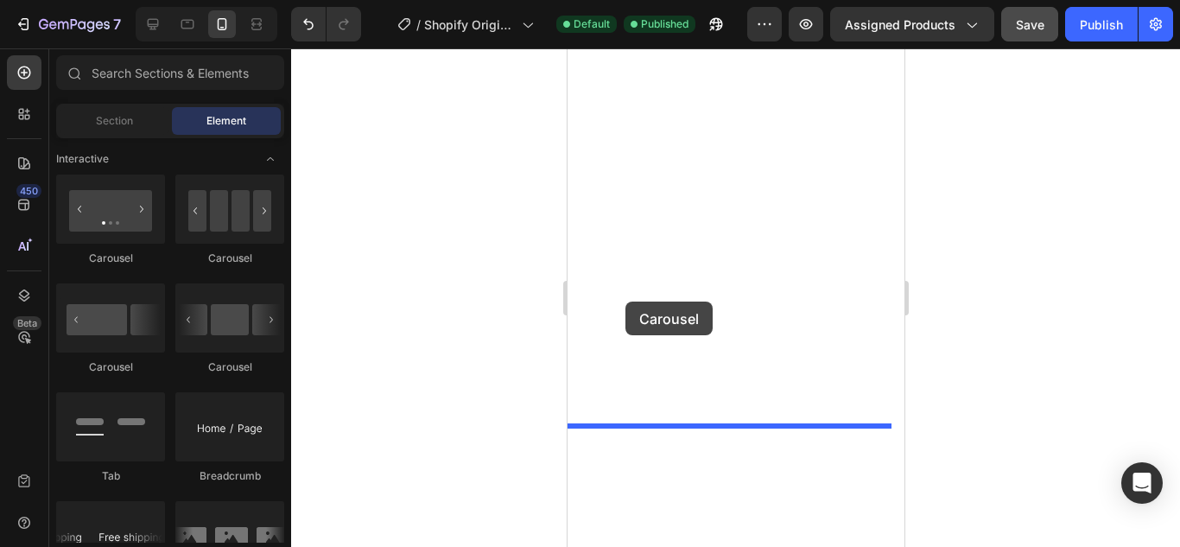
drag, startPoint x: 799, startPoint y: 358, endPoint x: 625, endPoint y: 302, distance: 183.3
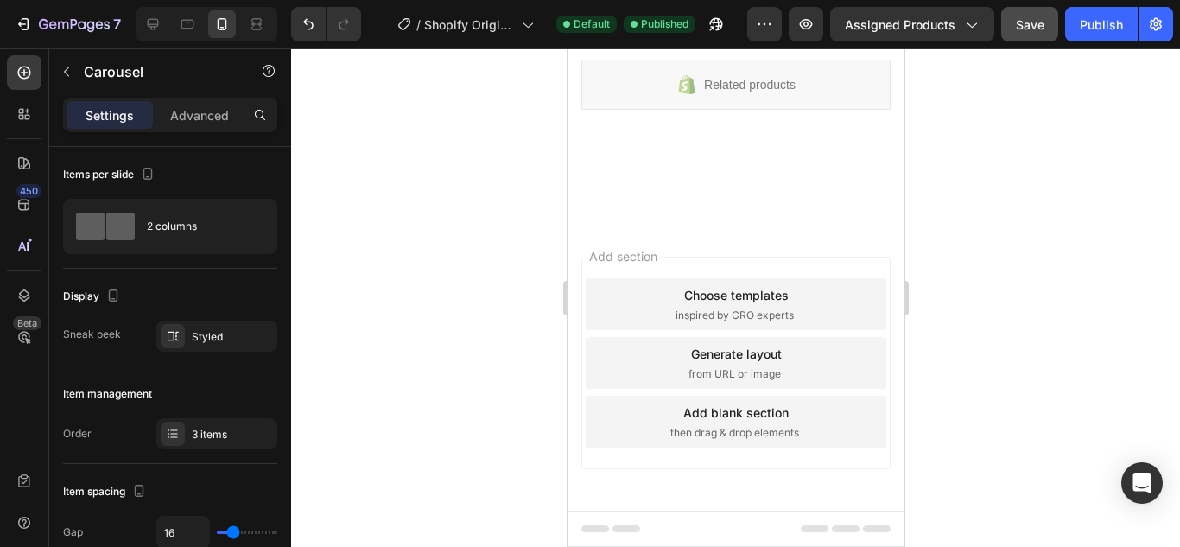
click at [232, 423] on div "3 items" at bounding box center [216, 433] width 121 height 31
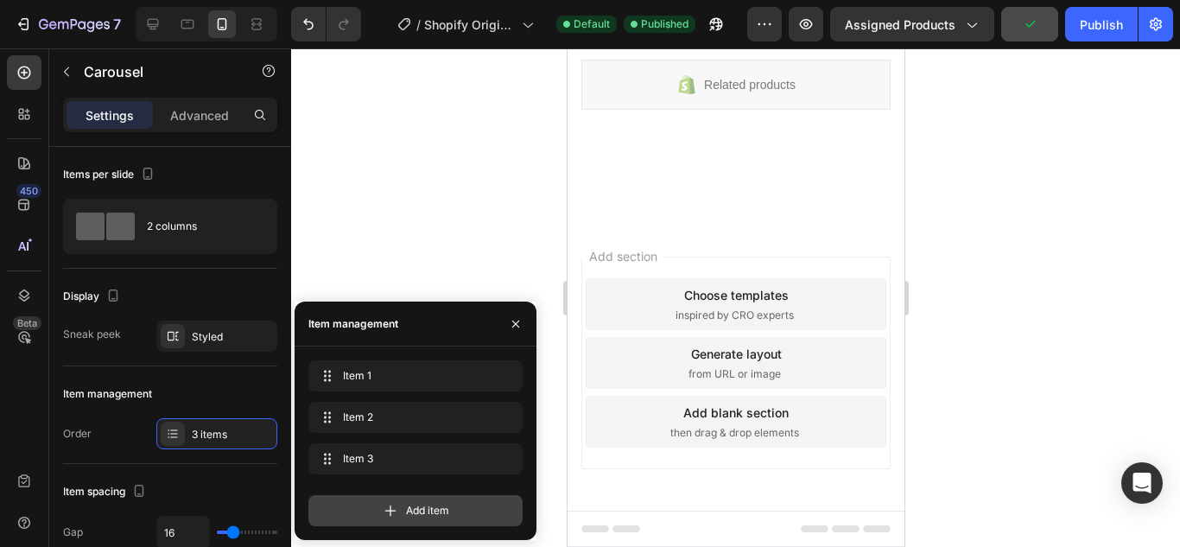
click at [437, 505] on span "Add item" at bounding box center [427, 511] width 43 height 16
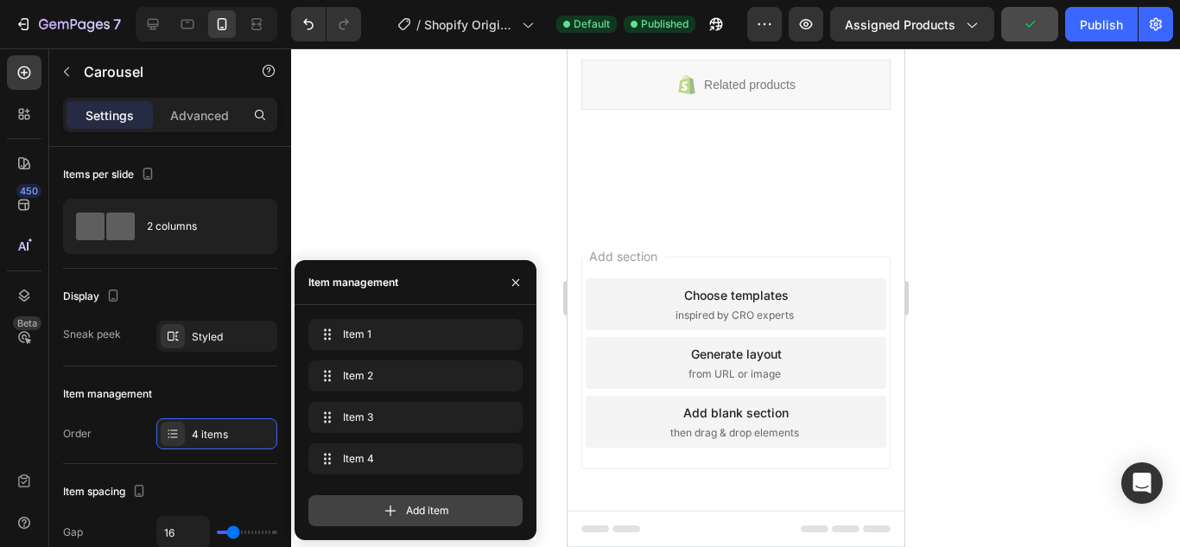
click at [436, 505] on span "Add item" at bounding box center [427, 511] width 43 height 16
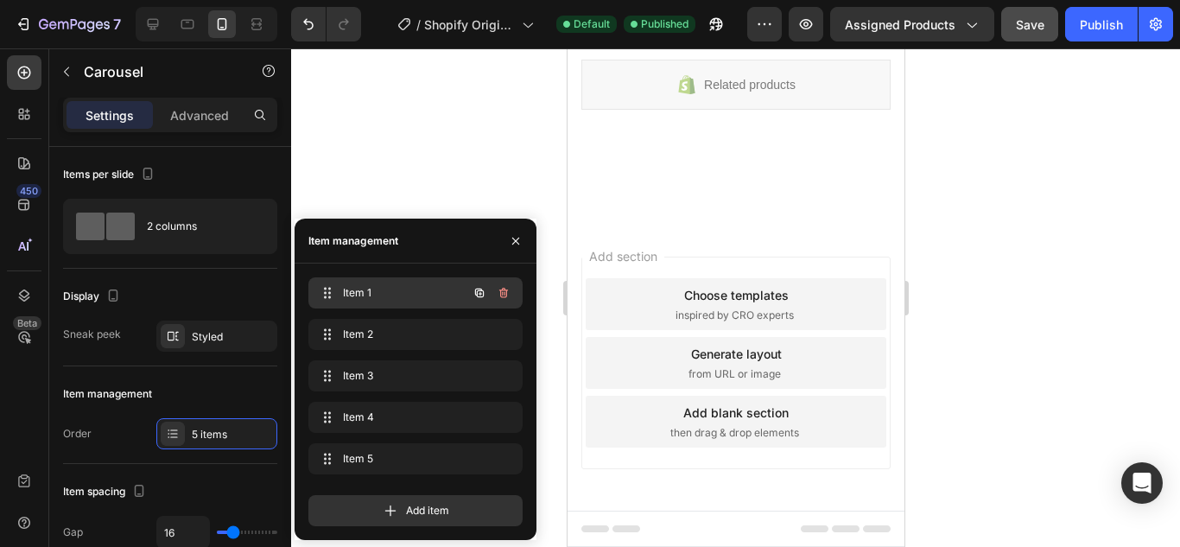
click at [419, 296] on span "Item 1" at bounding box center [392, 293] width 98 height 16
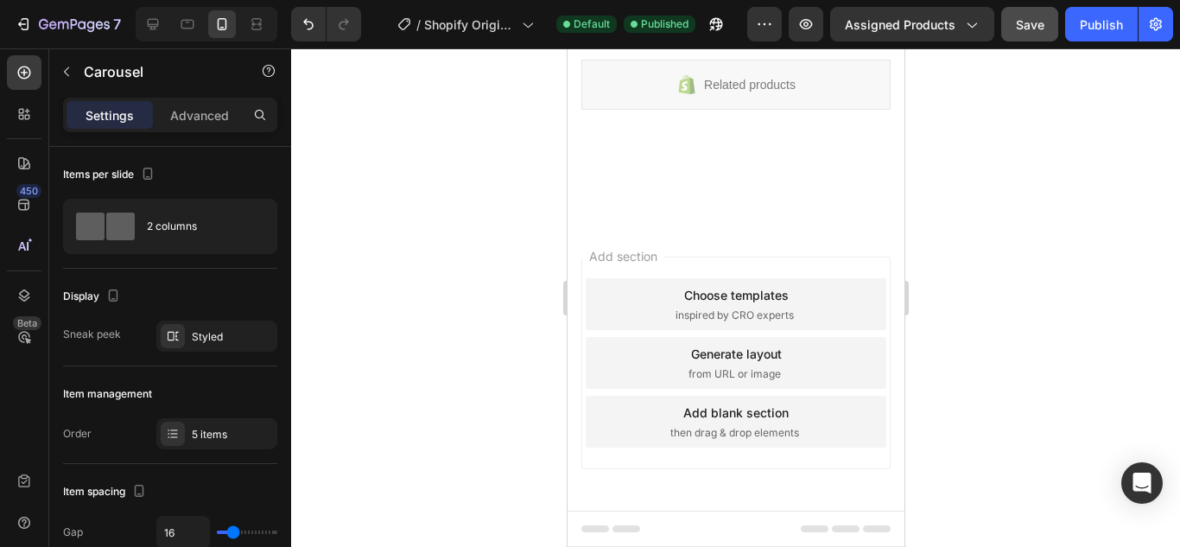
click at [210, 111] on p "Advanced" at bounding box center [199, 115] width 59 height 18
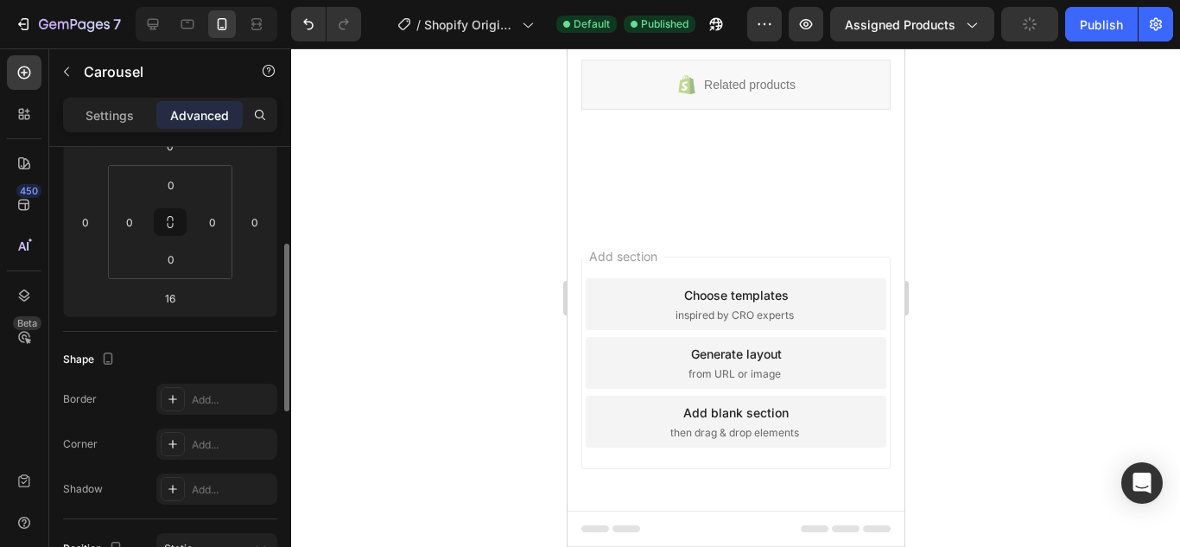
scroll to position [0, 0]
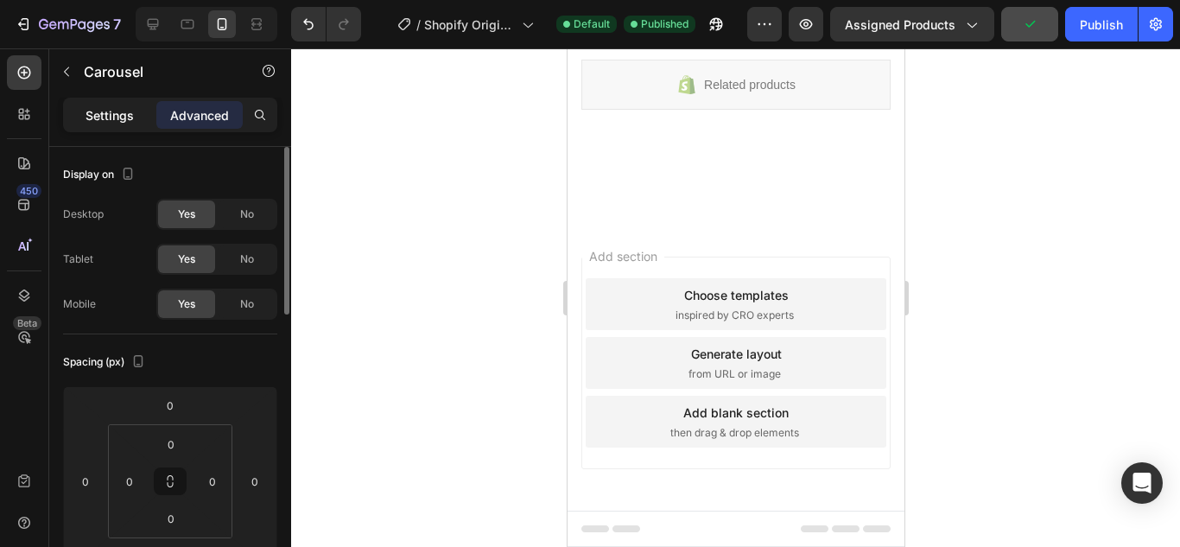
click at [87, 124] on p "Settings" at bounding box center [110, 115] width 48 height 18
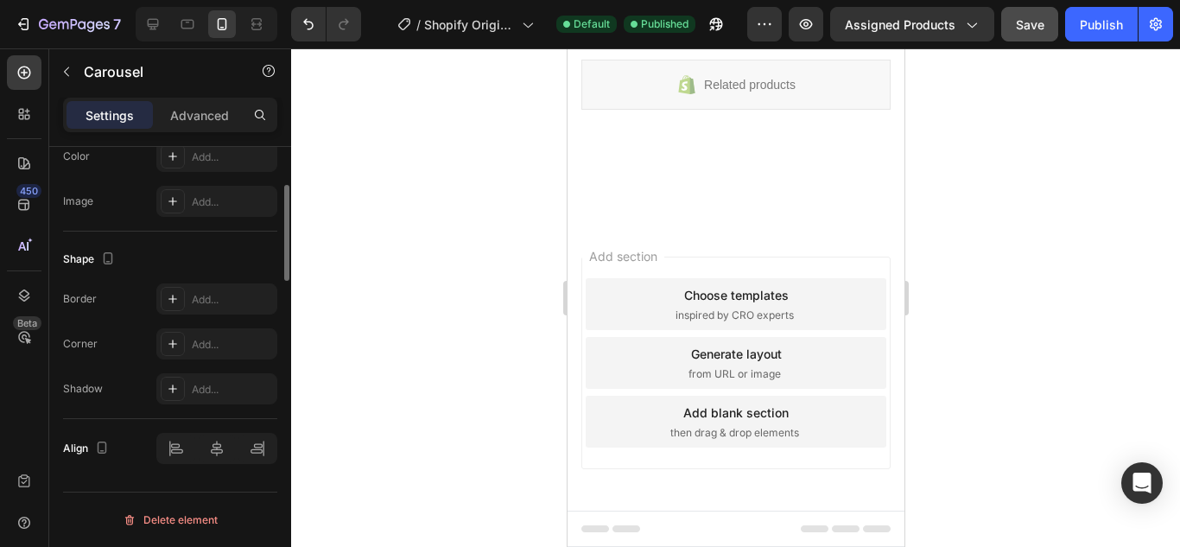
scroll to position [1299, 0]
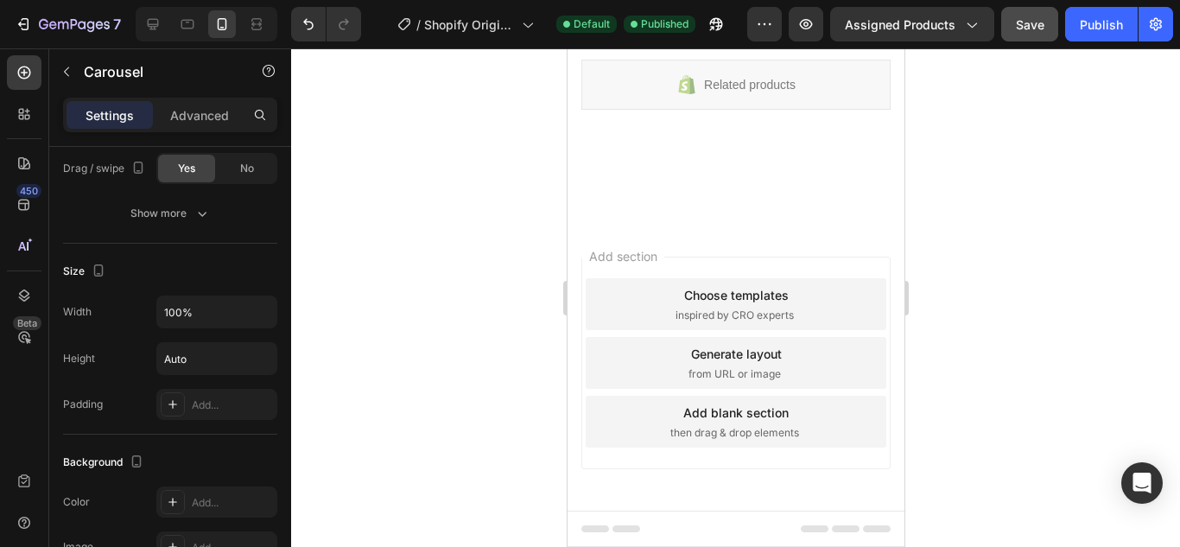
click at [26, 85] on div at bounding box center [24, 72] width 35 height 35
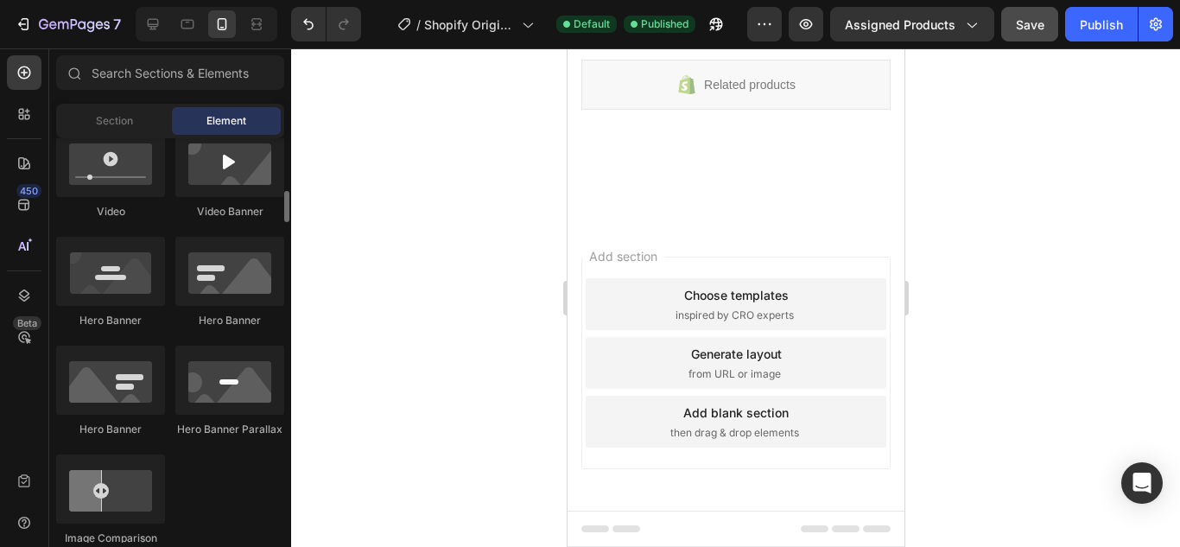
scroll to position [605, 0]
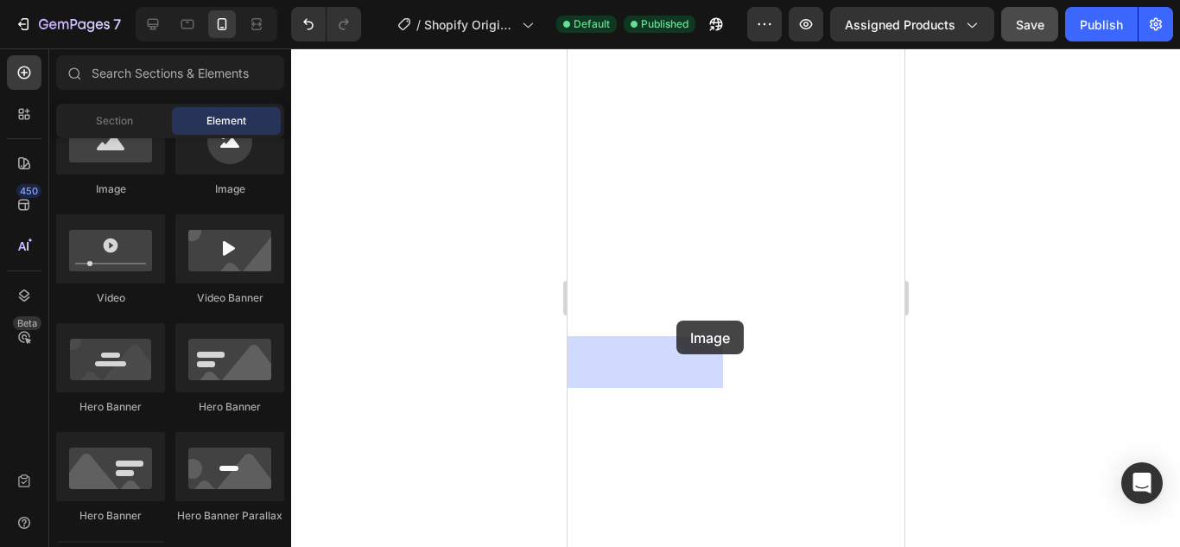
drag, startPoint x: 791, startPoint y: 213, endPoint x: 676, endPoint y: 321, distance: 157.7
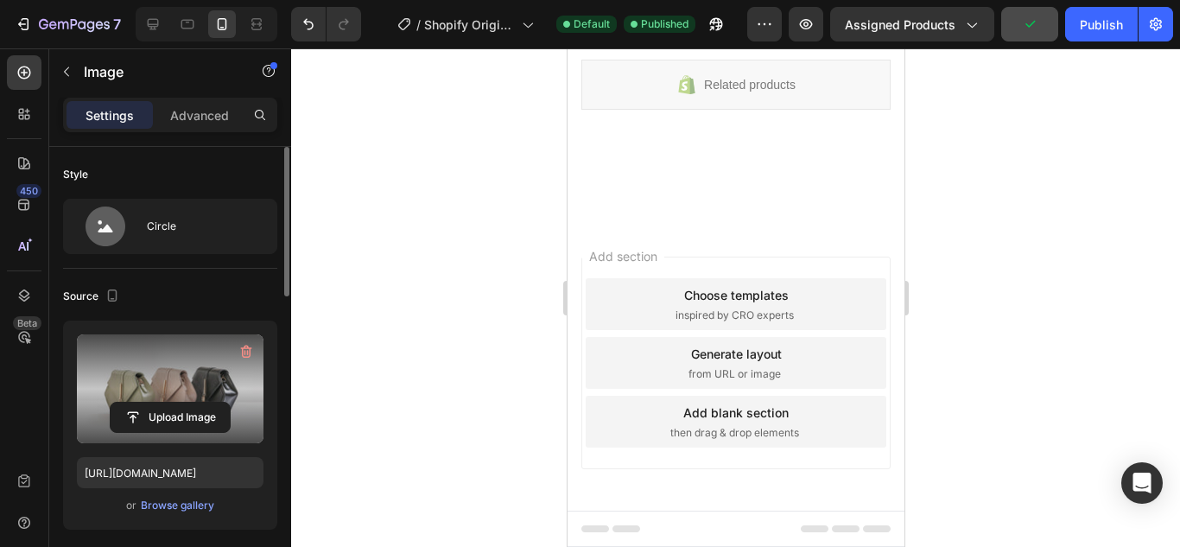
click at [164, 396] on label at bounding box center [170, 388] width 187 height 109
click at [164, 403] on input "file" at bounding box center [170, 417] width 119 height 29
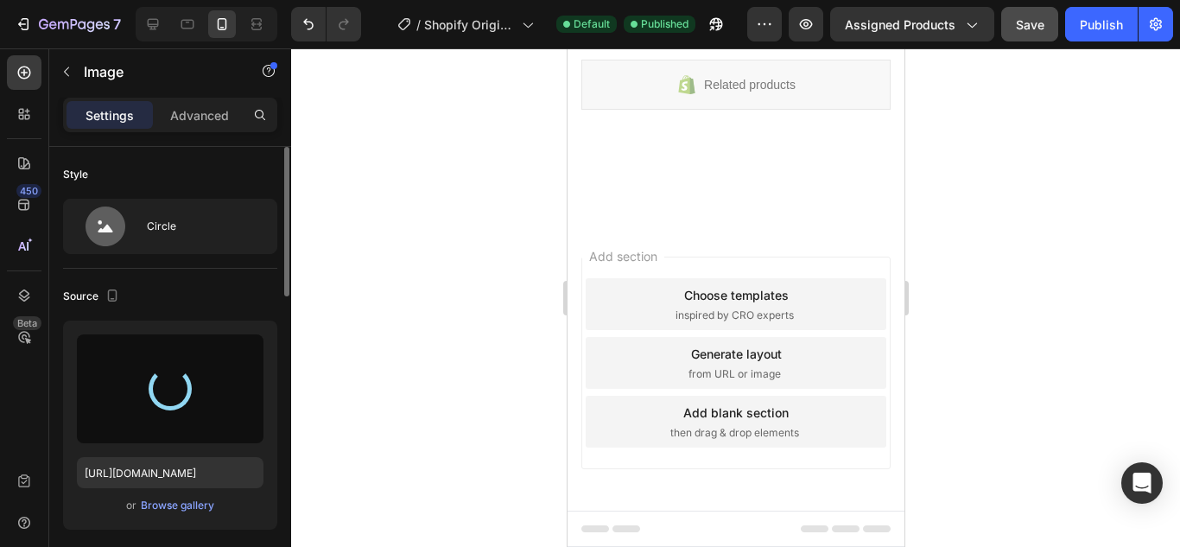
type input "[URL][DOMAIN_NAME]"
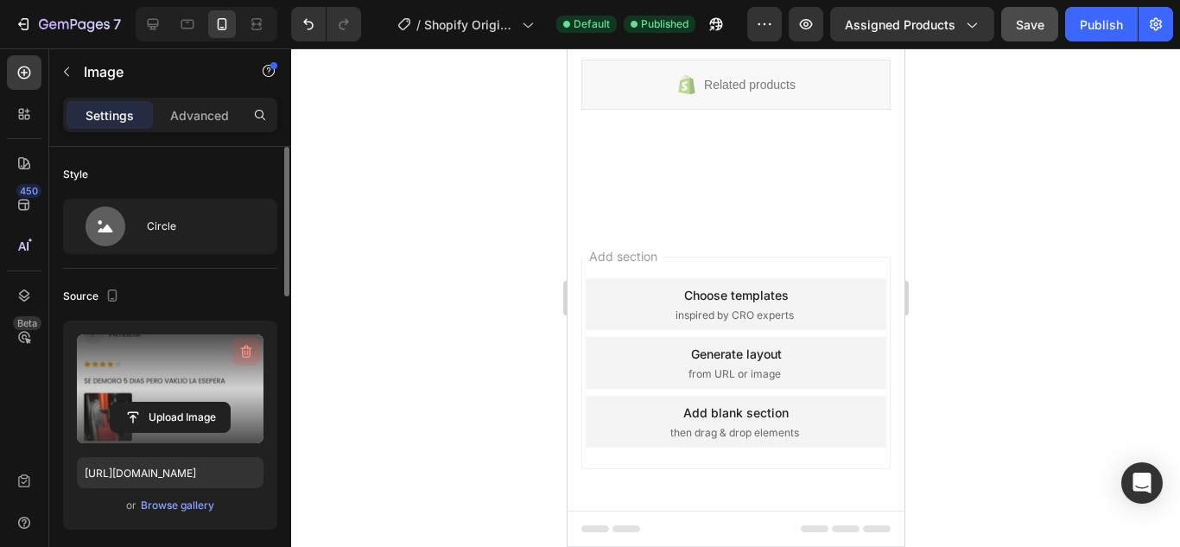
click at [235, 354] on button "button" at bounding box center [246, 352] width 28 height 28
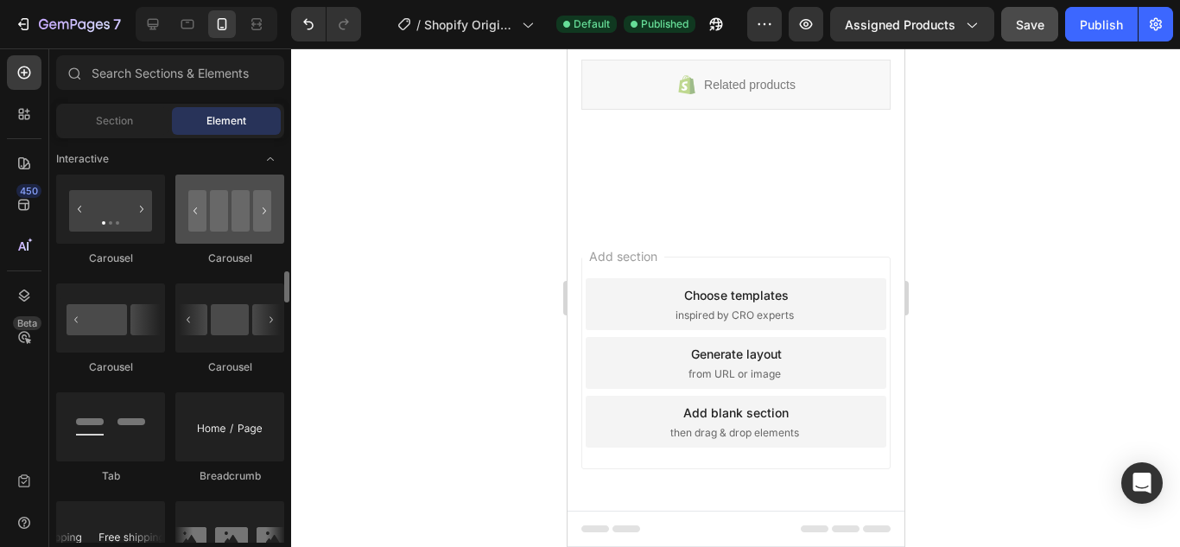
scroll to position [1814, 0]
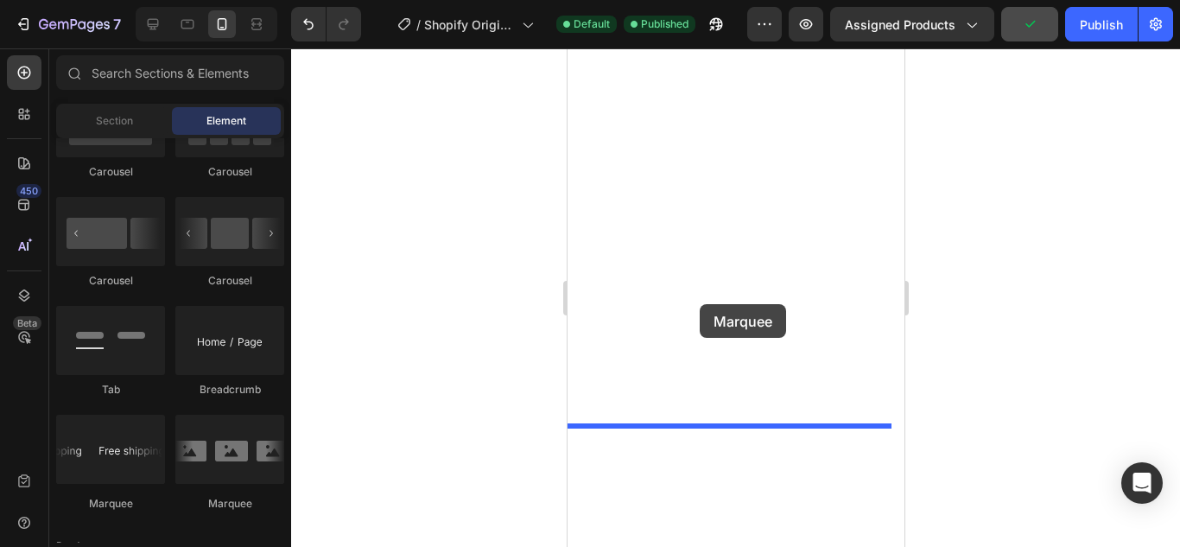
drag, startPoint x: 772, startPoint y: 518, endPoint x: 699, endPoint y: 304, distance: 226.5
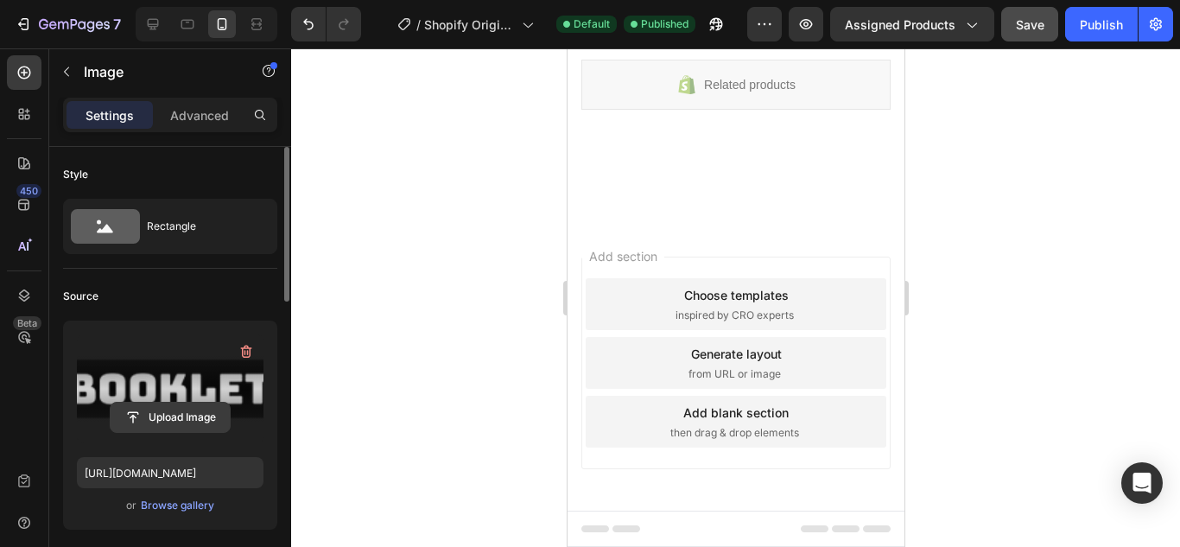
click at [145, 411] on input "file" at bounding box center [170, 417] width 119 height 29
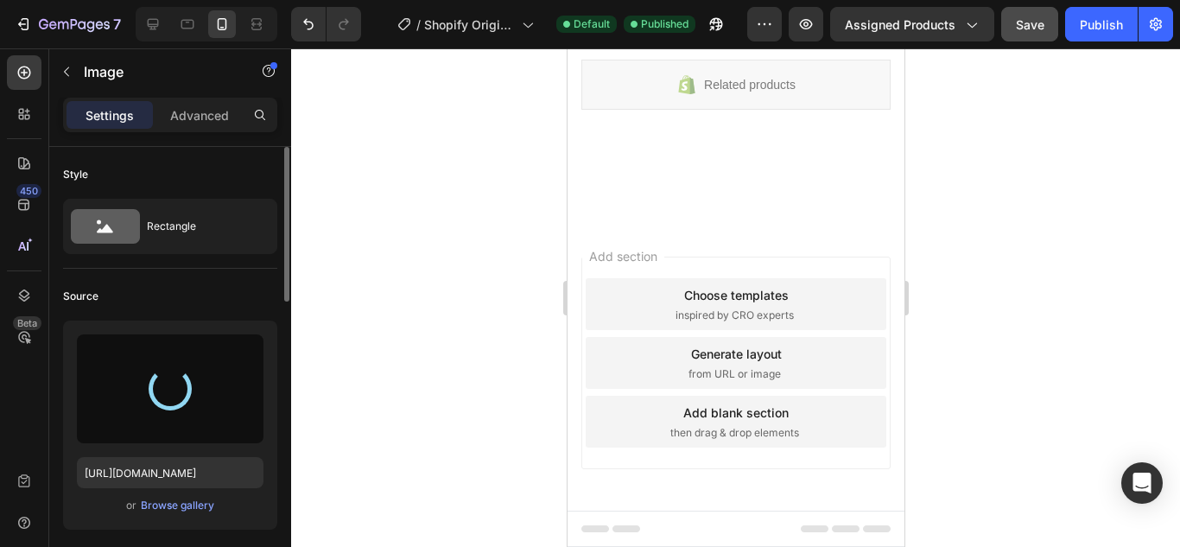
type input "[URL][DOMAIN_NAME]"
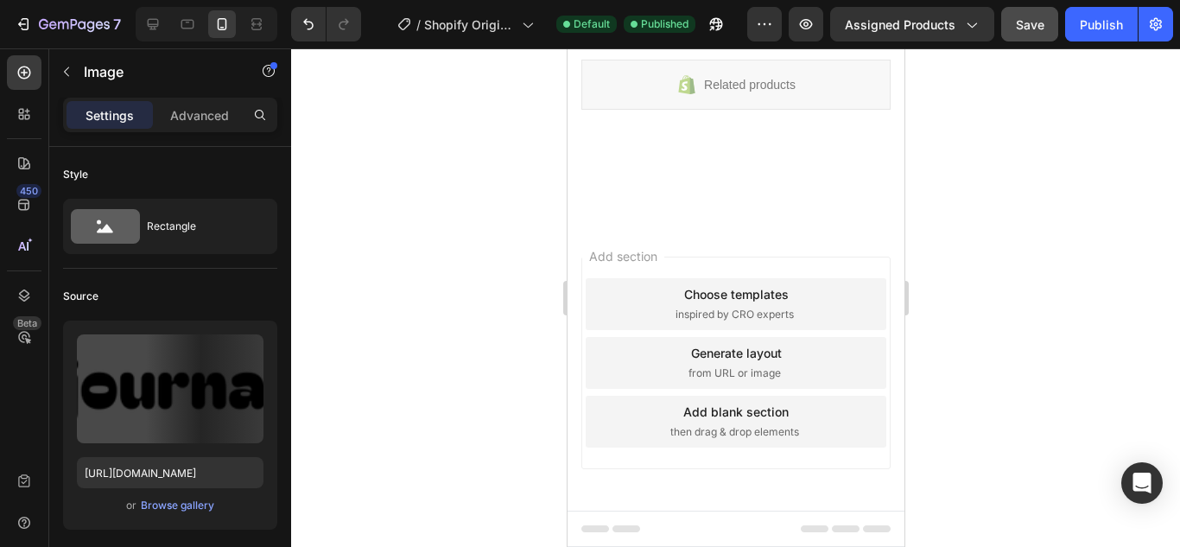
scroll to position [734, 0]
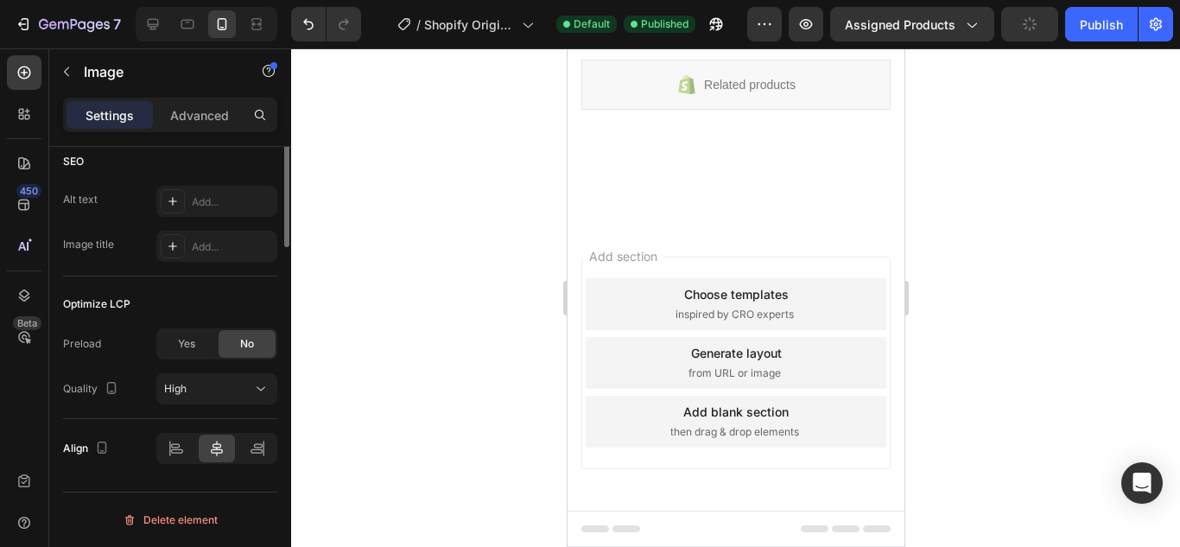
scroll to position [596, 0]
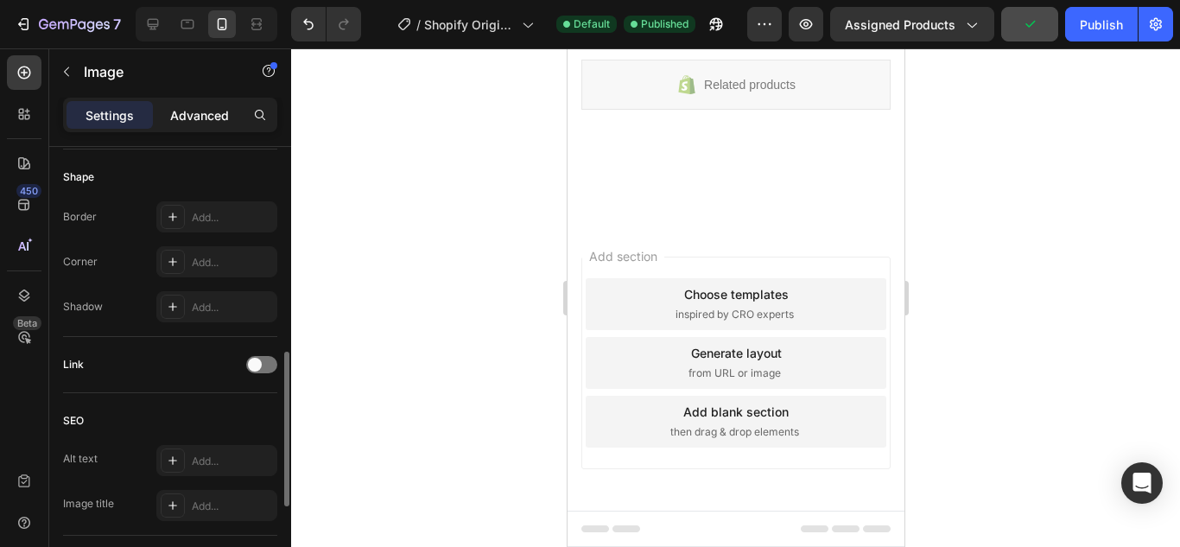
click at [181, 126] on div "Advanced" at bounding box center [199, 115] width 86 height 28
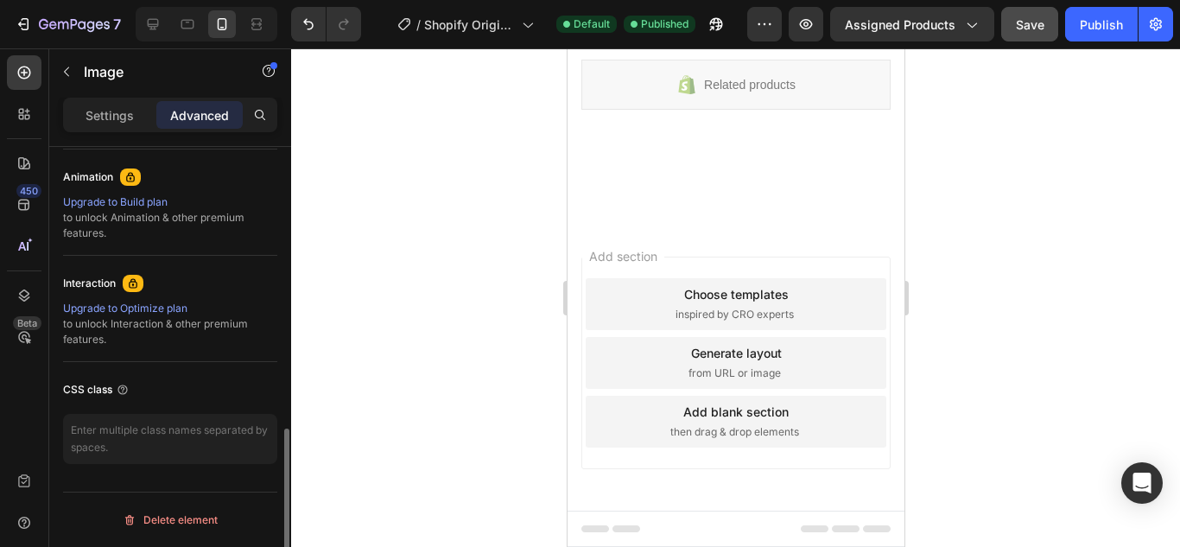
scroll to position [318, 0]
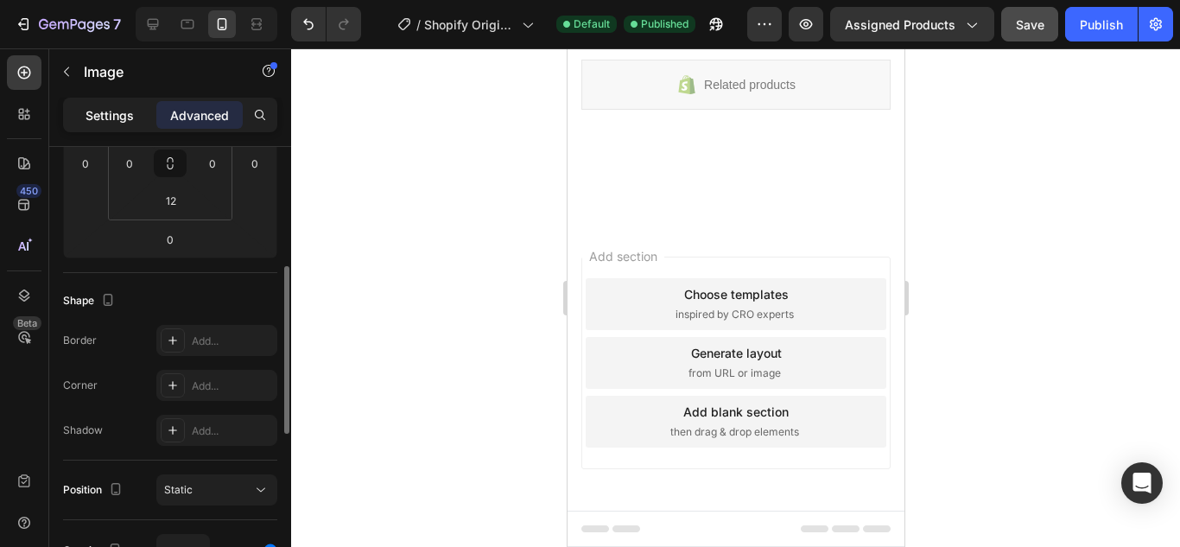
click at [117, 110] on p "Settings" at bounding box center [110, 115] width 48 height 18
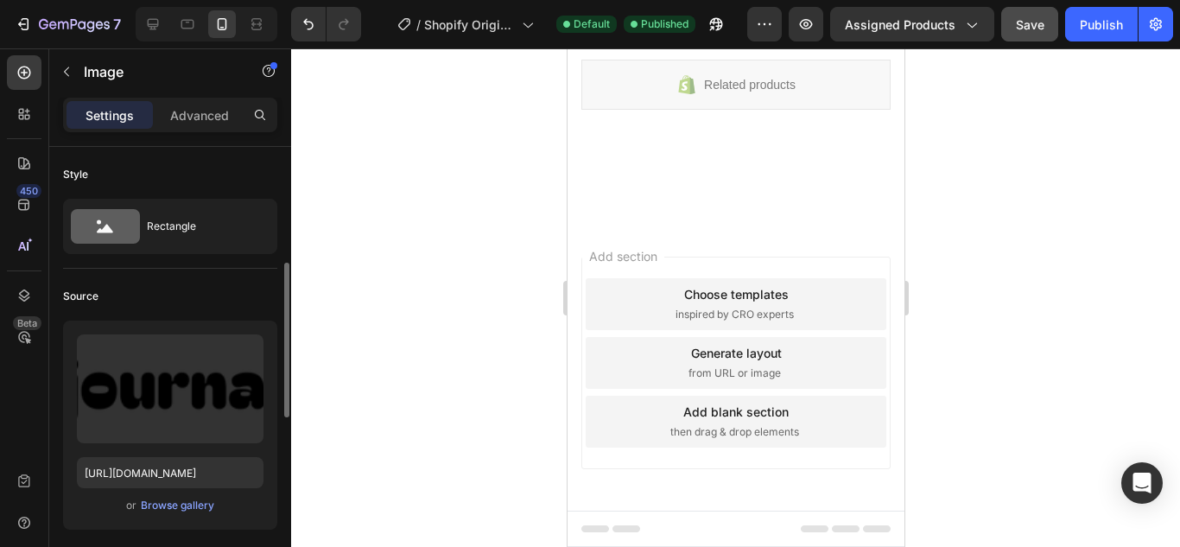
scroll to position [86, 0]
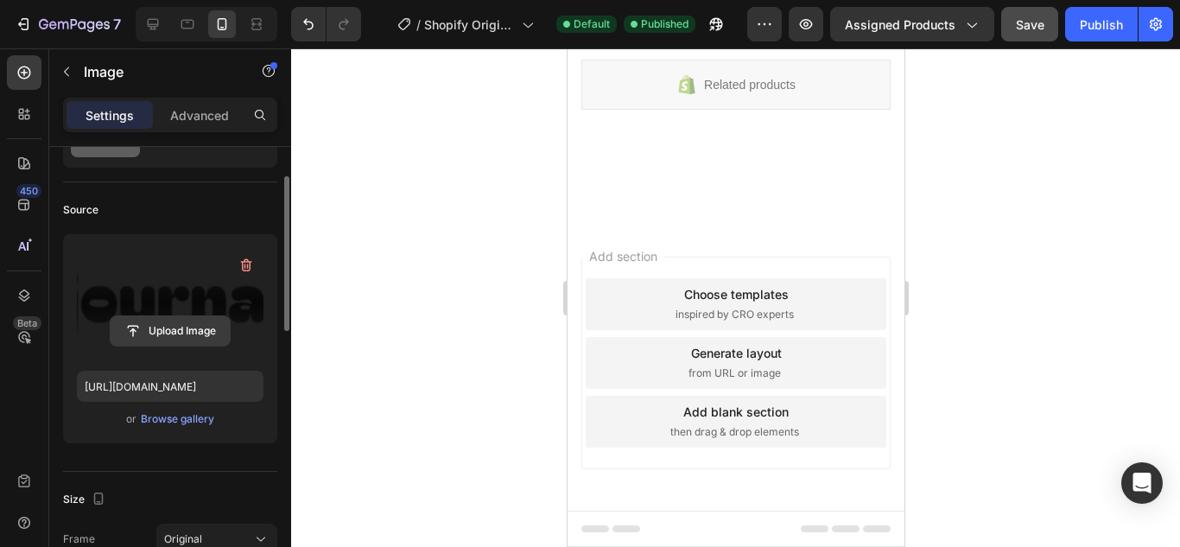
click at [171, 326] on input "file" at bounding box center [170, 330] width 119 height 29
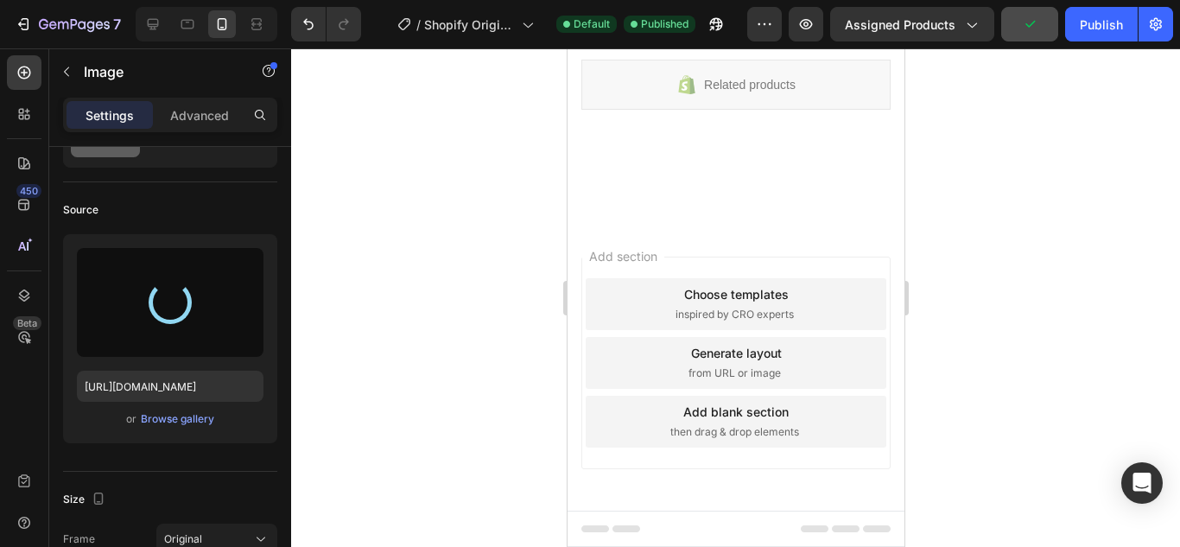
type input "[URL][DOMAIN_NAME]"
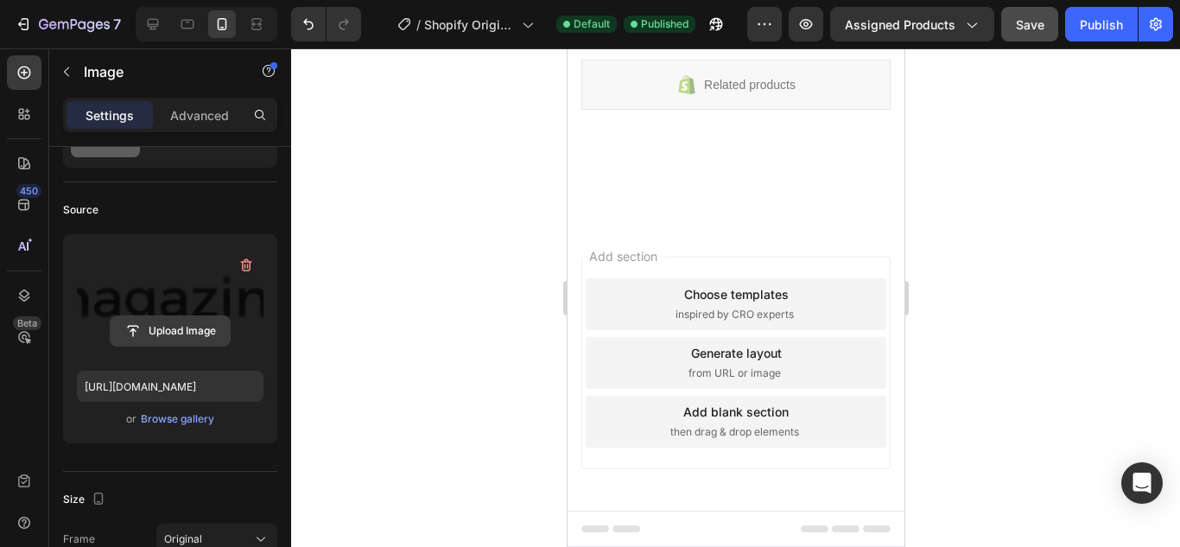
click at [152, 330] on input "file" at bounding box center [170, 330] width 119 height 29
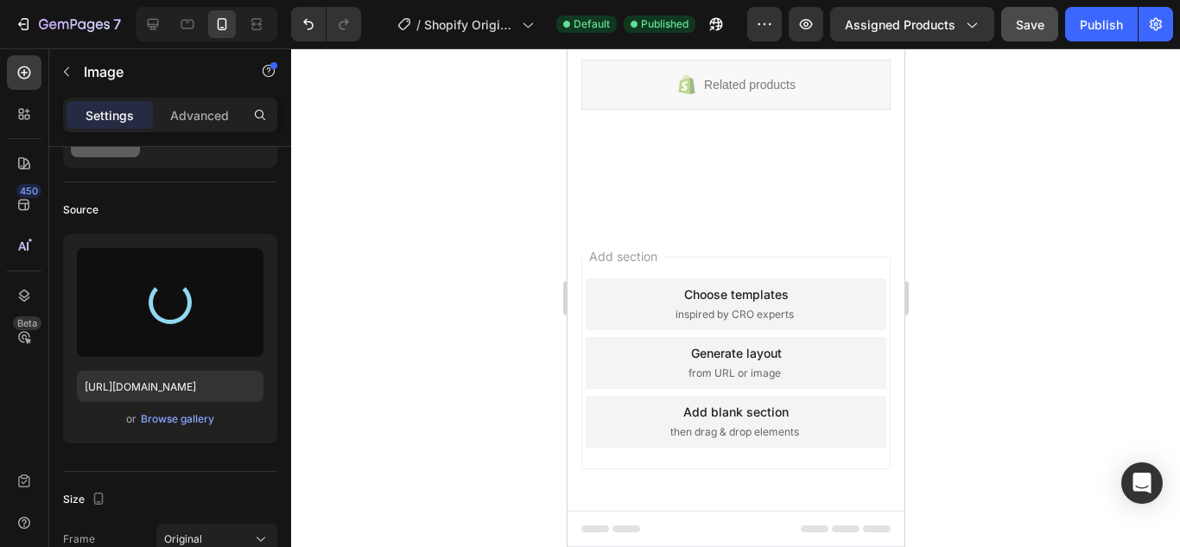
type input "[URL][DOMAIN_NAME]"
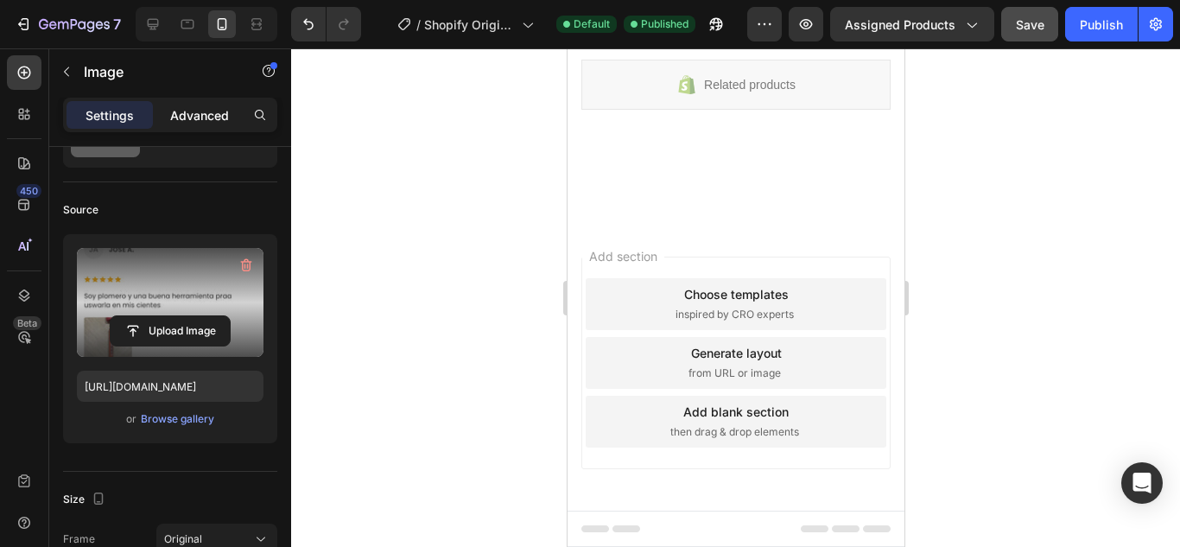
click at [182, 114] on p "Advanced" at bounding box center [199, 115] width 59 height 18
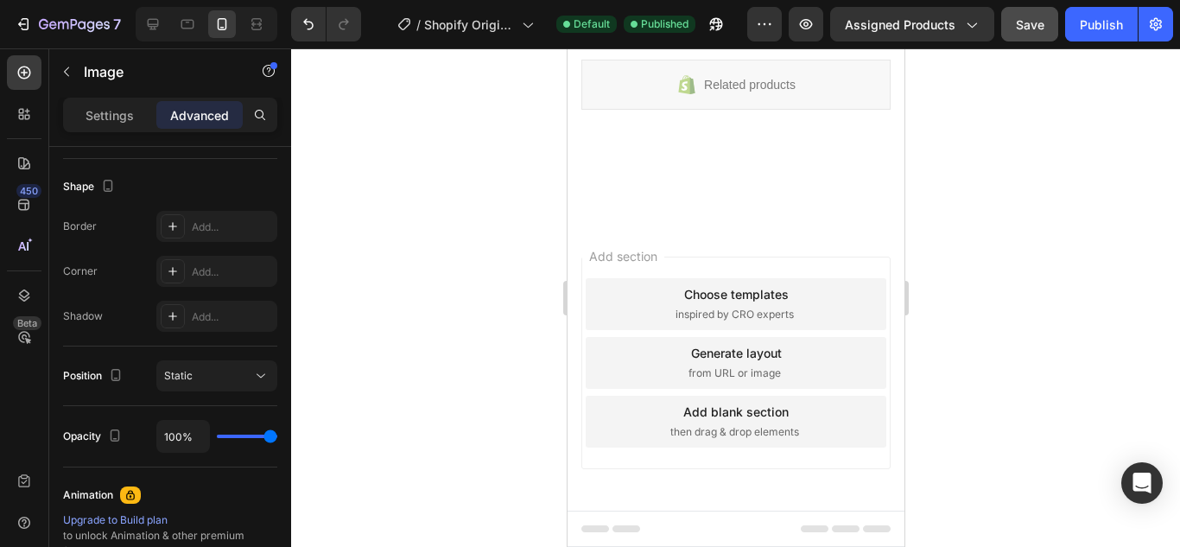
scroll to position [750, 0]
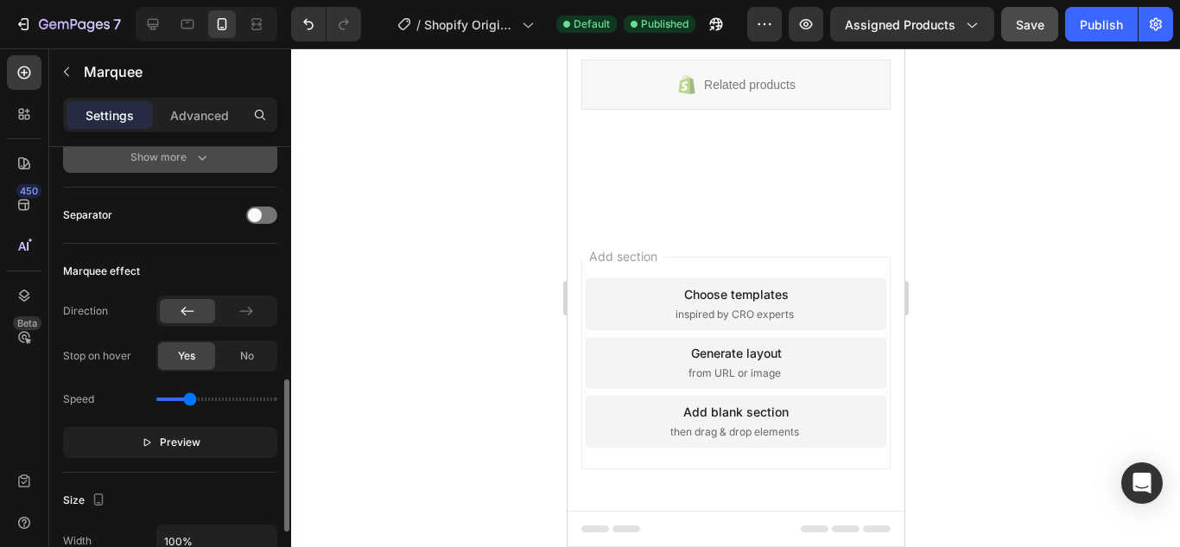
scroll to position [432, 0]
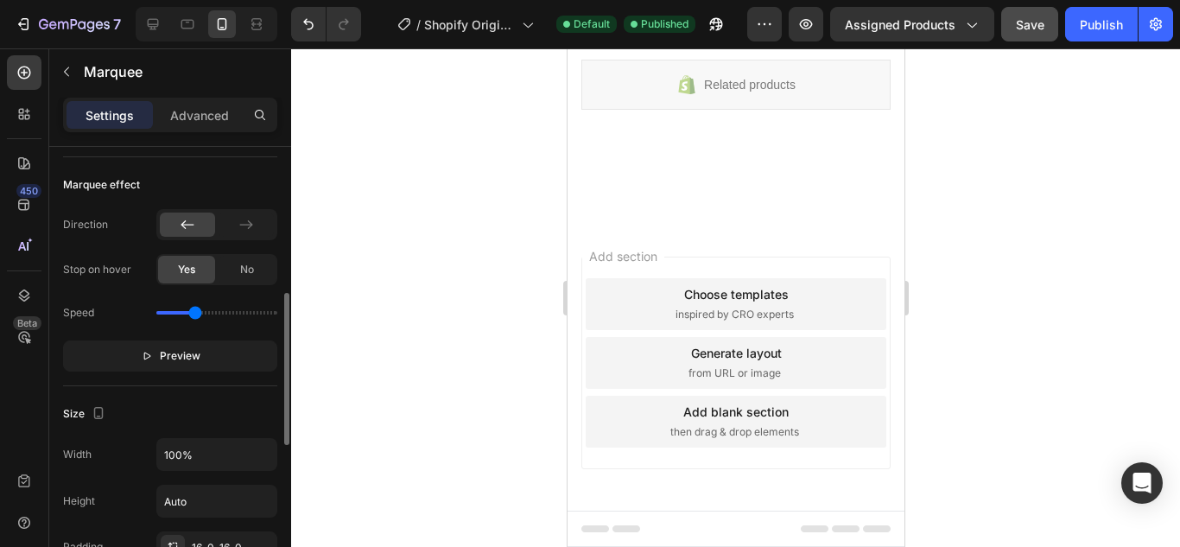
click at [195, 312] on input "range" at bounding box center [216, 312] width 121 height 3
type input "1.4"
click at [201, 312] on input "range" at bounding box center [216, 312] width 121 height 3
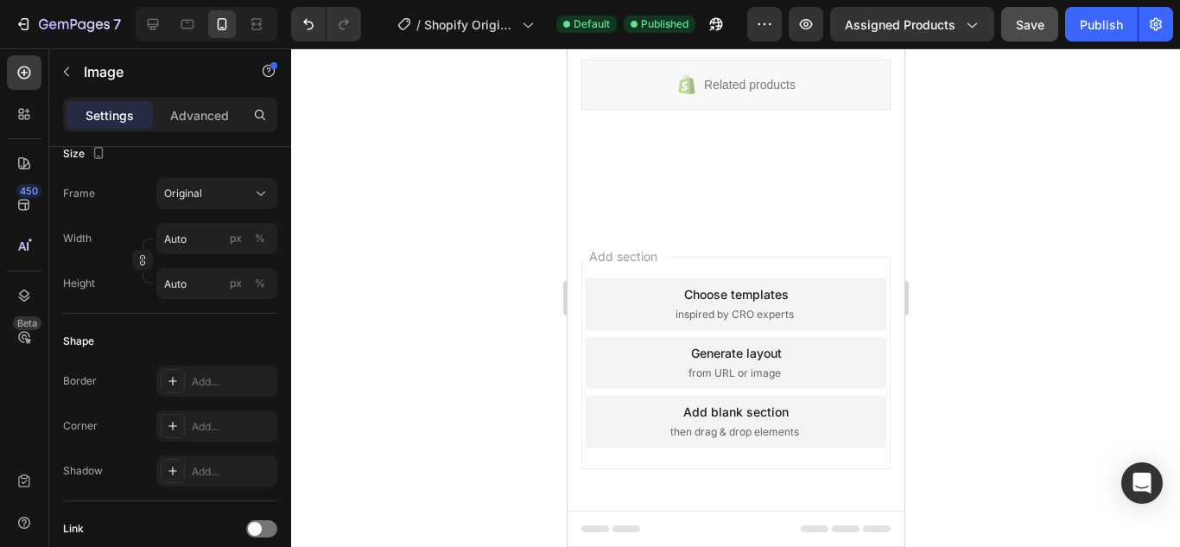
scroll to position [0, 0]
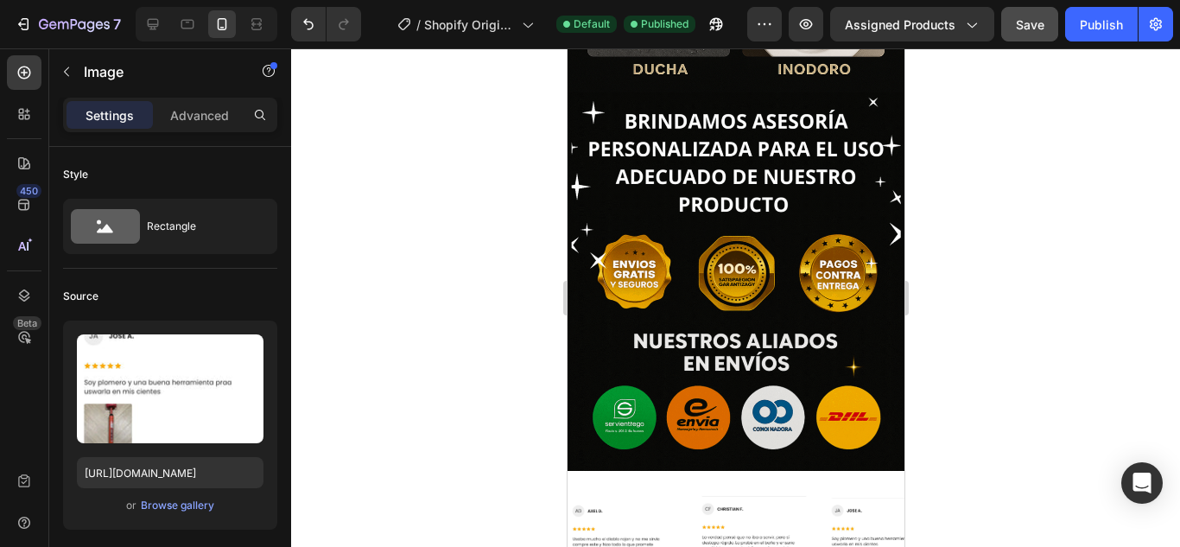
scroll to position [2649, 0]
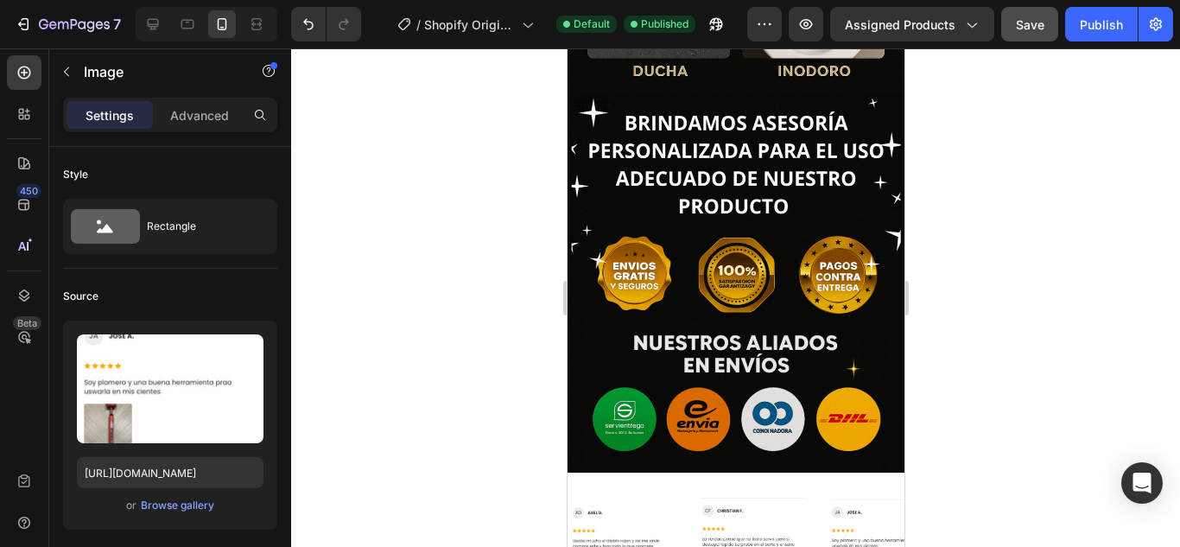
click at [854, 499] on img at bounding box center [883, 544] width 112 height 90
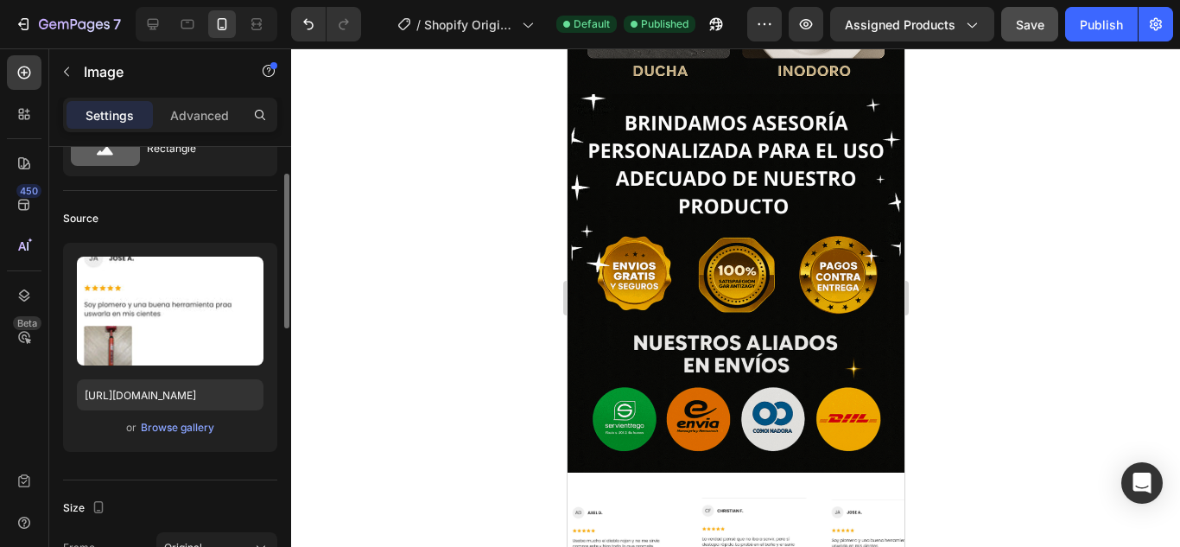
scroll to position [0, 0]
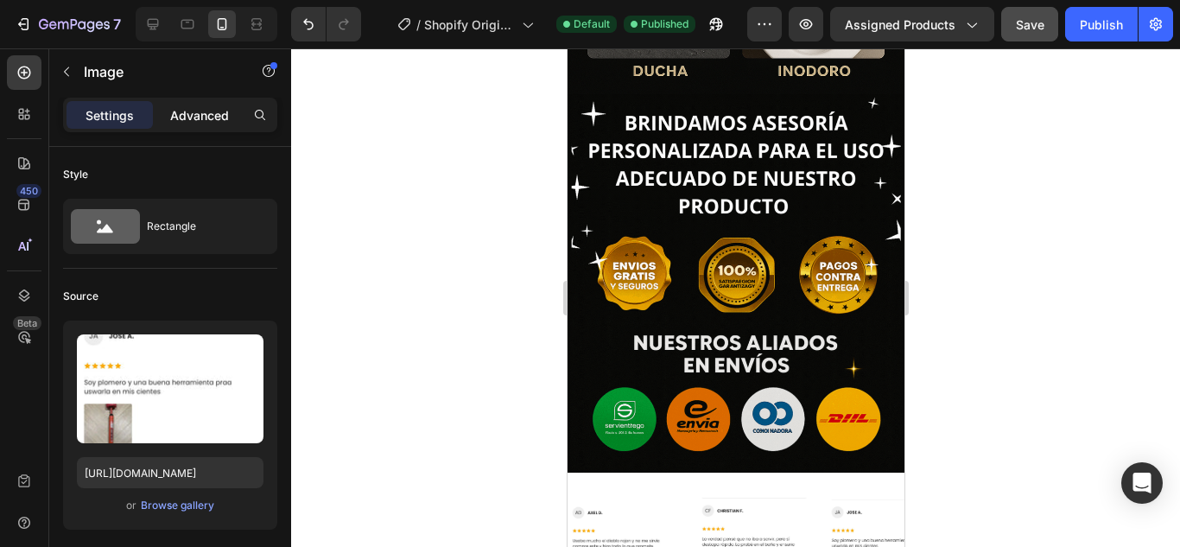
click at [213, 127] on div "Advanced" at bounding box center [199, 115] width 86 height 28
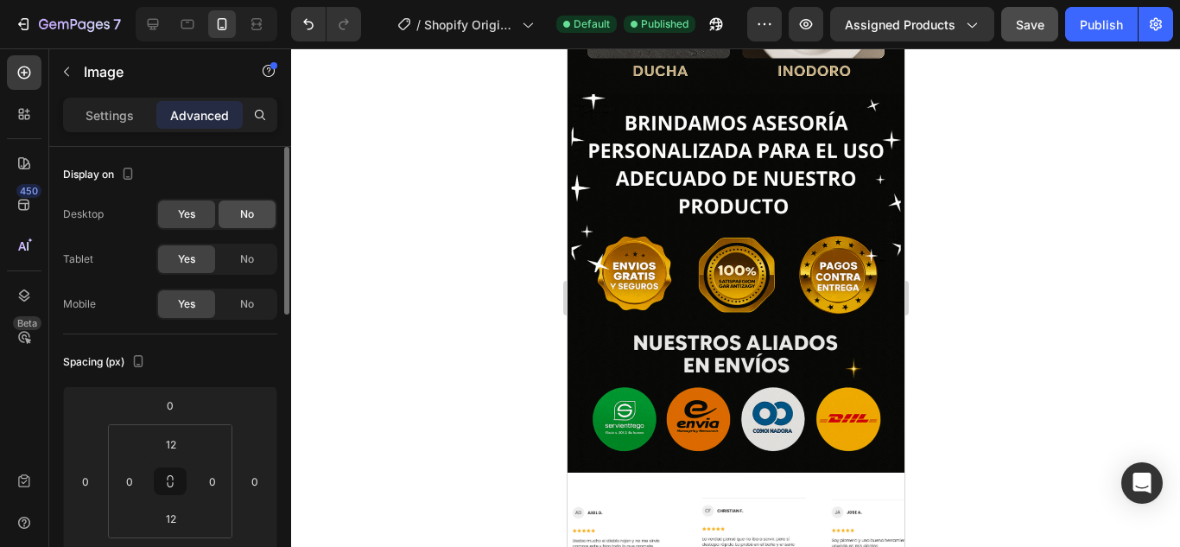
scroll to position [259, 0]
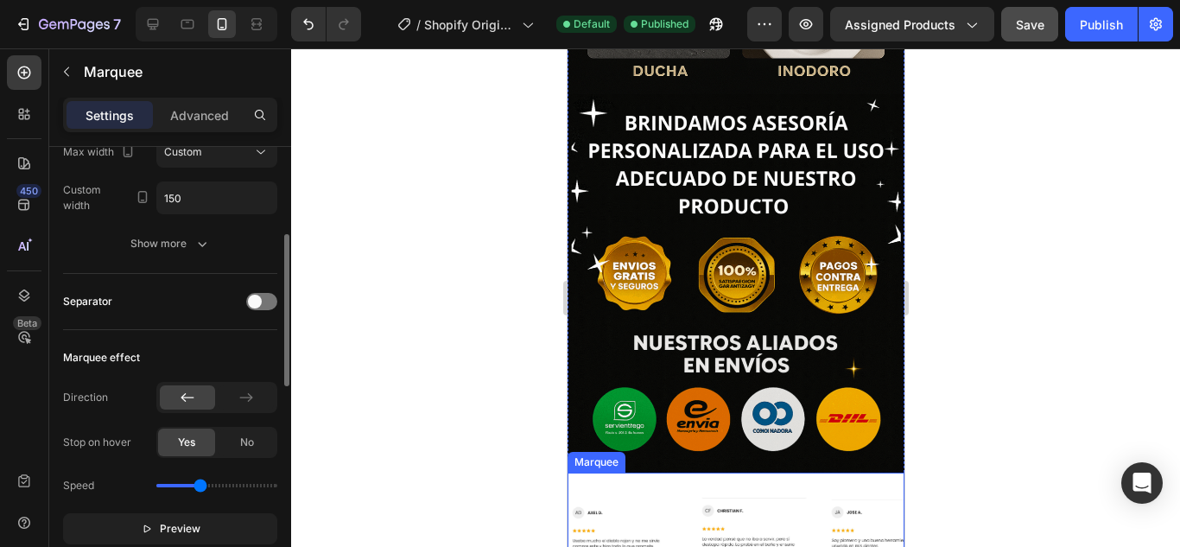
click at [670, 473] on div "Image Image Image Image Image Image Image Image Image Image Marquee" at bounding box center [735, 545] width 337 height 144
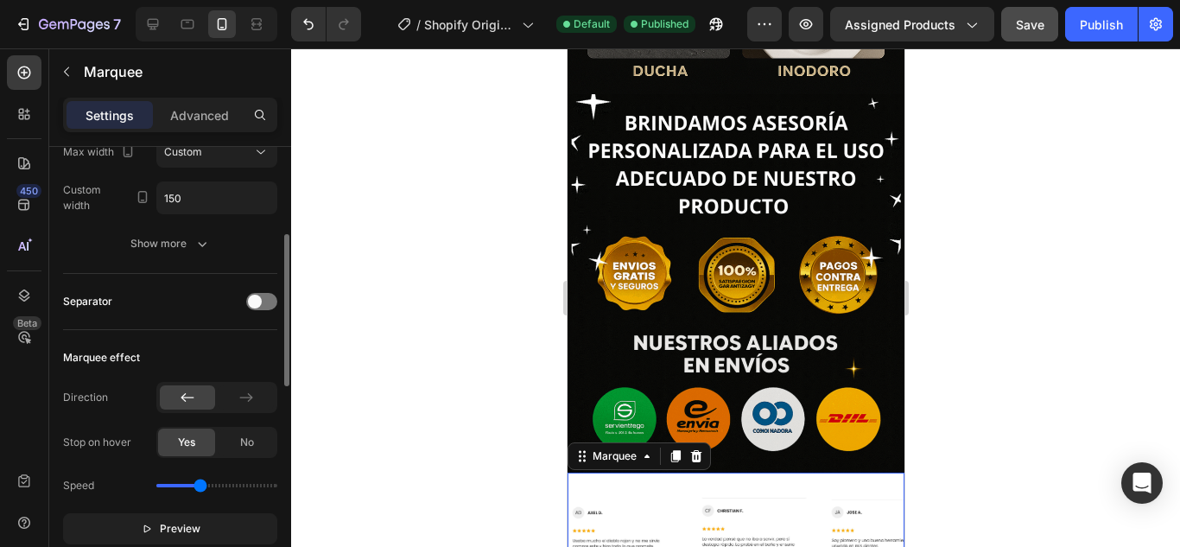
scroll to position [0, 0]
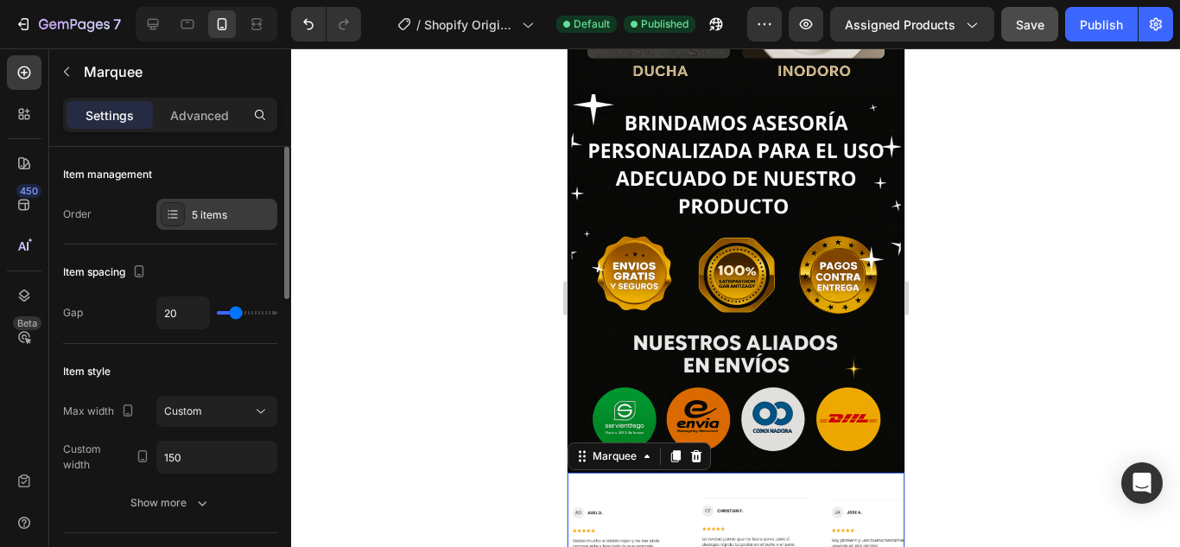
click at [236, 224] on div "5 items" at bounding box center [216, 214] width 121 height 31
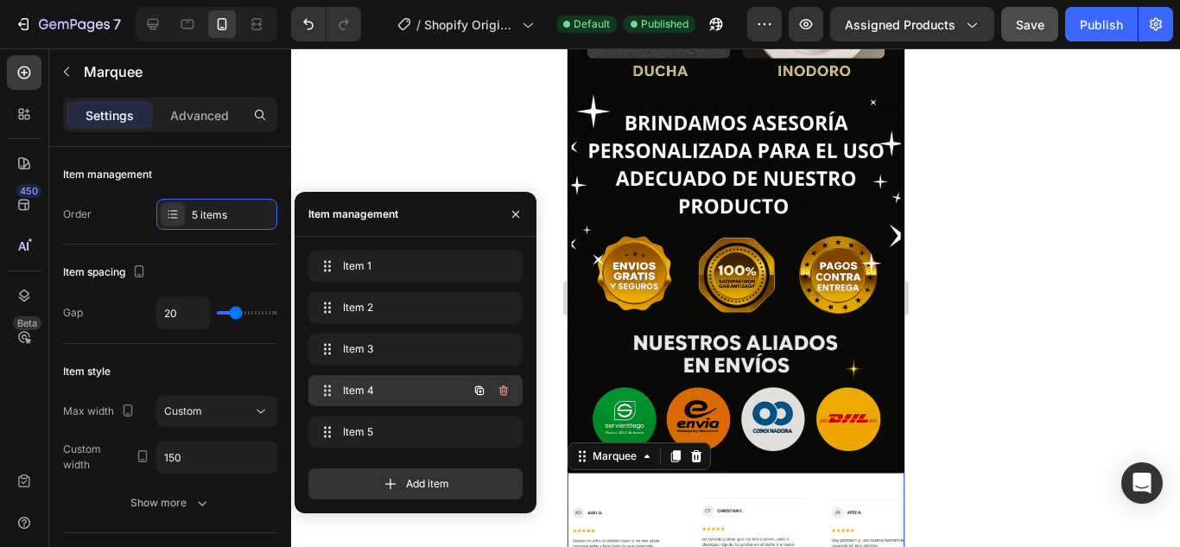
click at [387, 383] on span "Item 4" at bounding box center [392, 391] width 98 height 16
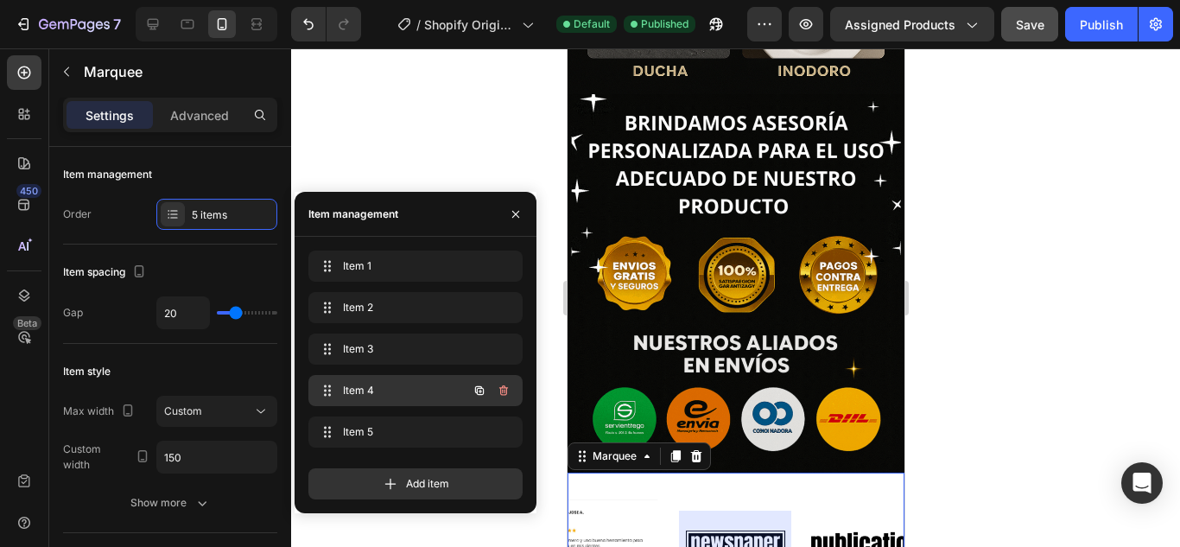
scroll to position [0, 284]
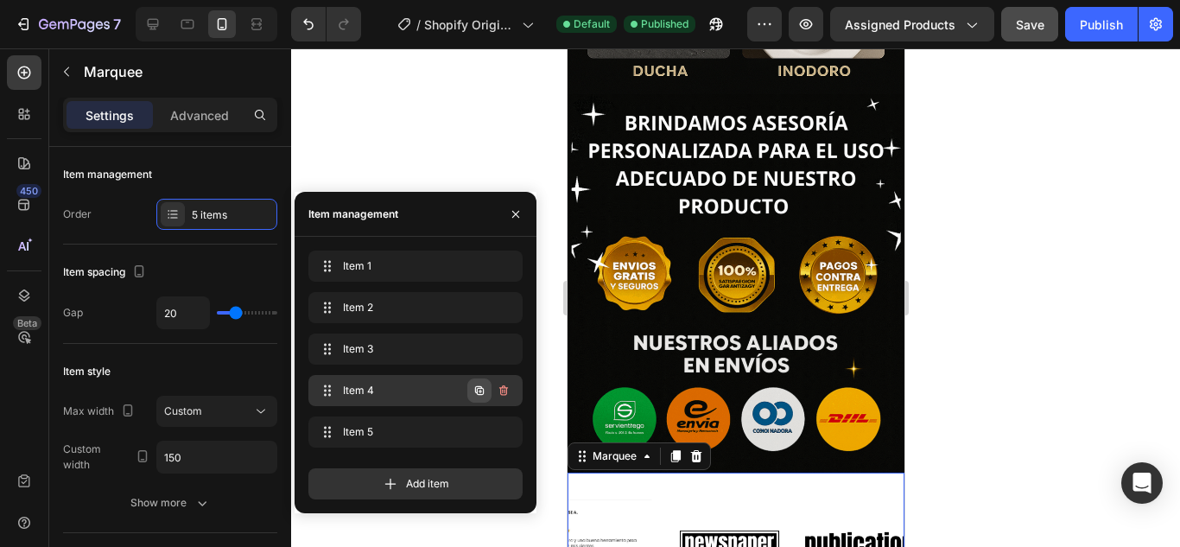
click at [480, 386] on icon "button" at bounding box center [479, 390] width 9 height 9
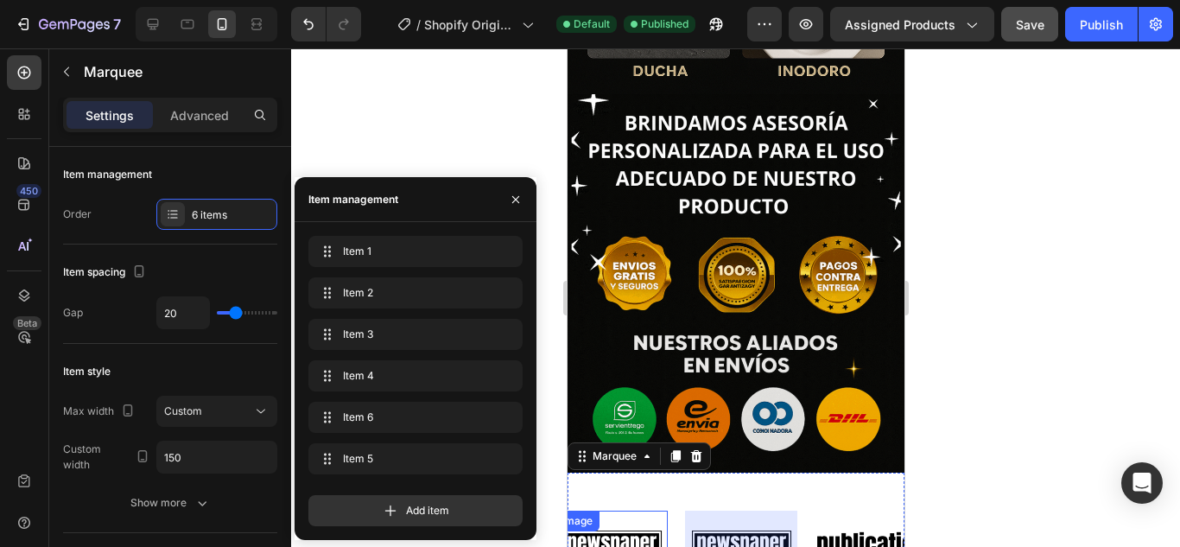
scroll to position [0, 414]
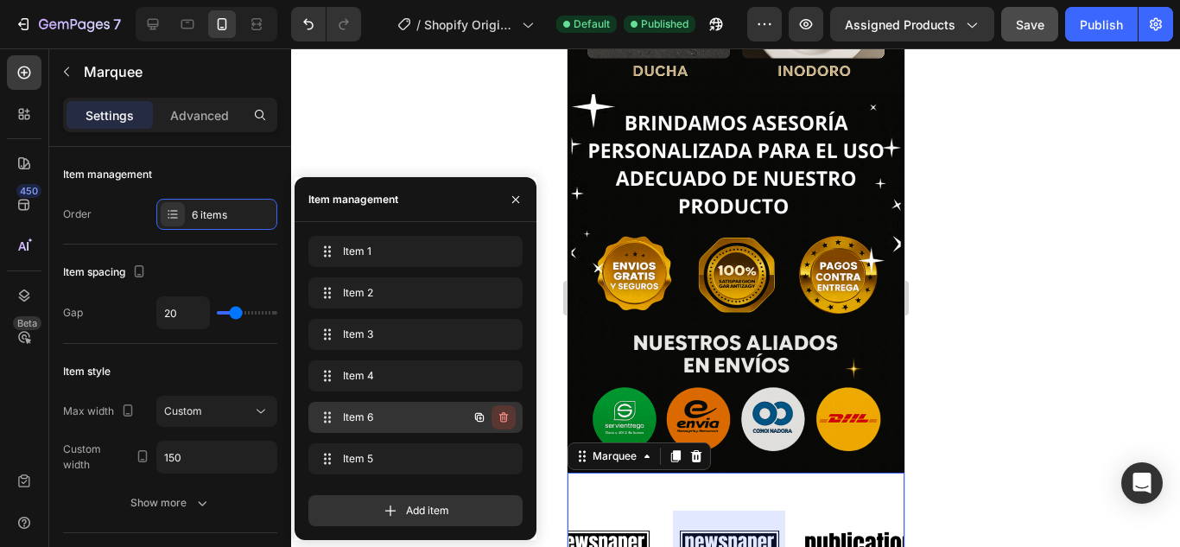
click at [505, 413] on icon "button" at bounding box center [503, 417] width 9 height 10
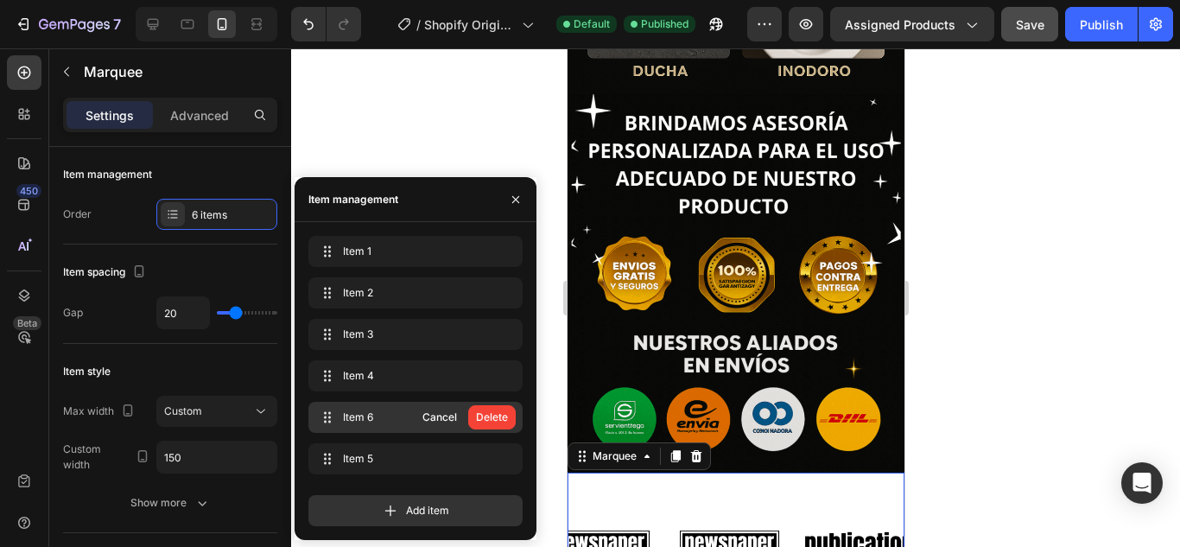
click at [505, 413] on div "Delete" at bounding box center [492, 418] width 32 height 16
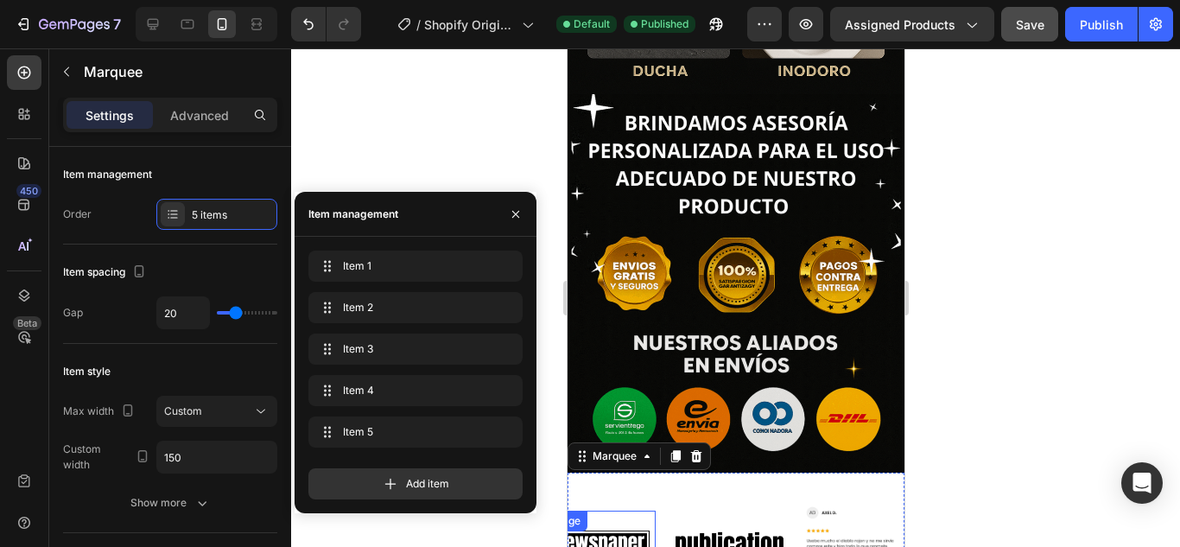
click at [639, 521] on img at bounding box center [599, 545] width 112 height 48
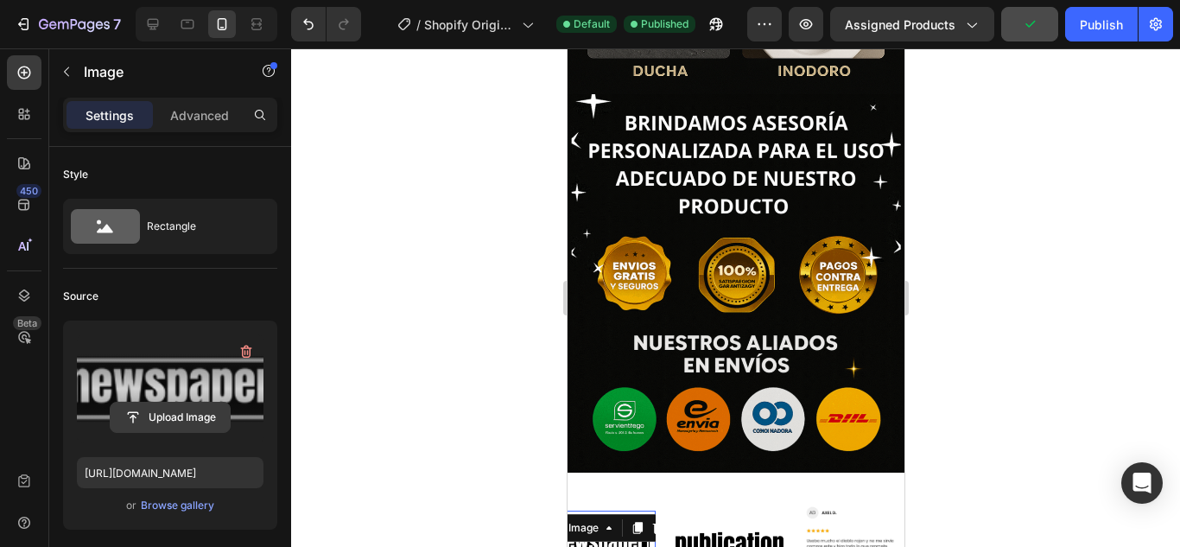
click at [179, 407] on input "file" at bounding box center [170, 417] width 119 height 29
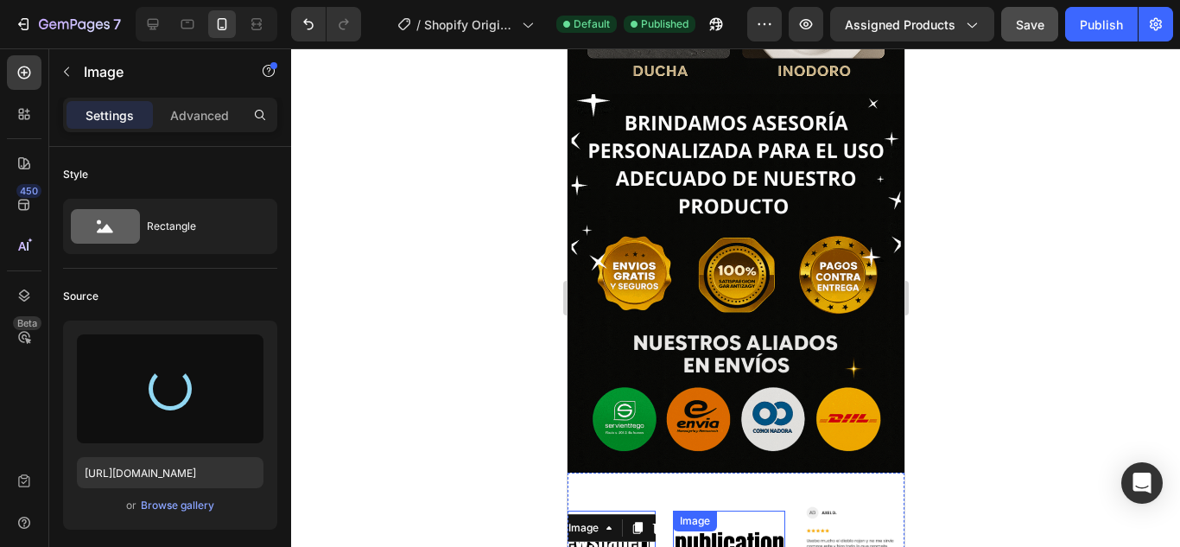
type input "[URL][DOMAIN_NAME]"
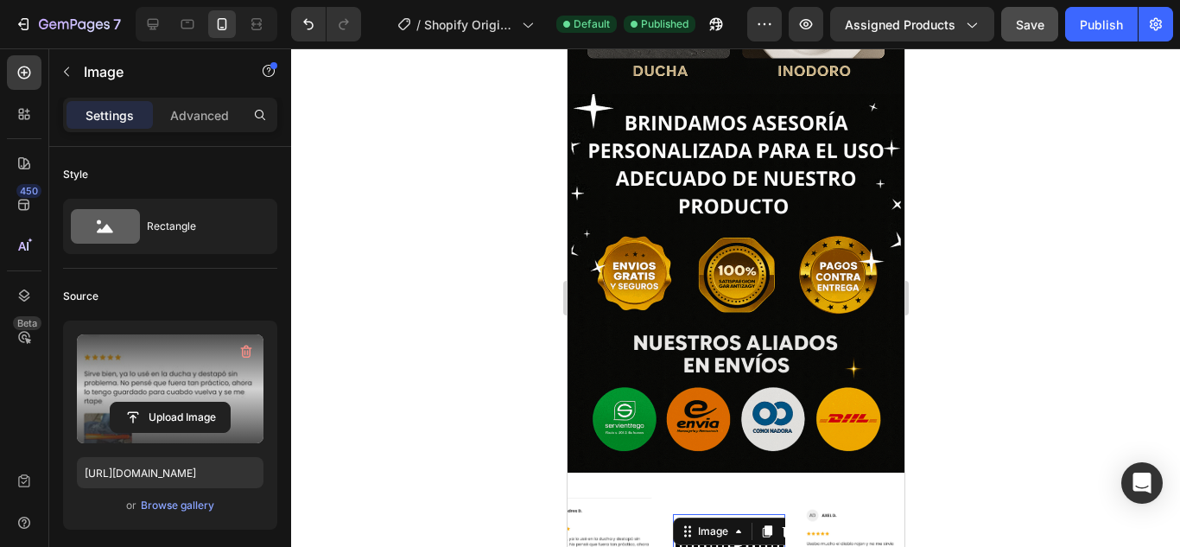
click at [737, 524] on img at bounding box center [728, 548] width 112 height 48
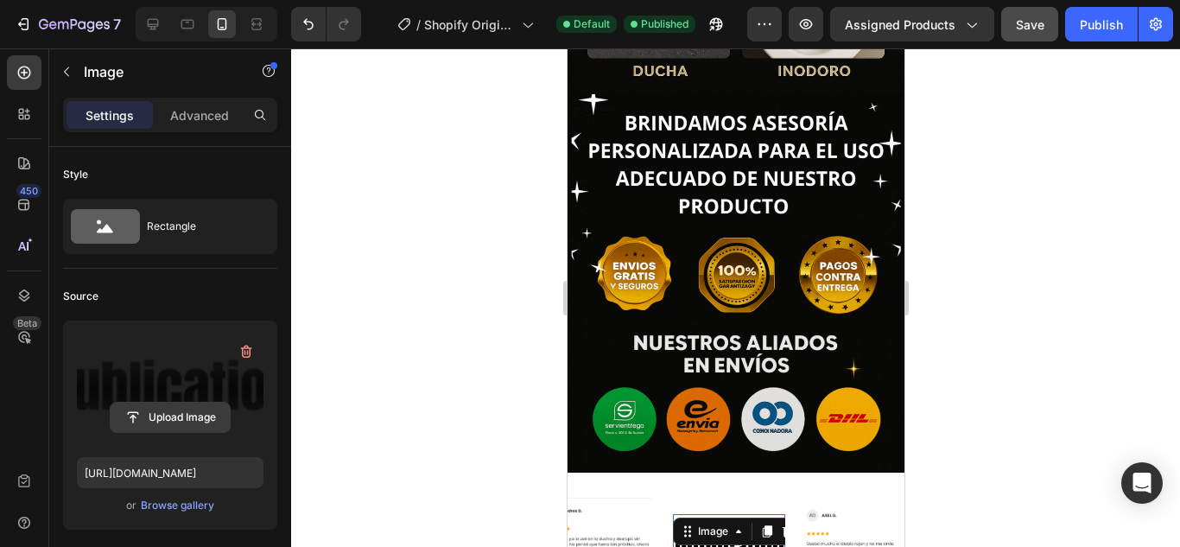
click at [163, 405] on input "file" at bounding box center [170, 417] width 119 height 29
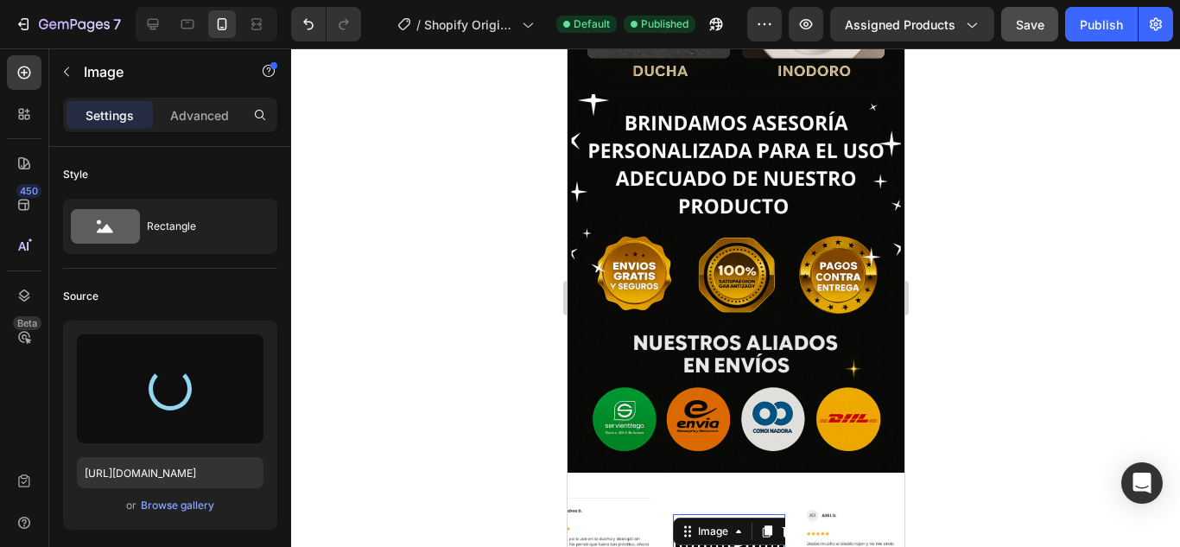
type input "[URL][DOMAIN_NAME]"
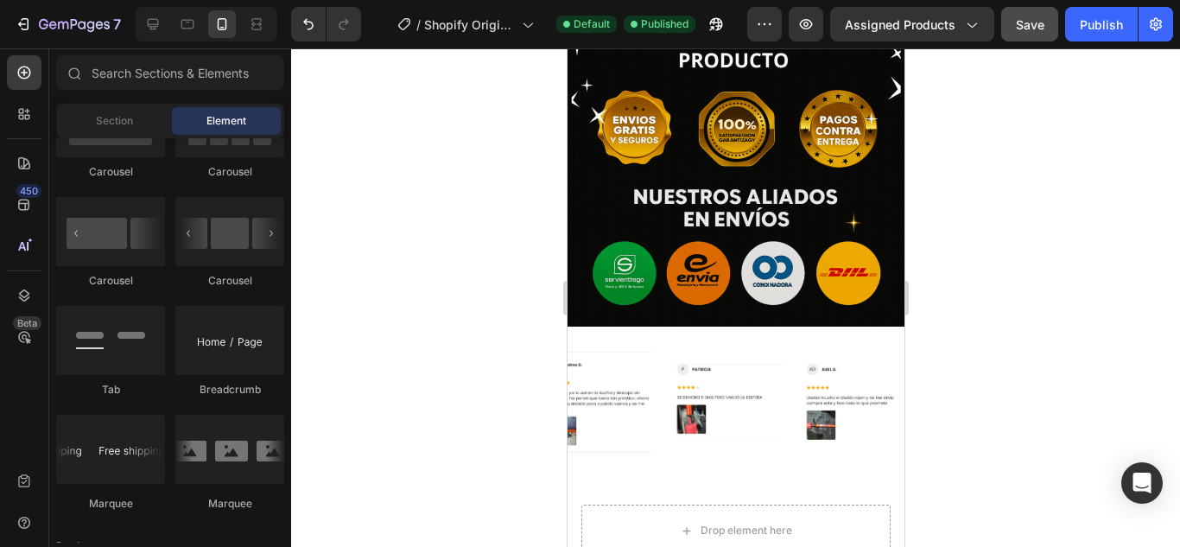
scroll to position [2733, 0]
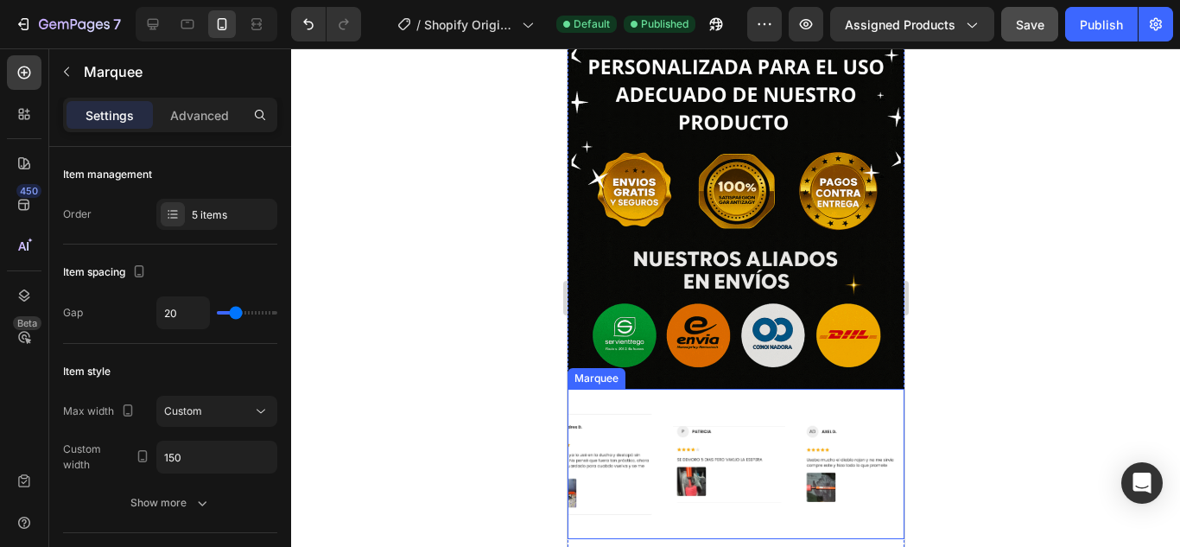
click at [755, 424] on div "Image Image Image Image Image Image Image Image Image Image Marquee" at bounding box center [735, 464] width 337 height 150
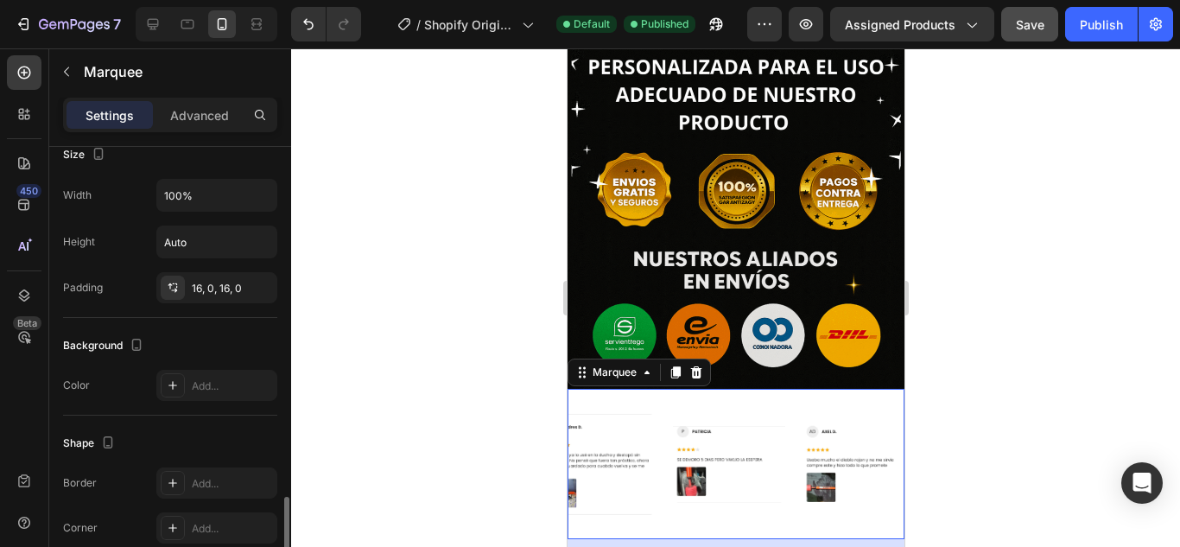
scroll to position [778, 0]
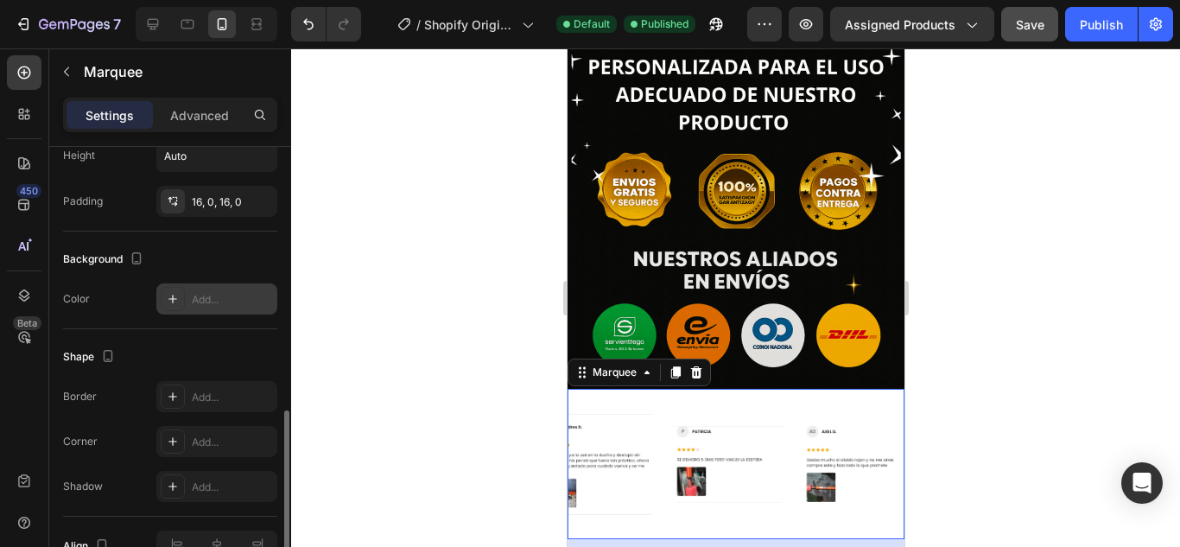
click at [193, 288] on div "Add..." at bounding box center [216, 298] width 121 height 31
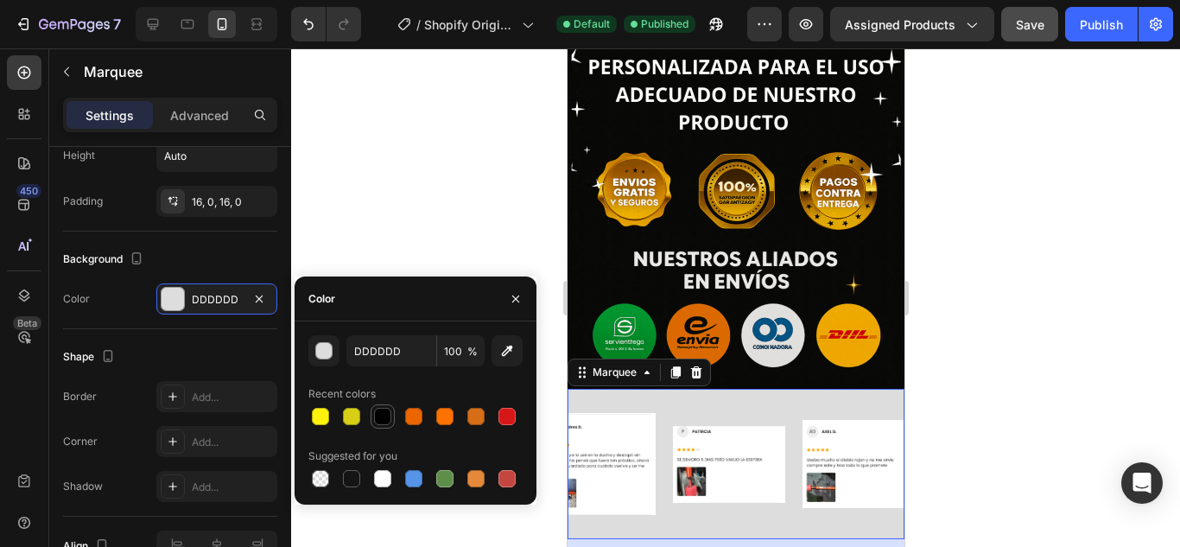
click at [389, 418] on div at bounding box center [382, 416] width 17 height 17
type input "000000"
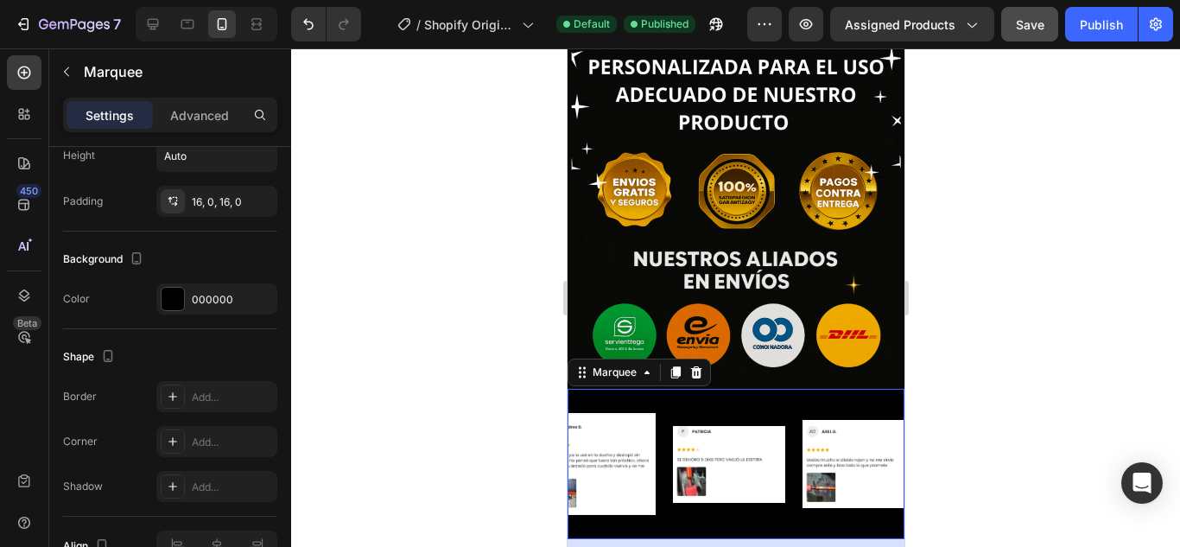
click at [359, 189] on div at bounding box center [735, 297] width 889 height 498
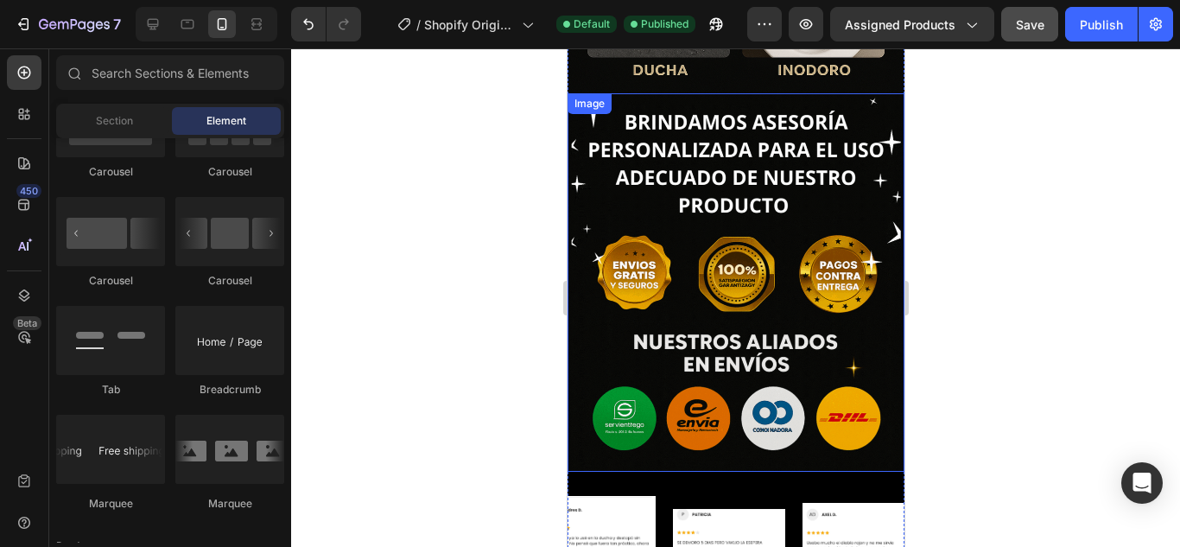
scroll to position [2646, 0]
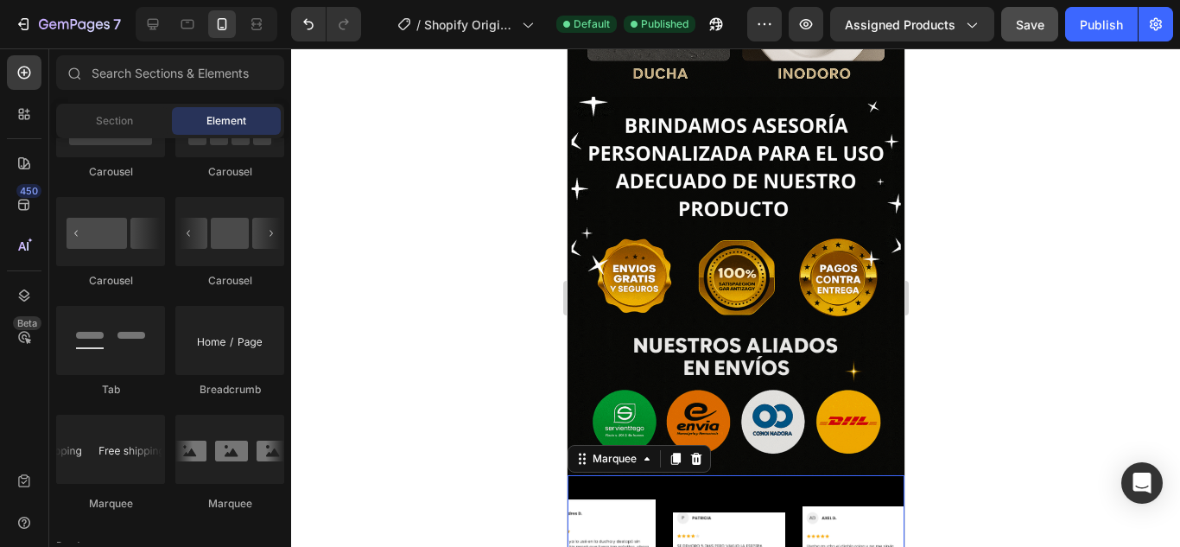
click at [804, 475] on div "Image Image Image Image Image Image Image Image Image Image Marquee 16" at bounding box center [735, 550] width 337 height 150
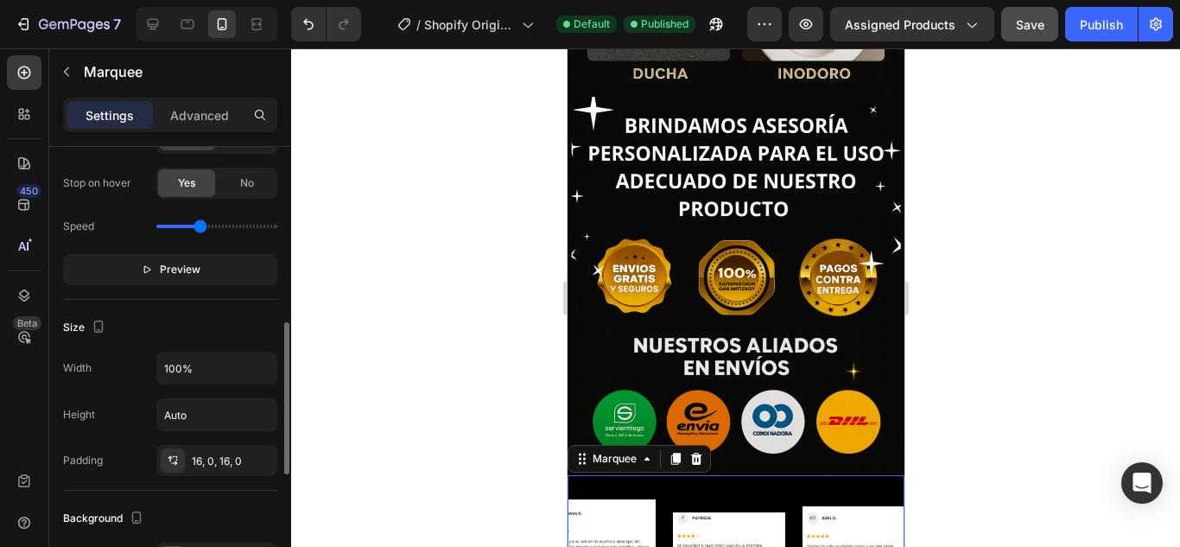
scroll to position [691, 0]
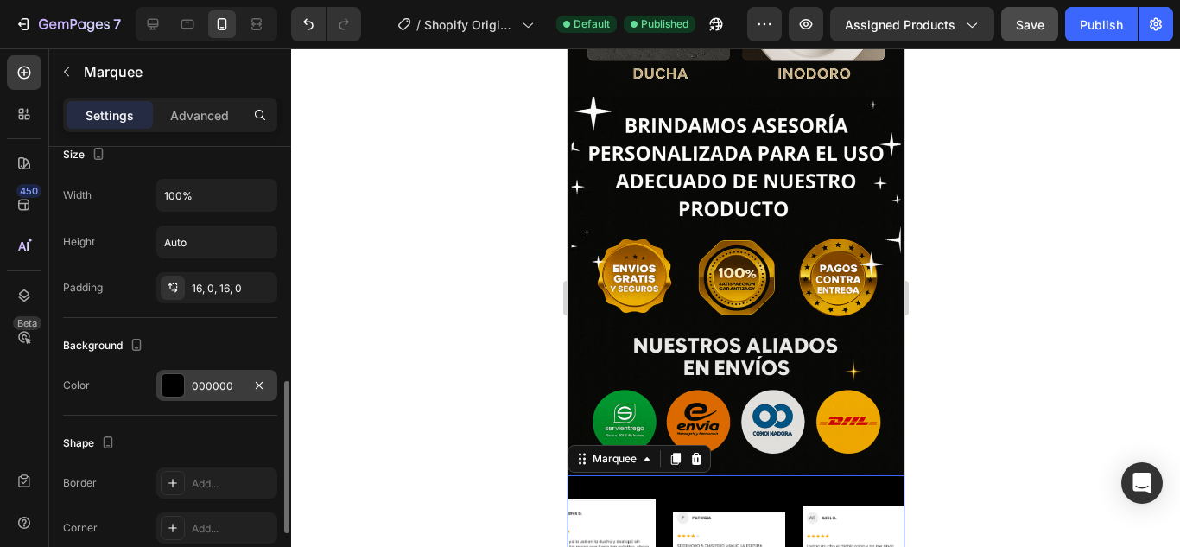
click at [178, 379] on div at bounding box center [173, 385] width 22 height 22
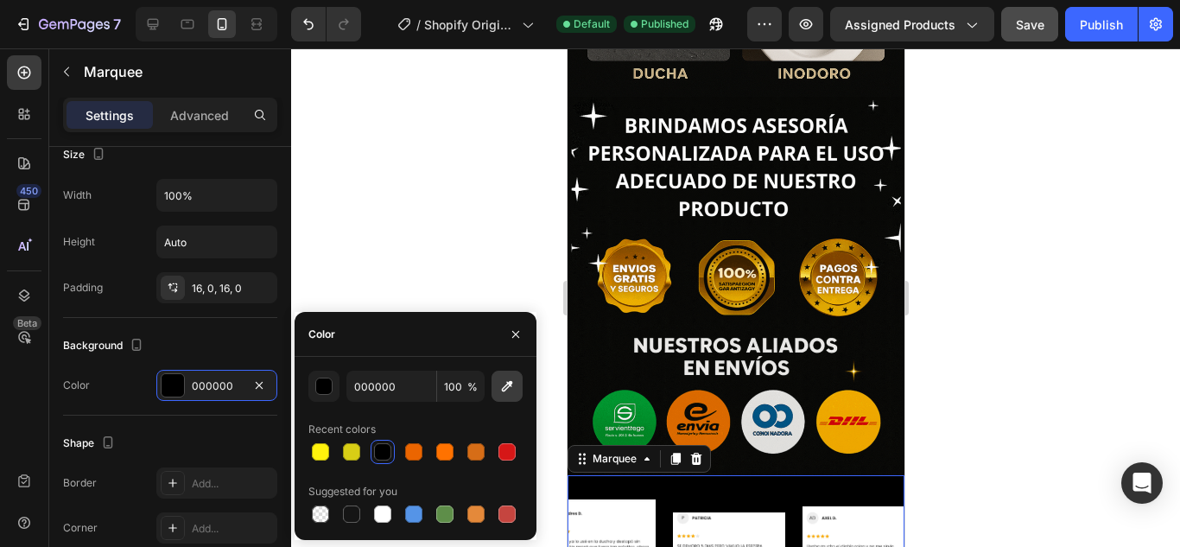
click at [503, 393] on icon "button" at bounding box center [506, 386] width 17 height 17
type input "090A07"
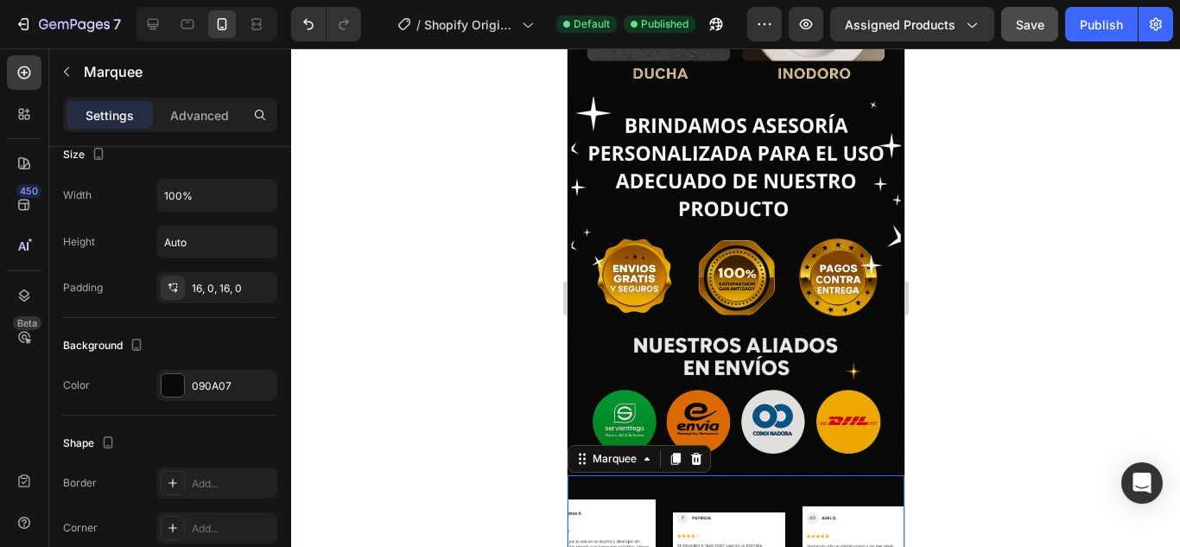
click at [1102, 349] on div at bounding box center [735, 297] width 889 height 498
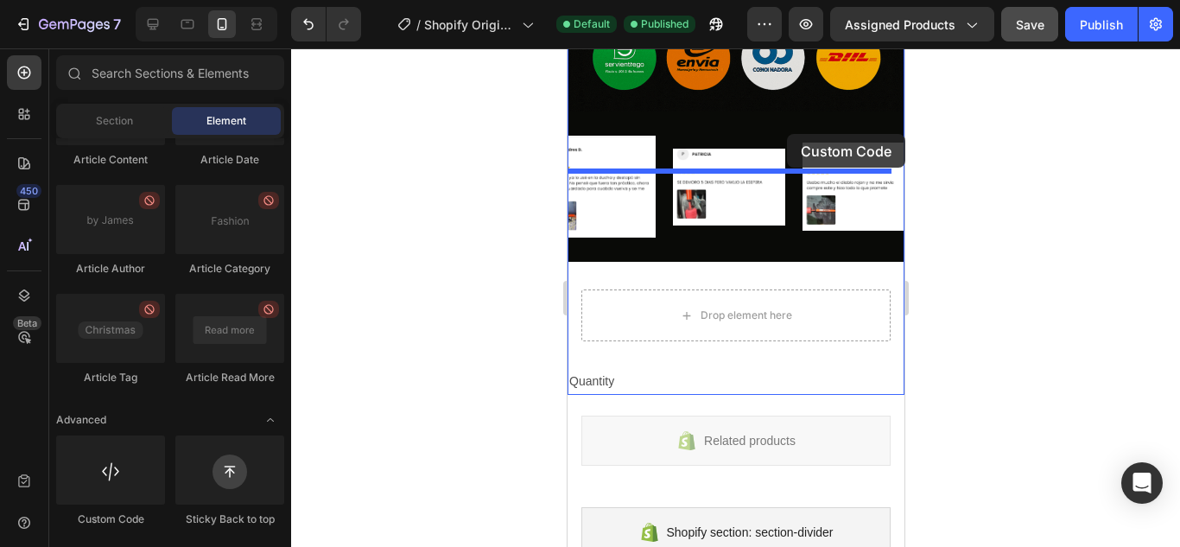
scroll to position [2970, 0]
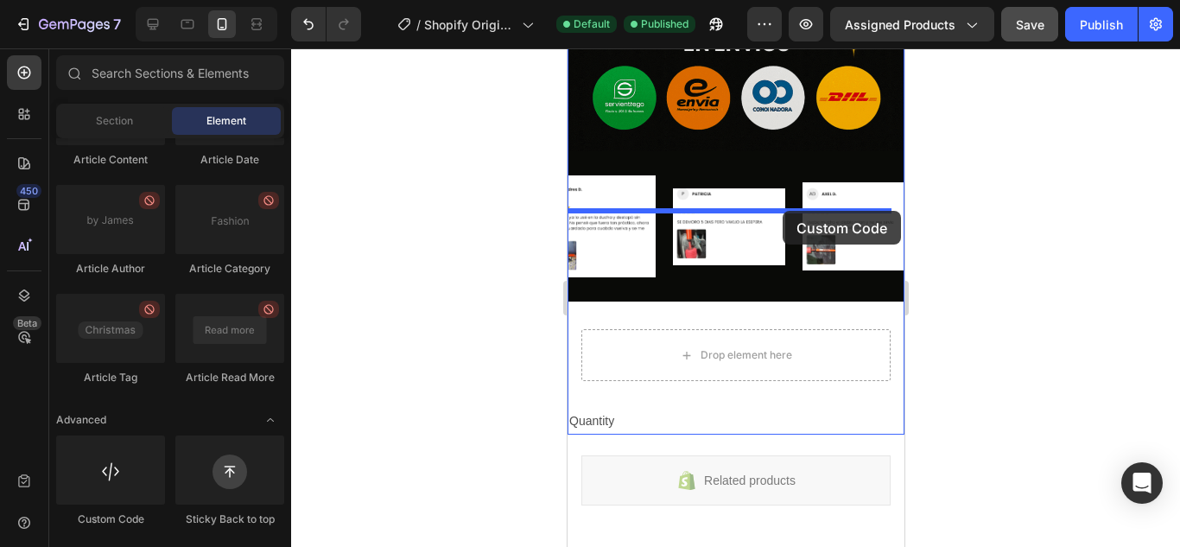
drag, startPoint x: 689, startPoint y: 531, endPoint x: 782, endPoint y: 211, distance: 333.6
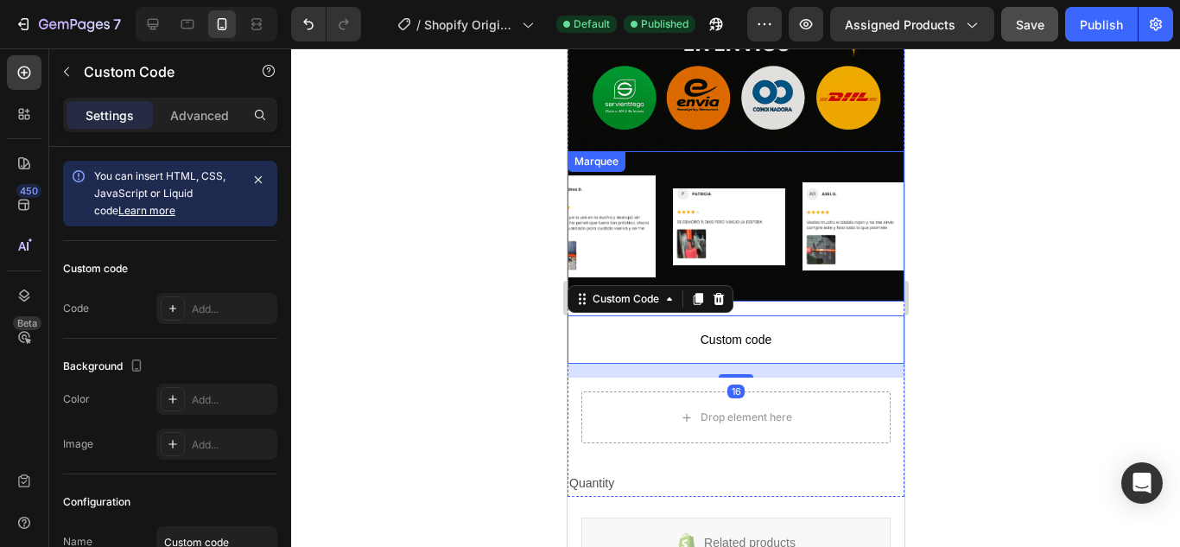
click at [785, 171] on div "Image Image Image Image Image" at bounding box center [478, 226] width 648 height 123
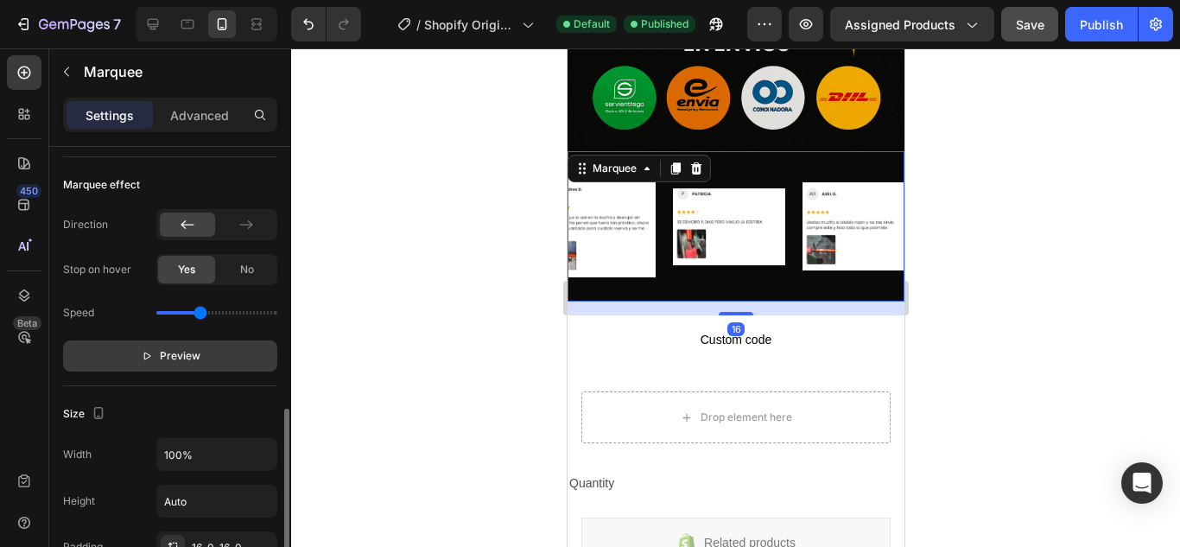
scroll to position [691, 0]
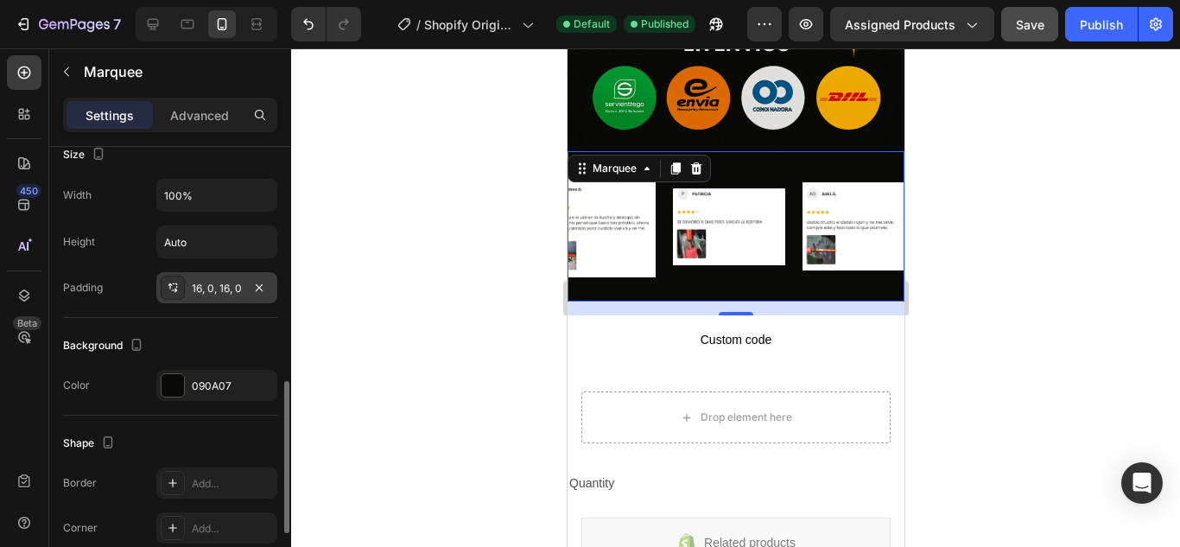
click at [220, 289] on div "16, 0, 16, 0" at bounding box center [217, 289] width 50 height 16
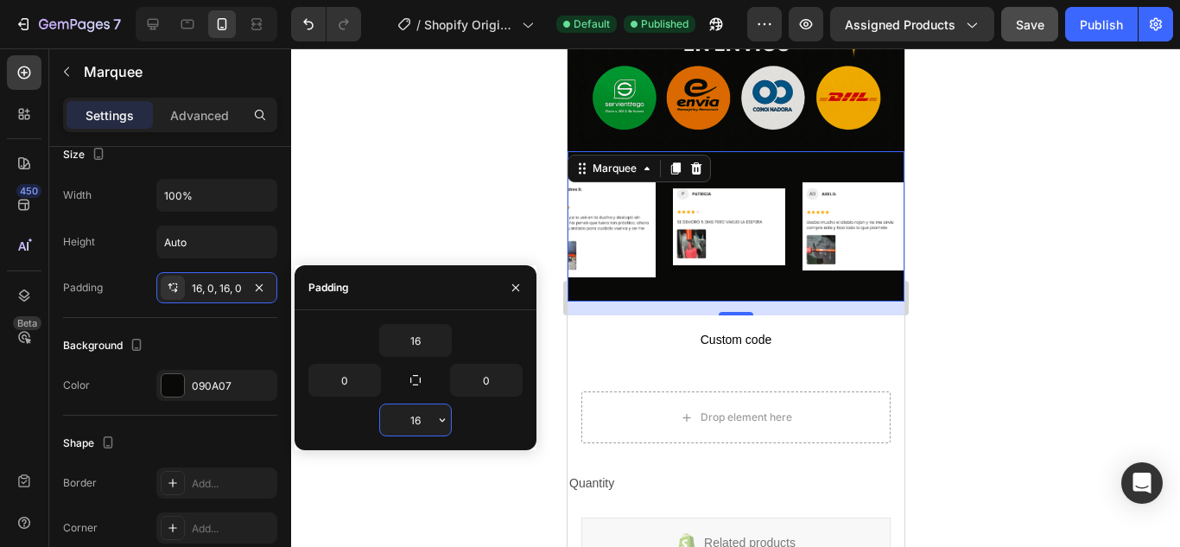
click at [415, 416] on input "16" at bounding box center [415, 419] width 71 height 31
type input "0"
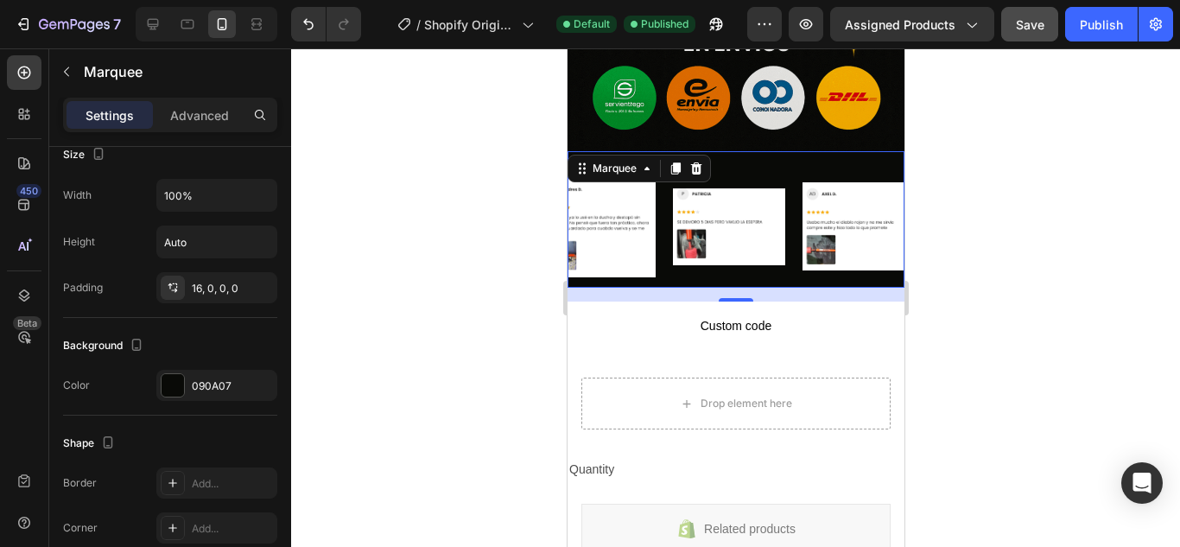
click at [1041, 184] on div at bounding box center [735, 297] width 889 height 498
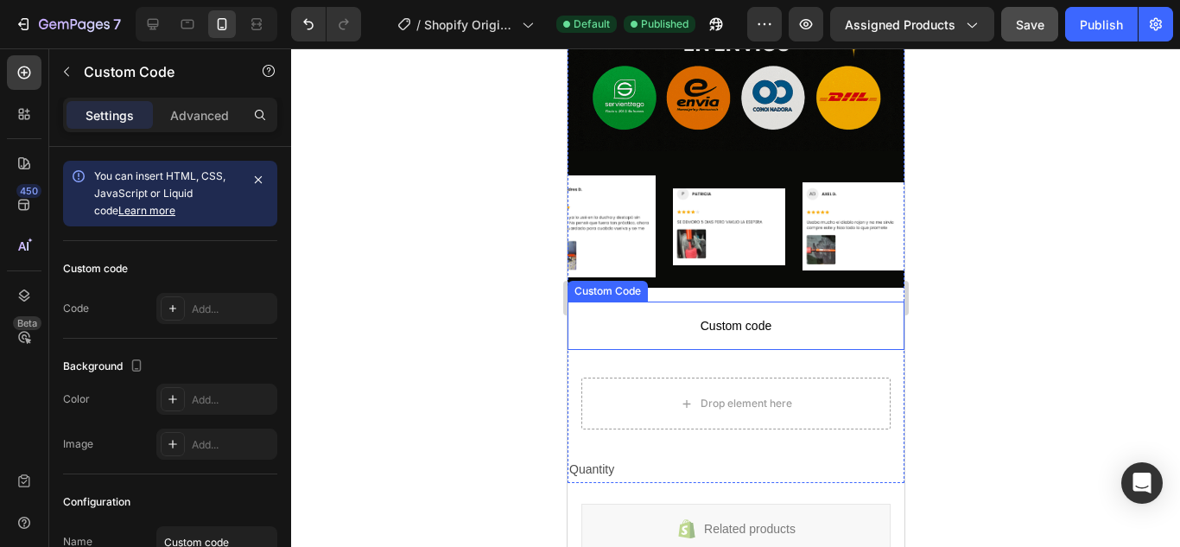
click at [753, 315] on span "Custom code" at bounding box center [735, 325] width 337 height 21
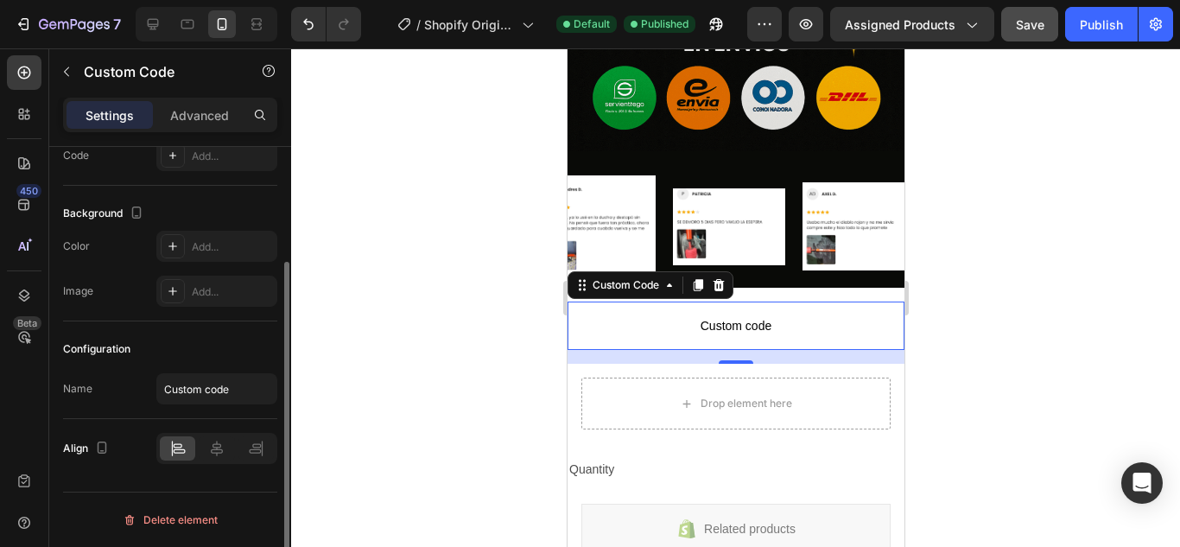
scroll to position [0, 0]
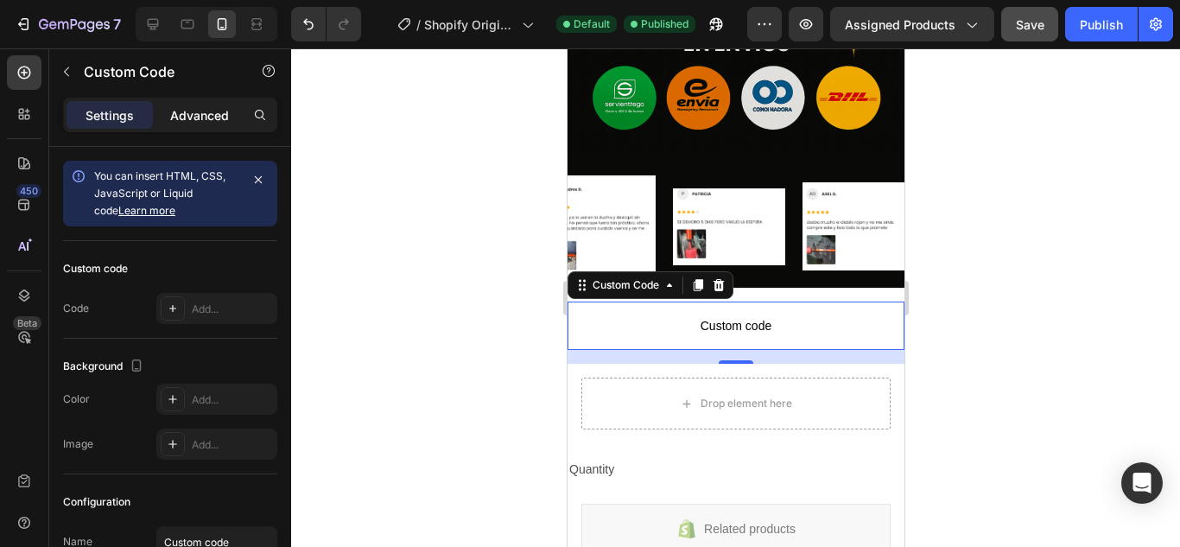
click at [195, 128] on div "Advanced" at bounding box center [199, 115] width 86 height 28
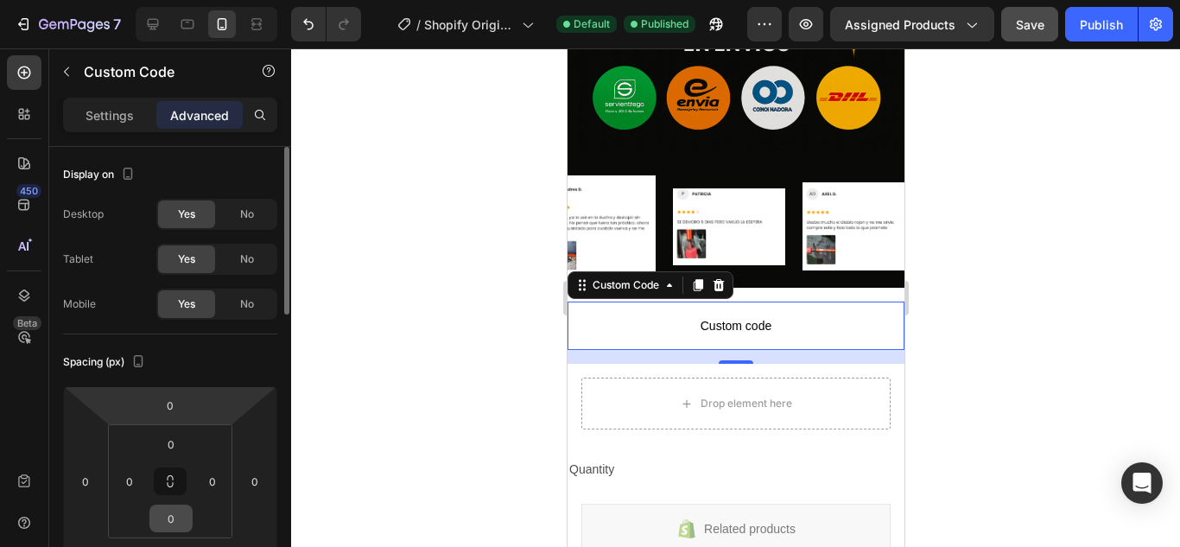
scroll to position [86, 0]
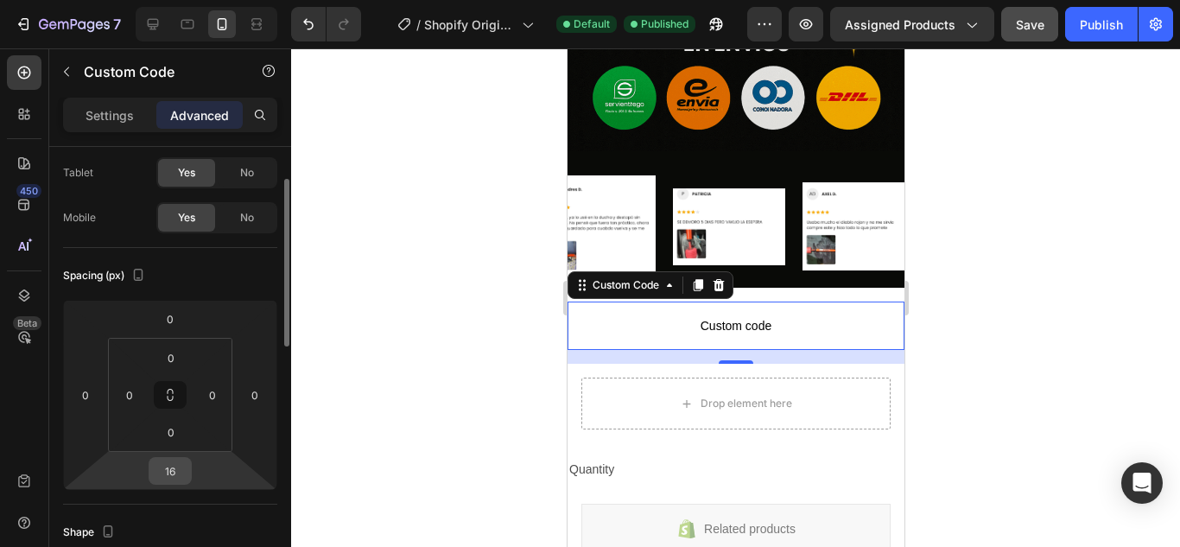
click at [183, 474] on input "16" at bounding box center [170, 471] width 35 height 26
type input "0"
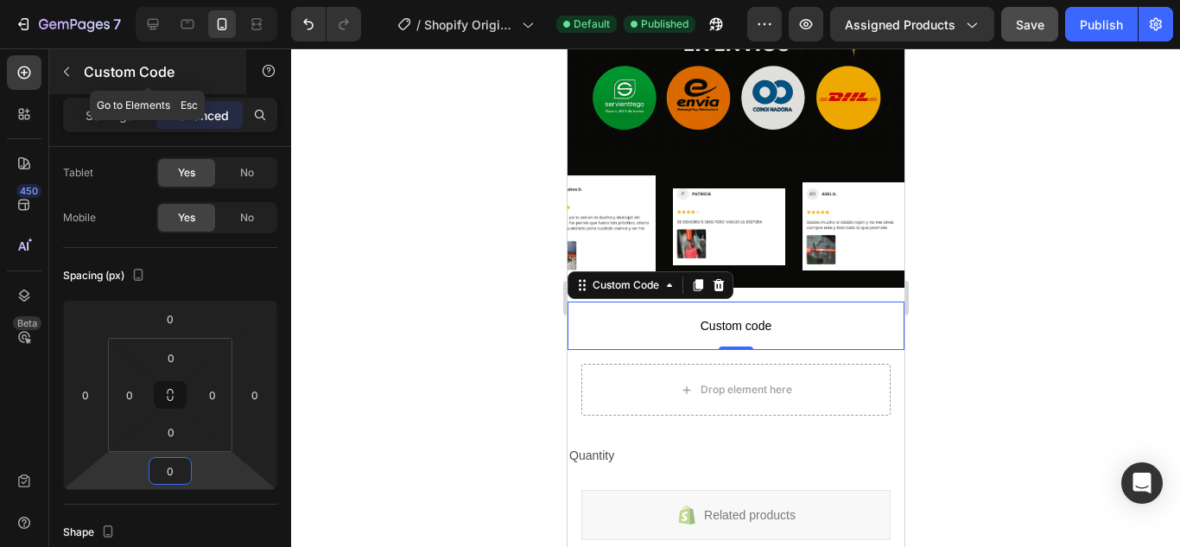
click at [77, 64] on button "button" at bounding box center [67, 72] width 28 height 28
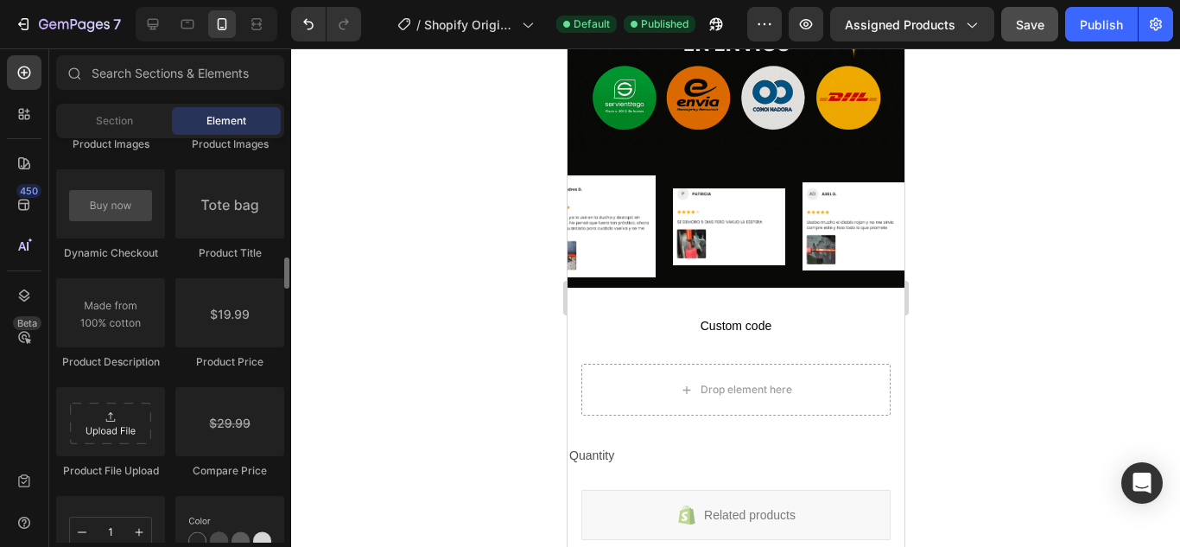
scroll to position [2670, 0]
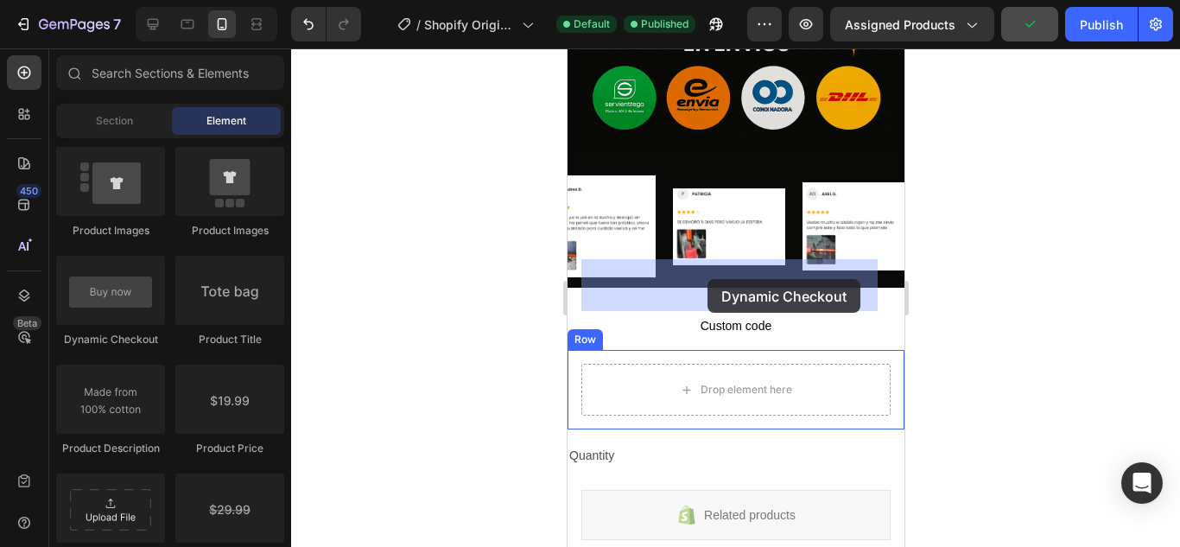
drag, startPoint x: 676, startPoint y: 339, endPoint x: 707, endPoint y: 279, distance: 67.2
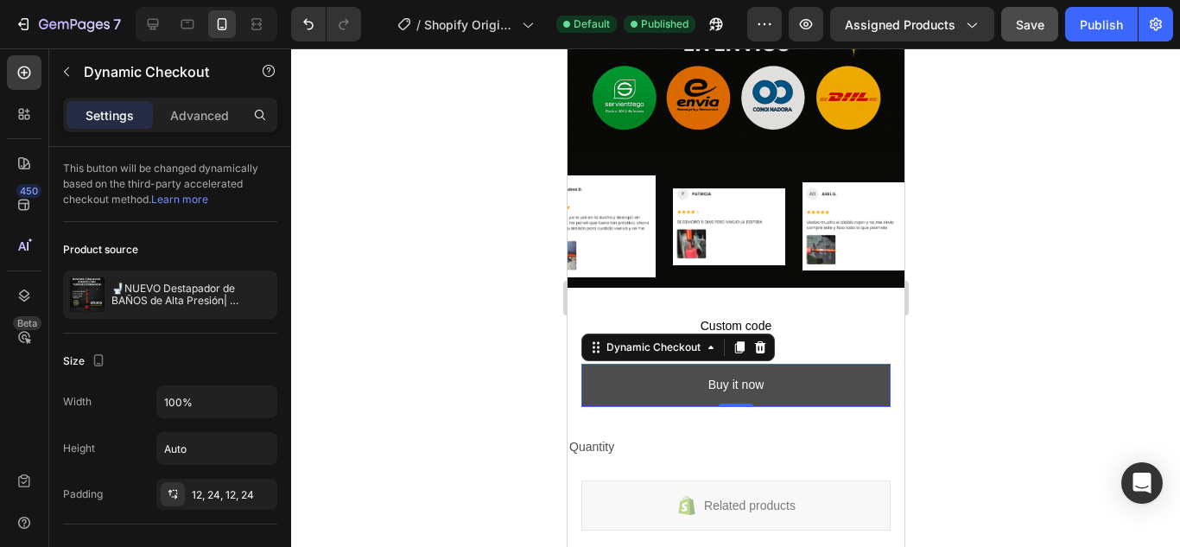
click at [802, 364] on button "Buy it now" at bounding box center [735, 385] width 309 height 42
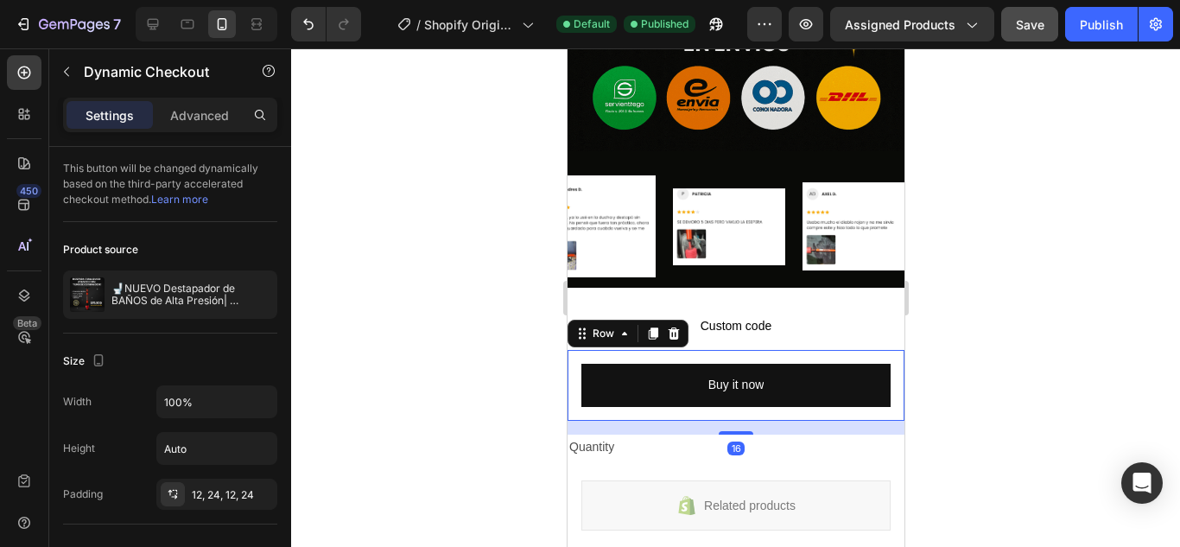
click at [575, 350] on div "Buy it now Dynamic Checkout Row 16" at bounding box center [735, 385] width 337 height 70
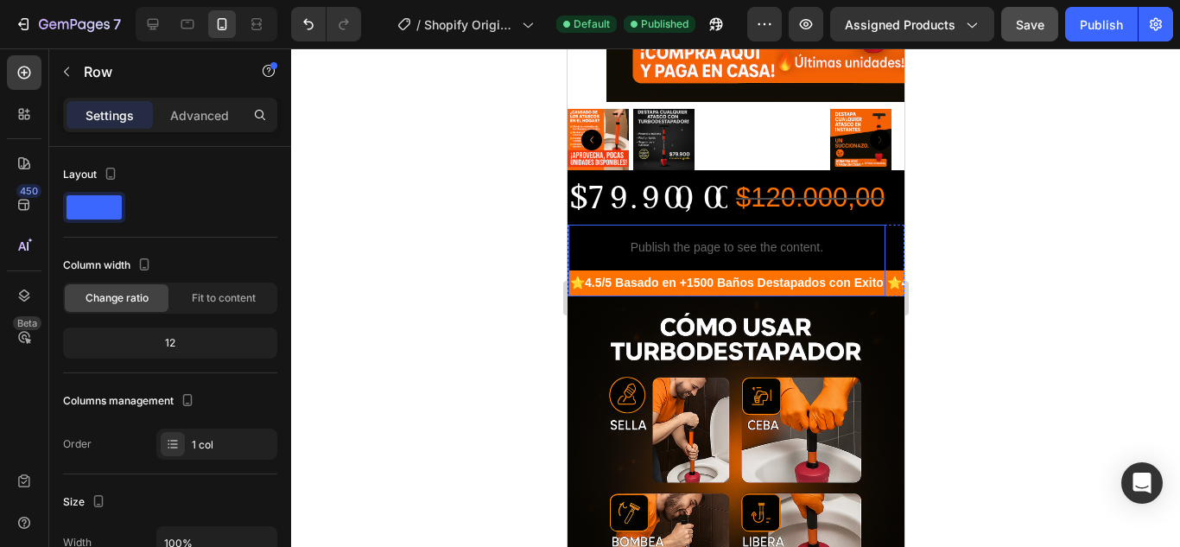
scroll to position [346, 0]
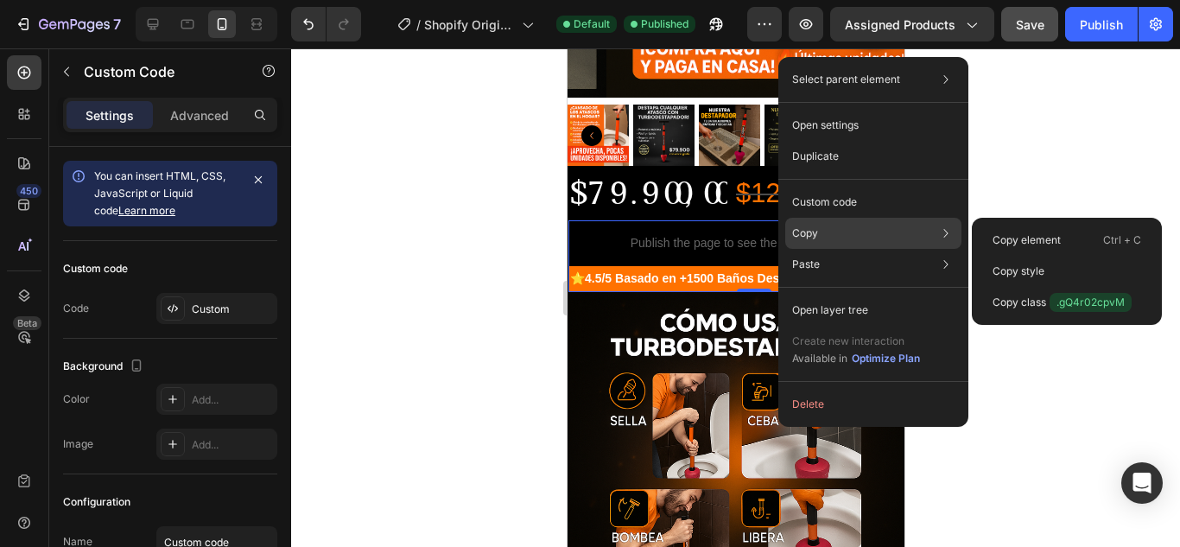
click at [802, 233] on p "Copy" at bounding box center [805, 233] width 26 height 16
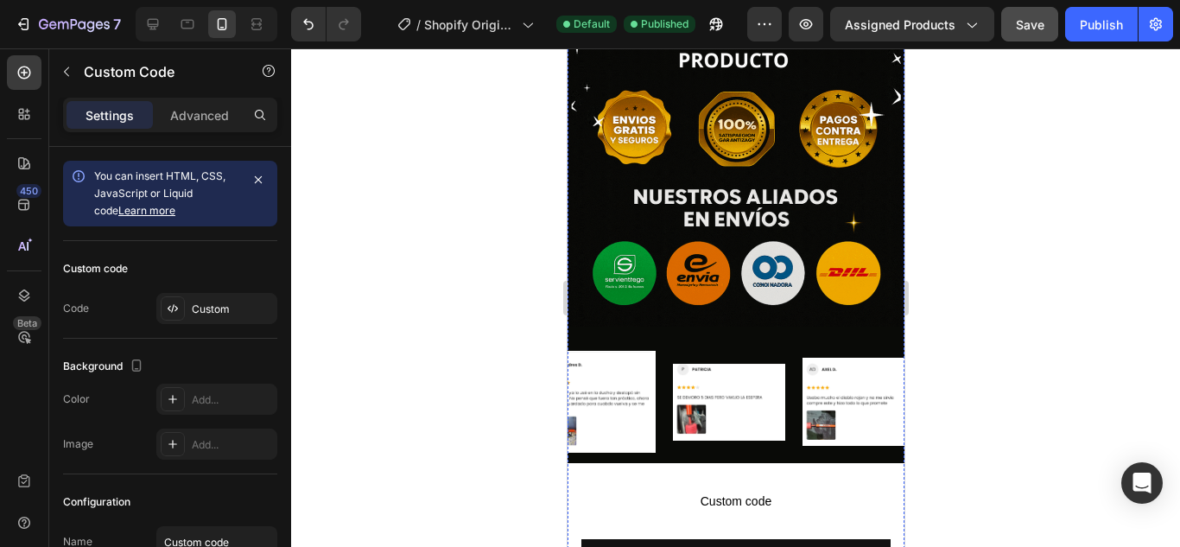
scroll to position [3024, 0]
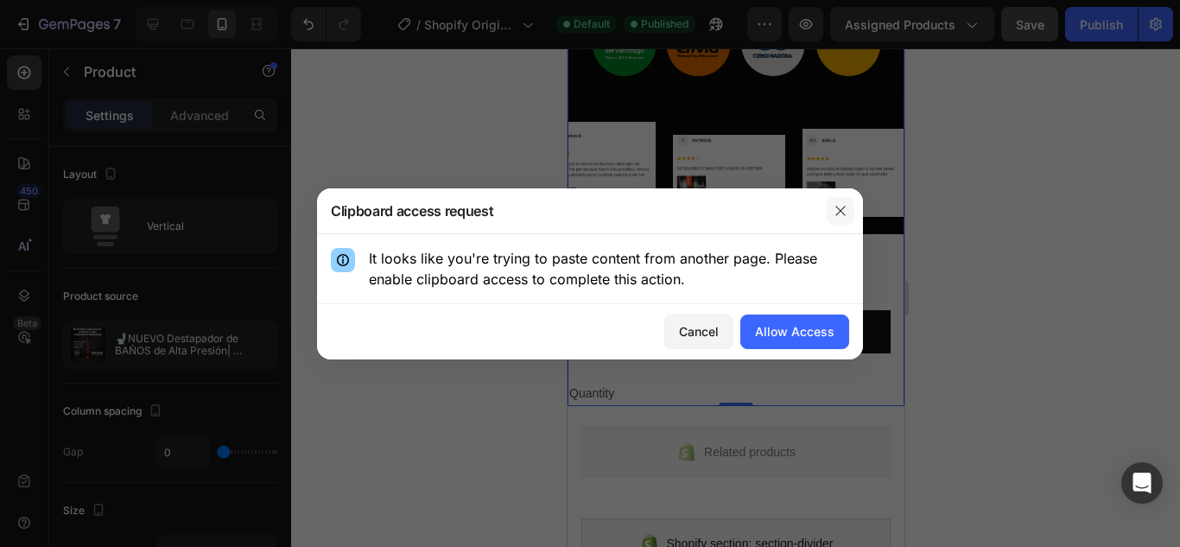
click at [839, 219] on button "button" at bounding box center [841, 211] width 28 height 28
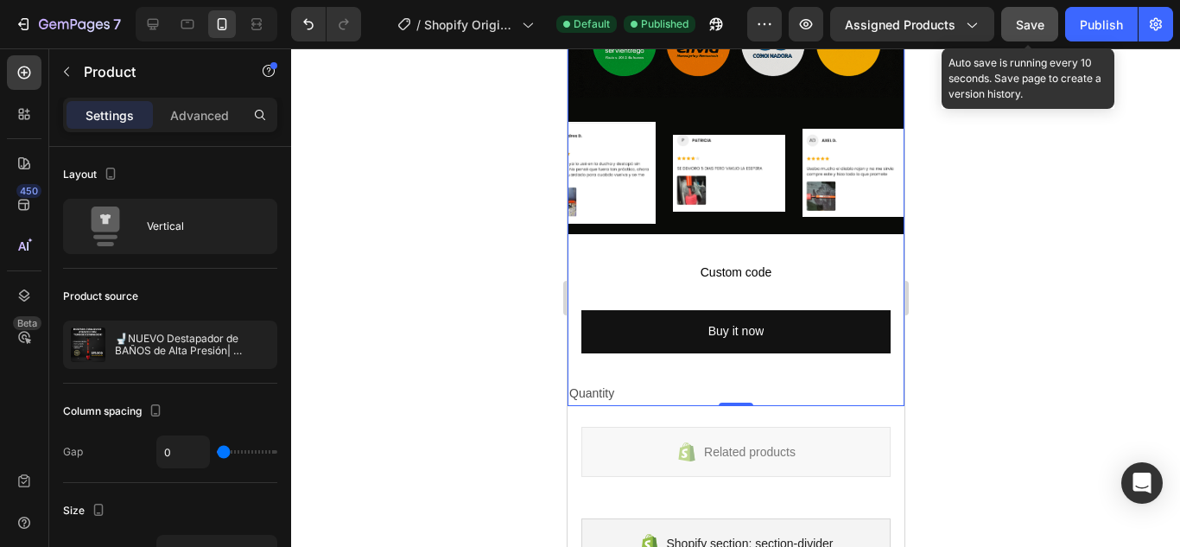
click at [1038, 22] on span "Save" at bounding box center [1030, 24] width 29 height 15
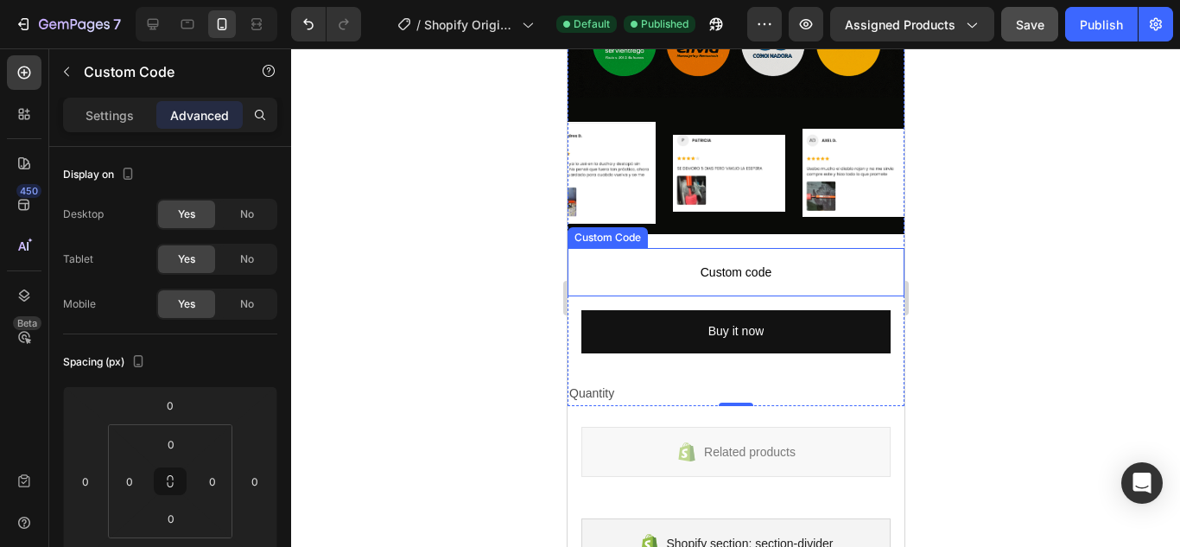
click at [786, 262] on span "Custom code" at bounding box center [735, 272] width 337 height 21
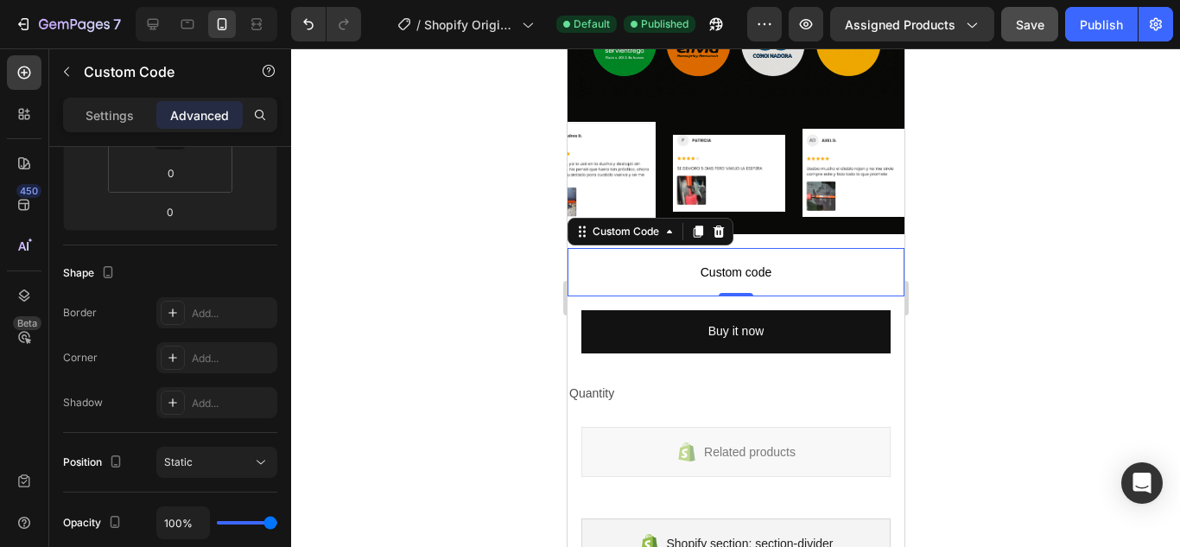
scroll to position [0, 0]
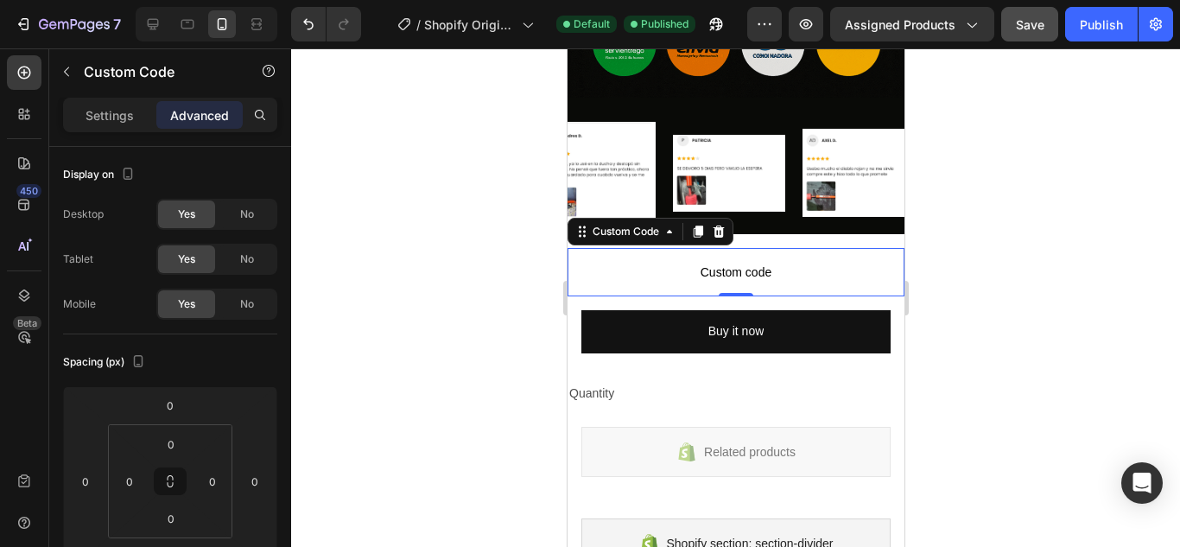
click at [744, 262] on span "Custom code" at bounding box center [735, 272] width 337 height 21
click at [741, 262] on span "Custom code" at bounding box center [735, 272] width 337 height 21
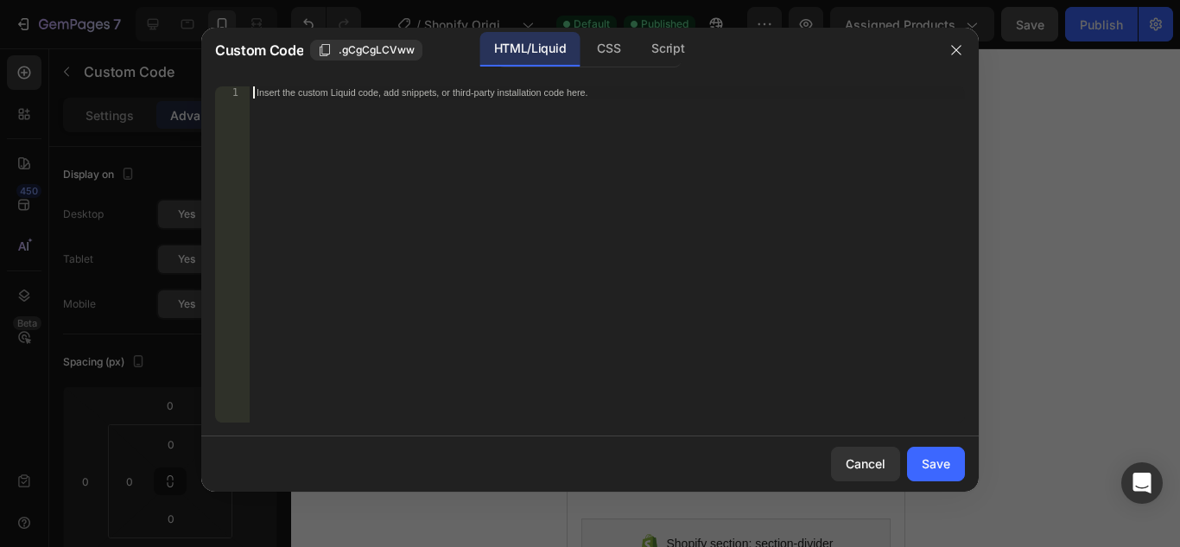
paste textarea
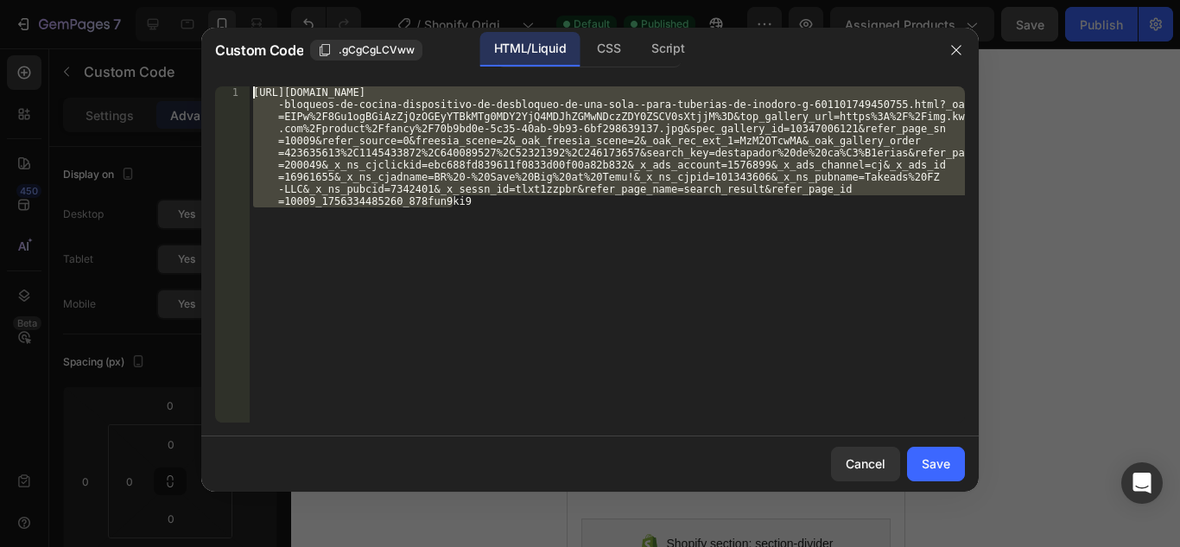
drag, startPoint x: 640, startPoint y: 265, endPoint x: 244, endPoint y: 70, distance: 442.0
click at [244, 70] on div "Custom Code .gCgCgLCVww HTML/Liquid CSS Script 1 https://www.temu.com/co/1-piez…" at bounding box center [590, 260] width 778 height 464
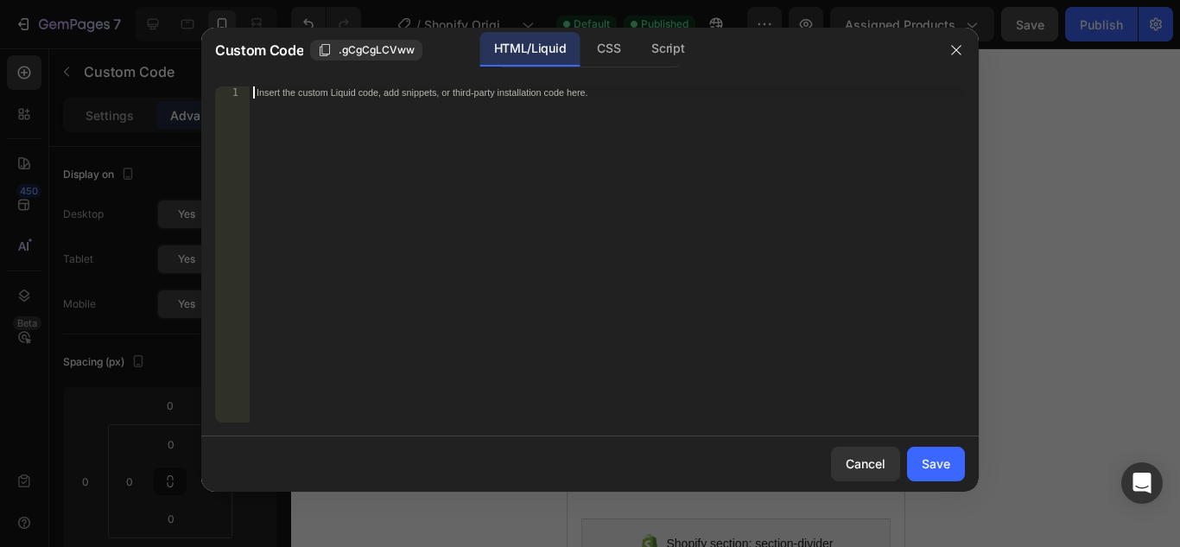
paste textarea "<div id="_rsi-cod-form-embed-custom-hook"></div>"
type textarea "<div id="_rsi-cod-form-embed-custom-hook"></div>"
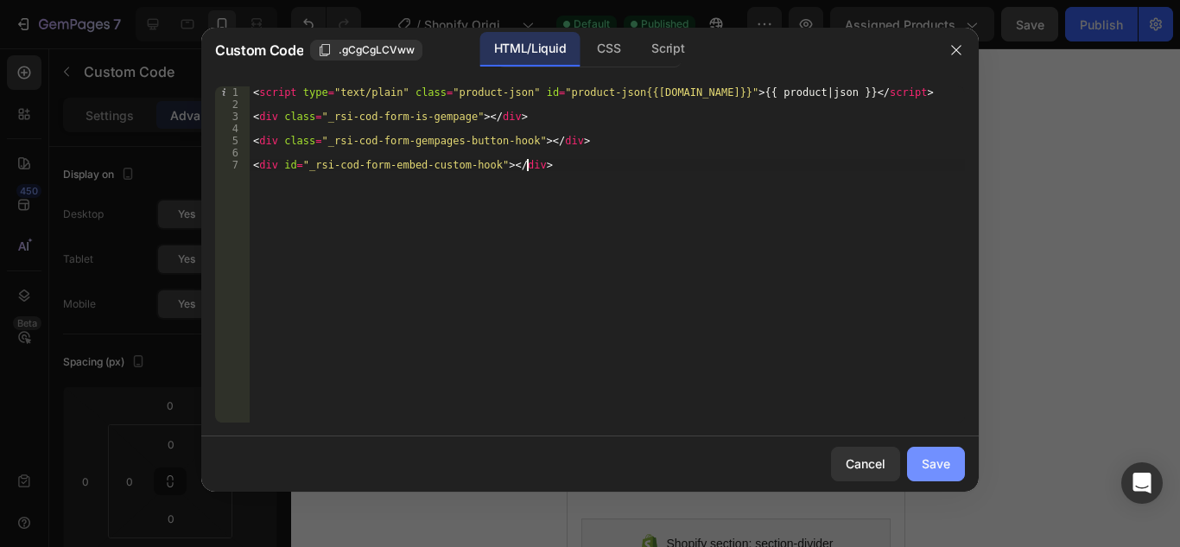
click at [942, 456] on div "Save" at bounding box center [936, 463] width 29 height 18
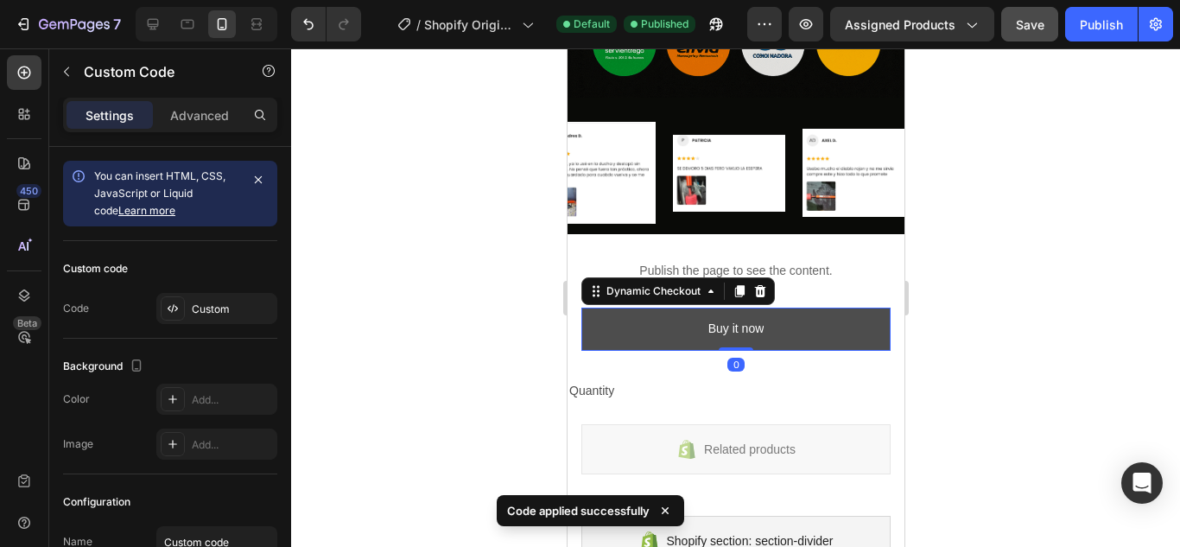
click at [822, 308] on button "Buy it now" at bounding box center [735, 329] width 309 height 42
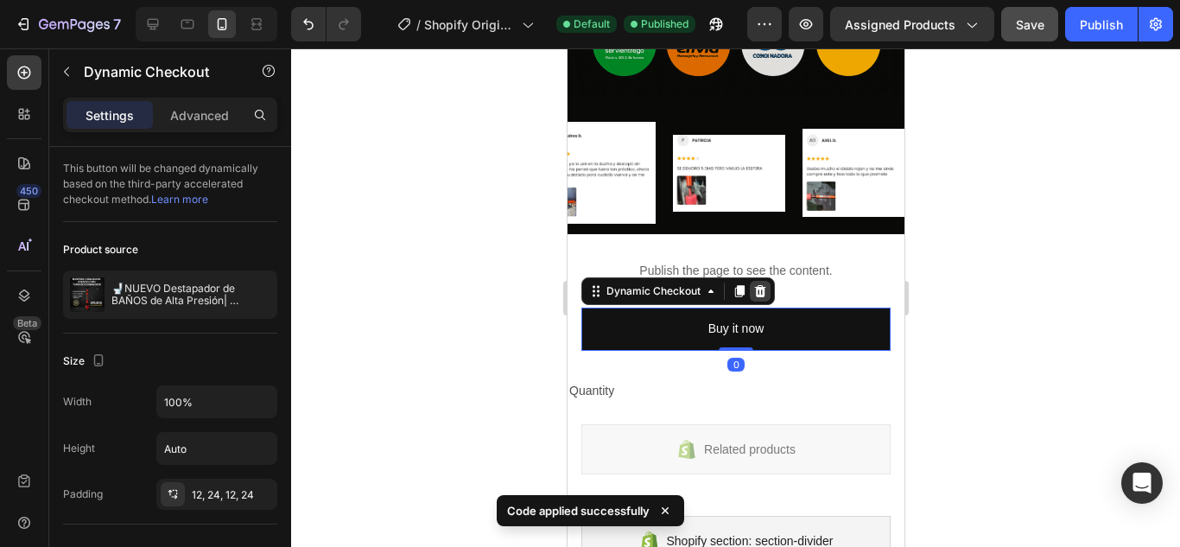
click at [761, 285] on icon at bounding box center [759, 291] width 11 height 12
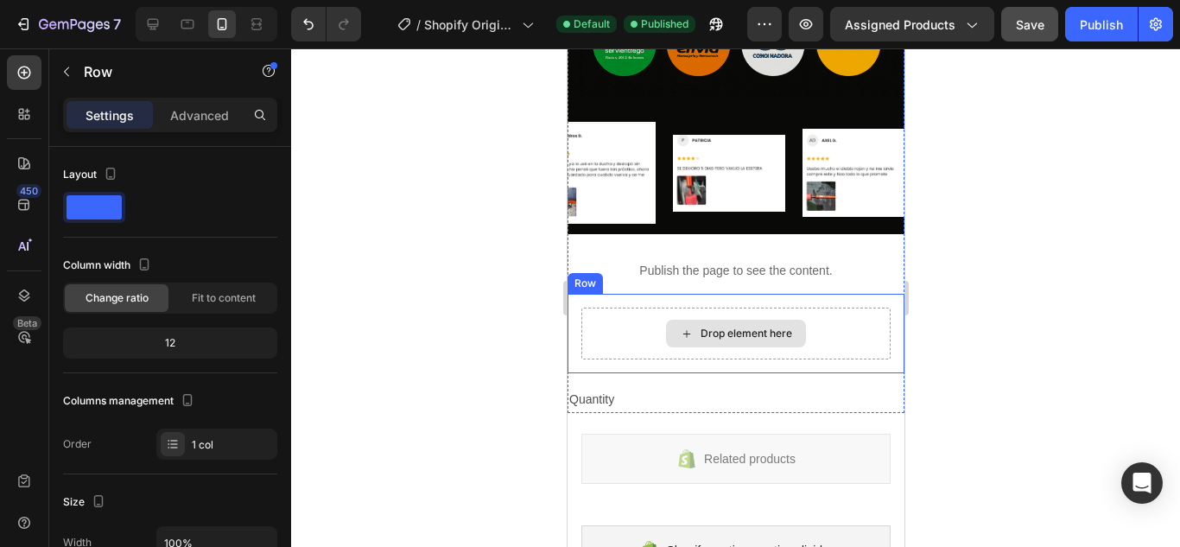
click at [824, 308] on div "Drop element here" at bounding box center [735, 334] width 309 height 52
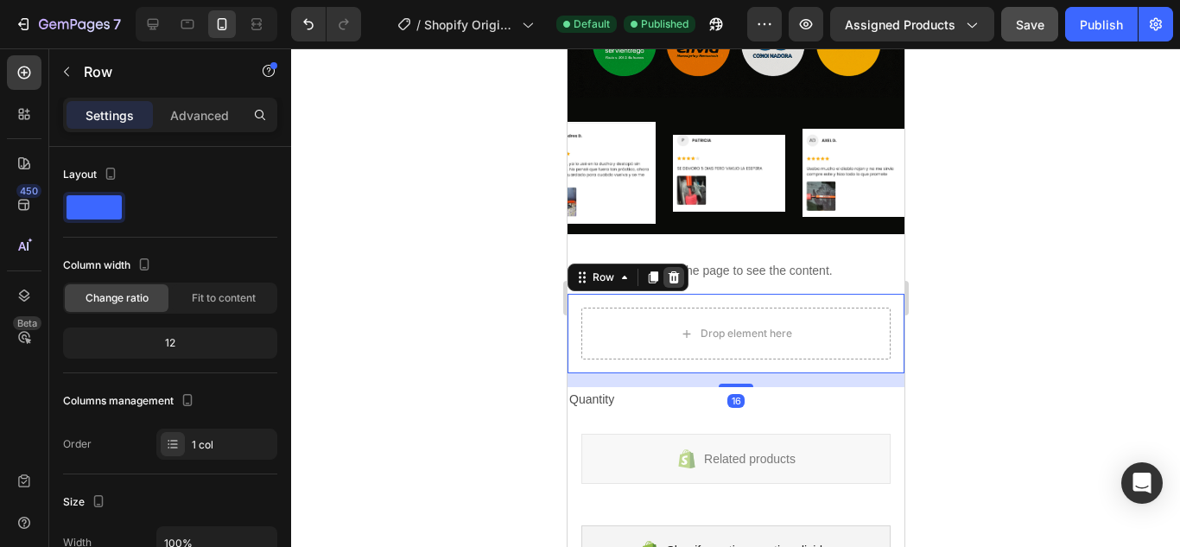
click at [670, 267] on div at bounding box center [673, 277] width 21 height 21
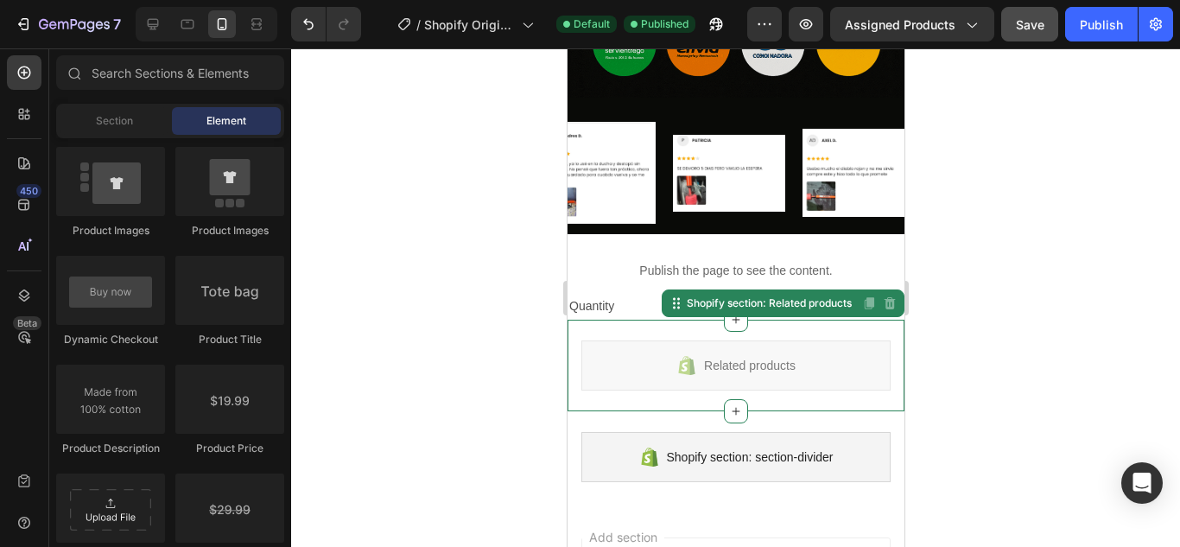
click at [778, 320] on div "Related products Shopify section: Related products Disabled. Please edit in Sho…" at bounding box center [735, 366] width 337 height 92
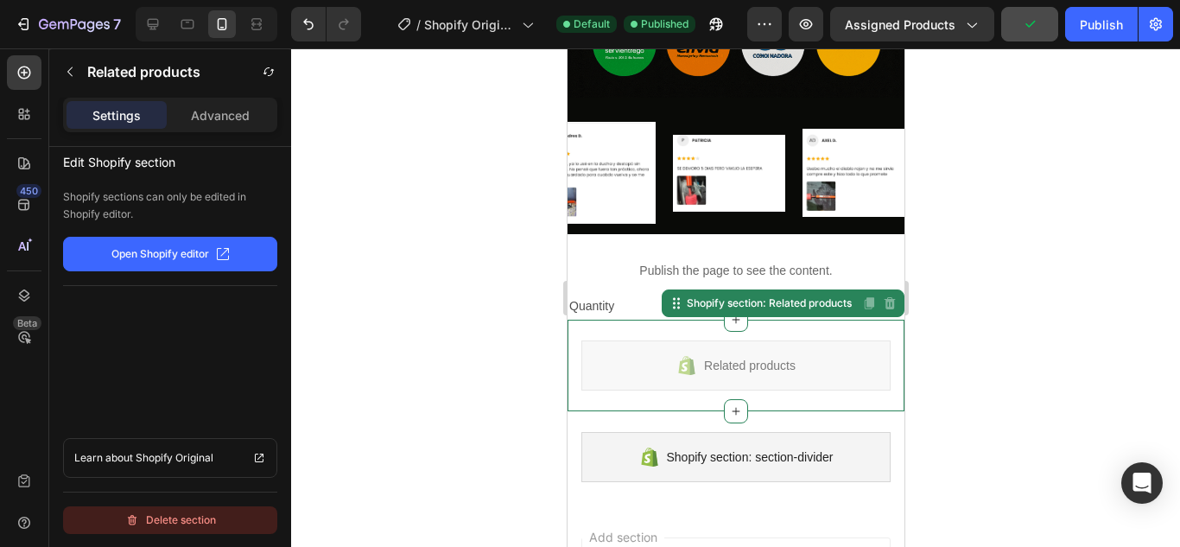
click at [150, 516] on div "Delete section" at bounding box center [170, 520] width 91 height 21
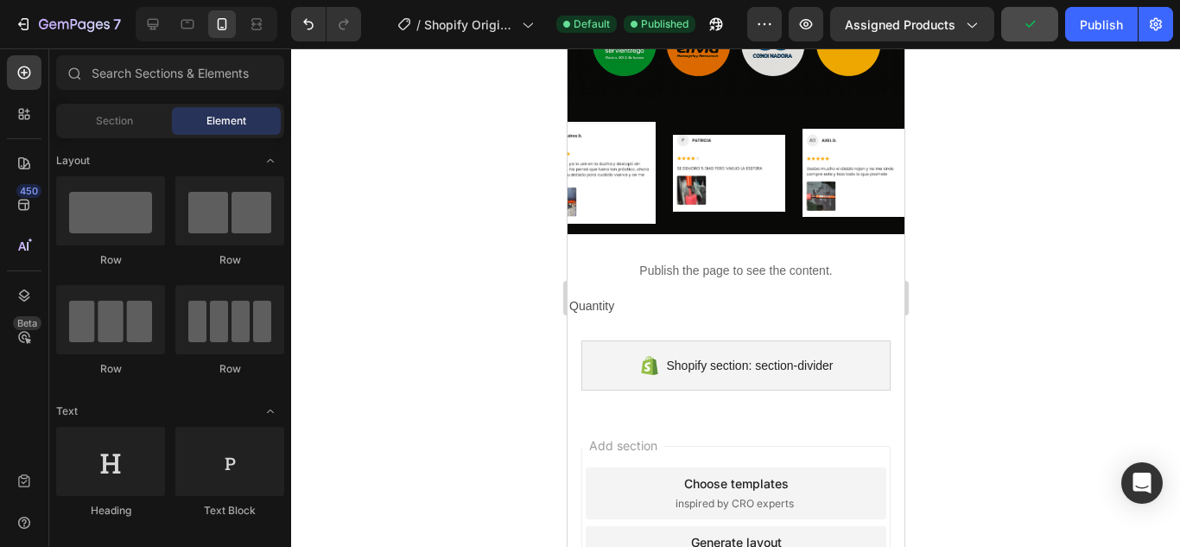
scroll to position [2670, 0]
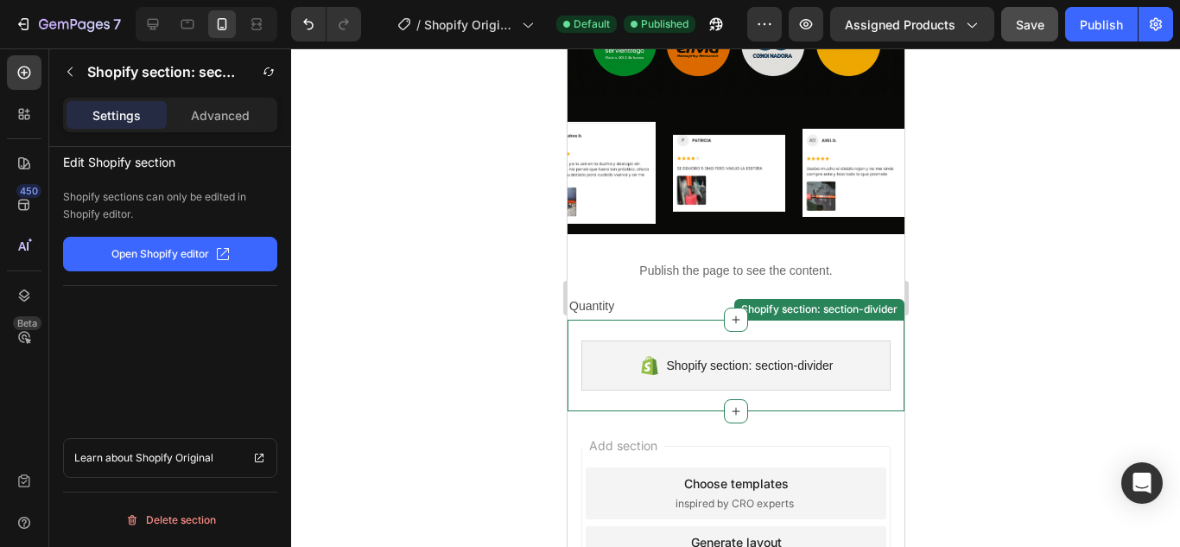
click at [784, 320] on div "Shopify section: section-divider Shopify section: section-divider" at bounding box center [735, 366] width 337 height 92
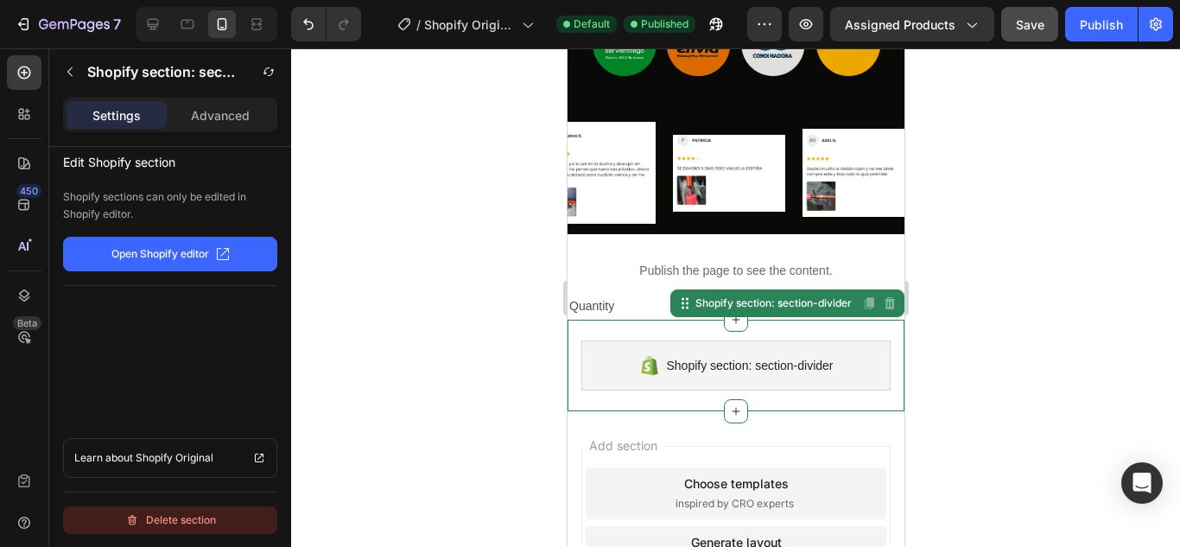
click at [143, 524] on div "Delete section" at bounding box center [170, 520] width 91 height 21
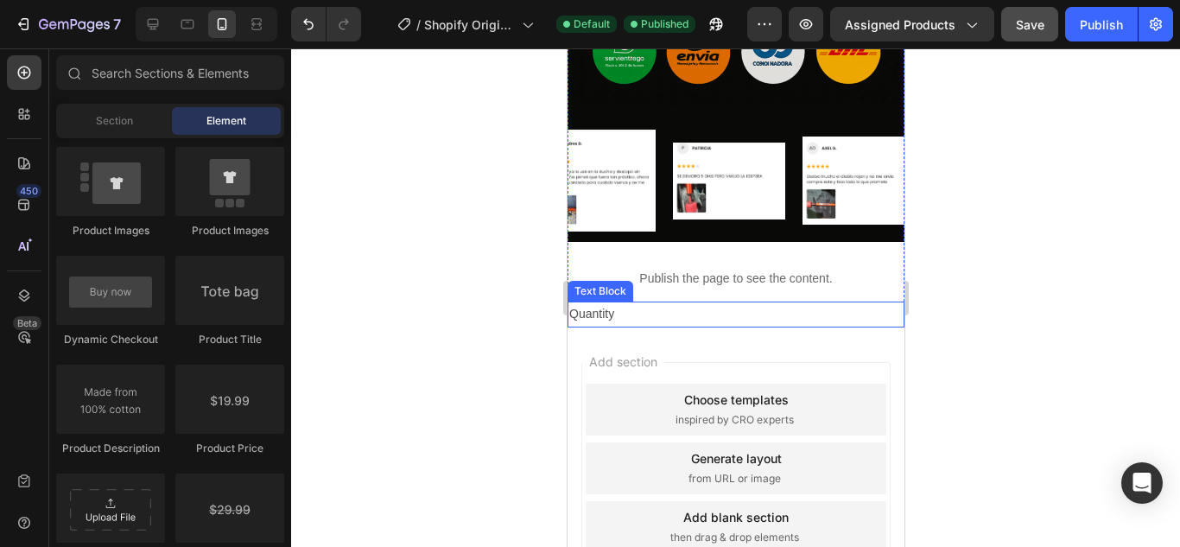
click at [607, 302] on div "Quantity" at bounding box center [735, 314] width 337 height 25
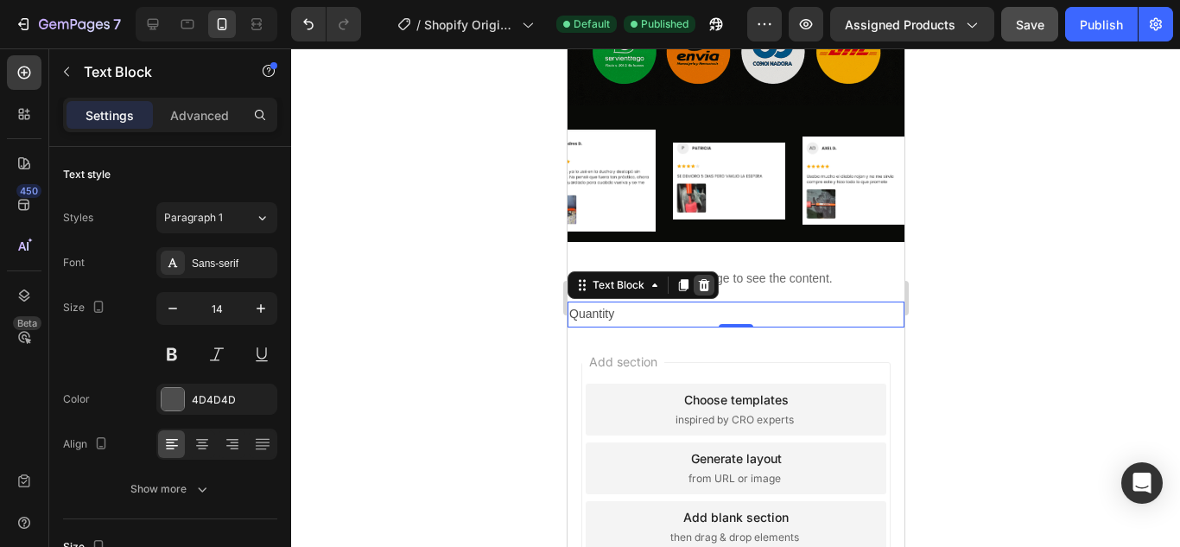
click at [708, 278] on icon at bounding box center [703, 285] width 14 height 14
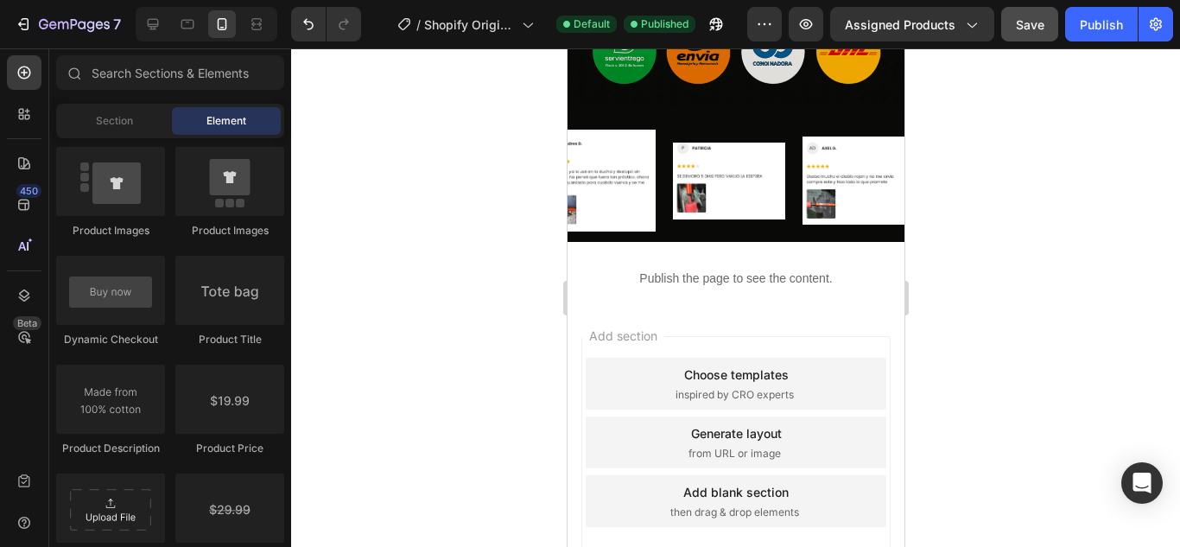
scroll to position [2991, 0]
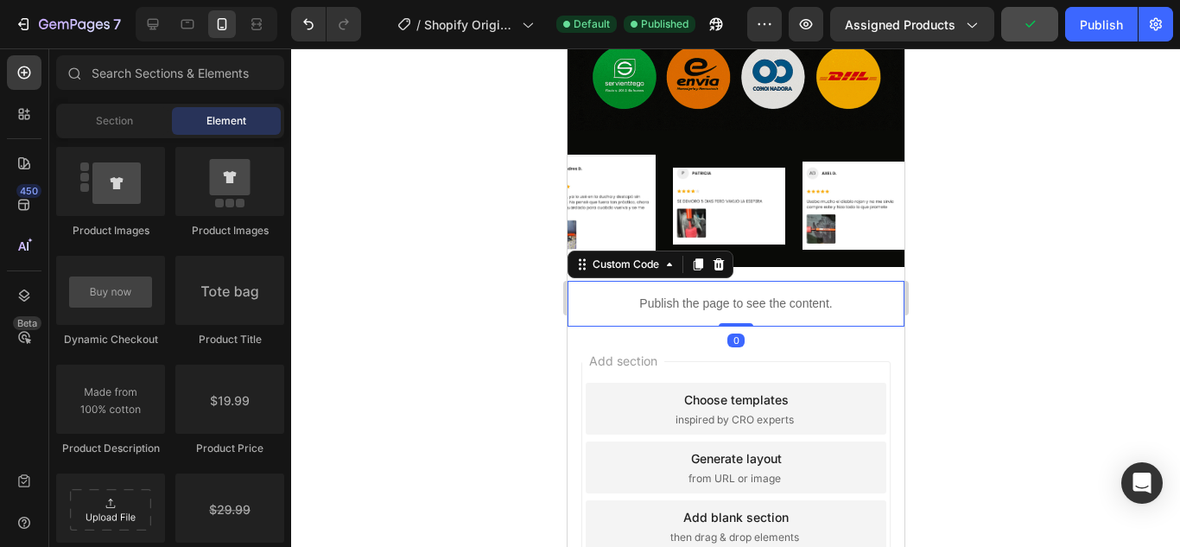
click at [797, 295] on p "Publish the page to see the content." at bounding box center [735, 304] width 337 height 18
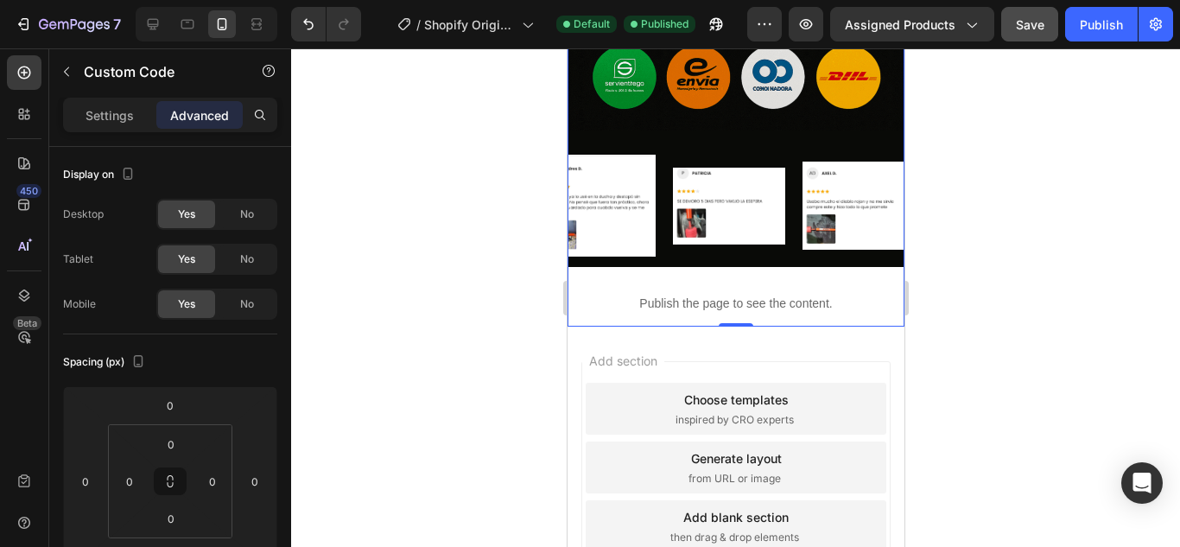
click at [801, 169] on div "Image Image Image Image Image Image Image Image Image Image Marquee" at bounding box center [735, 205] width 337 height 150
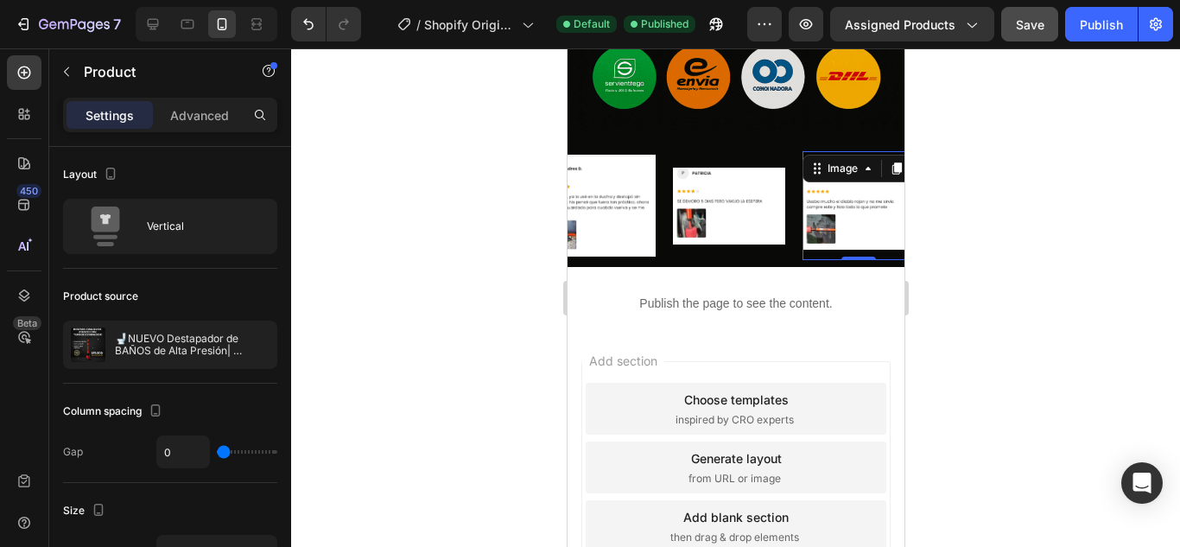
click at [862, 152] on div "Image 0" at bounding box center [858, 205] width 112 height 109
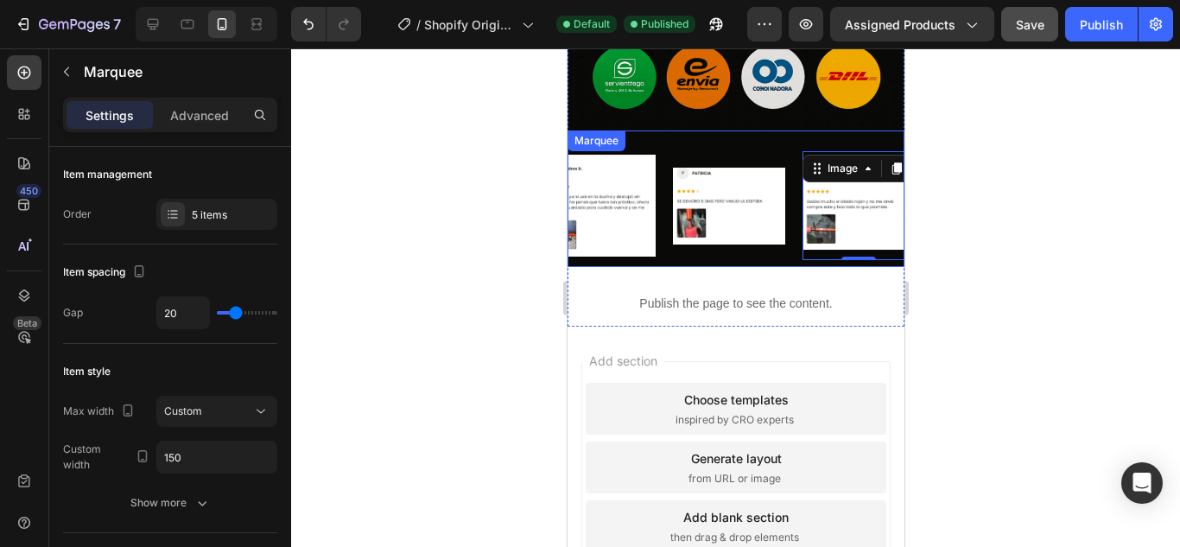
click at [764, 158] on div "Image 0 Image Image Image Image" at bounding box center [478, 205] width 648 height 123
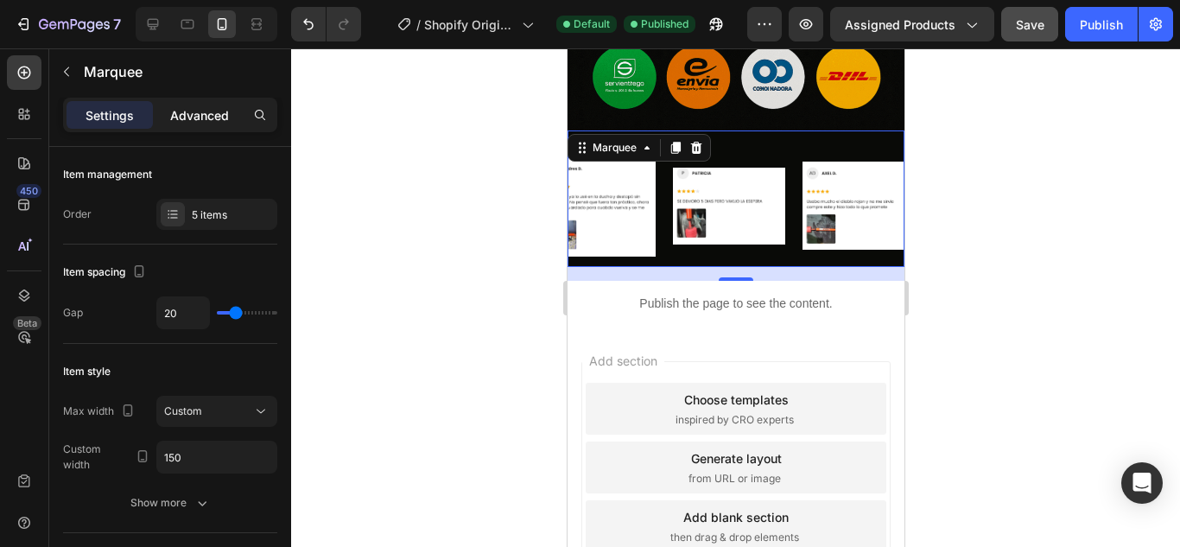
click at [200, 111] on p "Advanced" at bounding box center [199, 115] width 59 height 18
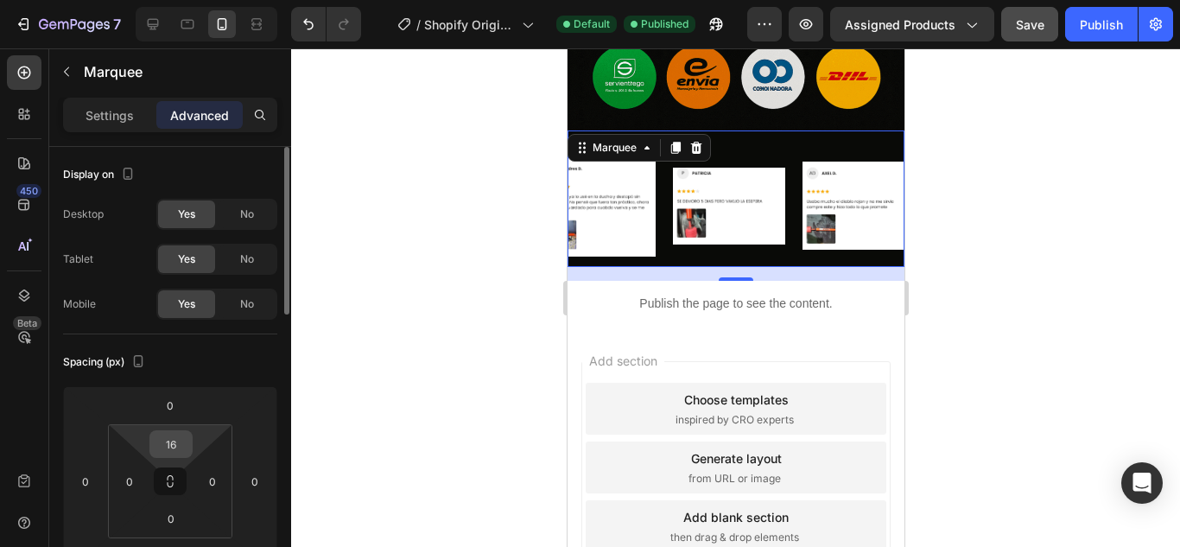
click at [167, 447] on input "16" at bounding box center [171, 444] width 35 height 26
type input "0"
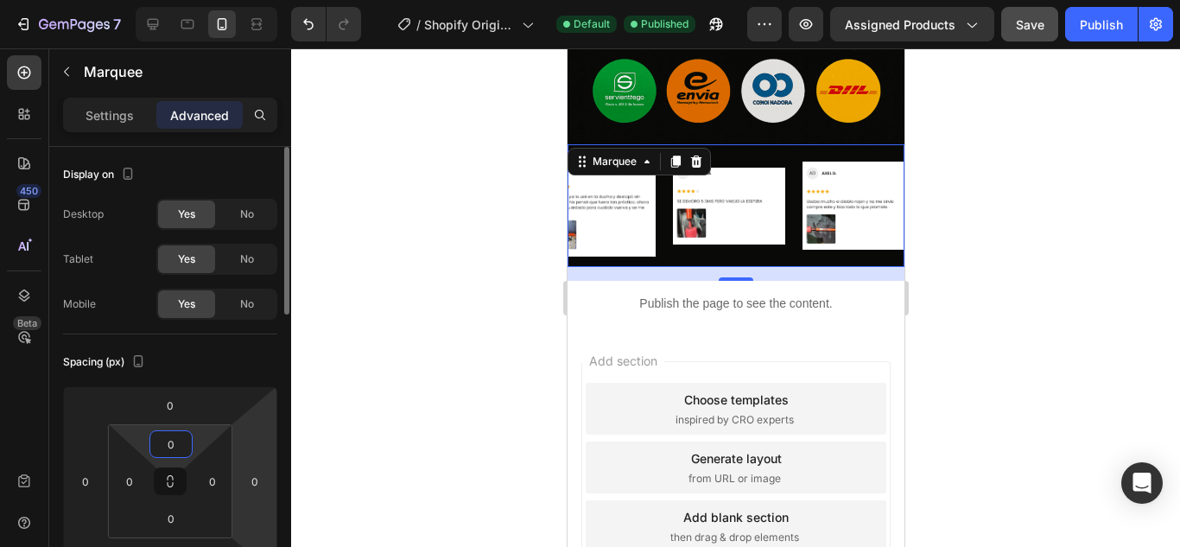
scroll to position [173, 0]
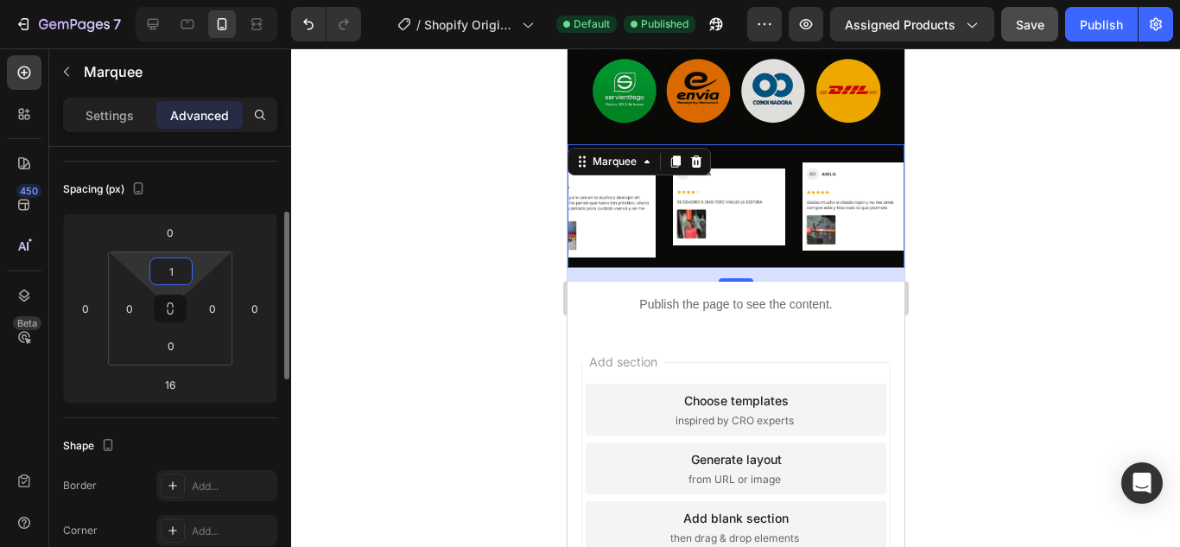
type input "16"
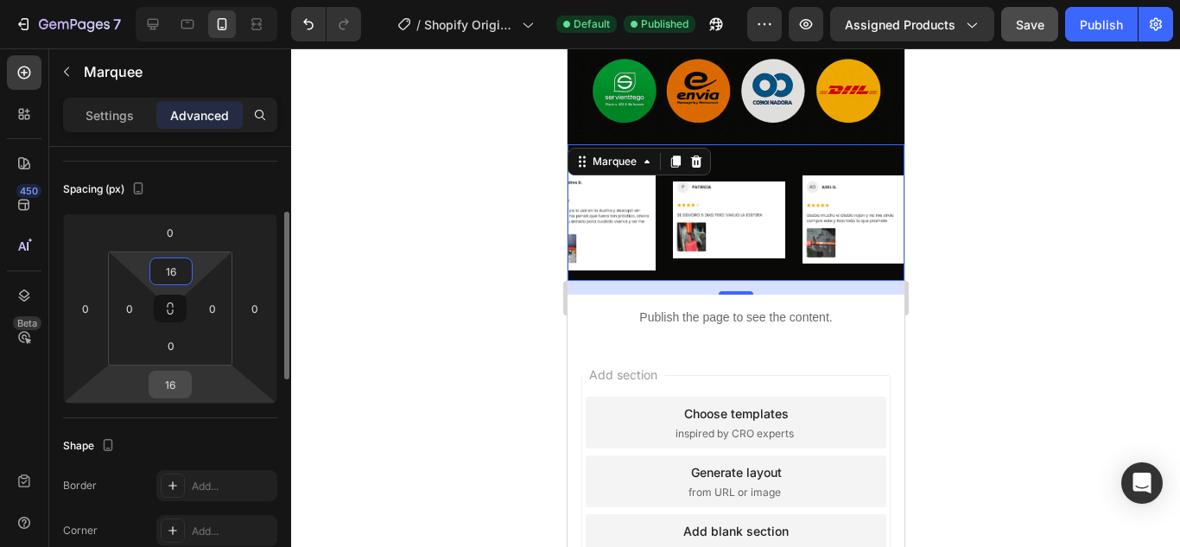
click at [175, 382] on input "16" at bounding box center [170, 384] width 35 height 26
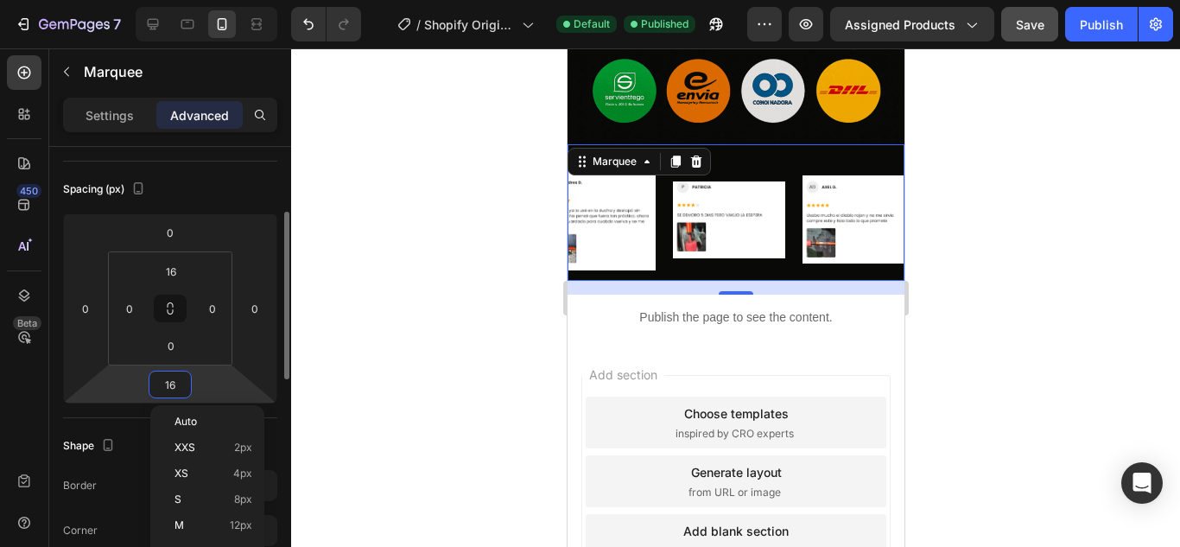
type input "0"
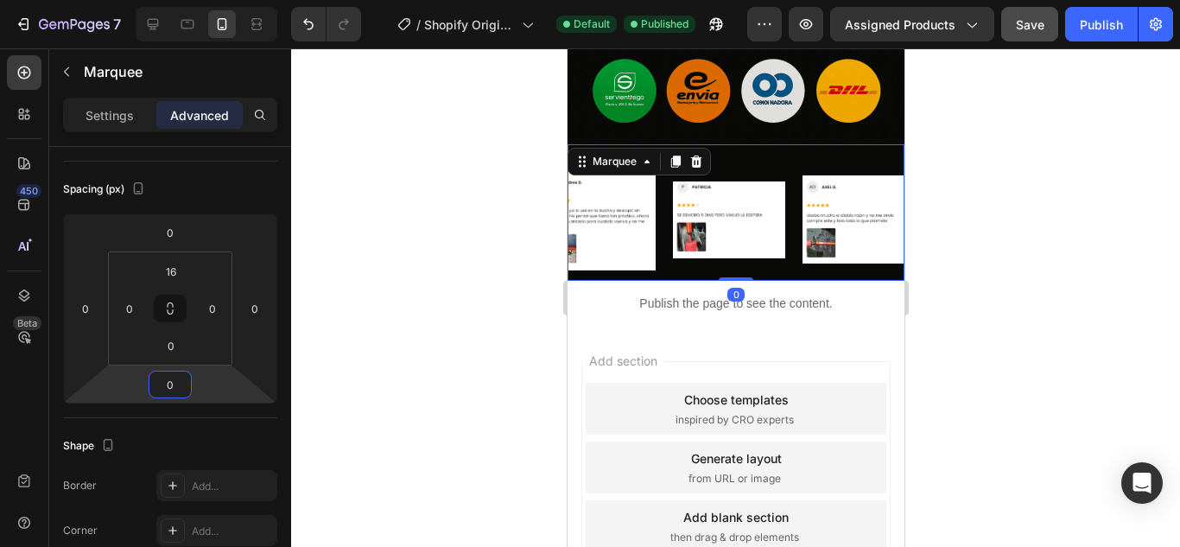
click at [1074, 262] on div at bounding box center [735, 297] width 889 height 498
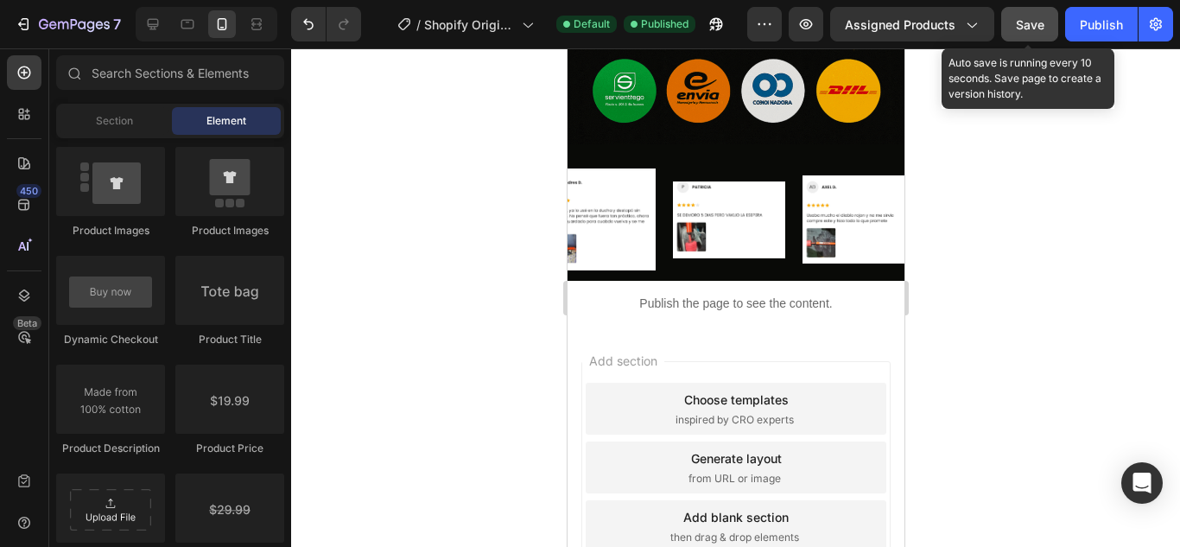
click at [1021, 23] on span "Save" at bounding box center [1030, 24] width 29 height 15
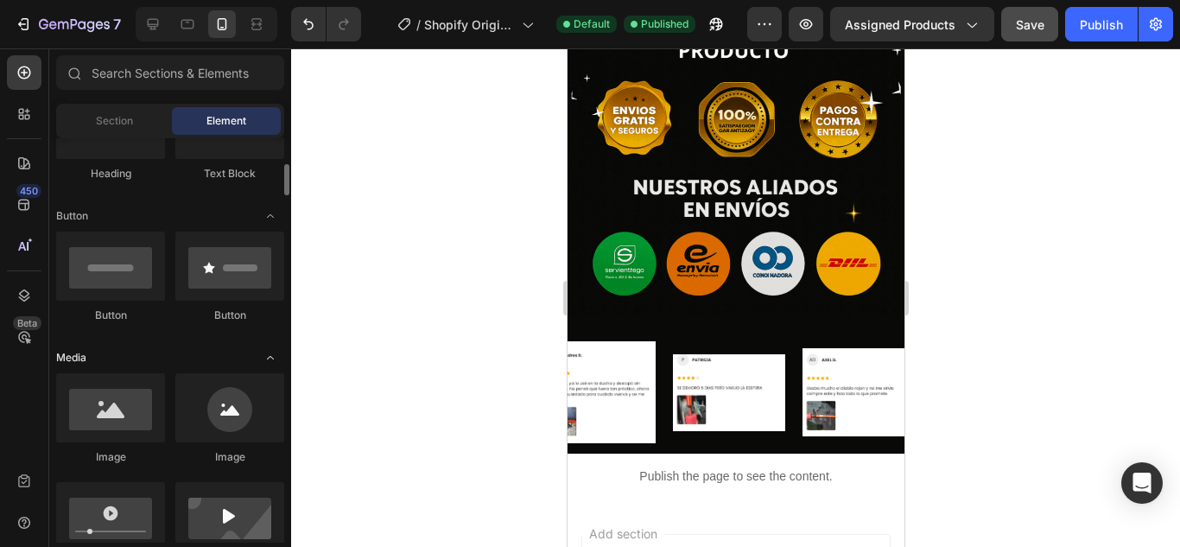
scroll to position [164, 0]
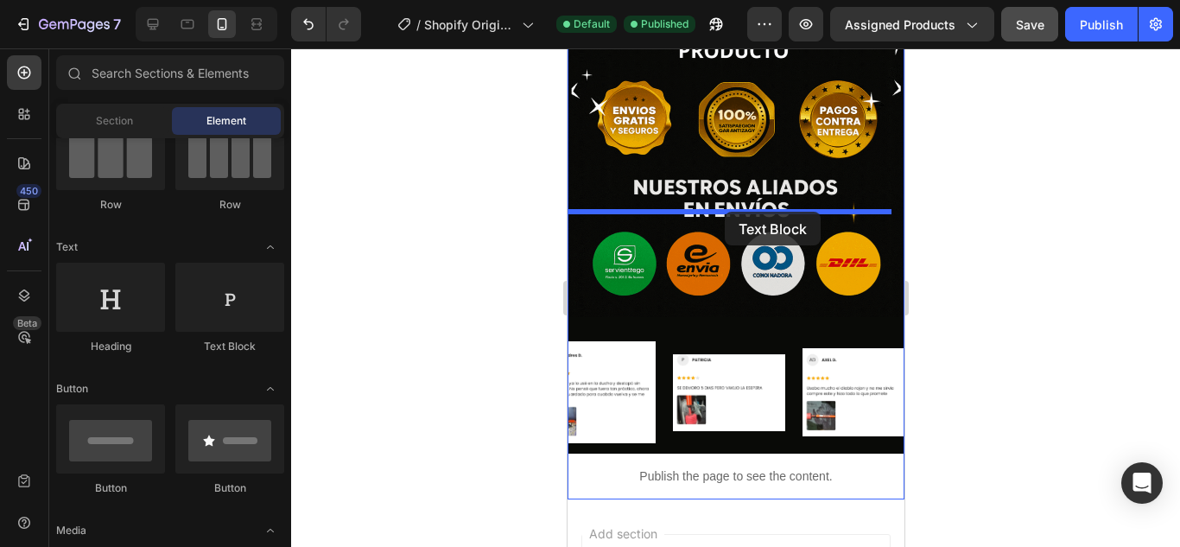
drag, startPoint x: 797, startPoint y: 327, endPoint x: 724, endPoint y: 212, distance: 136.4
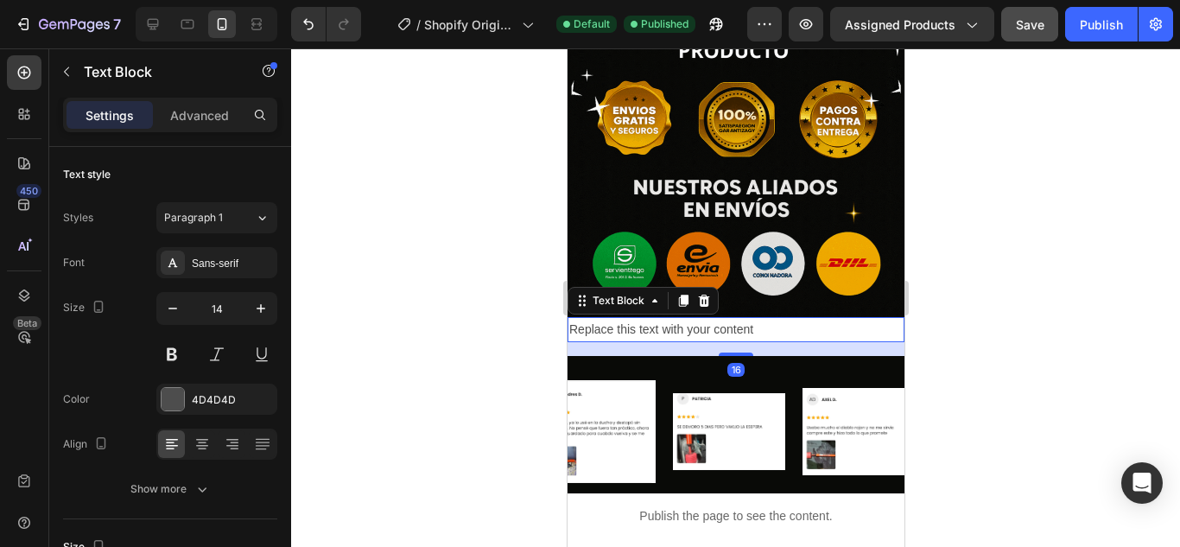
click at [731, 317] on div "Replace this text with your content" at bounding box center [735, 329] width 337 height 25
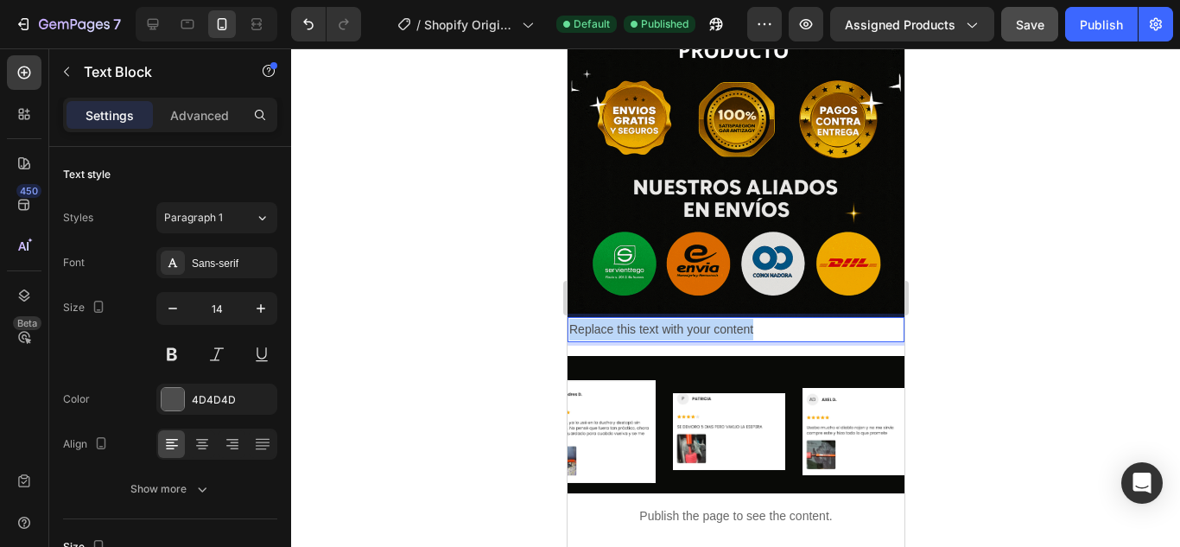
drag, startPoint x: 773, startPoint y: 223, endPoint x: 1106, endPoint y: 283, distance: 338.1
click at [623, 319] on p "+1000" at bounding box center [734, 330] width 333 height 22
click at [607, 319] on p "+1000" at bounding box center [734, 330] width 333 height 22
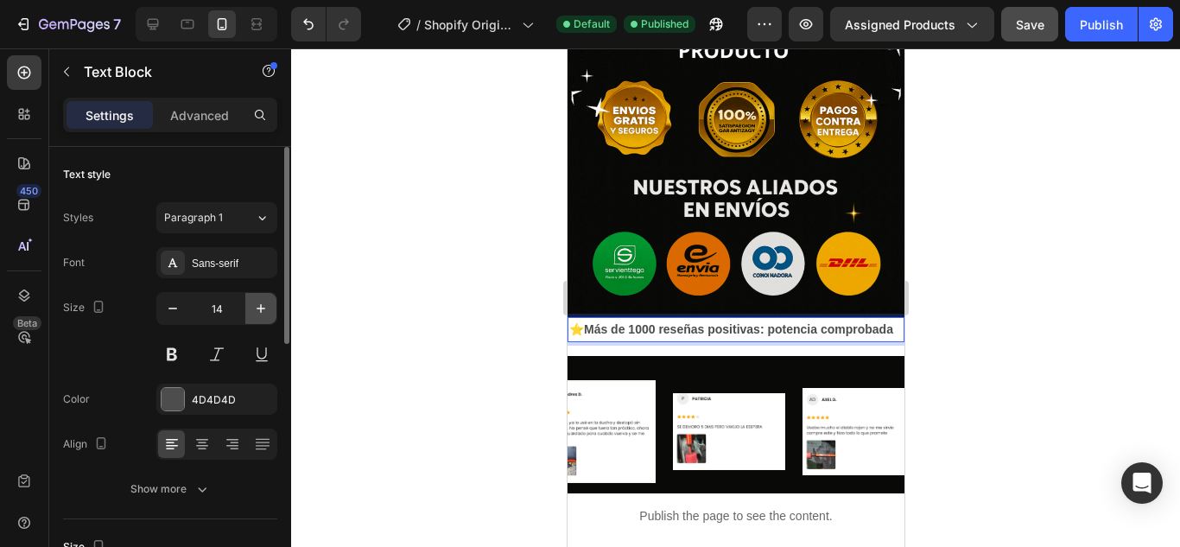
click at [264, 298] on button "button" at bounding box center [260, 308] width 31 height 31
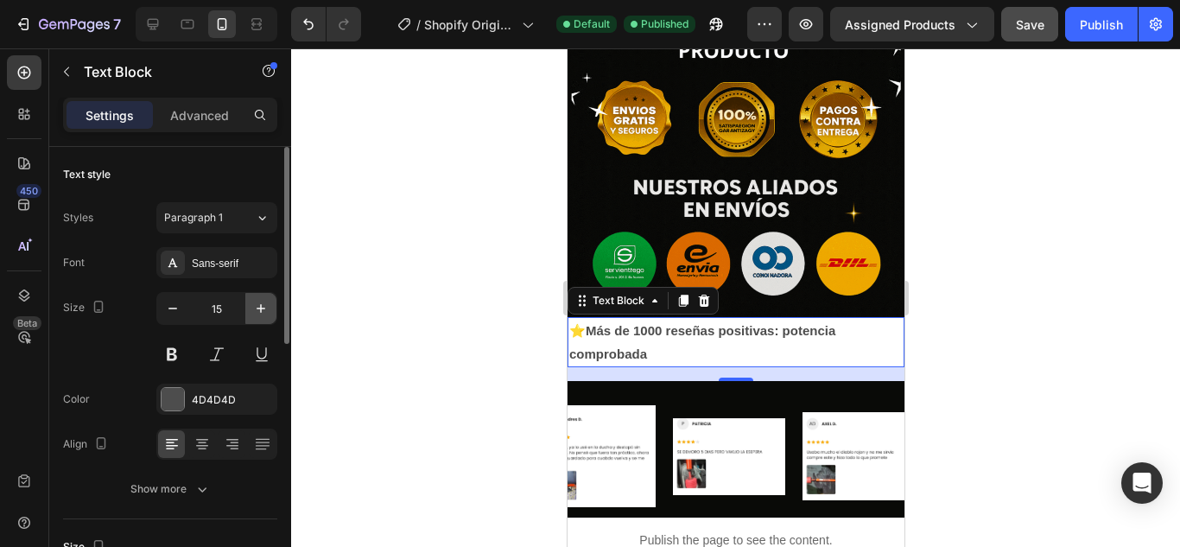
click at [264, 298] on button "button" at bounding box center [260, 308] width 31 height 31
type input "16"
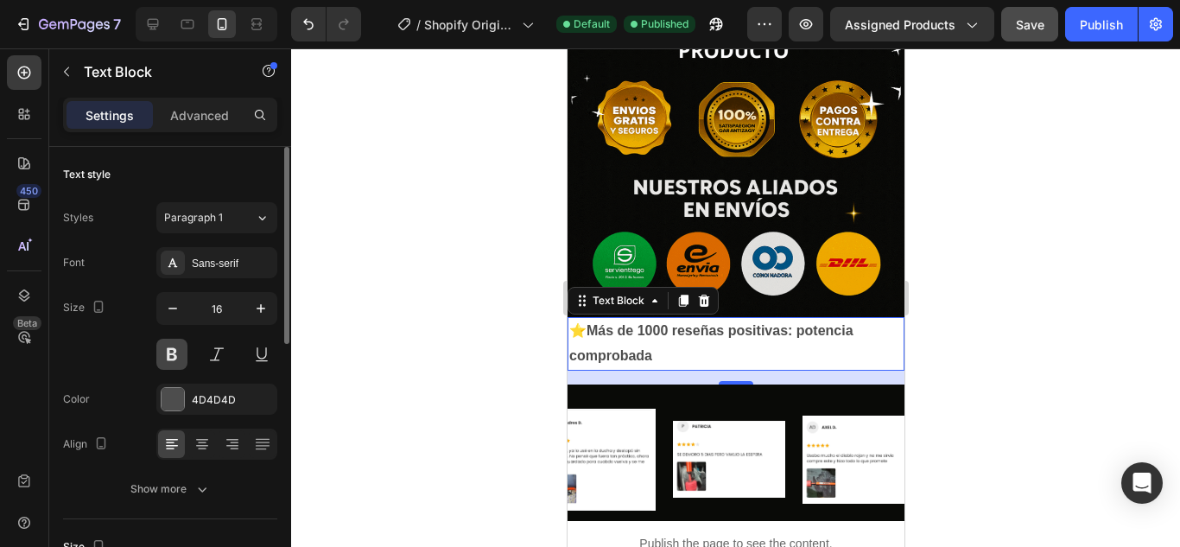
click at [175, 348] on button at bounding box center [171, 354] width 31 height 31
click at [221, 401] on div "4D4D4D" at bounding box center [217, 400] width 50 height 16
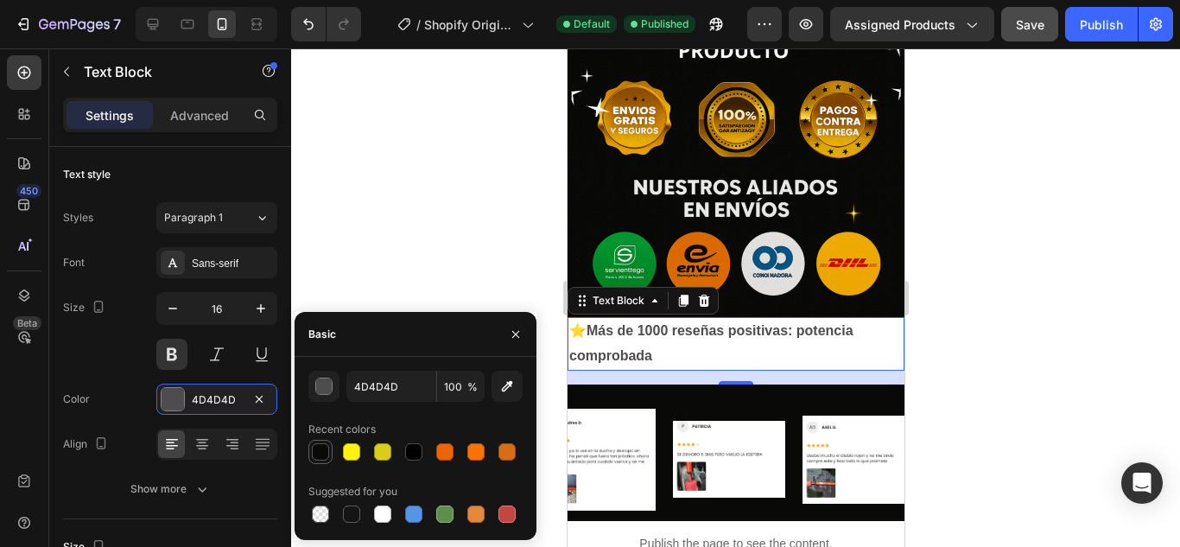
click at [323, 452] on div at bounding box center [320, 451] width 17 height 17
click at [382, 511] on div at bounding box center [382, 513] width 17 height 17
type input "FFFFFF"
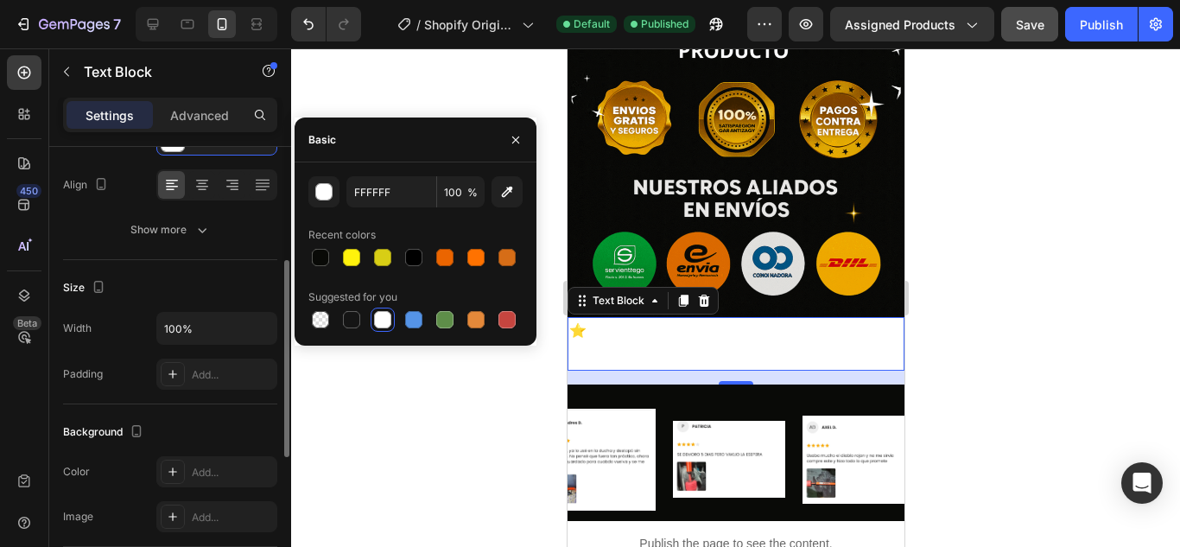
scroll to position [346, 0]
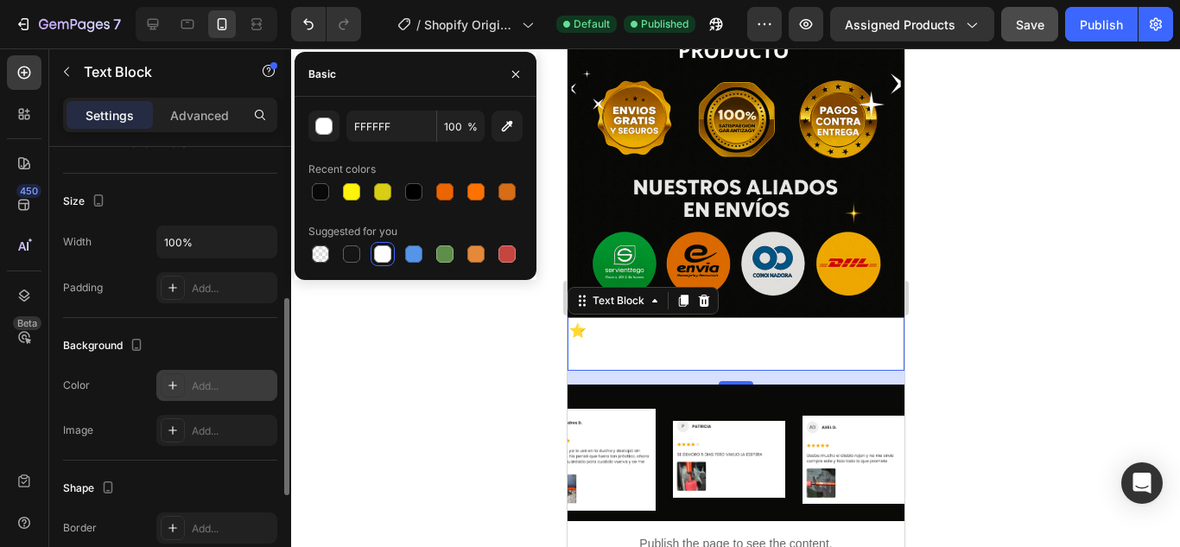
click at [194, 377] on div "Add..." at bounding box center [216, 385] width 121 height 31
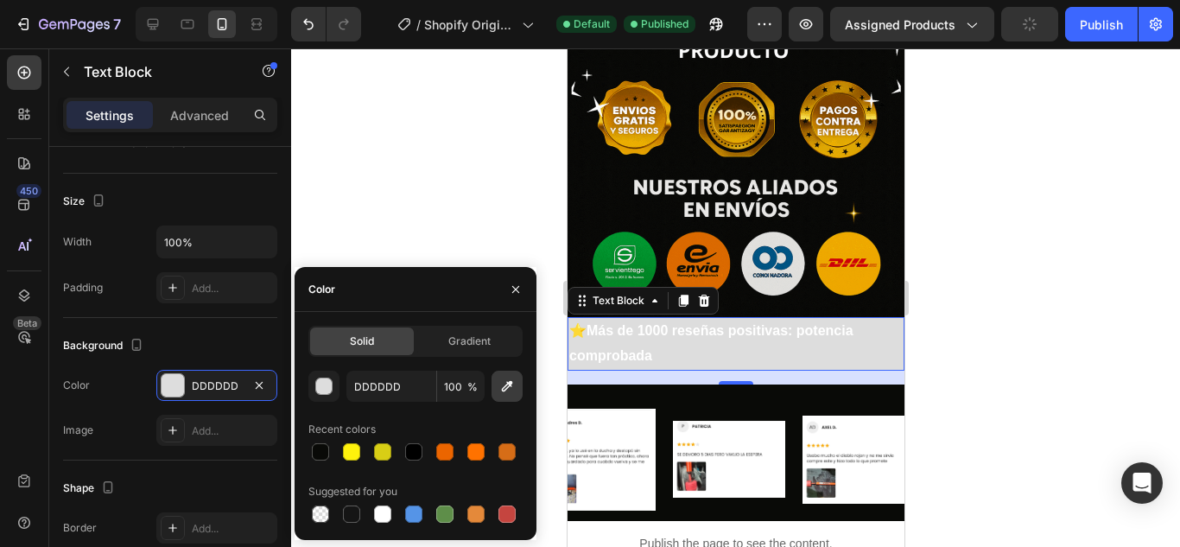
click at [499, 387] on icon "button" at bounding box center [506, 386] width 17 height 17
type input "090A07"
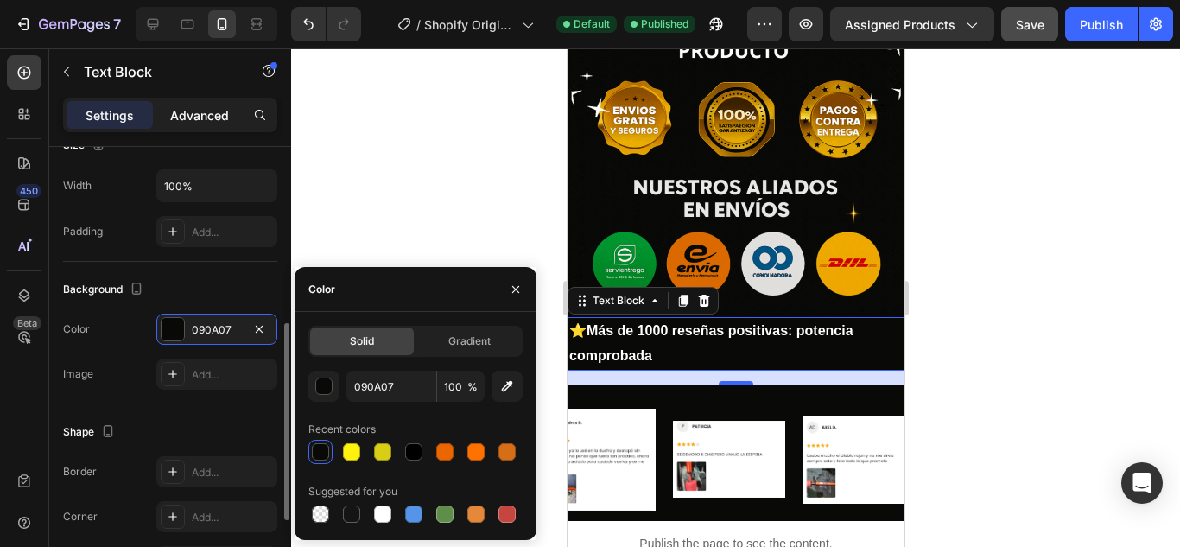
click at [203, 120] on p "Advanced" at bounding box center [199, 115] width 59 height 18
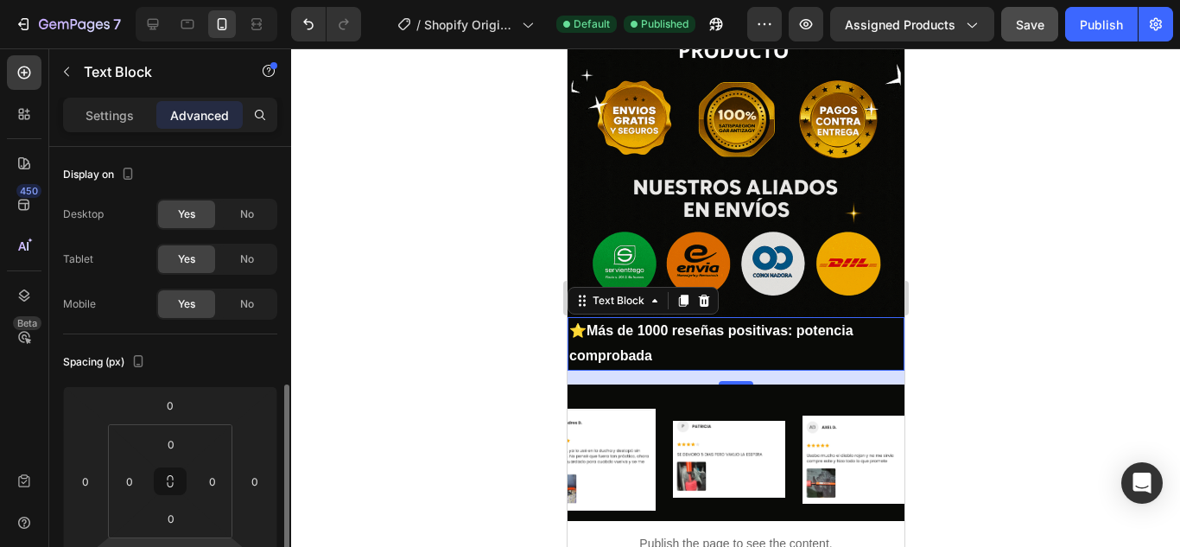
scroll to position [173, 0]
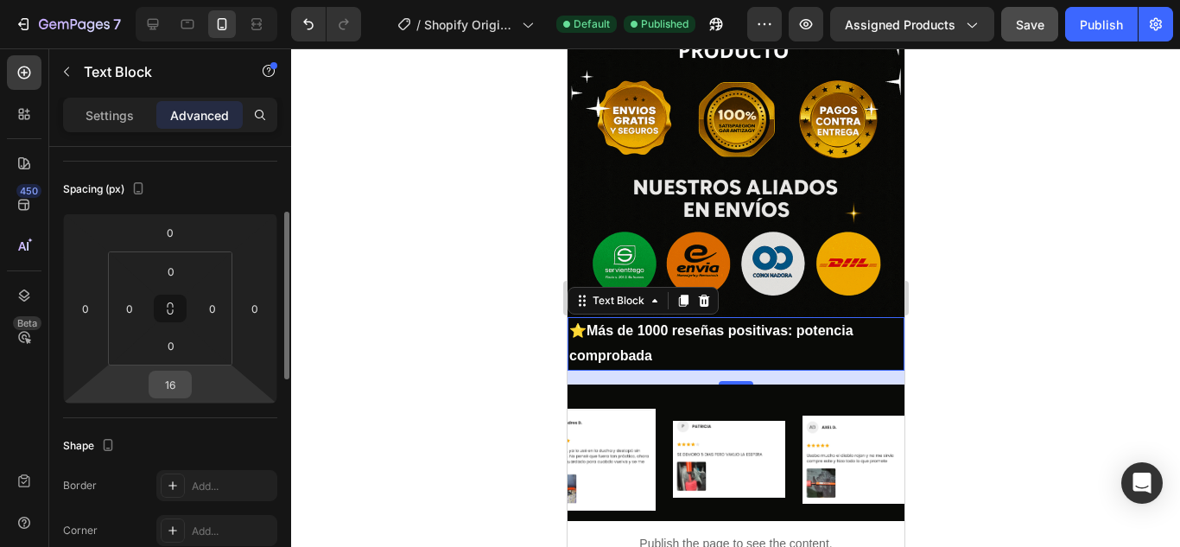
click at [185, 382] on input "16" at bounding box center [170, 384] width 35 height 26
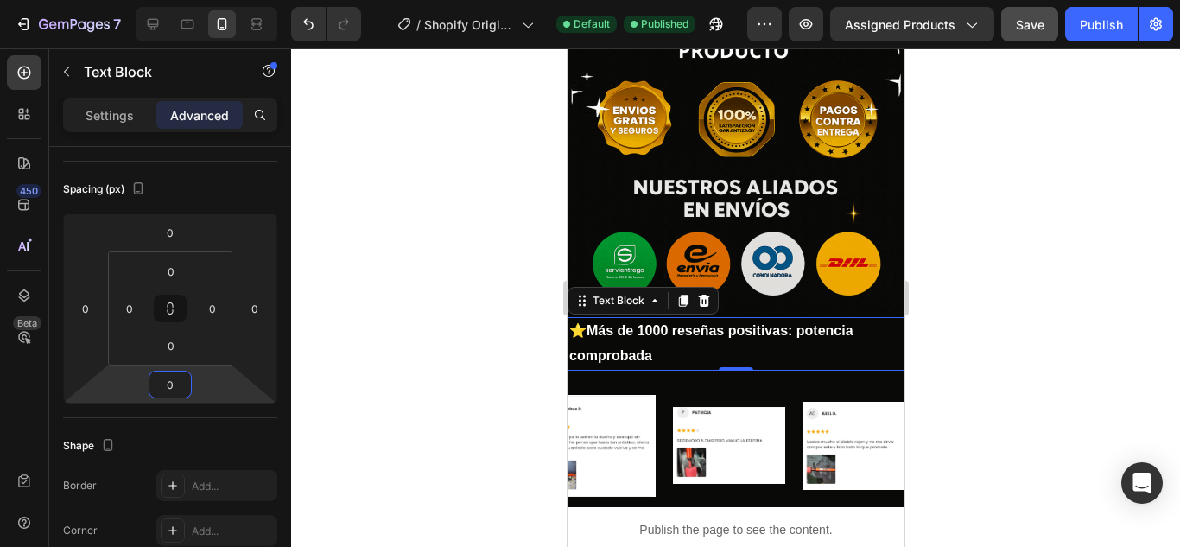
type input "0"
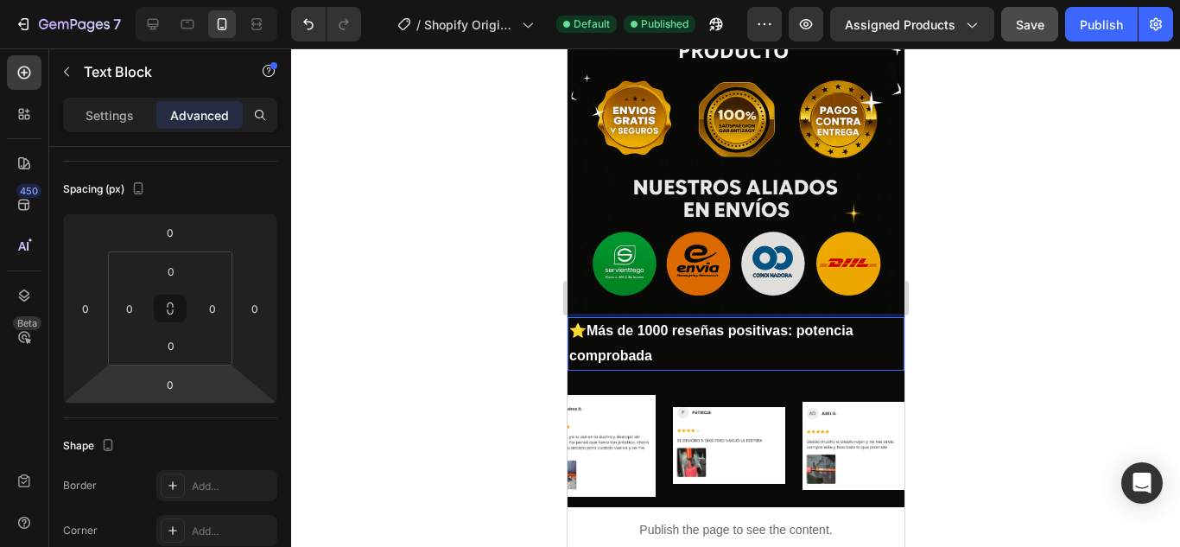
click at [586, 319] on p "⭐ Más de 1000 reseñas positivas: potencia comprobada" at bounding box center [734, 344] width 333 height 50
click at [583, 319] on p "⭐ Más de 1000 reseñas positivas: potencia comprobada" at bounding box center [734, 344] width 333 height 50
click at [581, 319] on p "⭐ Más de 1000 reseñas positivas: potencia comprobada" at bounding box center [734, 344] width 333 height 50
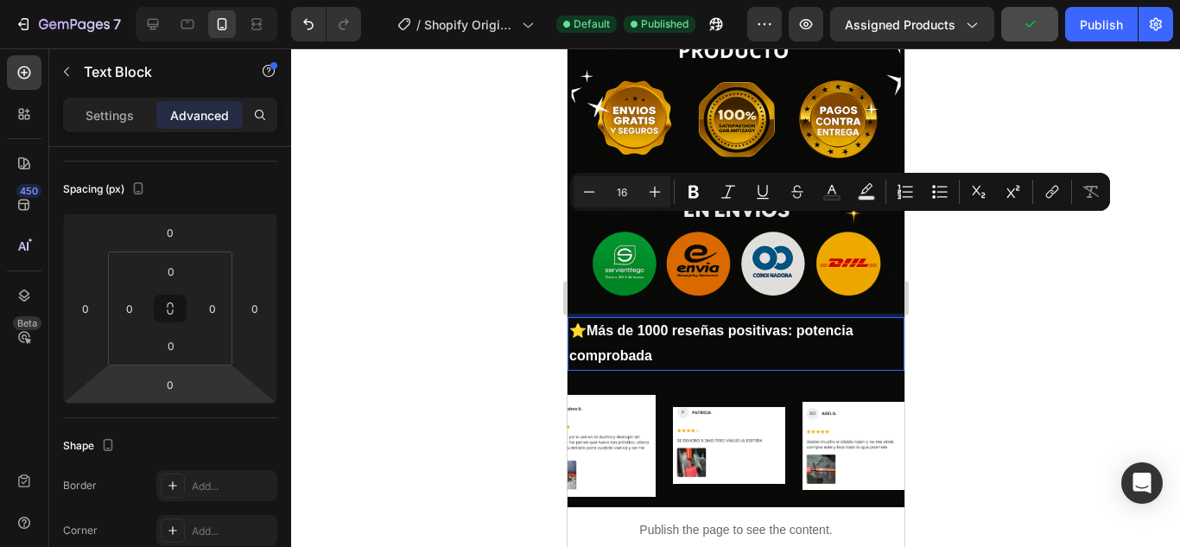
click at [578, 319] on p "⭐ Más de 1000 reseñas positivas: potencia comprobada" at bounding box center [734, 344] width 333 height 50
click at [581, 319] on p "⭐ Más de 1000 reseñas positivas: potencia comprobada" at bounding box center [734, 344] width 333 height 50
copy p "⭐"
click at [587, 319] on p "⭐ Más de 1000 reseñas positivas: potencia comprobada" at bounding box center [734, 344] width 333 height 50
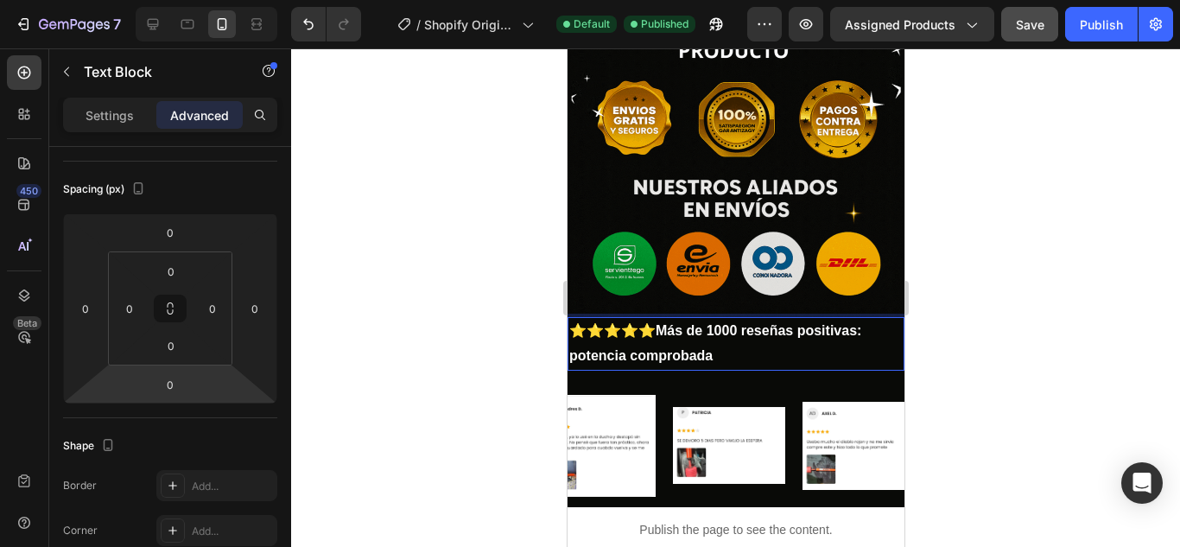
click at [733, 319] on p "⭐⭐⭐⭐⭐ Más de 1000 reseñas positivas: potencia comprobada" at bounding box center [734, 344] width 333 height 50
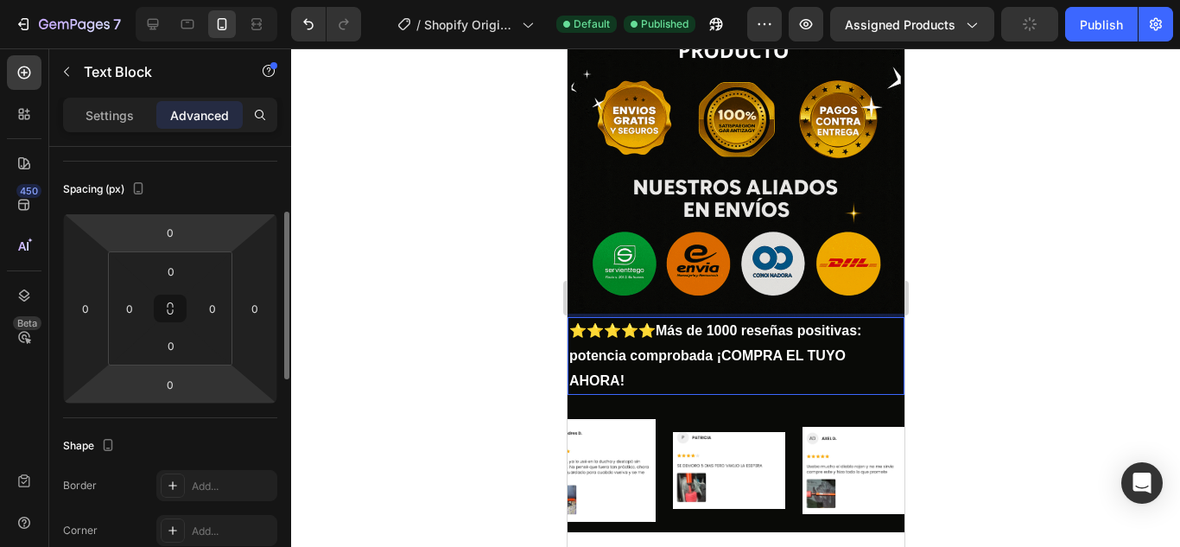
scroll to position [0, 0]
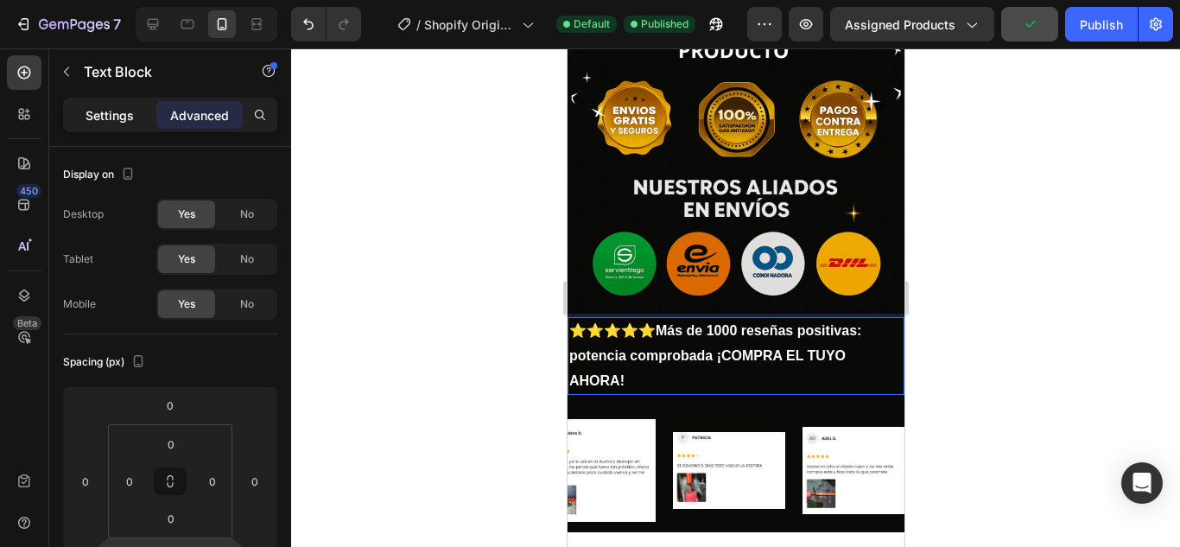
click at [107, 112] on p "Settings" at bounding box center [110, 115] width 48 height 18
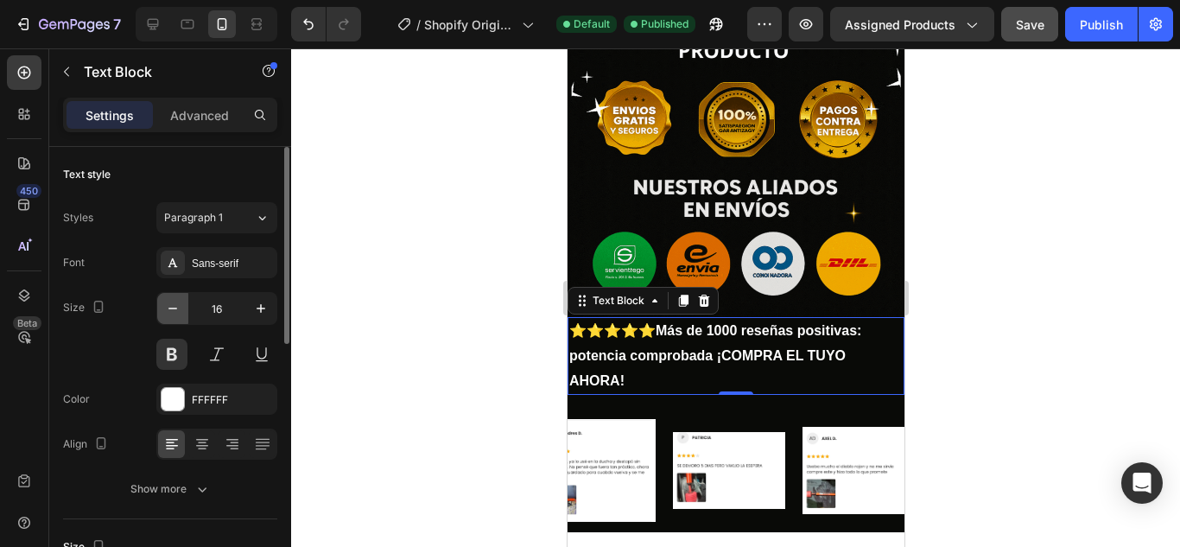
click at [168, 306] on icon "button" at bounding box center [172, 308] width 17 height 17
type input "14"
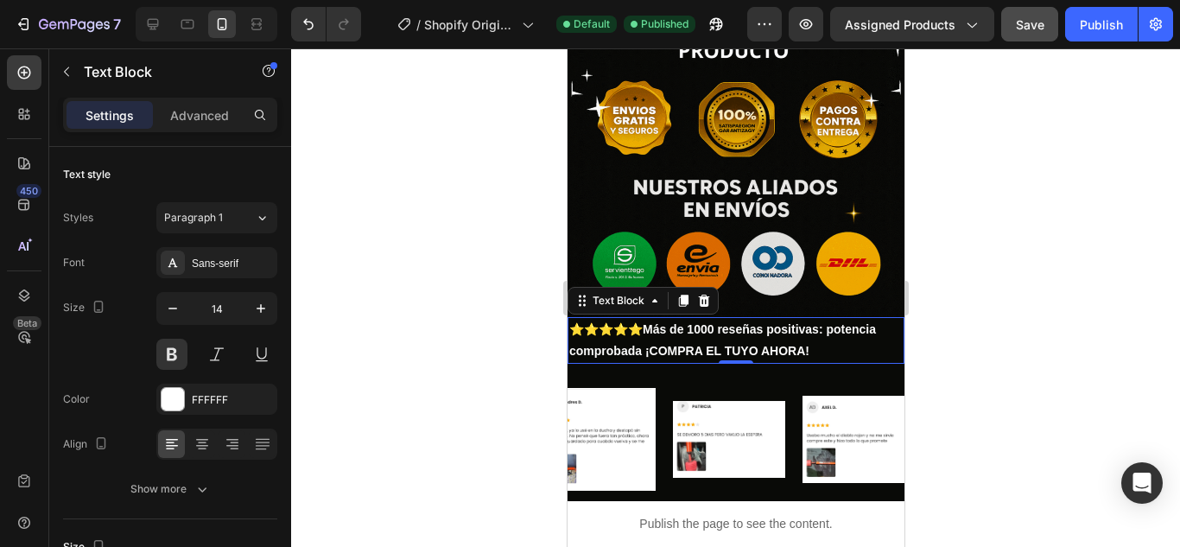
click at [990, 228] on div at bounding box center [735, 297] width 889 height 498
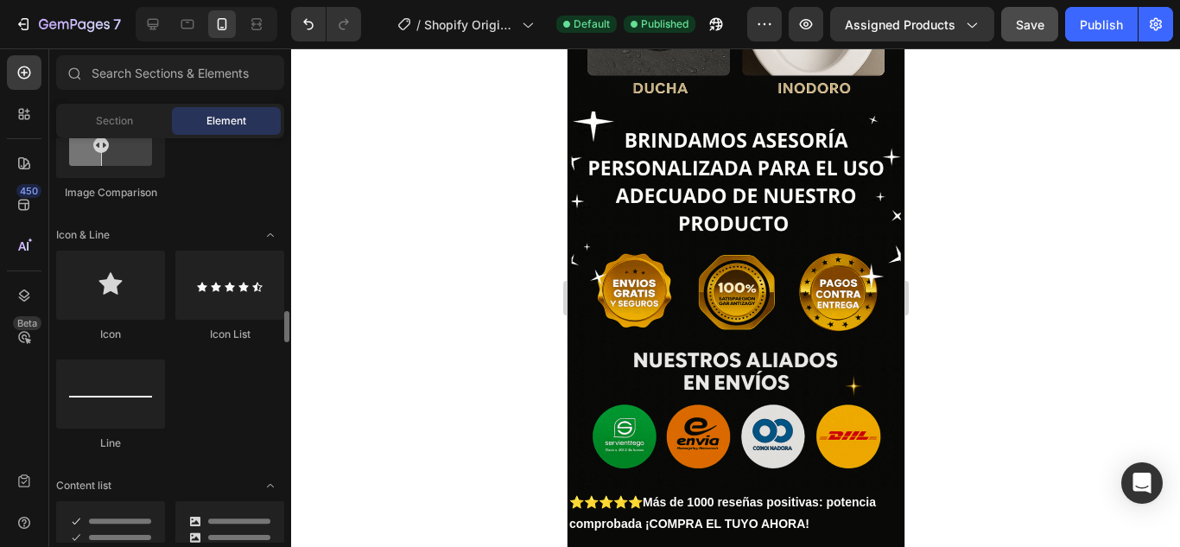
scroll to position [1123, 0]
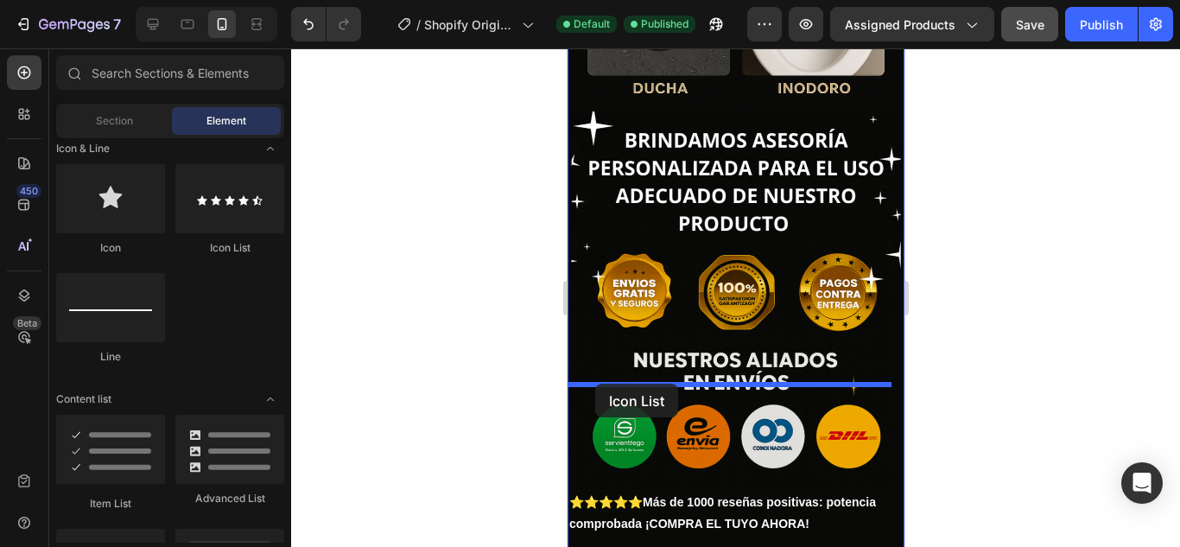
drag, startPoint x: 799, startPoint y: 254, endPoint x: 594, endPoint y: 384, distance: 242.3
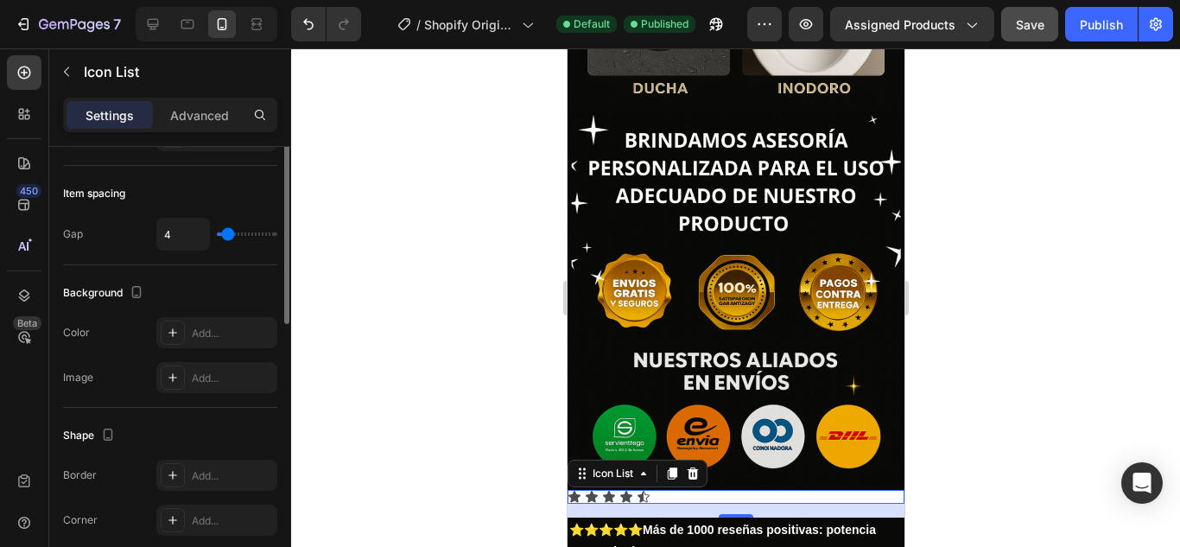
scroll to position [0, 0]
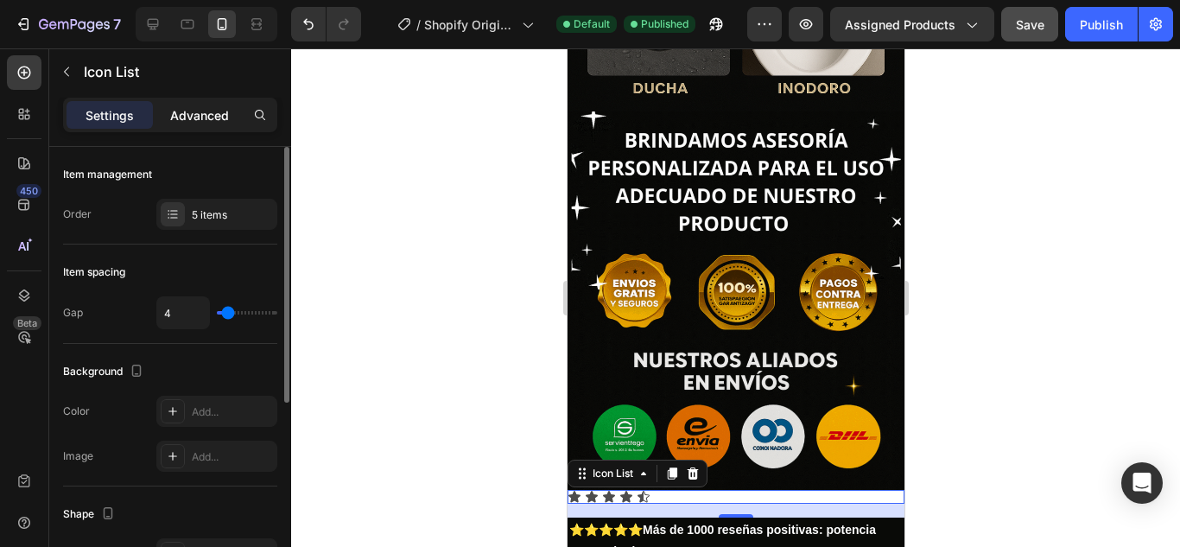
click at [183, 120] on p "Advanced" at bounding box center [199, 115] width 59 height 18
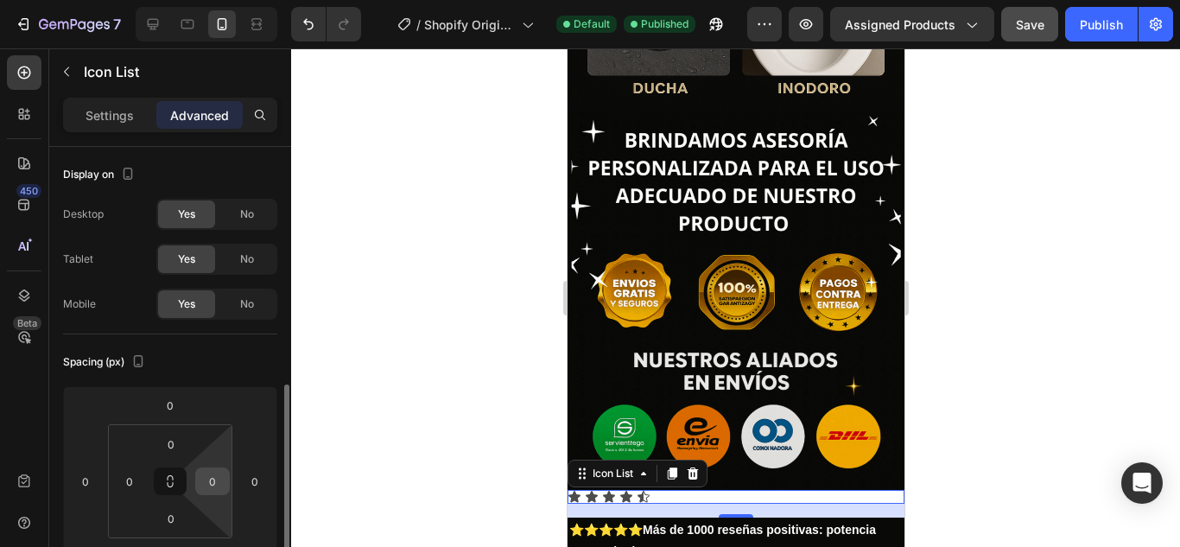
scroll to position [173, 0]
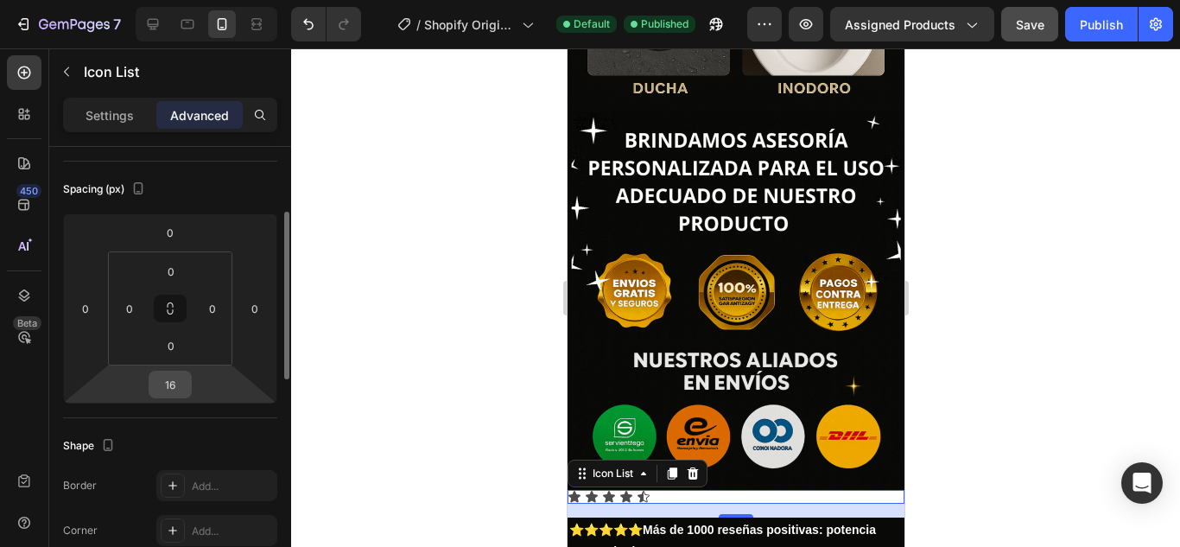
click at [177, 395] on input "16" at bounding box center [170, 384] width 35 height 26
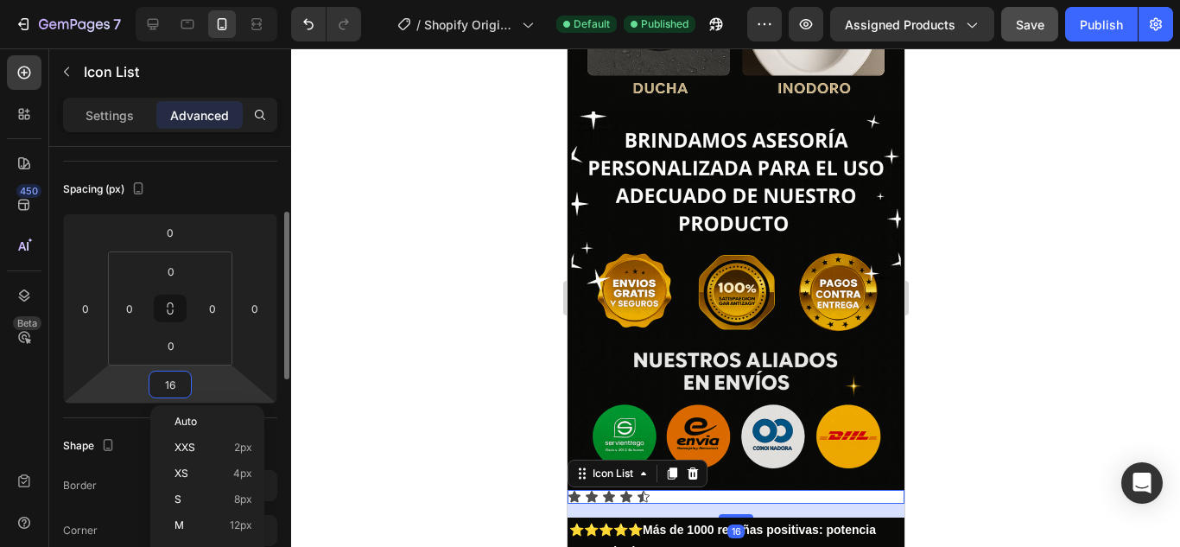
type input "0"
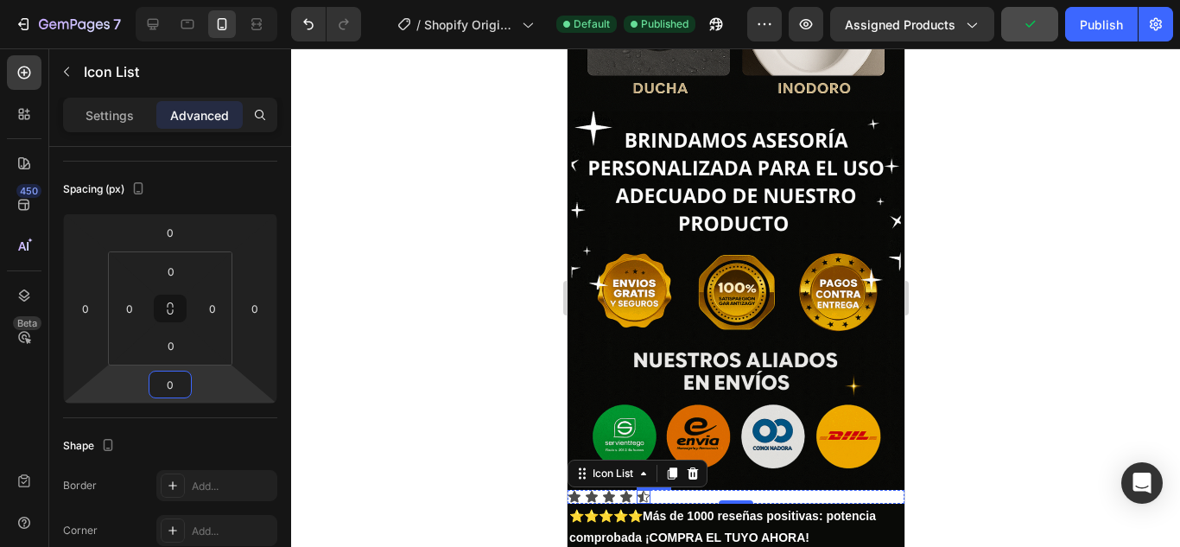
click at [645, 491] on icon at bounding box center [643, 496] width 12 height 11
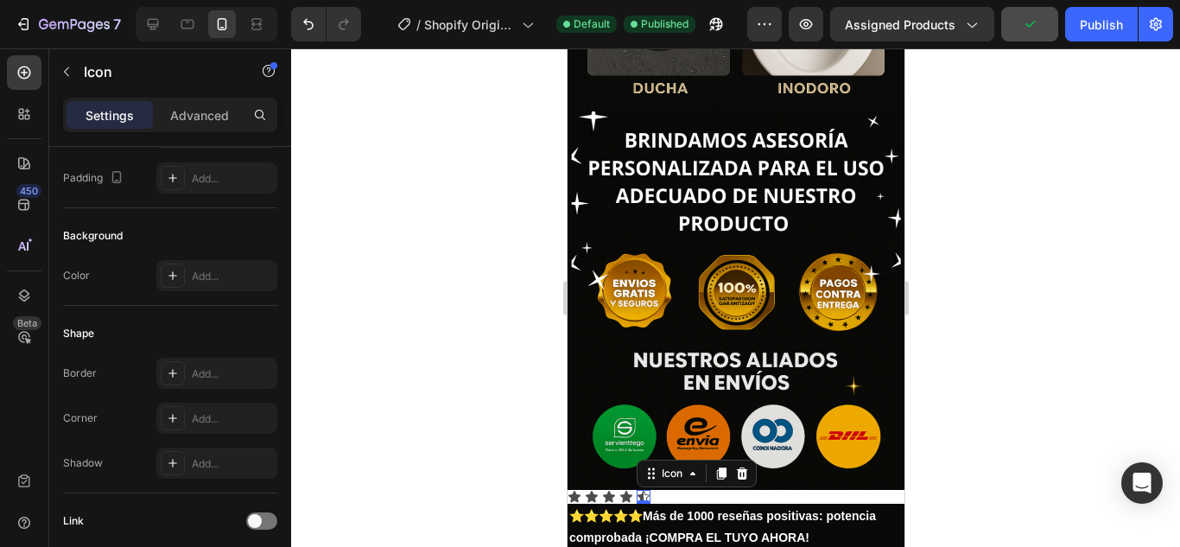
scroll to position [0, 0]
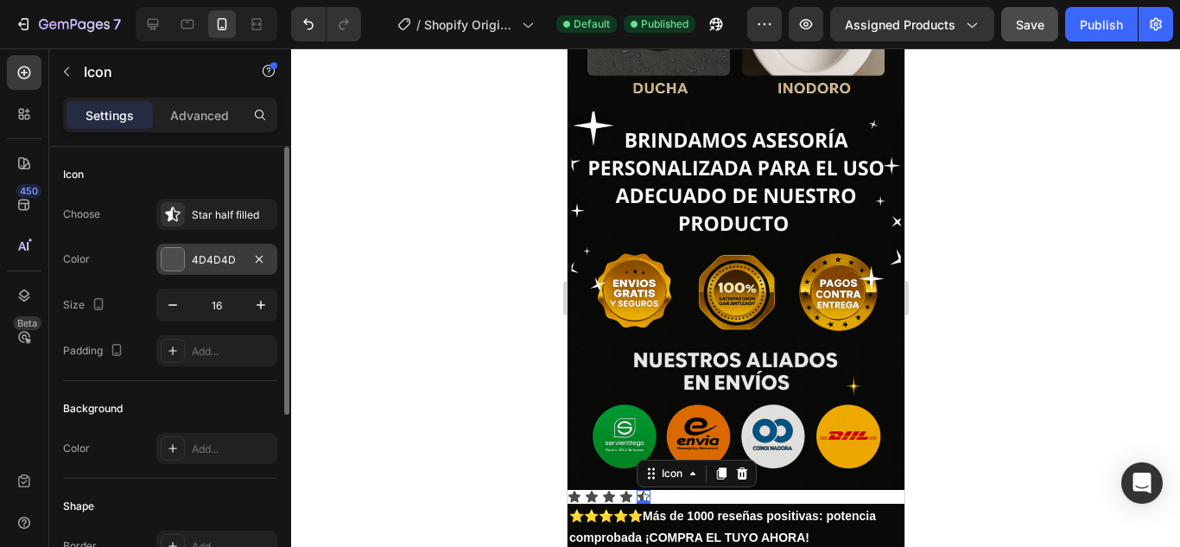
click at [185, 253] on div "4D4D4D" at bounding box center [216, 259] width 121 height 31
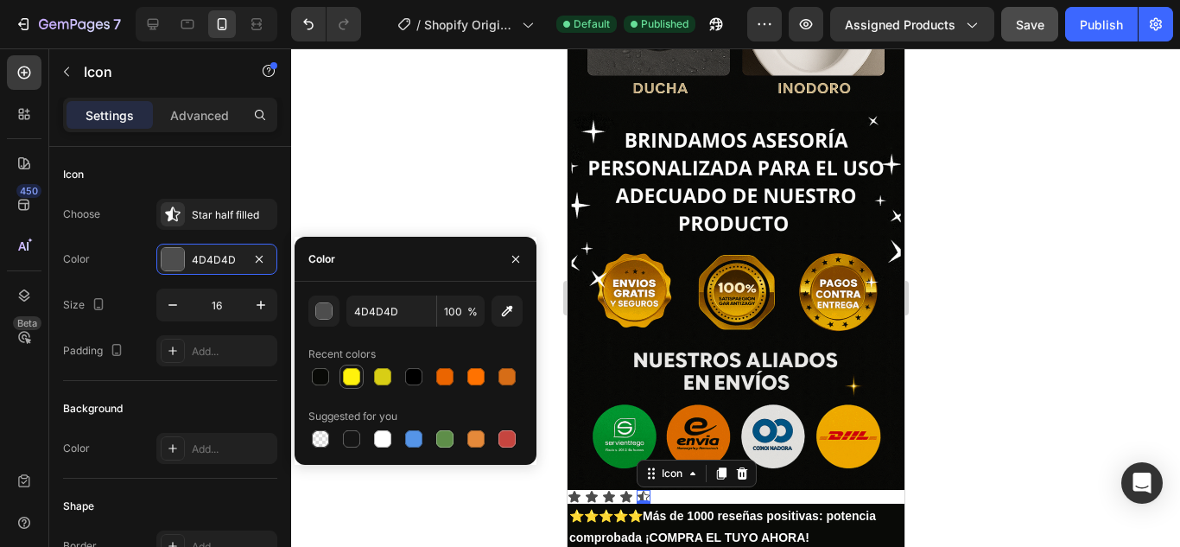
click at [354, 379] on div at bounding box center [351, 376] width 17 height 17
type input "FFF20C"
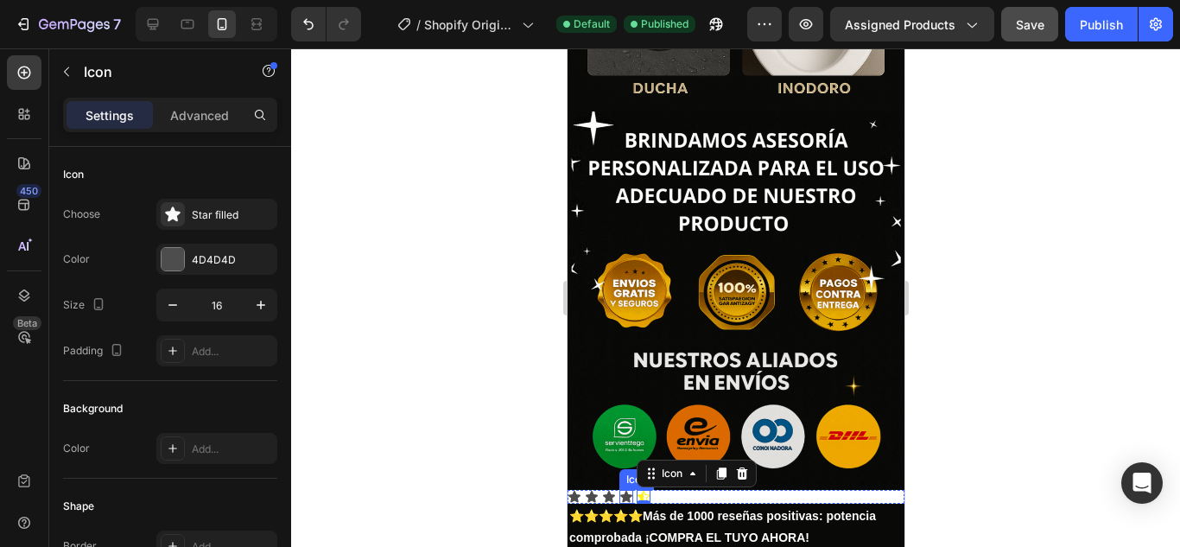
click at [624, 491] on icon at bounding box center [625, 496] width 12 height 11
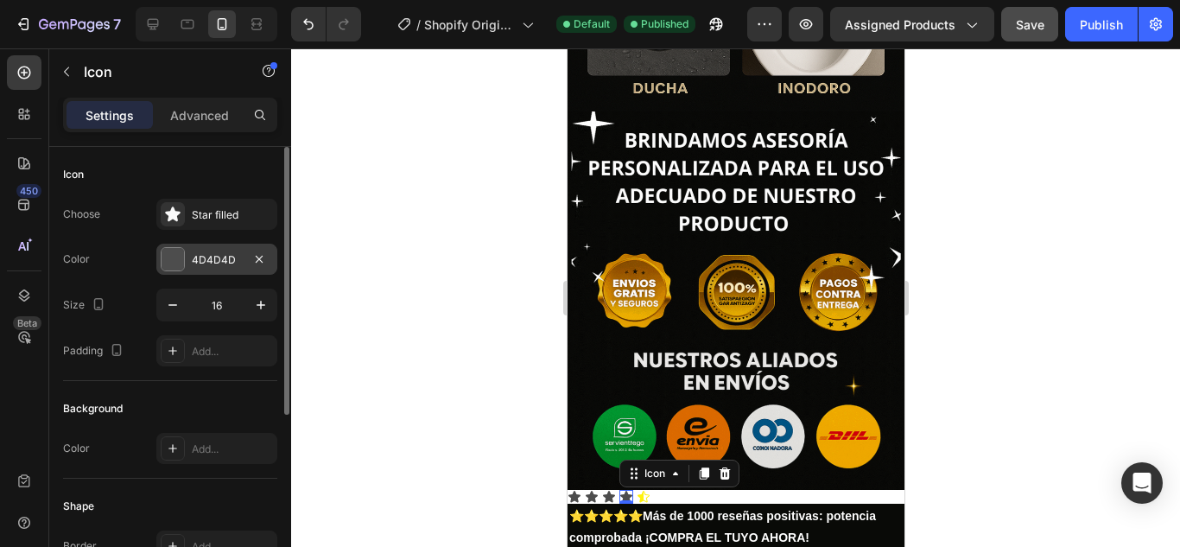
click at [185, 259] on div "4D4D4D" at bounding box center [216, 259] width 121 height 31
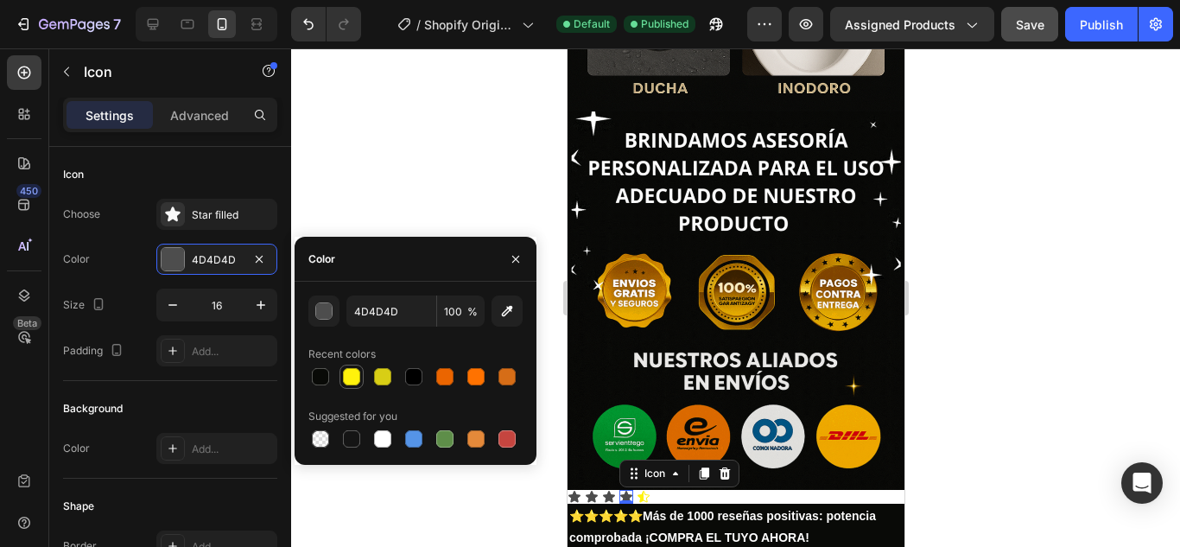
click at [349, 374] on div at bounding box center [351, 376] width 17 height 17
type input "FFF20C"
click at [604, 490] on div "Icon 0" at bounding box center [608, 497] width 14 height 14
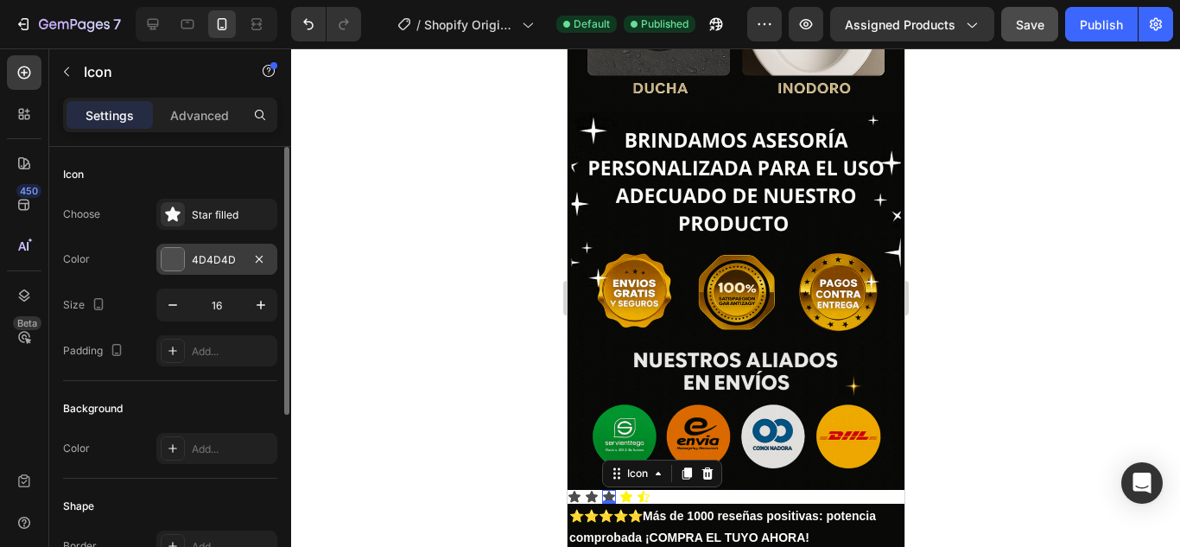
click at [194, 262] on div "4D4D4D" at bounding box center [217, 260] width 50 height 16
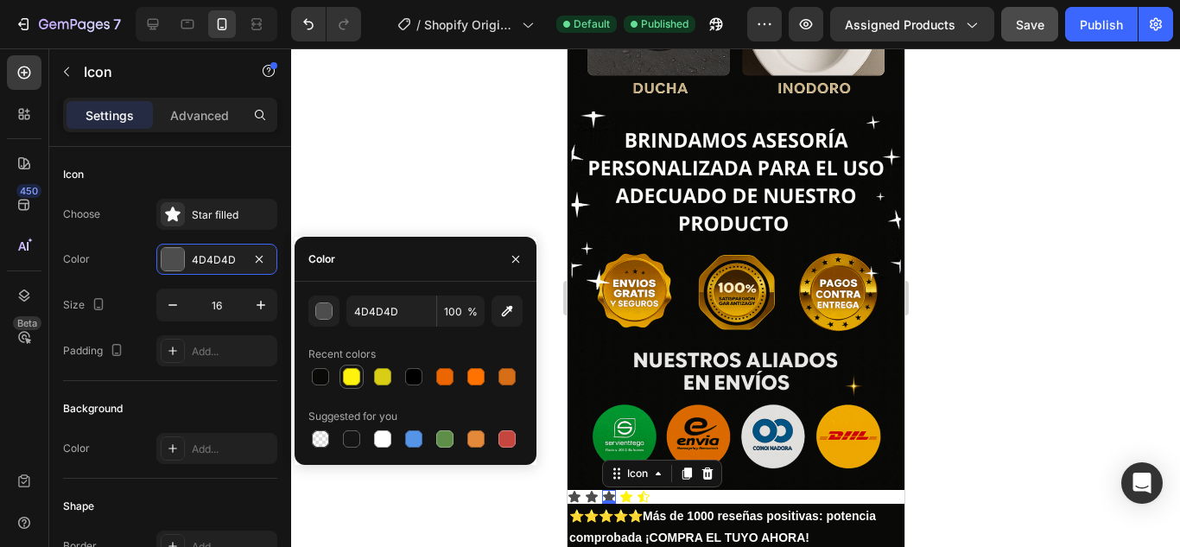
click at [360, 380] on div at bounding box center [351, 376] width 21 height 21
type input "FFF20C"
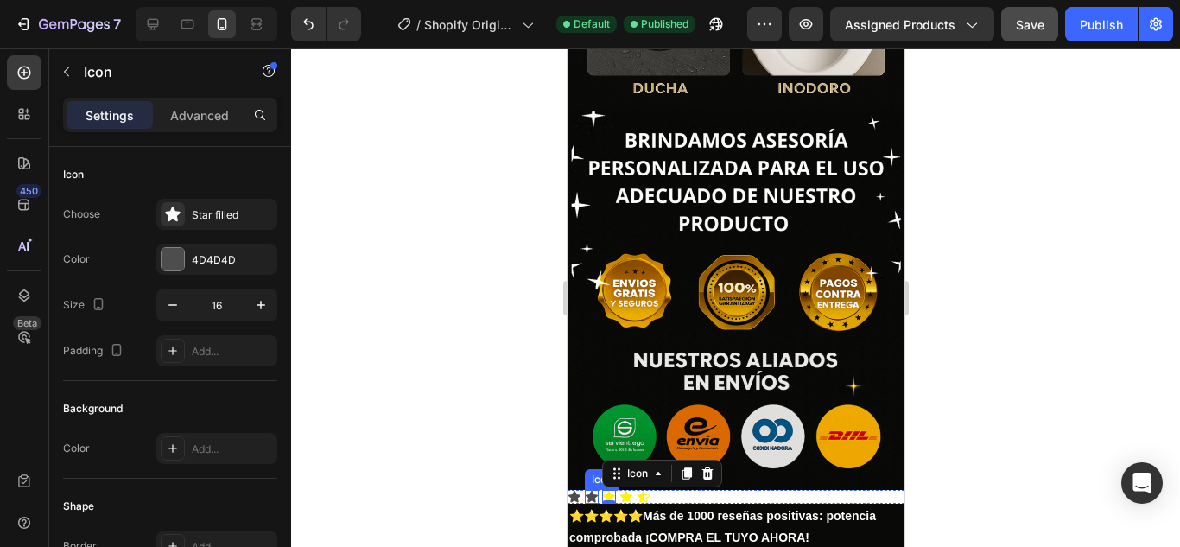
click at [594, 491] on icon at bounding box center [591, 496] width 12 height 11
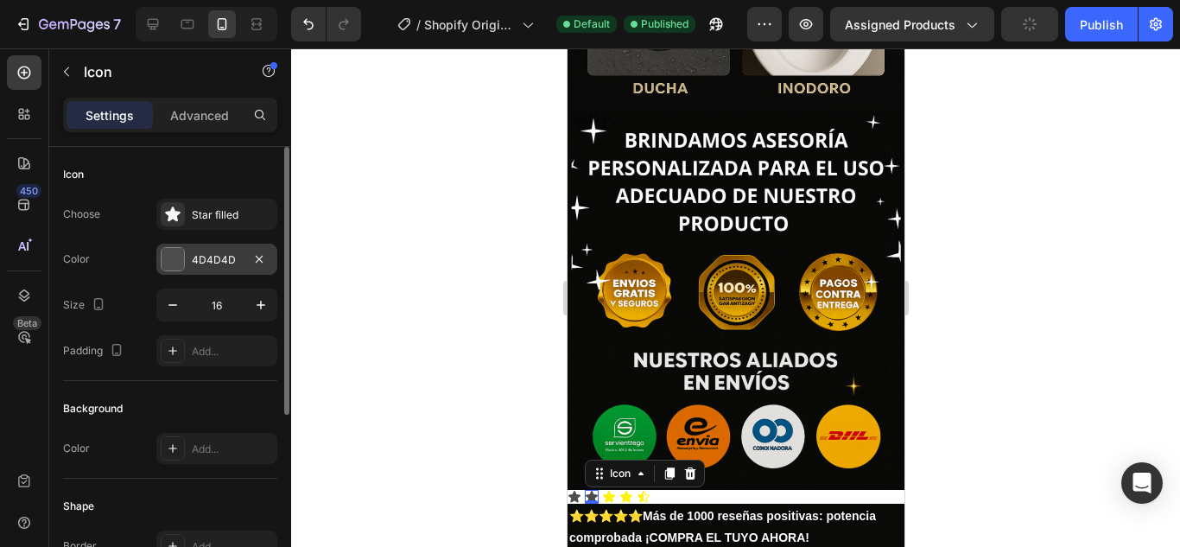
click at [193, 262] on div "4D4D4D" at bounding box center [217, 260] width 50 height 16
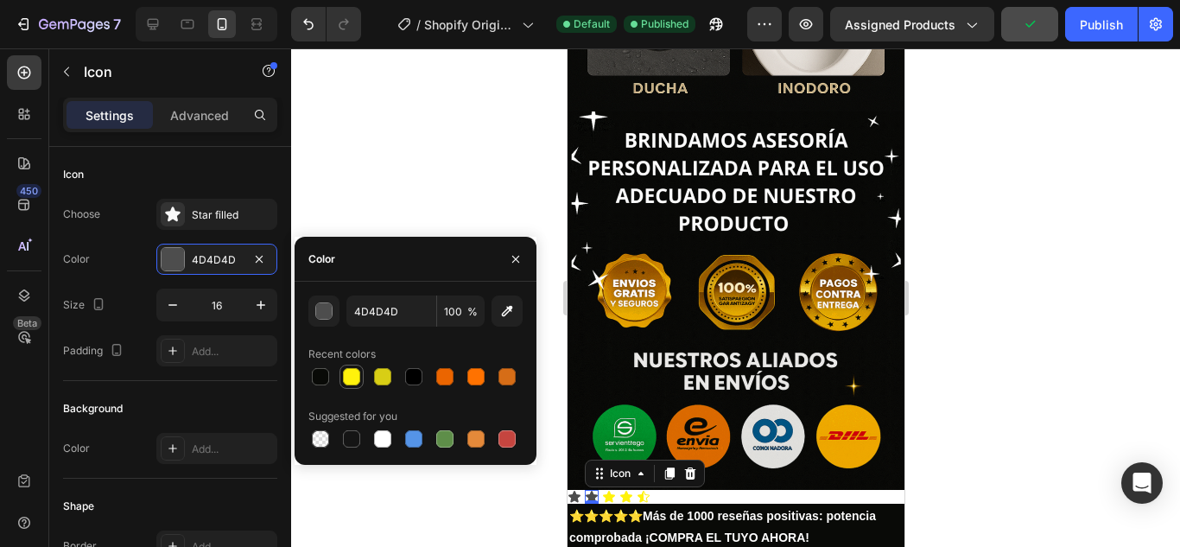
click at [351, 378] on div at bounding box center [351, 376] width 17 height 17
type input "FFF20C"
click at [572, 491] on icon at bounding box center [574, 496] width 12 height 11
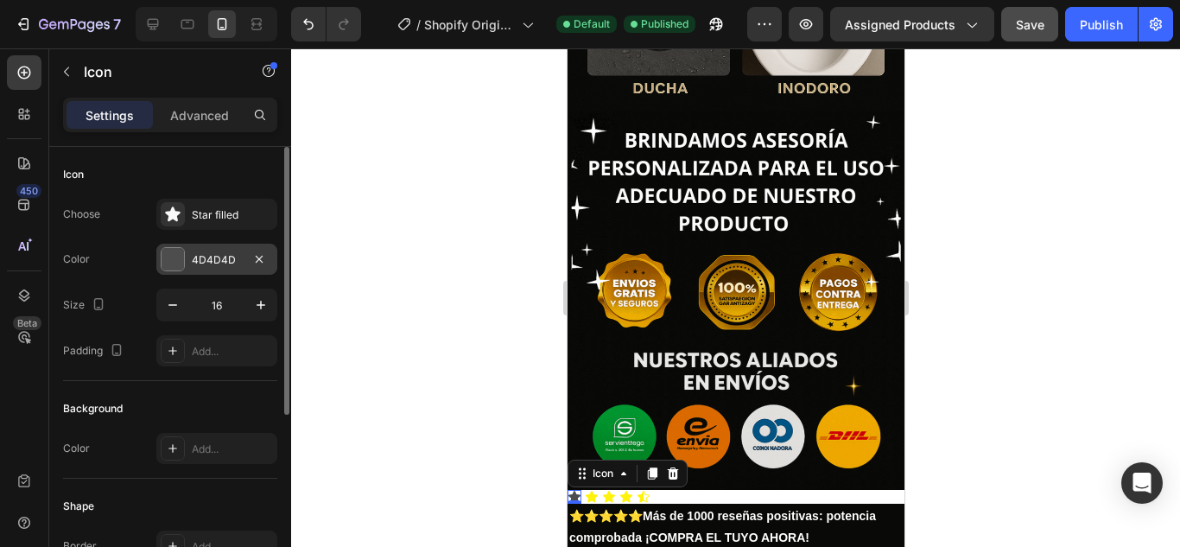
click at [178, 258] on div at bounding box center [173, 259] width 22 height 22
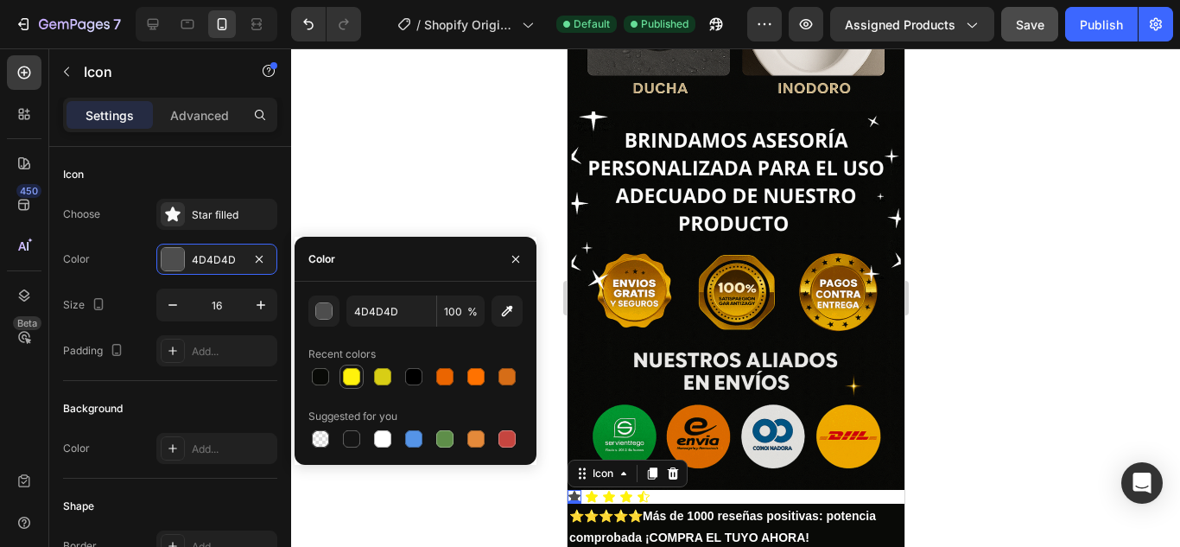
click at [356, 369] on div at bounding box center [351, 376] width 17 height 17
type input "FFF20C"
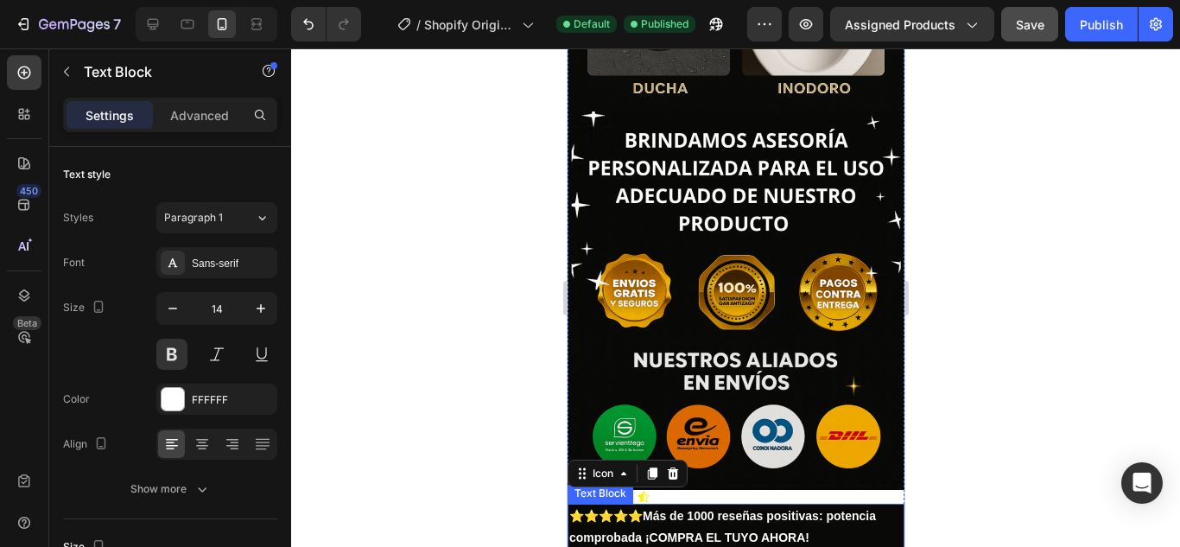
click at [650, 505] on p "⭐⭐⭐⭐⭐ Más de 1000 reseñas positivas: potencia comprobada ¡COMPRA EL TUYO AHORA!" at bounding box center [734, 526] width 333 height 43
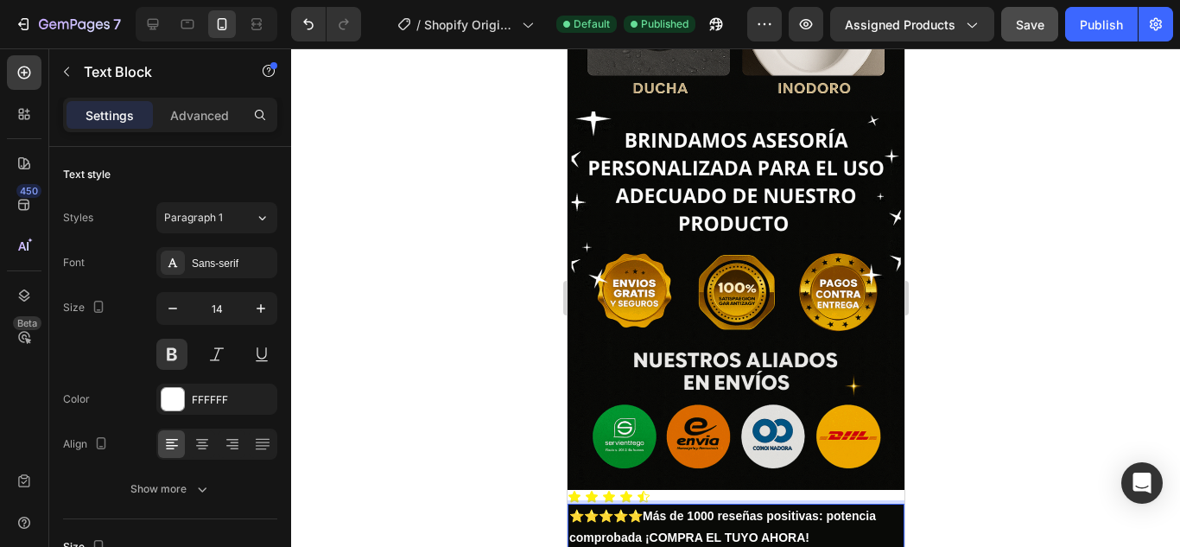
click at [648, 505] on p "⭐⭐⭐⭐⭐ Más de 1000 reseñas positivas: potencia comprobada ¡COMPRA EL TUYO AHORA!" at bounding box center [734, 526] width 333 height 43
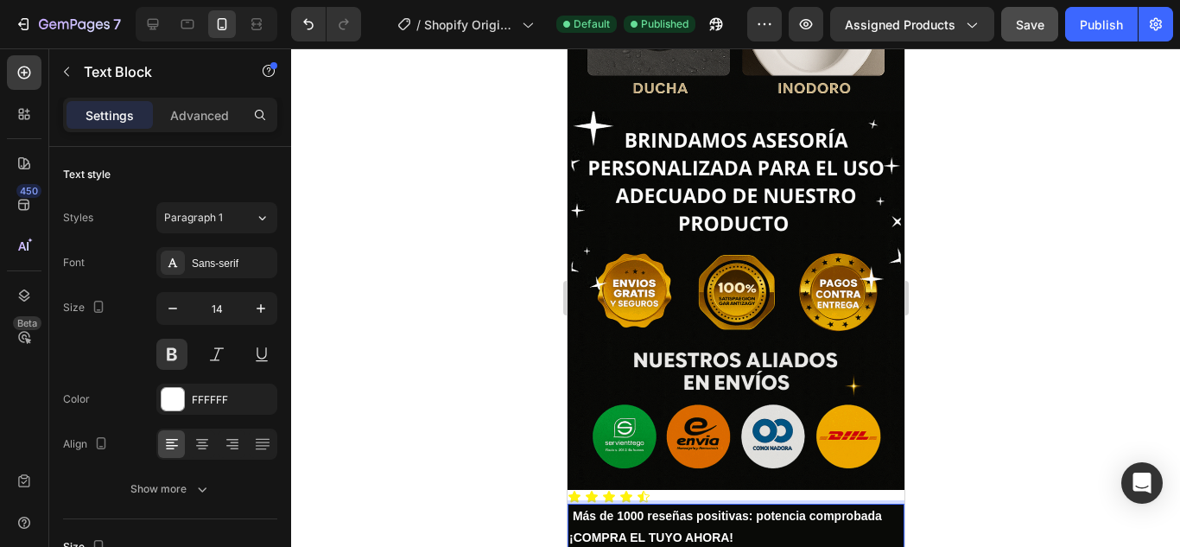
click at [615, 509] on strong "Más de 1000 reseñas positivas: potencia comprobada ¡COMPRA EL TUYO AHORA!" at bounding box center [724, 526] width 313 height 35
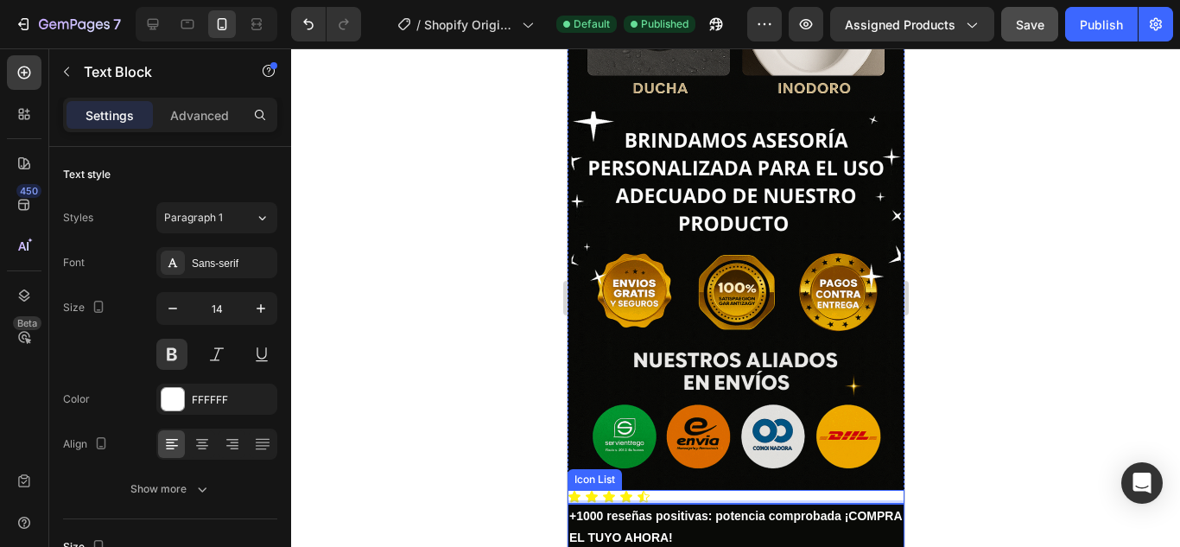
click at [659, 490] on div "Icon Icon Icon Icon Icon" at bounding box center [735, 497] width 337 height 14
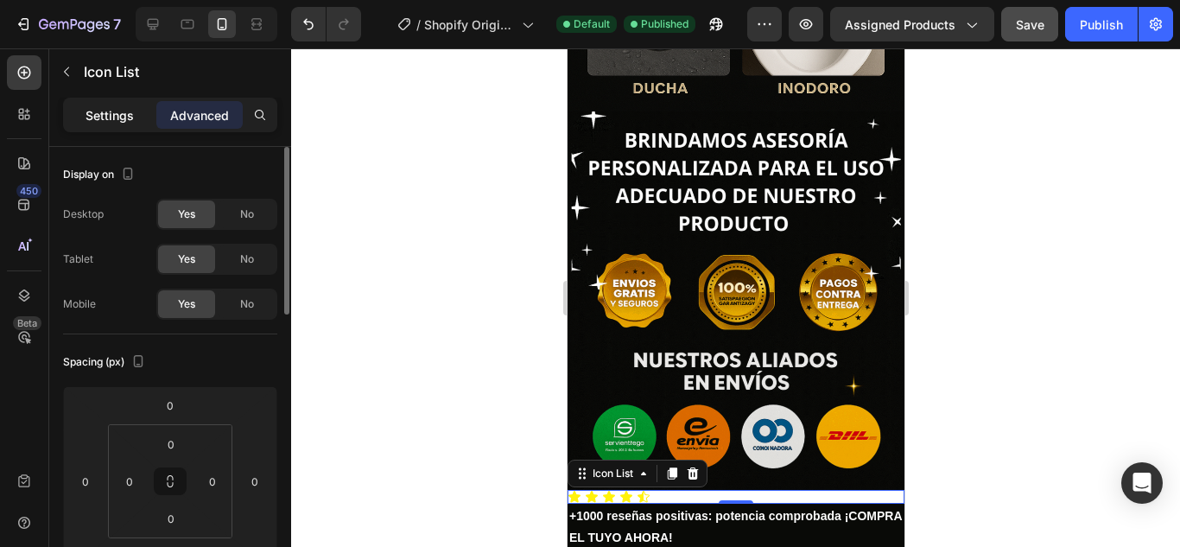
click at [137, 118] on div "Settings" at bounding box center [110, 115] width 86 height 28
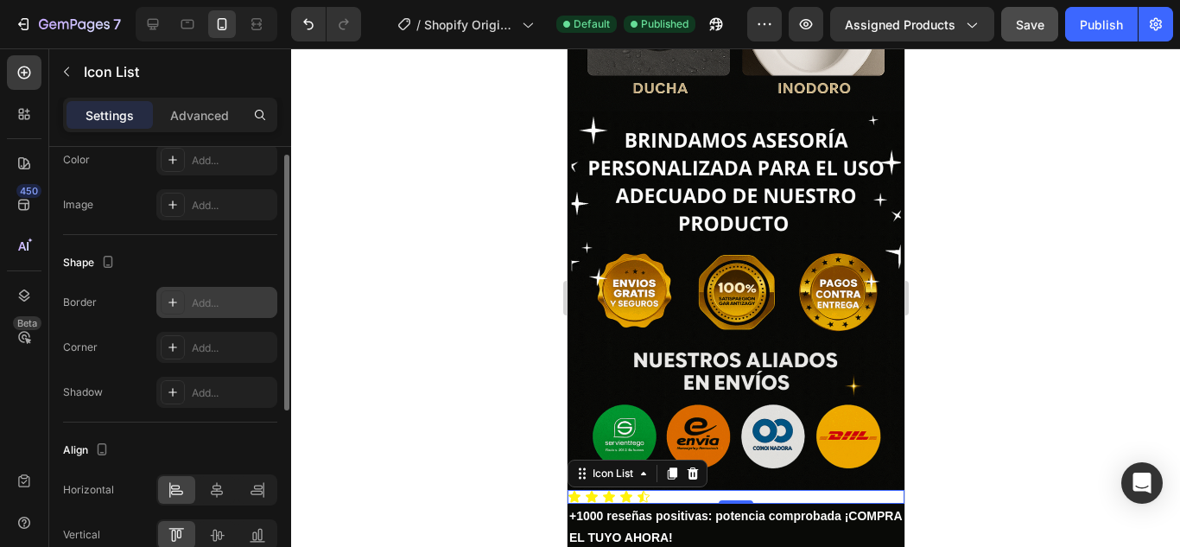
scroll to position [165, 0]
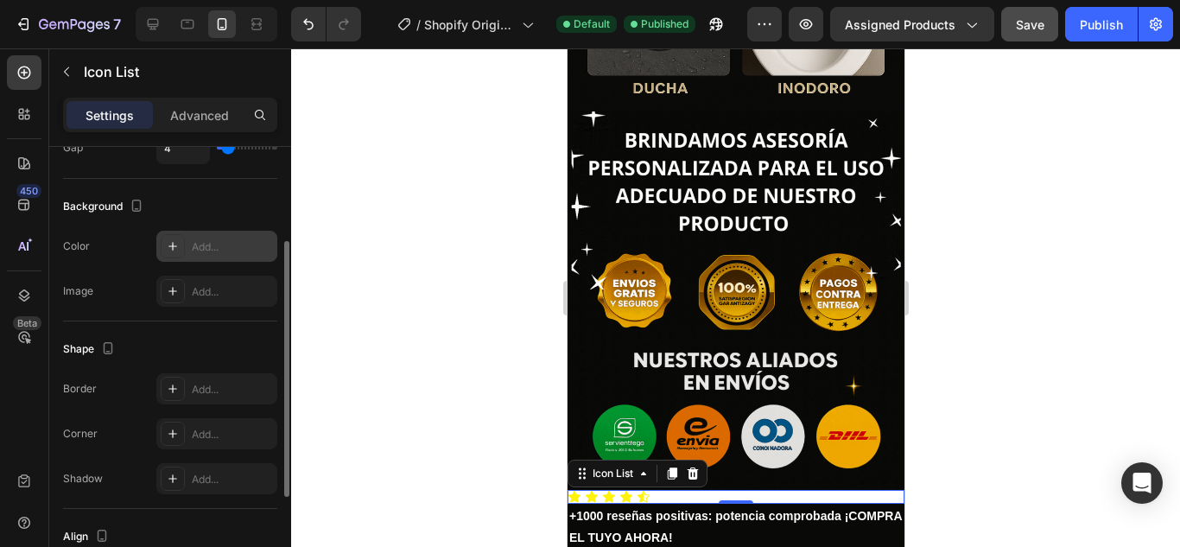
click at [224, 238] on div "Add..." at bounding box center [216, 246] width 121 height 31
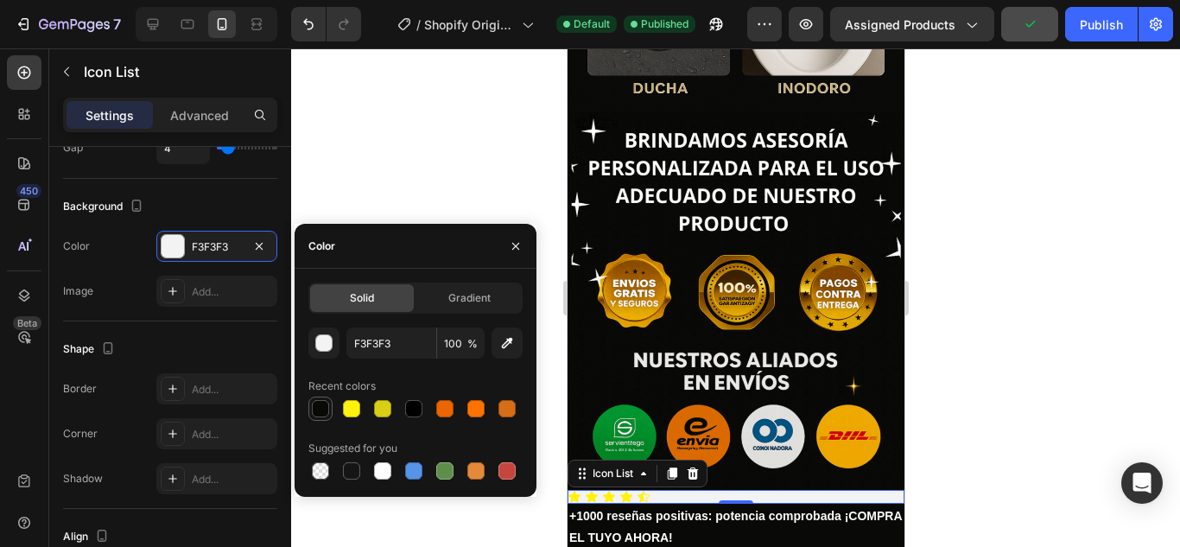
click at [317, 401] on div at bounding box center [320, 408] width 17 height 17
type input "090A07"
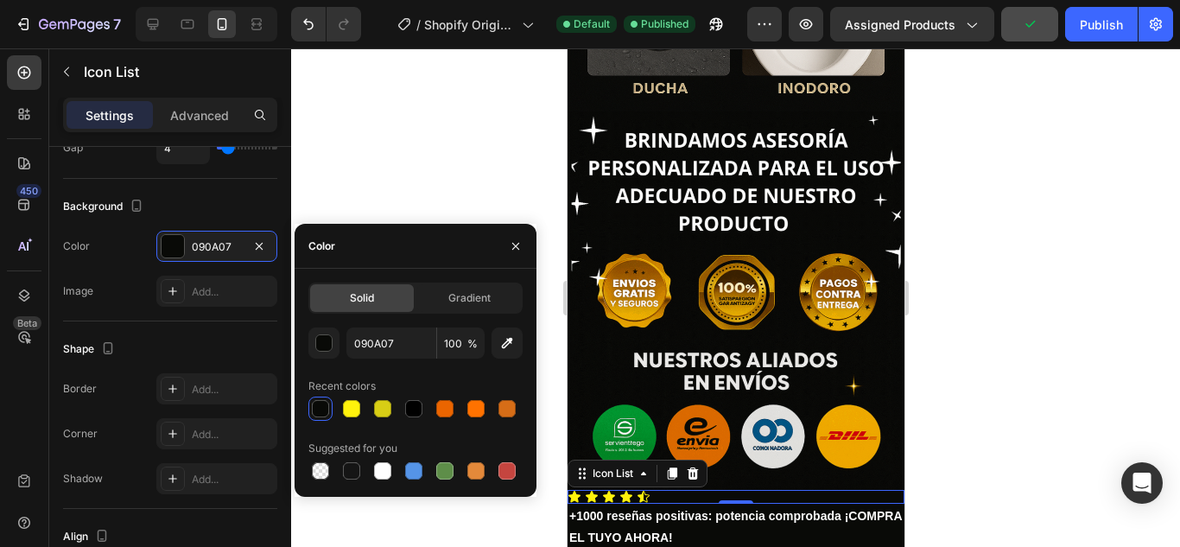
click at [985, 233] on div at bounding box center [735, 297] width 889 height 498
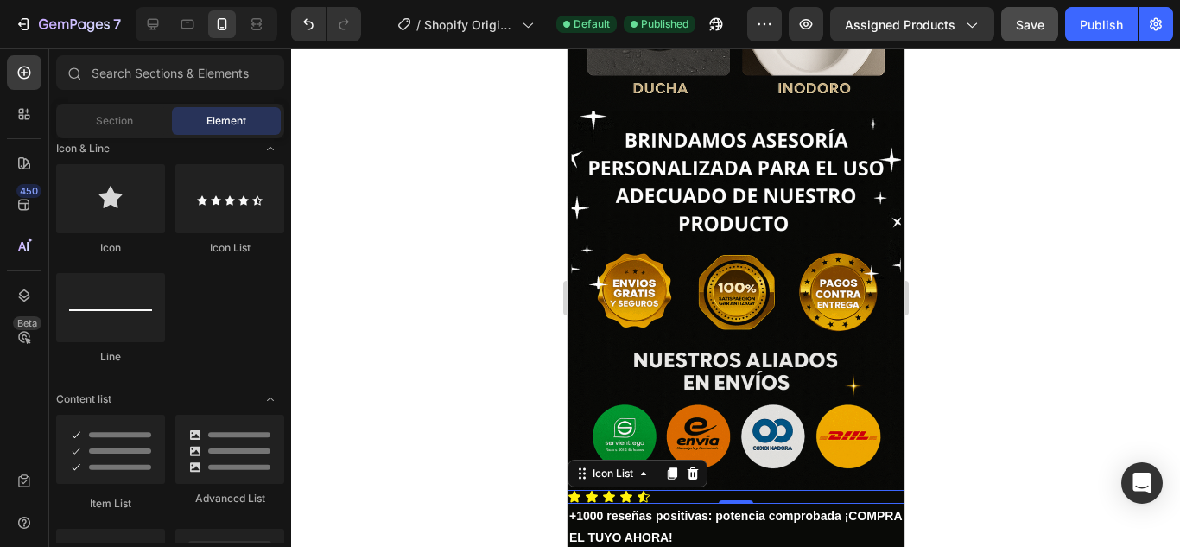
click at [724, 490] on div "Icon Icon Icon Icon Icon" at bounding box center [735, 497] width 337 height 14
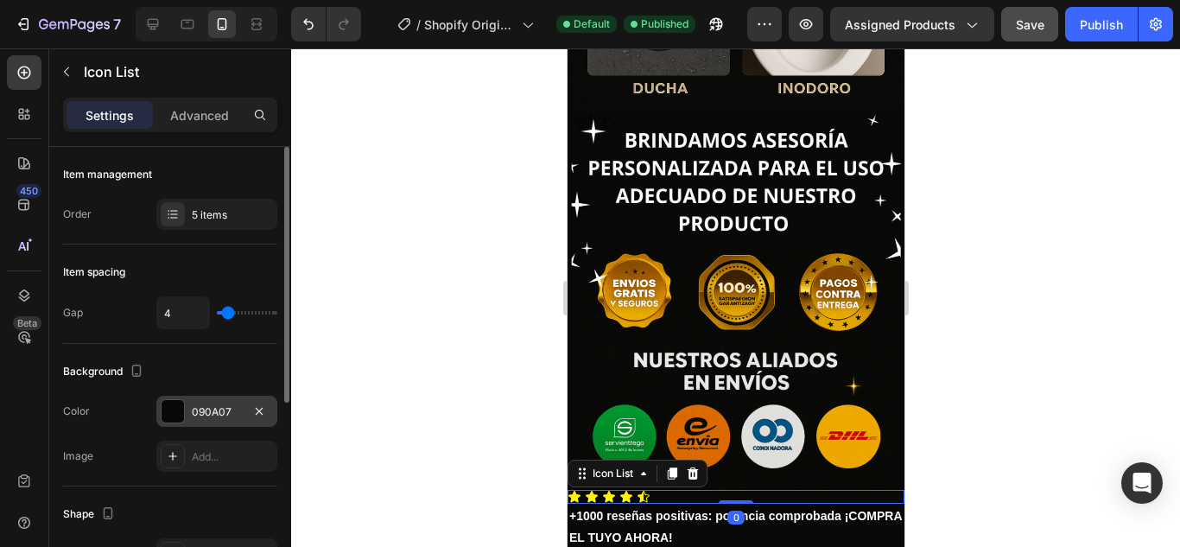
click at [191, 410] on div "090A07" at bounding box center [216, 411] width 121 height 31
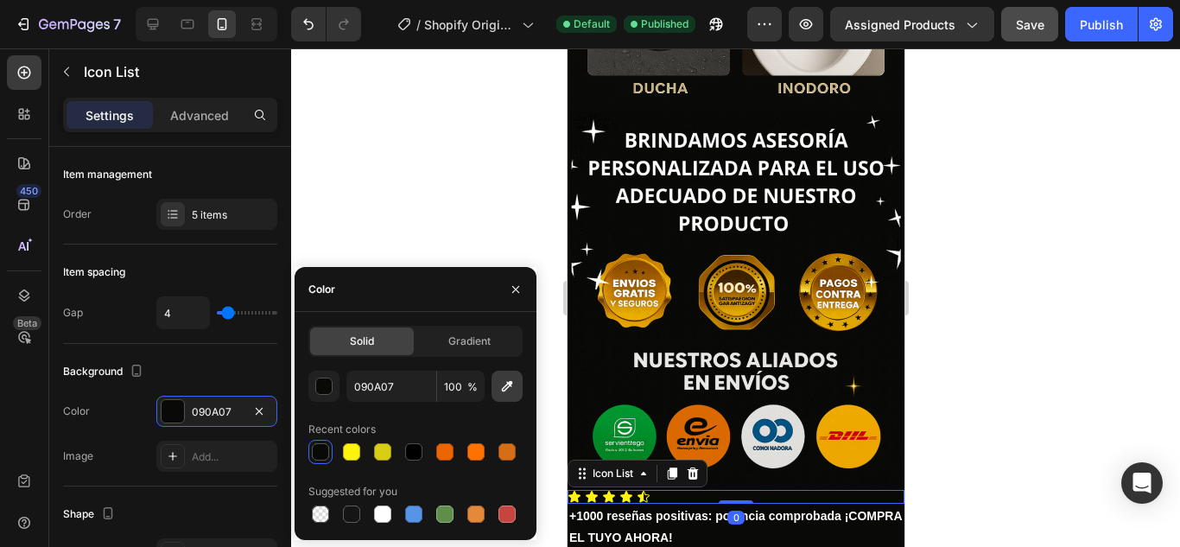
click at [509, 384] on icon "button" at bounding box center [507, 386] width 11 height 11
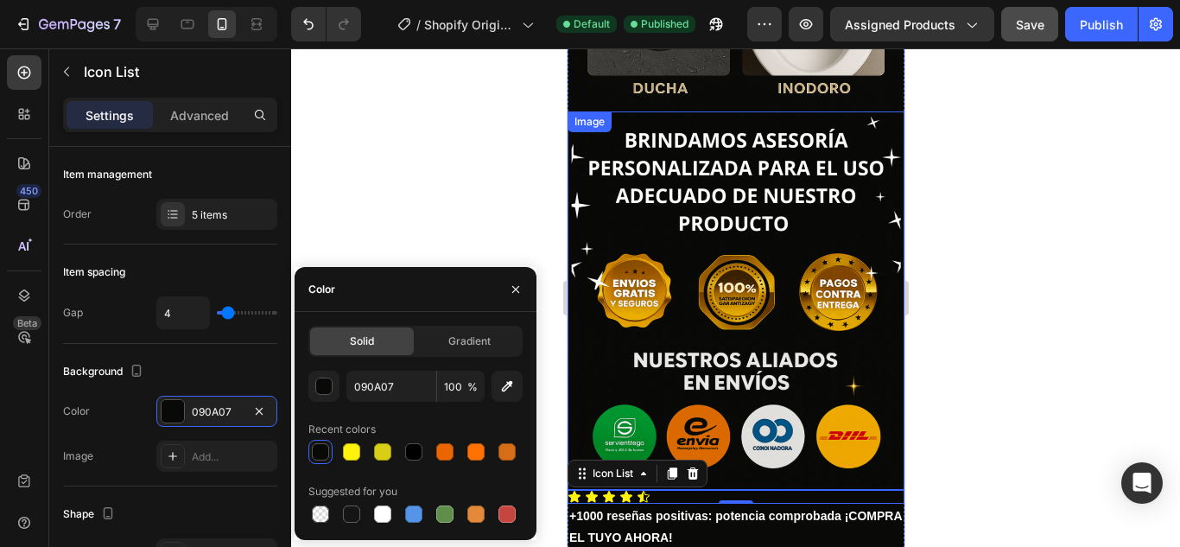
click at [984, 255] on div at bounding box center [735, 297] width 889 height 498
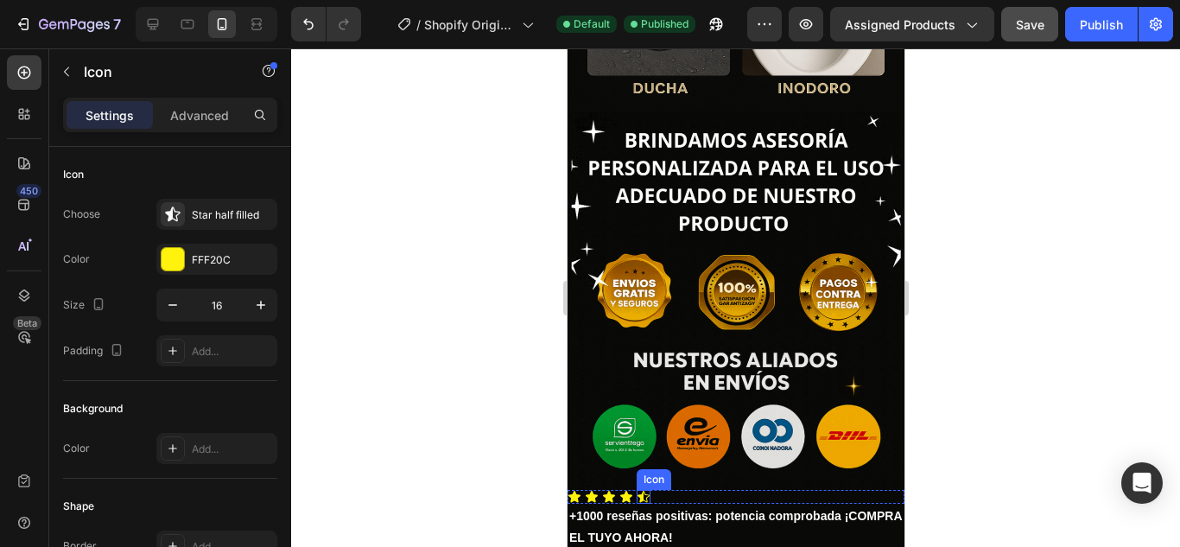
click at [639, 490] on div "Icon" at bounding box center [643, 497] width 14 height 14
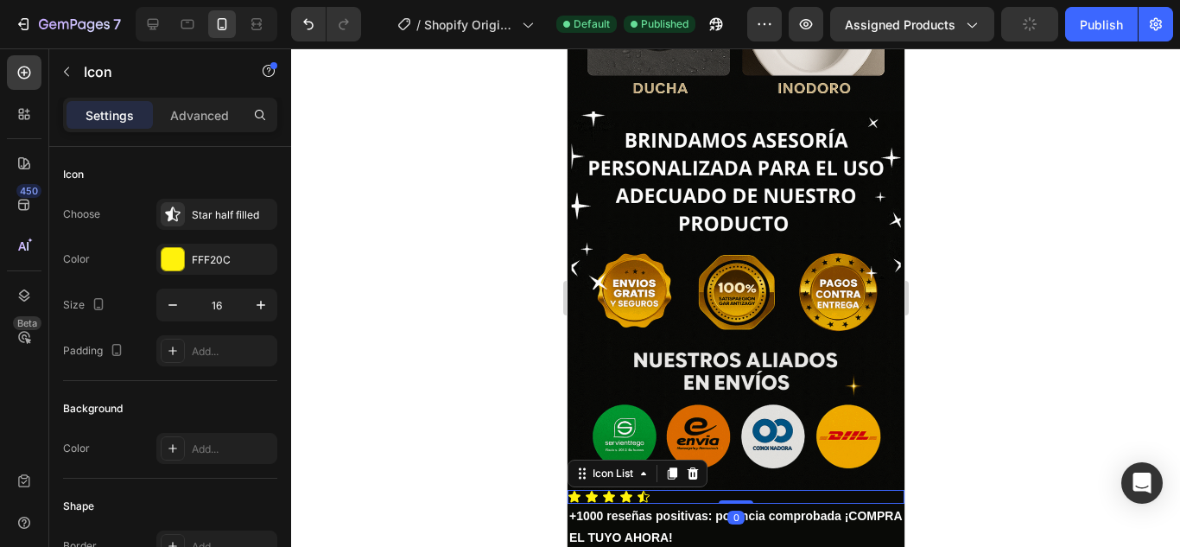
click at [657, 490] on div "Icon Icon Icon Icon Icon" at bounding box center [735, 497] width 337 height 14
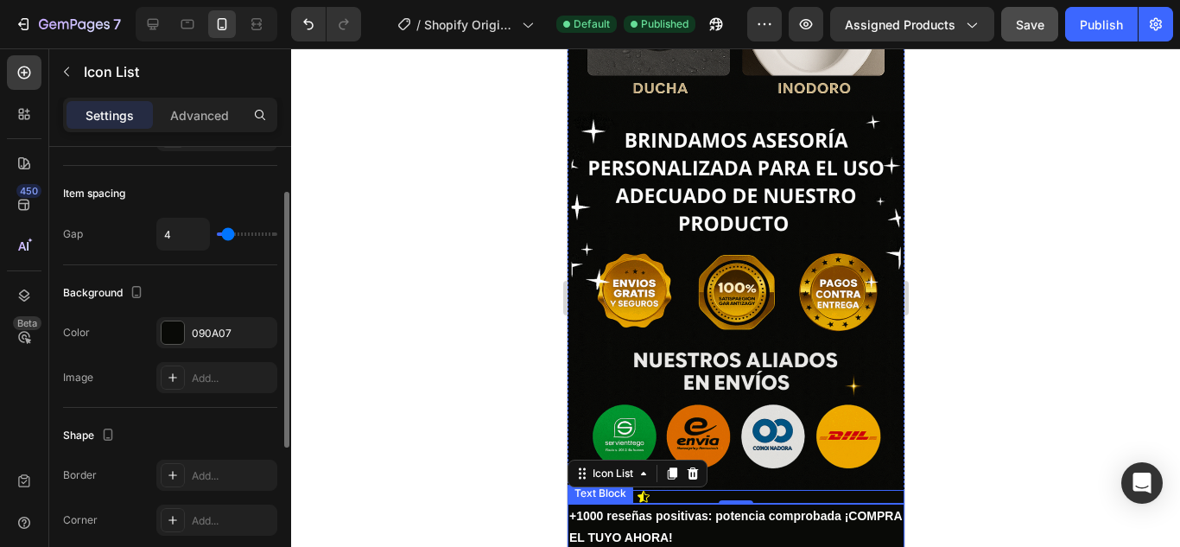
scroll to position [0, 0]
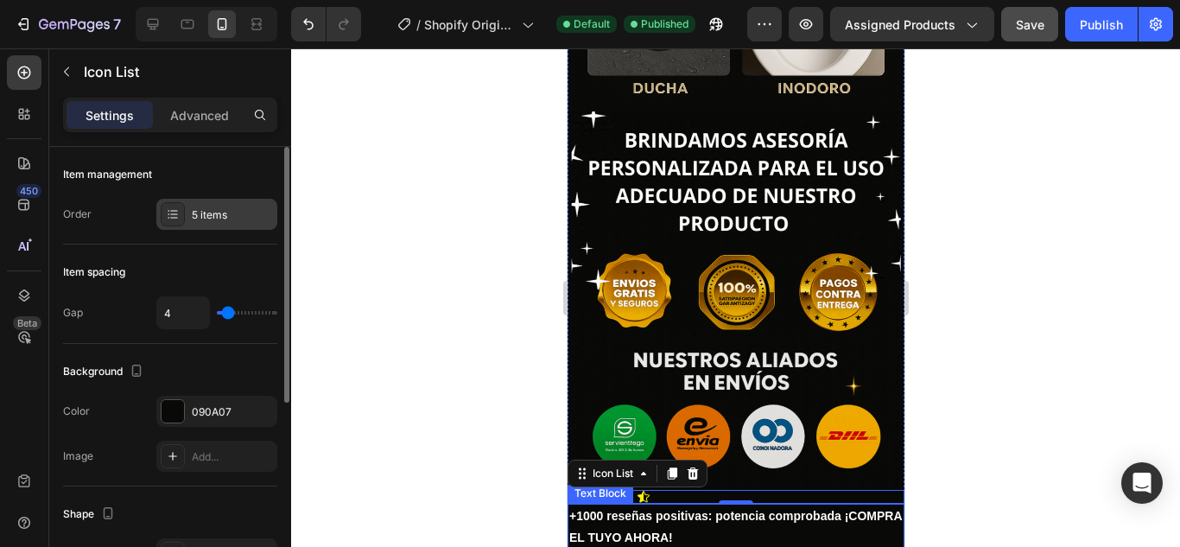
click at [179, 204] on div at bounding box center [173, 214] width 24 height 24
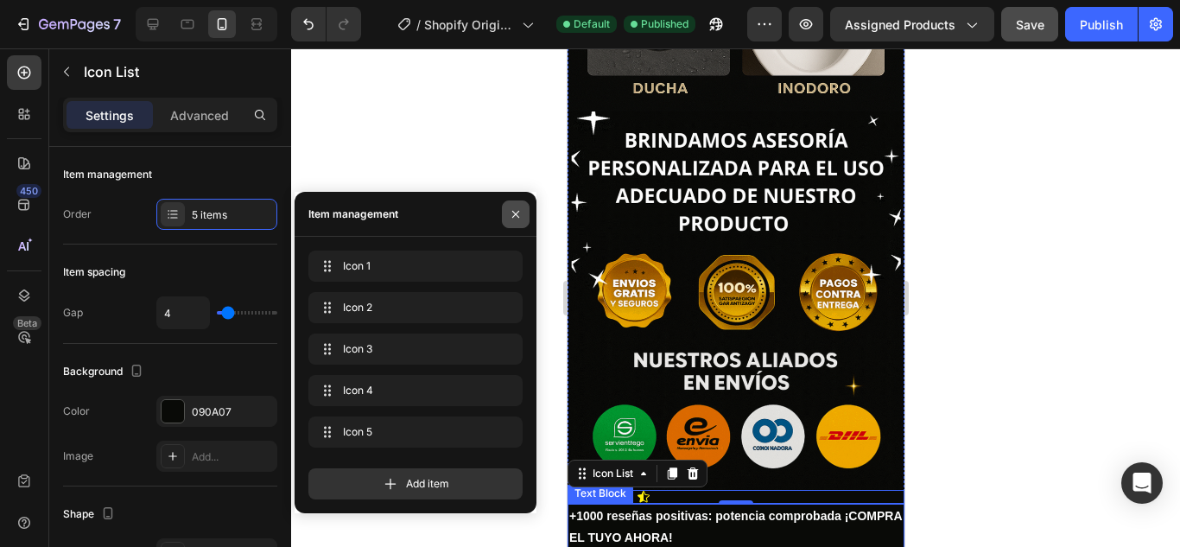
click at [521, 214] on icon "button" at bounding box center [516, 214] width 14 height 14
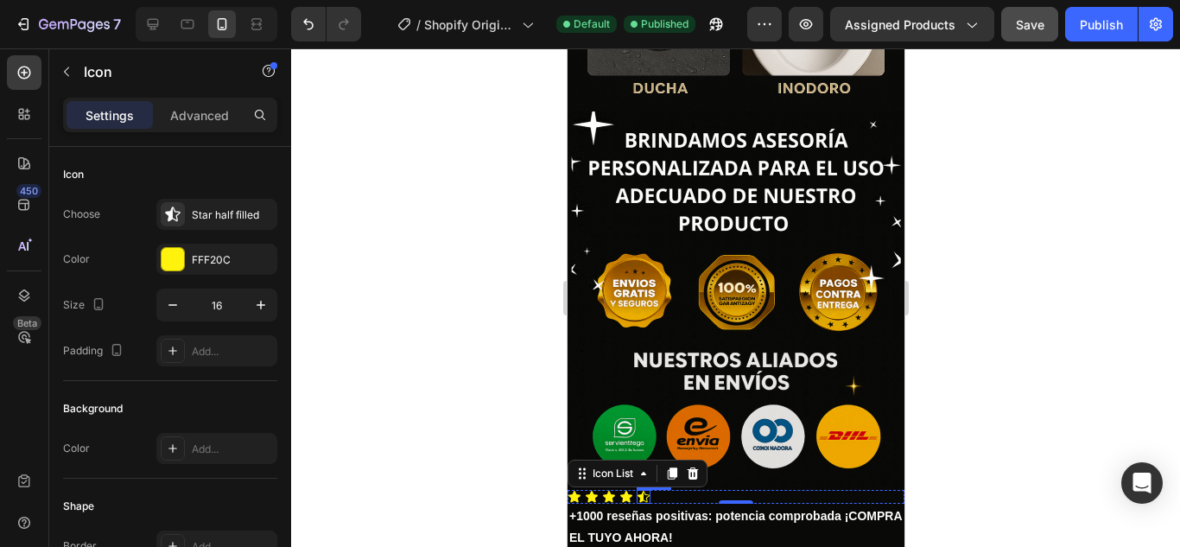
click at [644, 490] on icon at bounding box center [643, 497] width 14 height 14
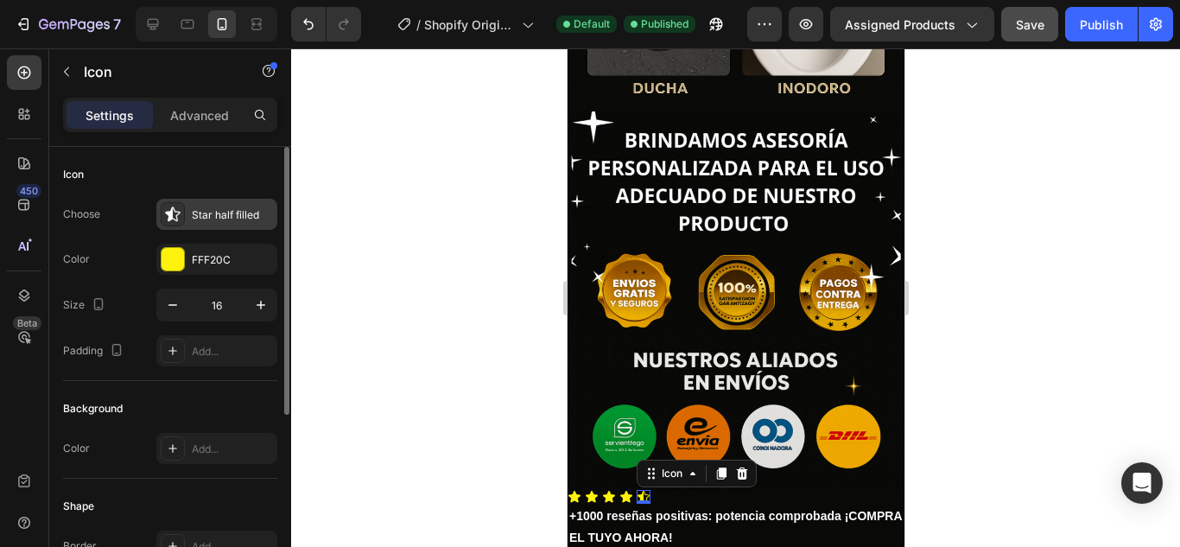
click at [211, 210] on div "Star half filled" at bounding box center [232, 215] width 81 height 16
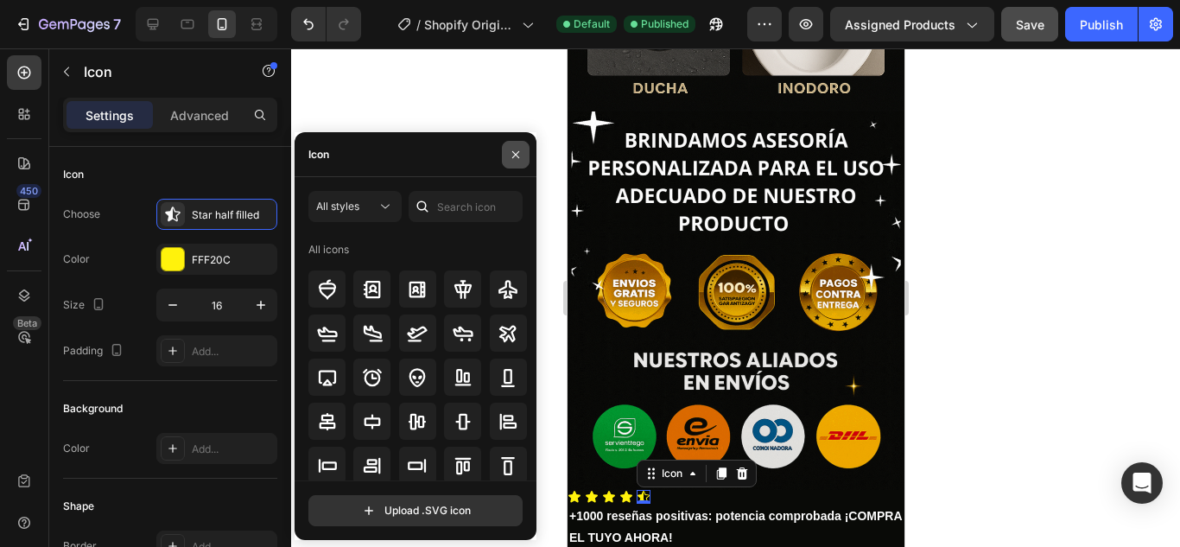
click at [514, 153] on icon "button" at bounding box center [515, 153] width 7 height 7
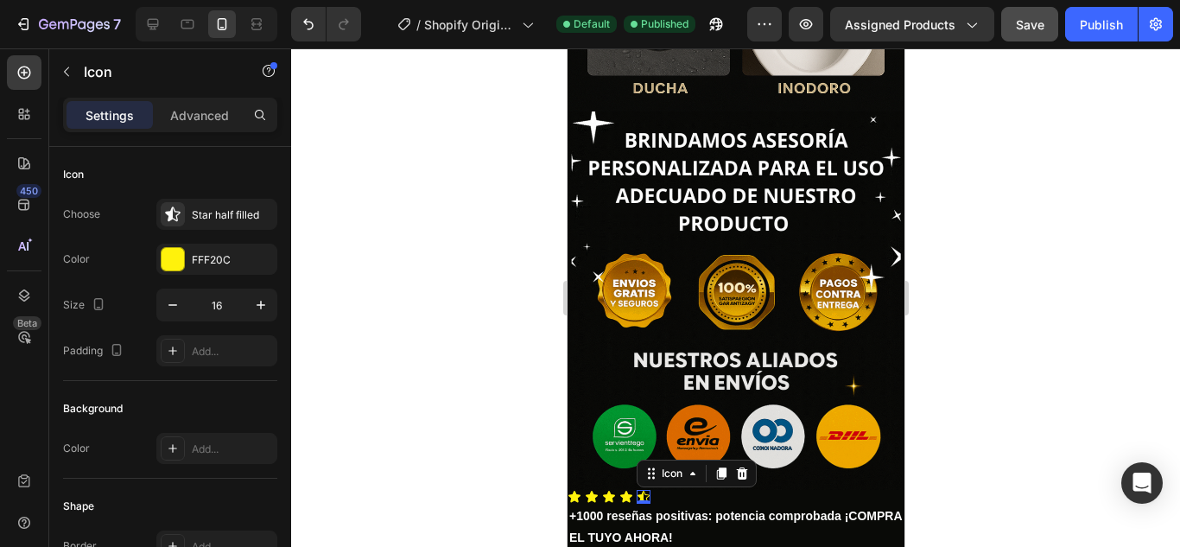
click at [1061, 158] on div at bounding box center [735, 297] width 889 height 498
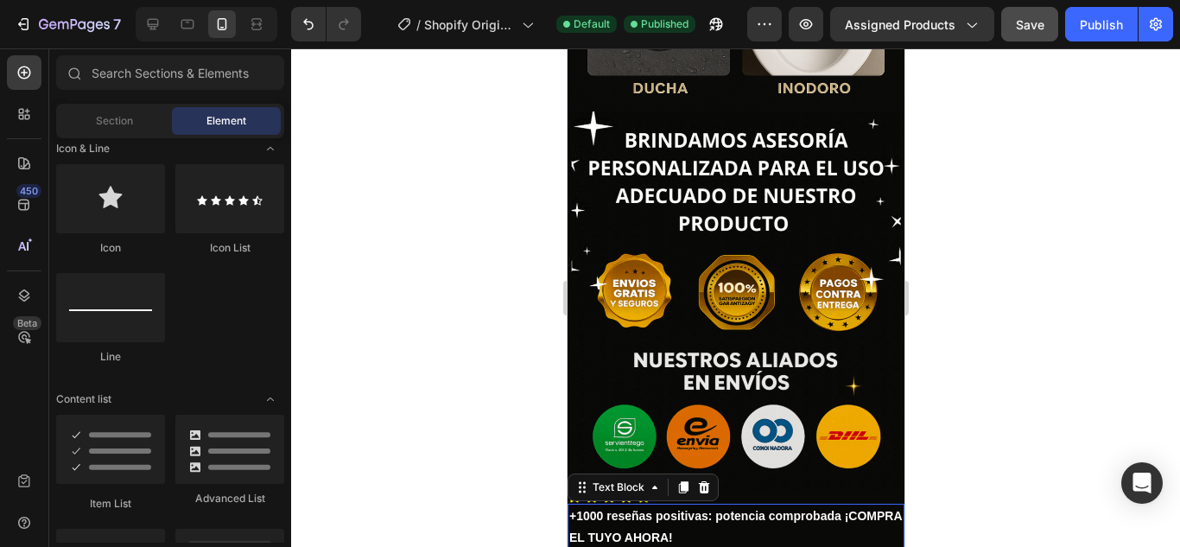
click at [701, 509] on strong "1000 reseñas positivas: potencia comprobada ¡COMPRA EL TUYO AHORA!" at bounding box center [734, 526] width 333 height 35
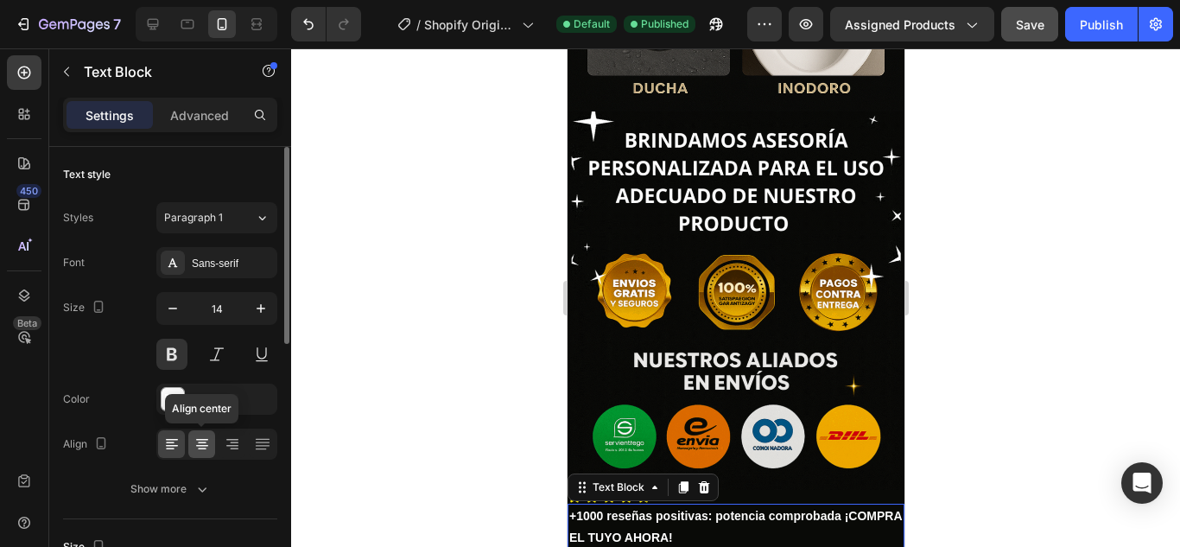
click at [206, 441] on icon at bounding box center [202, 443] width 17 height 17
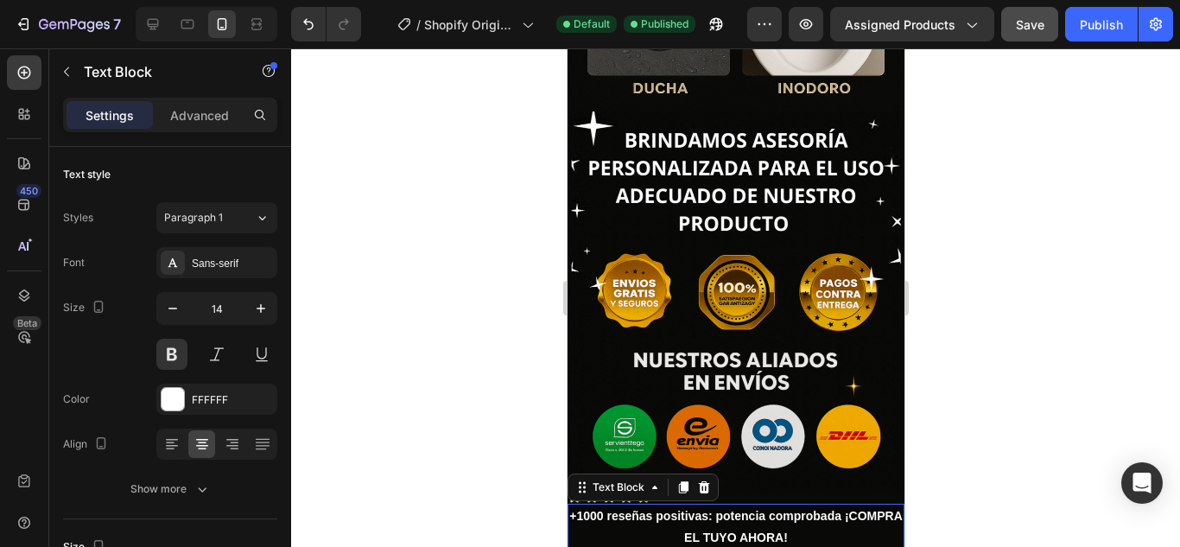
click at [1083, 283] on div at bounding box center [735, 297] width 889 height 498
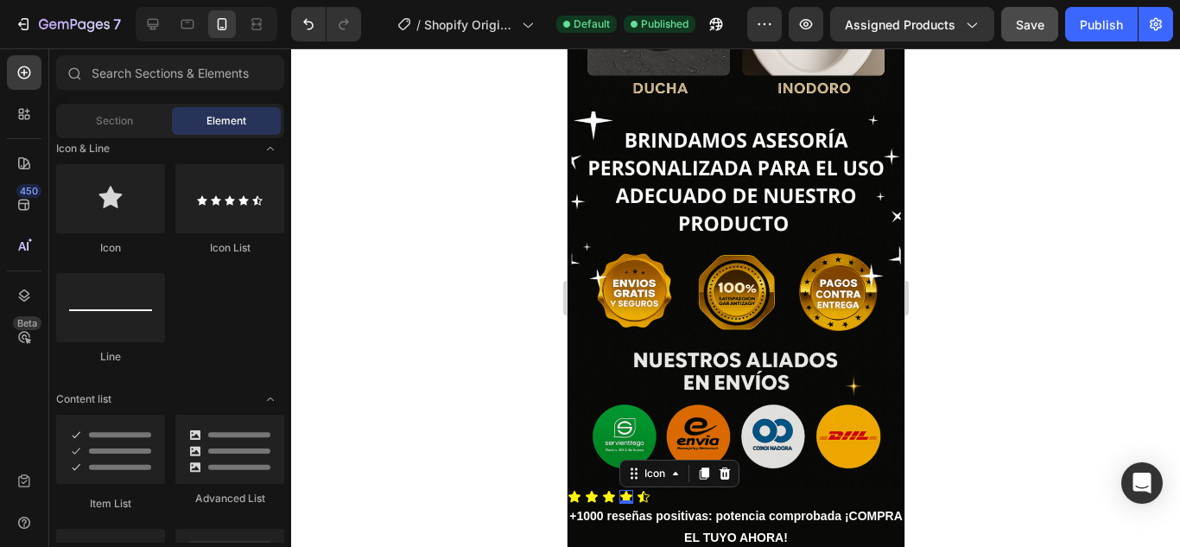
click at [630, 490] on icon at bounding box center [626, 497] width 14 height 14
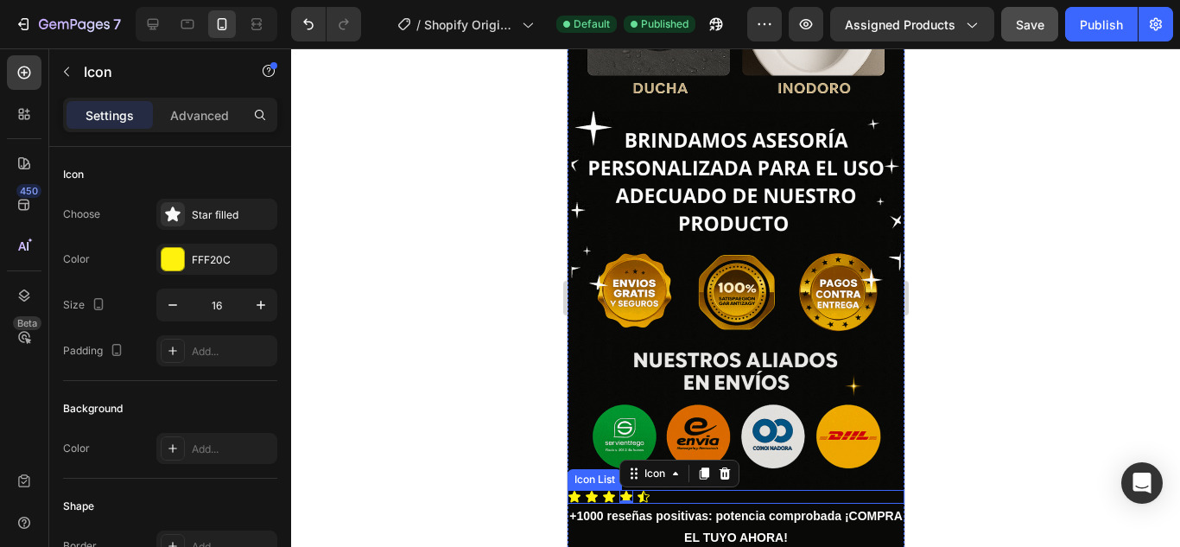
click at [670, 490] on div "Icon Icon Icon Icon 0 Icon" at bounding box center [735, 497] width 337 height 14
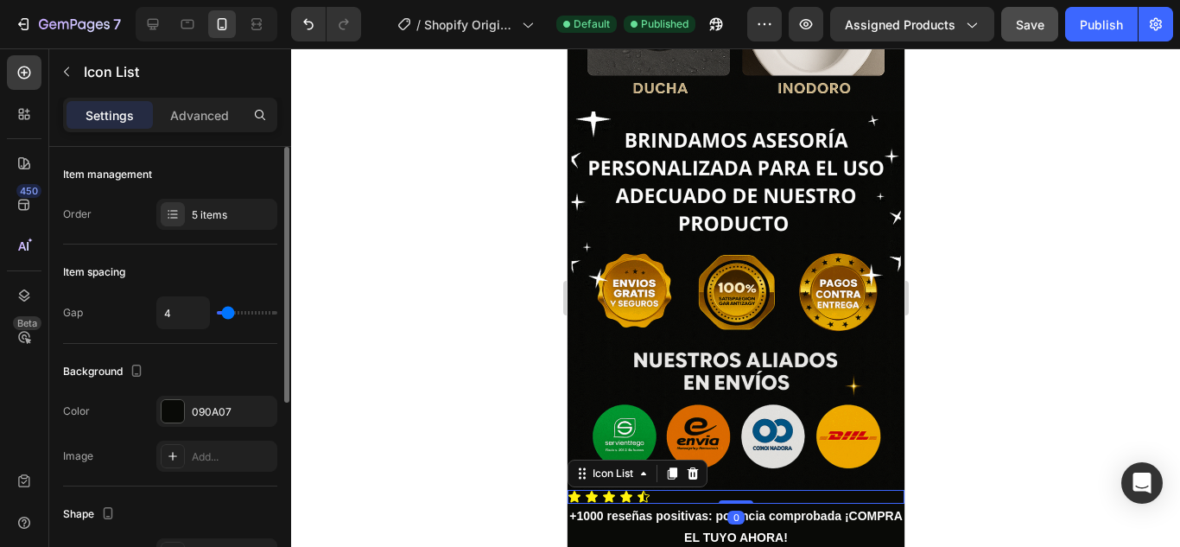
scroll to position [259, 0]
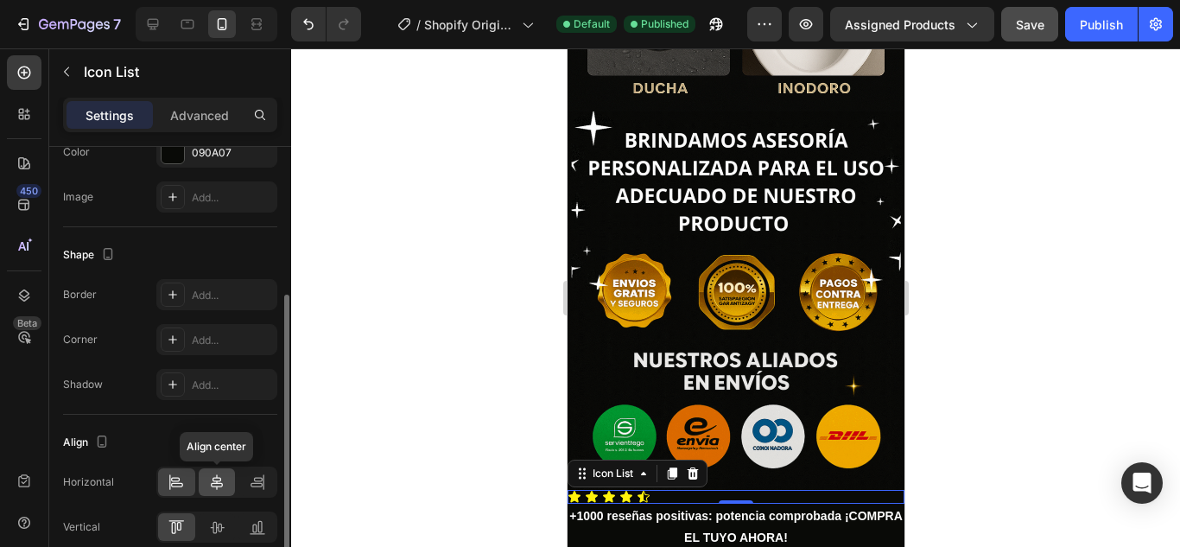
click at [228, 478] on div at bounding box center [217, 482] width 37 height 28
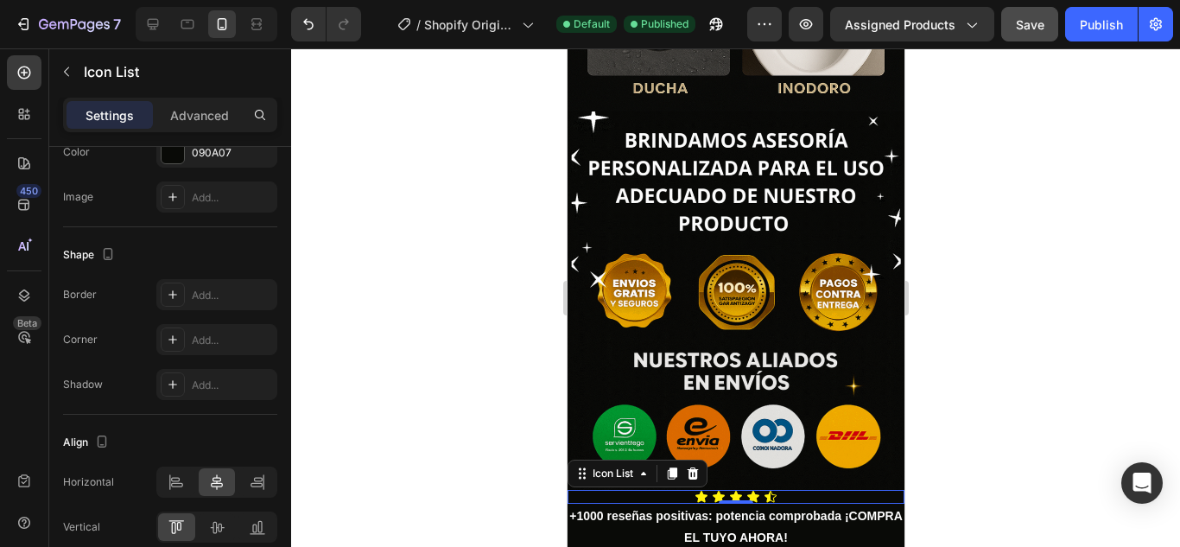
click at [1000, 225] on div at bounding box center [735, 297] width 889 height 498
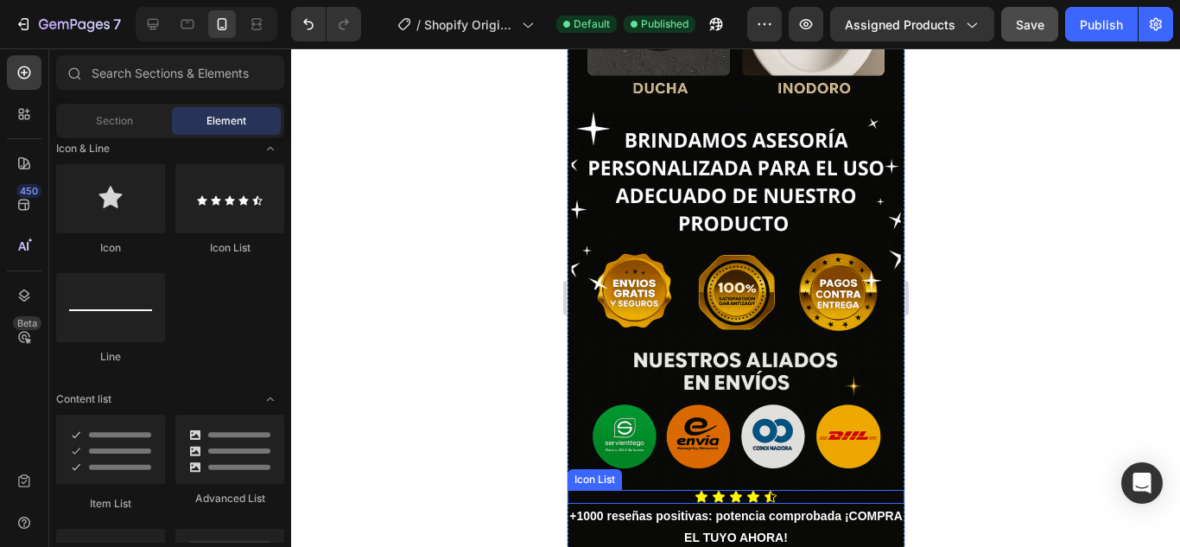
click at [788, 490] on div "Icon Icon Icon Icon Icon" at bounding box center [735, 497] width 337 height 14
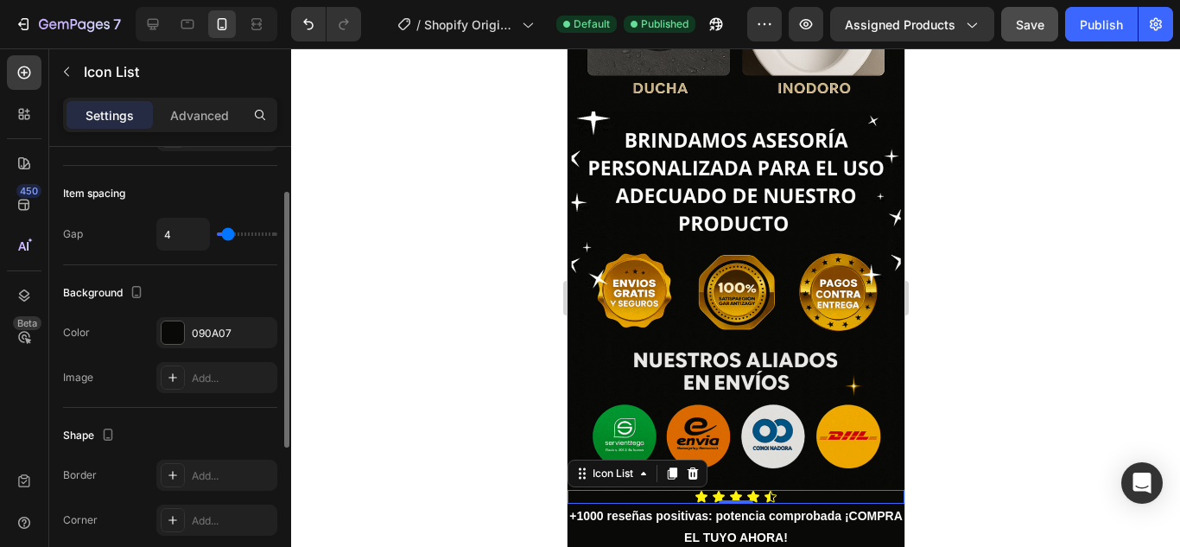
scroll to position [0, 0]
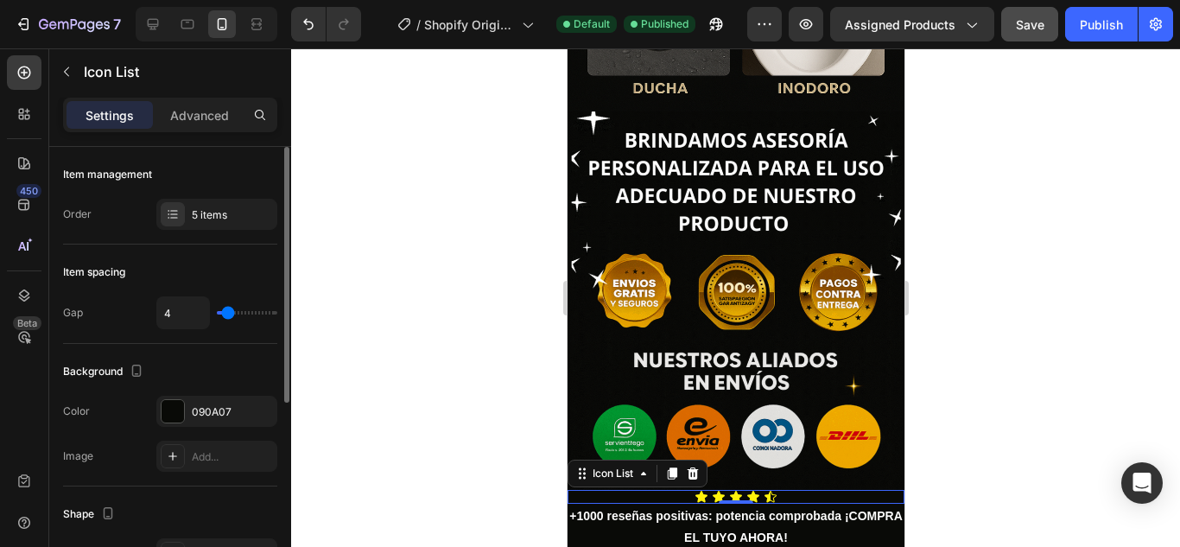
type input "7"
type input "9"
type input "13"
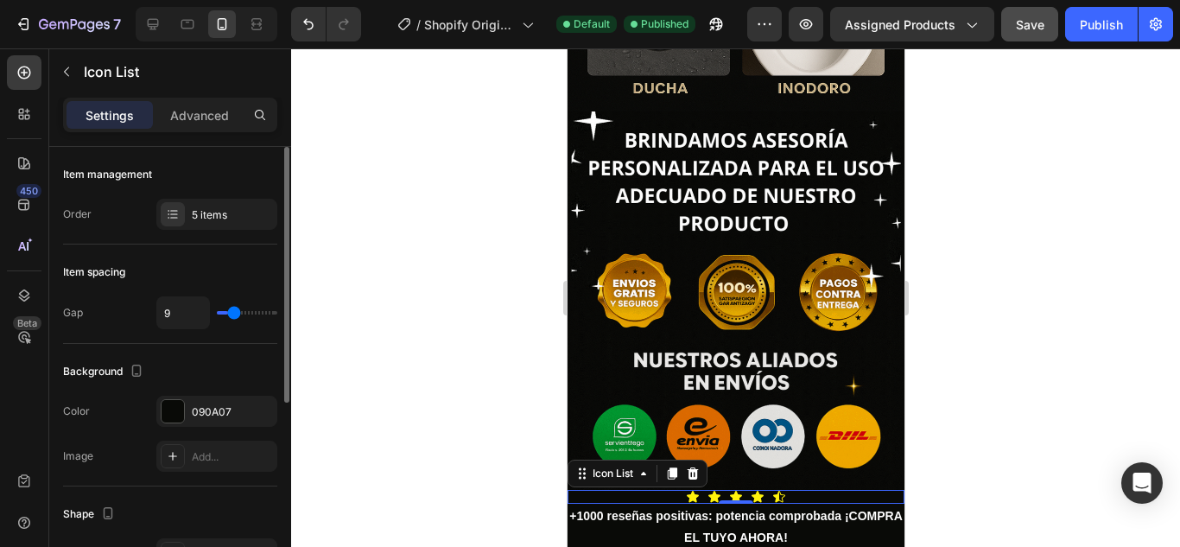
type input "13"
type input "15"
type input "17"
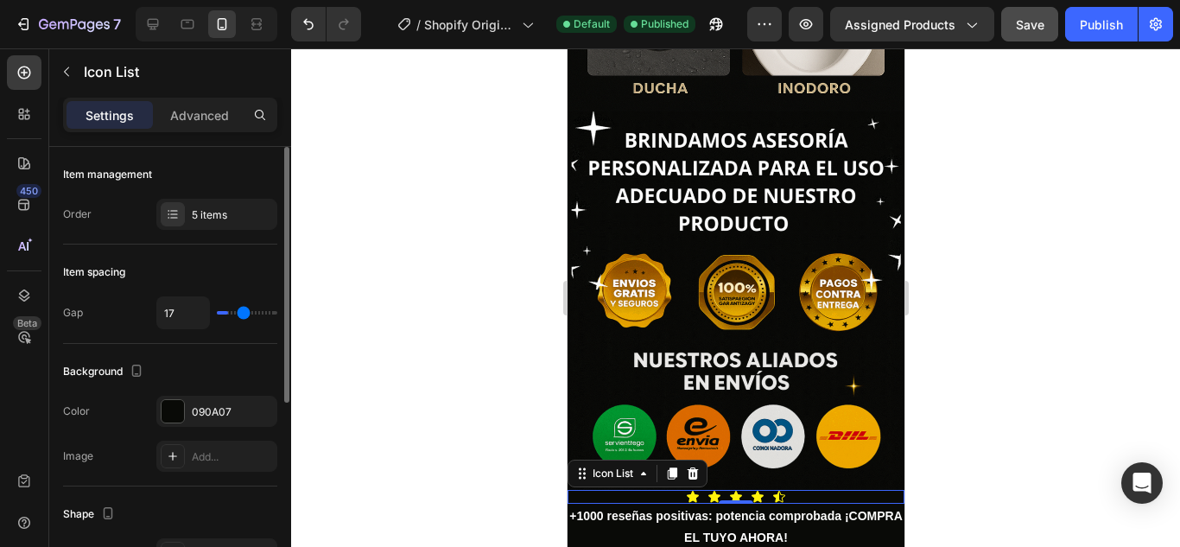
type input "19"
type input "20"
type input "22"
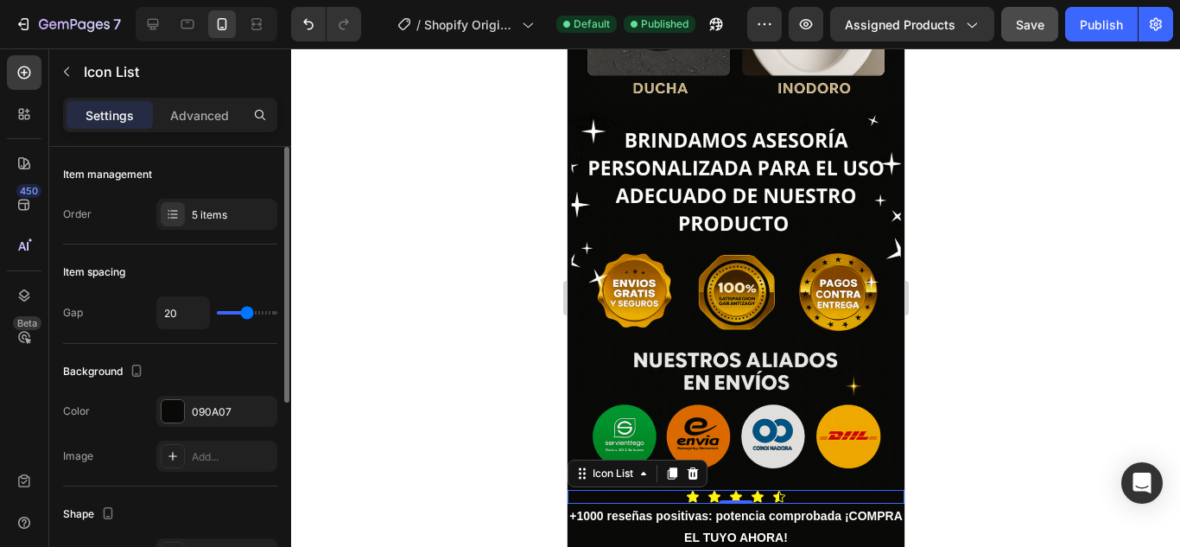
type input "22"
type input "24"
type input "25"
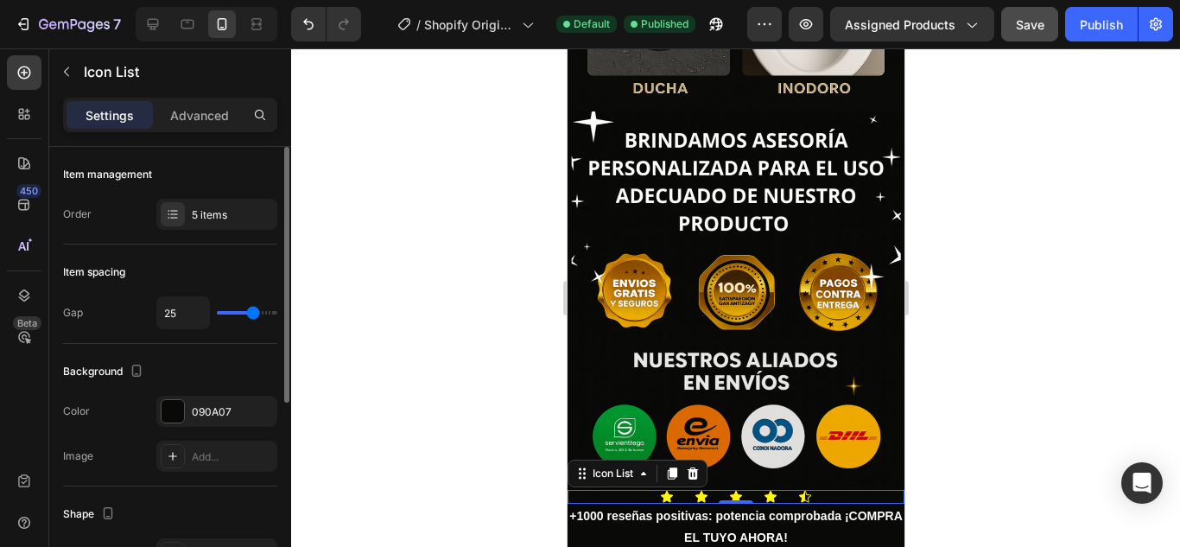
type input "26"
type input "27"
type input "30"
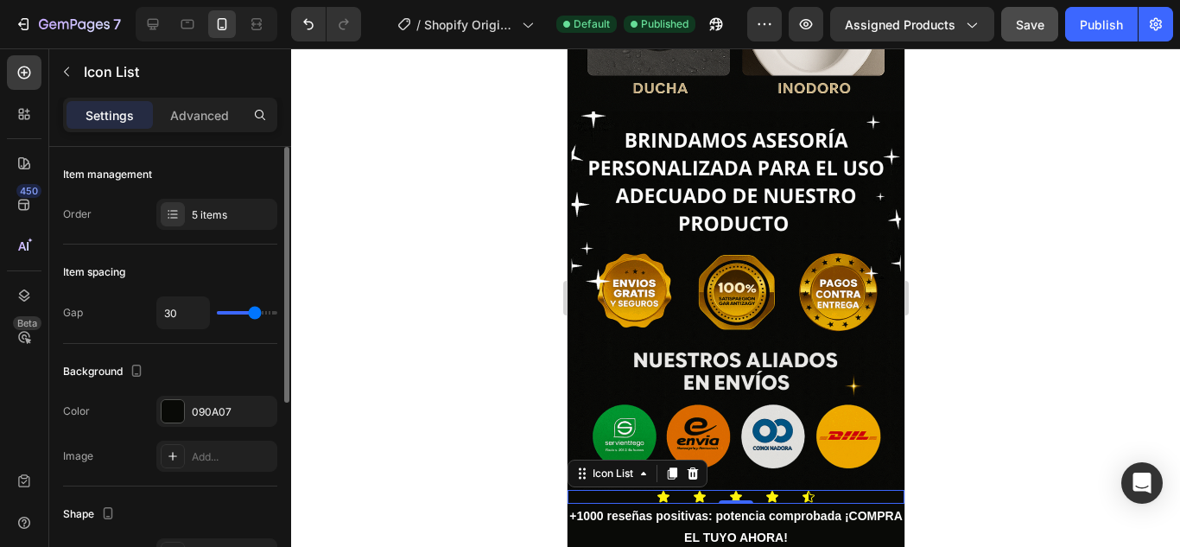
type input "30"
type input "33"
type input "35"
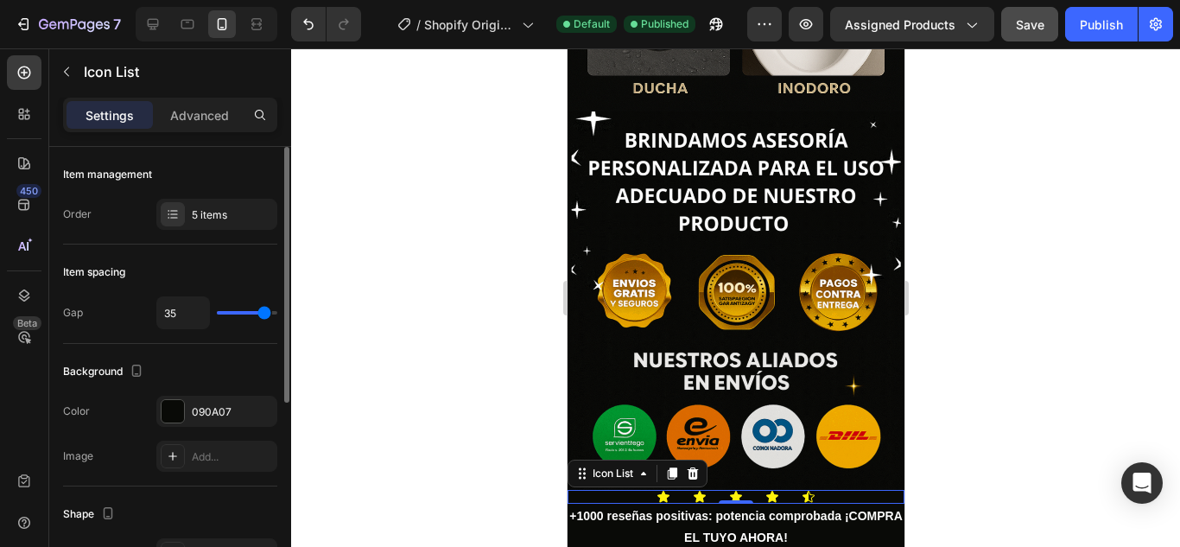
type input "36"
type input "38"
type input "40"
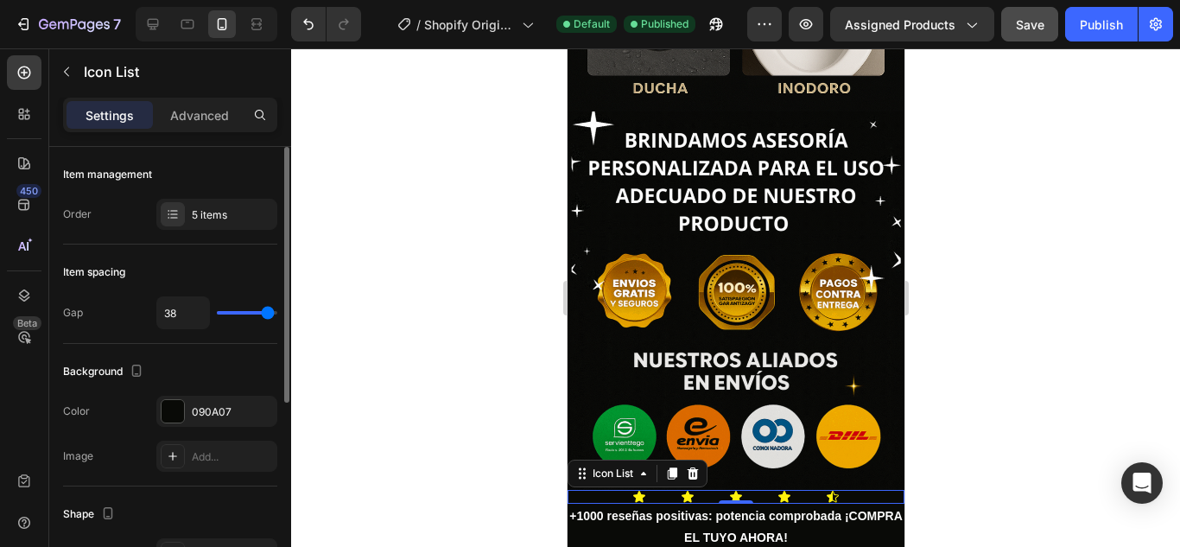
type input "40"
type input "38"
type input "30"
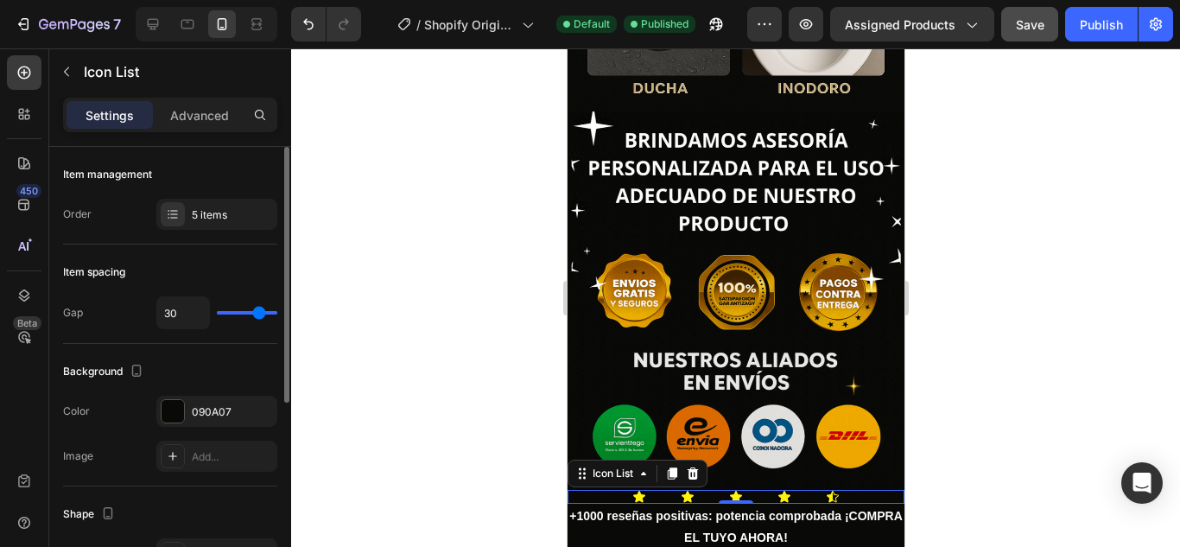
type input "18"
type input "4"
type input "0"
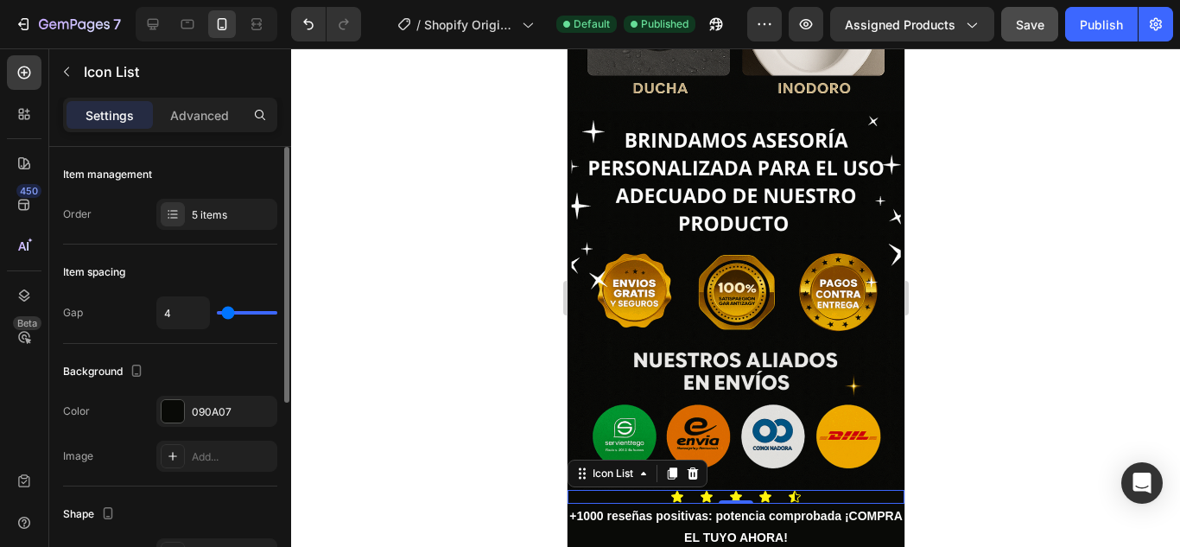
type input "0"
type input "2"
type input "4"
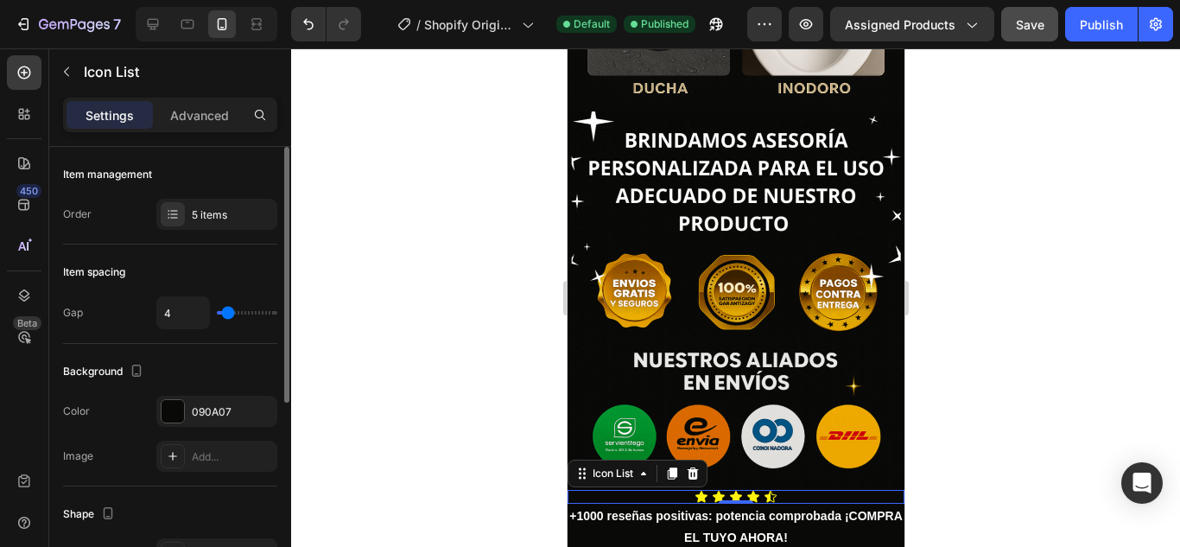
type input "5"
type input "7"
type input "8"
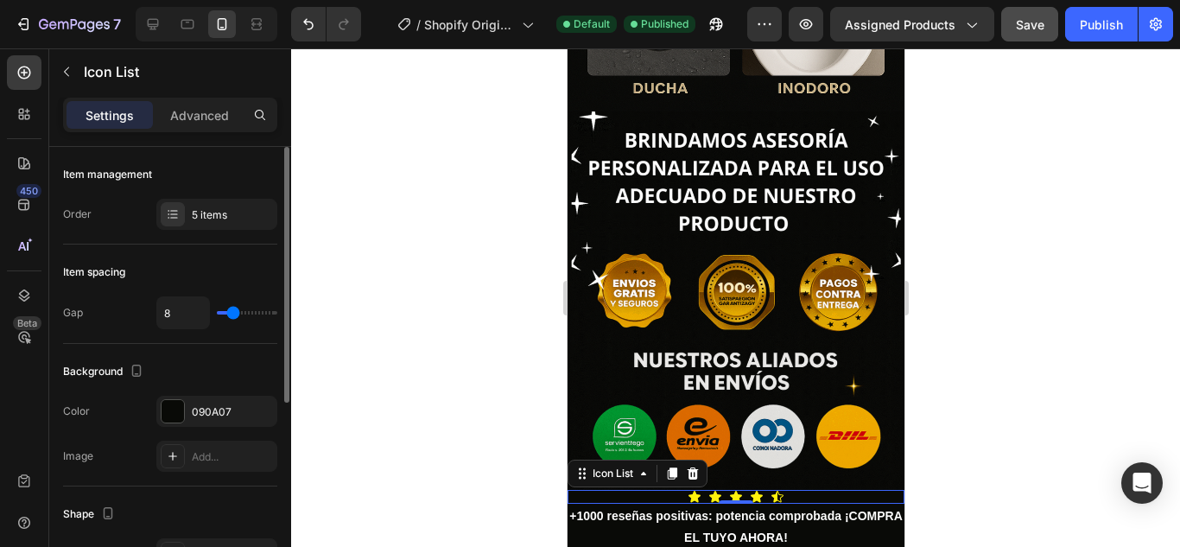
type input "8"
click at [233, 314] on input "range" at bounding box center [247, 312] width 60 height 3
click at [207, 120] on p "Advanced" at bounding box center [199, 115] width 59 height 18
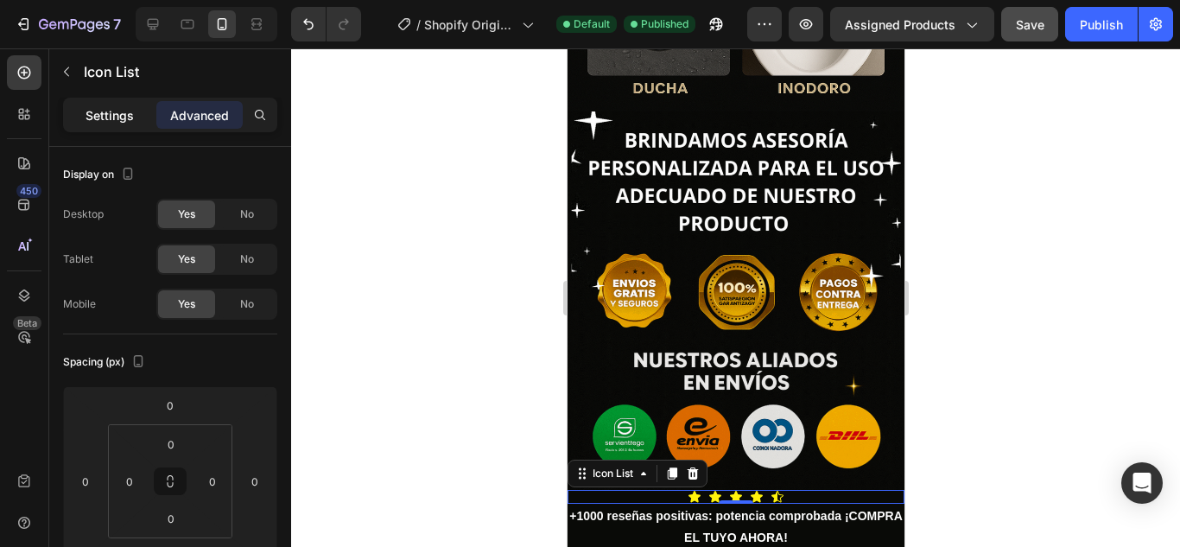
click at [125, 108] on p "Settings" at bounding box center [110, 115] width 48 height 18
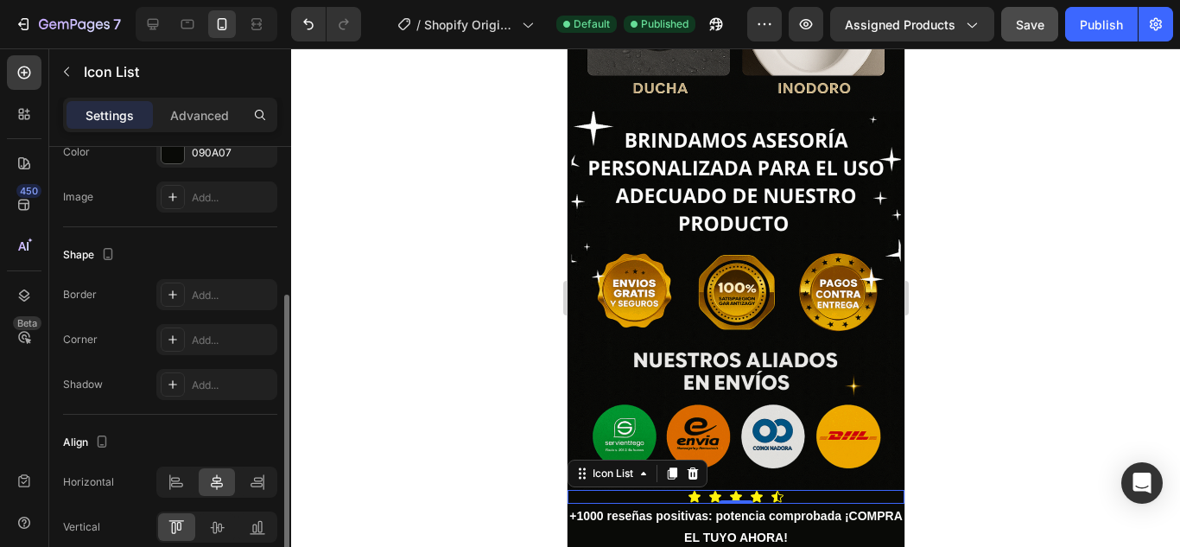
scroll to position [338, 0]
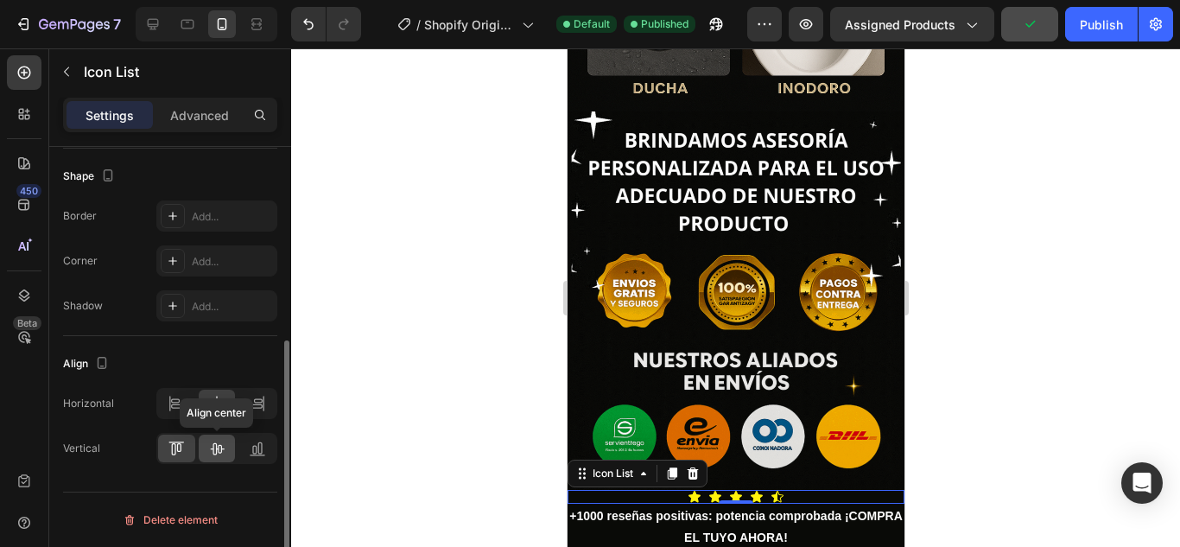
click at [223, 445] on icon at bounding box center [216, 448] width 17 height 17
click at [183, 448] on icon at bounding box center [176, 448] width 17 height 17
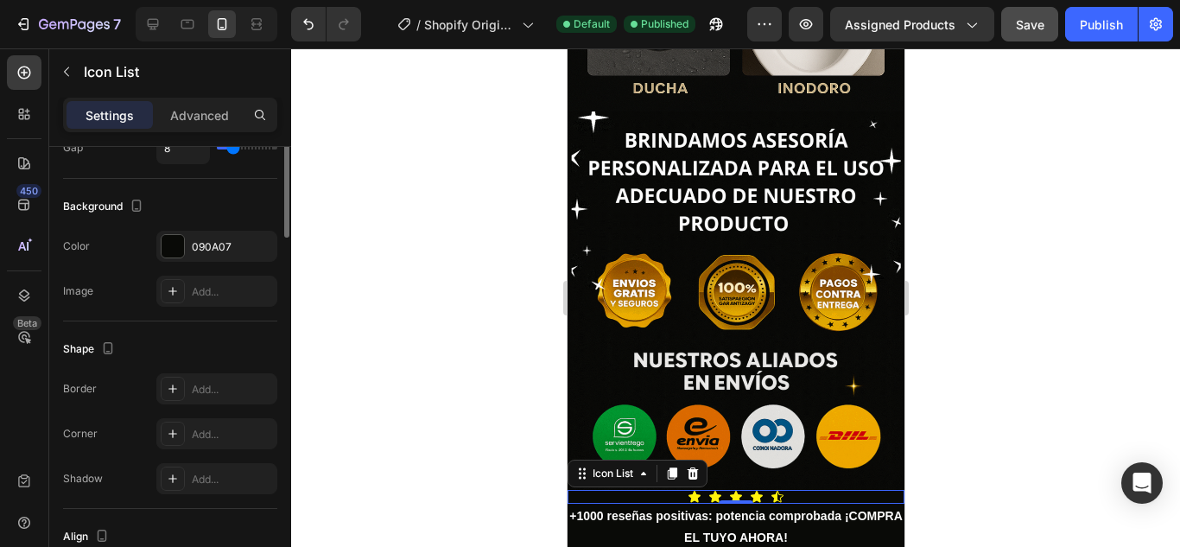
scroll to position [0, 0]
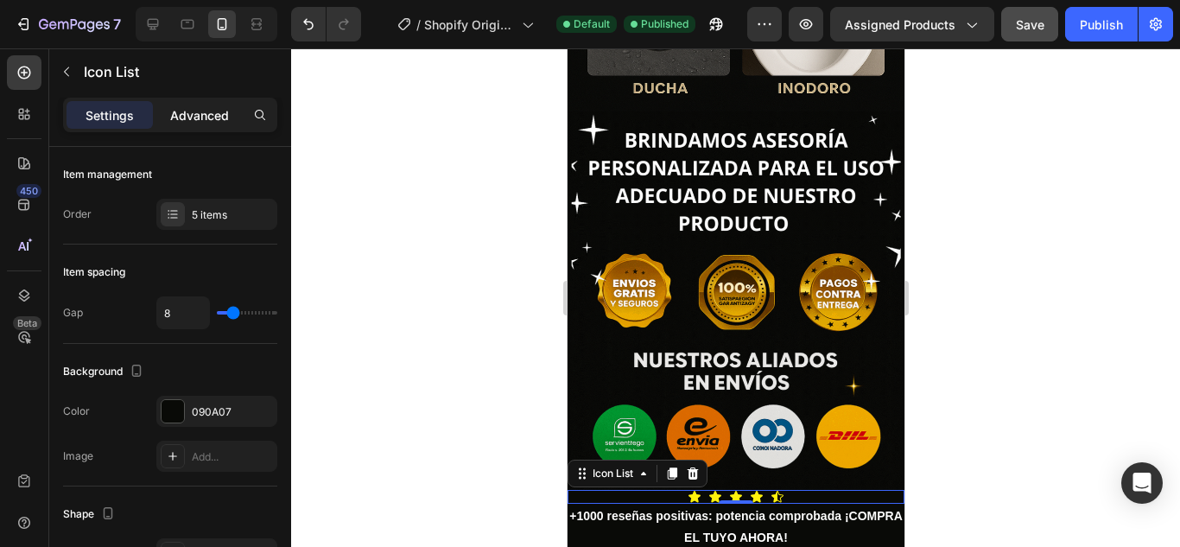
click at [221, 111] on p "Advanced" at bounding box center [199, 115] width 59 height 18
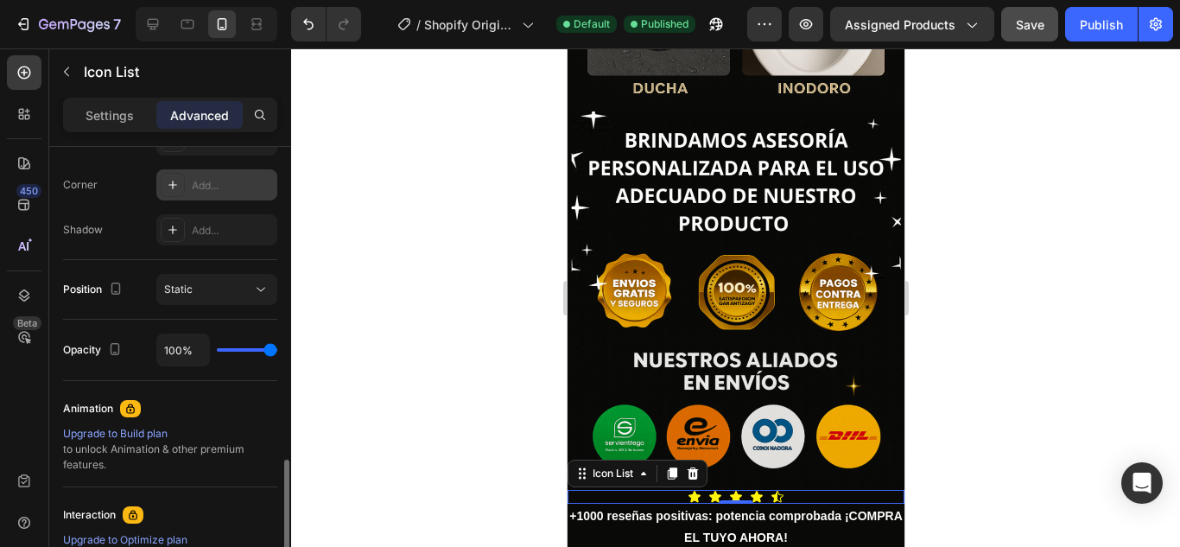
scroll to position [605, 0]
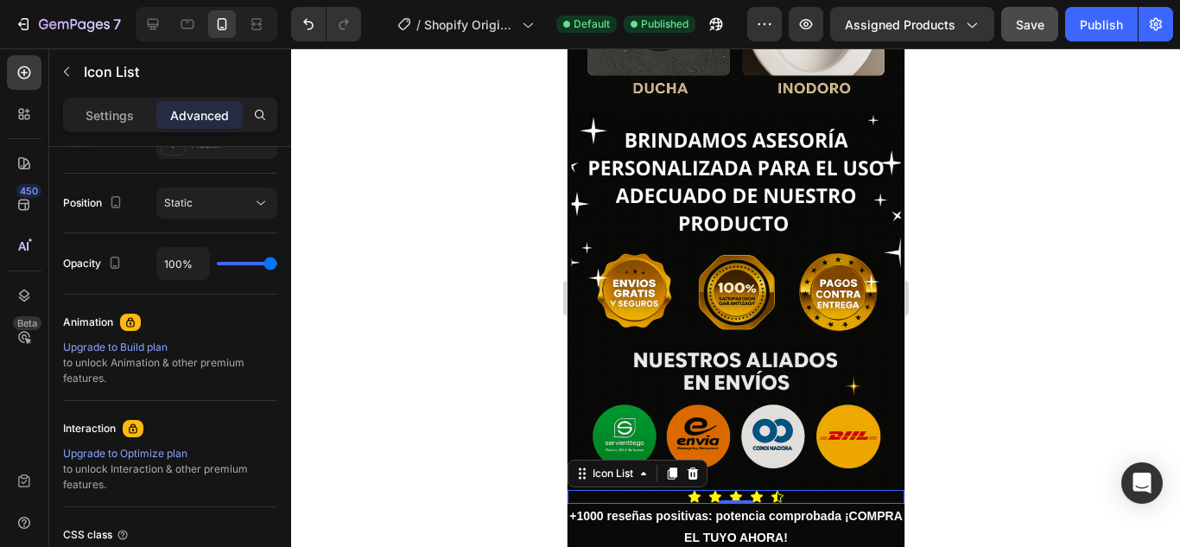
click at [385, 321] on div at bounding box center [735, 297] width 889 height 498
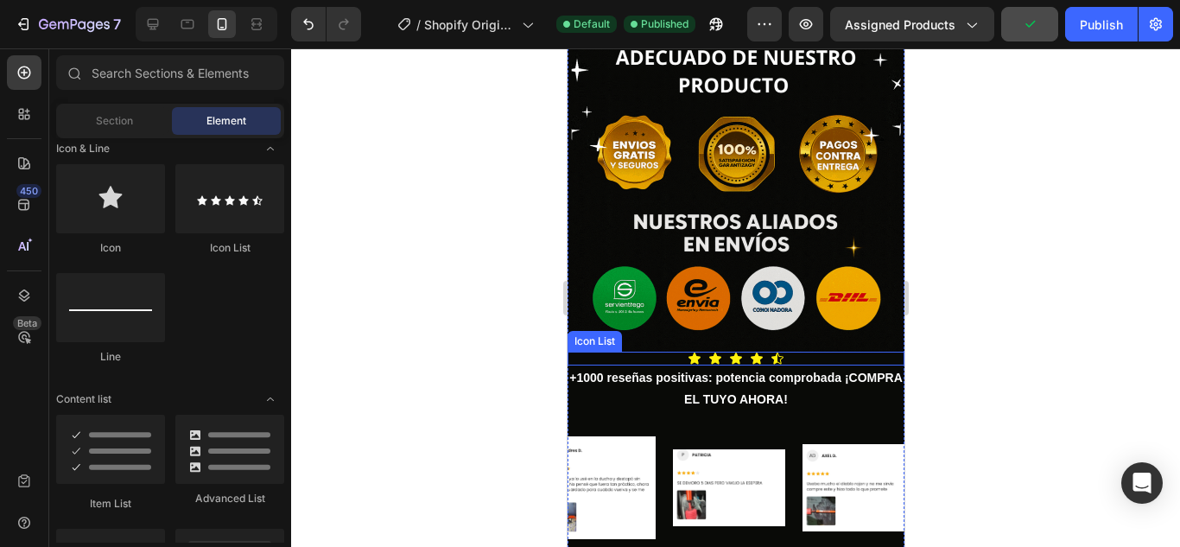
scroll to position [2891, 0]
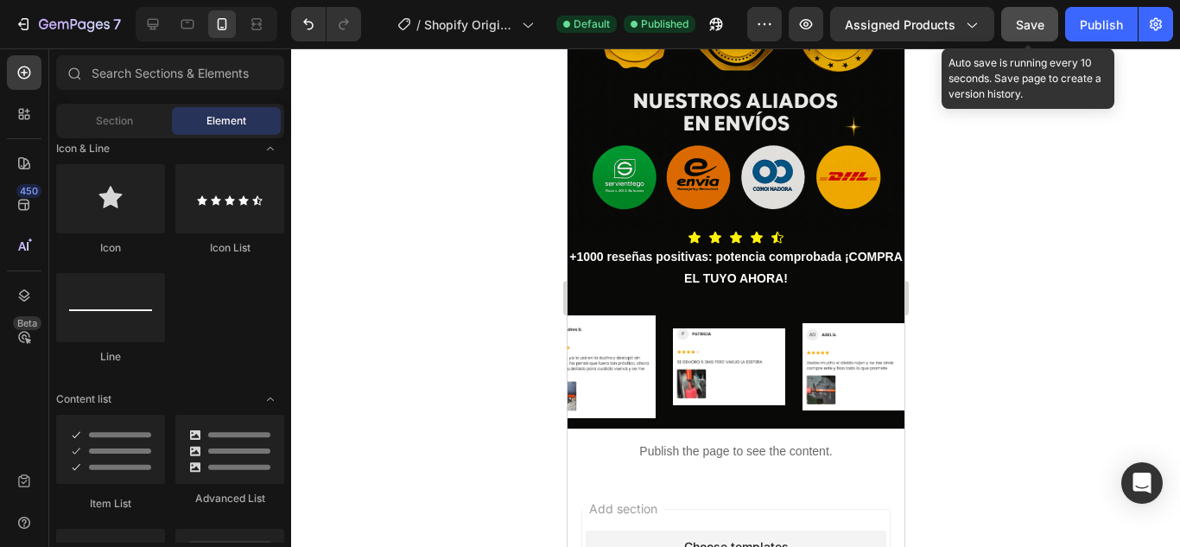
click at [1019, 22] on span "Save" at bounding box center [1030, 24] width 29 height 15
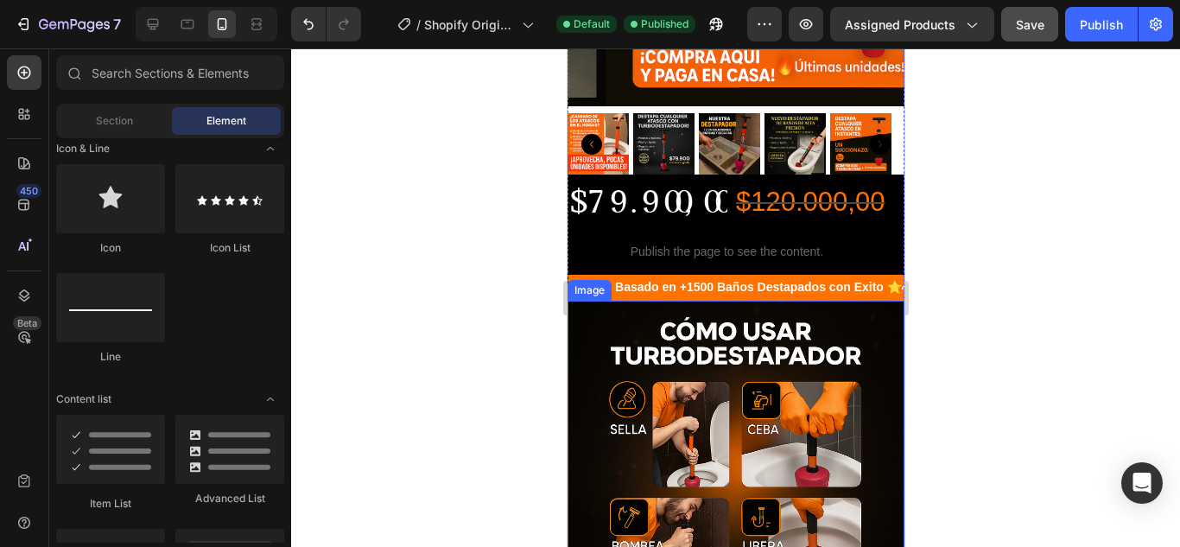
scroll to position [299, 0]
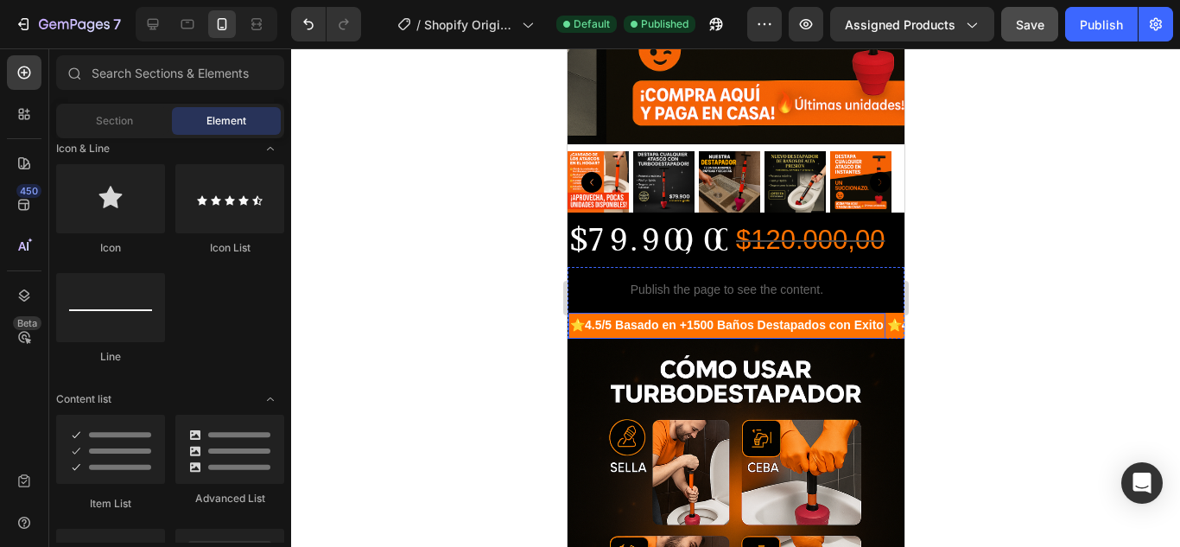
click at [848, 318] on strong "4.5/5 Basado en +1500 Baños Destapados con Exito" at bounding box center [733, 325] width 299 height 14
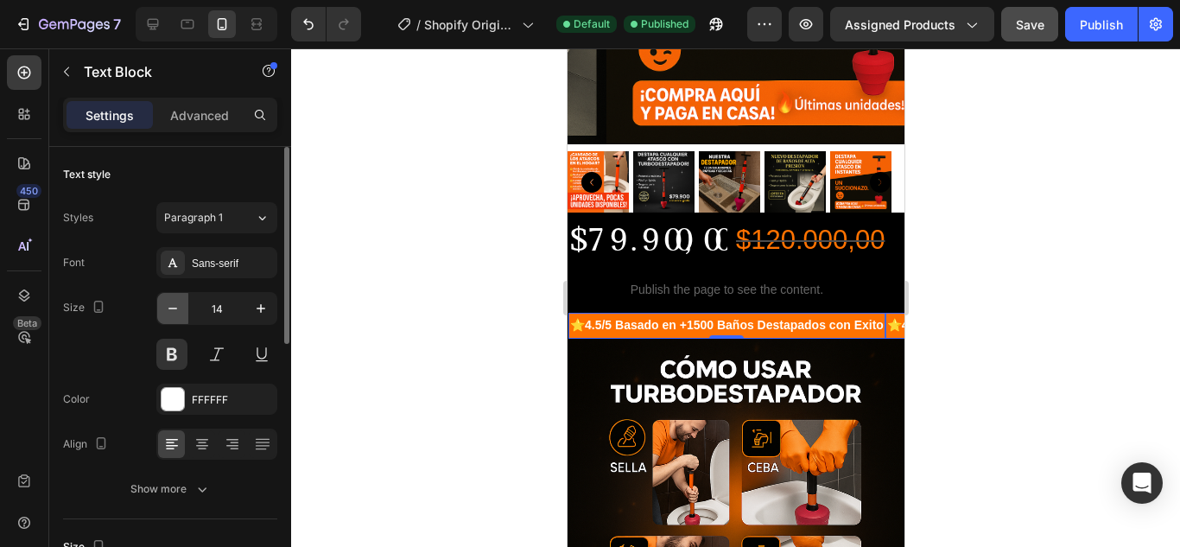
click at [173, 313] on icon "button" at bounding box center [172, 308] width 17 height 17
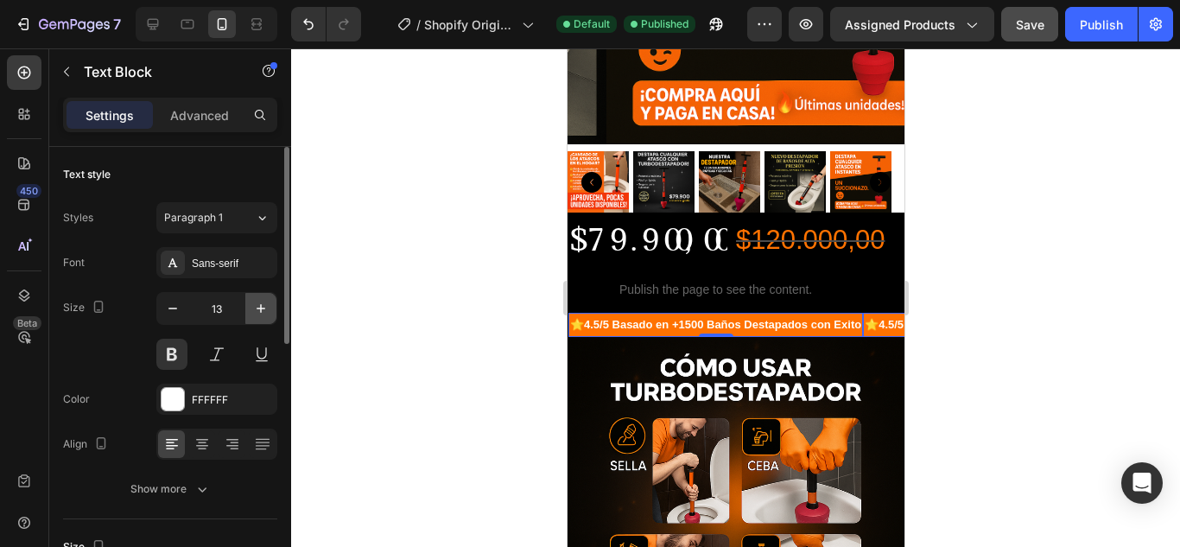
click at [264, 299] on button "button" at bounding box center [260, 308] width 31 height 31
type input "14"
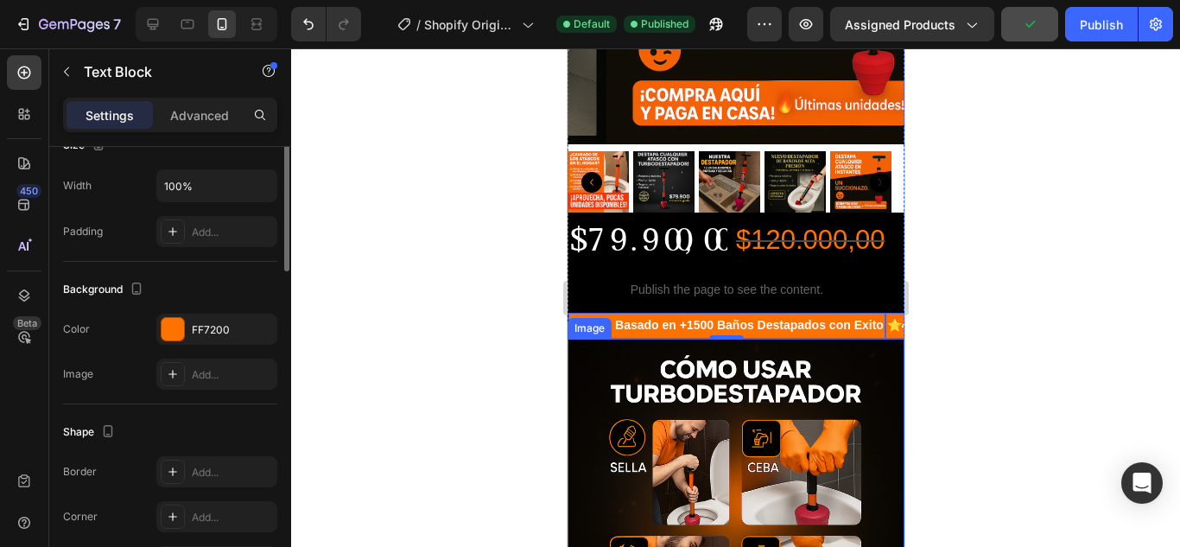
scroll to position [143, 0]
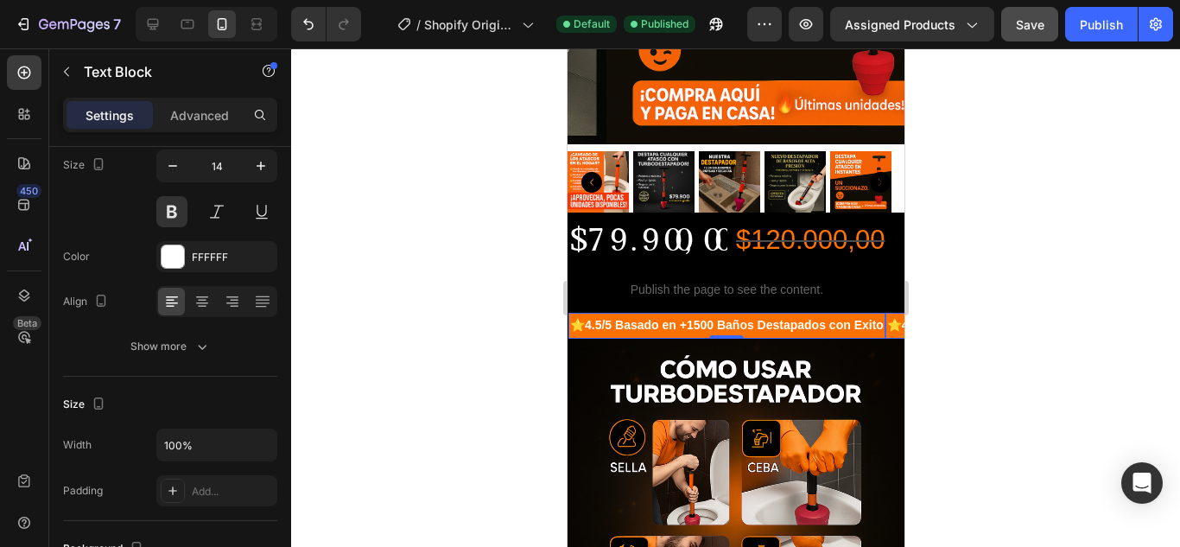
click at [613, 318] on strong "4.5/5 Basado en +1500 Baños Destapados con Exito" at bounding box center [733, 325] width 299 height 14
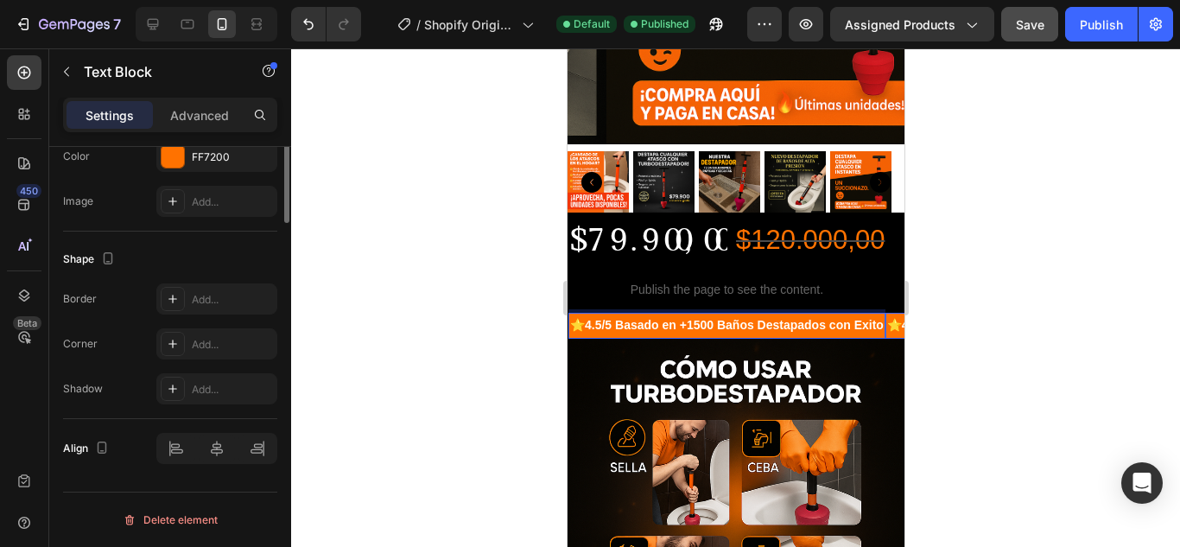
scroll to position [229, 0]
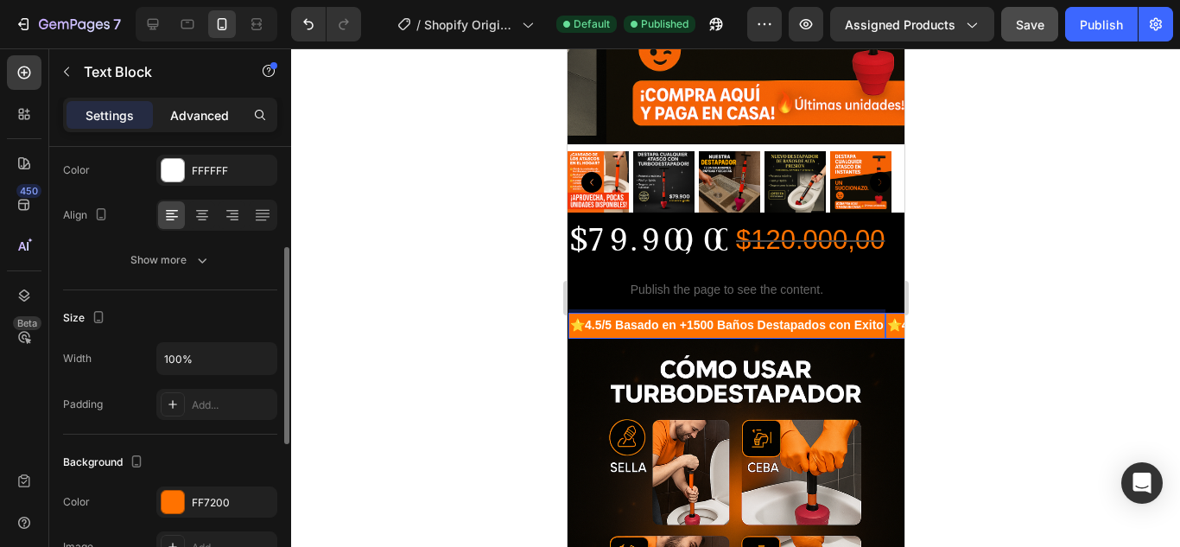
click at [188, 121] on p "Advanced" at bounding box center [199, 115] width 59 height 18
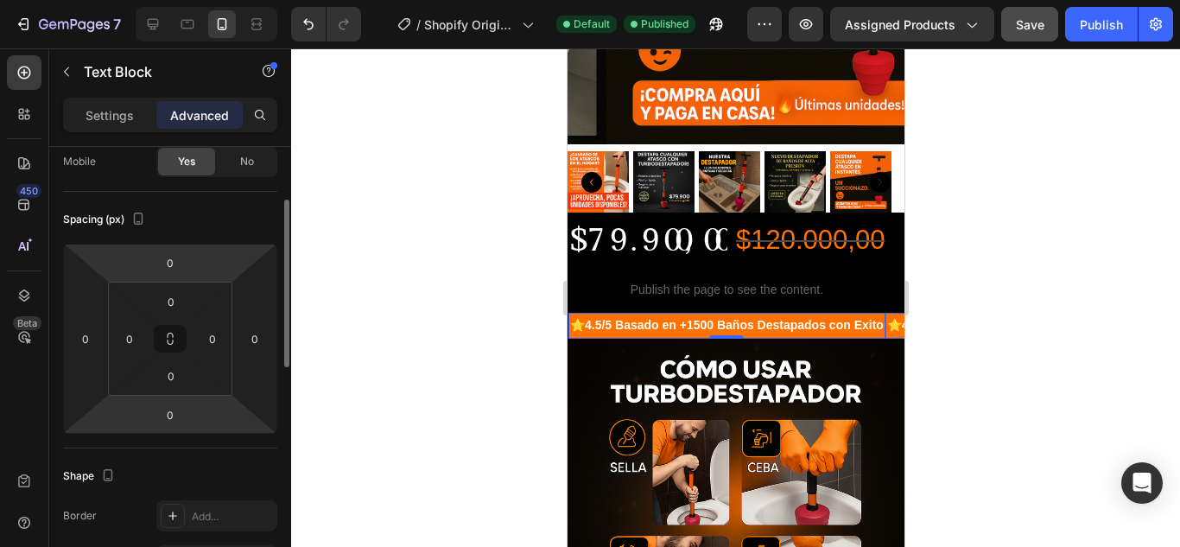
scroll to position [0, 0]
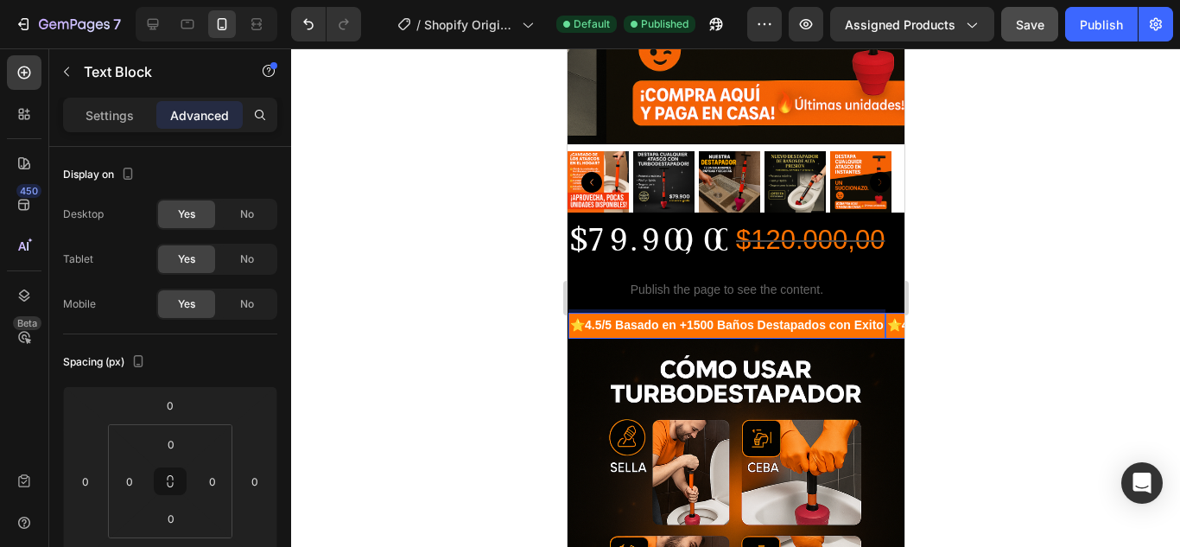
click at [760, 319] on strong "4.5/5 Basado en +1500 Baños Destapados con Exito" at bounding box center [733, 325] width 299 height 14
click at [759, 324] on div "⭐ 4.5/5 Basado en +1500 Baños Destapados con Exito" at bounding box center [726, 325] width 317 height 25
click at [581, 314] on p "⭐ 4.5/5 Basado en +1500 Baños Destapados con Exito" at bounding box center [726, 325] width 314 height 22
click at [589, 313] on div "⭐ 4.5/5 Basado en +1500 Baños Destapados con Exito" at bounding box center [726, 325] width 317 height 25
click at [582, 313] on div "⭐ 4.5/5 Basado en +1500 Baños Destapados con Exito" at bounding box center [726, 325] width 317 height 25
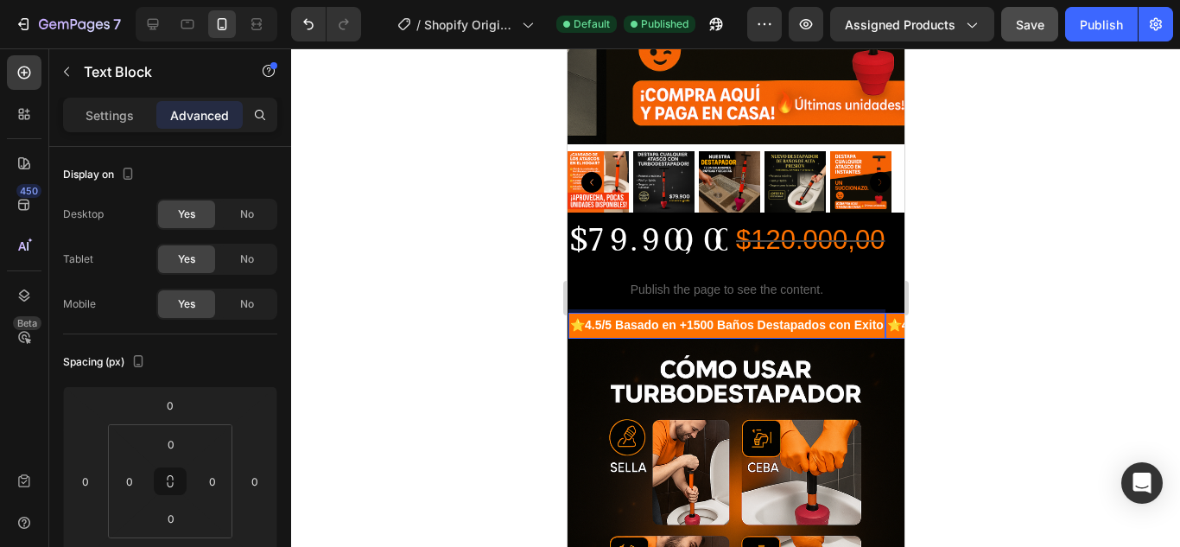
click at [586, 320] on p "⭐ 4.5/5 Basado en +1500 Baños Destapados con Exito" at bounding box center [726, 325] width 314 height 22
click at [687, 318] on strong "4.5/5 Basado en +1500 Baños Destapados con Exito" at bounding box center [733, 325] width 299 height 14
click at [1179, 297] on div at bounding box center [735, 297] width 889 height 498
click at [867, 319] on strong "4.5/5 Basado en +1500 Baños Destapados con Exito" at bounding box center [733, 325] width 299 height 14
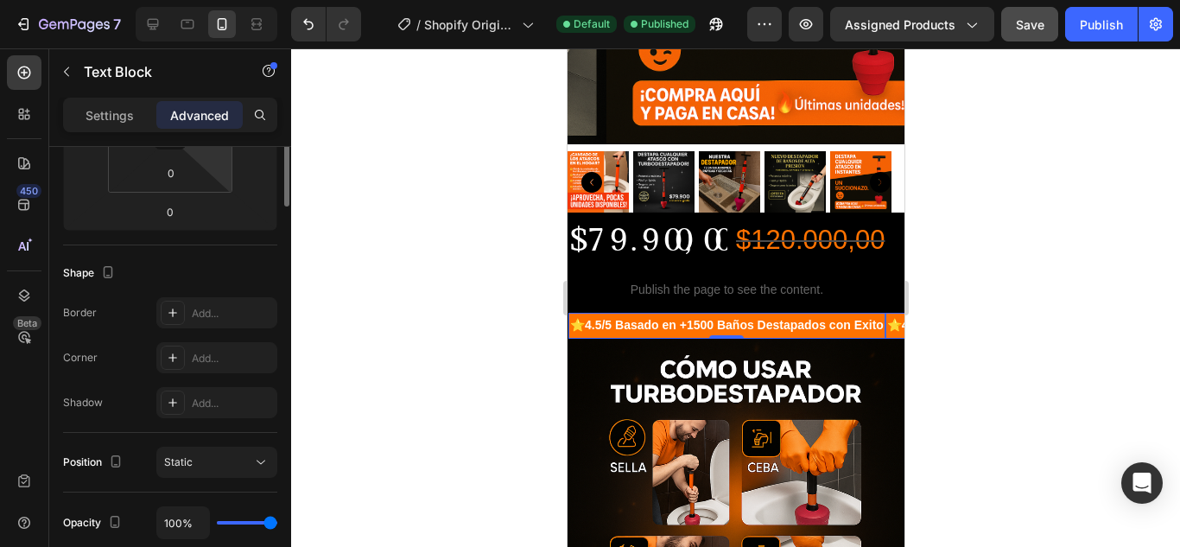
scroll to position [173, 0]
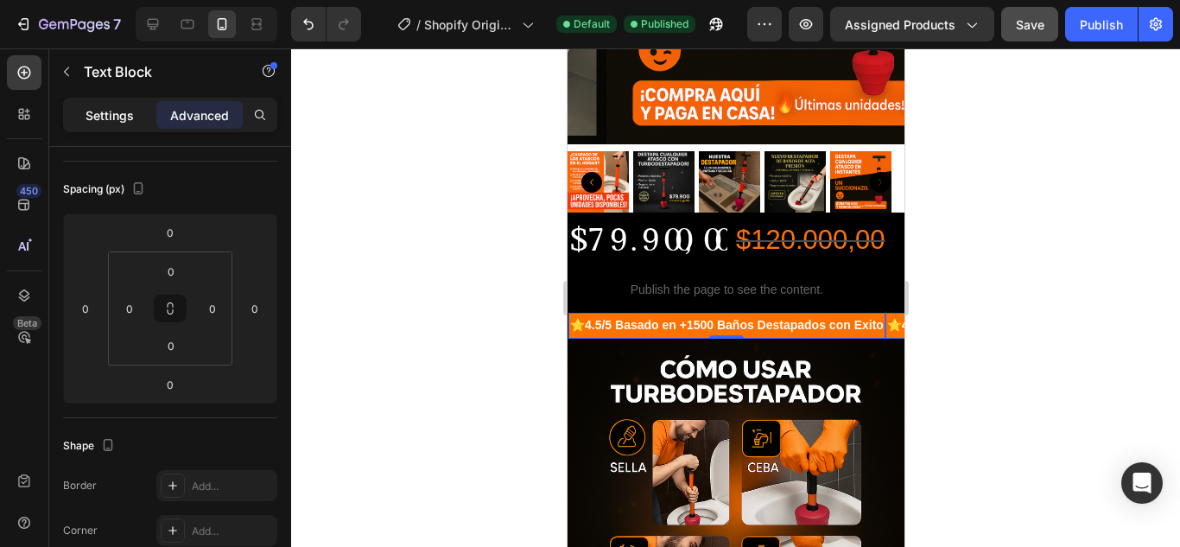
click at [112, 115] on p "Settings" at bounding box center [110, 115] width 48 height 18
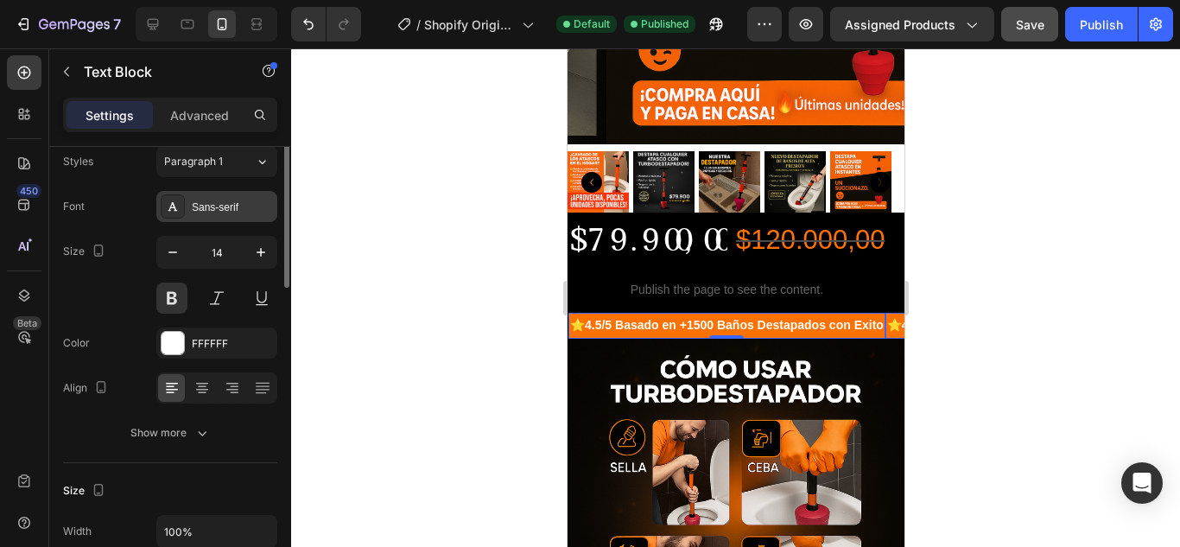
scroll to position [0, 0]
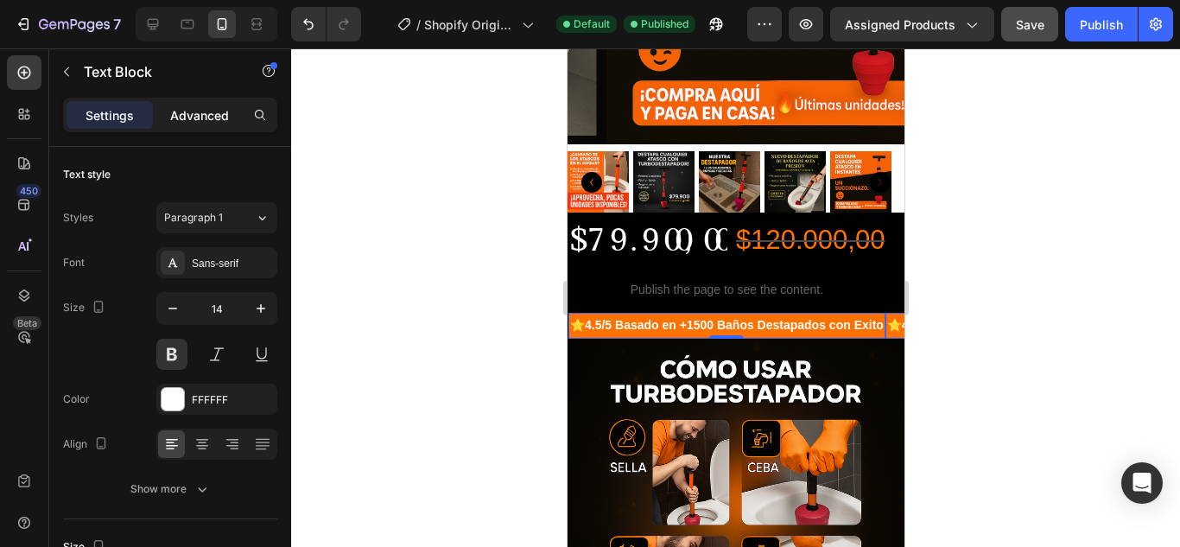
click at [206, 110] on p "Advanced" at bounding box center [199, 115] width 59 height 18
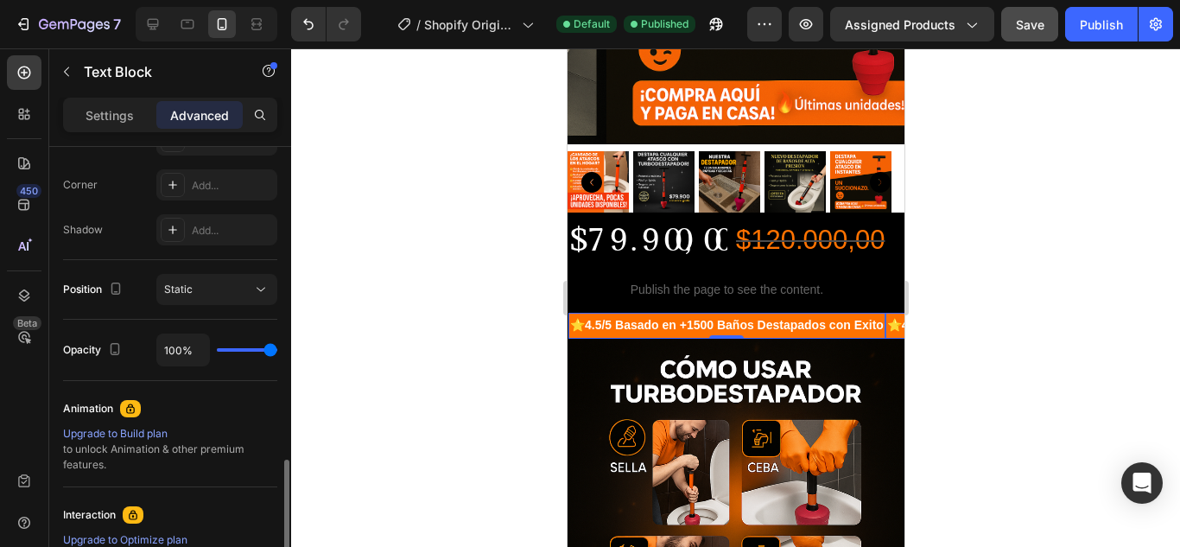
scroll to position [605, 0]
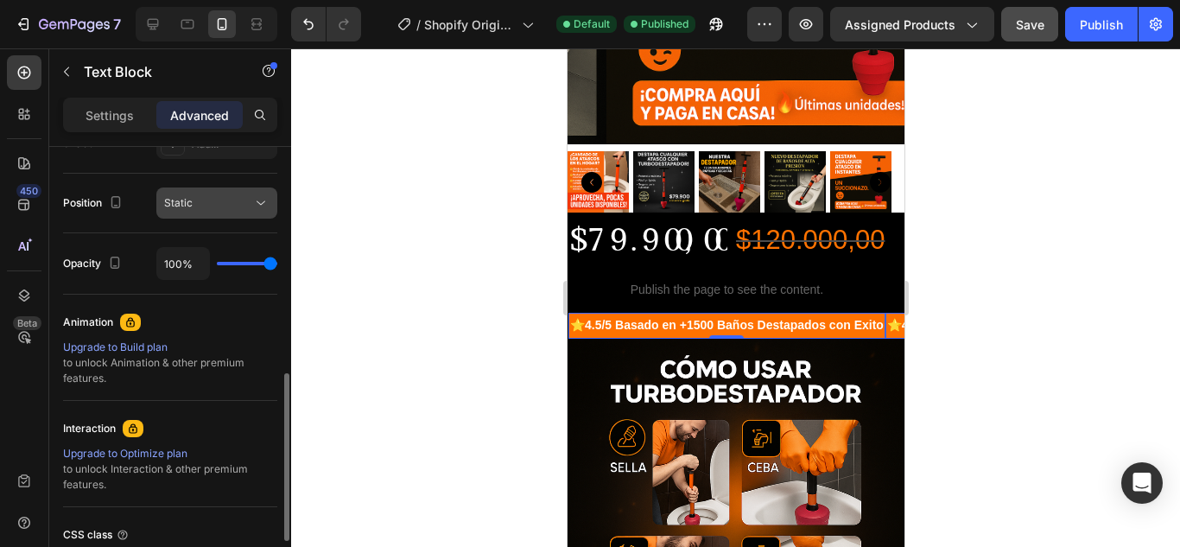
click at [245, 203] on div "Static" at bounding box center [208, 203] width 88 height 16
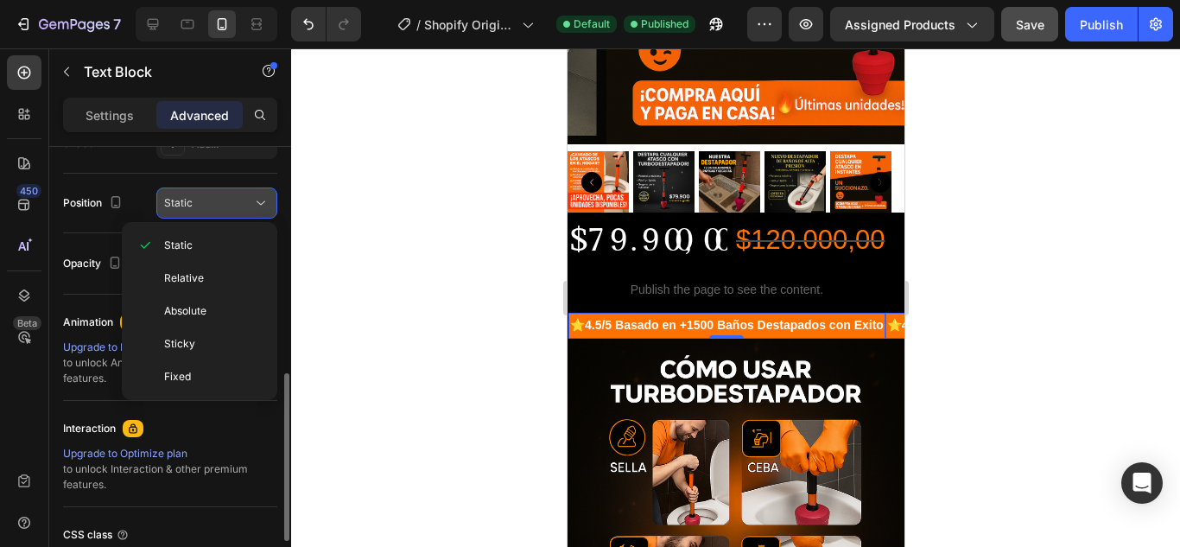
click at [251, 203] on div "Static" at bounding box center [208, 203] width 88 height 16
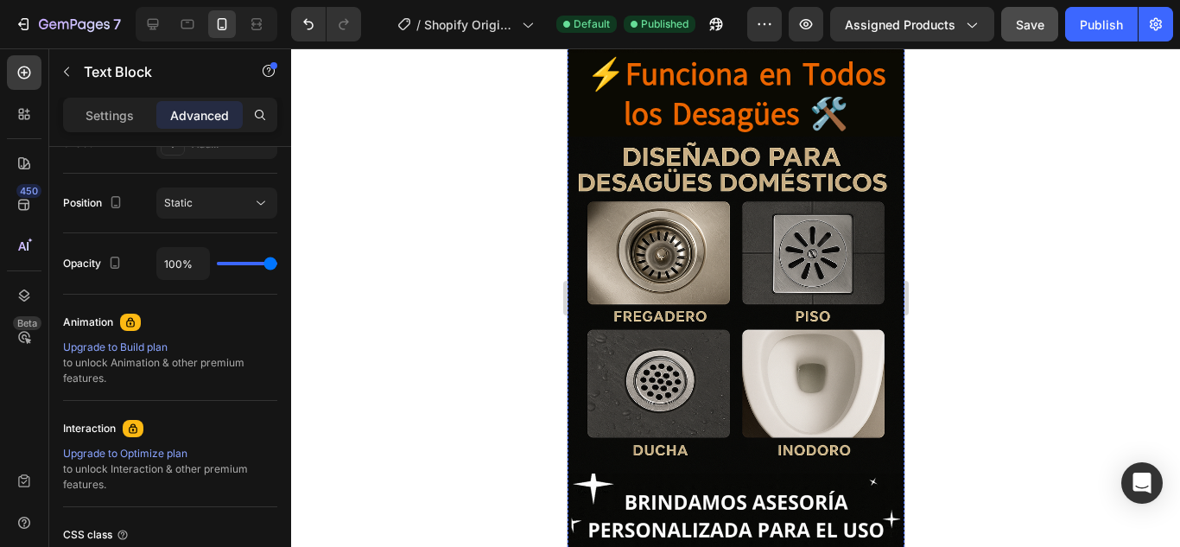
scroll to position [2246, 0]
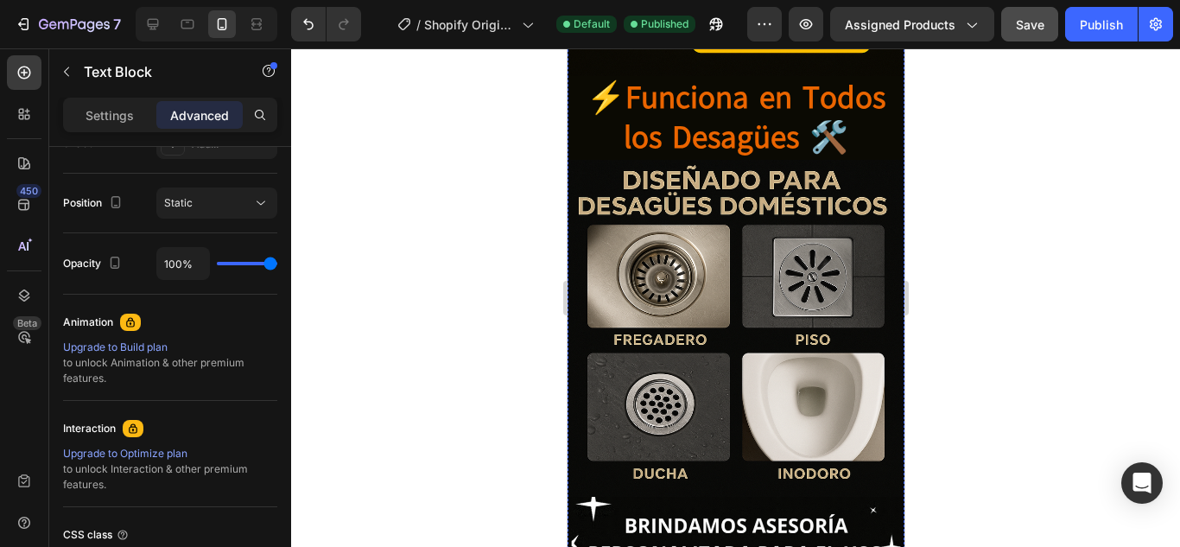
click at [673, 209] on img at bounding box center [735, 328] width 337 height 337
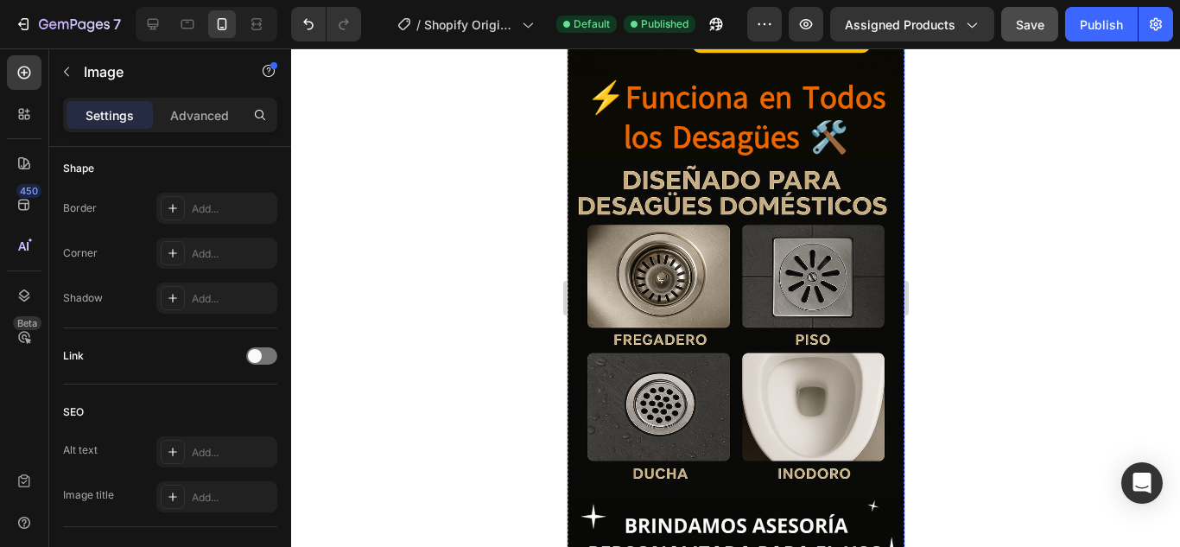
scroll to position [0, 0]
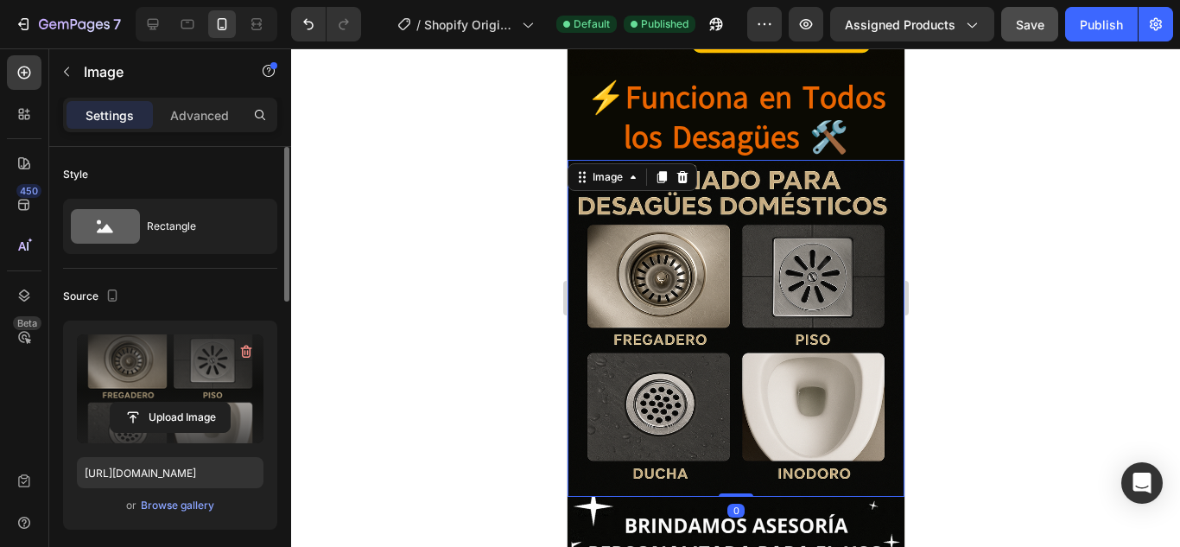
click at [165, 399] on label at bounding box center [170, 388] width 187 height 109
click at [165, 403] on input "file" at bounding box center [170, 417] width 119 height 29
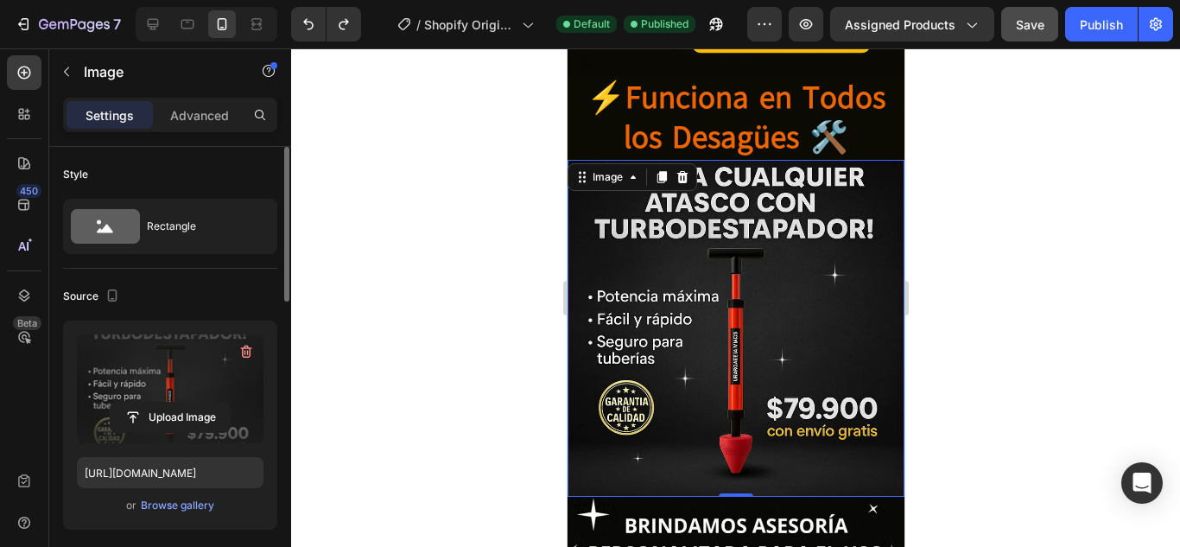
type input "https://cdn.shopify.com/s/files/1/0682/6452/5877/files/gempages_578189827065774…"
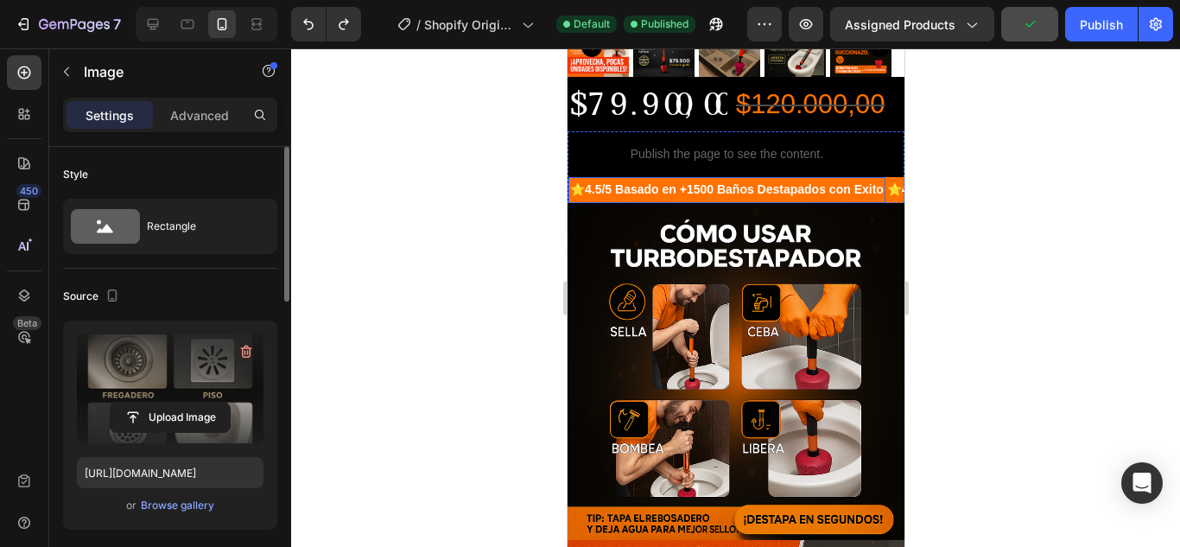
scroll to position [518, 0]
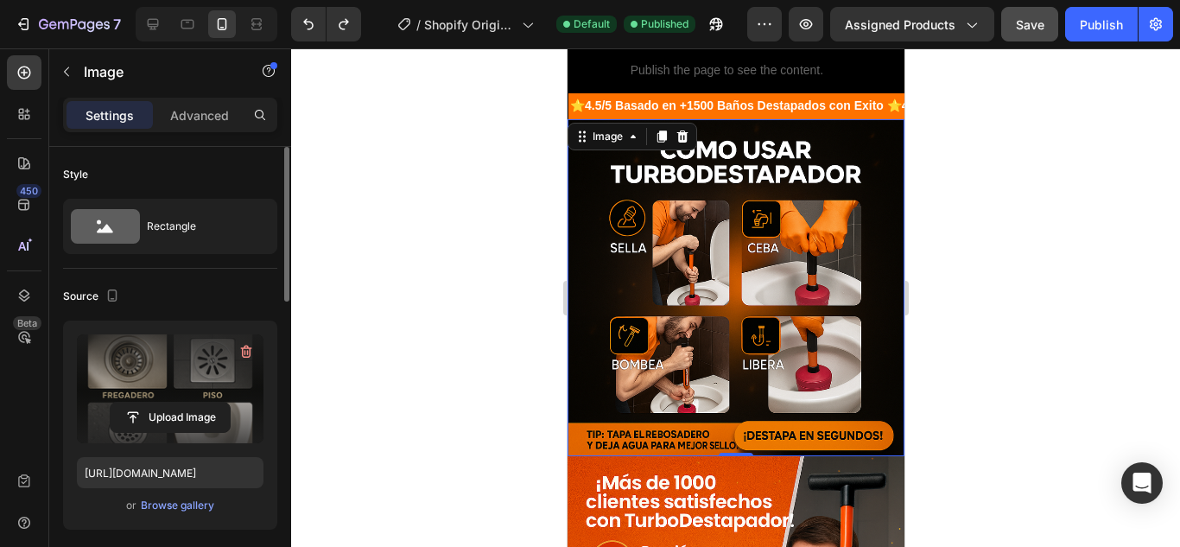
click at [653, 239] on img at bounding box center [735, 287] width 337 height 337
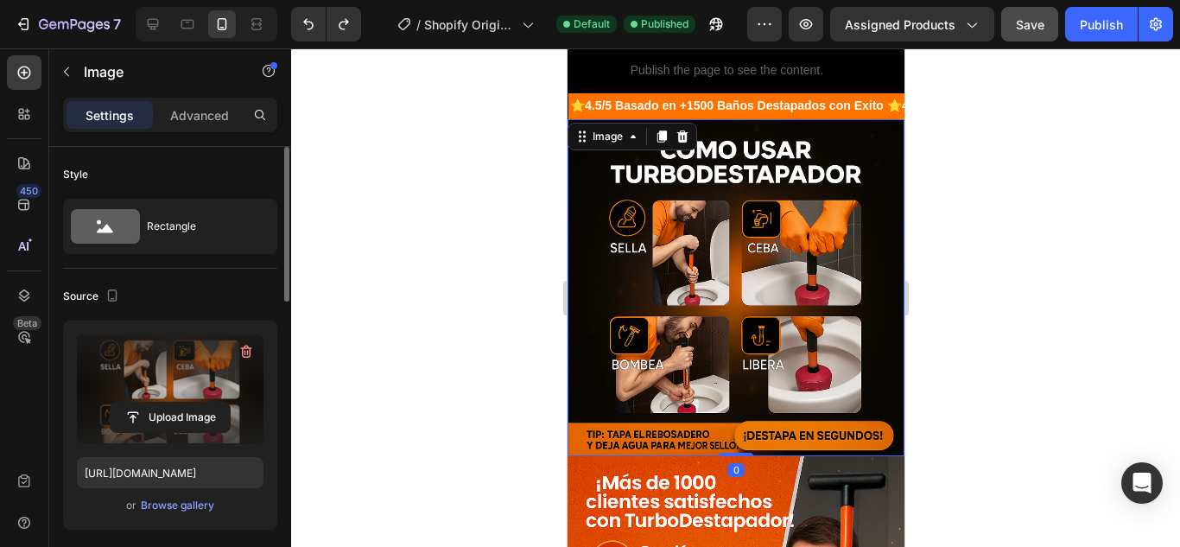
click at [174, 394] on label at bounding box center [170, 388] width 187 height 109
click at [174, 403] on input "file" at bounding box center [170, 417] width 119 height 29
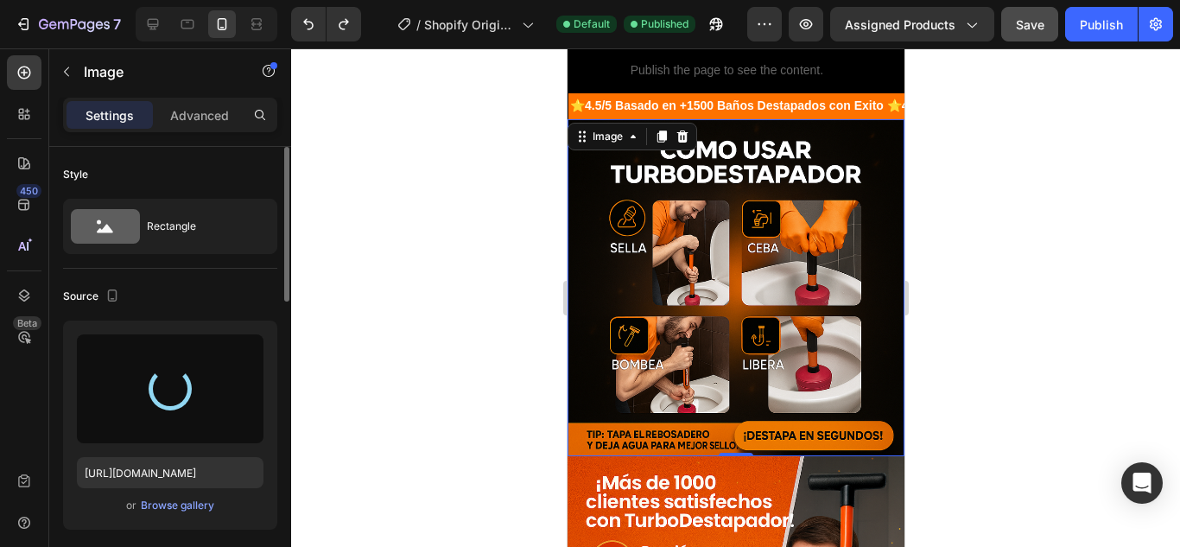
type input "[URL][DOMAIN_NAME]"
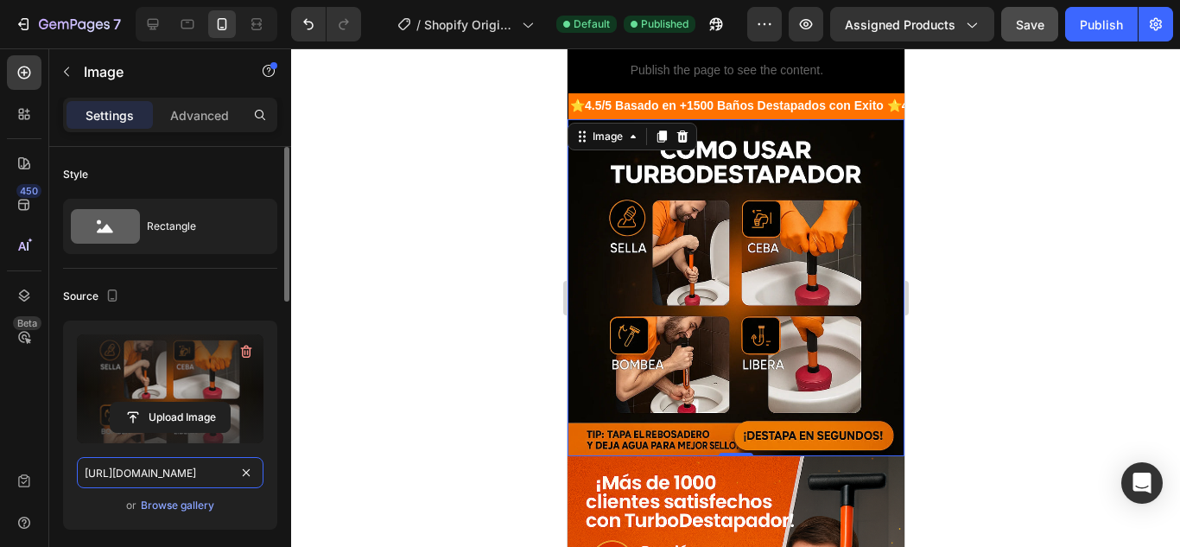
click at [207, 473] on input "[URL][DOMAIN_NAME]" at bounding box center [170, 472] width 187 height 31
click at [354, 352] on div at bounding box center [735, 297] width 889 height 498
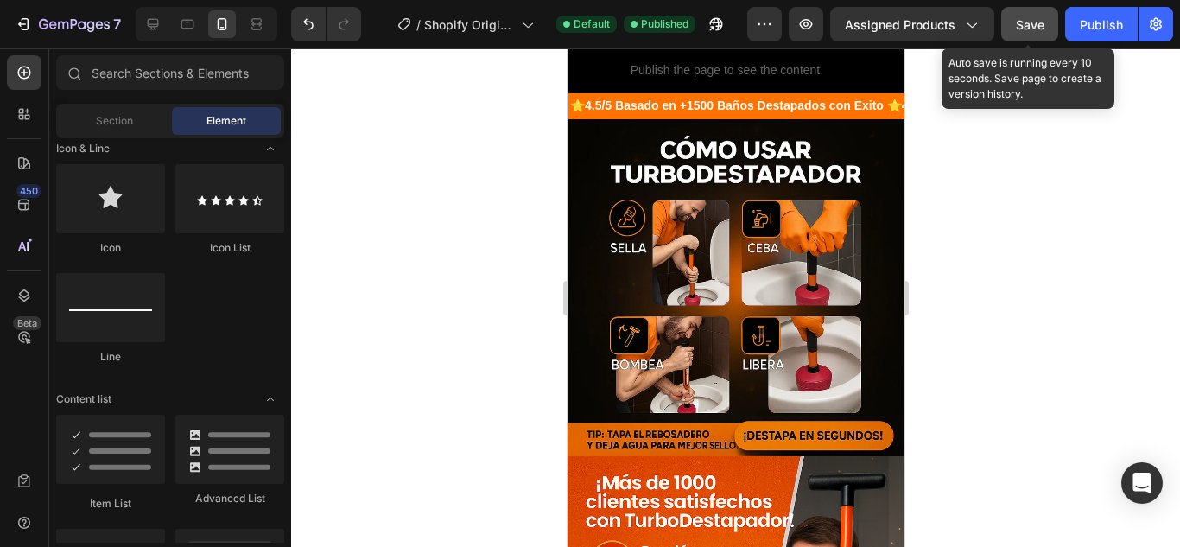
click at [1025, 26] on span "Save" at bounding box center [1030, 24] width 29 height 15
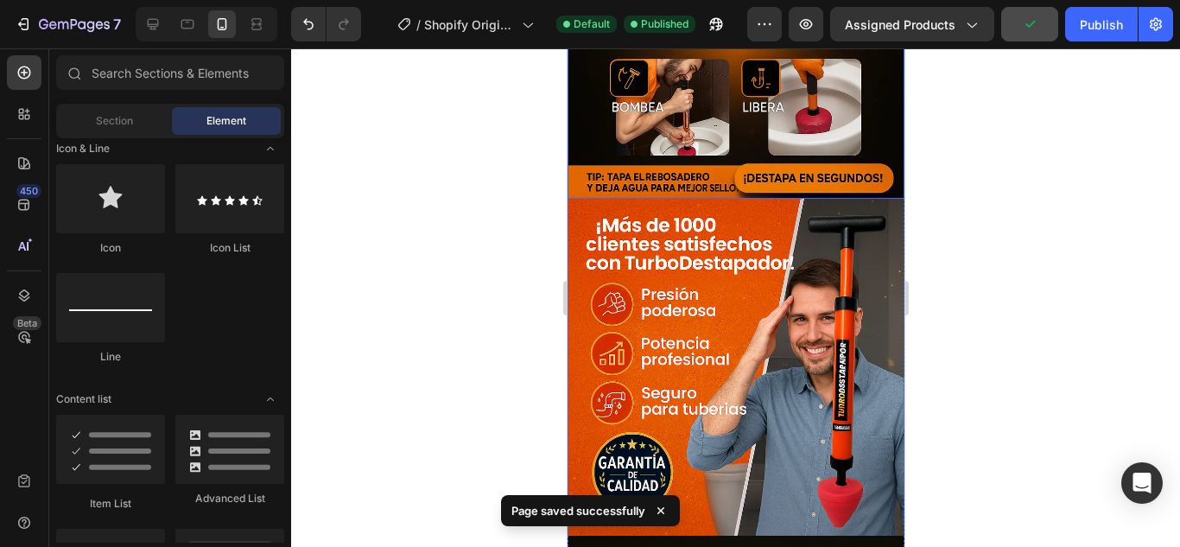
scroll to position [778, 0]
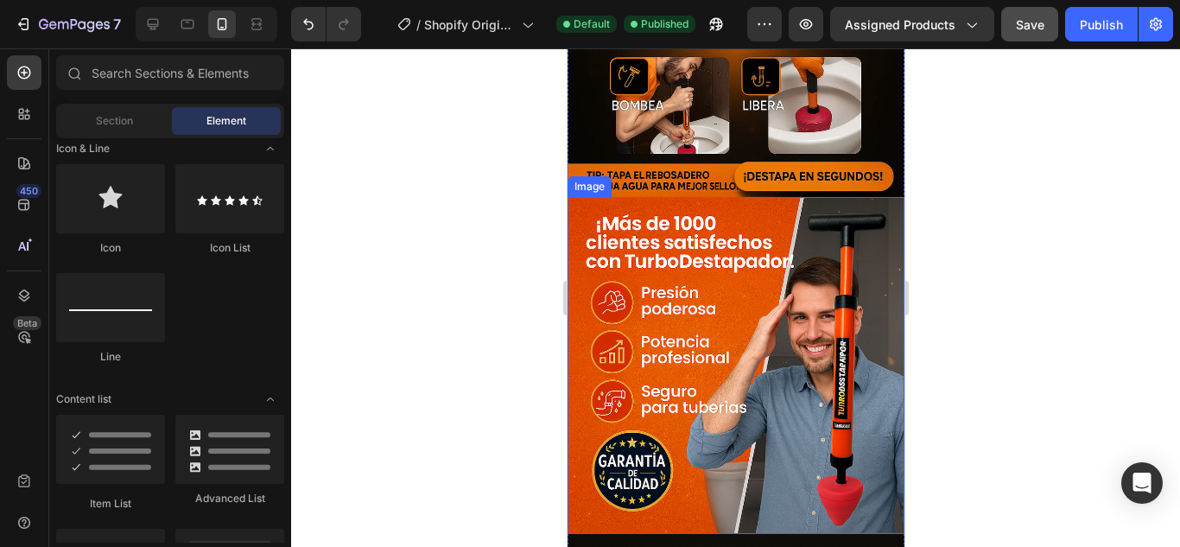
click at [696, 318] on img at bounding box center [735, 365] width 337 height 337
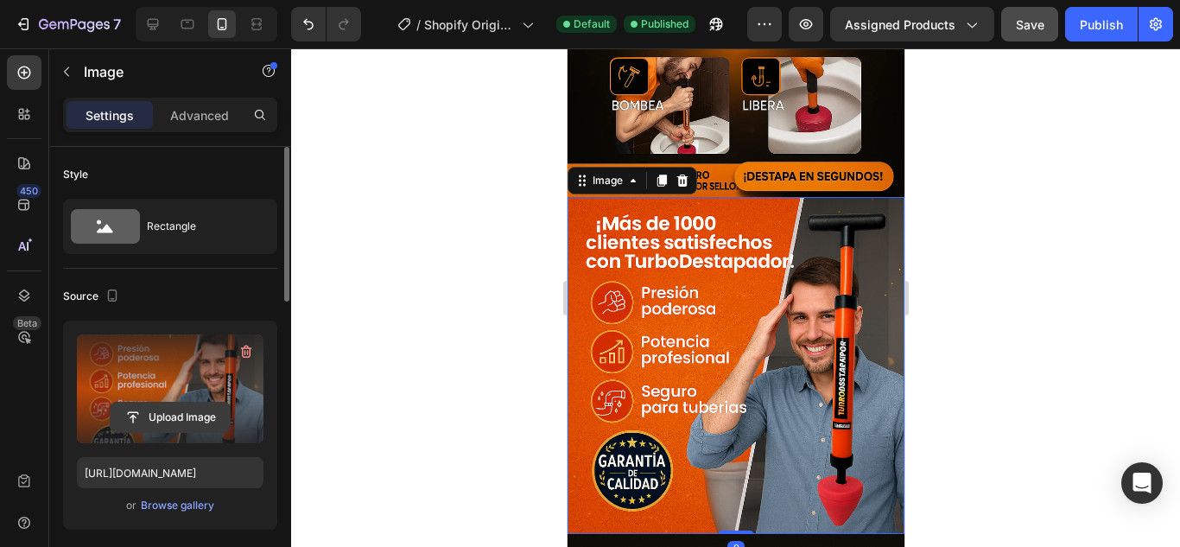
click at [160, 405] on input "file" at bounding box center [170, 417] width 119 height 29
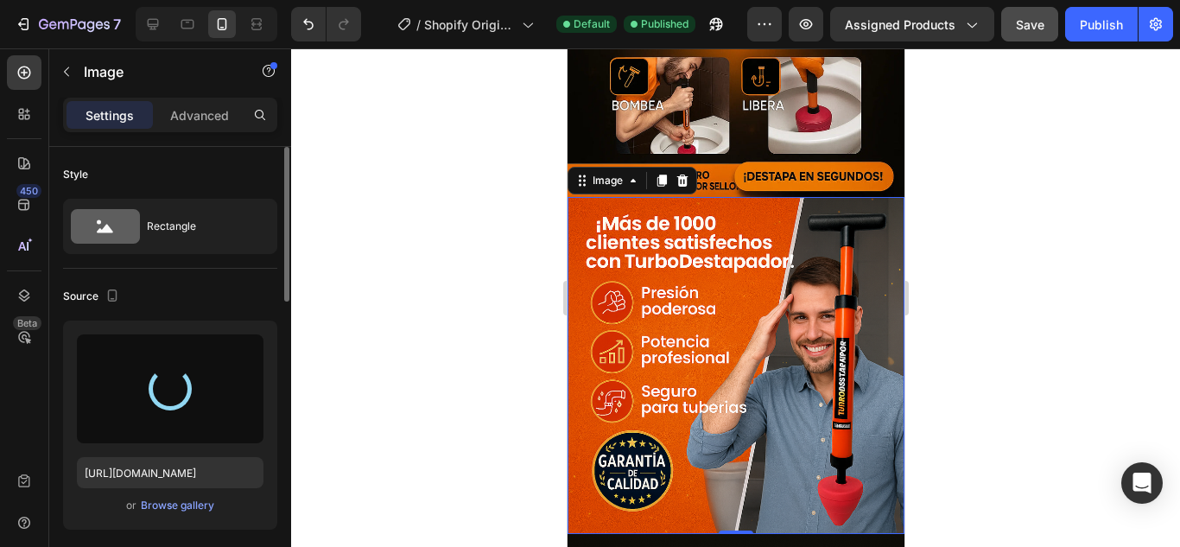
type input "https://cdn.shopify.com/s/files/1/0682/6452/5877/files/gempages_578189827065774…"
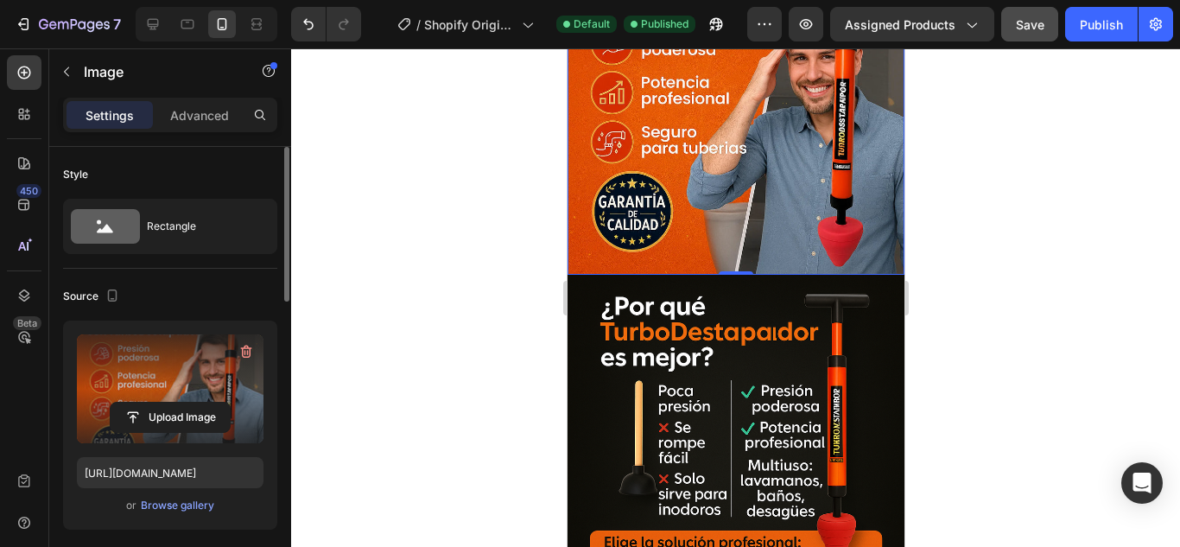
scroll to position [1123, 0]
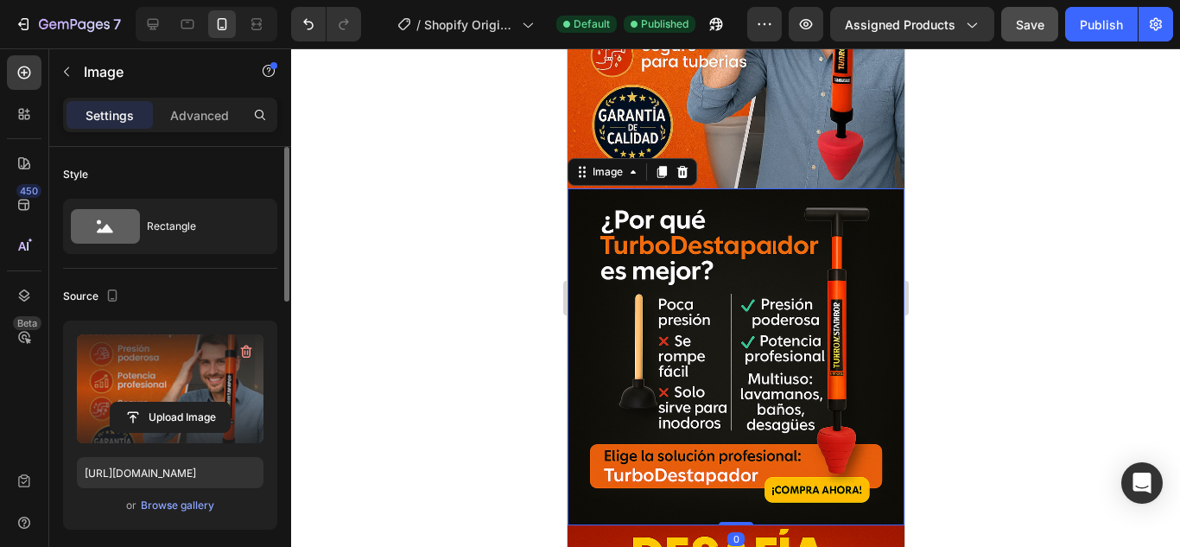
click at [756, 340] on img at bounding box center [735, 356] width 337 height 337
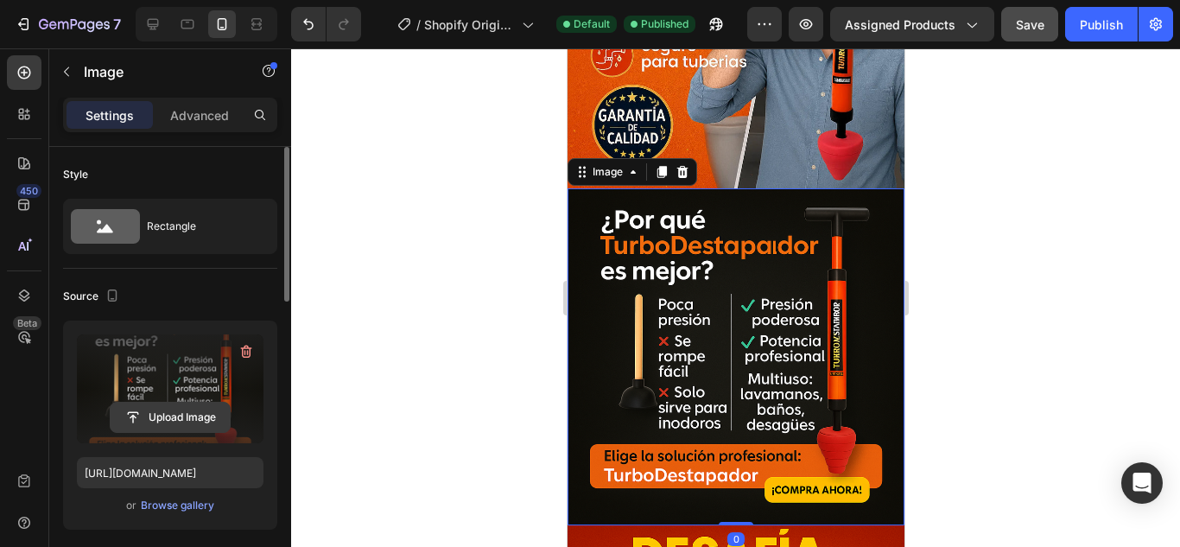
click at [175, 417] on input "file" at bounding box center [170, 417] width 119 height 29
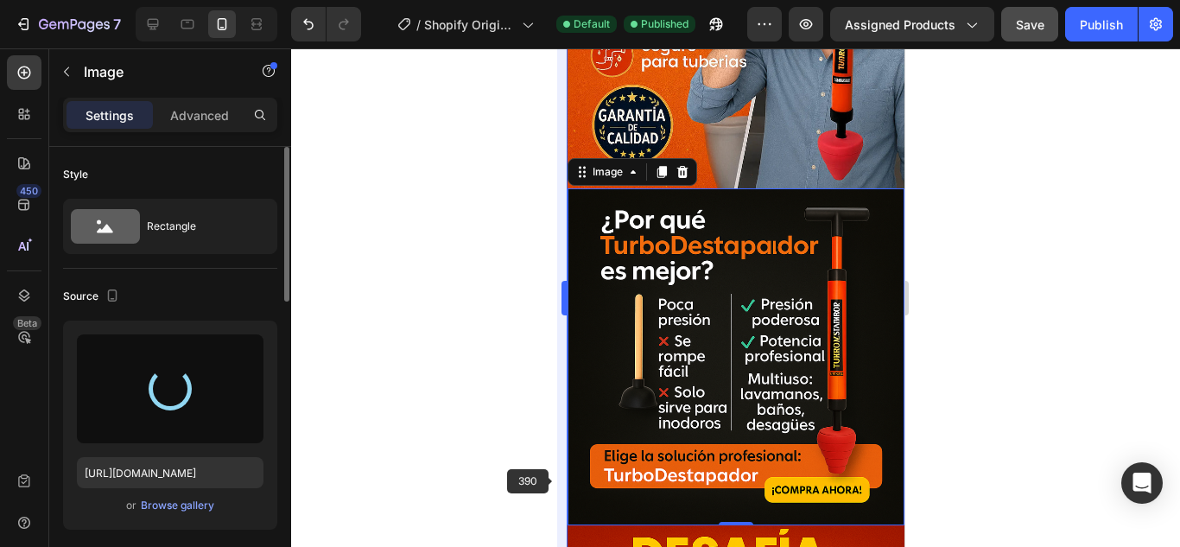
type input "https://cdn.shopify.com/s/files/1/0682/6452/5877/files/gempages_578189827065774…"
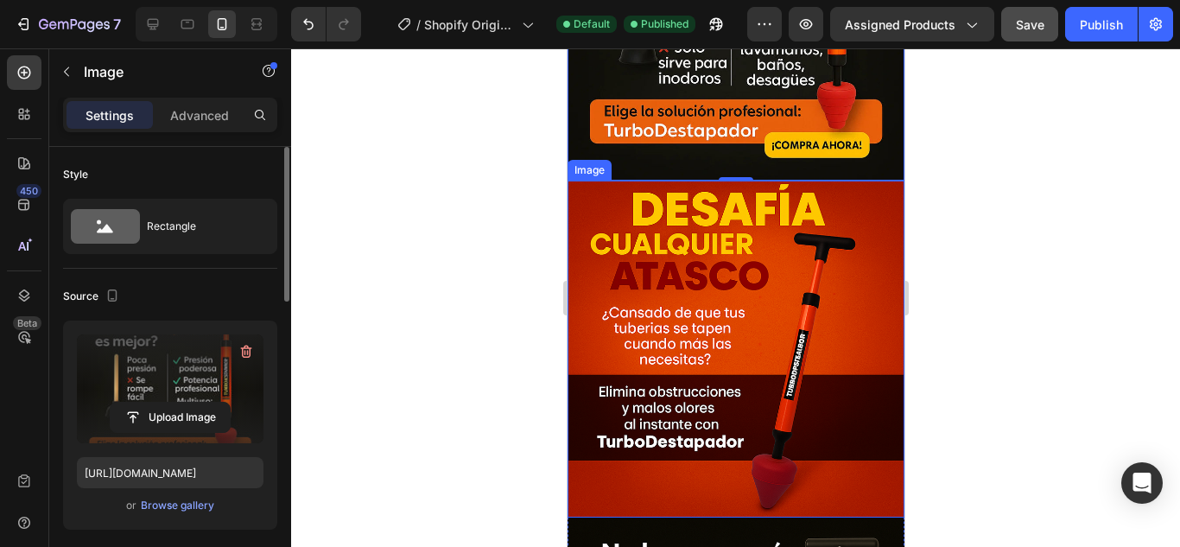
scroll to position [1469, 0]
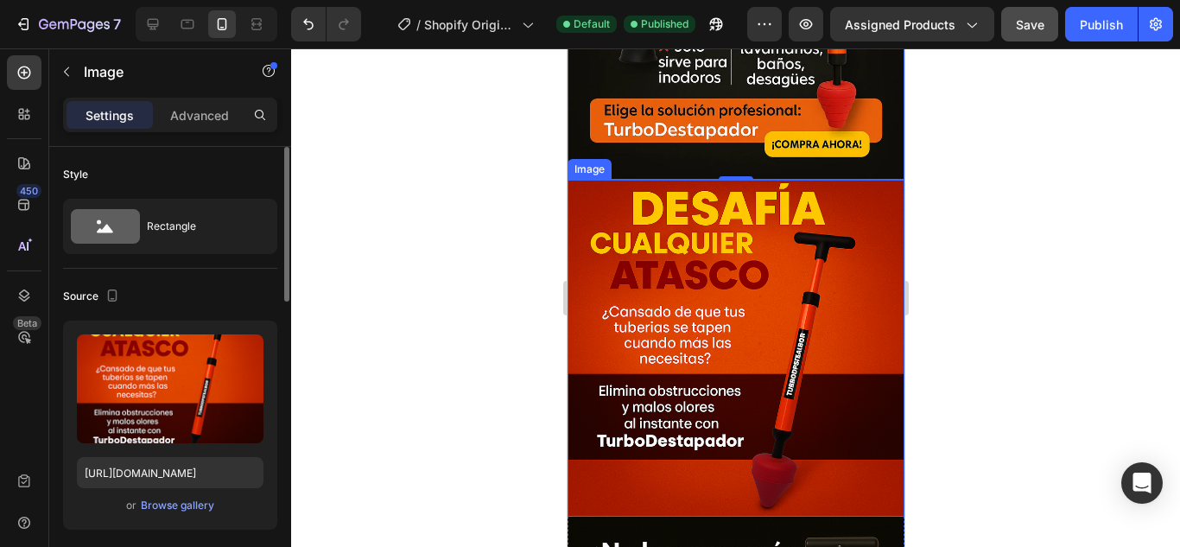
click at [753, 272] on img at bounding box center [735, 348] width 337 height 337
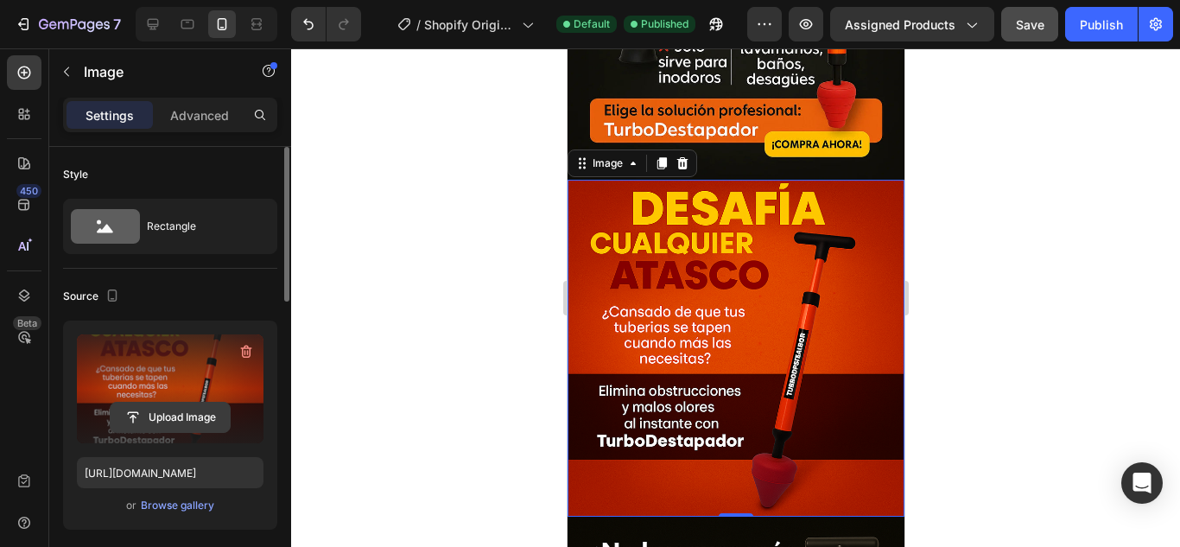
click at [174, 416] on input "file" at bounding box center [170, 417] width 119 height 29
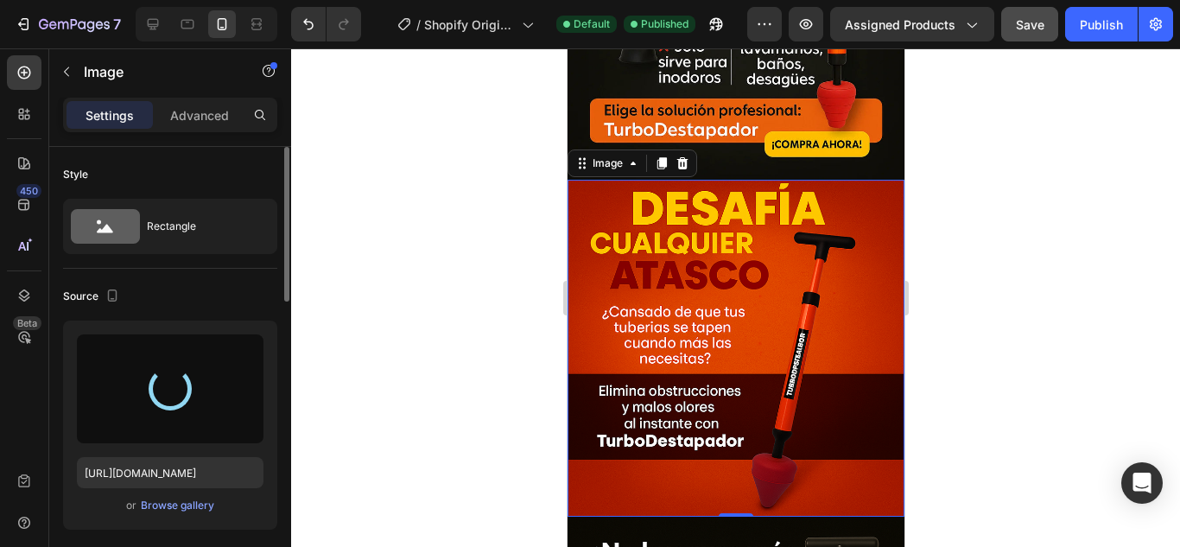
type input "https://cdn.shopify.com/s/files/1/0682/6452/5877/files/gempages_578189827065774…"
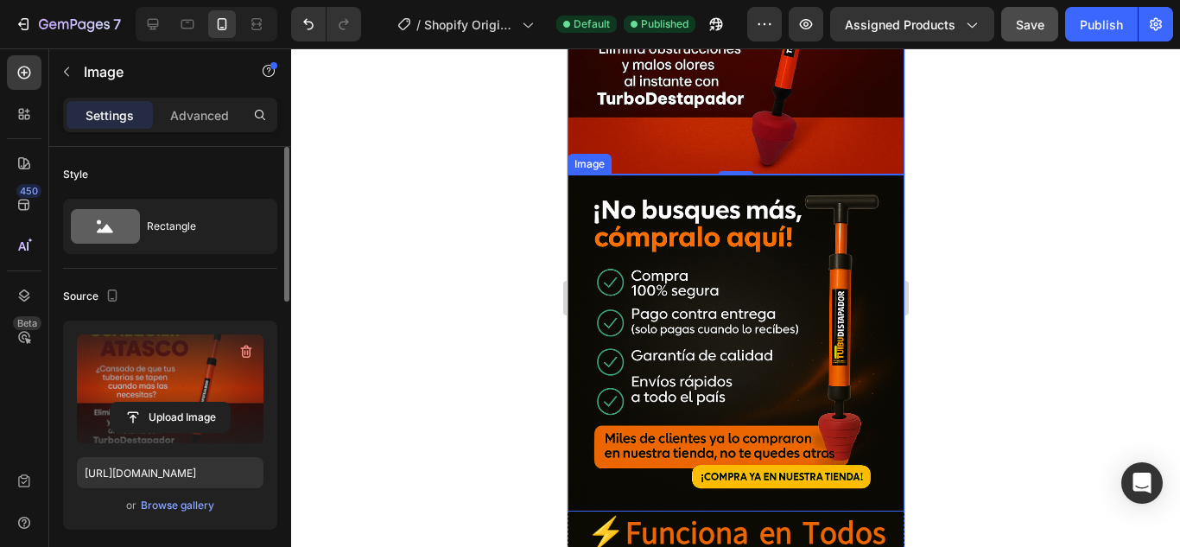
scroll to position [1814, 0]
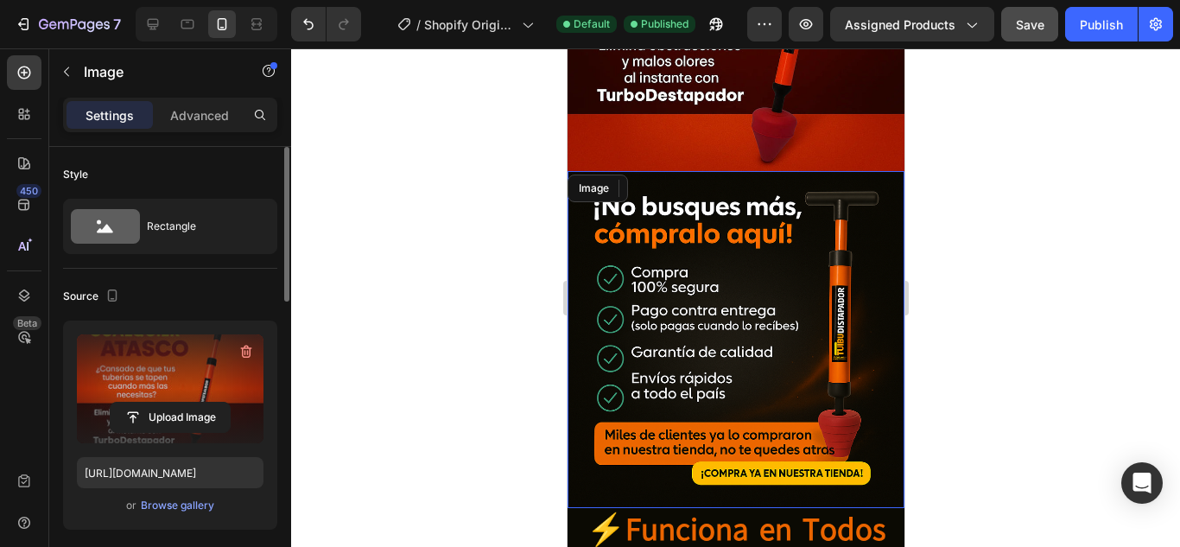
click at [759, 315] on img at bounding box center [735, 339] width 337 height 337
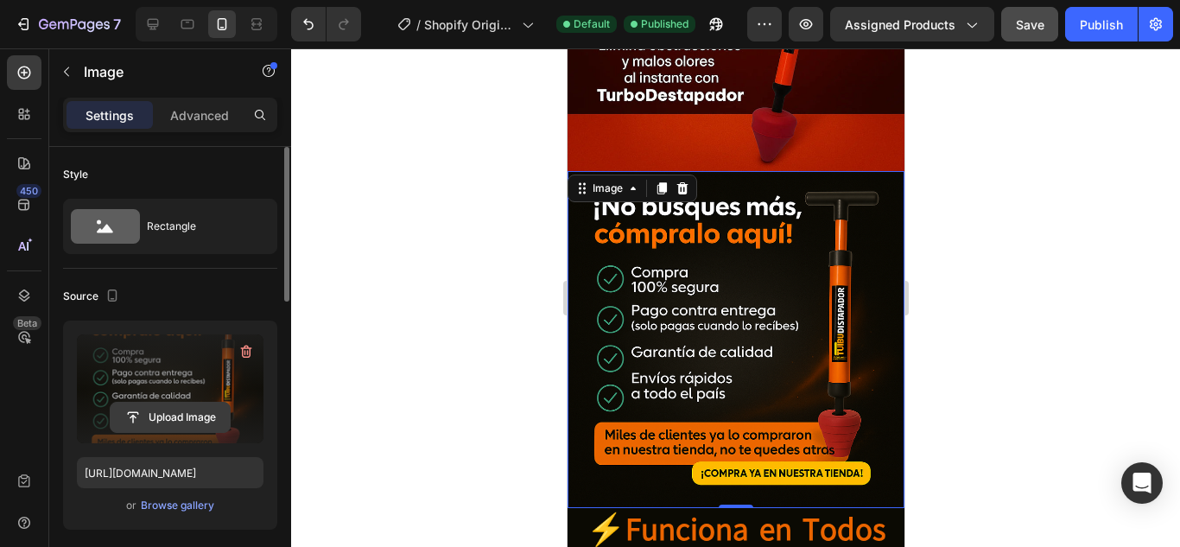
click at [193, 416] on input "file" at bounding box center [170, 417] width 119 height 29
click at [150, 405] on input "file" at bounding box center [170, 417] width 119 height 29
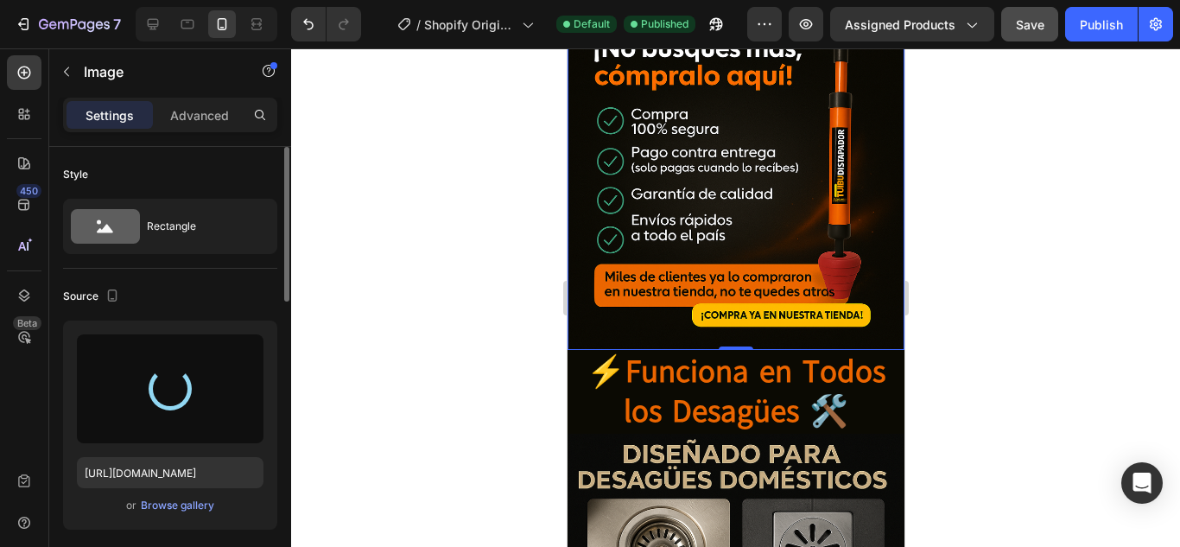
scroll to position [1987, 0]
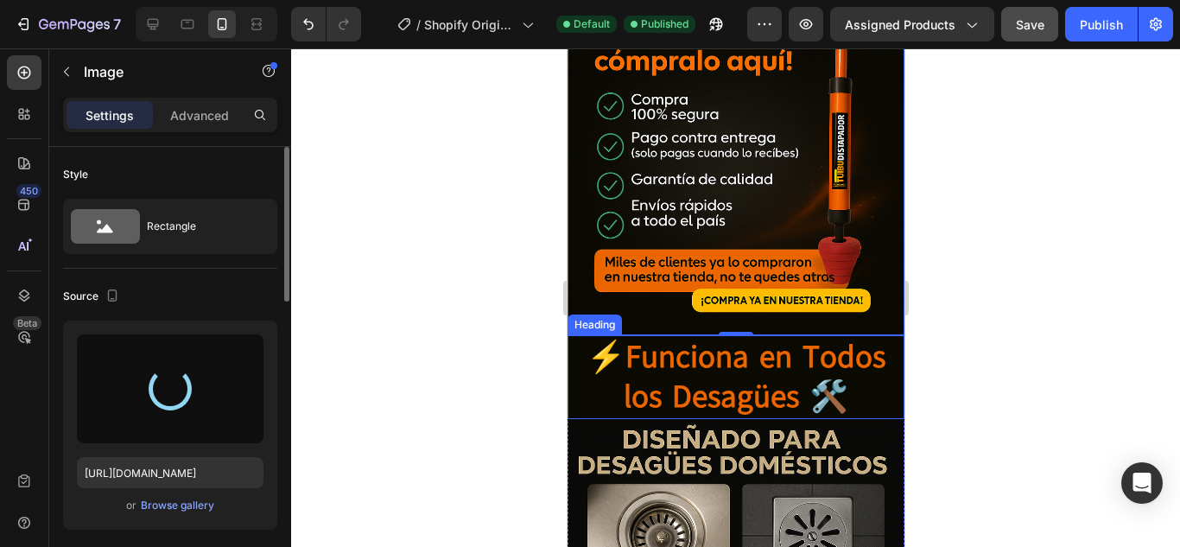
type input "[URL][DOMAIN_NAME]"
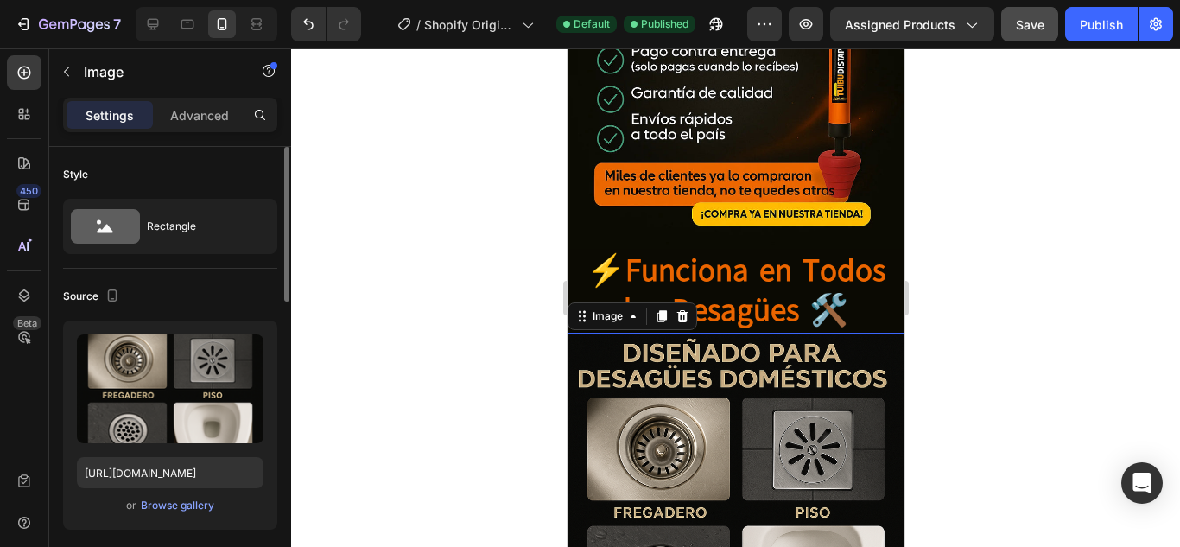
scroll to position [2160, 0]
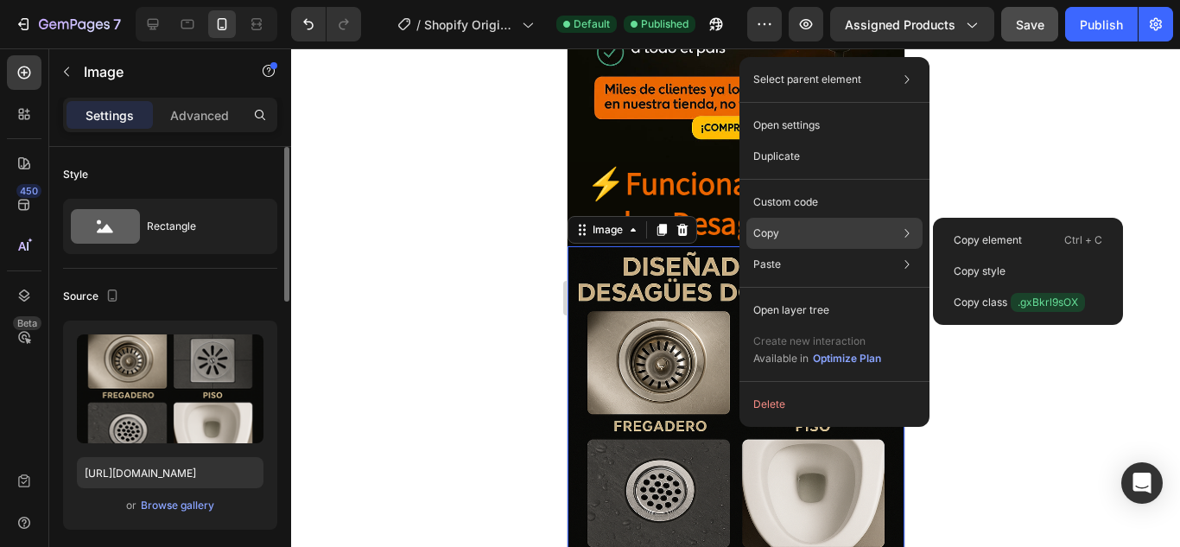
click at [772, 233] on p "Copy" at bounding box center [766, 233] width 26 height 16
click at [992, 233] on p "Copy element" at bounding box center [988, 240] width 68 height 16
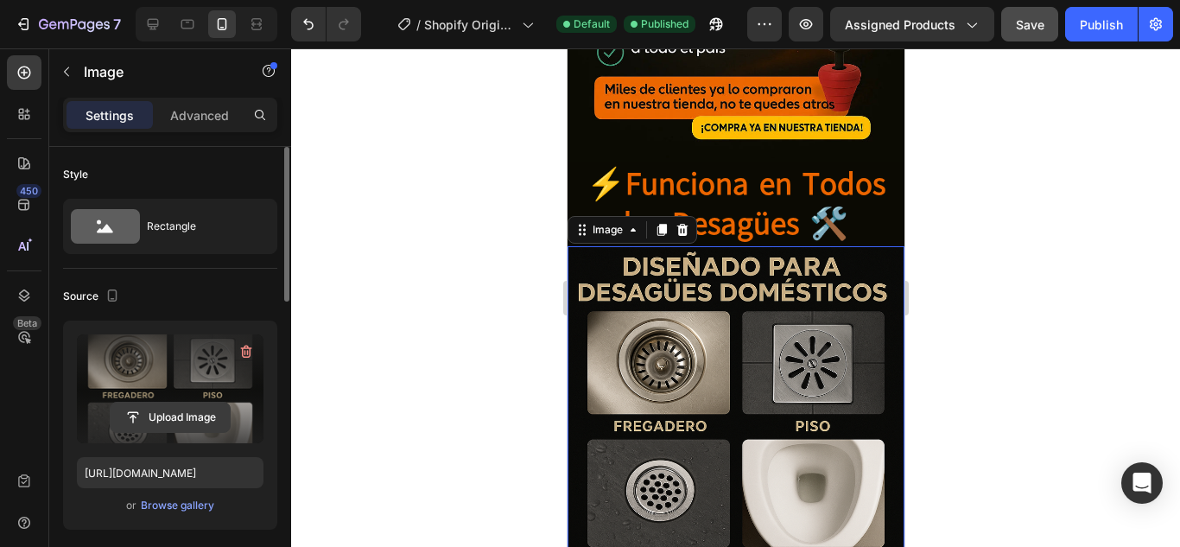
click at [173, 402] on button "Upload Image" at bounding box center [170, 417] width 121 height 31
click at [161, 392] on label at bounding box center [170, 388] width 187 height 109
click at [161, 403] on input "file" at bounding box center [170, 417] width 119 height 29
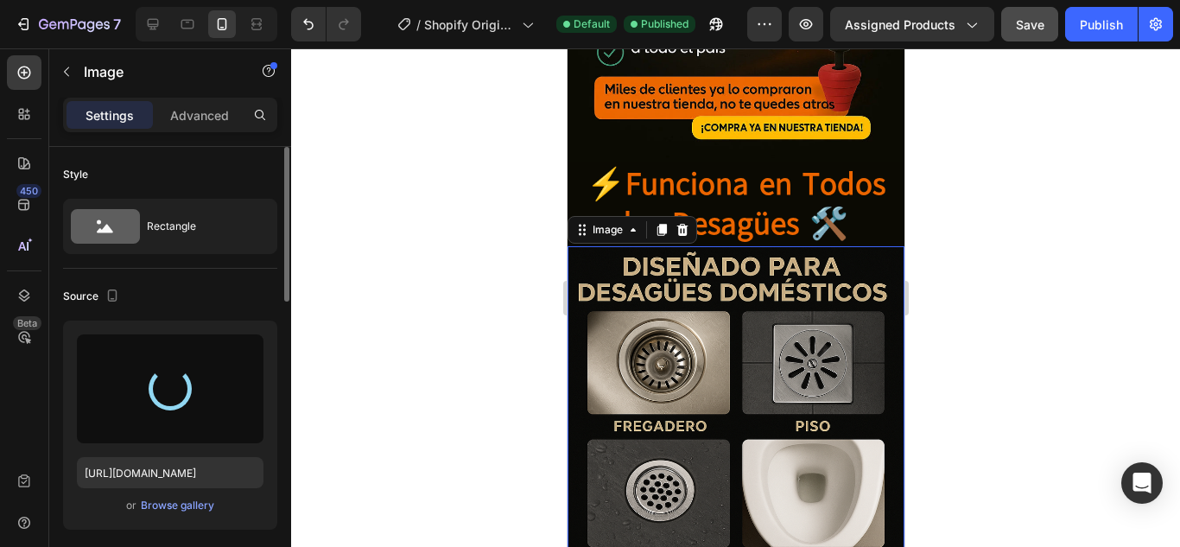
type input "[URL][DOMAIN_NAME]"
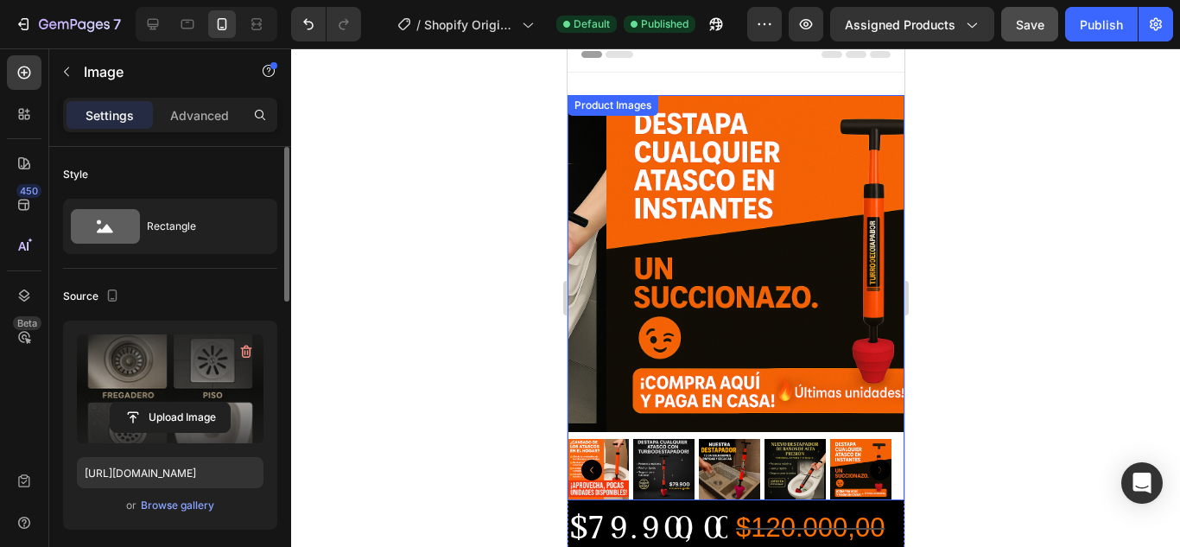
scroll to position [0, 0]
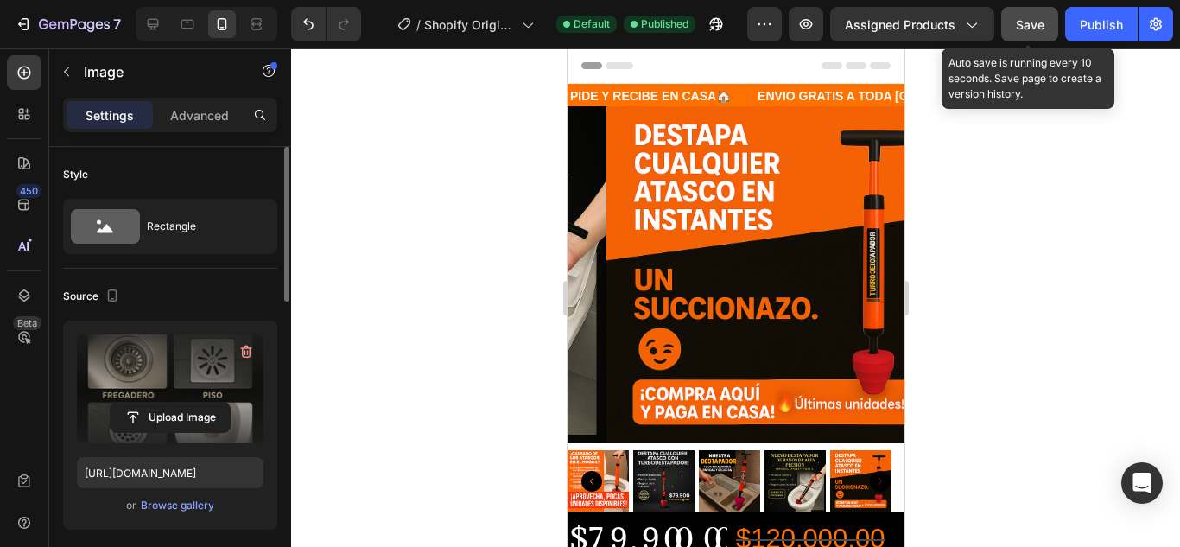
click at [1030, 20] on span "Save" at bounding box center [1030, 24] width 29 height 15
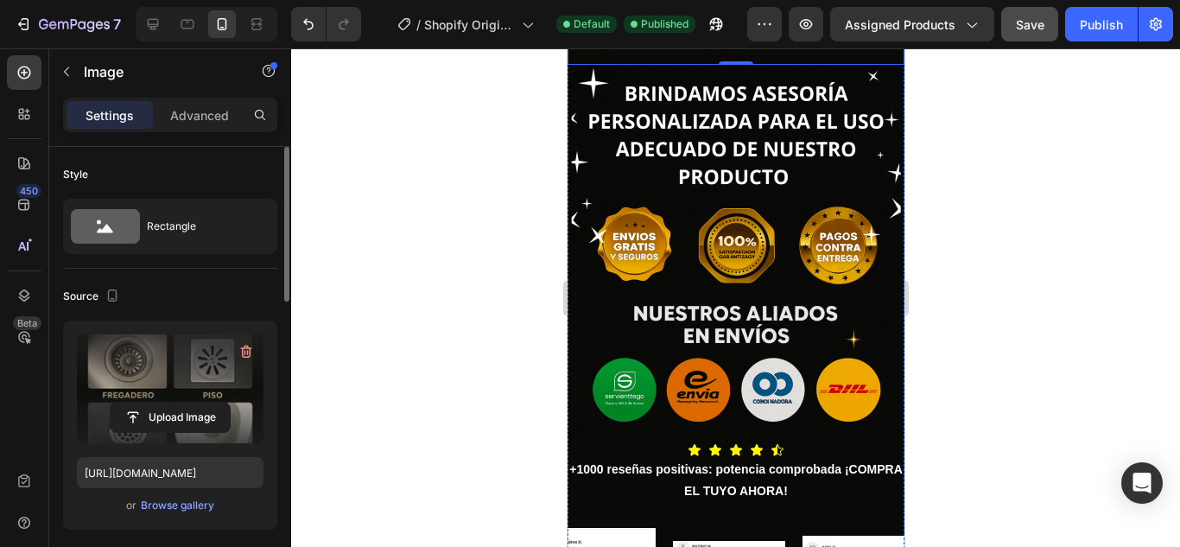
scroll to position [2592, 0]
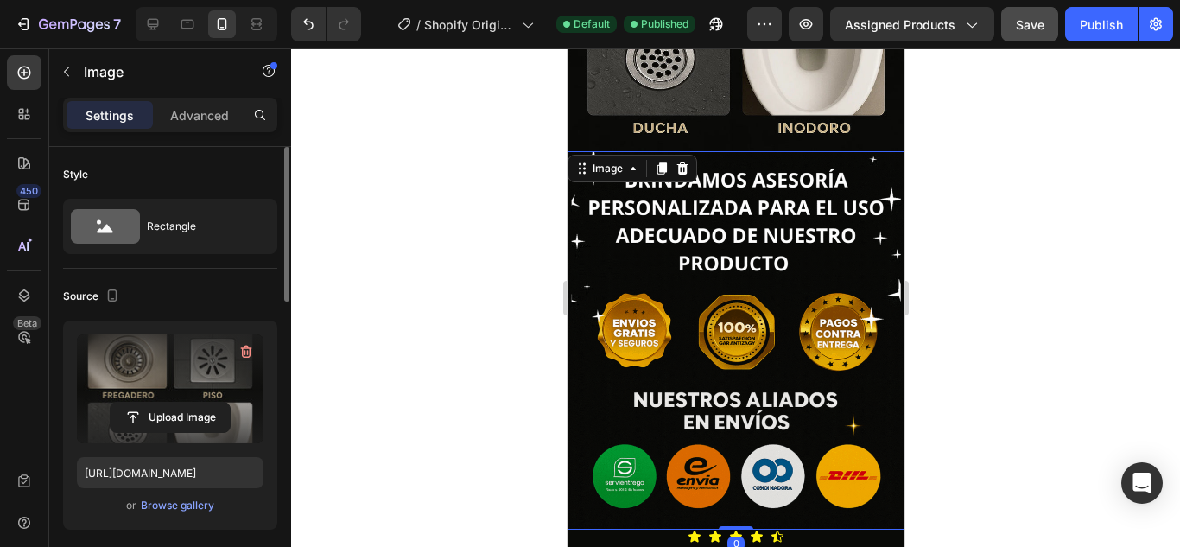
click at [843, 276] on img at bounding box center [735, 340] width 337 height 378
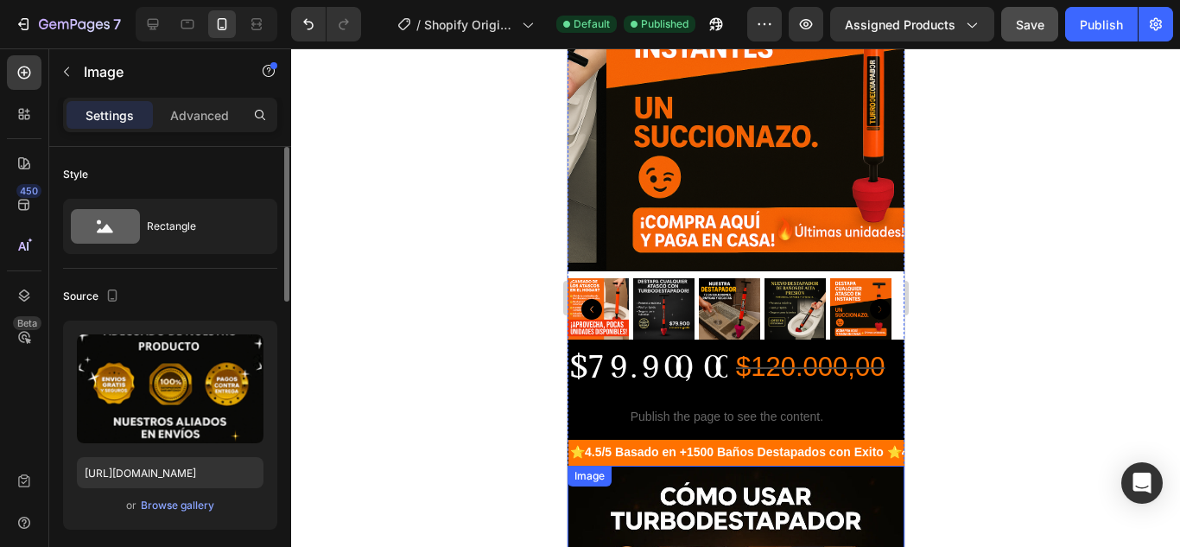
scroll to position [0, 0]
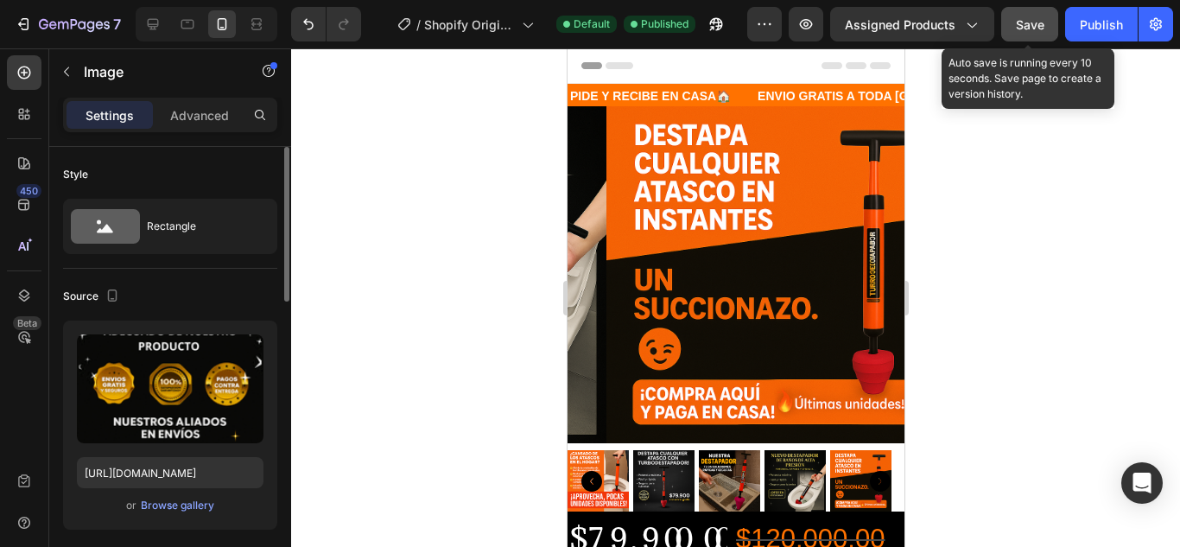
click at [1038, 20] on span "Save" at bounding box center [1030, 24] width 29 height 15
click at [1021, 31] on span "Save" at bounding box center [1030, 24] width 29 height 15
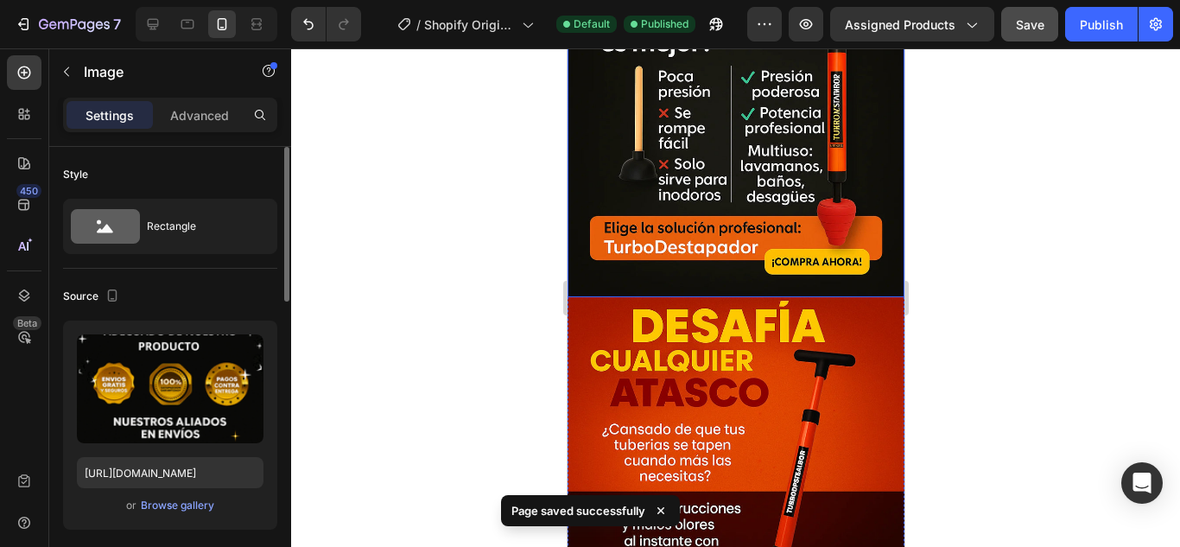
scroll to position [1382, 0]
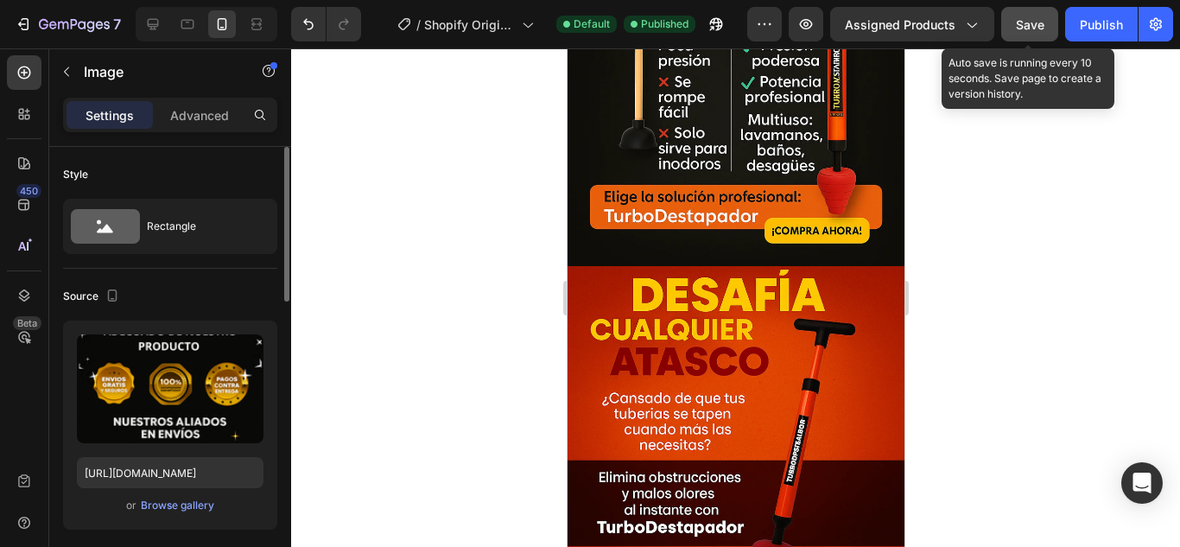
click at [1028, 27] on span "Save" at bounding box center [1030, 24] width 29 height 15
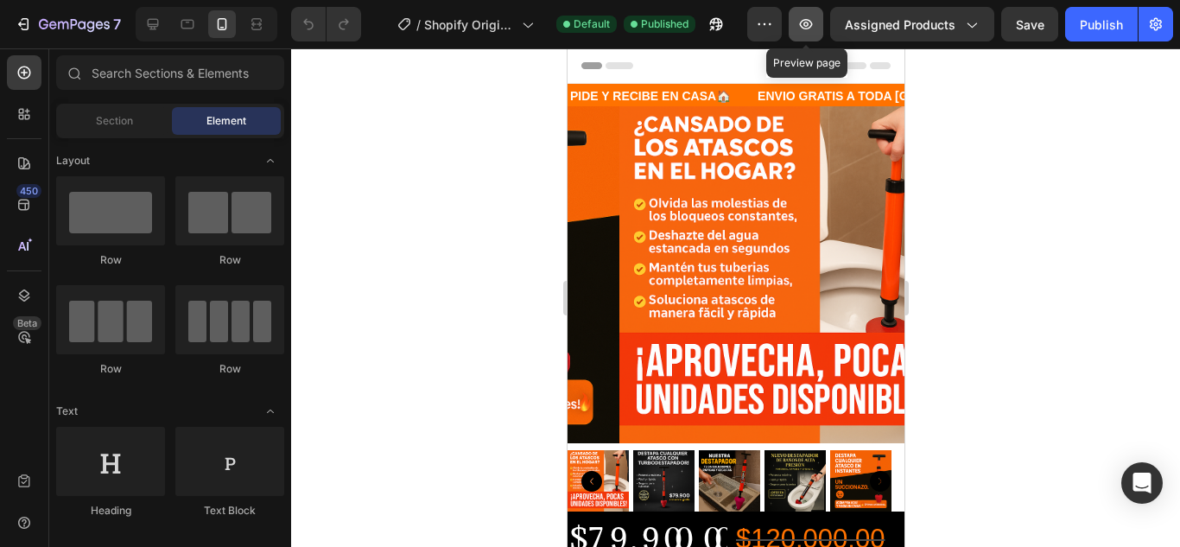
click at [800, 24] on icon "button" at bounding box center [805, 24] width 17 height 17
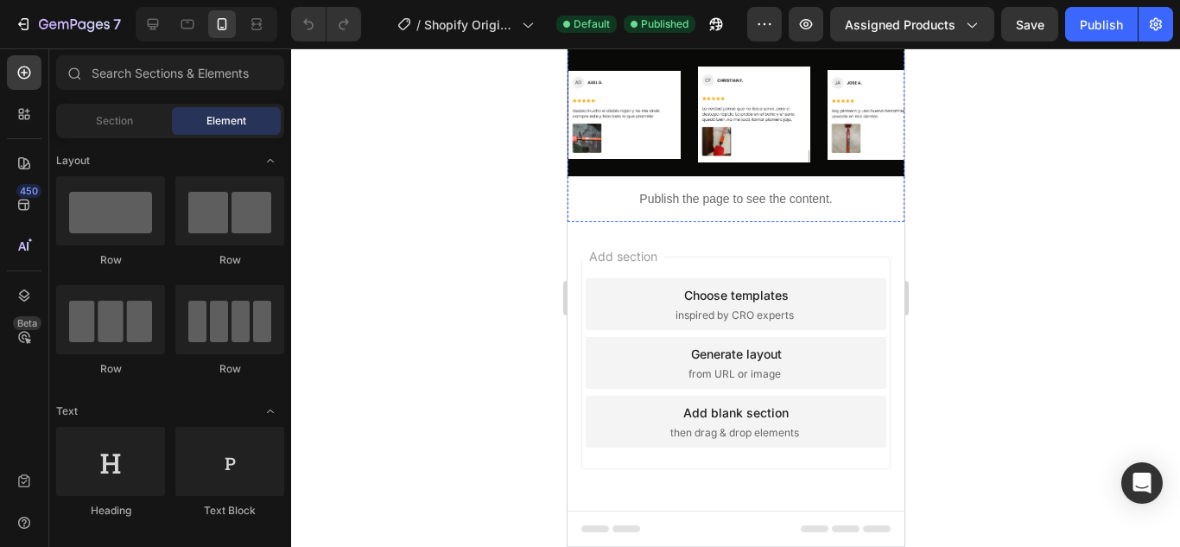
scroll to position [2765, 0]
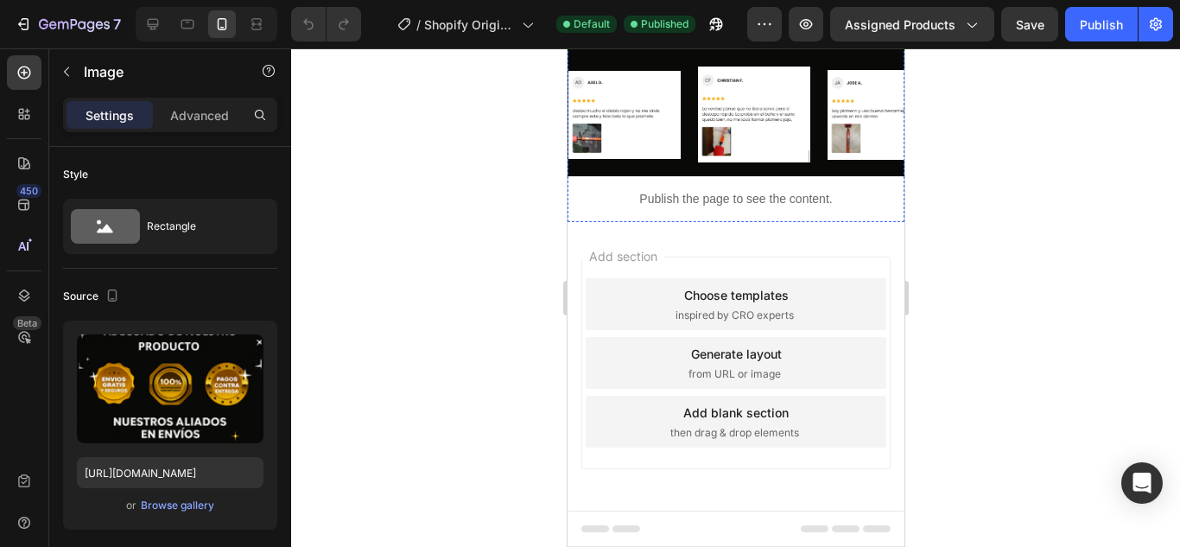
click at [826, 176] on div "Image Image Image Image Image" at bounding box center [892, 115] width 648 height 123
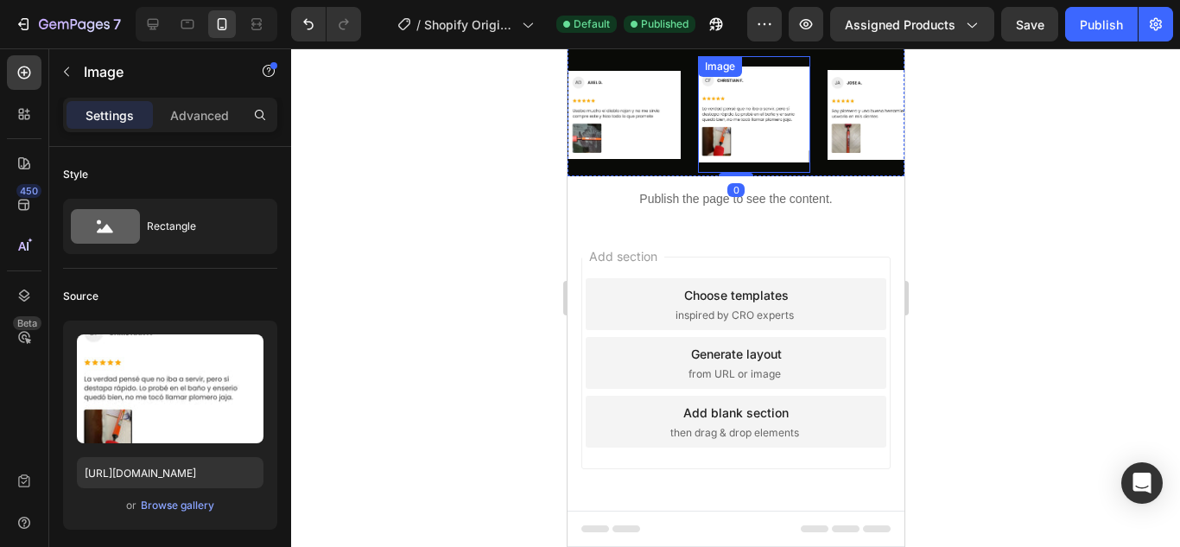
click at [748, 162] on img at bounding box center [753, 115] width 112 height 96
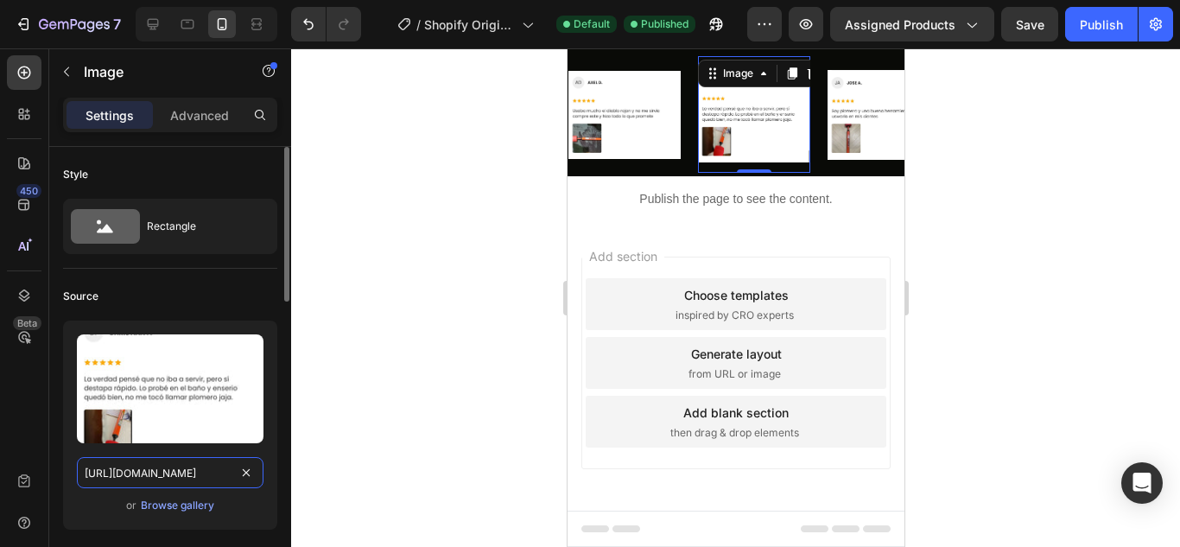
click at [206, 473] on input "[URL][DOMAIN_NAME]" at bounding box center [170, 472] width 187 height 31
click at [215, 472] on input "[URL][DOMAIN_NAME]" at bounding box center [170, 472] width 187 height 31
click at [714, 162] on img at bounding box center [753, 115] width 112 height 96
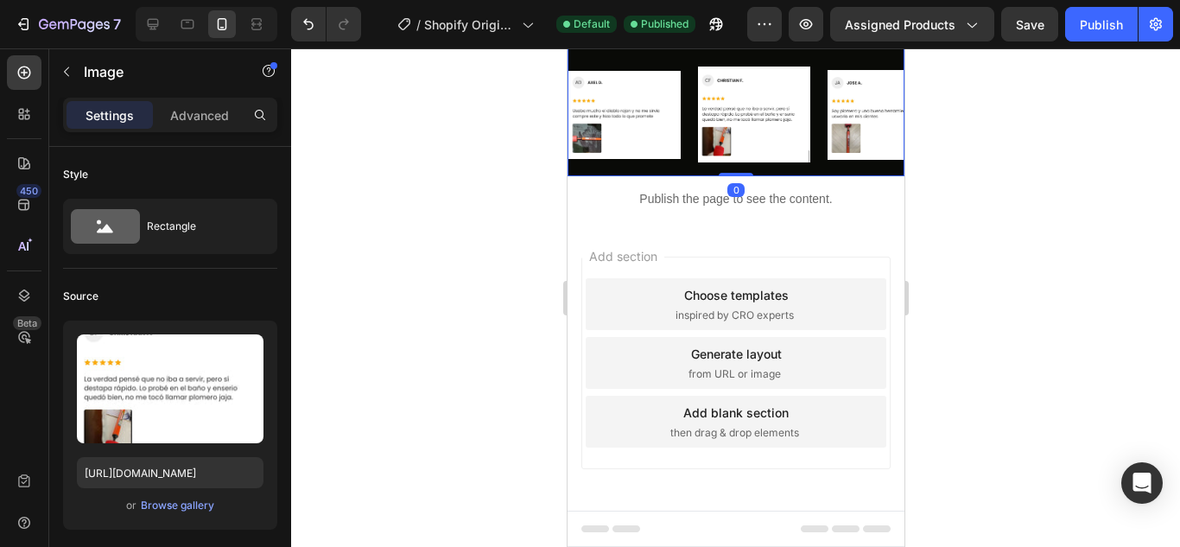
click at [617, 176] on div "Image Image Image Image Image Image Image Image Image Image Marquee 0" at bounding box center [735, 108] width 337 height 137
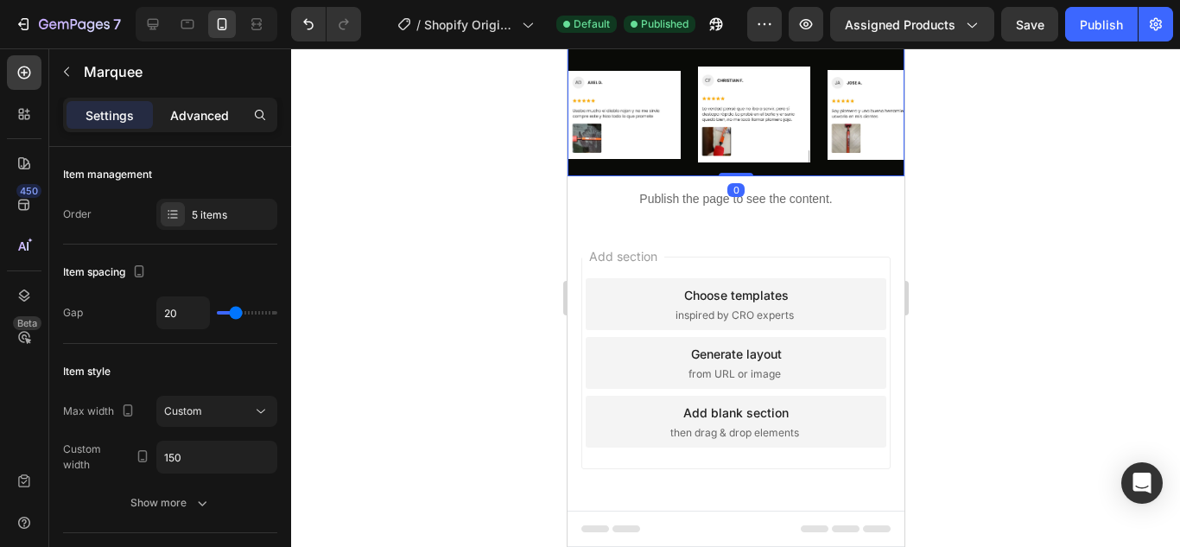
click at [202, 110] on p "Advanced" at bounding box center [199, 115] width 59 height 18
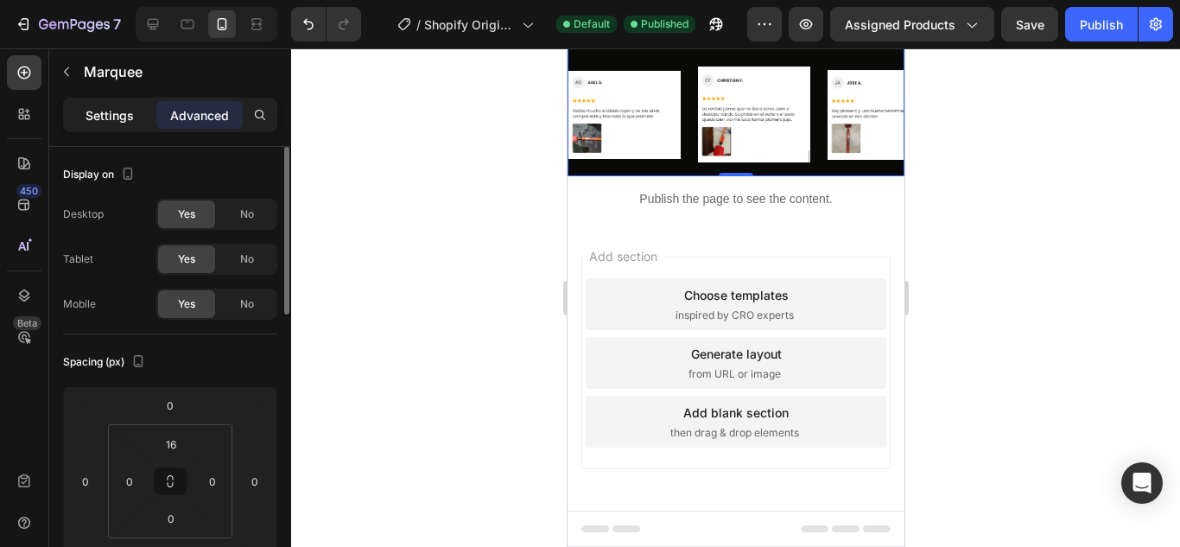
click at [124, 108] on p "Settings" at bounding box center [110, 115] width 48 height 18
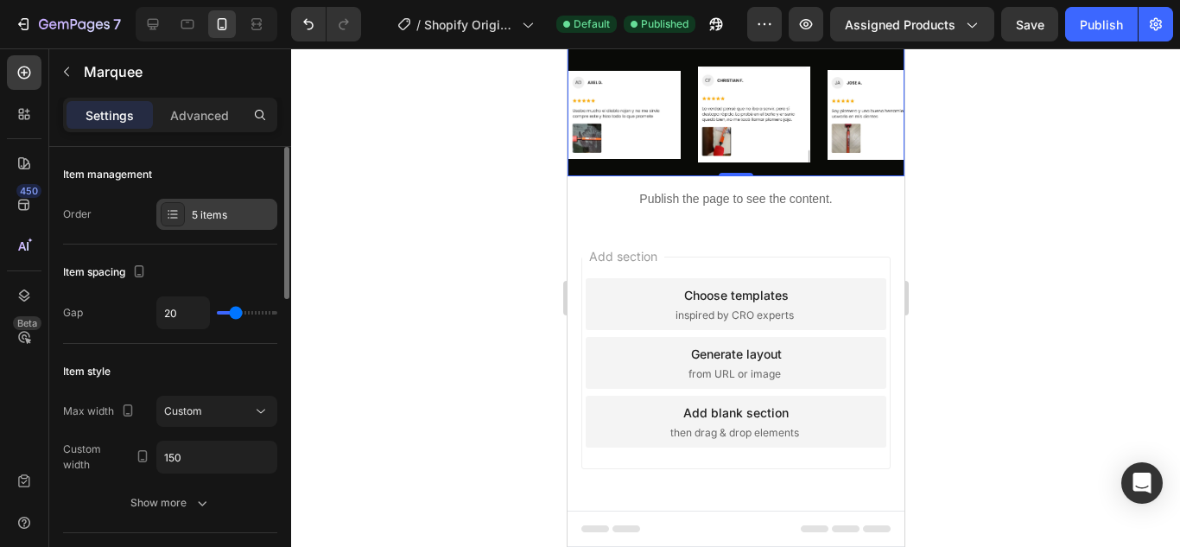
click at [217, 213] on div "5 items" at bounding box center [232, 215] width 81 height 16
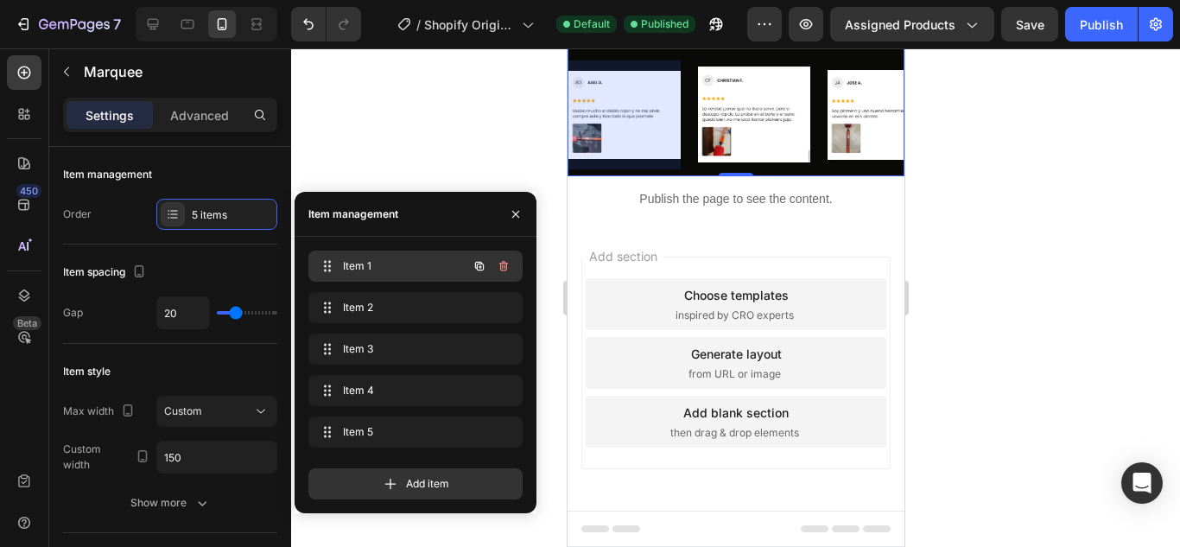
click at [368, 264] on span "Item 1" at bounding box center [392, 266] width 98 height 16
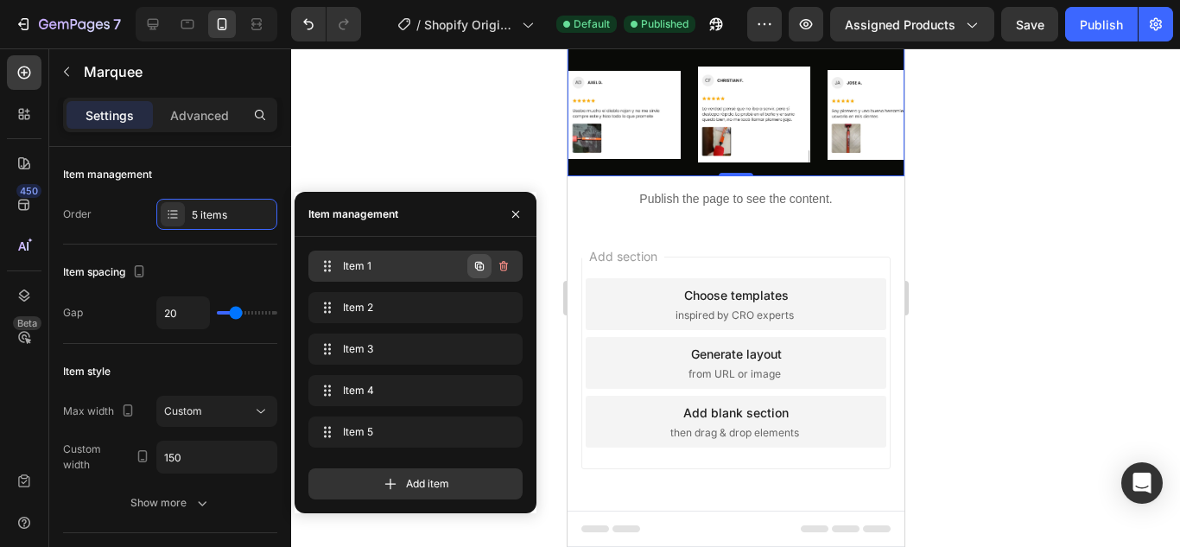
click at [479, 267] on icon "button" at bounding box center [480, 266] width 3 height 3
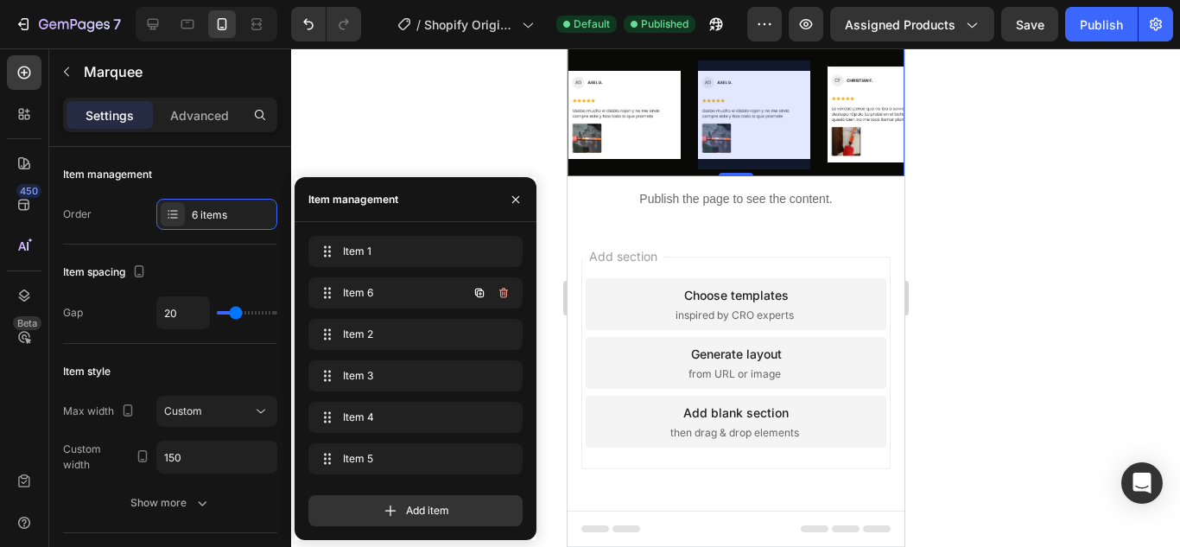
scroll to position [0, 25]
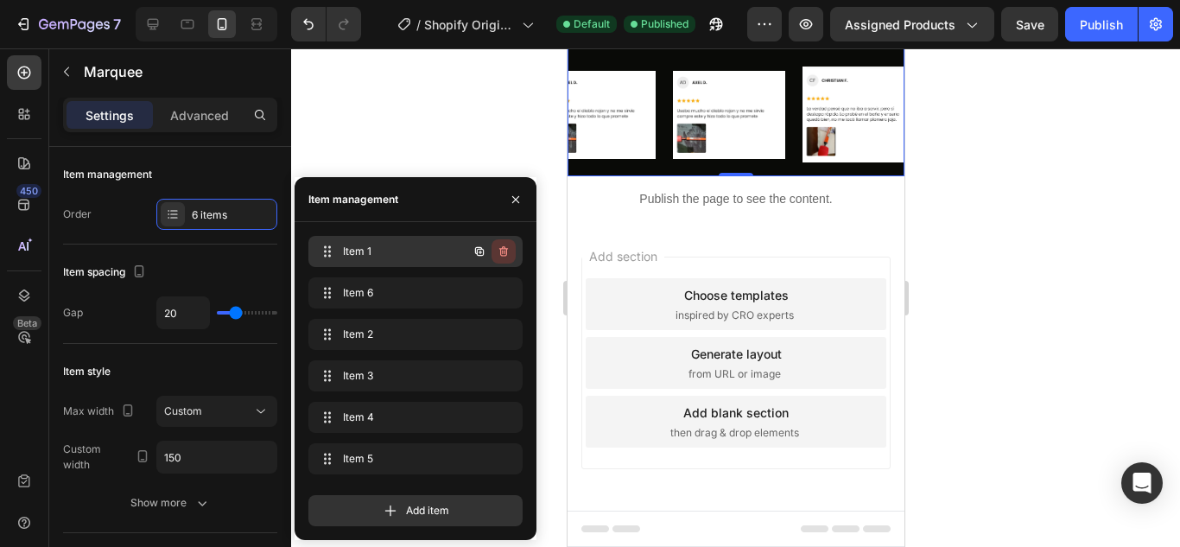
click at [501, 253] on icon "button" at bounding box center [503, 251] width 9 height 10
click at [501, 252] on div "Delete" at bounding box center [492, 252] width 32 height 16
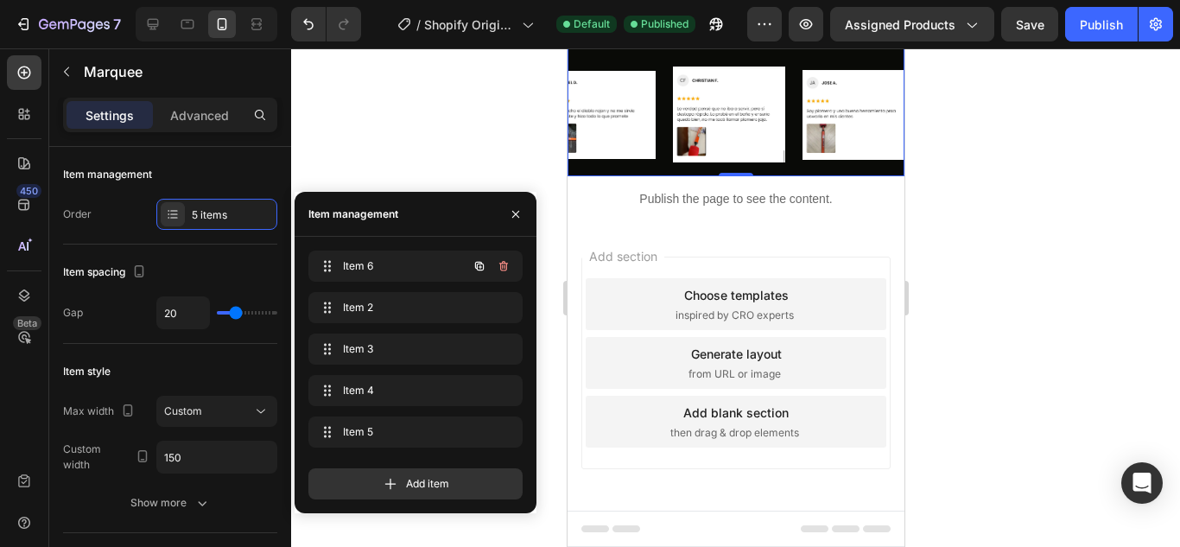
click at [501, 252] on div at bounding box center [491, 266] width 48 height 31
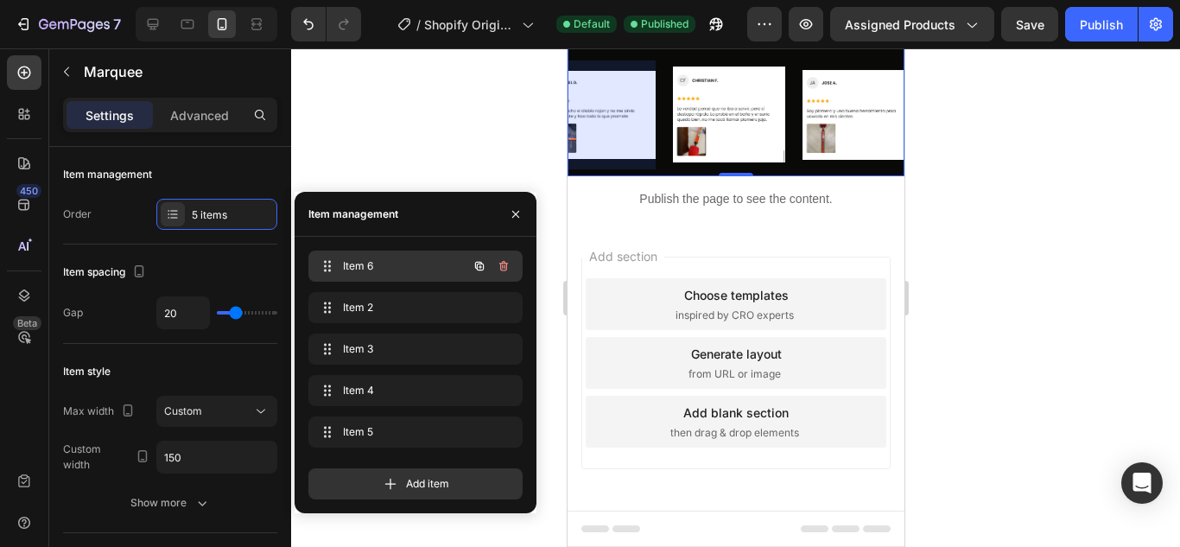
scroll to position [0, 0]
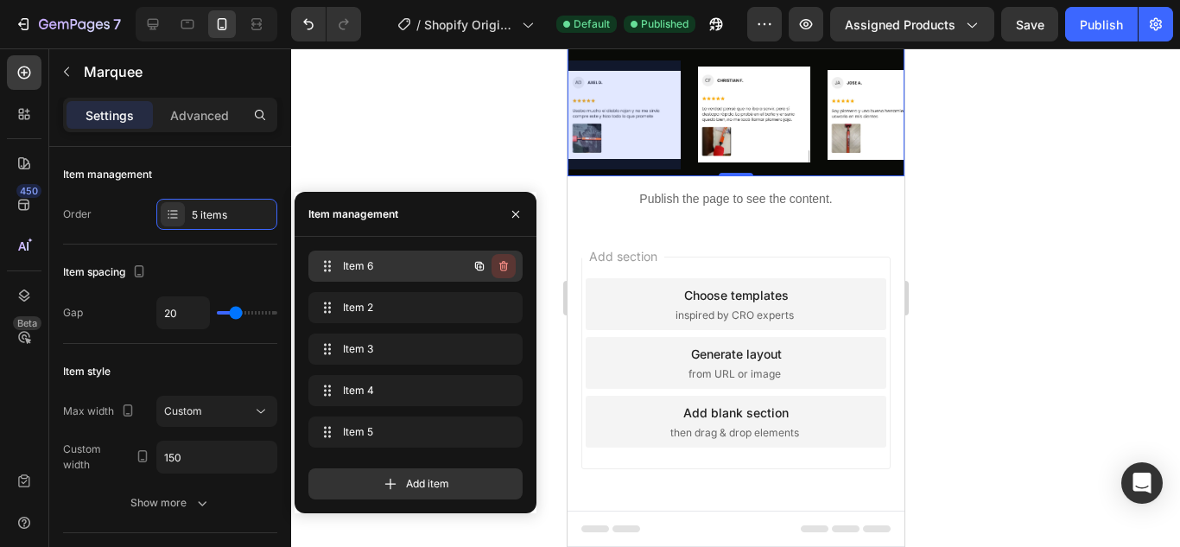
click at [506, 262] on icon "button" at bounding box center [504, 266] width 14 height 14
click at [506, 262] on div "Delete" at bounding box center [492, 266] width 32 height 16
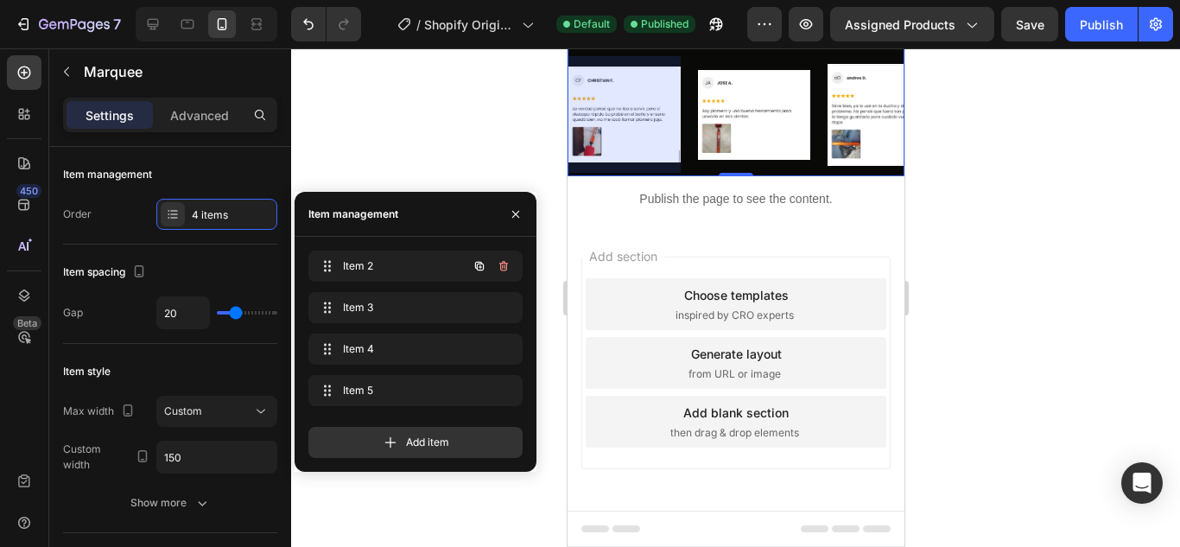
click at [506, 262] on icon "button" at bounding box center [504, 266] width 14 height 14
click at [505, 262] on div "Delete" at bounding box center [492, 266] width 32 height 16
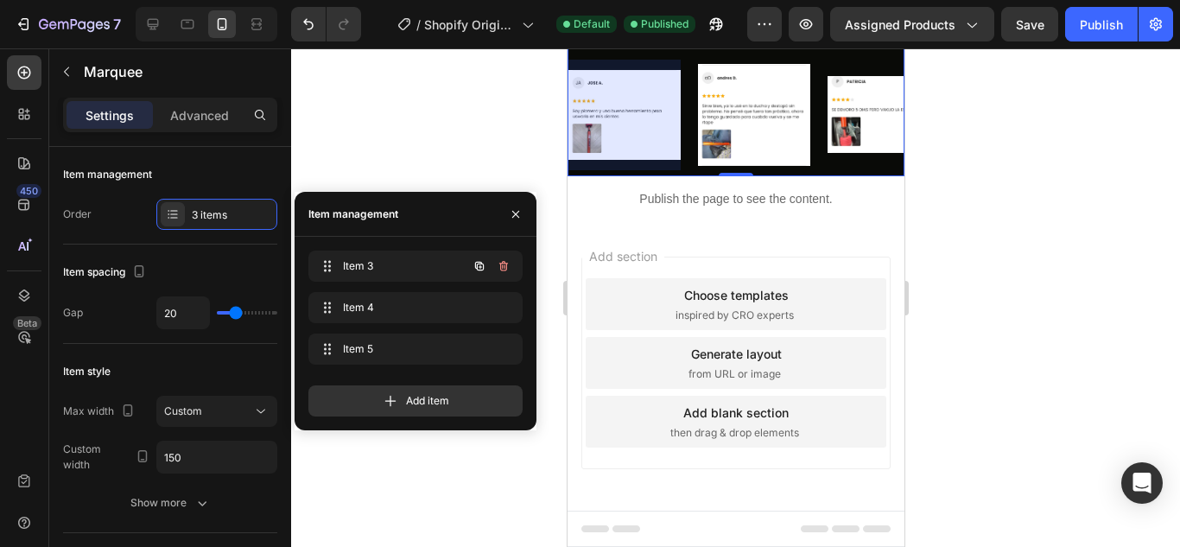
click at [505, 262] on icon "button" at bounding box center [504, 266] width 14 height 14
click at [505, 262] on div "Delete" at bounding box center [492, 266] width 32 height 16
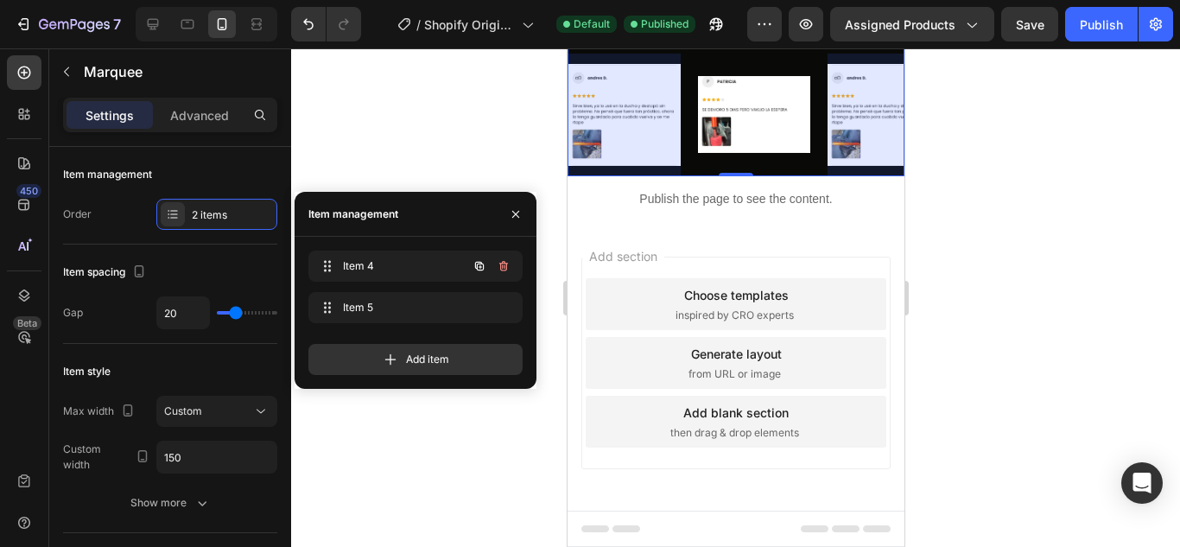
click at [505, 262] on icon "button" at bounding box center [504, 266] width 14 height 14
click at [505, 262] on div "Delete" at bounding box center [492, 266] width 32 height 16
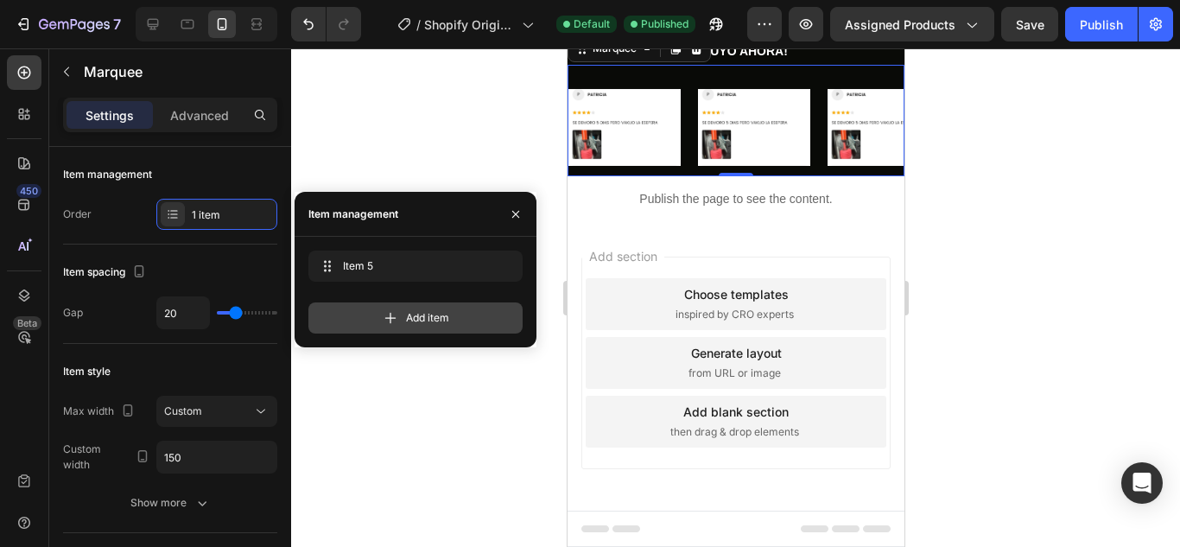
click at [481, 308] on div "Add item" at bounding box center [415, 317] width 214 height 31
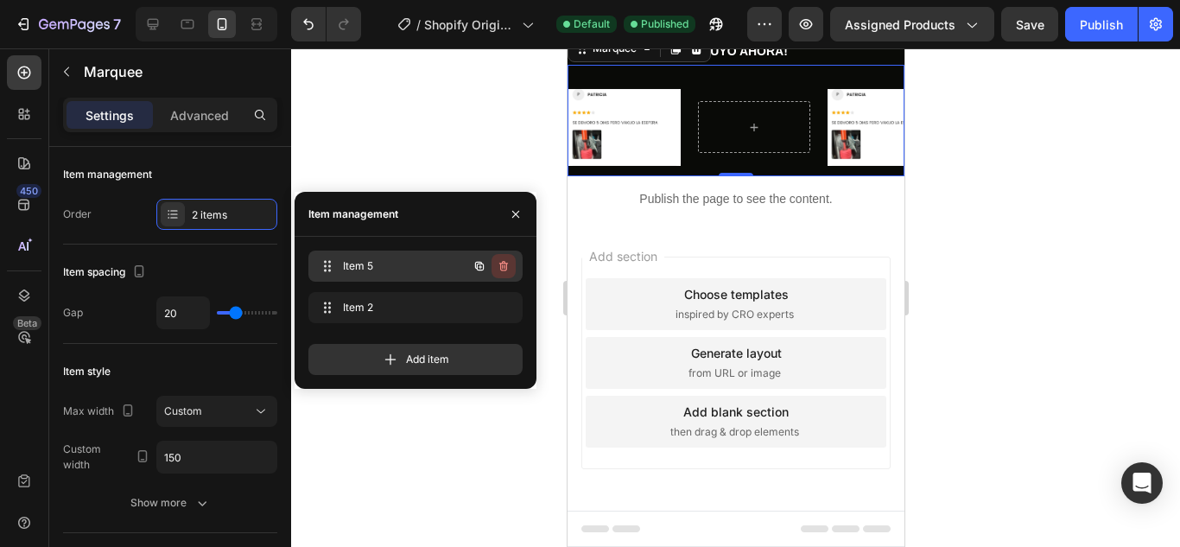
scroll to position [0, 25]
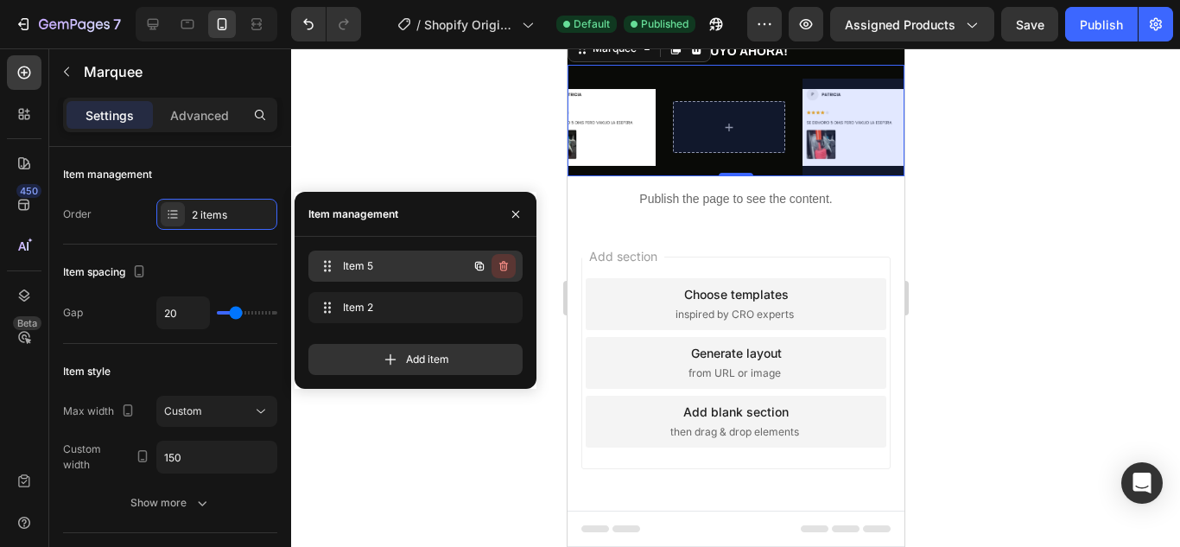
click at [505, 270] on icon "button" at bounding box center [503, 266] width 9 height 10
click at [505, 270] on div "Delete" at bounding box center [492, 266] width 32 height 16
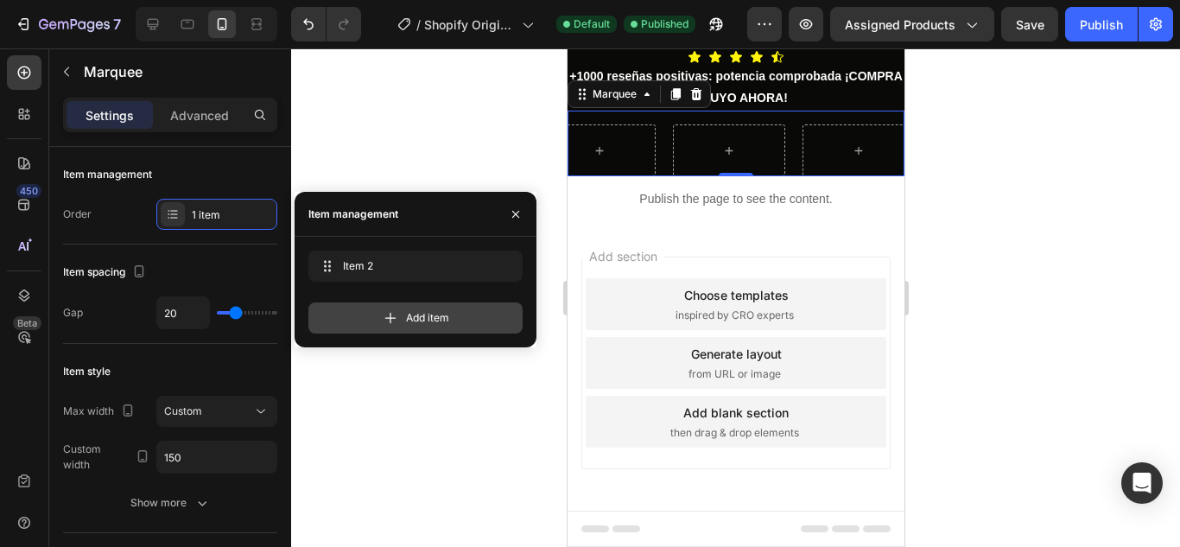
click at [477, 313] on div "Add item" at bounding box center [415, 317] width 214 height 31
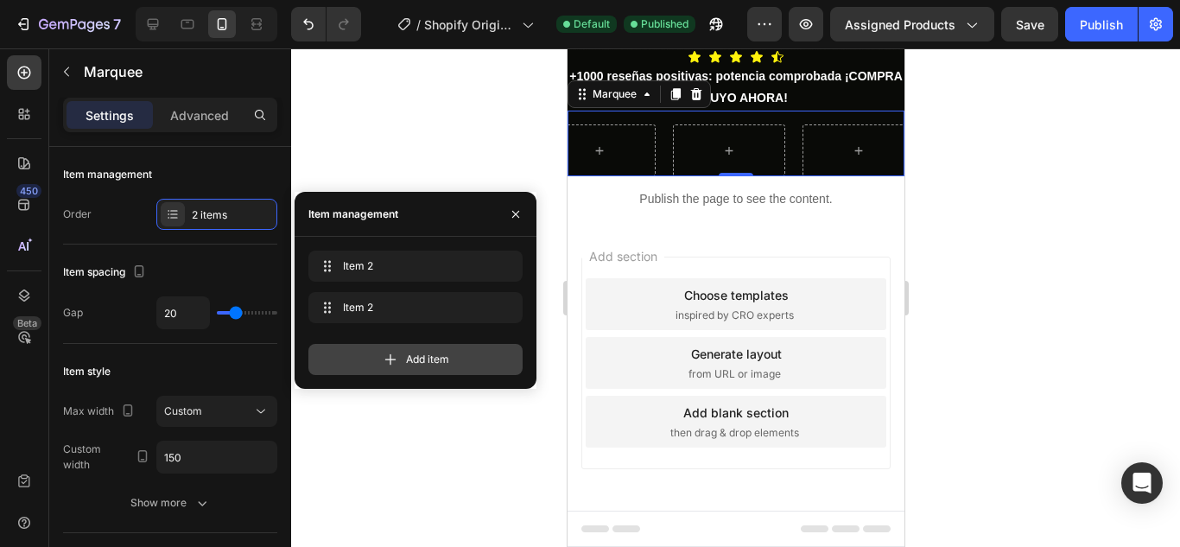
click at [472, 344] on div "Add item" at bounding box center [415, 359] width 214 height 31
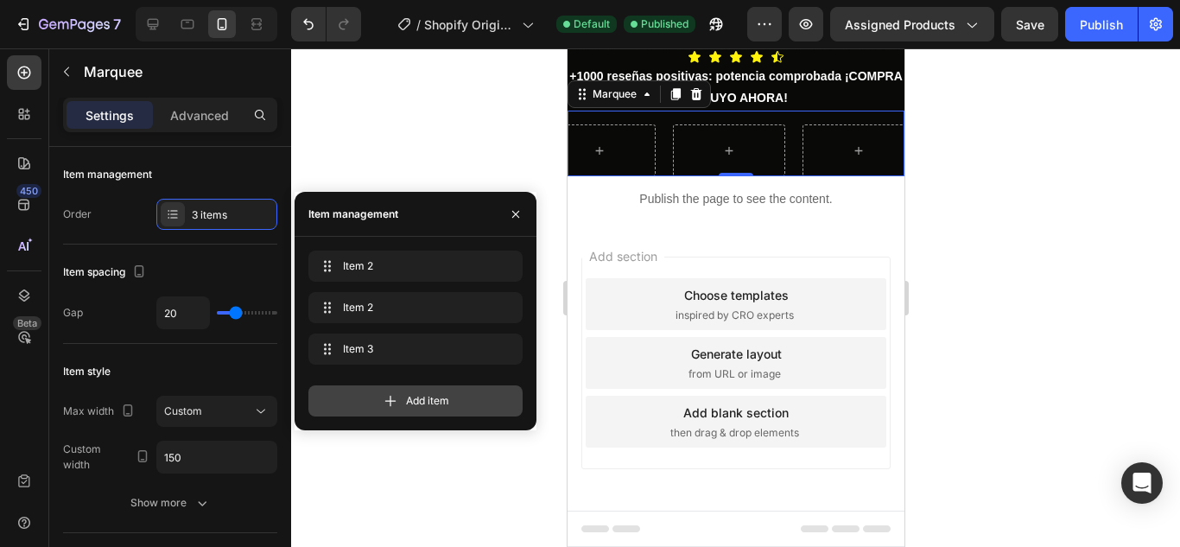
click at [460, 397] on div "Add item" at bounding box center [415, 400] width 214 height 31
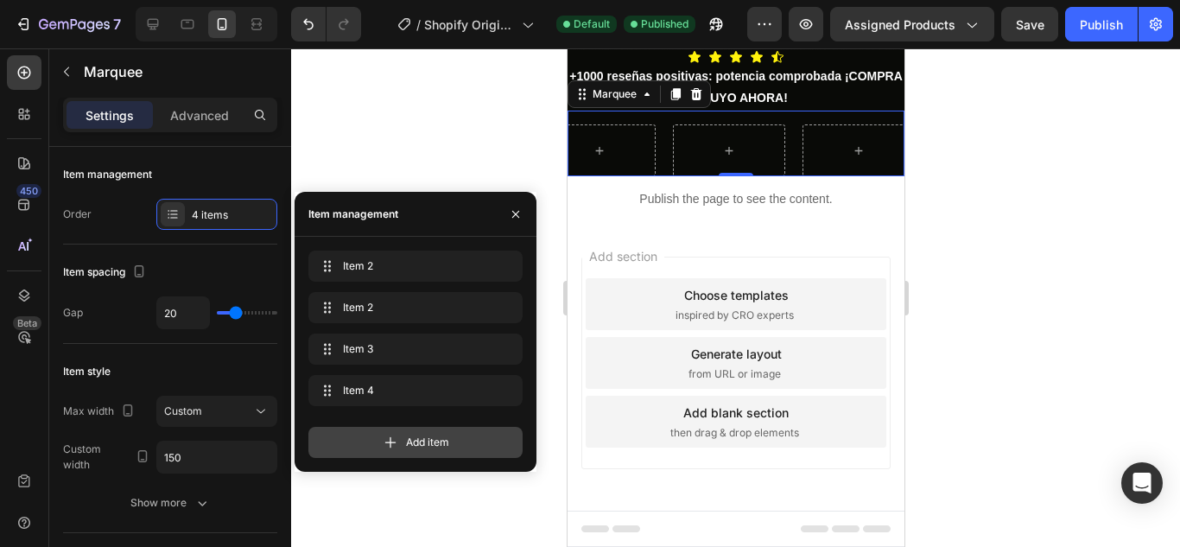
click at [457, 438] on div "Add item" at bounding box center [415, 442] width 214 height 31
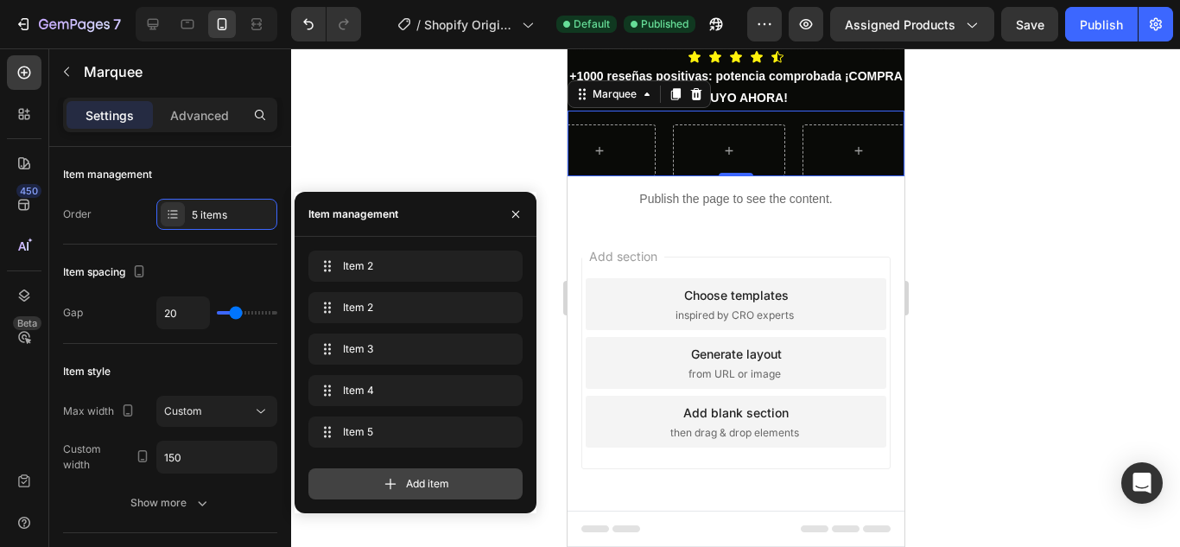
click at [451, 476] on div "Add item" at bounding box center [415, 483] width 214 height 31
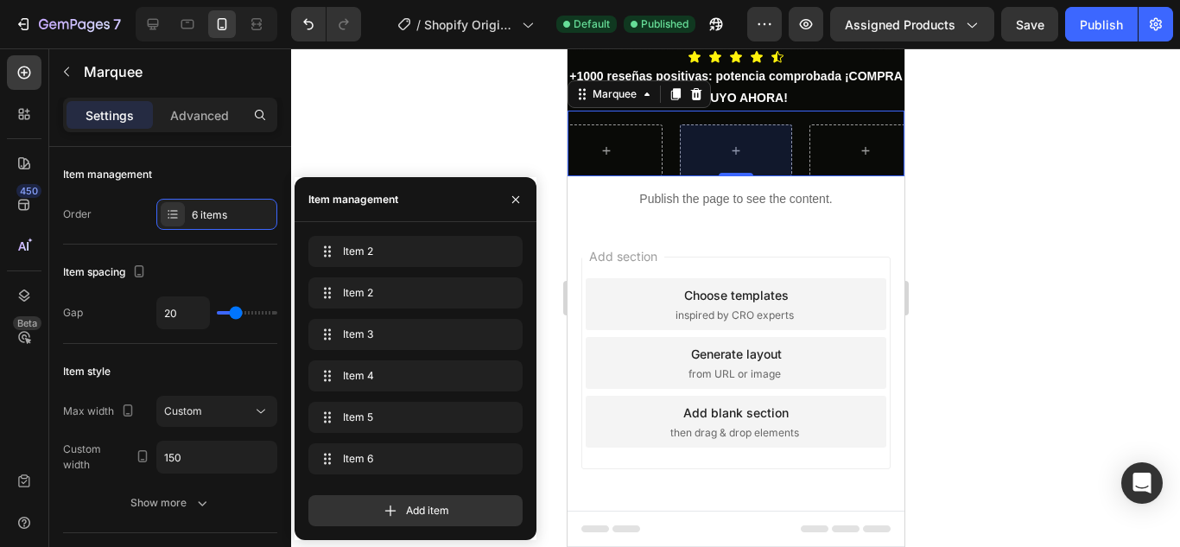
scroll to position [0, 543]
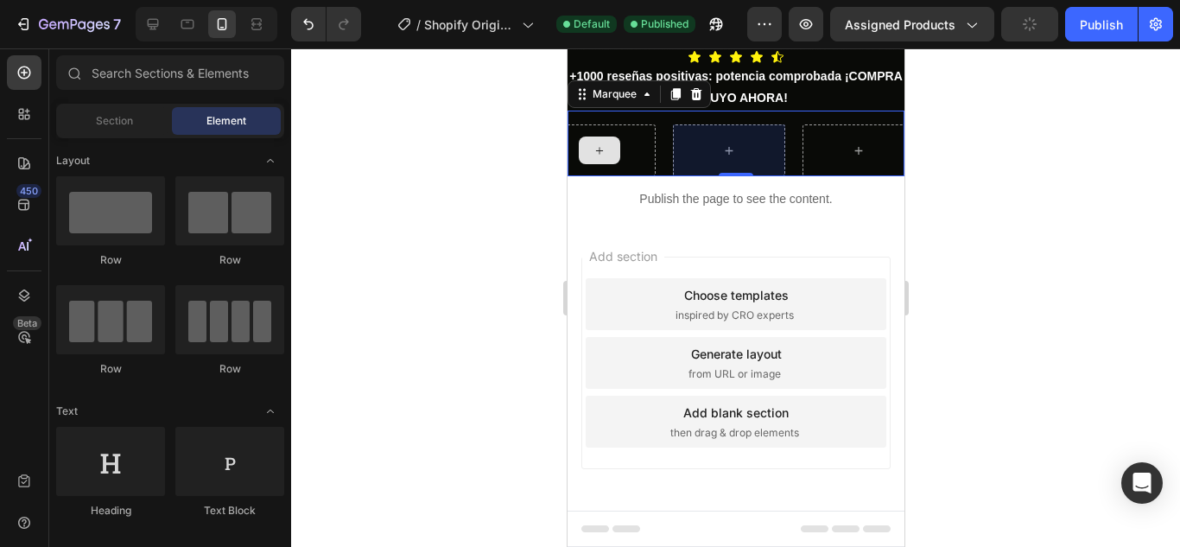
click at [606, 164] on div at bounding box center [598, 151] width 41 height 28
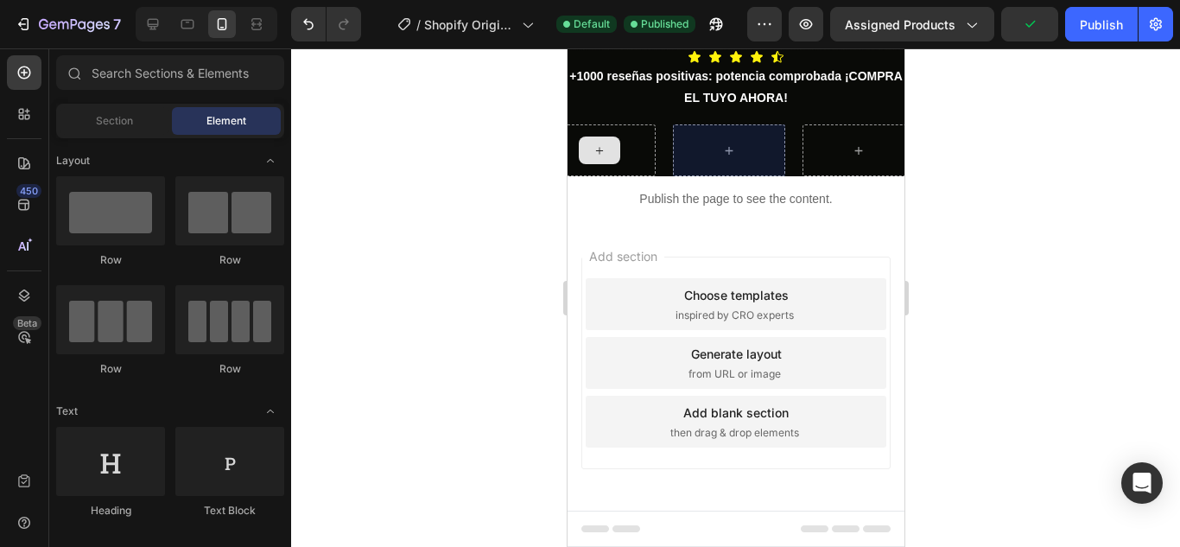
click at [606, 164] on div at bounding box center [598, 151] width 41 height 28
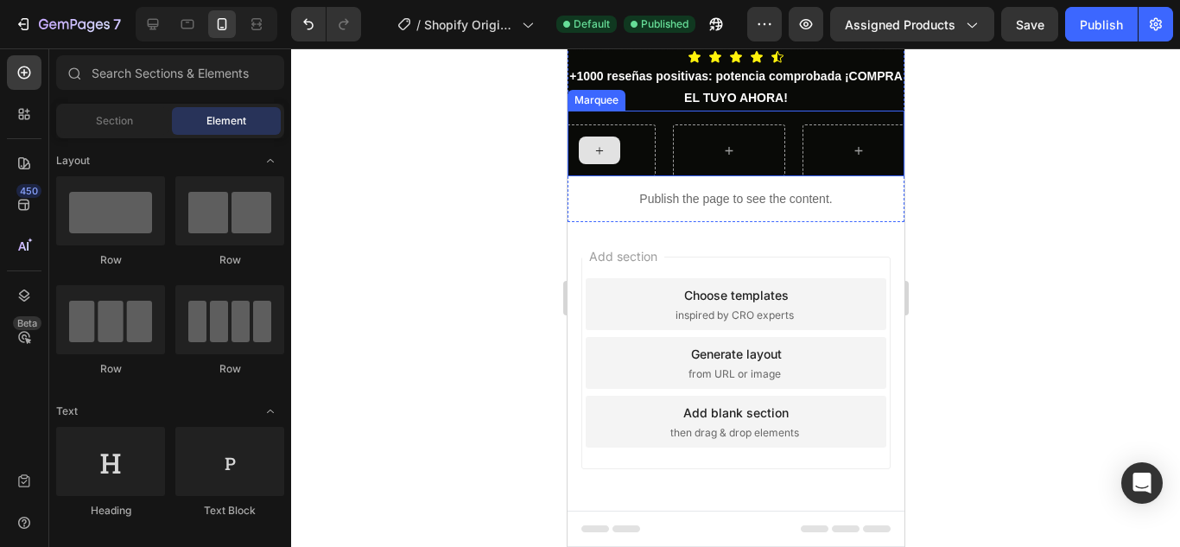
click at [597, 158] on icon at bounding box center [599, 150] width 14 height 15
click at [141, 126] on div "Section" at bounding box center [114, 121] width 109 height 28
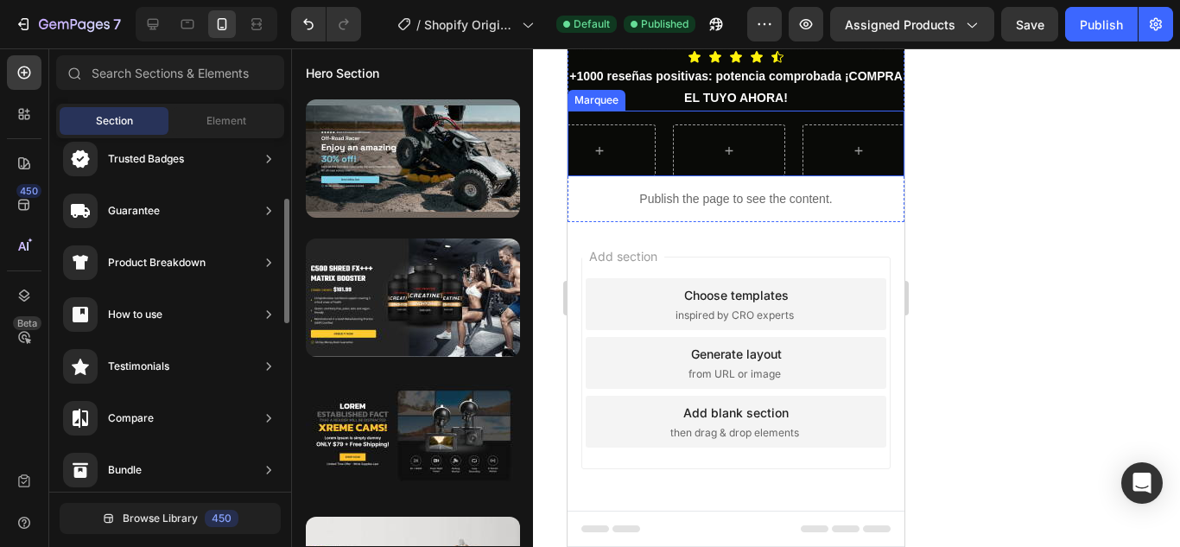
scroll to position [0, 0]
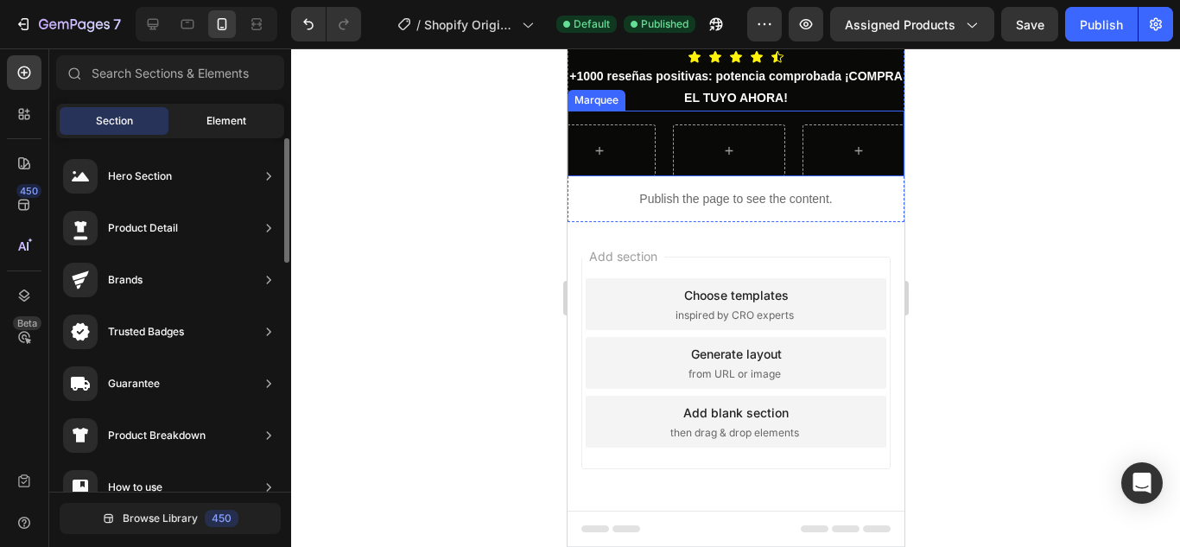
click at [222, 123] on span "Element" at bounding box center [226, 121] width 40 height 16
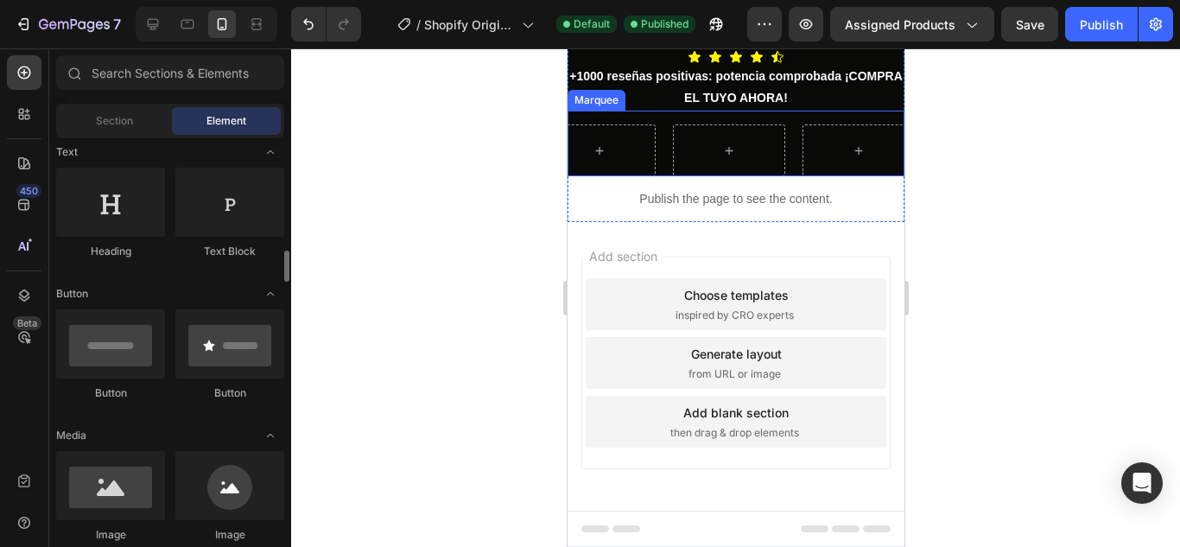
scroll to position [518, 0]
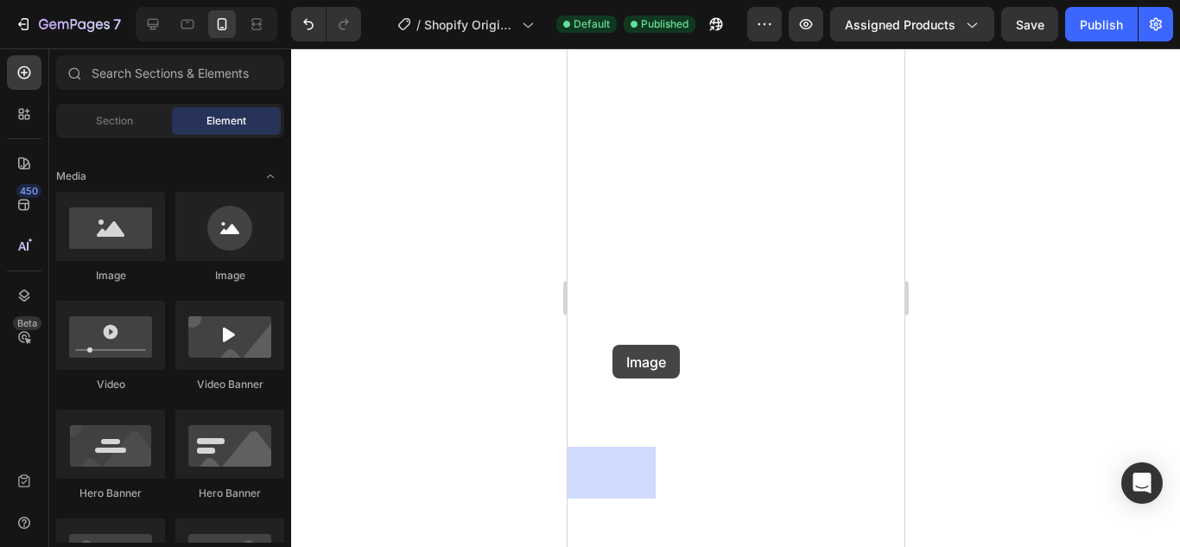
drag, startPoint x: 847, startPoint y: 292, endPoint x: 611, endPoint y: 344, distance: 241.5
drag, startPoint x: 701, startPoint y: 286, endPoint x: 568, endPoint y: 337, distance: 141.7
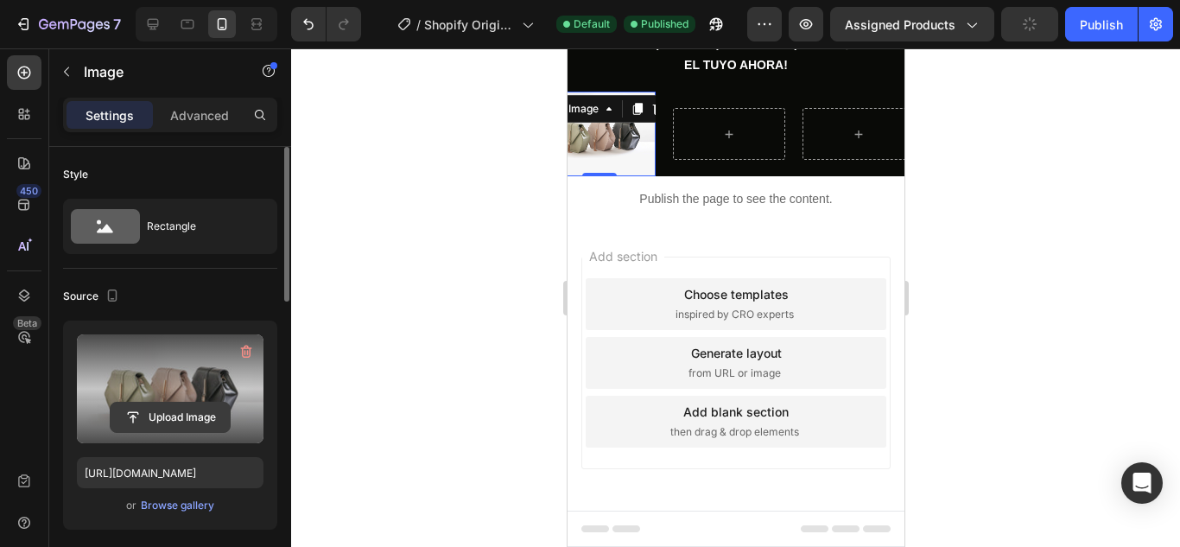
click at [156, 412] on input "file" at bounding box center [170, 417] width 119 height 29
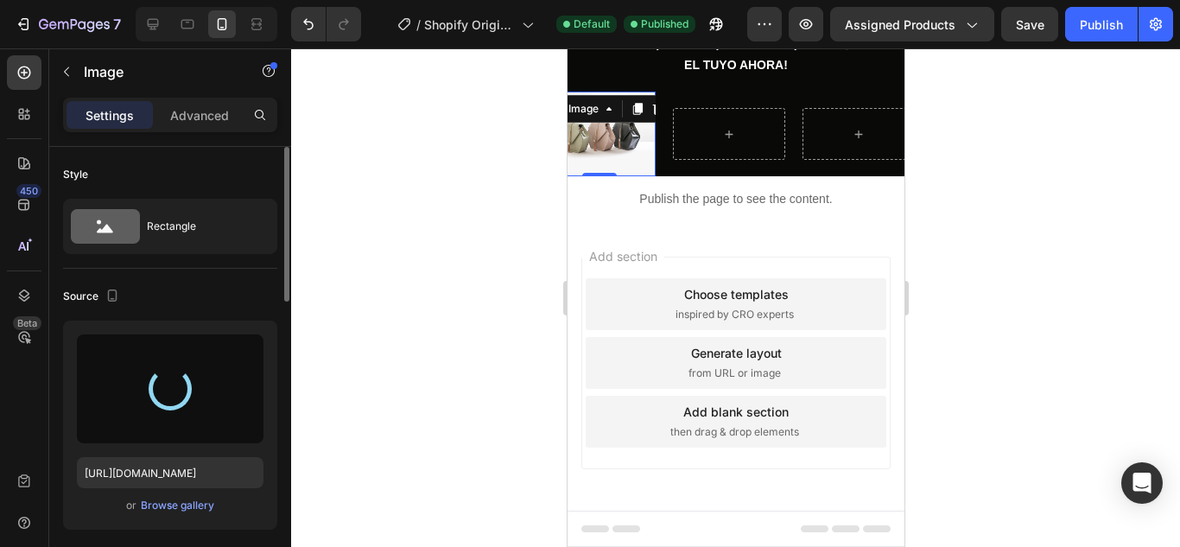
type input "[URL][DOMAIN_NAME]"
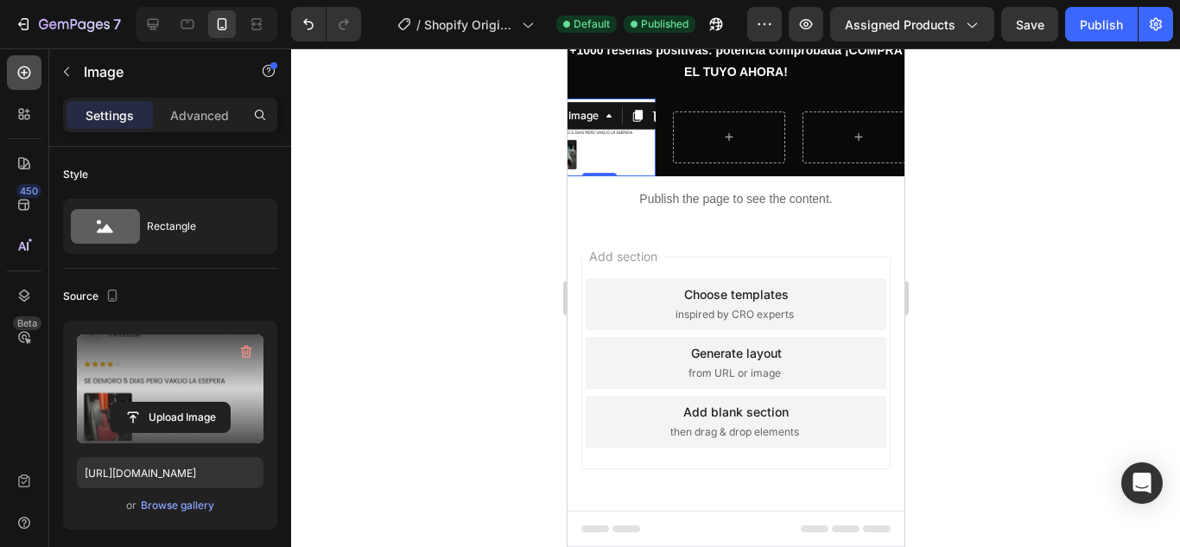
click at [34, 80] on div at bounding box center [24, 72] width 35 height 35
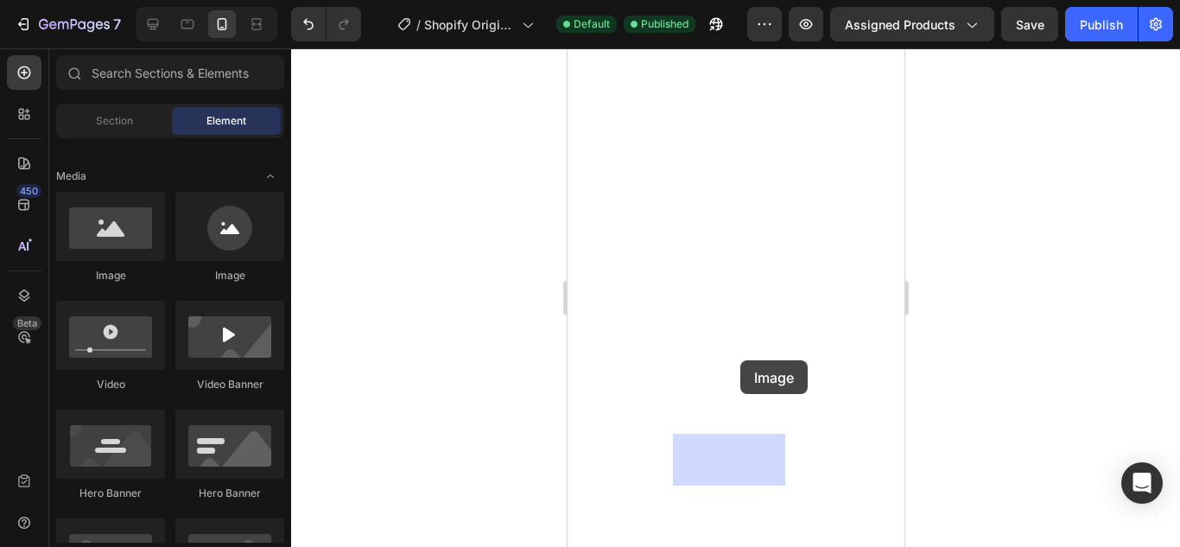
drag, startPoint x: 696, startPoint y: 263, endPoint x: 720, endPoint y: 352, distance: 92.8
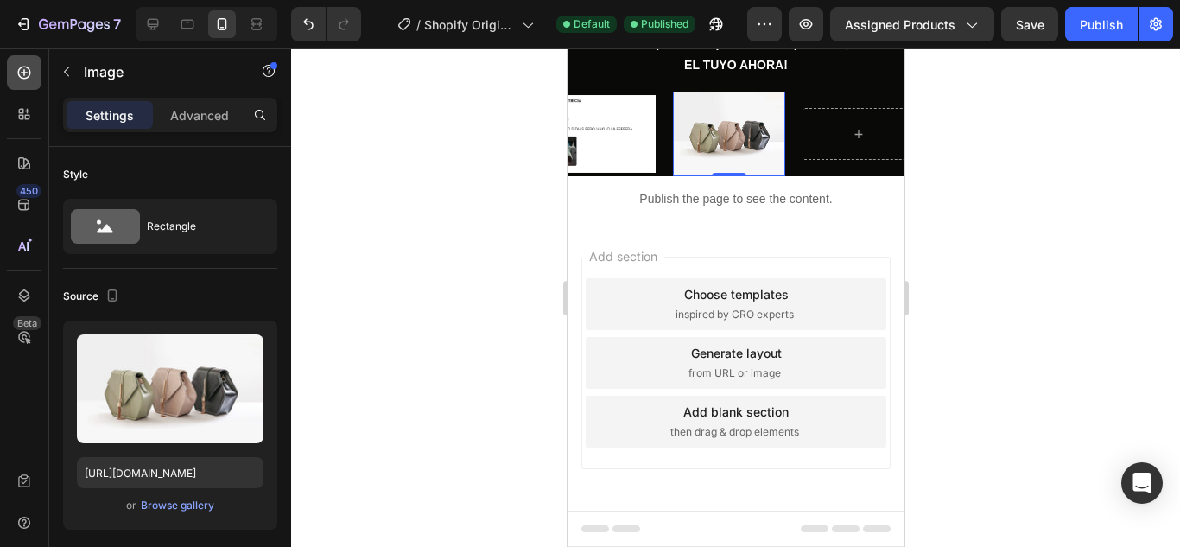
click at [32, 72] on icon at bounding box center [24, 72] width 17 height 17
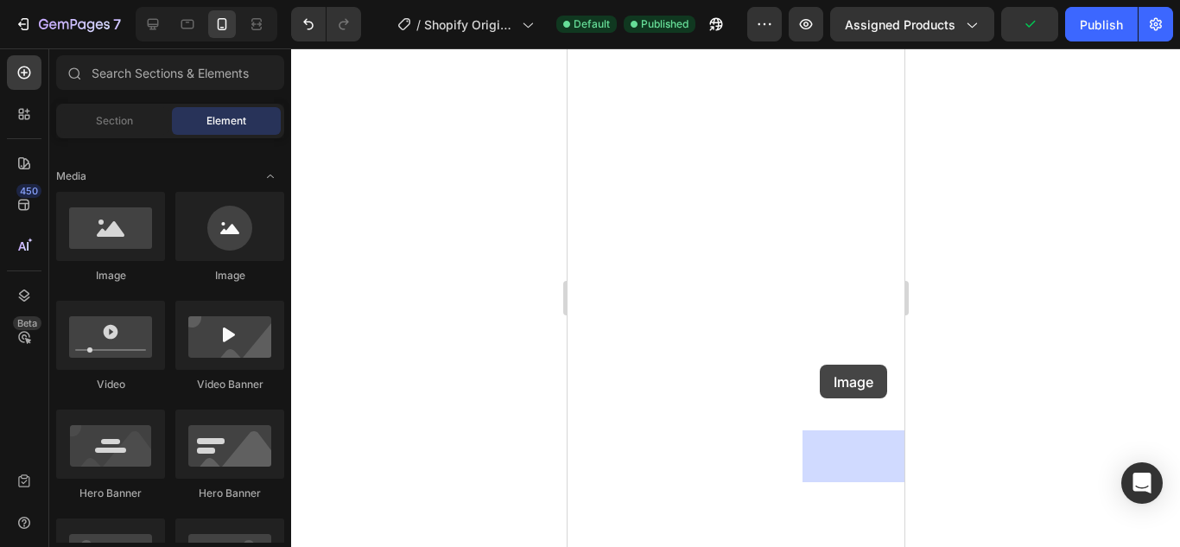
drag, startPoint x: 683, startPoint y: 270, endPoint x: 819, endPoint y: 365, distance: 165.1
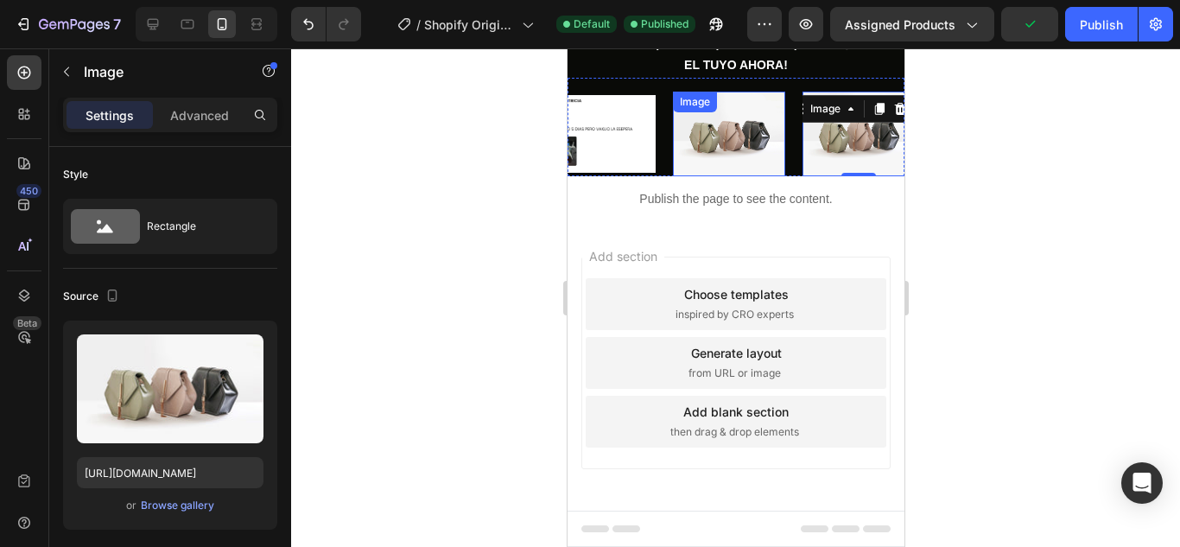
click at [699, 176] on img at bounding box center [728, 134] width 112 height 85
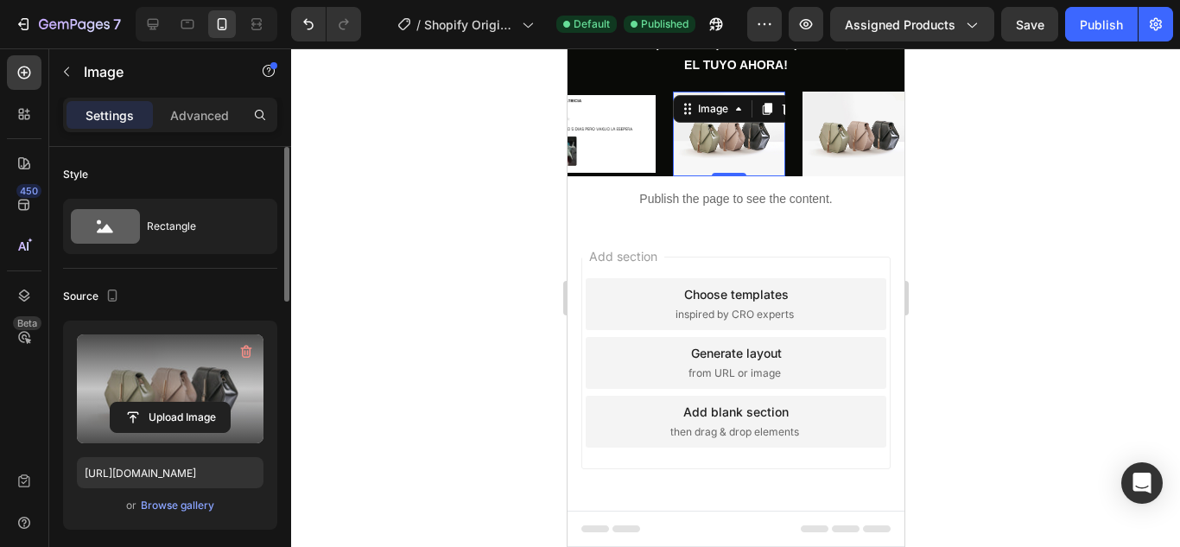
click at [155, 392] on label at bounding box center [170, 388] width 187 height 109
click at [155, 403] on input "file" at bounding box center [170, 417] width 119 height 29
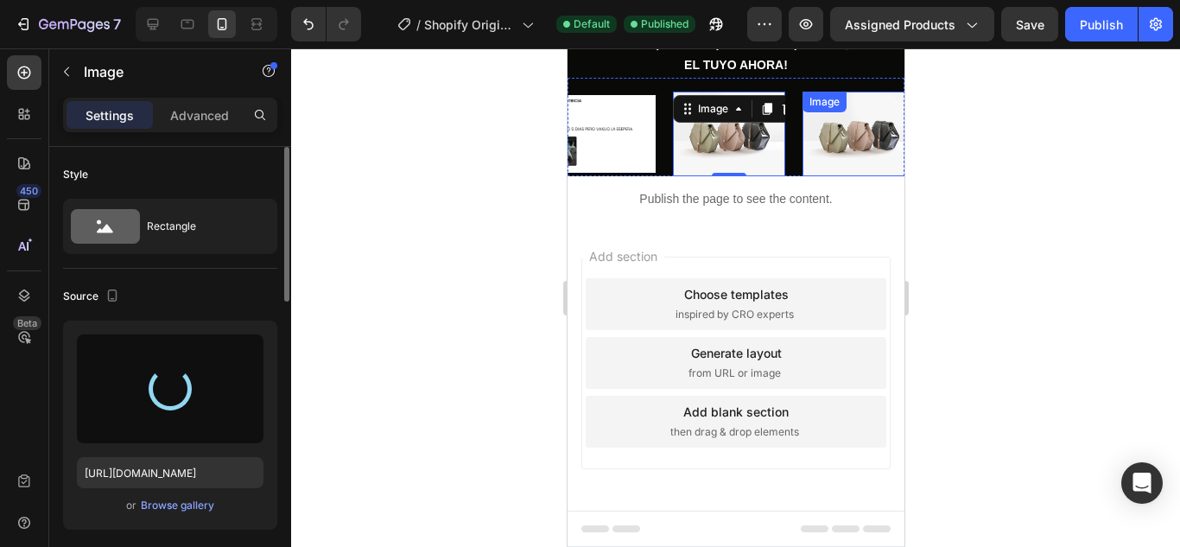
type input "[URL][DOMAIN_NAME]"
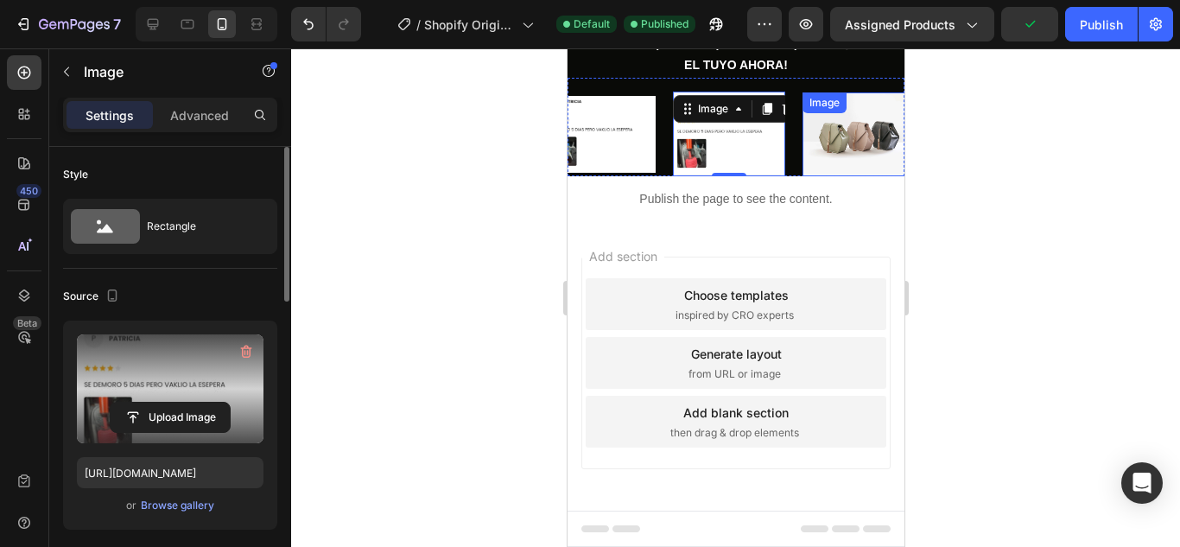
click at [847, 177] on img at bounding box center [858, 134] width 112 height 85
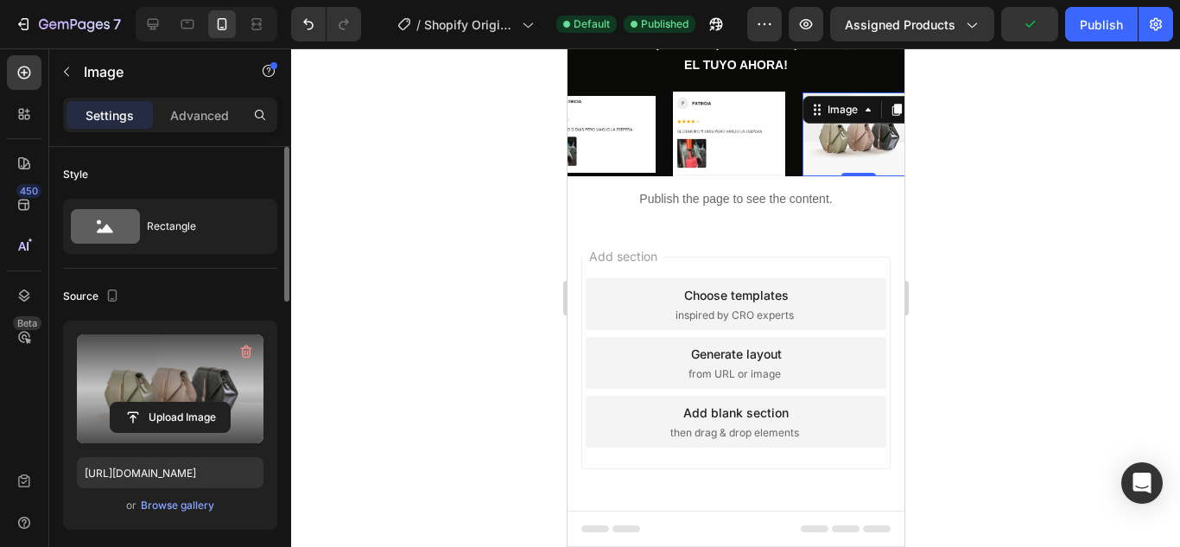
click at [165, 389] on label at bounding box center [170, 388] width 187 height 109
click at [165, 403] on input "file" at bounding box center [170, 417] width 119 height 29
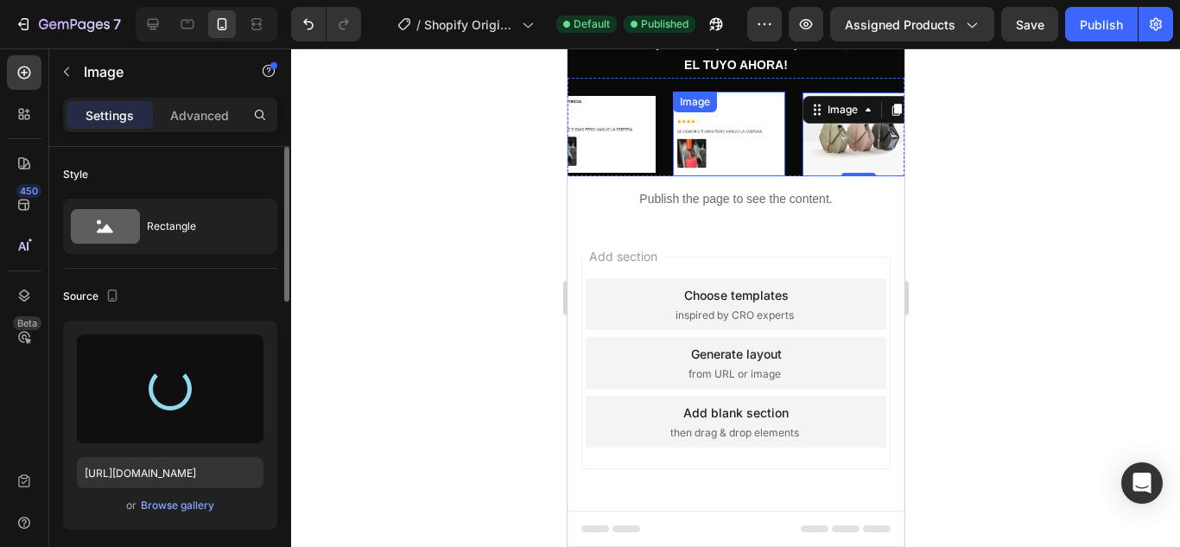
type input "[URL][DOMAIN_NAME]"
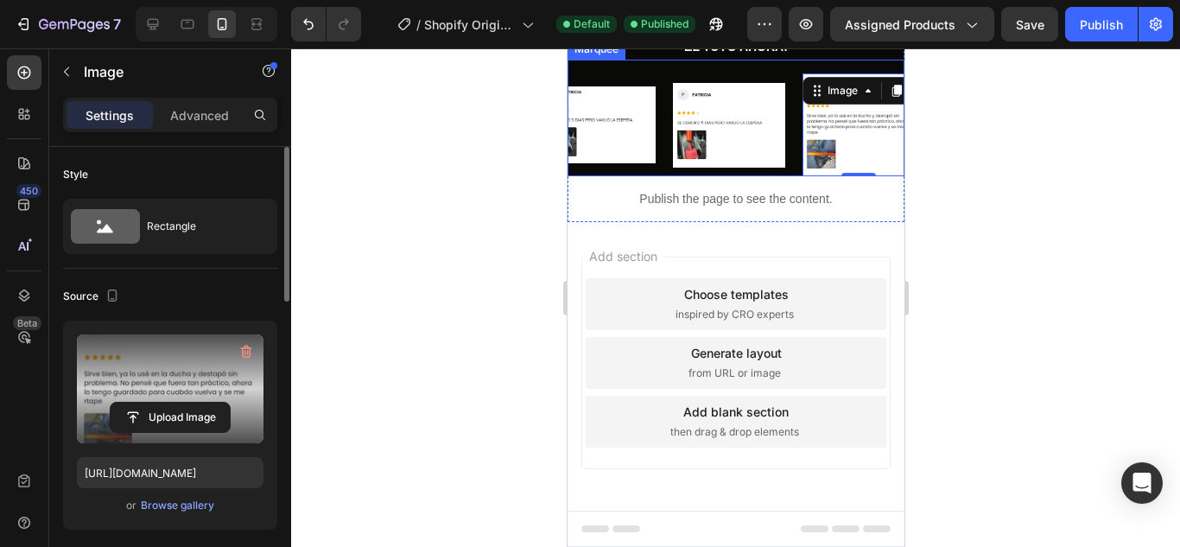
click at [616, 175] on div "Image 0 Image Image" at bounding box center [413, 124] width 778 height 102
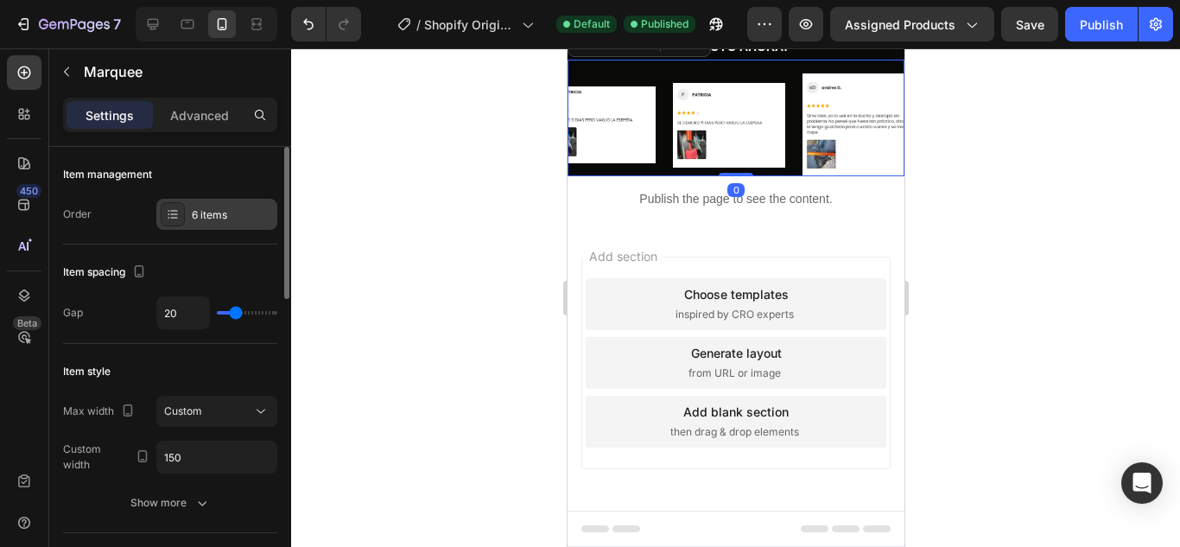
click at [211, 207] on div "6 items" at bounding box center [232, 215] width 81 height 16
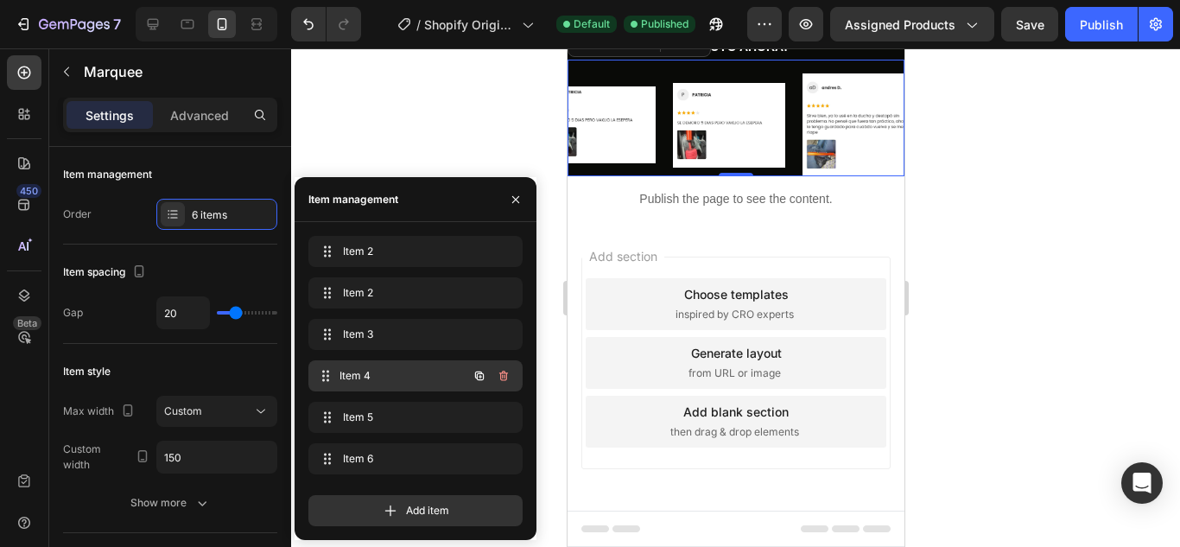
click at [391, 374] on span "Item 4" at bounding box center [404, 376] width 128 height 16
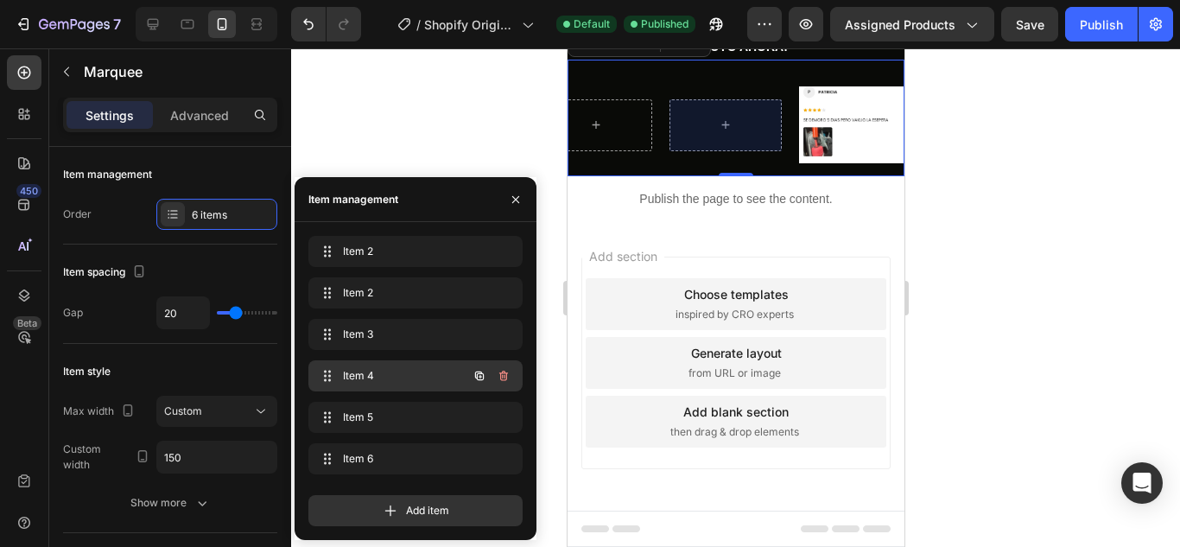
scroll to position [0, 284]
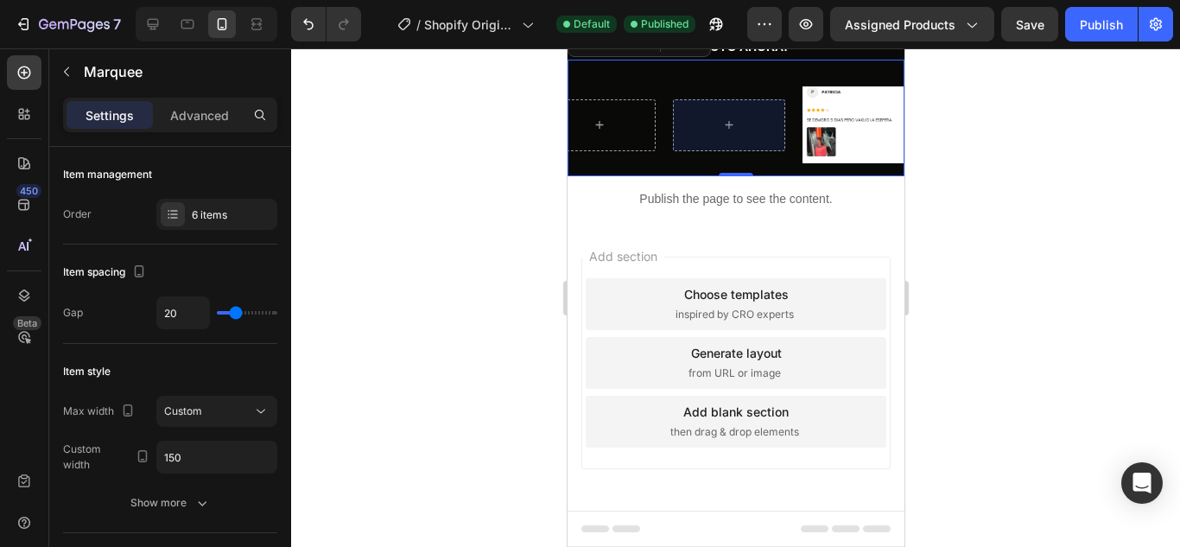
click at [726, 151] on div at bounding box center [728, 125] width 112 height 52
click at [35, 76] on div at bounding box center [24, 72] width 35 height 35
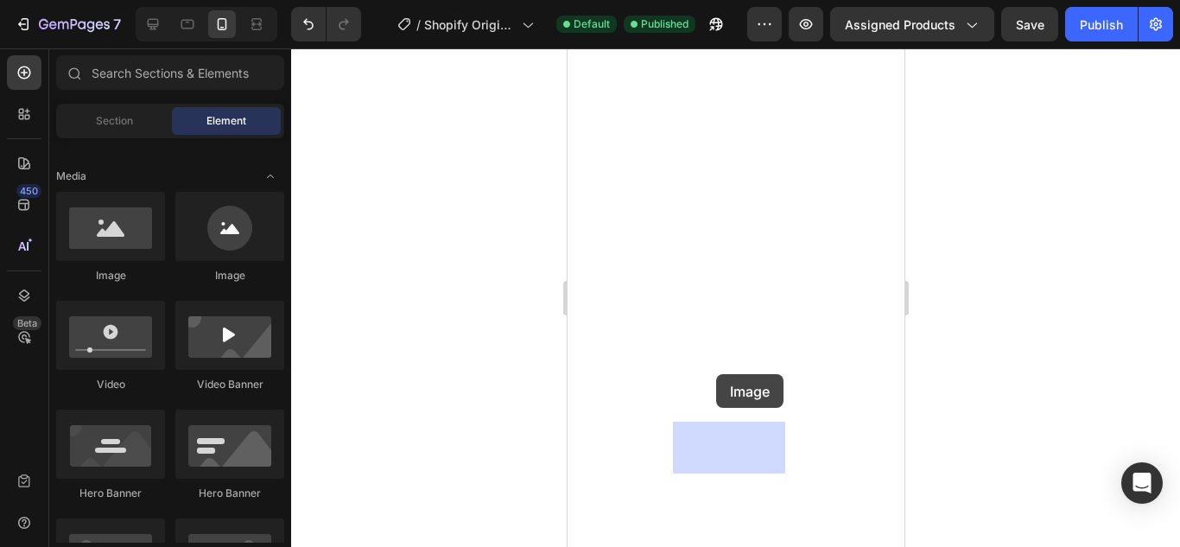
drag, startPoint x: 674, startPoint y: 273, endPoint x: 715, endPoint y: 374, distance: 109.3
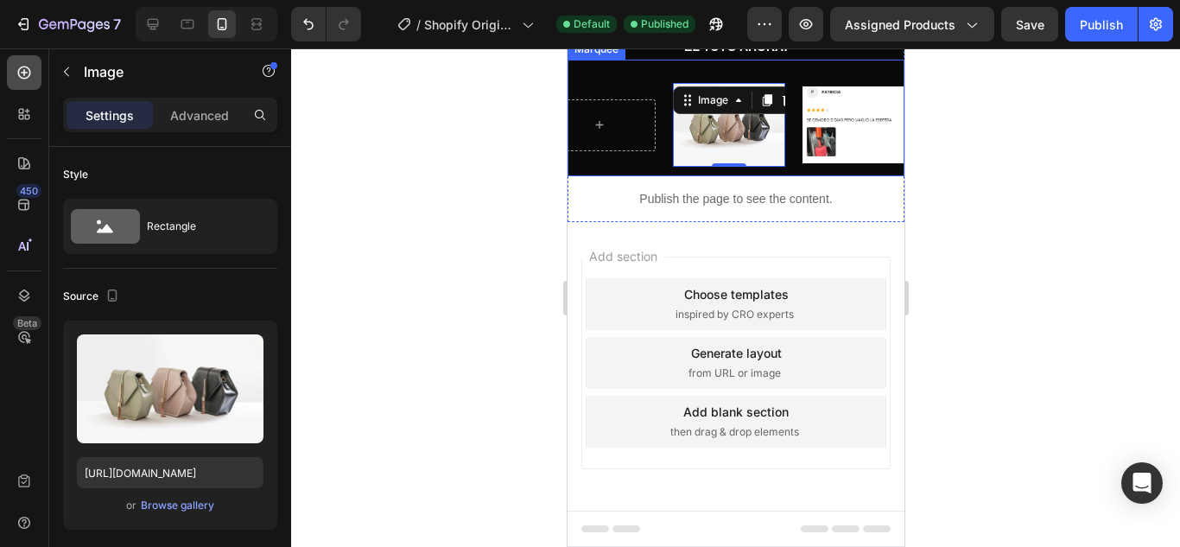
click at [34, 73] on div at bounding box center [24, 72] width 35 height 35
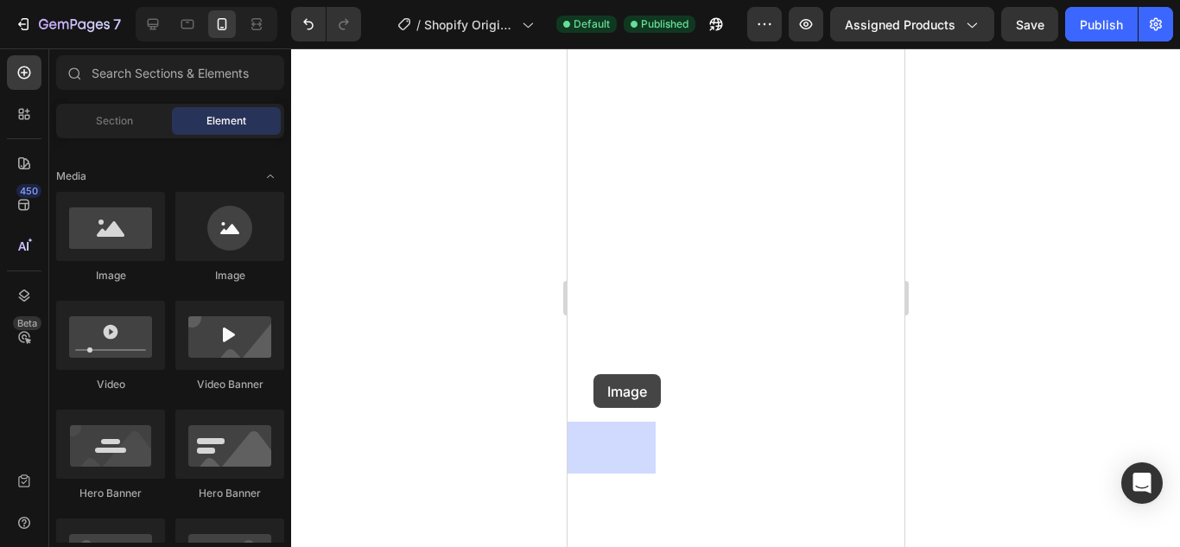
drag, startPoint x: 690, startPoint y: 268, endPoint x: 593, endPoint y: 374, distance: 144.3
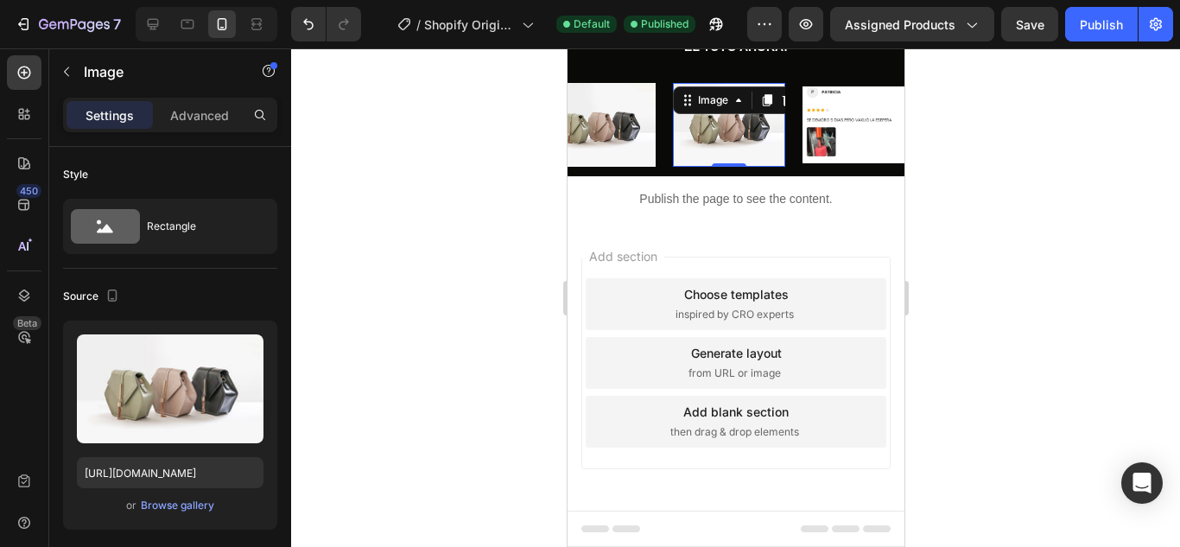
click at [737, 168] on img at bounding box center [728, 125] width 112 height 85
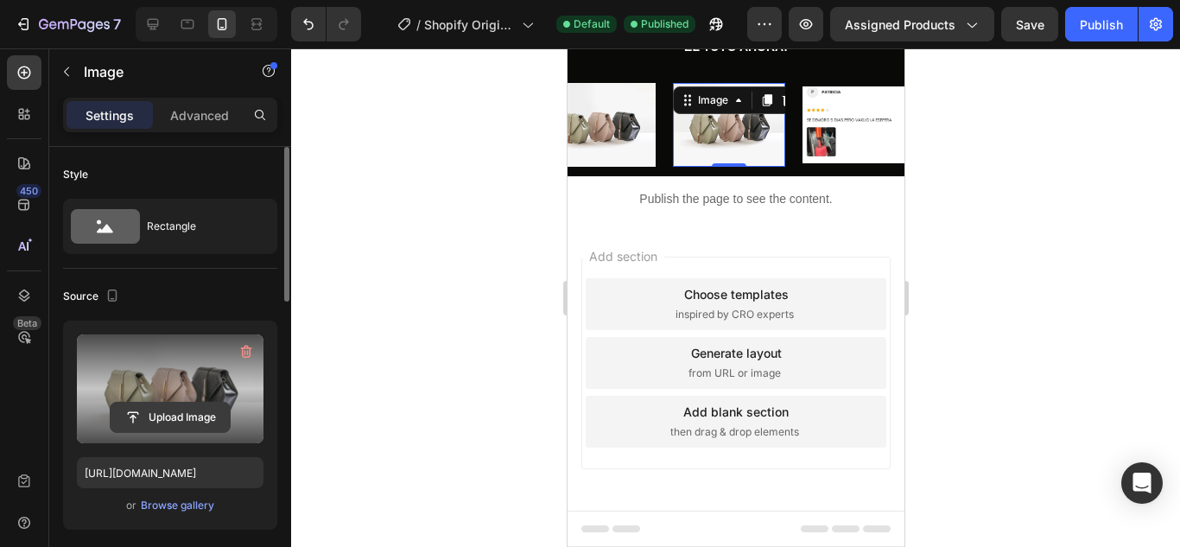
click at [185, 409] on input "file" at bounding box center [170, 417] width 119 height 29
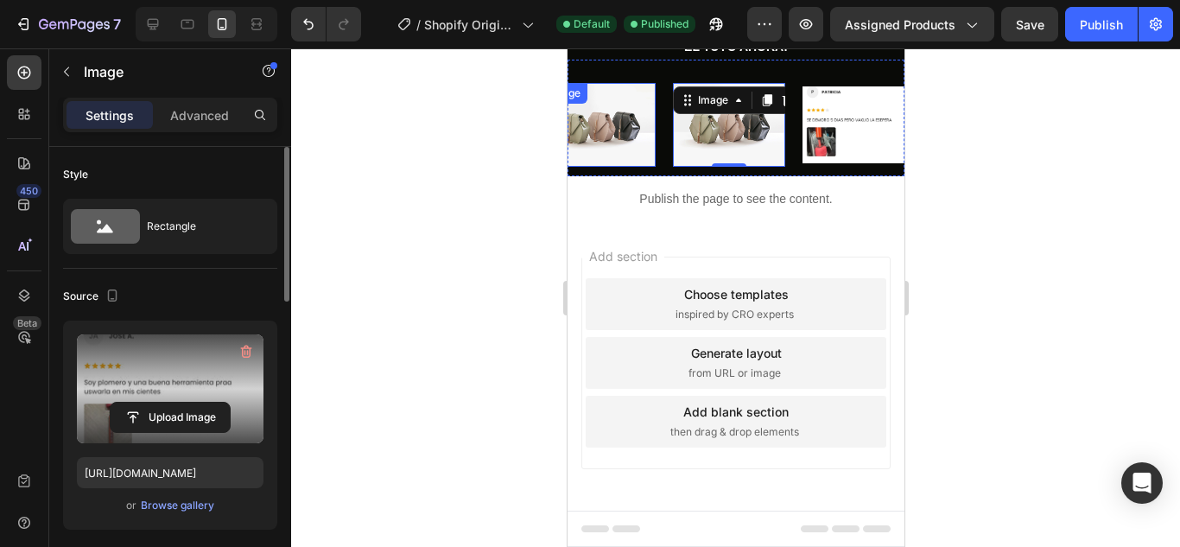
type input "[URL][DOMAIN_NAME]"
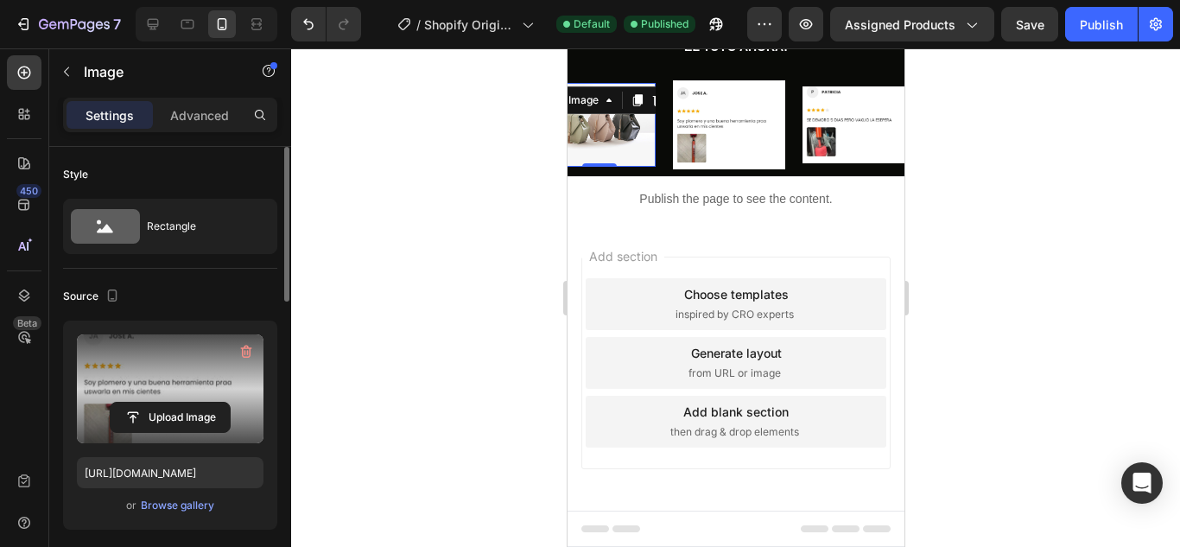
click at [610, 168] on img at bounding box center [599, 125] width 112 height 85
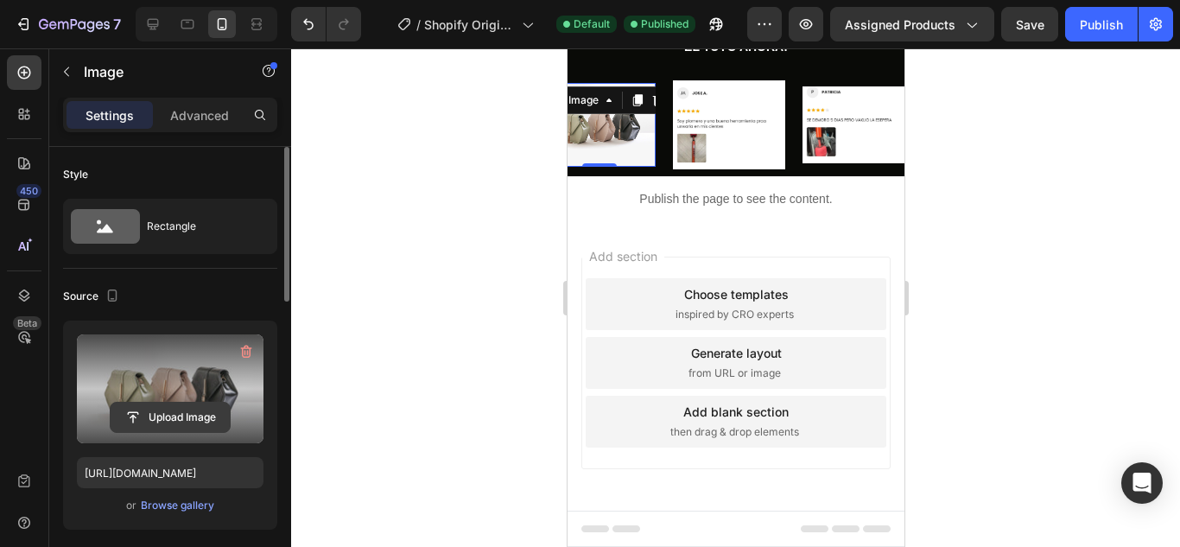
click at [168, 413] on input "file" at bounding box center [170, 417] width 119 height 29
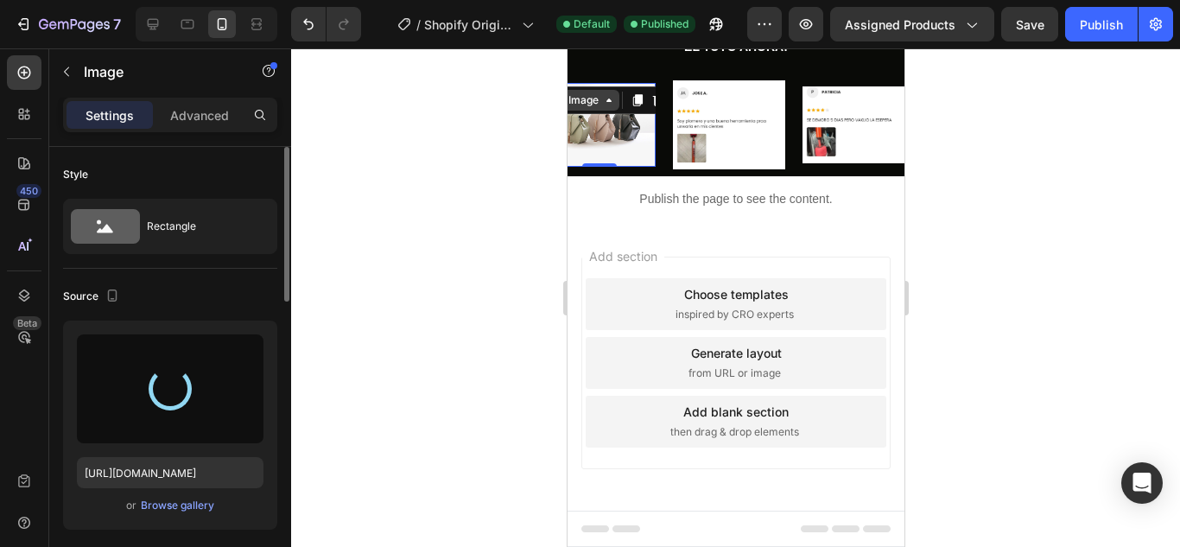
type input "[URL][DOMAIN_NAME]"
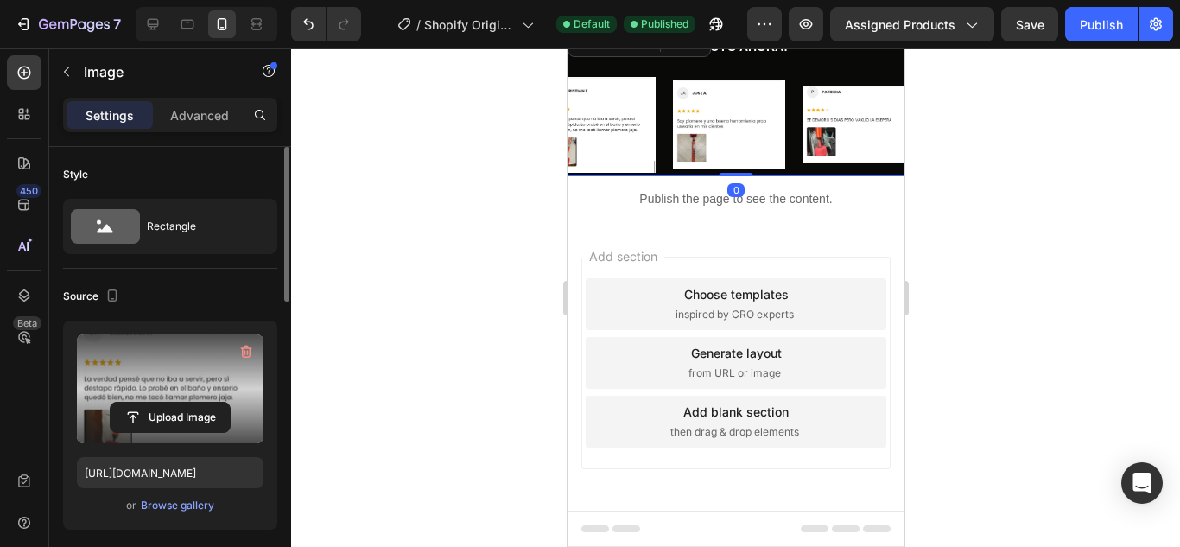
click at [699, 175] on div "Image Image Image Image Image" at bounding box center [672, 124] width 778 height 102
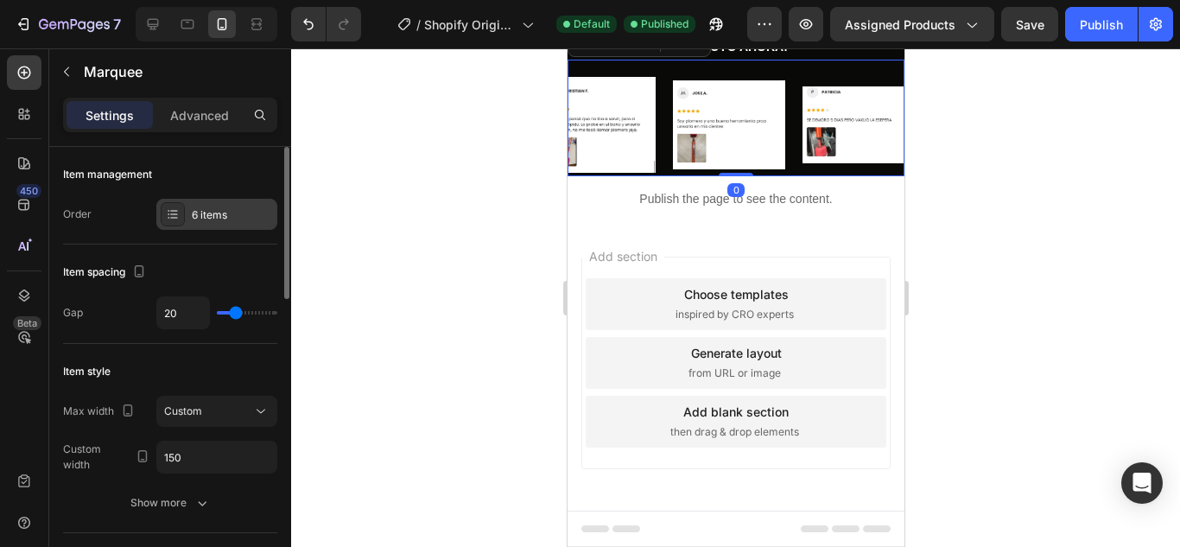
click at [175, 215] on icon at bounding box center [173, 214] width 14 height 14
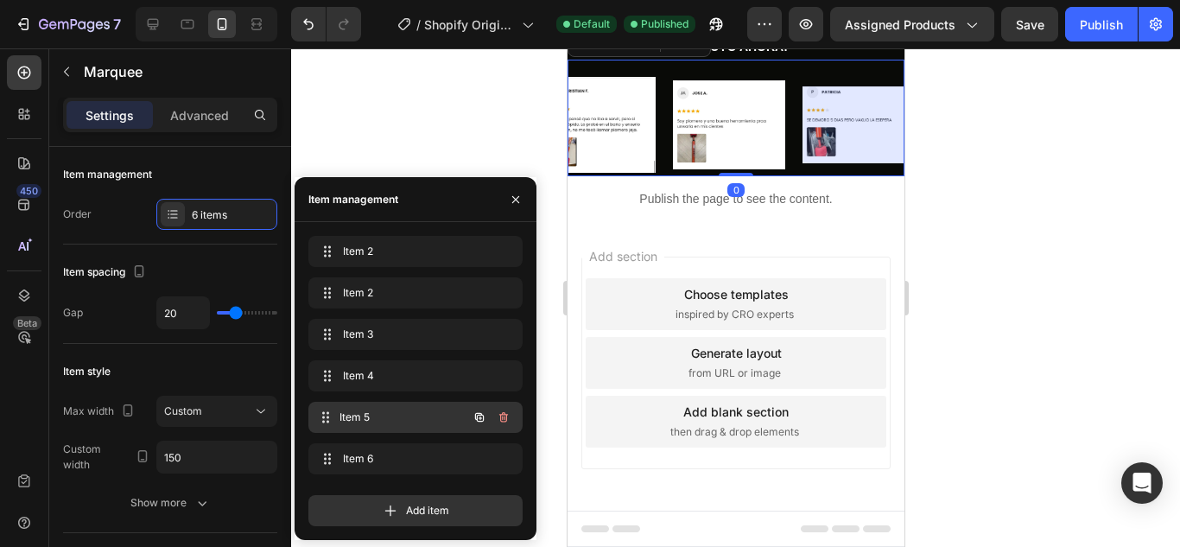
click at [376, 429] on div "Item 5 Item 5" at bounding box center [391, 417] width 152 height 24
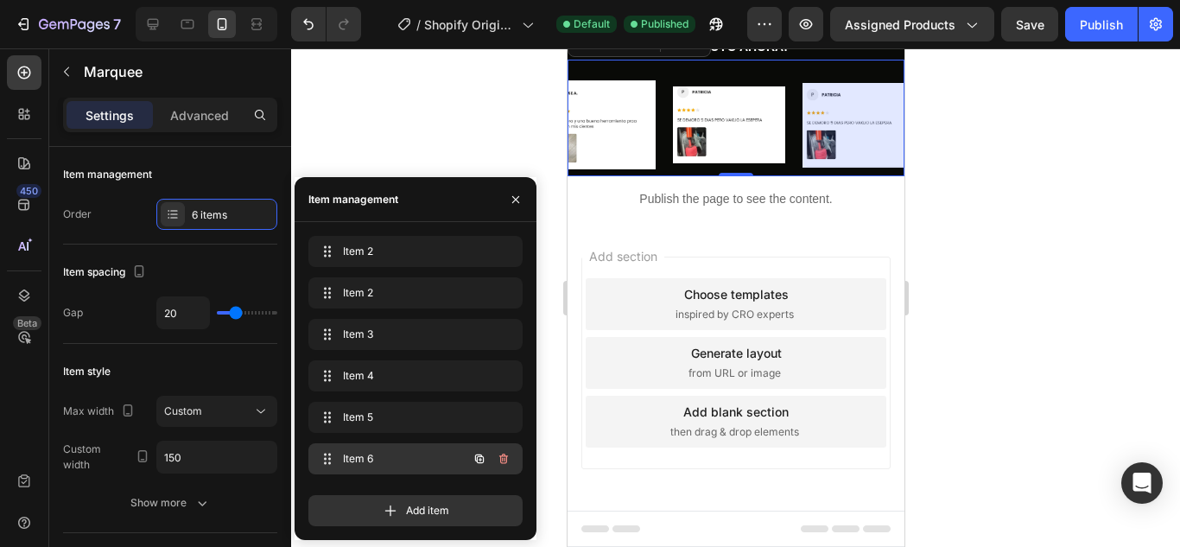
click at [383, 452] on span "Item 6" at bounding box center [392, 459] width 98 height 16
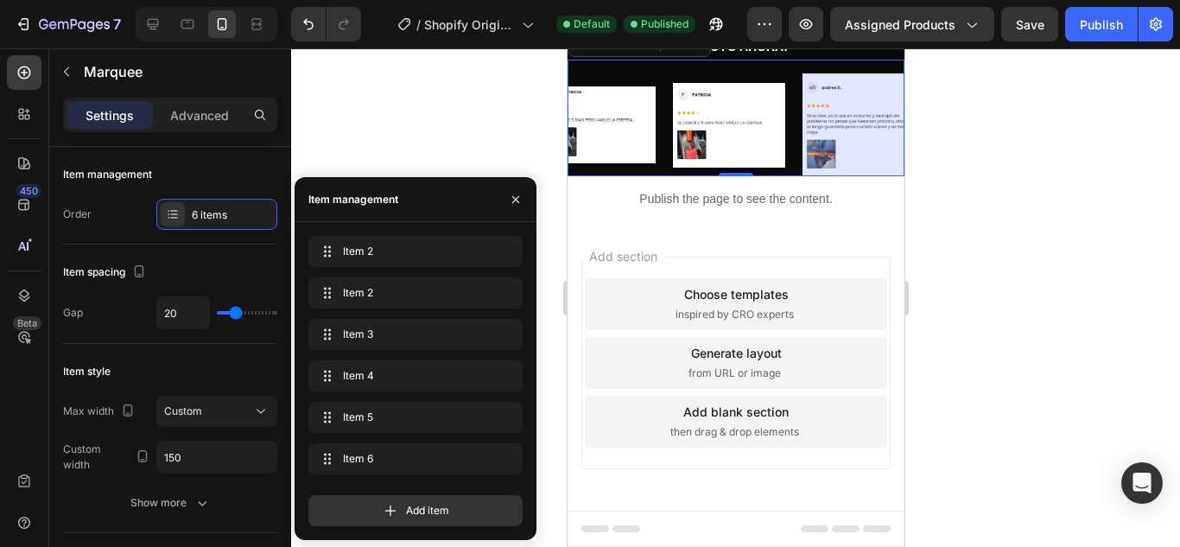
click at [435, 102] on div at bounding box center [735, 297] width 889 height 498
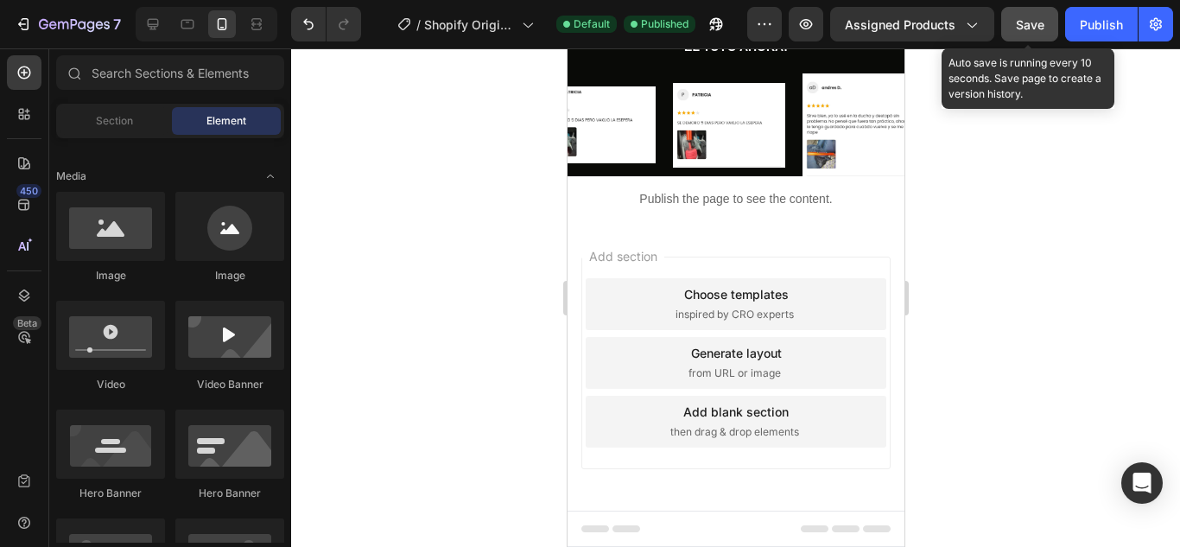
click at [1038, 30] on span "Save" at bounding box center [1030, 24] width 29 height 15
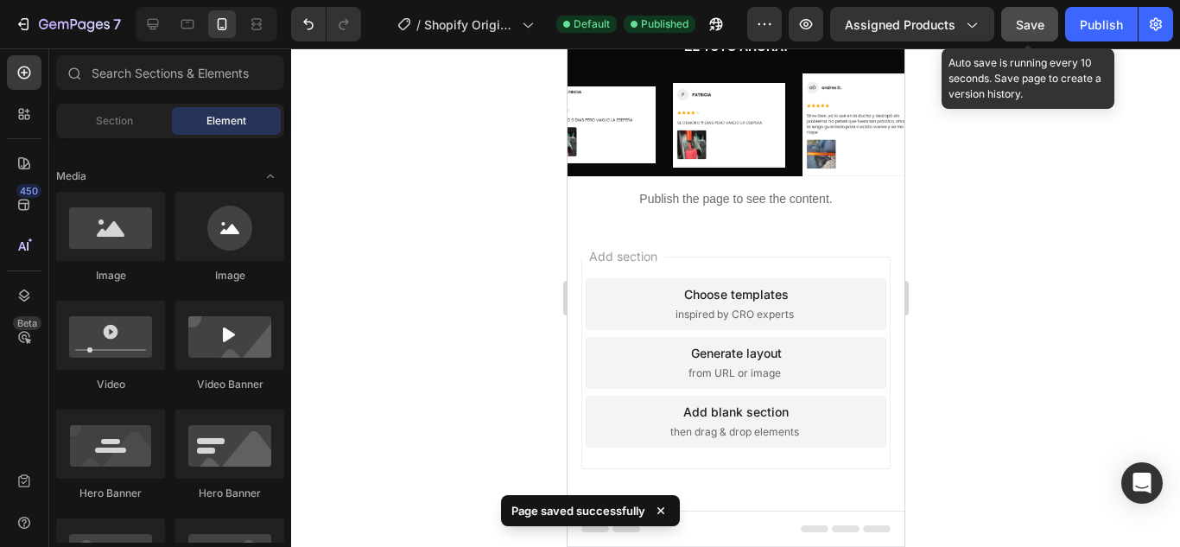
click at [1029, 33] on div "Save" at bounding box center [1030, 25] width 29 height 18
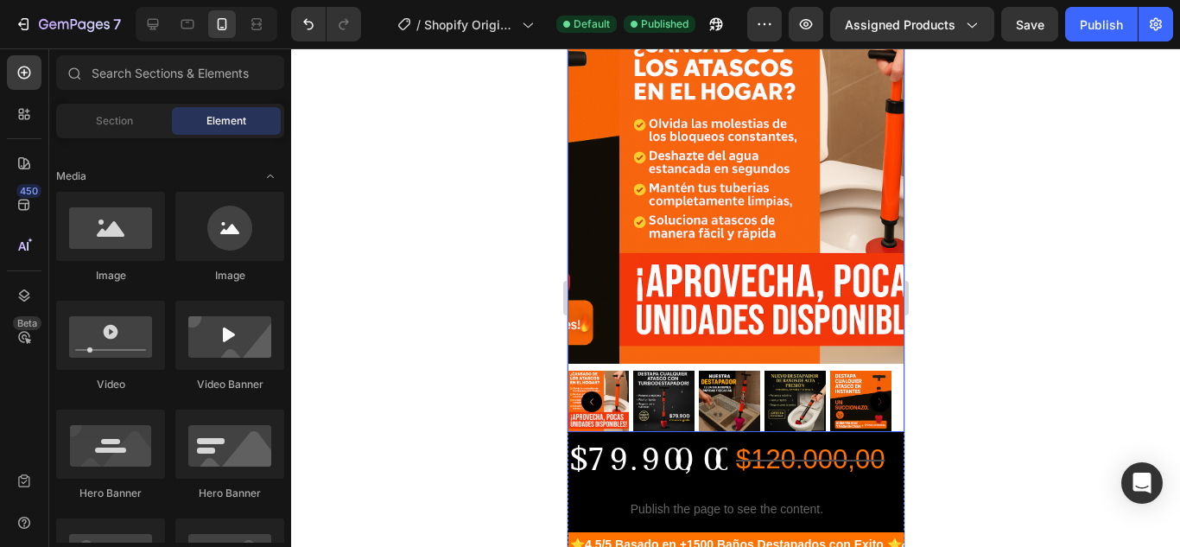
scroll to position [0, 0]
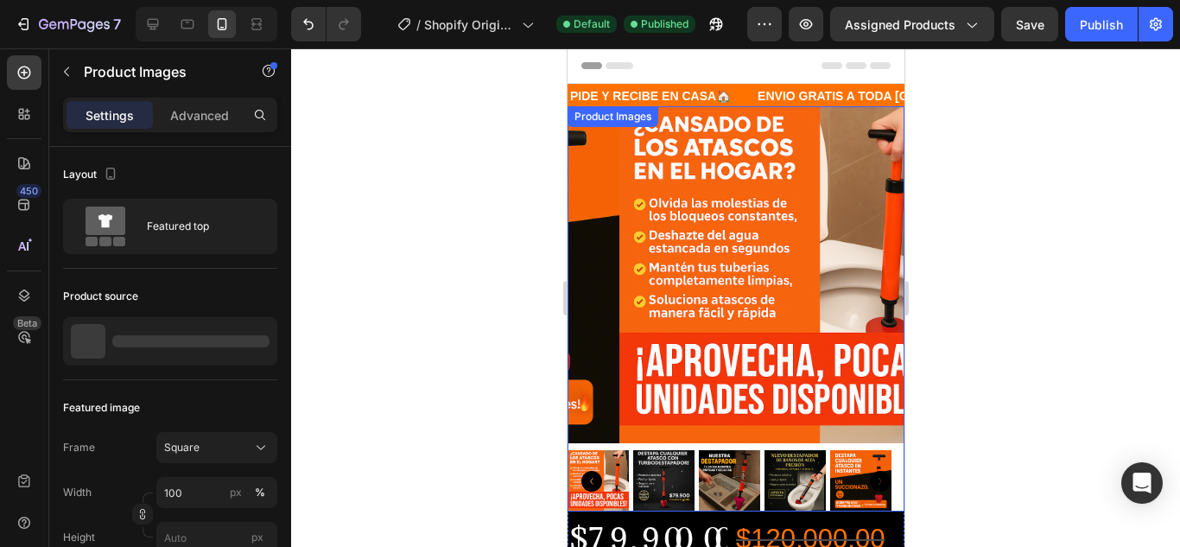
click at [772, 189] on img at bounding box center [787, 274] width 337 height 337
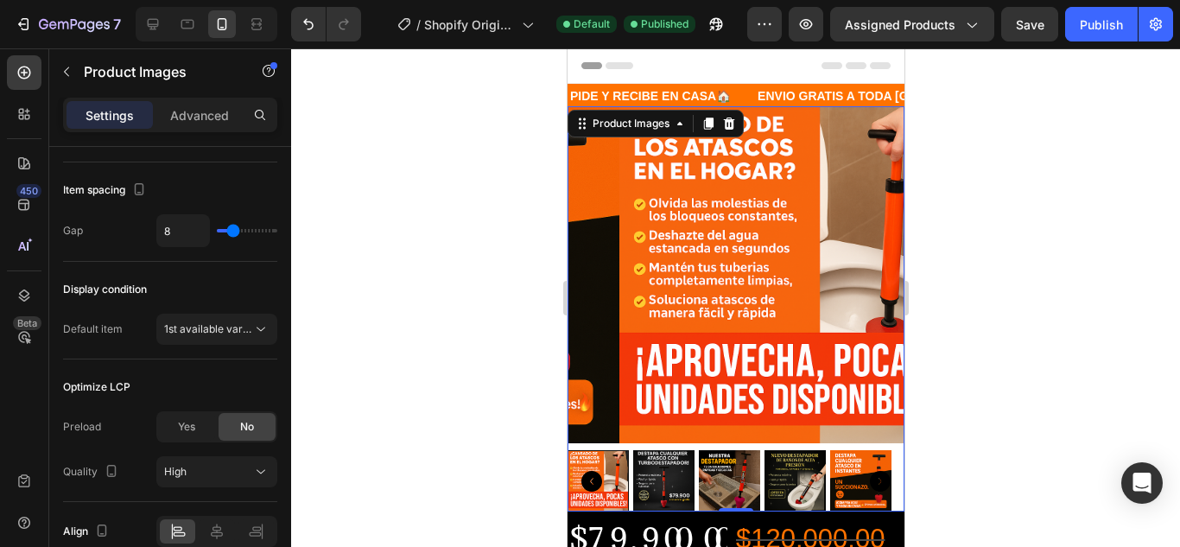
scroll to position [86, 0]
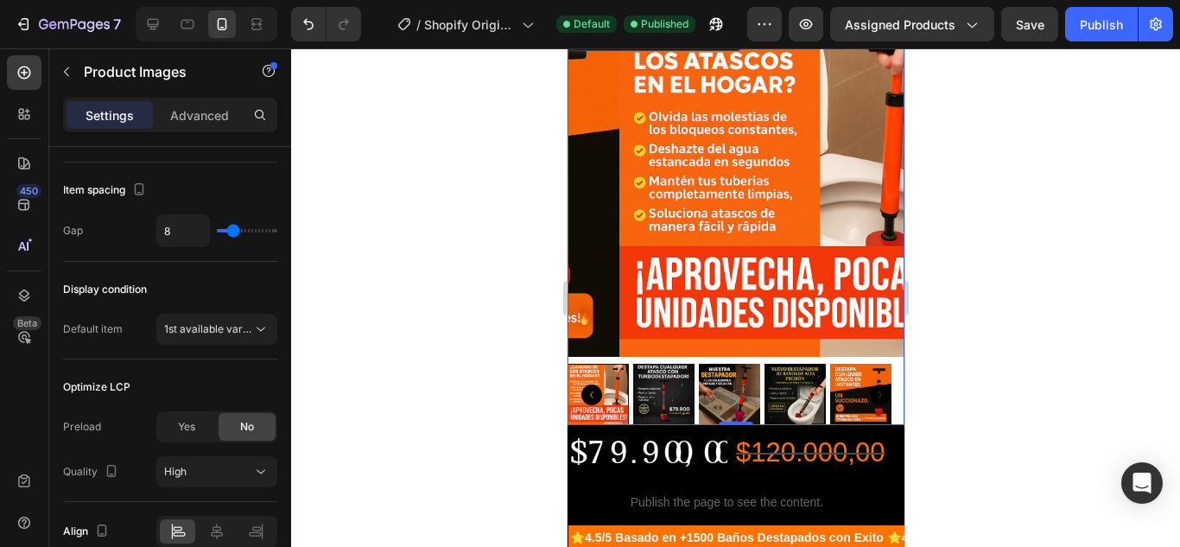
click at [725, 288] on img at bounding box center [787, 188] width 337 height 337
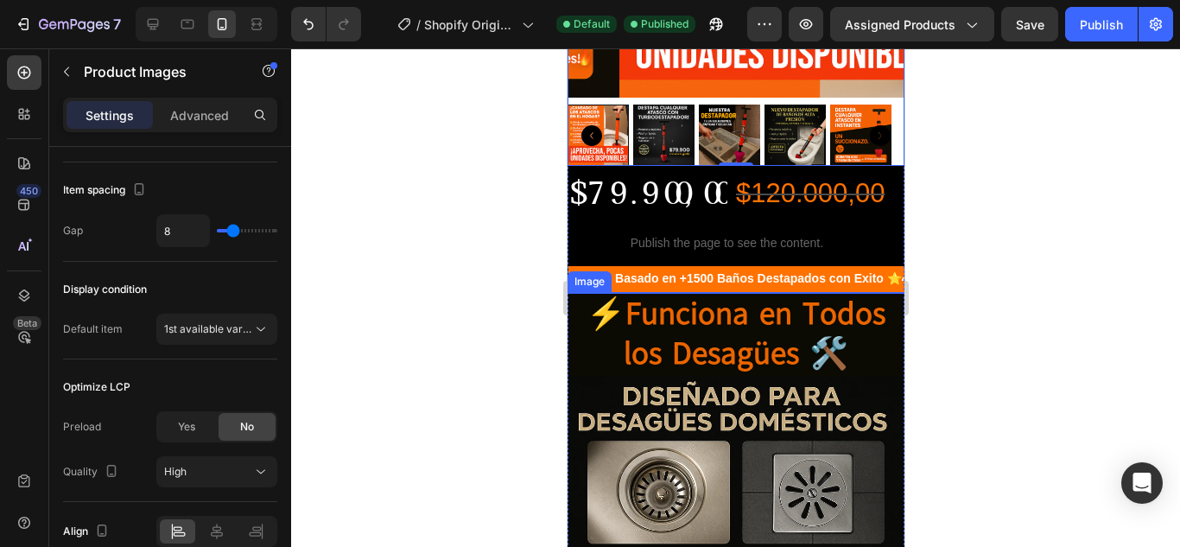
scroll to position [518, 0]
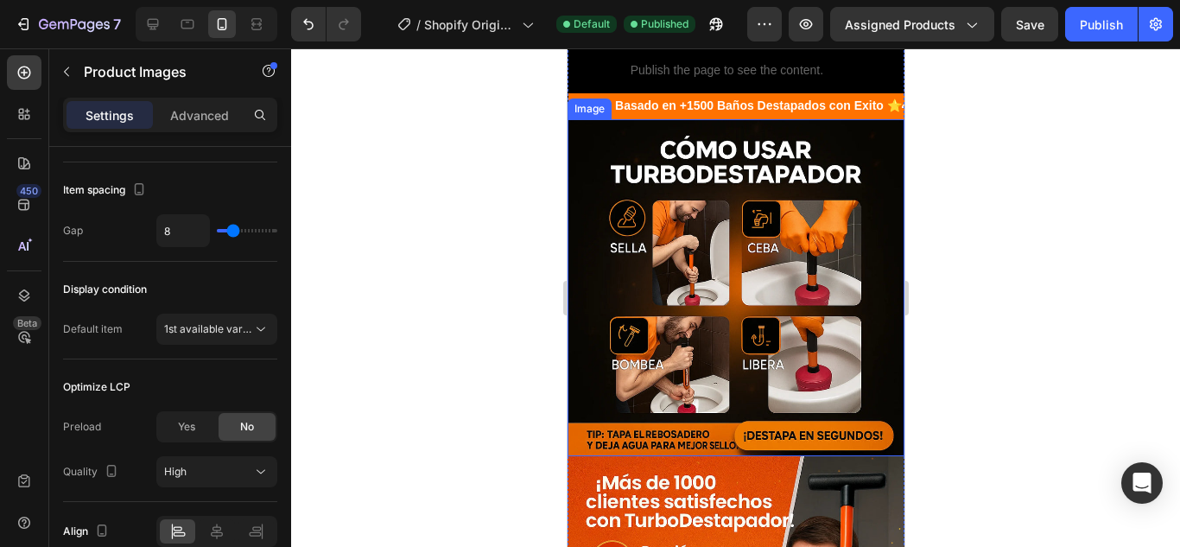
click at [817, 322] on img at bounding box center [735, 287] width 337 height 337
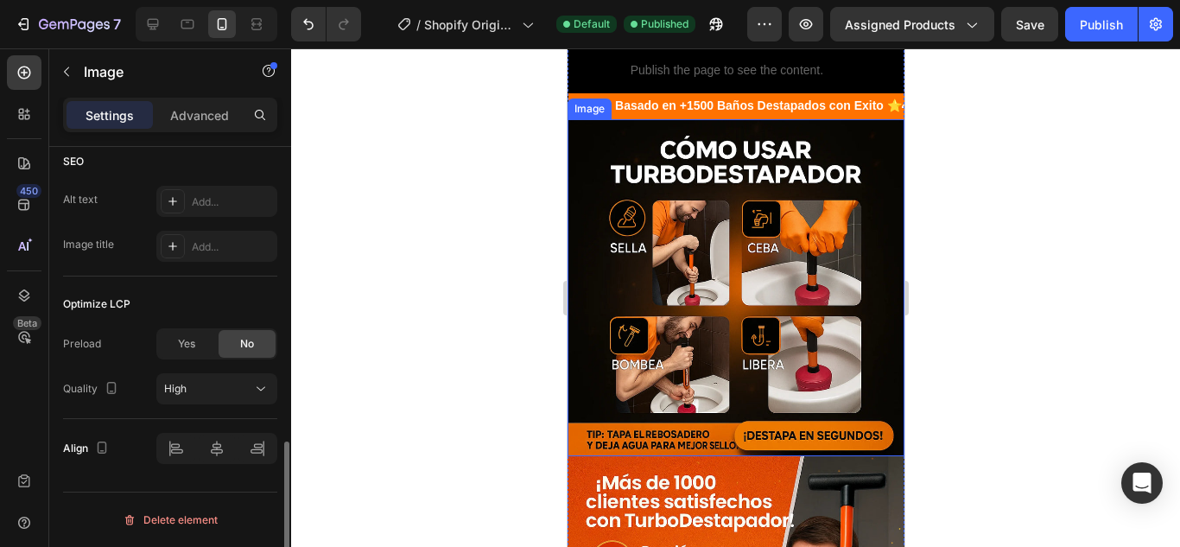
scroll to position [0, 0]
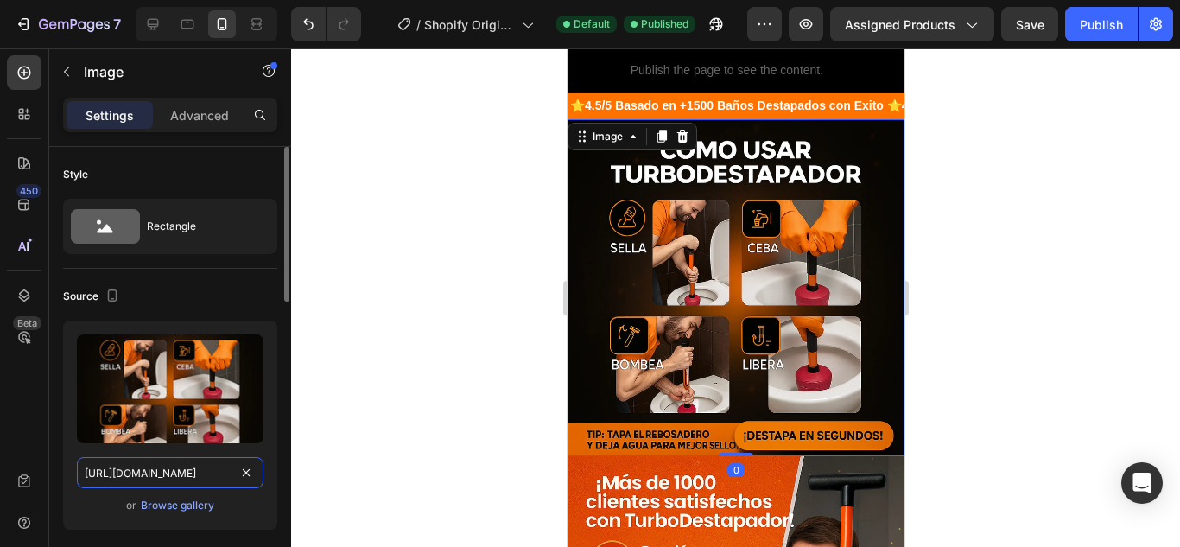
click at [202, 475] on input "[URL][DOMAIN_NAME]" at bounding box center [170, 472] width 187 height 31
click at [217, 470] on input "[URL][DOMAIN_NAME]" at bounding box center [170, 472] width 187 height 31
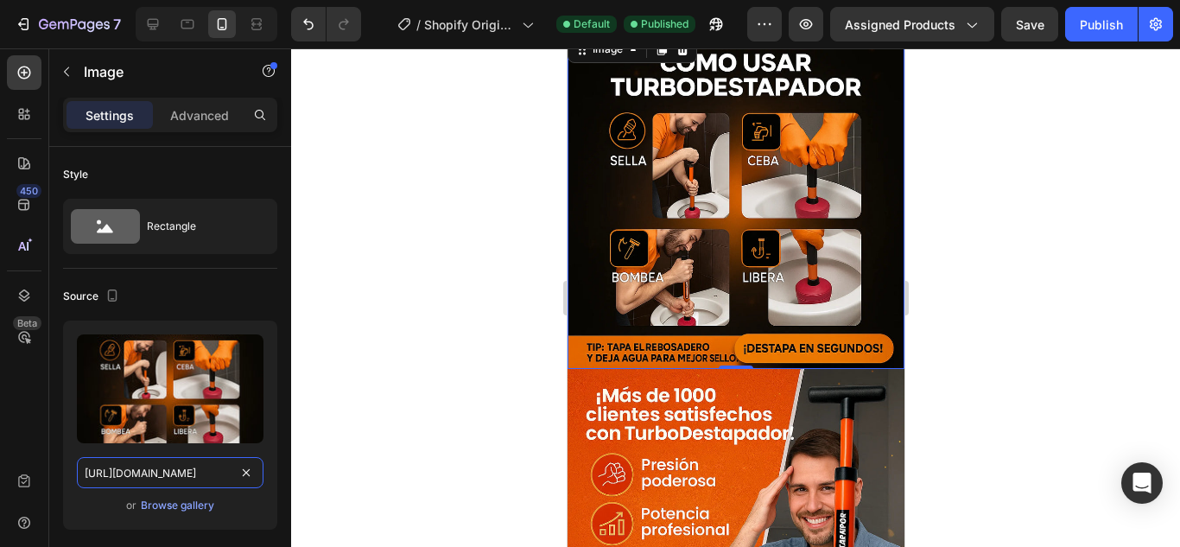
scroll to position [346, 0]
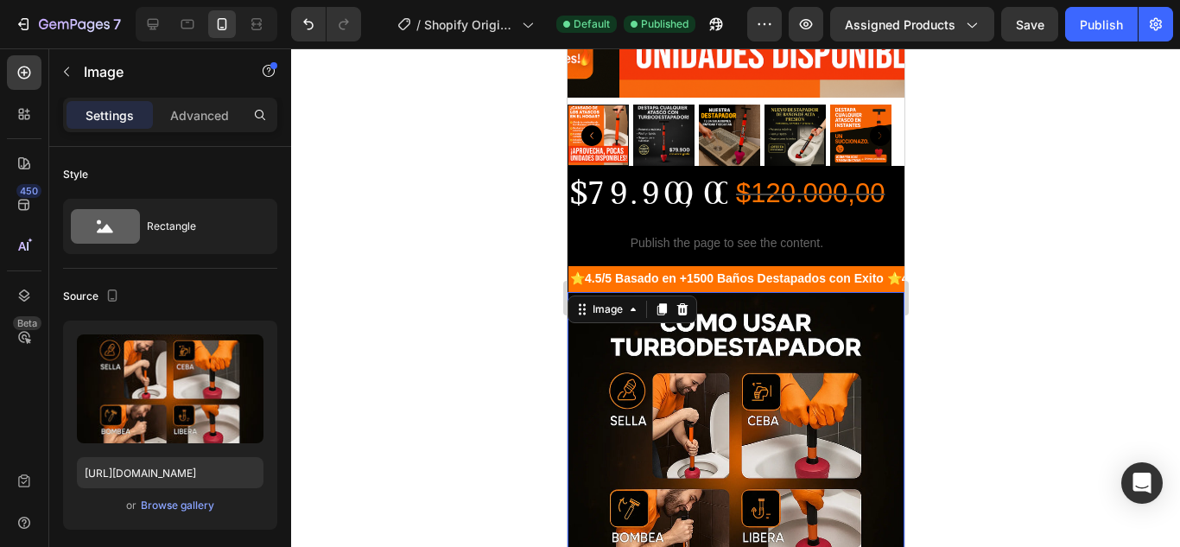
click at [1053, 225] on div at bounding box center [735, 297] width 889 height 498
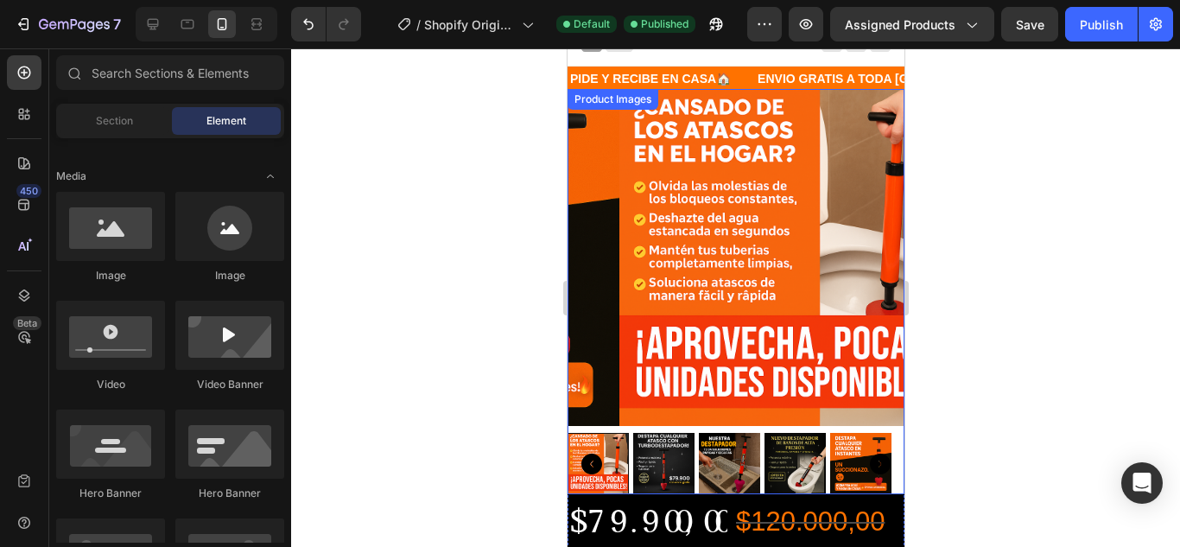
scroll to position [0, 0]
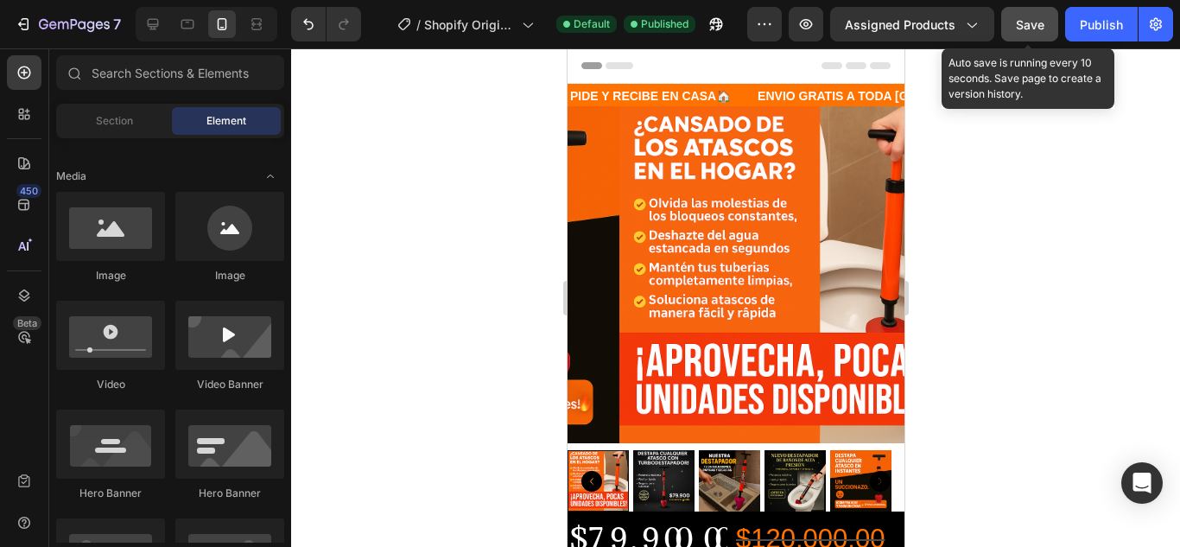
click at [1021, 35] on button "Save" at bounding box center [1029, 24] width 57 height 35
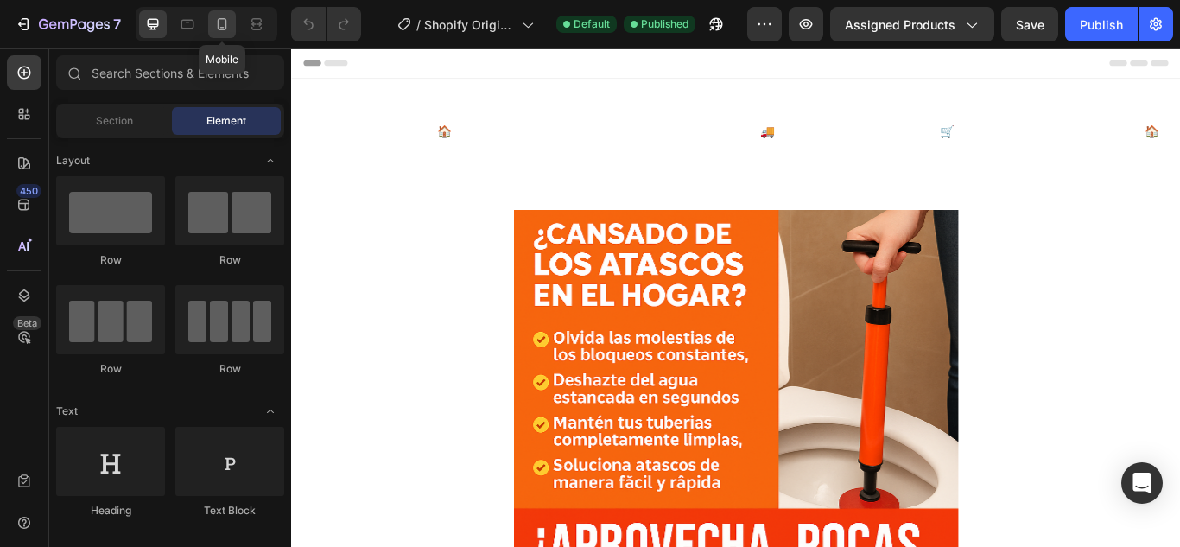
click at [214, 18] on icon at bounding box center [221, 24] width 17 height 17
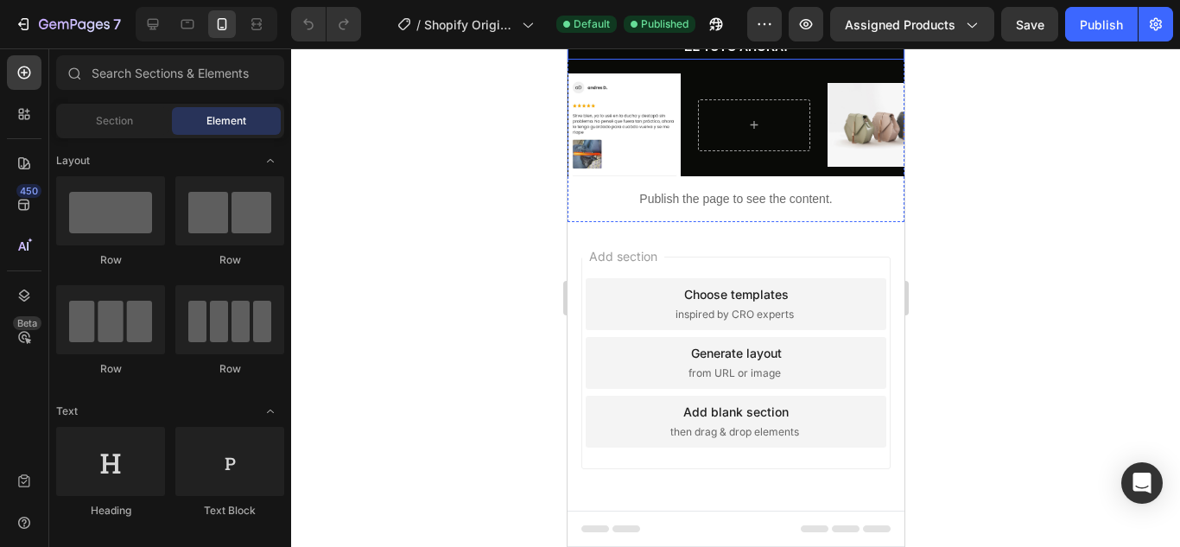
scroll to position [3017, 0]
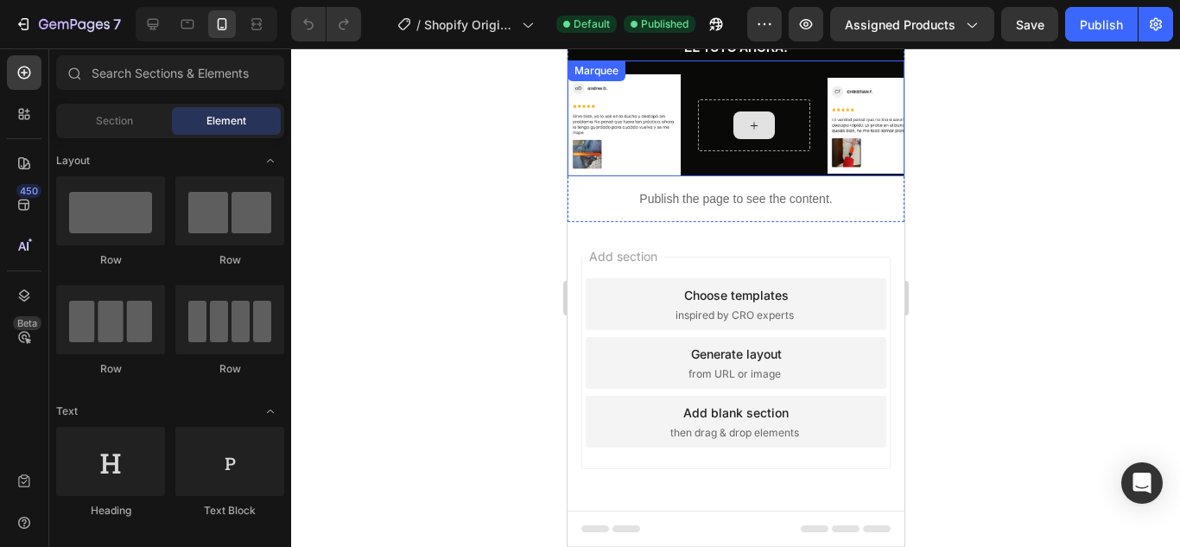
click at [751, 131] on icon at bounding box center [753, 125] width 14 height 15
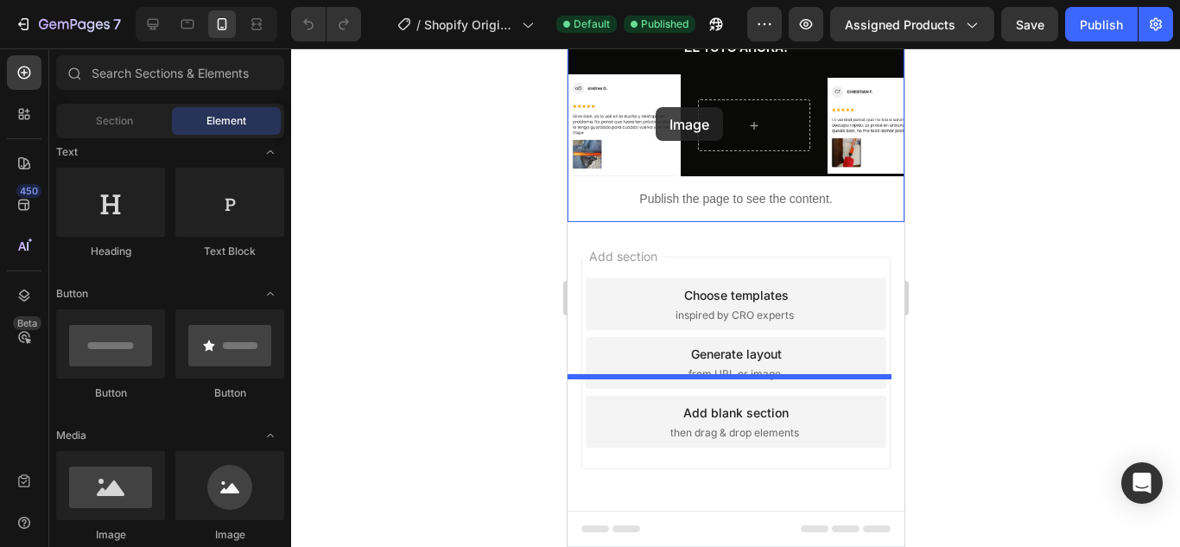
scroll to position [2936, 0]
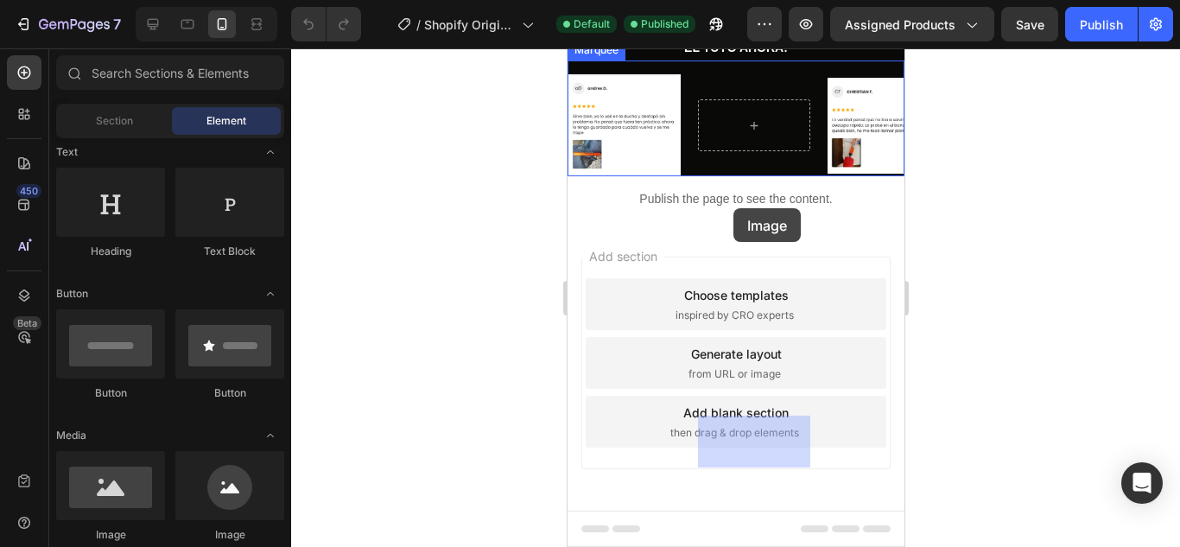
drag, startPoint x: 681, startPoint y: 527, endPoint x: 733, endPoint y: 208, distance: 323.0
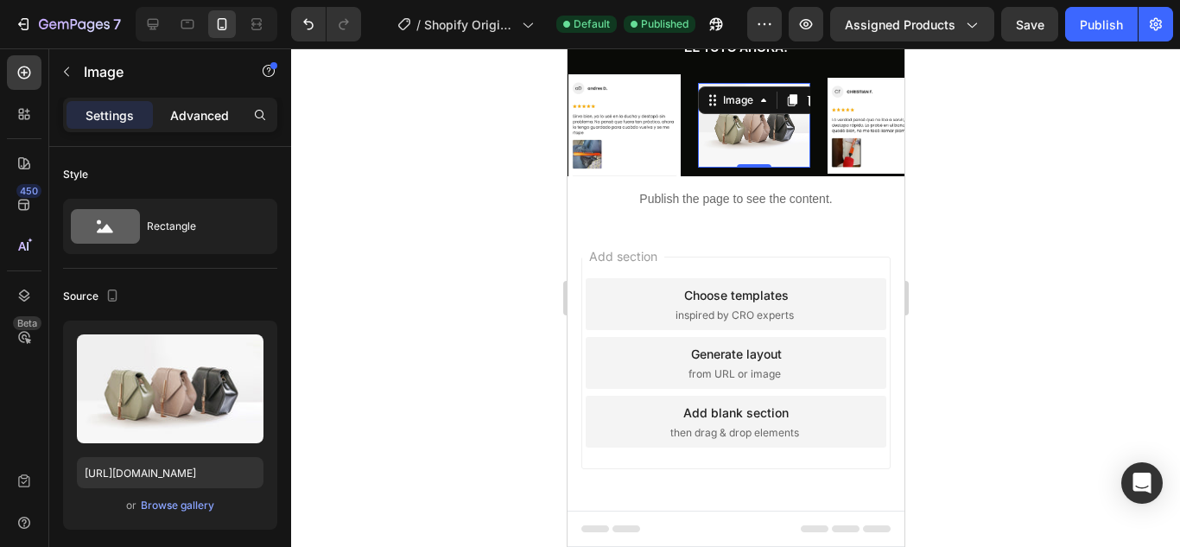
click at [196, 113] on p "Advanced" at bounding box center [199, 115] width 59 height 18
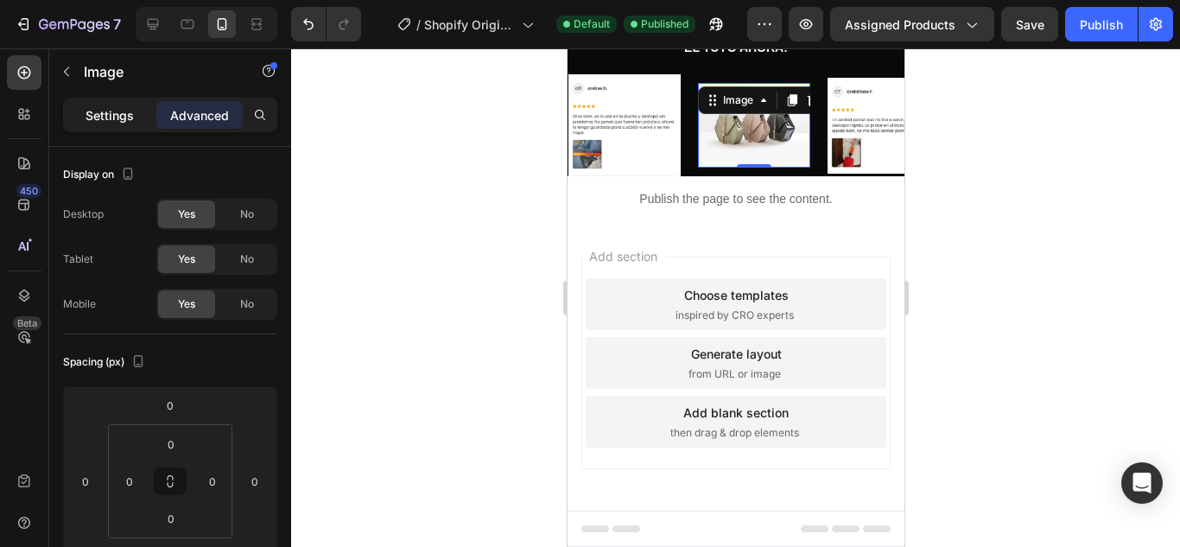
click at [122, 111] on p "Settings" at bounding box center [110, 115] width 48 height 18
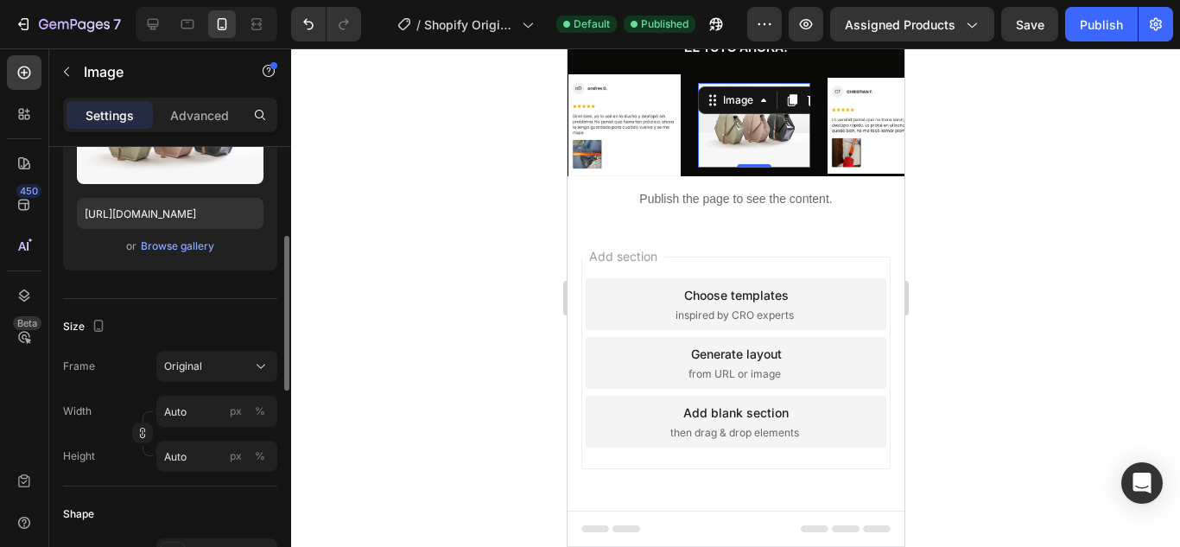
scroll to position [86, 0]
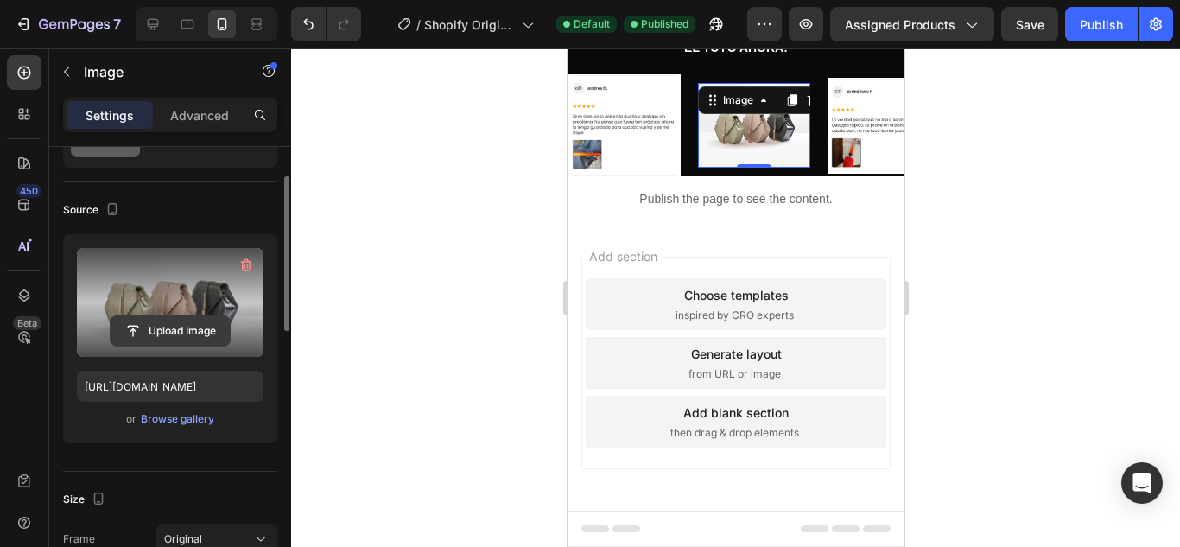
click at [178, 318] on input "file" at bounding box center [170, 330] width 119 height 29
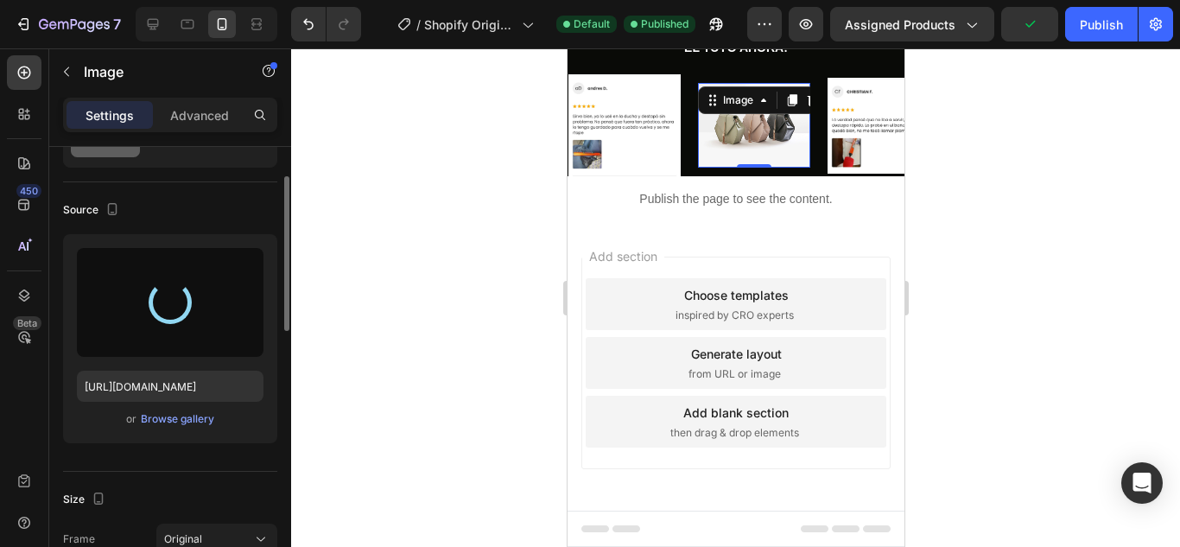
type input "[URL][DOMAIN_NAME]"
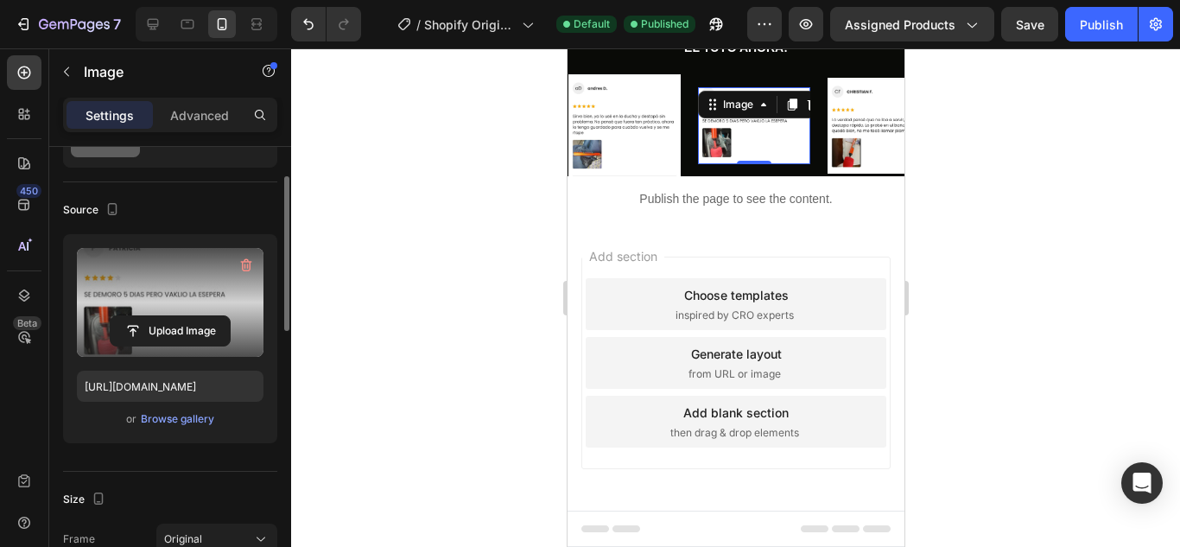
click at [934, 184] on div at bounding box center [735, 297] width 889 height 498
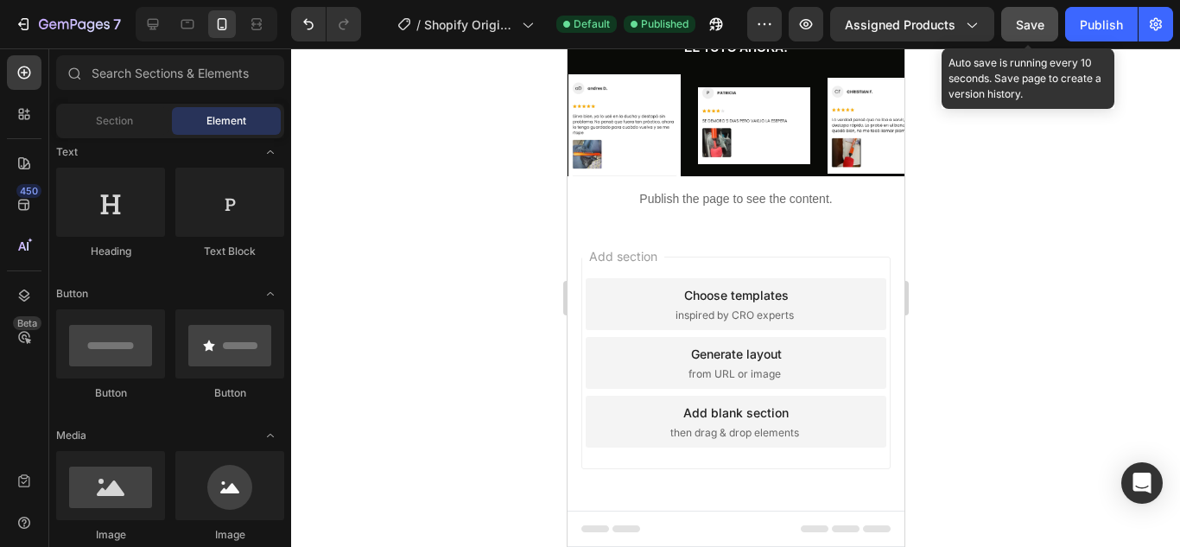
click at [1032, 17] on span "Save" at bounding box center [1030, 24] width 29 height 15
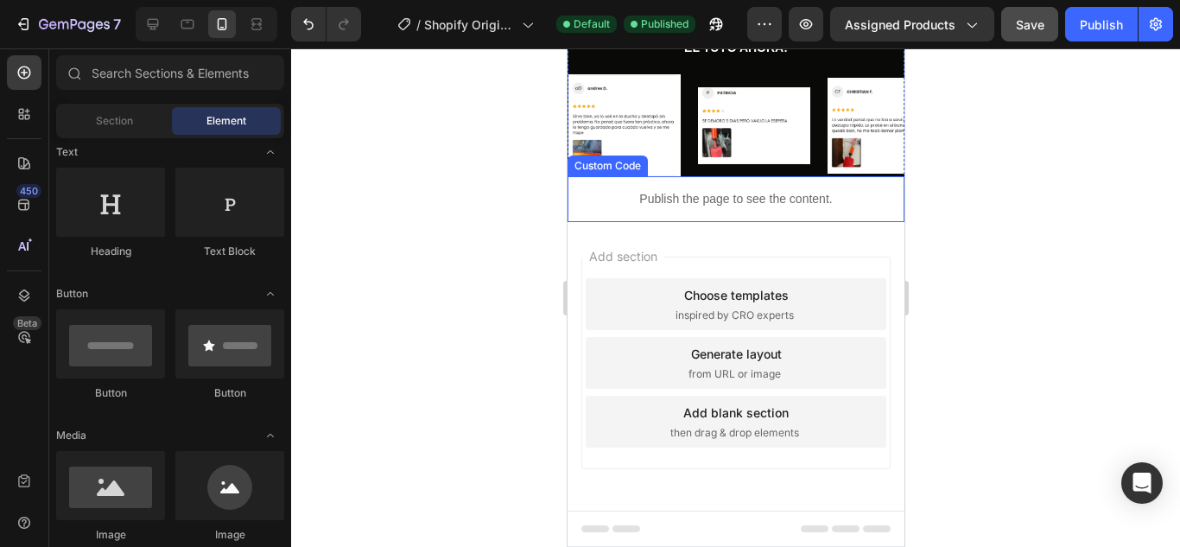
scroll to position [3017, 0]
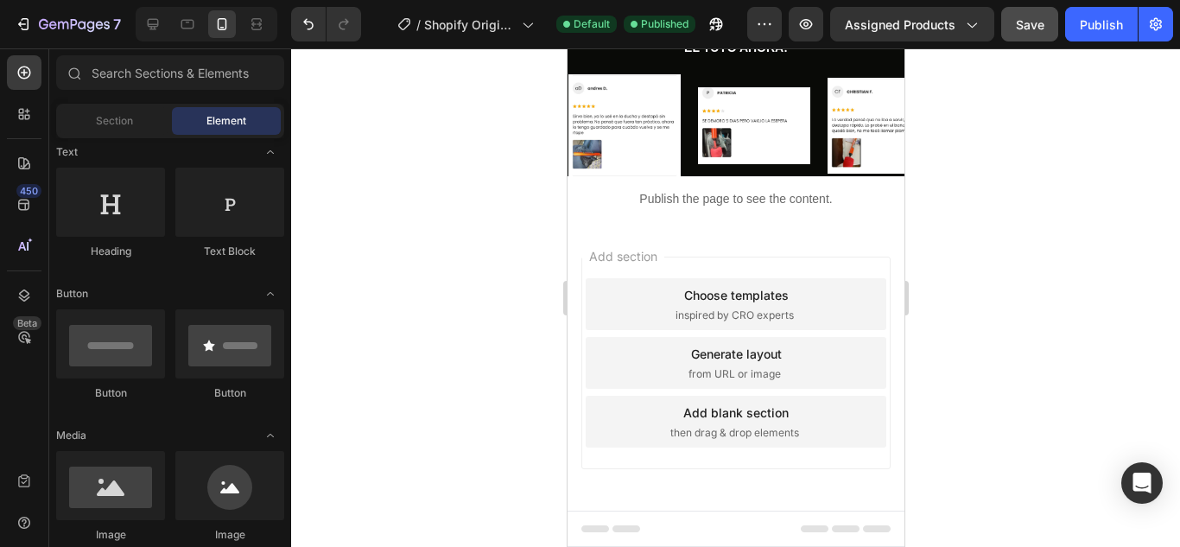
click at [836, 276] on div "Add section Choose templates inspired by CRO experts Generate layout from URL o…" at bounding box center [735, 363] width 309 height 213
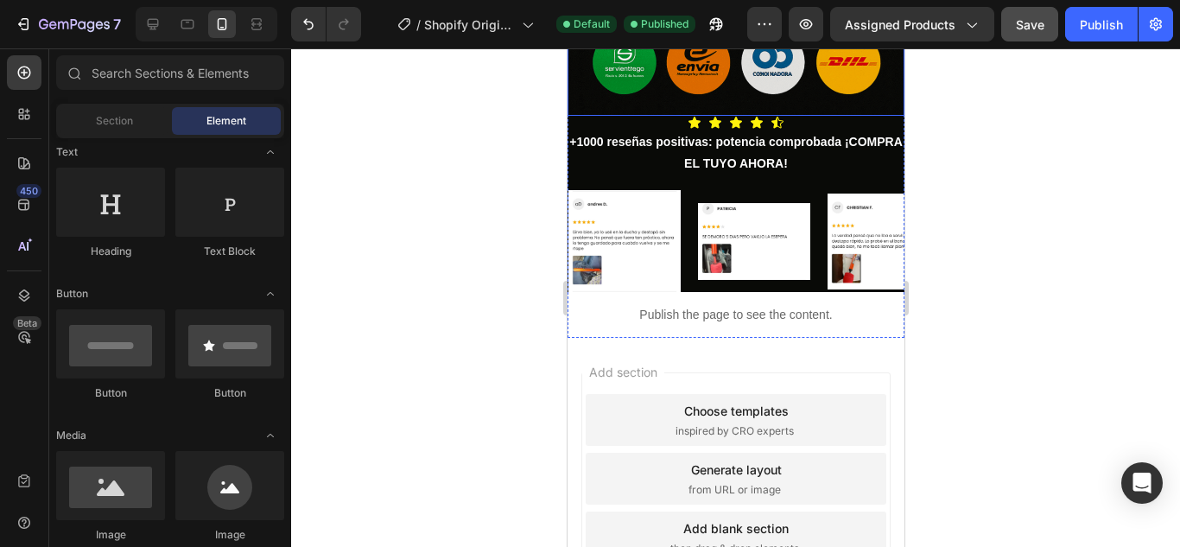
scroll to position [2412, 0]
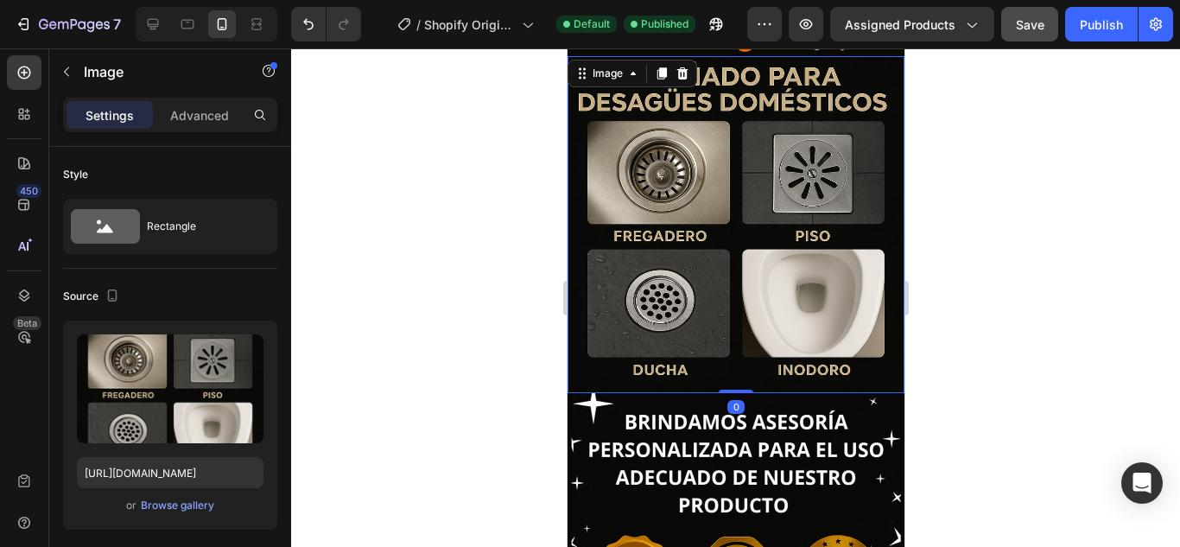
scroll to position [1894, 0]
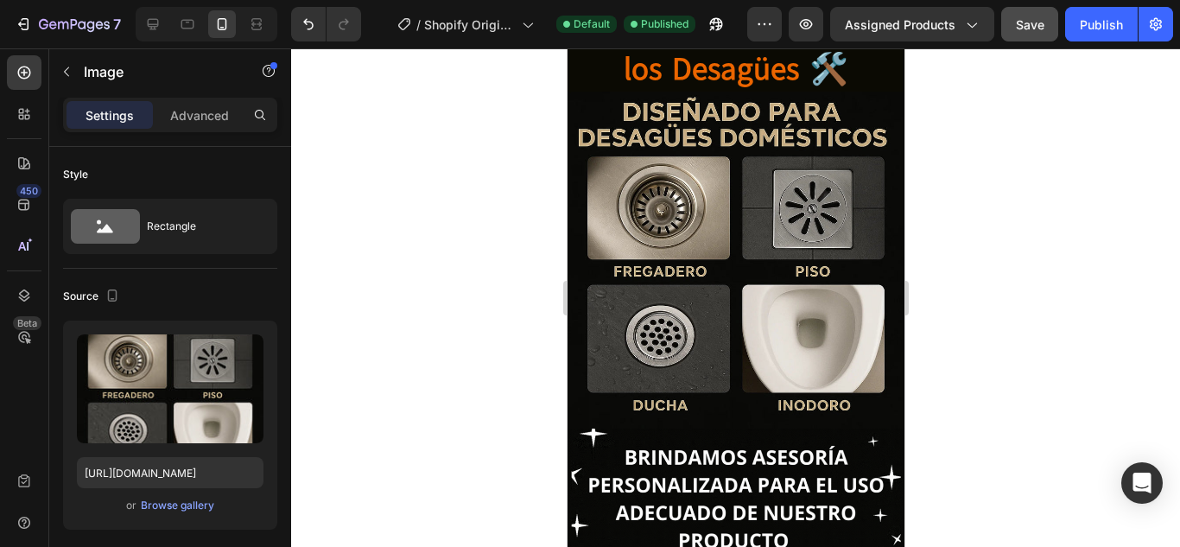
scroll to position [86, 0]
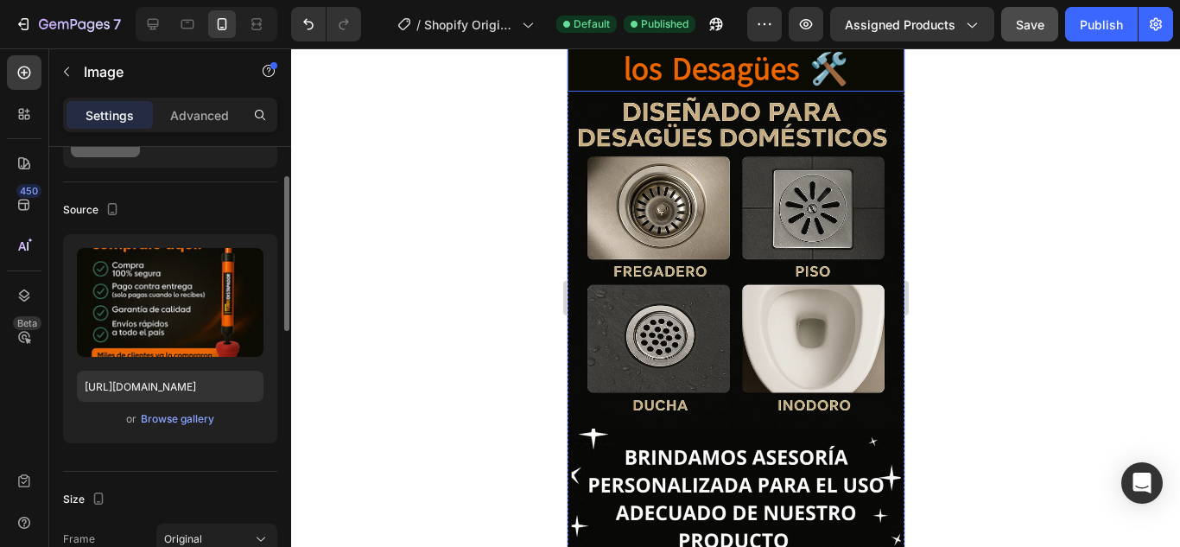
click at [794, 92] on h2 "⚡Funciona en Todos los Desagües 🛠️" at bounding box center [735, 49] width 337 height 85
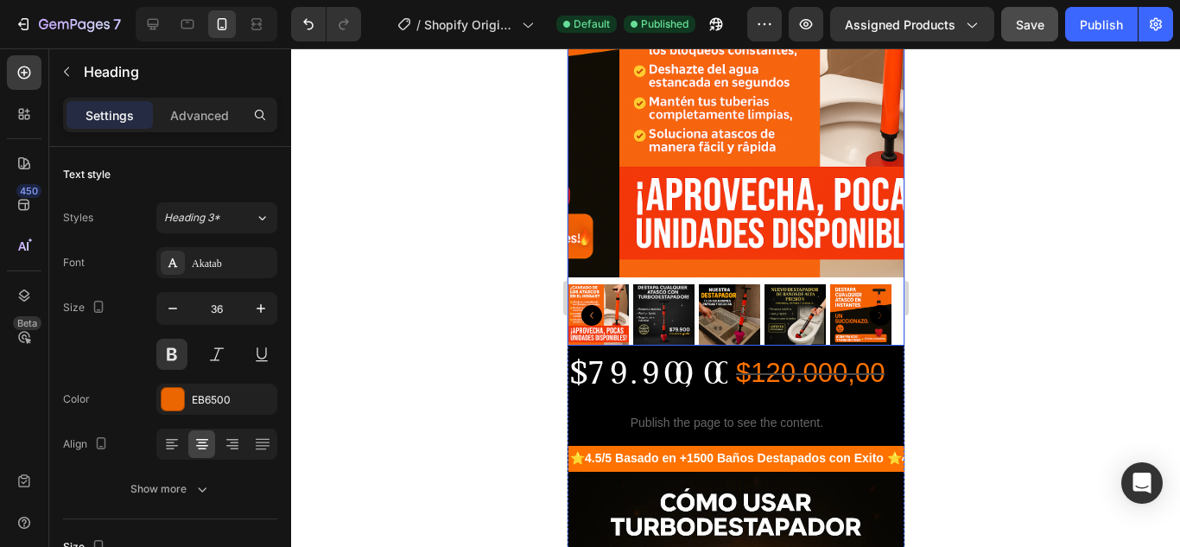
scroll to position [0, 0]
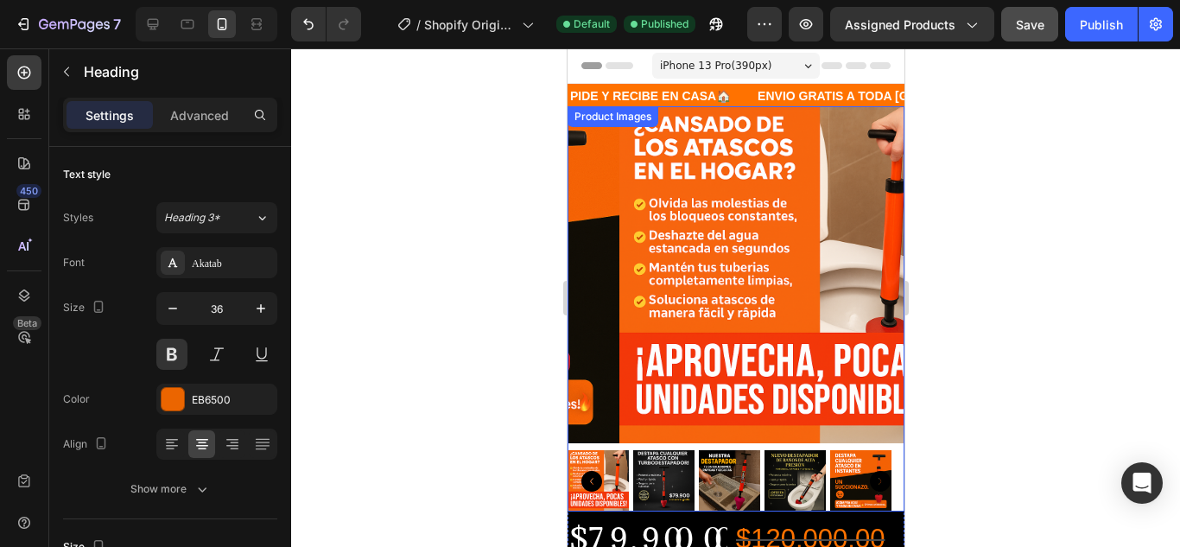
click at [799, 228] on img at bounding box center [787, 274] width 337 height 337
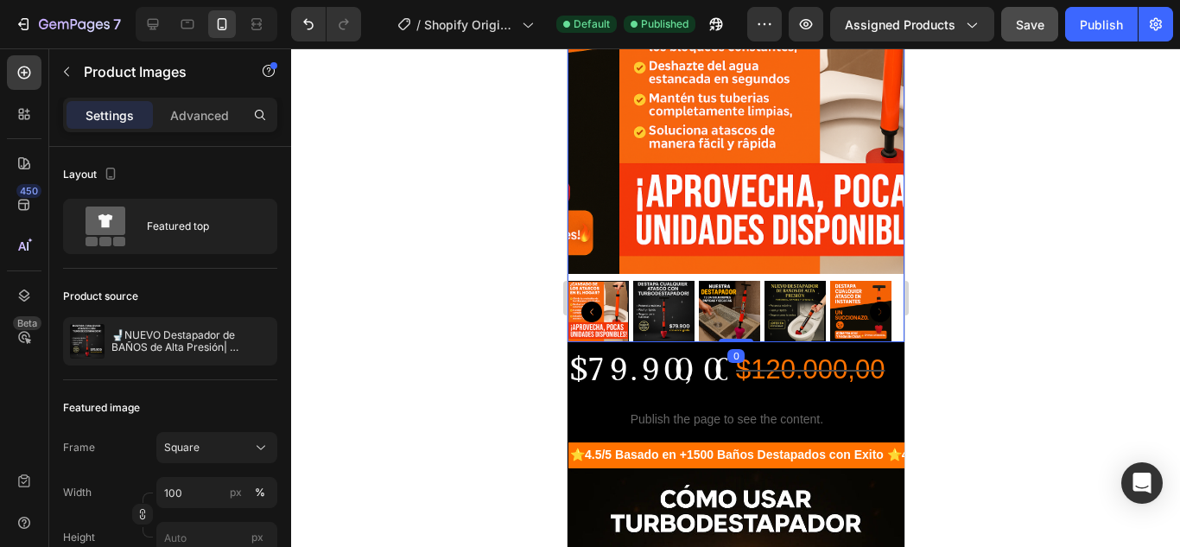
scroll to position [173, 0]
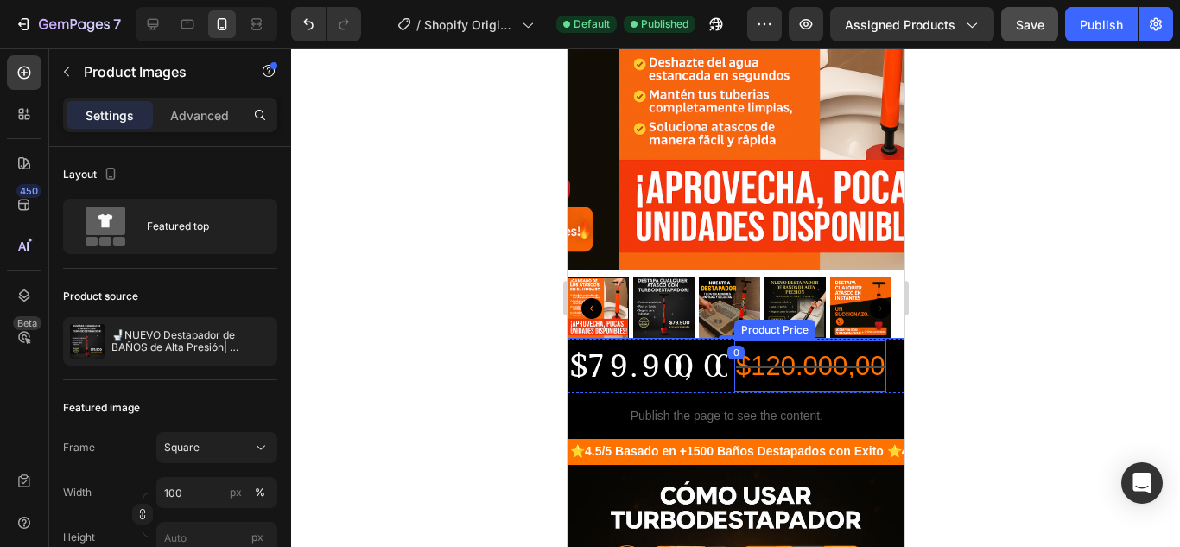
click at [839, 367] on div "$120.000,00" at bounding box center [809, 366] width 152 height 52
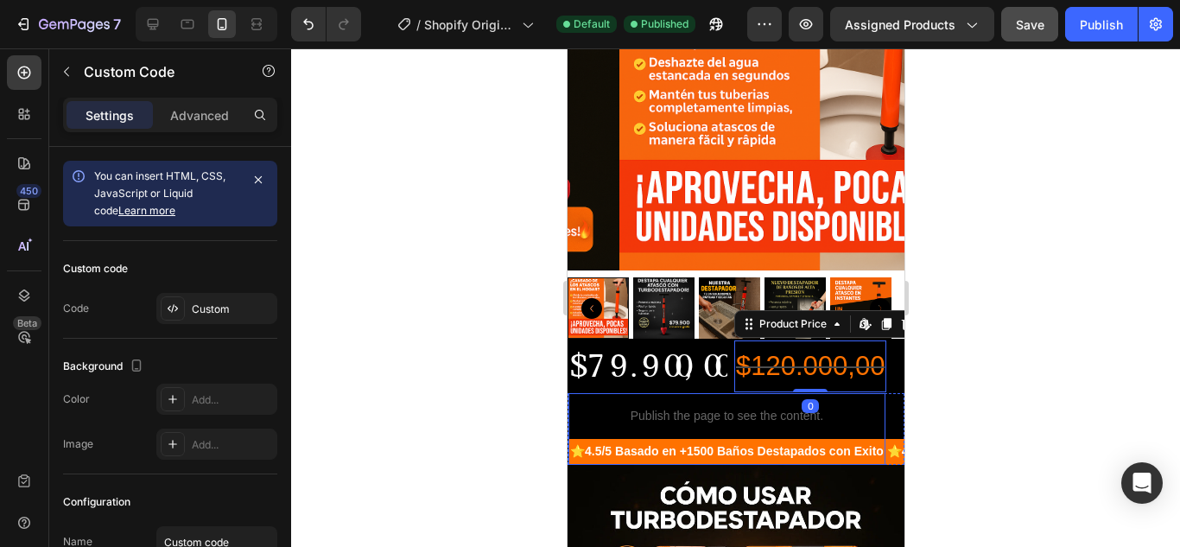
click at [722, 407] on p "Publish the page to see the content." at bounding box center [726, 416] width 262 height 18
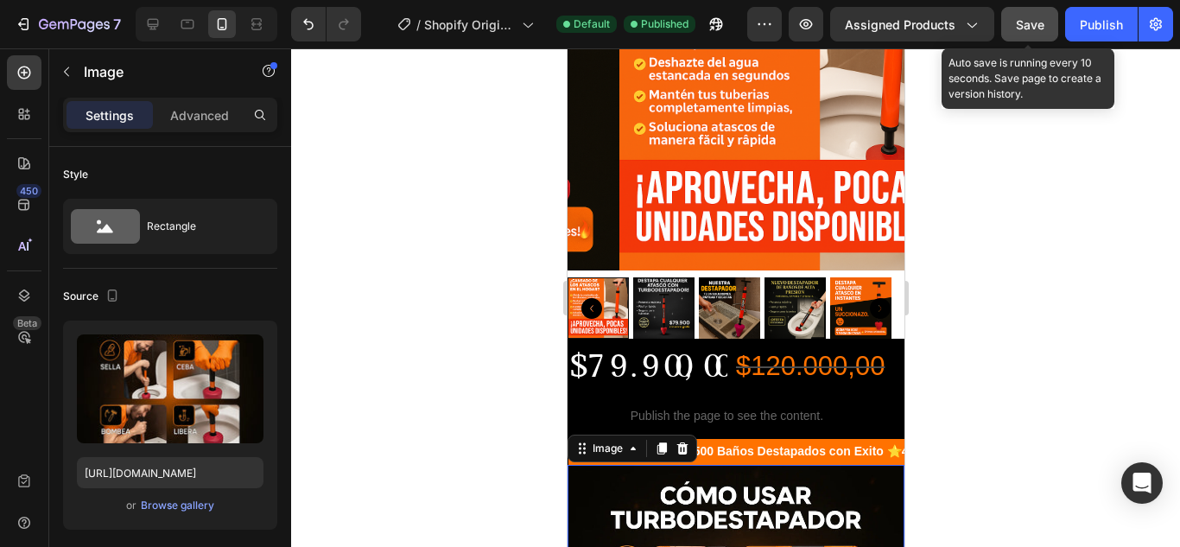
click at [1034, 26] on span "Save" at bounding box center [1030, 24] width 29 height 15
